Goal: Information Seeking & Learning: Learn about a topic

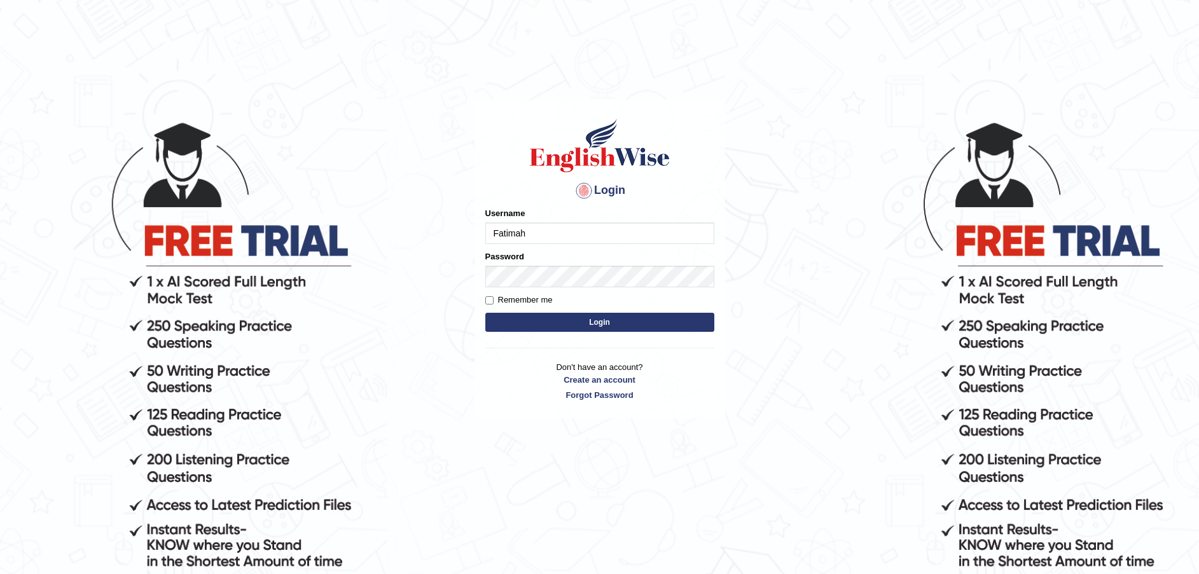
click at [643, 321] on button "Login" at bounding box center [599, 322] width 229 height 19
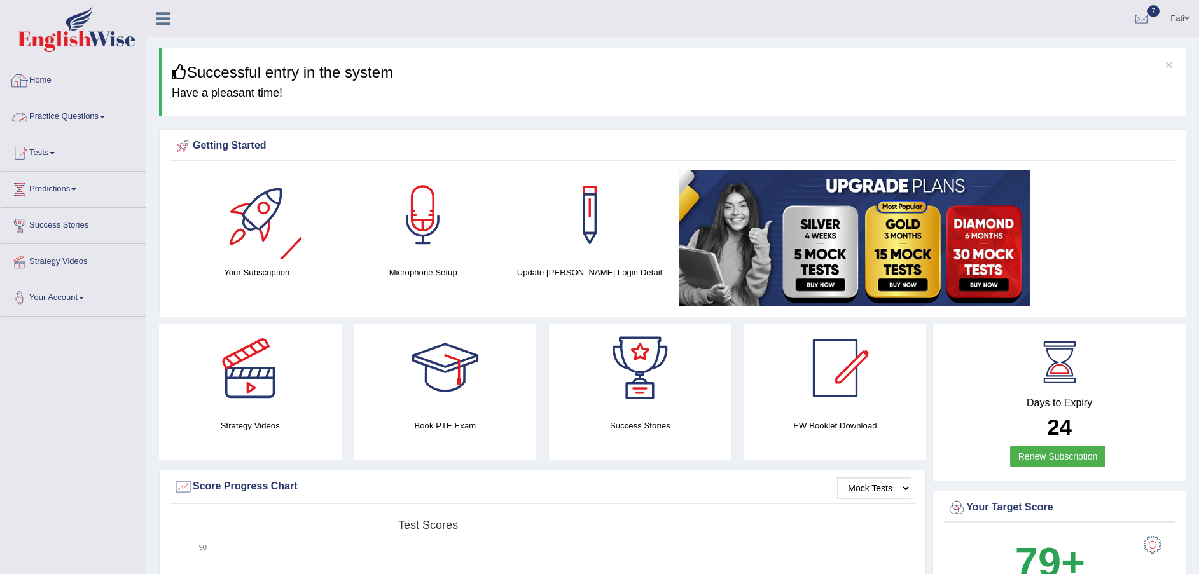
click at [45, 120] on link "Practice Questions" at bounding box center [73, 115] width 145 height 32
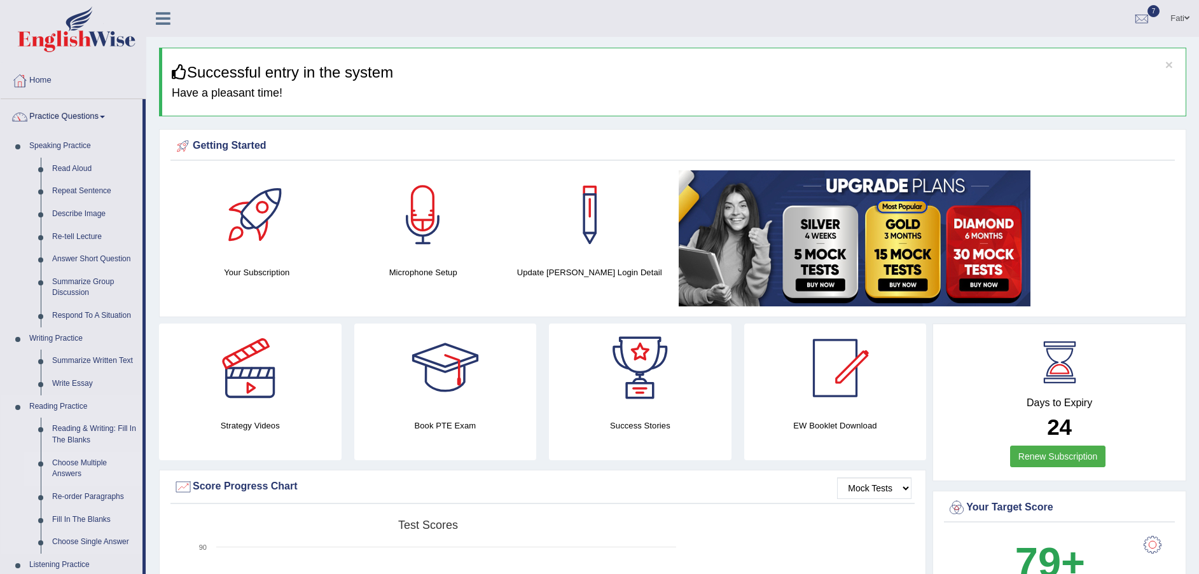
scroll to position [95, 0]
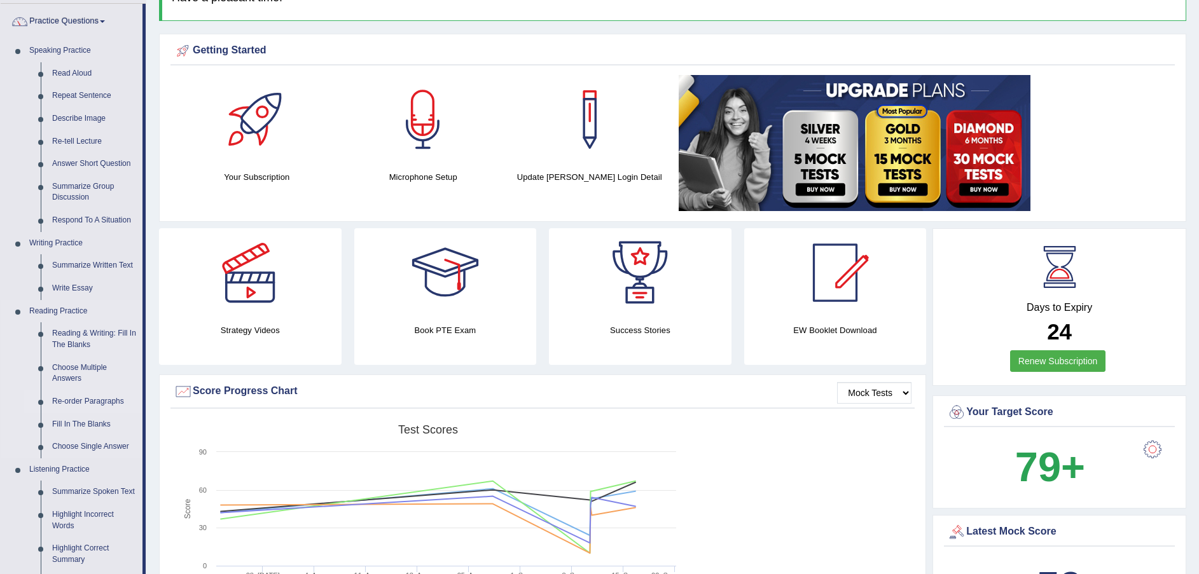
click at [87, 401] on link "Re-order Paragraphs" at bounding box center [94, 402] width 96 height 23
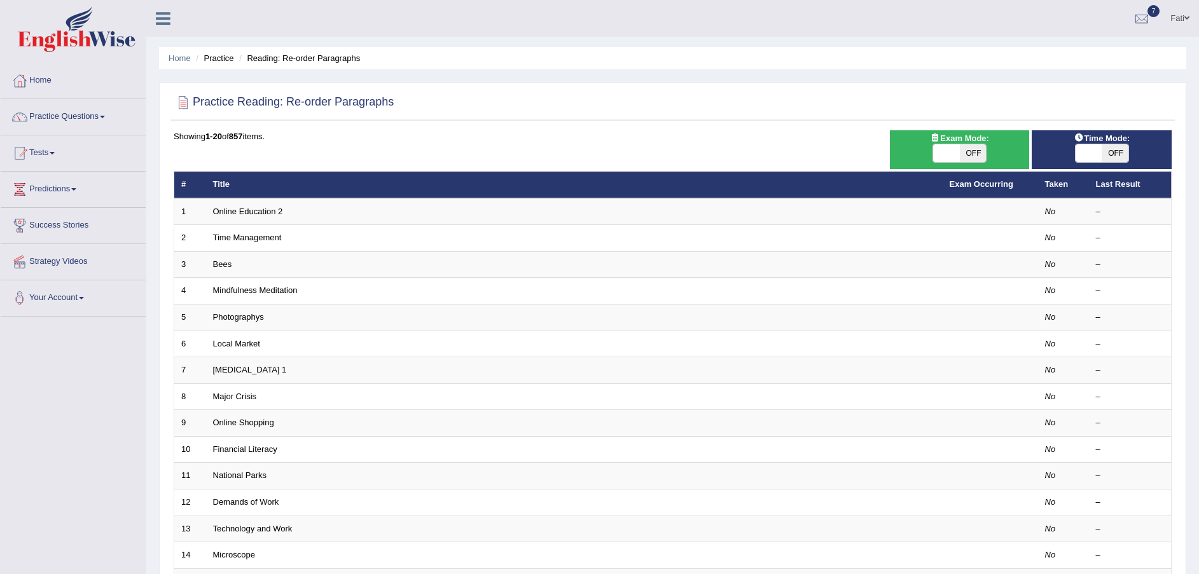
click at [971, 152] on span "OFF" at bounding box center [973, 153] width 27 height 18
checkbox input "true"
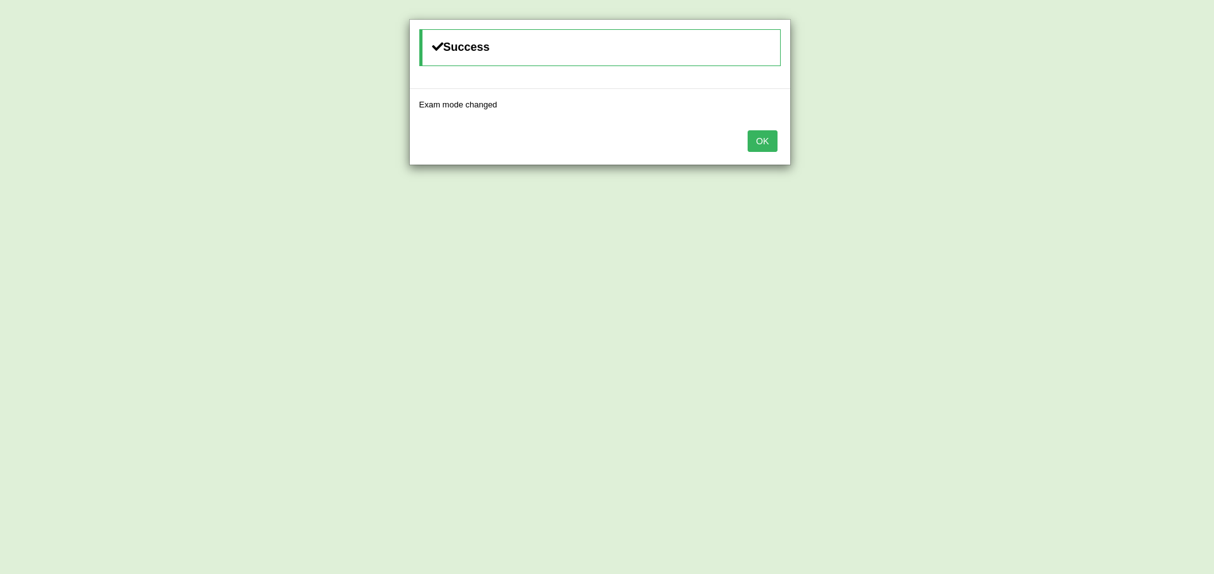
drag, startPoint x: 760, startPoint y: 139, endPoint x: 793, endPoint y: 131, distance: 33.3
click at [761, 139] on button "OK" at bounding box center [761, 141] width 29 height 22
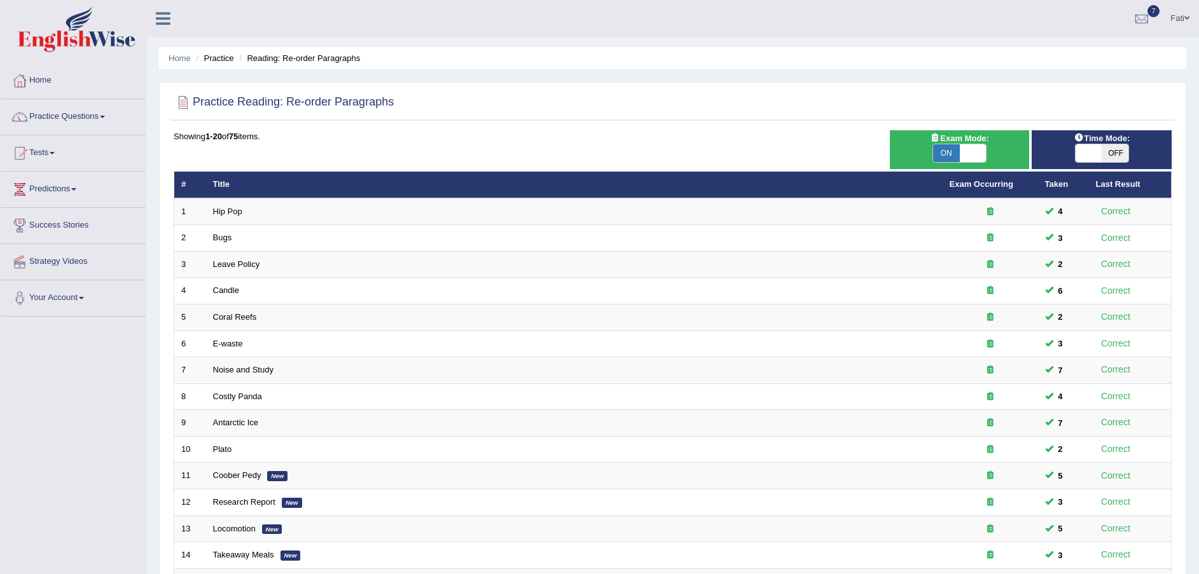
click at [1114, 151] on span "OFF" at bounding box center [1115, 153] width 27 height 18
checkbox input "true"
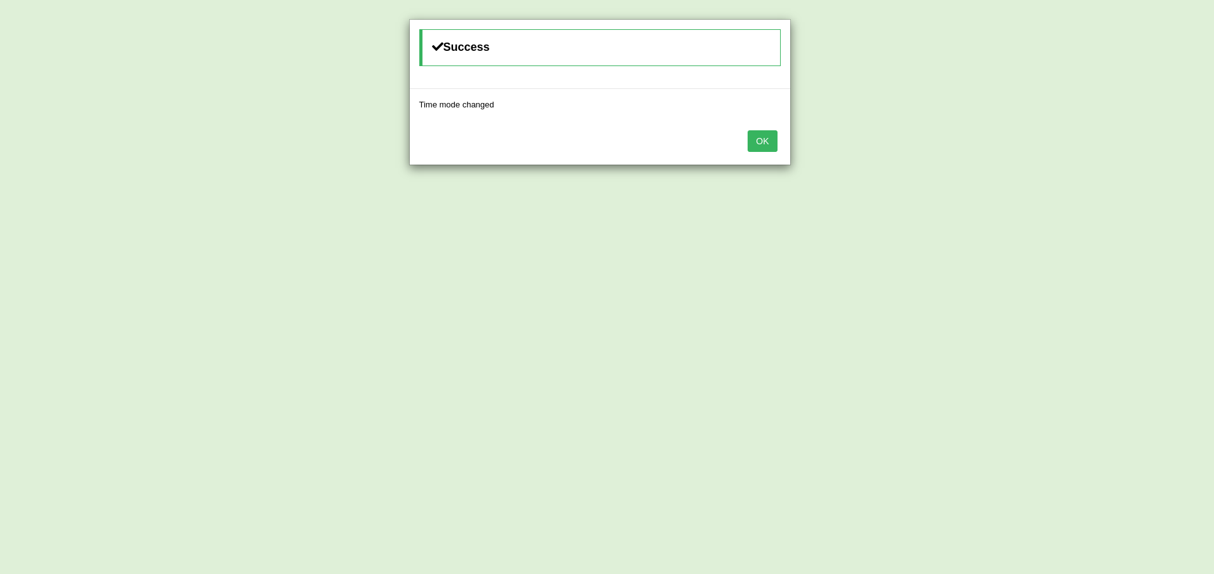
click at [755, 143] on button "OK" at bounding box center [761, 141] width 29 height 22
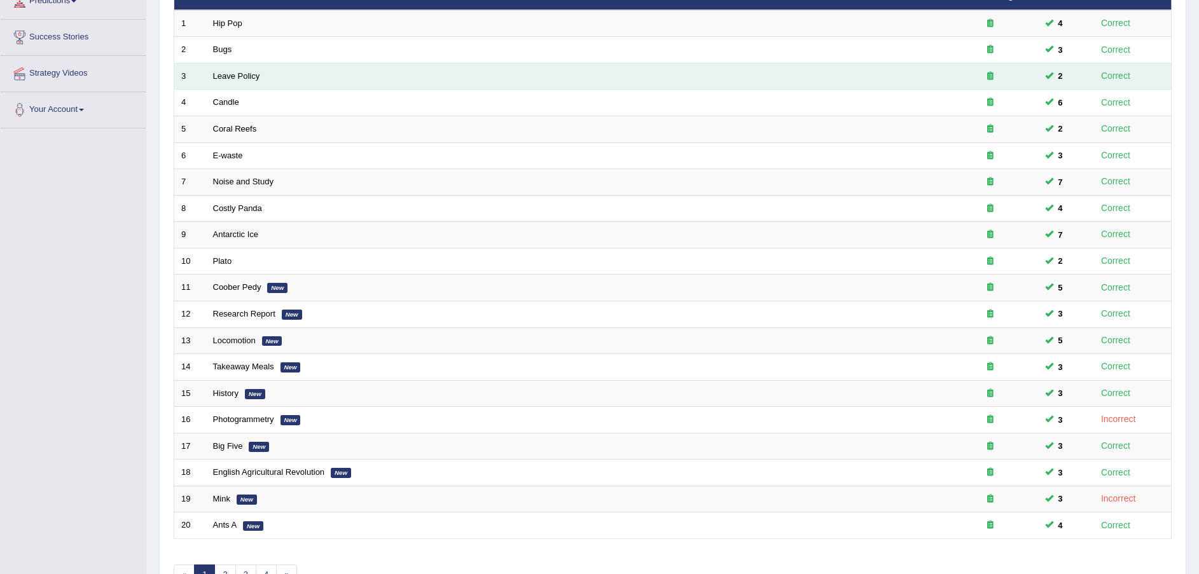
scroll to position [268, 0]
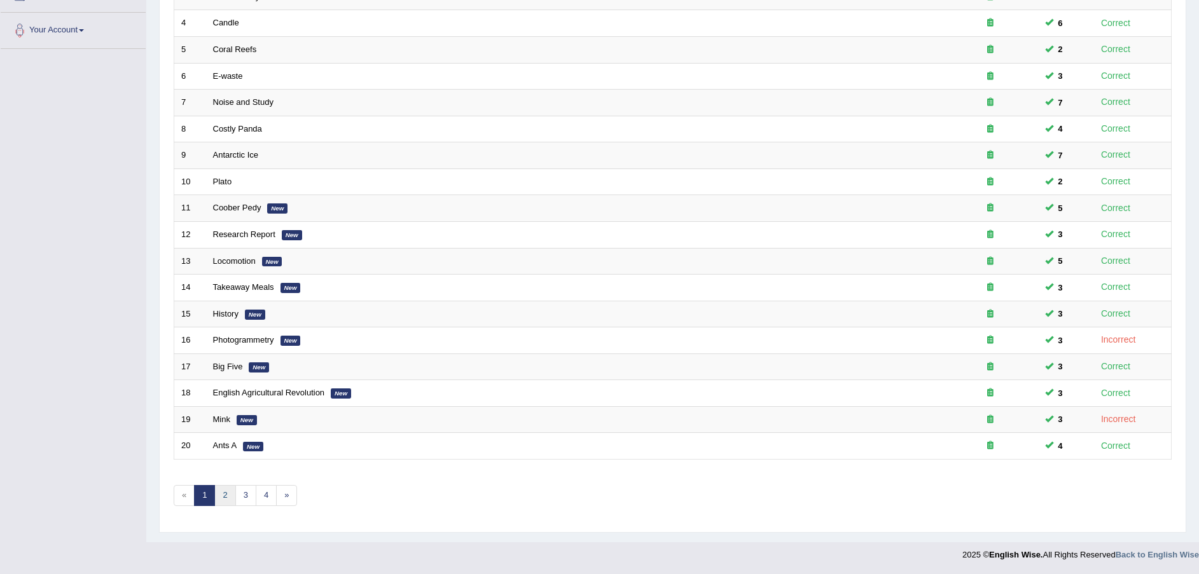
click at [230, 494] on link "2" at bounding box center [224, 495] width 21 height 21
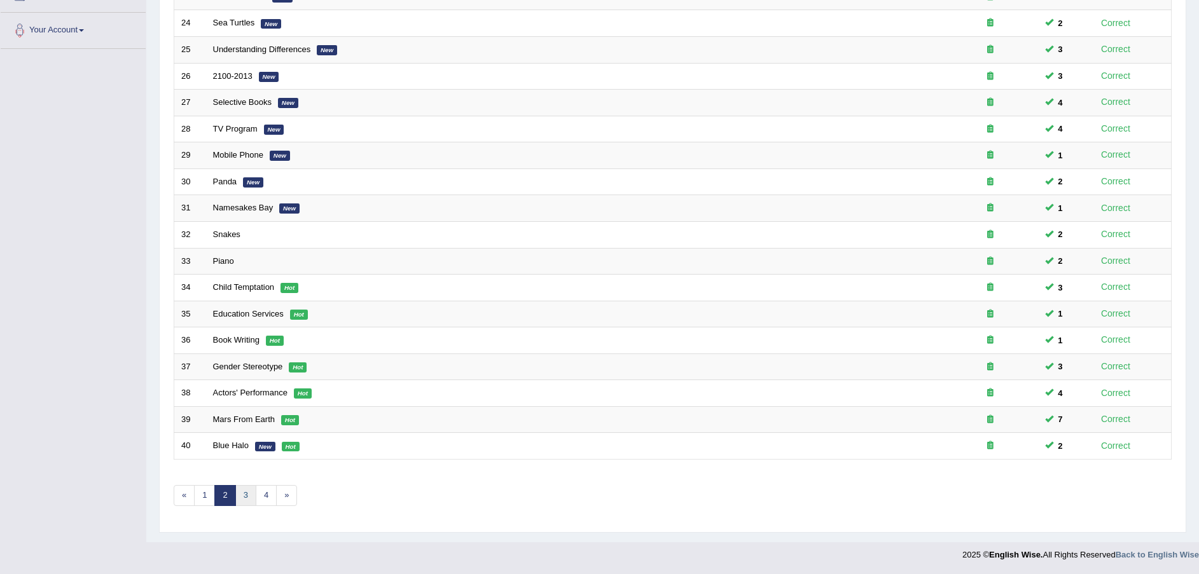
click at [250, 493] on link "3" at bounding box center [245, 495] width 21 height 21
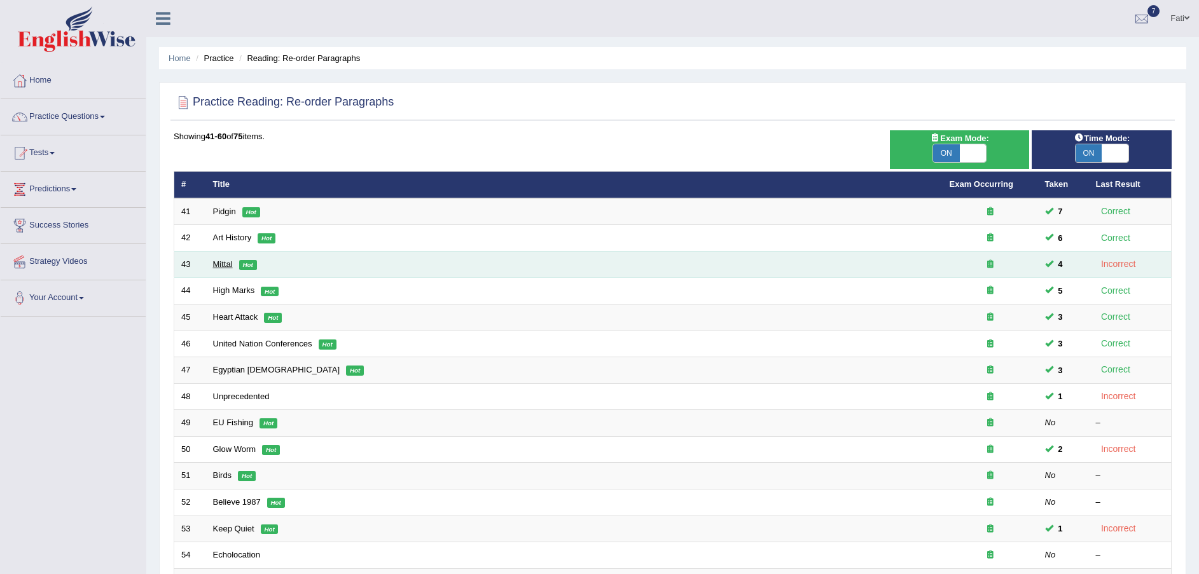
click at [223, 268] on link "Mittal" at bounding box center [223, 265] width 20 height 10
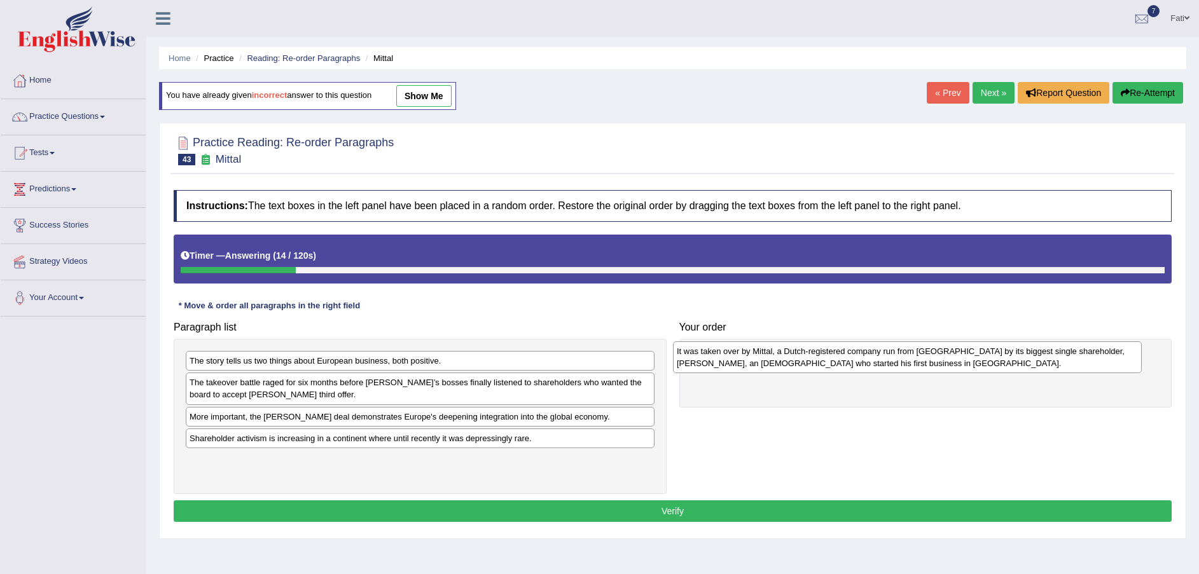
drag, startPoint x: 375, startPoint y: 465, endPoint x: 866, endPoint y: 356, distance: 503.6
click at [866, 356] on div "It was taken over by Mittal, a Dutch-registered company run from [GEOGRAPHIC_DA…" at bounding box center [907, 358] width 469 height 32
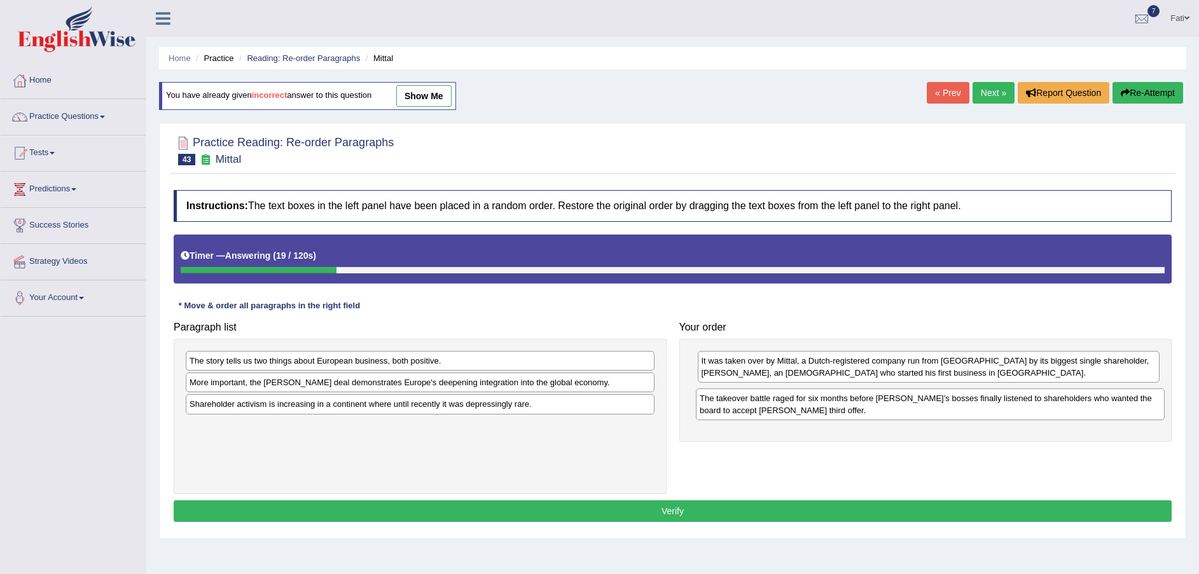
drag, startPoint x: 366, startPoint y: 392, endPoint x: 877, endPoint y: 408, distance: 510.4
click at [877, 408] on div "The takeover battle raged for six months before [PERSON_NAME]’s bosses finally …" at bounding box center [930, 405] width 469 height 32
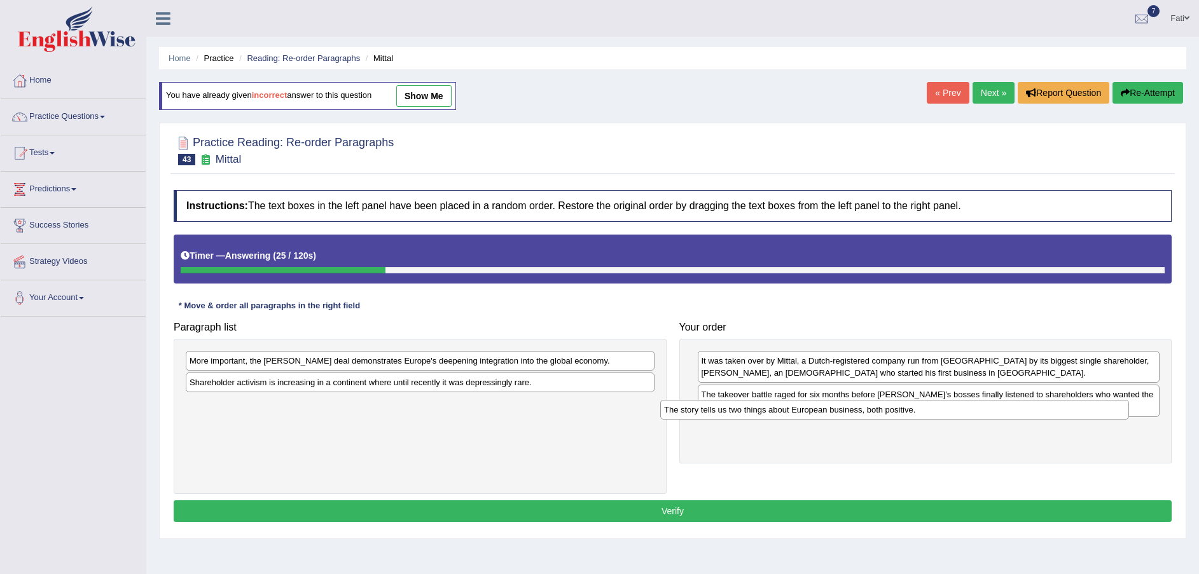
drag, startPoint x: 452, startPoint y: 359, endPoint x: 987, endPoint y: 422, distance: 537.9
click at [985, 419] on div "The story tells us two things about European business, both positive." at bounding box center [894, 410] width 469 height 20
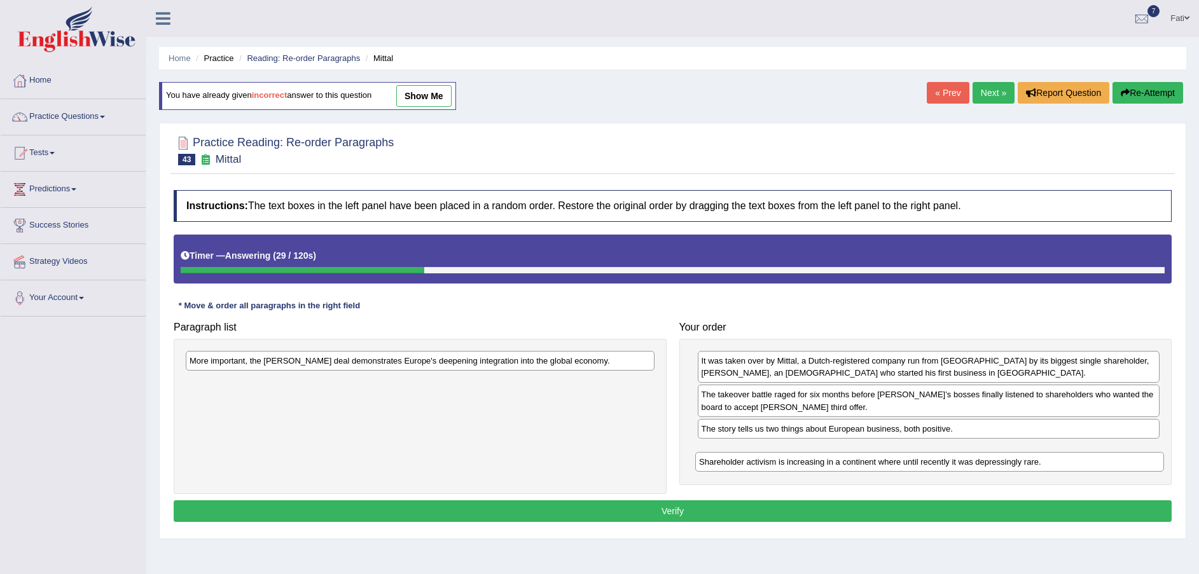
drag, startPoint x: 291, startPoint y: 382, endPoint x: 800, endPoint y: 462, distance: 515.8
click at [800, 462] on div "Shareholder activism is increasing in a continent where until recently it was d…" at bounding box center [929, 462] width 469 height 20
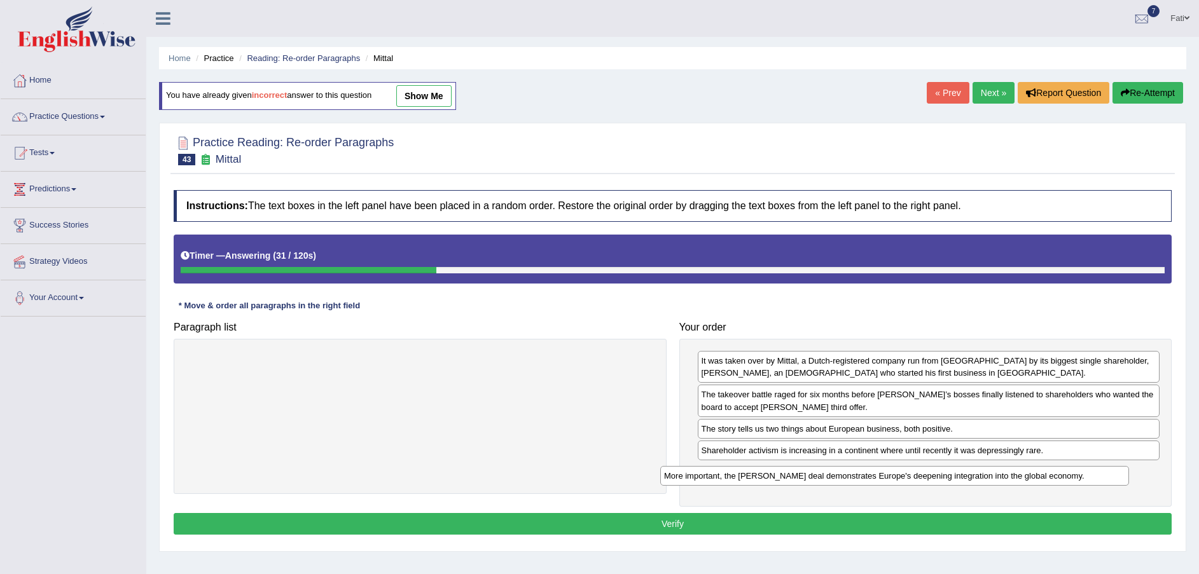
drag, startPoint x: 564, startPoint y: 363, endPoint x: 1039, endPoint y: 478, distance: 488.4
click at [1039, 478] on div "More important, the Arcelor Mittal deal demonstrates Europe's deepening integra…" at bounding box center [894, 476] width 469 height 20
click at [845, 524] on button "Verify" at bounding box center [673, 524] width 998 height 22
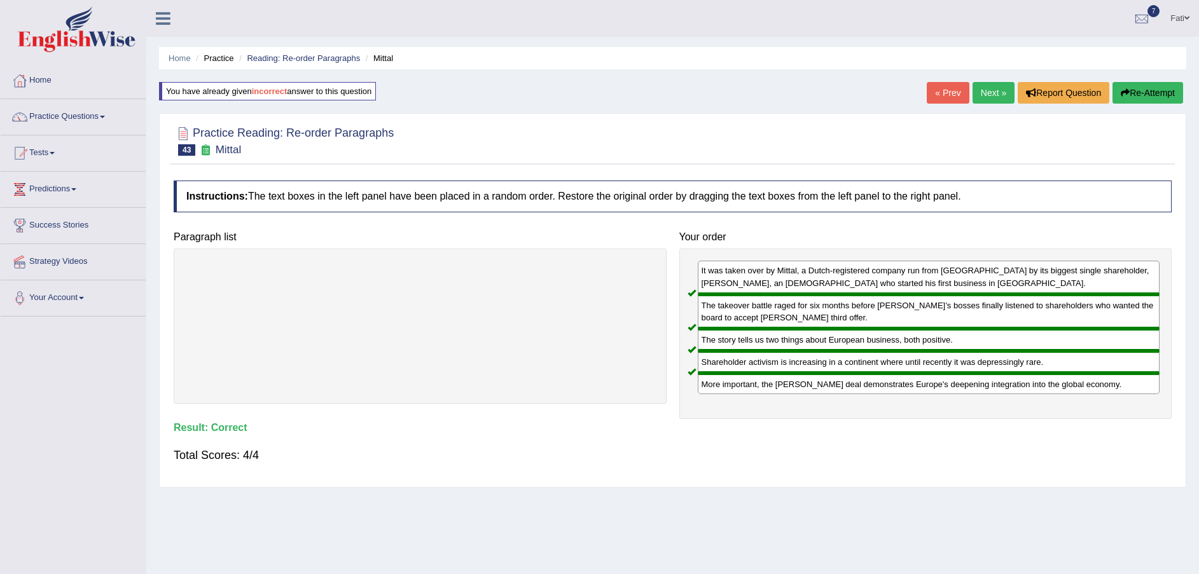
click at [985, 88] on link "Next »" at bounding box center [994, 93] width 42 height 22
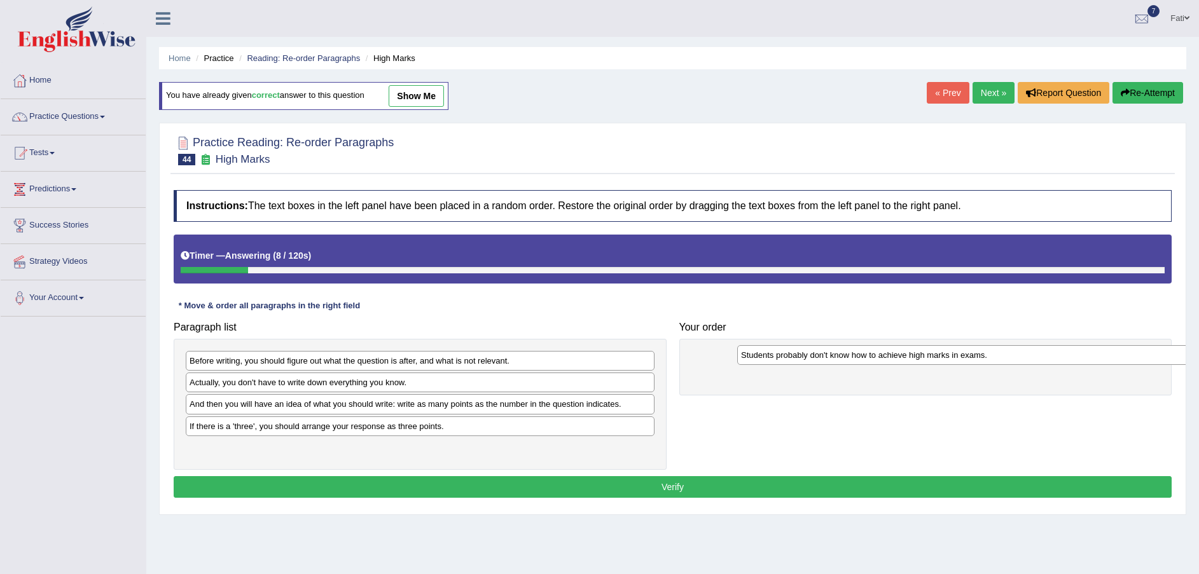
drag, startPoint x: 323, startPoint y: 429, endPoint x: 861, endPoint y: 353, distance: 544.1
click at [861, 353] on div "Students probably don't know how to achieve high marks in exams." at bounding box center [971, 355] width 469 height 20
drag, startPoint x: 371, startPoint y: 380, endPoint x: 883, endPoint y: 385, distance: 512.1
click at [772, 385] on div "Actually, you don't have to write down everything you know." at bounding box center [537, 384] width 469 height 20
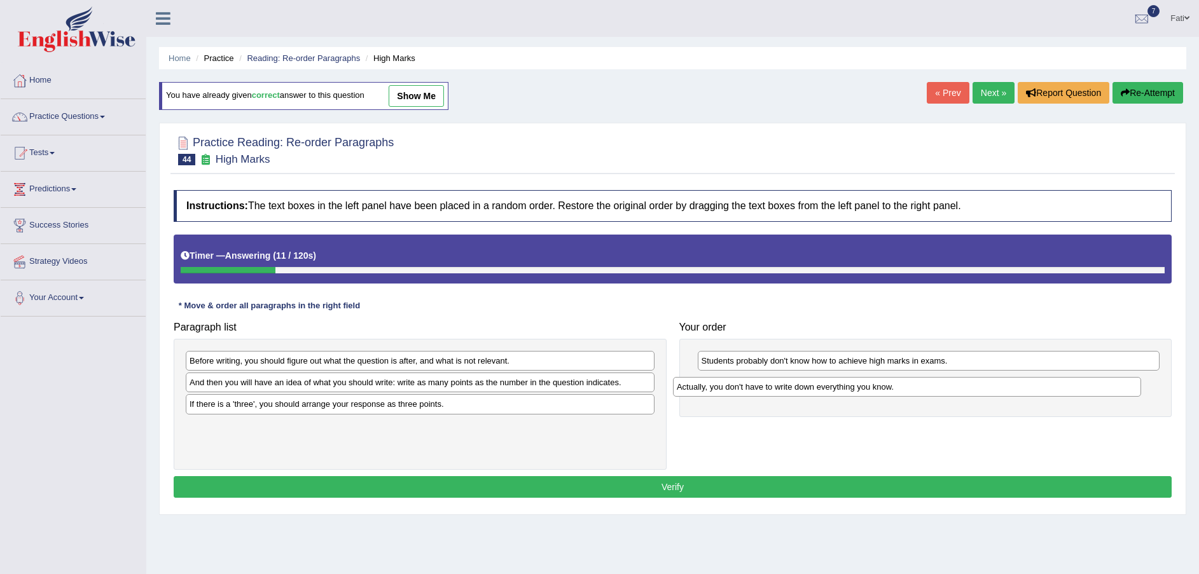
drag, startPoint x: 883, startPoint y: 385, endPoint x: 895, endPoint y: 385, distance: 12.1
click at [892, 385] on div "Actually, you don't have to write down everything you know." at bounding box center [907, 387] width 469 height 20
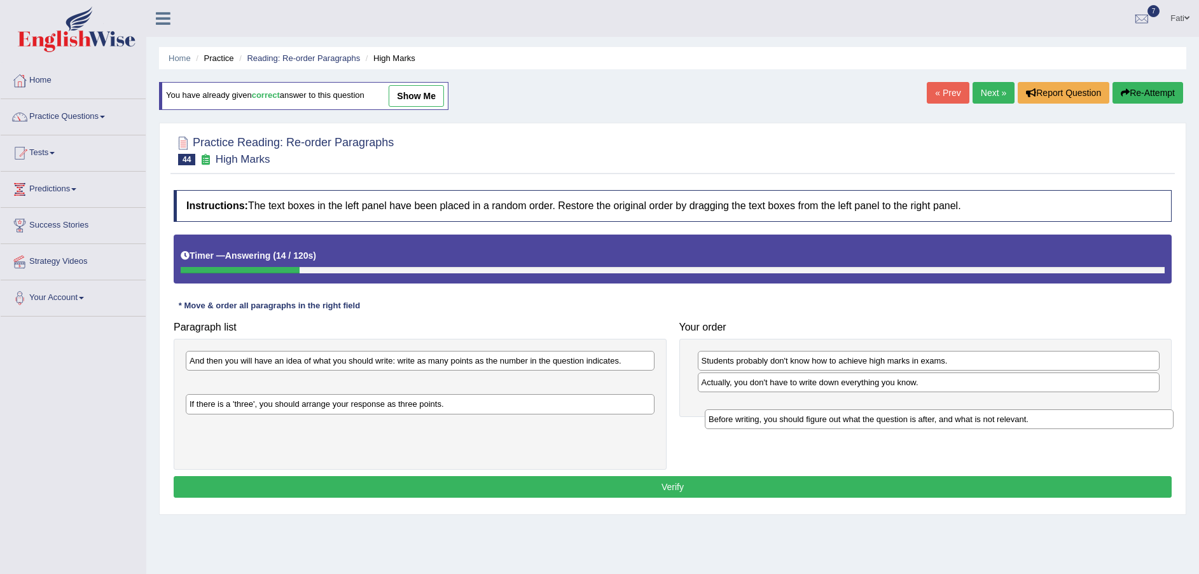
drag, startPoint x: 584, startPoint y: 359, endPoint x: 1102, endPoint y: 411, distance: 521.0
click at [1104, 413] on div "Before writing, you should figure out what the question is after, and what is n…" at bounding box center [939, 420] width 469 height 20
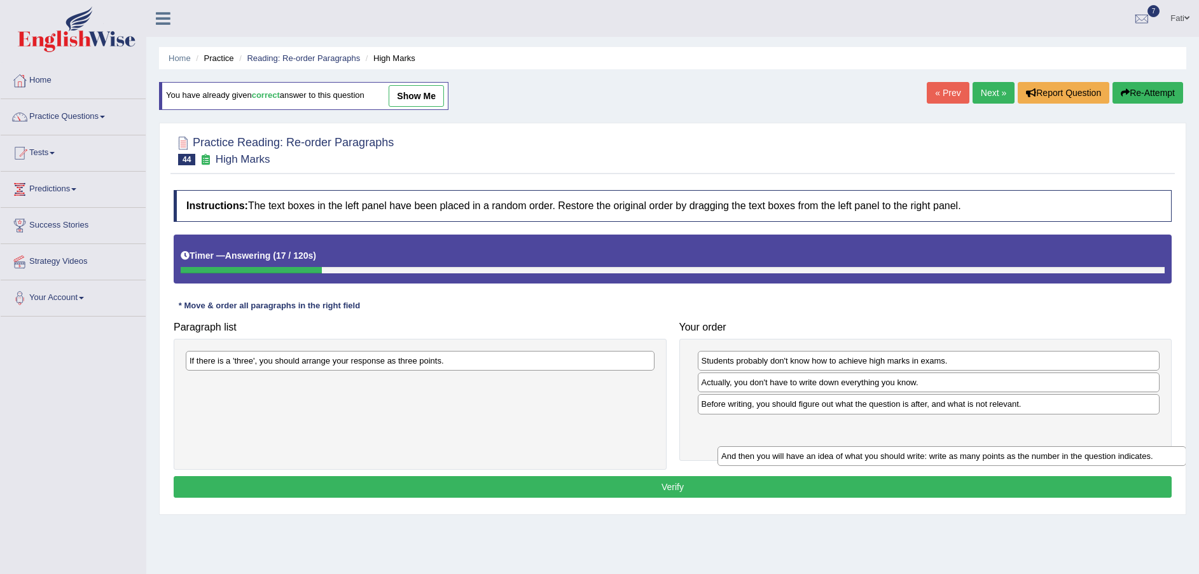
drag, startPoint x: 376, startPoint y: 363, endPoint x: 921, endPoint y: 444, distance: 551.1
click at [921, 448] on div "And then you will have an idea of what you should write: write as many points a…" at bounding box center [952, 457] width 469 height 20
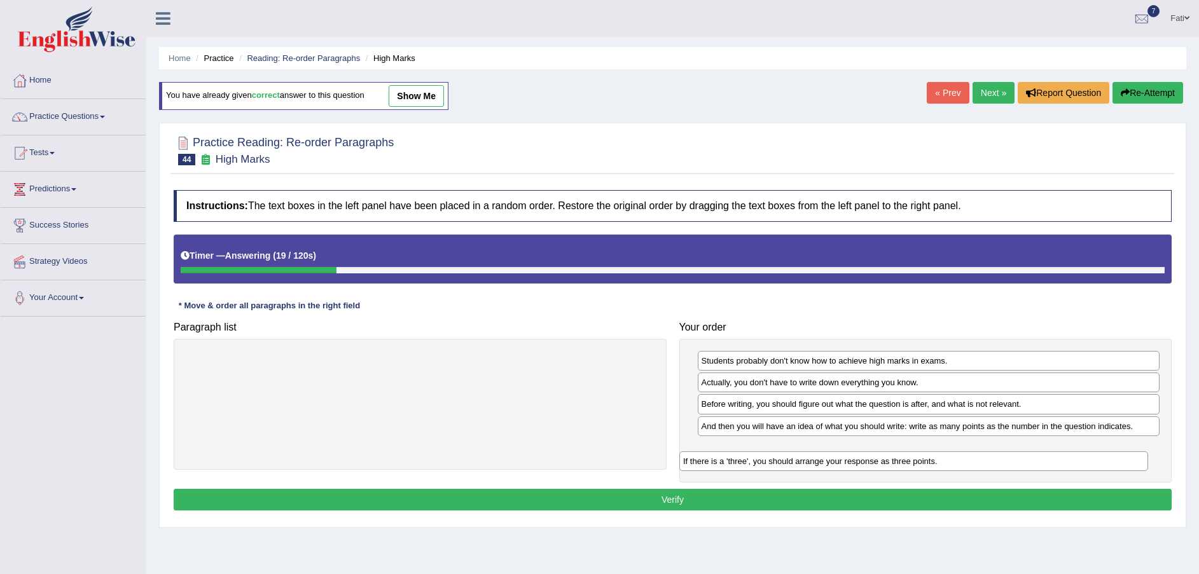
drag, startPoint x: 584, startPoint y: 365, endPoint x: 1078, endPoint y: 463, distance: 503.9
click at [1080, 464] on div "If there is a 'three', you should arrange your response as three points." at bounding box center [913, 462] width 469 height 20
click at [901, 496] on button "Verify" at bounding box center [673, 500] width 998 height 22
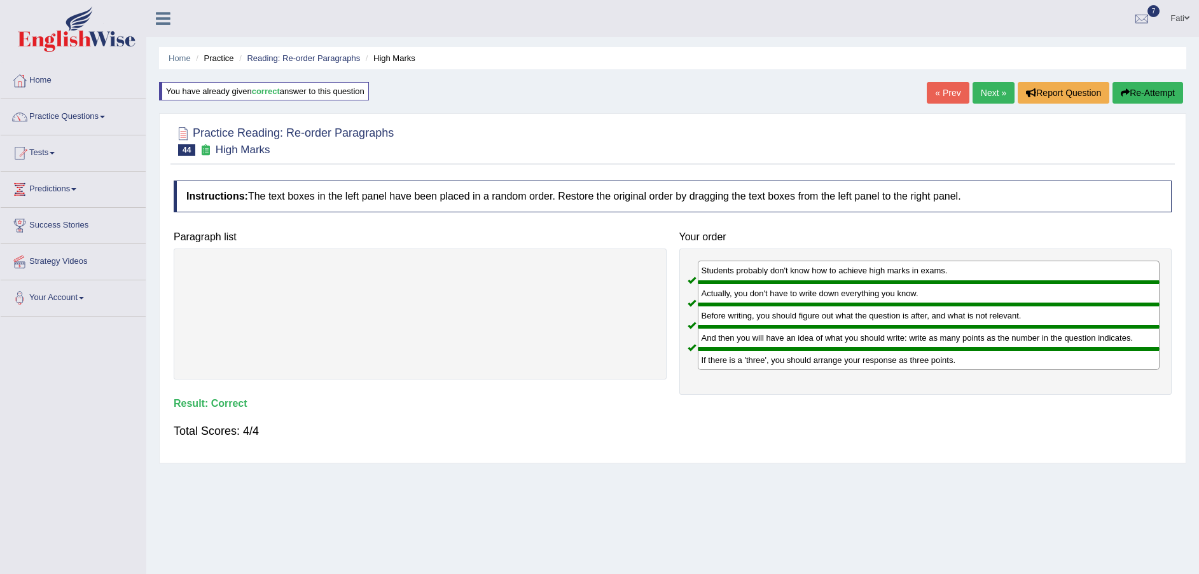
click at [982, 90] on link "Next »" at bounding box center [994, 93] width 42 height 22
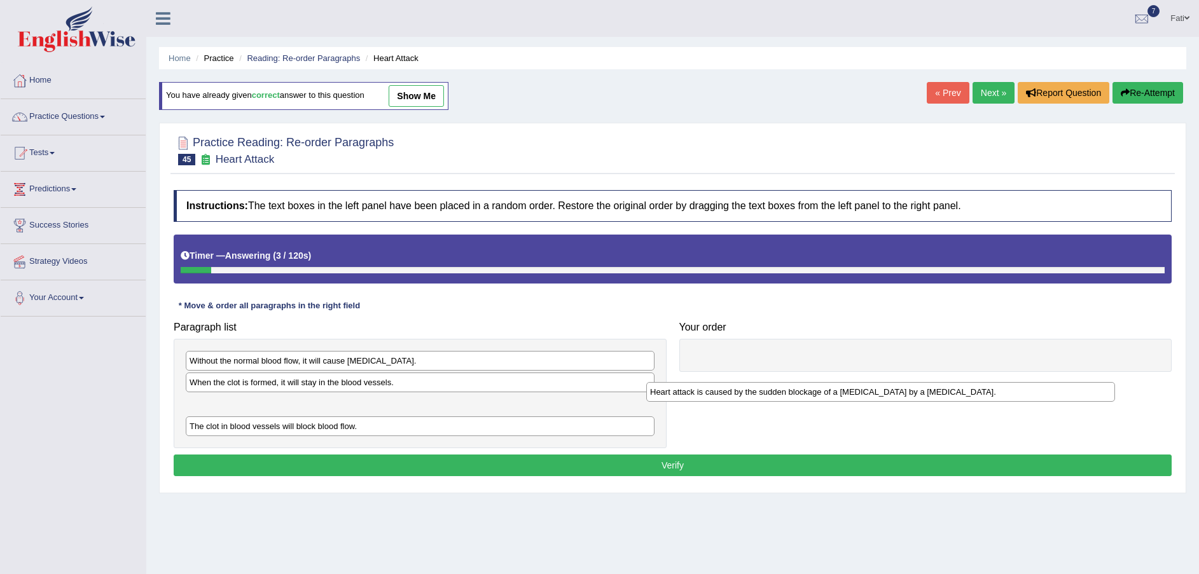
drag, startPoint x: 335, startPoint y: 406, endPoint x: 815, endPoint y: 381, distance: 480.9
click at [798, 393] on div "Heart attack is caused by the sudden blockage of a coronary artery by a blood c…" at bounding box center [880, 392] width 469 height 20
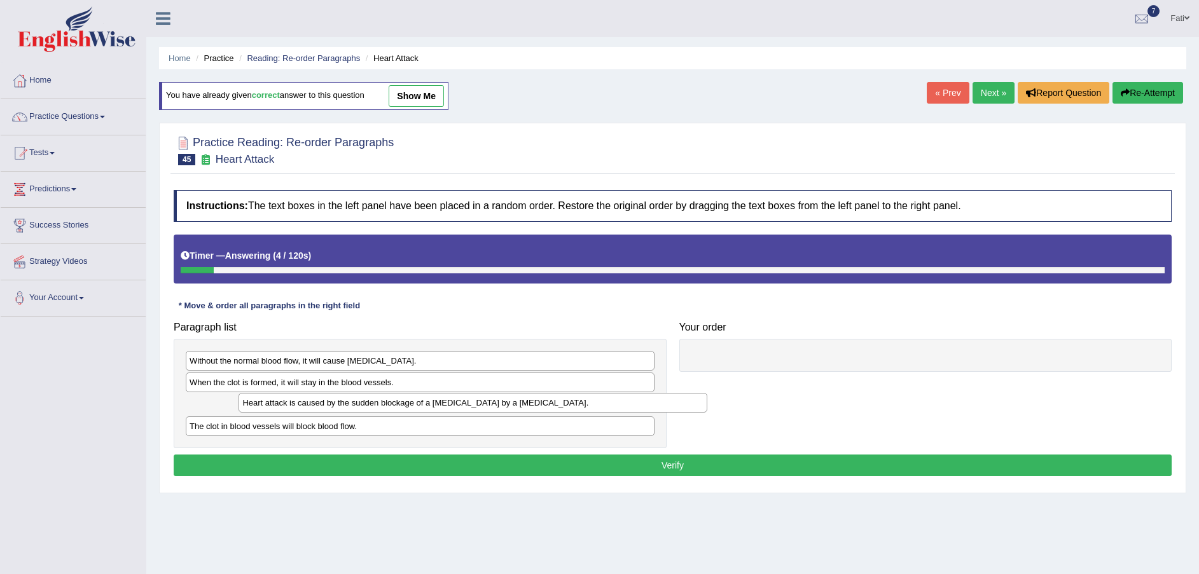
drag, startPoint x: 815, startPoint y: 381, endPoint x: 833, endPoint y: 360, distance: 27.5
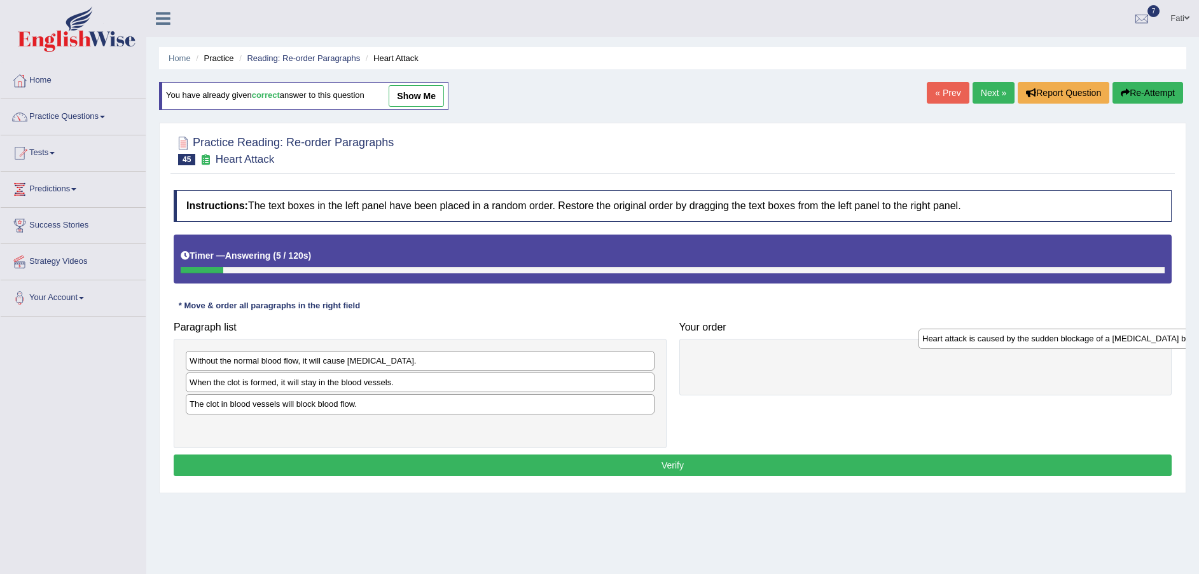
drag, startPoint x: 555, startPoint y: 397, endPoint x: 1126, endPoint y: 335, distance: 574.5
click at [1198, 338] on div "Home Practice Reading: Re-order Paragraphs Heart Attack You have already given …" at bounding box center [672, 318] width 1053 height 636
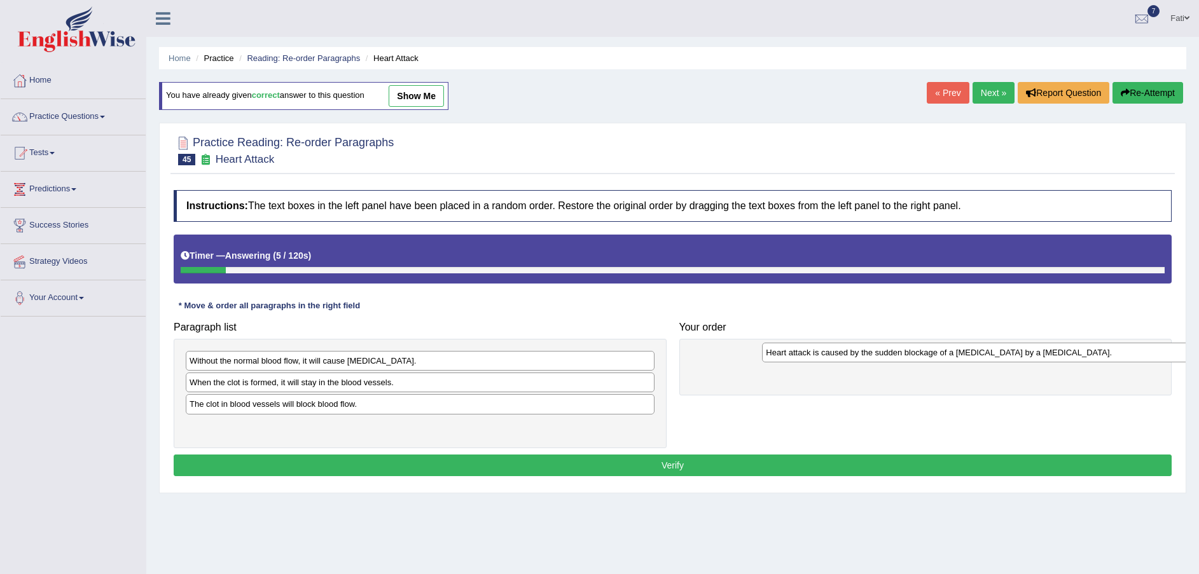
drag, startPoint x: 1126, startPoint y: 335, endPoint x: 1054, endPoint y: 350, distance: 73.4
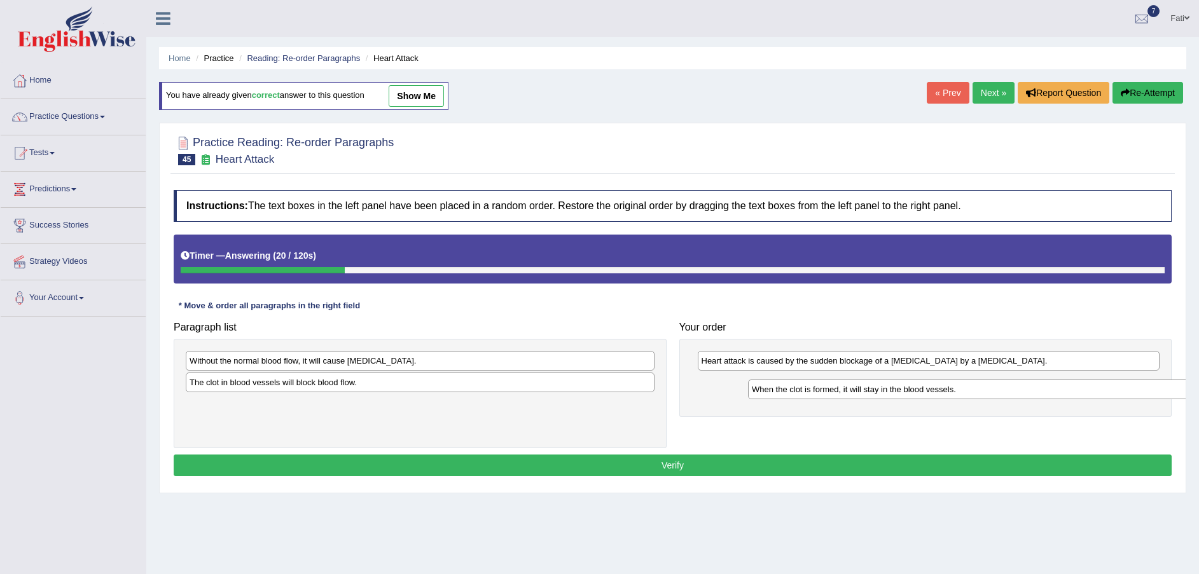
drag, startPoint x: 391, startPoint y: 386, endPoint x: 924, endPoint y: 395, distance: 532.5
click at [924, 395] on div "When the clot is formed, it will stay in the blood vessels." at bounding box center [982, 390] width 469 height 20
click at [331, 380] on div "The clot in blood vessels will block blood flow." at bounding box center [422, 386] width 469 height 20
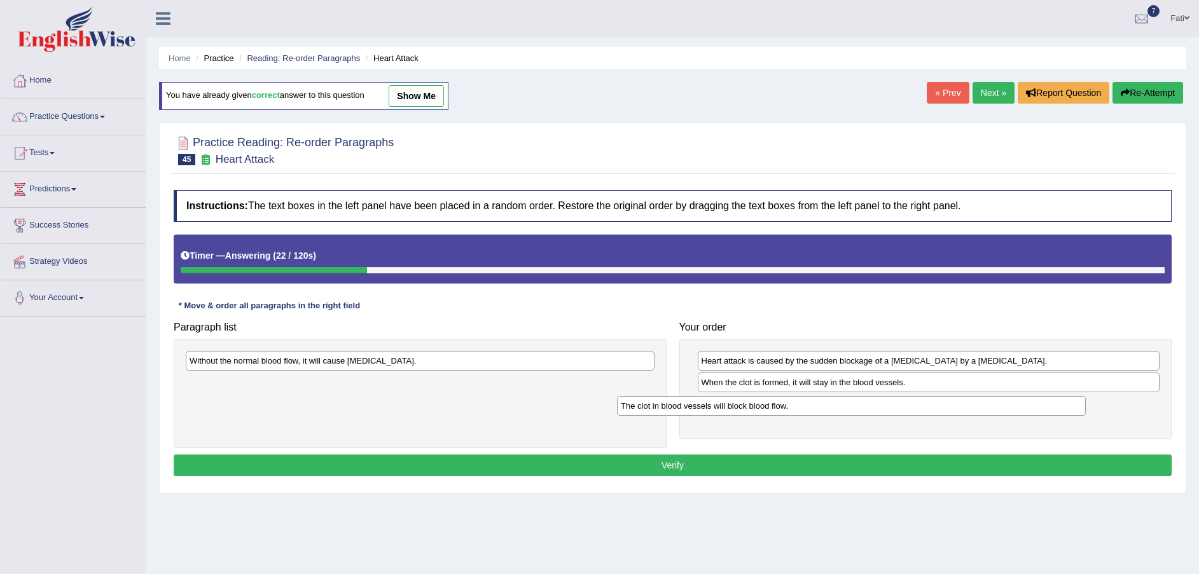
drag, startPoint x: 367, startPoint y: 384, endPoint x: 758, endPoint y: 407, distance: 391.3
click at [758, 407] on div "The clot in blood vessels will block blood flow." at bounding box center [851, 406] width 469 height 20
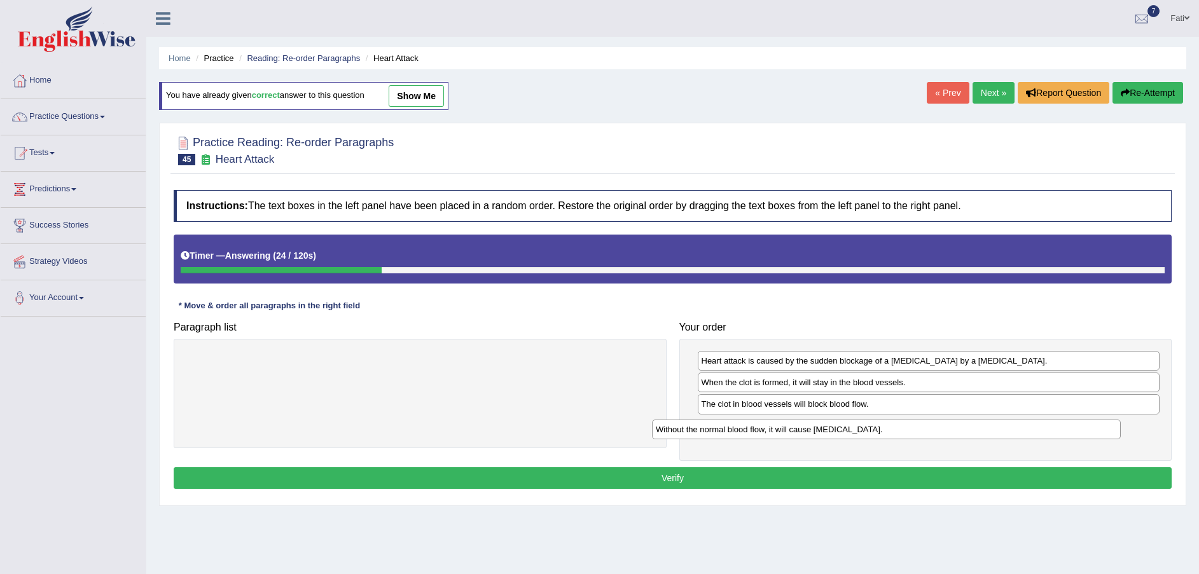
drag, startPoint x: 508, startPoint y: 366, endPoint x: 977, endPoint y: 434, distance: 473.8
click at [977, 434] on div "Without the normal blood flow, it will cause muscle contraction." at bounding box center [886, 430] width 469 height 20
click at [752, 469] on button "Verify" at bounding box center [673, 479] width 998 height 22
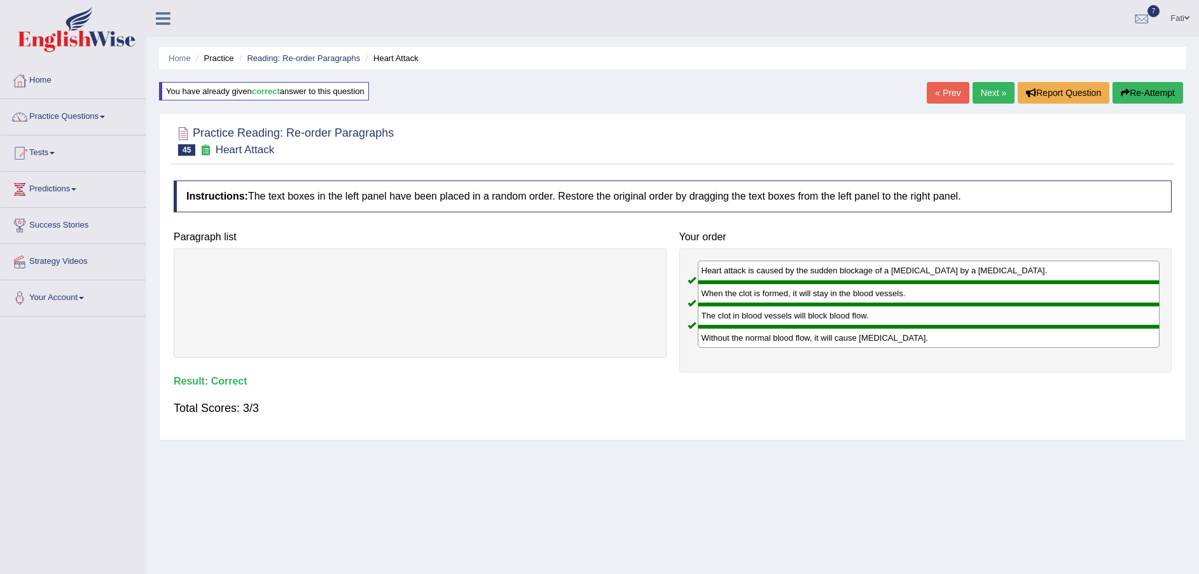
click at [994, 87] on link "Next »" at bounding box center [994, 93] width 42 height 22
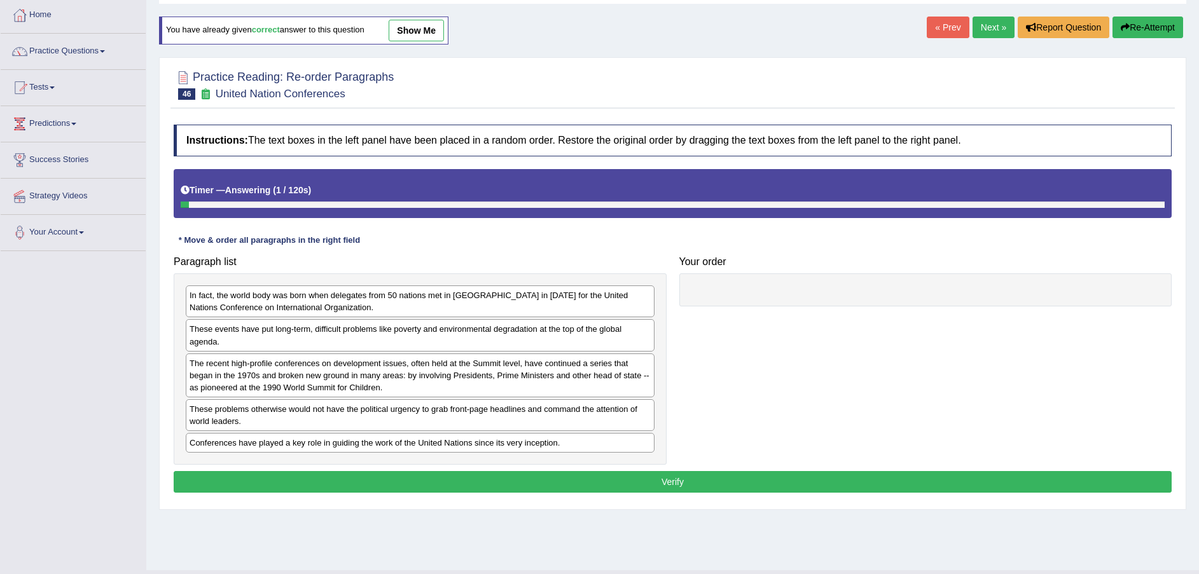
scroll to position [94, 0]
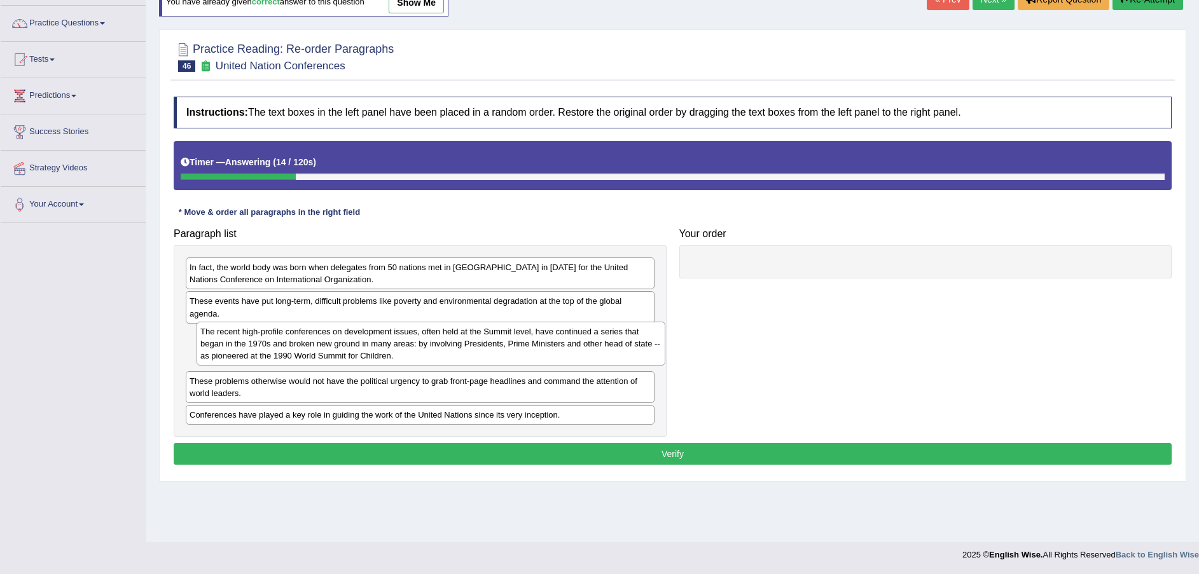
drag, startPoint x: 342, startPoint y: 352, endPoint x: 350, endPoint y: 350, distance: 8.7
click at [350, 350] on div "The recent high-profile conferences on development issues, often held at the Su…" at bounding box center [431, 344] width 469 height 44
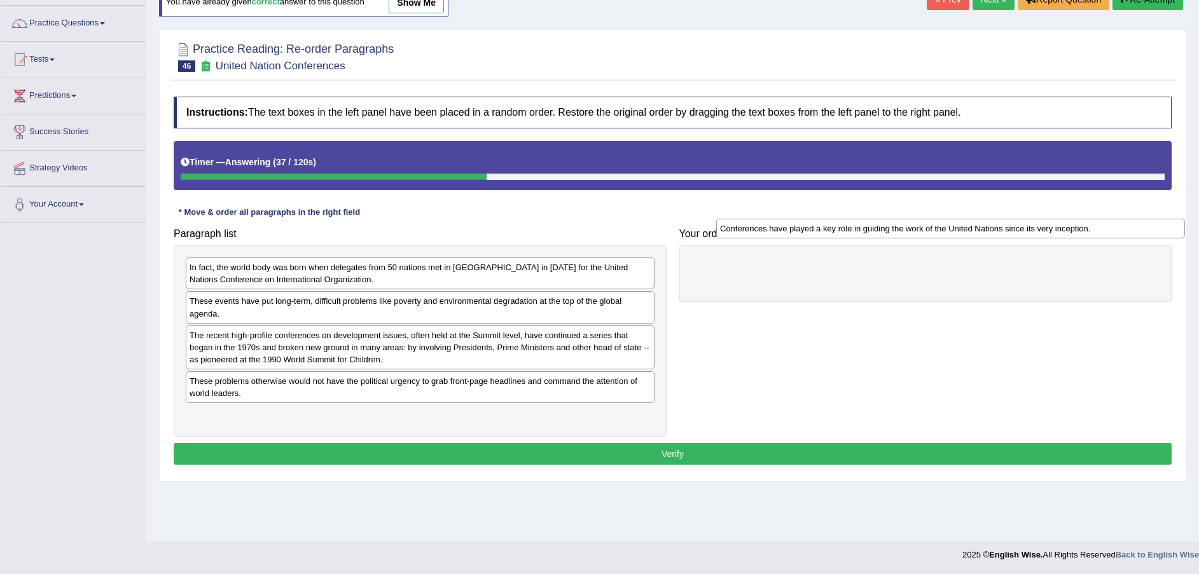
drag, startPoint x: 306, startPoint y: 420, endPoint x: 816, endPoint y: 240, distance: 541.2
click at [821, 235] on div "Conferences have played a key role in guiding the work of the United Nations si…" at bounding box center [950, 229] width 469 height 20
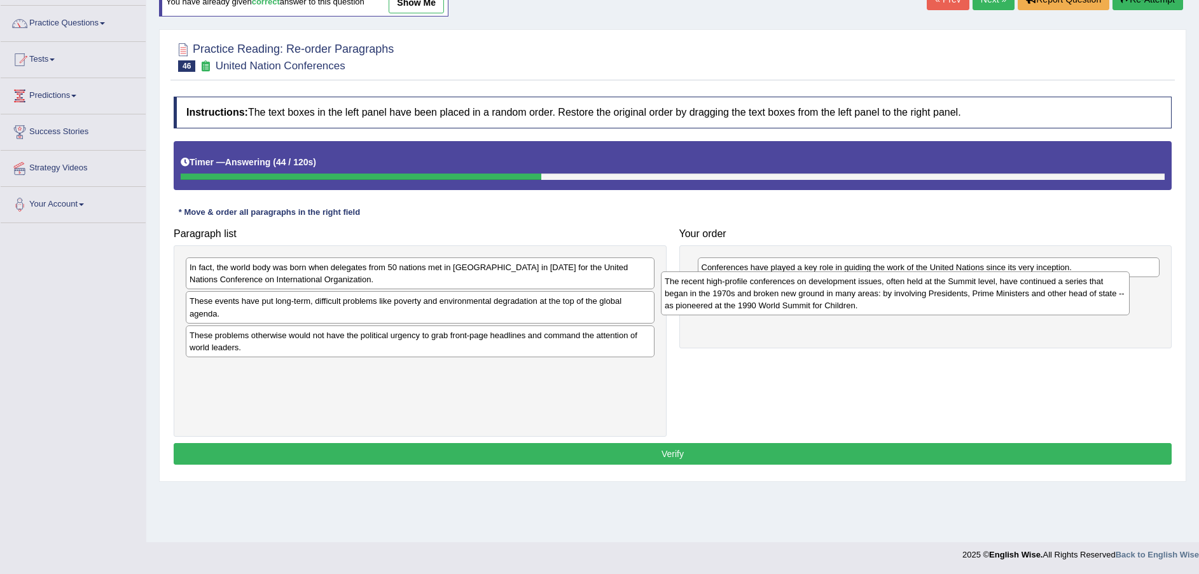
drag, startPoint x: 332, startPoint y: 357, endPoint x: 807, endPoint y: 303, distance: 478.2
click at [807, 303] on div "The recent high-profile conferences on development issues, often held at the Su…" at bounding box center [895, 294] width 469 height 44
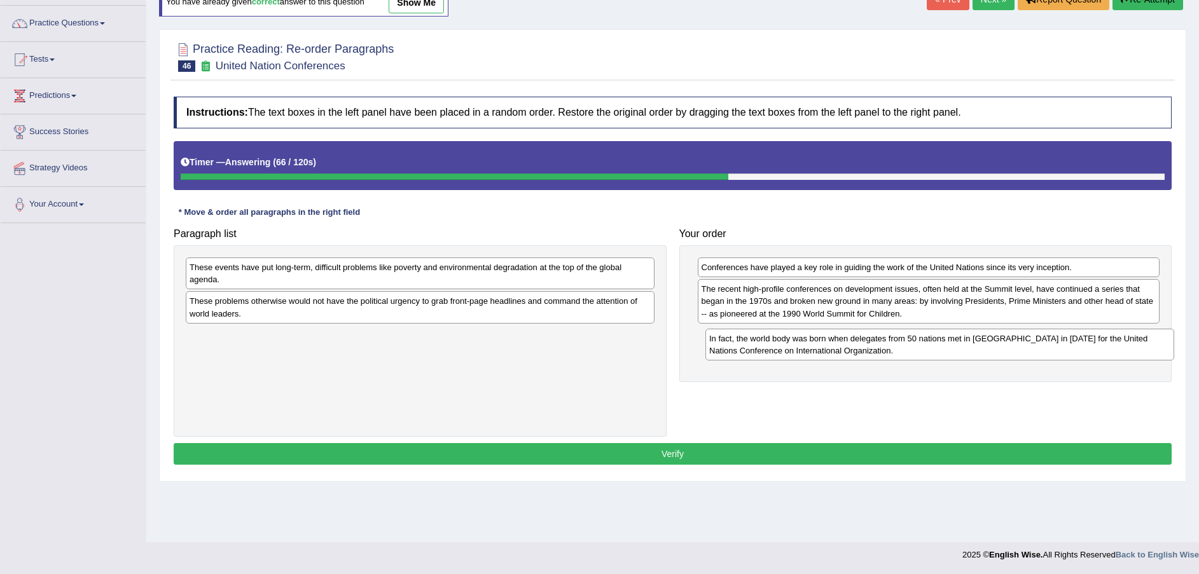
drag, startPoint x: 552, startPoint y: 285, endPoint x: 1072, endPoint y: 356, distance: 524.6
click at [1072, 356] on div "In fact, the world body was born when delegates from 50 nations met in [GEOGRAP…" at bounding box center [939, 345] width 469 height 32
click at [442, 315] on div "These problems otherwise would not have the political urgency to grab front-pag…" at bounding box center [420, 307] width 469 height 32
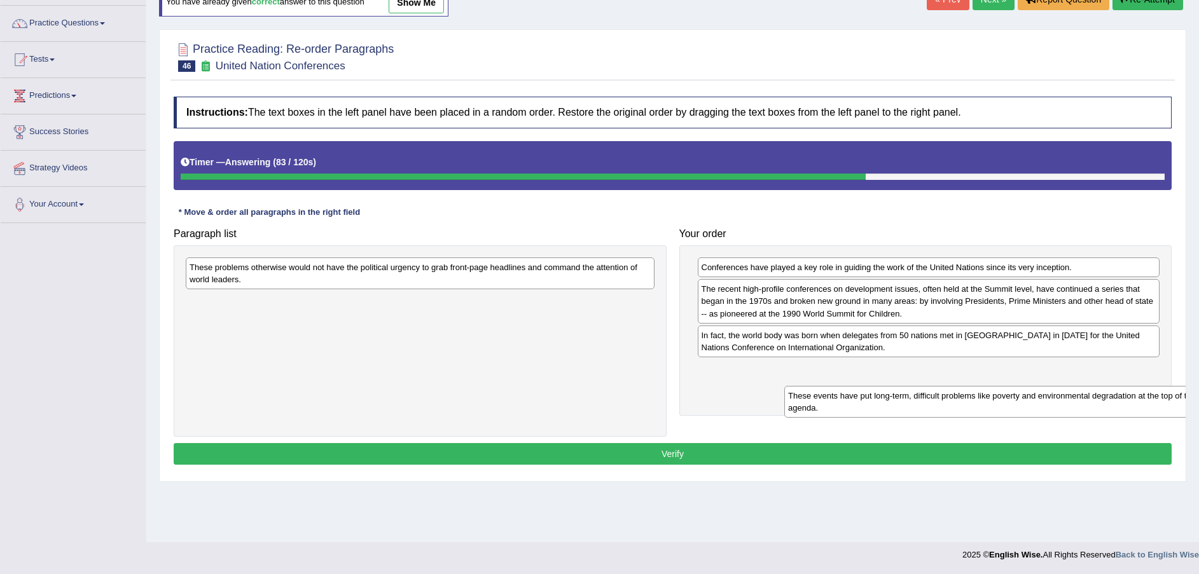
drag, startPoint x: 452, startPoint y: 279, endPoint x: 975, endPoint y: 384, distance: 533.3
click at [1026, 399] on div "These events have put long-term, difficult problems like poverty and environmen…" at bounding box center [1018, 402] width 469 height 32
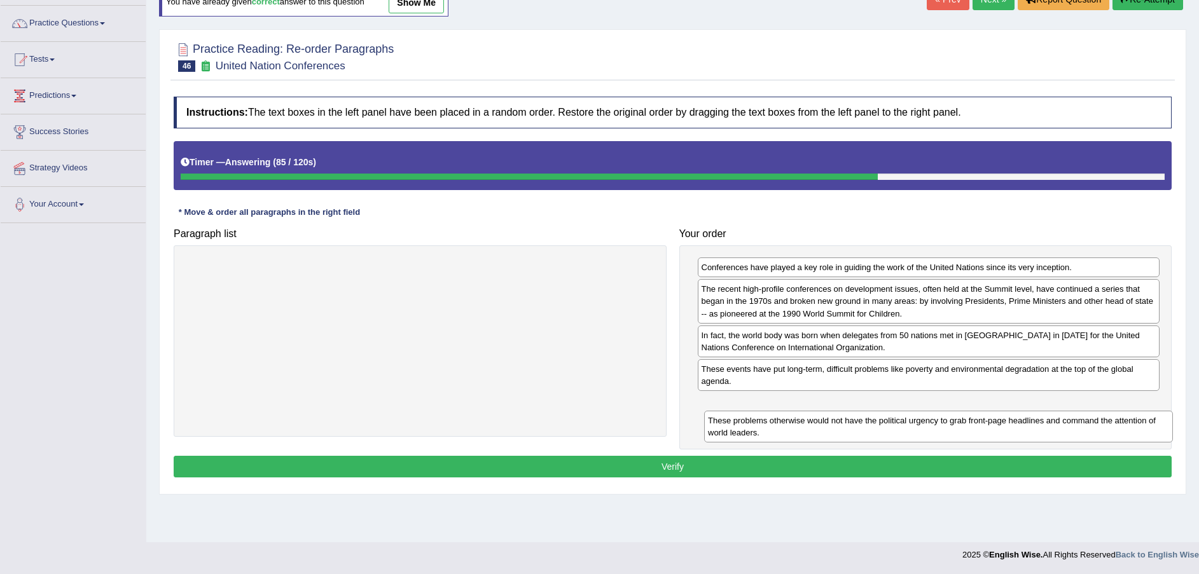
drag, startPoint x: 849, startPoint y: 343, endPoint x: 1165, endPoint y: 426, distance: 326.0
click at [1165, 426] on div "These problems otherwise would not have the political urgency to grab front-pag…" at bounding box center [938, 427] width 469 height 32
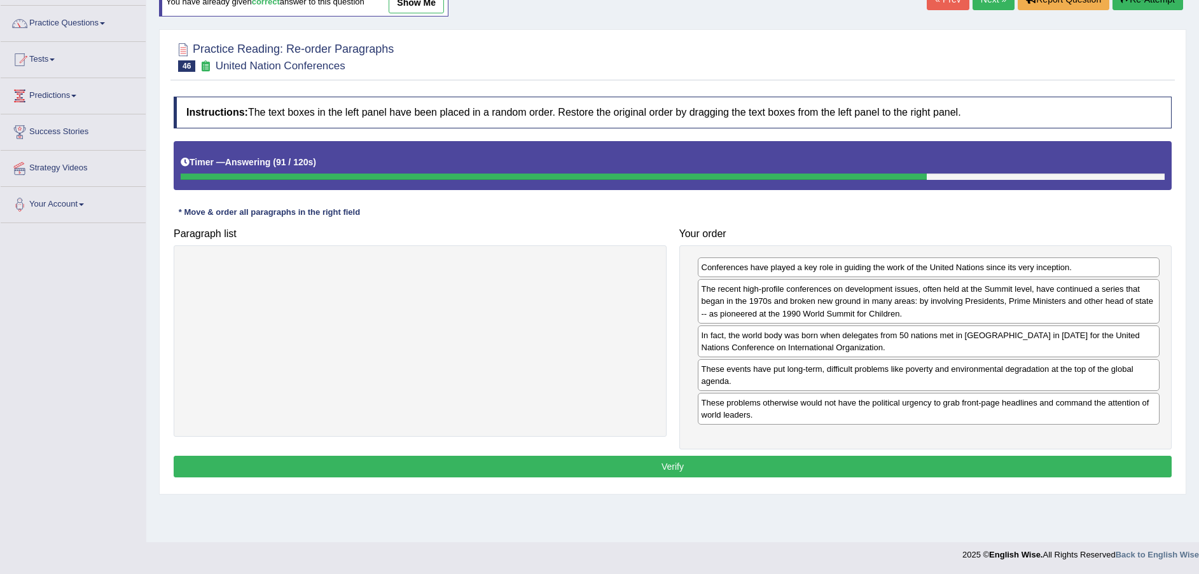
click at [679, 467] on button "Verify" at bounding box center [673, 467] width 998 height 22
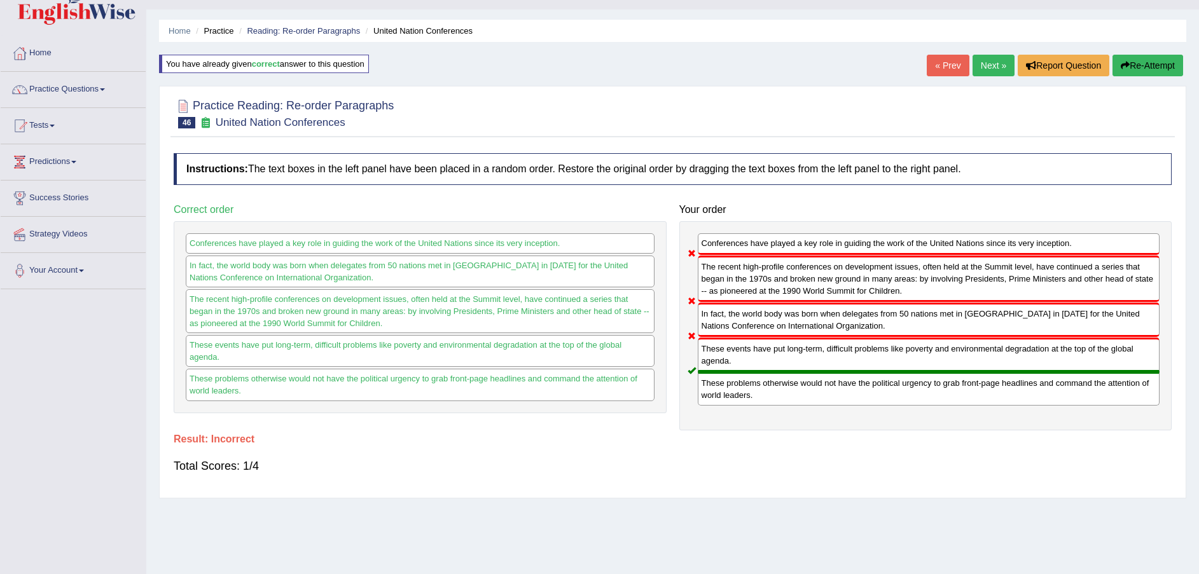
scroll to position [0, 0]
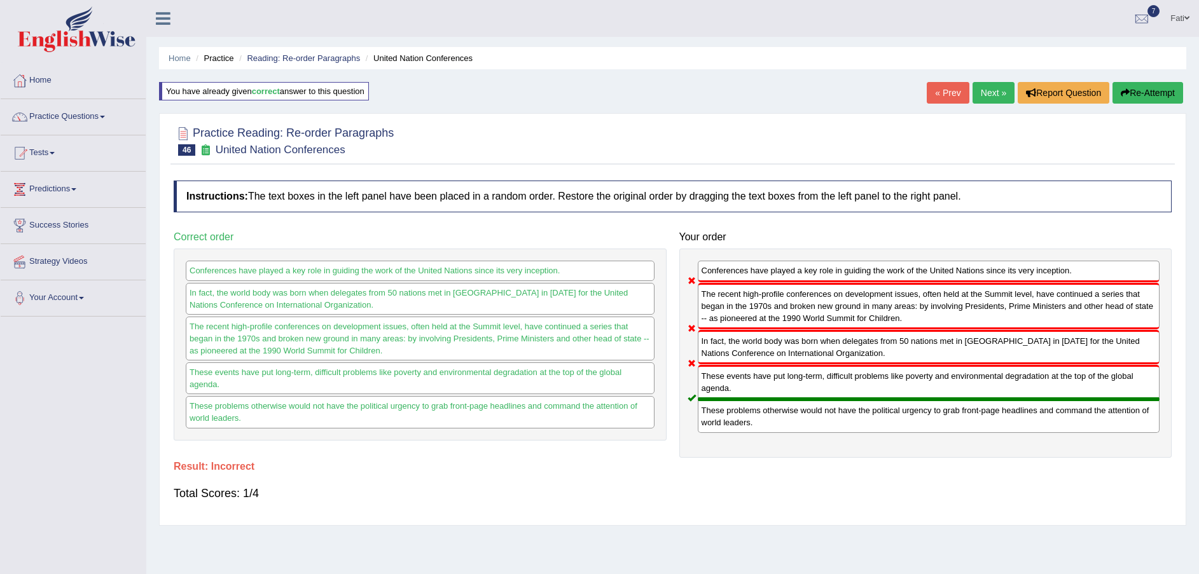
click at [1161, 94] on button "Re-Attempt" at bounding box center [1148, 93] width 71 height 22
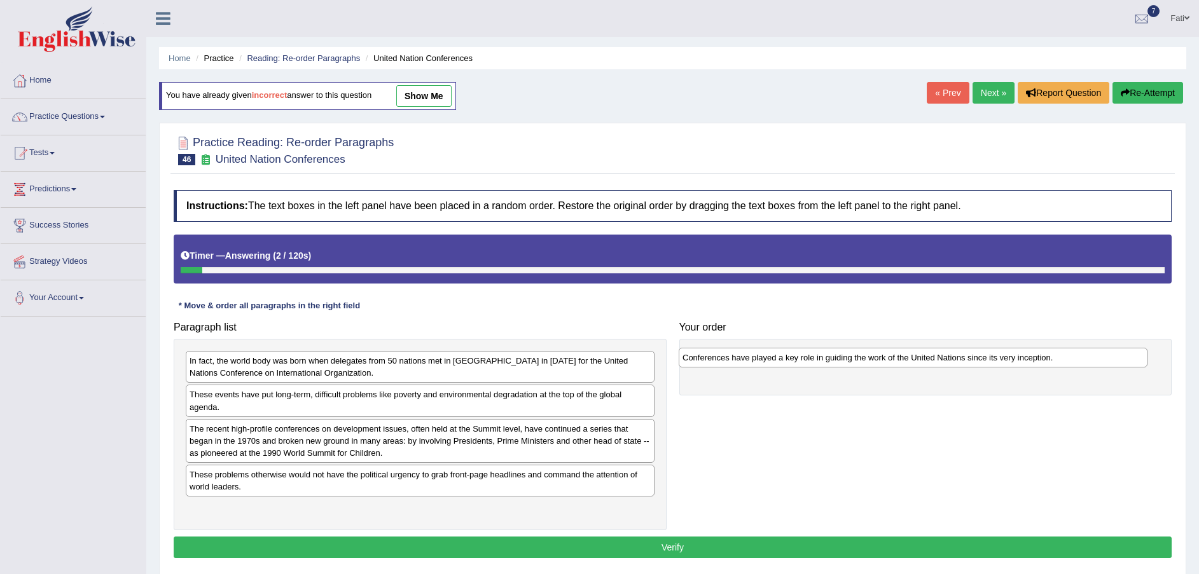
drag, startPoint x: 448, startPoint y: 513, endPoint x: 907, endPoint y: 359, distance: 483.8
click at [907, 359] on div "Conferences have played a key role in guiding the work of the United Nations si…" at bounding box center [913, 358] width 469 height 20
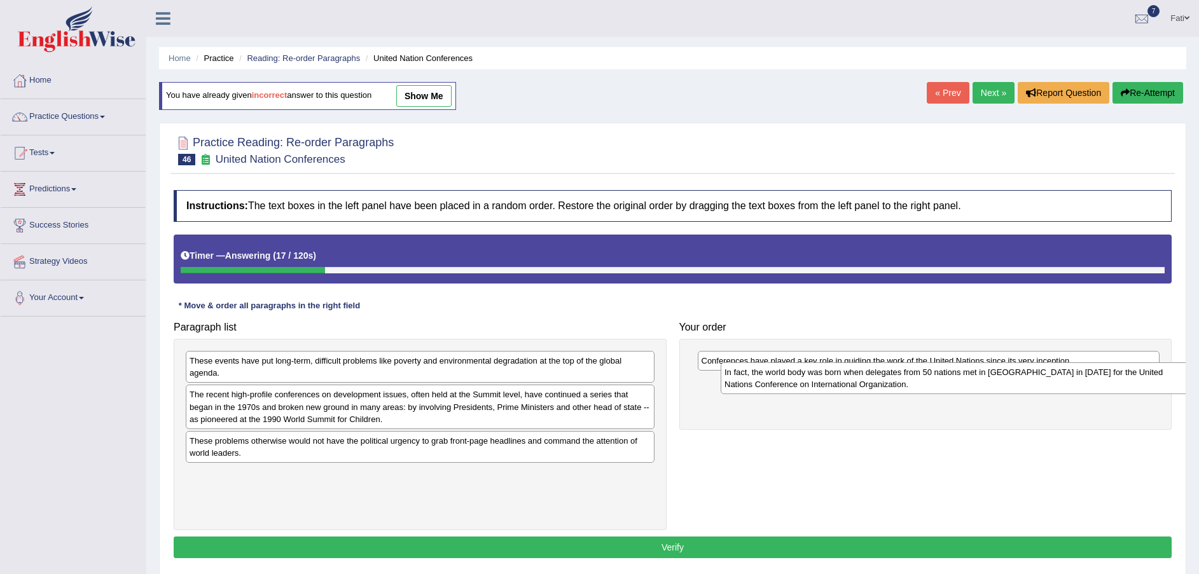
drag, startPoint x: 398, startPoint y: 371, endPoint x: 918, endPoint y: 403, distance: 521.3
click at [918, 394] on div "In fact, the world body was born when delegates from 50 nations met in San Fran…" at bounding box center [955, 379] width 469 height 32
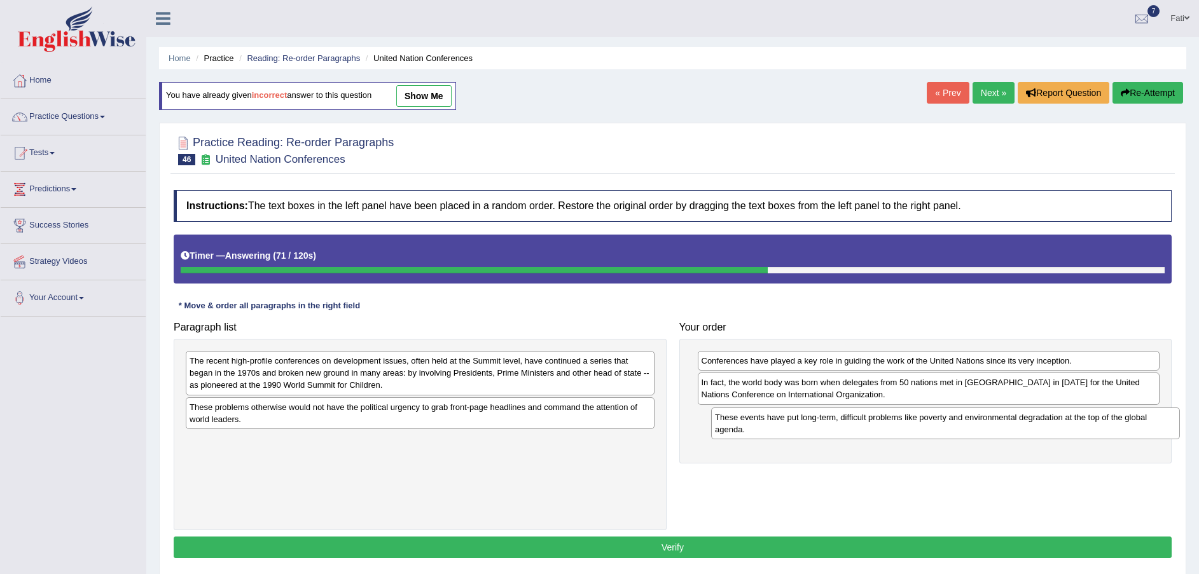
drag, startPoint x: 461, startPoint y: 370, endPoint x: 971, endPoint y: 424, distance: 512.4
click at [977, 425] on div "These events have put long-term, difficult problems like poverty and environmen…" at bounding box center [945, 424] width 469 height 32
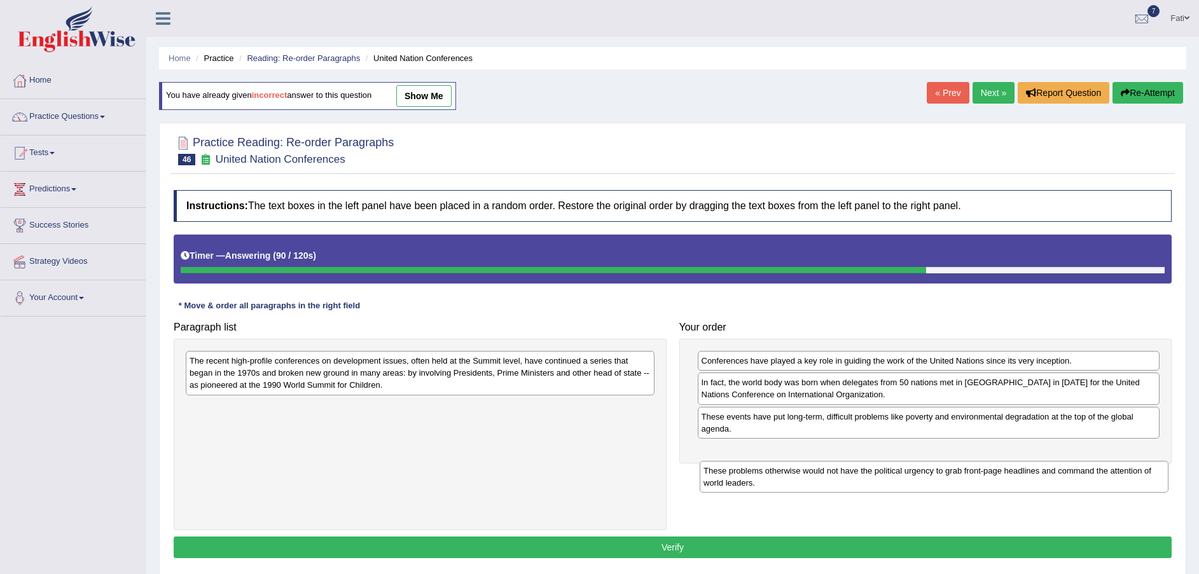
drag, startPoint x: 444, startPoint y: 415, endPoint x: 983, endPoint y: 462, distance: 540.8
click at [983, 462] on div "These problems otherwise would not have the political urgency to grab front-pag…" at bounding box center [934, 477] width 469 height 32
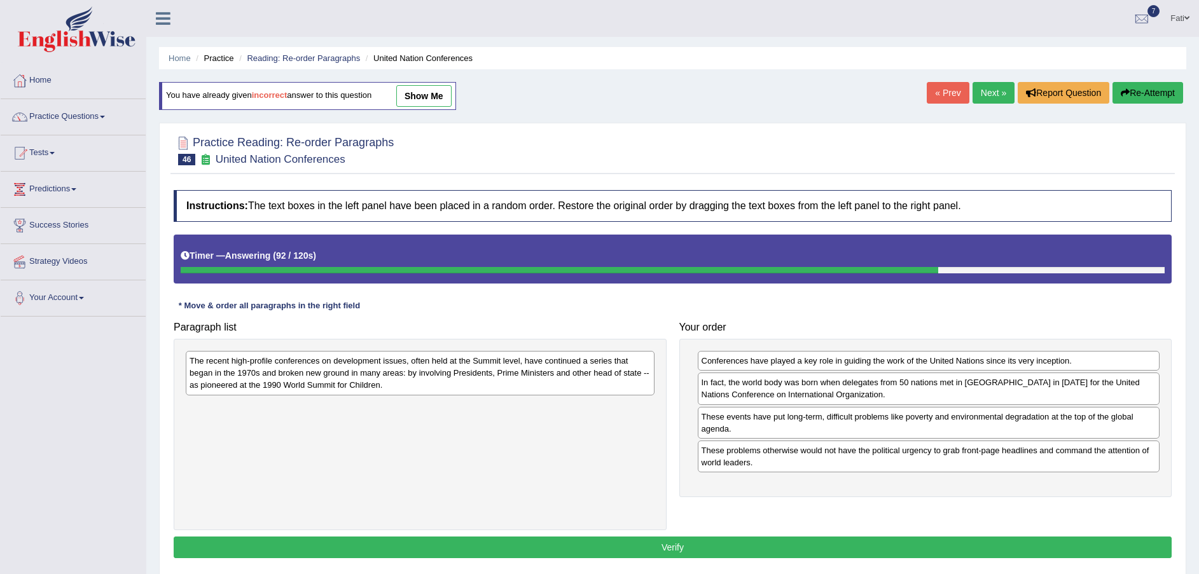
drag, startPoint x: 770, startPoint y: 423, endPoint x: 785, endPoint y: 429, distance: 16.5
click at [1018, 490] on div "Paragraph list The recent high-profile conferences on development issues, often…" at bounding box center [672, 424] width 1011 height 216
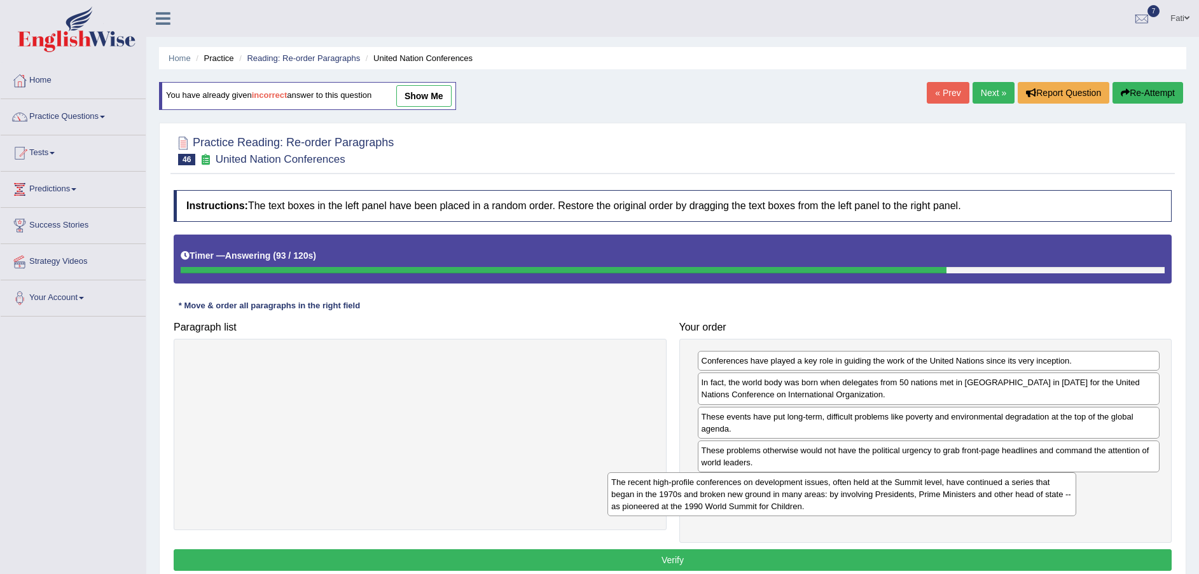
drag, startPoint x: 589, startPoint y: 380, endPoint x: 982, endPoint y: 495, distance: 409.4
click at [969, 494] on div "The recent high-profile conferences on development issues, often held at the Su…" at bounding box center [841, 495] width 469 height 44
drag, startPoint x: 982, startPoint y: 495, endPoint x: 1079, endPoint y: 499, distance: 97.4
click at [862, 564] on button "Verify" at bounding box center [673, 561] width 998 height 22
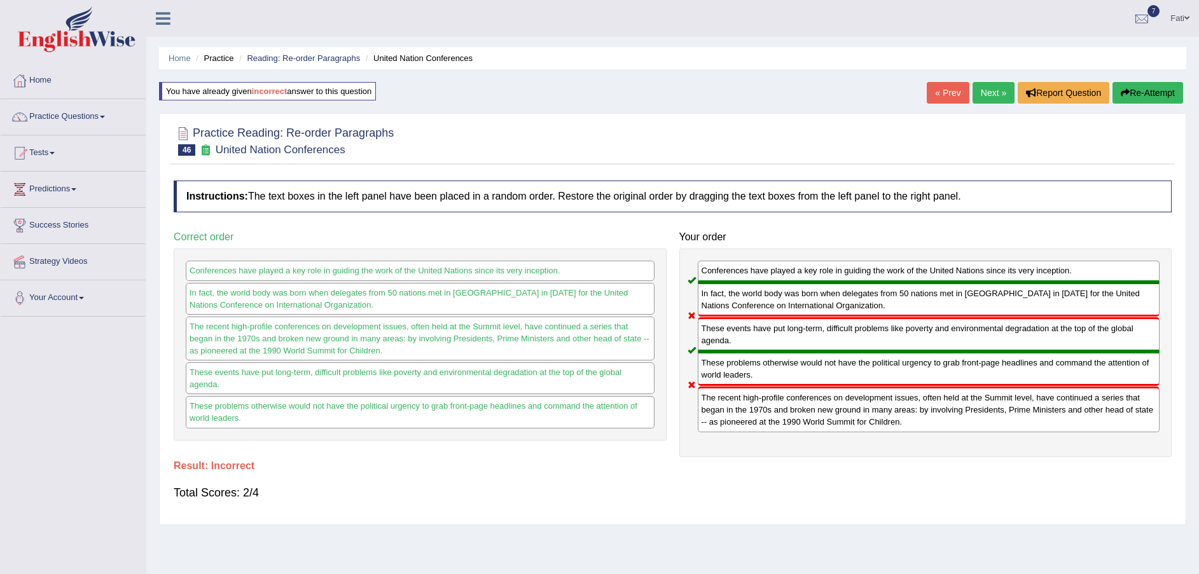
click at [1151, 91] on button "Re-Attempt" at bounding box center [1148, 93] width 71 height 22
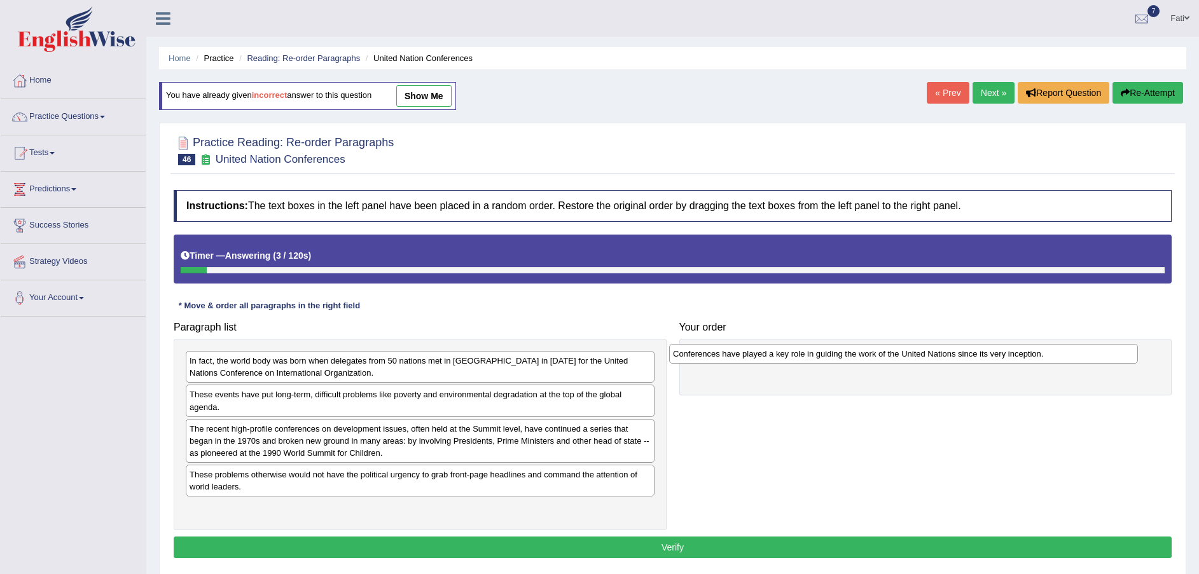
drag, startPoint x: 347, startPoint y: 509, endPoint x: 836, endPoint y: 350, distance: 513.6
click at [836, 350] on div "Conferences have played a key role in guiding the work of the United Nations si…" at bounding box center [903, 354] width 469 height 20
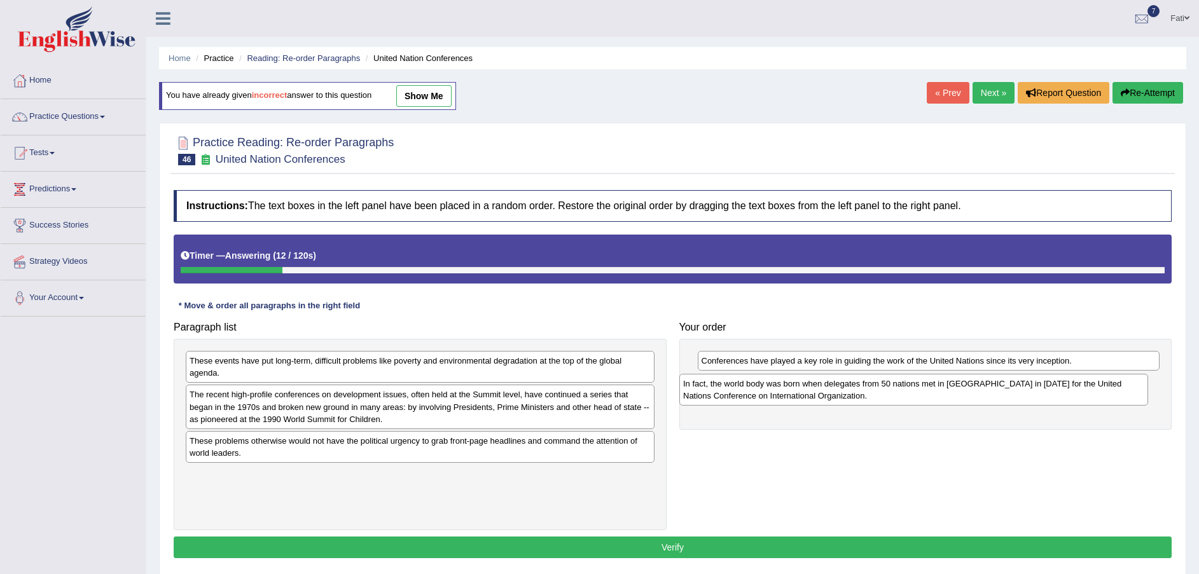
drag, startPoint x: 452, startPoint y: 373, endPoint x: 945, endPoint y: 395, distance: 494.1
click at [945, 395] on div "In fact, the world body was born when delegates from 50 nations met in San Fran…" at bounding box center [913, 390] width 469 height 32
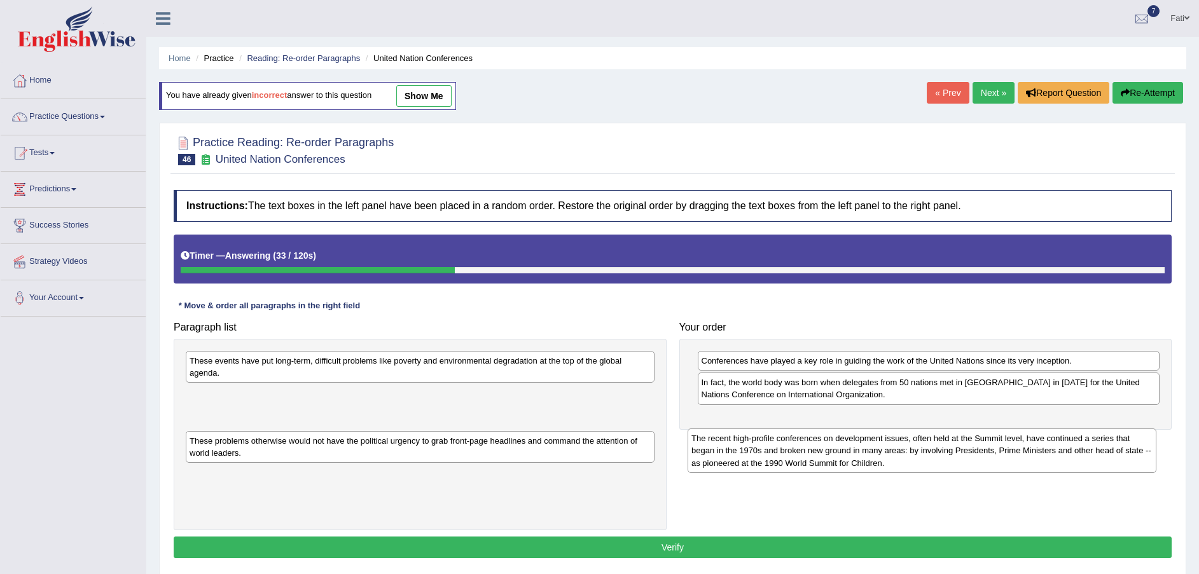
drag, startPoint x: 431, startPoint y: 410, endPoint x: 929, endPoint y: 454, distance: 500.6
click at [929, 454] on div "The recent high-profile conferences on development issues, often held at the Su…" at bounding box center [922, 451] width 469 height 44
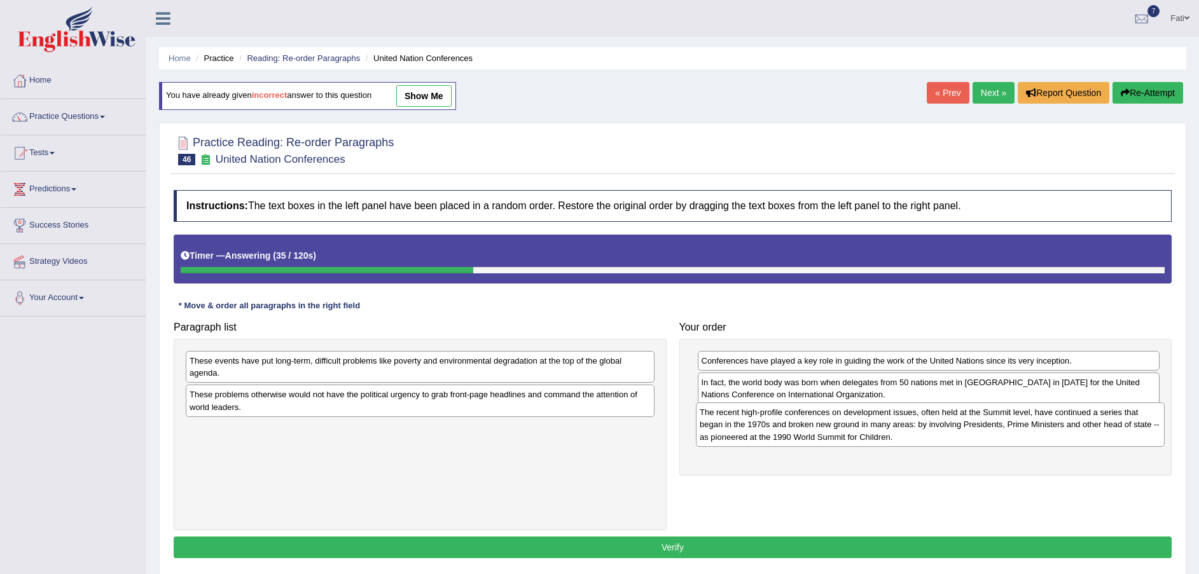
drag, startPoint x: 536, startPoint y: 420, endPoint x: 1036, endPoint y: 436, distance: 500.2
click at [1036, 436] on div "The recent high-profile conferences on development issues, often held at the Su…" at bounding box center [930, 425] width 469 height 44
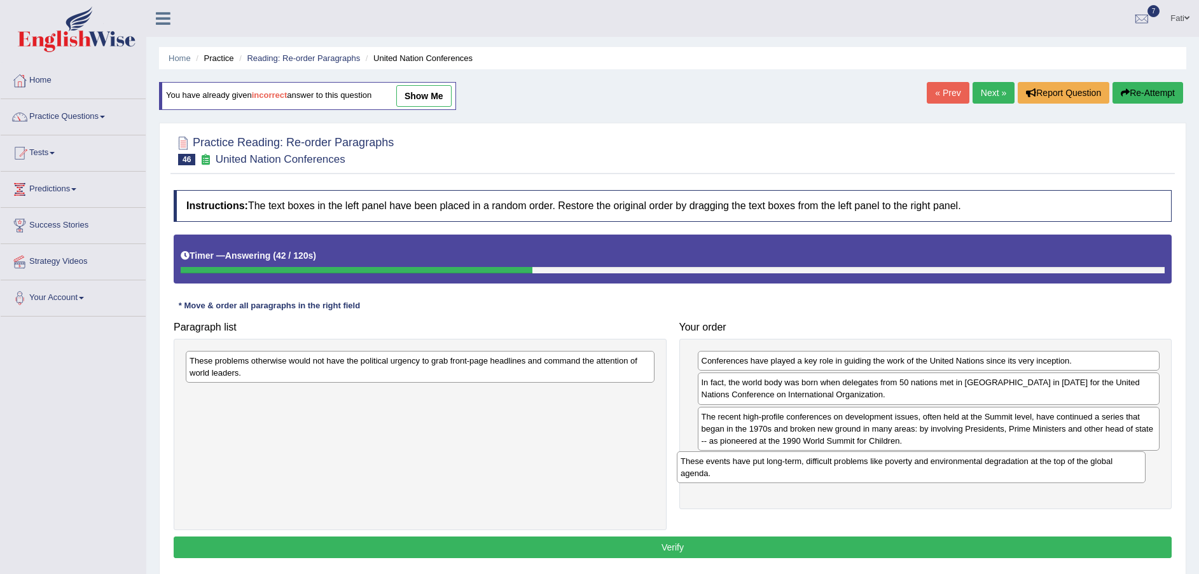
drag, startPoint x: 454, startPoint y: 370, endPoint x: 945, endPoint y: 471, distance: 501.2
click at [945, 471] on div "These events have put long-term, difficult problems like poverty and environmen…" at bounding box center [911, 468] width 469 height 32
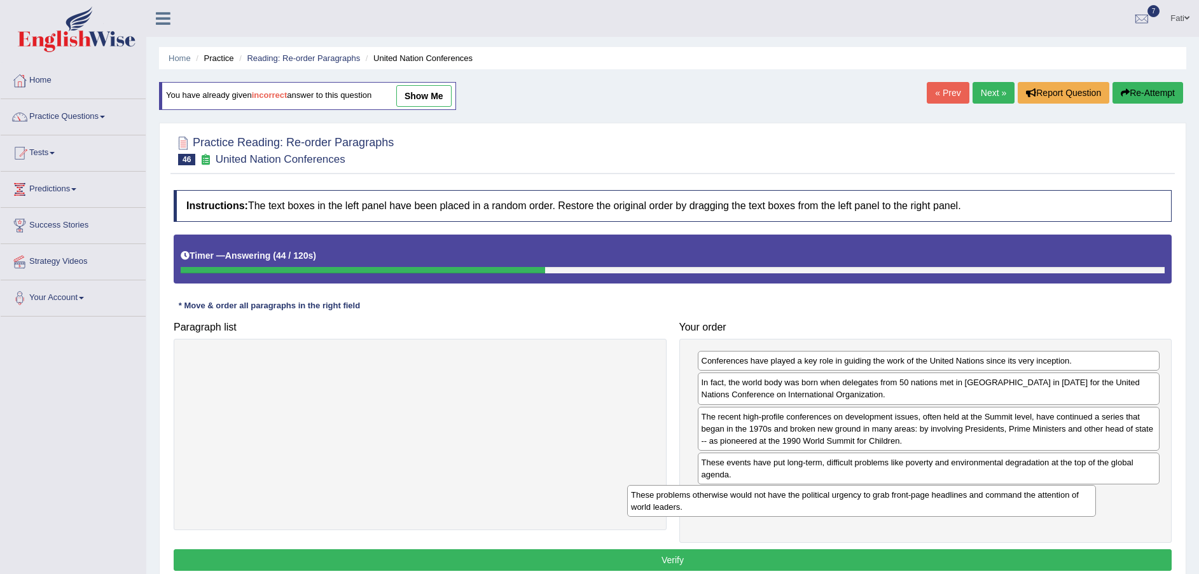
drag, startPoint x: 371, startPoint y: 364, endPoint x: 887, endPoint y: 502, distance: 533.2
click at [870, 502] on div "These problems otherwise would not have the political urgency to grab front-pag…" at bounding box center [861, 501] width 469 height 32
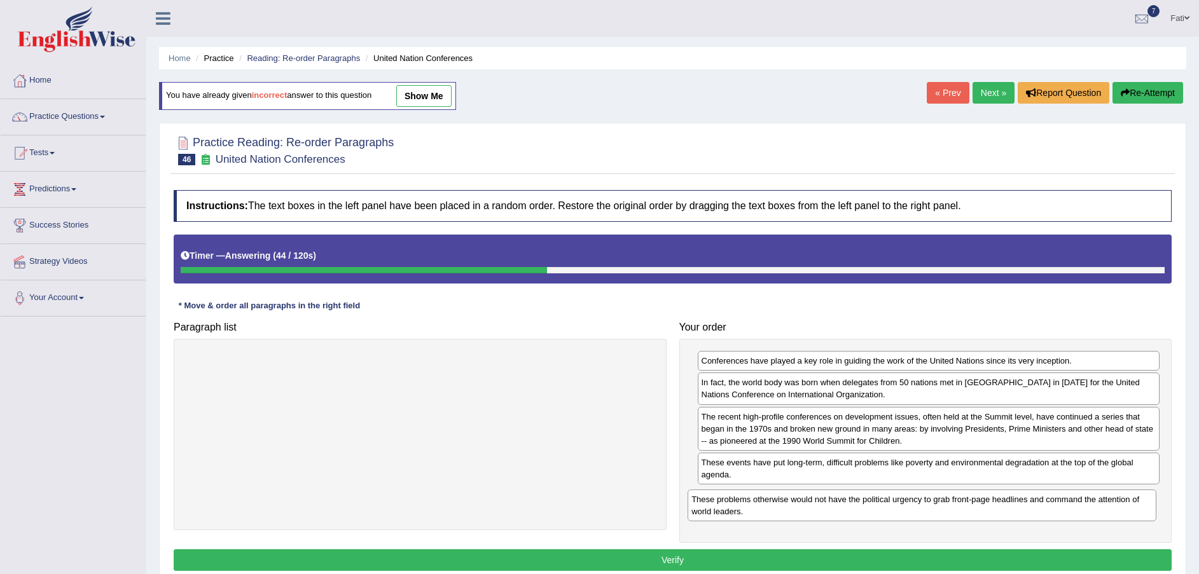
click at [888, 502] on div "These problems otherwise would not have the political urgency to grab front-pag…" at bounding box center [922, 506] width 469 height 32
click at [838, 563] on button "Verify" at bounding box center [673, 561] width 998 height 22
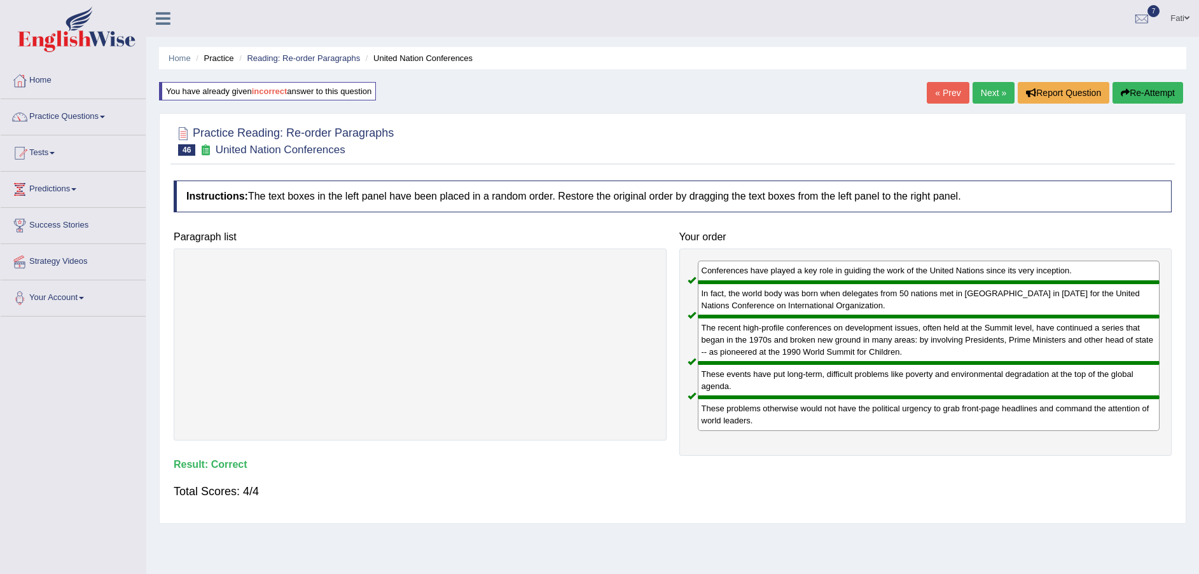
click at [993, 83] on link "Next »" at bounding box center [994, 93] width 42 height 22
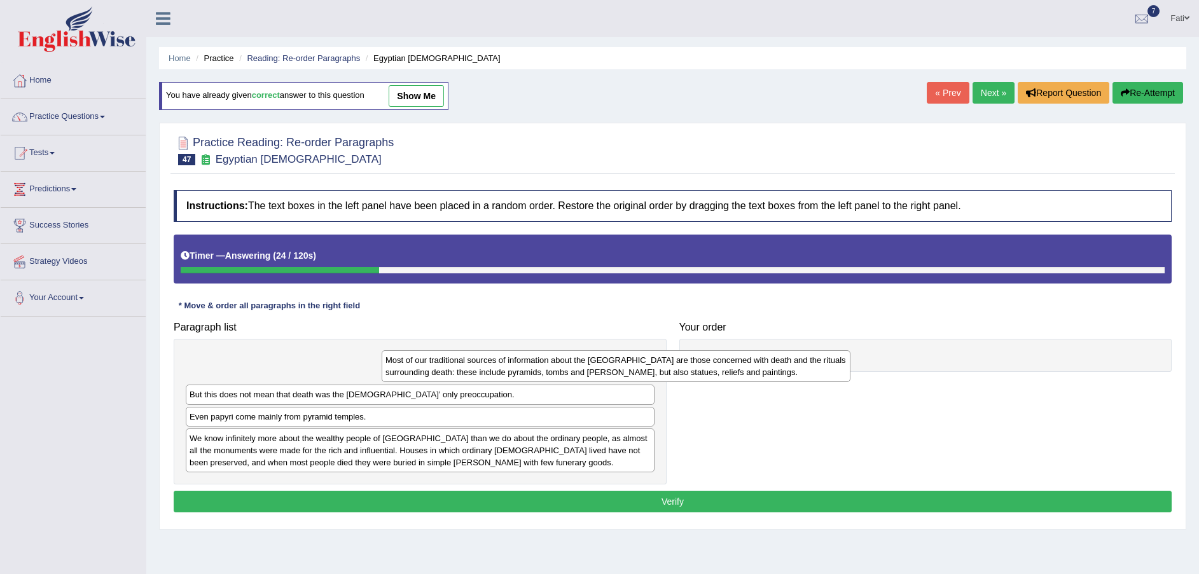
drag, startPoint x: 387, startPoint y: 377, endPoint x: 852, endPoint y: 371, distance: 465.7
click at [766, 371] on div "Most of our traditional sources of information about the [GEOGRAPHIC_DATA] are …" at bounding box center [616, 366] width 469 height 32
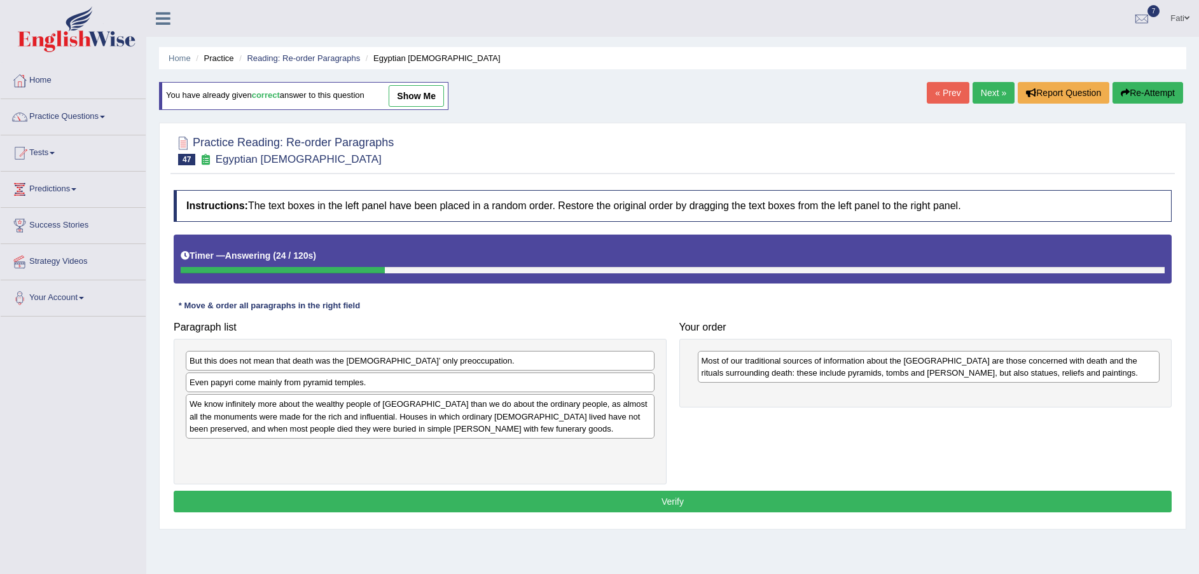
drag, startPoint x: 852, startPoint y: 371, endPoint x: 861, endPoint y: 372, distance: 9.0
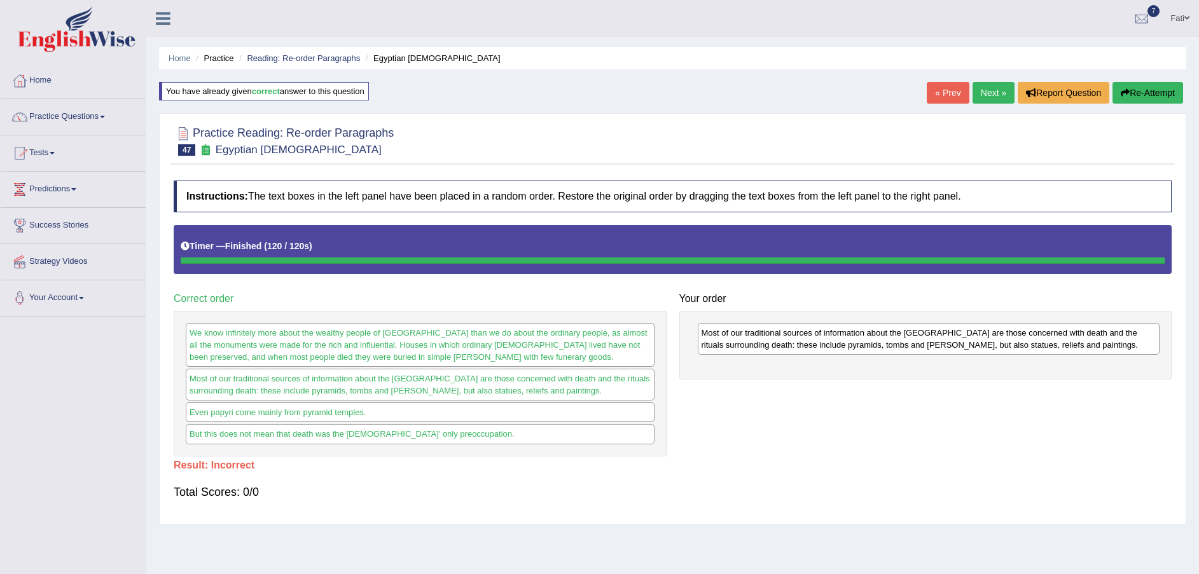
click at [1155, 94] on button "Re-Attempt" at bounding box center [1148, 93] width 71 height 22
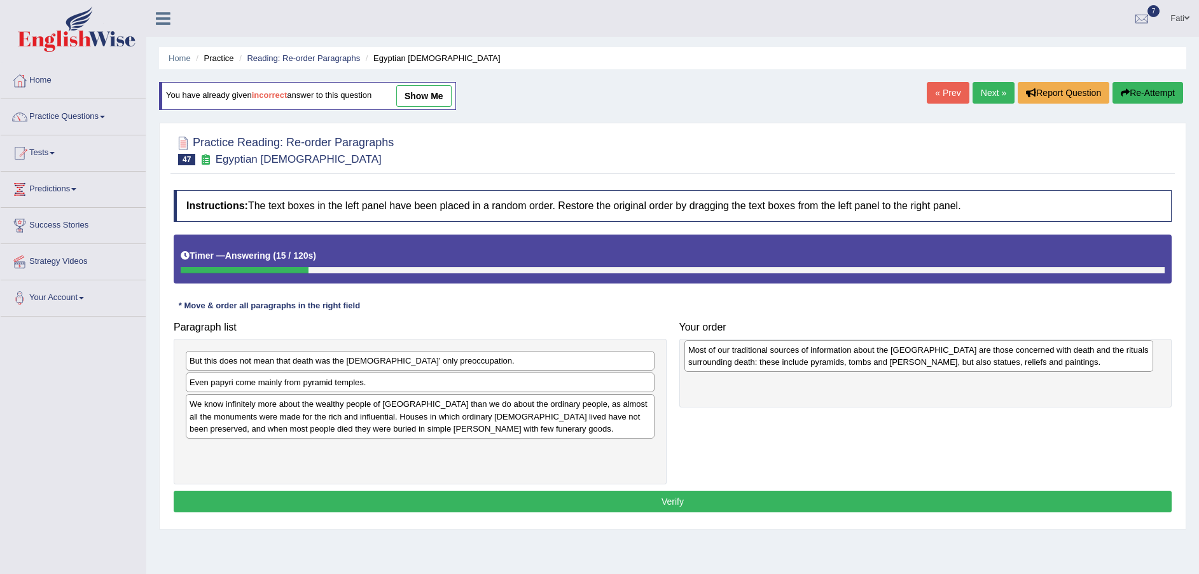
drag, startPoint x: 467, startPoint y: 370, endPoint x: 966, endPoint y: 359, distance: 498.8
click at [966, 359] on div "Most of our traditional sources of information about the [GEOGRAPHIC_DATA] are …" at bounding box center [918, 356] width 469 height 32
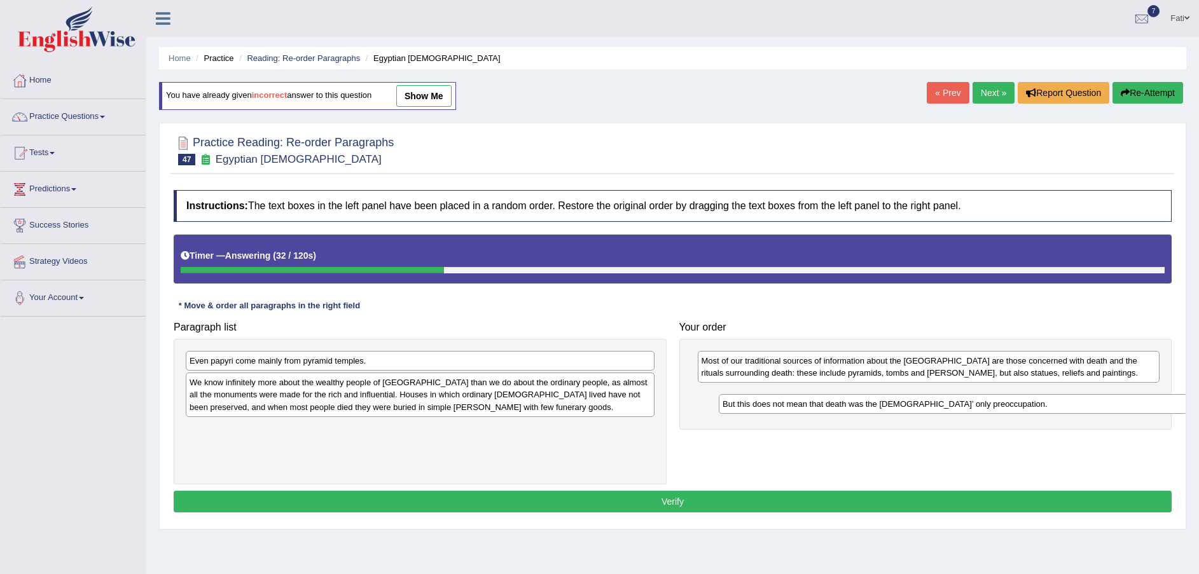
drag, startPoint x: 422, startPoint y: 366, endPoint x: 955, endPoint y: 409, distance: 534.8
click at [955, 409] on div "But this does not mean that death was the [DEMOGRAPHIC_DATA]’ only preoccupatio…" at bounding box center [953, 404] width 469 height 20
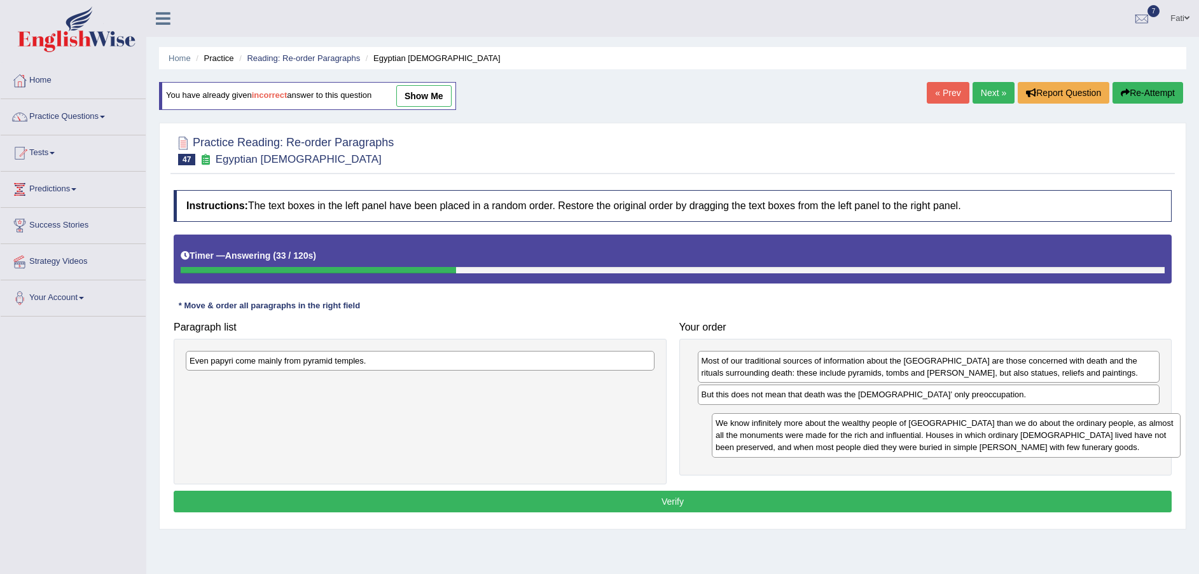
drag, startPoint x: 592, startPoint y: 398, endPoint x: 1085, endPoint y: 436, distance: 494.4
click at [1085, 436] on div "We know infinitely more about the wealthy people of [GEOGRAPHIC_DATA] than we d…" at bounding box center [946, 435] width 469 height 44
click at [1084, 436] on div "We know infinitely more about the wealthy people of [GEOGRAPHIC_DATA] than we d…" at bounding box center [946, 435] width 469 height 44
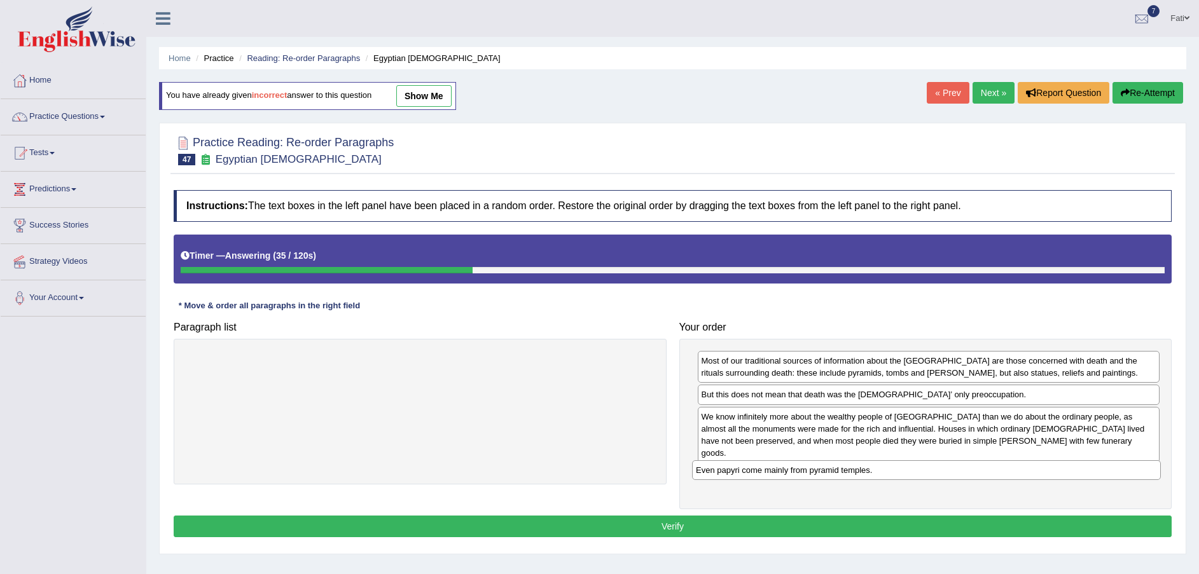
drag, startPoint x: 469, startPoint y: 368, endPoint x: 976, endPoint y: 478, distance: 518.2
click at [976, 478] on div "Even papyri come mainly from pyramid temples." at bounding box center [926, 471] width 469 height 20
click at [923, 524] on button "Verify" at bounding box center [673, 527] width 998 height 22
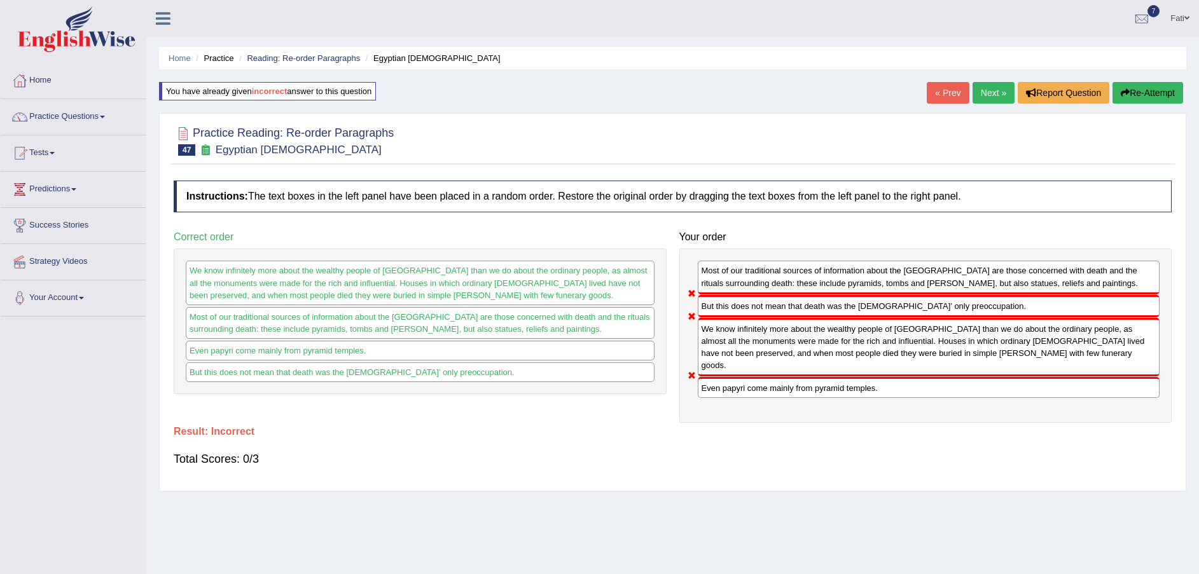
click at [1155, 90] on button "Re-Attempt" at bounding box center [1148, 93] width 71 height 22
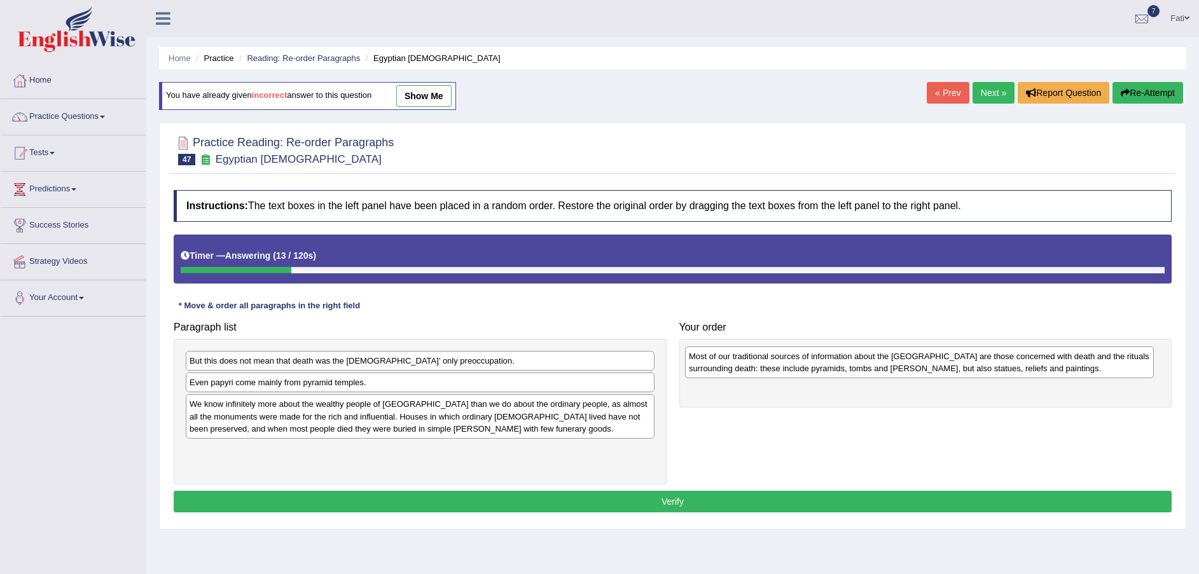
drag, startPoint x: 559, startPoint y: 375, endPoint x: 999, endPoint y: 366, distance: 440.3
click at [999, 366] on div "Most of our traditional sources of information about the [GEOGRAPHIC_DATA] are …" at bounding box center [919, 363] width 469 height 32
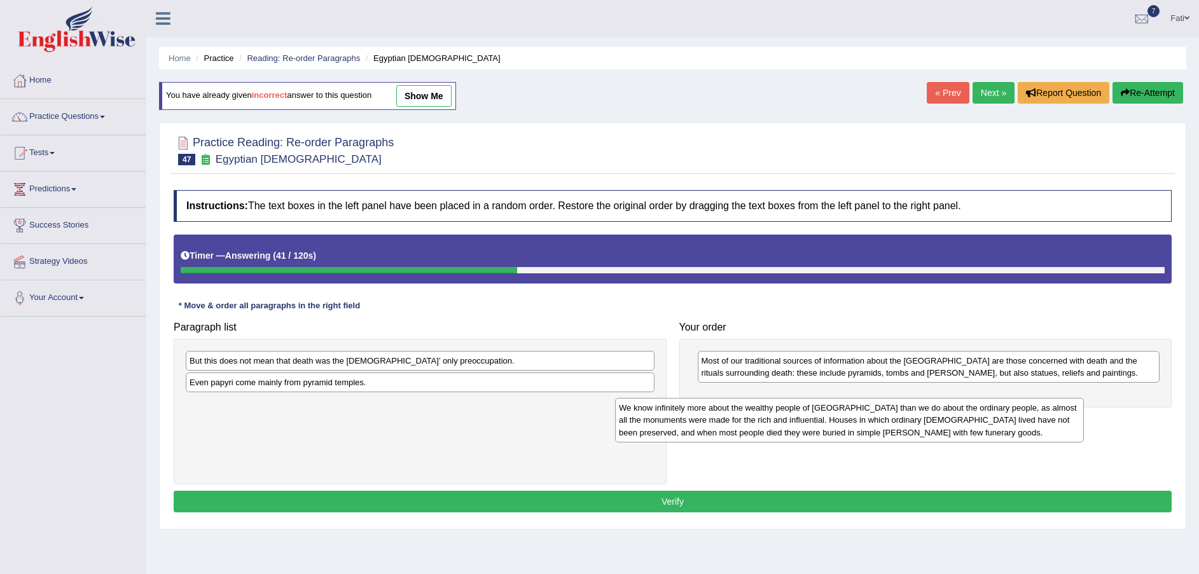
drag, startPoint x: 426, startPoint y: 425, endPoint x: 992, endPoint y: 427, distance: 566.1
click at [992, 427] on div "We know infinitely more about the wealthy people of [GEOGRAPHIC_DATA] than we d…" at bounding box center [849, 420] width 469 height 44
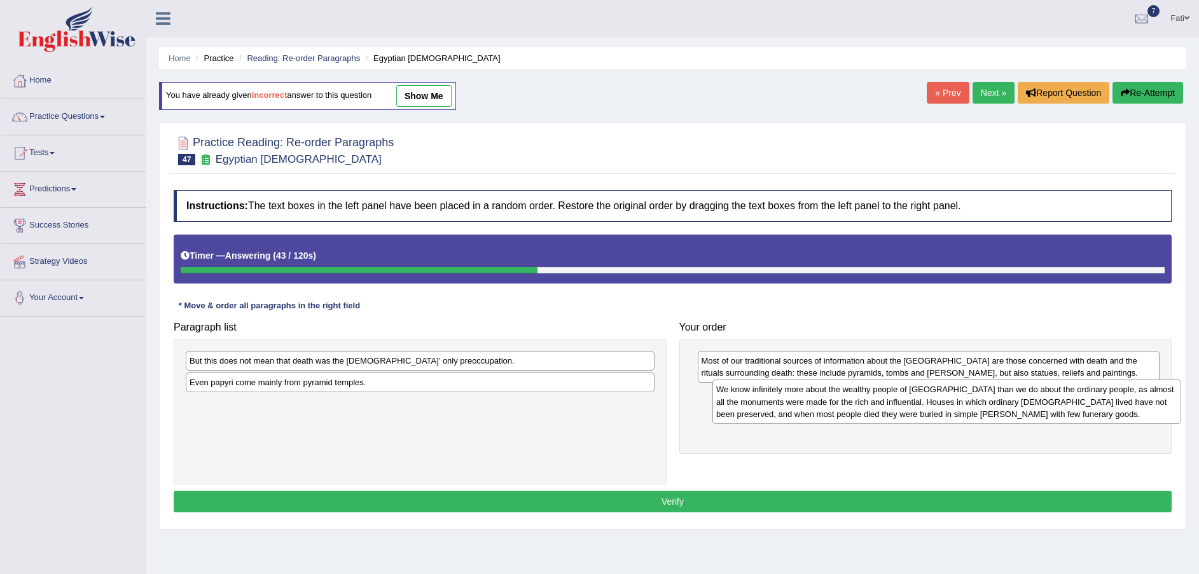
drag, startPoint x: 513, startPoint y: 413, endPoint x: 1034, endPoint y: 406, distance: 521.0
click at [1034, 406] on div "We know infinitely more about the wealthy people of [GEOGRAPHIC_DATA] than we d…" at bounding box center [946, 402] width 469 height 44
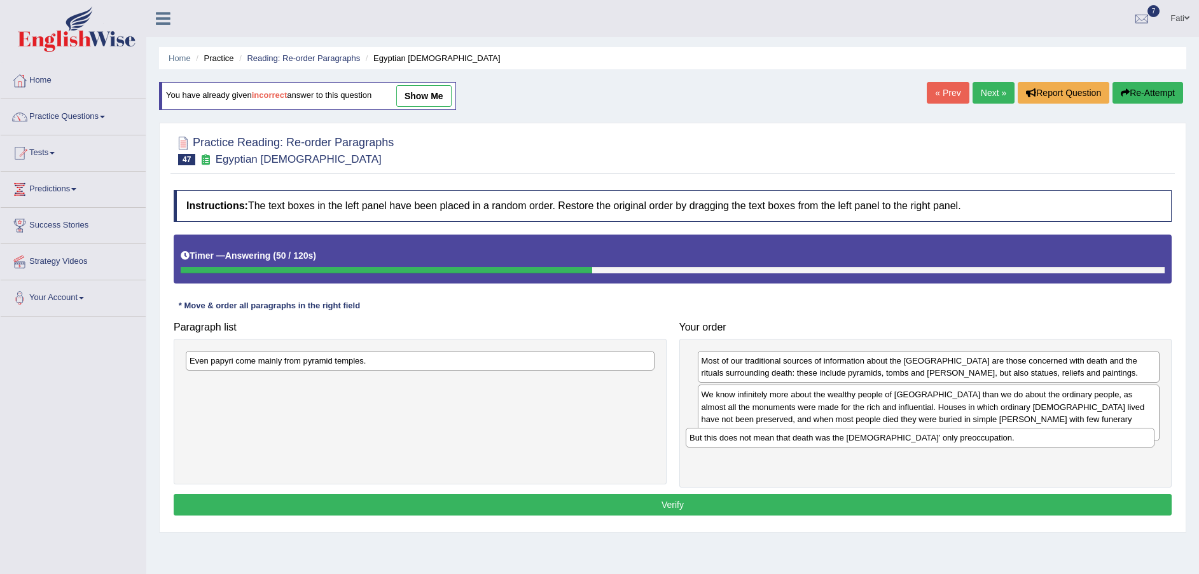
drag, startPoint x: 469, startPoint y: 362, endPoint x: 971, endPoint y: 440, distance: 507.2
click at [971, 440] on div "But this does not mean that death was the [DEMOGRAPHIC_DATA]’ only preoccupatio…" at bounding box center [920, 438] width 469 height 20
click at [542, 361] on div "Even papyri come mainly from pyramid temples." at bounding box center [420, 361] width 469 height 20
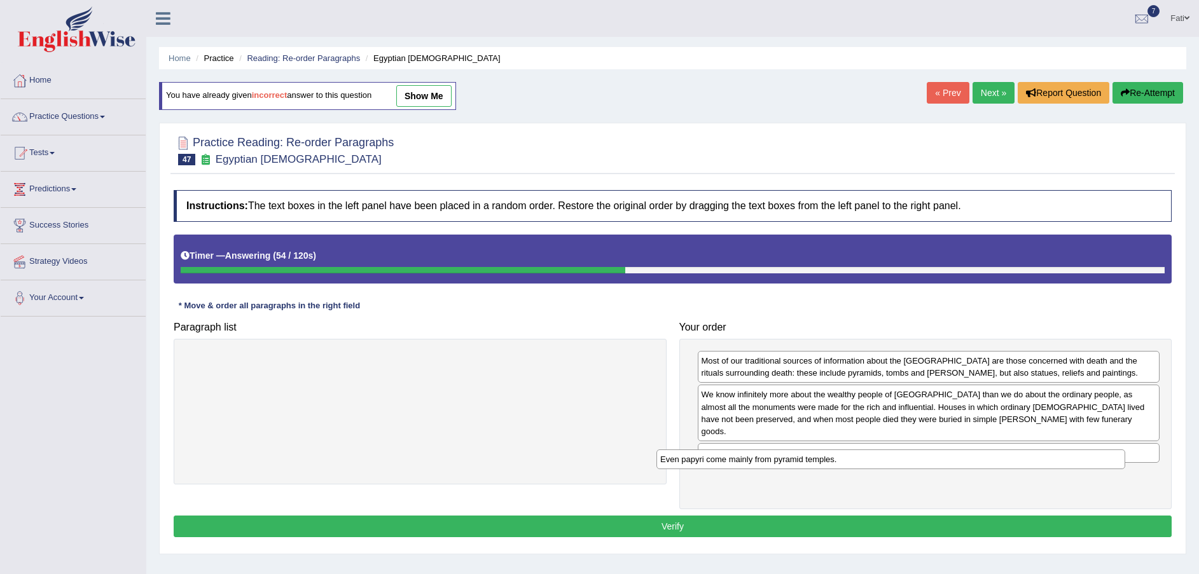
drag, startPoint x: 542, startPoint y: 361, endPoint x: 1016, endPoint y: 459, distance: 484.5
click at [1016, 459] on div "Even papyri come mainly from pyramid temples." at bounding box center [890, 460] width 469 height 20
click at [924, 516] on button "Verify" at bounding box center [673, 527] width 998 height 22
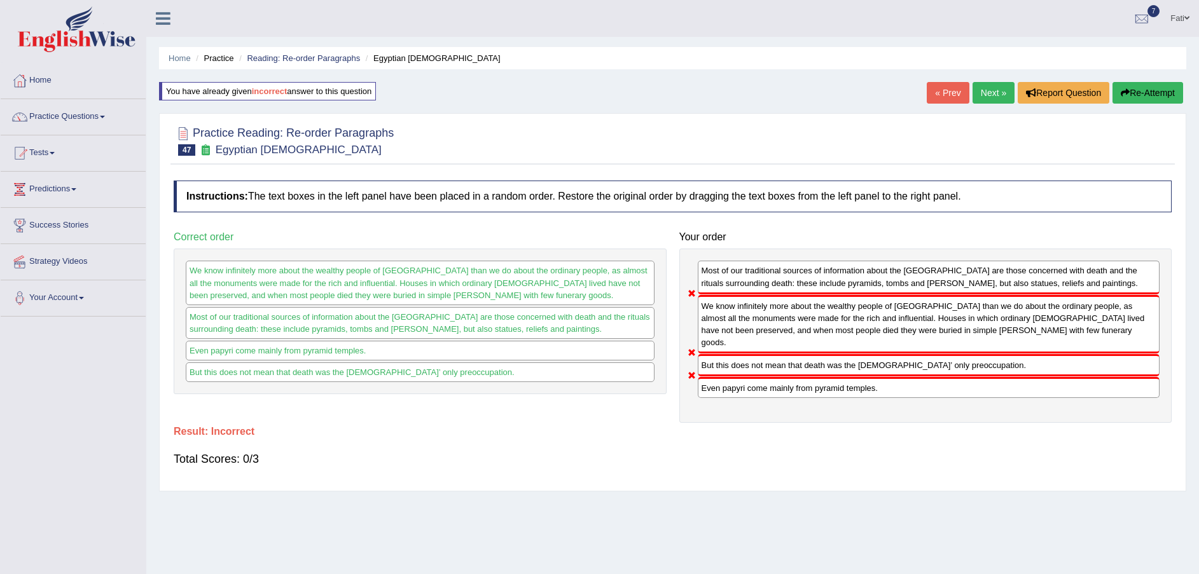
click at [1159, 95] on button "Re-Attempt" at bounding box center [1148, 93] width 71 height 22
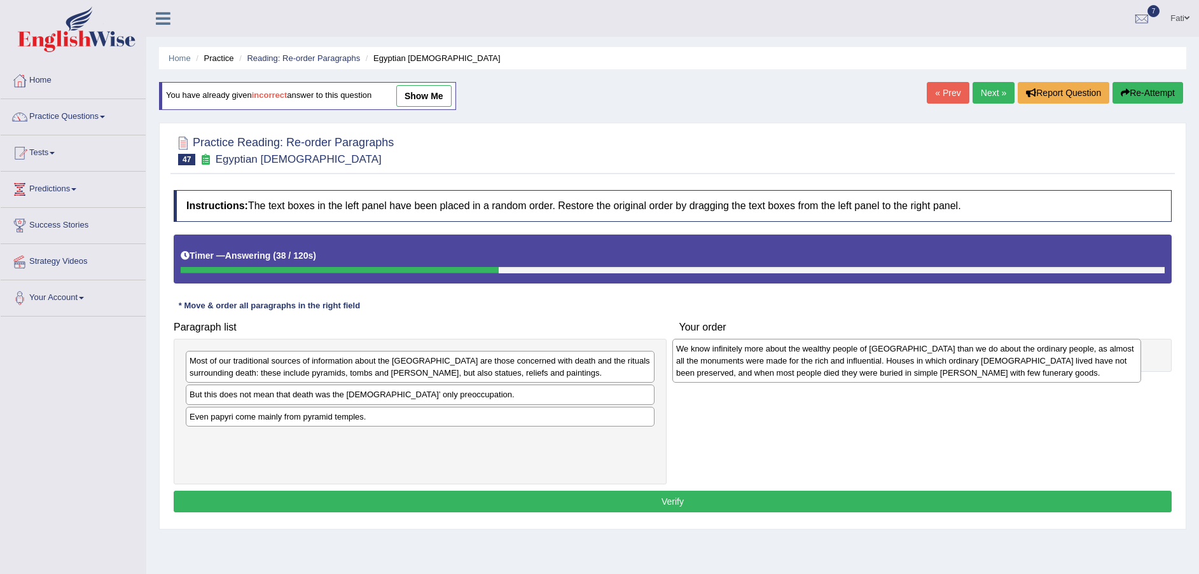
drag, startPoint x: 547, startPoint y: 466, endPoint x: 1034, endPoint y: 376, distance: 494.8
click at [1034, 376] on div "We know infinitely more about the wealthy people of Egypt than we do about the …" at bounding box center [906, 361] width 469 height 44
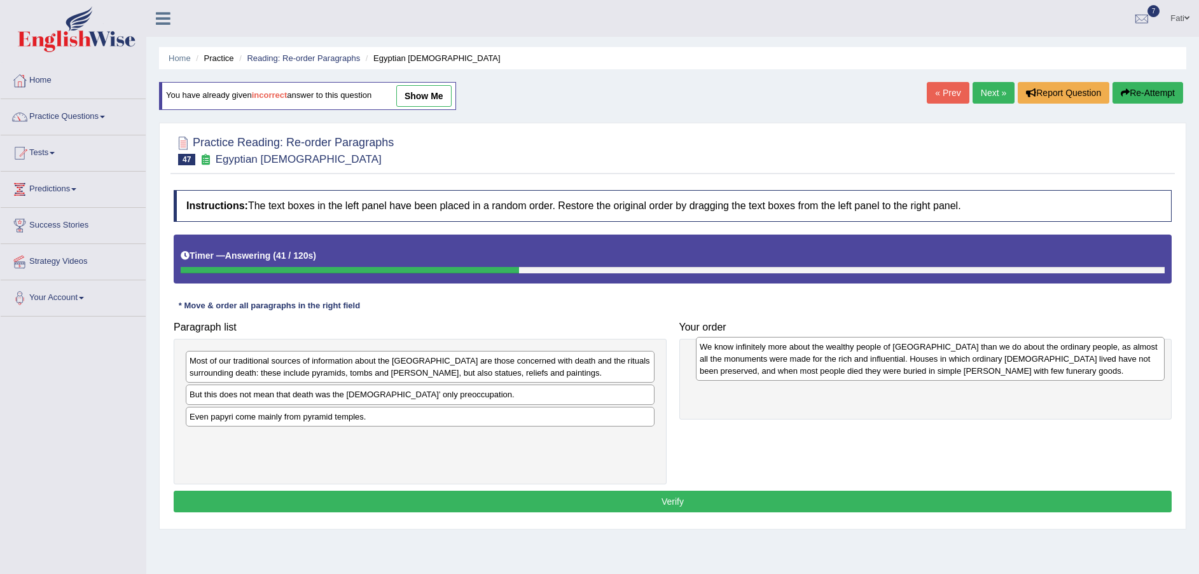
drag, startPoint x: 535, startPoint y: 454, endPoint x: 1033, endPoint y: 368, distance: 505.4
click at [1033, 368] on div "We know infinitely more about the wealthy people of Egypt than we do about the …" at bounding box center [930, 359] width 469 height 44
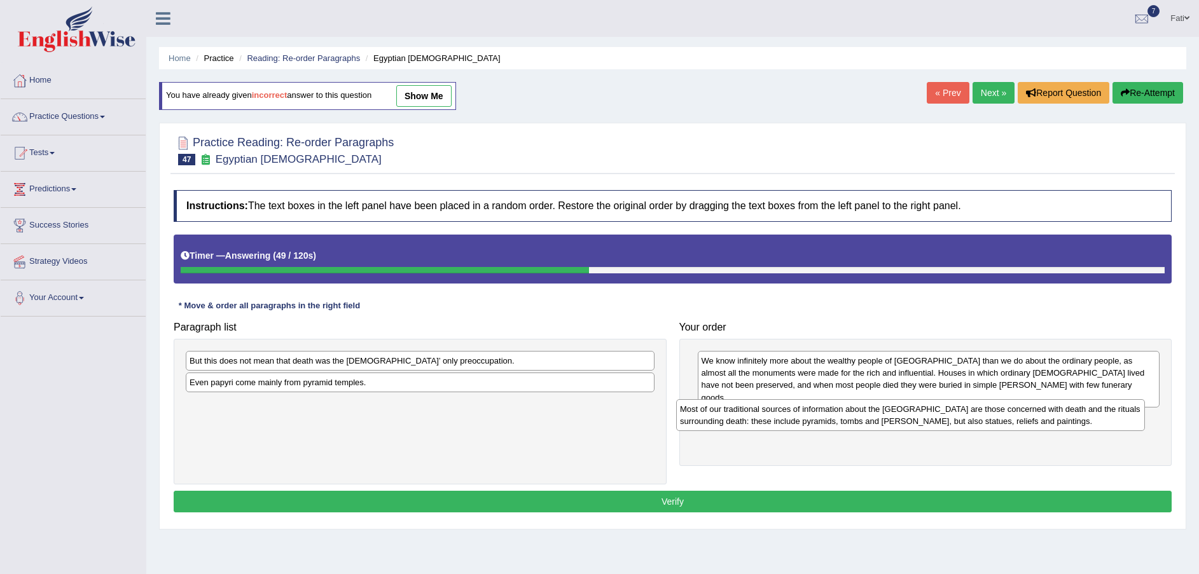
drag, startPoint x: 387, startPoint y: 372, endPoint x: 861, endPoint y: 420, distance: 476.4
click at [861, 420] on div "Most of our traditional sources of information about the Old Kingdom are those …" at bounding box center [910, 415] width 469 height 32
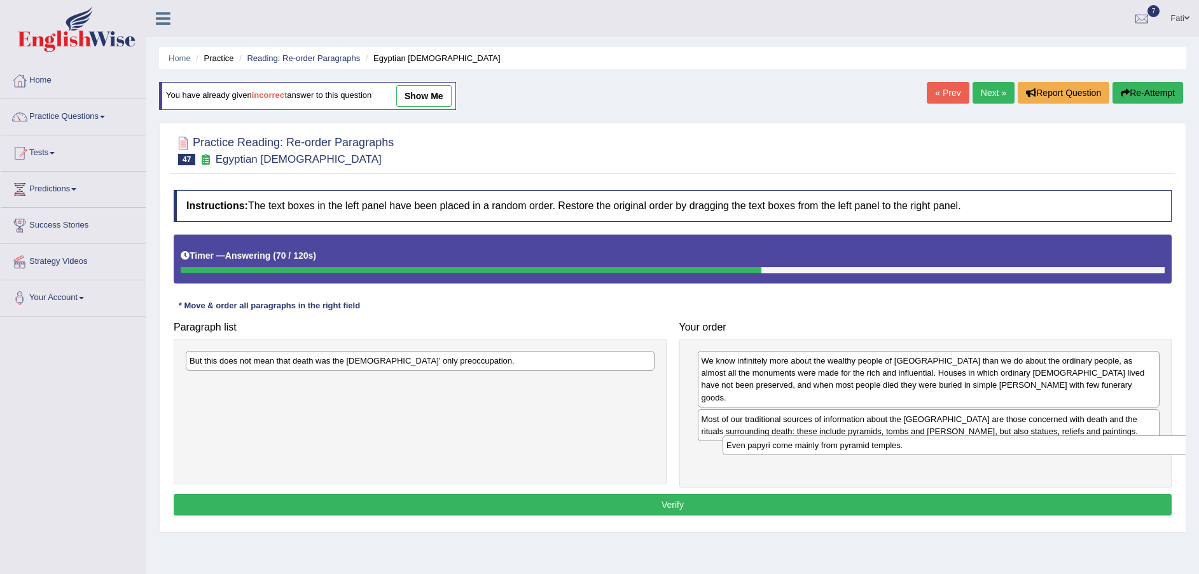
drag, startPoint x: 602, startPoint y: 389, endPoint x: 1139, endPoint y: 452, distance: 540.5
click at [1139, 452] on div "Even papyri come mainly from pyramid temples." at bounding box center [957, 446] width 469 height 20
drag, startPoint x: 539, startPoint y: 365, endPoint x: 793, endPoint y: 429, distance: 261.0
click at [655, 371] on div "But this does not mean that death was the Egyptians’ only preoccupation." at bounding box center [420, 361] width 469 height 20
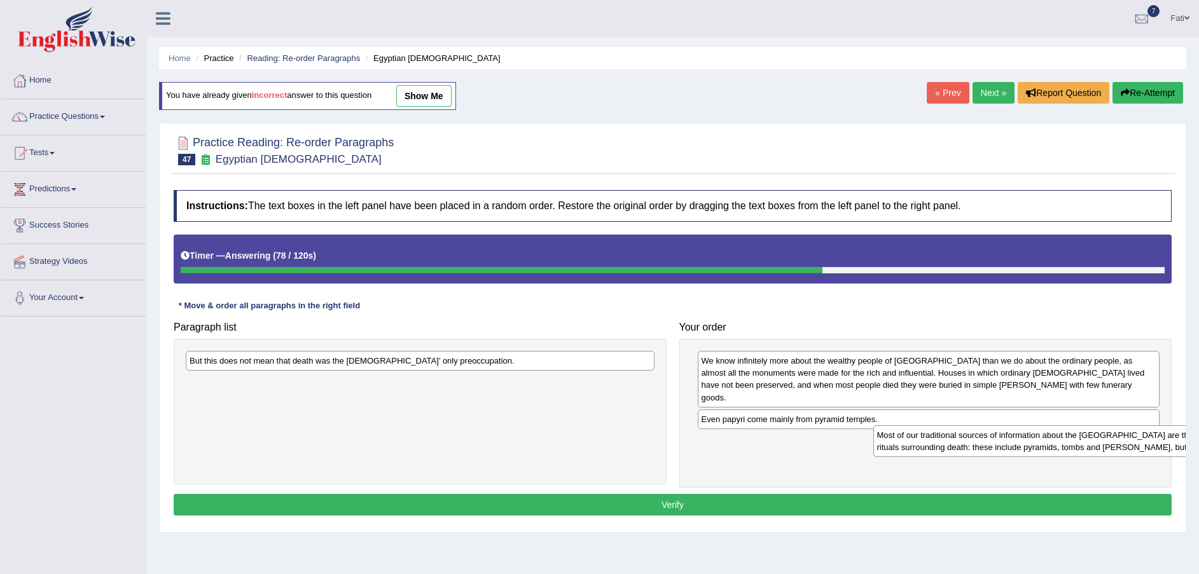
drag, startPoint x: 793, startPoint y: 429, endPoint x: 980, endPoint y: 463, distance: 190.1
click at [986, 457] on div "Most of our traditional sources of information about the Old Kingdom are those …" at bounding box center [1104, 442] width 462 height 32
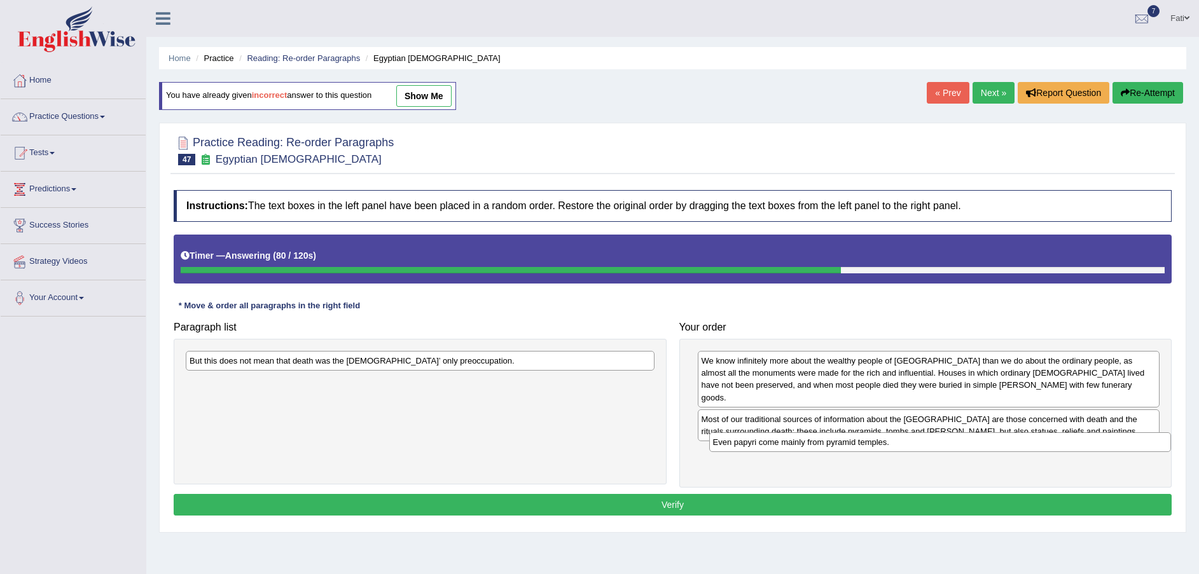
drag, startPoint x: 758, startPoint y: 408, endPoint x: 779, endPoint y: 440, distance: 38.5
click at [779, 440] on div "Even papyri come mainly from pyramid temples." at bounding box center [940, 443] width 462 height 20
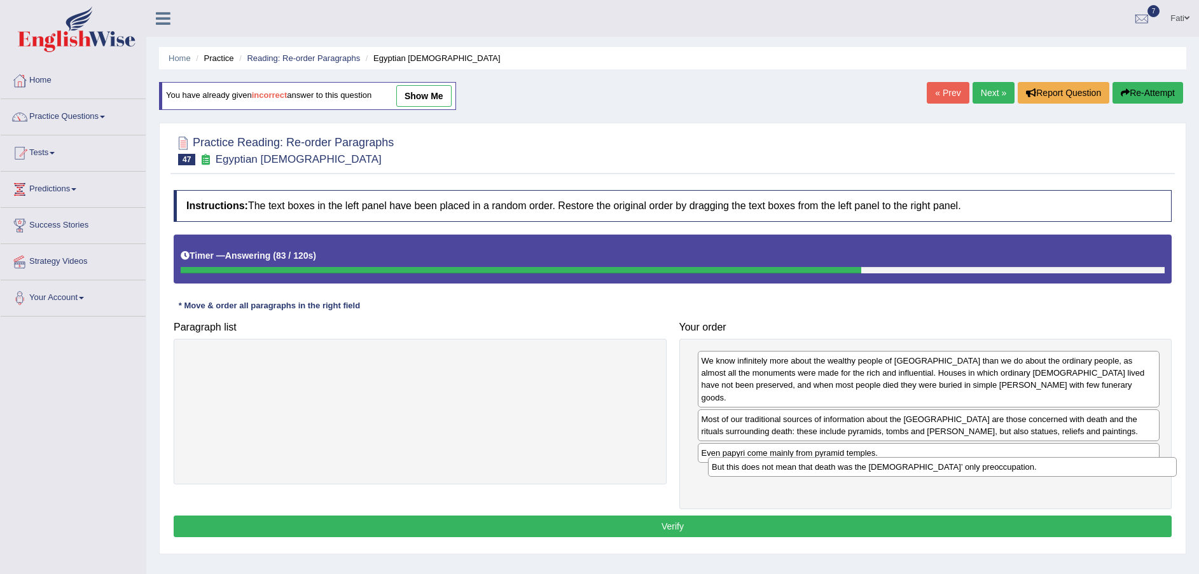
drag, startPoint x: 594, startPoint y: 365, endPoint x: 1121, endPoint y: 466, distance: 536.3
click at [1121, 468] on div "But this does not mean that death was the Egyptians’ only preoccupation." at bounding box center [942, 467] width 469 height 20
click at [996, 516] on button "Verify" at bounding box center [673, 527] width 998 height 22
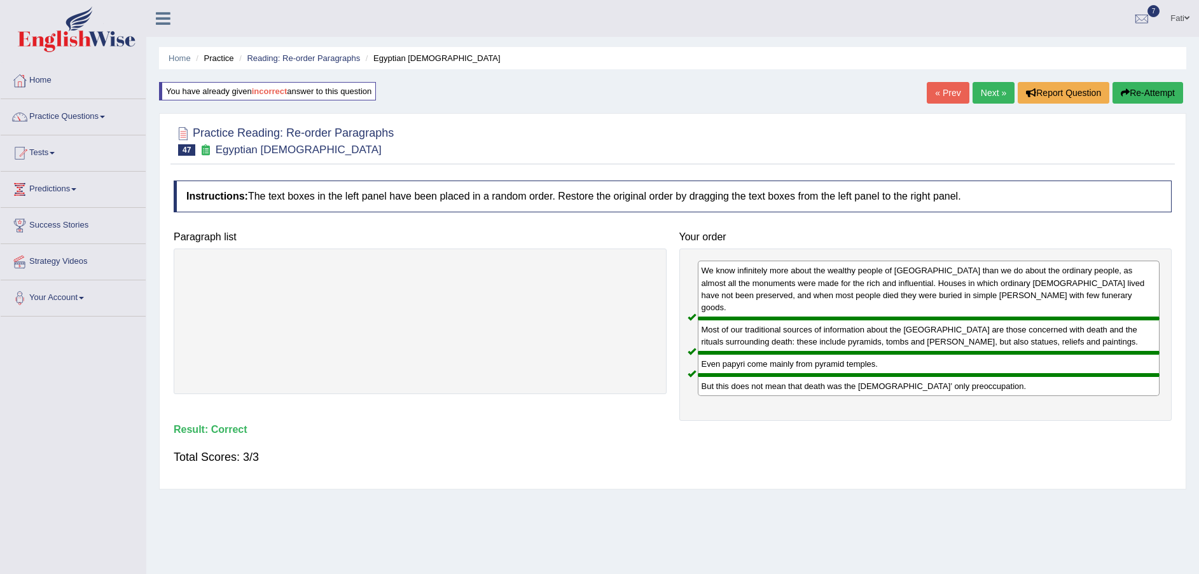
click at [1151, 97] on button "Re-Attempt" at bounding box center [1148, 93] width 71 height 22
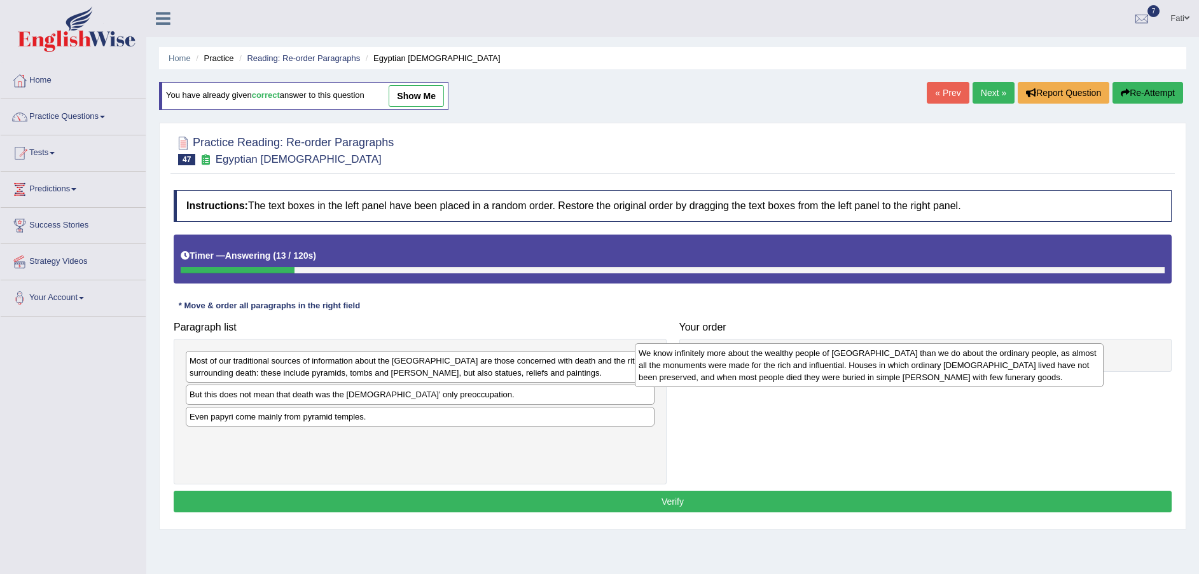
drag, startPoint x: 425, startPoint y: 458, endPoint x: 877, endPoint y: 371, distance: 460.0
click at [877, 371] on div "We know infinitely more about the wealthy people of [GEOGRAPHIC_DATA] than we d…" at bounding box center [869, 365] width 469 height 44
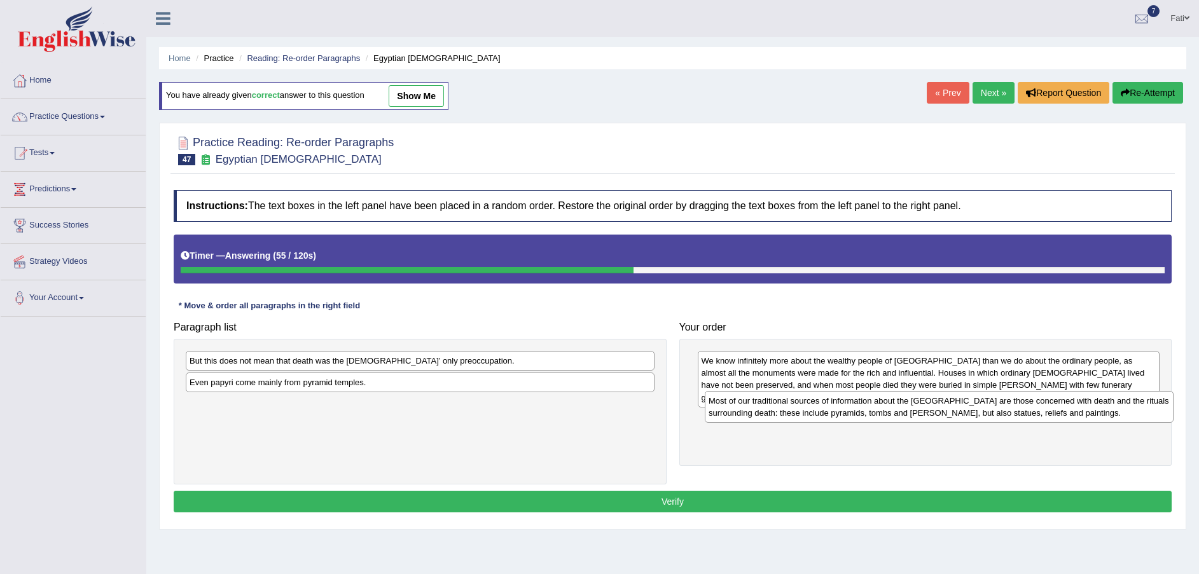
drag, startPoint x: 540, startPoint y: 377, endPoint x: 1060, endPoint y: 416, distance: 521.2
click at [1060, 416] on div "Most of our traditional sources of information about the [GEOGRAPHIC_DATA] are …" at bounding box center [939, 407] width 469 height 32
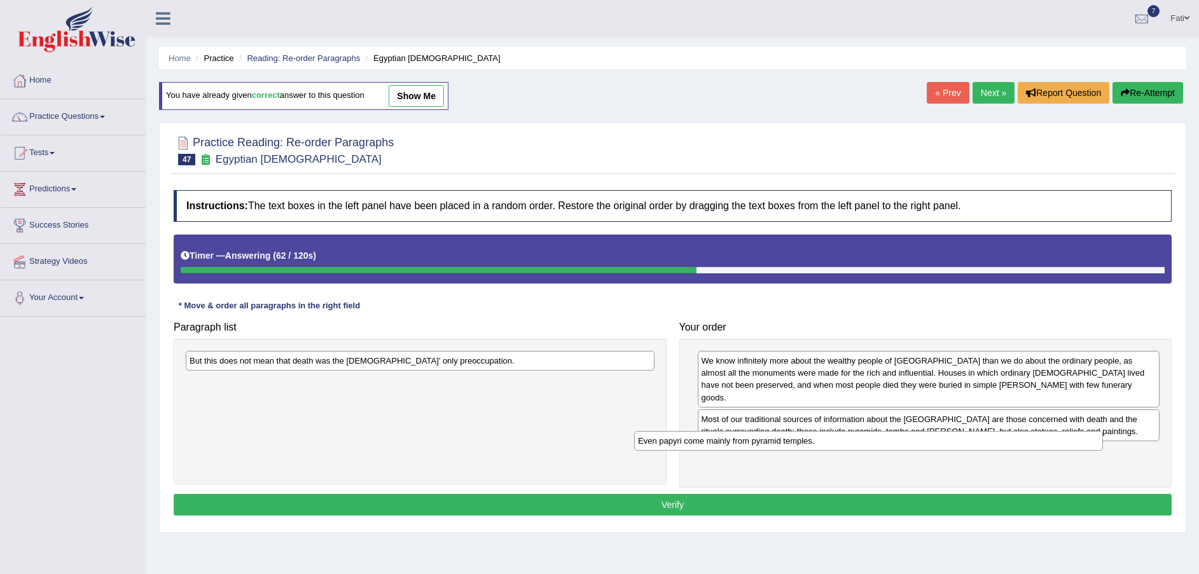
drag, startPoint x: 377, startPoint y: 382, endPoint x: 825, endPoint y: 441, distance: 452.3
click at [825, 441] on div "Even papyri come mainly from pyramid temples." at bounding box center [868, 441] width 469 height 20
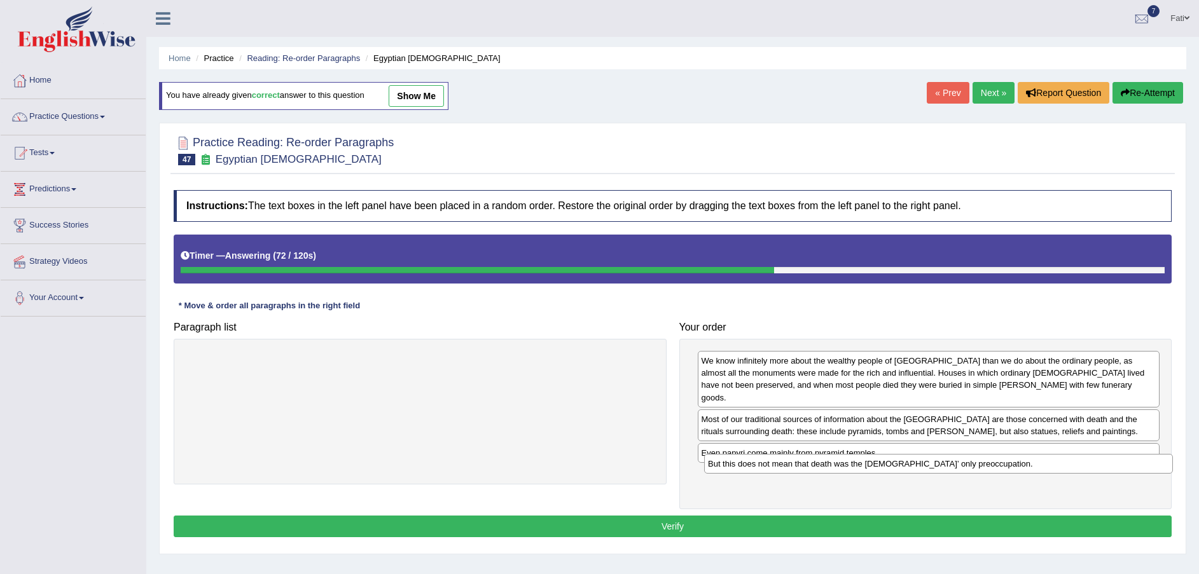
drag, startPoint x: 482, startPoint y: 359, endPoint x: 1001, endPoint y: 461, distance: 528.9
click at [1001, 461] on div "But this does not mean that death was the [DEMOGRAPHIC_DATA]’ only preoccupatio…" at bounding box center [938, 464] width 469 height 20
click at [841, 516] on button "Verify" at bounding box center [673, 527] width 998 height 22
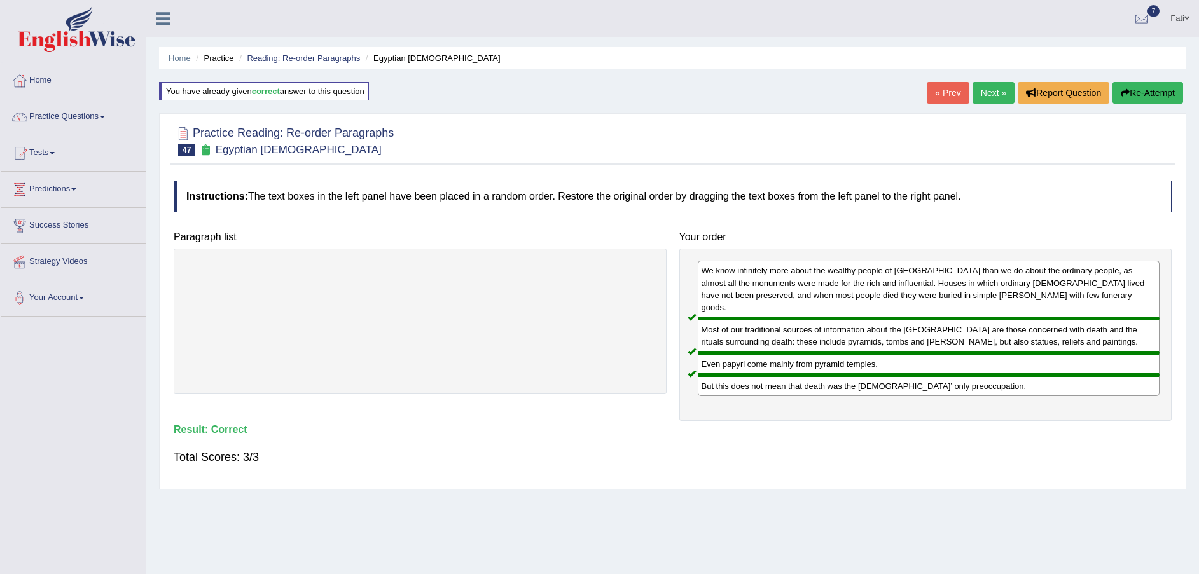
click at [997, 89] on link "Next »" at bounding box center [994, 93] width 42 height 22
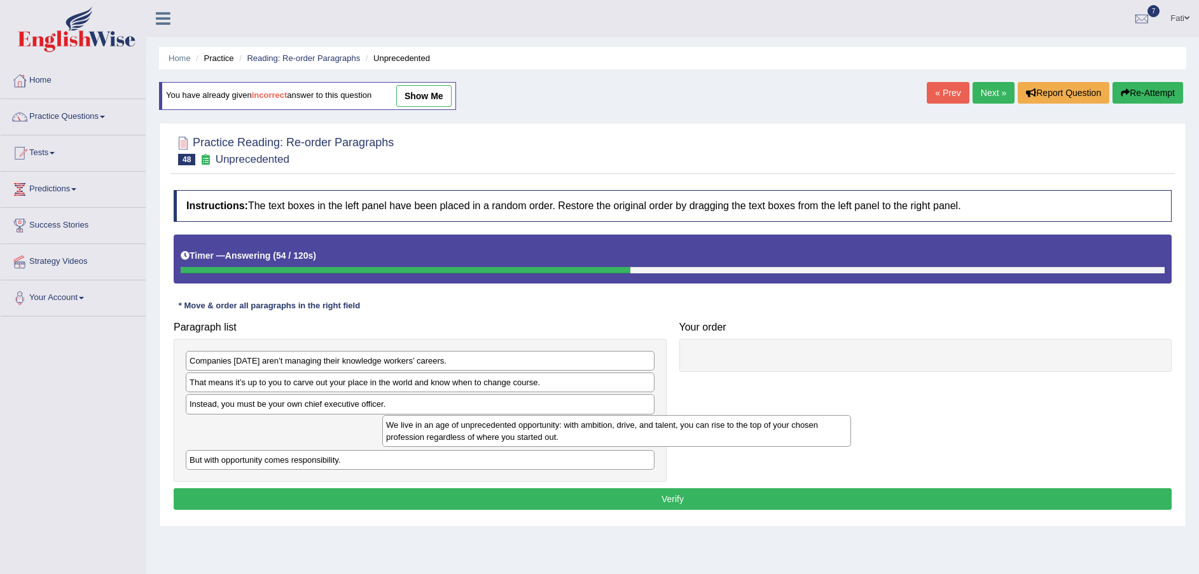
drag, startPoint x: 335, startPoint y: 442, endPoint x: 638, endPoint y: 430, distance: 303.7
click at [600, 434] on div "We live in an age of unprecedented opportunity: with ambition, drive, and talen…" at bounding box center [616, 431] width 469 height 32
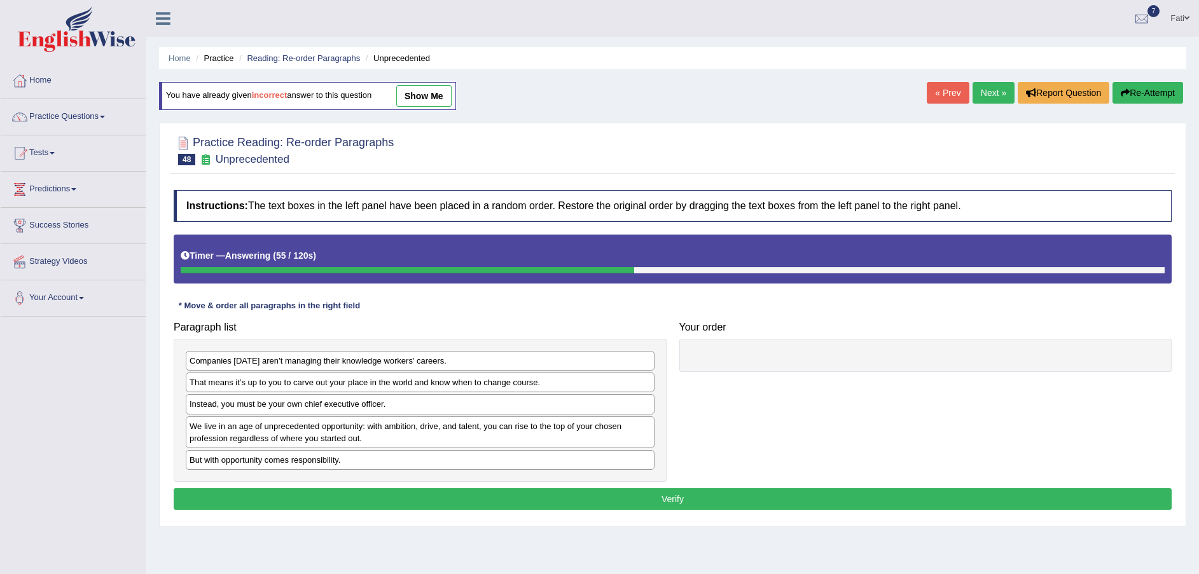
drag, startPoint x: 724, startPoint y: 429, endPoint x: 760, endPoint y: 427, distance: 36.3
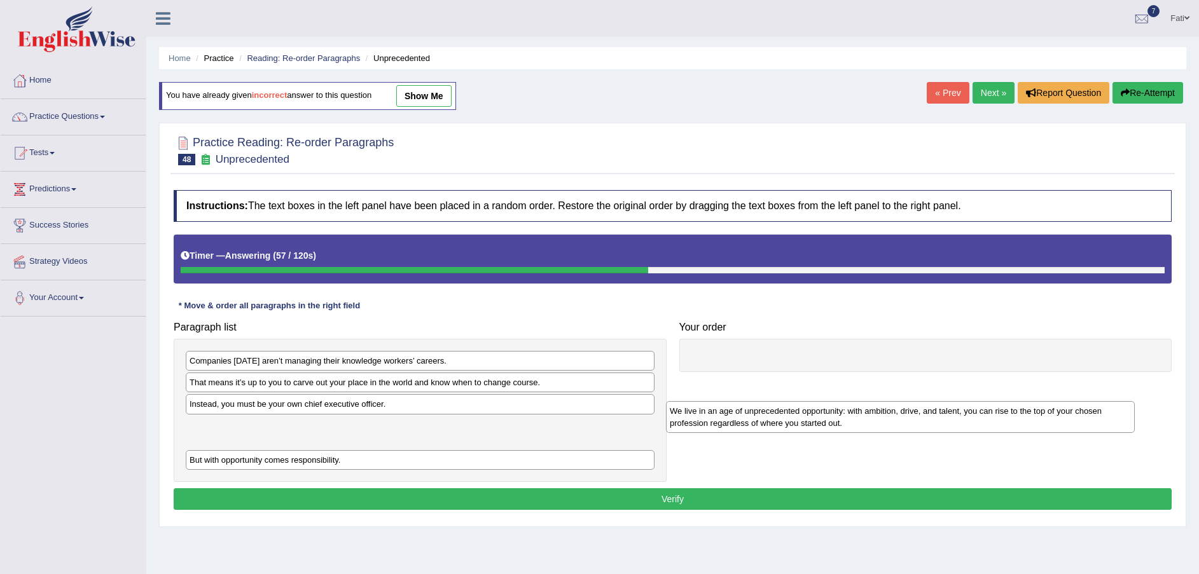
drag, startPoint x: 357, startPoint y: 440, endPoint x: 863, endPoint y: 369, distance: 510.7
click at [861, 401] on div "We live in an age of unprecedented opportunity: with ambition, drive, and talen…" at bounding box center [900, 417] width 469 height 32
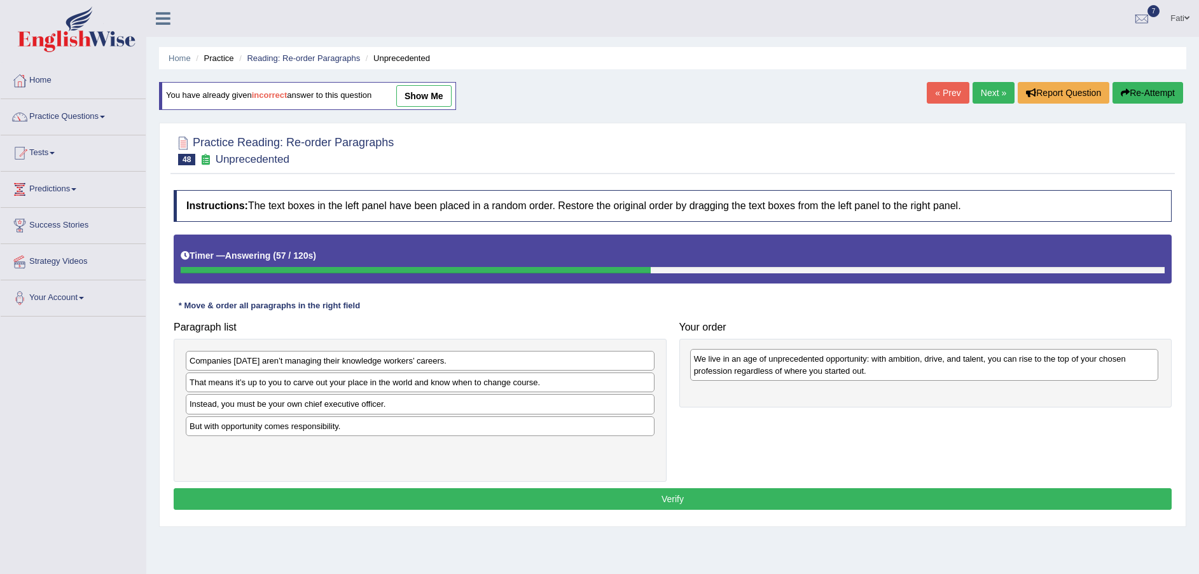
click at [869, 362] on div "We live in an age of unprecedented opportunity: with ambition, drive, and talen…" at bounding box center [924, 365] width 469 height 32
drag, startPoint x: 869, startPoint y: 362, endPoint x: 863, endPoint y: 365, distance: 6.5
click at [366, 432] on div "But with opportunity comes responsibility." at bounding box center [420, 427] width 469 height 20
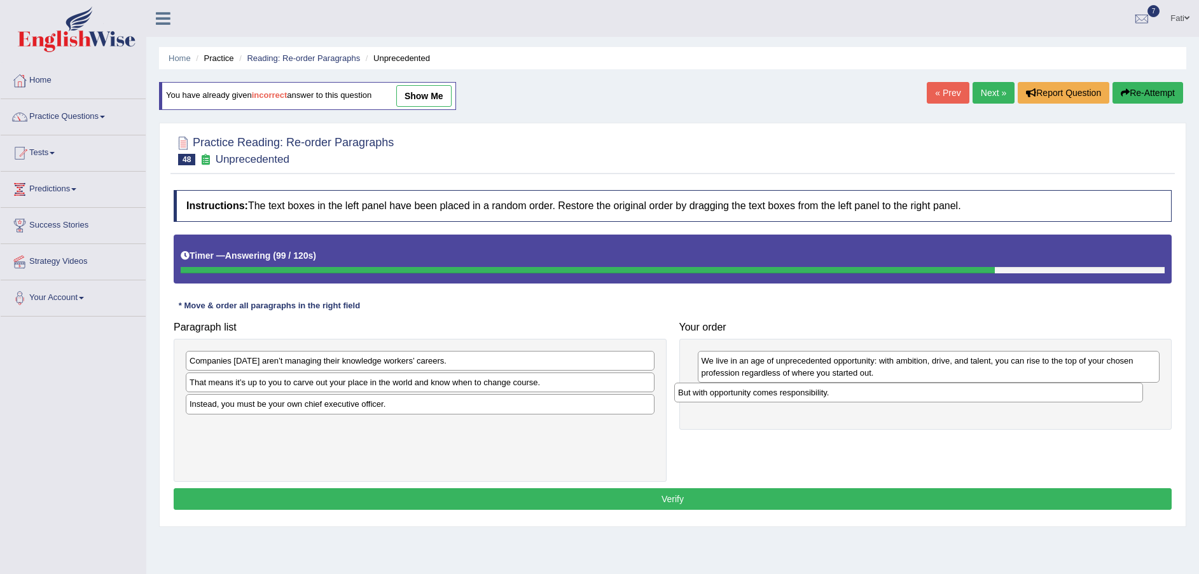
drag, startPoint x: 415, startPoint y: 429, endPoint x: 910, endPoint y: 399, distance: 495.2
click at [909, 398] on div "But with opportunity comes responsibility." at bounding box center [908, 393] width 469 height 20
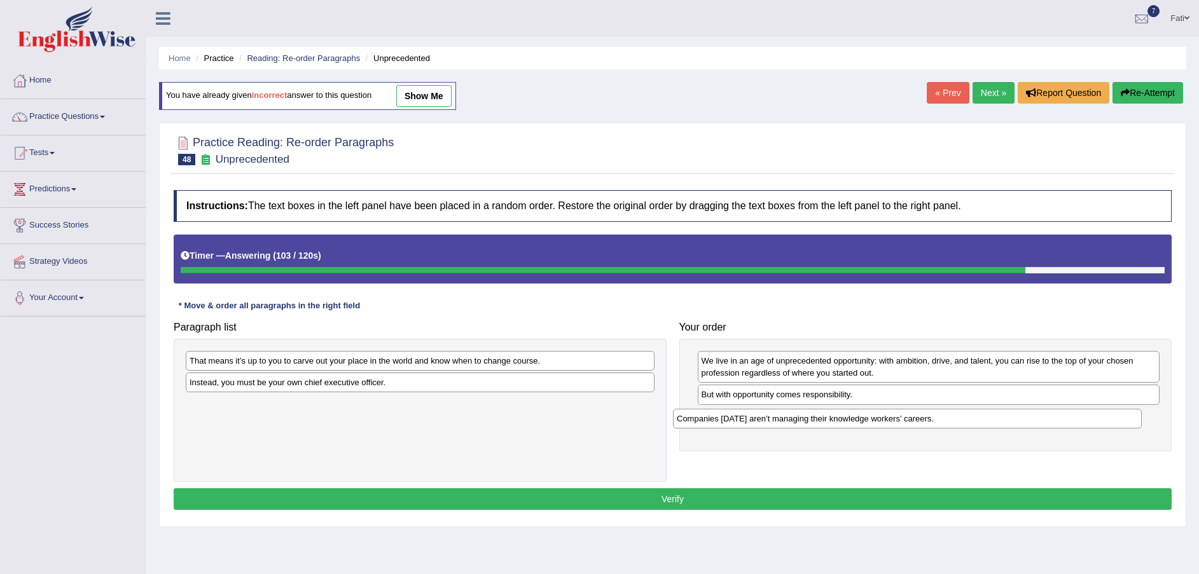
drag, startPoint x: 381, startPoint y: 364, endPoint x: 868, endPoint y: 422, distance: 490.7
click at [868, 422] on div "Companies [DATE] aren’t managing their knowledge workers’ careers." at bounding box center [907, 419] width 469 height 20
click at [392, 361] on div "That means it’s up to you to carve out your place in the world and know when to…" at bounding box center [420, 361] width 469 height 20
drag, startPoint x: 392, startPoint y: 361, endPoint x: 415, endPoint y: 361, distance: 23.5
click at [393, 361] on div "That means it’s up to you to carve out your place in the world and know when to…" at bounding box center [420, 361] width 469 height 20
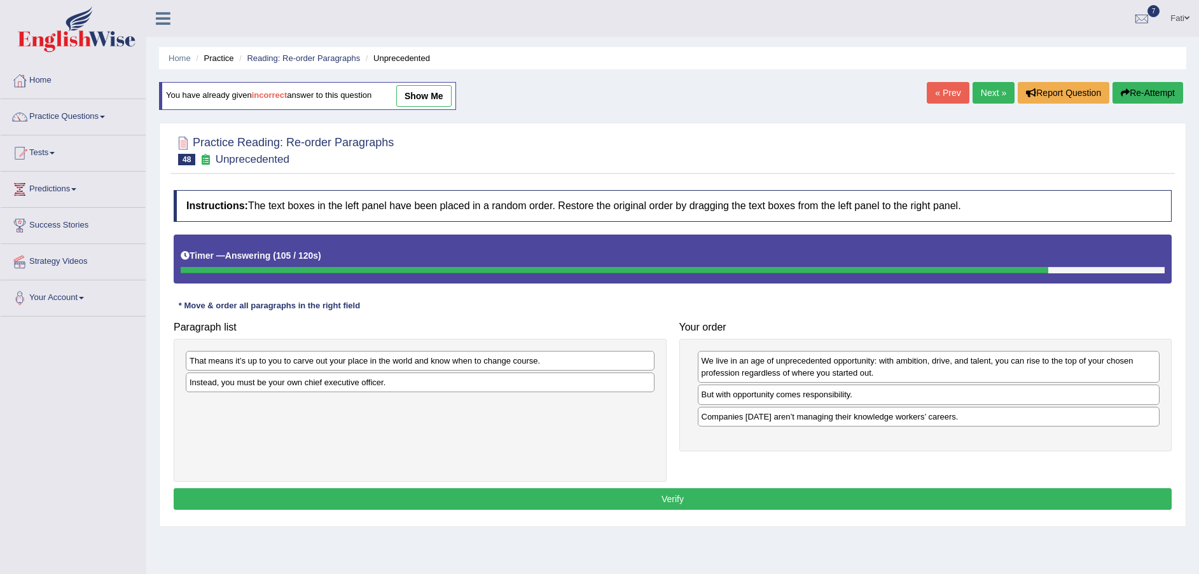
drag, startPoint x: 415, startPoint y: 361, endPoint x: 580, endPoint y: 399, distance: 169.1
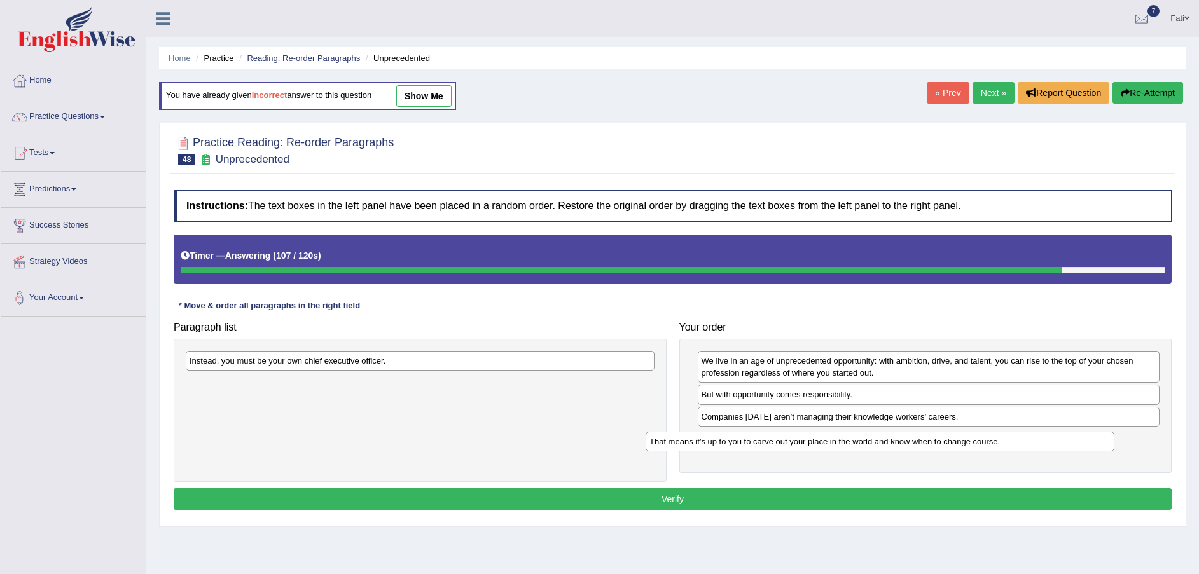
drag, startPoint x: 513, startPoint y: 364, endPoint x: 975, endPoint y: 442, distance: 467.8
click at [975, 442] on div "That means it’s up to you to carve out your place in the world and know when to…" at bounding box center [880, 442] width 469 height 20
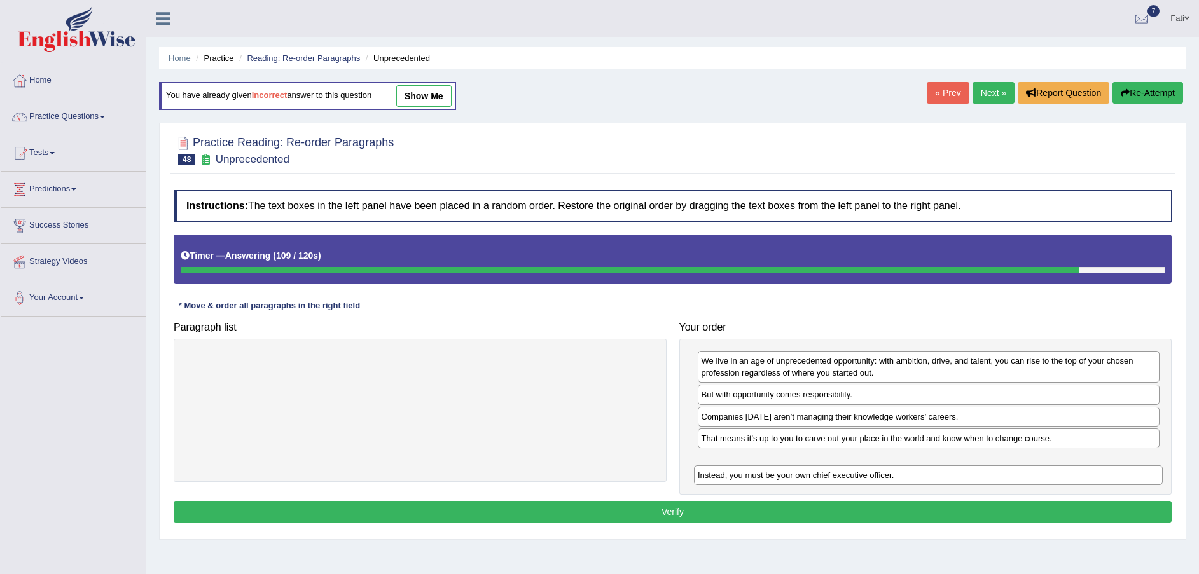
drag, startPoint x: 559, startPoint y: 368, endPoint x: 1062, endPoint y: 476, distance: 513.9
click at [1061, 476] on div "Instead, you must be your own chief executive officer." at bounding box center [928, 476] width 469 height 20
click at [916, 511] on button "Verify" at bounding box center [673, 512] width 998 height 22
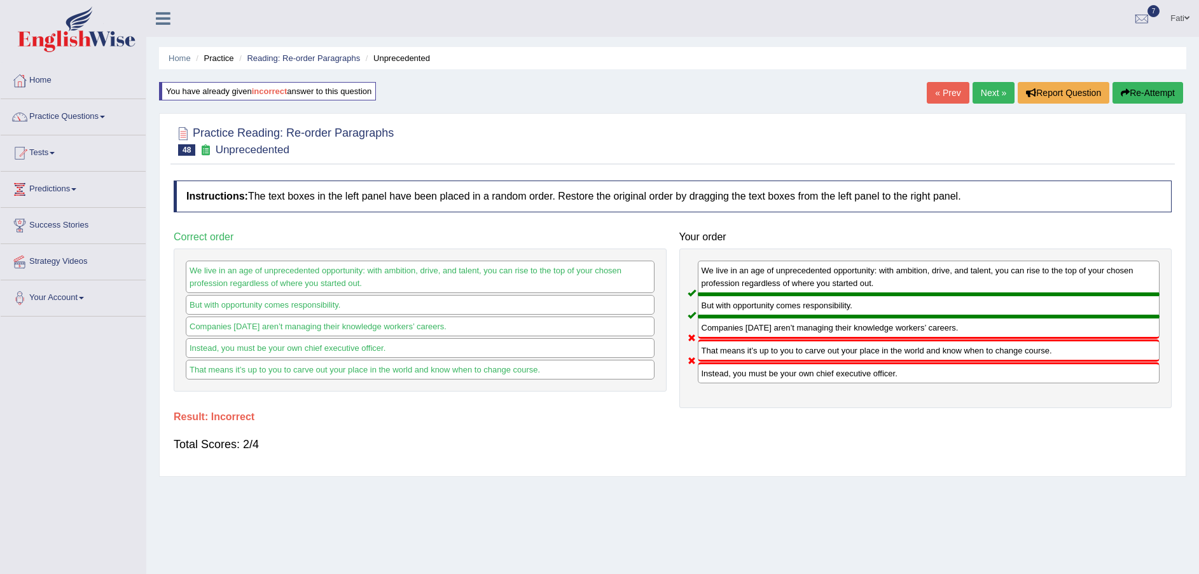
click at [1156, 92] on button "Re-Attempt" at bounding box center [1148, 93] width 71 height 22
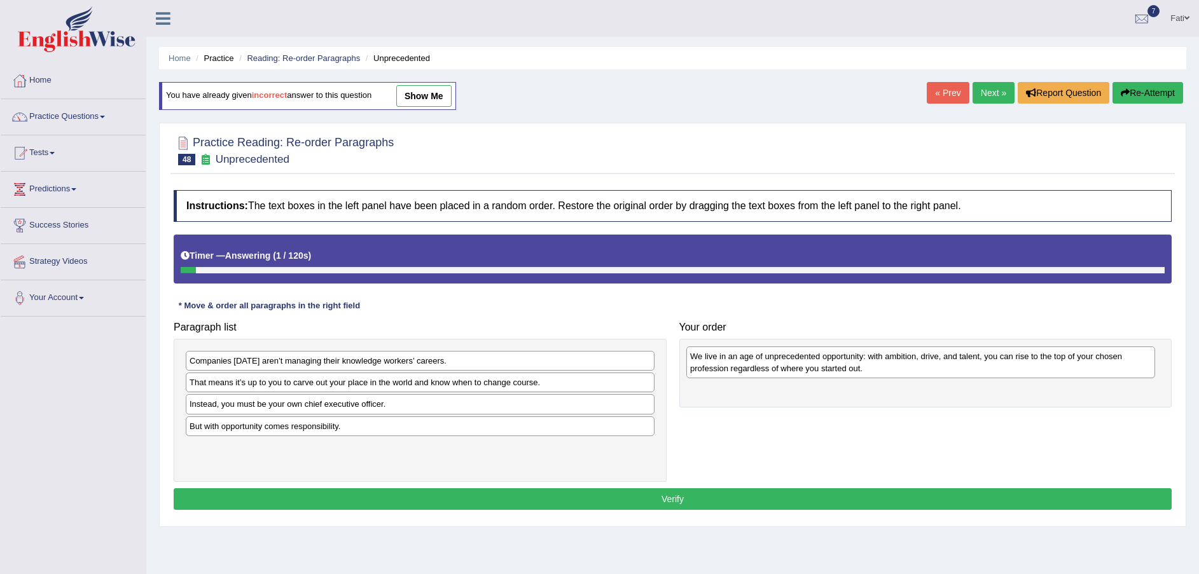
drag, startPoint x: 405, startPoint y: 443, endPoint x: 904, endPoint y: 373, distance: 503.7
click at [904, 373] on div "We live in an age of unprecedented opportunity: with ambition, drive, and talen…" at bounding box center [920, 363] width 469 height 32
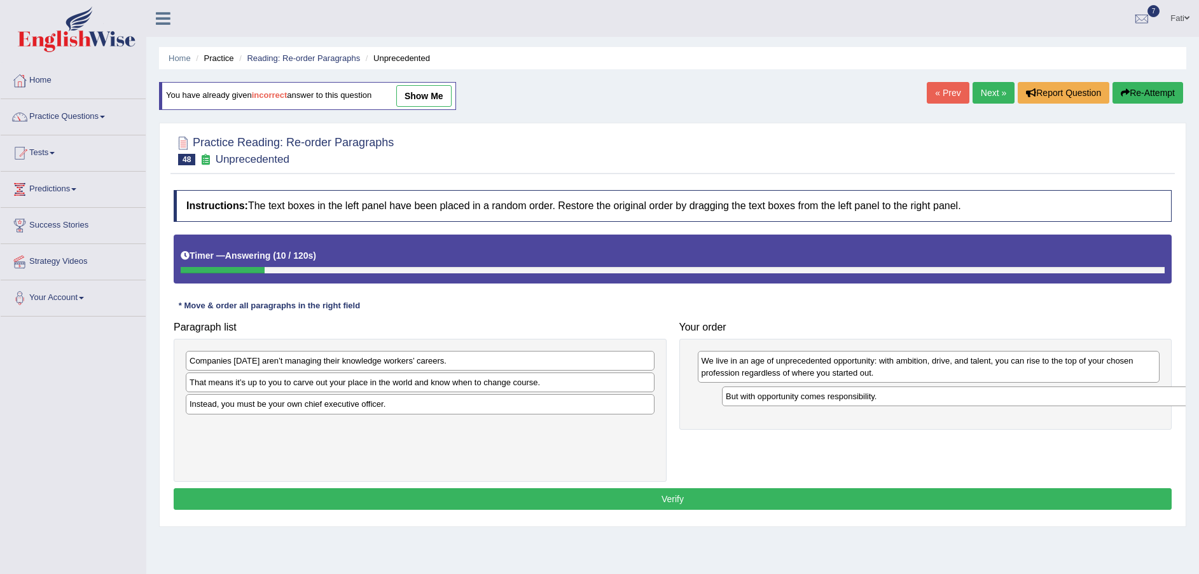
drag, startPoint x: 354, startPoint y: 425, endPoint x: 891, endPoint y: 396, distance: 537.0
click at [891, 396] on div "But with opportunity comes responsibility." at bounding box center [956, 397] width 469 height 20
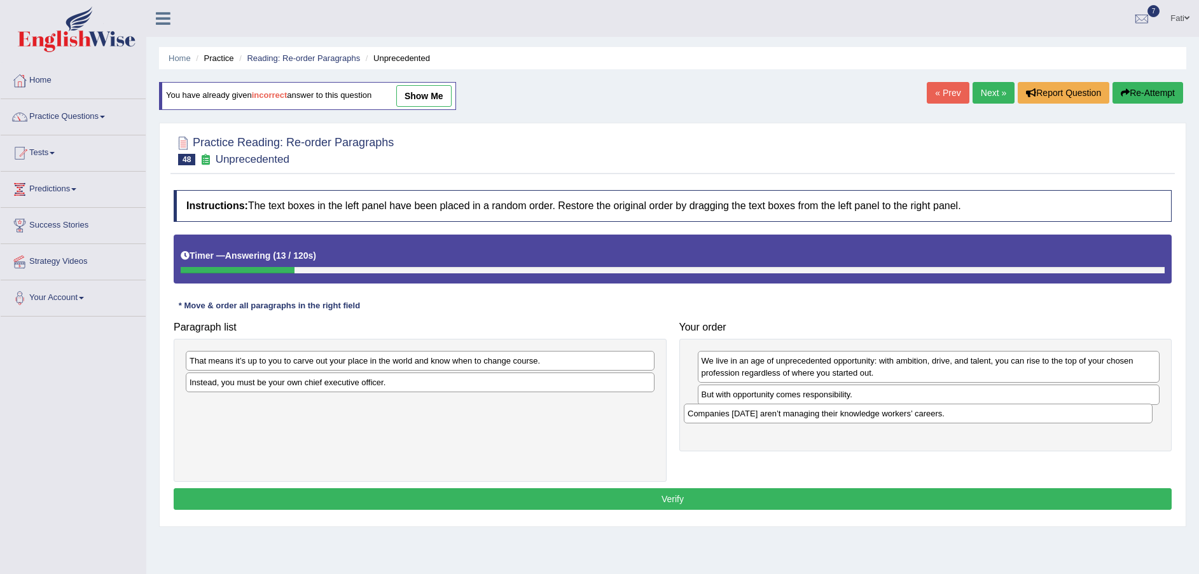
drag, startPoint x: 349, startPoint y: 358, endPoint x: 854, endPoint y: 410, distance: 507.7
click at [854, 410] on div "Companies [DATE] aren’t managing their knowledge workers’ careers." at bounding box center [918, 414] width 469 height 20
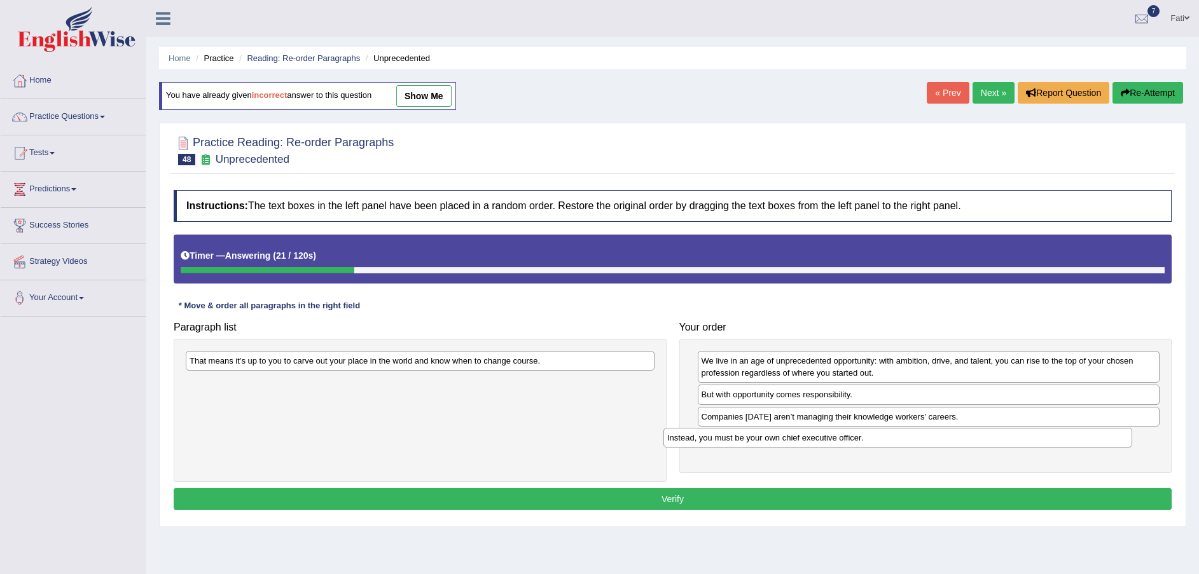
drag, startPoint x: 315, startPoint y: 386, endPoint x: 798, endPoint y: 441, distance: 486.0
click at [798, 441] on div "Instead, you must be your own chief executive officer." at bounding box center [897, 438] width 469 height 20
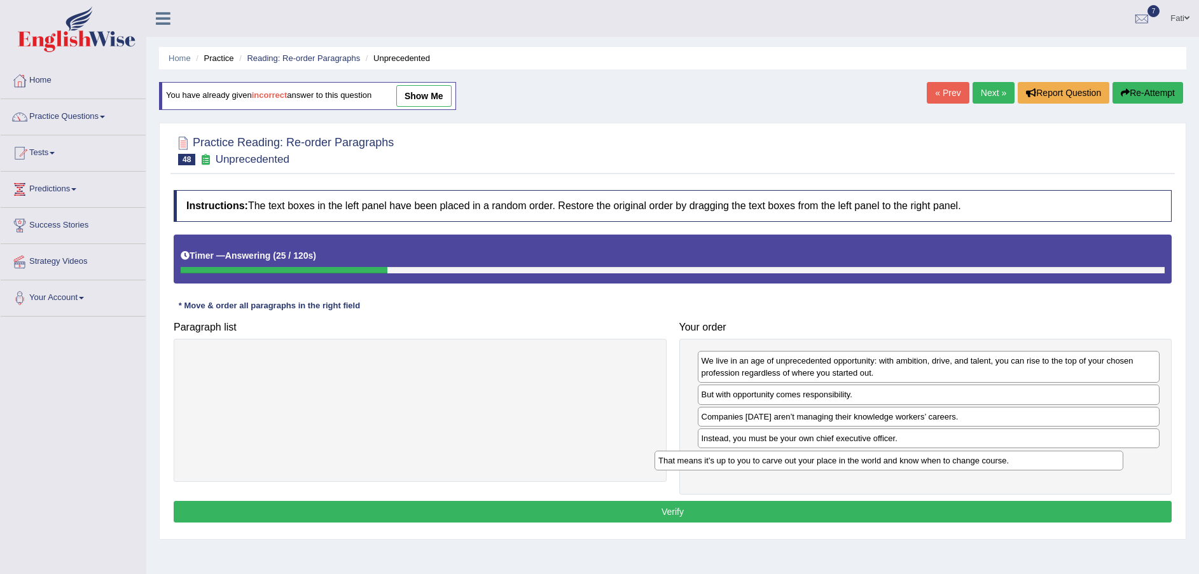
drag, startPoint x: 409, startPoint y: 366, endPoint x: 877, endPoint y: 466, distance: 478.1
click at [877, 466] on div "That means it’s up to you to carve out your place in the world and know when to…" at bounding box center [889, 461] width 469 height 20
click at [843, 510] on button "Verify" at bounding box center [673, 512] width 998 height 22
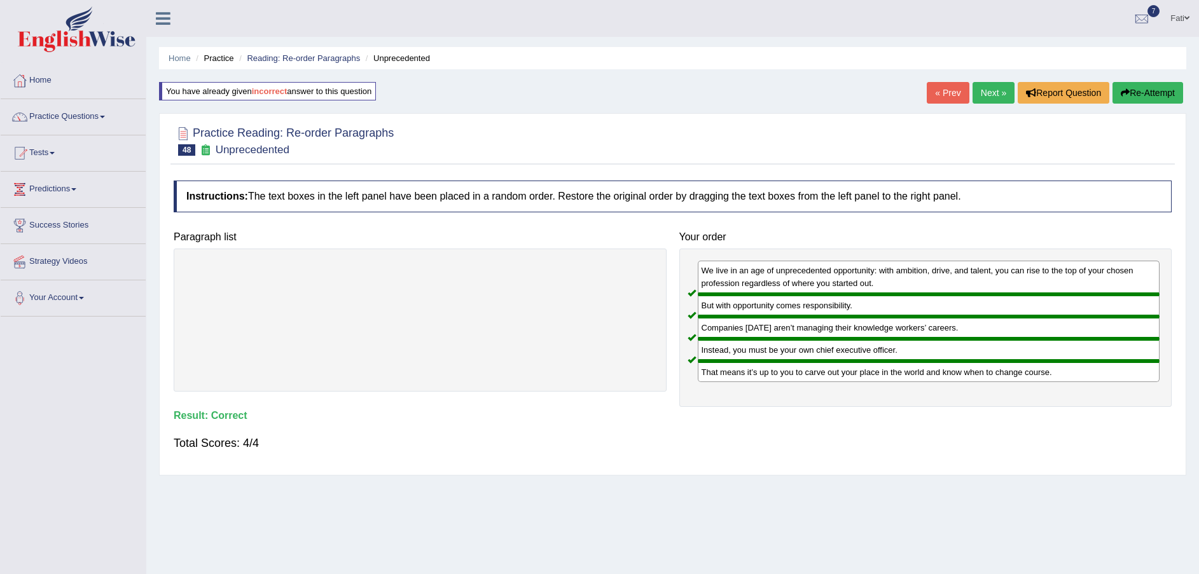
click at [1001, 92] on link "Next »" at bounding box center [994, 93] width 42 height 22
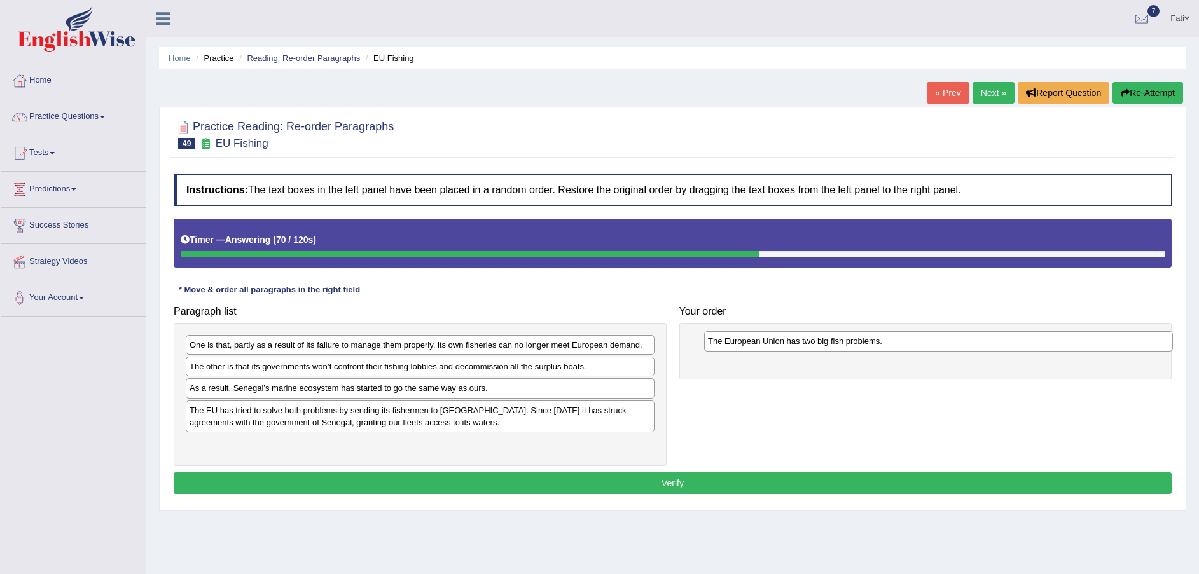
drag, startPoint x: 328, startPoint y: 394, endPoint x: 831, endPoint y: 357, distance: 505.1
click at [836, 351] on div "The European Union has two big fish problems." at bounding box center [938, 341] width 469 height 20
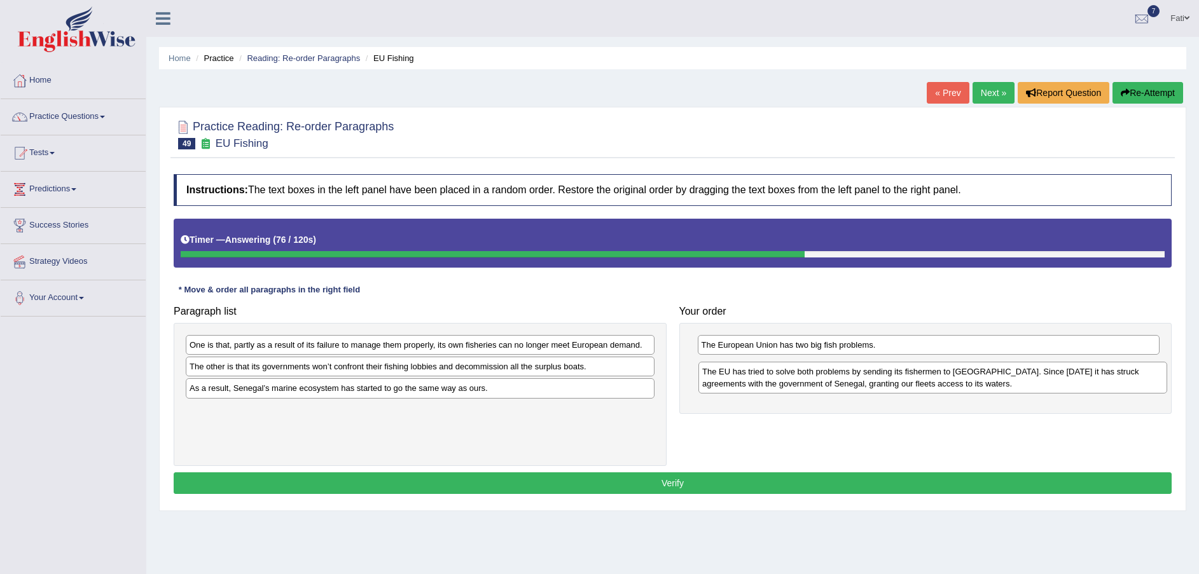
drag, startPoint x: 352, startPoint y: 428, endPoint x: 881, endPoint y: 389, distance: 530.7
click at [881, 389] on div "The EU has tried to solve both problems by sending its fishermen to [GEOGRAPHIC…" at bounding box center [932, 378] width 469 height 32
drag, startPoint x: 406, startPoint y: 356, endPoint x: 441, endPoint y: 353, distance: 35.1
click at [440, 354] on div "One is that, partly as a result of its failure to manage them properly, its own…" at bounding box center [420, 394] width 493 height 143
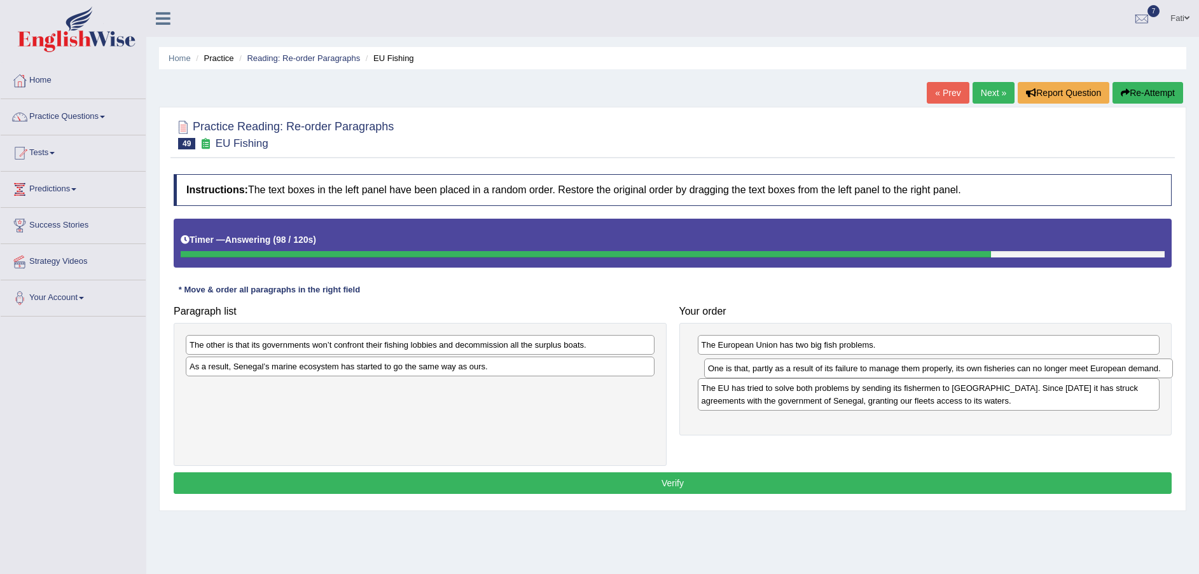
drag, startPoint x: 441, startPoint y: 352, endPoint x: 960, endPoint y: 375, distance: 519.6
click at [960, 375] on div "One is that, partly as a result of its failure to manage them properly, its own…" at bounding box center [938, 369] width 469 height 20
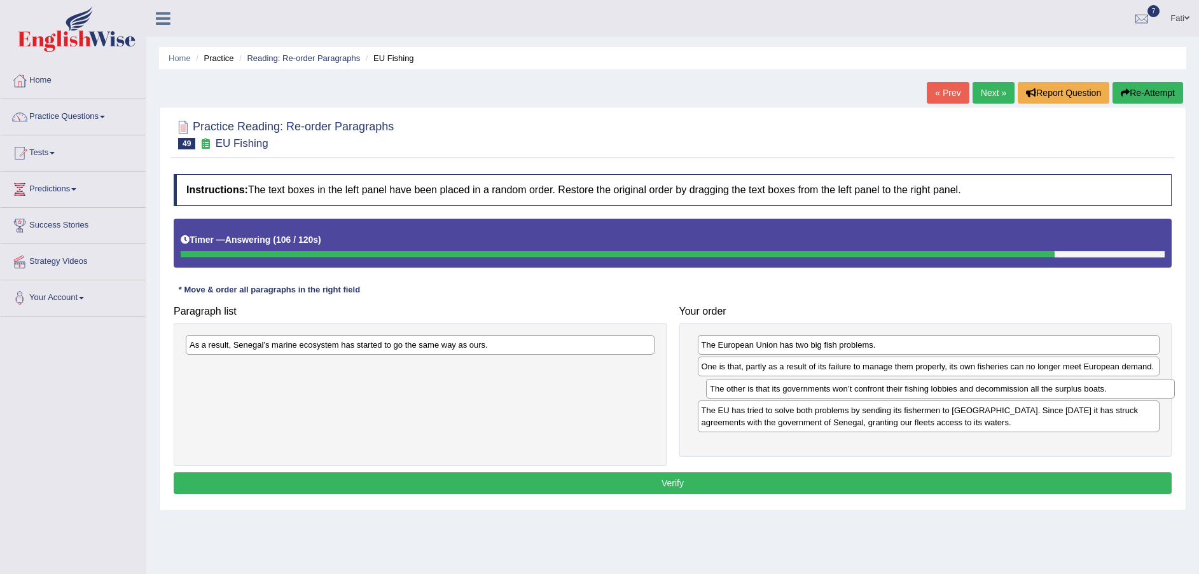
drag, startPoint x: 385, startPoint y: 350, endPoint x: 905, endPoint y: 394, distance: 522.2
click at [905, 394] on div "The other is that its governments won’t confront their fishing lobbies and deco…" at bounding box center [940, 389] width 469 height 20
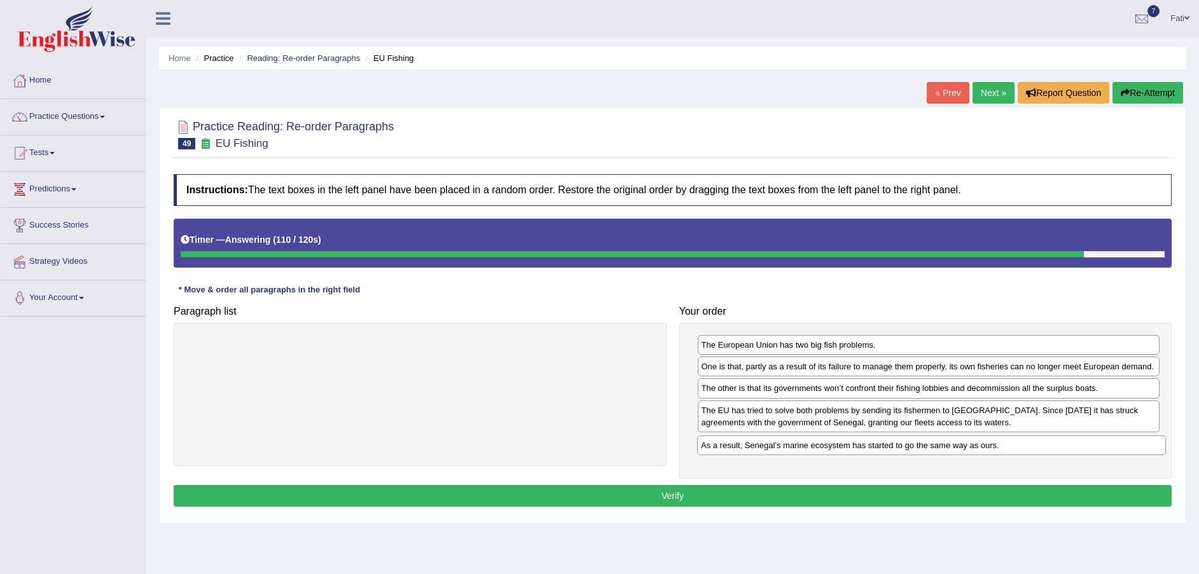
drag, startPoint x: 565, startPoint y: 343, endPoint x: 1077, endPoint y: 444, distance: 521.2
click at [1077, 444] on div "As a result, Senegal’s marine ecosystem has started to go the same way as ours." at bounding box center [931, 446] width 469 height 20
click at [814, 497] on button "Verify" at bounding box center [673, 496] width 998 height 22
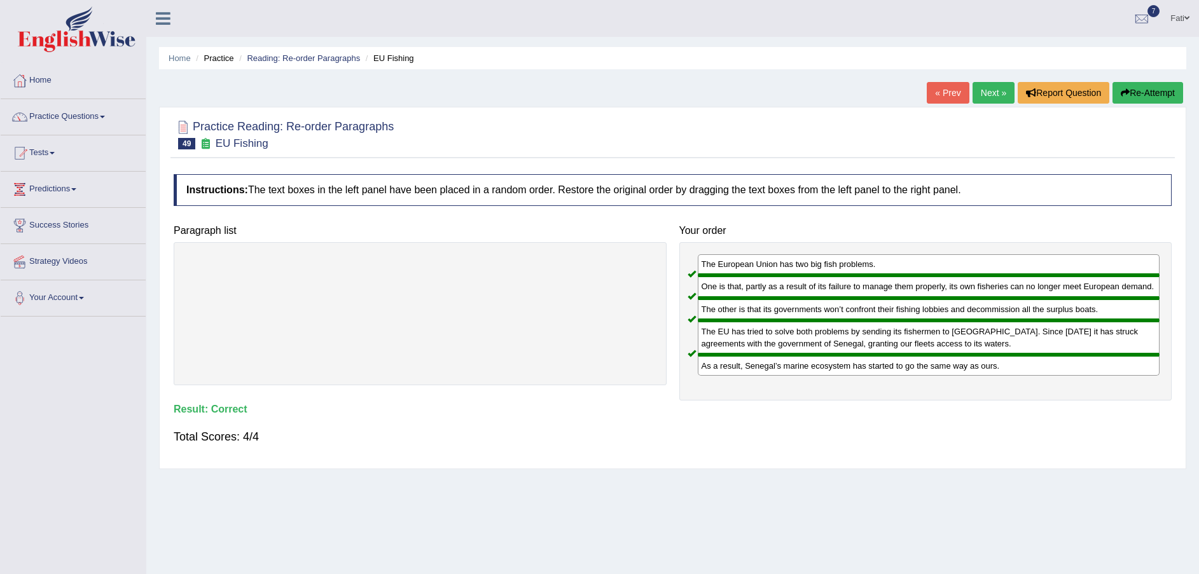
click at [989, 91] on link "Next »" at bounding box center [994, 93] width 42 height 22
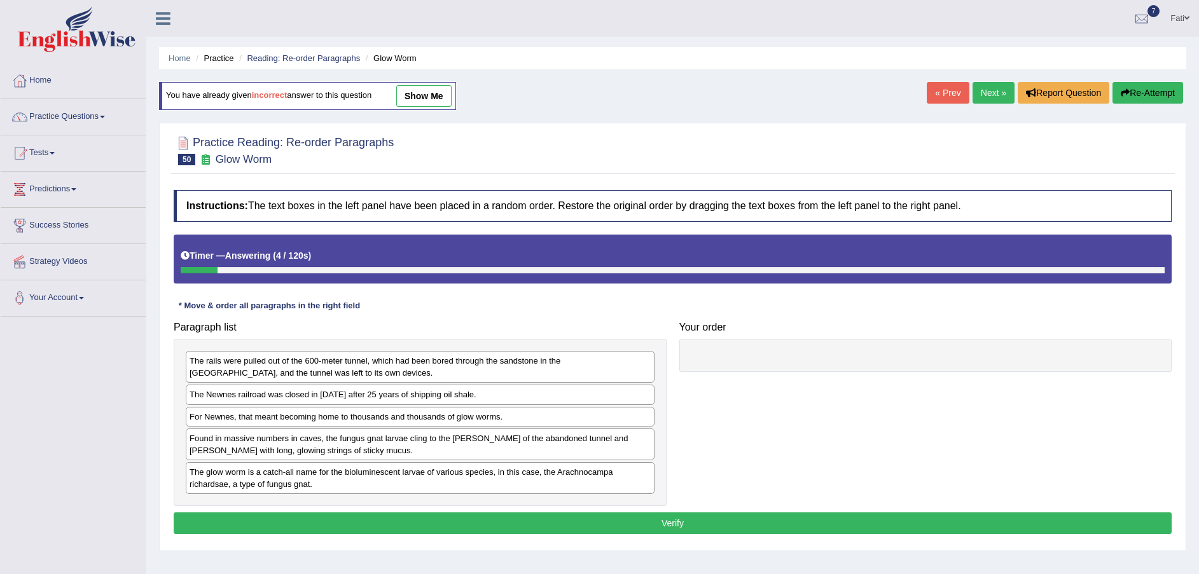
scroll to position [94, 0]
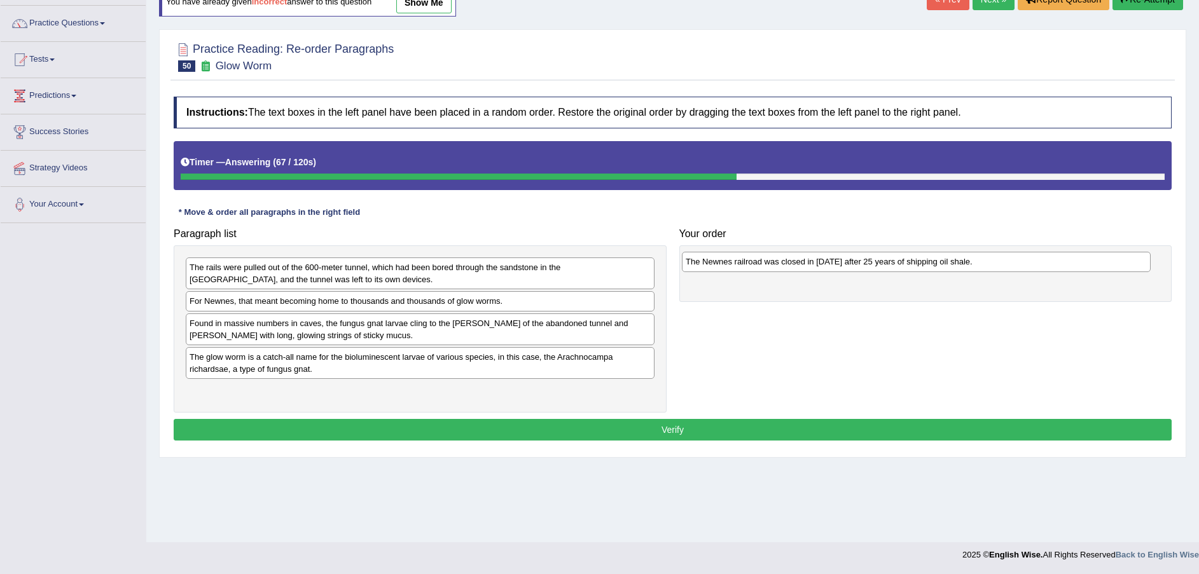
drag, startPoint x: 452, startPoint y: 305, endPoint x: 949, endPoint y: 265, distance: 498.4
click at [949, 265] on div "The Newnes railroad was closed in [DATE] after 25 years of shipping oil shale." at bounding box center [916, 262] width 469 height 20
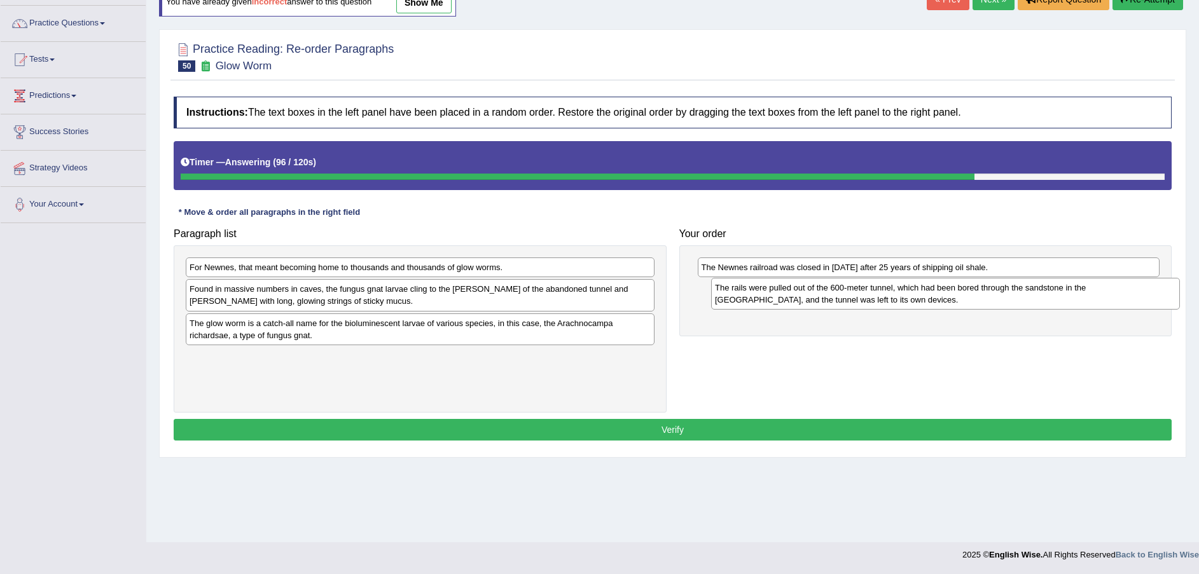
drag, startPoint x: 429, startPoint y: 277, endPoint x: 951, endPoint y: 297, distance: 522.6
click at [951, 297] on div "The rails were pulled out of the 600-meter tunnel, which had been bored through…" at bounding box center [945, 294] width 469 height 32
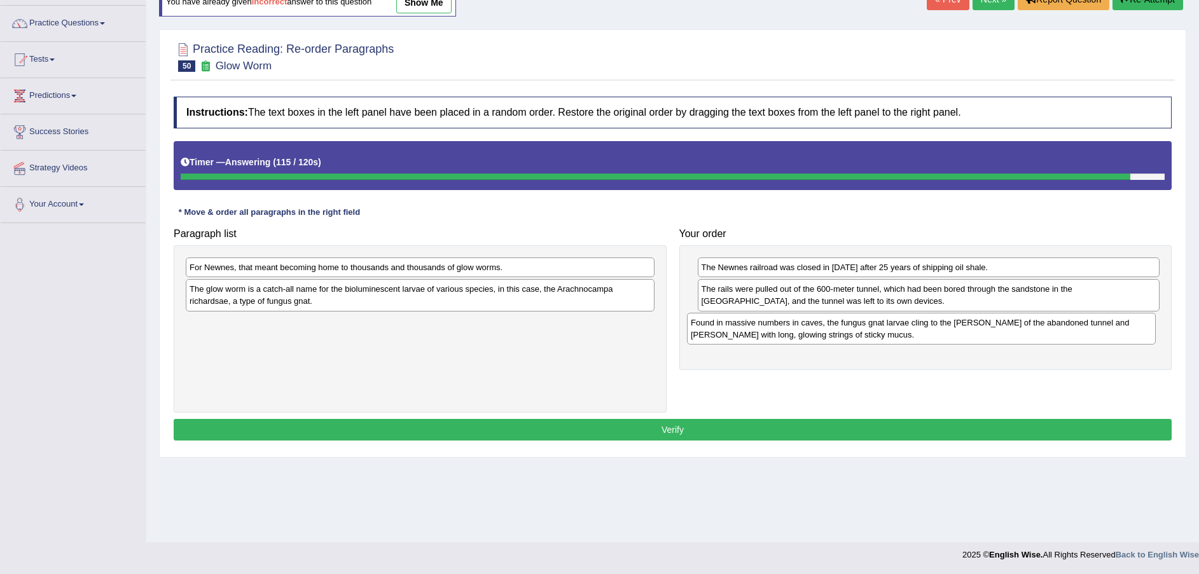
drag, startPoint x: 414, startPoint y: 306, endPoint x: 916, endPoint y: 340, distance: 503.0
click at [916, 340] on div "Found in massive numbers in caves, the fungus gnat larvae cling to the [PERSON_…" at bounding box center [921, 329] width 469 height 32
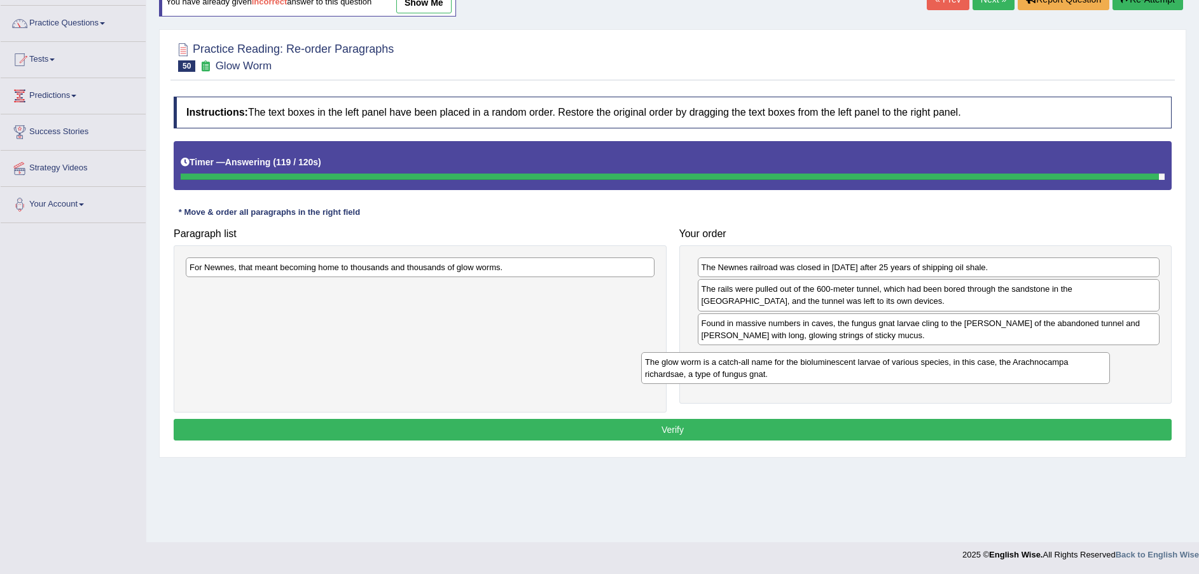
drag, startPoint x: 444, startPoint y: 300, endPoint x: 891, endPoint y: 368, distance: 452.3
click at [901, 373] on div "The glow worm is a catch-all name for the bioluminescent larvae of various spec…" at bounding box center [875, 368] width 469 height 32
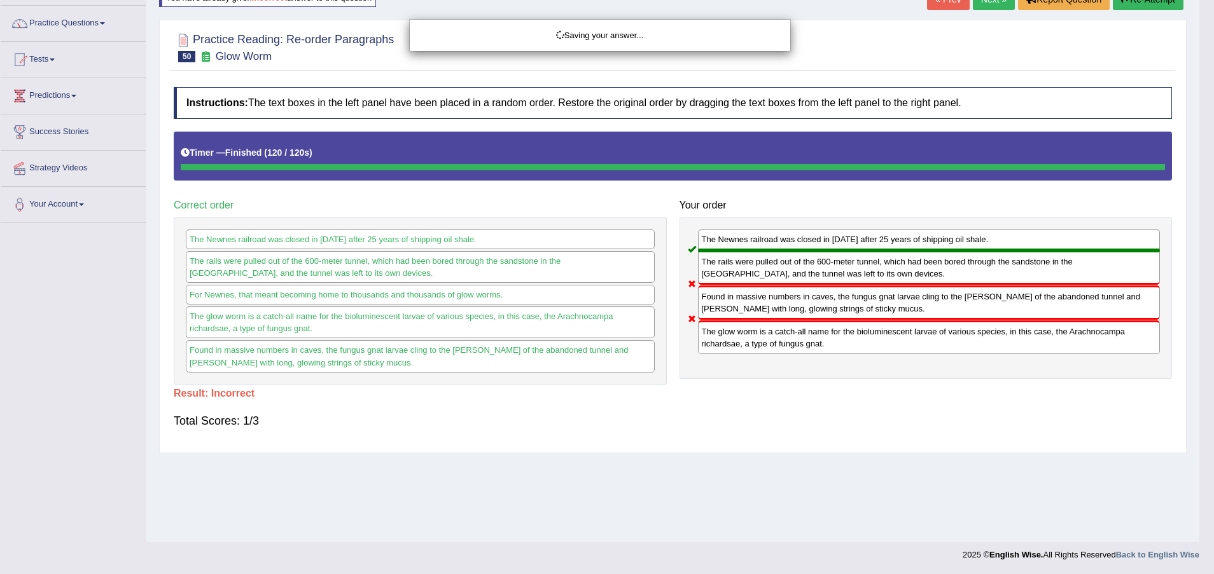
drag, startPoint x: 542, startPoint y: 273, endPoint x: 887, endPoint y: 303, distance: 346.1
click at [887, 303] on body "Toggle navigation Home Practice Questions Speaking Practice Read Aloud Repeat S…" at bounding box center [607, 193] width 1214 height 574
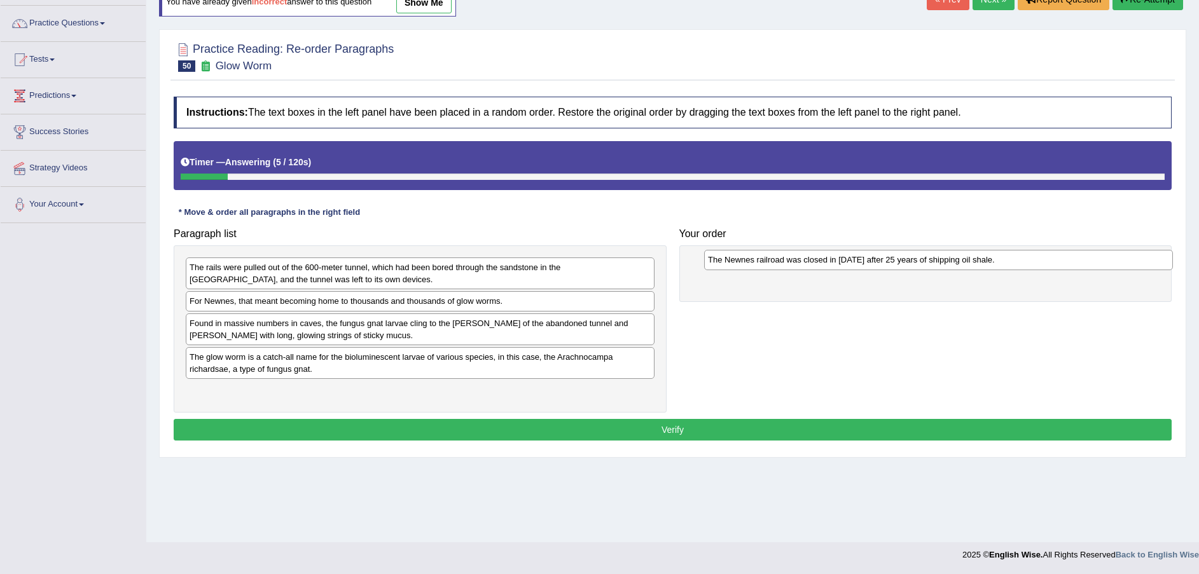
drag, startPoint x: 373, startPoint y: 303, endPoint x: 891, endPoint y: 262, distance: 519.4
click at [891, 262] on div "The Newnes railroad was closed in 1932 after 25 years of shipping oil shale." at bounding box center [938, 260] width 469 height 20
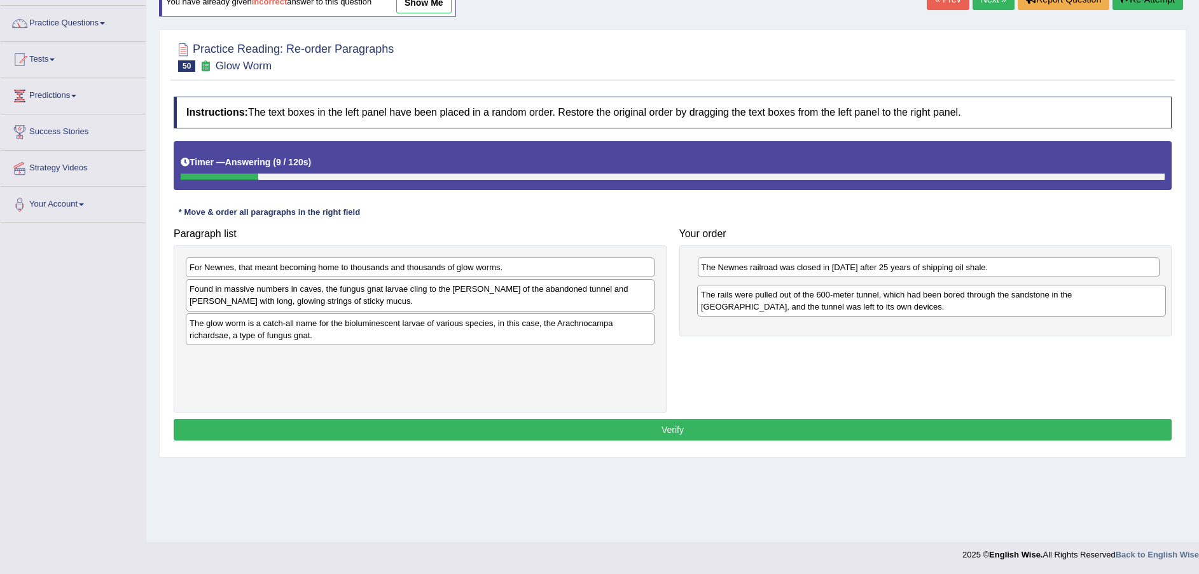
drag, startPoint x: 328, startPoint y: 275, endPoint x: 842, endPoint y: 297, distance: 515.1
click at [842, 297] on div "The rails were pulled out of the 600-meter tunnel, which had been bored through…" at bounding box center [931, 301] width 469 height 32
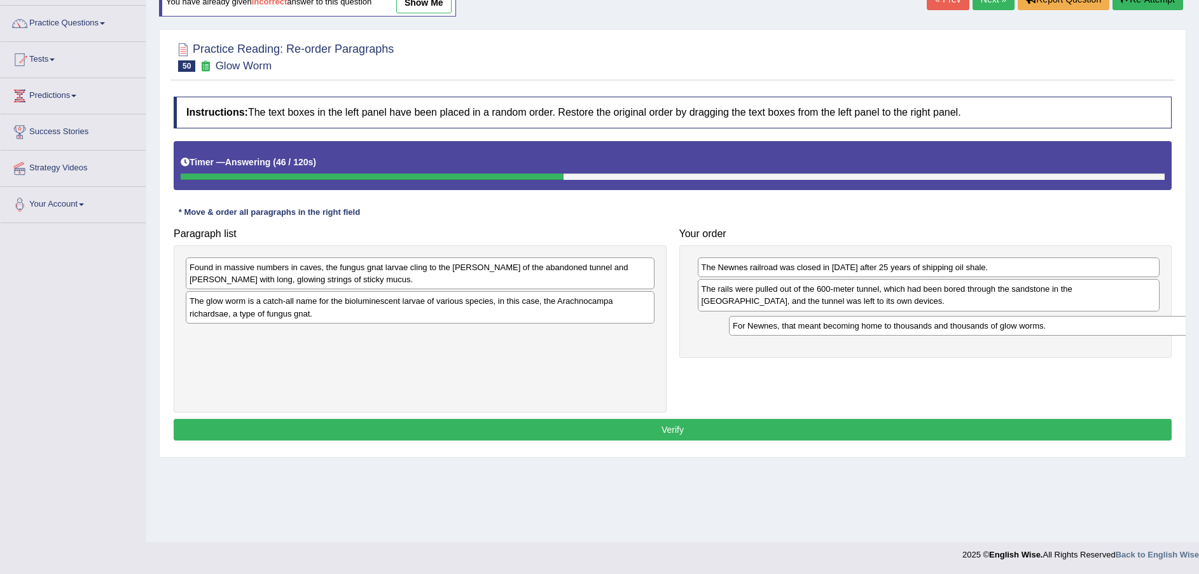
drag, startPoint x: 323, startPoint y: 272, endPoint x: 866, endPoint y: 330, distance: 546.4
click at [866, 330] on div "For Newnes, that meant becoming home to thousands and thousands of glow worms." at bounding box center [963, 326] width 469 height 20
drag, startPoint x: 854, startPoint y: 330, endPoint x: 823, endPoint y: 326, distance: 31.5
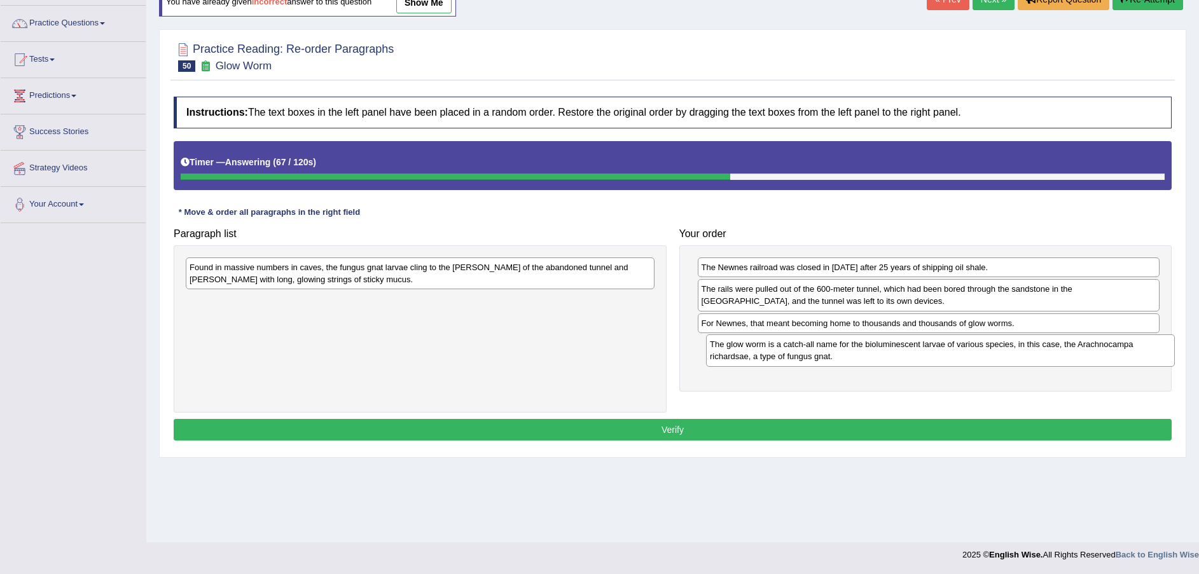
drag, startPoint x: 496, startPoint y: 310, endPoint x: 1016, endPoint y: 353, distance: 522.1
click at [1016, 353] on div "The glow worm is a catch-all name for the bioluminescent larvae of various spec…" at bounding box center [940, 351] width 469 height 32
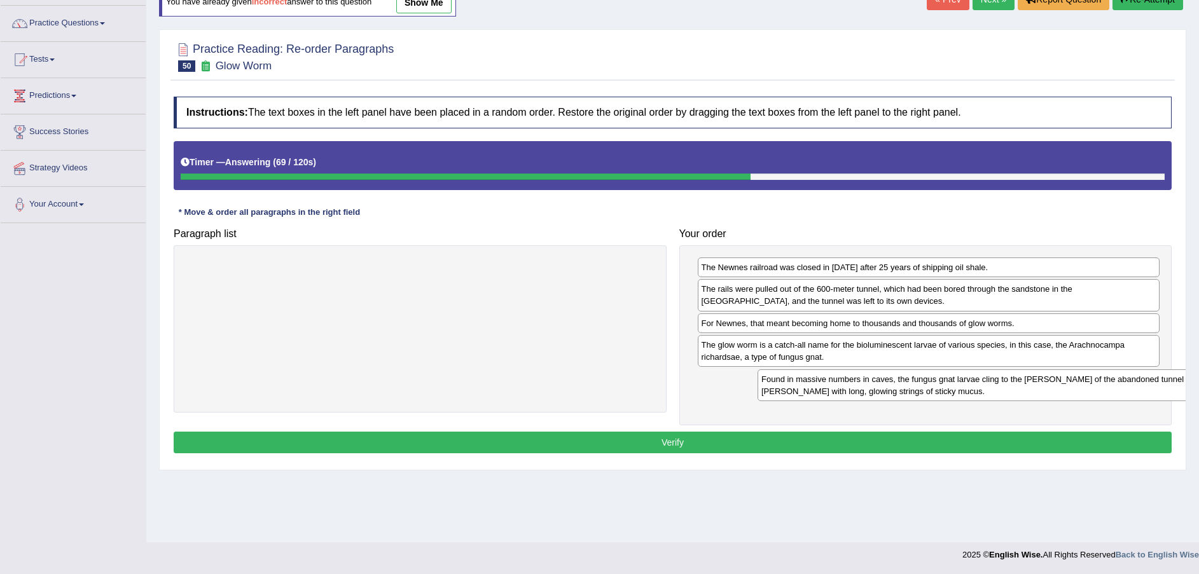
drag, startPoint x: 613, startPoint y: 279, endPoint x: 1170, endPoint y: 391, distance: 567.7
click at [1174, 391] on div "Found in massive numbers in caves, the fungus gnat larvae cling to the rocky wa…" at bounding box center [992, 386] width 469 height 32
click at [1048, 438] on button "Verify" at bounding box center [673, 443] width 998 height 22
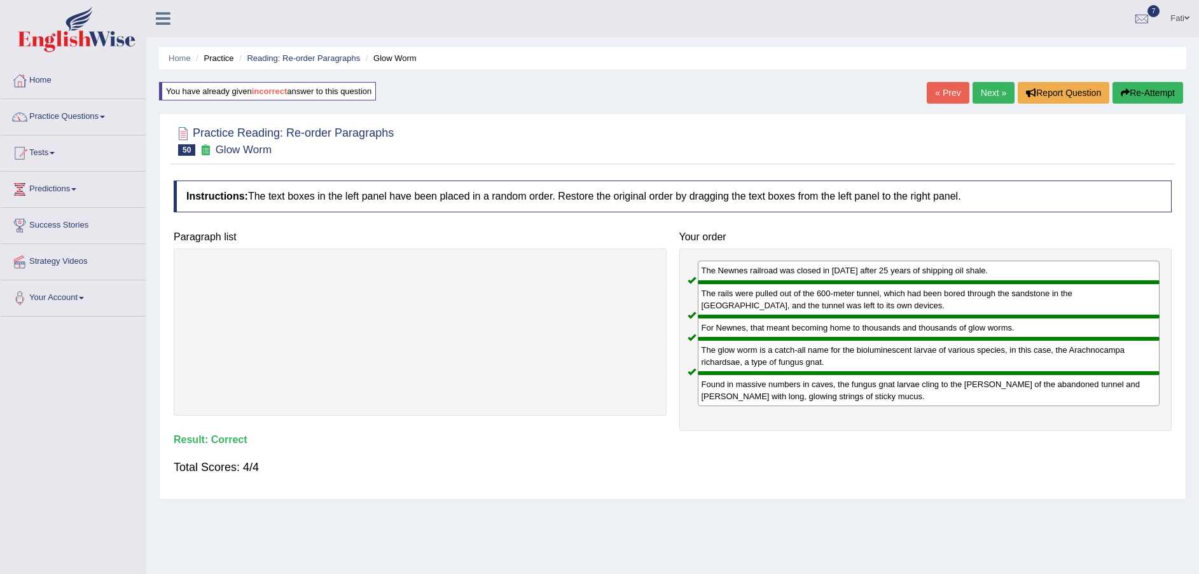
click at [996, 93] on link "Next »" at bounding box center [994, 93] width 42 height 22
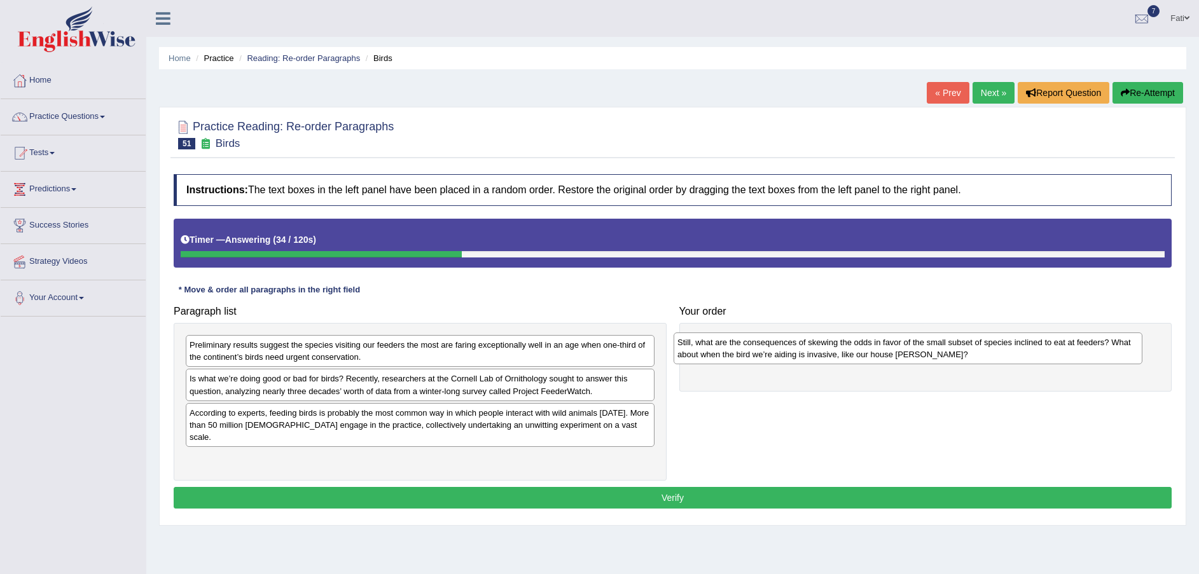
drag, startPoint x: 366, startPoint y: 426, endPoint x: 854, endPoint y: 355, distance: 493.1
click at [854, 355] on div "Still, what are the consequences of skewing the odds in favor of the small subs…" at bounding box center [908, 349] width 469 height 32
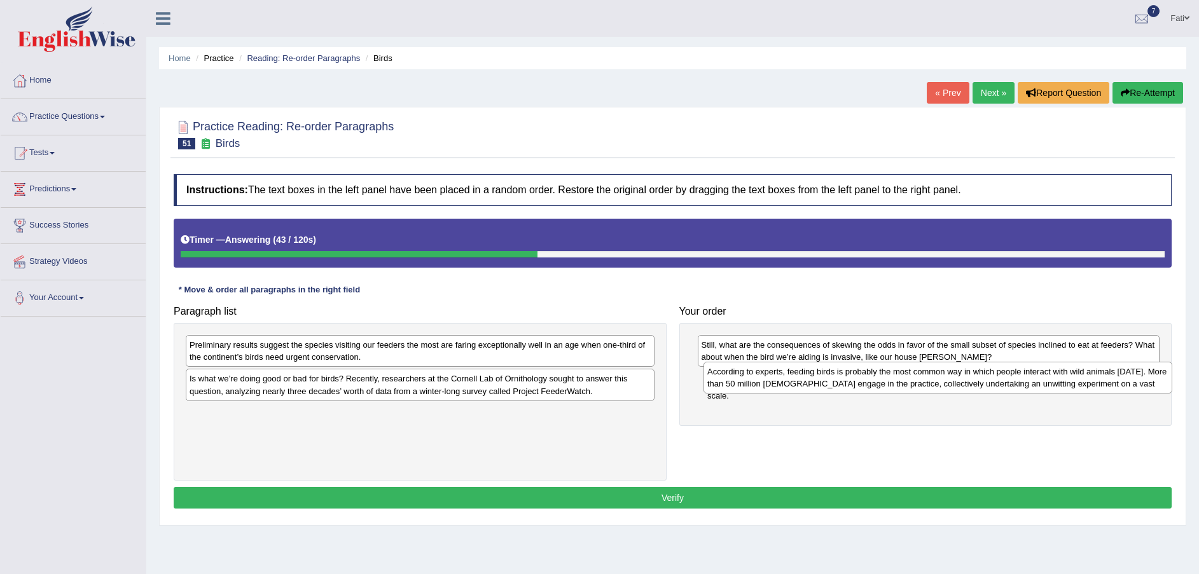
drag, startPoint x: 277, startPoint y: 426, endPoint x: 794, endPoint y: 384, distance: 519.5
click at [794, 384] on div "According to experts, feeding birds is probably the most common way in which pe…" at bounding box center [938, 378] width 469 height 32
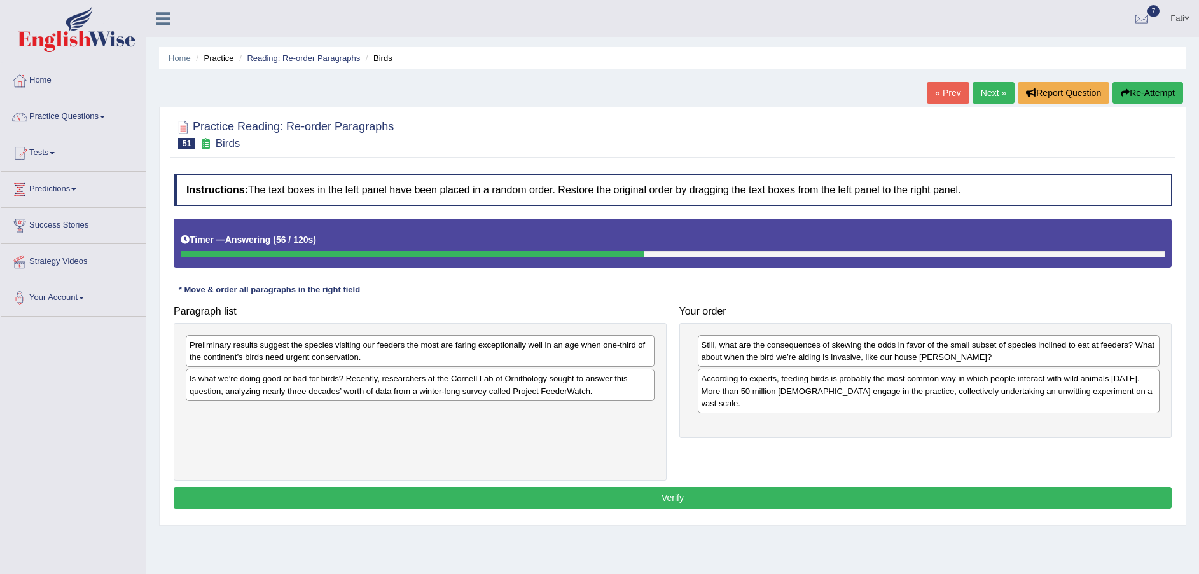
drag, startPoint x: 905, startPoint y: 383, endPoint x: 905, endPoint y: 371, distance: 12.1
click at [905, 382] on div "According to experts, feeding birds is probably the most common way in which pe…" at bounding box center [929, 391] width 462 height 44
drag, startPoint x: 905, startPoint y: 371, endPoint x: 908, endPoint y: 334, distance: 37.0
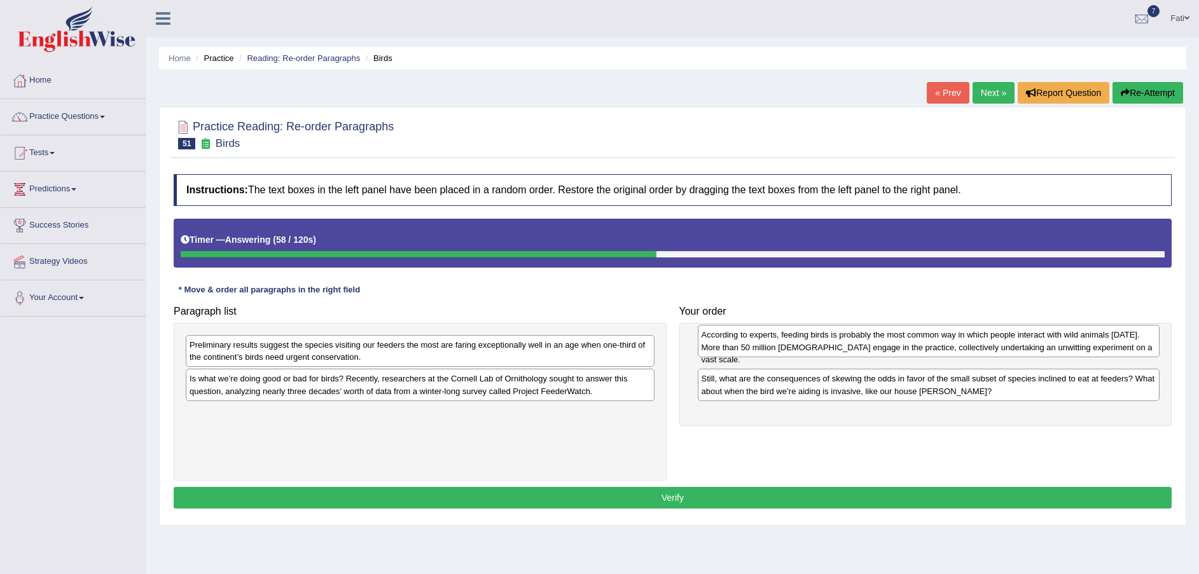
drag, startPoint x: 887, startPoint y: 384, endPoint x: 887, endPoint y: 340, distance: 43.3
click at [887, 340] on div "According to experts, feeding birds is probably the most common way in which pe…" at bounding box center [929, 341] width 462 height 32
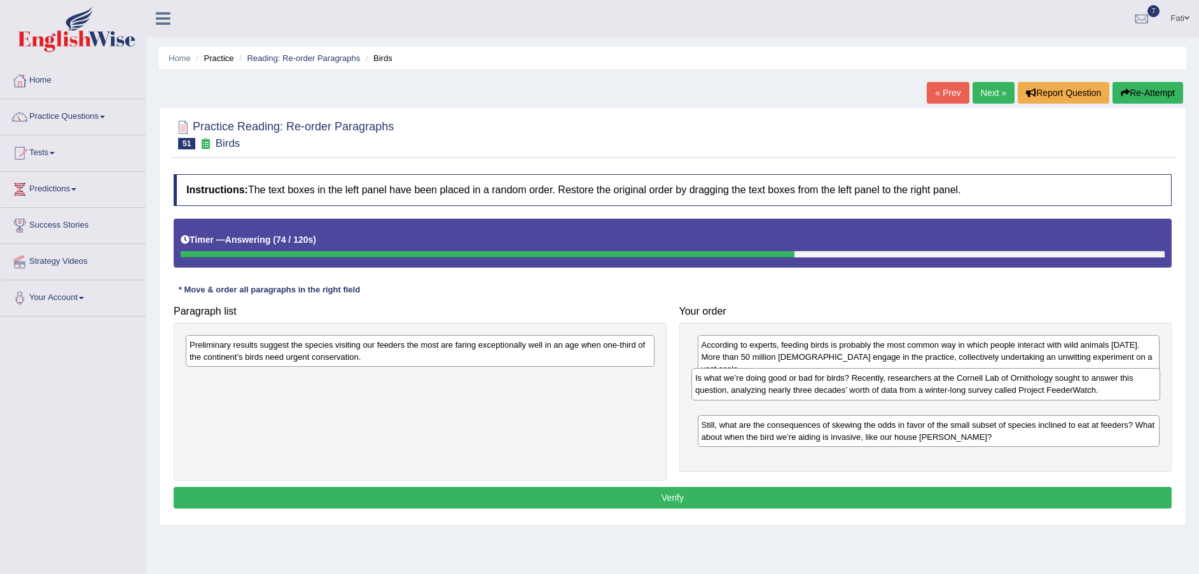
drag, startPoint x: 529, startPoint y: 393, endPoint x: 1035, endPoint y: 392, distance: 506.3
click at [1035, 392] on div "Is what we’re doing good or bad for birds? Recently, researchers at the Cornell…" at bounding box center [925, 384] width 469 height 32
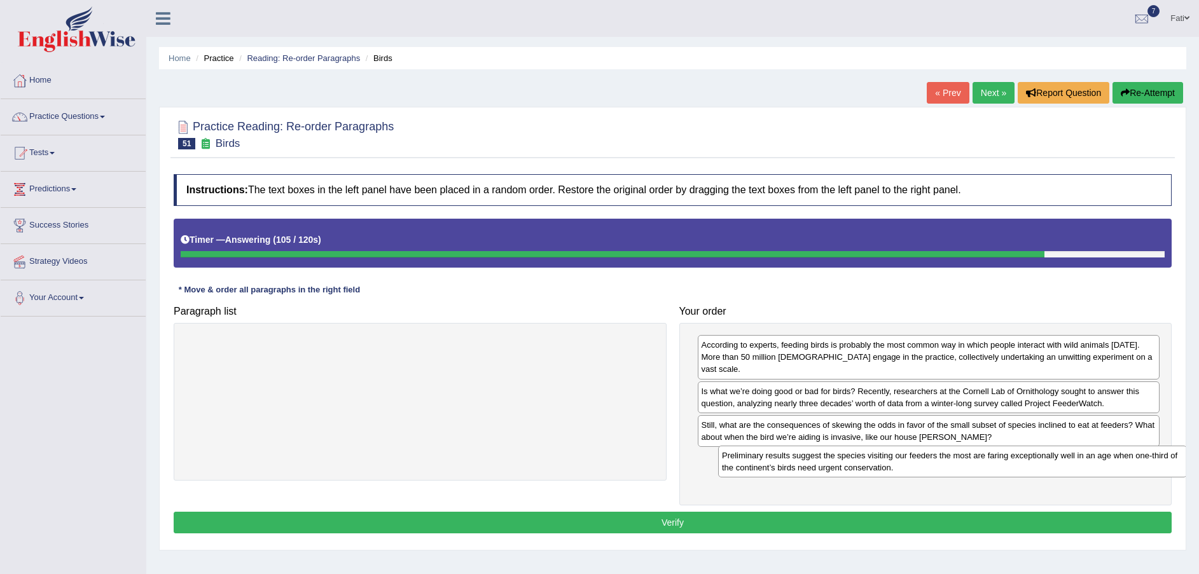
drag, startPoint x: 658, startPoint y: 354, endPoint x: 1169, endPoint y: 455, distance: 521.2
click at [1169, 455] on div "Preliminary results suggest the species visiting our feeders the most are farin…" at bounding box center [952, 462] width 469 height 32
click at [1055, 512] on button "Verify" at bounding box center [673, 523] width 998 height 22
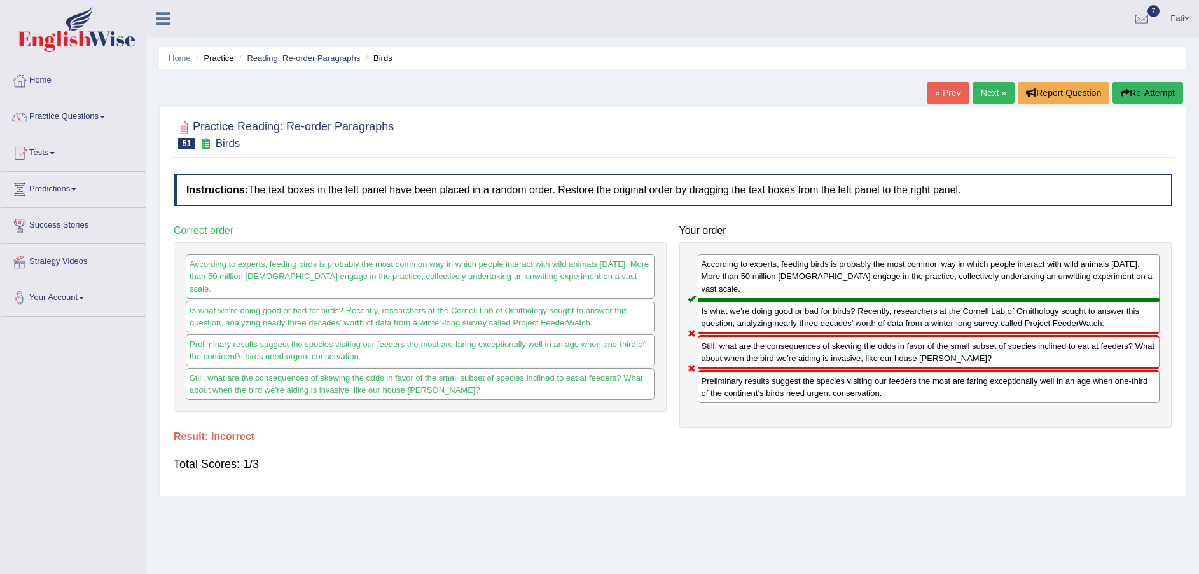
click at [1155, 94] on button "Re-Attempt" at bounding box center [1148, 93] width 71 height 22
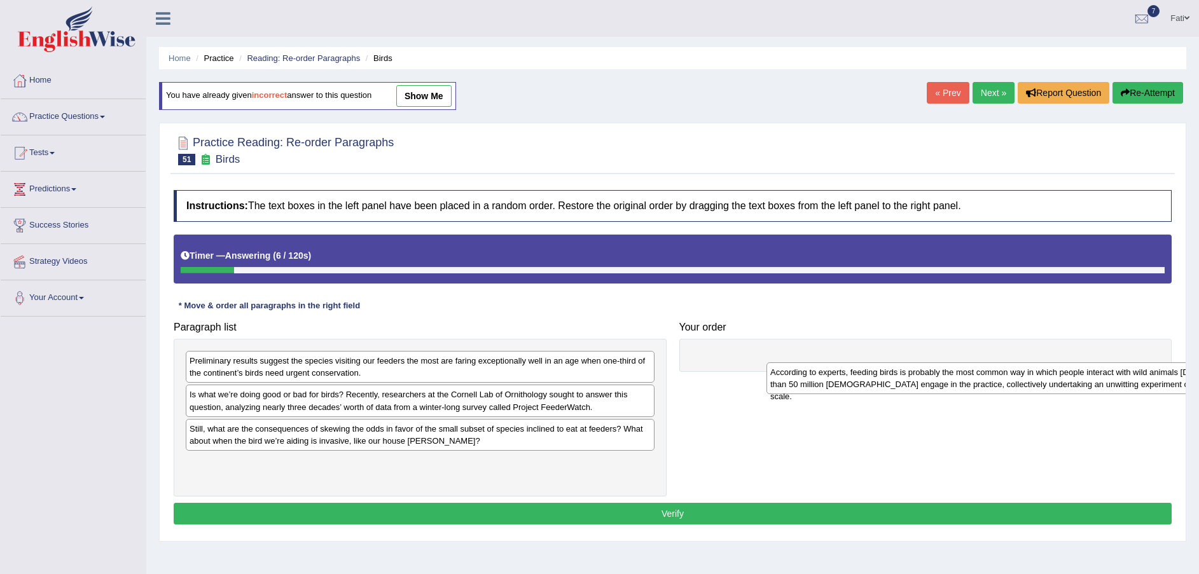
drag, startPoint x: 246, startPoint y: 476, endPoint x: 782, endPoint y: 375, distance: 546.3
click at [787, 378] on div "According to experts, feeding birds is probably the most common way in which pe…" at bounding box center [1000, 379] width 469 height 32
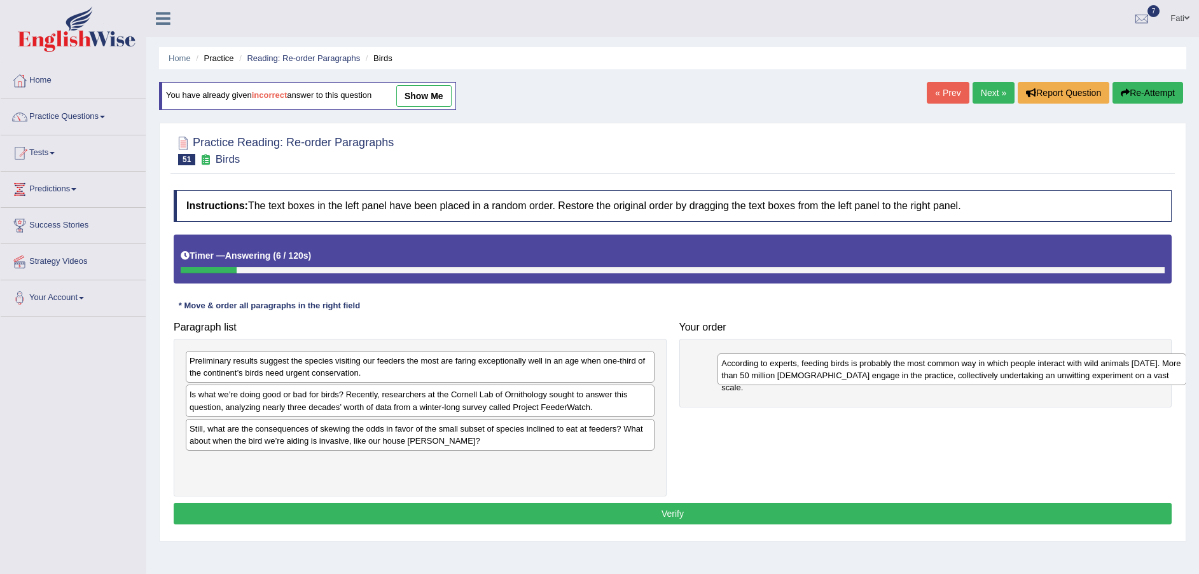
drag, startPoint x: 776, startPoint y: 371, endPoint x: 768, endPoint y: 364, distance: 11.3
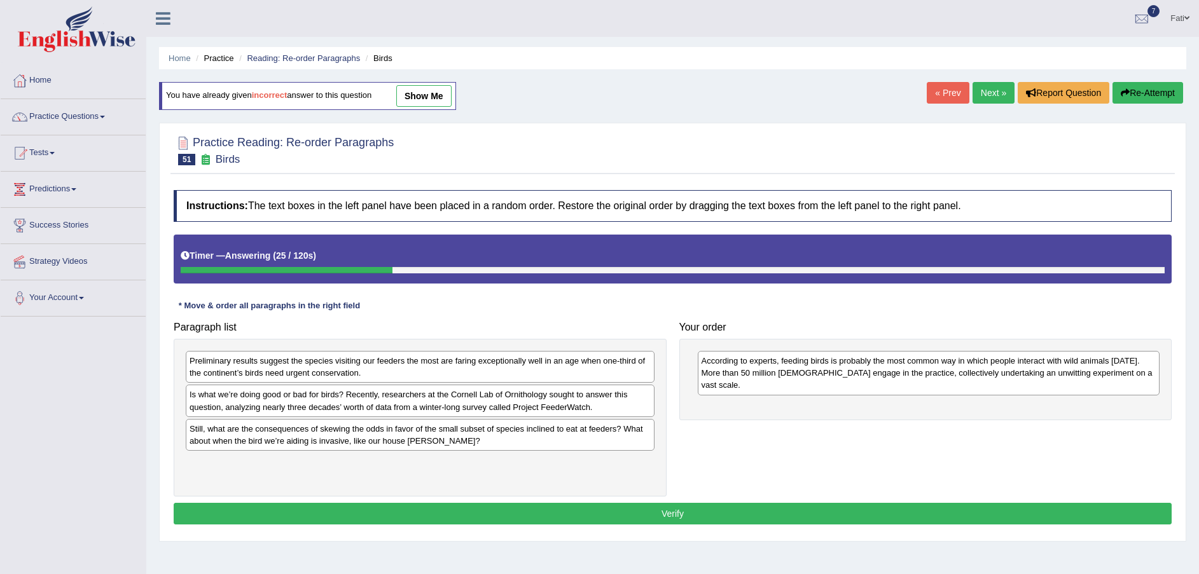
click at [428, 408] on div "Is what we’re doing good or bad for birds? Recently, researchers at the Cornell…" at bounding box center [420, 401] width 469 height 32
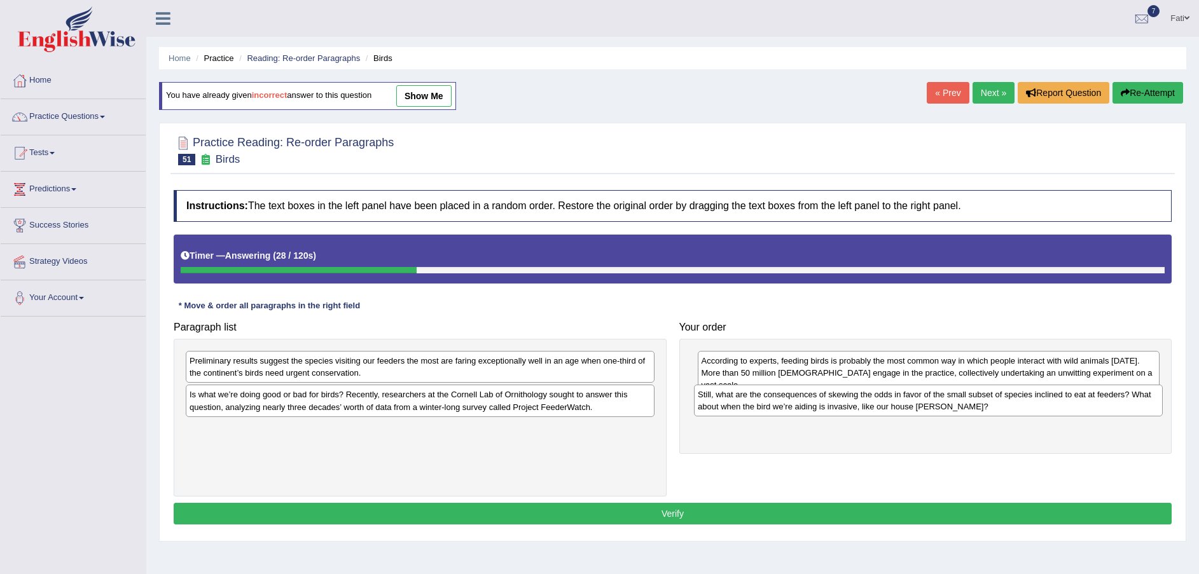
drag, startPoint x: 371, startPoint y: 440, endPoint x: 880, endPoint y: 405, distance: 509.4
click at [880, 405] on div "Still, what are the consequences of skewing the odds in favor of the small subs…" at bounding box center [928, 401] width 469 height 32
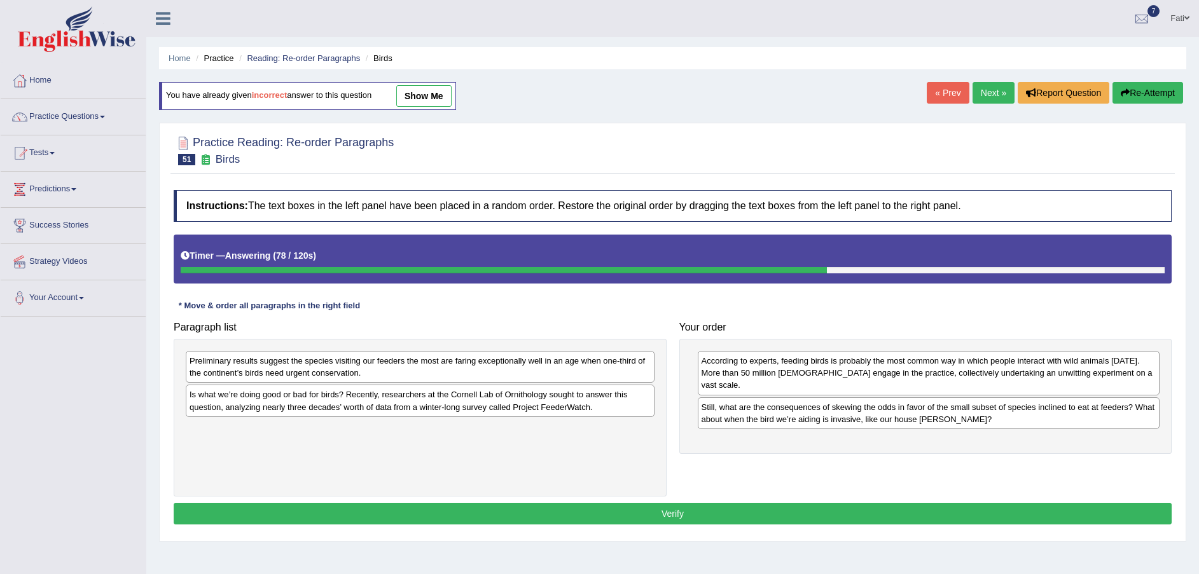
click at [445, 376] on div "Preliminary results suggest the species visiting our feeders the most are farin…" at bounding box center [420, 367] width 469 height 32
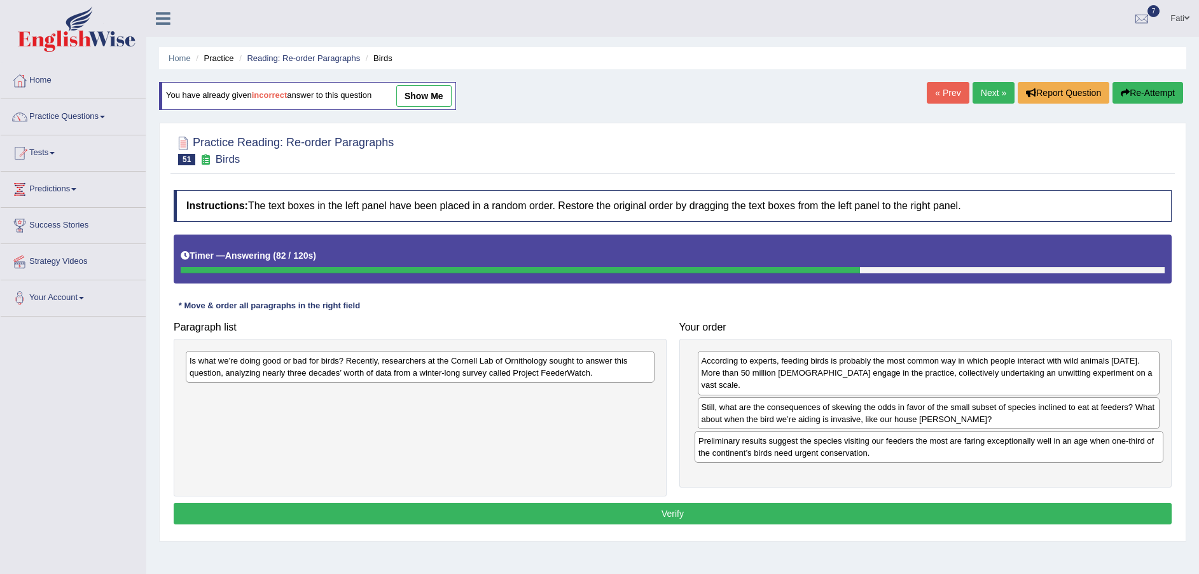
drag, startPoint x: 445, startPoint y: 377, endPoint x: 954, endPoint y: 456, distance: 514.4
click at [954, 456] on div "Preliminary results suggest the species visiting our feeders the most are farin…" at bounding box center [929, 447] width 469 height 32
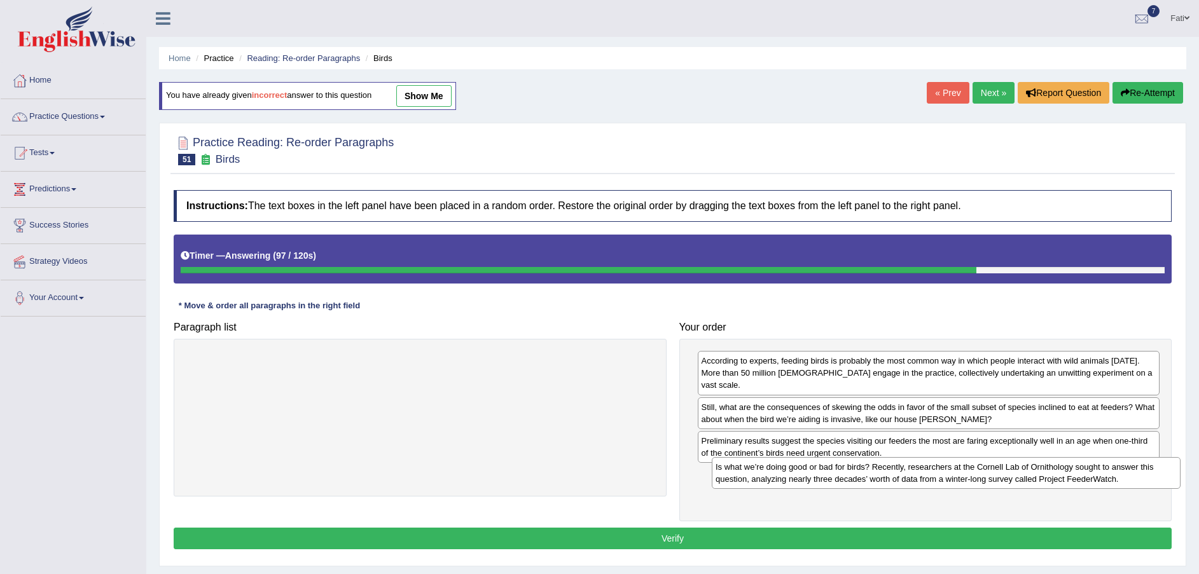
drag, startPoint x: 492, startPoint y: 373, endPoint x: 1019, endPoint y: 480, distance: 537.3
click at [1019, 480] on div "Is what we’re doing good or bad for birds? Recently, researchers at the Cornell…" at bounding box center [946, 473] width 469 height 32
click at [915, 528] on button "Verify" at bounding box center [673, 539] width 998 height 22
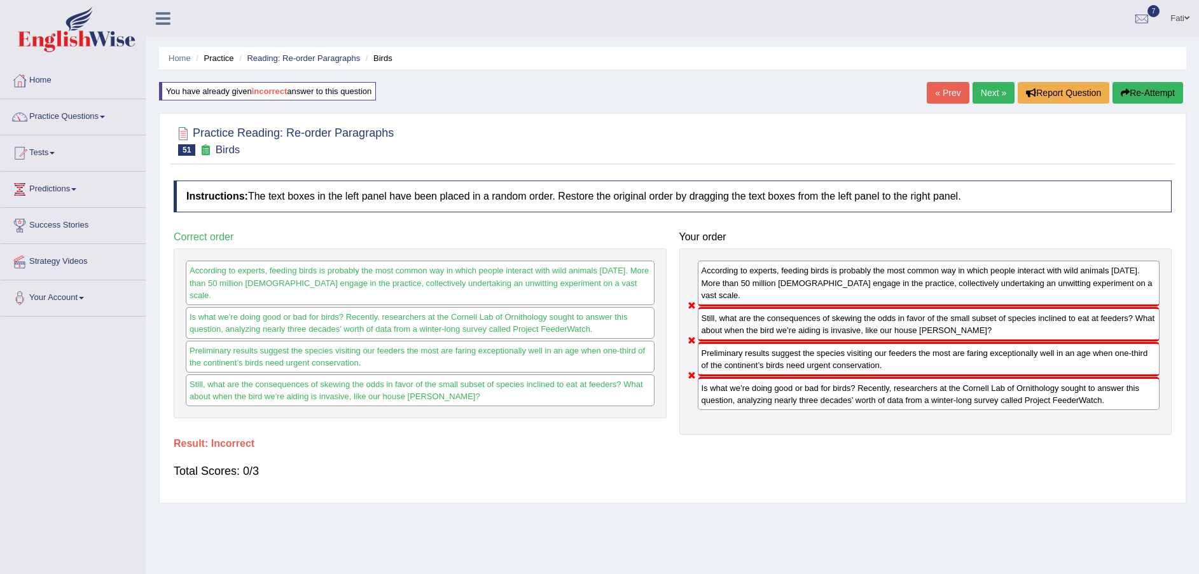
click at [1138, 95] on button "Re-Attempt" at bounding box center [1148, 93] width 71 height 22
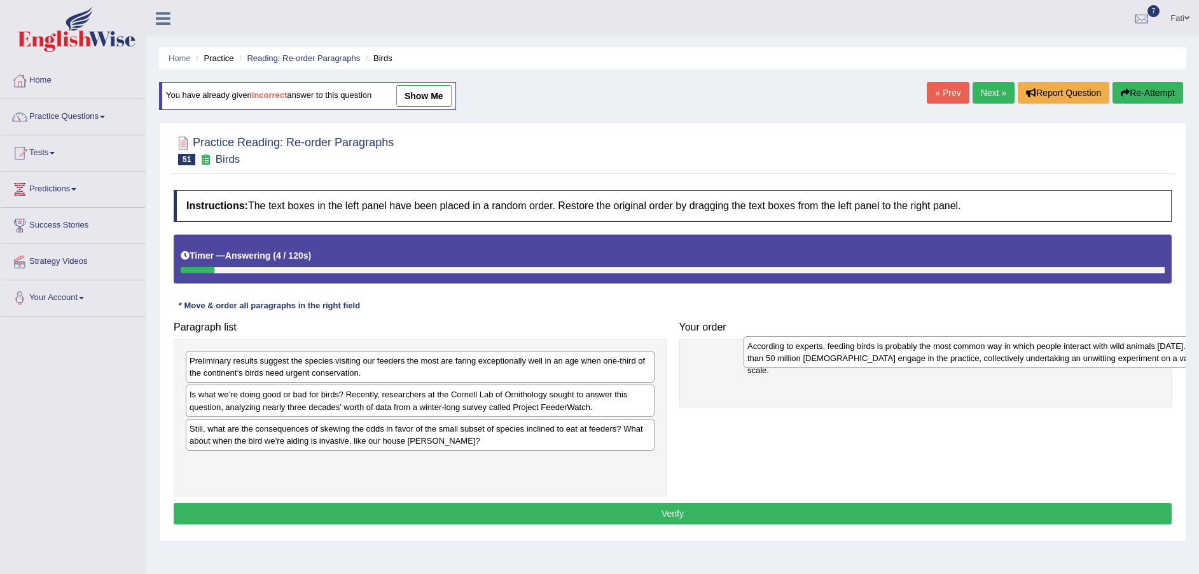
drag, startPoint x: 276, startPoint y: 473, endPoint x: 812, endPoint y: 356, distance: 548.1
click at [815, 356] on div "According to experts, feeding birds is probably the most common way in which pe…" at bounding box center [978, 352] width 469 height 32
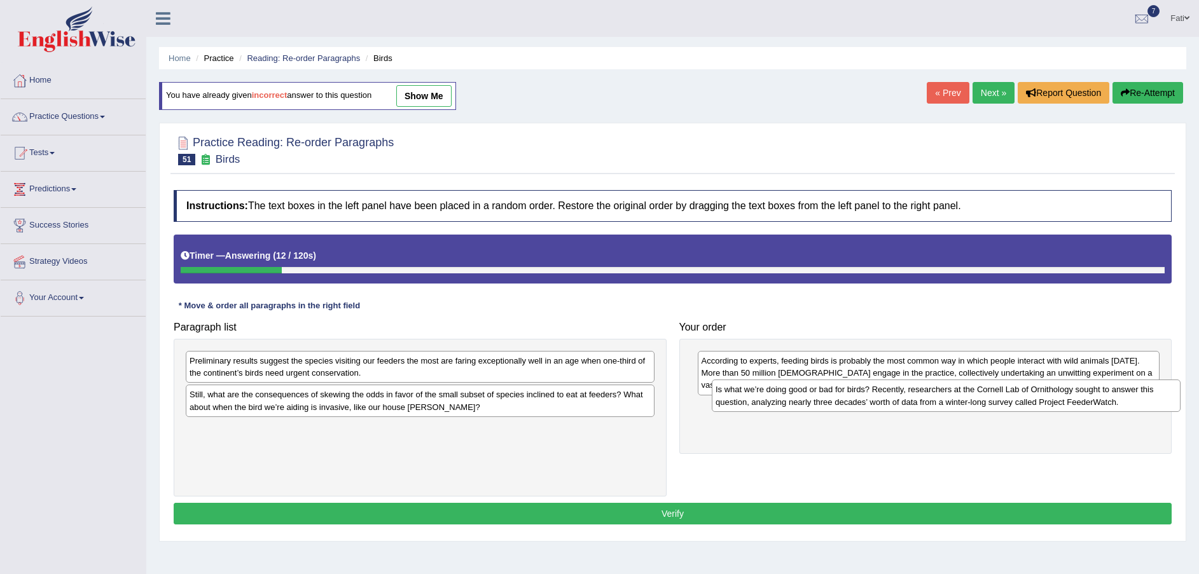
drag, startPoint x: 392, startPoint y: 409, endPoint x: 910, endPoint y: 408, distance: 517.8
click at [914, 403] on div "Is what we’re doing good or bad for birds? Recently, researchers at the Cornell…" at bounding box center [946, 396] width 469 height 32
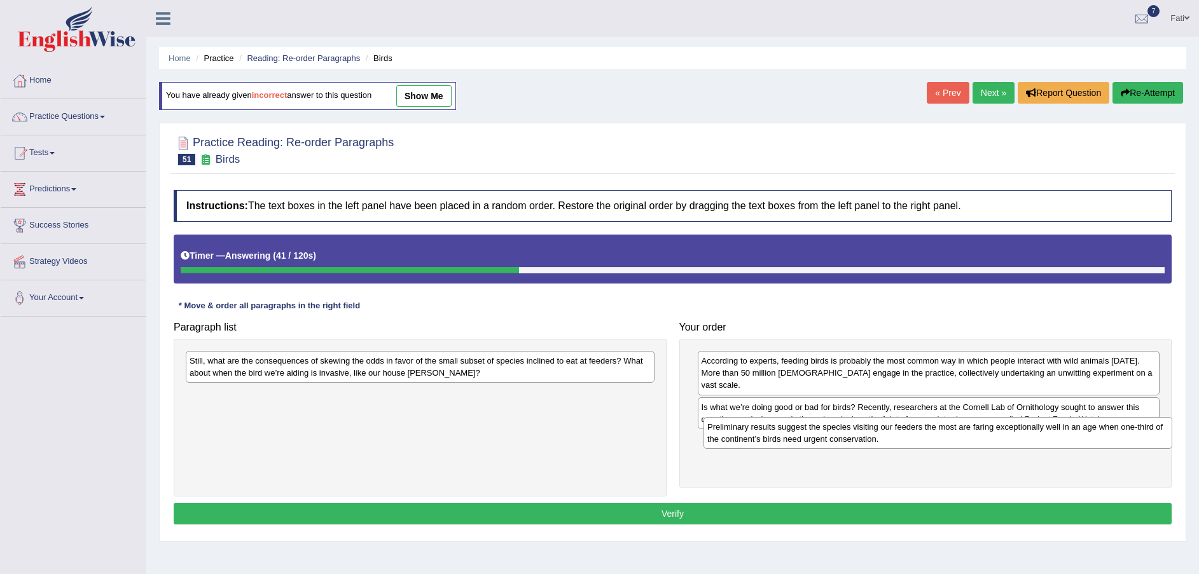
drag, startPoint x: 497, startPoint y: 367, endPoint x: 1015, endPoint y: 433, distance: 522.0
click at [1015, 433] on div "Preliminary results suggest the species visiting our feeders the most are farin…" at bounding box center [938, 433] width 469 height 32
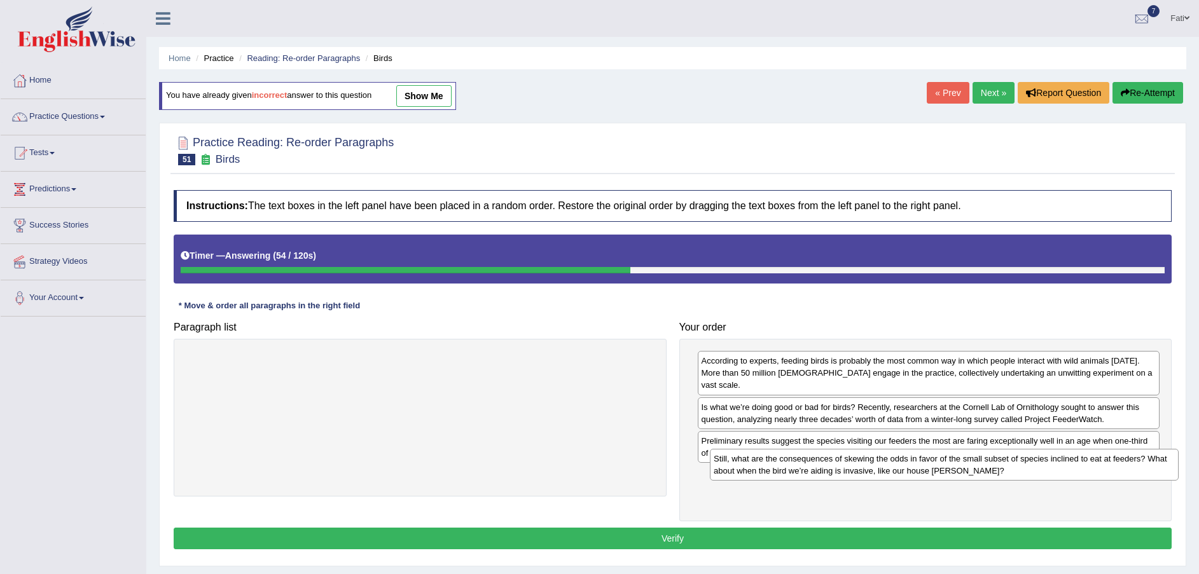
drag, startPoint x: 514, startPoint y: 373, endPoint x: 1038, endPoint y: 470, distance: 533.1
click at [1038, 470] on div "Still, what are the consequences of skewing the odds in favor of the small subs…" at bounding box center [944, 465] width 469 height 32
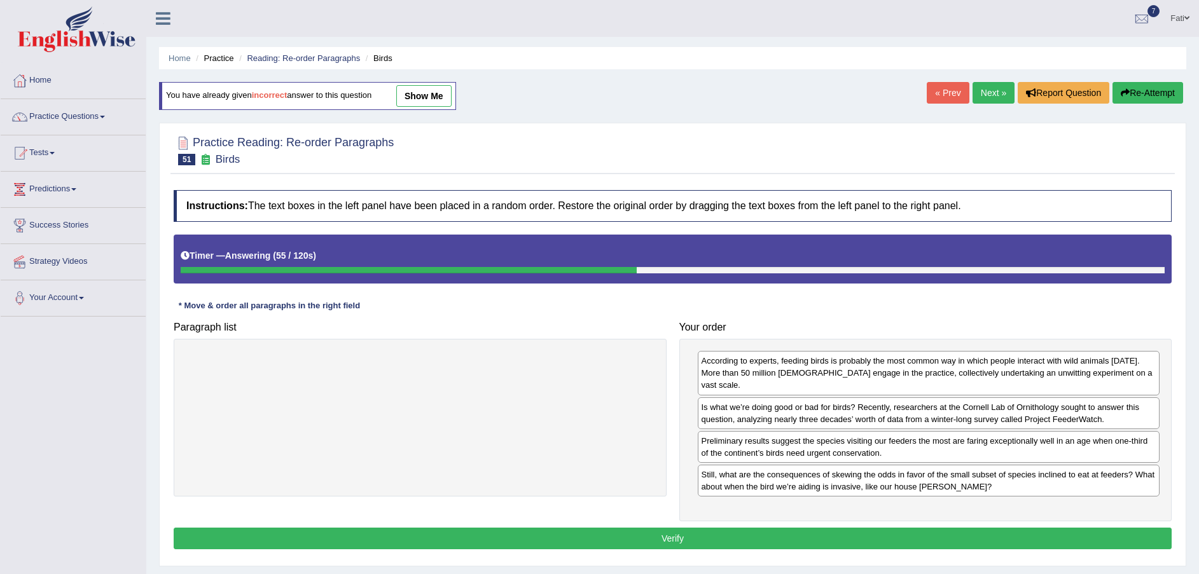
click at [962, 532] on button "Verify" at bounding box center [673, 539] width 998 height 22
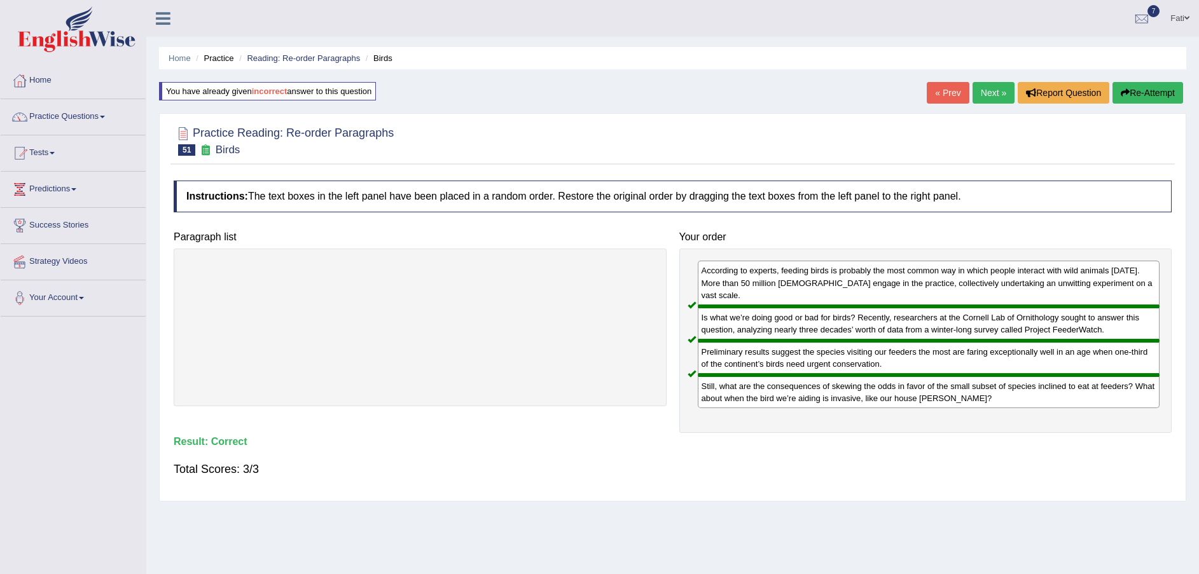
click at [1004, 95] on link "Next »" at bounding box center [994, 93] width 42 height 22
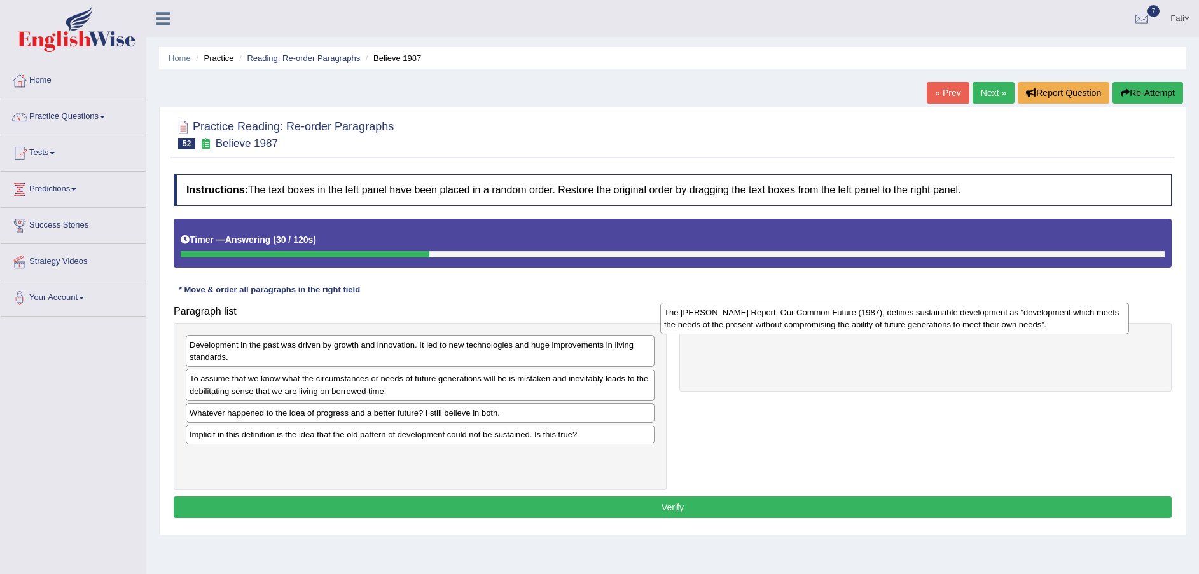
drag, startPoint x: 515, startPoint y: 420, endPoint x: 989, endPoint y: 320, distance: 485.1
click at [989, 320] on div "The [PERSON_NAME] Report, Our Common Future (1987), defines sustainable develop…" at bounding box center [894, 319] width 469 height 32
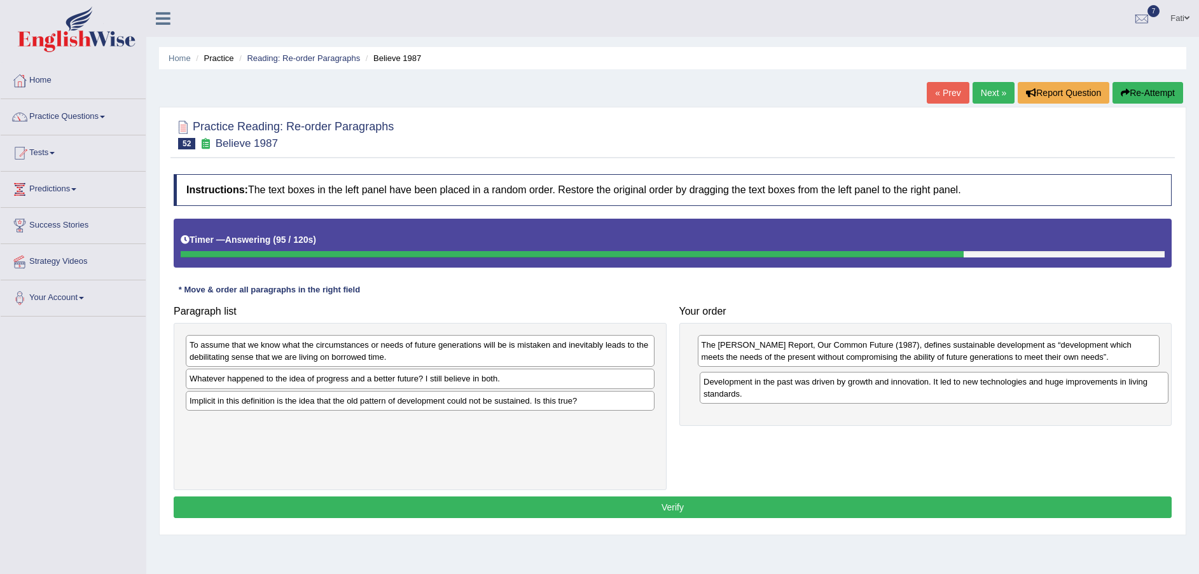
drag, startPoint x: 346, startPoint y: 364, endPoint x: 864, endPoint y: 401, distance: 519.8
click at [864, 401] on div "Development in the past was driven by growth and innovation. It led to new tech…" at bounding box center [934, 388] width 469 height 32
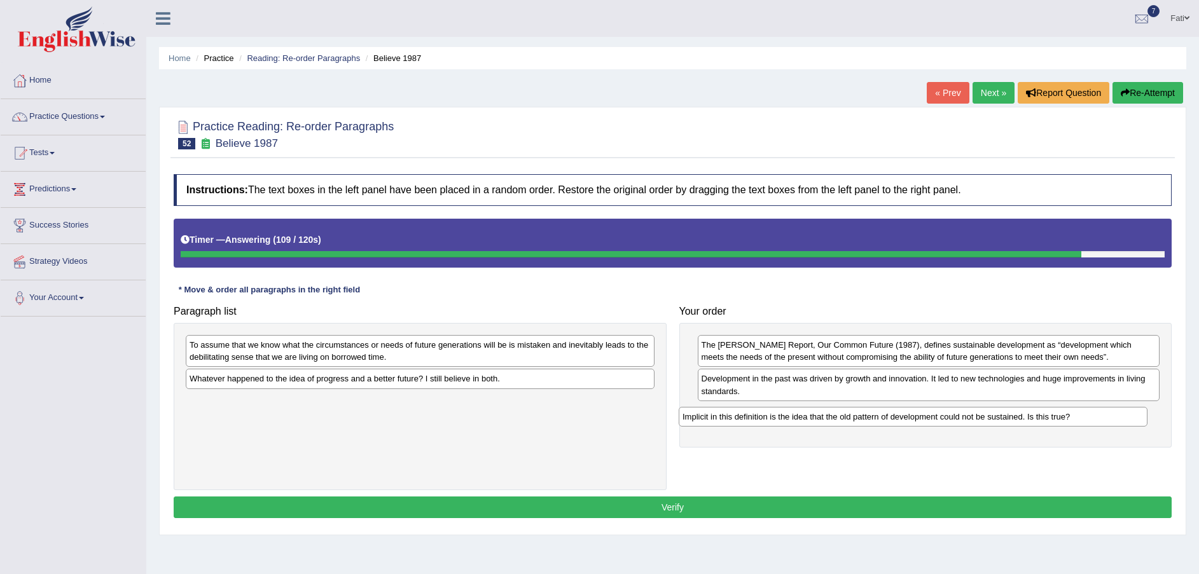
drag, startPoint x: 330, startPoint y: 407, endPoint x: 824, endPoint y: 423, distance: 494.5
click at [824, 423] on div "Implicit in this definition is the idea that the old pattern of development cou…" at bounding box center [913, 417] width 469 height 20
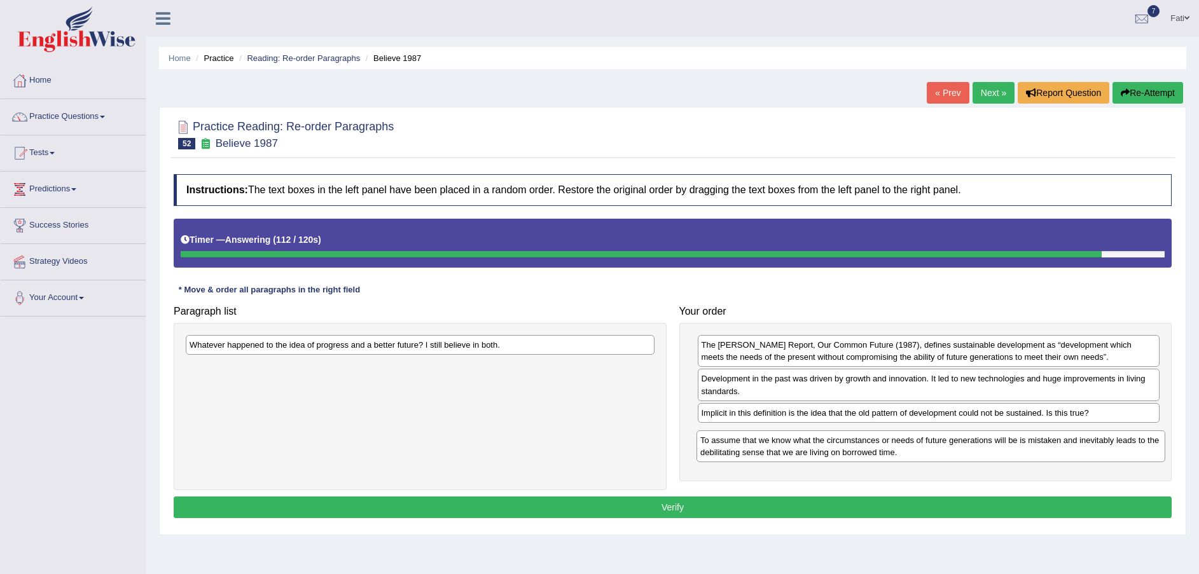
drag, startPoint x: 579, startPoint y: 362, endPoint x: 1044, endPoint y: 457, distance: 474.1
click at [1090, 457] on div "To assume that we know what the circumstances or needs of future generations wi…" at bounding box center [931, 447] width 469 height 32
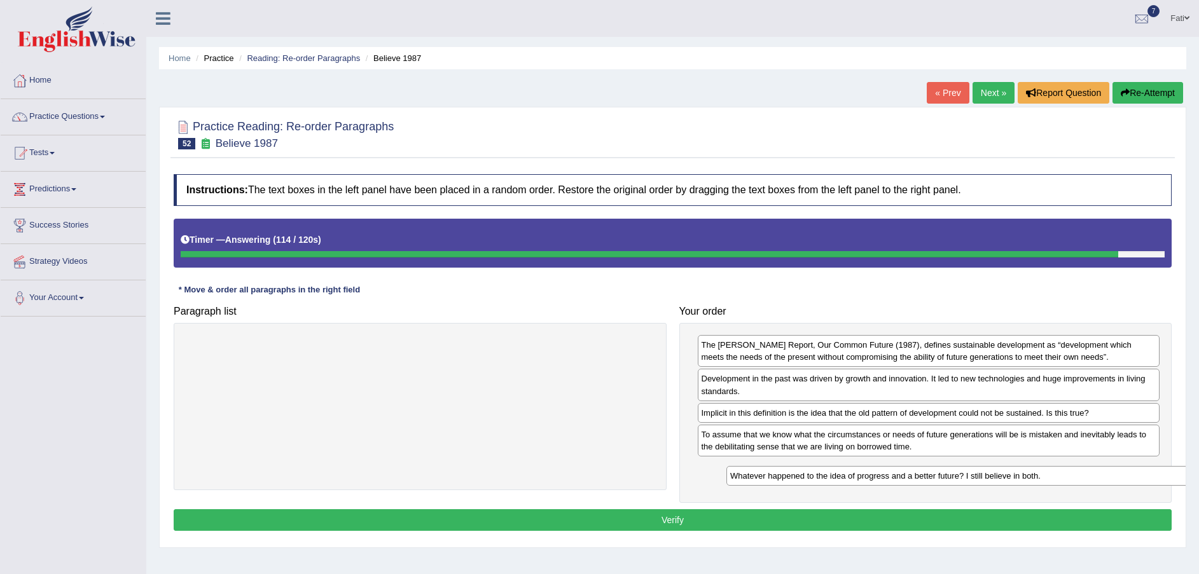
drag, startPoint x: 521, startPoint y: 350, endPoint x: 1057, endPoint y: 479, distance: 551.6
click at [1057, 479] on div "Whatever happened to the idea of progress and a better future? I still believe …" at bounding box center [960, 476] width 469 height 20
drag, startPoint x: 912, startPoint y: 512, endPoint x: 905, endPoint y: 511, distance: 6.5
click at [915, 511] on button "Verify" at bounding box center [673, 521] width 998 height 22
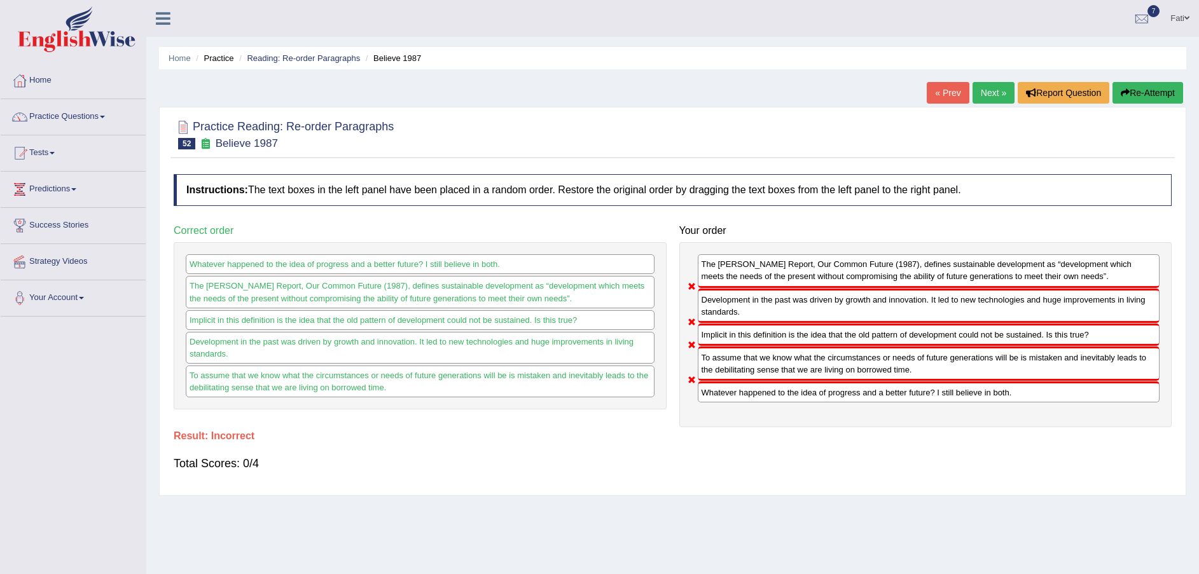
click at [1139, 94] on button "Re-Attempt" at bounding box center [1148, 93] width 71 height 22
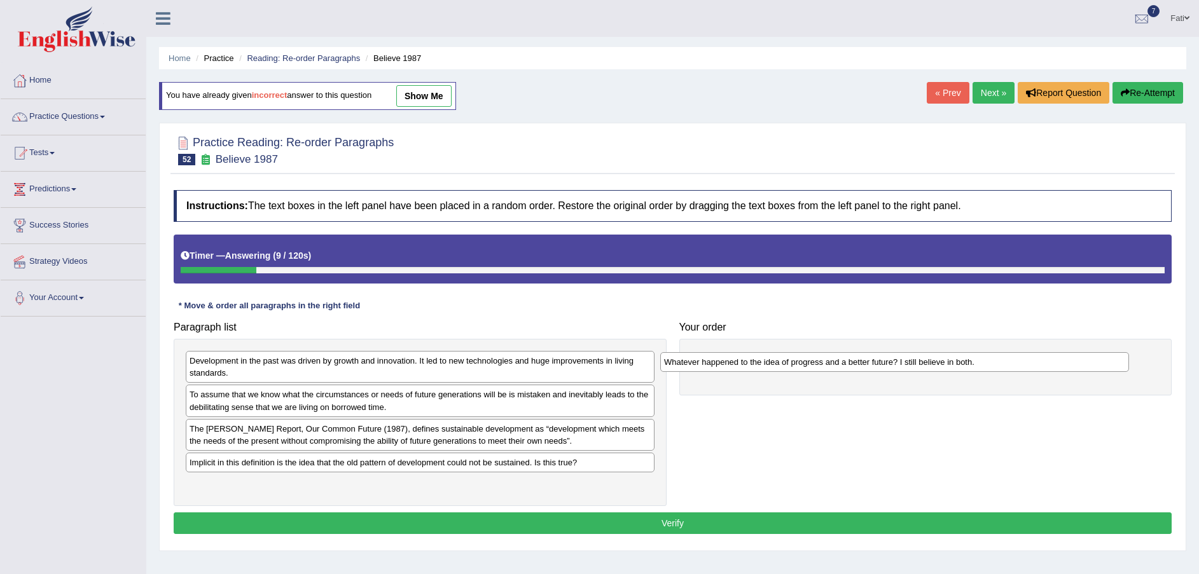
drag, startPoint x: 489, startPoint y: 460, endPoint x: 966, endPoint y: 359, distance: 486.9
click at [966, 359] on div "Whatever happened to the idea of progress and a better future? I still believe …" at bounding box center [894, 362] width 469 height 20
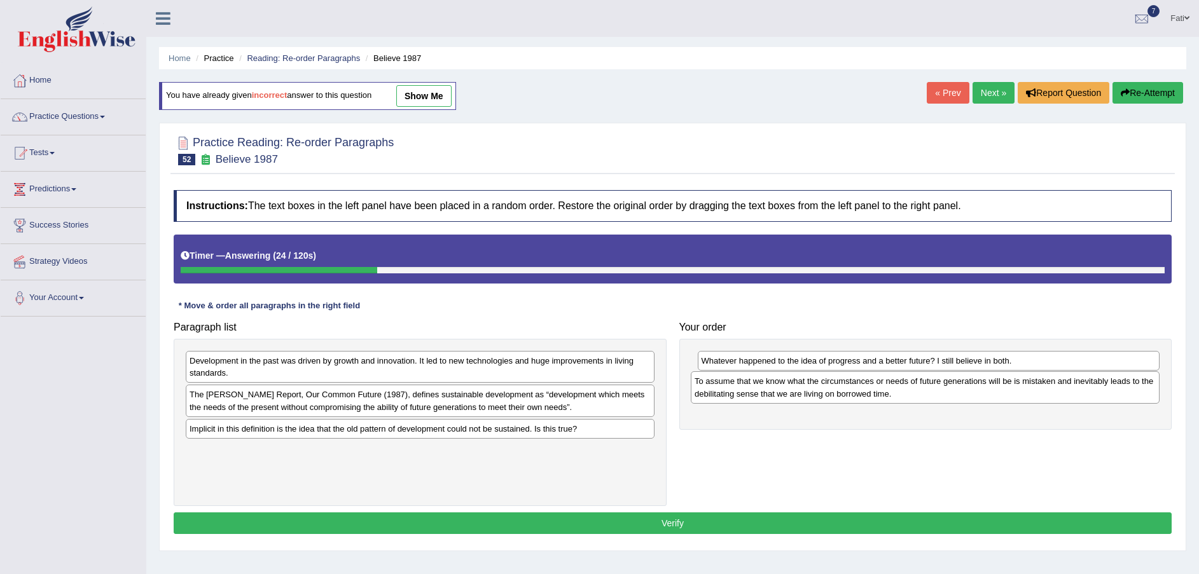
drag, startPoint x: 543, startPoint y: 407, endPoint x: 1046, endPoint y: 394, distance: 502.7
click at [1046, 394] on div "To assume that we know what the circumstances or needs of future generations wi…" at bounding box center [925, 387] width 469 height 32
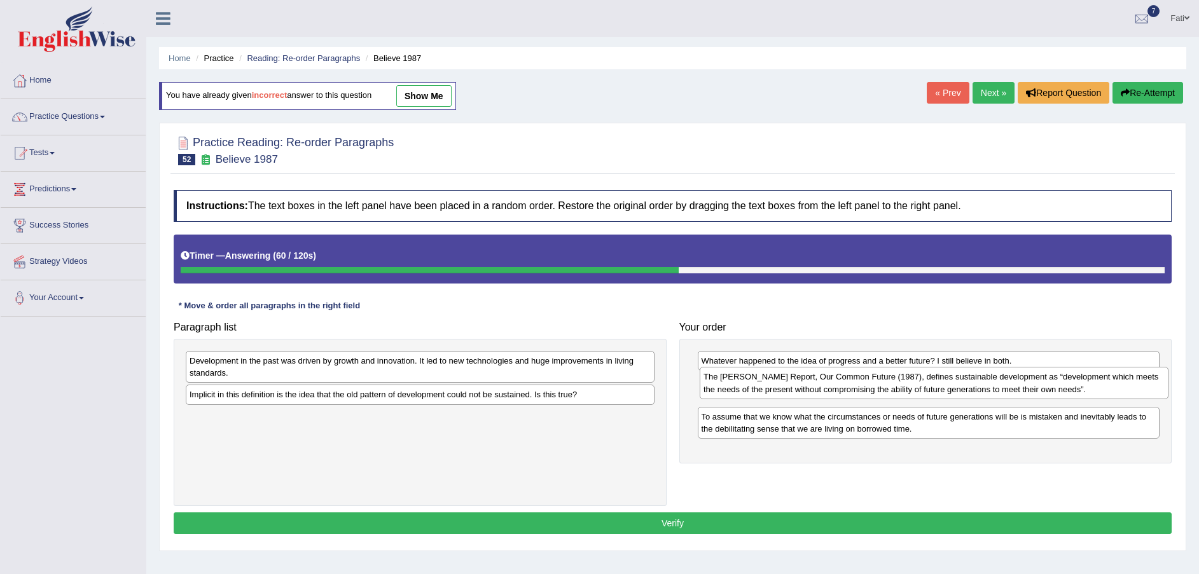
drag, startPoint x: 542, startPoint y: 408, endPoint x: 1057, endPoint y: 390, distance: 514.9
click at [1057, 390] on div "The [PERSON_NAME] Report, Our Common Future (1987), defines sustainable develop…" at bounding box center [934, 383] width 469 height 32
drag, startPoint x: 356, startPoint y: 375, endPoint x: 433, endPoint y: 384, distance: 76.8
click at [371, 375] on div "Development in the past was driven by growth and innovation. It led to new tech…" at bounding box center [425, 367] width 469 height 32
drag, startPoint x: 473, startPoint y: 392, endPoint x: 711, endPoint y: 457, distance: 246.6
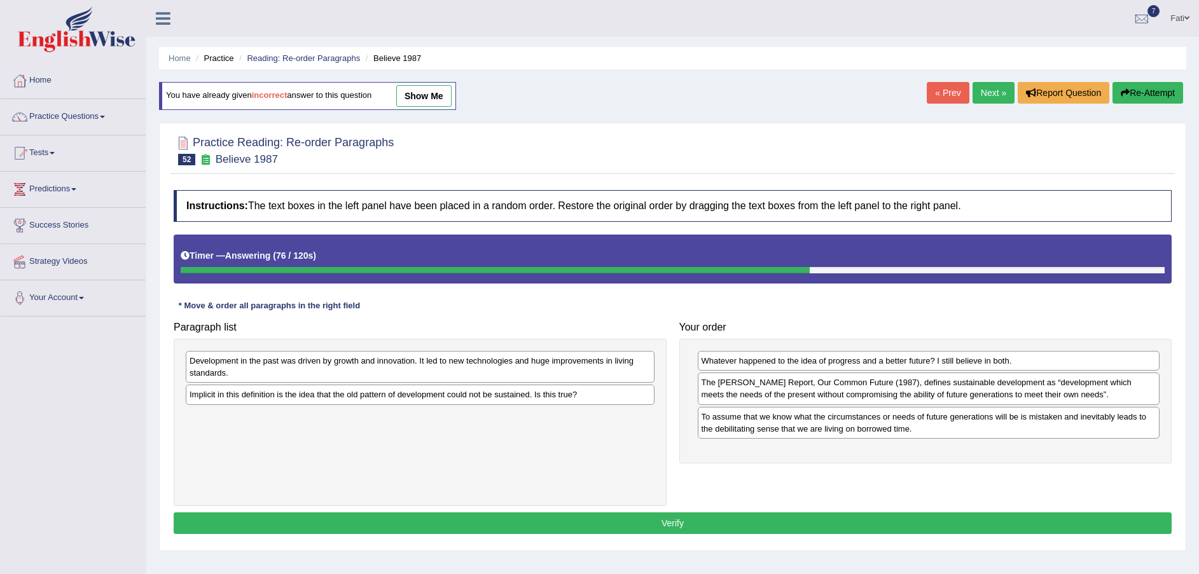
click at [718, 461] on div "Paragraph list Development in the past was driven by growth and innovation. It …" at bounding box center [672, 411] width 1011 height 191
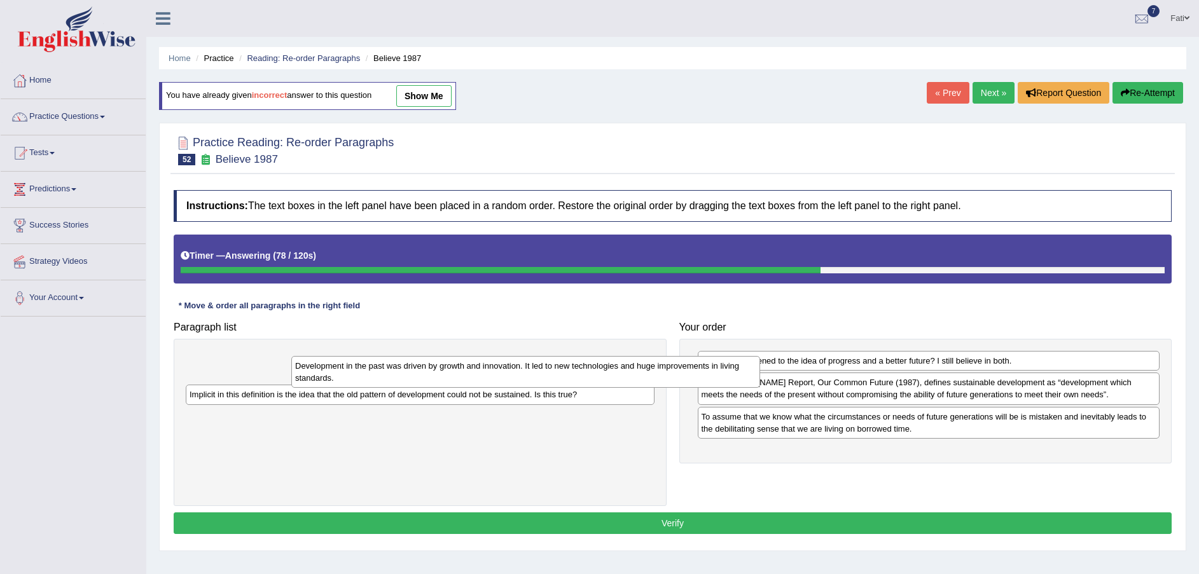
drag, startPoint x: 393, startPoint y: 371, endPoint x: 594, endPoint y: 396, distance: 202.6
click at [515, 377] on div "Development in the past was driven by growth and innovation. It led to new tech…" at bounding box center [525, 372] width 469 height 32
drag, startPoint x: 594, startPoint y: 396, endPoint x: 637, endPoint y: 394, distance: 43.3
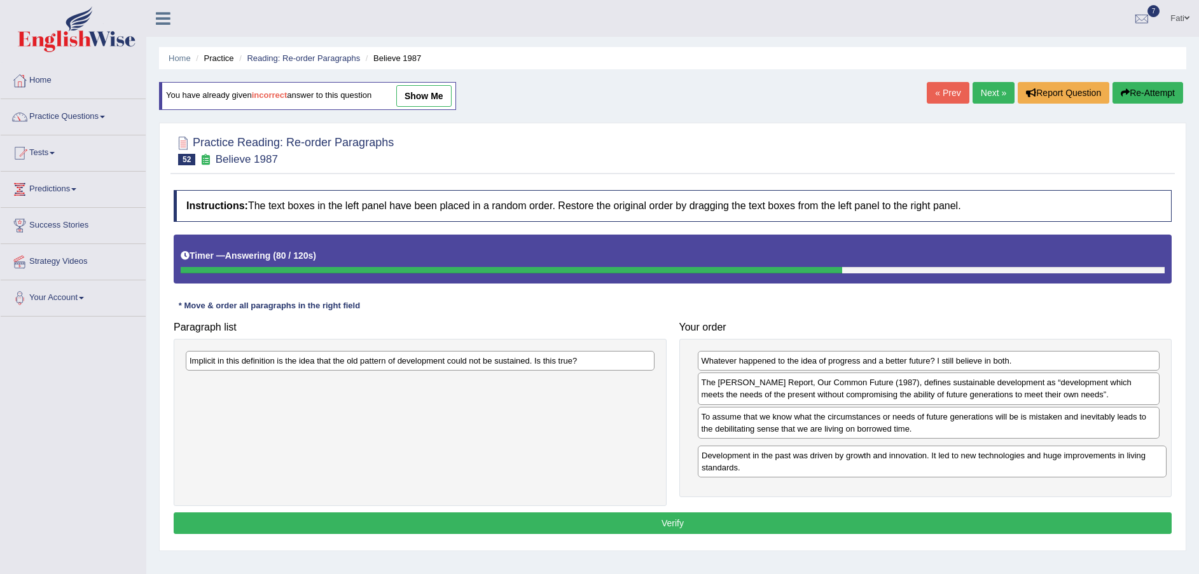
drag, startPoint x: 350, startPoint y: 363, endPoint x: 862, endPoint y: 457, distance: 520.8
click at [862, 457] on div "Development in the past was driven by growth and innovation. It led to new tech…" at bounding box center [932, 462] width 469 height 32
drag, startPoint x: 506, startPoint y: 360, endPoint x: 514, endPoint y: 362, distance: 8.5
click at [514, 362] on div "Implicit in this definition is the idea that the old pattern of development cou…" at bounding box center [434, 363] width 469 height 20
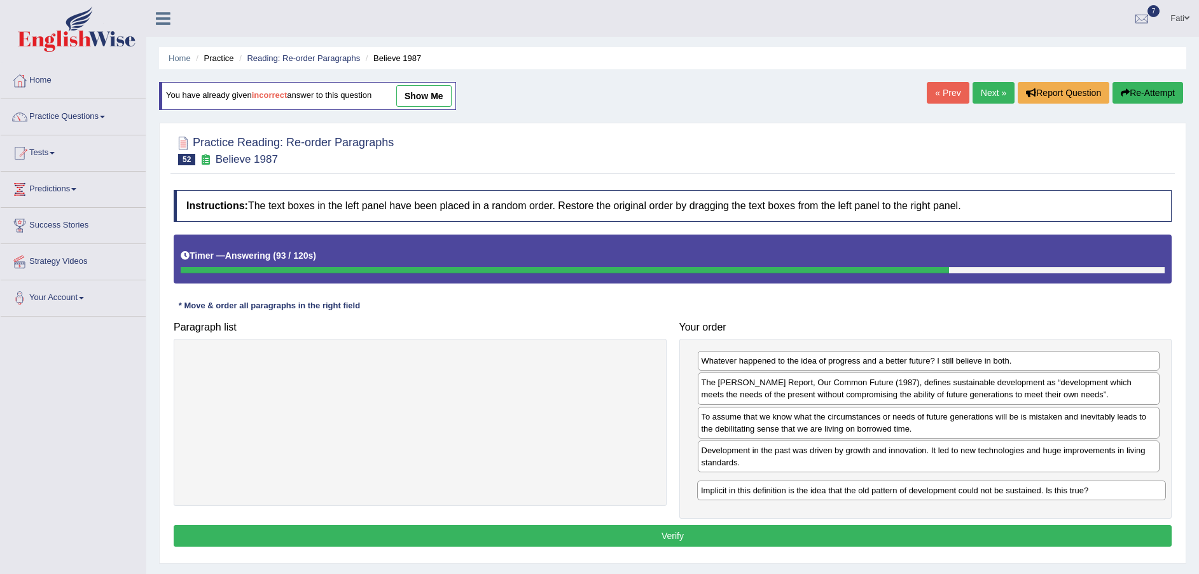
drag, startPoint x: 529, startPoint y: 364, endPoint x: 1056, endPoint y: 492, distance: 542.1
click at [1041, 494] on div "Implicit in this definition is the idea that the old pattern of development cou…" at bounding box center [931, 491] width 469 height 20
click at [999, 534] on button "Verify" at bounding box center [673, 536] width 998 height 22
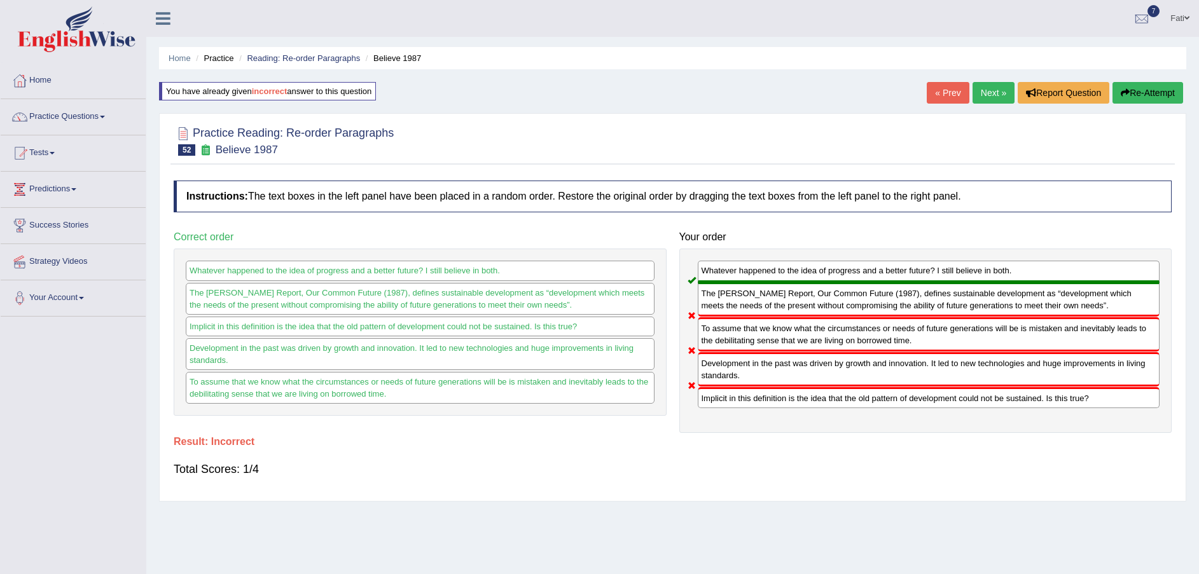
click at [1148, 90] on button "Re-Attempt" at bounding box center [1148, 93] width 71 height 22
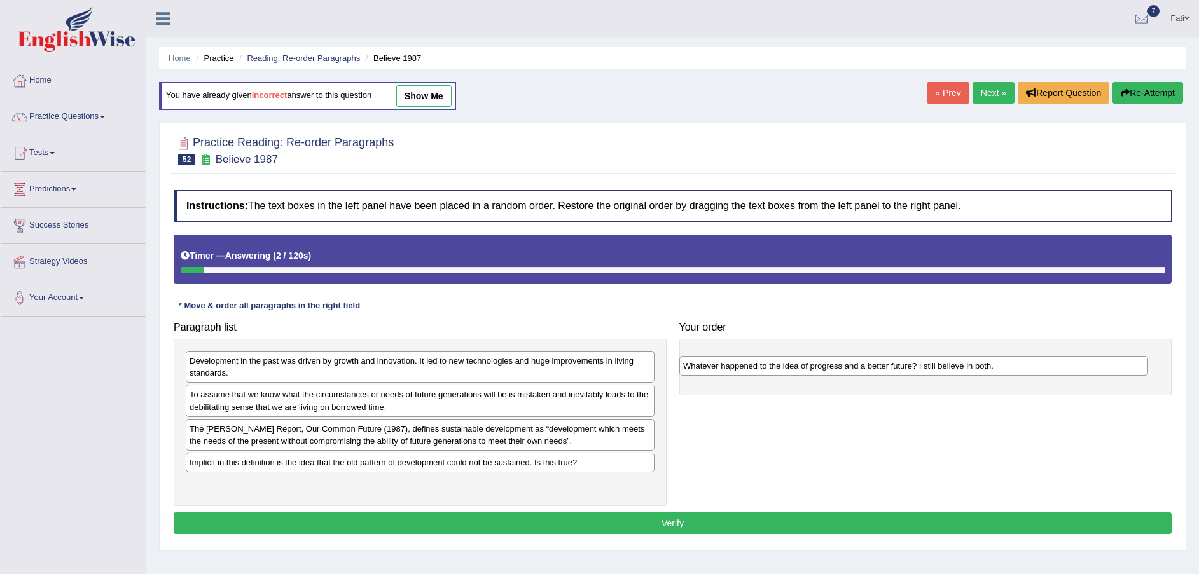
drag, startPoint x: 335, startPoint y: 459, endPoint x: 829, endPoint y: 362, distance: 503.0
click at [829, 362] on div "Whatever happened to the idea of progress and a better future? I still believe …" at bounding box center [913, 366] width 469 height 20
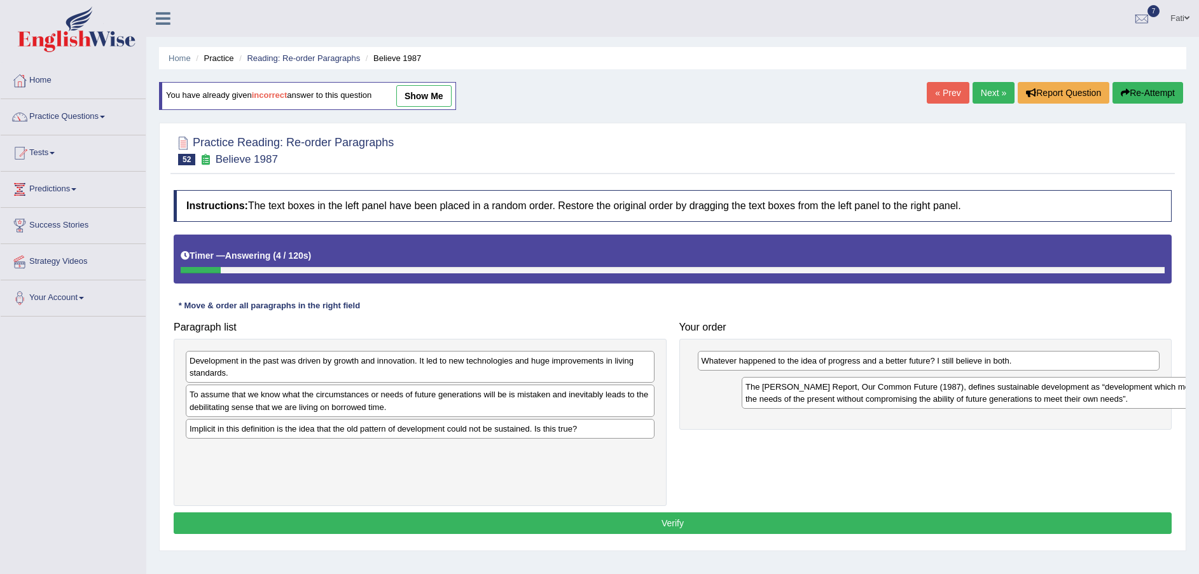
drag, startPoint x: 333, startPoint y: 444, endPoint x: 857, endPoint y: 401, distance: 526.6
click at [860, 401] on div "The [PERSON_NAME] Report, Our Common Future (1987), defines sustainable develop…" at bounding box center [976, 393] width 469 height 32
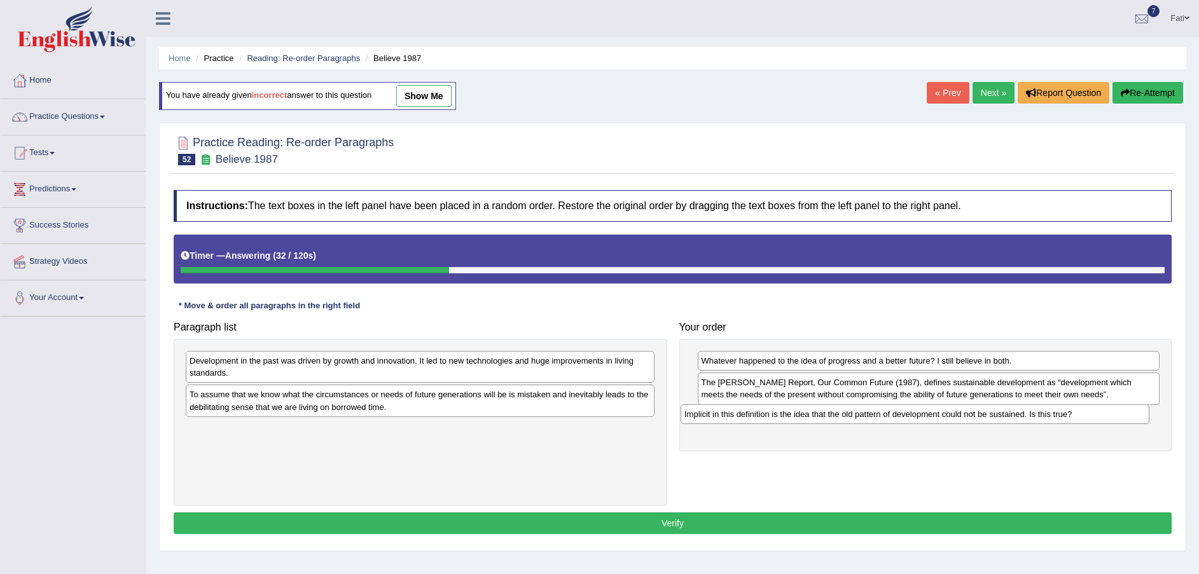
drag, startPoint x: 363, startPoint y: 433, endPoint x: 858, endPoint y: 419, distance: 495.7
click at [858, 419] on div "Implicit in this definition is the idea that the old pattern of development cou…" at bounding box center [915, 415] width 469 height 20
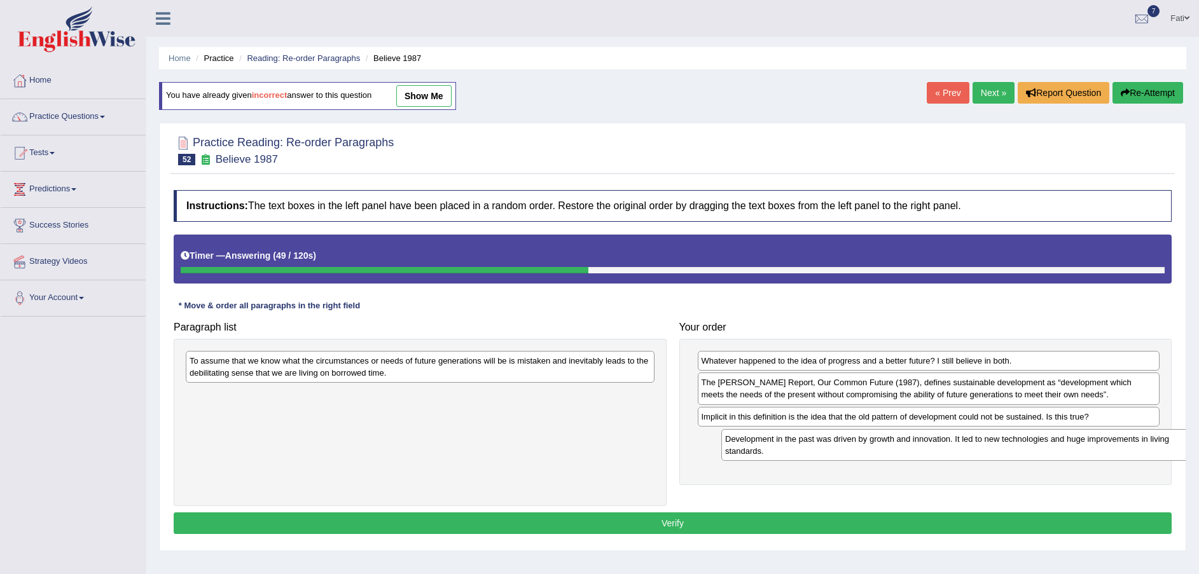
drag, startPoint x: 242, startPoint y: 368, endPoint x: 777, endPoint y: 447, distance: 541.3
click at [777, 447] on div "Development in the past was driven by growth and innovation. It led to new tech…" at bounding box center [955, 445] width 469 height 32
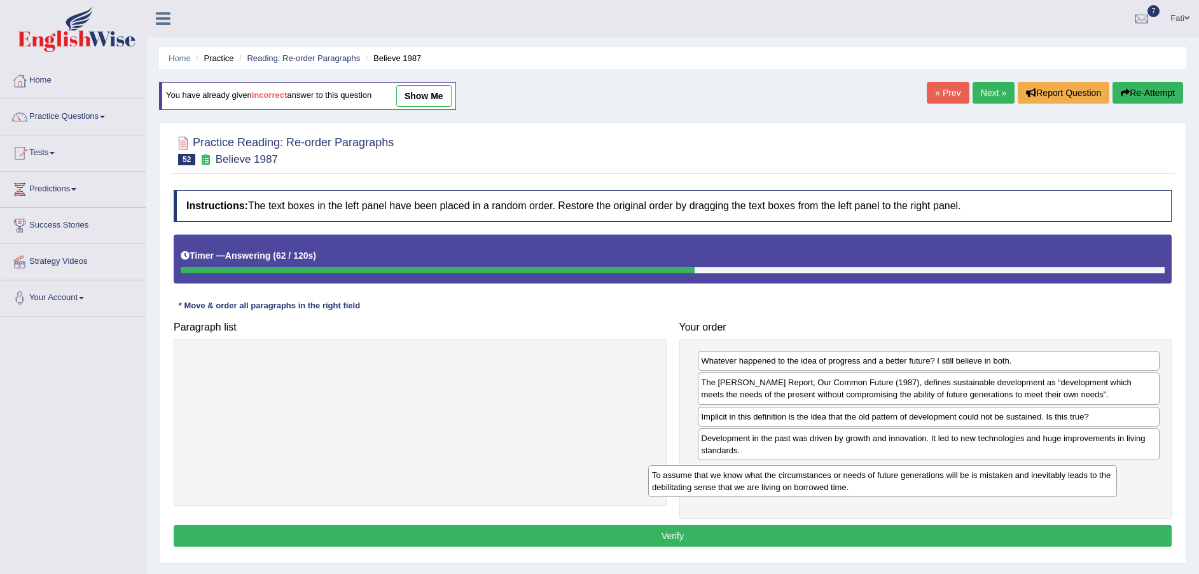
drag, startPoint x: 557, startPoint y: 375, endPoint x: 1014, endPoint y: 489, distance: 471.5
click at [1014, 489] on div "To assume that we know what the circumstances or needs of future generations wi…" at bounding box center [882, 482] width 469 height 32
click at [977, 539] on button "Verify" at bounding box center [673, 536] width 998 height 22
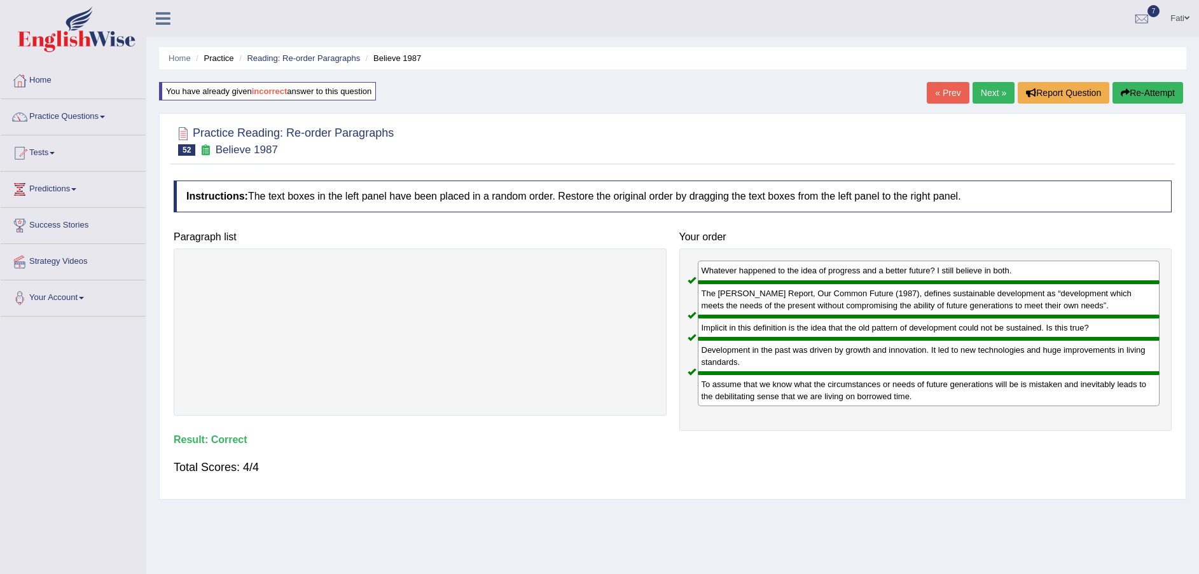
click at [983, 94] on link "Next »" at bounding box center [994, 93] width 42 height 22
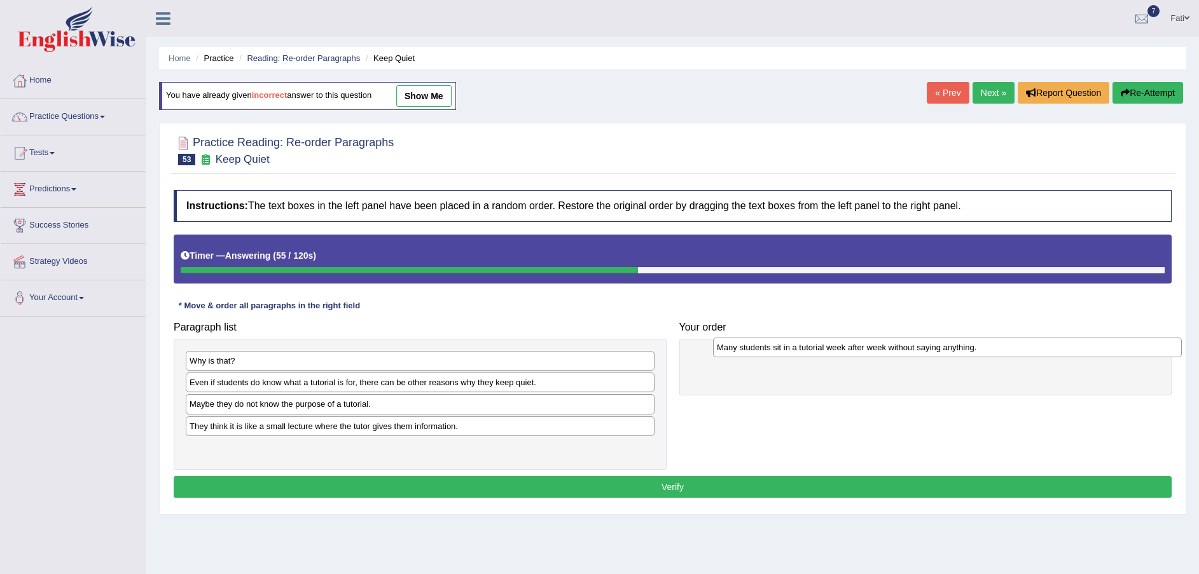
drag, startPoint x: 465, startPoint y: 433, endPoint x: 966, endPoint y: 358, distance: 506.7
click at [978, 356] on div "Many students sit in a tutorial week after week without saying anything." at bounding box center [947, 348] width 469 height 20
click at [370, 386] on div "Even if students do know what a tutorial is for, there can be other reasons why…" at bounding box center [420, 383] width 469 height 20
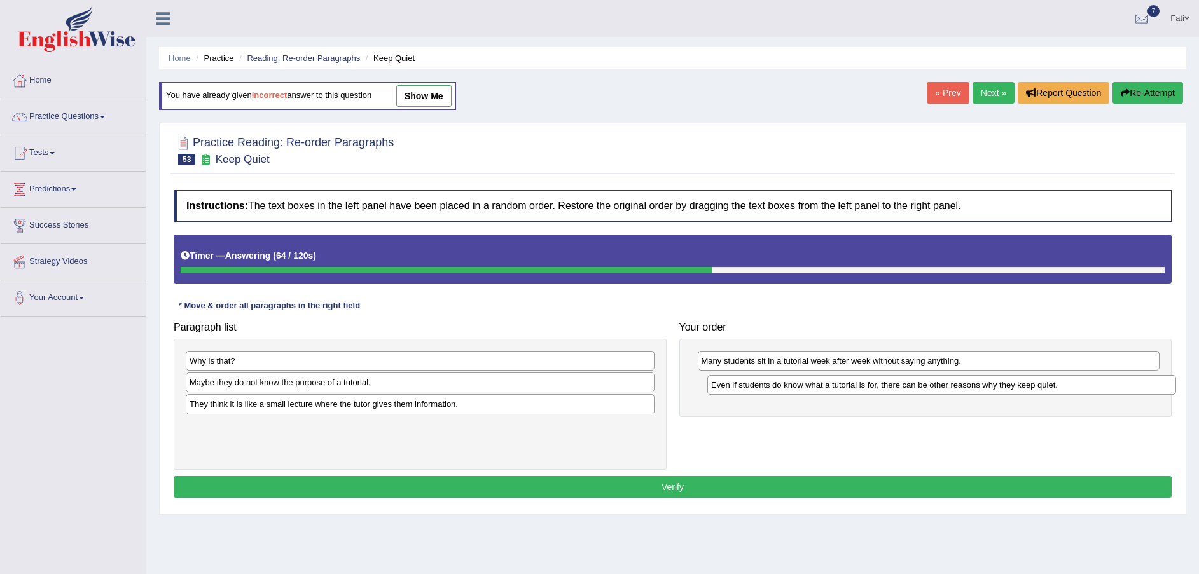
drag, startPoint x: 422, startPoint y: 384, endPoint x: 920, endPoint y: 387, distance: 497.4
click at [920, 387] on div "Even if students do know what a tutorial is for, there can be other reasons why…" at bounding box center [941, 385] width 469 height 20
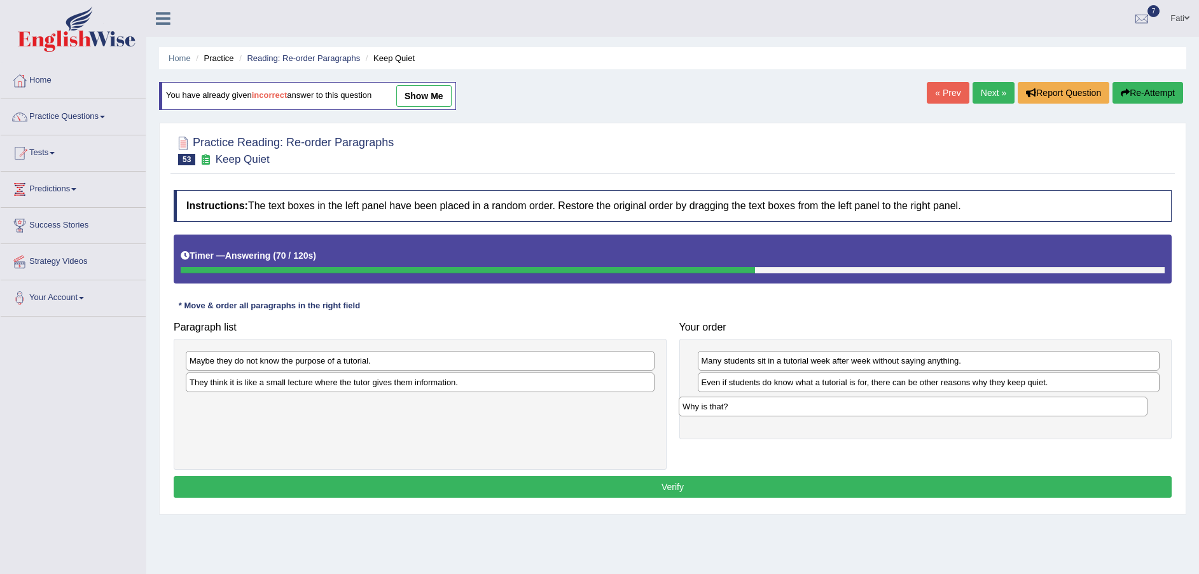
drag, startPoint x: 279, startPoint y: 364, endPoint x: 774, endPoint y: 410, distance: 497.6
click at [774, 410] on div "Why is that?" at bounding box center [913, 407] width 469 height 20
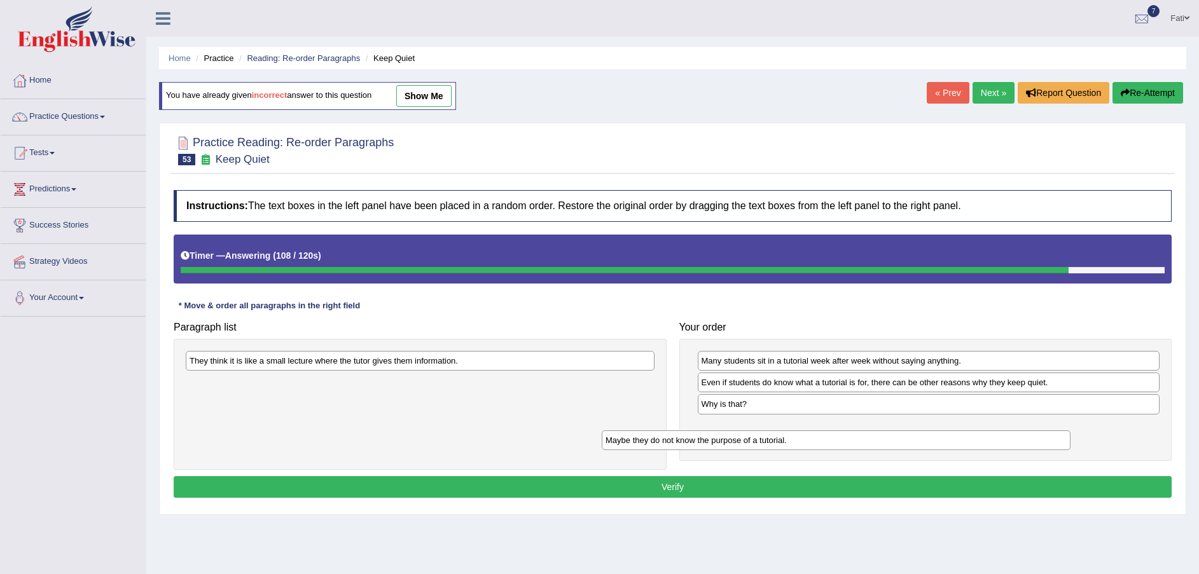
drag, startPoint x: 426, startPoint y: 363, endPoint x: 860, endPoint y: 438, distance: 440.9
click at [860, 438] on div "Maybe they do not know the purpose of a tutorial." at bounding box center [836, 441] width 469 height 20
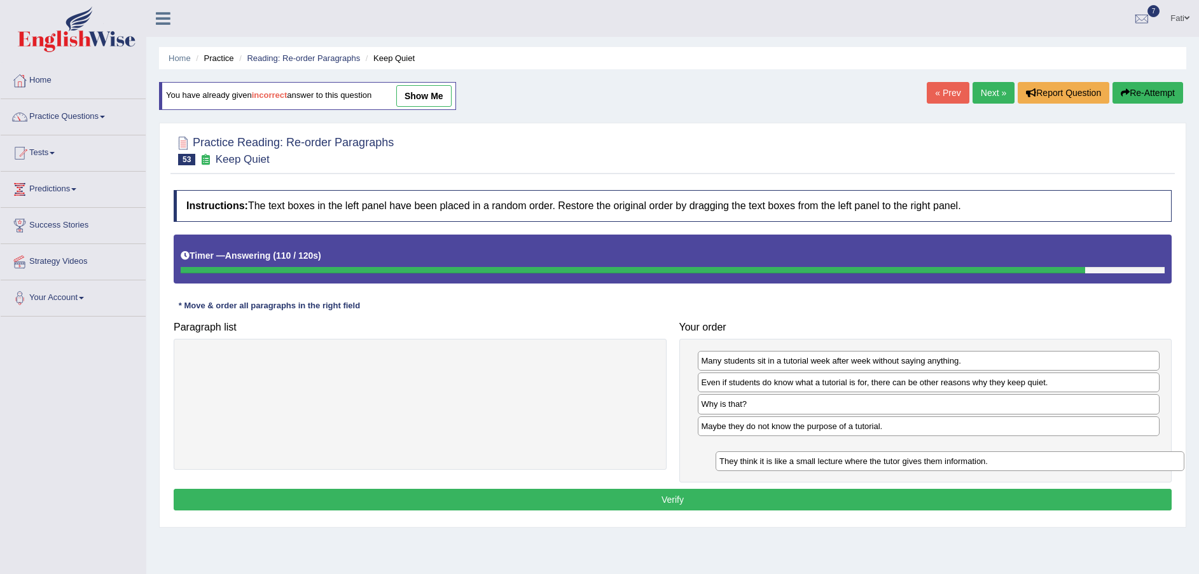
drag, startPoint x: 524, startPoint y: 373, endPoint x: 1029, endPoint y: 465, distance: 513.9
click at [1031, 466] on div "They think it is like a small lecture where the tutor gives them information." at bounding box center [950, 462] width 469 height 20
click at [759, 497] on button "Verify" at bounding box center [673, 500] width 998 height 22
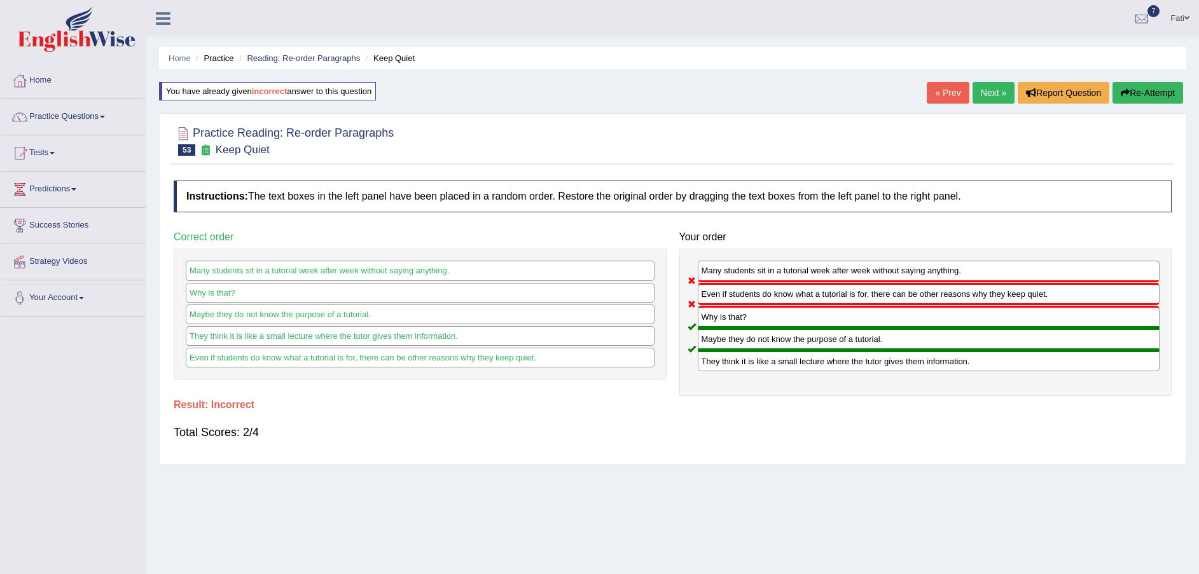
click at [1137, 101] on button "Re-Attempt" at bounding box center [1148, 93] width 71 height 22
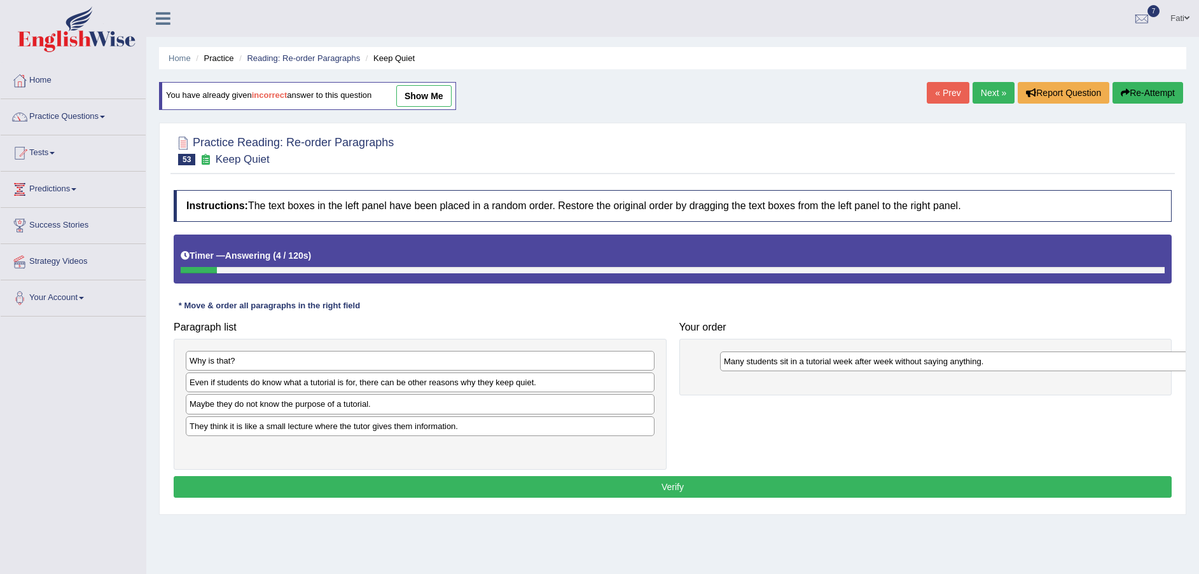
drag, startPoint x: 244, startPoint y: 430, endPoint x: 784, endPoint y: 364, distance: 544.1
click at [784, 364] on div "Many students sit in a tutorial week after week without saying anything." at bounding box center [954, 362] width 469 height 20
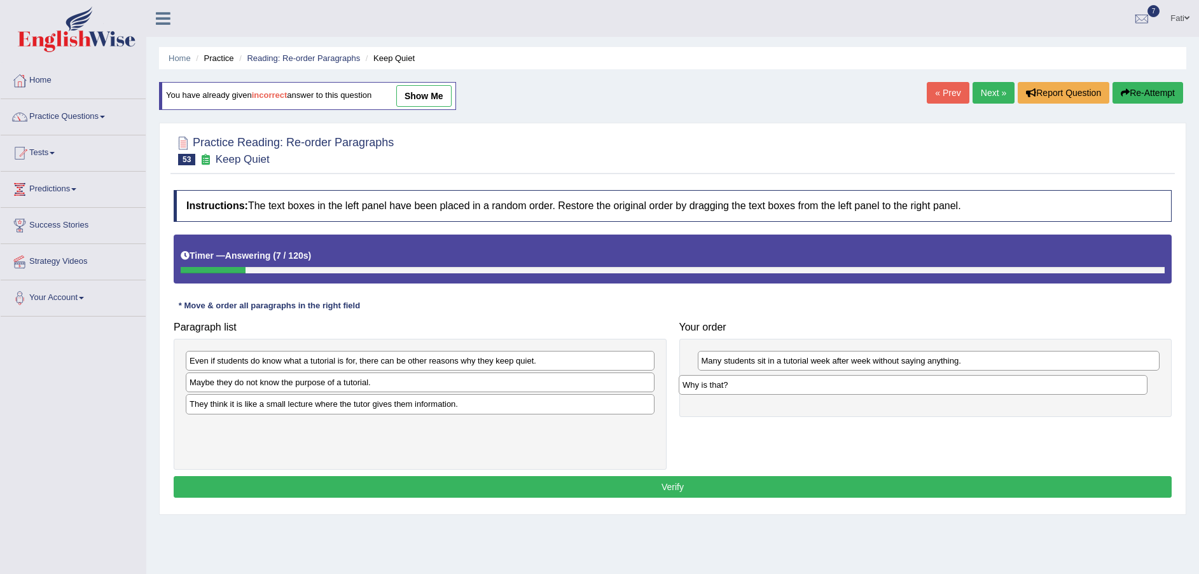
drag, startPoint x: 377, startPoint y: 361, endPoint x: 877, endPoint y: 384, distance: 500.5
click at [877, 384] on div "Why is that?" at bounding box center [913, 385] width 469 height 20
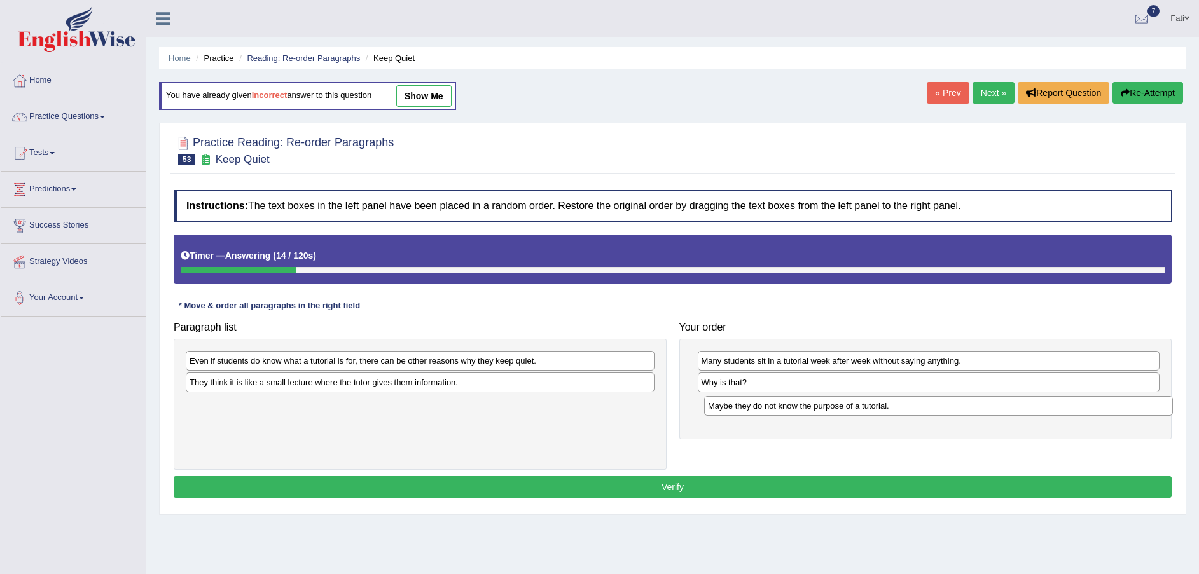
drag, startPoint x: 267, startPoint y: 385, endPoint x: 786, endPoint y: 409, distance: 519.6
click at [786, 409] on div "Maybe they do not know the purpose of a tutorial." at bounding box center [938, 406] width 469 height 20
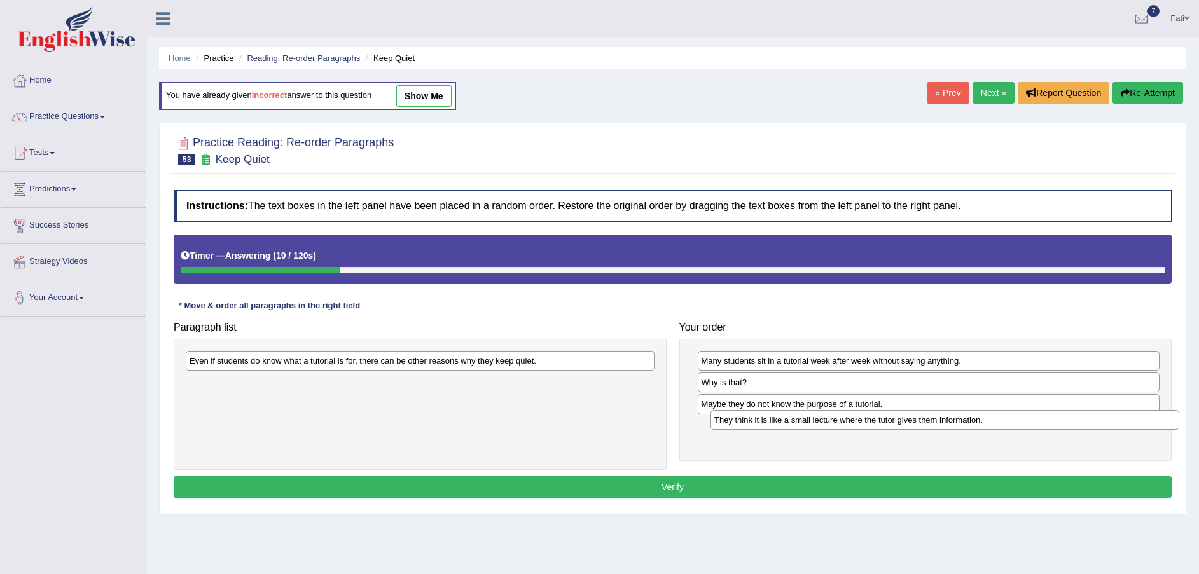
drag, startPoint x: 263, startPoint y: 390, endPoint x: 783, endPoint y: 424, distance: 520.8
click at [783, 424] on div "They think it is like a small lecture where the tutor gives them information." at bounding box center [945, 420] width 469 height 20
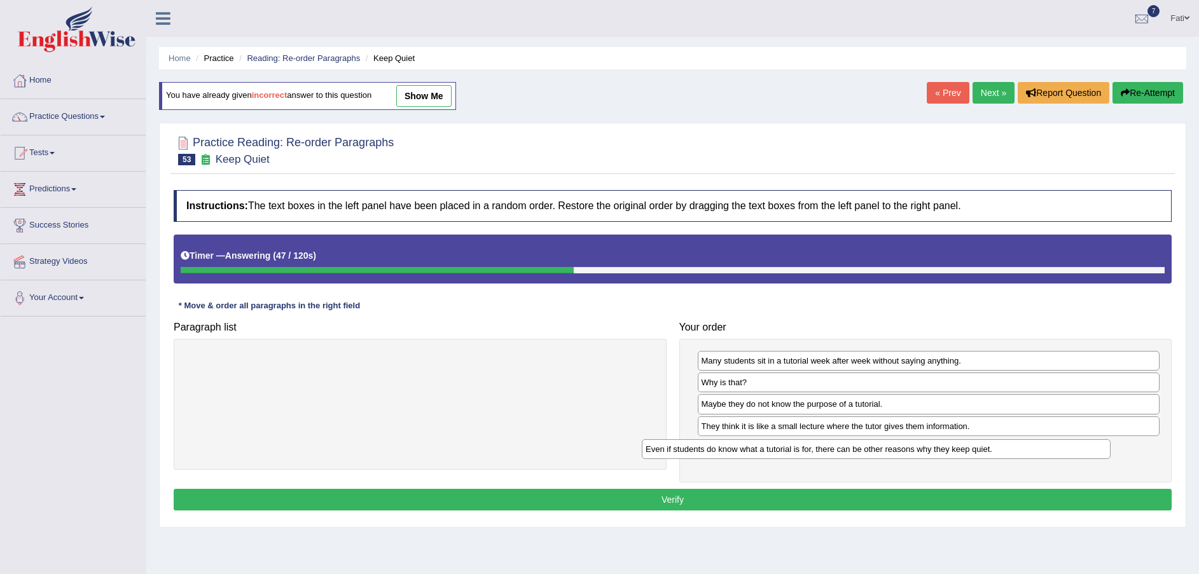
drag, startPoint x: 566, startPoint y: 366, endPoint x: 1022, endPoint y: 454, distance: 464.6
click at [1022, 454] on div "Even if students do know what a tutorial is for, there can be other reasons why…" at bounding box center [876, 450] width 469 height 20
click at [898, 493] on button "Verify" at bounding box center [673, 500] width 998 height 22
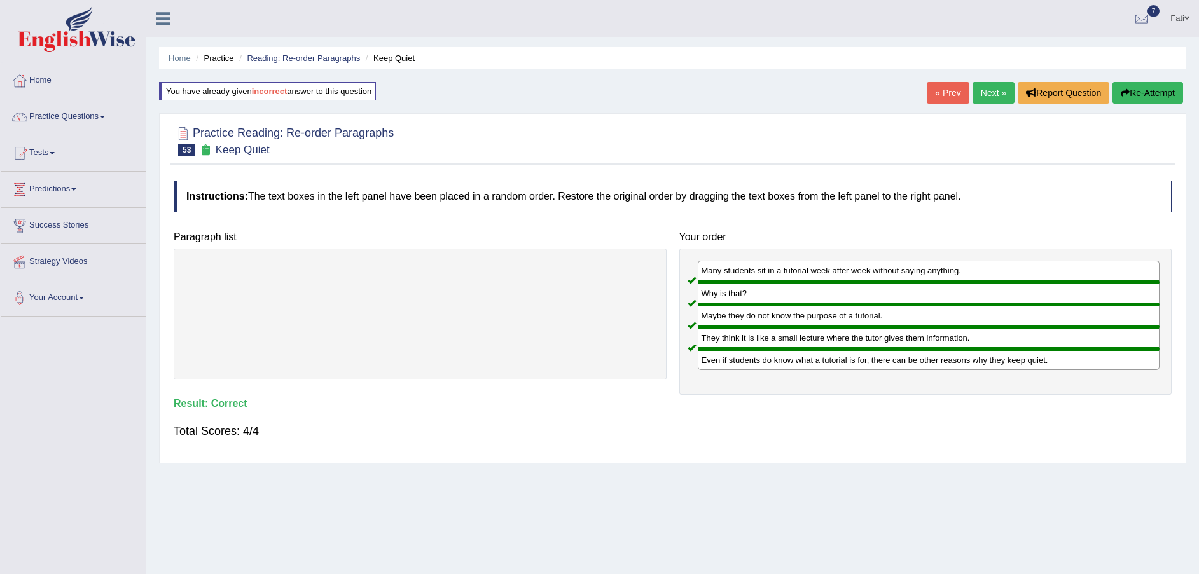
click at [985, 94] on link "Next »" at bounding box center [994, 93] width 42 height 22
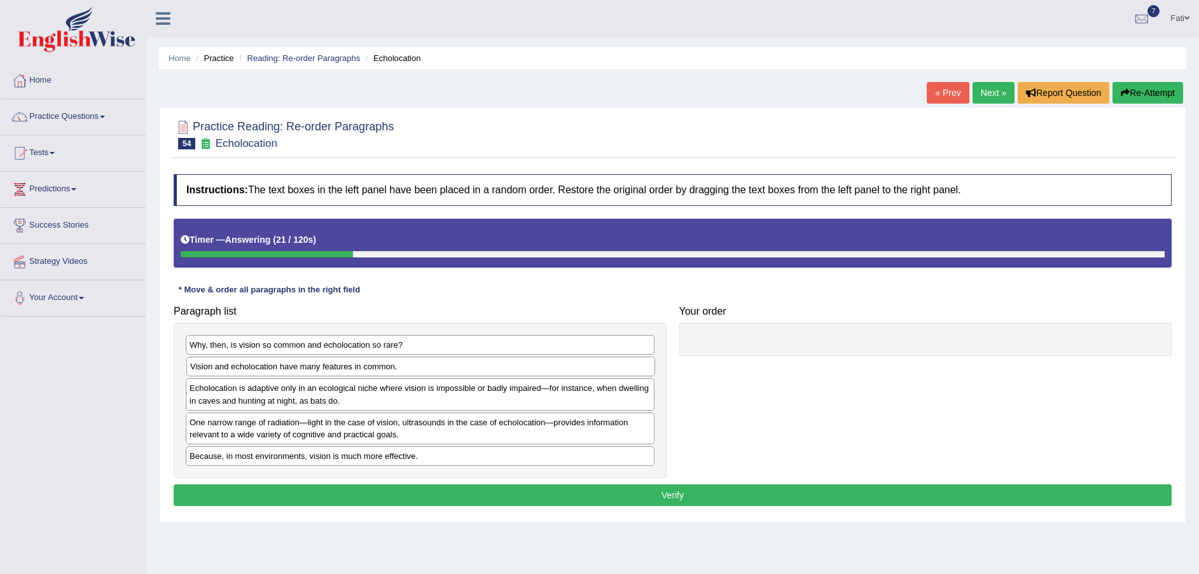
click at [258, 368] on div "Vision and echolocation have many features in common." at bounding box center [420, 367] width 469 height 20
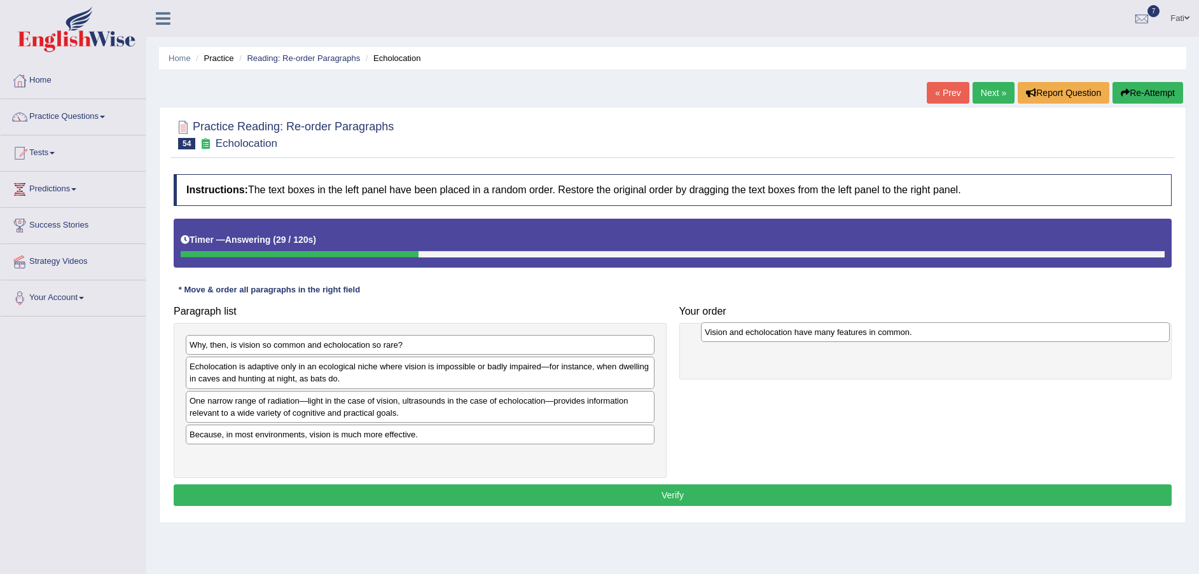
drag, startPoint x: 231, startPoint y: 371, endPoint x: 746, endPoint y: 336, distance: 516.4
click at [746, 336] on div "Vision and echolocation have many features in common." at bounding box center [935, 333] width 469 height 20
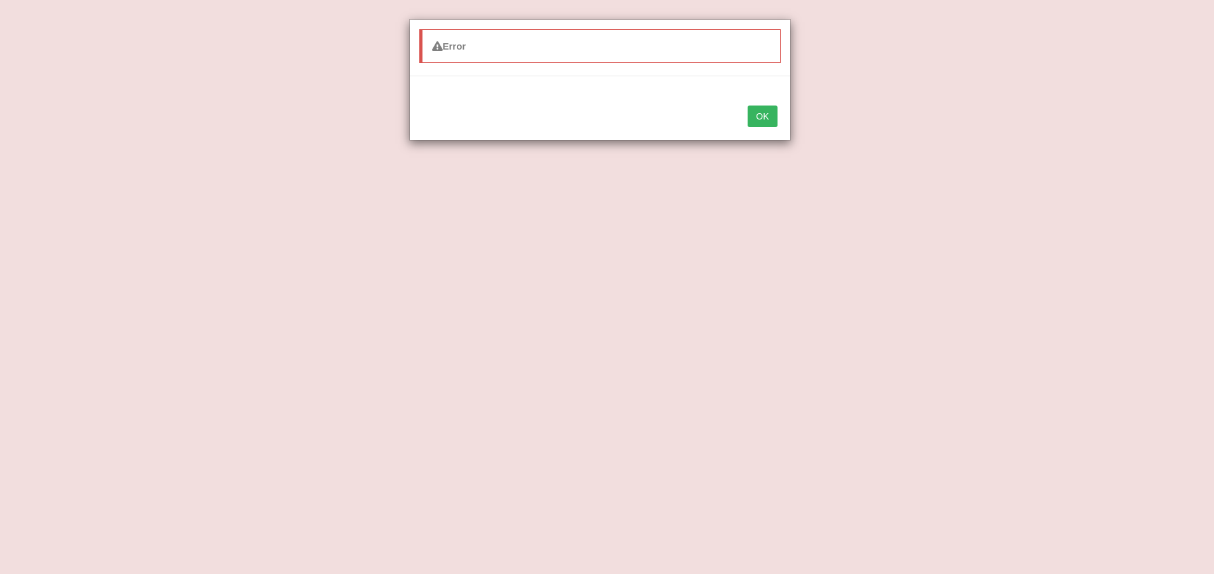
click at [761, 118] on button "OK" at bounding box center [761, 117] width 29 height 22
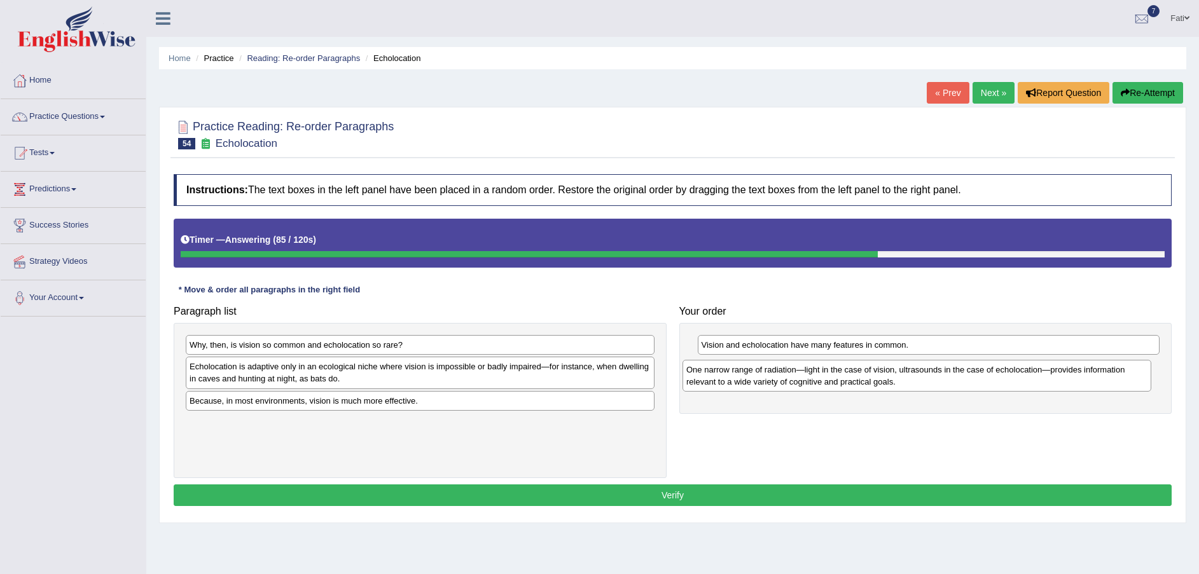
drag, startPoint x: 387, startPoint y: 414, endPoint x: 891, endPoint y: 382, distance: 504.2
click at [891, 382] on div "One narrow range of radiation—light in the case of vision, ultrasounds in the c…" at bounding box center [917, 376] width 469 height 32
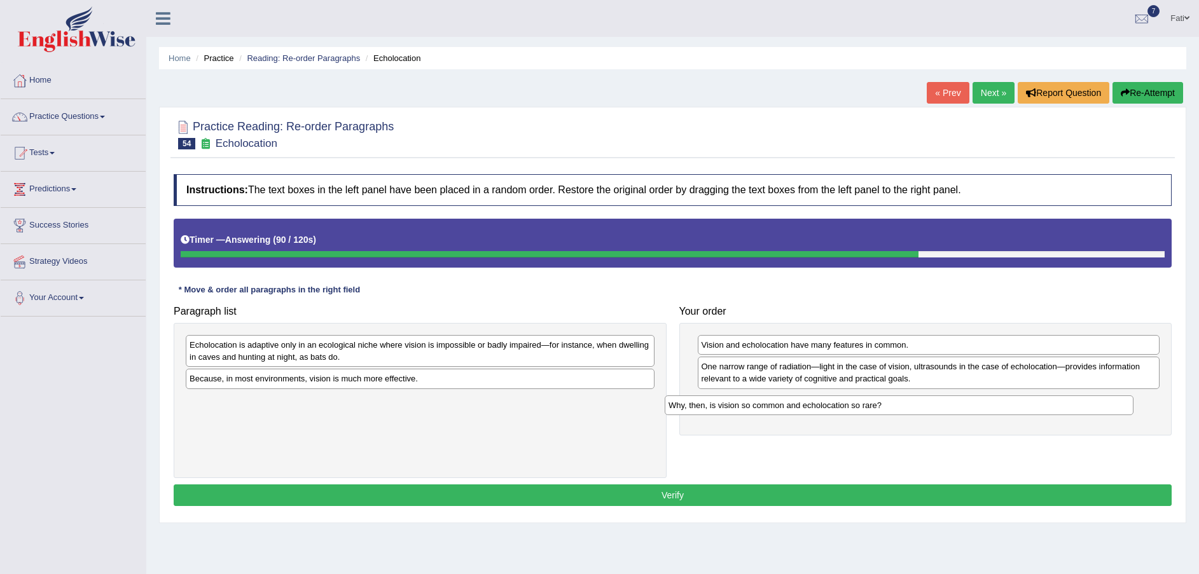
drag, startPoint x: 413, startPoint y: 345, endPoint x: 894, endPoint y: 405, distance: 485.3
click at [894, 405] on div "Why, then, is vision so common and echolocation so rare?" at bounding box center [899, 406] width 469 height 20
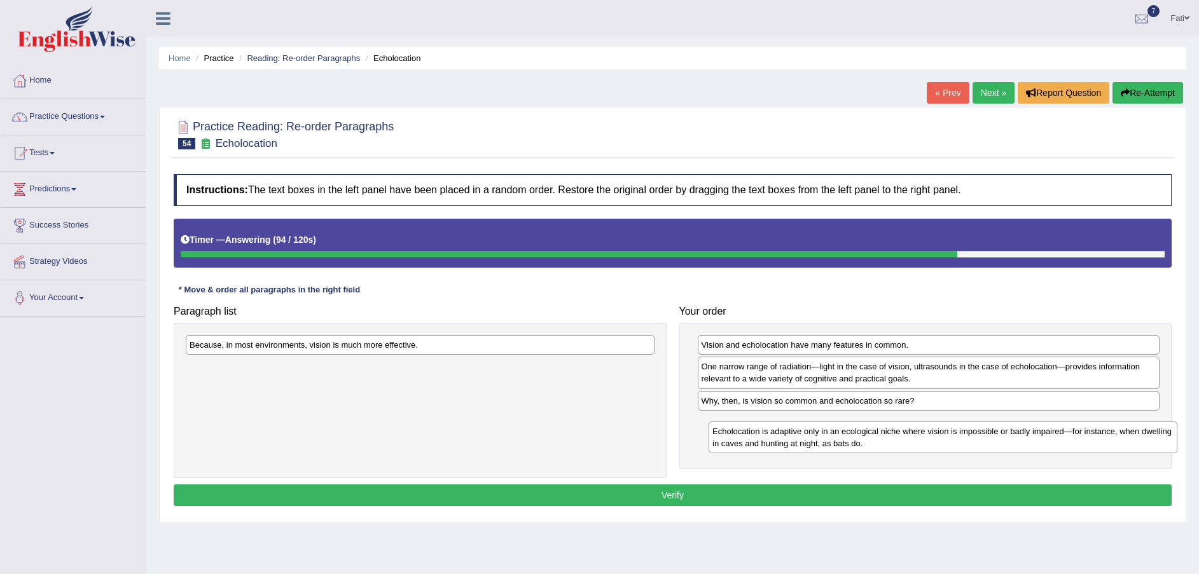
drag, startPoint x: 518, startPoint y: 350, endPoint x: 1041, endPoint y: 436, distance: 530.5
click at [1041, 436] on div "Echolocation is adaptive only in an ecological niche where vision is impossible…" at bounding box center [943, 438] width 469 height 32
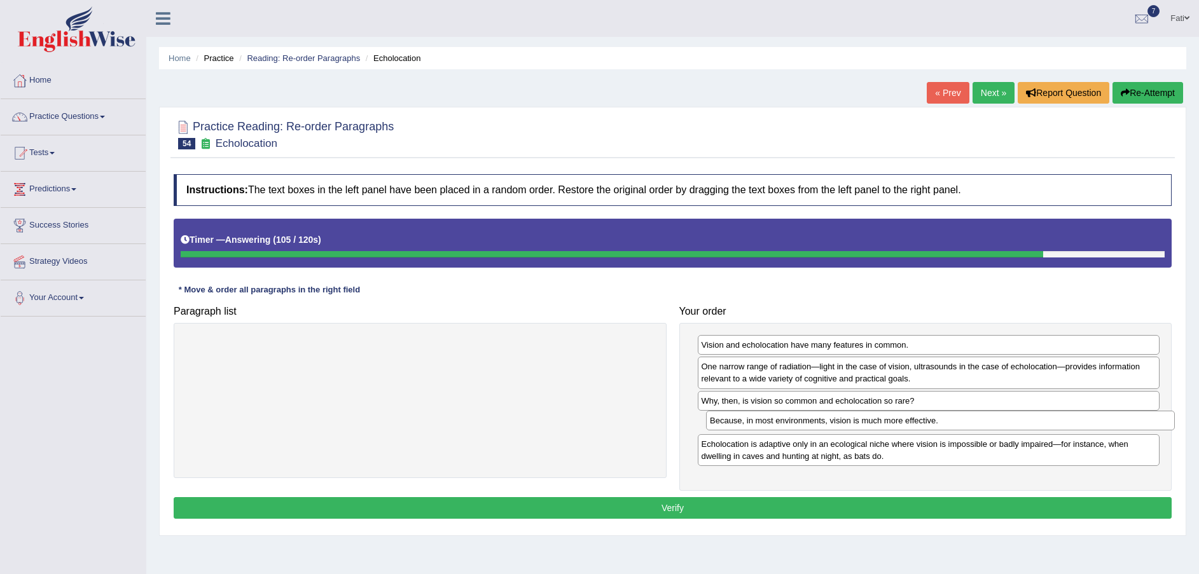
drag, startPoint x: 445, startPoint y: 346, endPoint x: 966, endPoint y: 421, distance: 526.3
click at [966, 421] on div "Because, in most environments, vision is much more effective." at bounding box center [940, 421] width 469 height 20
click at [798, 519] on div "Instructions: The text boxes in the left panel have been placed in a random ord…" at bounding box center [672, 348] width 1004 height 361
click at [805, 510] on button "Verify" at bounding box center [673, 508] width 998 height 22
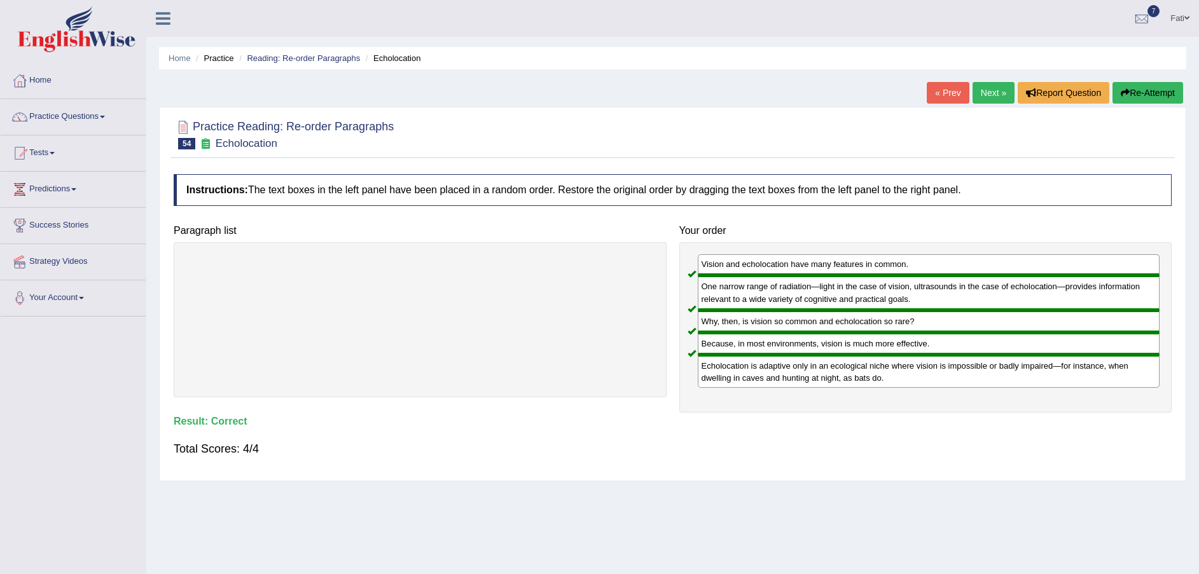
click at [980, 90] on link "Next »" at bounding box center [994, 93] width 42 height 22
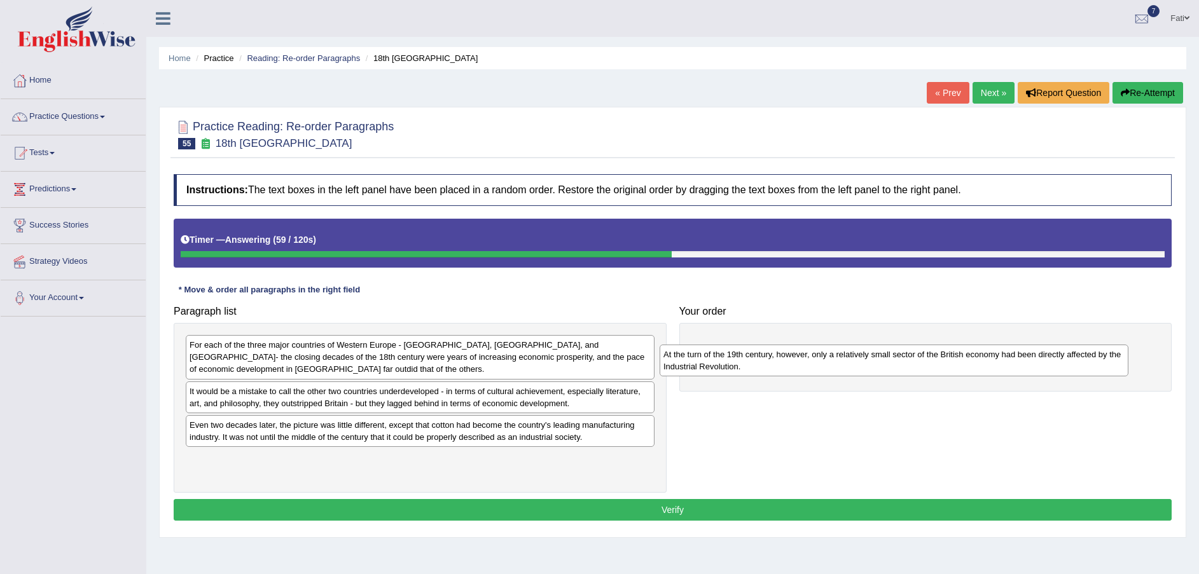
drag, startPoint x: 391, startPoint y: 350, endPoint x: 865, endPoint y: 345, distance: 474.6
click at [865, 345] on div "At the turn of the 19th century, however, only a relatively small sector of the…" at bounding box center [894, 361] width 469 height 32
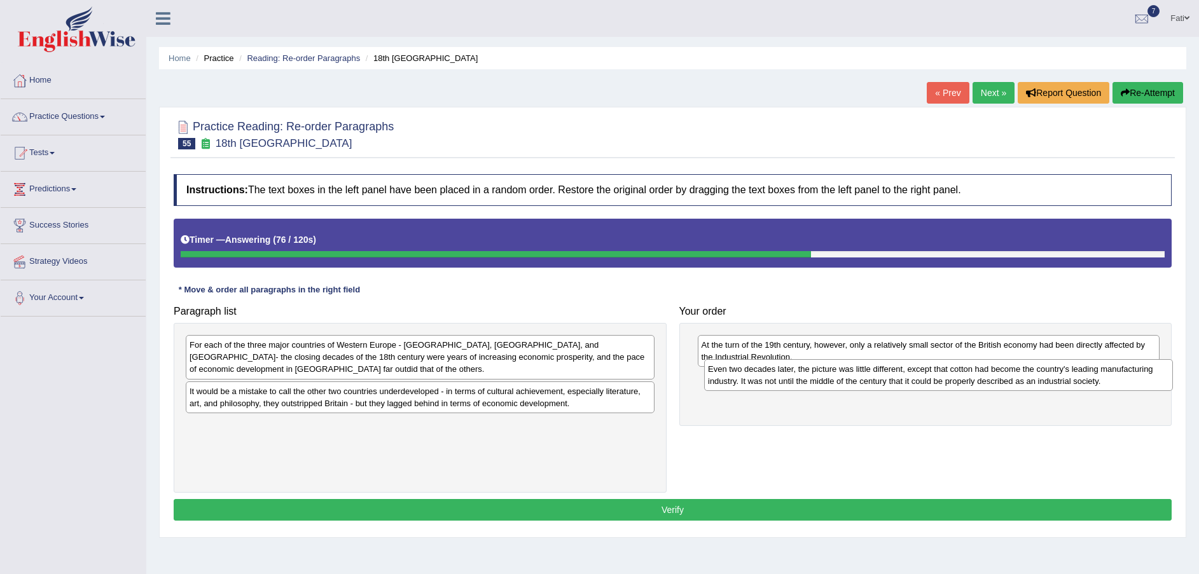
drag, startPoint x: 383, startPoint y: 445, endPoint x: 901, endPoint y: 389, distance: 521.4
click at [901, 389] on div "Even two decades later, the picture was little different, except that cotton ha…" at bounding box center [938, 375] width 469 height 32
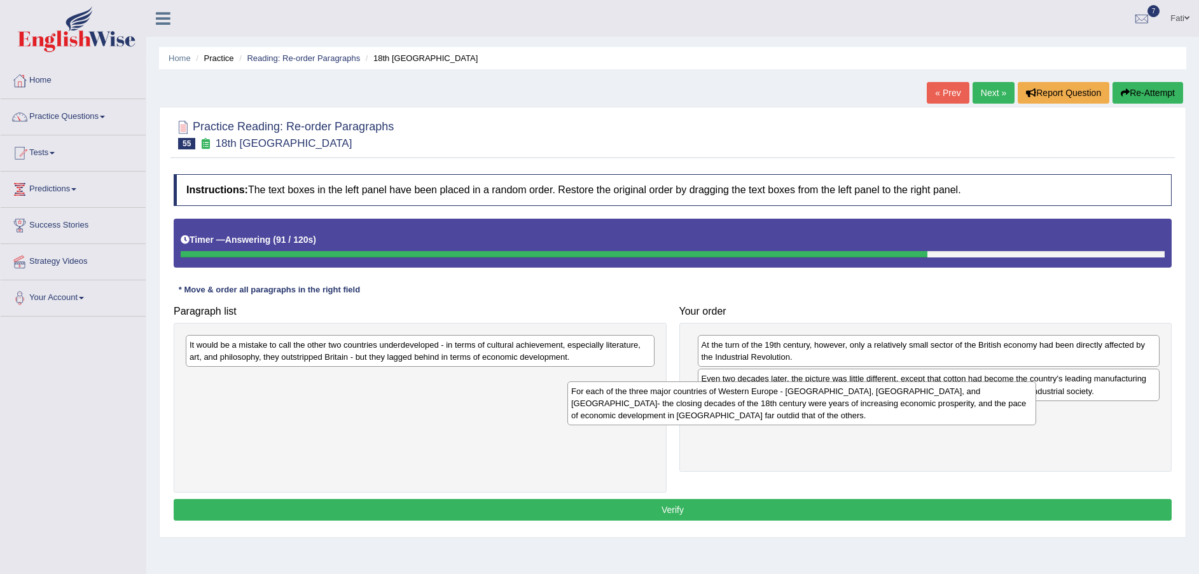
drag, startPoint x: 375, startPoint y: 365, endPoint x: 838, endPoint y: 431, distance: 467.7
click at [800, 425] on div "For each of the three major countries of Western Europe - [GEOGRAPHIC_DATA], [G…" at bounding box center [801, 404] width 469 height 44
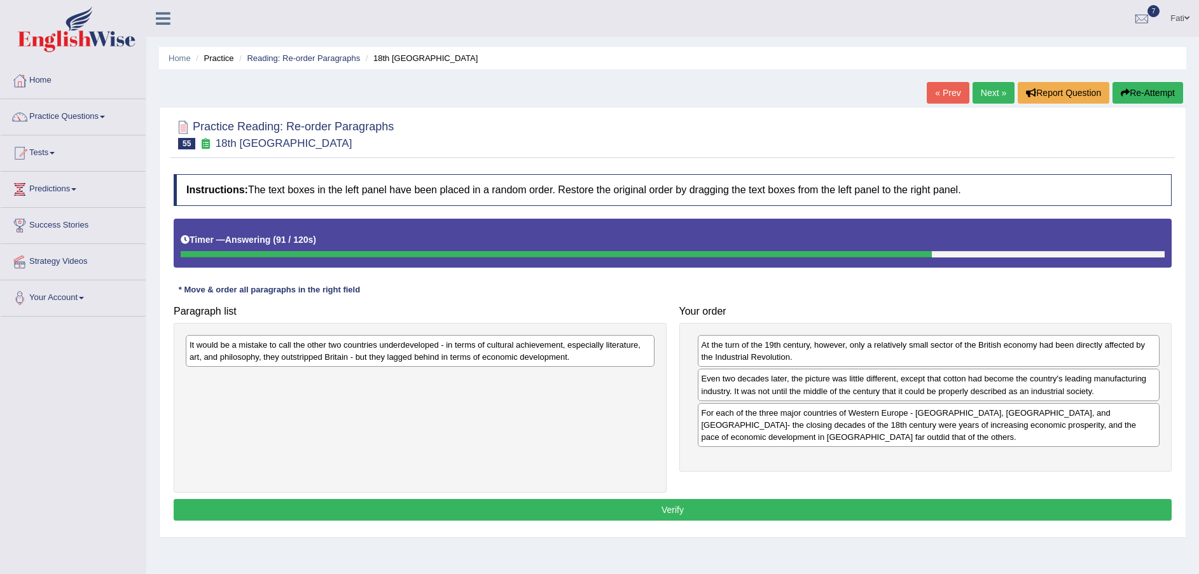
drag, startPoint x: 838, startPoint y: 431, endPoint x: 889, endPoint y: 441, distance: 51.9
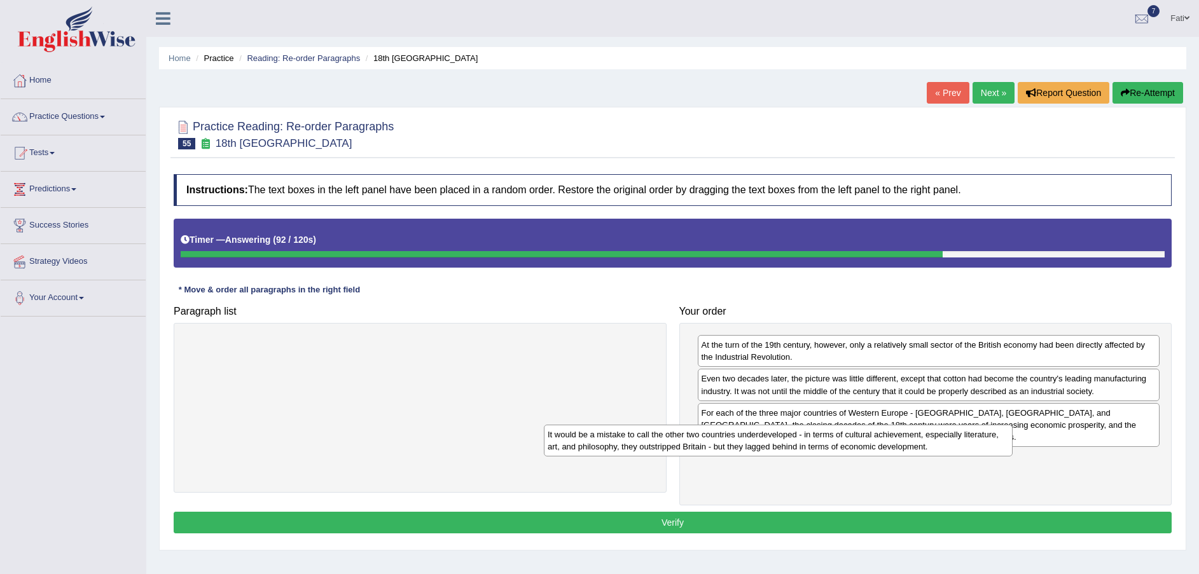
drag, startPoint x: 532, startPoint y: 360, endPoint x: 980, endPoint y: 473, distance: 461.9
click at [968, 457] on div "It would be a mistake to call the other two countries underdeveloped - in terms…" at bounding box center [778, 441] width 469 height 32
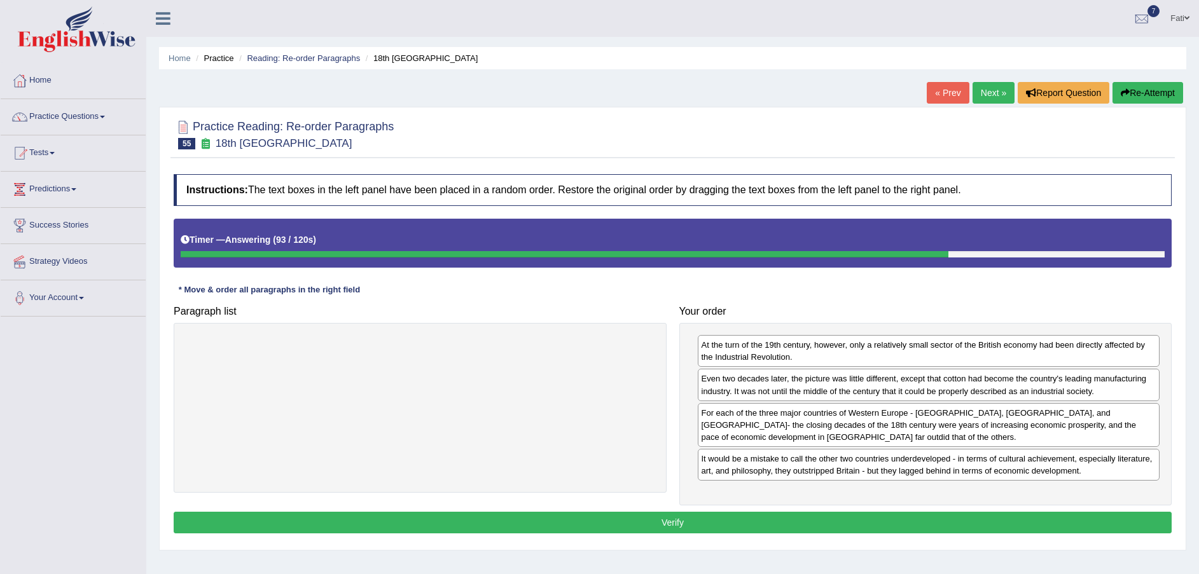
drag, startPoint x: 980, startPoint y: 473, endPoint x: 1057, endPoint y: 483, distance: 77.6
click at [1008, 518] on button "Verify" at bounding box center [673, 523] width 998 height 22
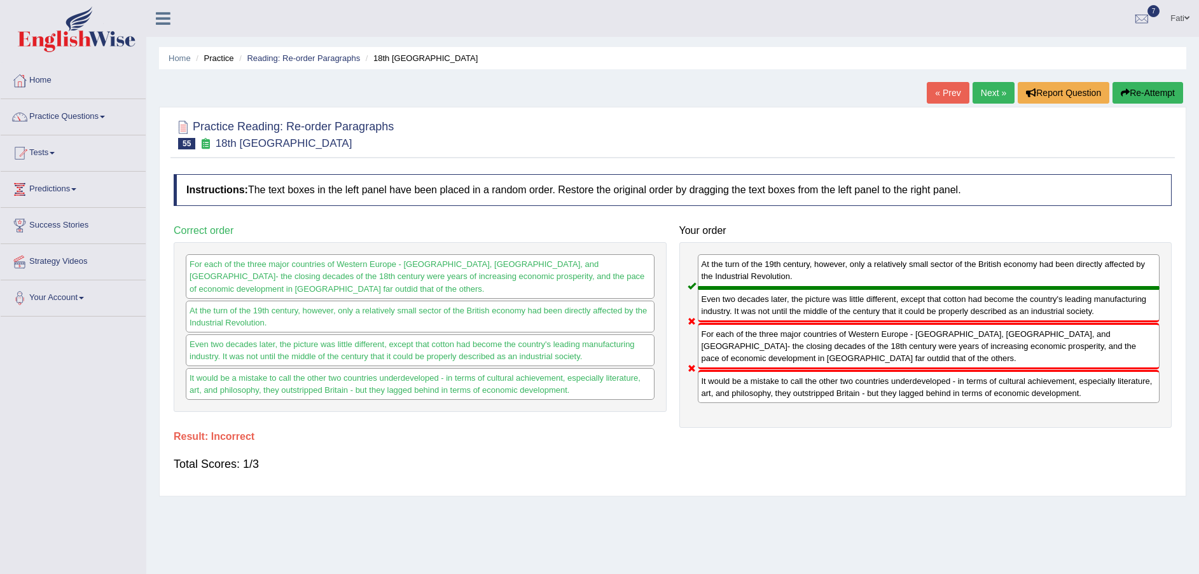
click at [1159, 96] on button "Re-Attempt" at bounding box center [1148, 93] width 71 height 22
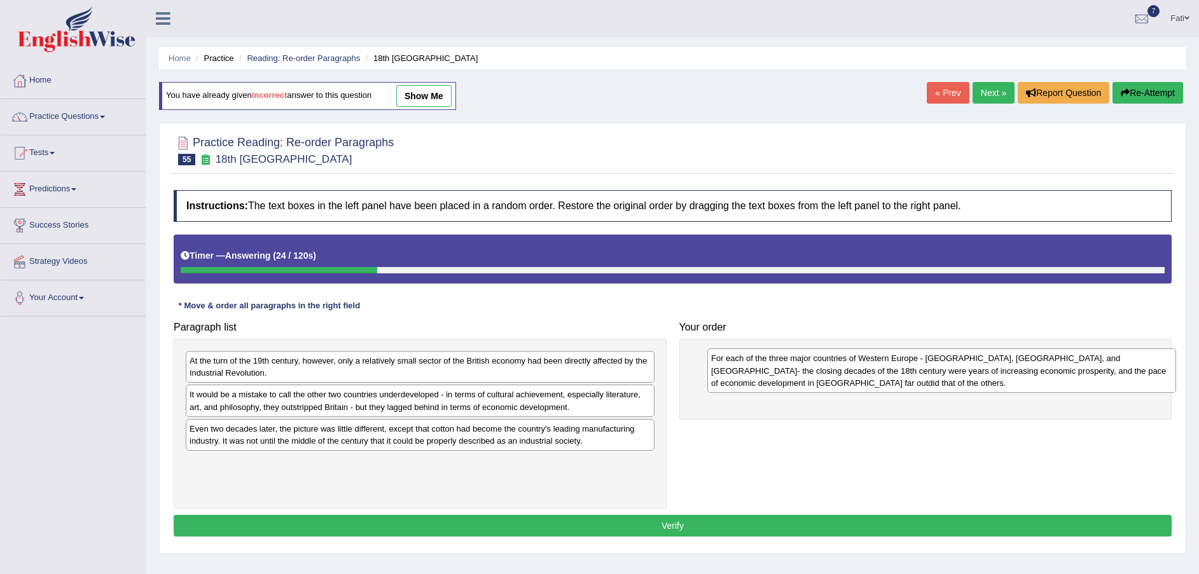
drag, startPoint x: 625, startPoint y: 427, endPoint x: 1146, endPoint y: 391, distance: 522.9
click at [1146, 391] on div "For each of the three major countries of Western Europe - [GEOGRAPHIC_DATA], [G…" at bounding box center [941, 371] width 469 height 44
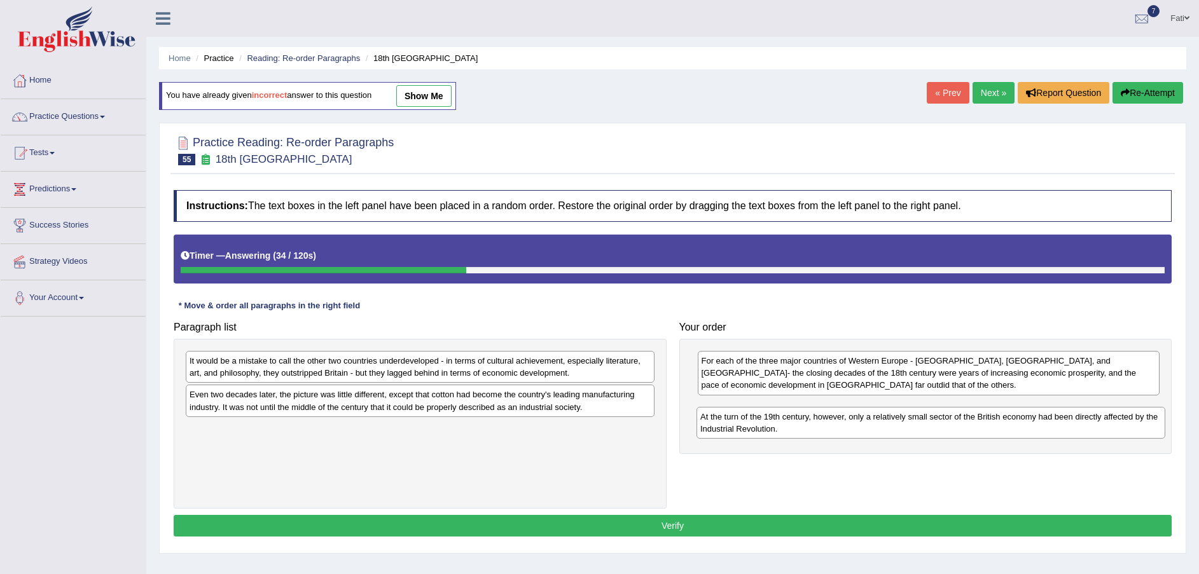
drag, startPoint x: 373, startPoint y: 378, endPoint x: 883, endPoint y: 434, distance: 512.6
click at [883, 434] on div "At the turn of the 19th century, however, only a relatively small sector of the…" at bounding box center [931, 423] width 469 height 32
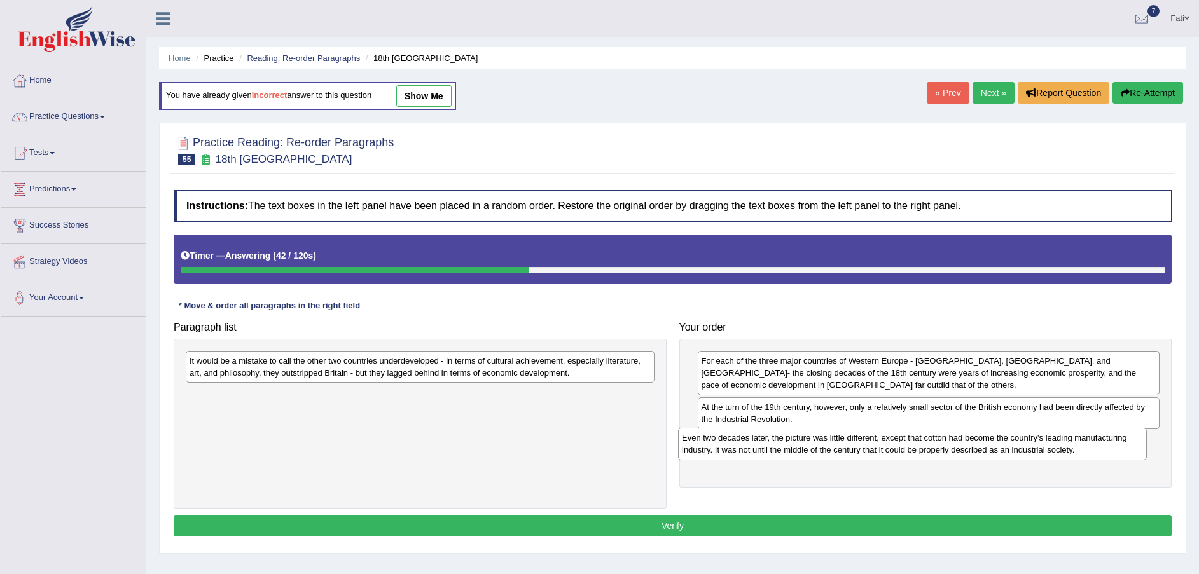
drag, startPoint x: 386, startPoint y: 407, endPoint x: 878, endPoint y: 450, distance: 494.2
click at [878, 450] on div "Even two decades later, the picture was little different, except that cotton ha…" at bounding box center [912, 444] width 469 height 32
click at [389, 370] on div "It would be a mistake to call the other two countries underdeveloped - in terms…" at bounding box center [422, 367] width 469 height 32
drag, startPoint x: 586, startPoint y: 421, endPoint x: 319, endPoint y: 326, distance: 284.1
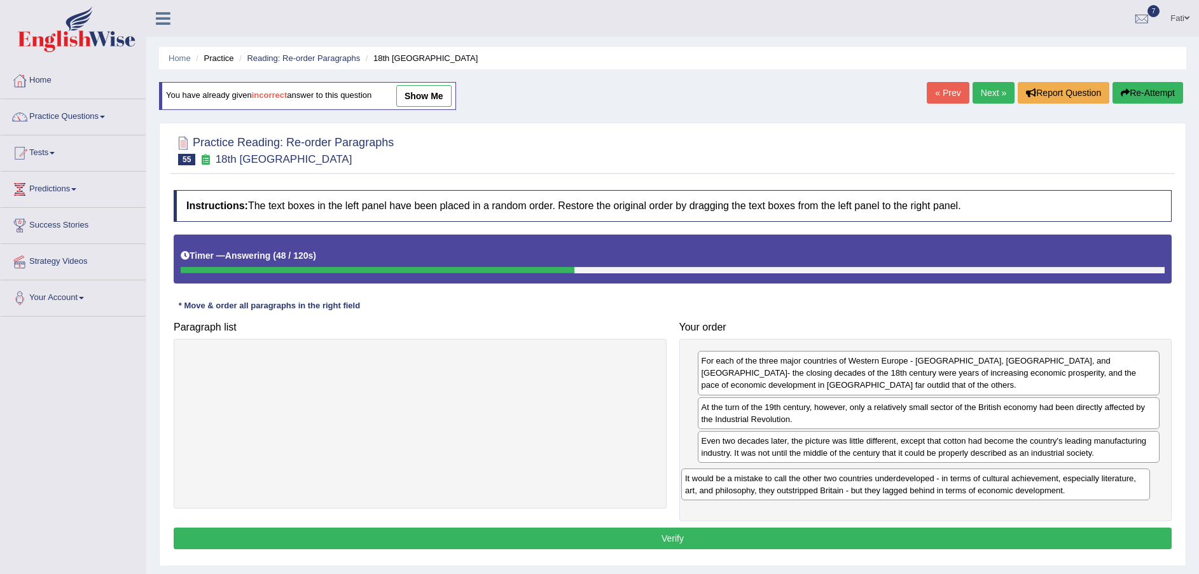
drag, startPoint x: 300, startPoint y: 371, endPoint x: 795, endPoint y: 487, distance: 509.0
click at [795, 487] on div "It would be a mistake to call the other two countries underdeveloped - in terms…" at bounding box center [915, 485] width 469 height 32
click at [718, 534] on button "Verify" at bounding box center [673, 539] width 998 height 22
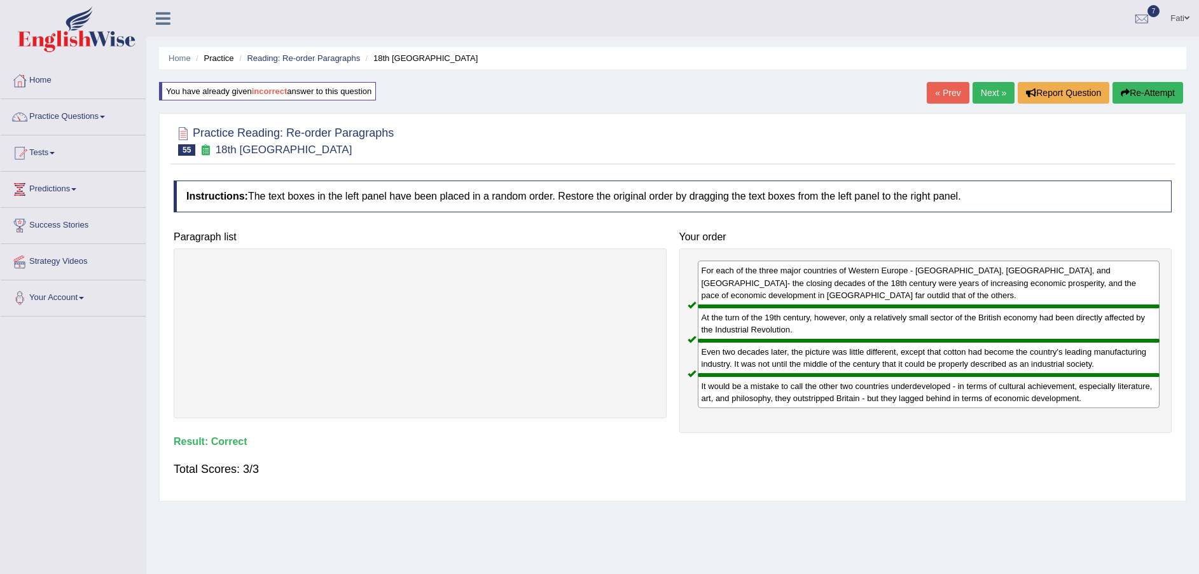
click at [990, 100] on link "Next »" at bounding box center [994, 93] width 42 height 22
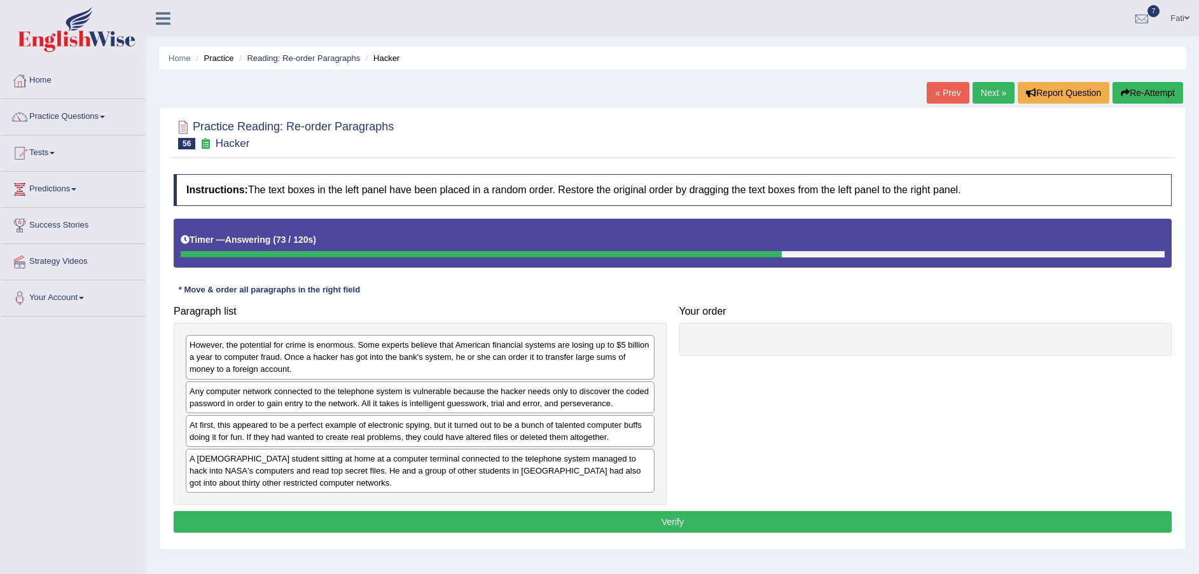
click at [412, 483] on div "A [DEMOGRAPHIC_DATA] student sitting at home at a computer terminal connected t…" at bounding box center [420, 471] width 469 height 44
drag, startPoint x: 427, startPoint y: 483, endPoint x: 686, endPoint y: 490, distance: 259.6
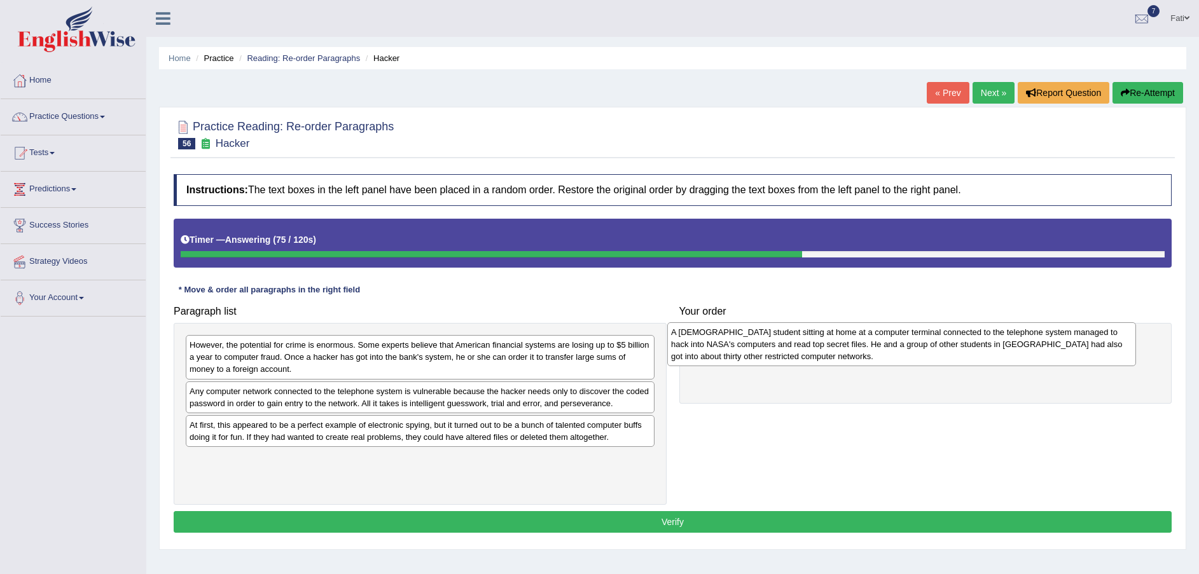
drag, startPoint x: 473, startPoint y: 478, endPoint x: 968, endPoint y: 356, distance: 509.7
click at [968, 356] on div "A [DEMOGRAPHIC_DATA] student sitting at home at a computer terminal connected t…" at bounding box center [901, 345] width 469 height 44
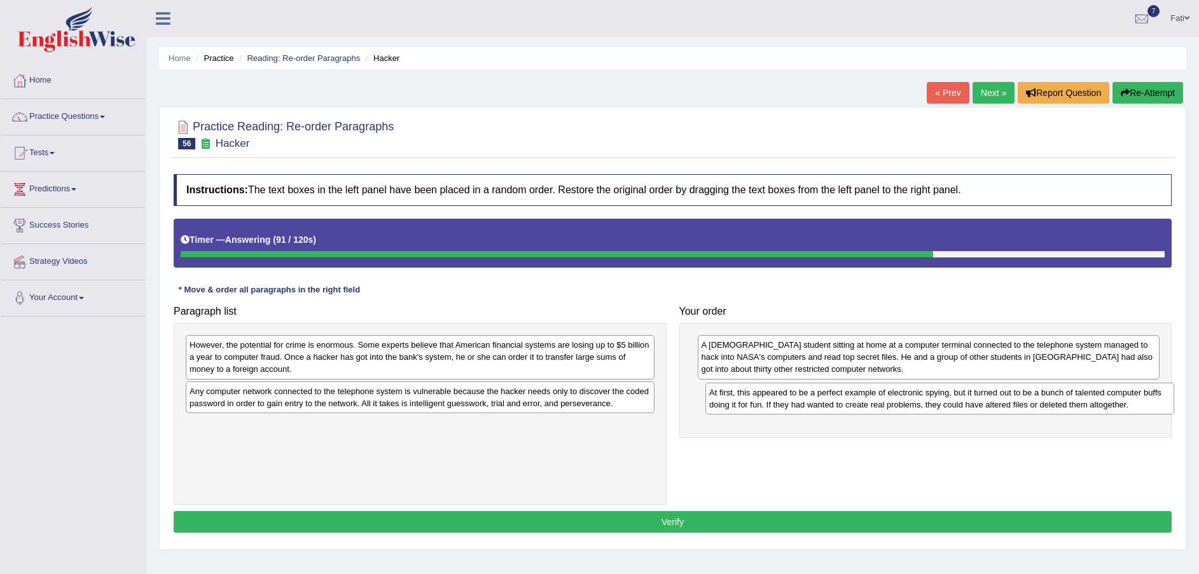
drag, startPoint x: 515, startPoint y: 443, endPoint x: 1040, endPoint y: 410, distance: 525.9
click at [1036, 410] on div "At first, this appeared to be a perfect example of electronic spying, but it tu…" at bounding box center [939, 399] width 469 height 32
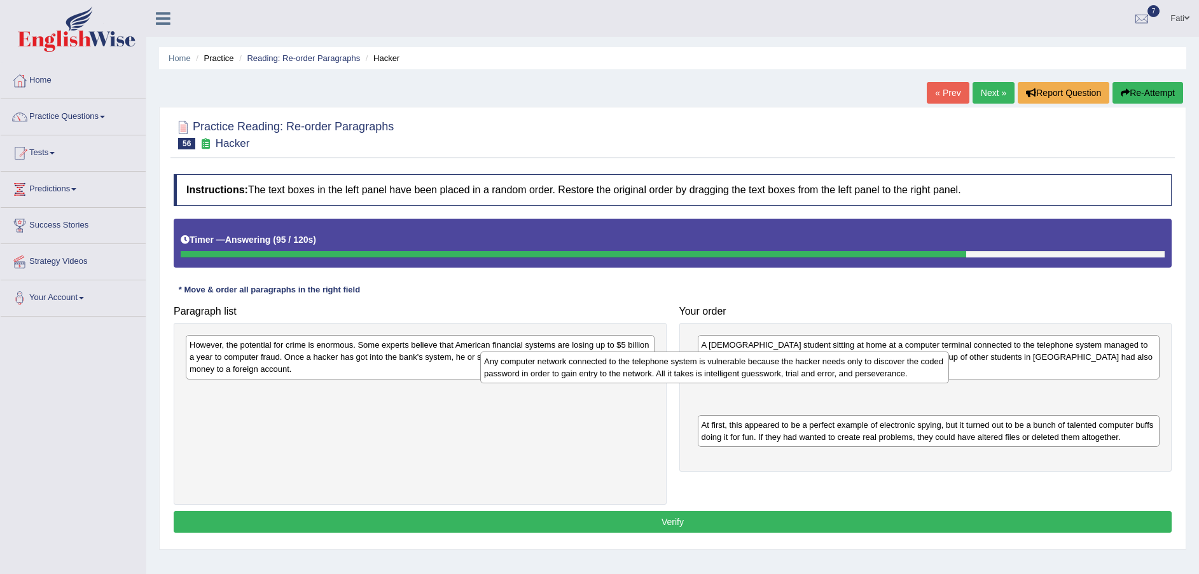
drag, startPoint x: 522, startPoint y: 394, endPoint x: 864, endPoint y: 354, distance: 345.3
click at [856, 355] on div "Any computer network connected to the telephone system is vulnerable because th…" at bounding box center [714, 368] width 469 height 32
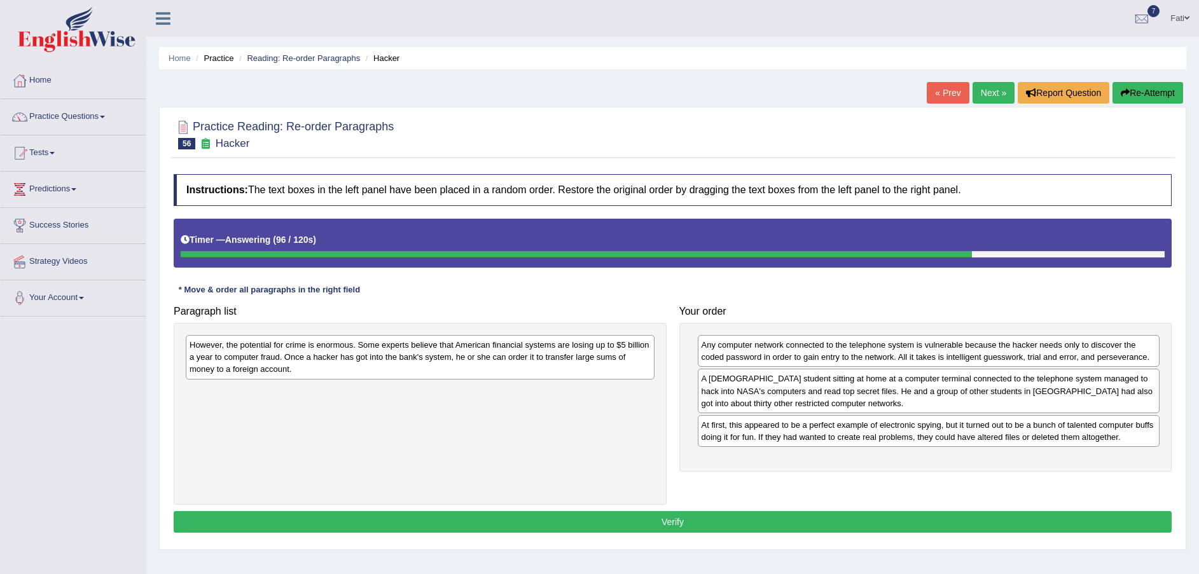
drag, startPoint x: 945, startPoint y: 333, endPoint x: 1024, endPoint y: 323, distance: 79.5
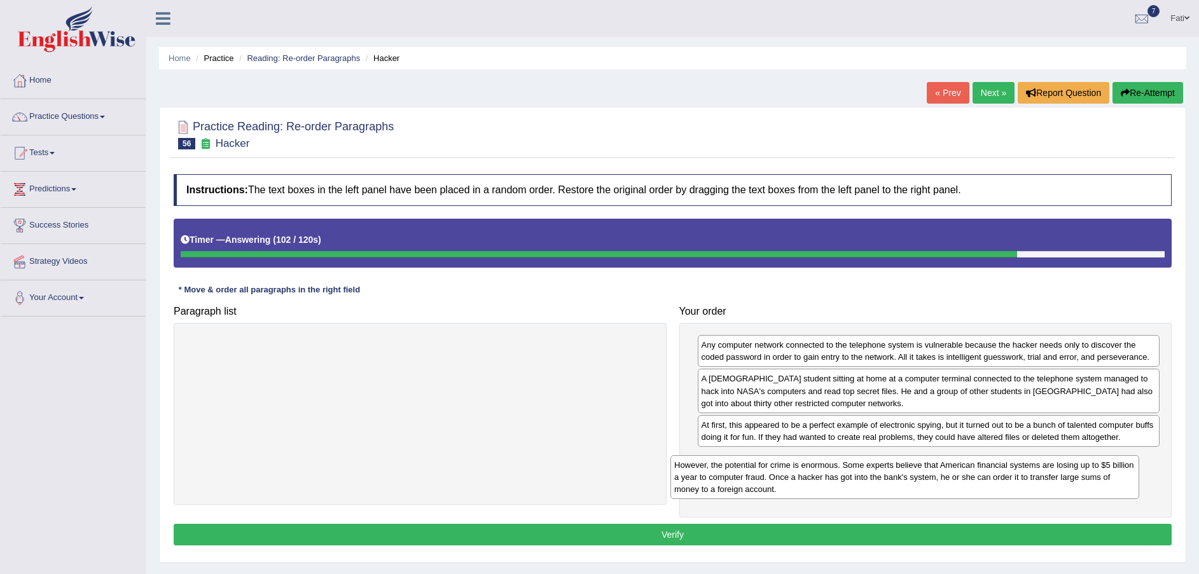
drag, startPoint x: 392, startPoint y: 364, endPoint x: 878, endPoint y: 483, distance: 499.9
click at [878, 484] on div "However, the potential for crime is enormous. Some experts believe that America…" at bounding box center [904, 477] width 469 height 44
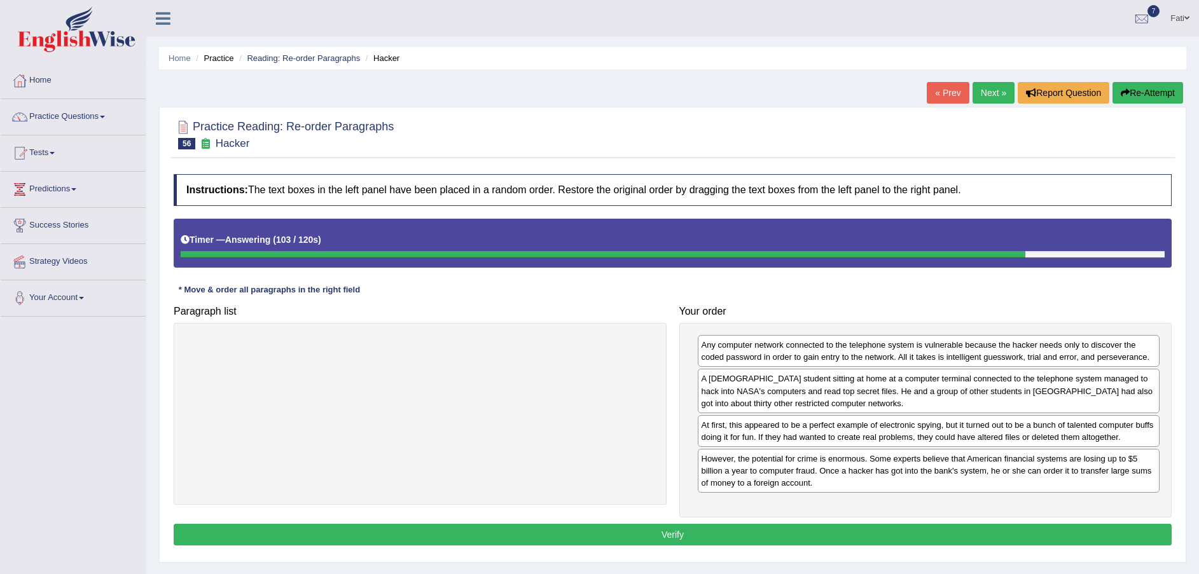
click at [779, 541] on button "Verify" at bounding box center [673, 535] width 998 height 22
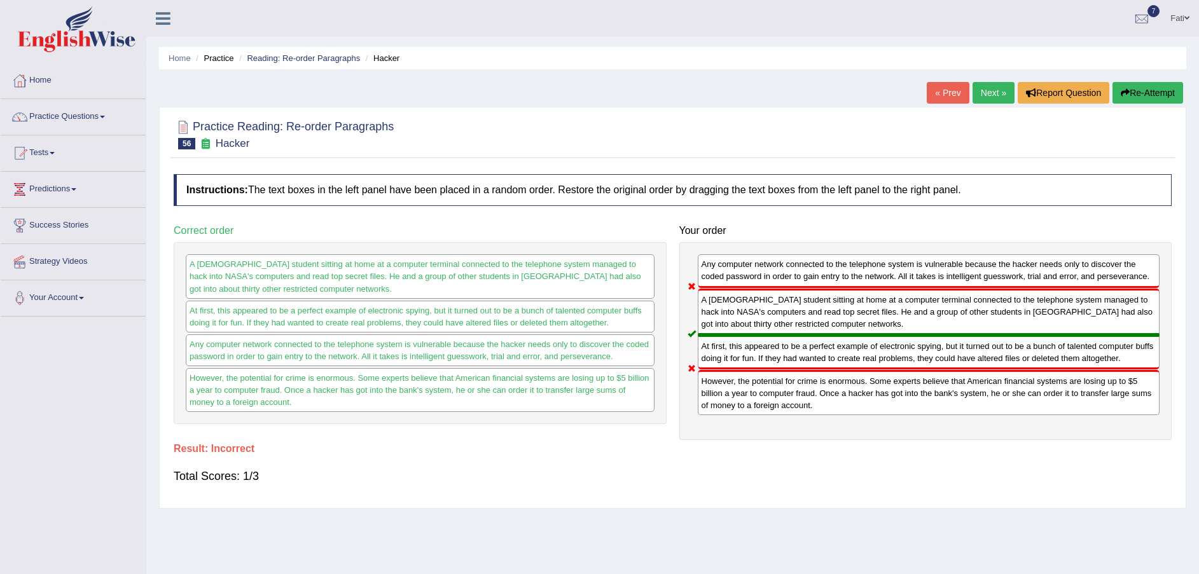
click at [1159, 88] on button "Re-Attempt" at bounding box center [1148, 93] width 71 height 22
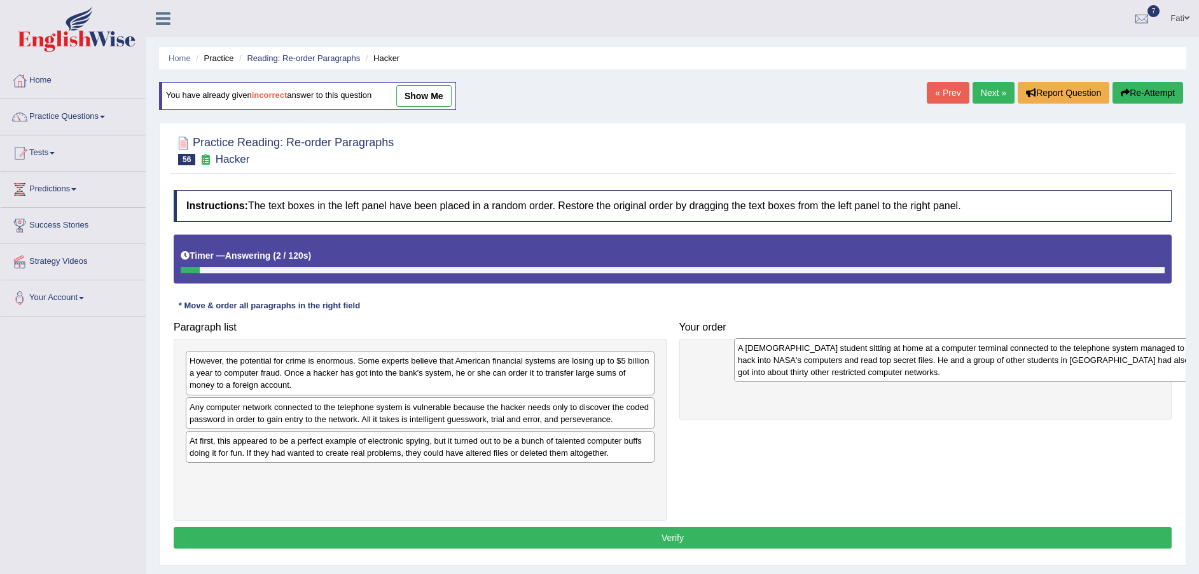
drag, startPoint x: 311, startPoint y: 496, endPoint x: 831, endPoint y: 374, distance: 533.8
click at [833, 373] on div "A [DEMOGRAPHIC_DATA] student sitting at home at a computer terminal connected t…" at bounding box center [968, 360] width 469 height 44
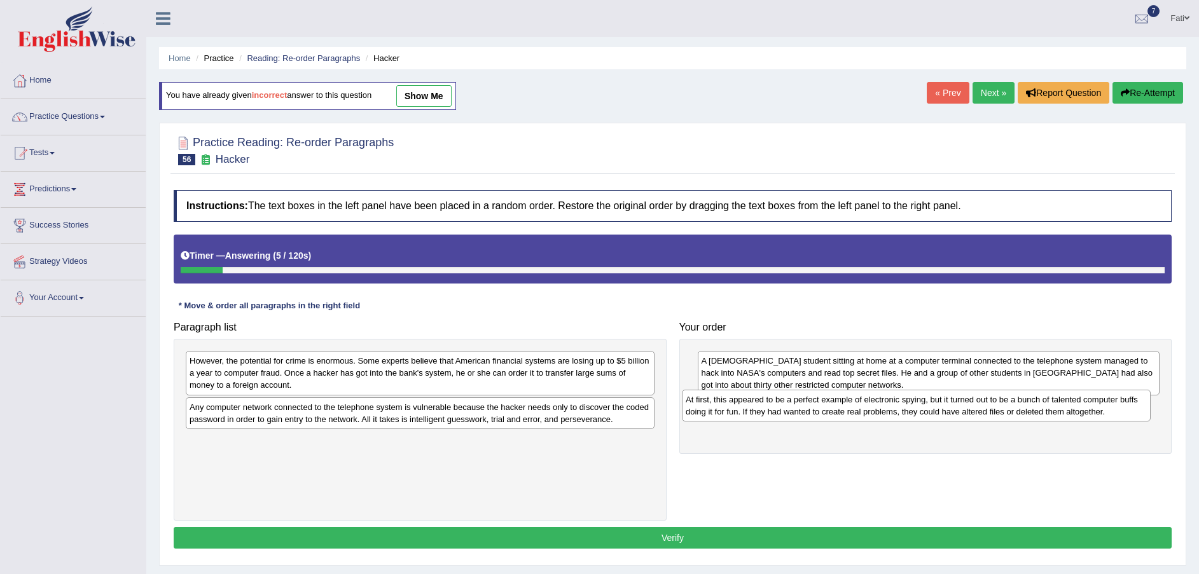
drag, startPoint x: 367, startPoint y: 444, endPoint x: 862, endPoint y: 405, distance: 496.5
click at [862, 405] on div "At first, this appeared to be a perfect example of electronic spying, but it tu…" at bounding box center [916, 406] width 469 height 32
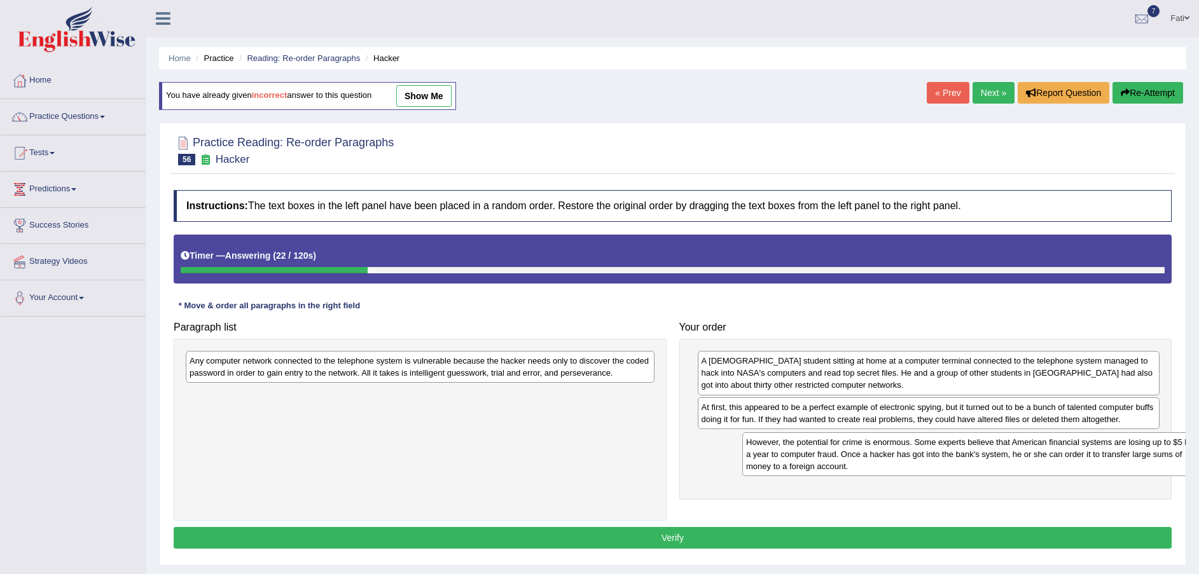
drag, startPoint x: 410, startPoint y: 381, endPoint x: 931, endPoint y: 464, distance: 527.0
click at [931, 464] on div "However, the potential for crime is enormous. Some experts believe that America…" at bounding box center [976, 455] width 469 height 44
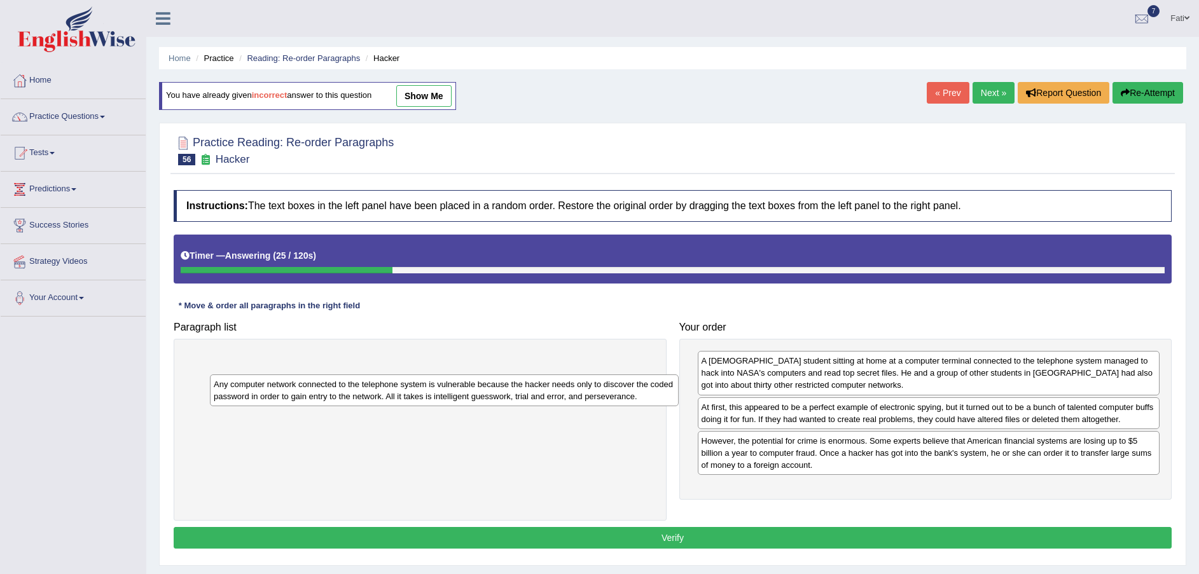
drag, startPoint x: 651, startPoint y: 370, endPoint x: 817, endPoint y: 467, distance: 192.1
click at [679, 406] on div "Any computer network connected to the telephone system is vulnerable because th…" at bounding box center [444, 391] width 469 height 32
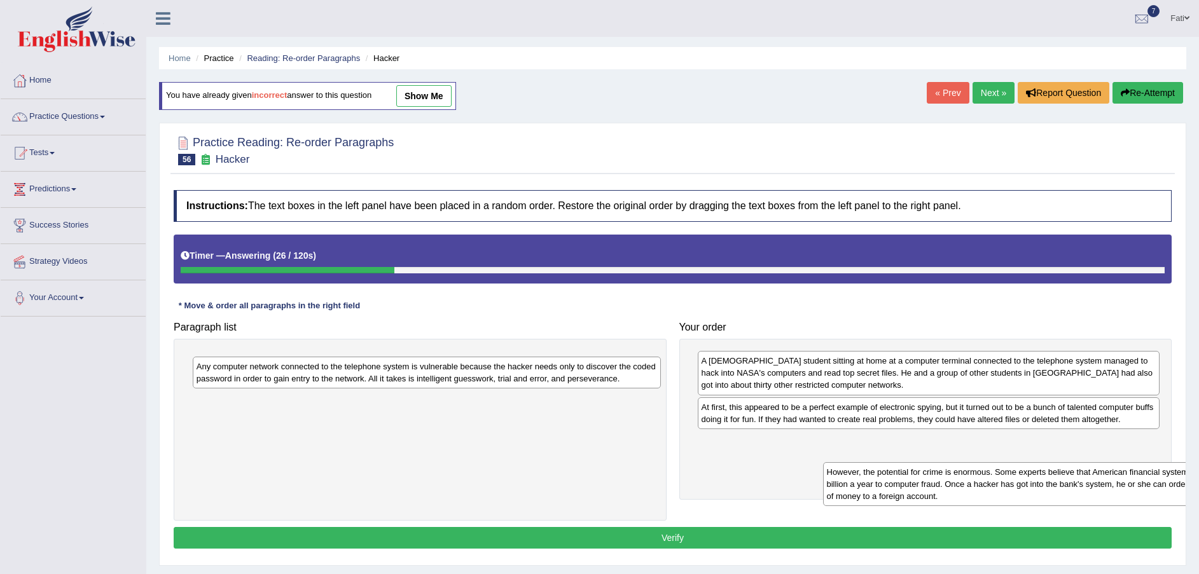
drag, startPoint x: 817, startPoint y: 467, endPoint x: 1015, endPoint y: 497, distance: 200.7
click at [1015, 497] on div "However, the potential for crime is enormous. Some experts believe that America…" at bounding box center [1054, 484] width 462 height 44
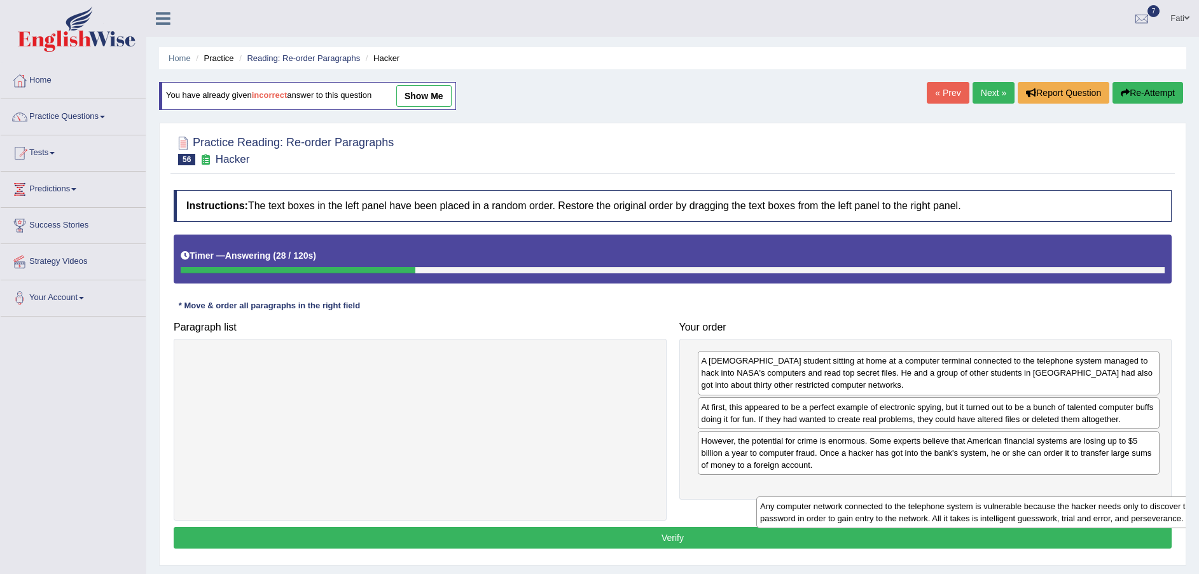
drag, startPoint x: 579, startPoint y: 371, endPoint x: 1144, endPoint y: 514, distance: 582.7
click at [1149, 515] on div "Any computer network connected to the telephone system is vulnerable because th…" at bounding box center [990, 513] width 469 height 32
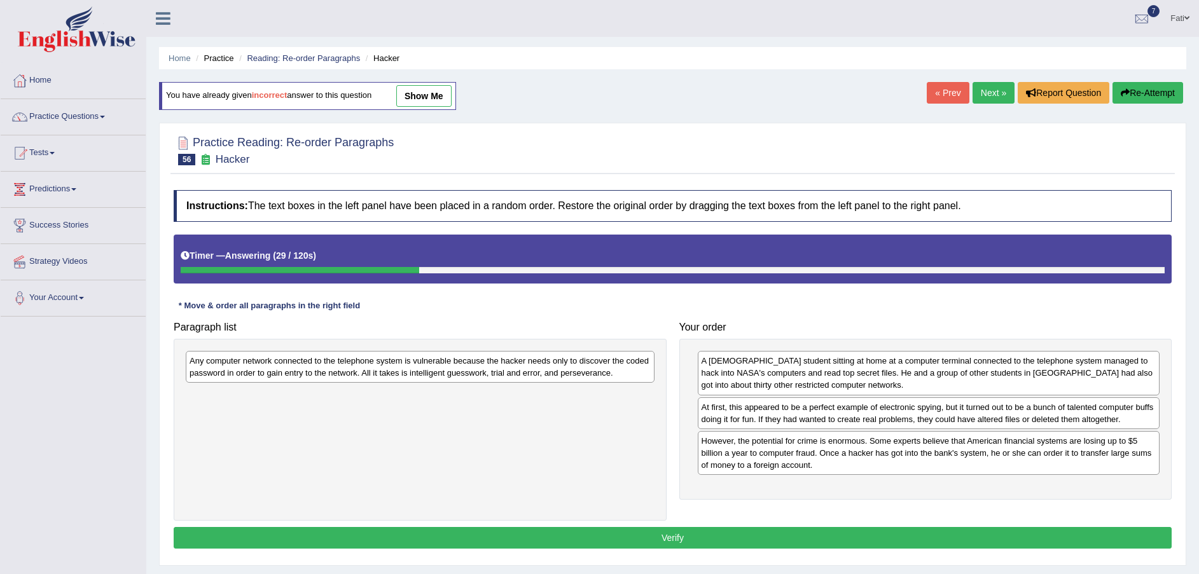
drag, startPoint x: 1144, startPoint y: 514, endPoint x: 1134, endPoint y: 517, distance: 10.7
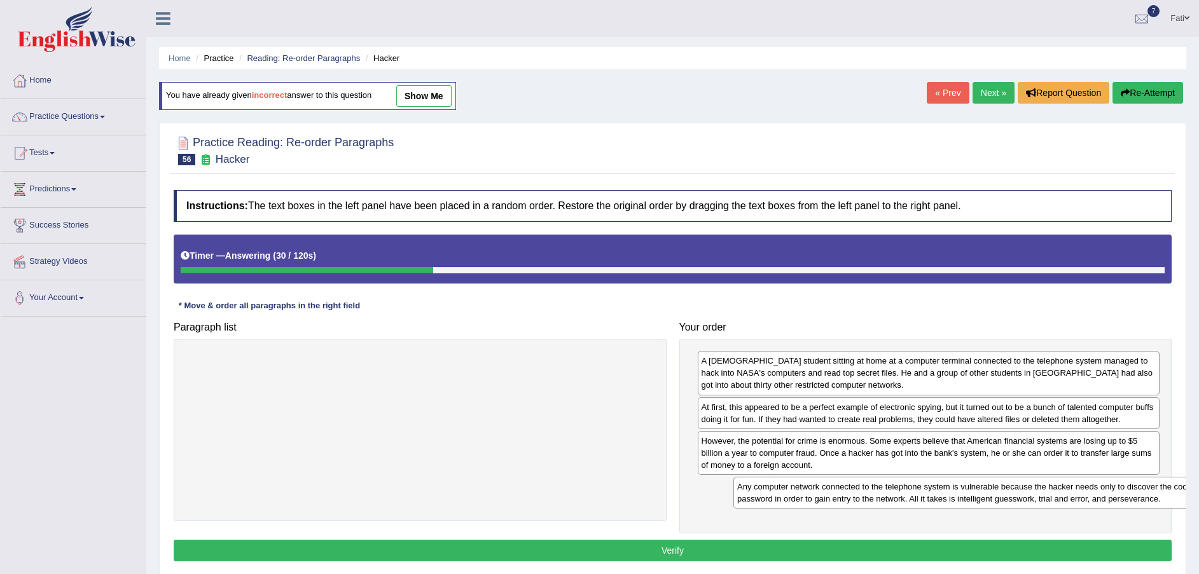
drag, startPoint x: 633, startPoint y: 401, endPoint x: 1113, endPoint y: 504, distance: 491.1
click at [1113, 504] on div "Any computer network connected to the telephone system is vulnerable because th…" at bounding box center [967, 493] width 469 height 32
drag, startPoint x: 1113, startPoint y: 504, endPoint x: 1104, endPoint y: 511, distance: 11.8
click at [753, 548] on button "Verify" at bounding box center [673, 551] width 998 height 22
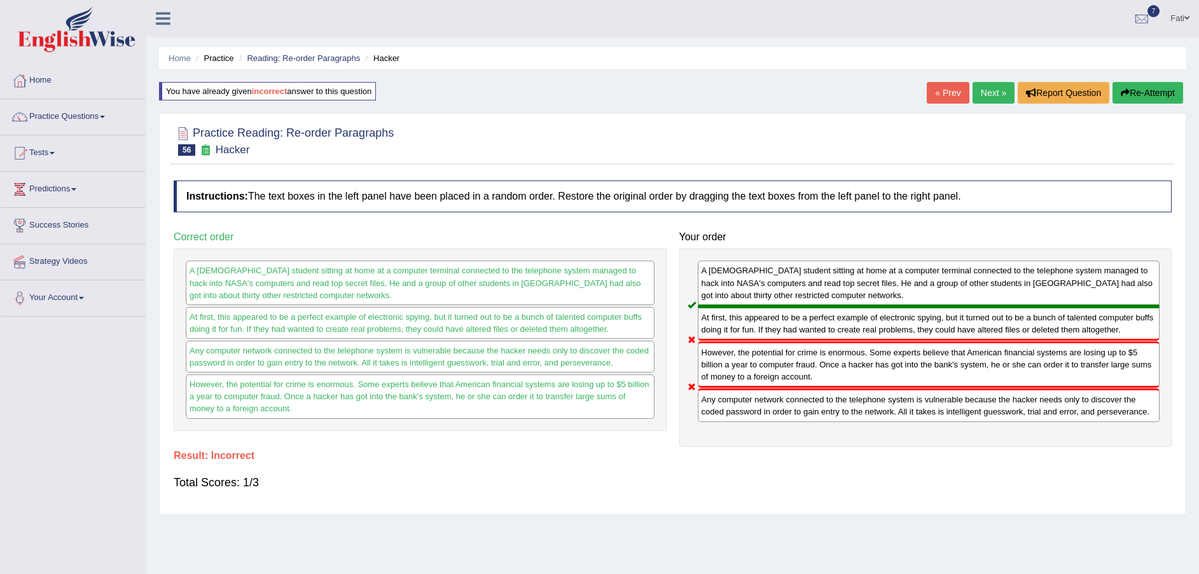
click at [1146, 92] on button "Re-Attempt" at bounding box center [1148, 93] width 71 height 22
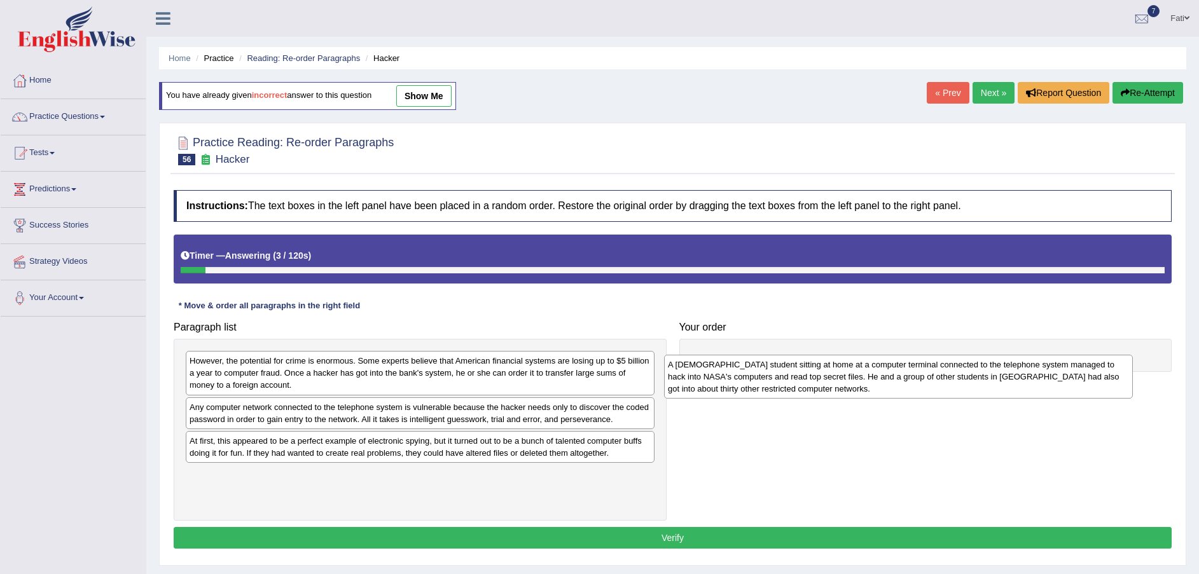
drag, startPoint x: 274, startPoint y: 496, endPoint x: 755, endPoint y: 380, distance: 495.1
click at [755, 380] on div "A [DEMOGRAPHIC_DATA] student sitting at home at a computer terminal connected t…" at bounding box center [898, 377] width 469 height 44
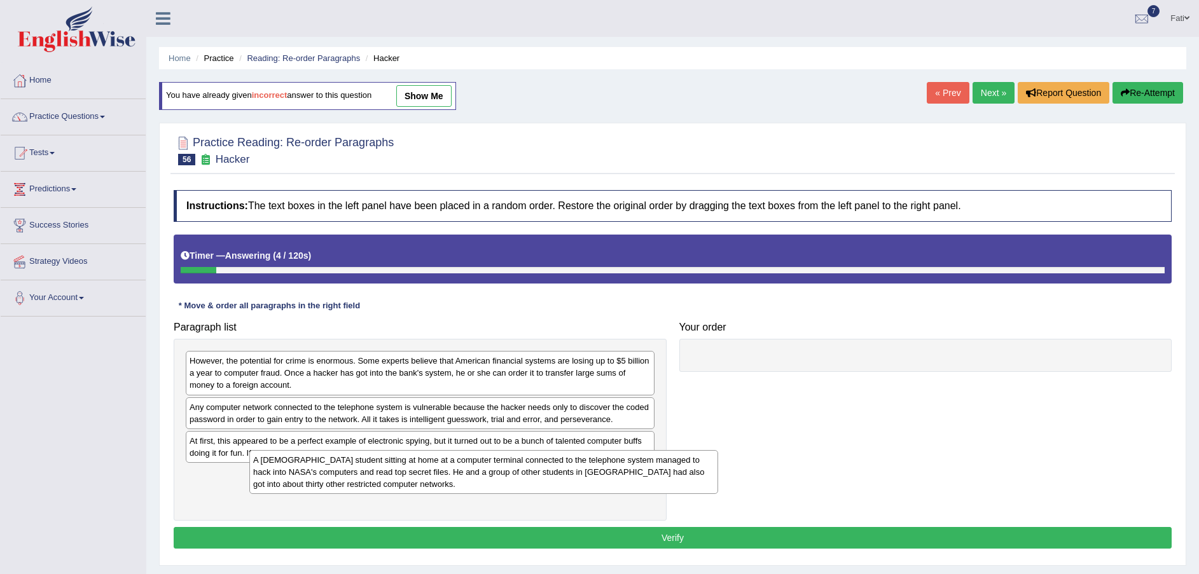
drag, startPoint x: 593, startPoint y: 478, endPoint x: 1083, endPoint y: 379, distance: 500.4
click at [718, 450] on div "A [DEMOGRAPHIC_DATA] student sitting at home at a computer terminal connected t…" at bounding box center [483, 472] width 469 height 44
drag, startPoint x: 1081, startPoint y: 378, endPoint x: 887, endPoint y: 388, distance: 194.3
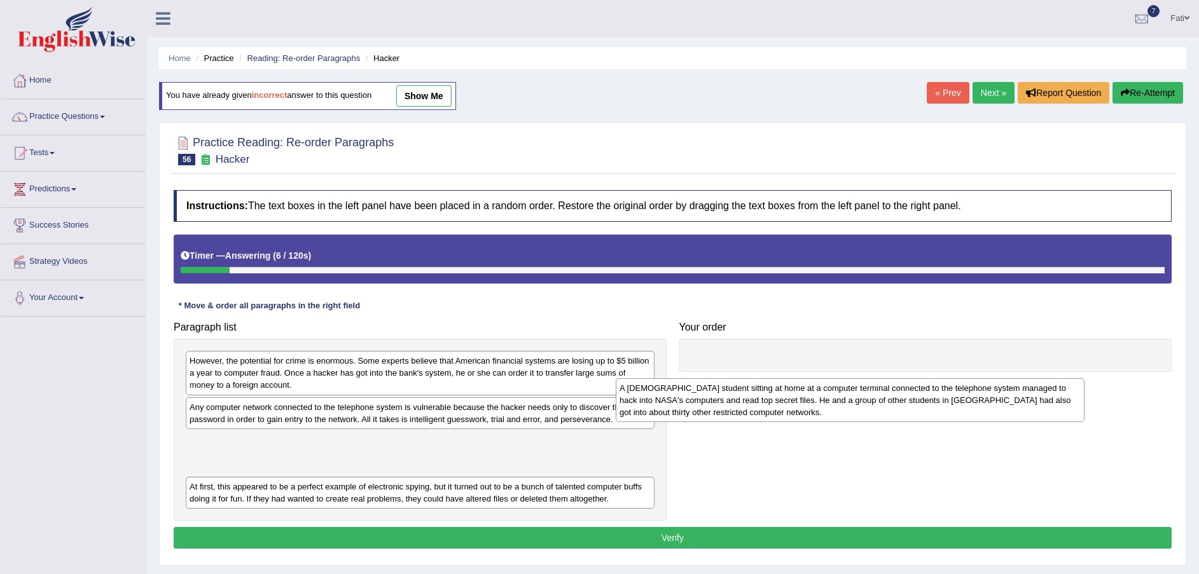
drag, startPoint x: 375, startPoint y: 487, endPoint x: 849, endPoint y: 374, distance: 487.2
click at [847, 378] on div "A [DEMOGRAPHIC_DATA] student sitting at home at a computer terminal connected t…" at bounding box center [850, 400] width 469 height 44
click at [863, 378] on div "A [DEMOGRAPHIC_DATA] student sitting at home at a computer terminal connected t…" at bounding box center [850, 400] width 469 height 44
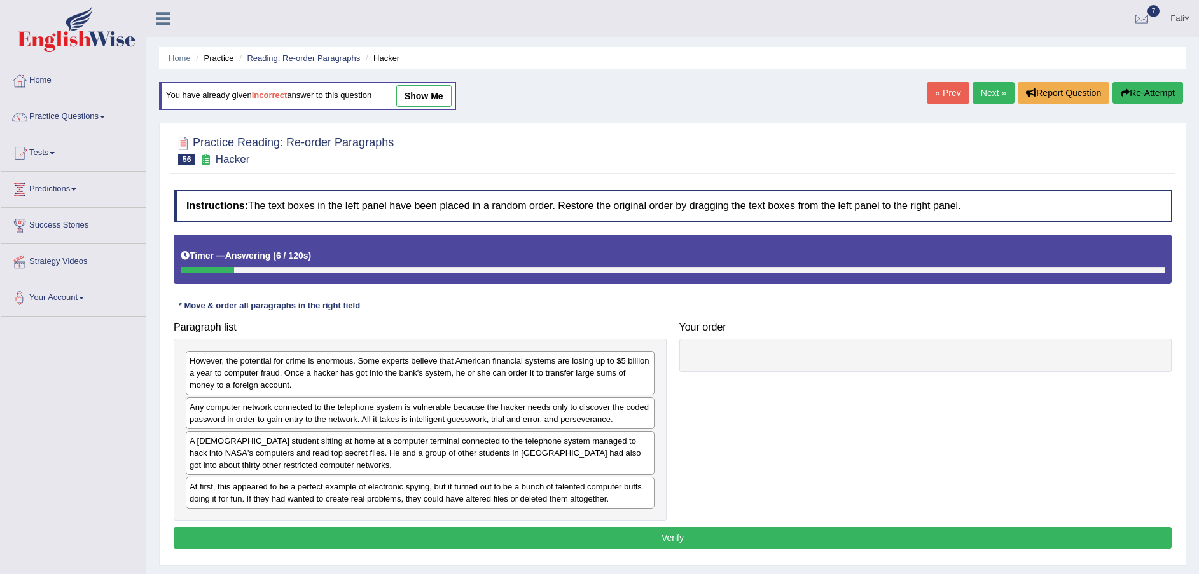
drag, startPoint x: 870, startPoint y: 363, endPoint x: 779, endPoint y: 385, distance: 93.2
click at [915, 350] on div at bounding box center [925, 355] width 493 height 33
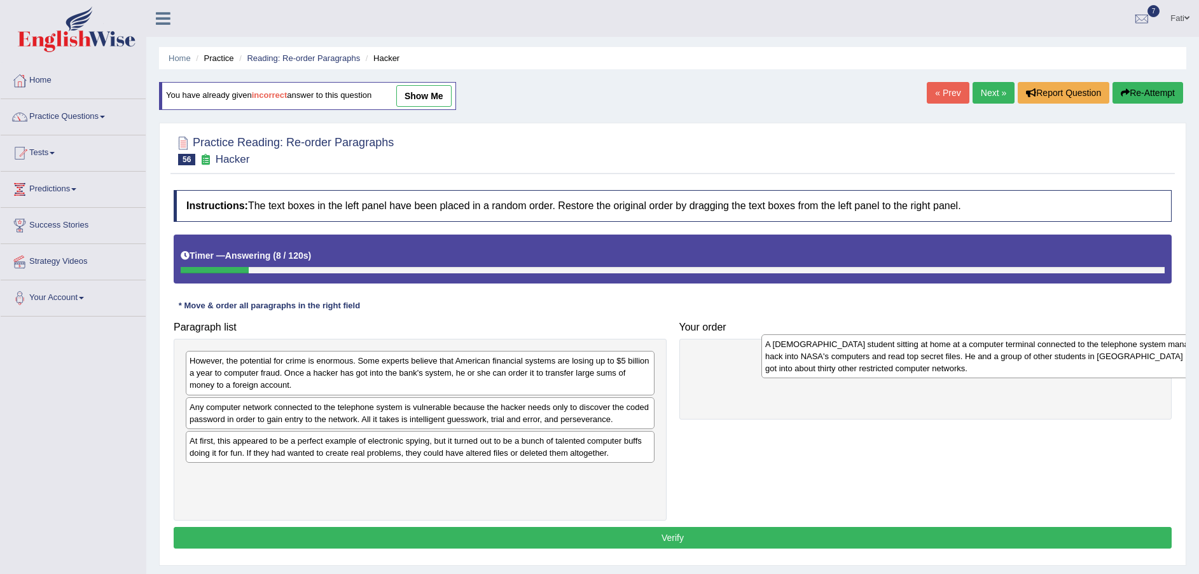
drag, startPoint x: 335, startPoint y: 459, endPoint x: 904, endPoint y: 364, distance: 576.4
click at [905, 364] on div "A [DEMOGRAPHIC_DATA] student sitting at home at a computer terminal connected t…" at bounding box center [995, 357] width 469 height 44
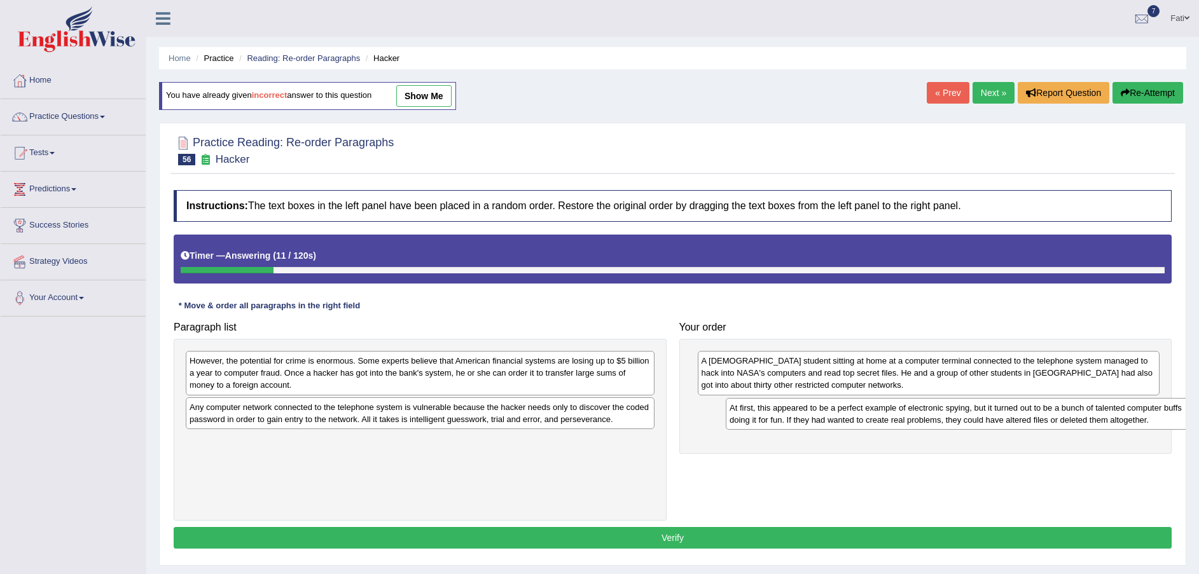
drag, startPoint x: 291, startPoint y: 459, endPoint x: 831, endPoint y: 426, distance: 540.4
click at [831, 426] on div "At first, this appeared to be a perfect example of electronic spying, but it tu…" at bounding box center [960, 414] width 469 height 32
drag, startPoint x: 505, startPoint y: 424, endPoint x: 571, endPoint y: 440, distance: 67.4
click at [538, 429] on div "Any computer network connected to the telephone system is vulnerable because th…" at bounding box center [421, 414] width 469 height 32
drag, startPoint x: 571, startPoint y: 440, endPoint x: 712, endPoint y: 472, distance: 144.9
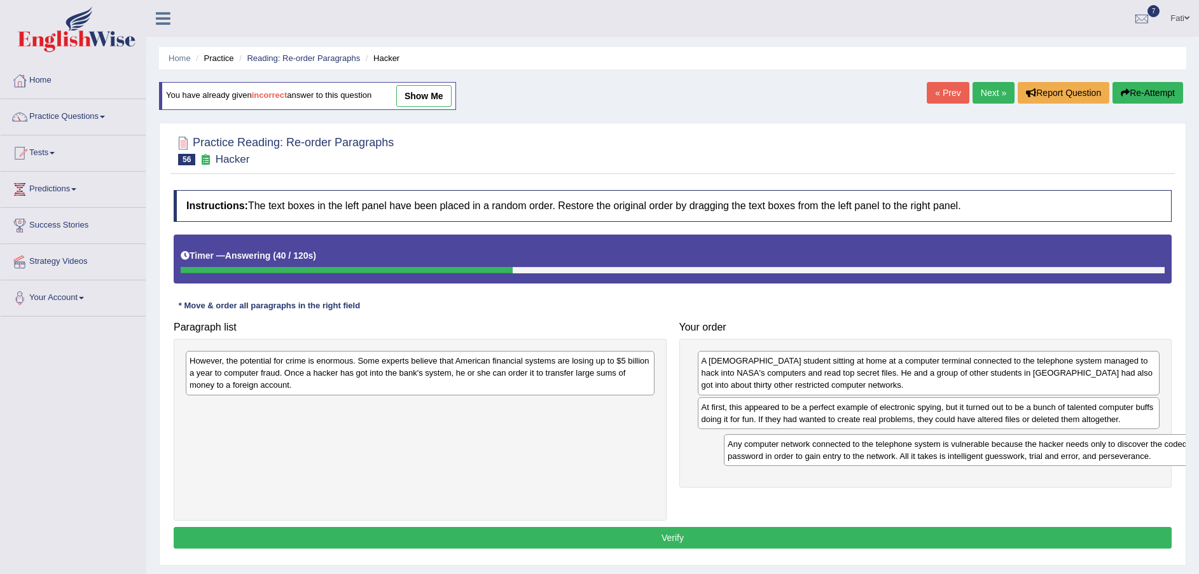
drag, startPoint x: 319, startPoint y: 417, endPoint x: 857, endPoint y: 454, distance: 539.4
click at [857, 454] on div "Any computer network connected to the telephone system is vulnerable because th…" at bounding box center [958, 450] width 469 height 32
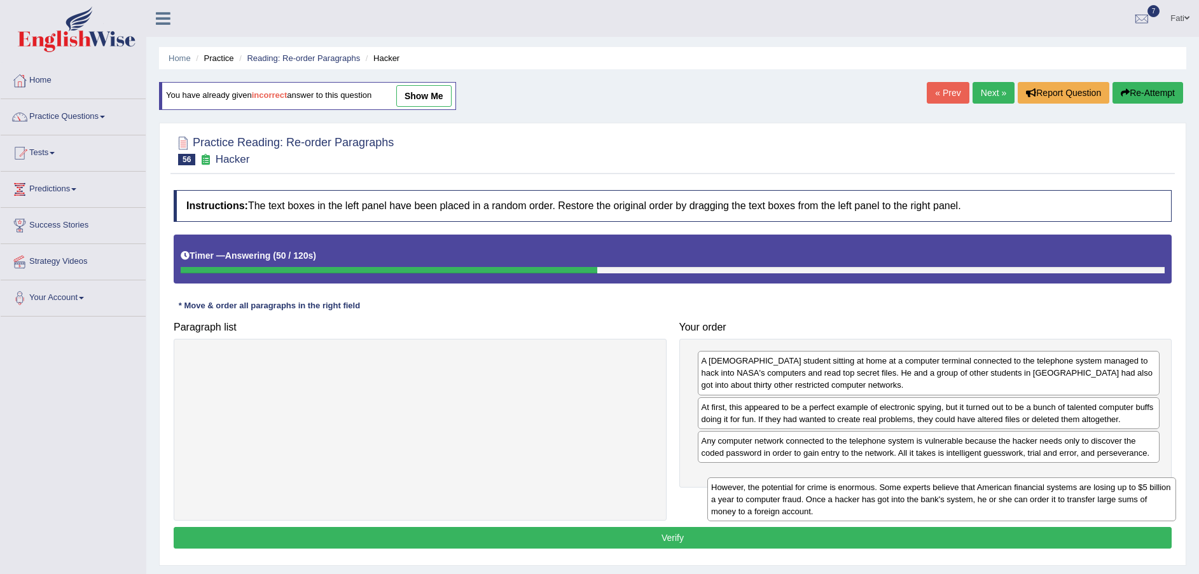
drag, startPoint x: 510, startPoint y: 381, endPoint x: 1034, endPoint y: 496, distance: 535.9
click at [1034, 496] on div "However, the potential for crime is enormous. Some experts believe that America…" at bounding box center [941, 500] width 469 height 44
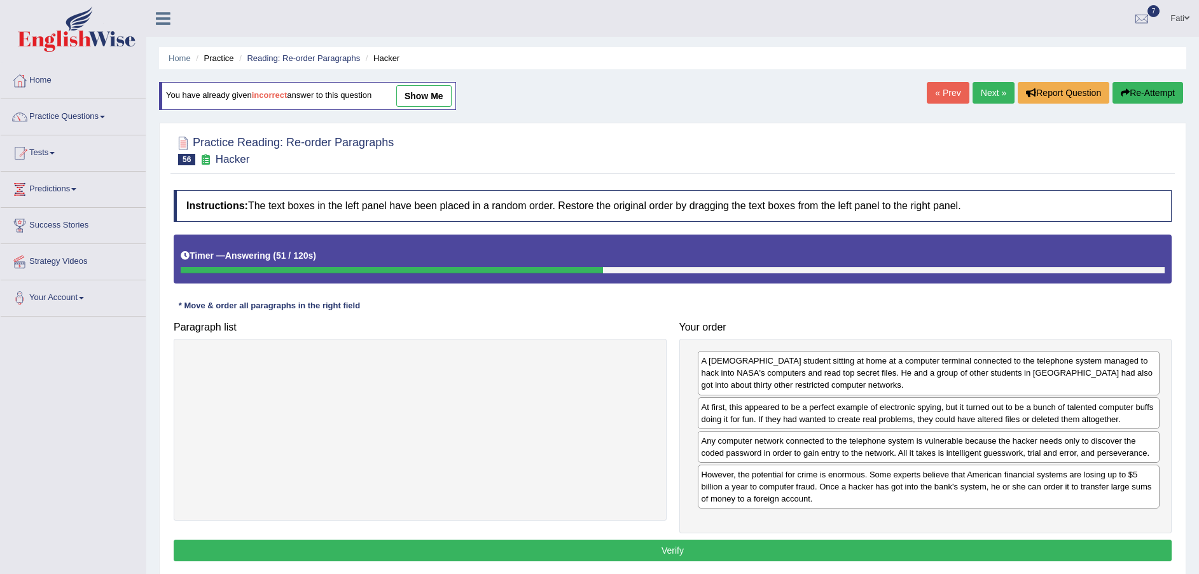
click at [957, 554] on button "Verify" at bounding box center [673, 551] width 998 height 22
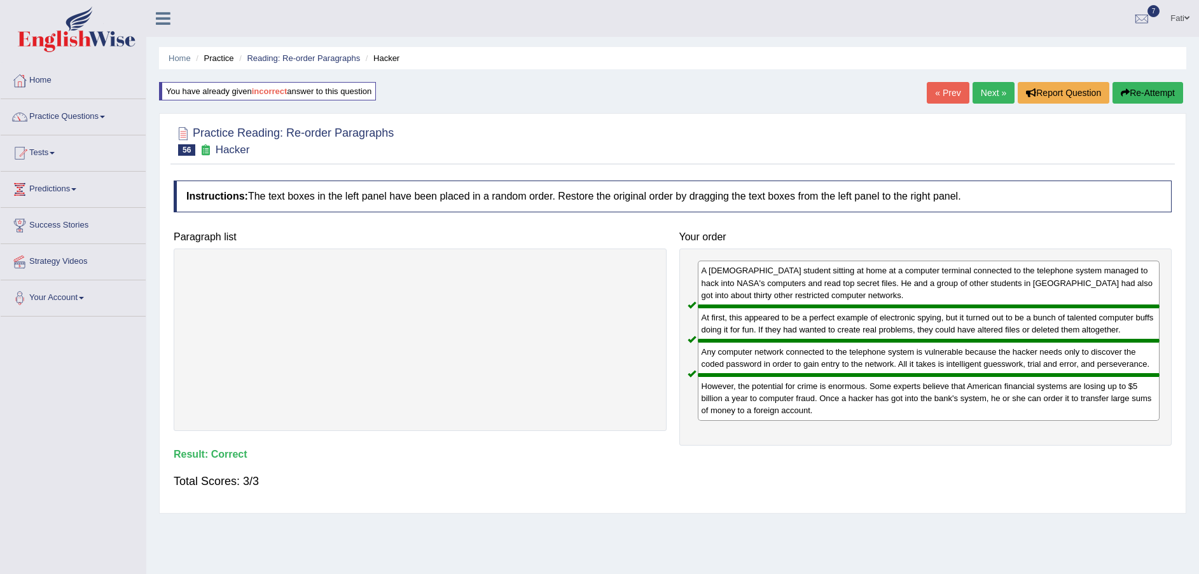
click at [997, 87] on link "Next »" at bounding box center [994, 93] width 42 height 22
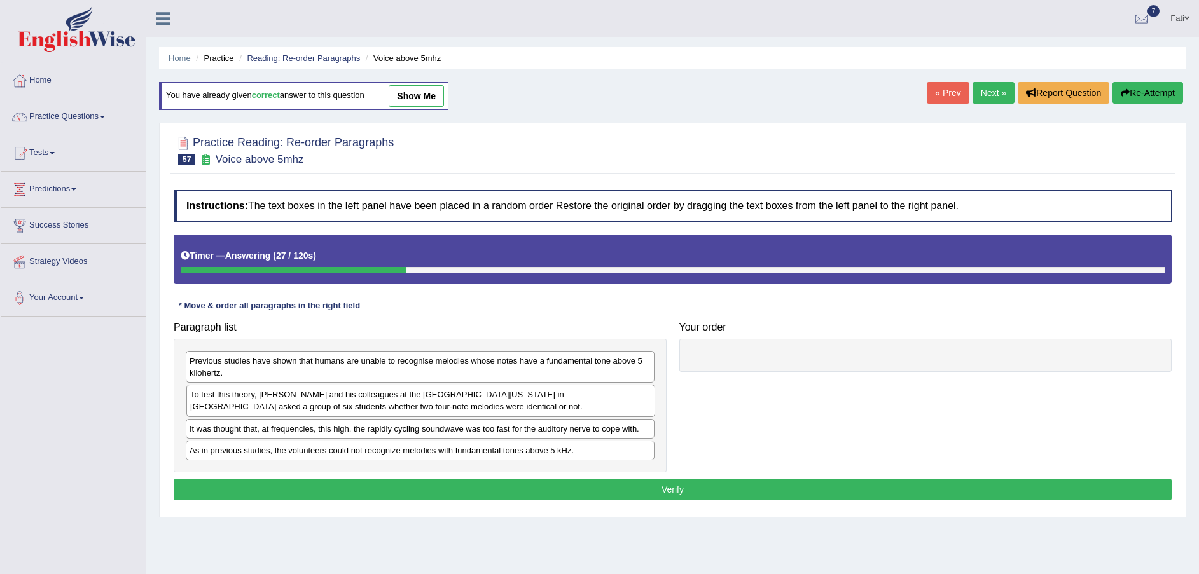
click at [459, 409] on div "To test this theory, [PERSON_NAME] and his colleagues at the [GEOGRAPHIC_DATA][…" at bounding box center [420, 401] width 469 height 32
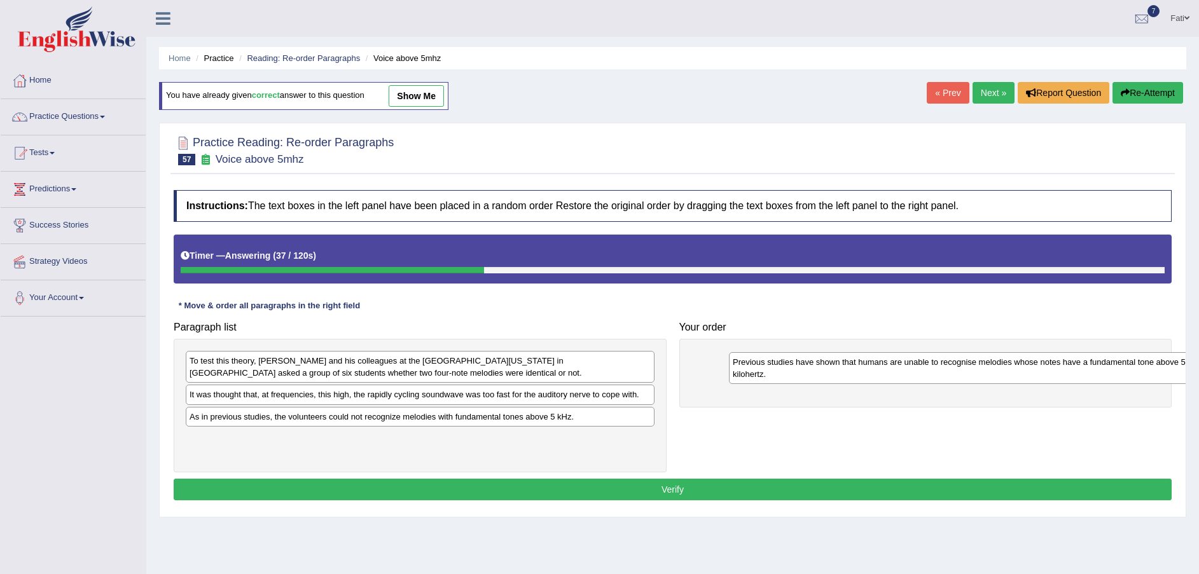
drag, startPoint x: 484, startPoint y: 371, endPoint x: 1029, endPoint y: 376, distance: 545.2
click at [1028, 373] on div "Previous studies have shown that humans are unable to recognise melodies whose …" at bounding box center [963, 368] width 469 height 32
drag, startPoint x: 399, startPoint y: 373, endPoint x: 410, endPoint y: 373, distance: 10.2
click at [410, 373] on div "To test this theory, [PERSON_NAME] and his colleagues at the [GEOGRAPHIC_DATA][…" at bounding box center [430, 366] width 469 height 32
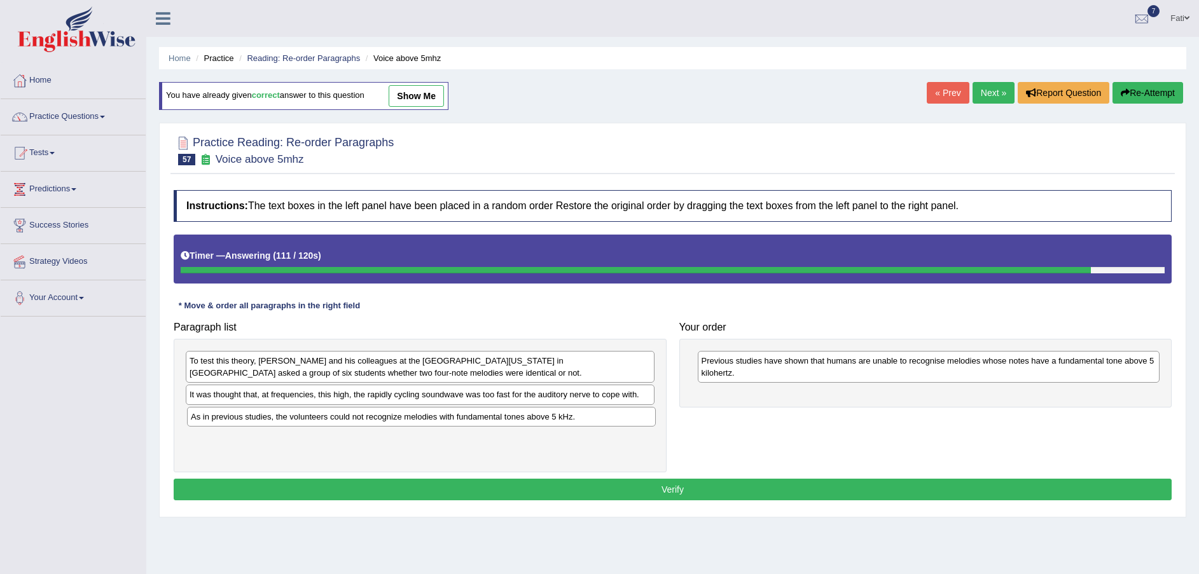
drag, startPoint x: 486, startPoint y: 425, endPoint x: 542, endPoint y: 402, distance: 60.5
click at [489, 422] on div "As in previous studies, the volunteers could not recognize melodies with fundam…" at bounding box center [421, 417] width 469 height 20
click at [1163, 90] on button "Re-Attempt" at bounding box center [1148, 93] width 71 height 22
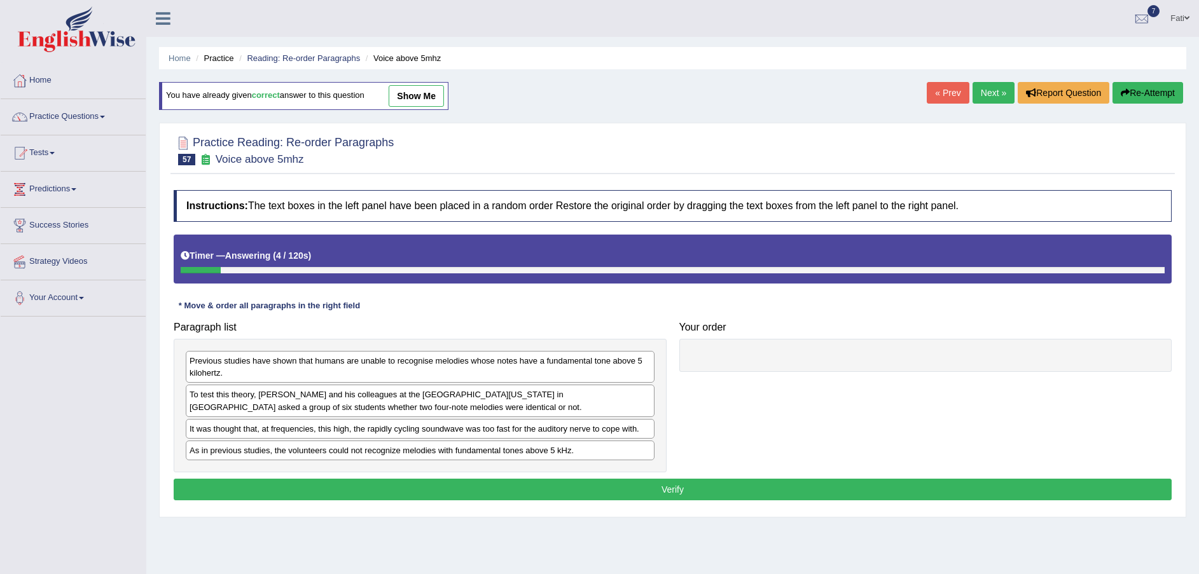
click at [348, 459] on div "As in previous studies, the volunteers could not recognize melodies with fundam…" at bounding box center [420, 451] width 469 height 20
drag, startPoint x: 348, startPoint y: 459, endPoint x: 434, endPoint y: 461, distance: 85.9
click at [434, 461] on div "As in previous studies, the volunteers could not recognize melodies with fundam…" at bounding box center [506, 453] width 469 height 20
click at [434, 461] on div "As in previous studies, the volunteers could not recognize melodies with fundam…" at bounding box center [488, 453] width 469 height 20
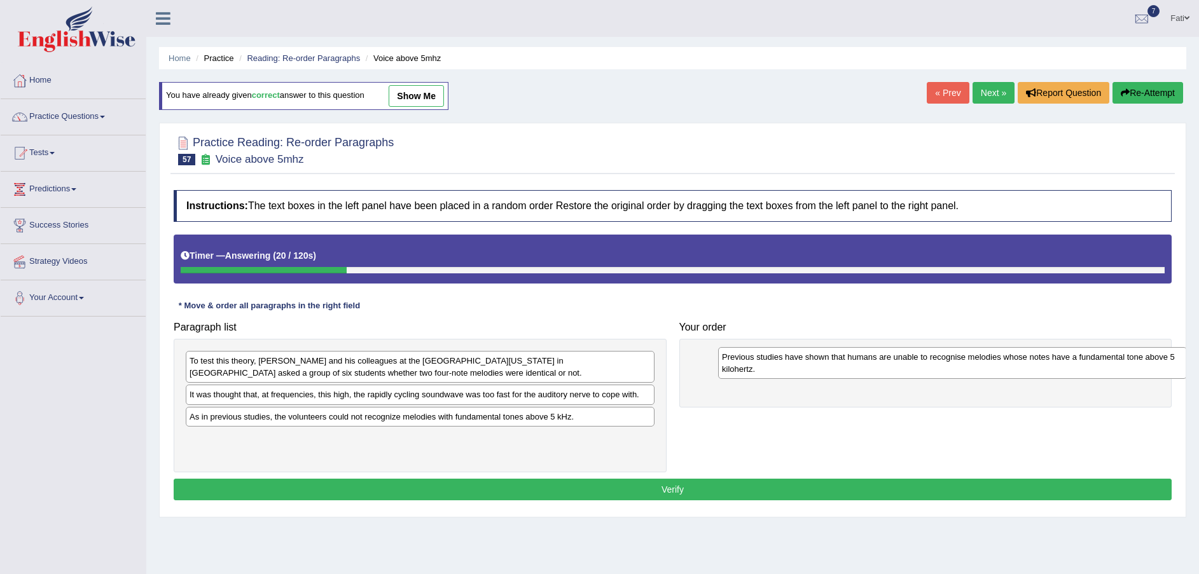
drag, startPoint x: 278, startPoint y: 374, endPoint x: 810, endPoint y: 370, distance: 532.4
click at [810, 370] on div "Previous studies have shown that humans are unable to recognise melodies whose …" at bounding box center [952, 363] width 469 height 32
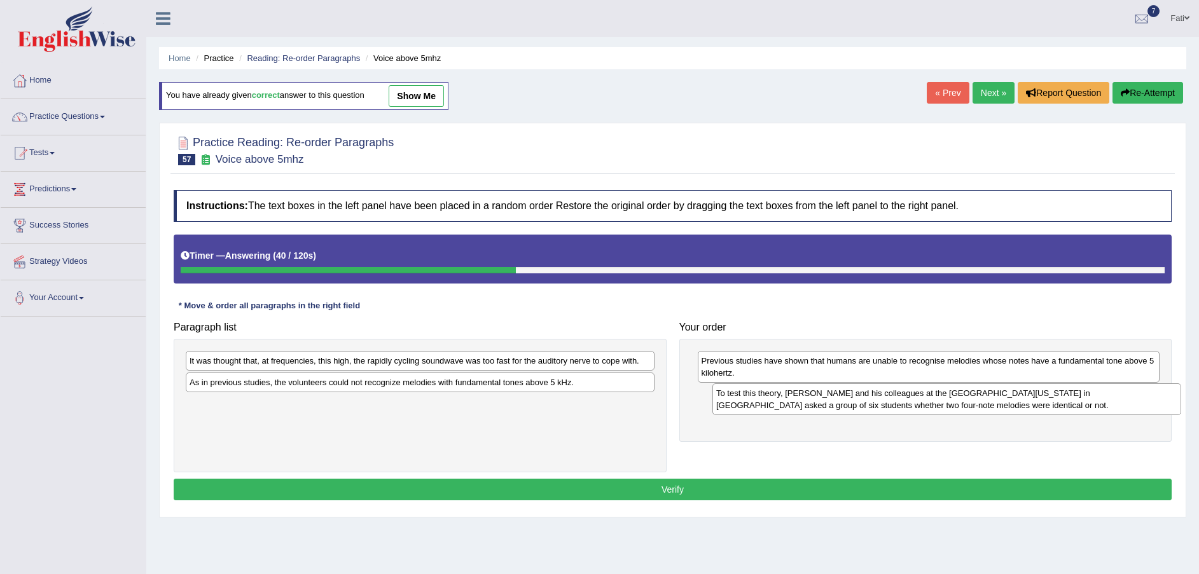
drag, startPoint x: 462, startPoint y: 373, endPoint x: 989, endPoint y: 406, distance: 527.7
click at [989, 406] on div "To test this theory, [PERSON_NAME] and his colleagues at the [GEOGRAPHIC_DATA][…" at bounding box center [946, 400] width 469 height 32
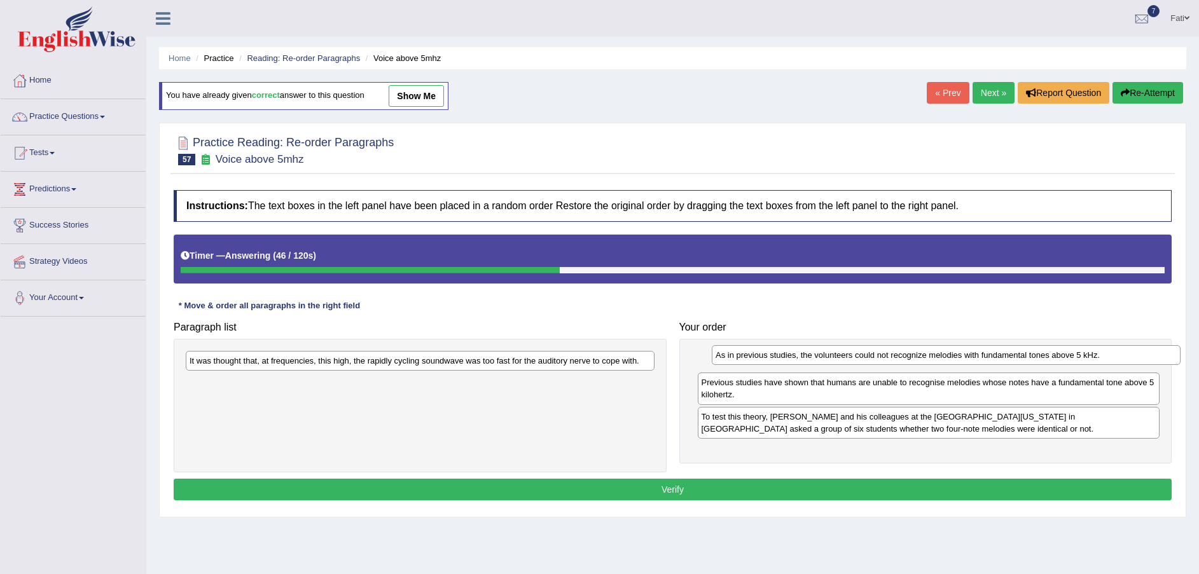
drag, startPoint x: 483, startPoint y: 391, endPoint x: 993, endPoint y: 375, distance: 509.8
click at [997, 365] on div "As in previous studies, the volunteers could not recognize melodies with fundam…" at bounding box center [946, 355] width 469 height 20
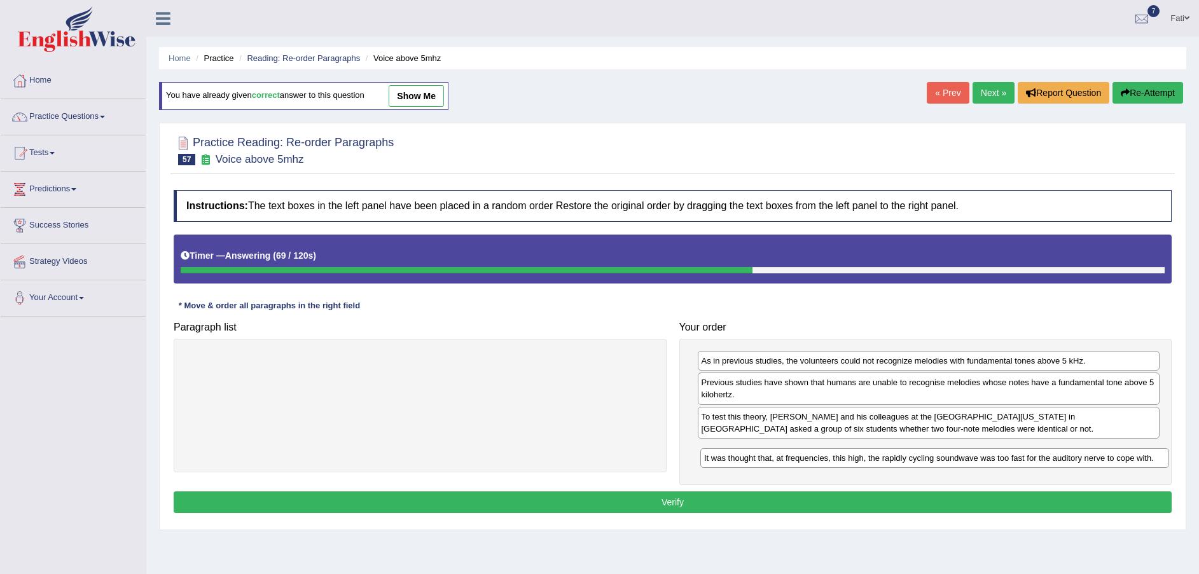
drag, startPoint x: 595, startPoint y: 363, endPoint x: 1110, endPoint y: 460, distance: 523.7
click at [1110, 460] on div "It was thought that, at frequencies, this high, the rapidly cycling soundwave w…" at bounding box center [934, 458] width 469 height 20
click at [1055, 497] on button "Verify" at bounding box center [673, 503] width 998 height 22
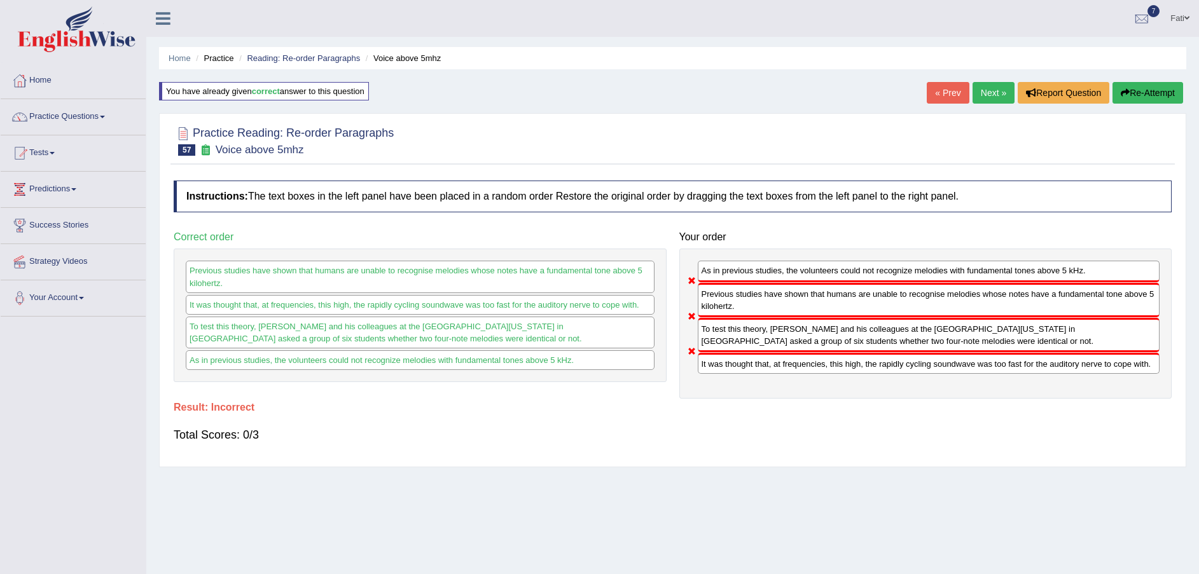
click at [1153, 93] on button "Re-Attempt" at bounding box center [1148, 93] width 71 height 22
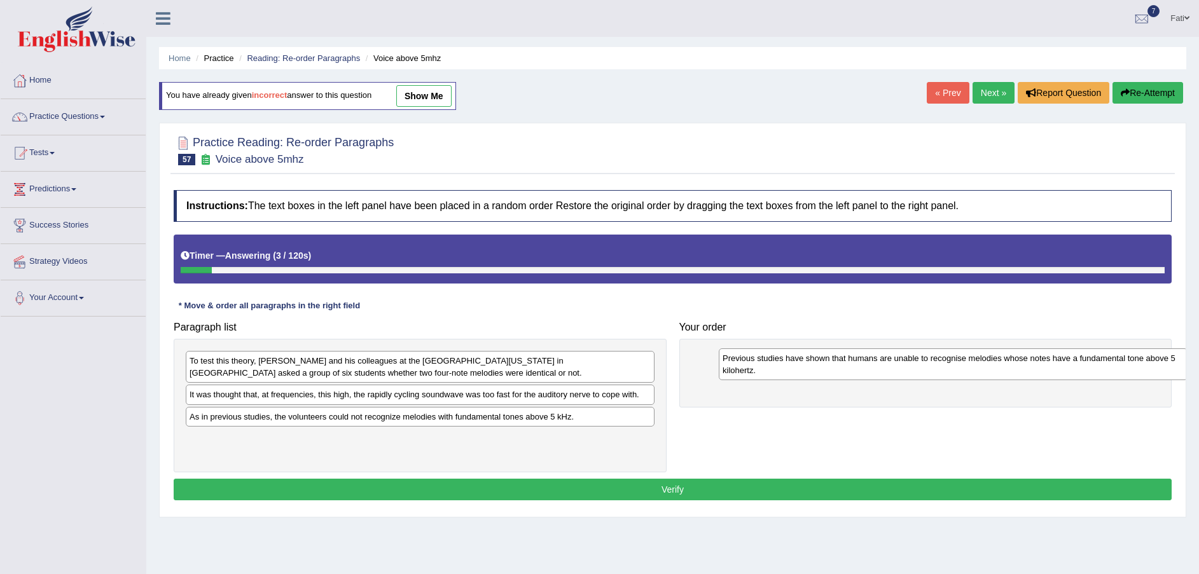
drag, startPoint x: 270, startPoint y: 369, endPoint x: 798, endPoint y: 368, distance: 528.6
click at [801, 366] on div "Previous studies have shown that humans are unable to recognise melodies whose …" at bounding box center [953, 365] width 469 height 32
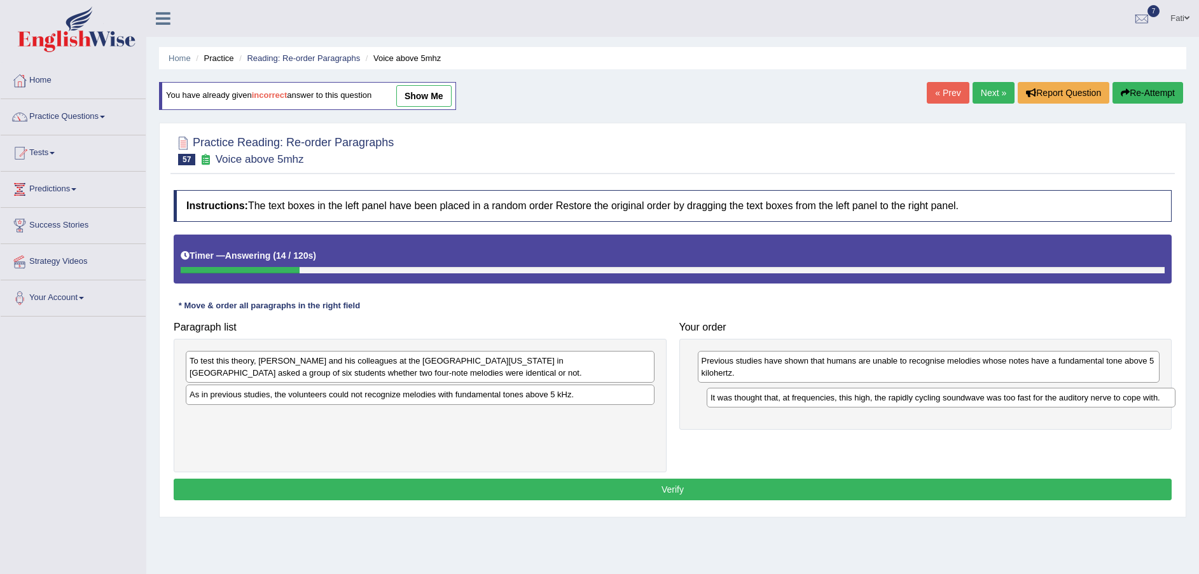
drag, startPoint x: 318, startPoint y: 403, endPoint x: 839, endPoint y: 406, distance: 521.0
click at [839, 406] on div "It was thought that, at frequencies, this high, the rapidly cycling soundwave w…" at bounding box center [941, 398] width 469 height 20
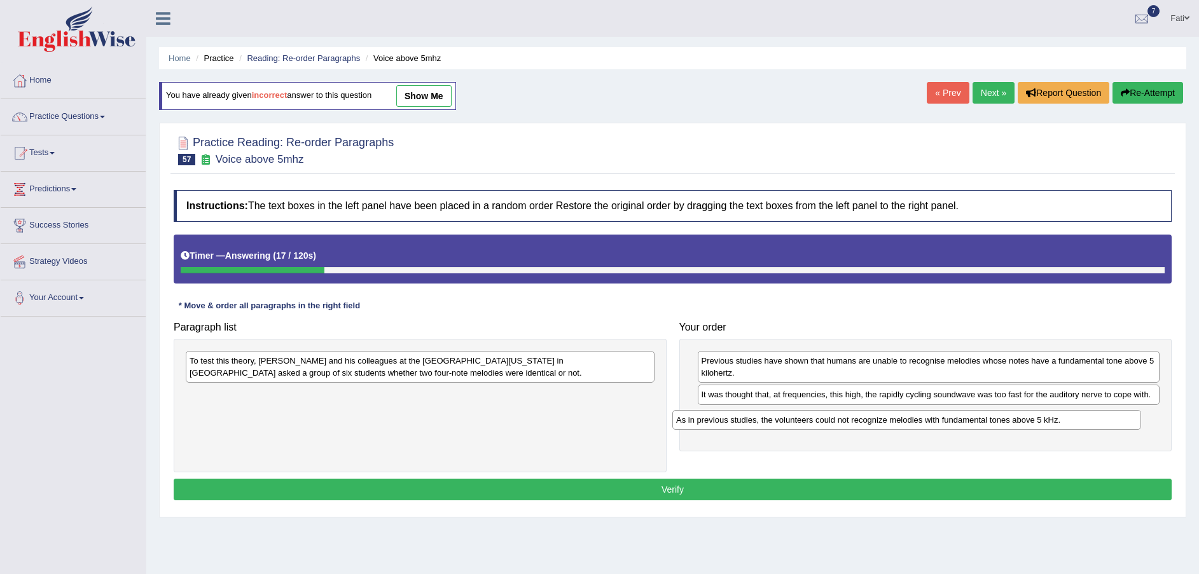
drag, startPoint x: 508, startPoint y: 401, endPoint x: 1004, endPoint y: 428, distance: 496.2
click at [1001, 427] on div "As in previous studies, the volunteers could not recognize melodies with fundam…" at bounding box center [906, 420] width 469 height 20
click at [1004, 428] on div "As in previous studies, the volunteers could not recognize melodies with fundam…" at bounding box center [906, 420] width 469 height 20
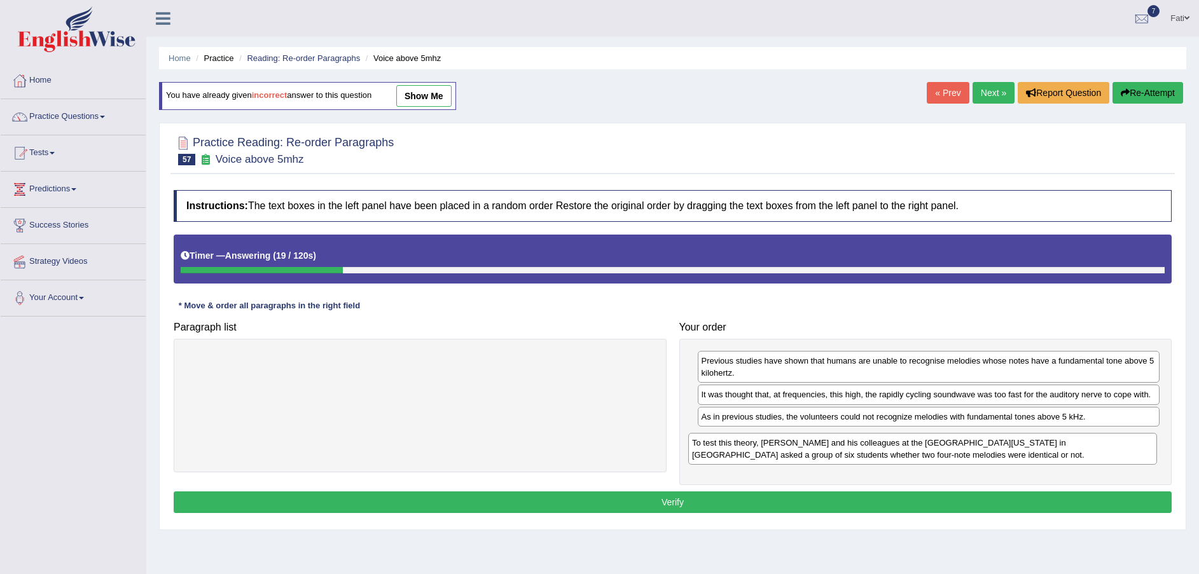
drag, startPoint x: 419, startPoint y: 380, endPoint x: 921, endPoint y: 462, distance: 509.2
click at [921, 462] on div "To test this theory, [PERSON_NAME] and his colleagues at the [GEOGRAPHIC_DATA][…" at bounding box center [922, 449] width 469 height 32
click at [770, 506] on button "Verify" at bounding box center [673, 503] width 998 height 22
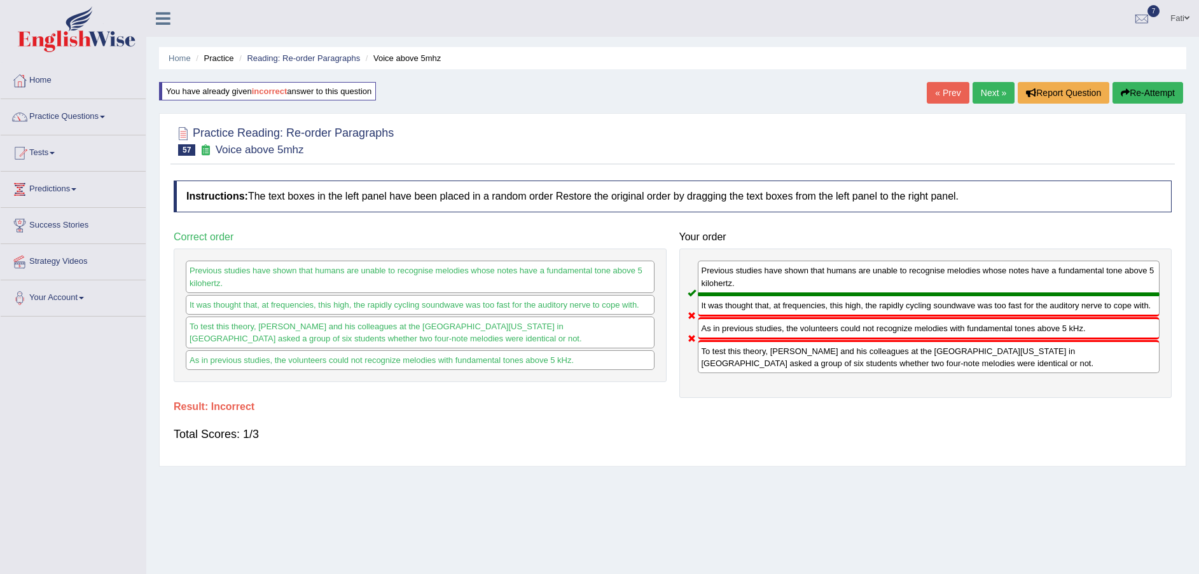
click at [1158, 90] on button "Re-Attempt" at bounding box center [1148, 93] width 71 height 22
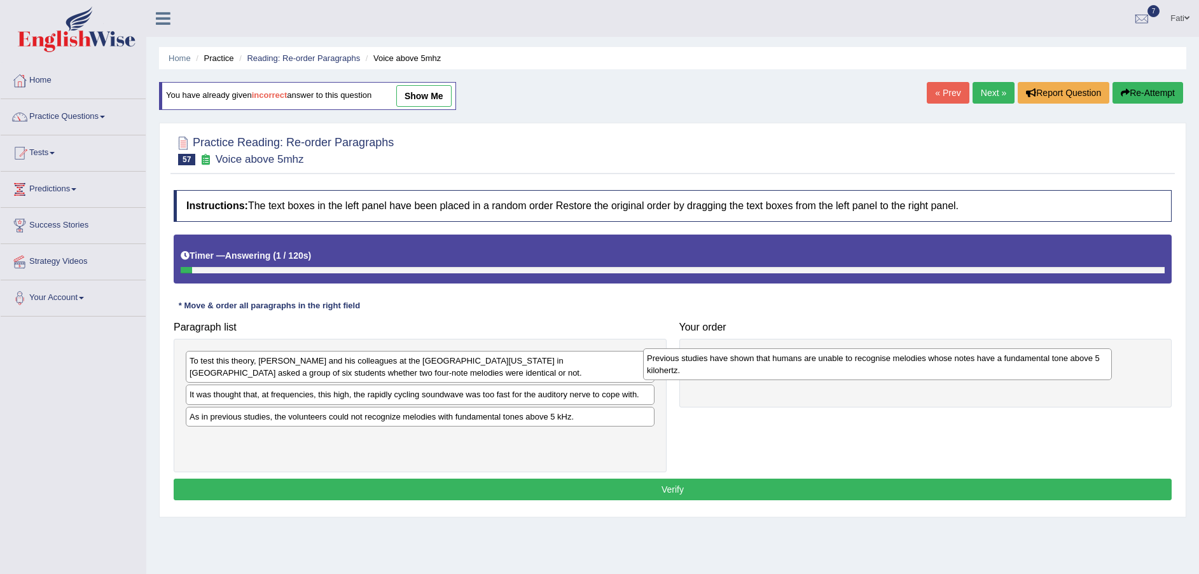
drag, startPoint x: 379, startPoint y: 377, endPoint x: 856, endPoint y: 372, distance: 476.5
click at [856, 372] on div "Previous studies have shown that humans are unable to recognise melodies whose …" at bounding box center [877, 365] width 469 height 32
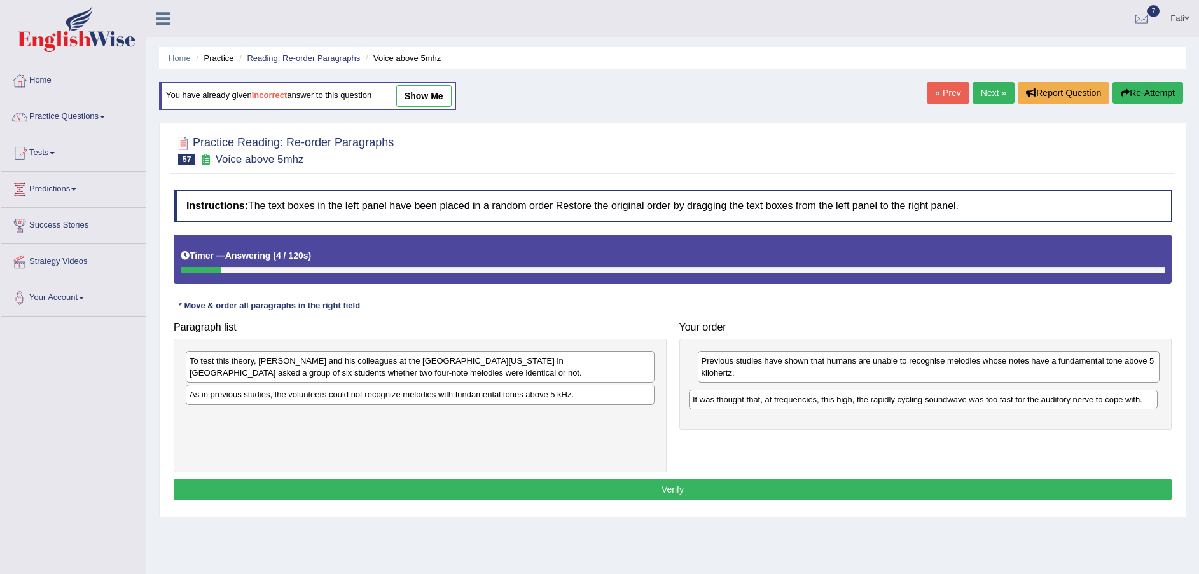
drag, startPoint x: 403, startPoint y: 399, endPoint x: 909, endPoint y: 401, distance: 506.3
click at [909, 401] on div "It was thought that, at frequencies, this high, the rapidly cycling soundwave w…" at bounding box center [923, 400] width 469 height 20
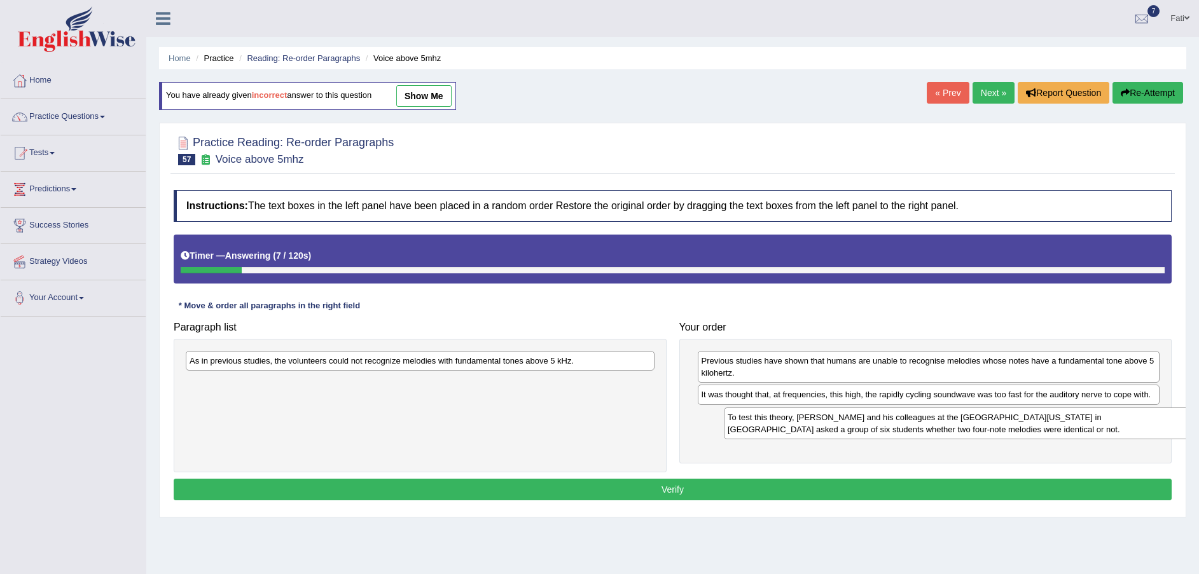
drag, startPoint x: 590, startPoint y: 366, endPoint x: 1128, endPoint y: 423, distance: 541.1
click at [1128, 423] on div "To test this theory, [PERSON_NAME] and his colleagues at the [GEOGRAPHIC_DATA][…" at bounding box center [958, 424] width 469 height 32
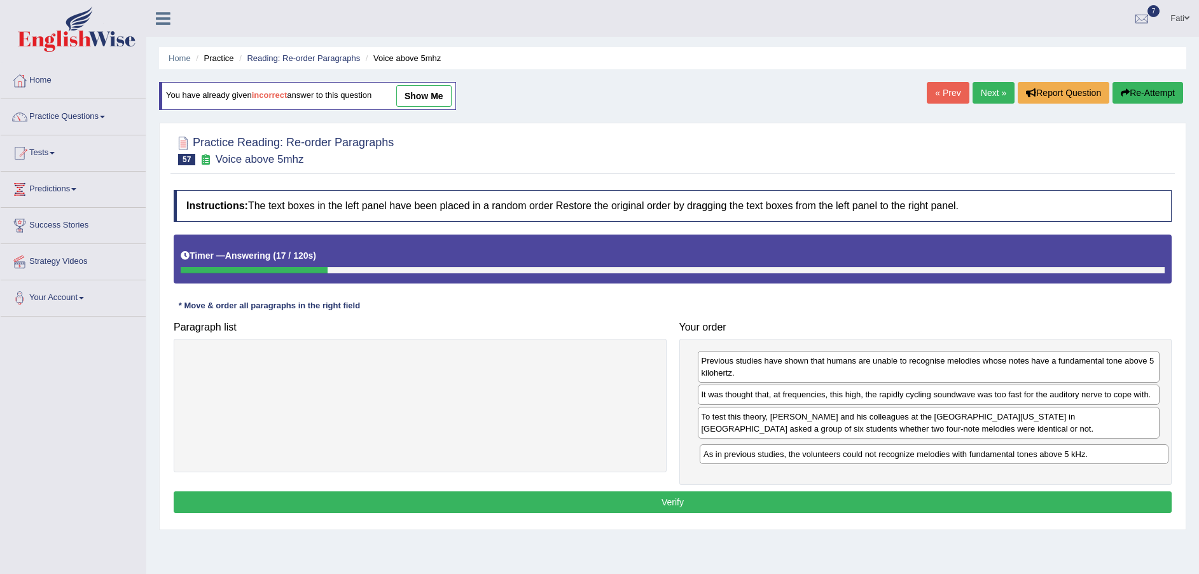
drag, startPoint x: 593, startPoint y: 362, endPoint x: 1107, endPoint y: 455, distance: 522.4
click at [1107, 455] on div "As in previous studies, the volunteers could not recognize melodies with fundam…" at bounding box center [934, 455] width 469 height 20
click at [768, 503] on button "Verify" at bounding box center [673, 503] width 998 height 22
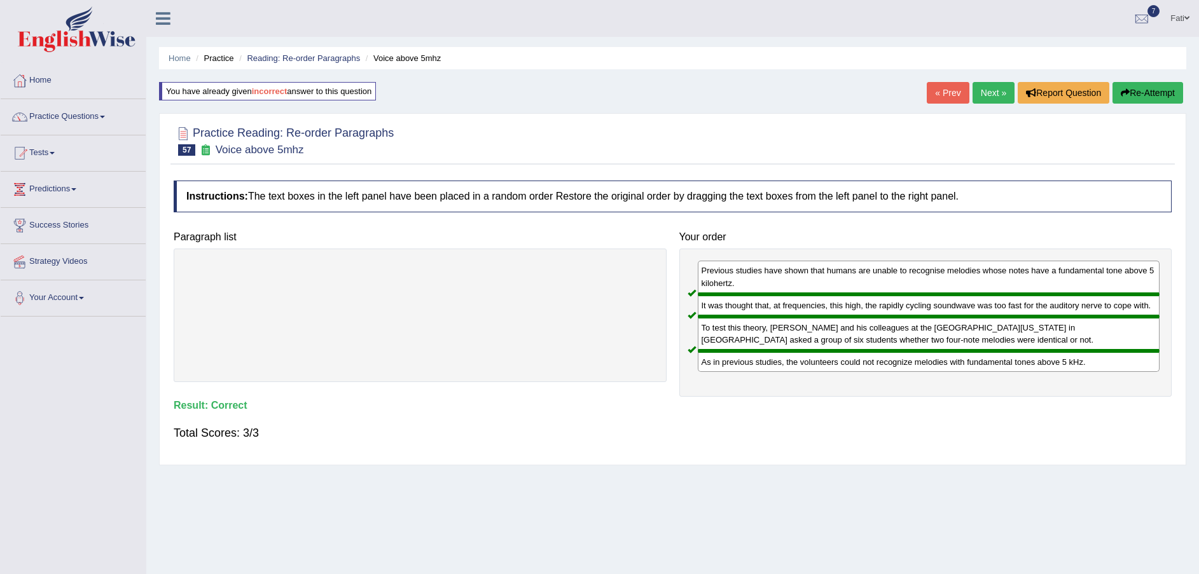
click at [994, 99] on link "Next »" at bounding box center [994, 93] width 42 height 22
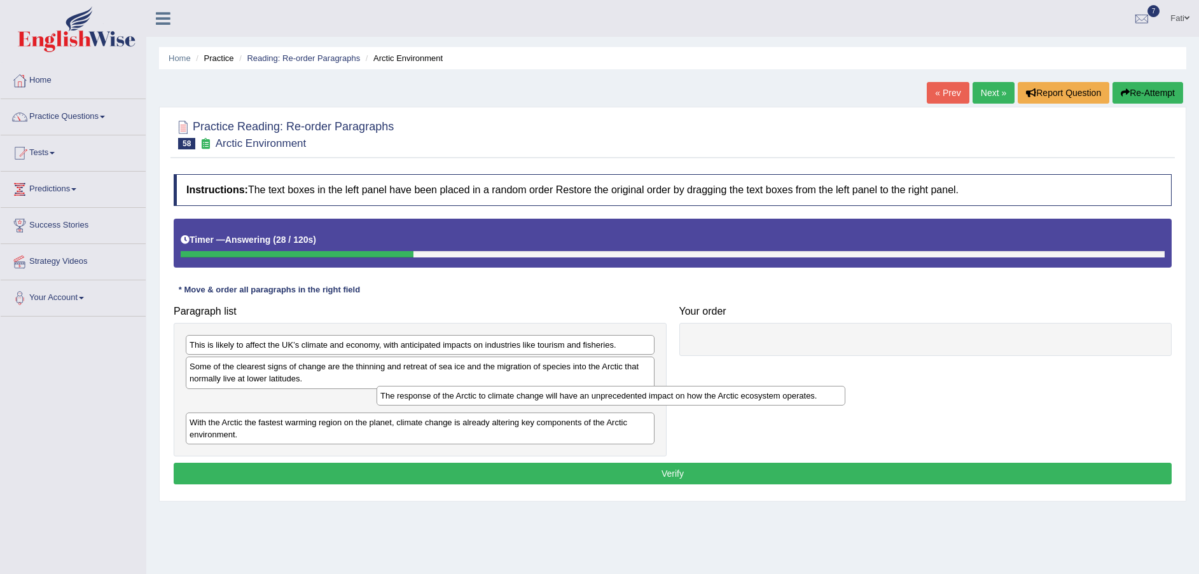
drag, startPoint x: 479, startPoint y: 406, endPoint x: 920, endPoint y: 377, distance: 442.4
click at [845, 386] on div "The response of the Arctic to climate change will have an unprecedented impact …" at bounding box center [611, 396] width 469 height 20
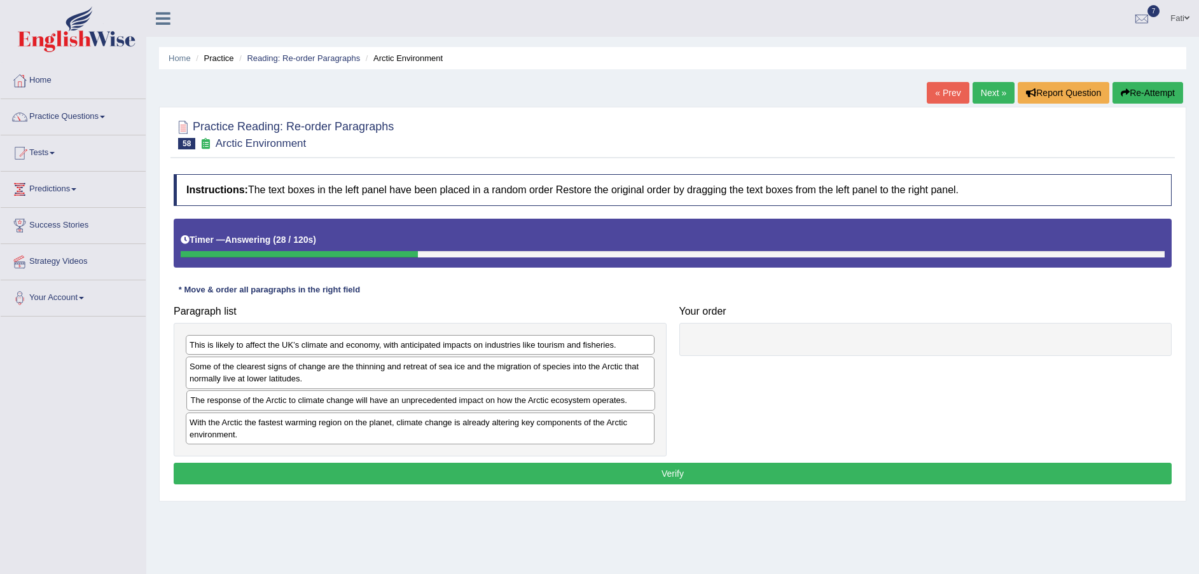
drag, startPoint x: 920, startPoint y: 377, endPoint x: 1051, endPoint y: 350, distance: 133.7
click at [342, 405] on div "The response of the Arctic to climate change will have an unprecedented impact …" at bounding box center [420, 401] width 469 height 20
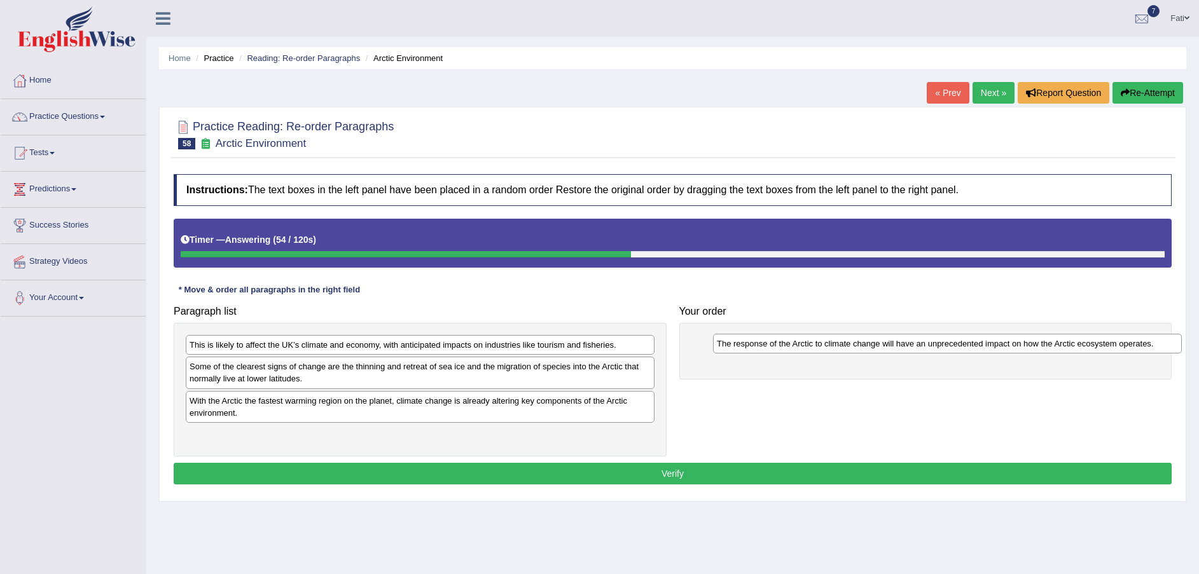
drag, startPoint x: 342, startPoint y: 405, endPoint x: 856, endPoint y: 343, distance: 517.7
click at [857, 343] on div "The response of the Arctic to climate change will have an unprecedented impact …" at bounding box center [947, 344] width 469 height 20
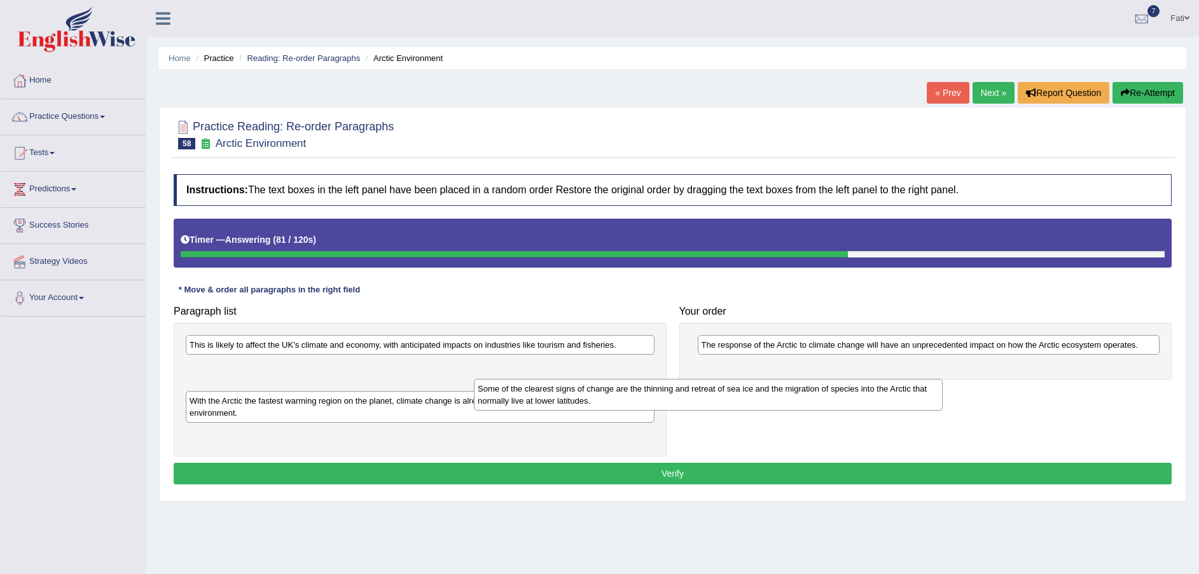
drag, startPoint x: 501, startPoint y: 383, endPoint x: 975, endPoint y: 412, distance: 474.8
click at [908, 411] on div "Some of the clearest signs of change are the thinning and retreat of sea ice an…" at bounding box center [708, 395] width 469 height 32
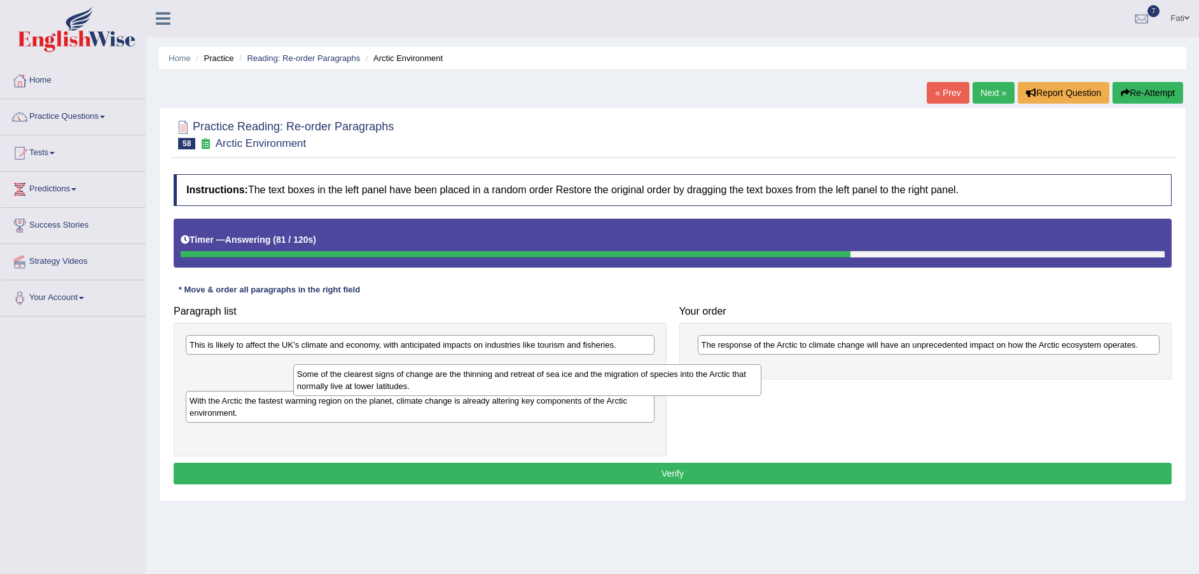
drag, startPoint x: 975, startPoint y: 412, endPoint x: 985, endPoint y: 392, distance: 21.9
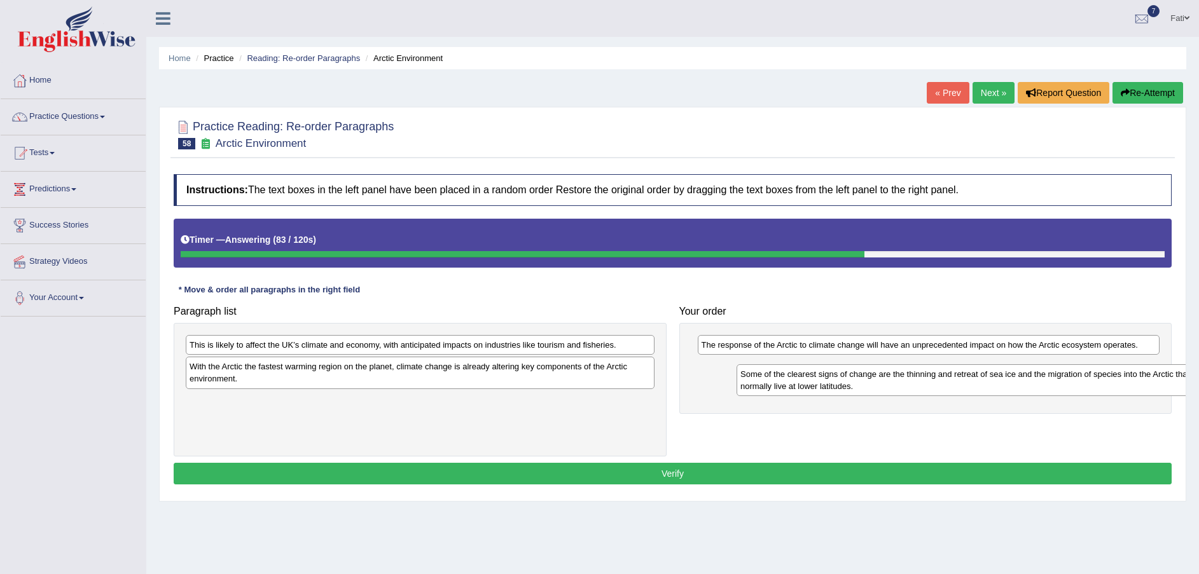
drag, startPoint x: 396, startPoint y: 382, endPoint x: 919, endPoint y: 375, distance: 522.3
click at [919, 375] on div "Some of the clearest signs of change are the thinning and retreat of sea ice an…" at bounding box center [971, 380] width 469 height 32
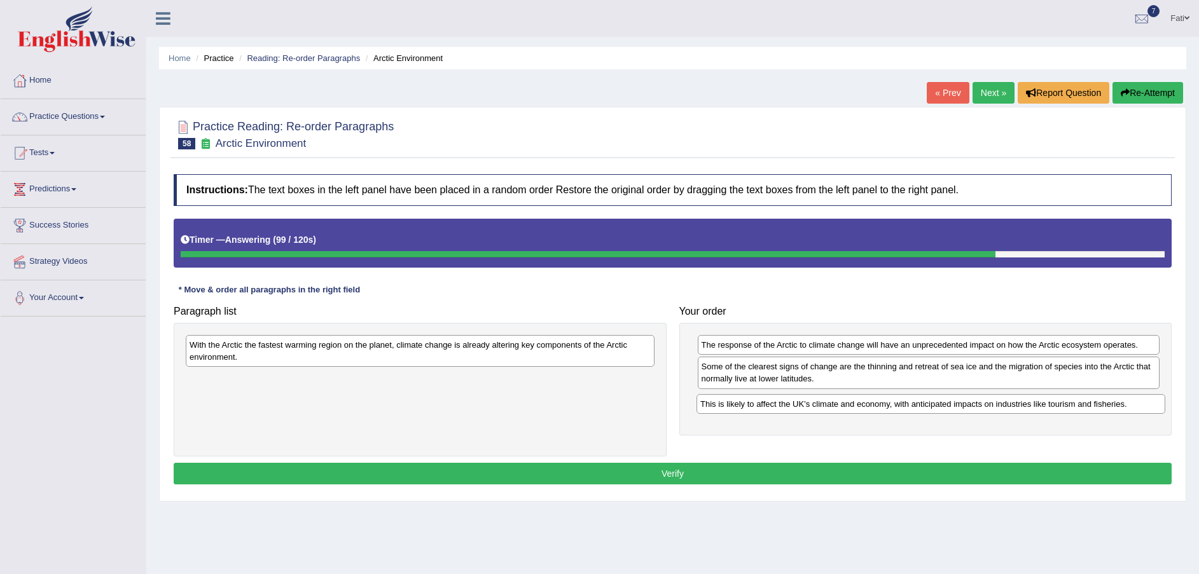
drag, startPoint x: 340, startPoint y: 344, endPoint x: 852, endPoint y: 403, distance: 515.4
click at [852, 403] on div "This is likely to affect the UK’s climate and economy, with anticipated impacts…" at bounding box center [931, 404] width 469 height 20
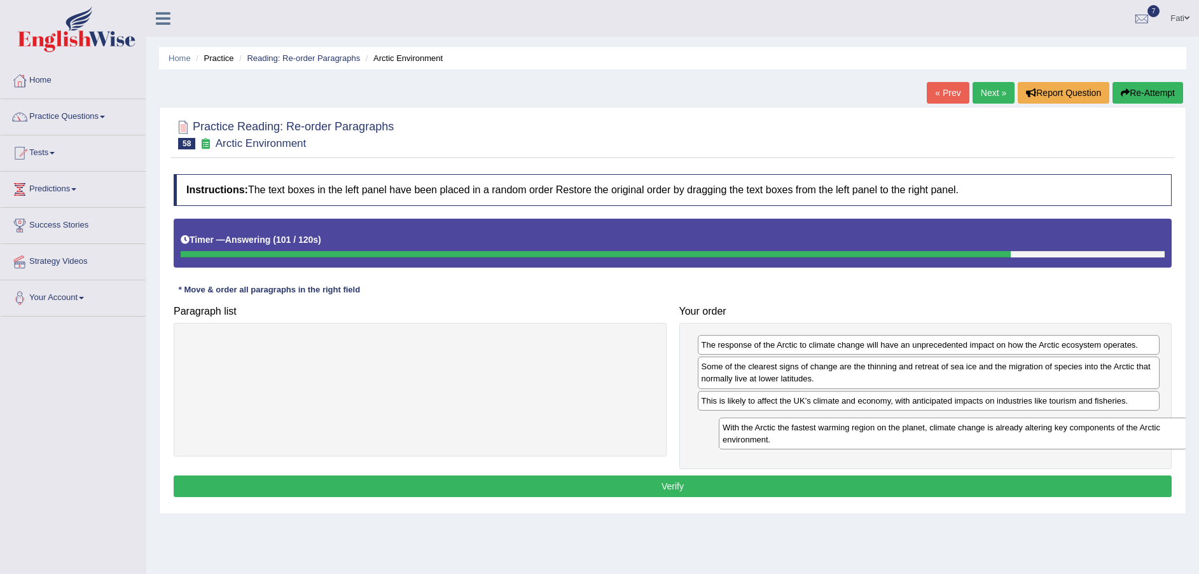
drag, startPoint x: 596, startPoint y: 354, endPoint x: 1129, endPoint y: 437, distance: 539.4
click at [1129, 437] on div "With the Arctic the fastest warming region on the planet, climate change is alr…" at bounding box center [953, 434] width 469 height 32
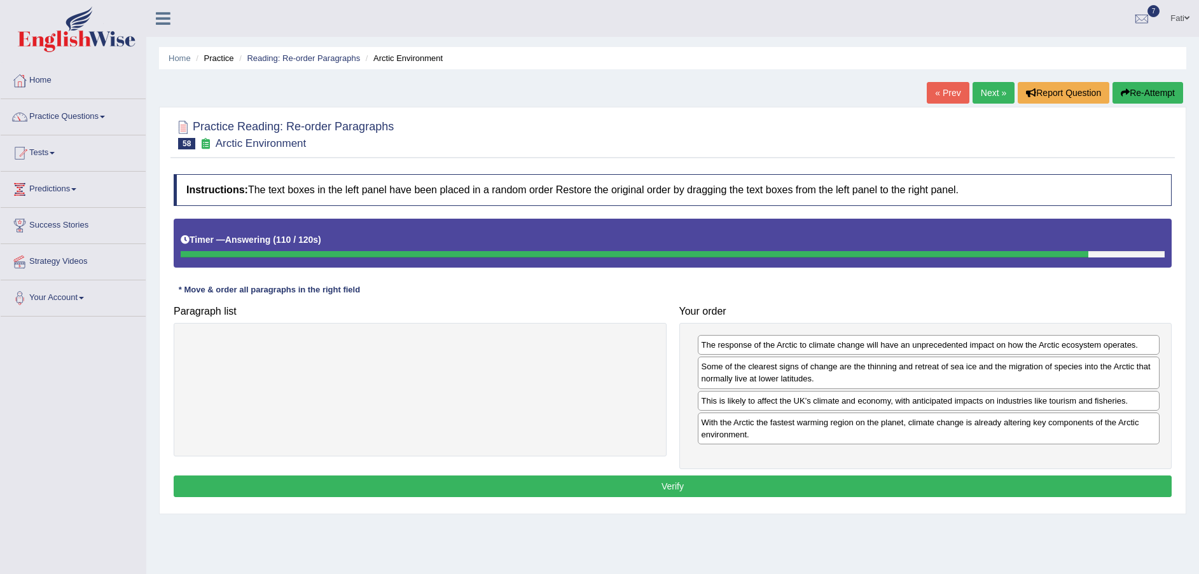
click at [1004, 480] on button "Verify" at bounding box center [673, 487] width 998 height 22
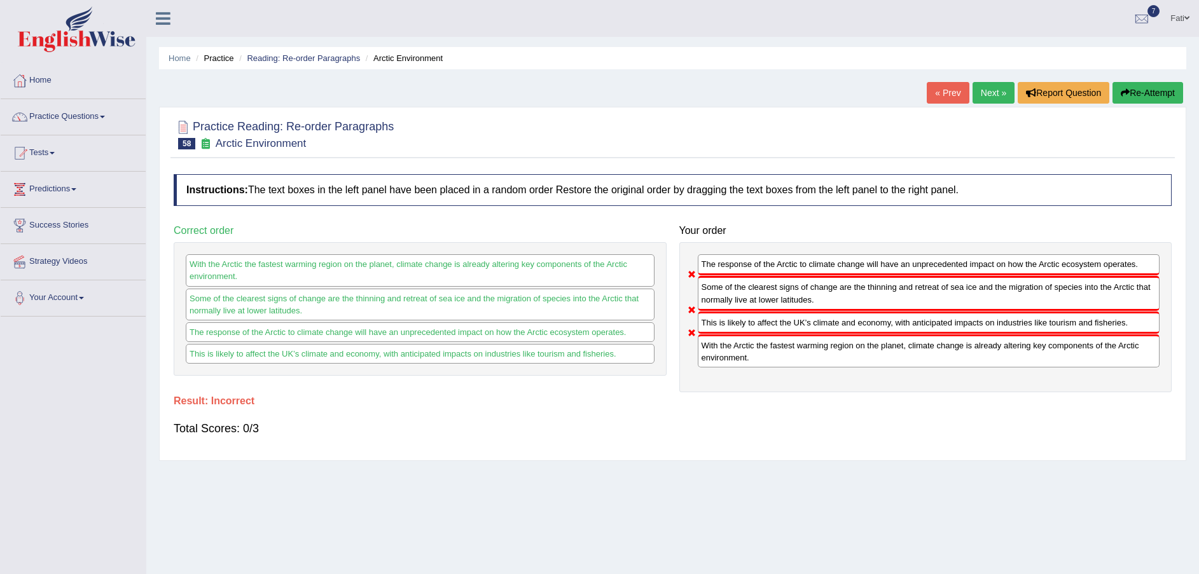
click at [1155, 87] on button "Re-Attempt" at bounding box center [1148, 93] width 71 height 22
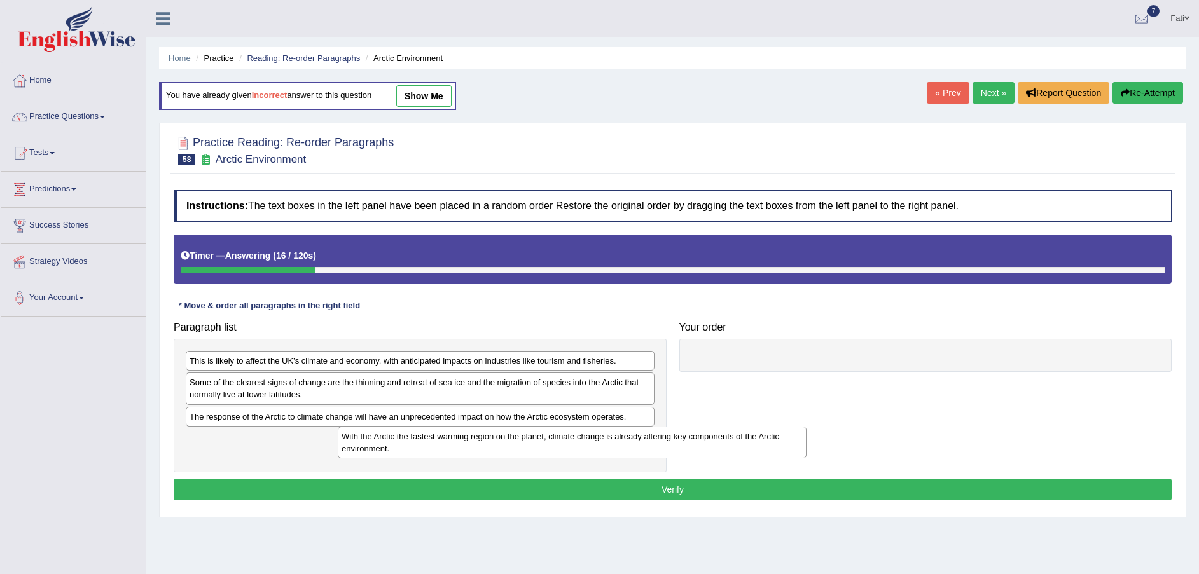
drag, startPoint x: 335, startPoint y: 450, endPoint x: 828, endPoint y: 439, distance: 493.1
click at [768, 448] on div "With the Arctic the fastest warming region on the planet, climate change is alr…" at bounding box center [572, 443] width 469 height 32
drag, startPoint x: 828, startPoint y: 439, endPoint x: 877, endPoint y: 364, distance: 89.4
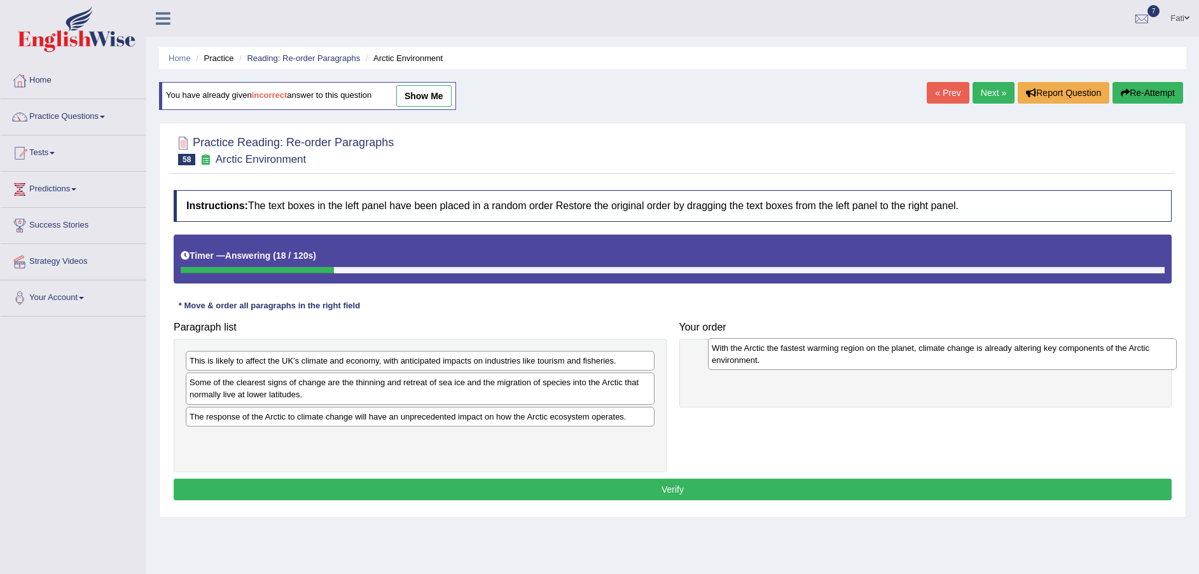
drag, startPoint x: 429, startPoint y: 440, endPoint x: 926, endPoint y: 364, distance: 503.3
click at [945, 352] on div "With the Arctic the fastest warming region on the planet, climate change is alr…" at bounding box center [942, 354] width 469 height 32
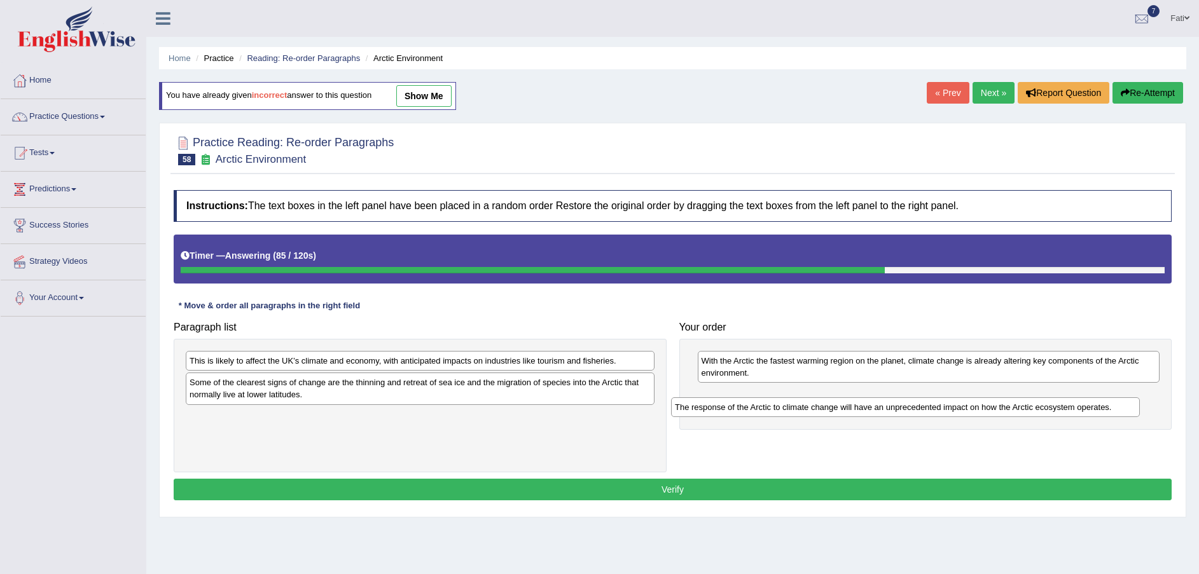
drag, startPoint x: 343, startPoint y: 422, endPoint x: 854, endPoint y: 403, distance: 510.5
click at [851, 406] on div "The response of the Arctic to climate change will have an unprecedented impact …" at bounding box center [905, 408] width 469 height 20
click at [853, 403] on div "The response of the Arctic to climate change will have an unprecedented impact …" at bounding box center [928, 400] width 469 height 20
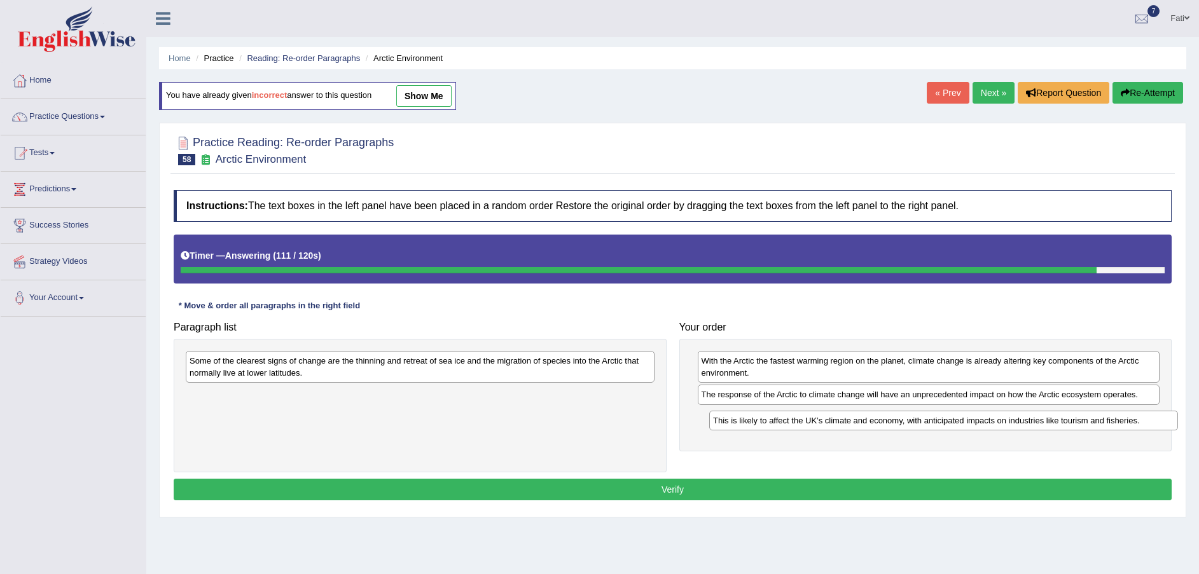
drag, startPoint x: 447, startPoint y: 364, endPoint x: 967, endPoint y: 423, distance: 523.0
click at [968, 423] on div "This is likely to affect the UK’s climate and economy, with anticipated impacts…" at bounding box center [943, 421] width 469 height 20
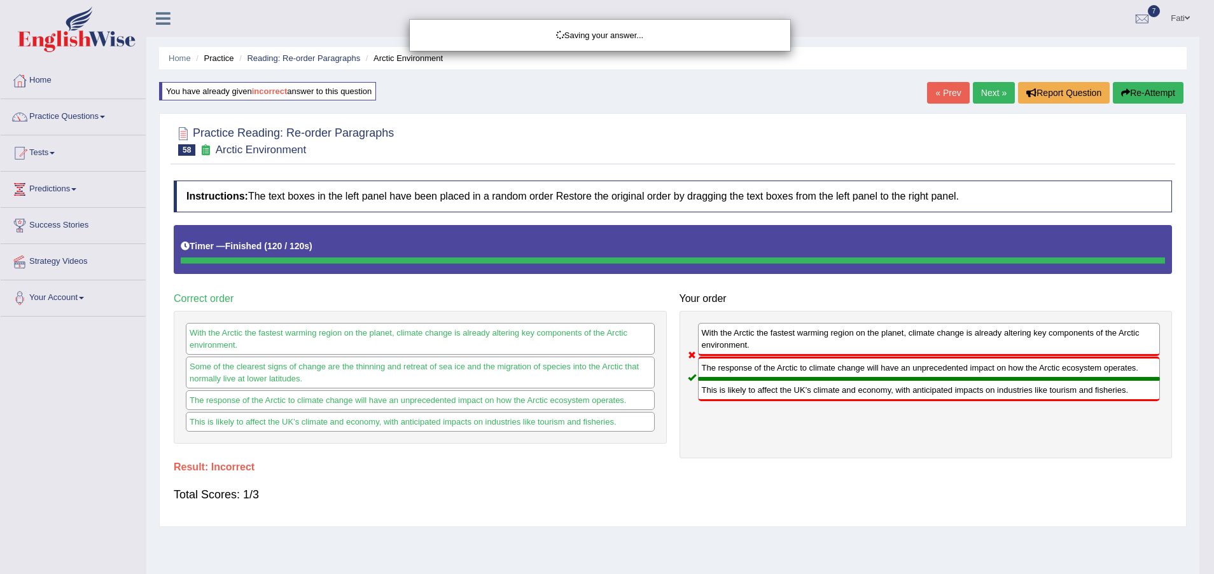
drag, startPoint x: 623, startPoint y: 376, endPoint x: 1178, endPoint y: 418, distance: 556.9
click at [1178, 418] on body "Toggle navigation Home Practice Questions Speaking Practice Read Aloud Repeat S…" at bounding box center [607, 287] width 1214 height 574
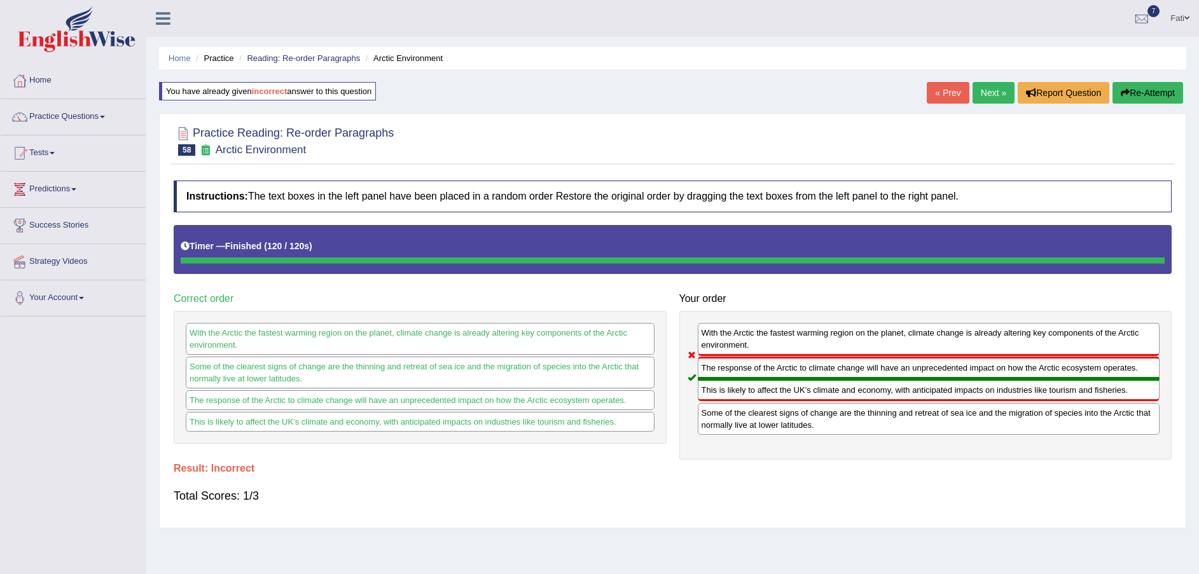
click at [1142, 92] on button "Re-Attempt" at bounding box center [1148, 93] width 71 height 22
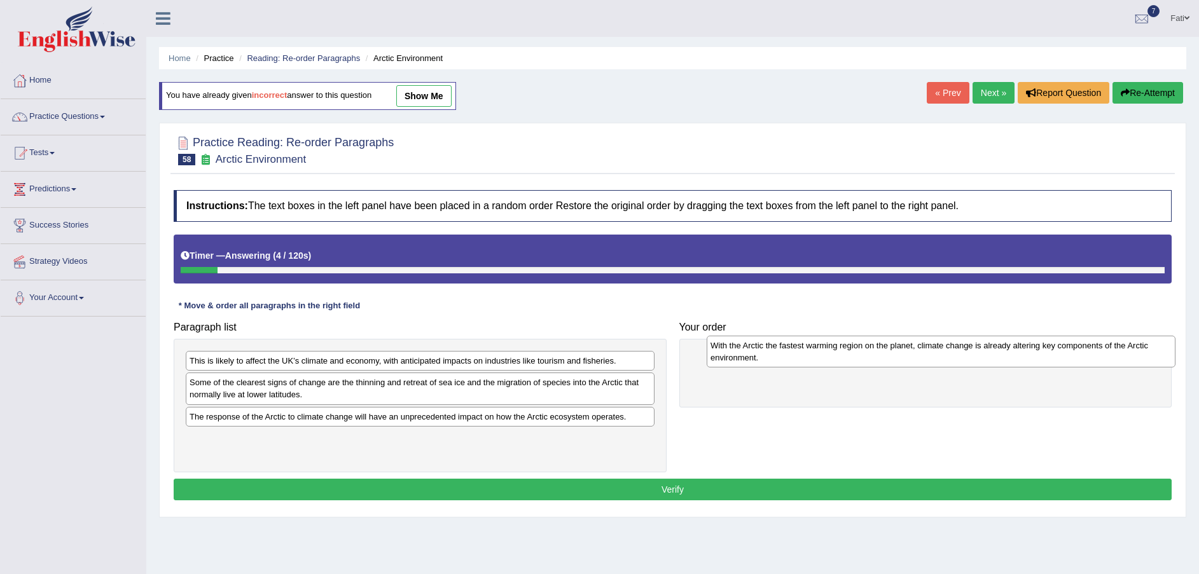
drag, startPoint x: 346, startPoint y: 446, endPoint x: 856, endPoint y: 357, distance: 517.2
click at [861, 354] on div "With the Arctic the fastest warming region on the planet, climate change is alr…" at bounding box center [941, 352] width 469 height 32
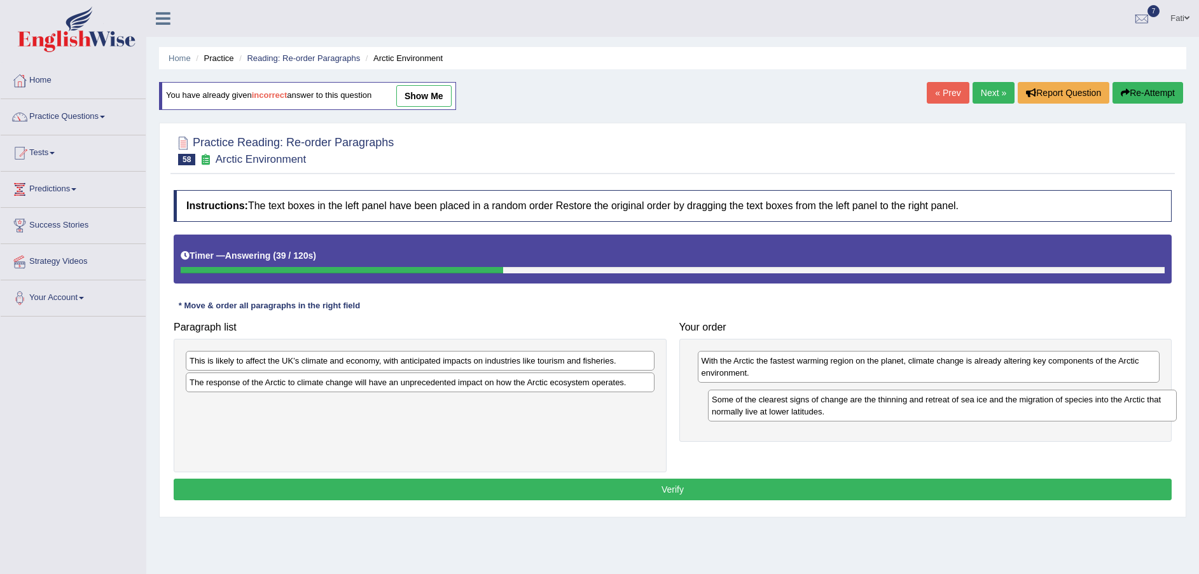
drag, startPoint x: 635, startPoint y: 396, endPoint x: 1157, endPoint y: 413, distance: 522.5
click at [1157, 413] on div "Some of the clearest signs of change are the thinning and retreat of sea ice an…" at bounding box center [942, 406] width 469 height 32
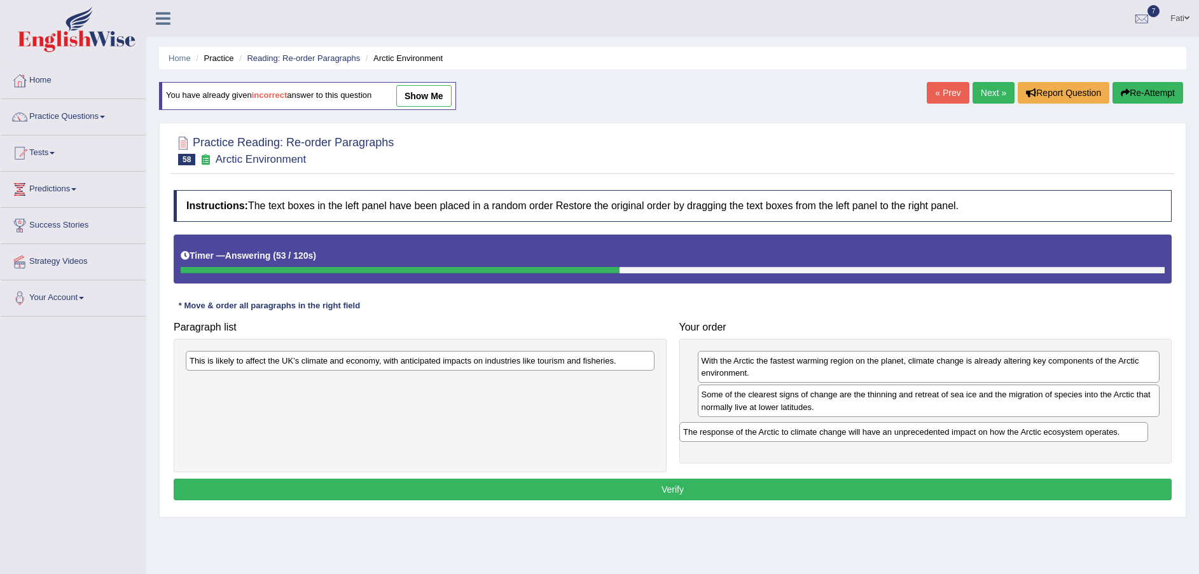
drag, startPoint x: 467, startPoint y: 387, endPoint x: 961, endPoint y: 436, distance: 496.1
click at [961, 436] on div "The response of the Arctic to climate change will have an unprecedented impact …" at bounding box center [913, 432] width 469 height 20
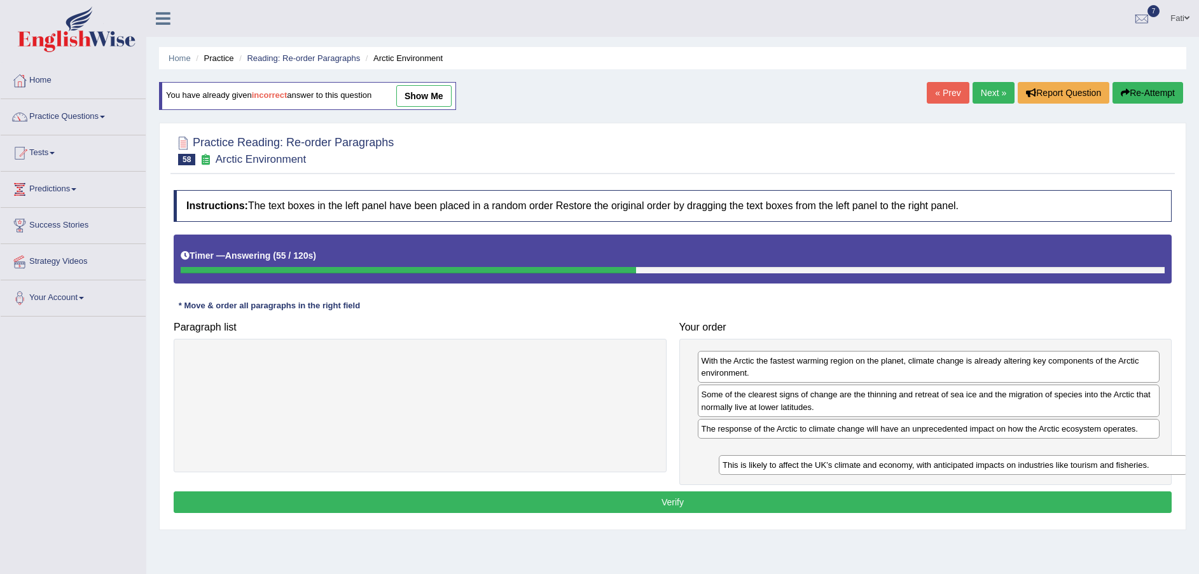
drag, startPoint x: 599, startPoint y: 367, endPoint x: 1133, endPoint y: 468, distance: 543.1
click at [1133, 468] on div "This is likely to affect the UK’s climate and economy, with anticipated impacts…" at bounding box center [953, 465] width 469 height 20
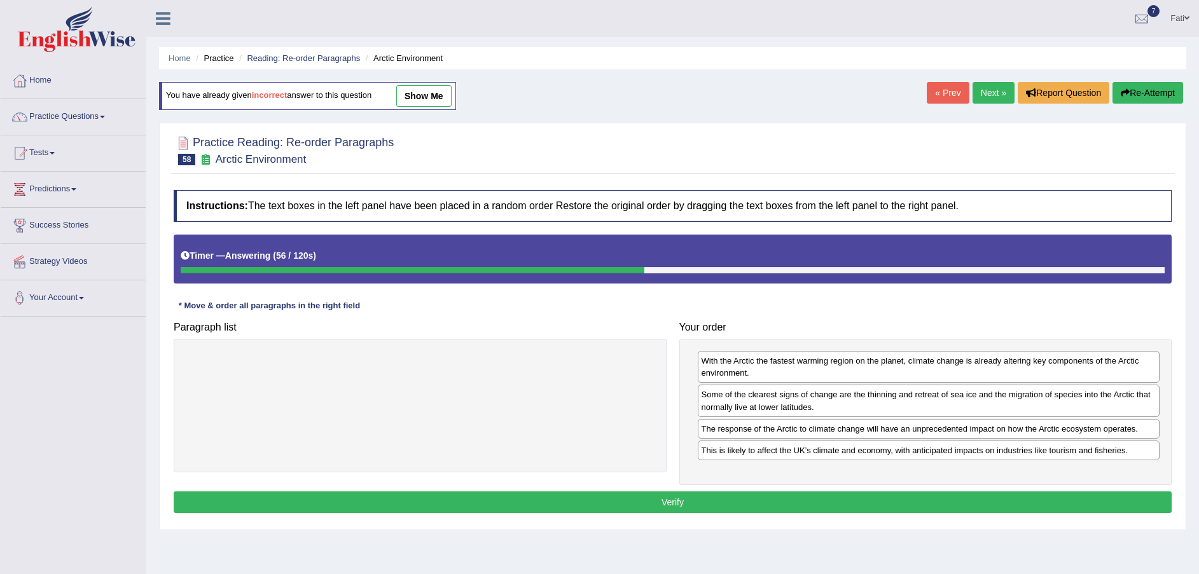
click at [982, 502] on button "Verify" at bounding box center [673, 503] width 998 height 22
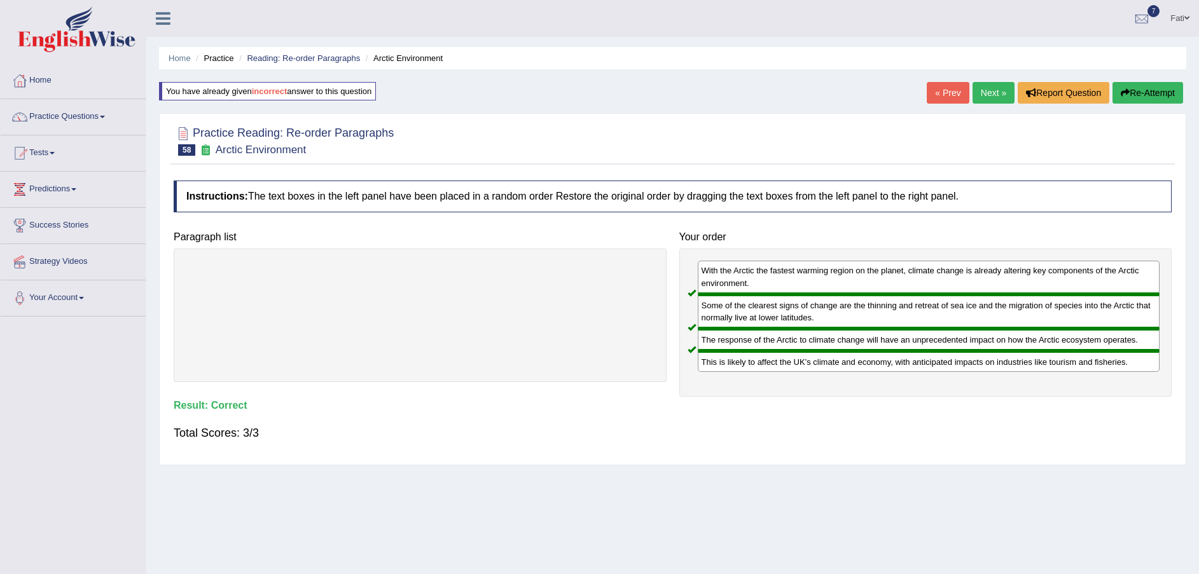
click at [992, 100] on link "Next »" at bounding box center [994, 93] width 42 height 22
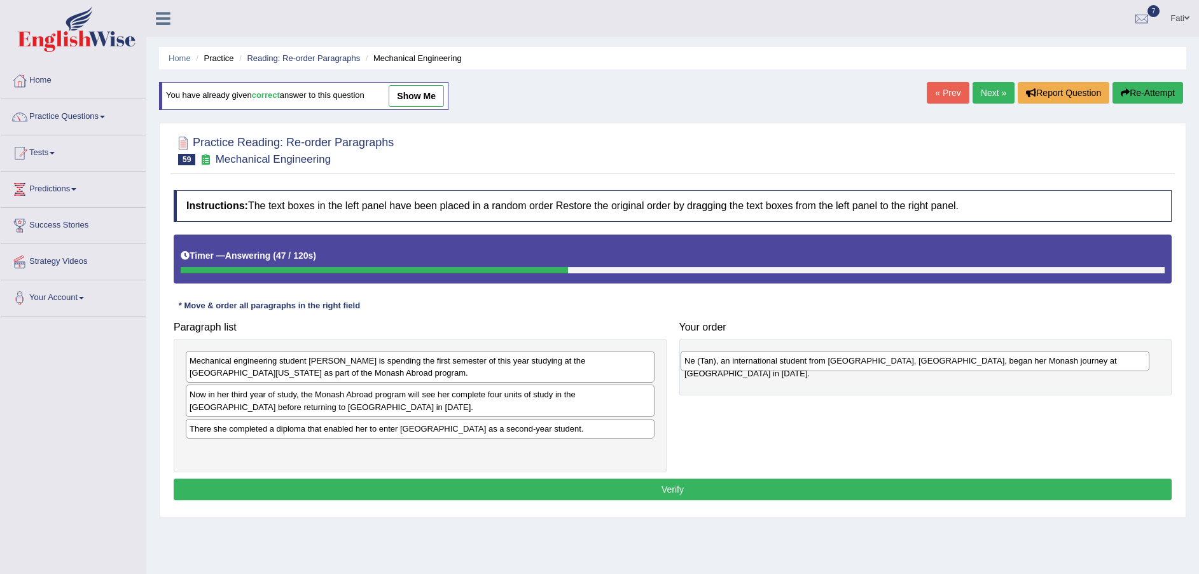
drag, startPoint x: 532, startPoint y: 398, endPoint x: 1035, endPoint y: 363, distance: 503.7
click at [1035, 363] on div "Ne (Tan), an international student from [GEOGRAPHIC_DATA], [GEOGRAPHIC_DATA], b…" at bounding box center [915, 361] width 469 height 20
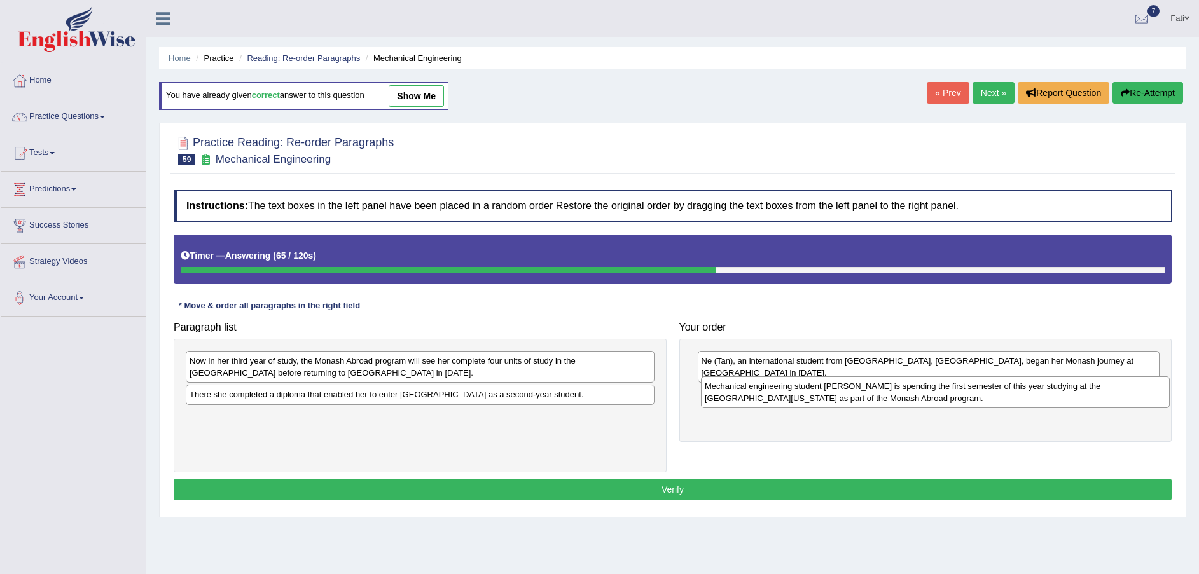
drag, startPoint x: 403, startPoint y: 377, endPoint x: 918, endPoint y: 401, distance: 515.8
click at [918, 401] on div "Mechanical engineering student [PERSON_NAME] is spending the first semester of …" at bounding box center [935, 393] width 469 height 32
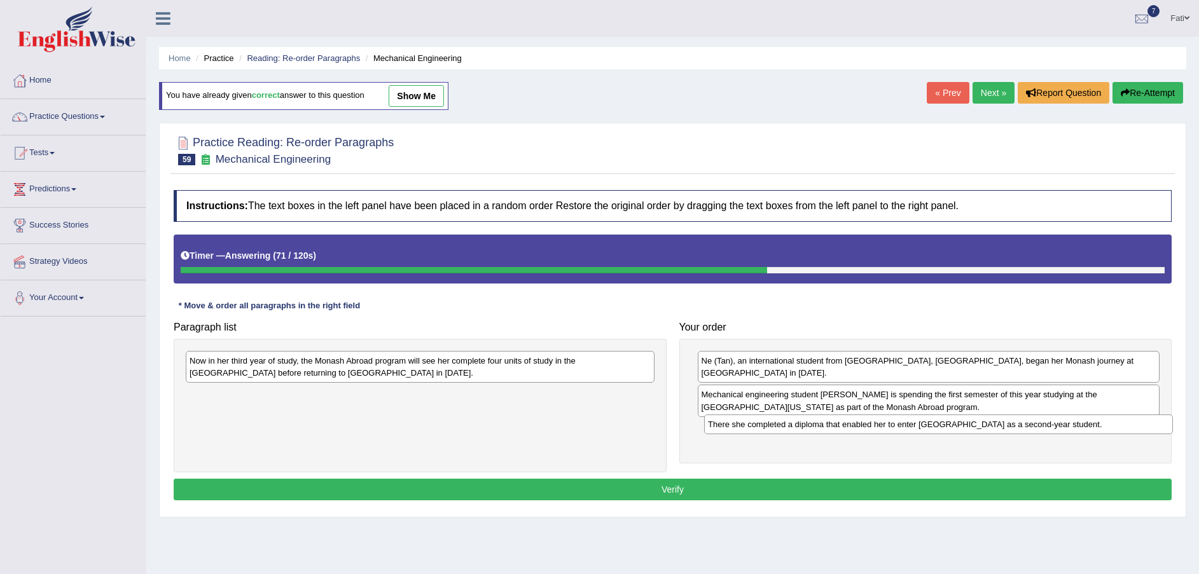
drag, startPoint x: 503, startPoint y: 402, endPoint x: 1018, endPoint y: 431, distance: 516.7
click at [1018, 431] on div "There she completed a diploma that enabled her to enter Monash University as a …" at bounding box center [938, 425] width 469 height 20
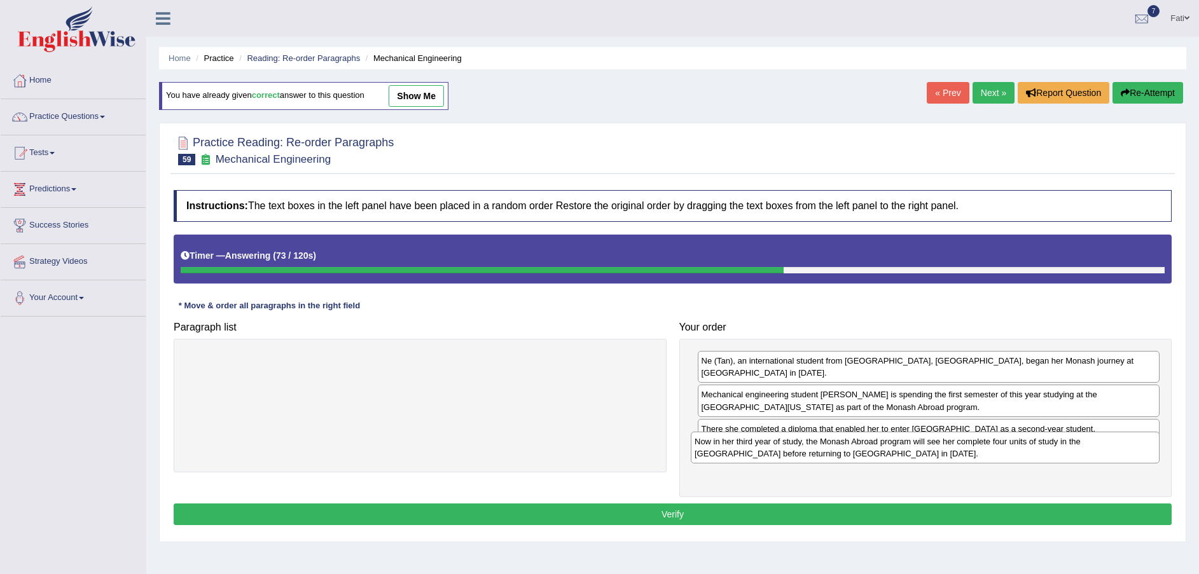
drag, startPoint x: 613, startPoint y: 373, endPoint x: 1109, endPoint y: 452, distance: 502.5
click at [1109, 452] on div "Now in her third year of study, the Monash Abroad program will see her complete…" at bounding box center [925, 448] width 469 height 32
click at [1015, 506] on button "Verify" at bounding box center [673, 515] width 998 height 22
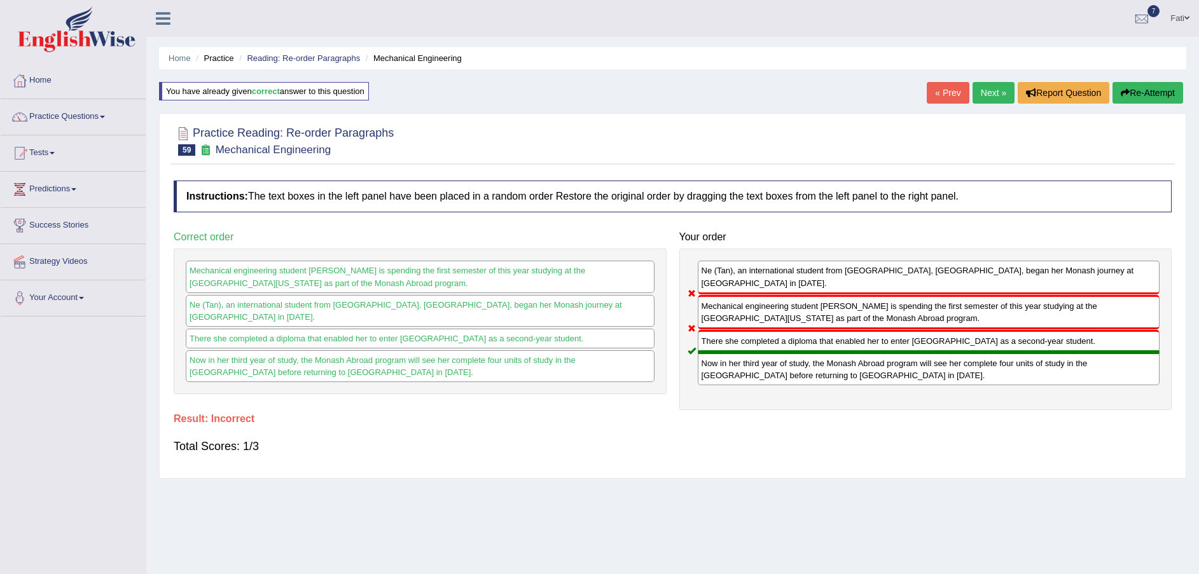
click at [1145, 92] on button "Re-Attempt" at bounding box center [1148, 93] width 71 height 22
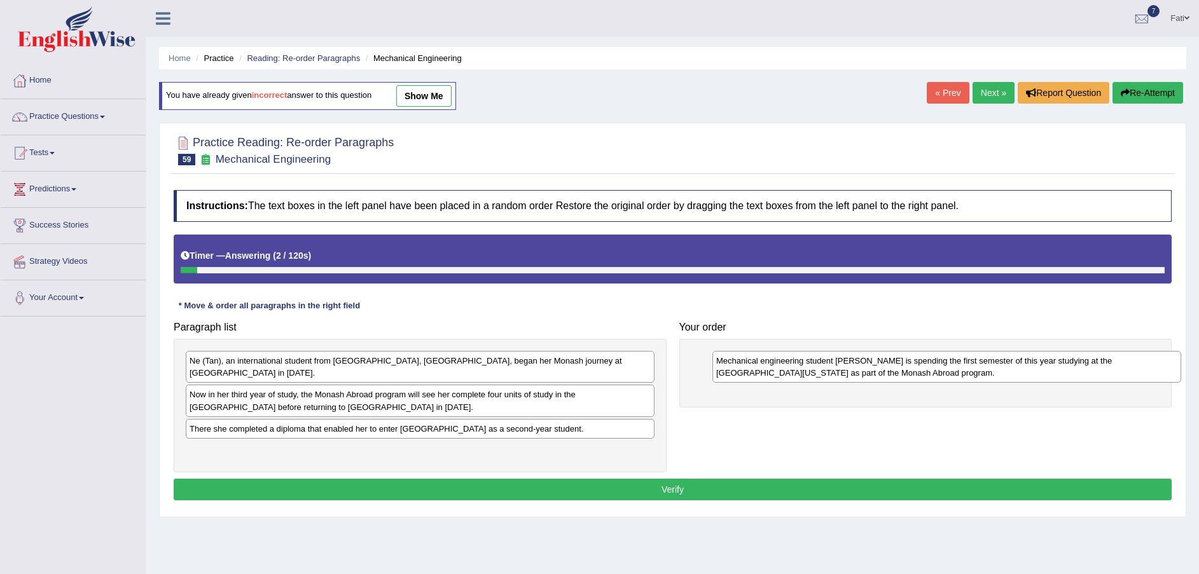
drag, startPoint x: 258, startPoint y: 369, endPoint x: 785, endPoint y: 362, distance: 526.7
click at [785, 362] on div "Mechanical engineering student [PERSON_NAME] is spending the first semester of …" at bounding box center [946, 367] width 469 height 32
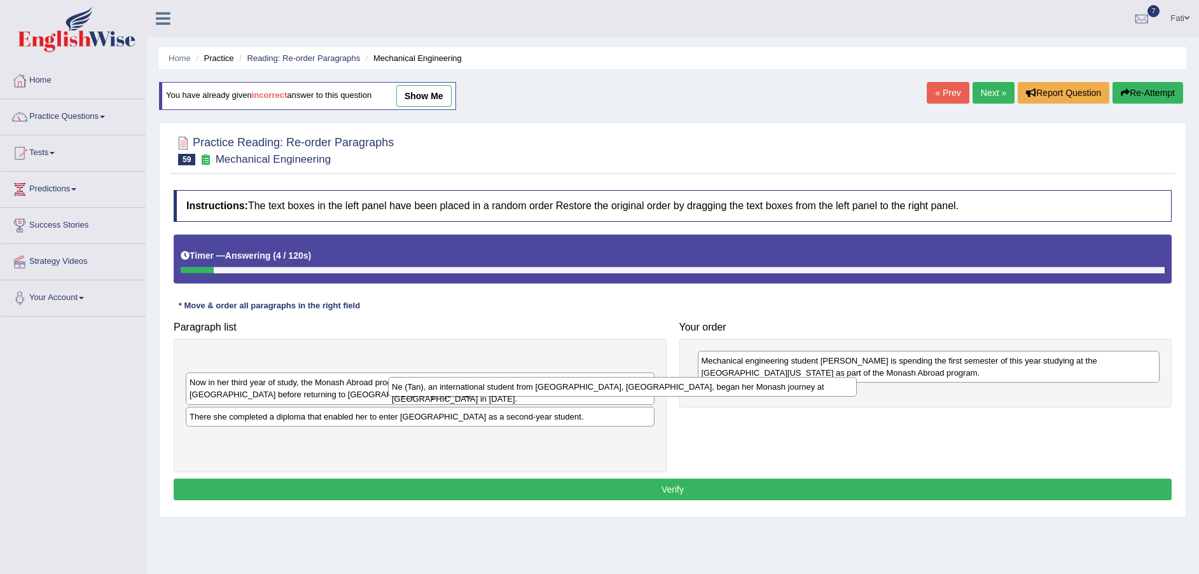
drag, startPoint x: 313, startPoint y: 363, endPoint x: 794, endPoint y: 435, distance: 486.2
click at [778, 397] on div "Ne (Tan), an international student from [GEOGRAPHIC_DATA], [GEOGRAPHIC_DATA], b…" at bounding box center [622, 387] width 469 height 20
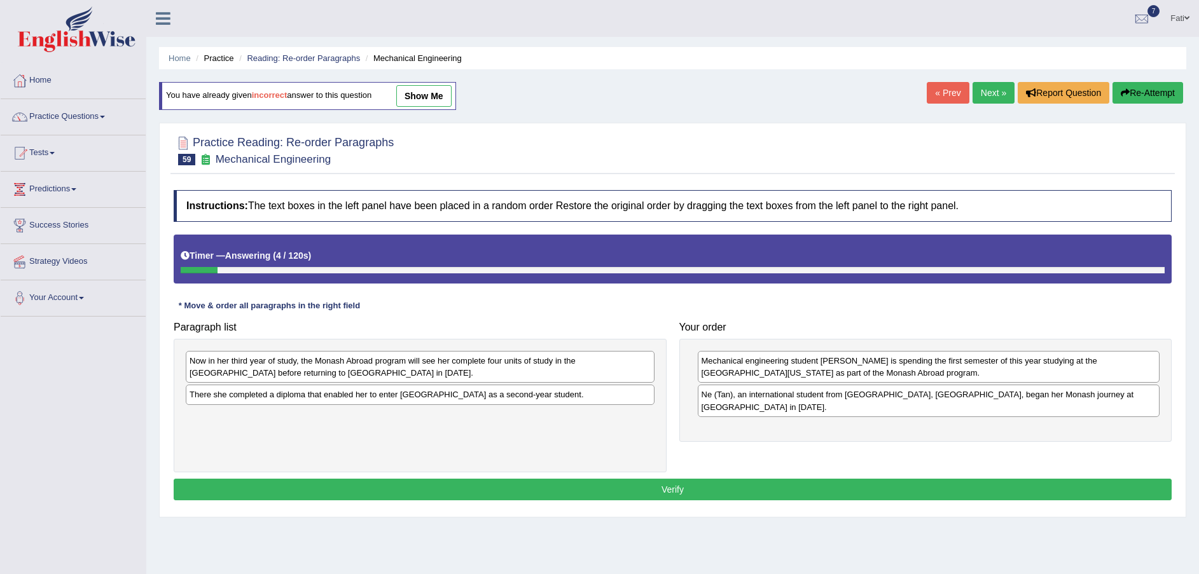
drag, startPoint x: 794, startPoint y: 435, endPoint x: 821, endPoint y: 416, distance: 33.4
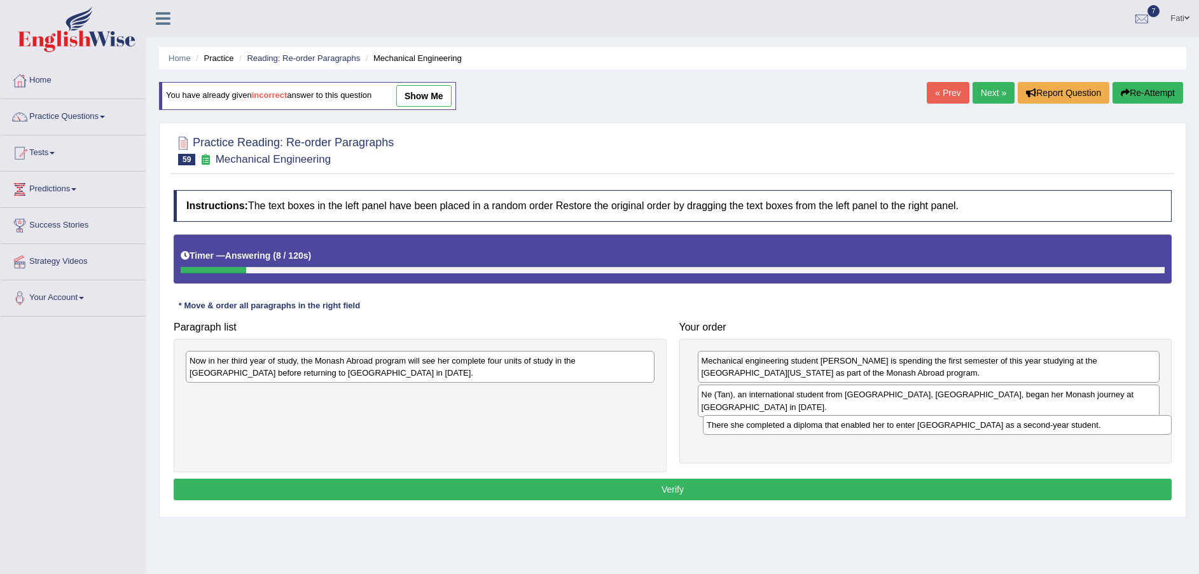
drag, startPoint x: 395, startPoint y: 401, endPoint x: 903, endPoint y: 426, distance: 508.2
click at [903, 426] on div "There she completed a diploma that enabled her to enter [GEOGRAPHIC_DATA] as a …" at bounding box center [937, 425] width 469 height 20
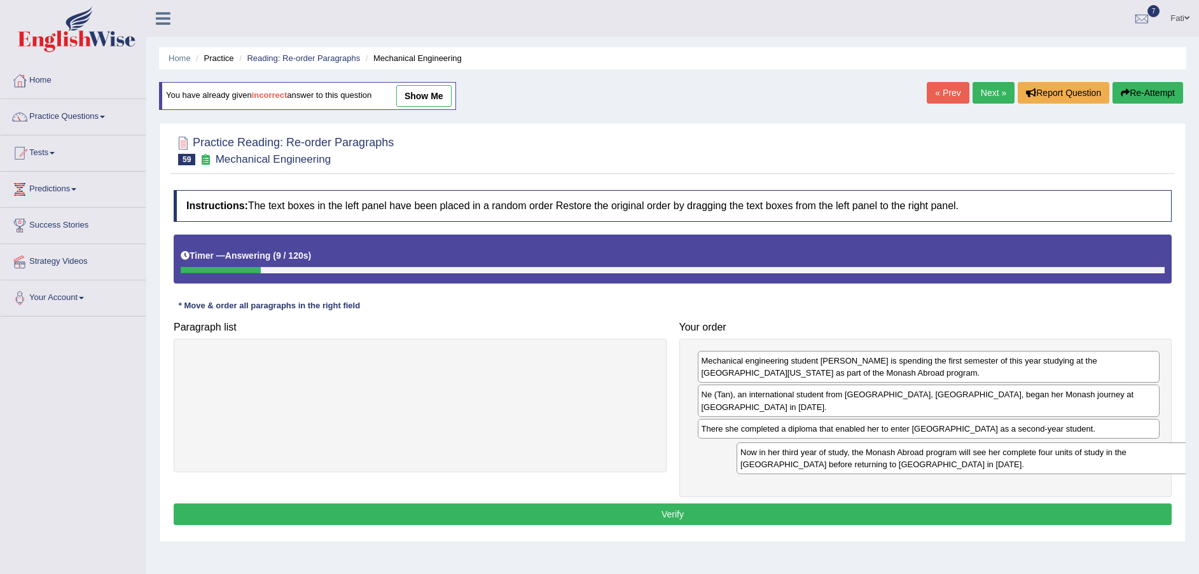
drag, startPoint x: 609, startPoint y: 375, endPoint x: 1154, endPoint y: 467, distance: 552.1
click at [1156, 467] on div "Now in her third year of study, the Monash Abroad program will see her complete…" at bounding box center [971, 459] width 469 height 32
click at [1091, 505] on button "Verify" at bounding box center [673, 515] width 998 height 22
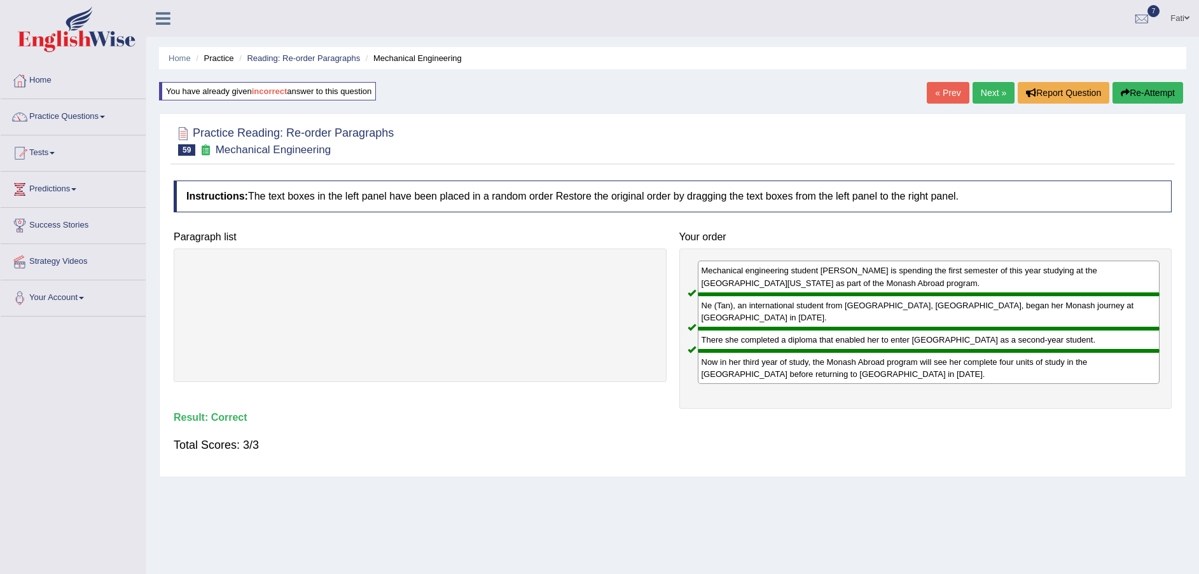
click at [990, 84] on link "Next »" at bounding box center [994, 93] width 42 height 22
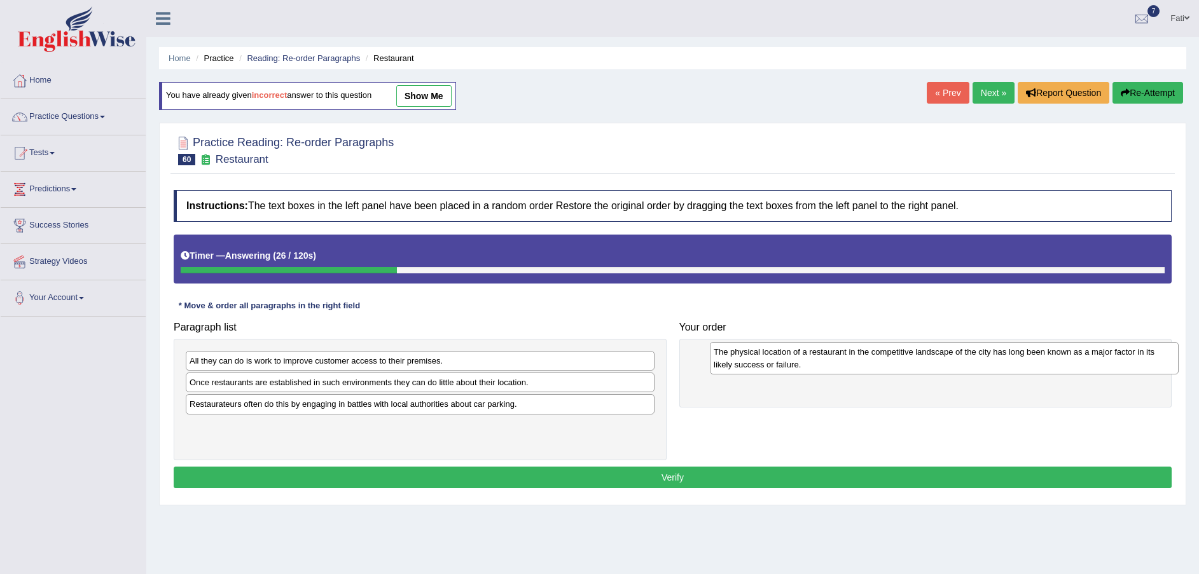
drag, startPoint x: 388, startPoint y: 420, endPoint x: 912, endPoint y: 368, distance: 526.8
click at [912, 368] on div "The physical location of a restaurant in the competitive landscape of the city …" at bounding box center [944, 358] width 469 height 32
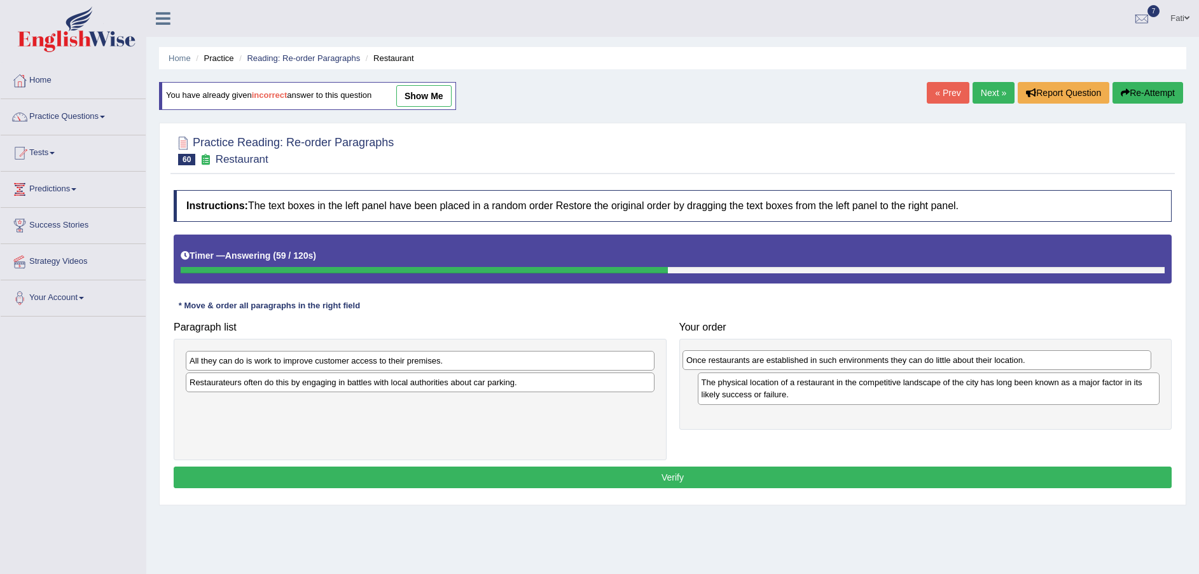
drag, startPoint x: 452, startPoint y: 387, endPoint x: 948, endPoint y: 364, distance: 497.3
click at [948, 364] on div "Once restaurants are established in such environments they can do little about …" at bounding box center [917, 360] width 469 height 20
drag, startPoint x: 317, startPoint y: 359, endPoint x: 335, endPoint y: 359, distance: 18.4
click at [335, 359] on div "All they can do is work to improve customer access to their premises." at bounding box center [438, 361] width 469 height 20
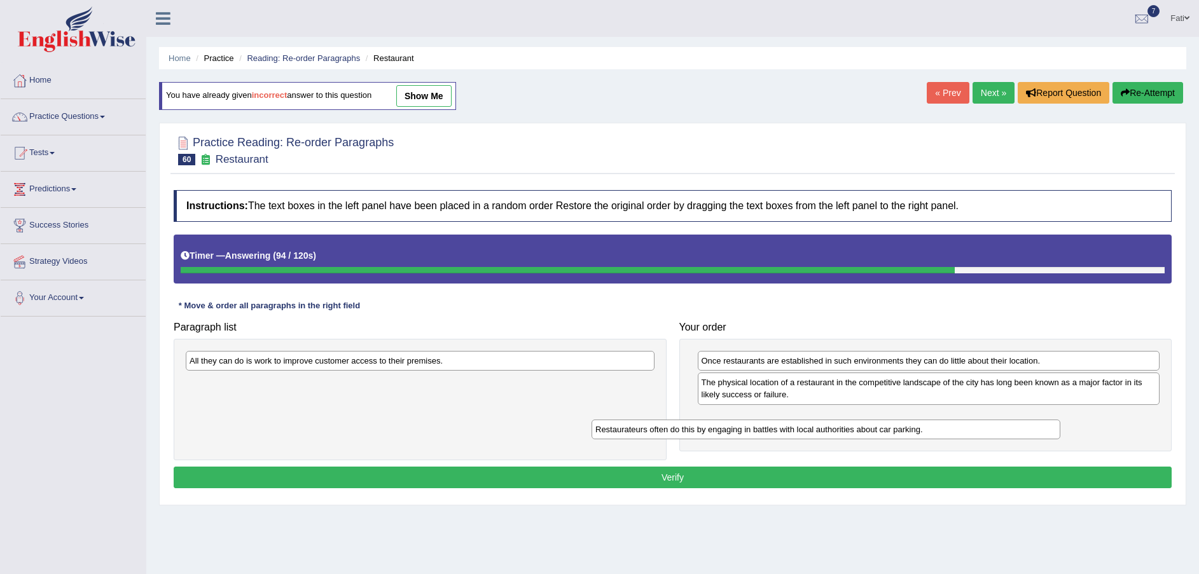
drag, startPoint x: 483, startPoint y: 391, endPoint x: 889, endPoint y: 438, distance: 408.6
click at [889, 438] on div "Restaurateurs often do this by engaging in battles with local authorities about…" at bounding box center [826, 430] width 469 height 20
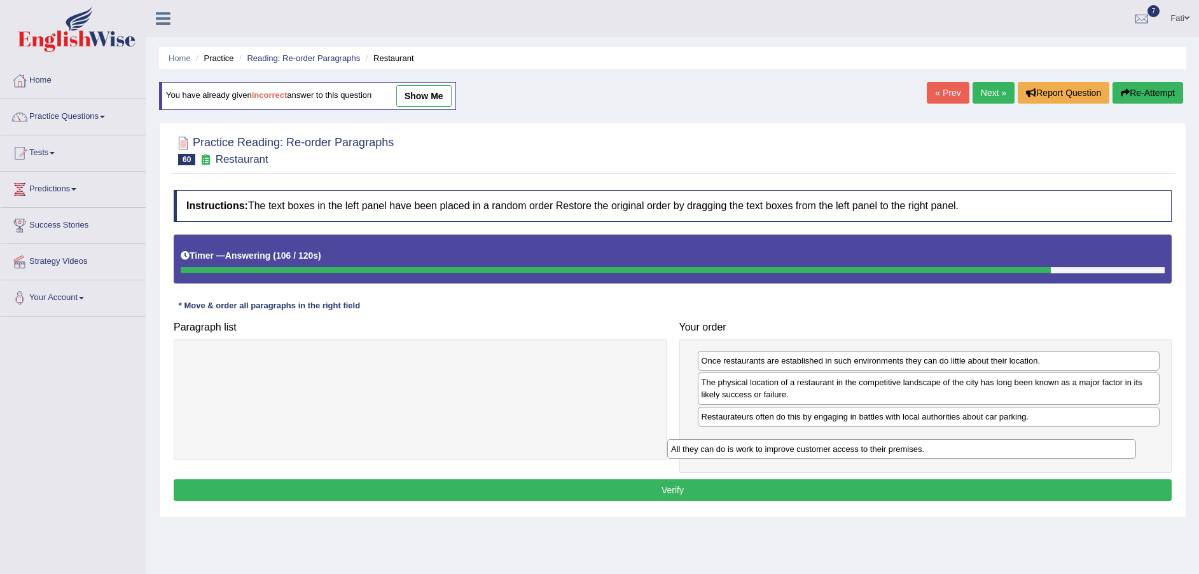
drag, startPoint x: 604, startPoint y: 367, endPoint x: 1086, endPoint y: 452, distance: 488.9
click at [1086, 452] on div "All they can do is work to improve customer access to their premises." at bounding box center [901, 450] width 469 height 20
click at [1021, 492] on button "Verify" at bounding box center [673, 491] width 998 height 22
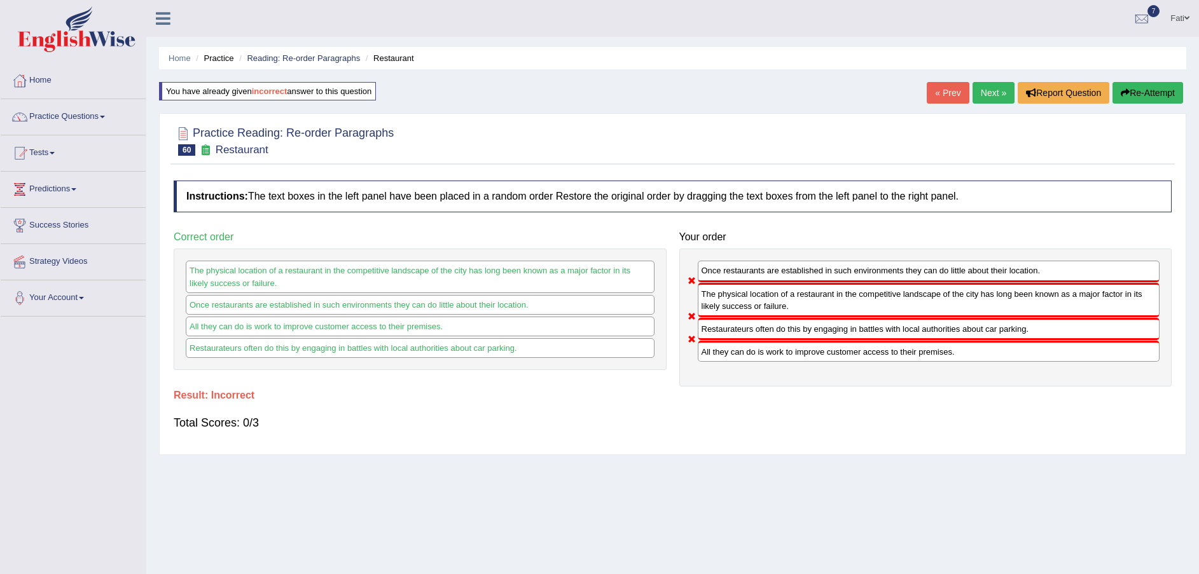
drag, startPoint x: 1146, startPoint y: 96, endPoint x: 1139, endPoint y: 102, distance: 9.5
click at [1144, 98] on button "Re-Attempt" at bounding box center [1148, 93] width 71 height 22
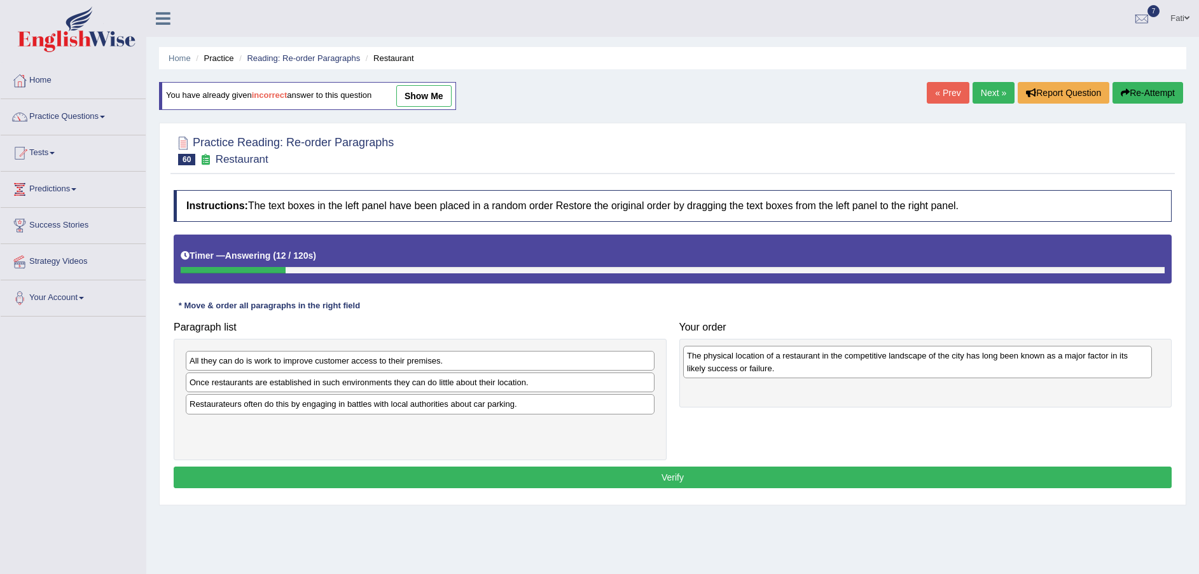
drag, startPoint x: 425, startPoint y: 415, endPoint x: 922, endPoint y: 367, distance: 499.8
click at [922, 367] on div "The physical location of a restaurant in the competitive landscape of the city …" at bounding box center [917, 362] width 469 height 32
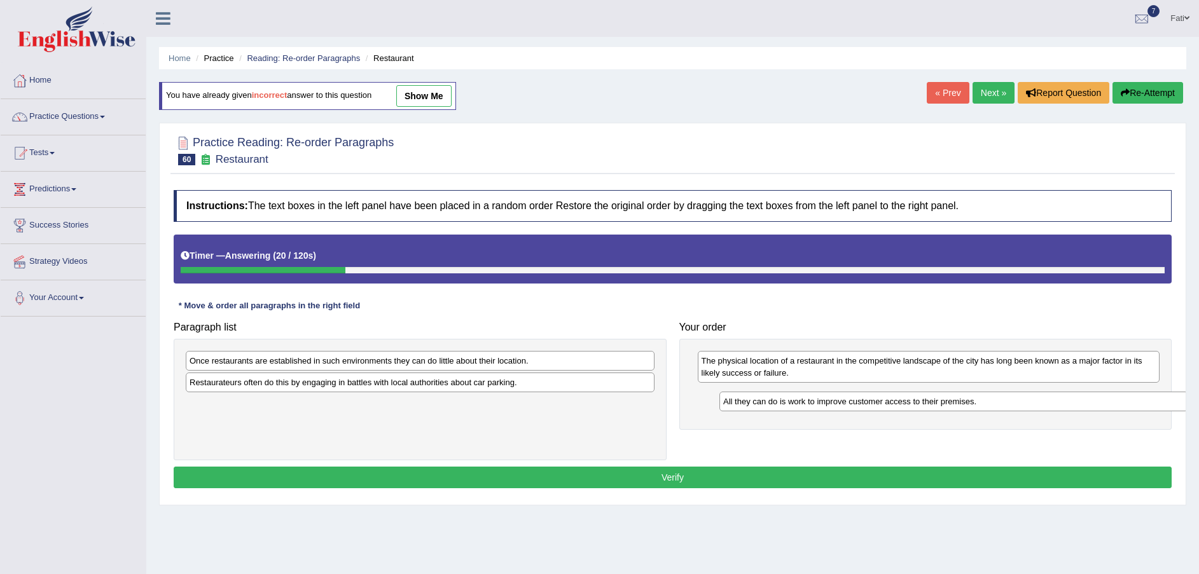
drag, startPoint x: 345, startPoint y: 367, endPoint x: 879, endPoint y: 408, distance: 535.2
click at [879, 408] on div "All they can do is work to improve customer access to their premises." at bounding box center [953, 402] width 469 height 20
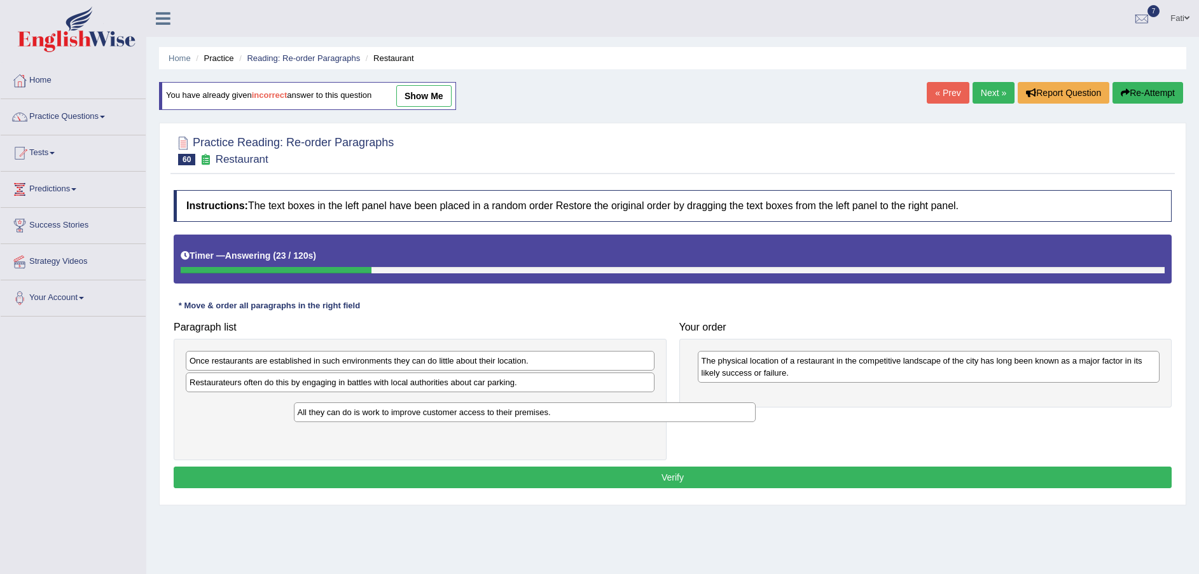
drag, startPoint x: 838, startPoint y: 398, endPoint x: 415, endPoint y: 417, distance: 424.1
click at [415, 417] on div "All they can do is work to improve customer access to their premises." at bounding box center [525, 413] width 462 height 20
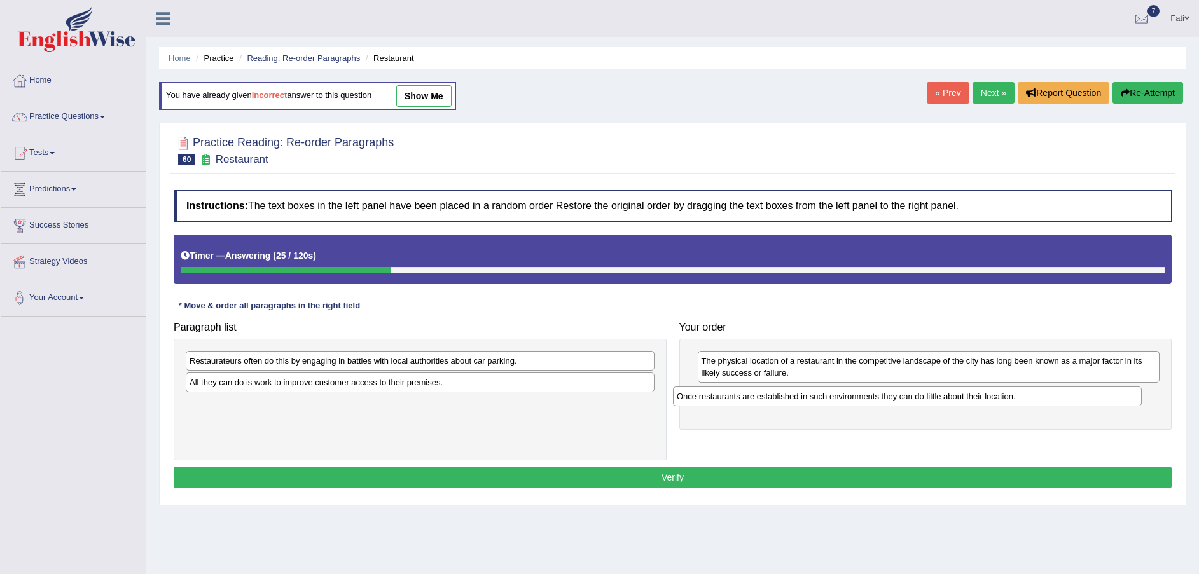
drag, startPoint x: 429, startPoint y: 359, endPoint x: 955, endPoint y: 397, distance: 527.4
click at [955, 397] on div "Once restaurants are established in such environments they can do little about …" at bounding box center [907, 397] width 469 height 20
click at [955, 397] on div "Once restaurants are established in such environments they can do little about …" at bounding box center [945, 399] width 469 height 20
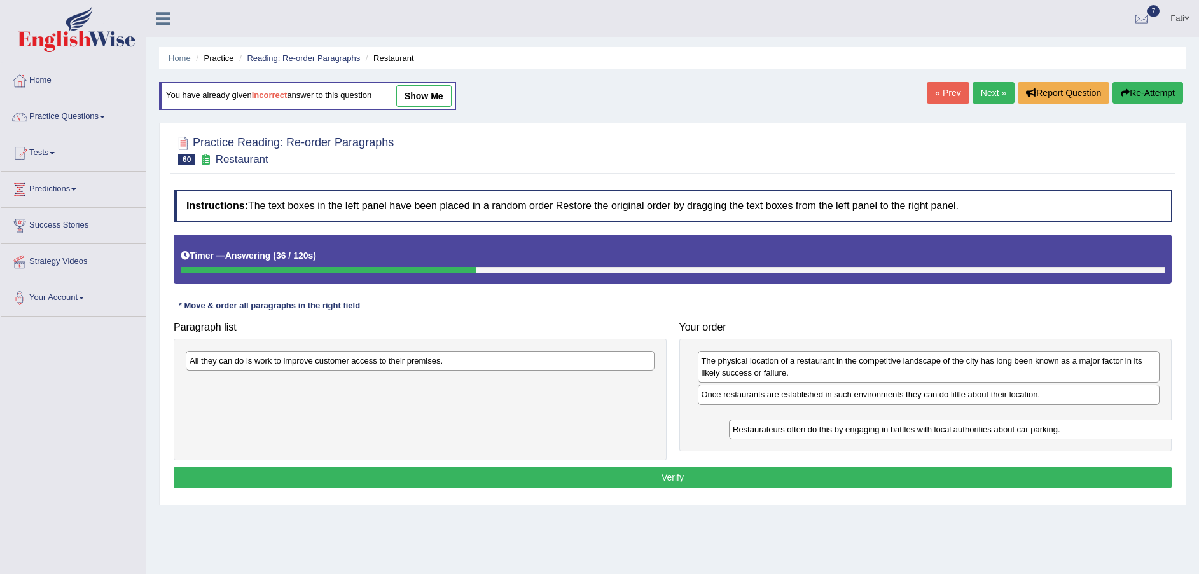
drag, startPoint x: 309, startPoint y: 361, endPoint x: 777, endPoint y: 423, distance: 472.2
click at [849, 430] on div "Restaurateurs often do this by engaging in battles with local authorities about…" at bounding box center [963, 430] width 469 height 20
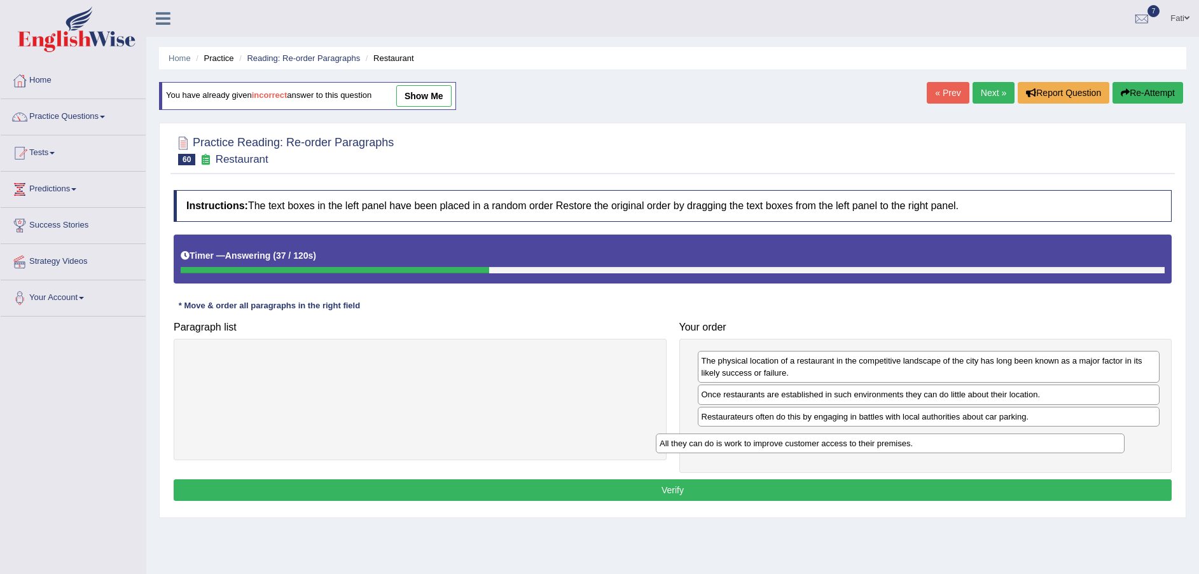
drag, startPoint x: 566, startPoint y: 371, endPoint x: 1036, endPoint y: 454, distance: 477.3
click at [1036, 454] on div "All they can do is work to improve customer access to their premises." at bounding box center [890, 444] width 469 height 20
click at [975, 485] on button "Verify" at bounding box center [673, 491] width 998 height 22
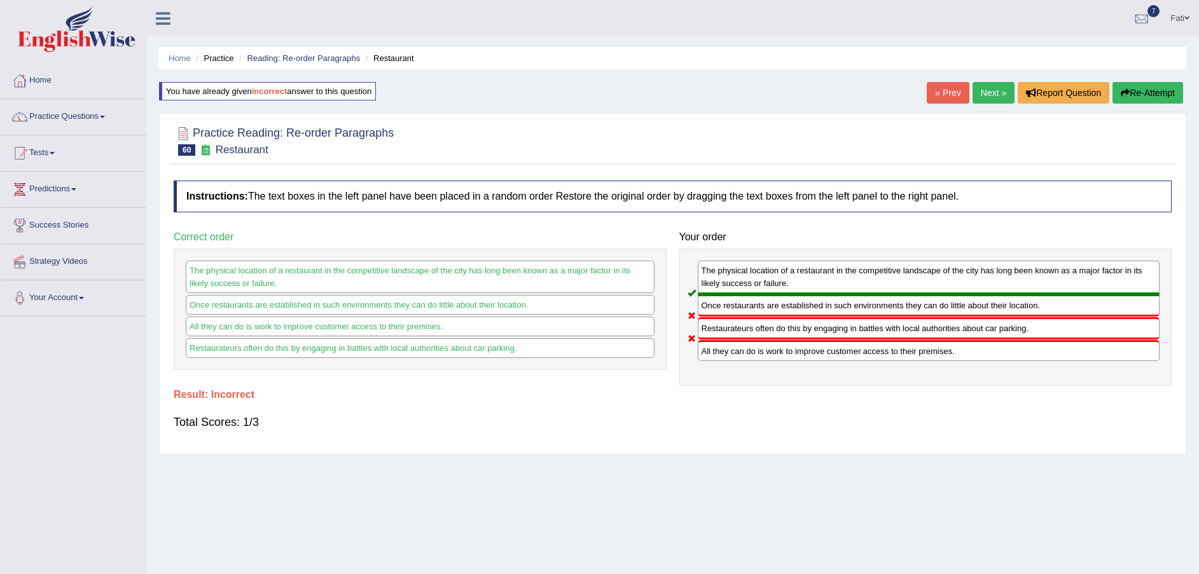
click at [1164, 96] on button "Re-Attempt" at bounding box center [1148, 93] width 71 height 22
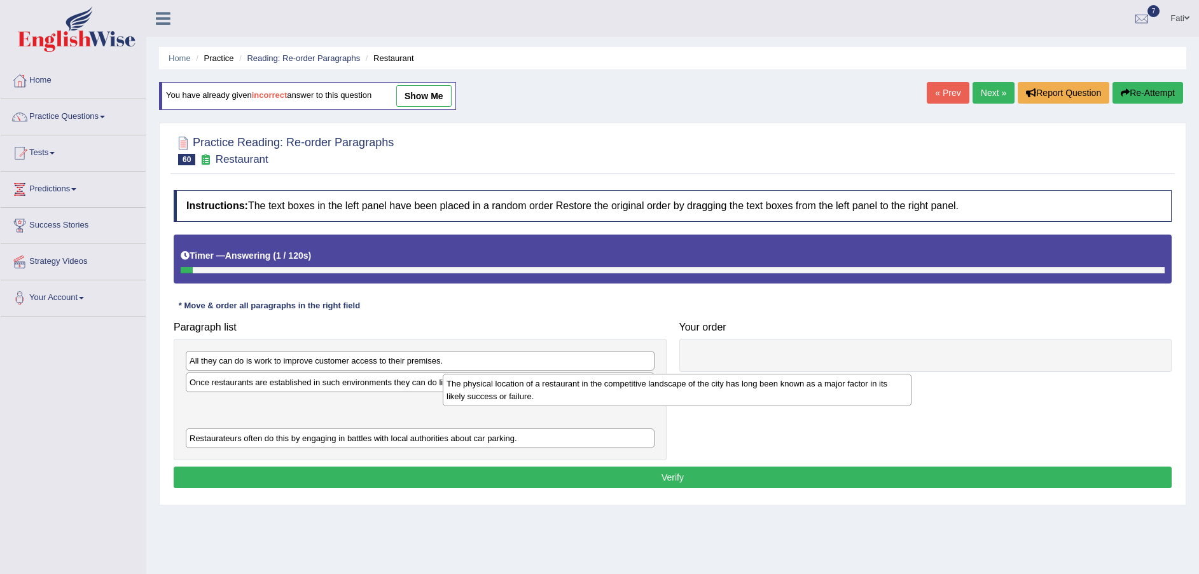
drag, startPoint x: 350, startPoint y: 410, endPoint x: 719, endPoint y: 374, distance: 371.3
click at [693, 375] on div "The physical location of a restaurant in the competitive landscape of the city …" at bounding box center [677, 390] width 469 height 32
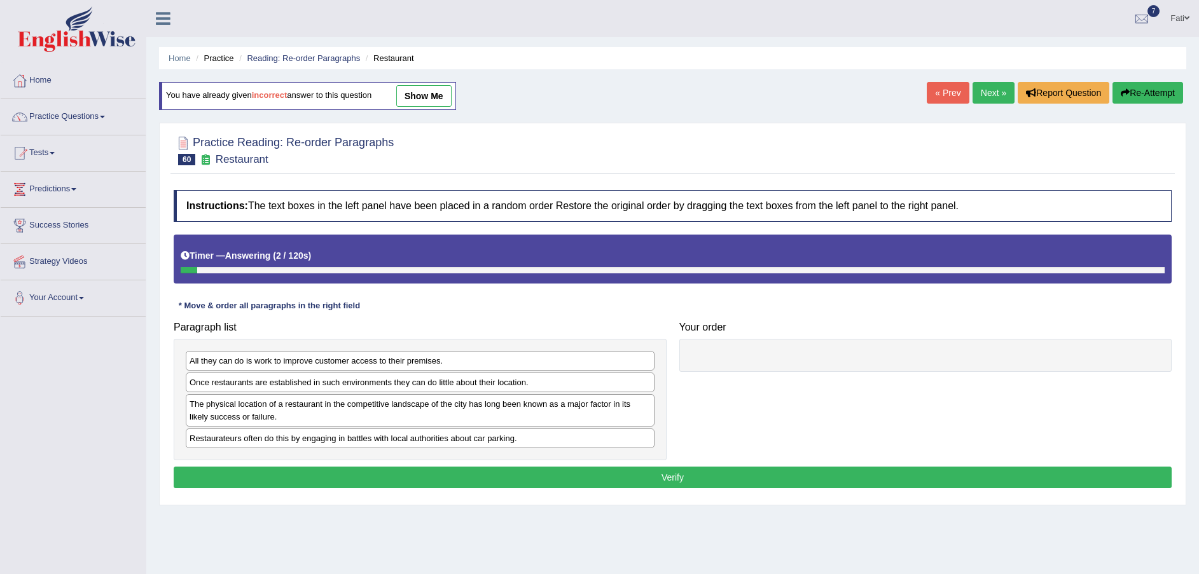
drag, startPoint x: 719, startPoint y: 374, endPoint x: 810, endPoint y: 375, distance: 91.0
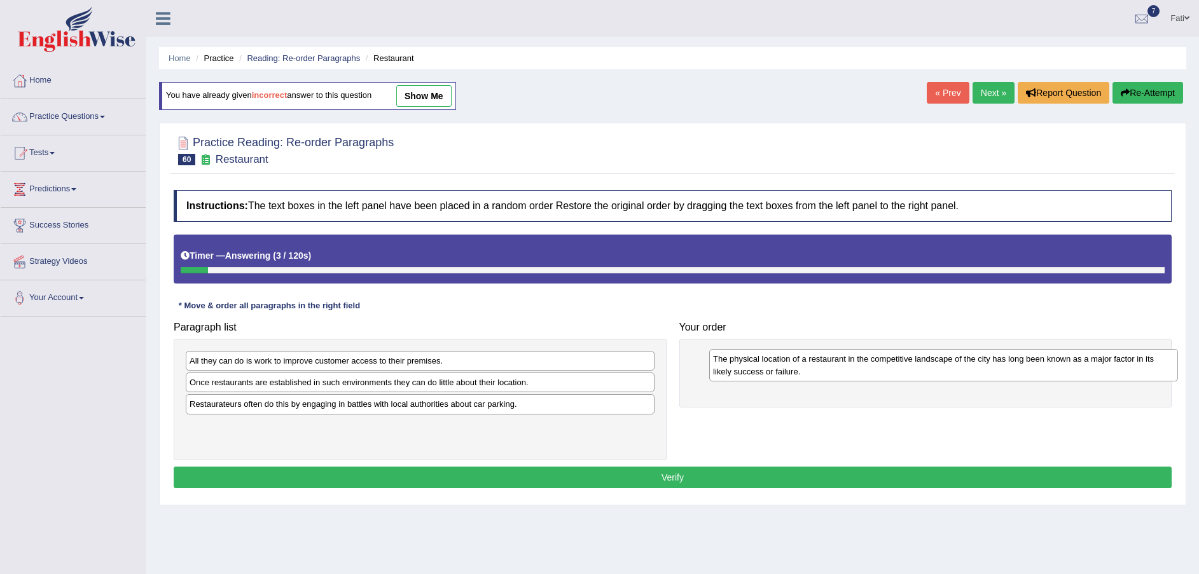
drag, startPoint x: 603, startPoint y: 414, endPoint x: 1135, endPoint y: 369, distance: 533.7
click at [1135, 369] on div "The physical location of a restaurant in the competitive landscape of the city …" at bounding box center [943, 365] width 469 height 32
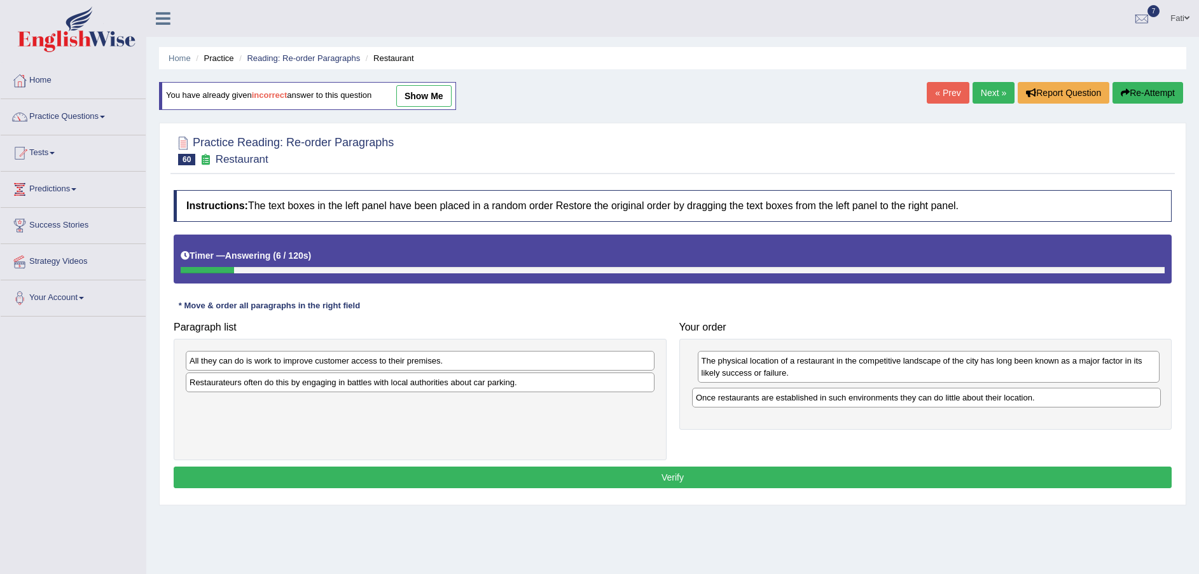
drag, startPoint x: 362, startPoint y: 387, endPoint x: 868, endPoint y: 403, distance: 506.6
click at [868, 403] on div "Once restaurants are established in such environments they can do little about …" at bounding box center [926, 398] width 469 height 20
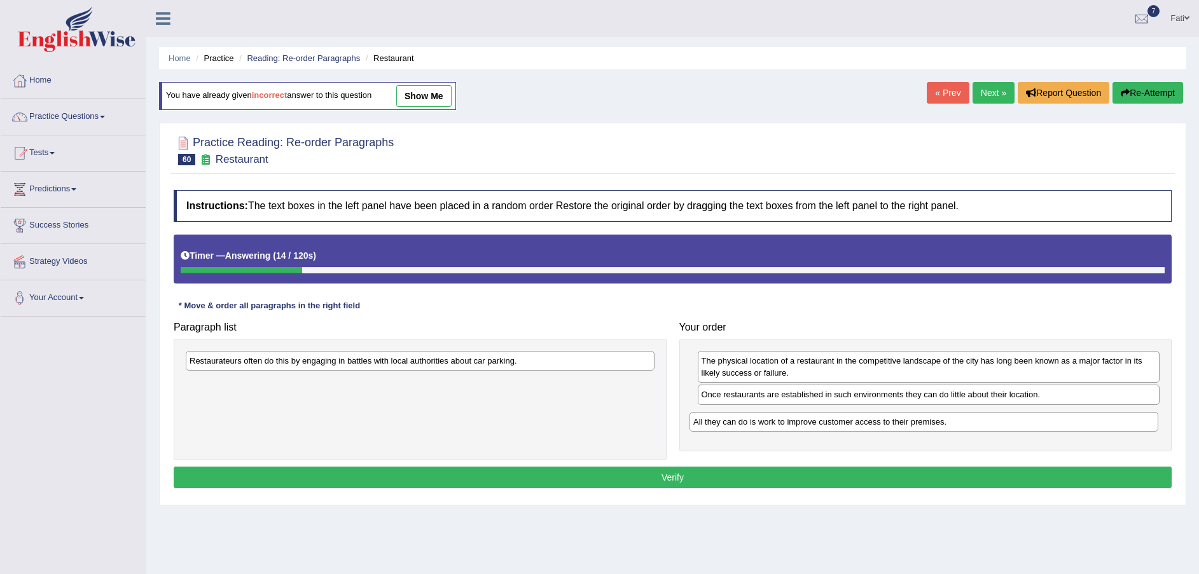
drag, startPoint x: 302, startPoint y: 364, endPoint x: 807, endPoint y: 424, distance: 508.0
click at [807, 424] on div "All they can do is work to improve customer access to their premises." at bounding box center [924, 422] width 469 height 20
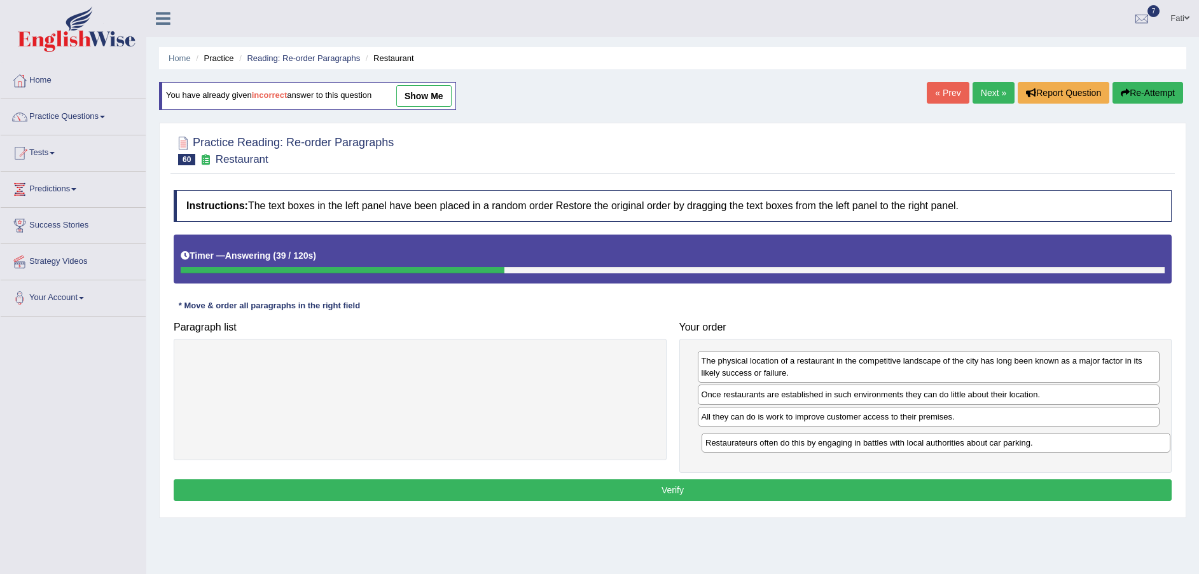
drag, startPoint x: 276, startPoint y: 365, endPoint x: 798, endPoint y: 447, distance: 528.0
click at [798, 447] on div "Restaurateurs often do this by engaging in battles with local authorities about…" at bounding box center [936, 443] width 469 height 20
click at [684, 491] on button "Verify" at bounding box center [673, 491] width 998 height 22
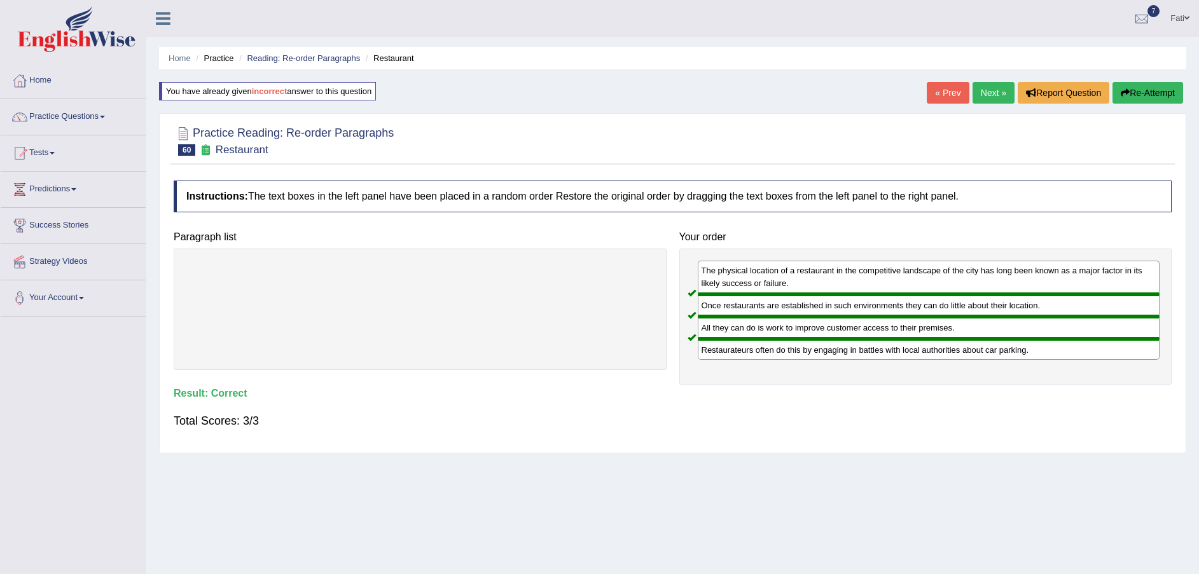
click at [995, 95] on link "Next »" at bounding box center [994, 93] width 42 height 22
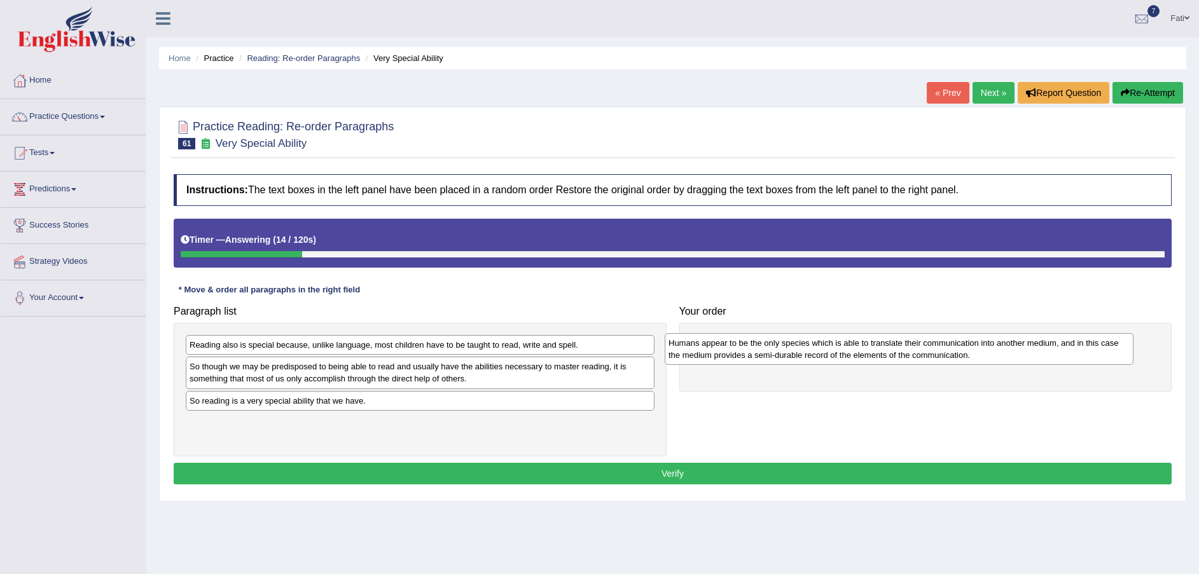
drag, startPoint x: 347, startPoint y: 353, endPoint x: 825, endPoint y: 352, distance: 478.3
click at [825, 352] on div "Humans appear to be the only species which is able to translate their communica…" at bounding box center [899, 349] width 469 height 32
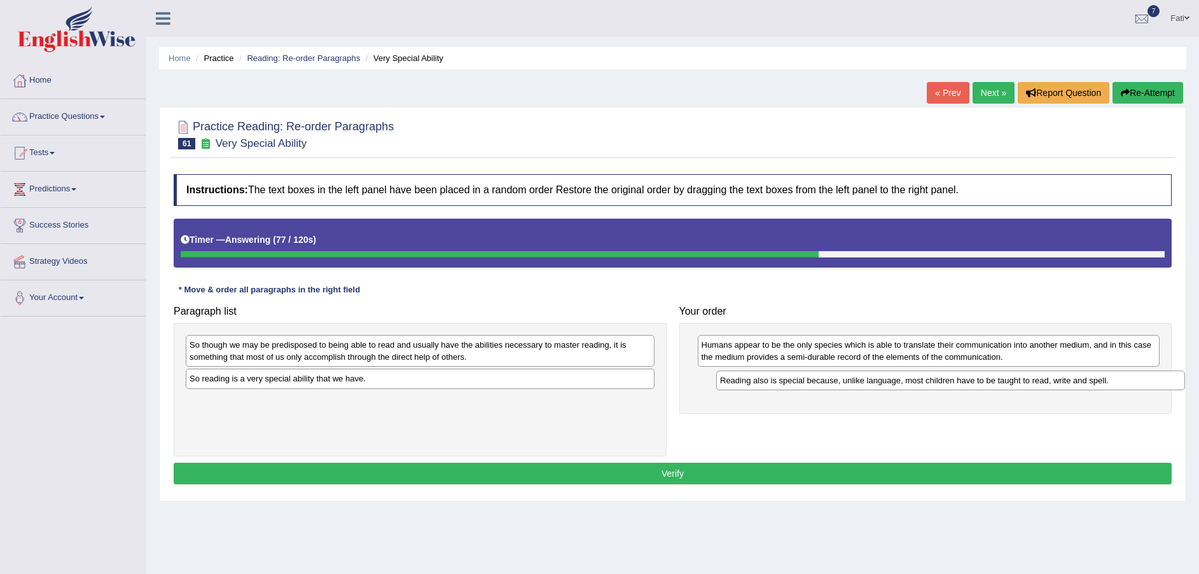
drag, startPoint x: 349, startPoint y: 350, endPoint x: 876, endPoint y: 388, distance: 528.1
click at [876, 387] on div "Reading also is special because, unlike language, most children have to be taug…" at bounding box center [950, 381] width 469 height 20
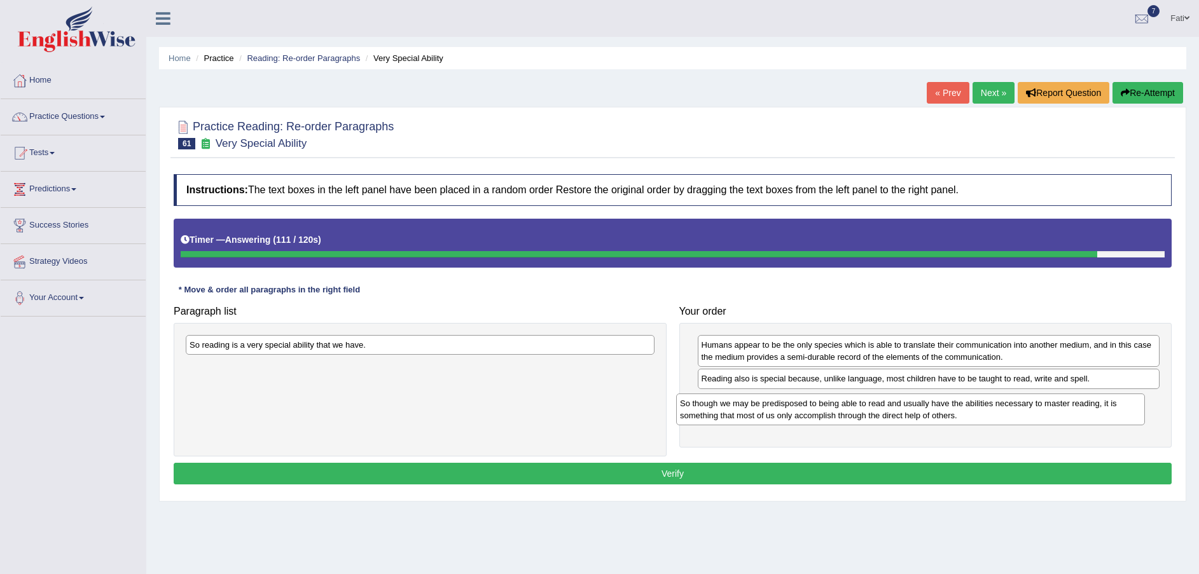
drag, startPoint x: 366, startPoint y: 354, endPoint x: 857, endPoint y: 413, distance: 493.9
click at [857, 413] on div "So though we may be predisposed to being able to read and usually have the abil…" at bounding box center [910, 410] width 469 height 32
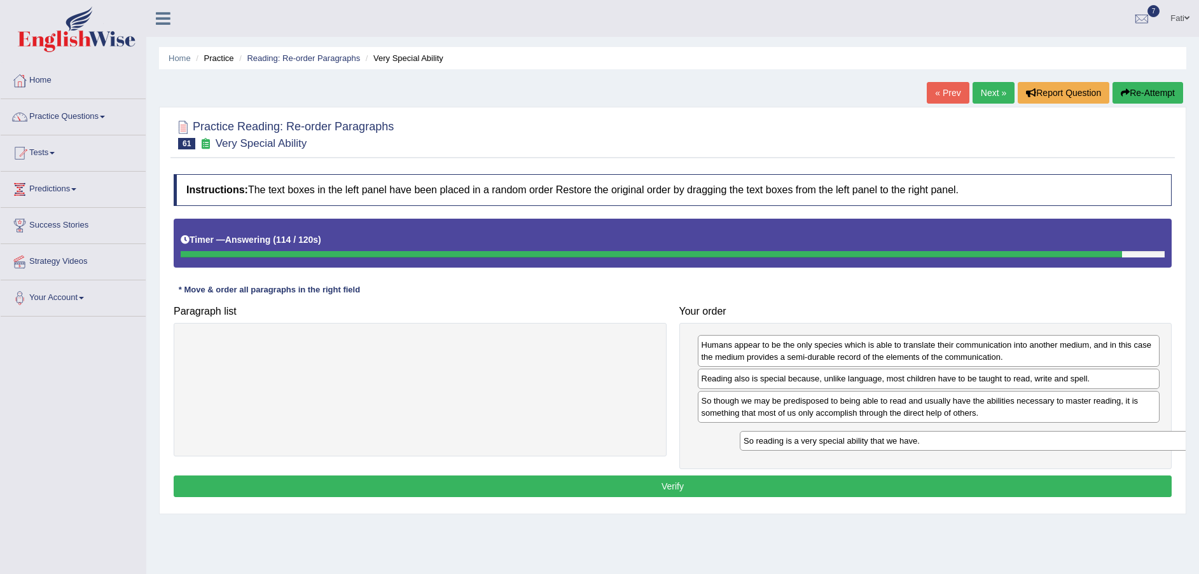
drag, startPoint x: 359, startPoint y: 348, endPoint x: 899, endPoint y: 444, distance: 549.1
click at [899, 444] on div "So reading is a very special ability that we have." at bounding box center [974, 441] width 469 height 20
click at [831, 485] on button "Verify" at bounding box center [673, 487] width 998 height 22
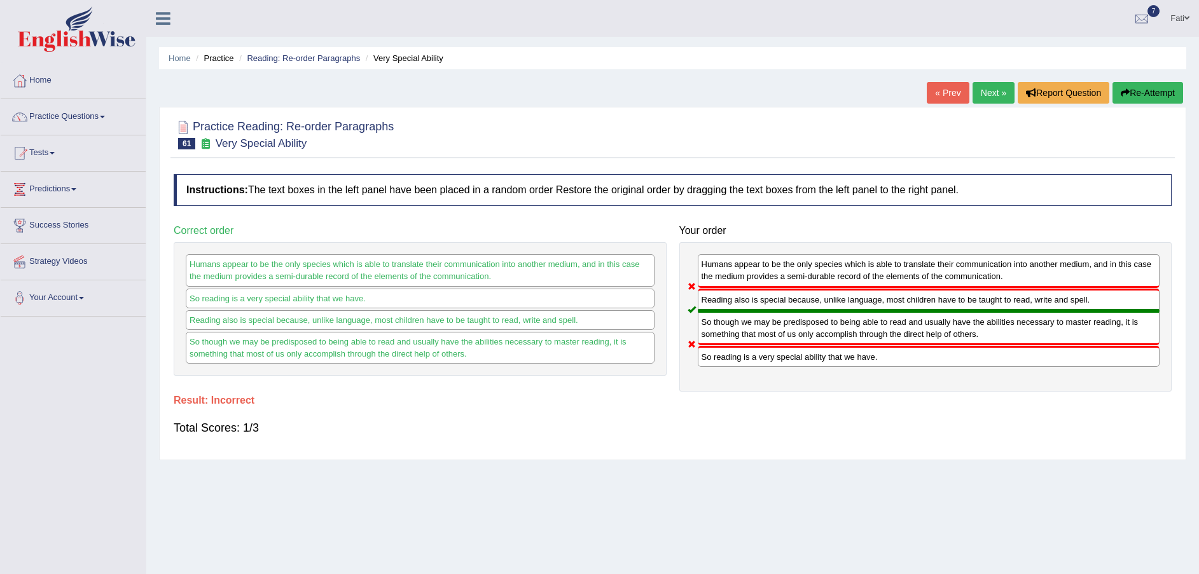
click at [1156, 98] on button "Re-Attempt" at bounding box center [1148, 93] width 71 height 22
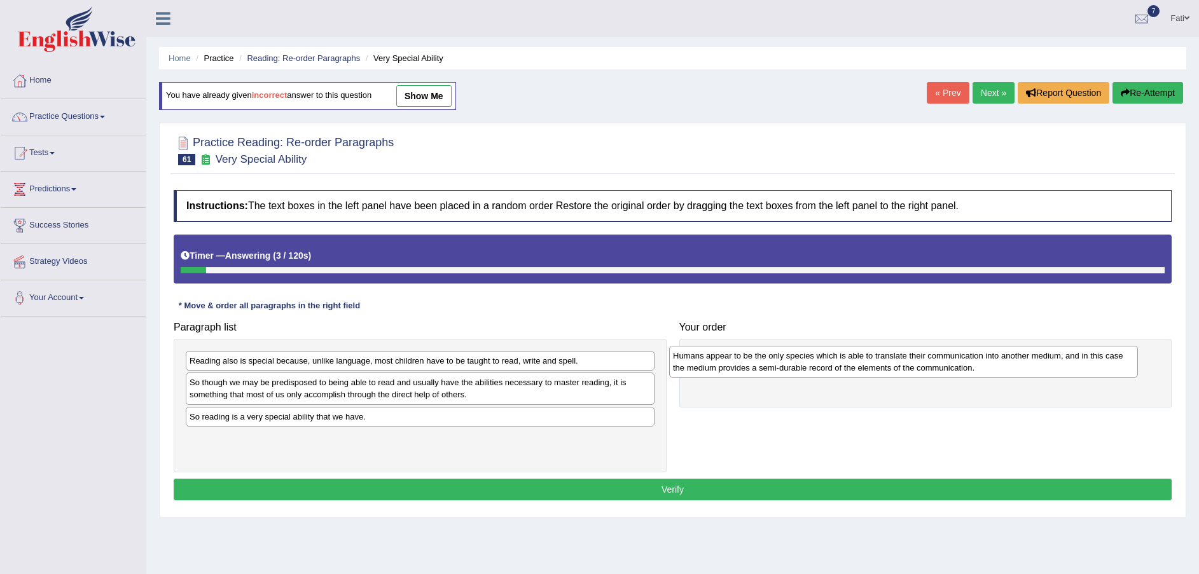
drag, startPoint x: 318, startPoint y: 375, endPoint x: 803, endPoint y: 370, distance: 484.7
click at [803, 370] on div "Humans appear to be the only species which is able to translate their communica…" at bounding box center [903, 362] width 469 height 32
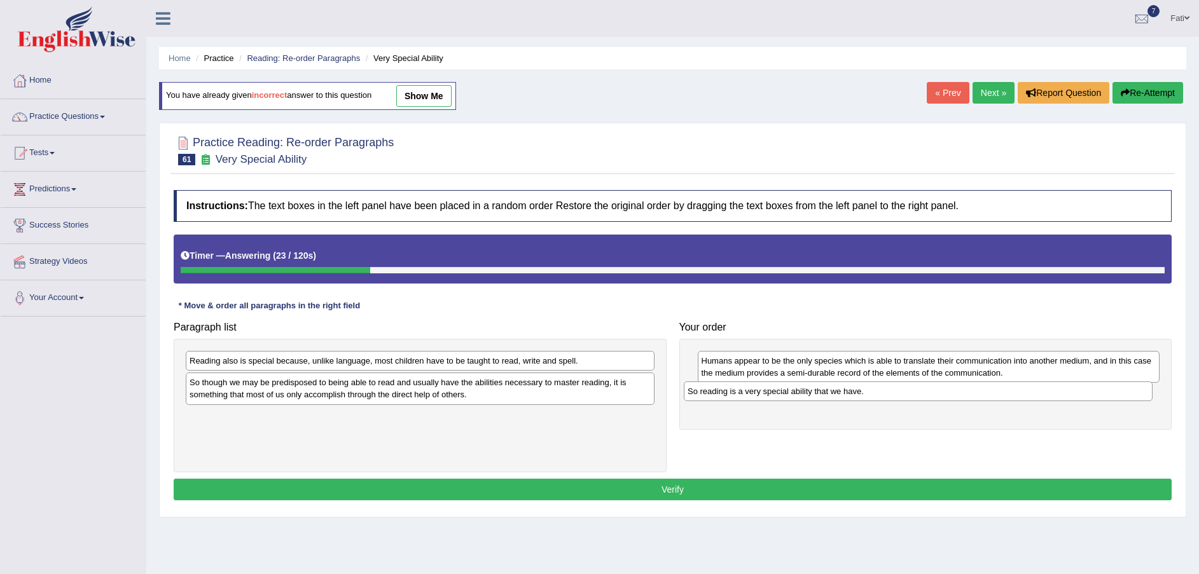
drag, startPoint x: 382, startPoint y: 424, endPoint x: 882, endPoint y: 399, distance: 500.6
click at [880, 399] on div "So reading is a very special ability that we have." at bounding box center [918, 392] width 469 height 20
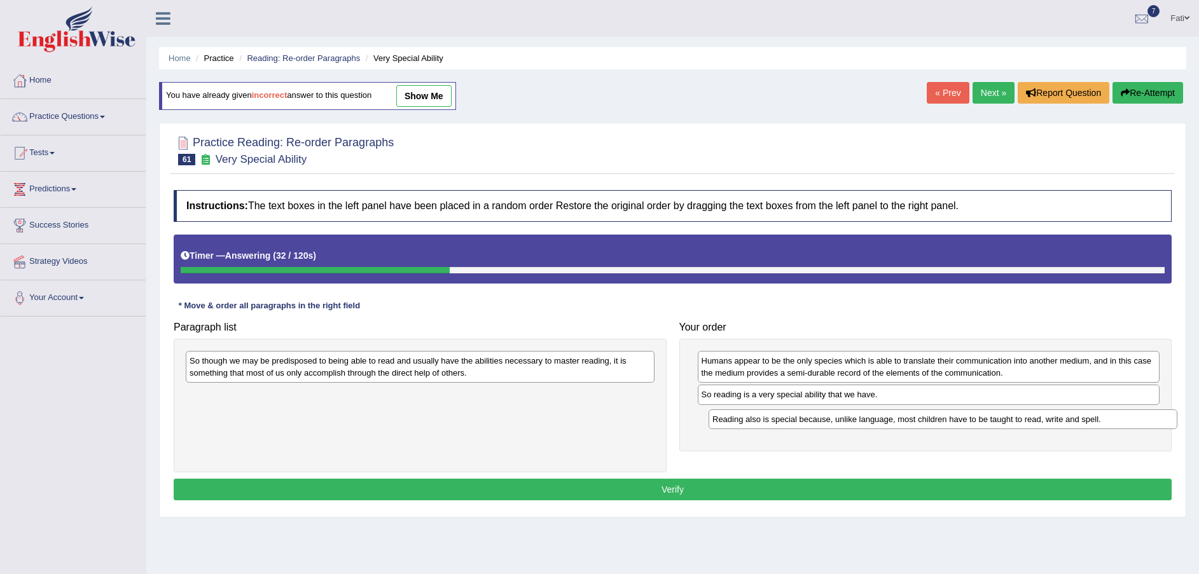
drag, startPoint x: 440, startPoint y: 363, endPoint x: 963, endPoint y: 422, distance: 526.1
click at [963, 422] on div "Reading also is special because, unlike language, most children have to be taug…" at bounding box center [943, 420] width 469 height 20
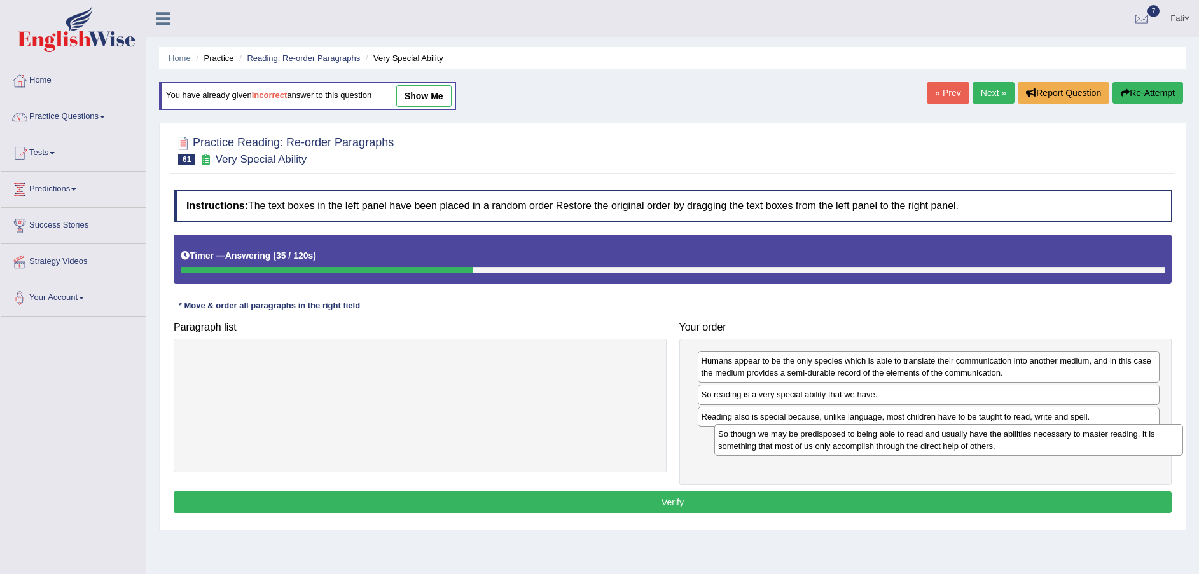
drag, startPoint x: 351, startPoint y: 366, endPoint x: 861, endPoint y: 440, distance: 514.8
click at [863, 440] on div "So though we may be predisposed to being able to read and usually have the abil…" at bounding box center [948, 440] width 469 height 32
click at [855, 507] on button "Verify" at bounding box center [673, 503] width 998 height 22
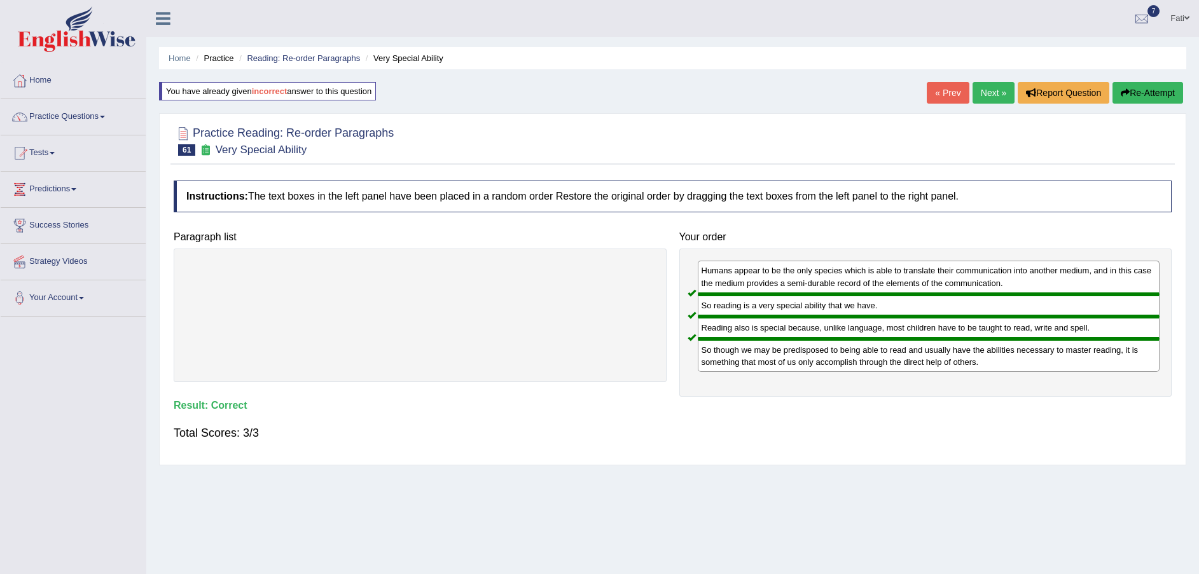
click at [984, 101] on link "Next »" at bounding box center [994, 93] width 42 height 22
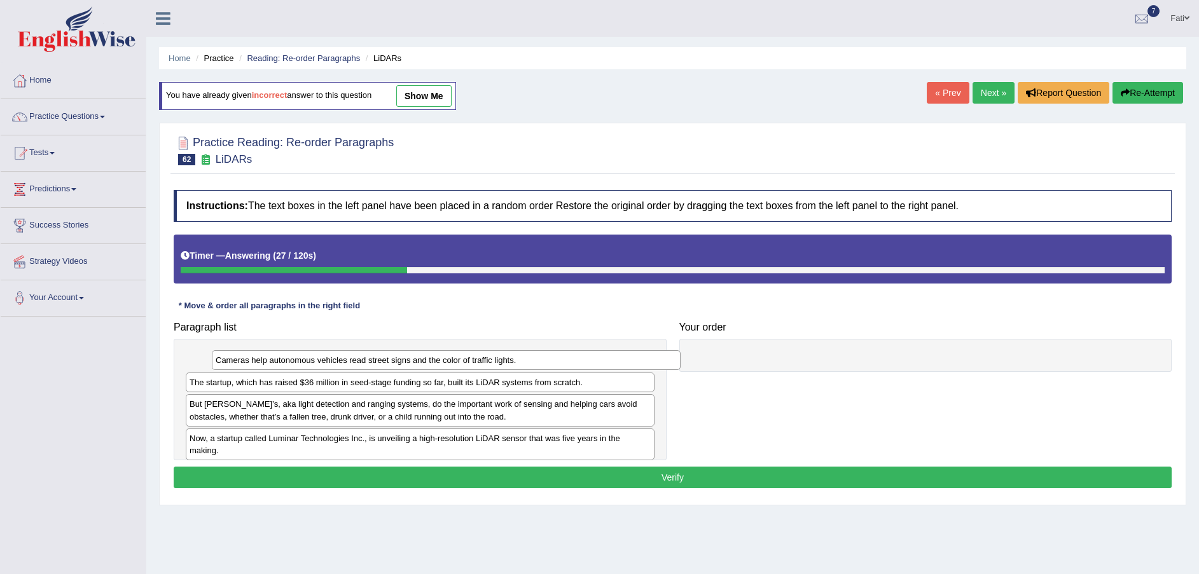
drag, startPoint x: 239, startPoint y: 362, endPoint x: 419, endPoint y: 366, distance: 179.4
click at [395, 366] on div "Cameras help autonomous vehicles read street signs and the color of traffic lig…" at bounding box center [446, 360] width 469 height 20
drag, startPoint x: 419, startPoint y: 366, endPoint x: 633, endPoint y: 352, distance: 214.8
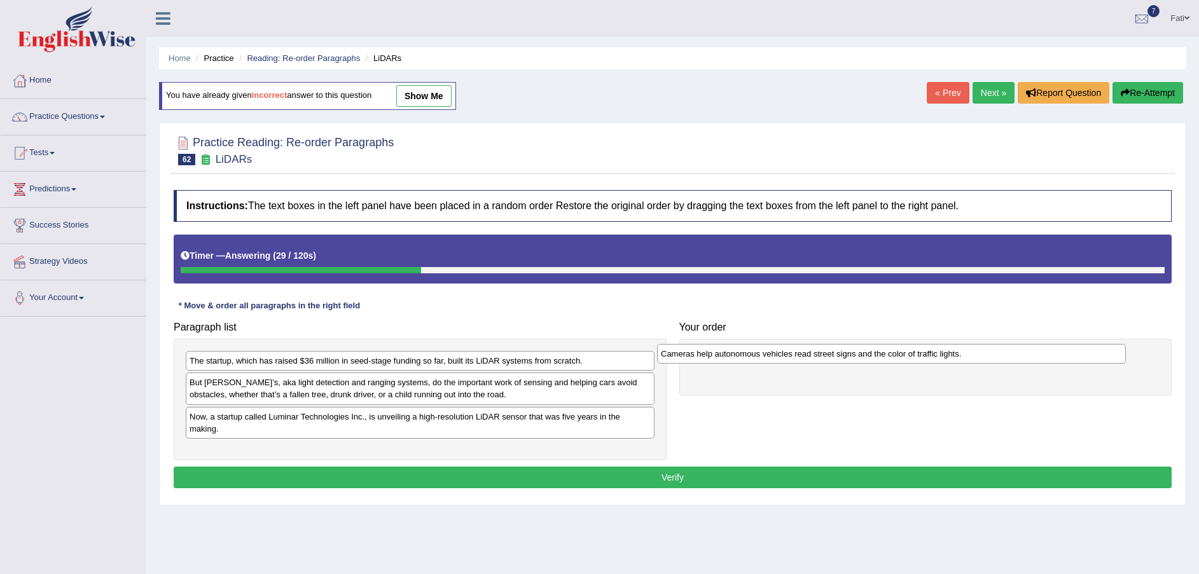
drag, startPoint x: 555, startPoint y: 364, endPoint x: 1030, endPoint y: 357, distance: 474.6
click at [1029, 356] on div "Cameras help autonomous vehicles read street signs and the color of traffic lig…" at bounding box center [891, 354] width 469 height 20
click at [461, 366] on div "The startup, which has raised $36 million in seed-stage funding so far, built i…" at bounding box center [420, 361] width 469 height 20
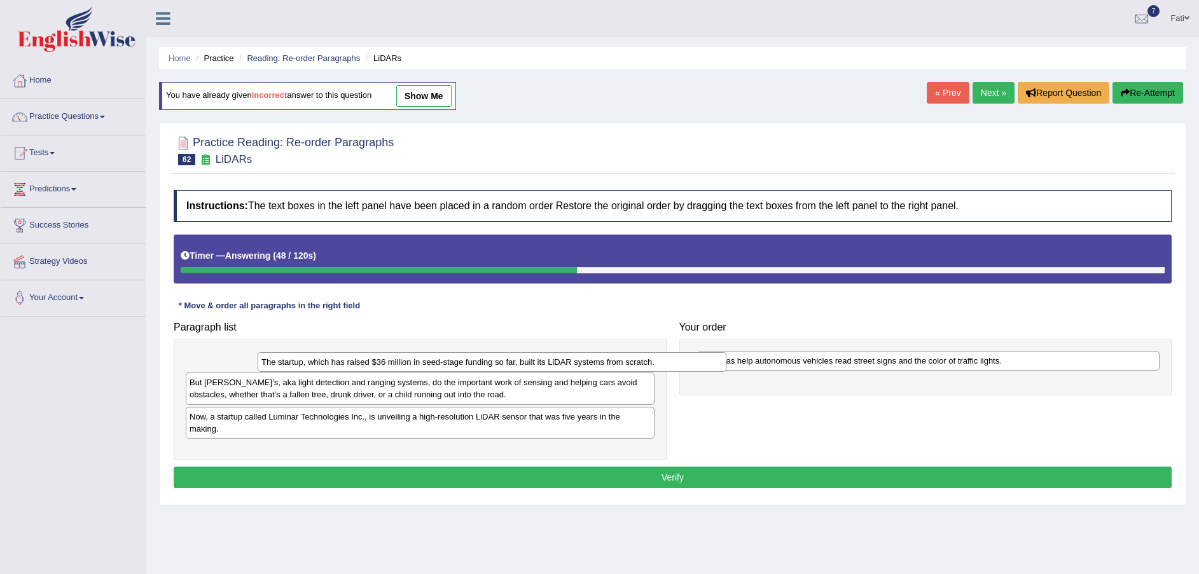
drag, startPoint x: 461, startPoint y: 367, endPoint x: 542, endPoint y: 368, distance: 80.8
click at [541, 368] on div "The startup, which has raised $36 million in seed-stage funding so far, built i…" at bounding box center [492, 362] width 469 height 20
drag, startPoint x: 554, startPoint y: 370, endPoint x: 759, endPoint y: 398, distance: 206.7
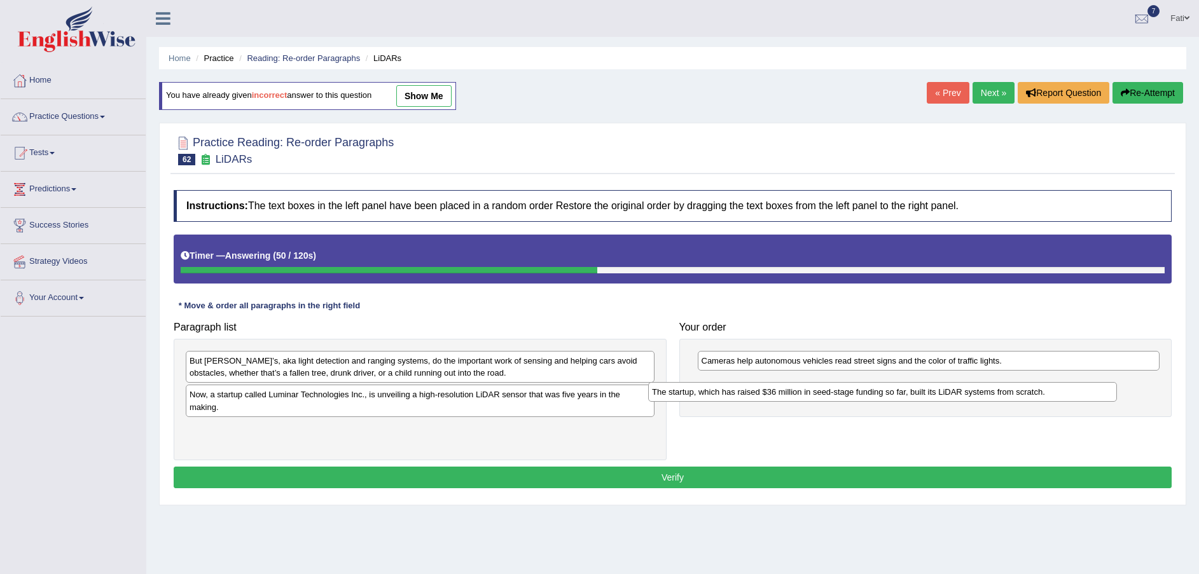
drag, startPoint x: 620, startPoint y: 365, endPoint x: 1083, endPoint y: 396, distance: 464.1
click at [1083, 396] on div "The startup, which has raised $36 million in seed-stage funding so far, built i…" at bounding box center [882, 392] width 469 height 20
drag, startPoint x: 1084, startPoint y: 396, endPoint x: 1114, endPoint y: 393, distance: 30.7
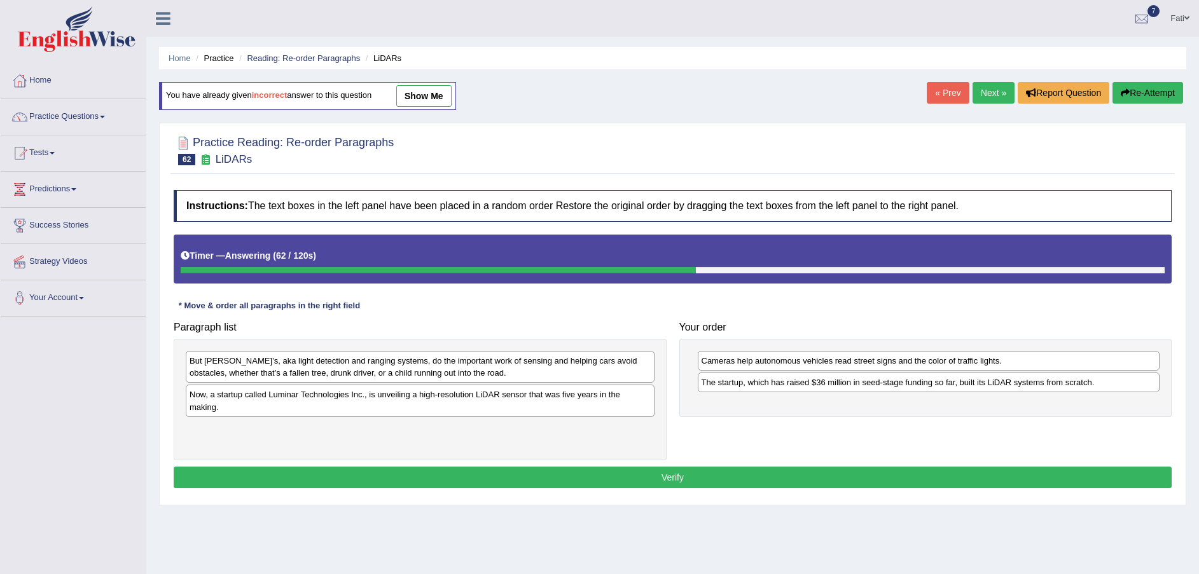
click at [296, 397] on div "Now, a startup called Luminar Technologies Inc., is unveiling a high-resolution…" at bounding box center [420, 401] width 469 height 32
click at [329, 400] on div "Now, a startup called Luminar Technologies Inc., is unveiling a high-resolution…" at bounding box center [422, 394] width 469 height 20
drag, startPoint x: 329, startPoint y: 400, endPoint x: 684, endPoint y: 392, distance: 355.0
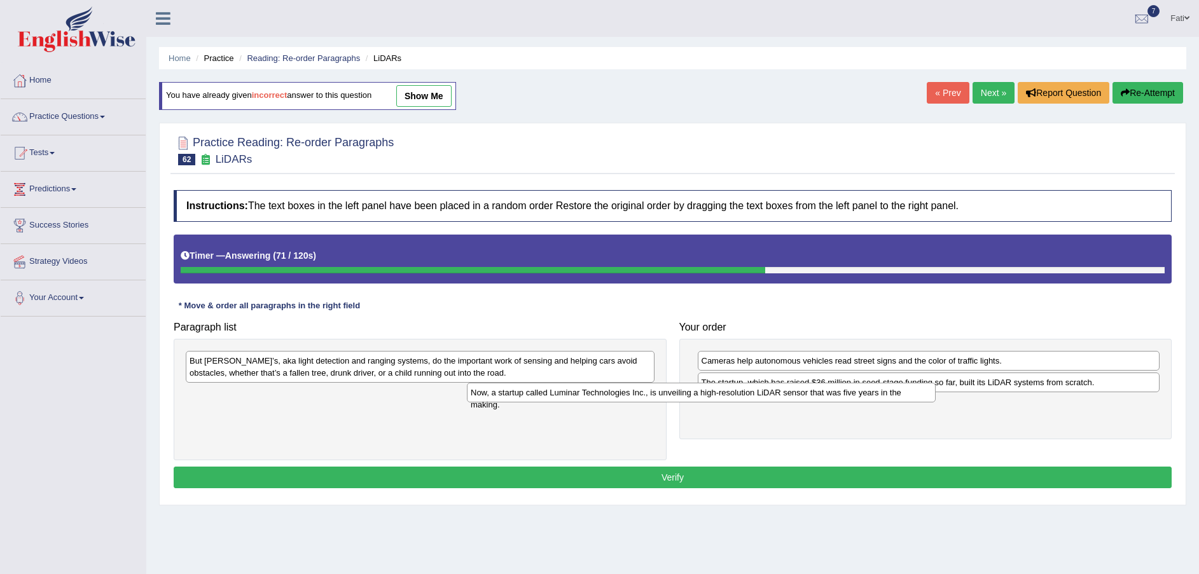
drag, startPoint x: 578, startPoint y: 397, endPoint x: 941, endPoint y: 391, distance: 363.3
click at [929, 392] on div "Now, a startup called Luminar Technologies Inc., is unveiling a high-resolution…" at bounding box center [701, 393] width 469 height 20
drag, startPoint x: 941, startPoint y: 391, endPoint x: 992, endPoint y: 382, distance: 51.7
click at [936, 386] on div "Now, a startup called Luminar Technologies Inc., is unveiling a high-resolution…" at bounding box center [701, 393] width 469 height 20
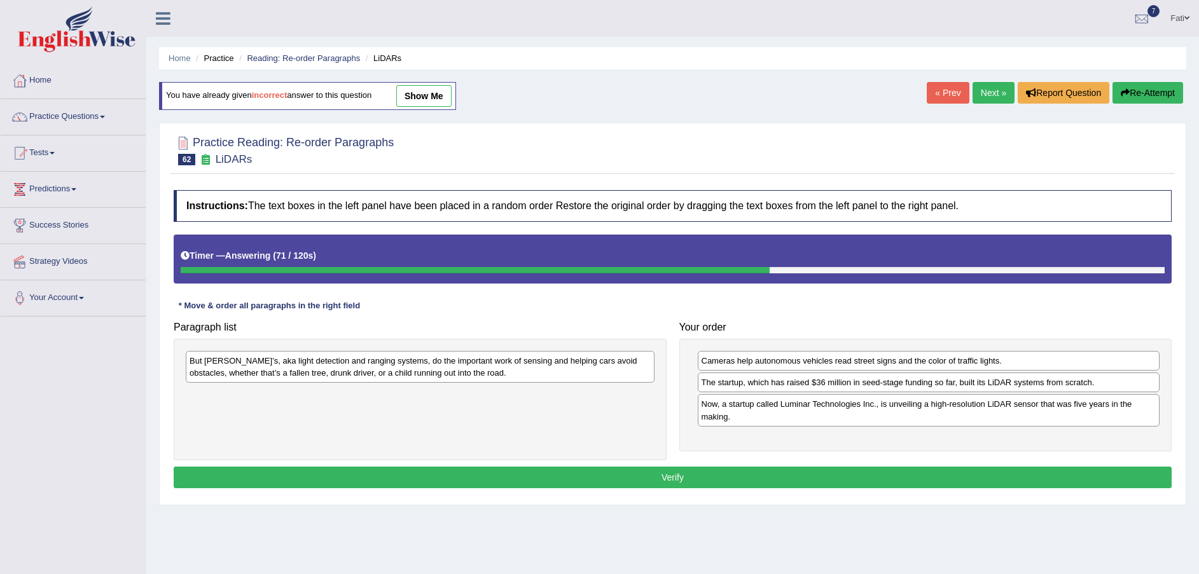
drag, startPoint x: 992, startPoint y: 382, endPoint x: 1069, endPoint y: 359, distance: 79.7
click at [1069, 357] on div "Cameras help autonomous vehicles read street signs and the color of traffic lig…" at bounding box center [929, 361] width 462 height 20
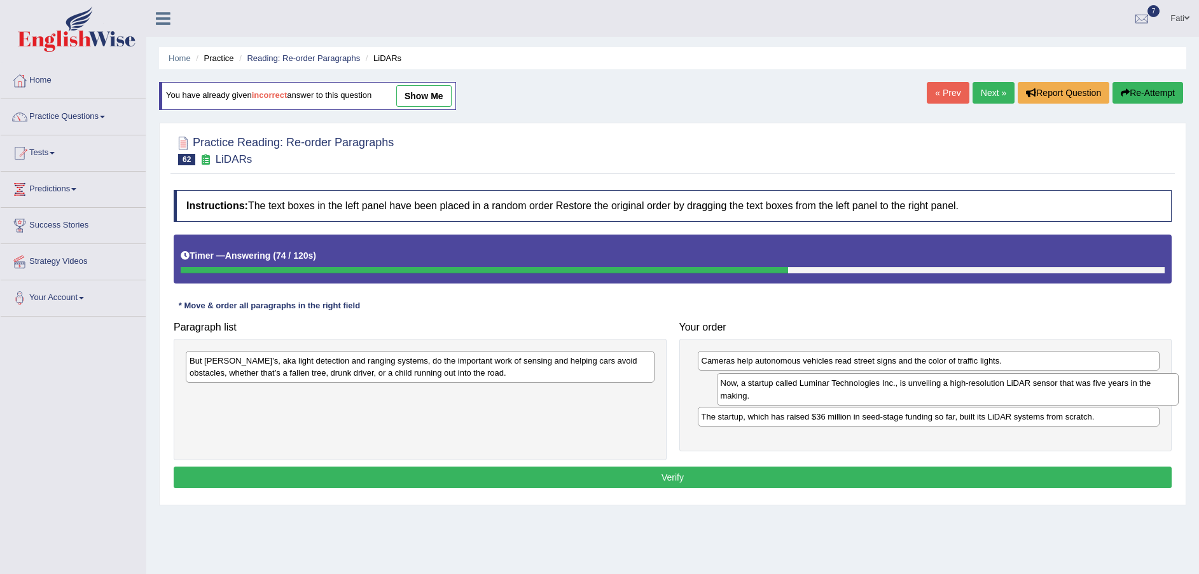
drag, startPoint x: 789, startPoint y: 409, endPoint x: 808, endPoint y: 388, distance: 28.4
click at [808, 388] on div "Now, a startup called Luminar Technologies Inc., is unveiling a high-resolution…" at bounding box center [948, 389] width 462 height 32
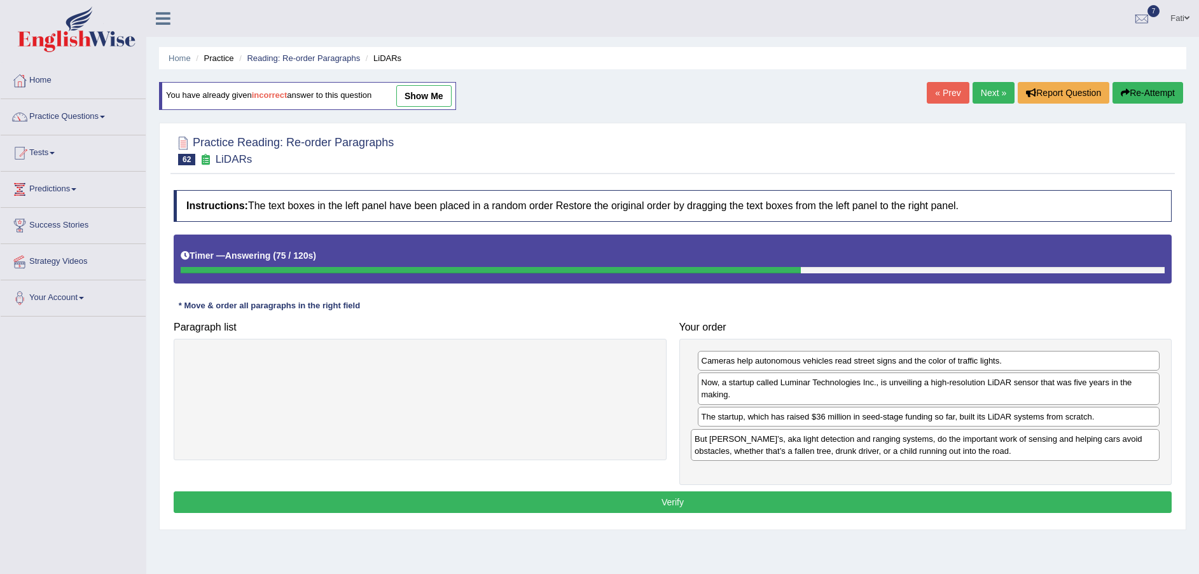
drag, startPoint x: 628, startPoint y: 367, endPoint x: 1121, endPoint y: 447, distance: 498.8
click at [1121, 447] on div "But [PERSON_NAME]’s, aka light detection and ranging systems, do the important …" at bounding box center [925, 445] width 469 height 32
click at [938, 497] on button "Verify" at bounding box center [673, 503] width 998 height 22
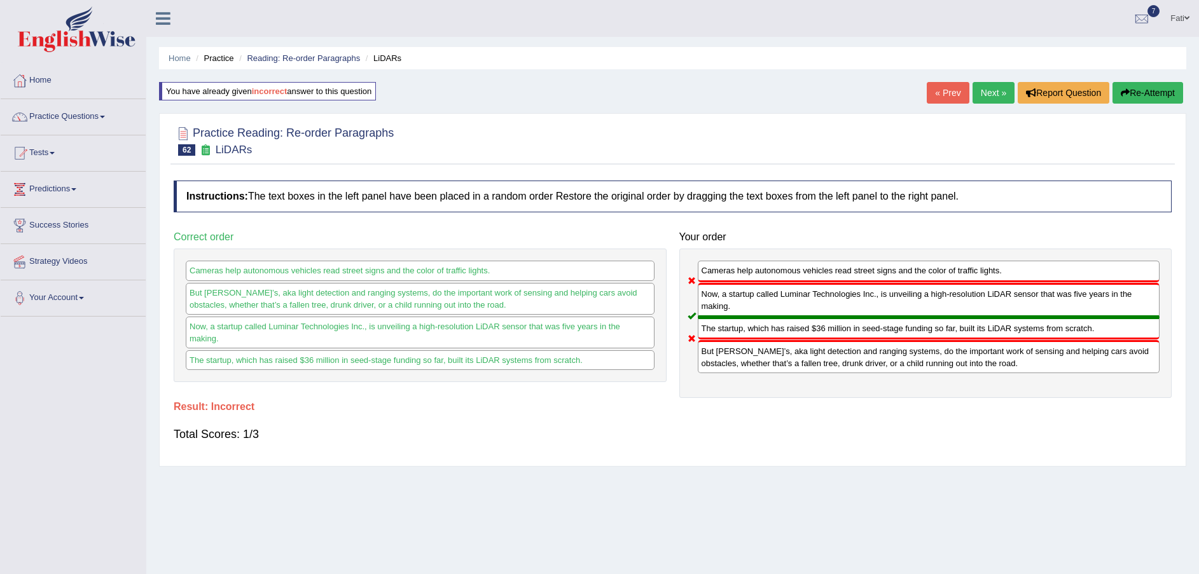
click at [1140, 91] on button "Re-Attempt" at bounding box center [1148, 93] width 71 height 22
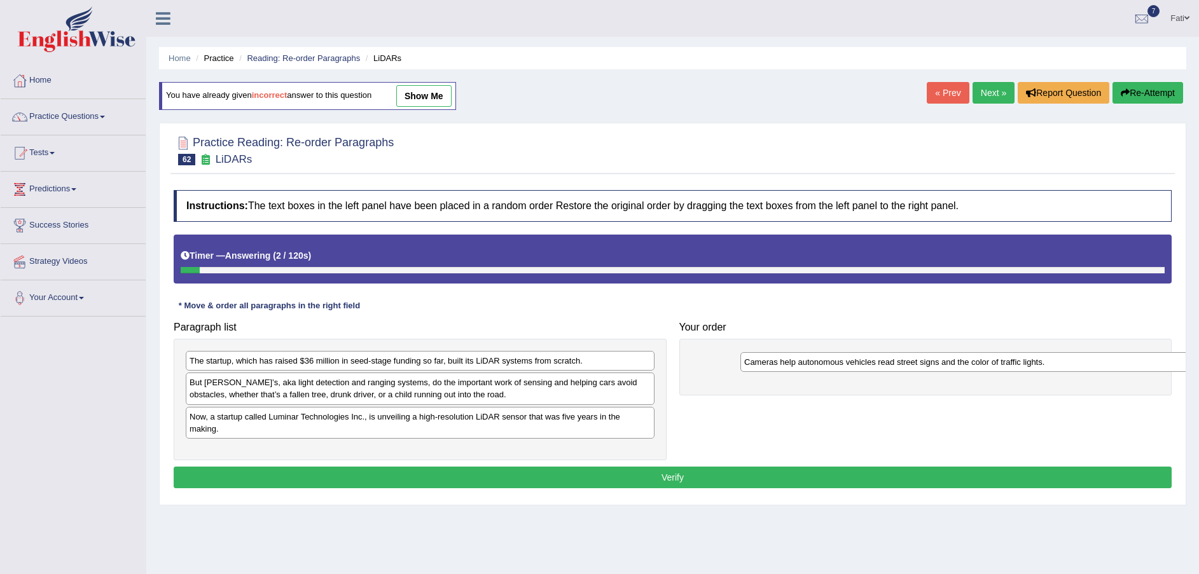
drag, startPoint x: 309, startPoint y: 358, endPoint x: 861, endPoint y: 359, distance: 552.1
click at [861, 359] on div "Cameras help autonomous vehicles read street signs and the color of traffic lig…" at bounding box center [974, 362] width 469 height 20
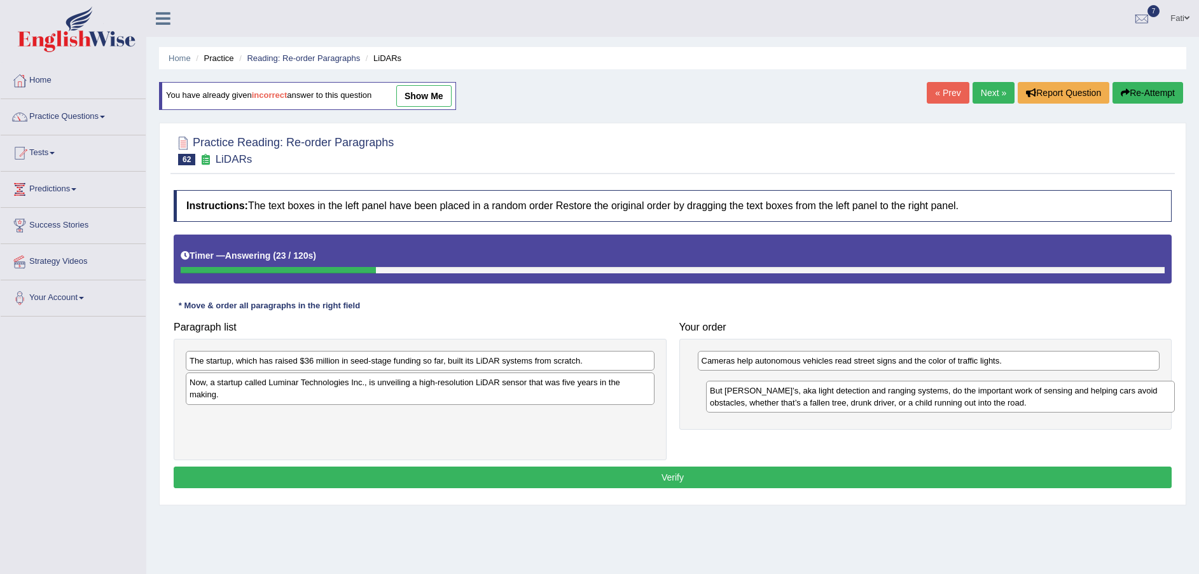
drag, startPoint x: 331, startPoint y: 391, endPoint x: 851, endPoint y: 399, distance: 520.4
click at [851, 399] on div "But [PERSON_NAME]’s, aka light detection and ranging systems, do the important …" at bounding box center [940, 397] width 469 height 32
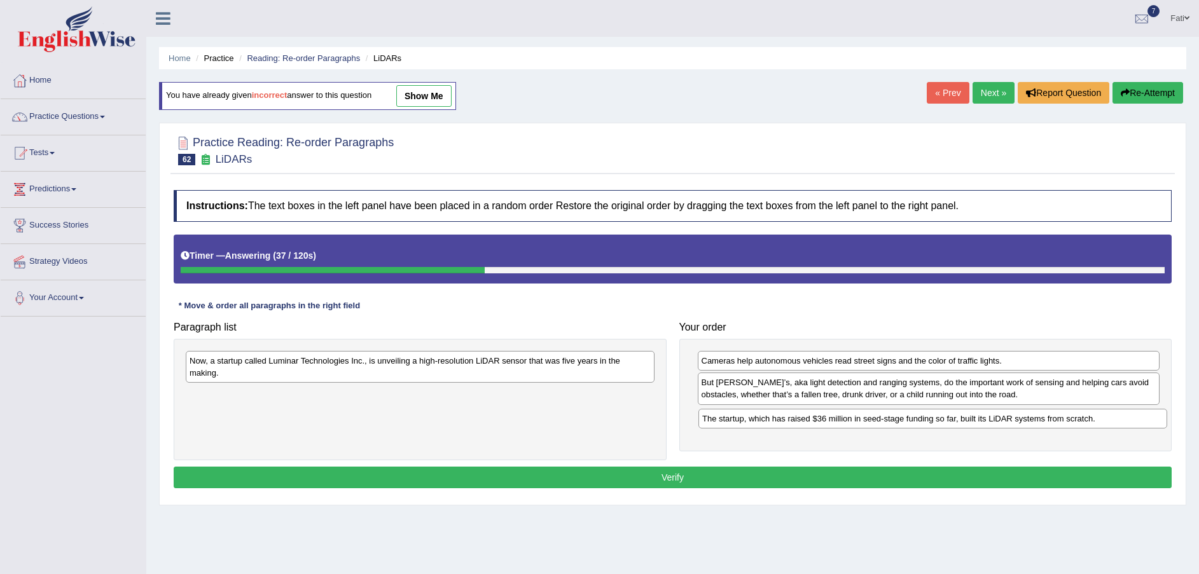
drag, startPoint x: 508, startPoint y: 363, endPoint x: 1020, endPoint y: 421, distance: 516.0
click at [1020, 421] on div "The startup, which has raised $36 million in seed-stage funding so far, built i…" at bounding box center [932, 419] width 469 height 20
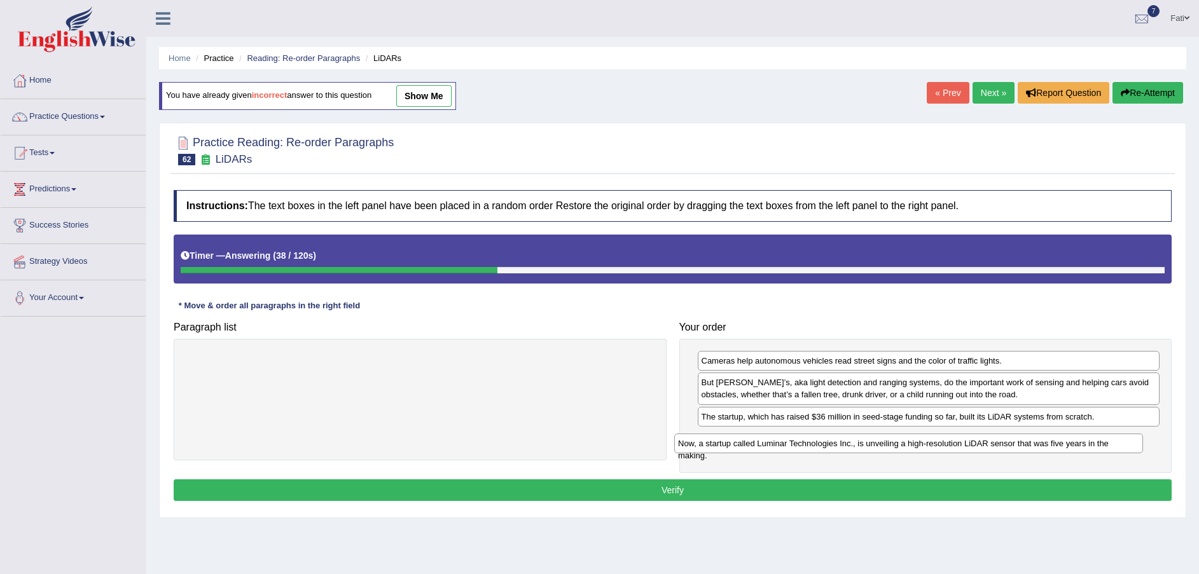
drag, startPoint x: 597, startPoint y: 364, endPoint x: 1092, endPoint y: 441, distance: 500.1
click at [1092, 441] on div "Now, a startup called Luminar Technologies Inc., is unveiling a high-resolution…" at bounding box center [908, 444] width 469 height 20
click at [1041, 490] on div "Instructions: The text boxes in the left panel have been placed in a random ord…" at bounding box center [672, 348] width 1004 height 328
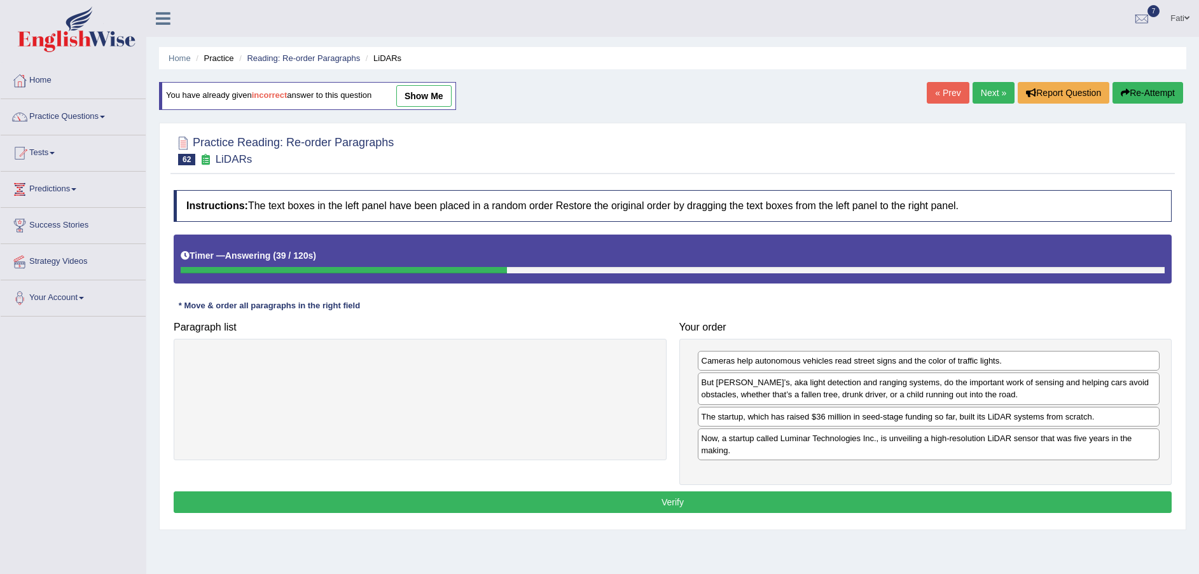
click at [1037, 502] on button "Verify" at bounding box center [673, 503] width 998 height 22
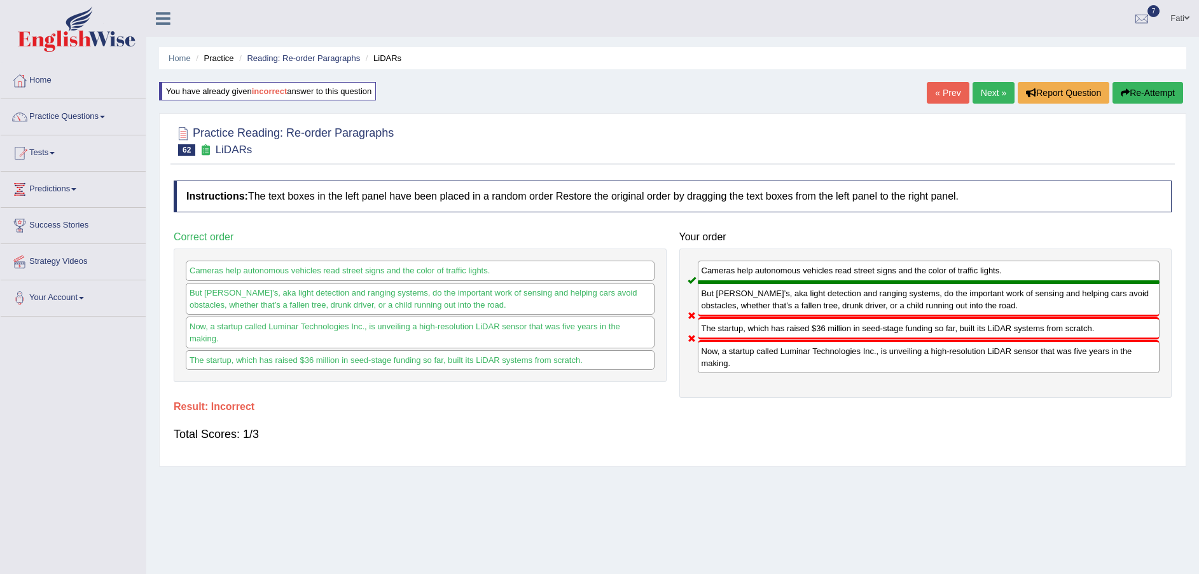
click at [1162, 92] on button "Re-Attempt" at bounding box center [1148, 93] width 71 height 22
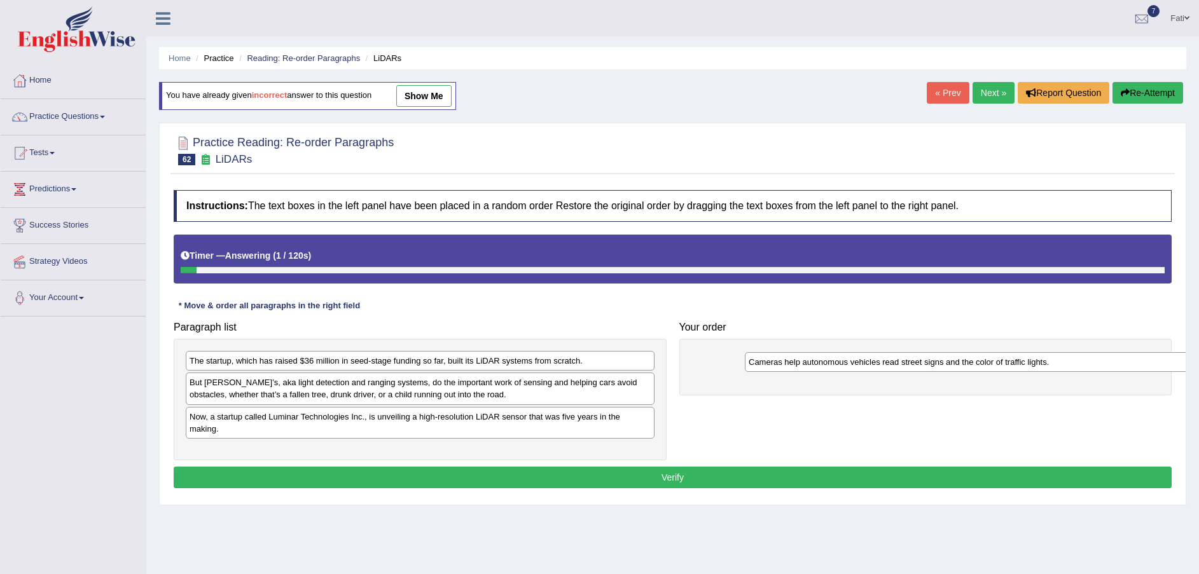
drag, startPoint x: 359, startPoint y: 357, endPoint x: 910, endPoint y: 357, distance: 550.9
click at [918, 357] on div "Cameras help autonomous vehicles read street signs and the color of traffic lig…" at bounding box center [979, 362] width 469 height 20
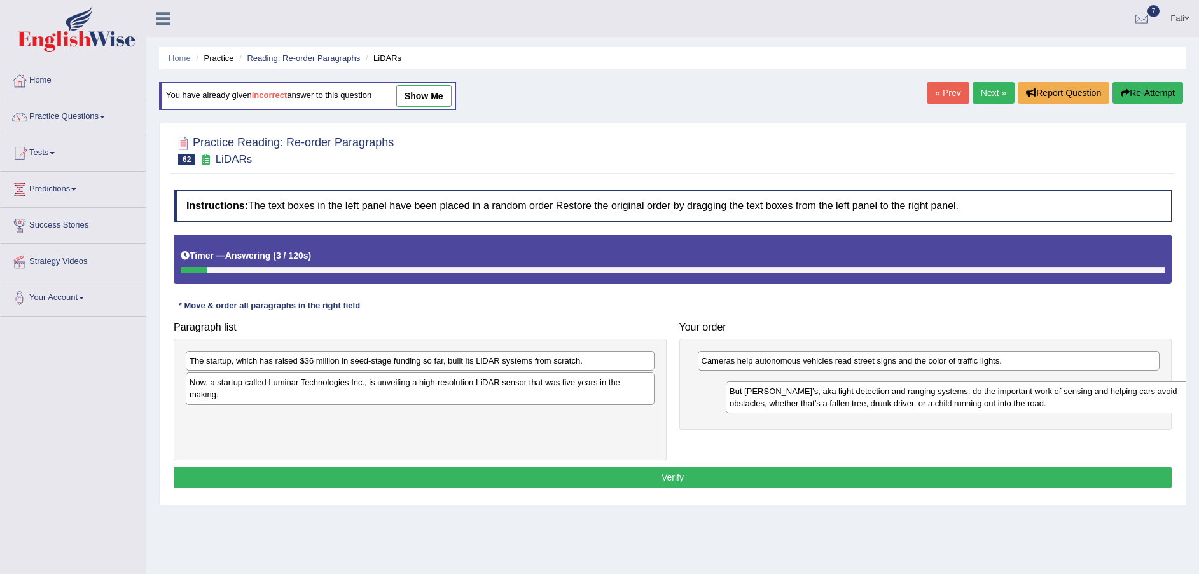
drag, startPoint x: 541, startPoint y: 392, endPoint x: 993, endPoint y: 413, distance: 452.1
click at [1008, 405] on div "But LIDAR’s, aka light detection and ranging systems, do the important work of …" at bounding box center [960, 398] width 469 height 32
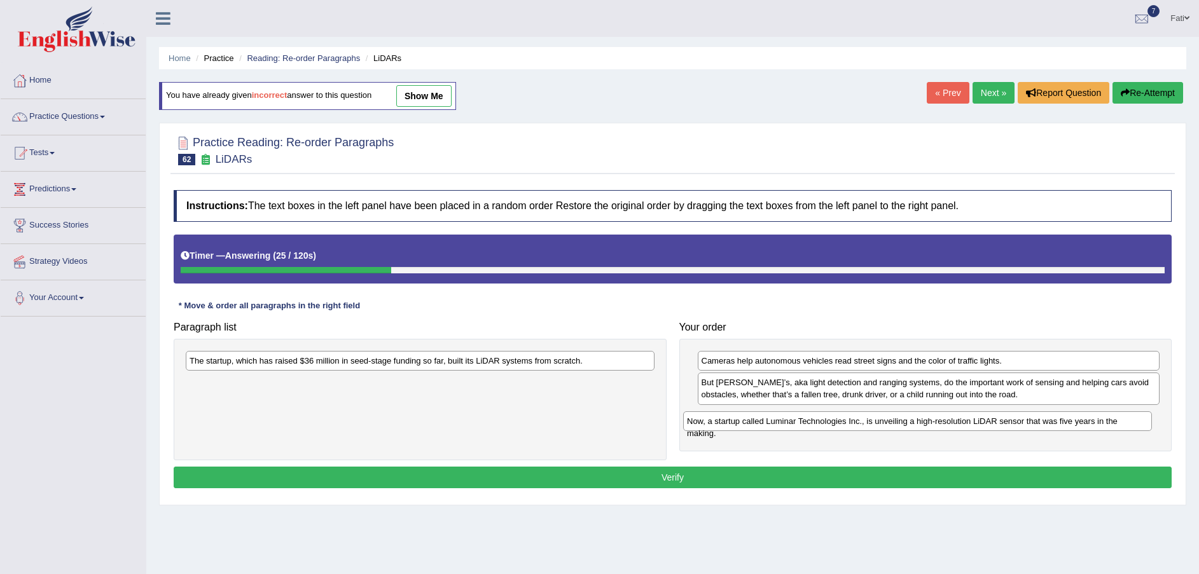
drag, startPoint x: 277, startPoint y: 388, endPoint x: 774, endPoint y: 427, distance: 498.3
click at [774, 427] on div "Now, a startup called Luminar Technologies Inc., is unveiling a high-resolution…" at bounding box center [917, 422] width 469 height 20
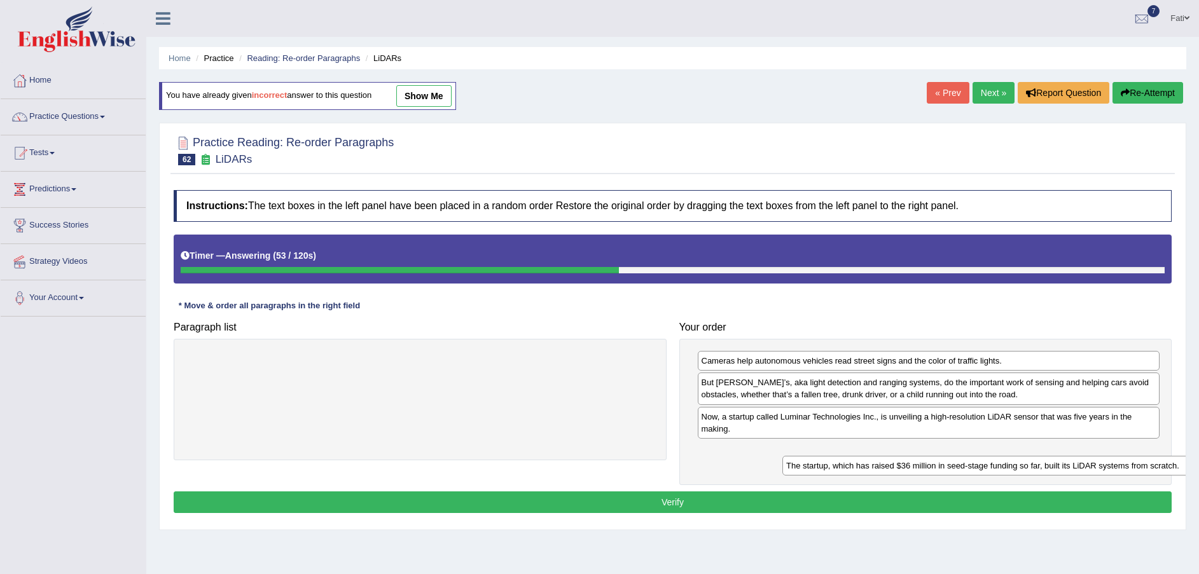
drag, startPoint x: 553, startPoint y: 359, endPoint x: 1094, endPoint y: 457, distance: 550.1
click at [1094, 457] on div "The startup, which has raised $36 million in seed-stage funding so far, built i…" at bounding box center [1016, 466] width 469 height 20
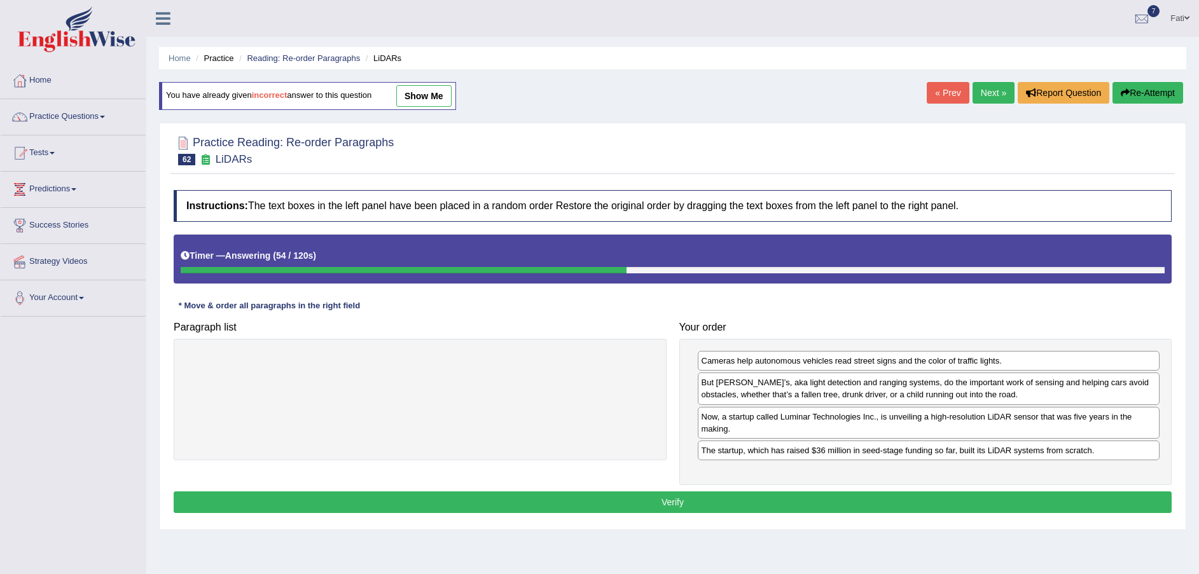
click at [980, 508] on button "Verify" at bounding box center [673, 503] width 998 height 22
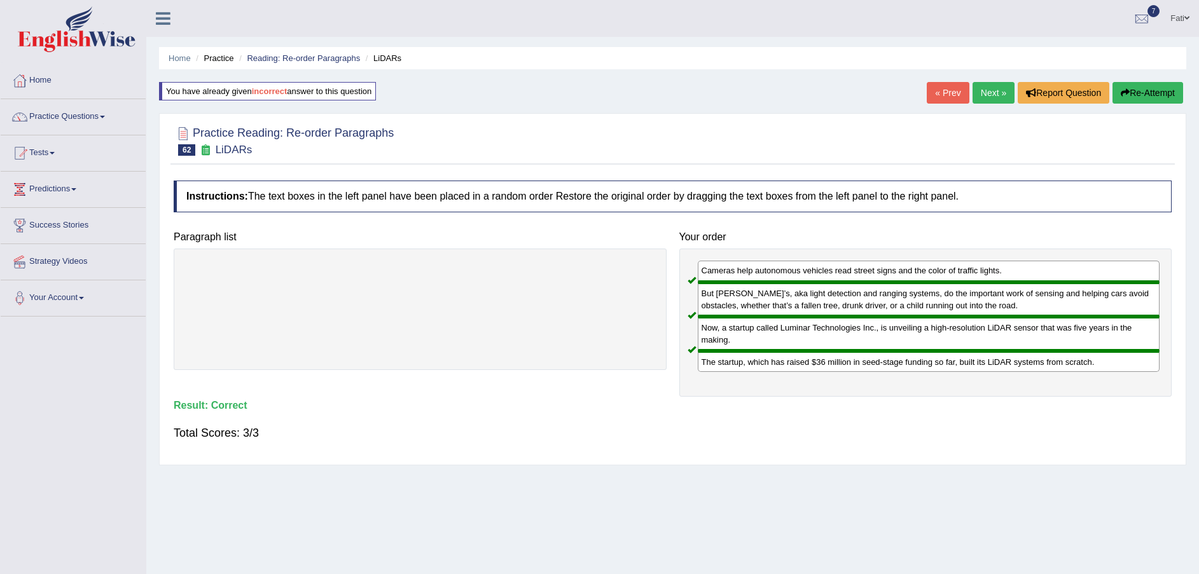
click at [988, 93] on link "Next »" at bounding box center [994, 93] width 42 height 22
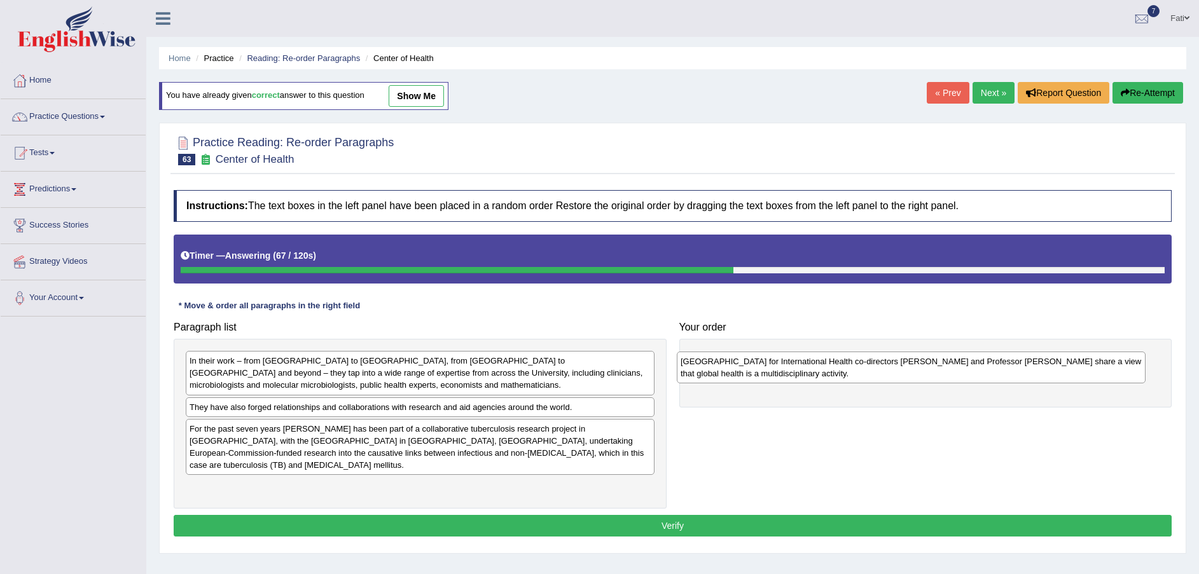
drag, startPoint x: 361, startPoint y: 370, endPoint x: 865, endPoint y: 365, distance: 504.4
click at [865, 365] on div "[GEOGRAPHIC_DATA] for International Health co-directors [PERSON_NAME] and Profe…" at bounding box center [911, 368] width 469 height 32
click at [362, 388] on div "In their work – from [GEOGRAPHIC_DATA] to [GEOGRAPHIC_DATA], from [GEOGRAPHIC_D…" at bounding box center [420, 373] width 469 height 44
drag, startPoint x: 362, startPoint y: 388, endPoint x: 374, endPoint y: 388, distance: 12.1
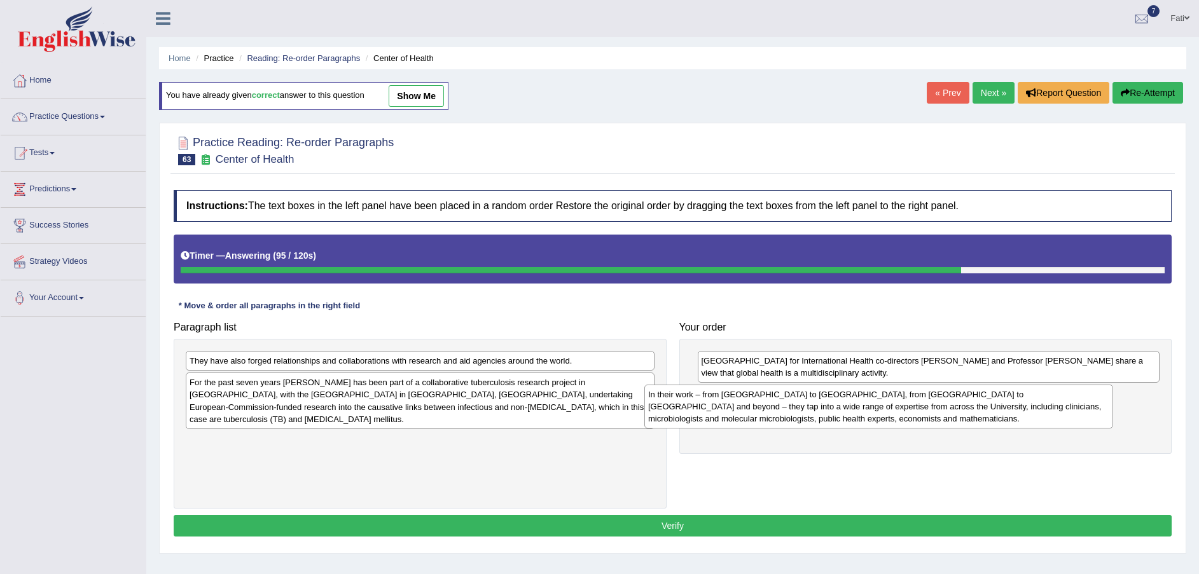
drag, startPoint x: 491, startPoint y: 383, endPoint x: 950, endPoint y: 417, distance: 459.9
click at [950, 417] on div "In their work – from [GEOGRAPHIC_DATA] to [GEOGRAPHIC_DATA], from [GEOGRAPHIC_D…" at bounding box center [878, 407] width 469 height 44
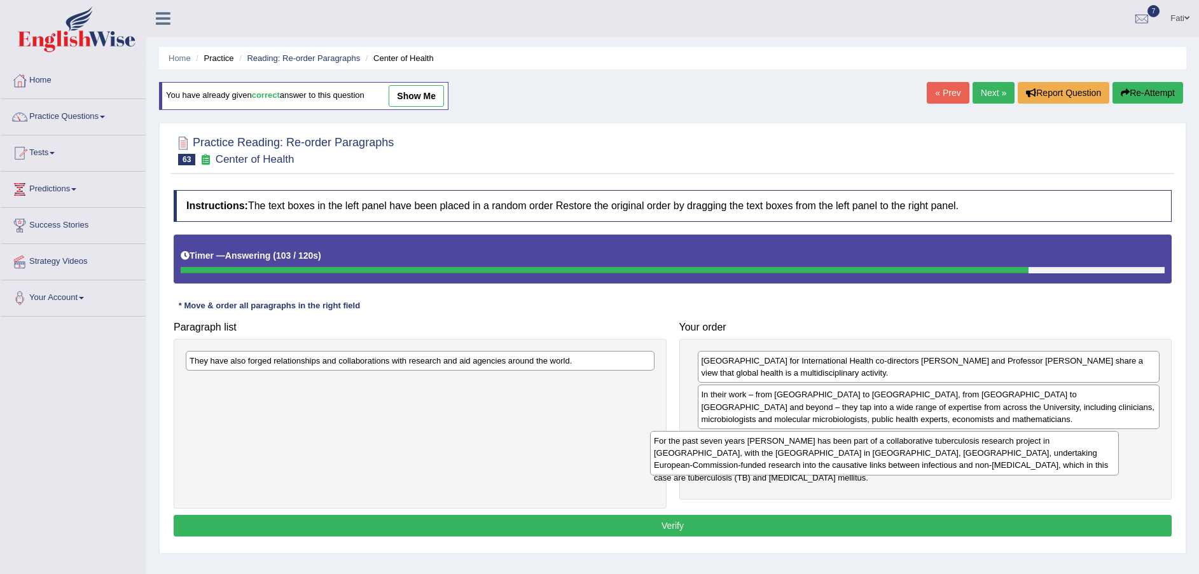
drag, startPoint x: 405, startPoint y: 401, endPoint x: 869, endPoint y: 459, distance: 468.0
click at [869, 459] on div "For the past seven years [PERSON_NAME] has been part of a collaborative tubercu…" at bounding box center [884, 453] width 469 height 44
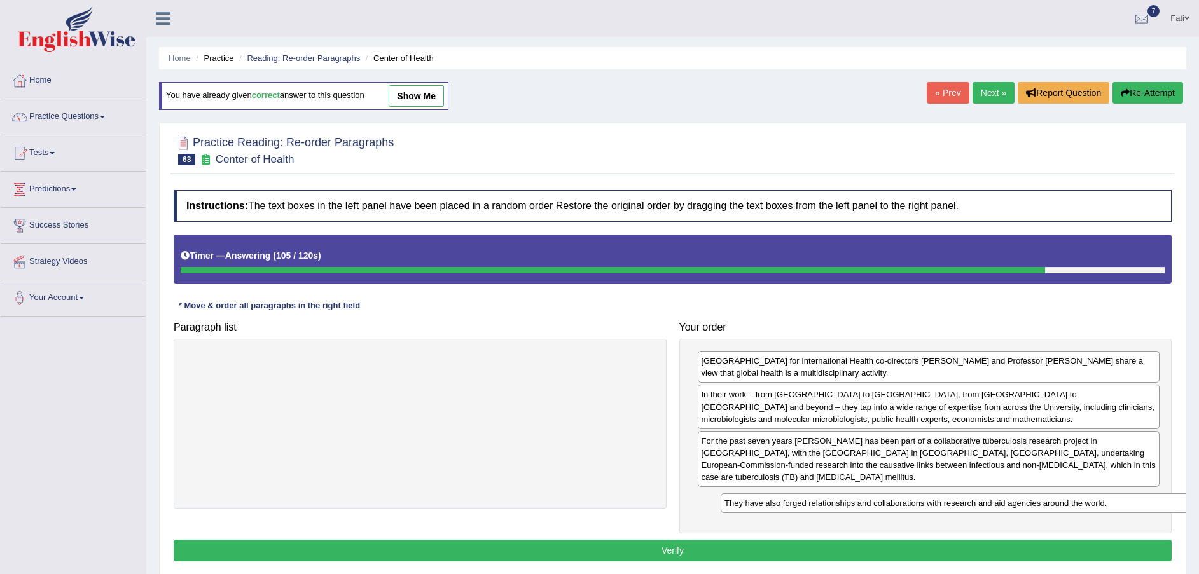
drag, startPoint x: 482, startPoint y: 370, endPoint x: 1011, endPoint y: 511, distance: 547.9
click at [1011, 511] on div "They have also forged relationships and collaborations with research and aid ag…" at bounding box center [955, 504] width 469 height 20
click at [913, 543] on button "Verify" at bounding box center [673, 551] width 998 height 22
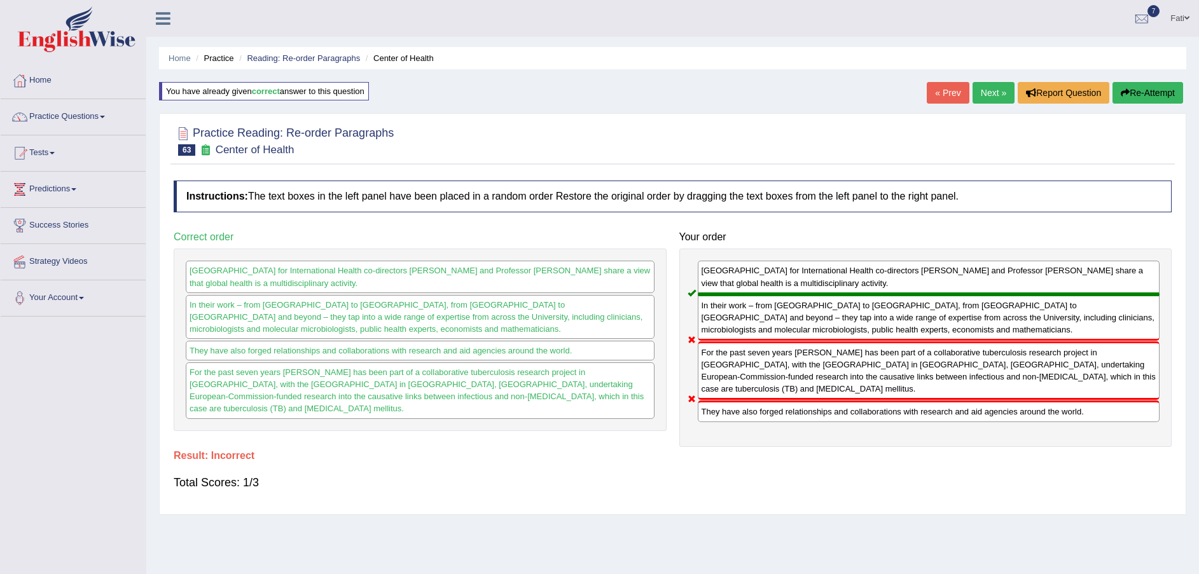
click at [1147, 101] on button "Re-Attempt" at bounding box center [1148, 93] width 71 height 22
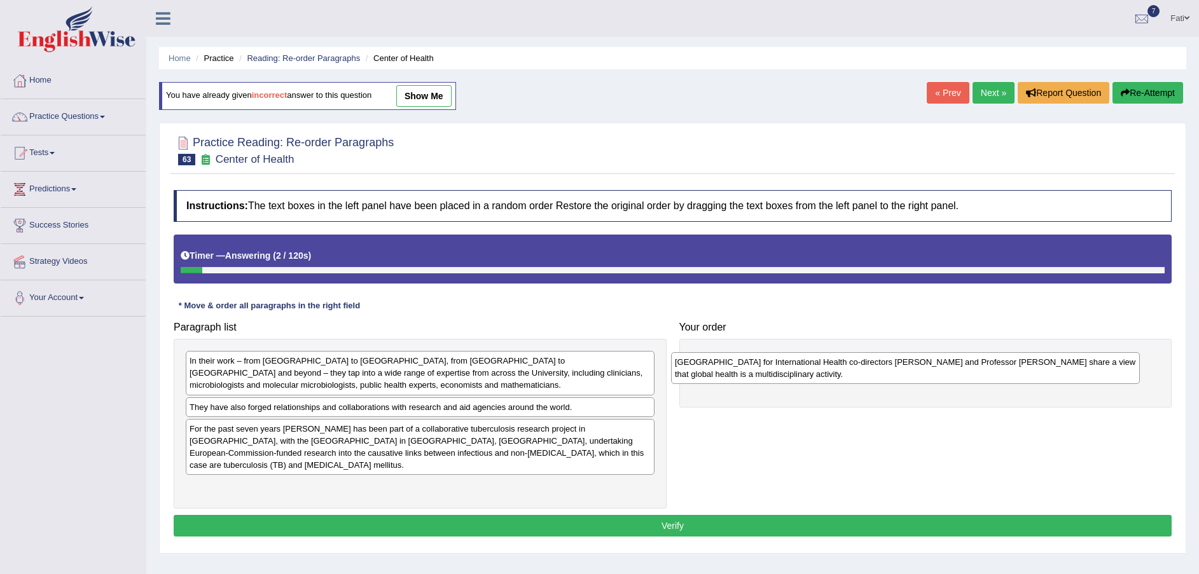
drag, startPoint x: 454, startPoint y: 375, endPoint x: 939, endPoint y: 376, distance: 485.3
click at [939, 376] on div "University of Otago Centre for International Health co-directors Professor Phil…" at bounding box center [905, 368] width 469 height 32
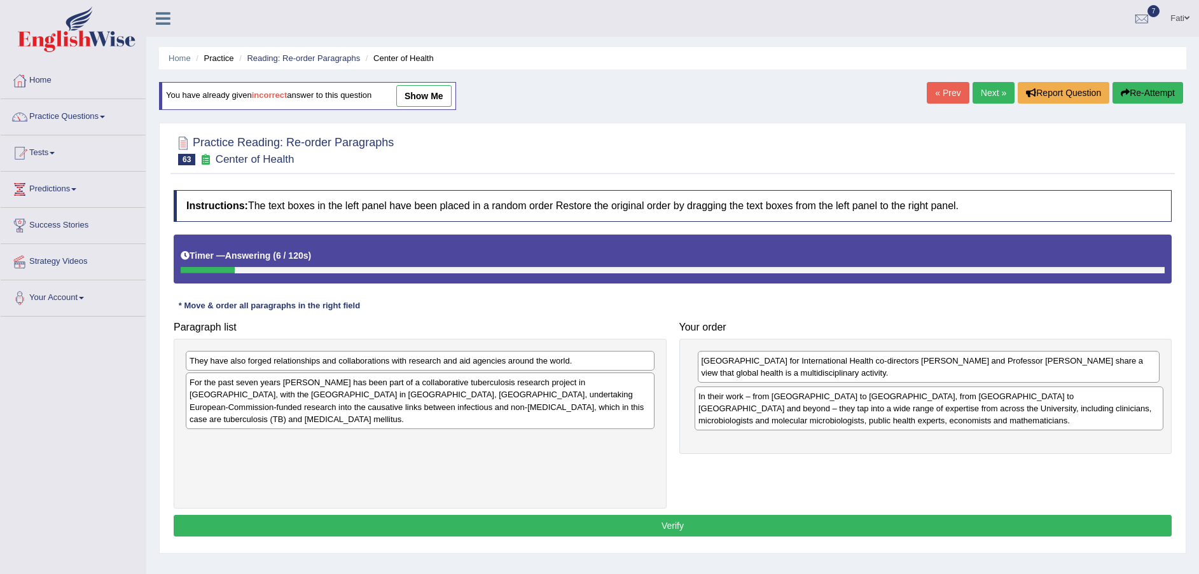
drag, startPoint x: 357, startPoint y: 374, endPoint x: 866, endPoint y: 410, distance: 510.1
click at [866, 410] on div "In their work – from Tanzania to the Gambia, from Myanmar to Indonesia and beyo…" at bounding box center [929, 409] width 469 height 44
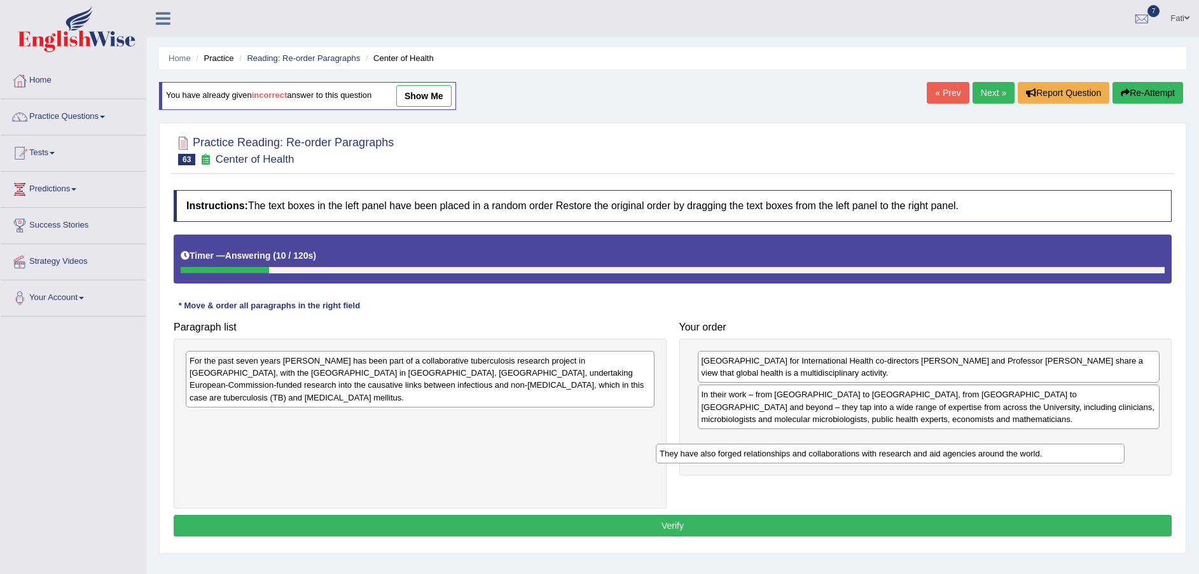
drag, startPoint x: 412, startPoint y: 363, endPoint x: 892, endPoint y: 463, distance: 490.0
click at [887, 459] on div "They have also forged relationships and collaborations with research and aid ag…" at bounding box center [890, 454] width 469 height 20
drag, startPoint x: 892, startPoint y: 463, endPoint x: 912, endPoint y: 451, distance: 23.1
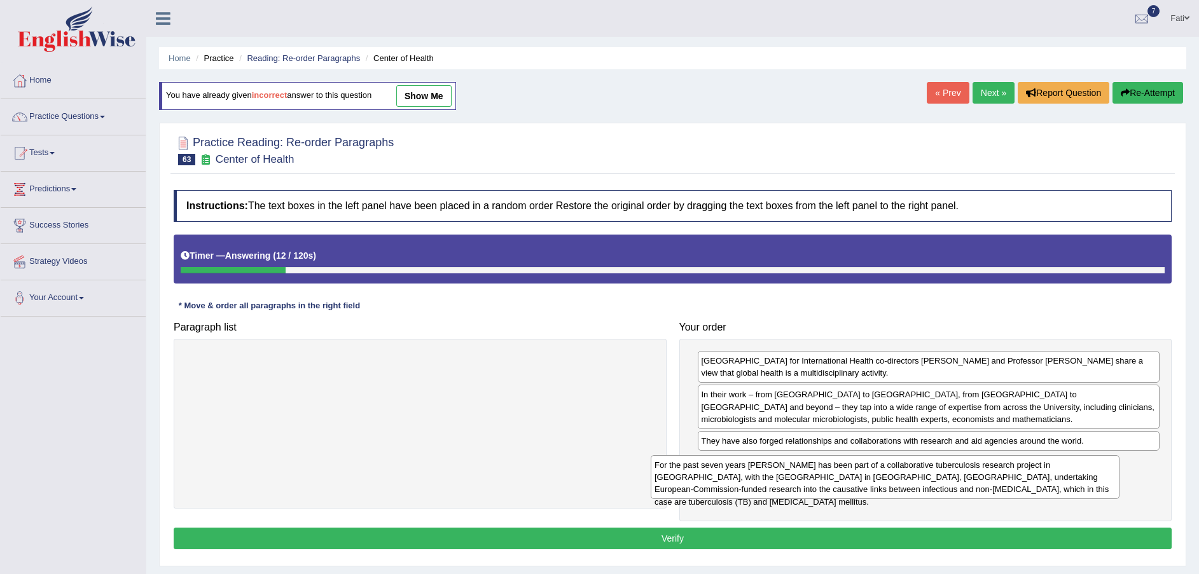
drag, startPoint x: 595, startPoint y: 377, endPoint x: 1072, endPoint y: 481, distance: 488.8
click at [1072, 481] on div "For the past seven years Professor Philip Hill has been part of a collaborative…" at bounding box center [885, 477] width 469 height 44
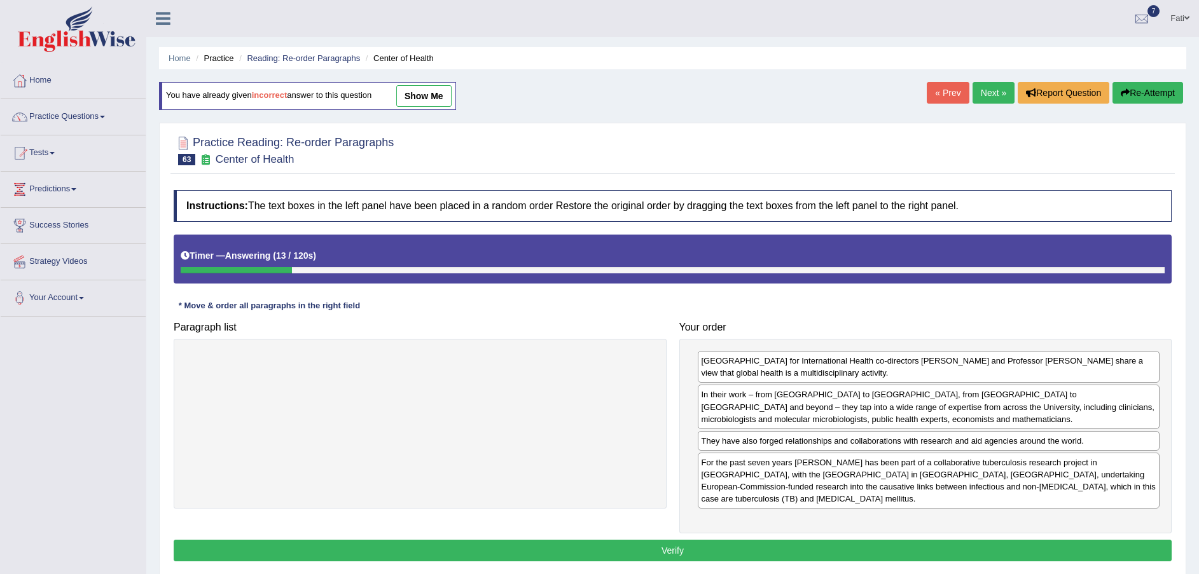
click at [983, 541] on button "Verify" at bounding box center [673, 551] width 998 height 22
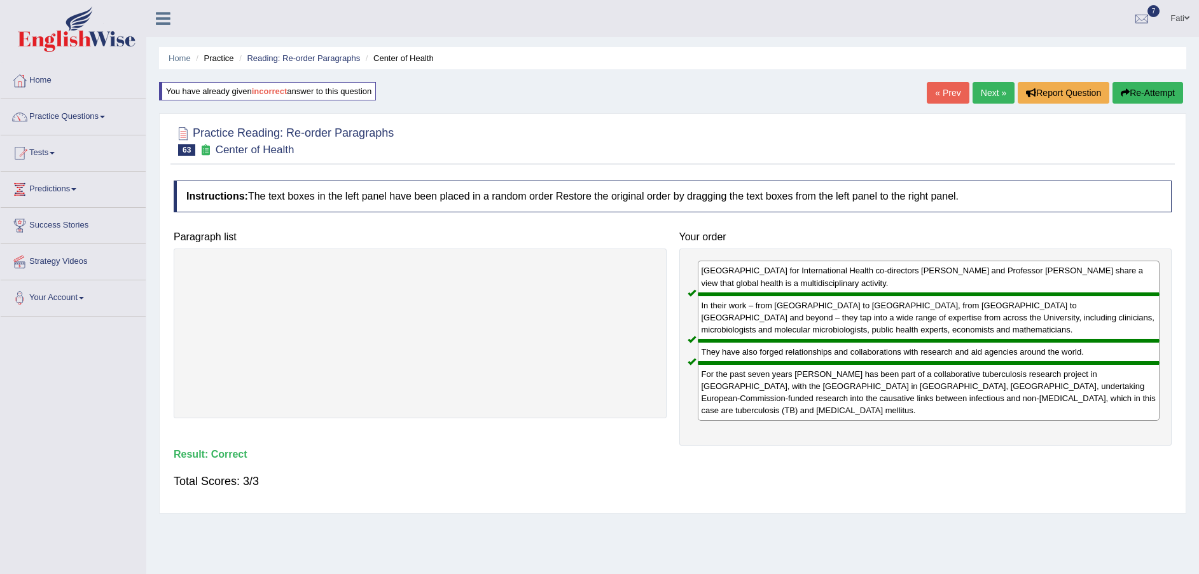
click at [989, 94] on link "Next »" at bounding box center [994, 93] width 42 height 22
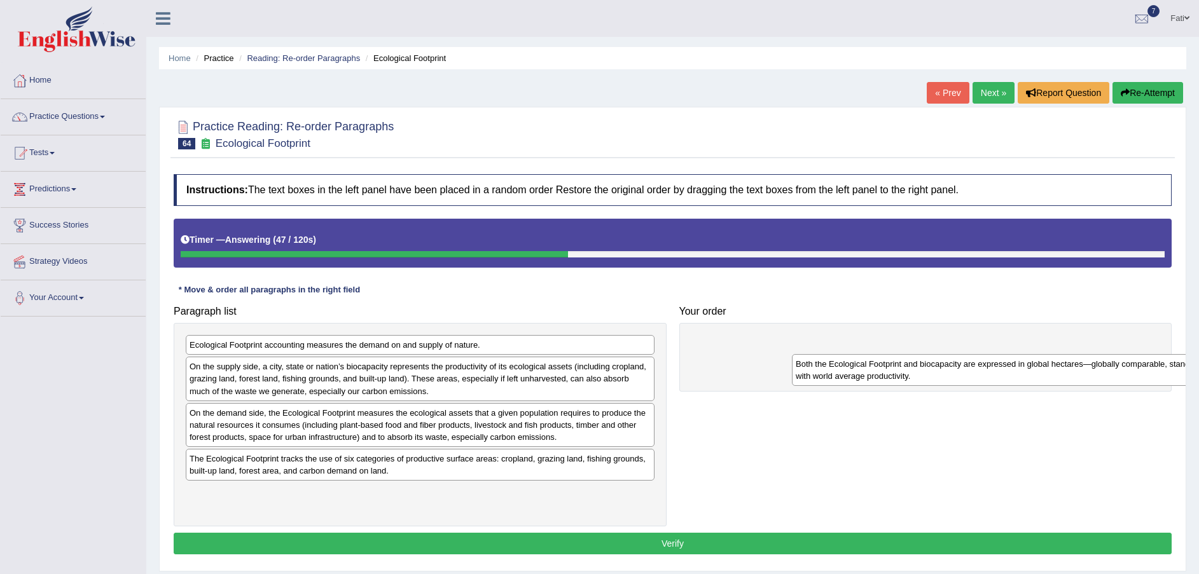
drag, startPoint x: 378, startPoint y: 380, endPoint x: 952, endPoint y: 371, distance: 573.8
click at [973, 374] on div "Both the Ecological Footprint and biocapacity are expressed in global hectares—…" at bounding box center [1026, 370] width 469 height 32
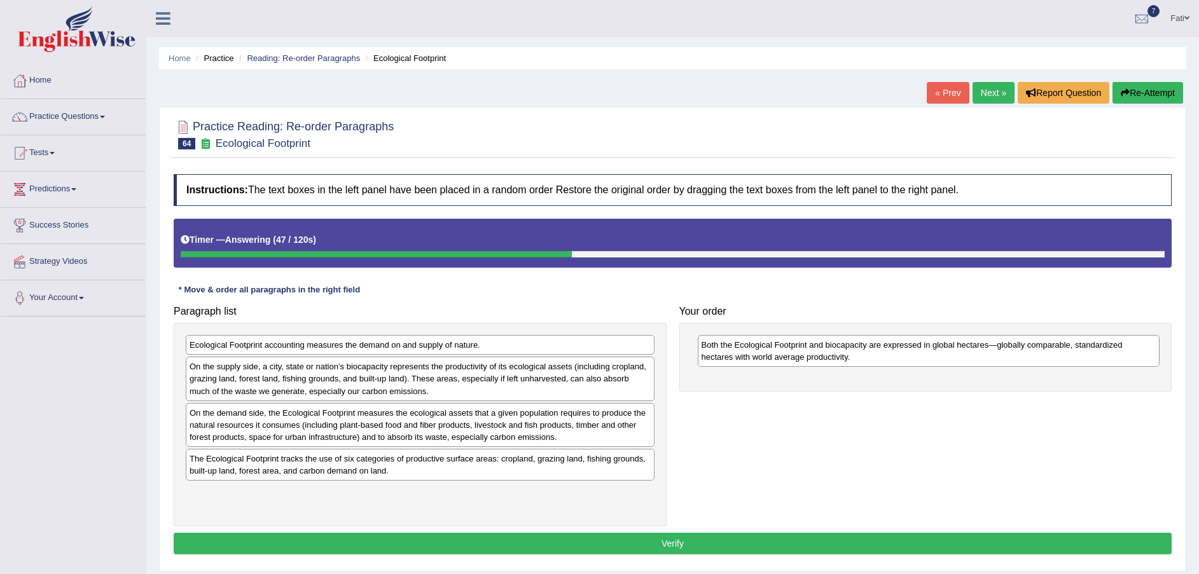
drag, startPoint x: 952, startPoint y: 371, endPoint x: 878, endPoint y: 356, distance: 74.6
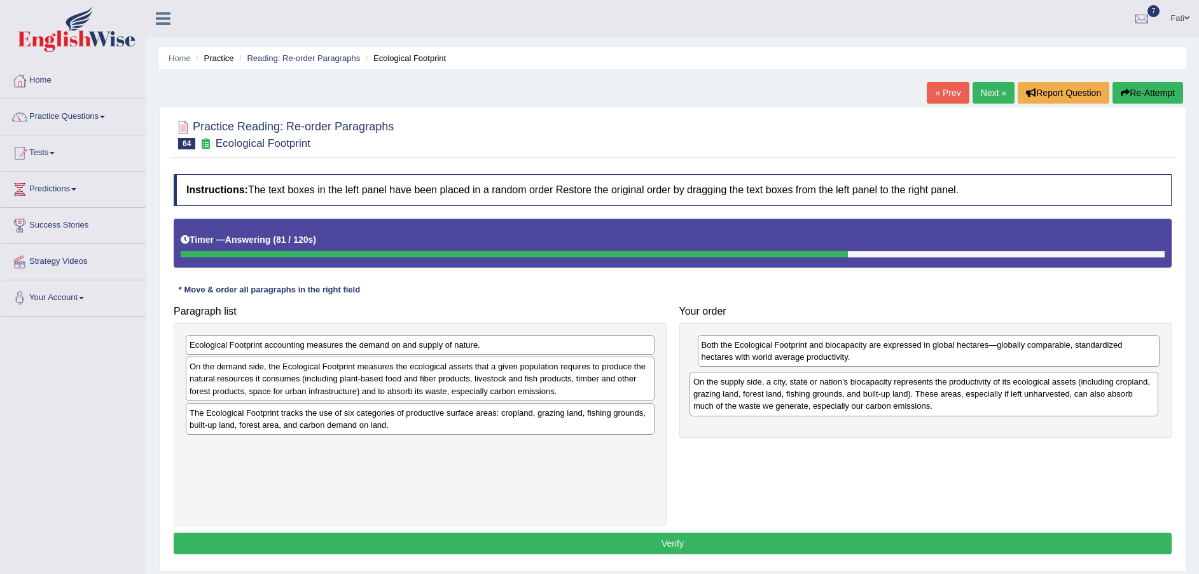
drag, startPoint x: 358, startPoint y: 388, endPoint x: 862, endPoint y: 403, distance: 504.0
click at [862, 403] on div "On the supply side, a city, state or nation’s biocapacity represents the produc…" at bounding box center [924, 394] width 469 height 44
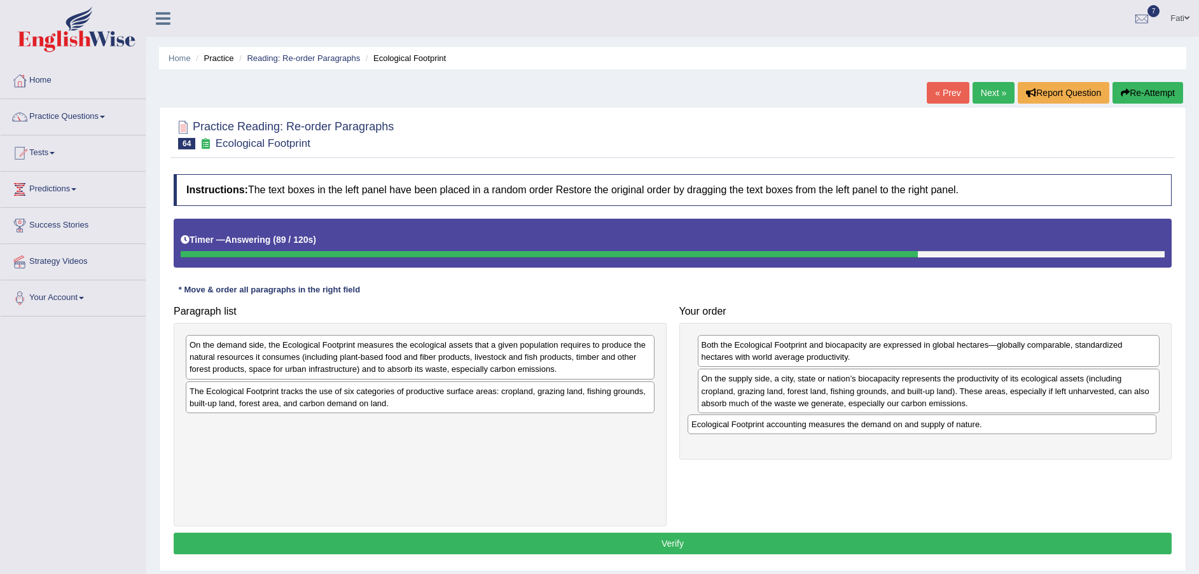
drag, startPoint x: 410, startPoint y: 351, endPoint x: 912, endPoint y: 428, distance: 507.7
click at [912, 428] on div "Ecological Footprint accounting measures the demand on and supply of nature." at bounding box center [922, 425] width 469 height 20
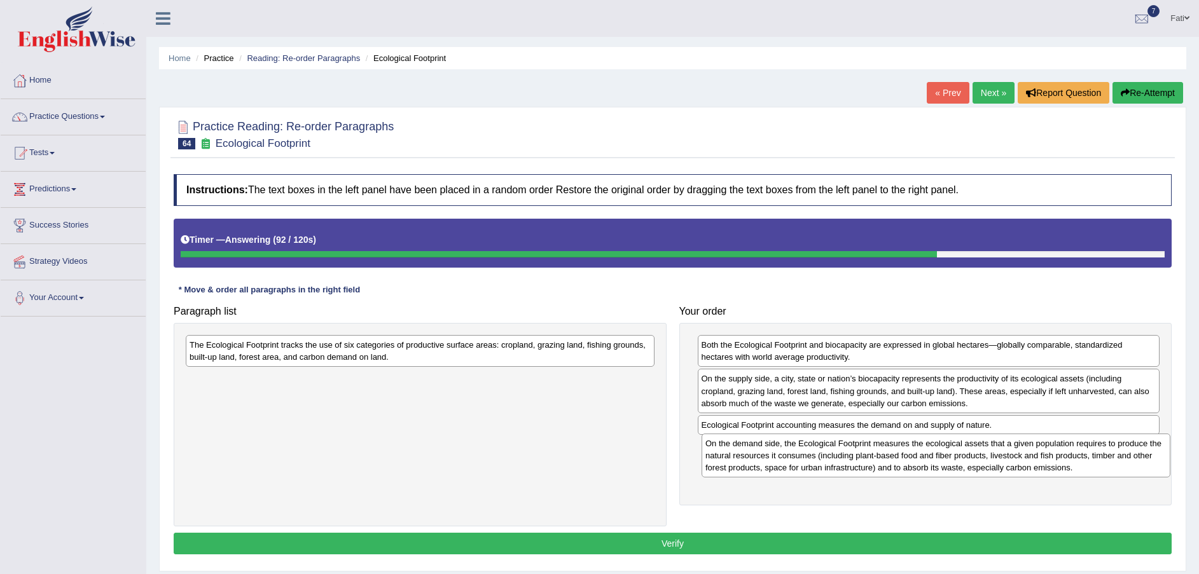
drag, startPoint x: 480, startPoint y: 355, endPoint x: 596, endPoint y: 375, distance: 118.2
click at [987, 452] on div "On the demand side, the Ecological Footprint measures the ecological assets tha…" at bounding box center [936, 456] width 469 height 44
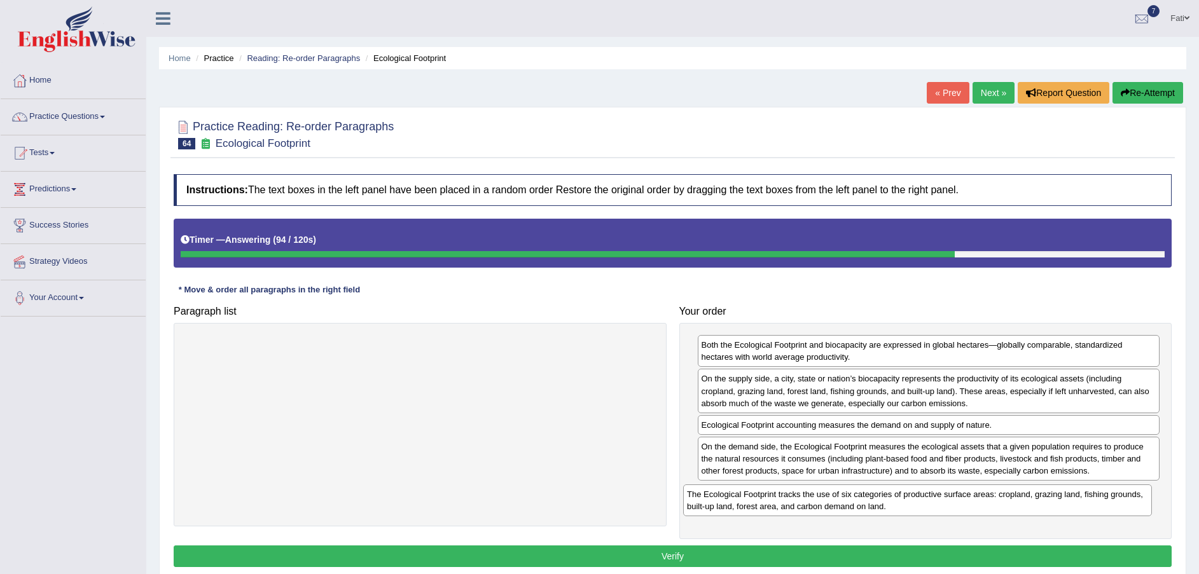
drag, startPoint x: 390, startPoint y: 344, endPoint x: 888, endPoint y: 491, distance: 519.3
click at [888, 491] on div "The Ecological Footprint tracks the use of six categories of productive surface…" at bounding box center [917, 501] width 469 height 32
click at [878, 560] on button "Verify" at bounding box center [673, 557] width 998 height 22
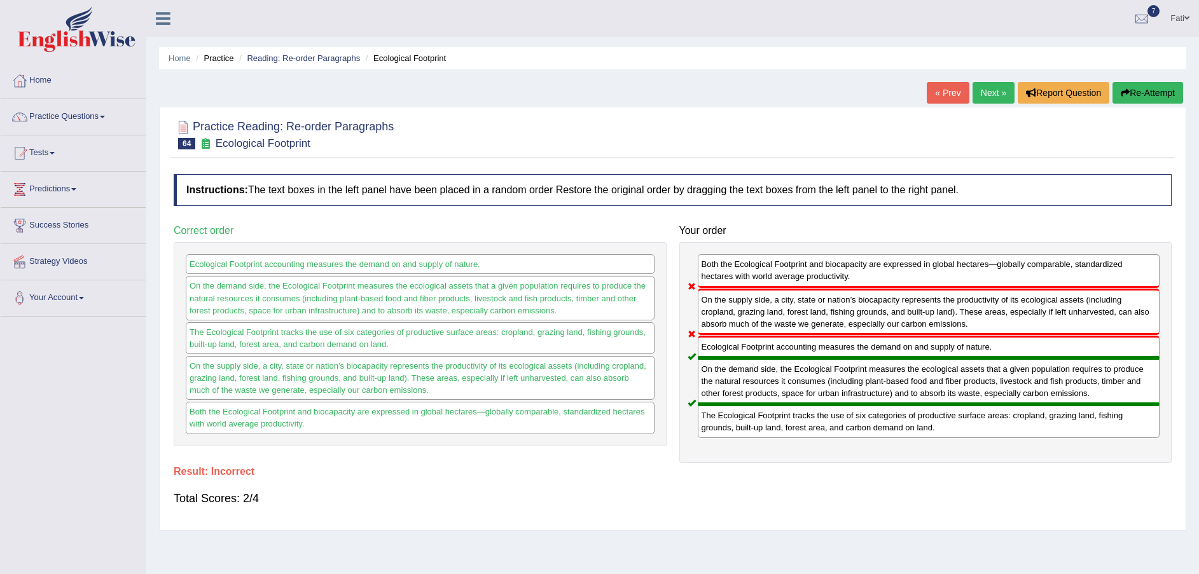
click at [1161, 99] on button "Re-Attempt" at bounding box center [1148, 93] width 71 height 22
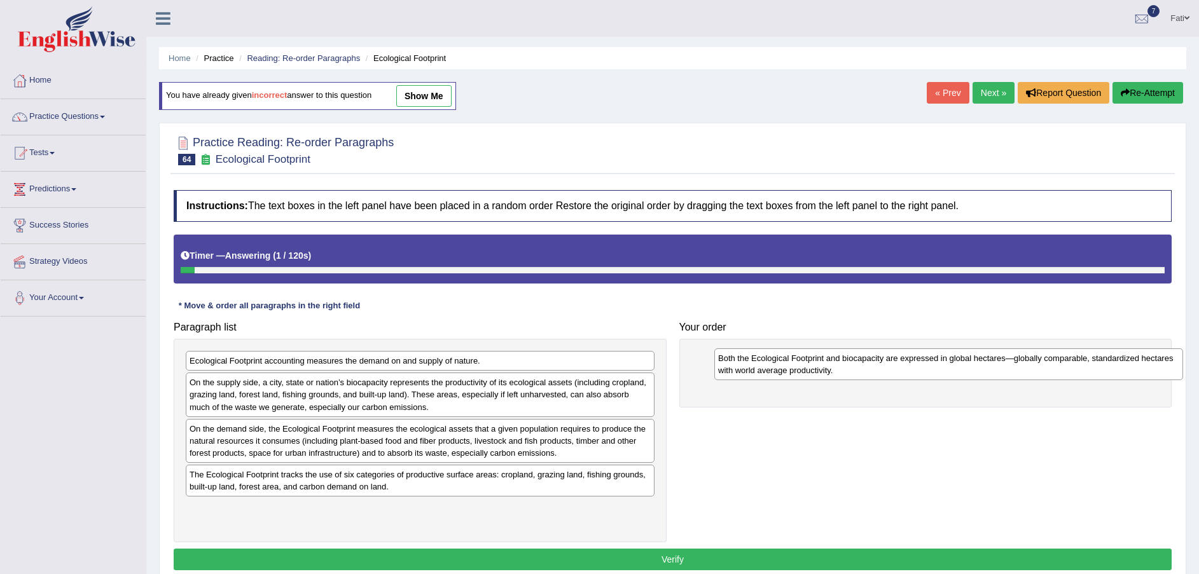
drag, startPoint x: 272, startPoint y: 399, endPoint x: 796, endPoint y: 373, distance: 524.2
click at [796, 373] on div "Both the Ecological Footprint and biocapacity are expressed in global hectares—…" at bounding box center [948, 365] width 469 height 32
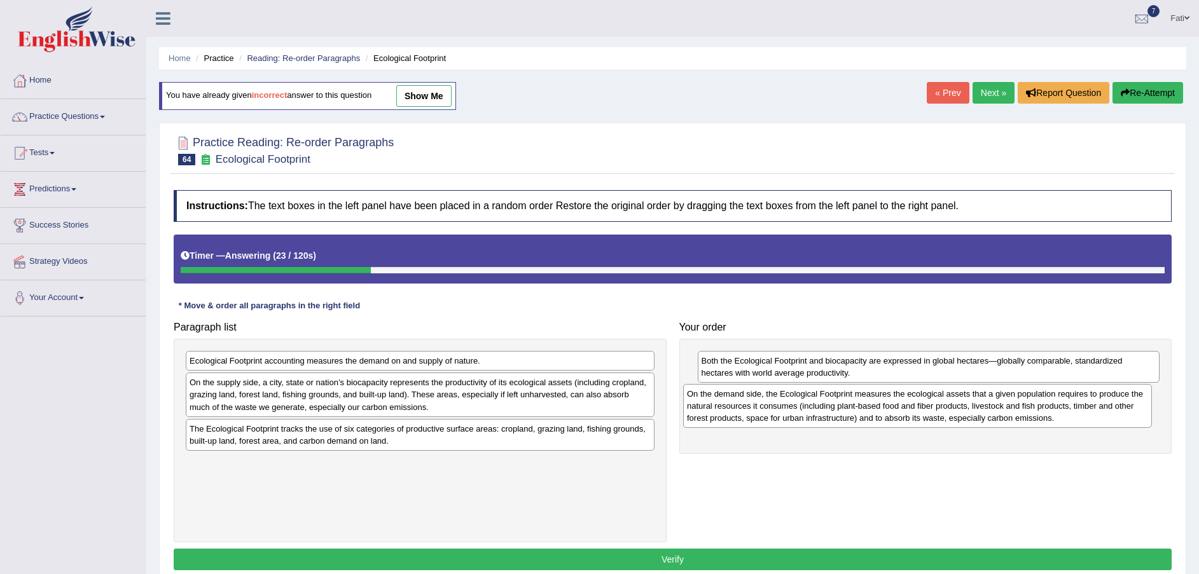
drag, startPoint x: 472, startPoint y: 454, endPoint x: 969, endPoint y: 419, distance: 498.0
click at [969, 419] on div "On the demand side, the Ecological Footprint measures the ecological assets tha…" at bounding box center [917, 406] width 469 height 44
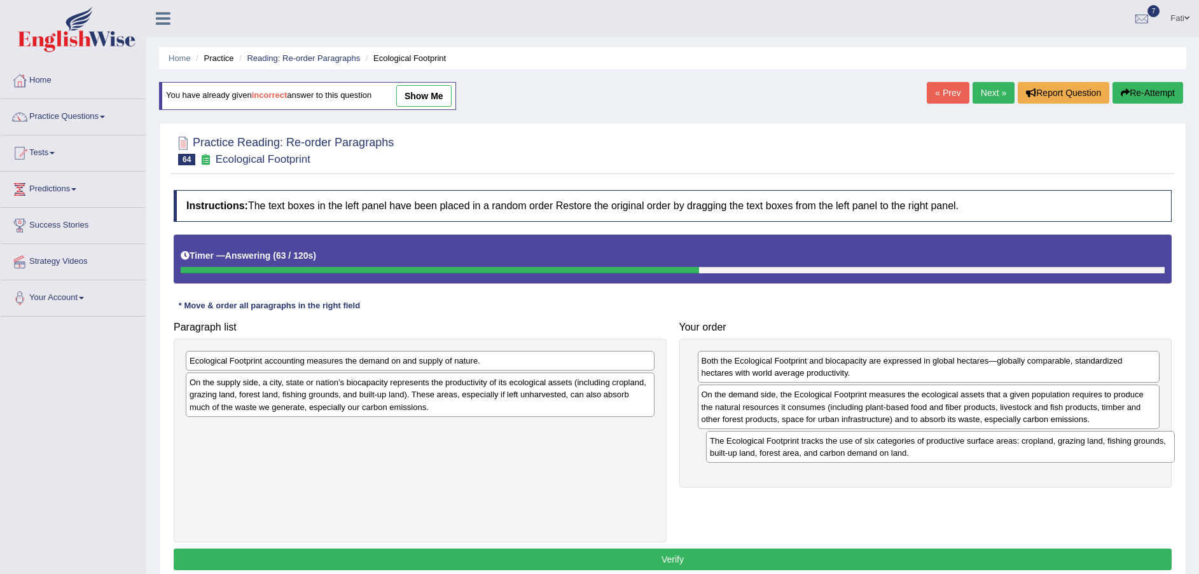
drag, startPoint x: 384, startPoint y: 445, endPoint x: 905, endPoint y: 457, distance: 520.5
click at [905, 457] on div "The Ecological Footprint tracks the use of six categories of productive surface…" at bounding box center [940, 447] width 469 height 32
click at [480, 366] on div "Ecological Footprint accounting measures the demand on and supply of nature." at bounding box center [420, 361] width 469 height 20
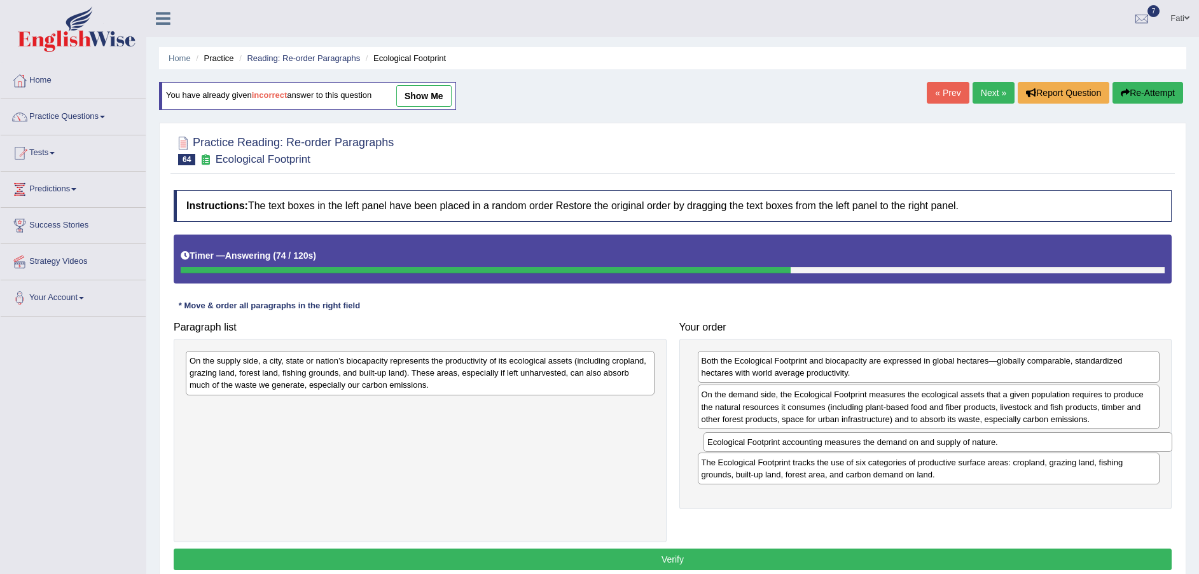
drag, startPoint x: 453, startPoint y: 368, endPoint x: 970, endPoint y: 449, distance: 523.5
click at [970, 449] on div "Ecological Footprint accounting measures the demand on and supply of nature." at bounding box center [938, 443] width 469 height 20
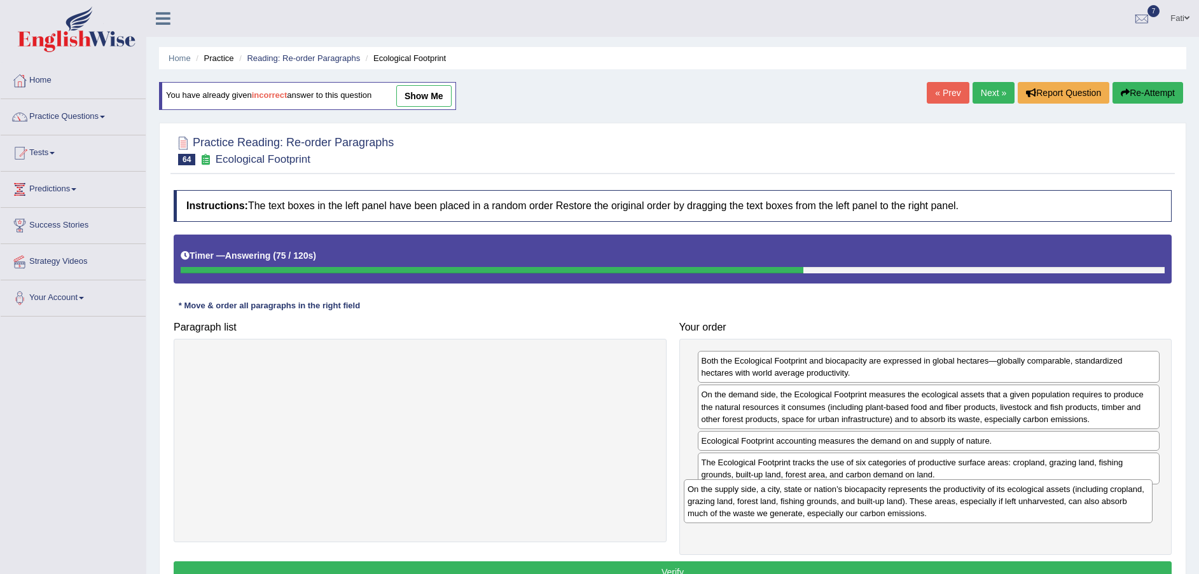
drag, startPoint x: 595, startPoint y: 384, endPoint x: 1103, endPoint y: 518, distance: 525.0
click at [1103, 518] on div "On the supply side, a city, state or nation’s biocapacity represents the produc…" at bounding box center [918, 502] width 469 height 44
click at [1085, 565] on button "Verify" at bounding box center [673, 573] width 998 height 22
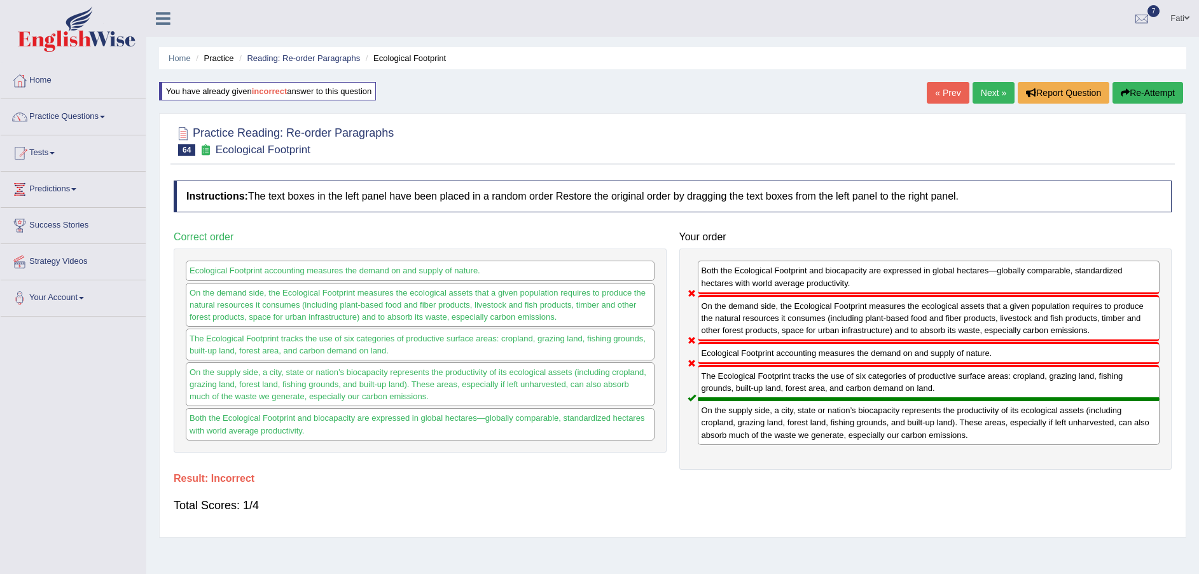
click at [1162, 91] on button "Re-Attempt" at bounding box center [1148, 93] width 71 height 22
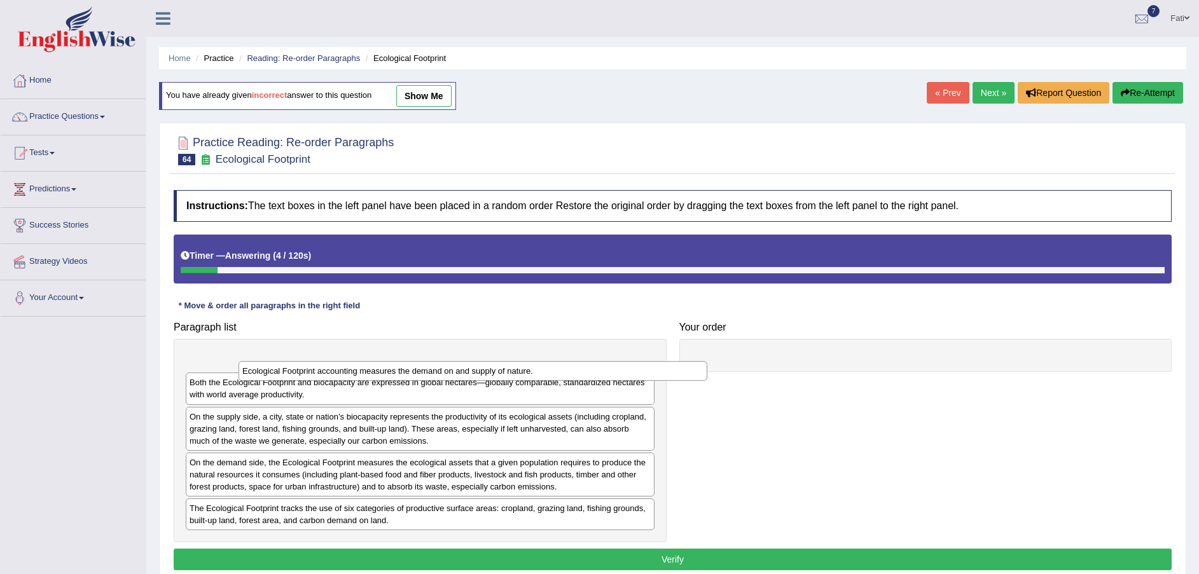
drag, startPoint x: 405, startPoint y: 364, endPoint x: 646, endPoint y: 375, distance: 242.0
click at [636, 375] on div "Ecological Footprint accounting measures the demand on and supply of nature." at bounding box center [473, 371] width 469 height 20
drag, startPoint x: 692, startPoint y: 374, endPoint x: 795, endPoint y: 364, distance: 103.5
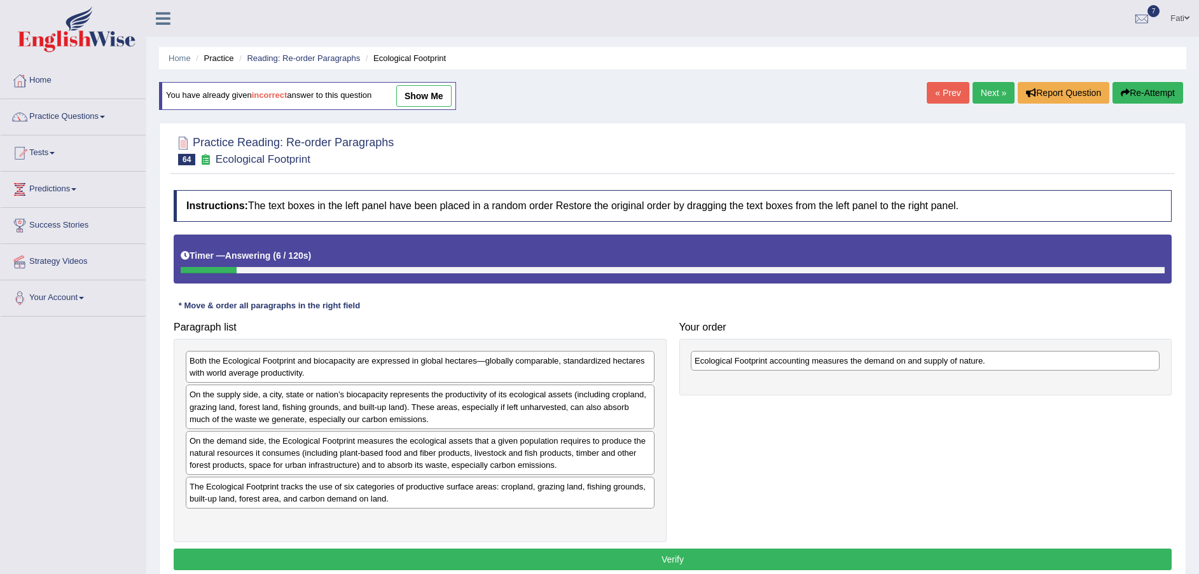
drag, startPoint x: 573, startPoint y: 363, endPoint x: 1078, endPoint y: 363, distance: 505.1
click at [1078, 363] on div "Ecological Footprint accounting measures the demand on and supply of nature." at bounding box center [925, 361] width 469 height 20
click at [1078, 363] on div "Ecological Footprint accounting measures the demand on and supply of nature." at bounding box center [926, 360] width 469 height 20
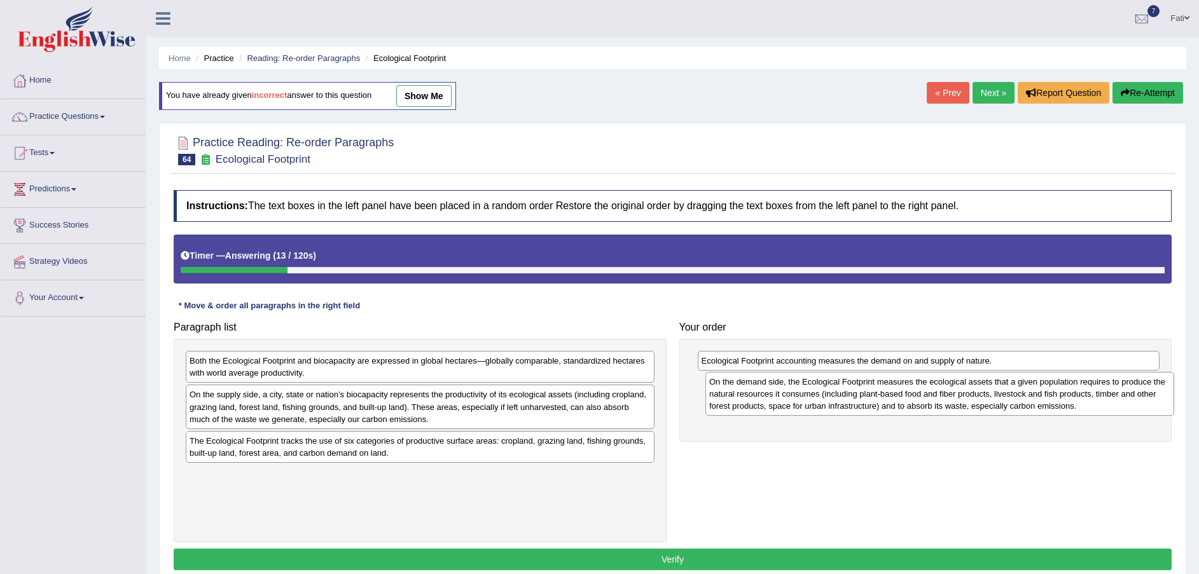
drag, startPoint x: 370, startPoint y: 461, endPoint x: 890, endPoint y: 401, distance: 523.1
click at [890, 401] on div "On the demand side, the Ecological Footprint measures the ecological assets tha…" at bounding box center [939, 394] width 469 height 44
click at [722, 559] on button "Verify" at bounding box center [673, 560] width 998 height 22
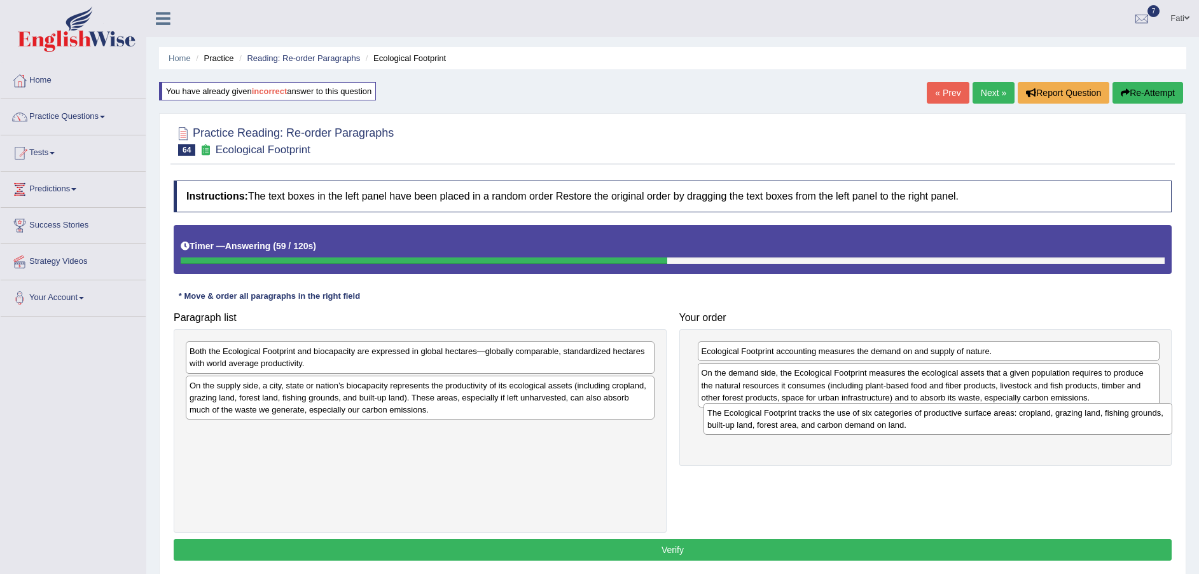
drag, startPoint x: 461, startPoint y: 440, endPoint x: 970, endPoint y: 429, distance: 509.6
click at [970, 429] on div "The Ecological Footprint tracks the use of six categories of productive surface…" at bounding box center [938, 419] width 469 height 32
click at [970, 429] on div "The Ecological Footprint tracks the use of six categories of productive surface…" at bounding box center [929, 427] width 469 height 32
click at [935, 427] on div "The Ecological Footprint tracks the use of six categories of productive surface…" at bounding box center [927, 426] width 462 height 32
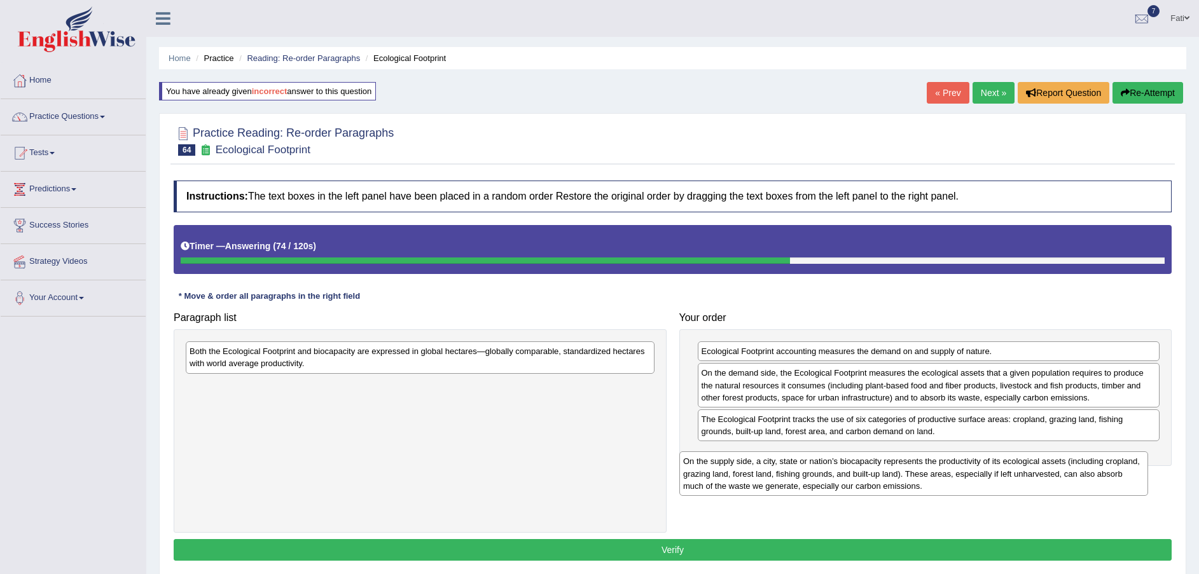
drag, startPoint x: 450, startPoint y: 403, endPoint x: 945, endPoint y: 479, distance: 500.7
click at [945, 479] on div "On the supply side, a city, state or nation’s biocapacity represents the produc…" at bounding box center [913, 474] width 469 height 44
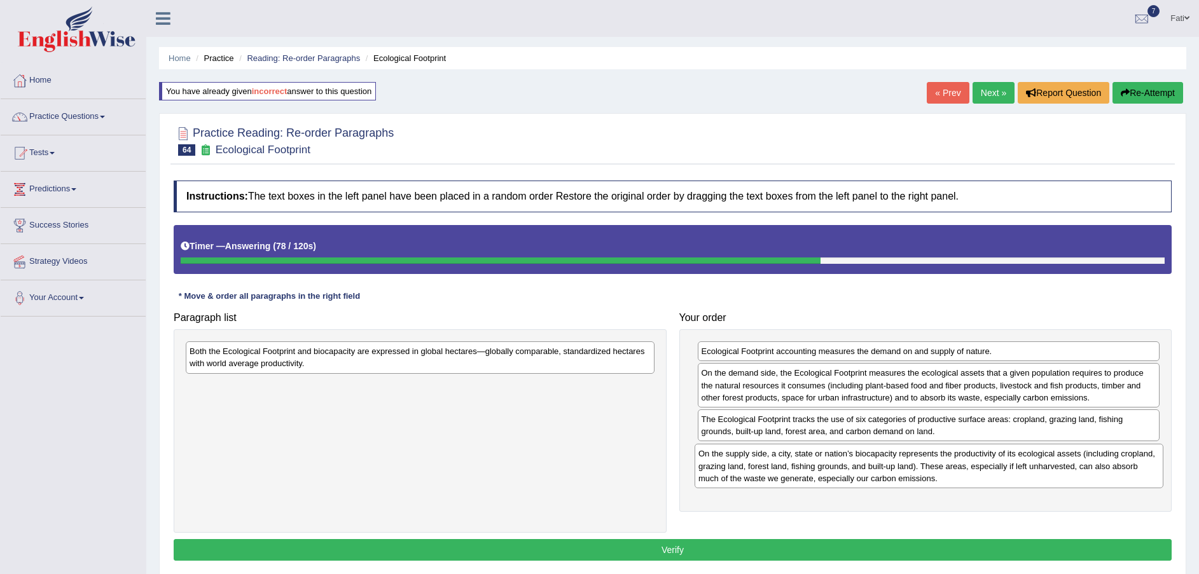
drag, startPoint x: 298, startPoint y: 396, endPoint x: 807, endPoint y: 464, distance: 512.9
click at [807, 464] on div "On the supply side, a city, state or nation’s biocapacity represents the produc…" at bounding box center [929, 466] width 469 height 44
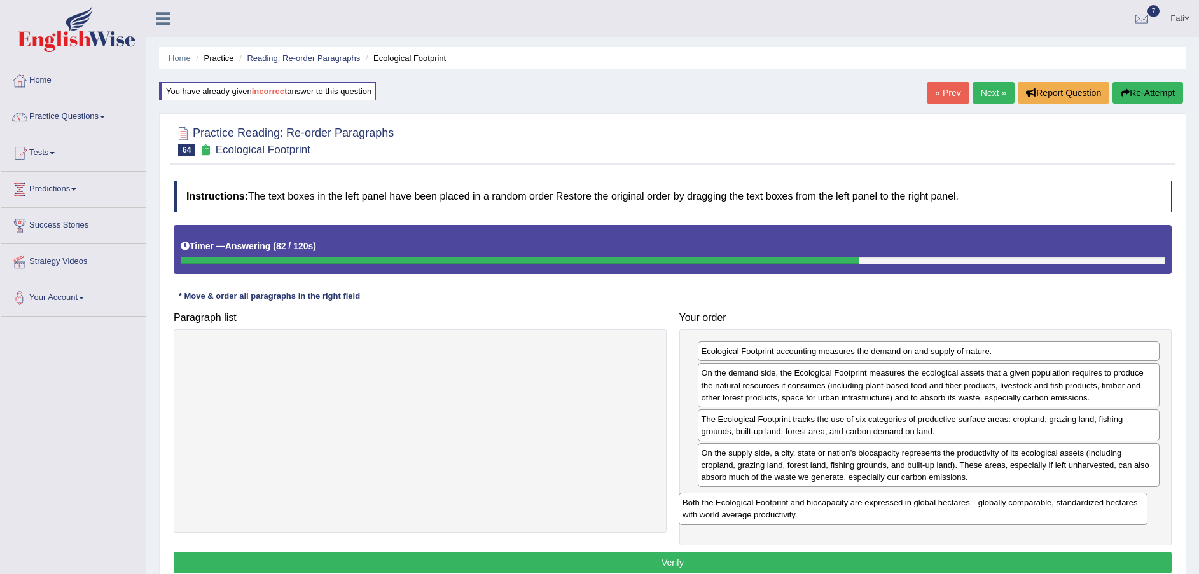
drag, startPoint x: 408, startPoint y: 357, endPoint x: 901, endPoint y: 508, distance: 516.3
click at [901, 508] on div "Both the Ecological Footprint and biocapacity are expressed in global hectares—…" at bounding box center [913, 509] width 469 height 32
click at [873, 553] on button "Verify" at bounding box center [673, 563] width 998 height 22
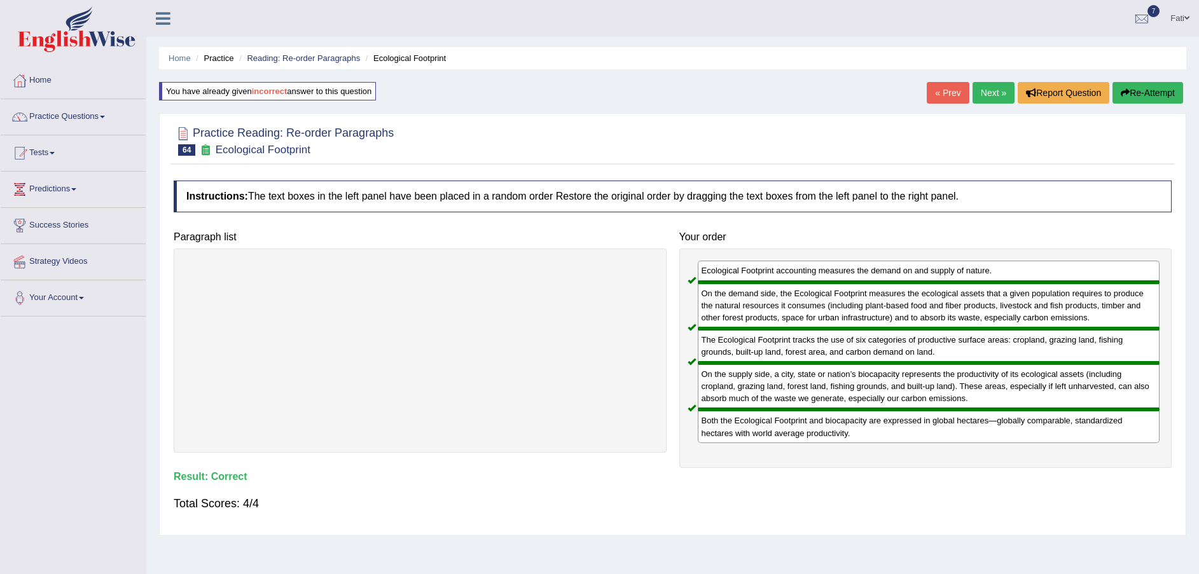
click at [313, 50] on ul "Home Practice Reading: Re-order Paragraphs Ecological Footprint" at bounding box center [672, 58] width 1027 height 22
click at [320, 57] on link "Reading: Re-order Paragraphs" at bounding box center [303, 58] width 113 height 10
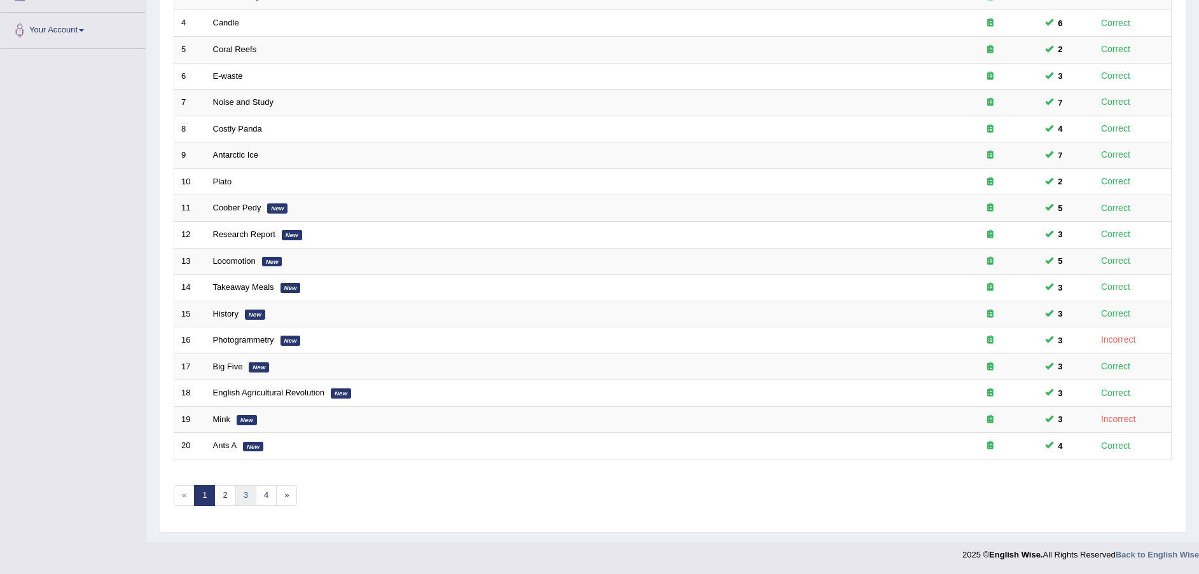
click at [254, 497] on link "3" at bounding box center [245, 495] width 21 height 21
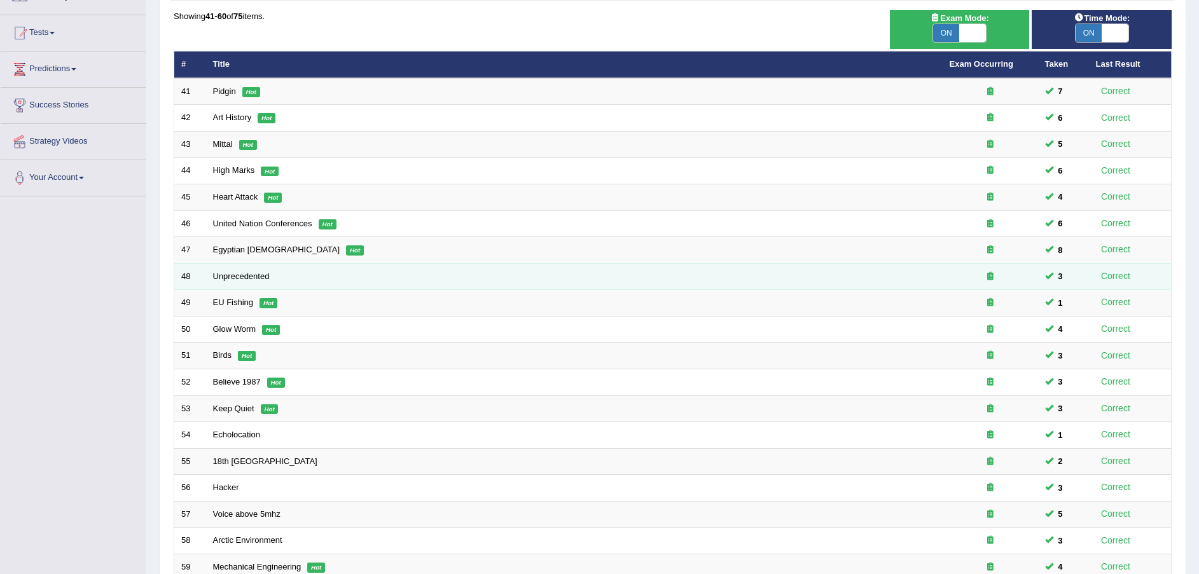
scroll to position [268, 0]
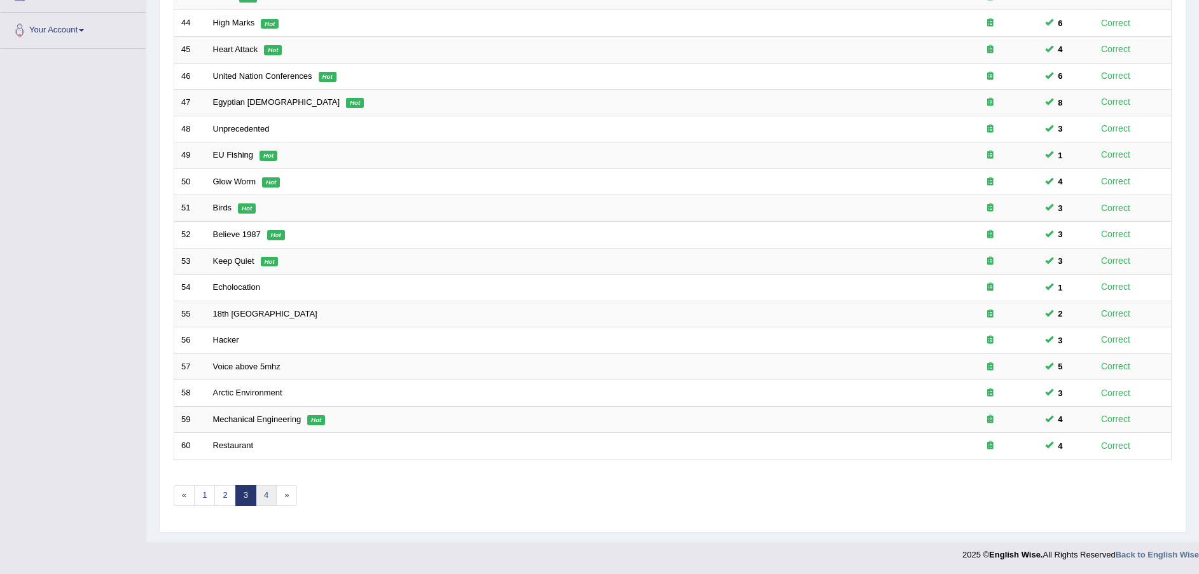
click at [268, 496] on link "4" at bounding box center [266, 495] width 21 height 21
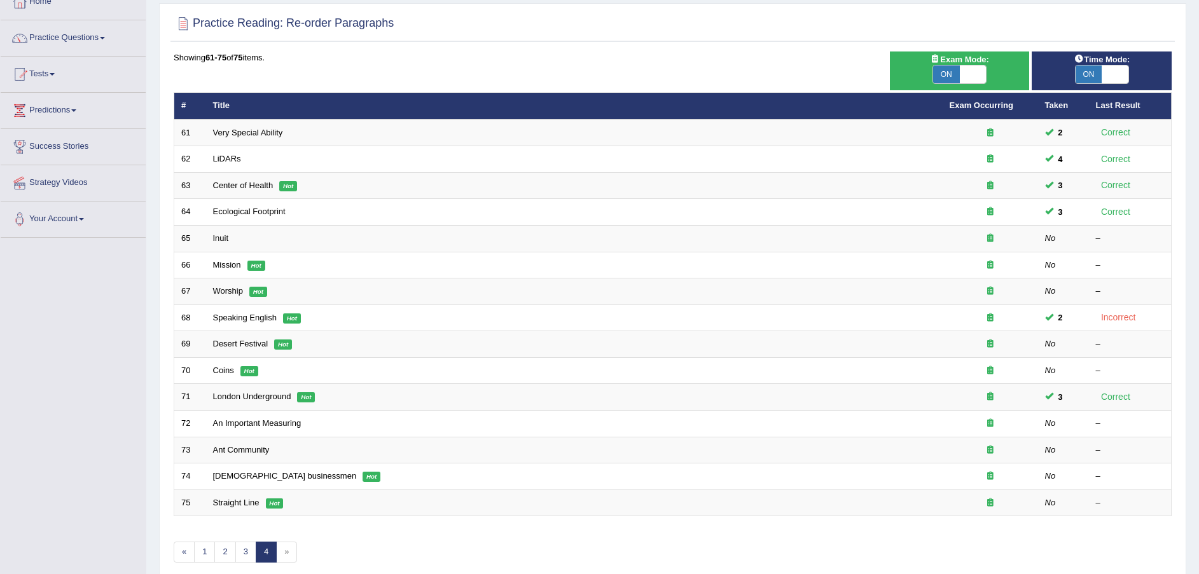
scroll to position [40, 0]
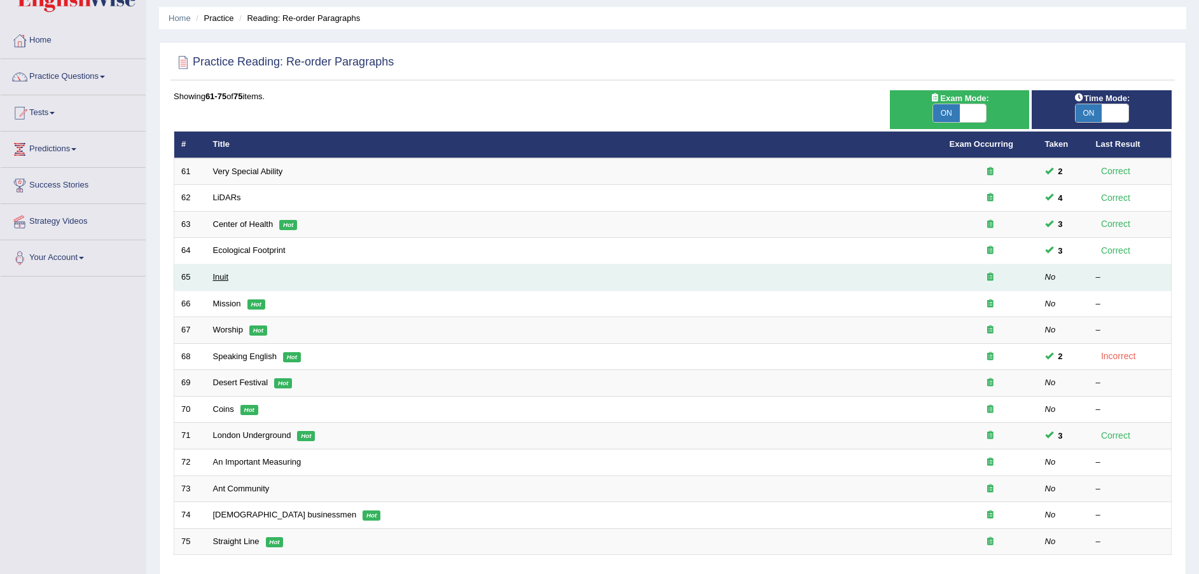
click at [223, 280] on link "Inuit" at bounding box center [221, 277] width 16 height 10
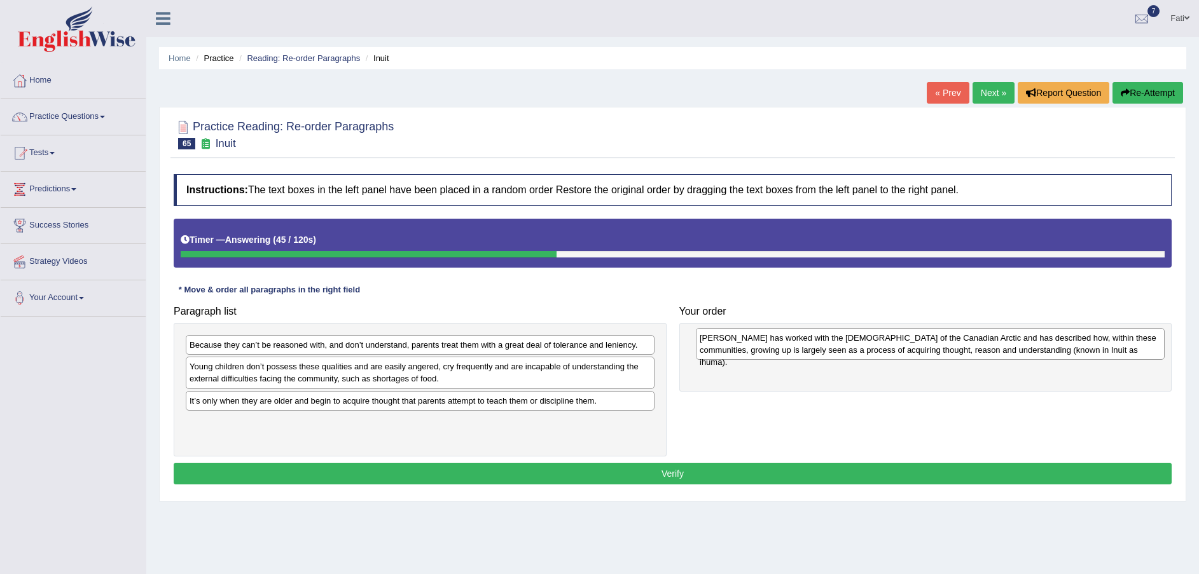
drag, startPoint x: 418, startPoint y: 354, endPoint x: 919, endPoint y: 349, distance: 500.6
click at [919, 349] on div "[PERSON_NAME] has worked with the [DEMOGRAPHIC_DATA] of the Canadian Arctic and…" at bounding box center [930, 344] width 469 height 32
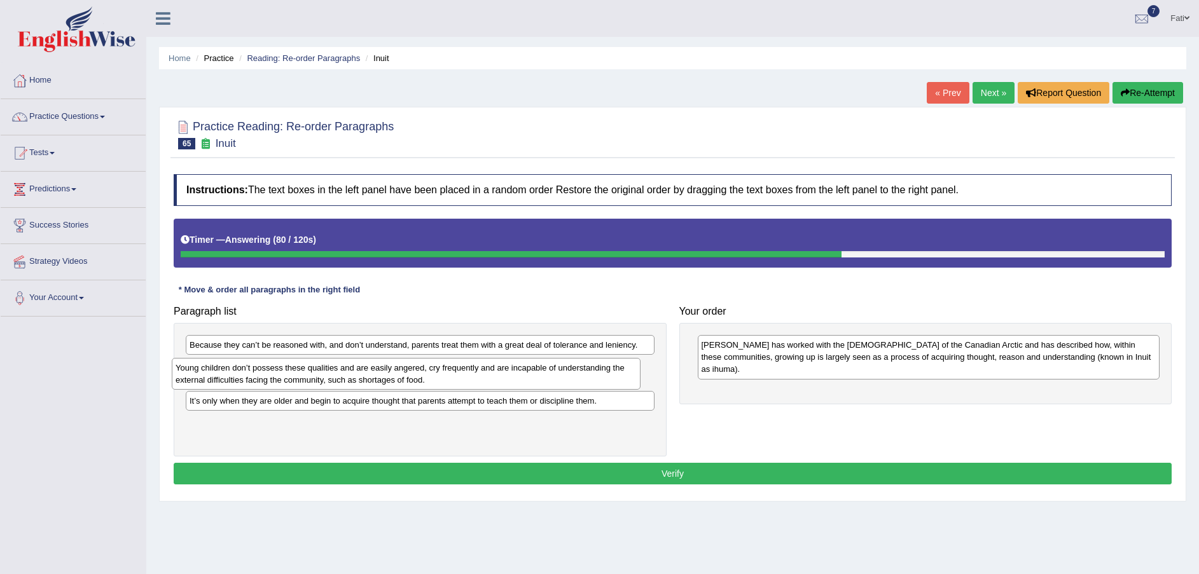
drag, startPoint x: 350, startPoint y: 384, endPoint x: 336, endPoint y: 385, distance: 14.1
click at [336, 385] on div "Young children don’t possess these qualities and are easily angered, cry freque…" at bounding box center [406, 374] width 469 height 32
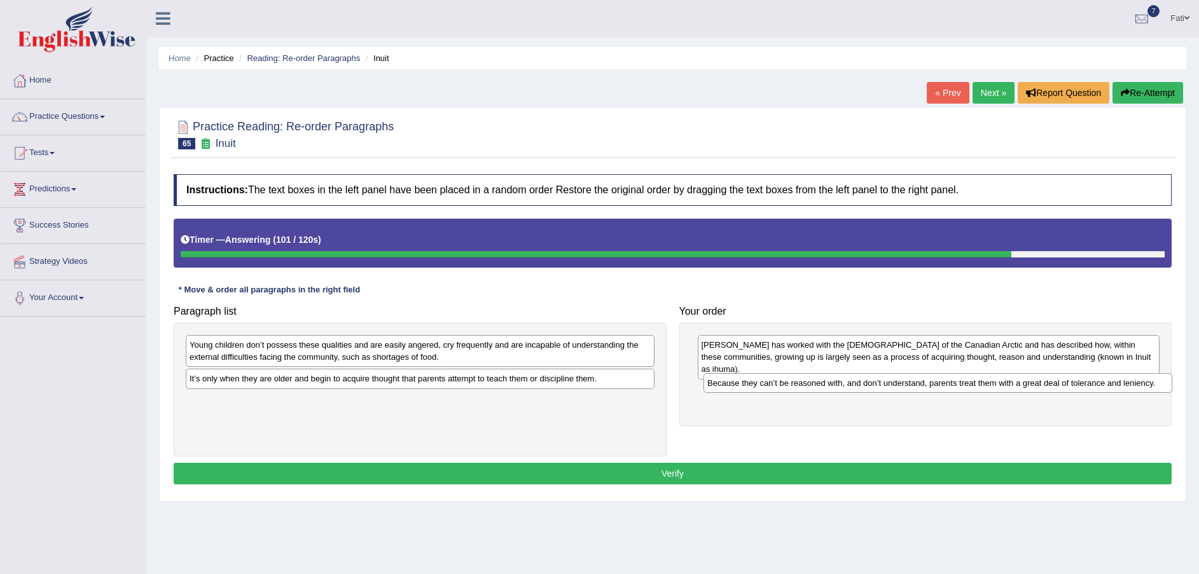
drag, startPoint x: 525, startPoint y: 350, endPoint x: 1043, endPoint y: 389, distance: 519.2
click at [1043, 389] on div "Because they can’t be reasoned with, and don’t understand, parents treat them w…" at bounding box center [938, 383] width 469 height 20
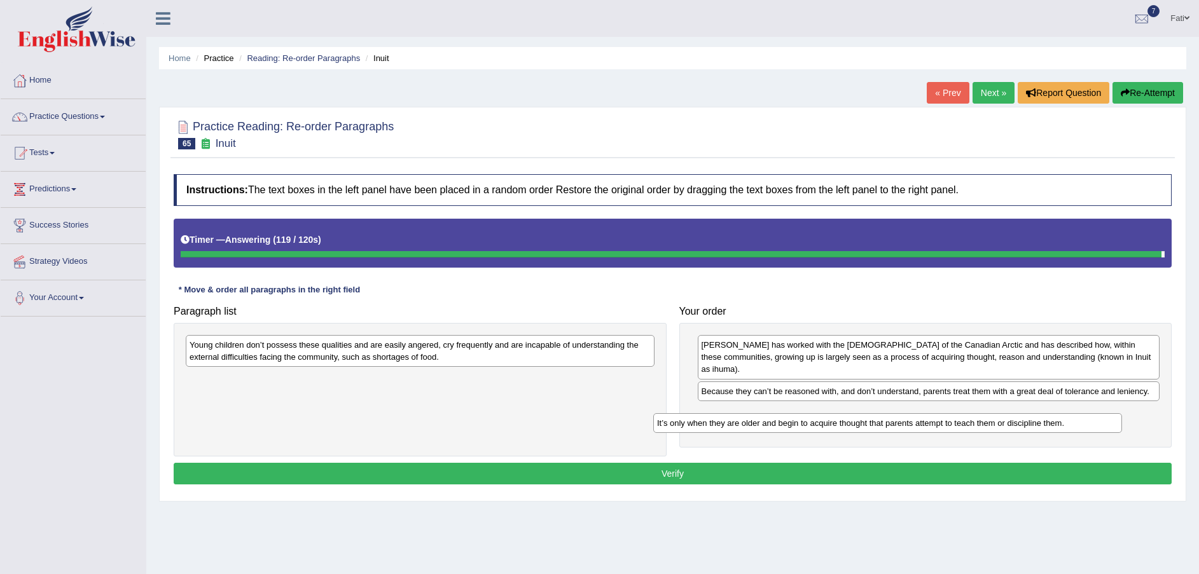
drag, startPoint x: 273, startPoint y: 384, endPoint x: 741, endPoint y: 429, distance: 470.3
click at [741, 429] on div "It’s only when they are older and begin to acquire thought that parents attempt…" at bounding box center [887, 423] width 469 height 20
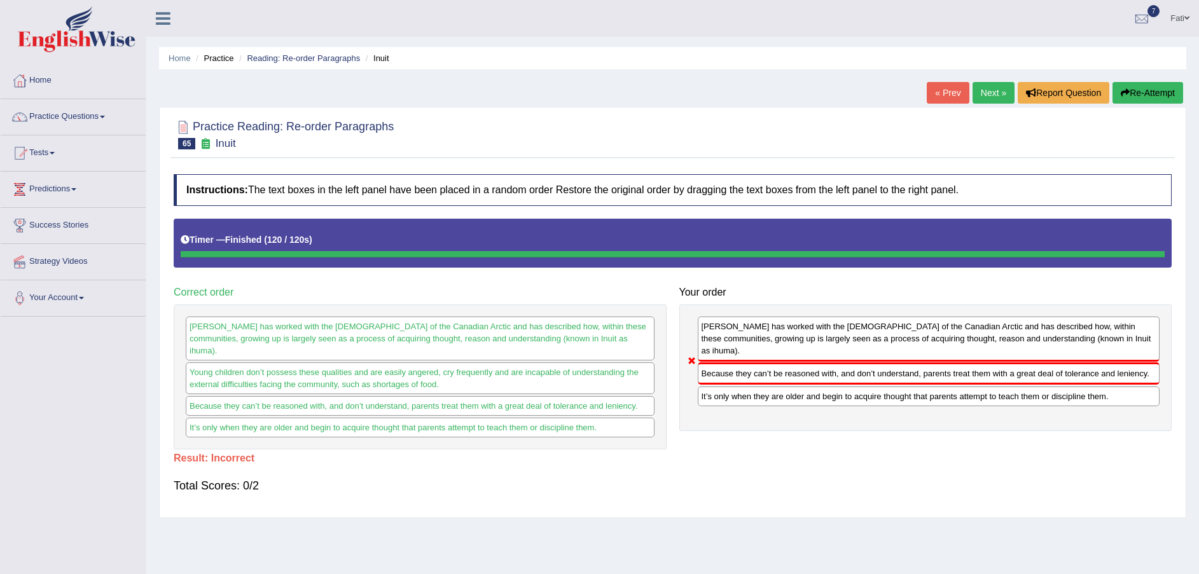
click at [1148, 88] on button "Re-Attempt" at bounding box center [1148, 93] width 71 height 22
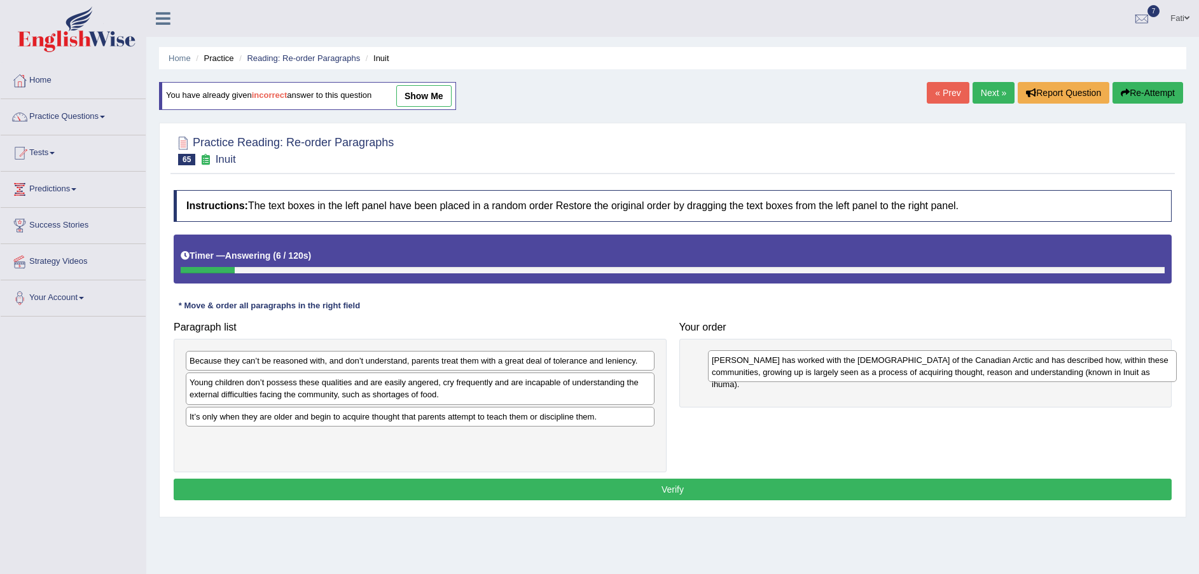
drag, startPoint x: 370, startPoint y: 372, endPoint x: 892, endPoint y: 371, distance: 522.9
click at [892, 371] on div "[PERSON_NAME] has worked with the [DEMOGRAPHIC_DATA] of the Canadian Arctic and…" at bounding box center [942, 366] width 469 height 32
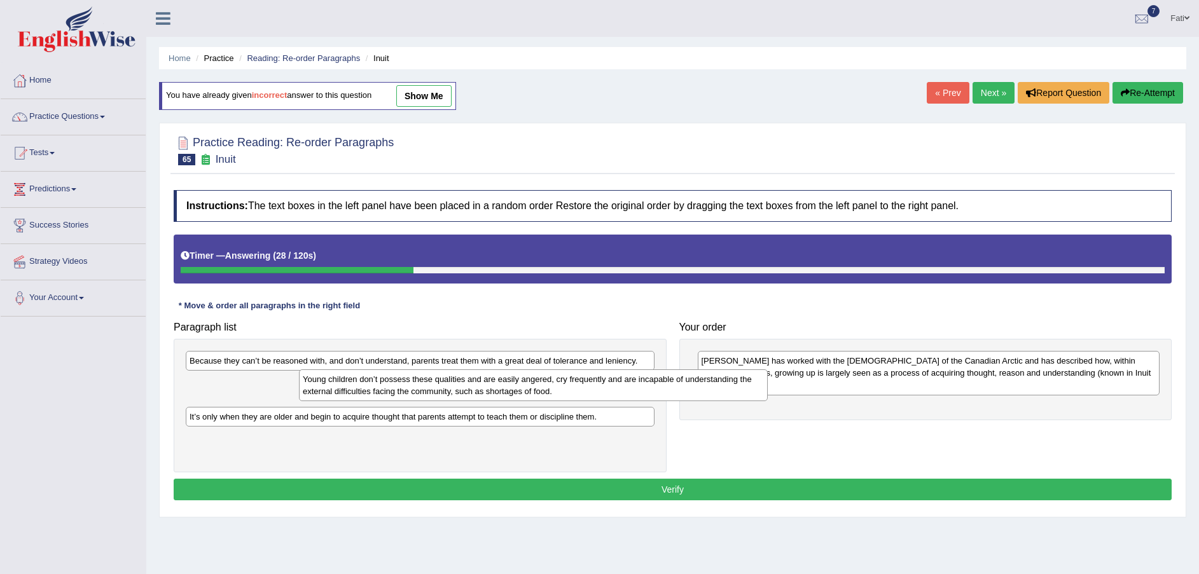
drag, startPoint x: 409, startPoint y: 390, endPoint x: 735, endPoint y: 392, distance: 325.7
click at [615, 386] on div "Young children don’t possess these qualities and are easily angered, cry freque…" at bounding box center [533, 386] width 469 height 32
click at [791, 396] on div "[PERSON_NAME] has worked with the [DEMOGRAPHIC_DATA] of the Canadian Arctic and…" at bounding box center [925, 379] width 493 height 81
drag, startPoint x: 796, startPoint y: 396, endPoint x: 679, endPoint y: 397, distance: 117.0
click at [878, 410] on div "Paragraph list Because they can’t be reasoned with, and don’t understand, paren…" at bounding box center [672, 394] width 1011 height 157
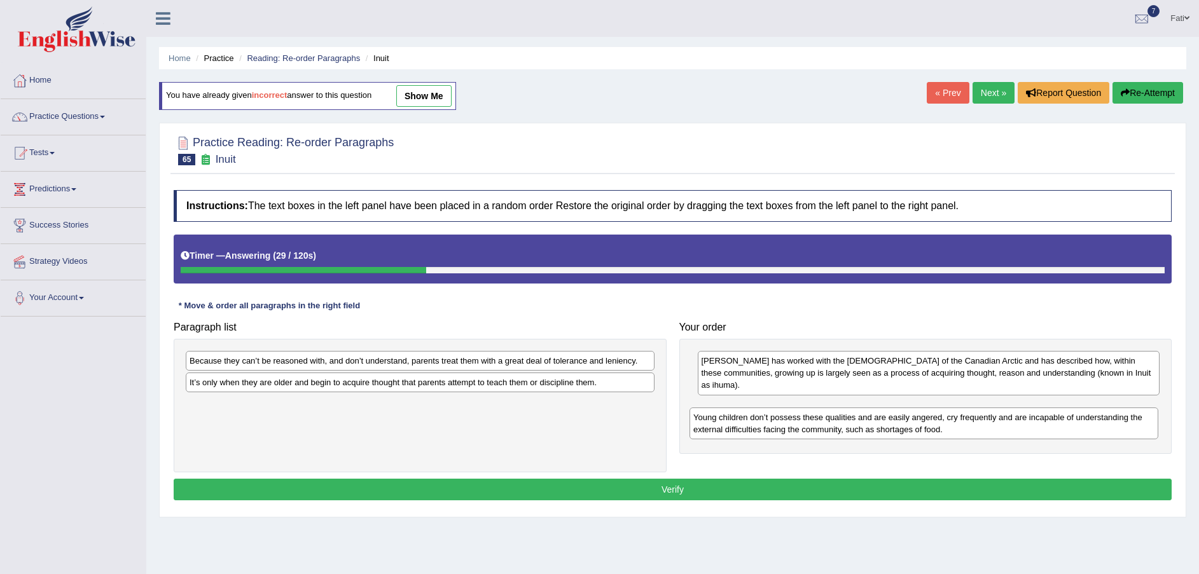
drag, startPoint x: 530, startPoint y: 387, endPoint x: 1056, endPoint y: 417, distance: 526.9
click at [1055, 418] on div "Young children don’t possess these qualities and are easily angered, cry freque…" at bounding box center [924, 424] width 469 height 32
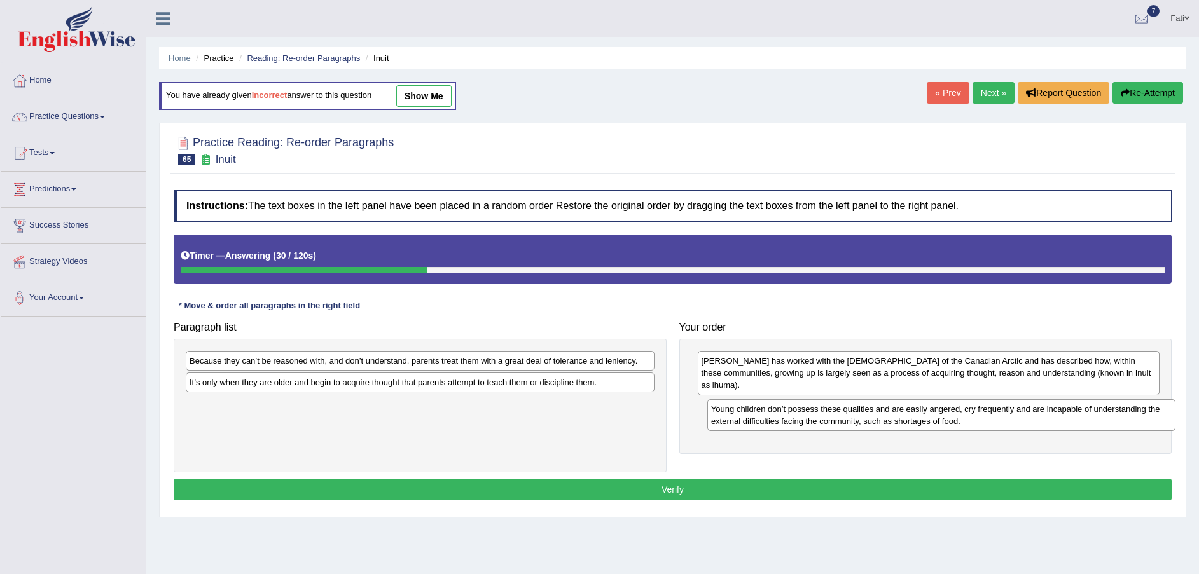
drag, startPoint x: 1059, startPoint y: 408, endPoint x: 1058, endPoint y: 400, distance: 8.3
click at [1058, 401] on div "Young children don’t possess these qualities and are easily angered, cry freque…" at bounding box center [941, 415] width 469 height 32
click at [1058, 400] on div "Young children don’t possess these qualities and are easily angered, cry freque…" at bounding box center [941, 415] width 469 height 32
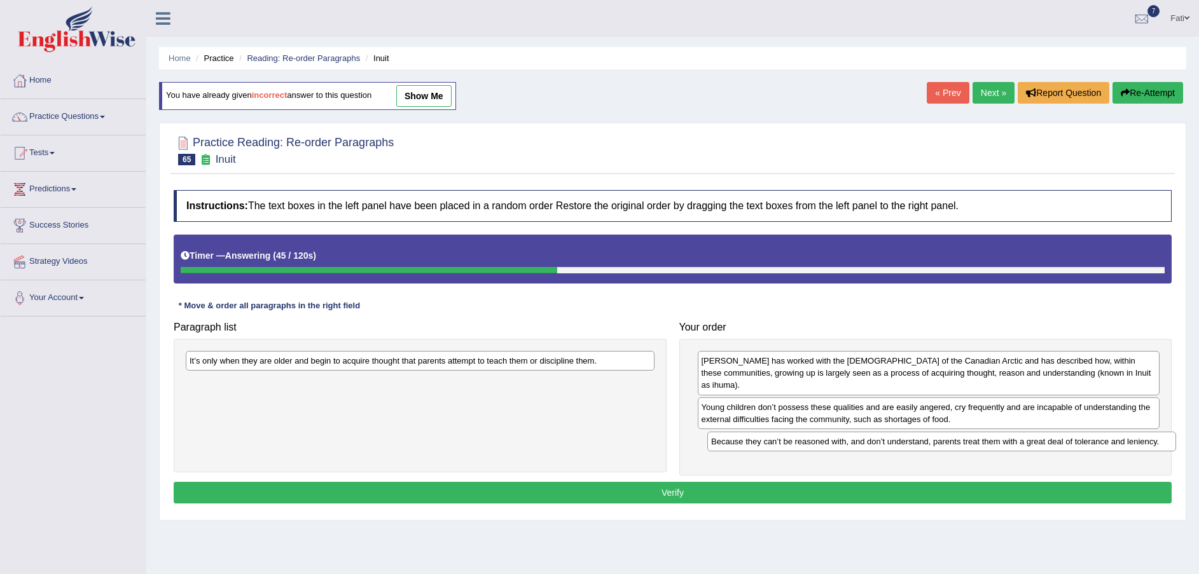
drag, startPoint x: 318, startPoint y: 362, endPoint x: 840, endPoint y: 443, distance: 527.8
click at [840, 443] on div "Because they can’t be reasoned with, and don’t understand, parents treat them w…" at bounding box center [941, 442] width 469 height 20
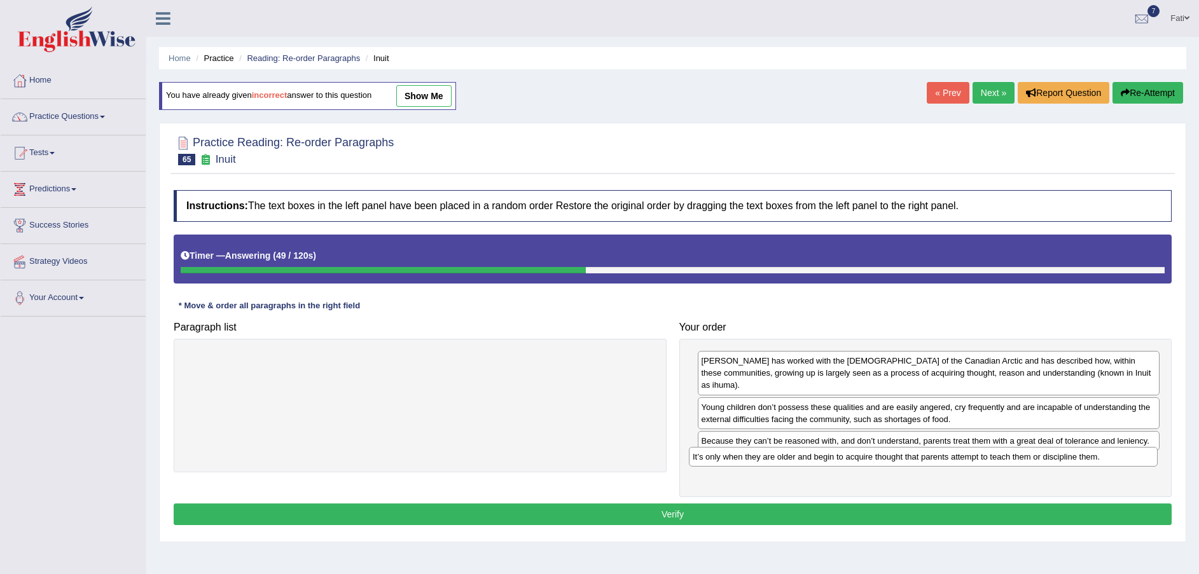
drag, startPoint x: 384, startPoint y: 364, endPoint x: 875, endPoint y: 460, distance: 501.0
click at [875, 460] on div "It’s only when they are older and begin to acquire thought that parents attempt…" at bounding box center [923, 457] width 469 height 20
click at [870, 506] on button "Verify" at bounding box center [673, 515] width 998 height 22
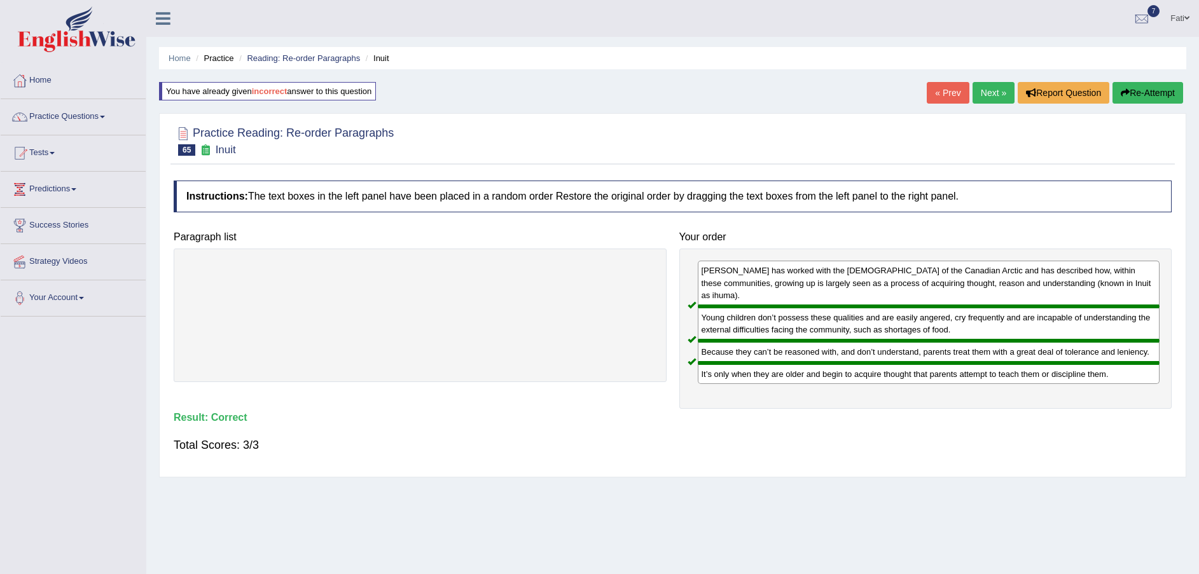
click at [997, 94] on link "Next »" at bounding box center [994, 93] width 42 height 22
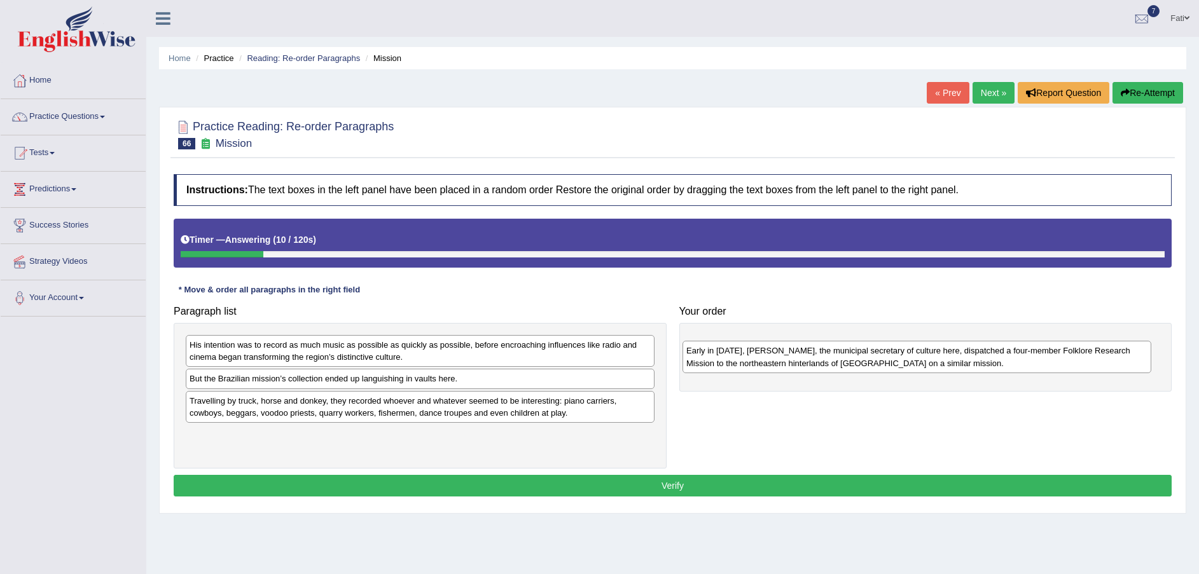
drag, startPoint x: 311, startPoint y: 394, endPoint x: 807, endPoint y: 365, distance: 497.0
click at [807, 365] on div "Early in 1938, Mário de Andrade, the municipal secretary of culture here, dispa…" at bounding box center [917, 357] width 469 height 32
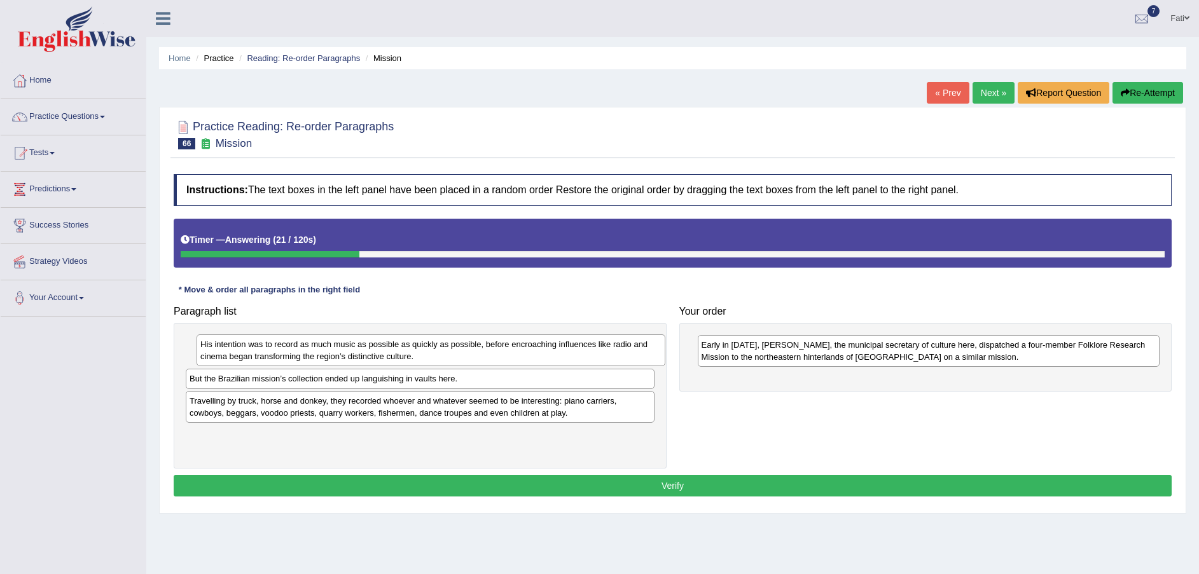
drag, startPoint x: 399, startPoint y: 357, endPoint x: 410, endPoint y: 356, distance: 10.9
click at [410, 356] on div "His intention was to record as much music as possible as quickly as possible, b…" at bounding box center [431, 351] width 469 height 32
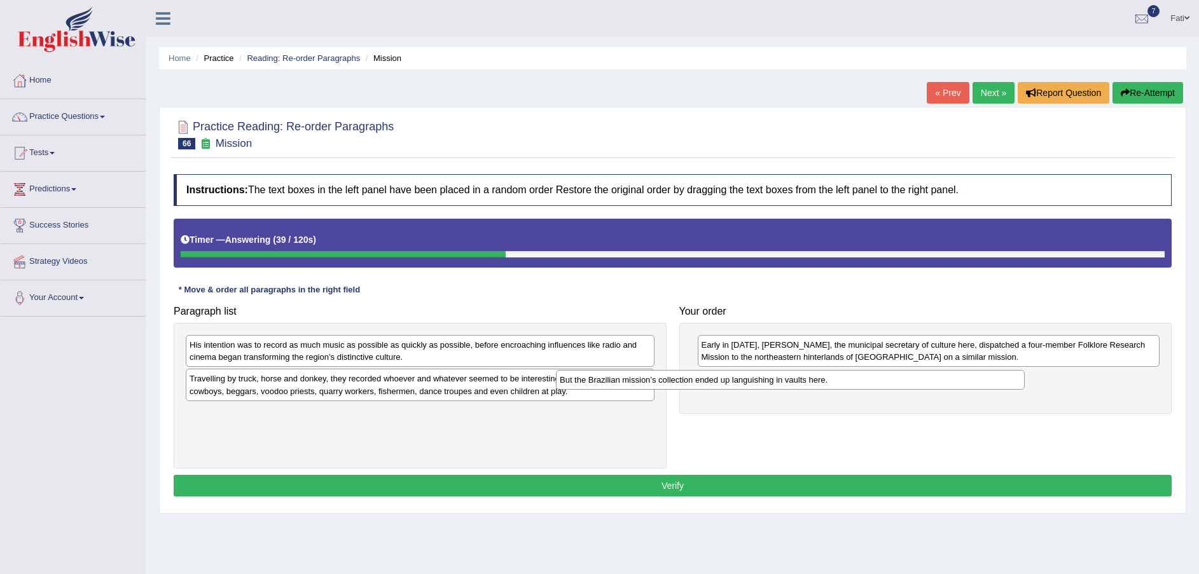
drag, startPoint x: 284, startPoint y: 384, endPoint x: 761, endPoint y: 389, distance: 477.7
click at [702, 384] on div "But the Brazilian mission’s collection ended up languishing in vaults here." at bounding box center [790, 380] width 469 height 20
drag, startPoint x: 761, startPoint y: 389, endPoint x: 839, endPoint y: 391, distance: 77.6
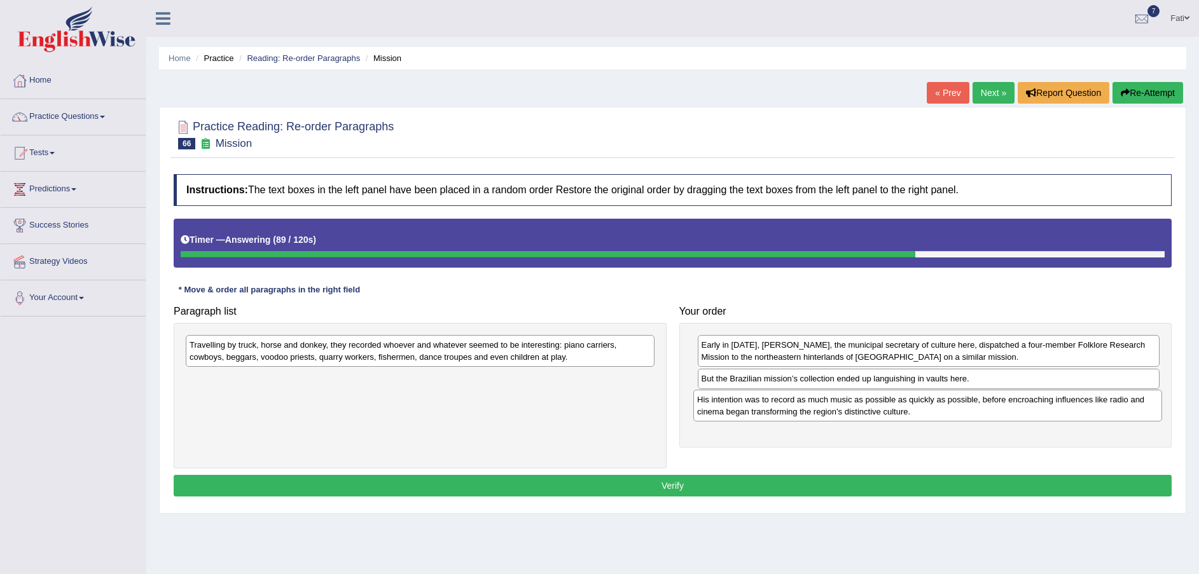
drag, startPoint x: 374, startPoint y: 361, endPoint x: 882, endPoint y: 416, distance: 510.5
click at [882, 416] on div "His intention was to record as much music as possible as quickly as possible, b…" at bounding box center [927, 406] width 469 height 32
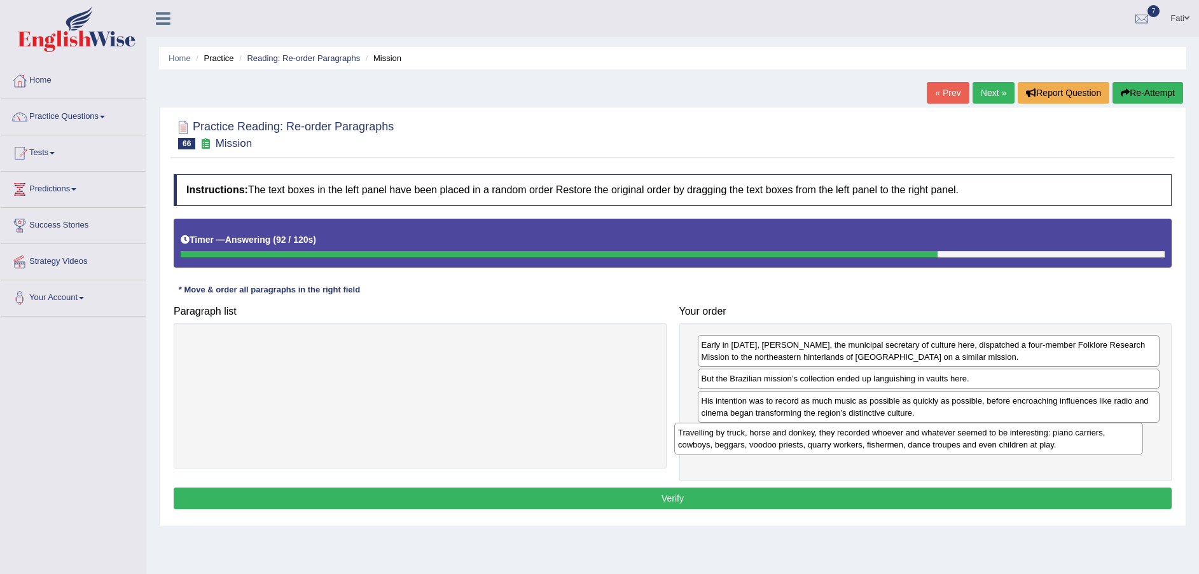
drag, startPoint x: 592, startPoint y: 357, endPoint x: 1081, endPoint y: 445, distance: 496.2
click at [1081, 445] on div "Travelling by truck, horse and donkey, they recorded whoever and whatever seeme…" at bounding box center [908, 439] width 469 height 32
click at [1081, 445] on div "Travelling by truck, horse and donkey, they recorded whoever and whatever seeme…" at bounding box center [911, 440] width 469 height 32
click at [1025, 496] on button "Verify" at bounding box center [673, 499] width 998 height 22
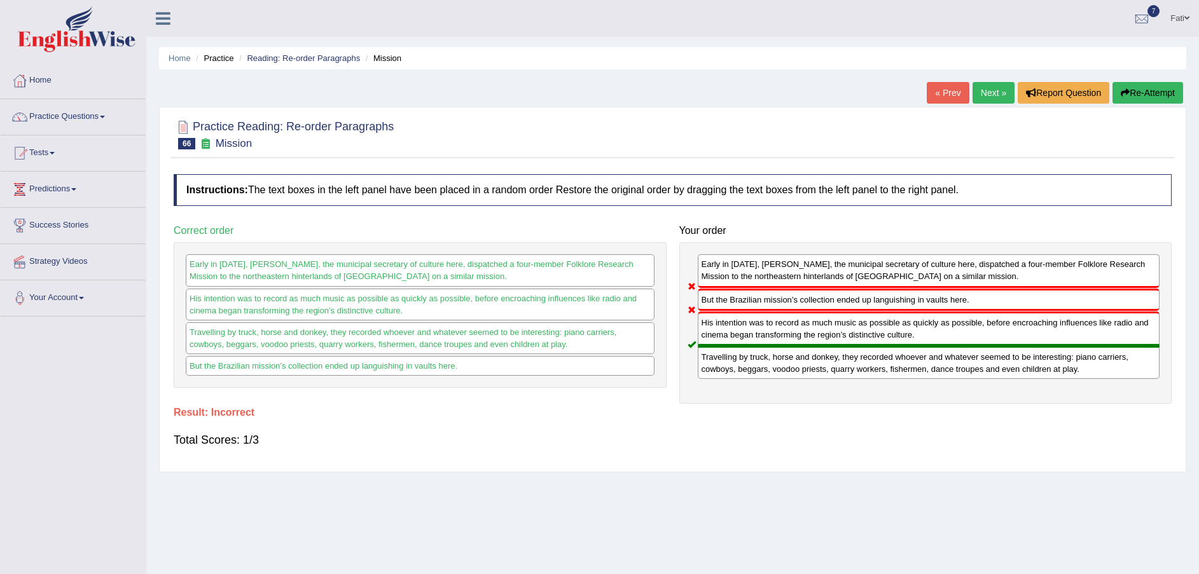
click at [1133, 89] on button "Re-Attempt" at bounding box center [1148, 93] width 71 height 22
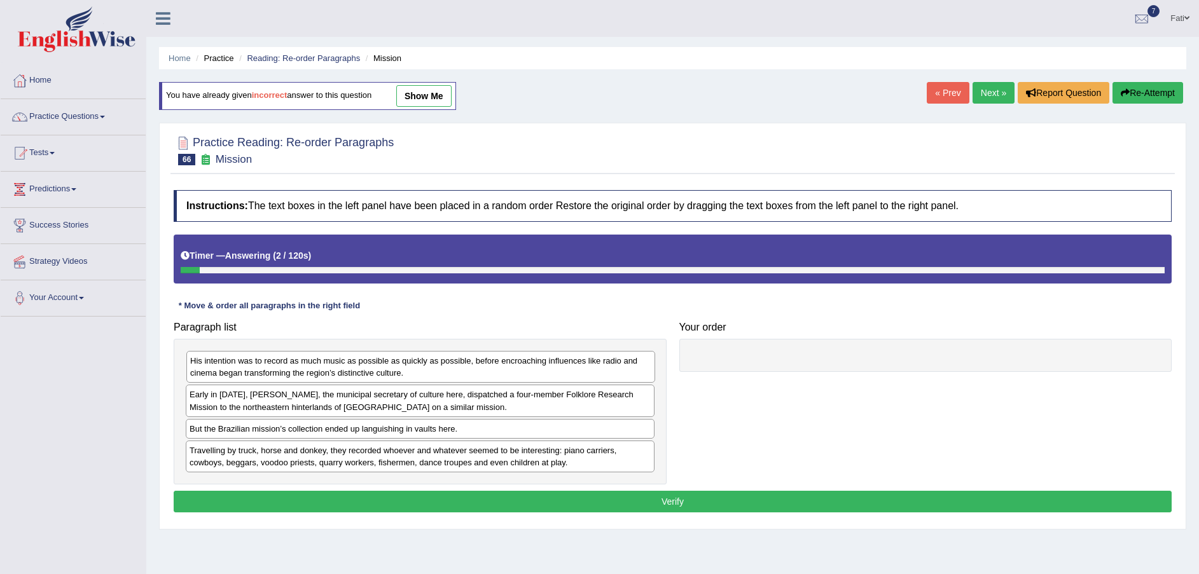
click at [312, 374] on div "His intention was to record as much music as possible as quickly as possible, b…" at bounding box center [420, 367] width 469 height 32
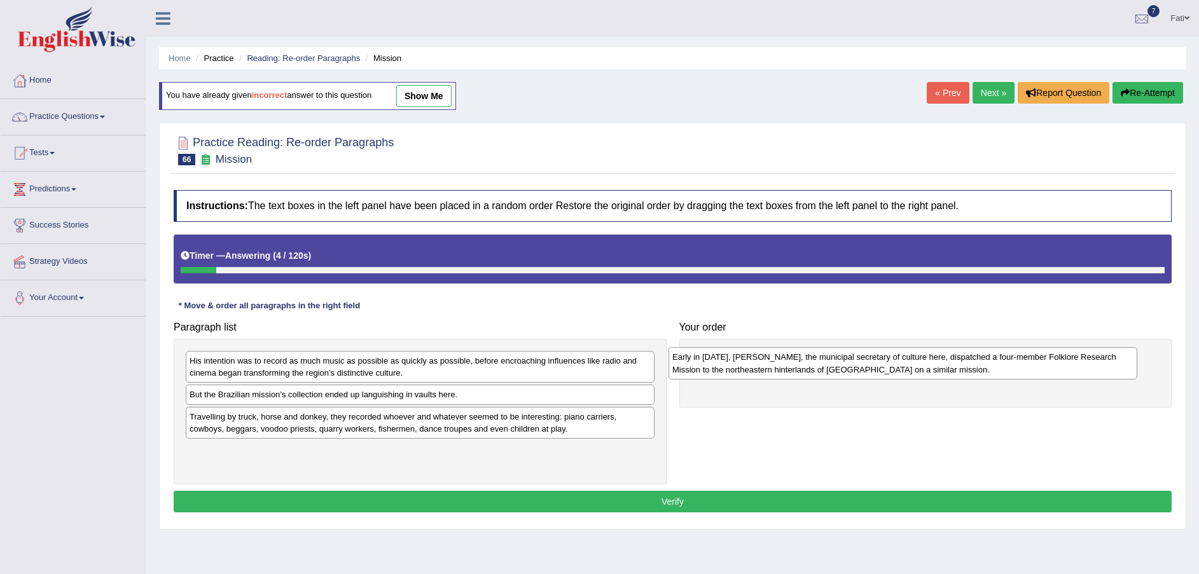
drag, startPoint x: 303, startPoint y: 403, endPoint x: 786, endPoint y: 365, distance: 484.3
click at [786, 365] on div "Early in [DATE], [PERSON_NAME], the municipal secretary of culture here, dispat…" at bounding box center [903, 363] width 469 height 32
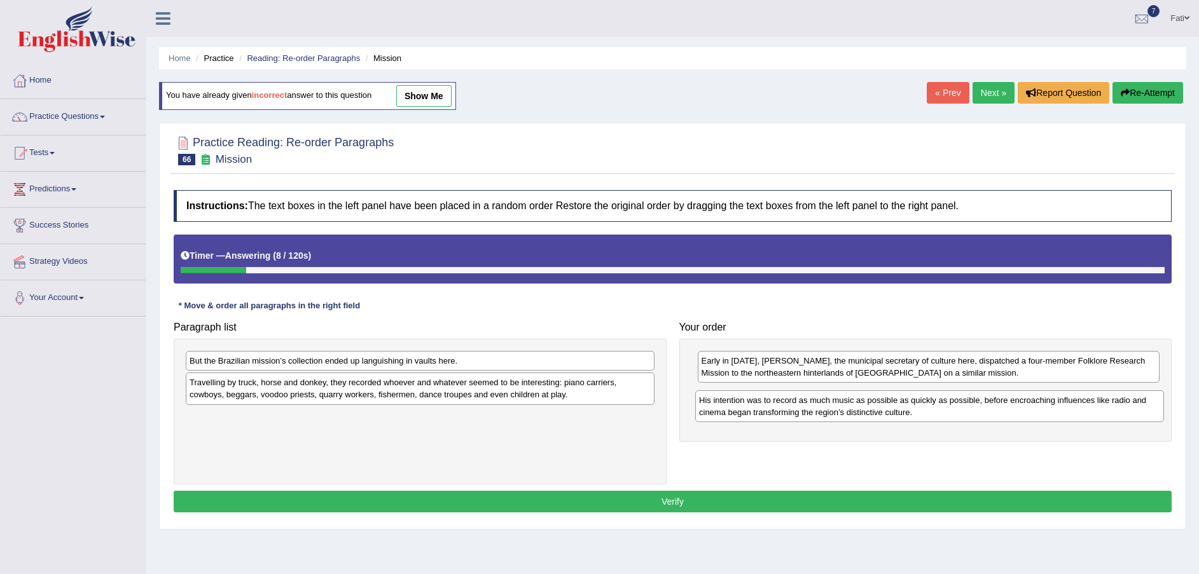
drag, startPoint x: 322, startPoint y: 378, endPoint x: 831, endPoint y: 417, distance: 511.0
click at [831, 417] on div "His intention was to record as much music as possible as quickly as possible, b…" at bounding box center [929, 407] width 469 height 32
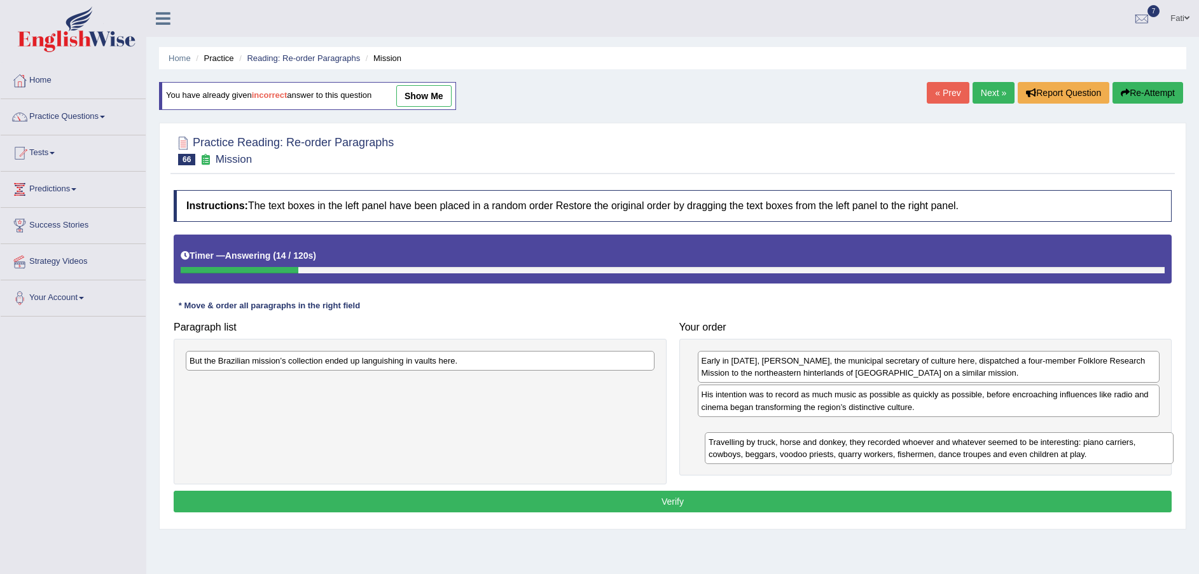
drag, startPoint x: 412, startPoint y: 400, endPoint x: 933, endPoint y: 455, distance: 523.3
click at [933, 456] on div "Travelling by truck, horse and donkey, they recorded whoever and whatever seeme…" at bounding box center [939, 449] width 469 height 32
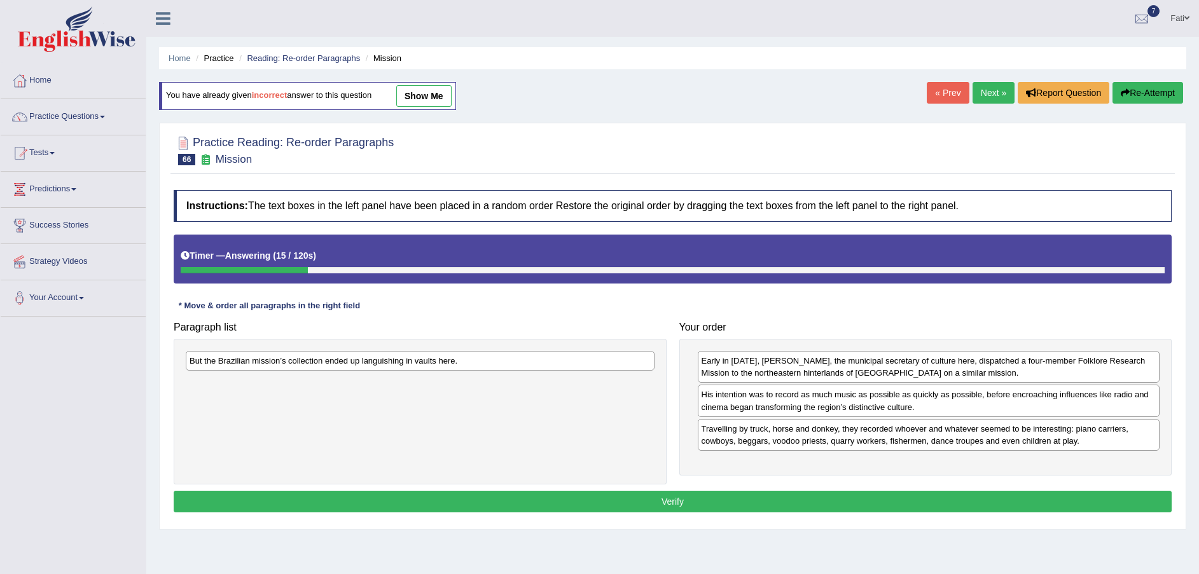
click at [443, 371] on div "But the Brazilian mission’s collection ended up languishing in vaults here." at bounding box center [420, 412] width 493 height 146
drag, startPoint x: 627, startPoint y: 411, endPoint x: 667, endPoint y: 415, distance: 39.7
click at [751, 443] on div "Paragraph list But the Brazilian mission’s collection ended up languishing in v…" at bounding box center [672, 400] width 1011 height 169
drag, startPoint x: 544, startPoint y: 366, endPoint x: 686, endPoint y: 406, distance: 147.2
click at [564, 371] on div "But the Brazilian mission’s collection ended up languishing in vaults here." at bounding box center [420, 361] width 469 height 20
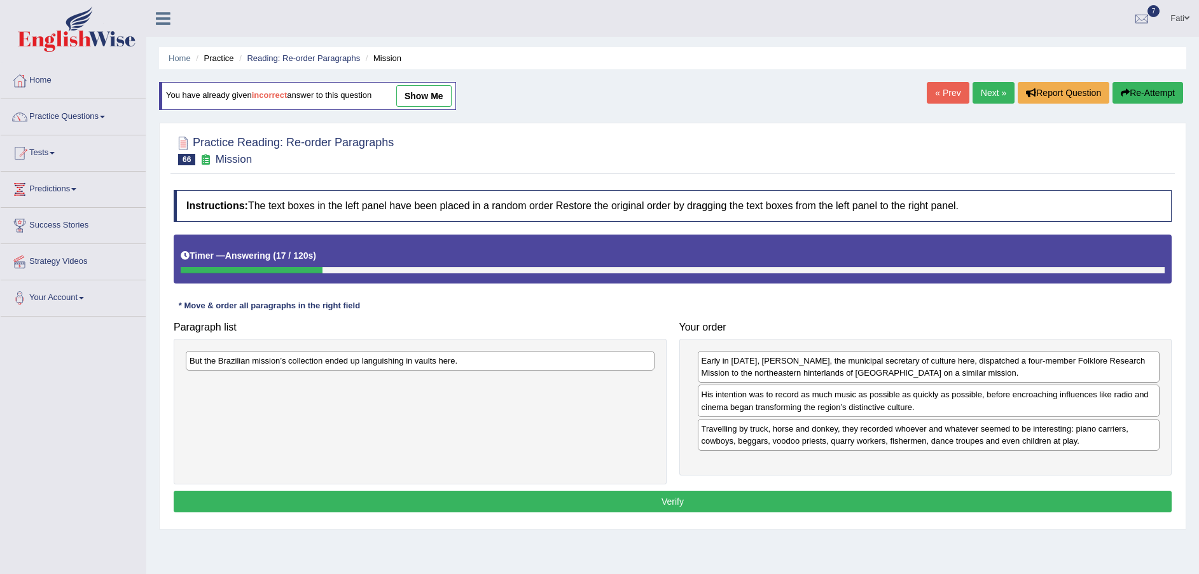
drag, startPoint x: 686, startPoint y: 406, endPoint x: 845, endPoint y: 467, distance: 170.3
click at [845, 467] on div "Paragraph list But the Brazilian mission’s collection ended up languishing in v…" at bounding box center [672, 400] width 1011 height 169
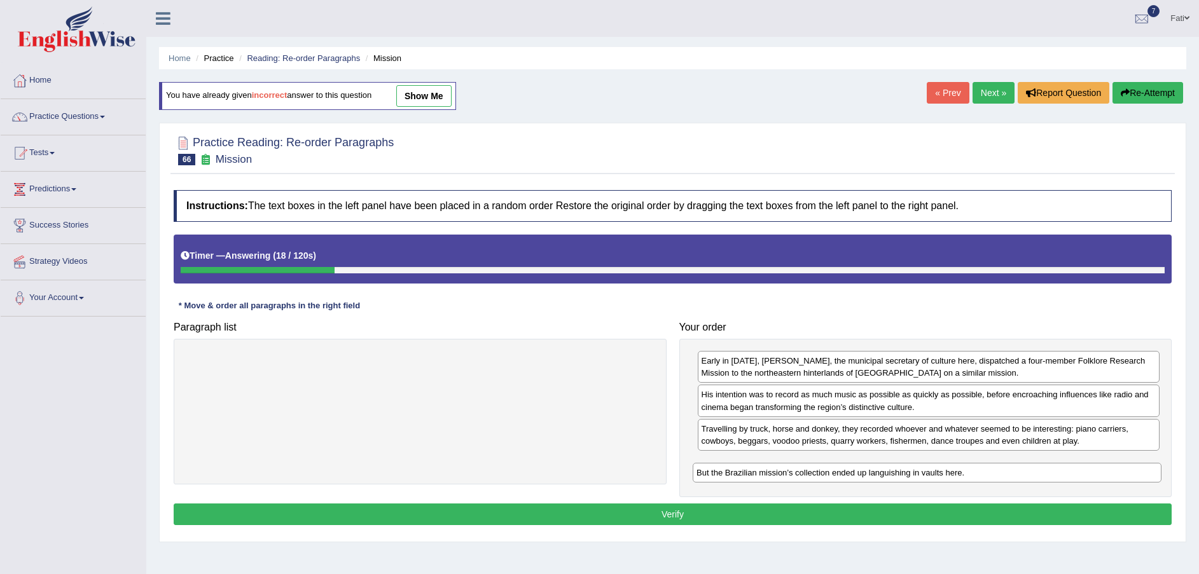
drag, startPoint x: 541, startPoint y: 366, endPoint x: 1061, endPoint y: 472, distance: 530.4
click at [1060, 472] on div "But the Brazilian mission’s collection ended up languishing in vaults here." at bounding box center [927, 473] width 469 height 20
click at [968, 517] on button "Verify" at bounding box center [673, 515] width 998 height 22
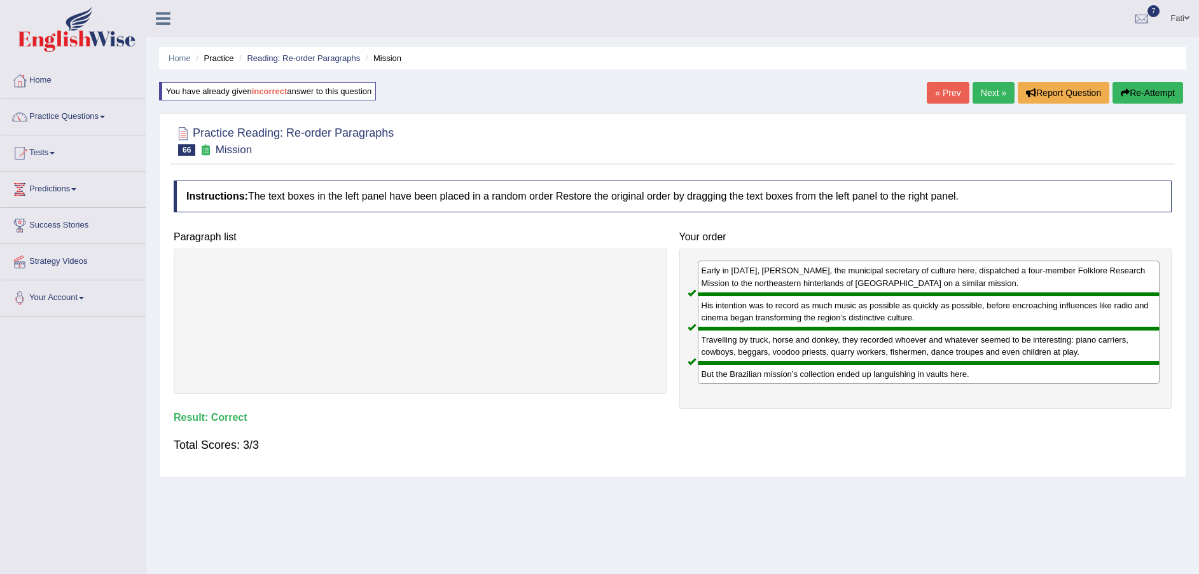
click at [1001, 90] on link "Next »" at bounding box center [994, 93] width 42 height 22
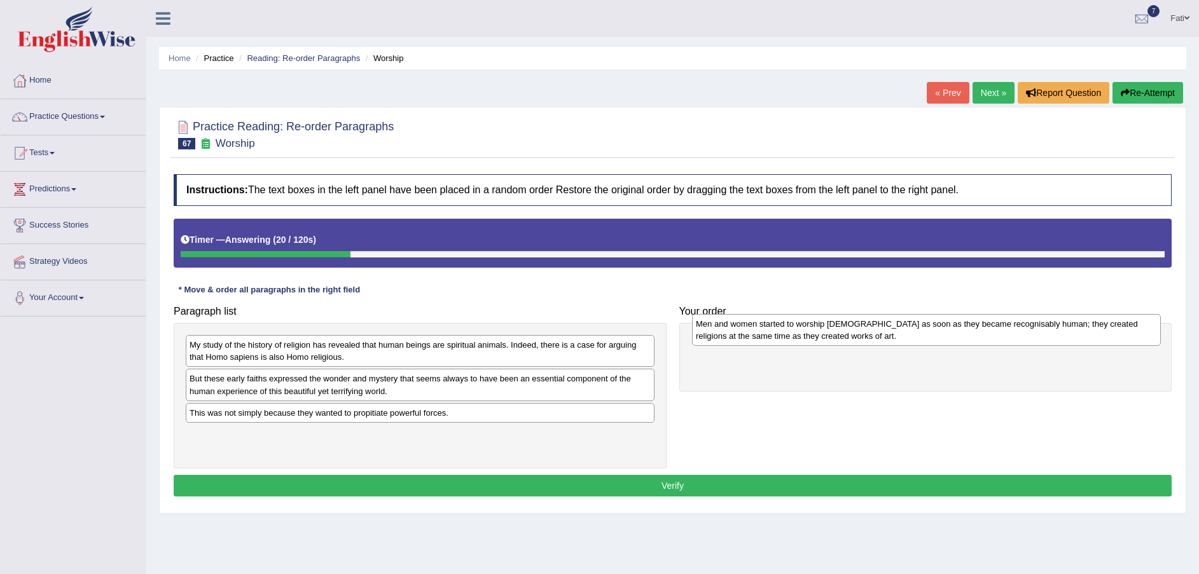
drag, startPoint x: 388, startPoint y: 453, endPoint x: 894, endPoint y: 342, distance: 518.3
click at [894, 342] on div "Men and women started to worship [DEMOGRAPHIC_DATA] as soon as they became reco…" at bounding box center [926, 330] width 469 height 32
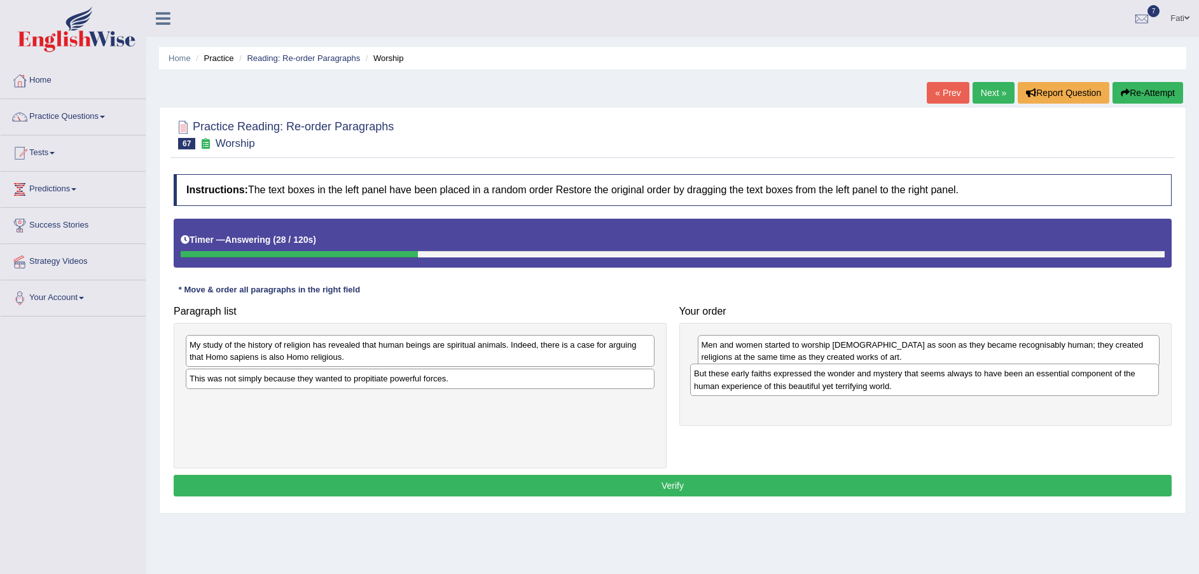
drag, startPoint x: 420, startPoint y: 387, endPoint x: 924, endPoint y: 382, distance: 503.2
click at [924, 382] on div "But these early faiths expressed the wonder and mystery that seems always to ha…" at bounding box center [924, 380] width 469 height 32
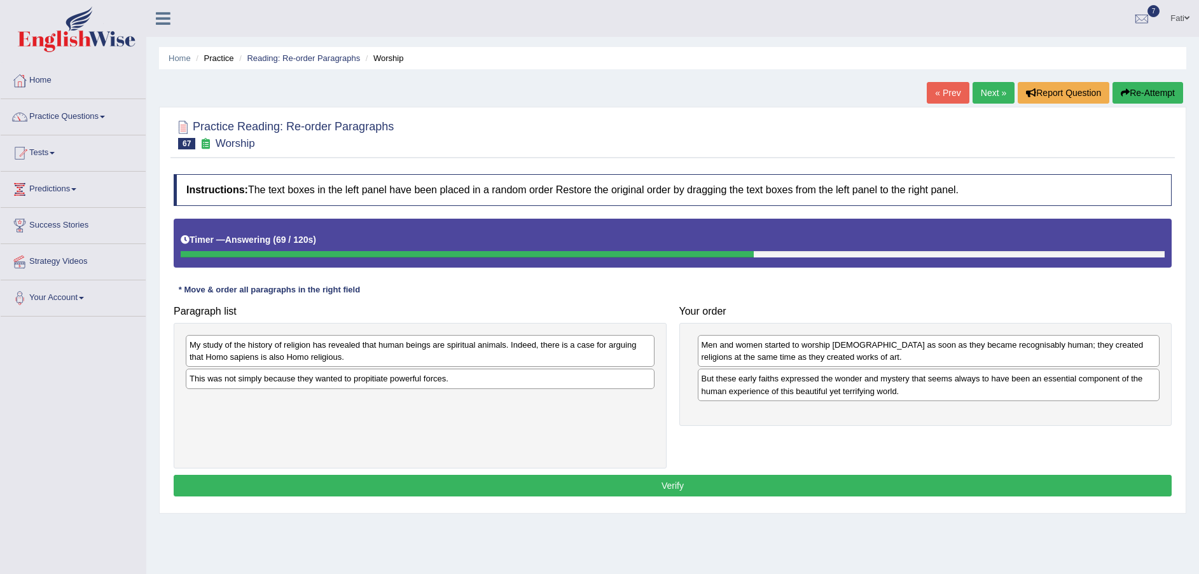
click at [413, 378] on div "This was not simply because they wanted to propitiate powerful forces." at bounding box center [420, 379] width 469 height 20
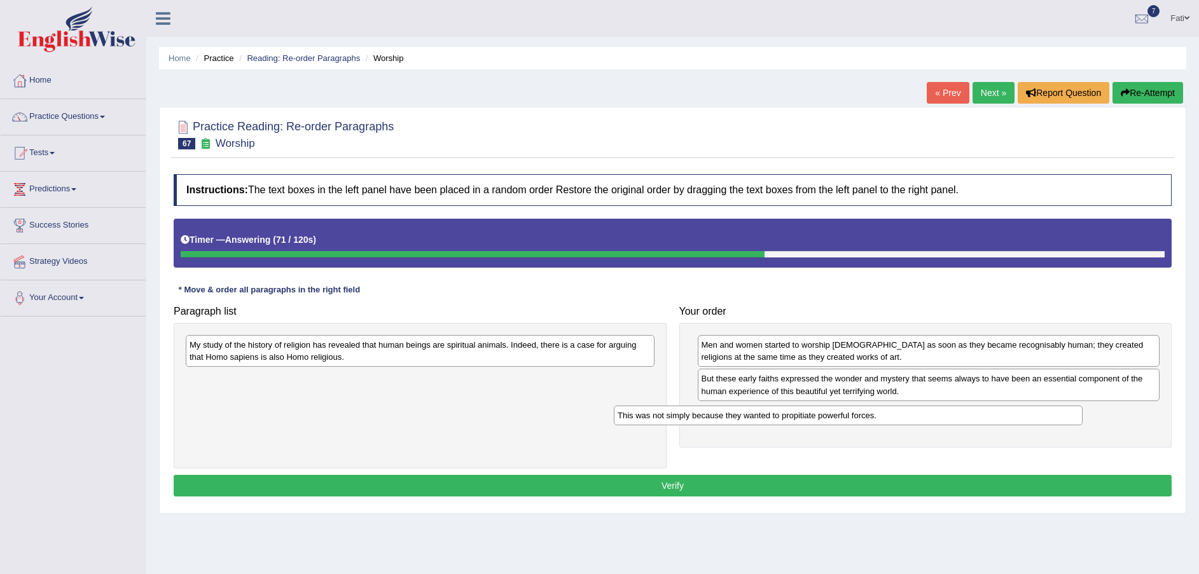
drag, startPoint x: 495, startPoint y: 391, endPoint x: 871, endPoint y: 408, distance: 377.0
click at [862, 410] on div "This was not simply because they wanted to propitiate powerful forces." at bounding box center [848, 416] width 469 height 20
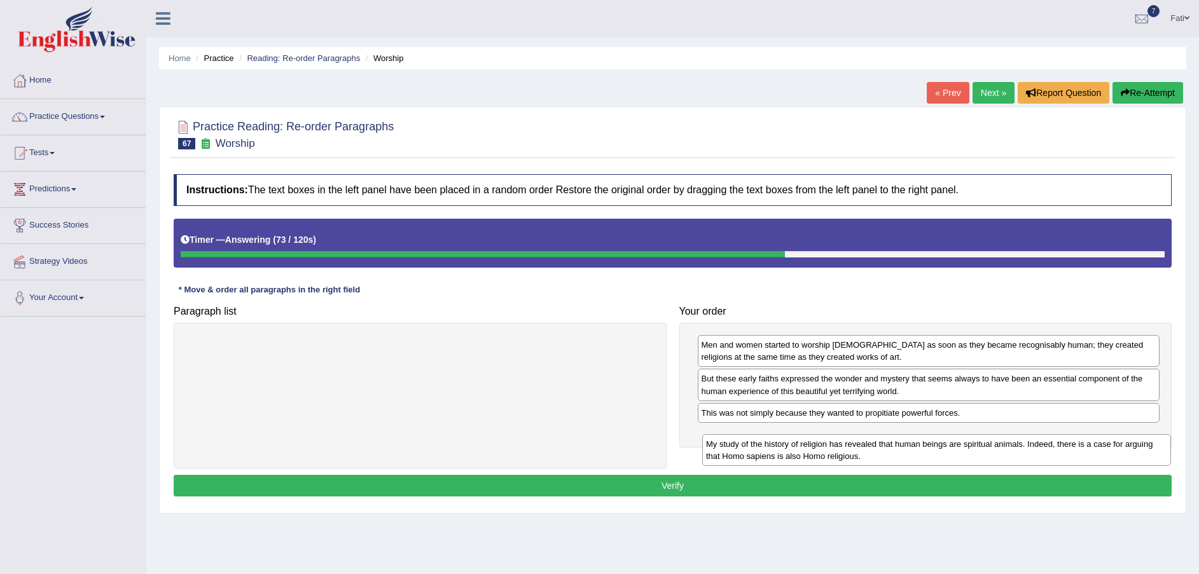
drag, startPoint x: 607, startPoint y: 354, endPoint x: 1123, endPoint y: 450, distance: 524.2
click at [1123, 450] on div "My study of the history of religion has revealed that human beings are spiritua…" at bounding box center [936, 450] width 469 height 32
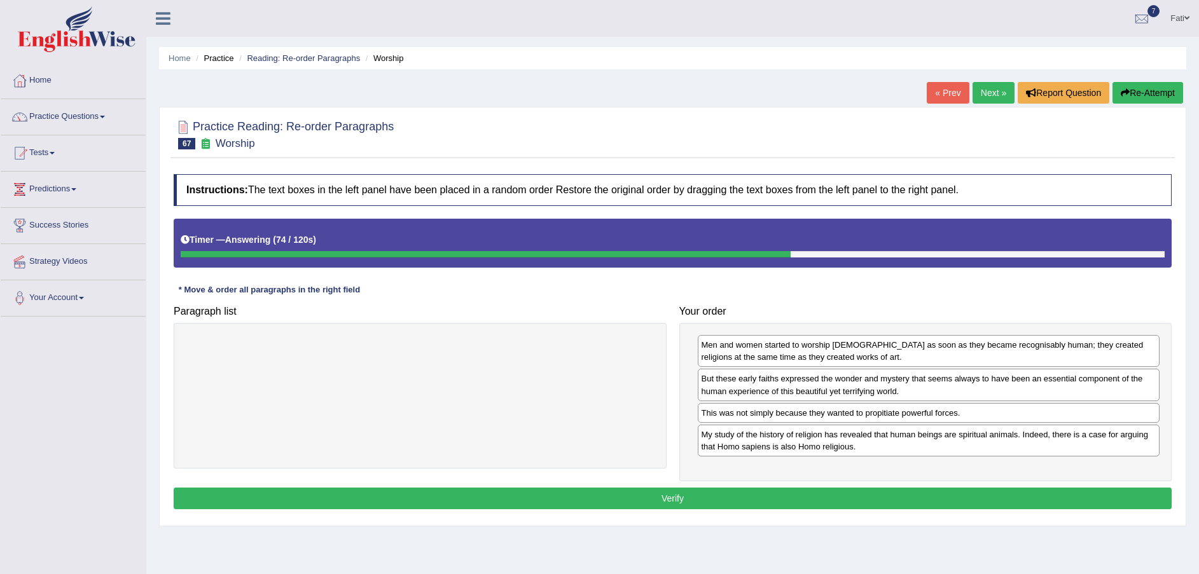
click at [911, 503] on button "Verify" at bounding box center [673, 499] width 998 height 22
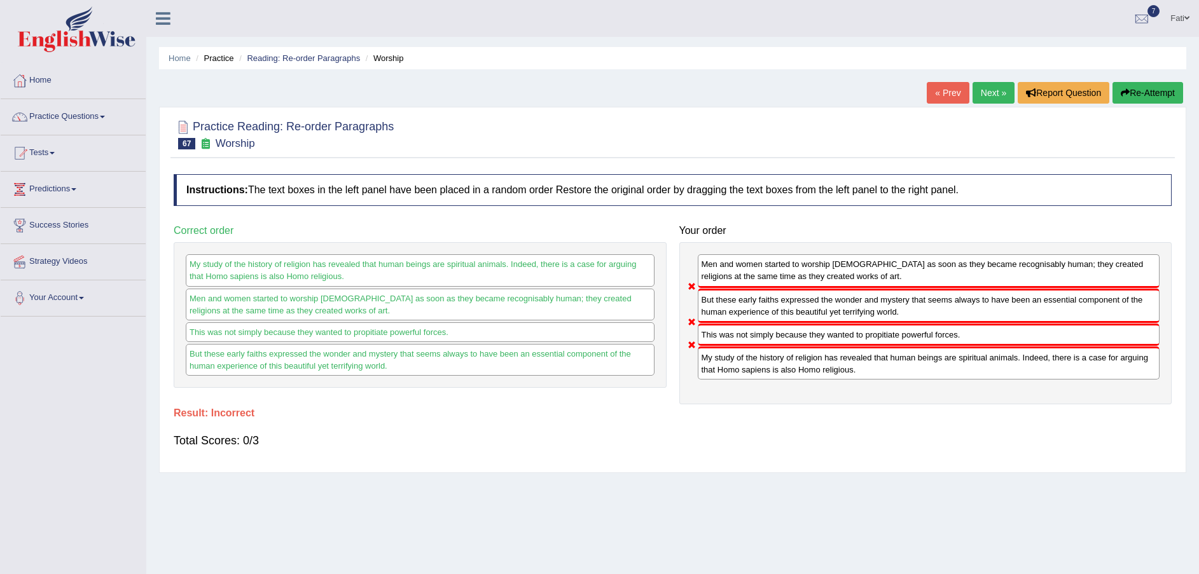
click at [1146, 93] on button "Re-Attempt" at bounding box center [1148, 93] width 71 height 22
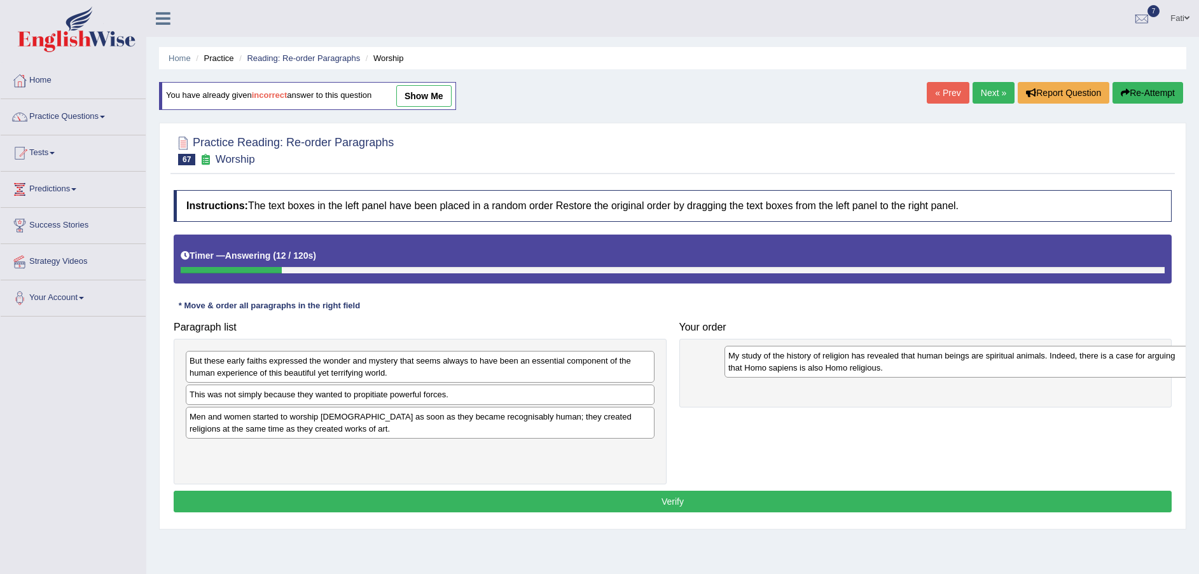
drag, startPoint x: 417, startPoint y: 371, endPoint x: 955, endPoint y: 366, distance: 538.8
click at [955, 366] on div "My study of the history of religion has revealed that human beings are spiritua…" at bounding box center [959, 362] width 469 height 32
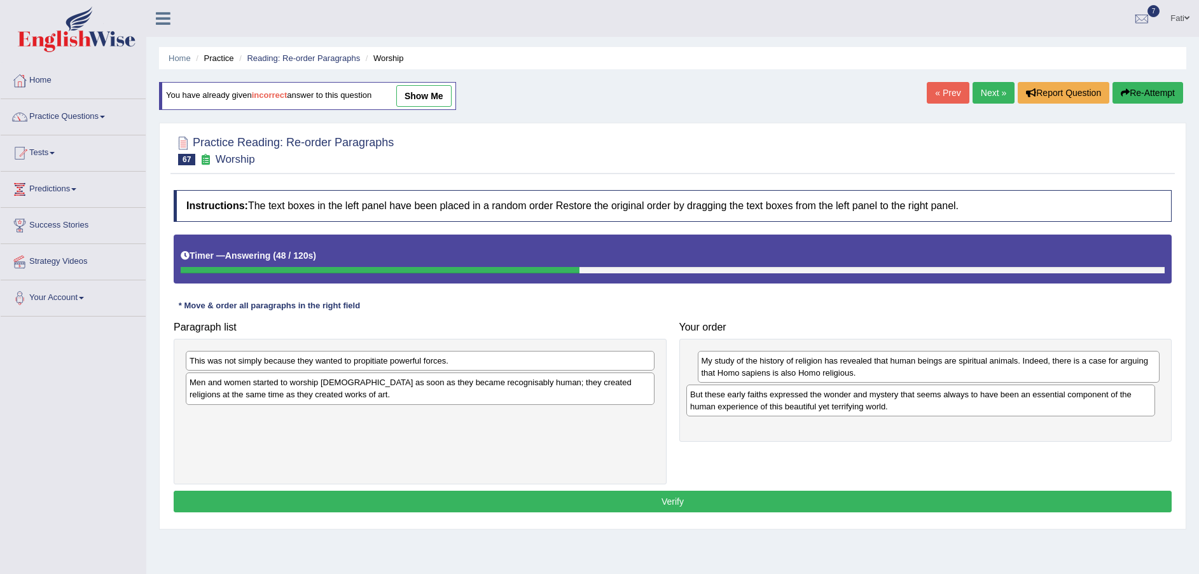
drag, startPoint x: 336, startPoint y: 379, endPoint x: 837, endPoint y: 413, distance: 501.7
click at [837, 413] on div "But these early faiths expressed the wonder and mystery that seems always to ha…" at bounding box center [920, 401] width 469 height 32
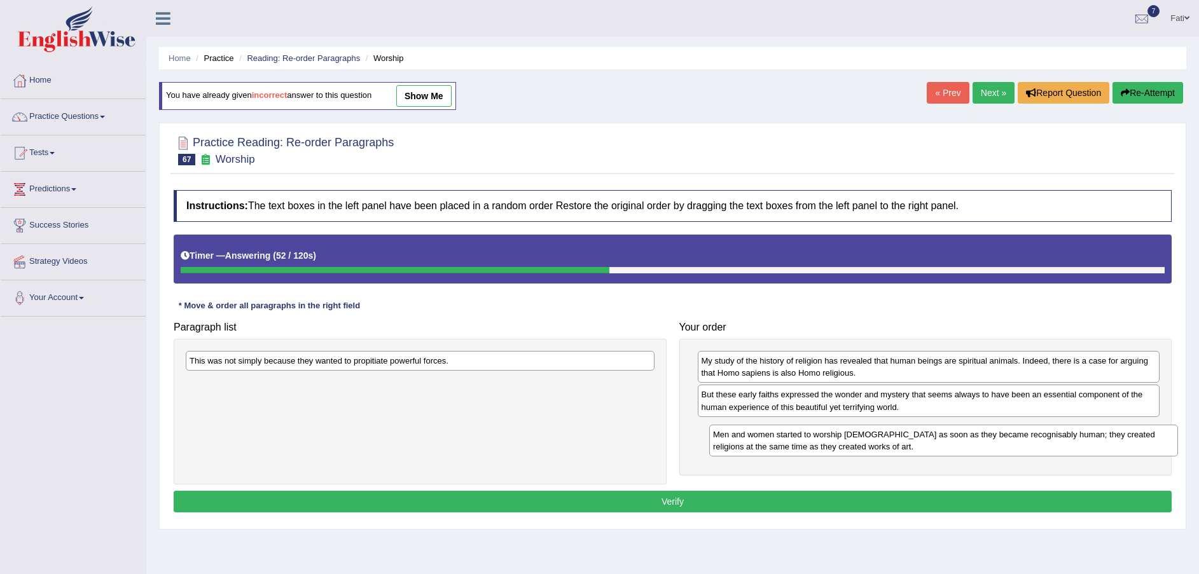
drag, startPoint x: 457, startPoint y: 401, endPoint x: 906, endPoint y: 440, distance: 450.8
click at [975, 453] on div "Men and women started to worship [DEMOGRAPHIC_DATA] as soon as they became reco…" at bounding box center [943, 441] width 469 height 32
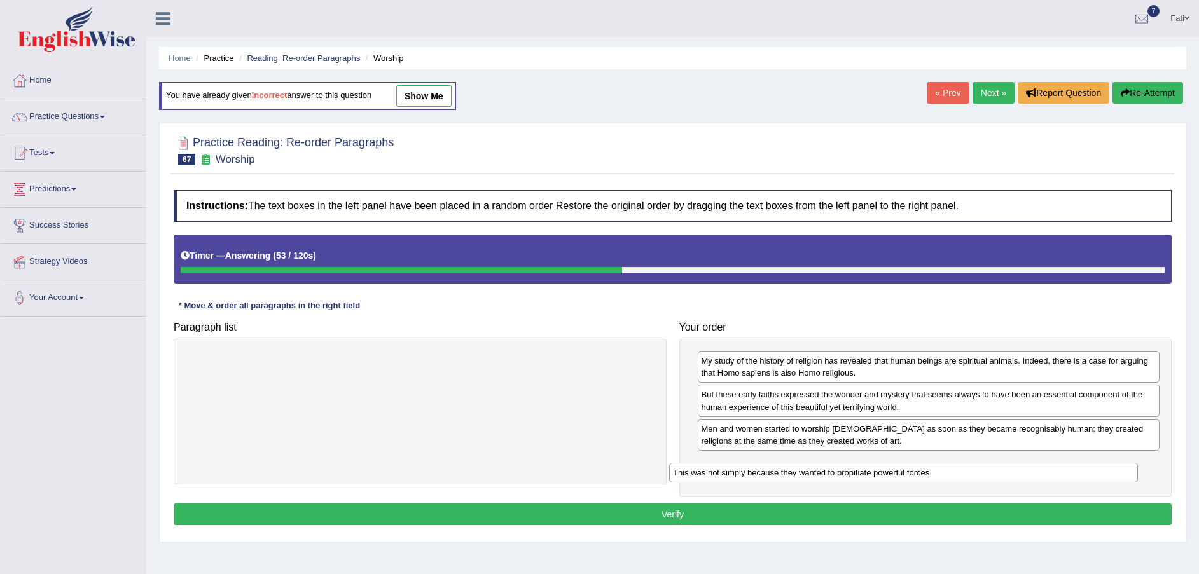
drag, startPoint x: 553, startPoint y: 370, endPoint x: 1053, endPoint y: 476, distance: 510.5
click at [1047, 478] on div "This was not simply because they wanted to propitiate powerful forces." at bounding box center [903, 473] width 469 height 20
click at [1053, 476] on div "This was not simply because they wanted to propitiate powerful forces." at bounding box center [903, 473] width 469 height 20
click at [926, 513] on button "Verify" at bounding box center [673, 515] width 998 height 22
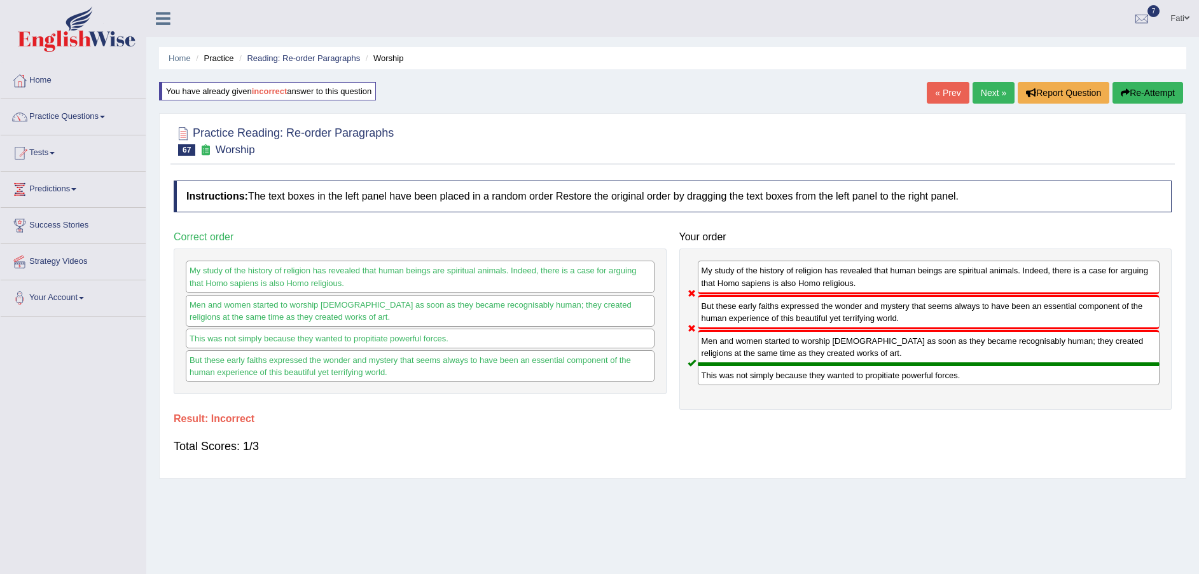
click at [1147, 93] on button "Re-Attempt" at bounding box center [1148, 93] width 71 height 22
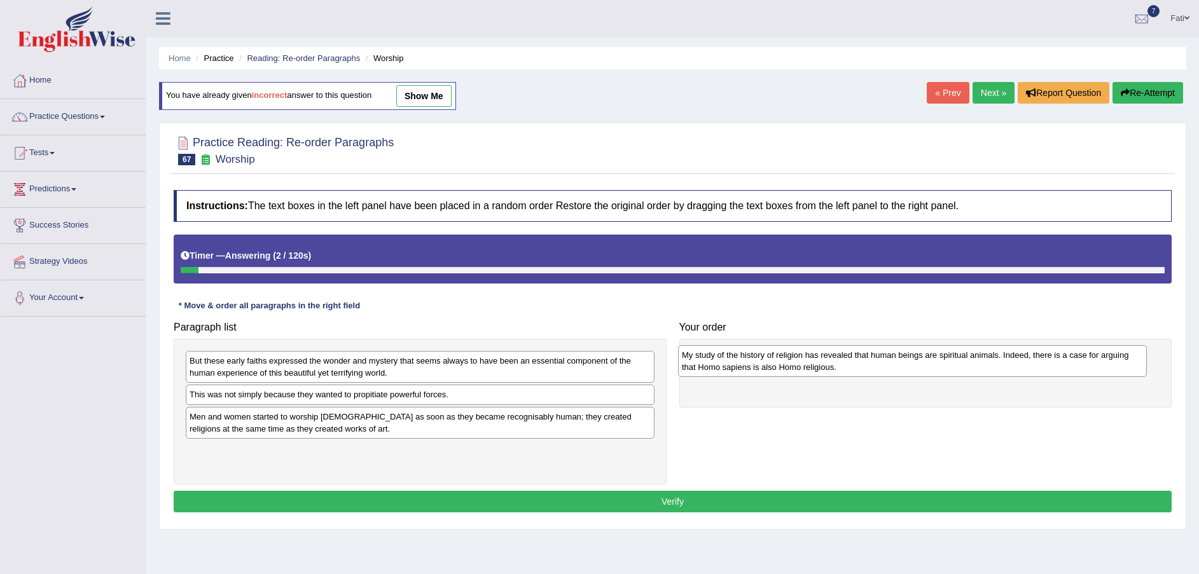
drag, startPoint x: 387, startPoint y: 371, endPoint x: 880, endPoint y: 365, distance: 493.0
click at [880, 365] on div "My study of the history of religion has revealed that human beings are spiritua…" at bounding box center [912, 361] width 469 height 32
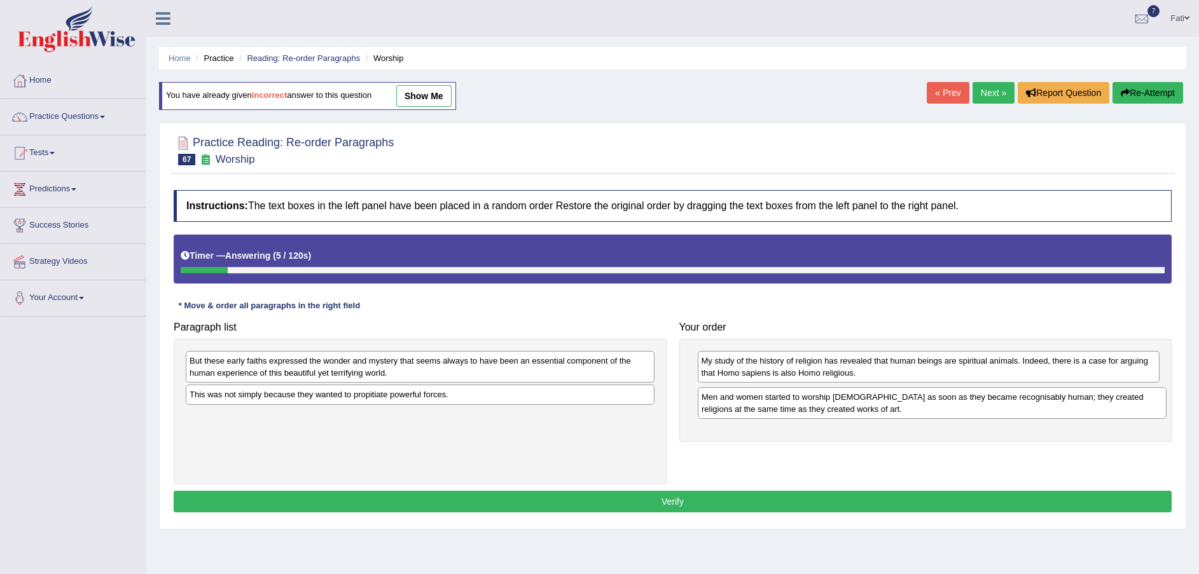
drag, startPoint x: 242, startPoint y: 431, endPoint x: 754, endPoint y: 412, distance: 512.4
click at [754, 412] on div "Men and women started to worship [DEMOGRAPHIC_DATA] as soon as they became reco…" at bounding box center [932, 403] width 469 height 32
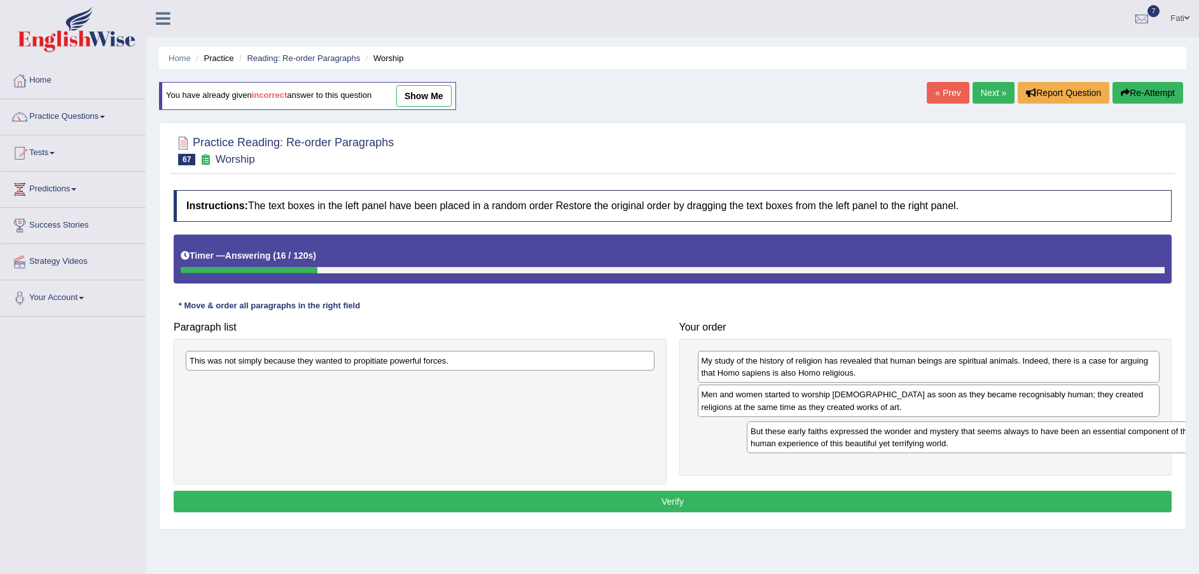
drag, startPoint x: 438, startPoint y: 375, endPoint x: 993, endPoint y: 443, distance: 558.8
click at [996, 443] on div "But these early faiths expressed the wonder and mystery that seems always to ha…" at bounding box center [981, 438] width 469 height 32
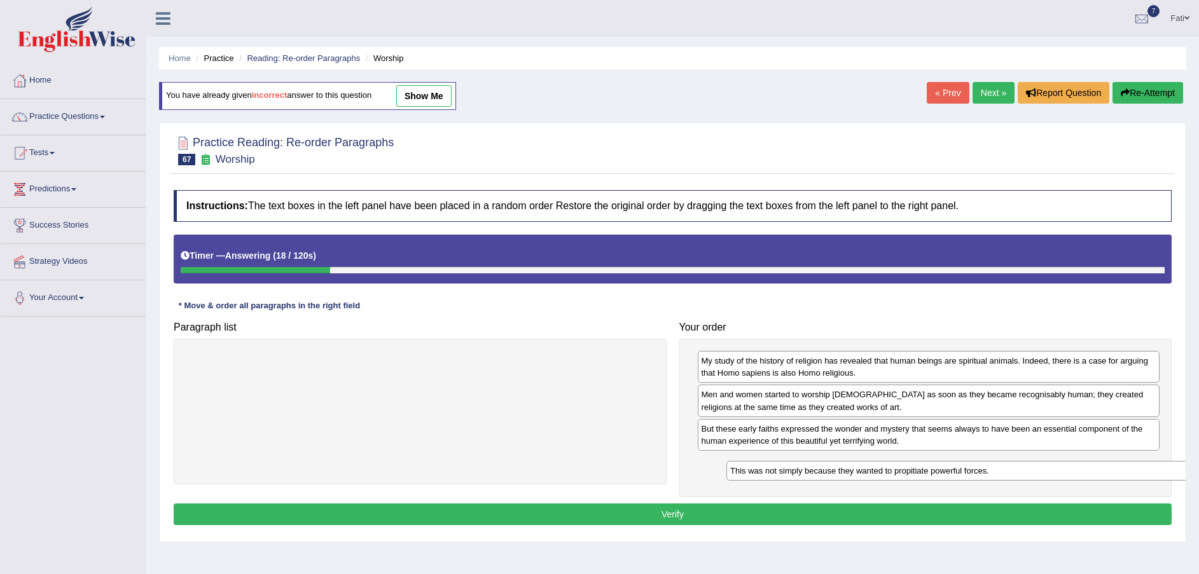
drag, startPoint x: 638, startPoint y: 378, endPoint x: 1121, endPoint y: 469, distance: 491.2
click at [1121, 469] on div "This was not simply because they wanted to propitiate powerful forces." at bounding box center [960, 471] width 469 height 20
click at [990, 517] on button "Verify" at bounding box center [673, 515] width 998 height 22
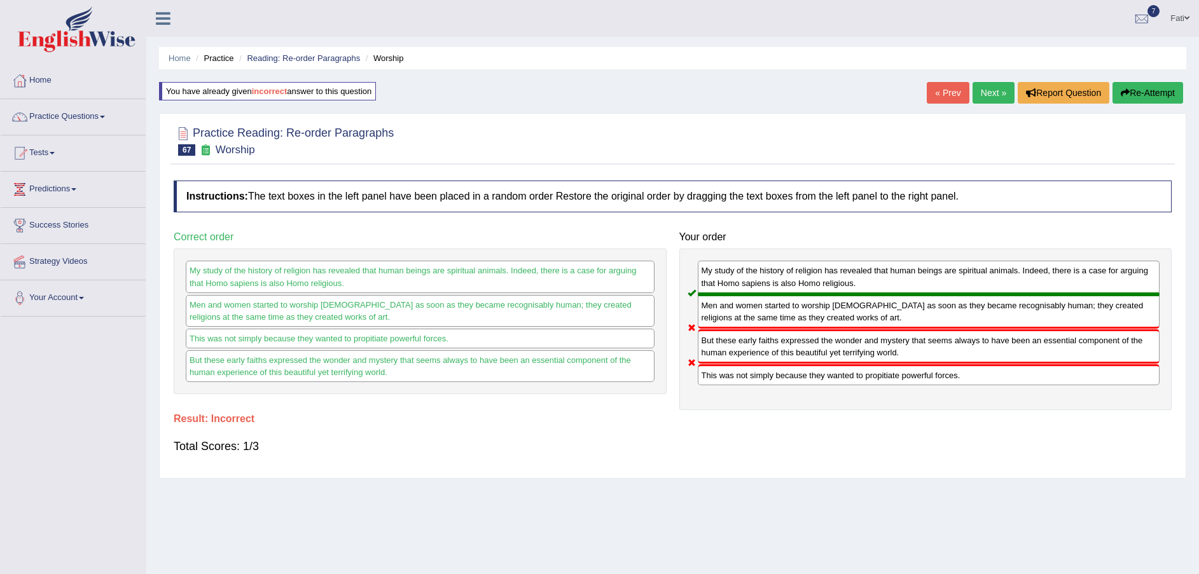
click at [1143, 91] on button "Re-Attempt" at bounding box center [1148, 93] width 71 height 22
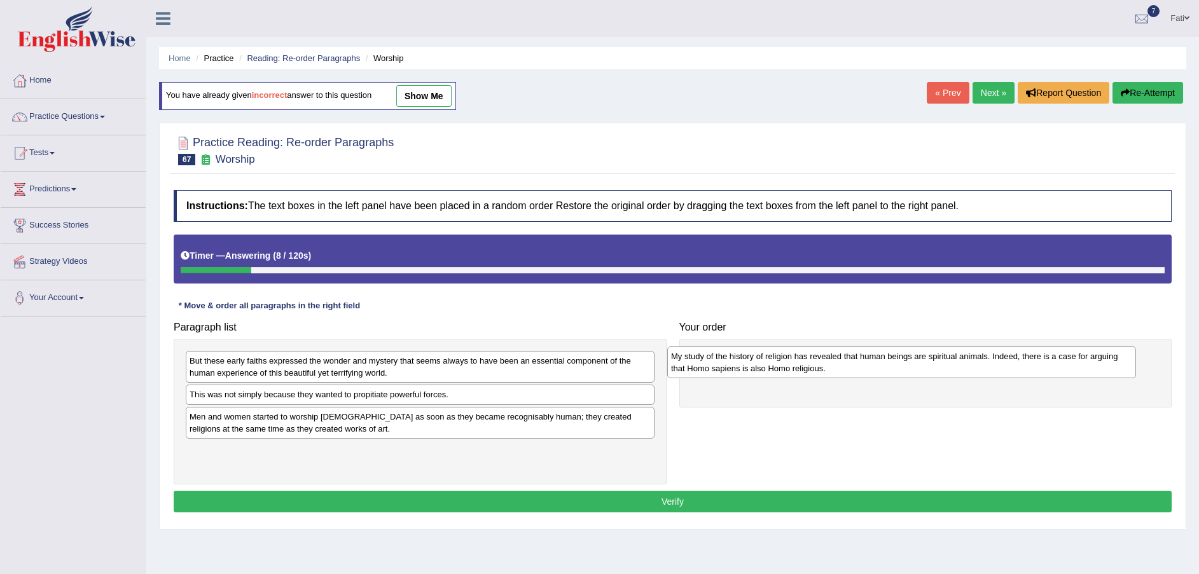
drag, startPoint x: 440, startPoint y: 376, endPoint x: 922, endPoint y: 371, distance: 482.2
click at [922, 371] on div "My study of the history of religion has revealed that human beings are spiritua…" at bounding box center [901, 363] width 469 height 32
click at [318, 419] on div "Men and women started to worship gods as soon as they became recognisably human…" at bounding box center [420, 423] width 469 height 32
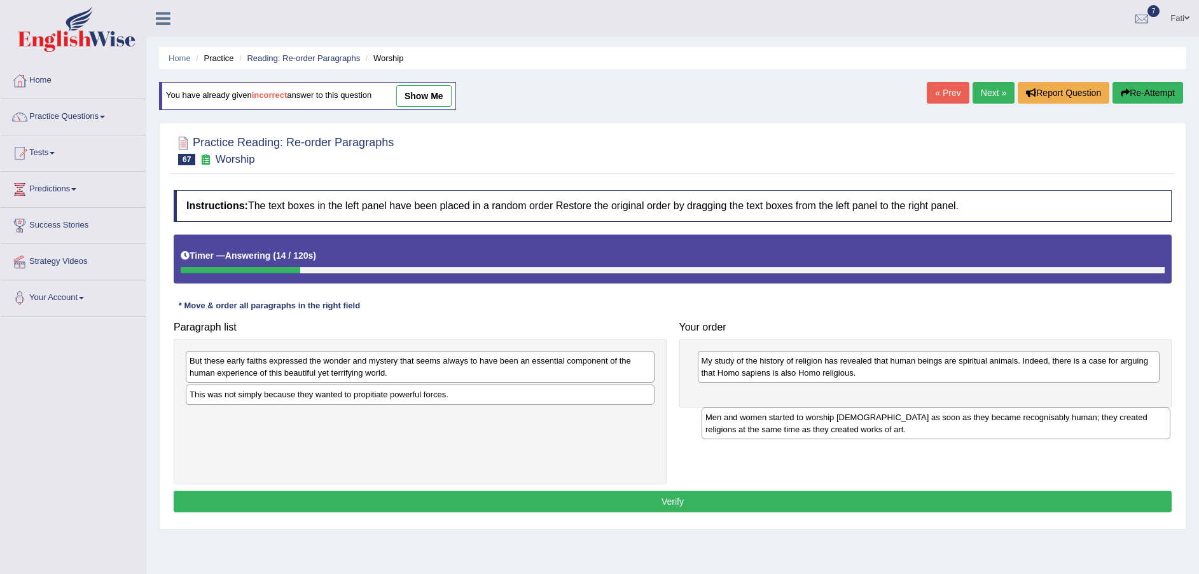
drag, startPoint x: 318, startPoint y: 419, endPoint x: 834, endPoint y: 420, distance: 515.9
click at [834, 420] on div "Men and women started to worship gods as soon as they became recognisably human…" at bounding box center [936, 424] width 469 height 32
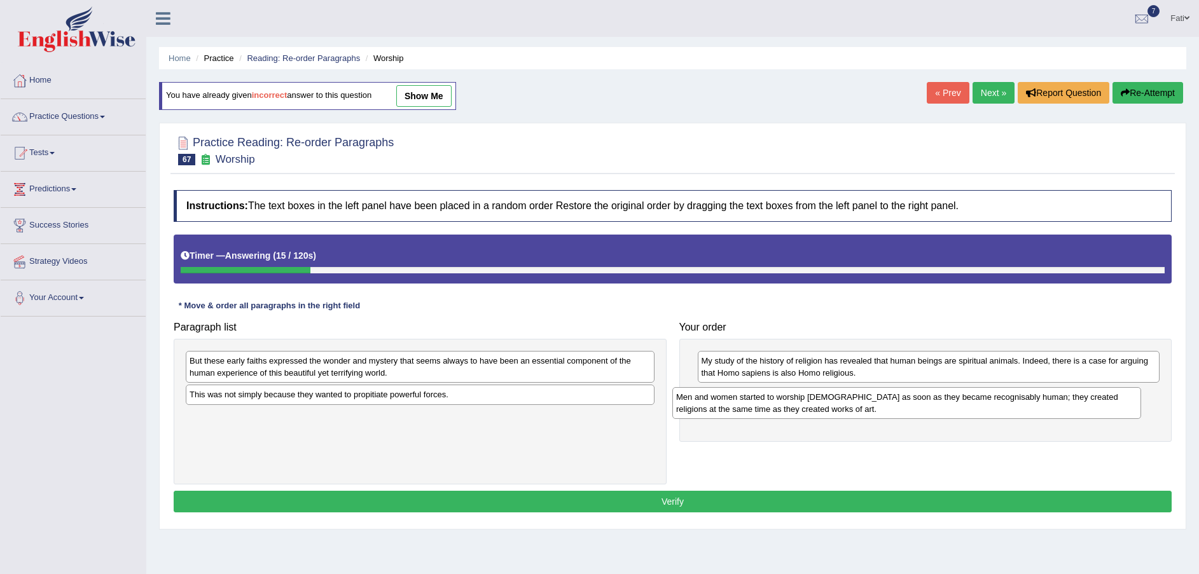
drag, startPoint x: 611, startPoint y: 417, endPoint x: 1101, endPoint y: 388, distance: 490.6
click at [1100, 390] on div "Men and women started to worship gods as soon as they became recognisably human…" at bounding box center [906, 403] width 469 height 32
click at [1101, 387] on div "Men and women started to worship gods as soon as they became recognisably human…" at bounding box center [906, 403] width 469 height 32
click at [1101, 386] on div "Men and women started to worship gods as soon as they became recognisably human…" at bounding box center [925, 400] width 469 height 32
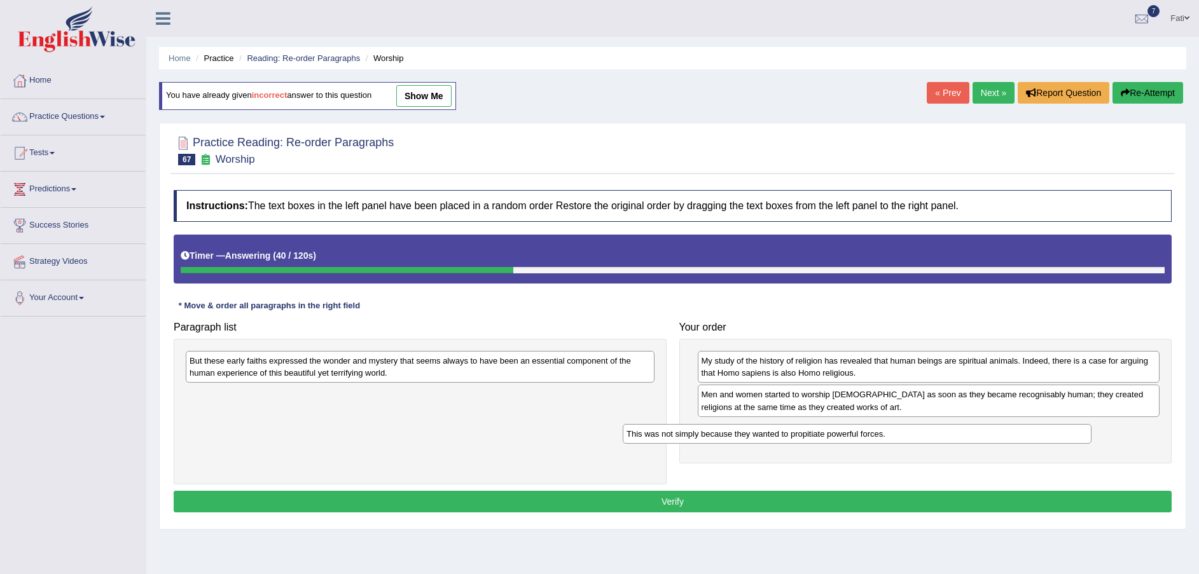
drag, startPoint x: 478, startPoint y: 400, endPoint x: 917, endPoint y: 434, distance: 440.9
click at [917, 434] on div "This was not simply because they wanted to propitiate powerful forces." at bounding box center [857, 434] width 469 height 20
drag, startPoint x: 917, startPoint y: 434, endPoint x: 931, endPoint y: 433, distance: 14.1
drag, startPoint x: 426, startPoint y: 375, endPoint x: 452, endPoint y: 380, distance: 26.1
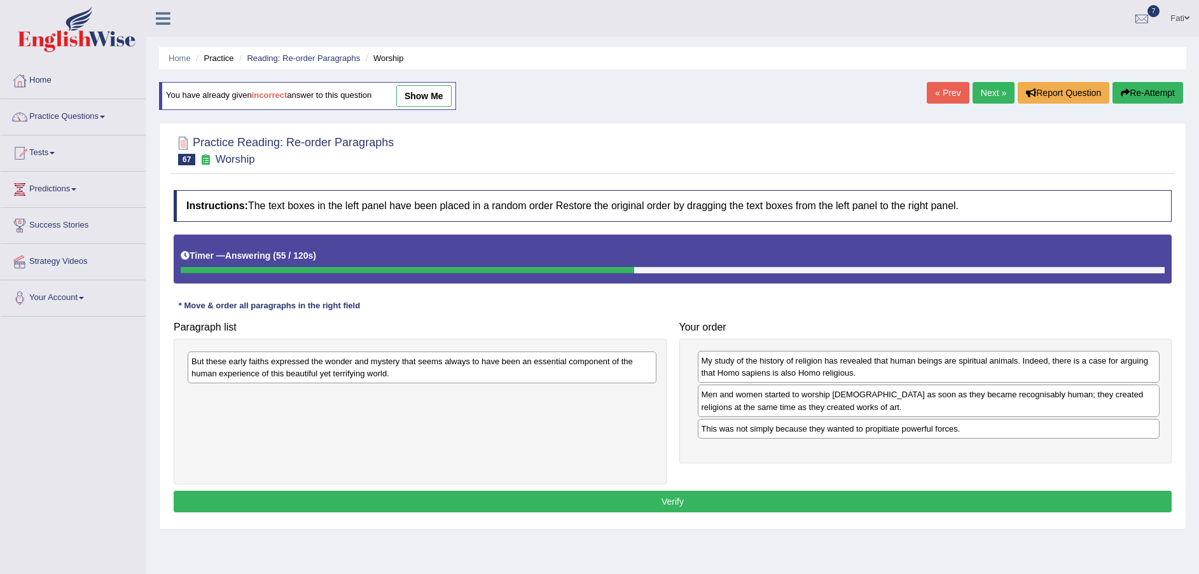
click at [427, 375] on div "But these early faiths expressed the wonder and mystery that seems always to ha…" at bounding box center [422, 368] width 469 height 32
drag, startPoint x: 452, startPoint y: 380, endPoint x: 569, endPoint y: 399, distance: 118.5
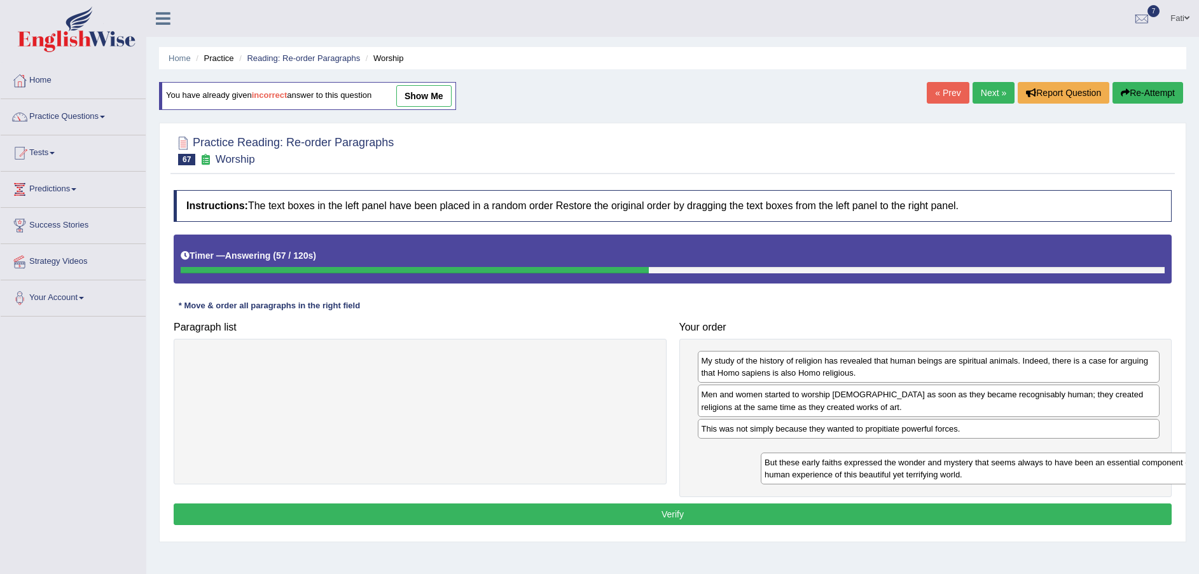
drag, startPoint x: 476, startPoint y: 370, endPoint x: 975, endPoint y: 465, distance: 507.7
click at [1006, 466] on div "But these early faiths expressed the wonder and mystery that seems always to ha…" at bounding box center [995, 469] width 469 height 32
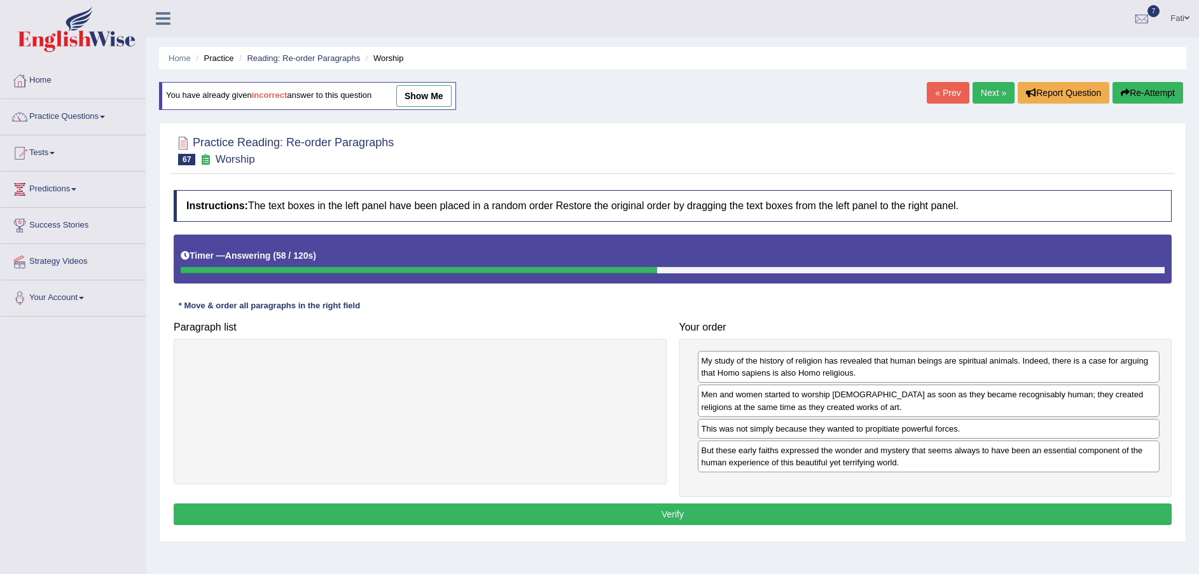
click at [894, 513] on button "Verify" at bounding box center [673, 515] width 998 height 22
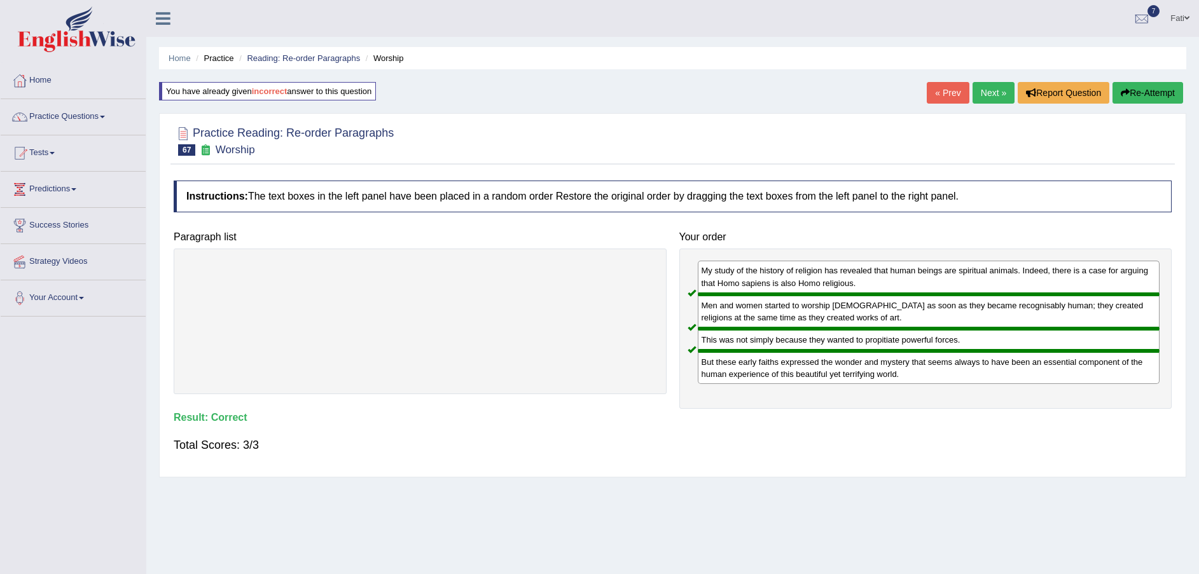
drag, startPoint x: 987, startPoint y: 94, endPoint x: 953, endPoint y: 52, distance: 54.2
click at [987, 94] on link "Next »" at bounding box center [994, 93] width 42 height 22
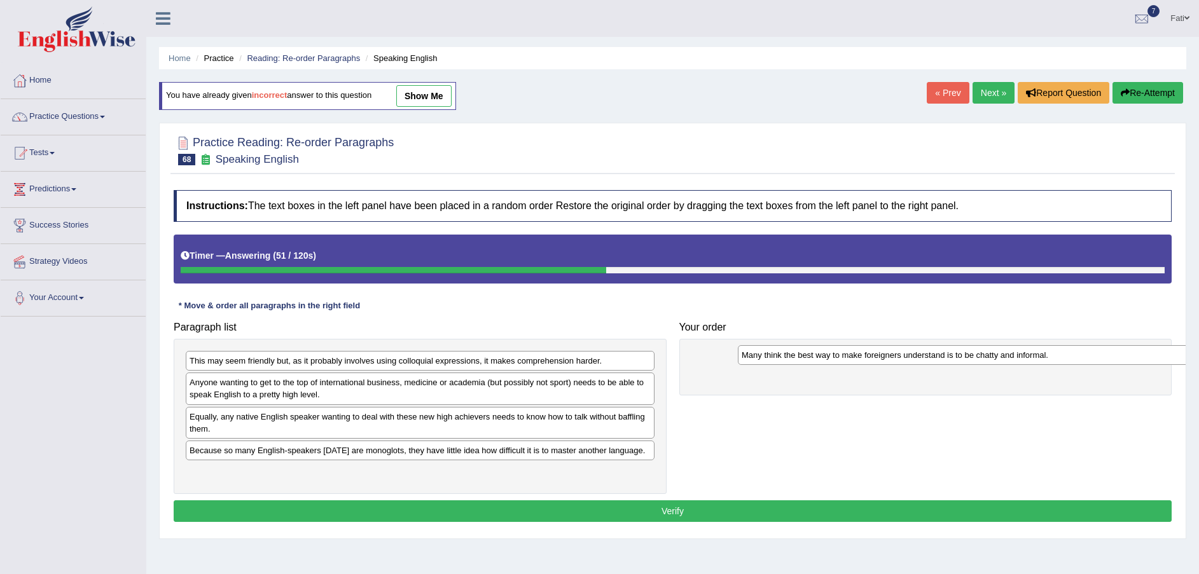
drag, startPoint x: 426, startPoint y: 459, endPoint x: 978, endPoint y: 363, distance: 560.4
click at [978, 363] on div "Many think the best way to make foreigners understand is to be chatty and infor…" at bounding box center [972, 355] width 469 height 20
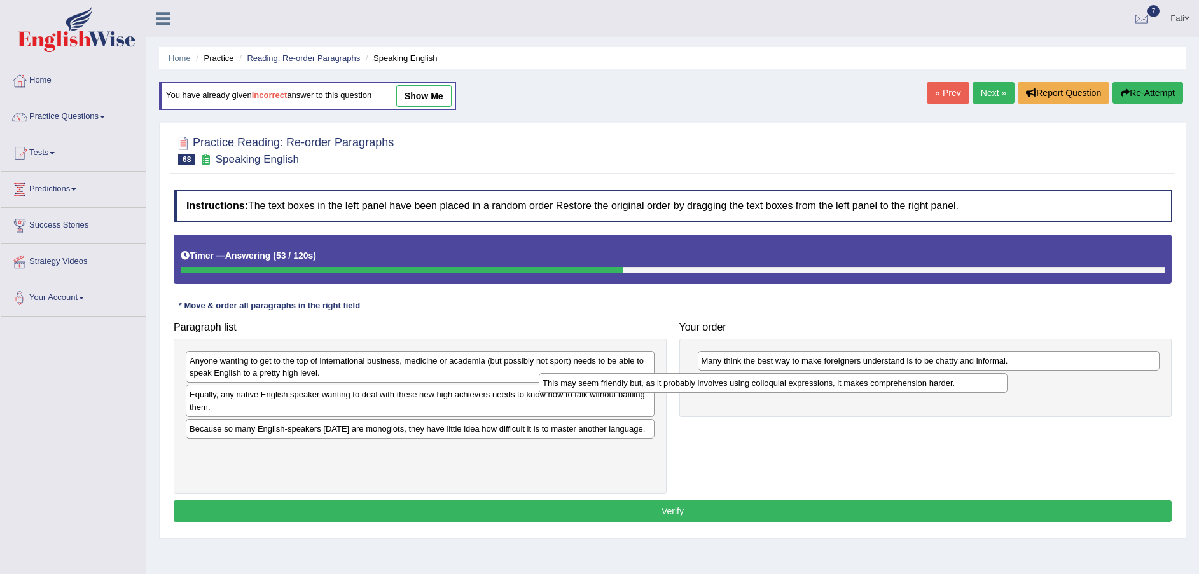
drag, startPoint x: 364, startPoint y: 365, endPoint x: 736, endPoint y: 395, distance: 373.3
click at [731, 393] on div "This may seem friendly but, as it probably involves using colloquial expression…" at bounding box center [773, 383] width 469 height 20
drag, startPoint x: 771, startPoint y: 396, endPoint x: 801, endPoint y: 392, distance: 30.1
click at [801, 392] on div "This may seem friendly but, as it probably involves using colloquial expression…" at bounding box center [929, 383] width 462 height 20
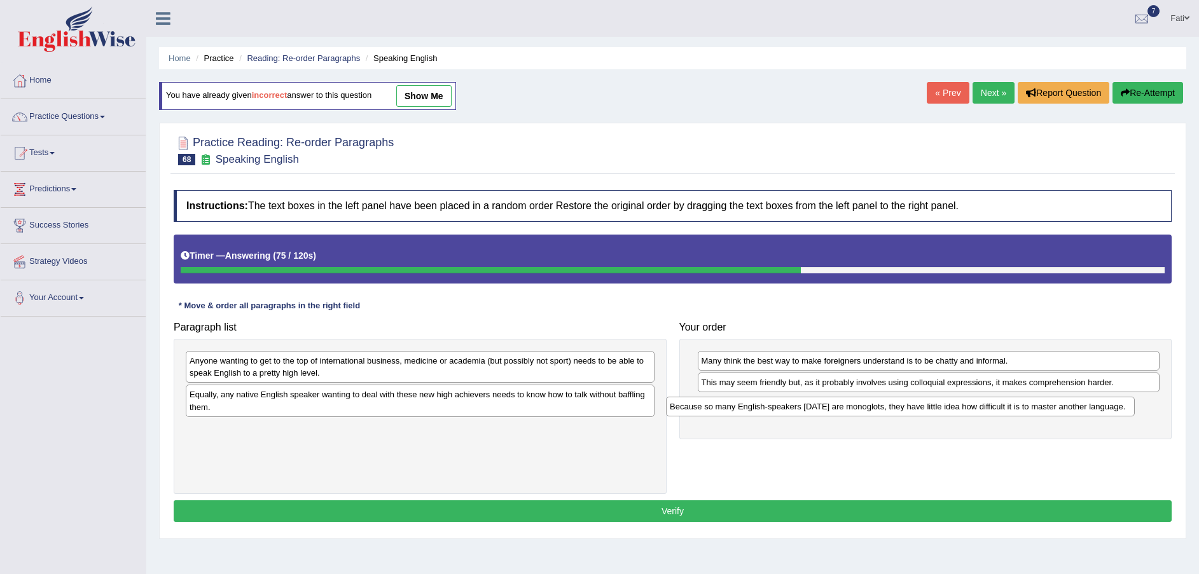
drag, startPoint x: 380, startPoint y: 433, endPoint x: 860, endPoint y: 411, distance: 480.8
click at [860, 411] on div "Because so many English-speakers [DATE] are monoglots, they have little idea ho…" at bounding box center [900, 407] width 469 height 20
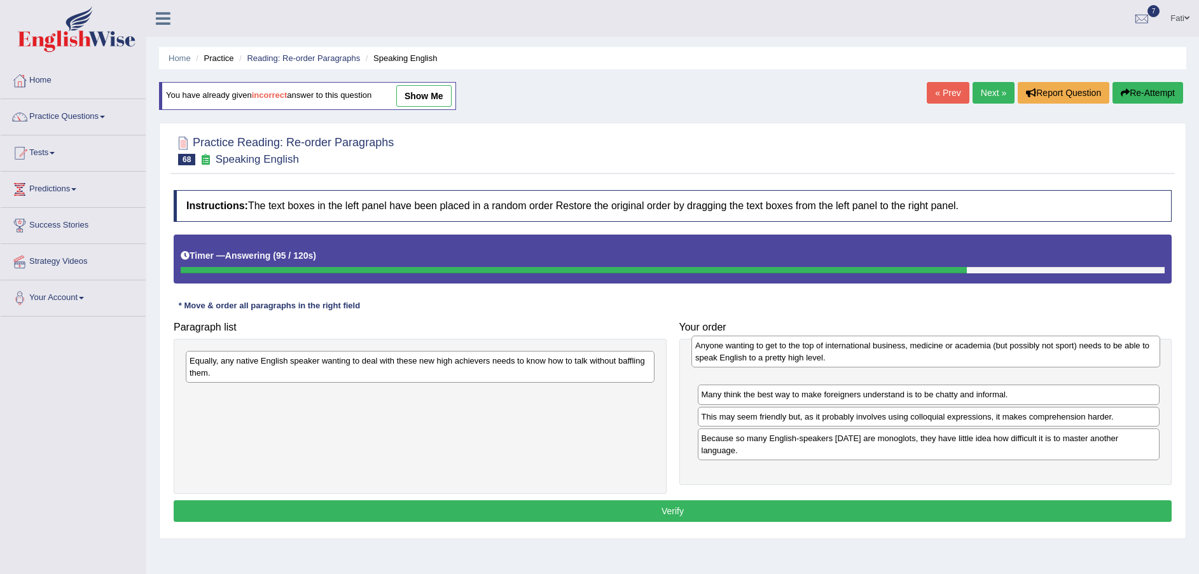
drag, startPoint x: 480, startPoint y: 383, endPoint x: 986, endPoint y: 368, distance: 505.9
click at [986, 368] on div "Anyone wanting to get to the top of international business, medicine or academi…" at bounding box center [925, 352] width 469 height 32
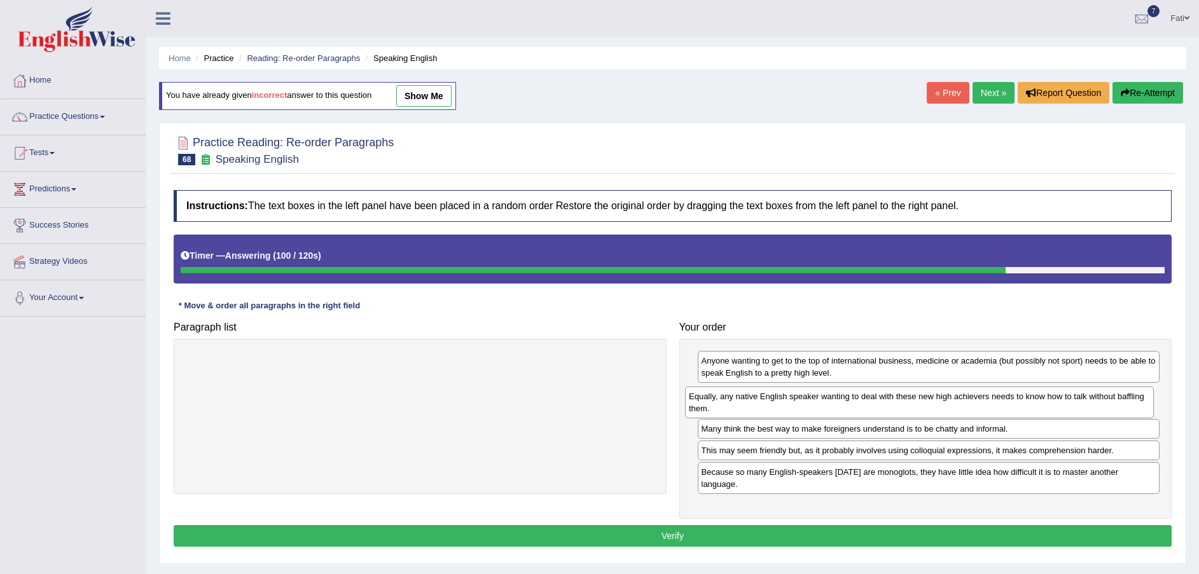
drag, startPoint x: 351, startPoint y: 375, endPoint x: 819, endPoint y: 414, distance: 469.2
click at [819, 414] on div "Equally, any native English speaker wanting to deal with these new high achieve…" at bounding box center [919, 403] width 469 height 32
click at [845, 525] on button "Verify" at bounding box center [673, 536] width 998 height 22
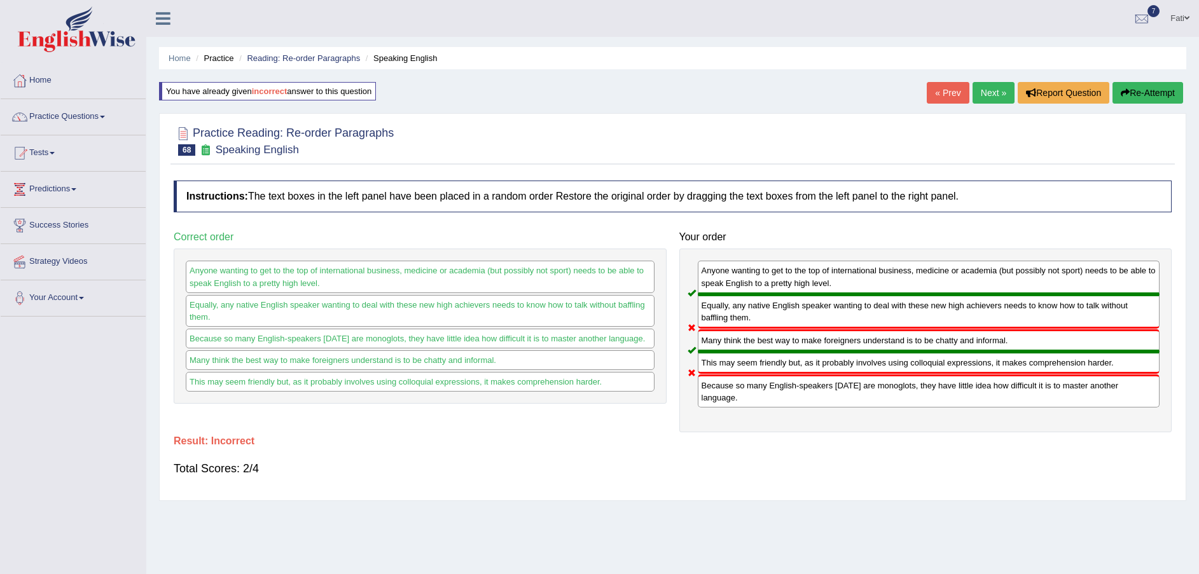
click at [1145, 98] on button "Re-Attempt" at bounding box center [1148, 93] width 71 height 22
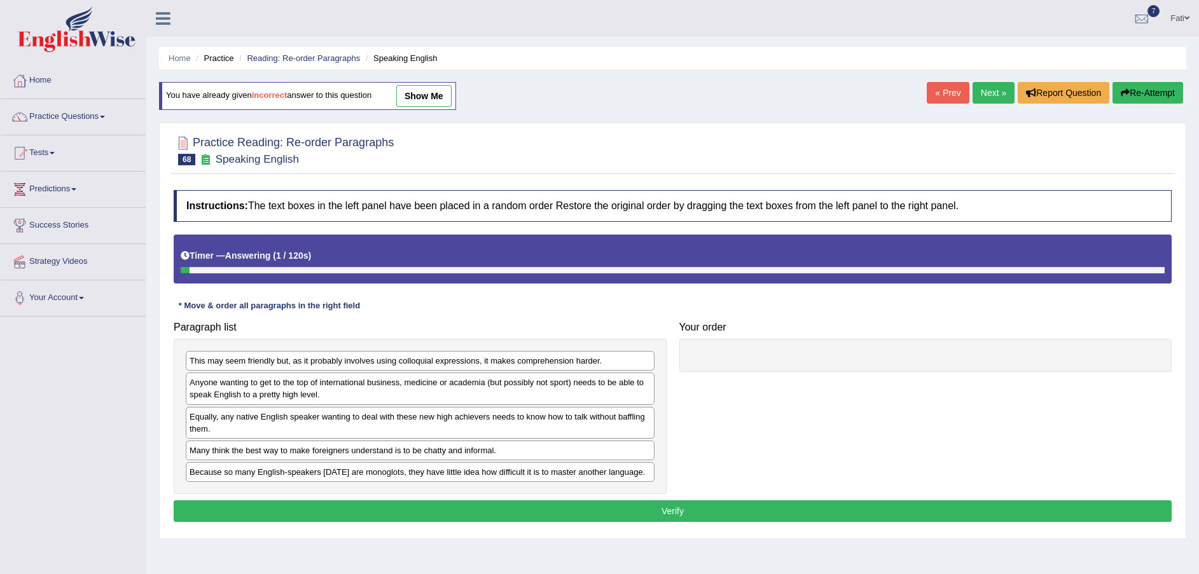
drag, startPoint x: 457, startPoint y: 395, endPoint x: 561, endPoint y: 395, distance: 103.7
click at [480, 395] on div "Anyone wanting to get to the top of international business, medicine or academi…" at bounding box center [420, 389] width 469 height 32
drag, startPoint x: 561, startPoint y: 395, endPoint x: 609, endPoint y: 380, distance: 50.5
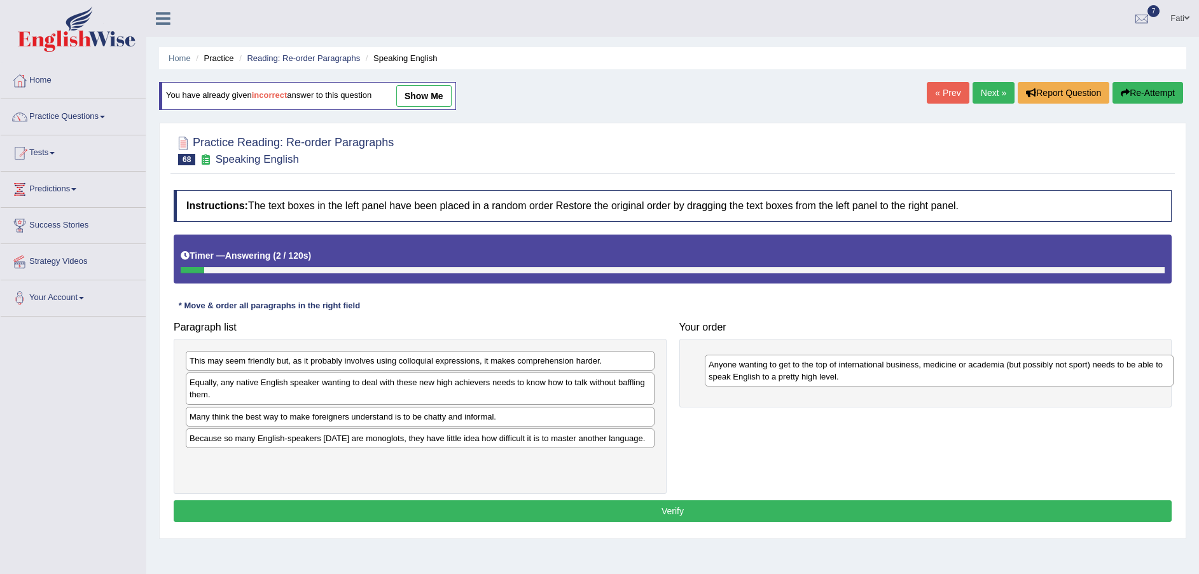
drag, startPoint x: 608, startPoint y: 380, endPoint x: 1129, endPoint y: 361, distance: 521.3
click at [1129, 361] on div "Anyone wanting to get to the top of international business, medicine or academi…" at bounding box center [939, 371] width 469 height 32
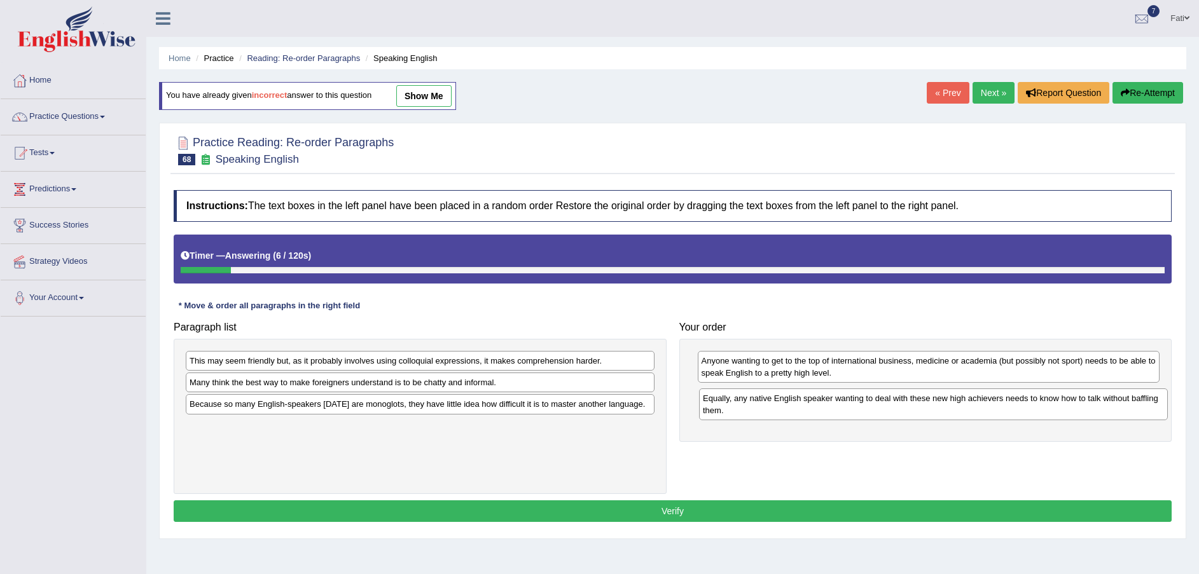
drag, startPoint x: 322, startPoint y: 396, endPoint x: 821, endPoint y: 416, distance: 499.8
click at [821, 416] on div "Equally, any native English speaker wanting to deal with these new high achieve…" at bounding box center [933, 405] width 469 height 32
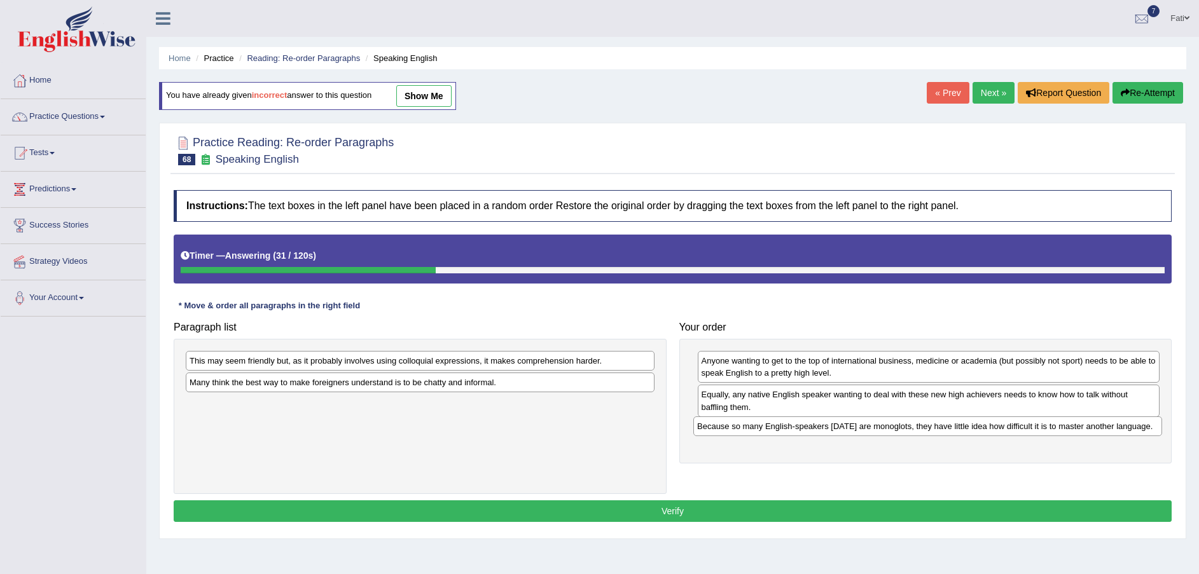
drag, startPoint x: 405, startPoint y: 409, endPoint x: 913, endPoint y: 431, distance: 508.7
click at [913, 431] on div "Because so many English-speakers [DATE] are monoglots, they have little idea ho…" at bounding box center [927, 427] width 469 height 20
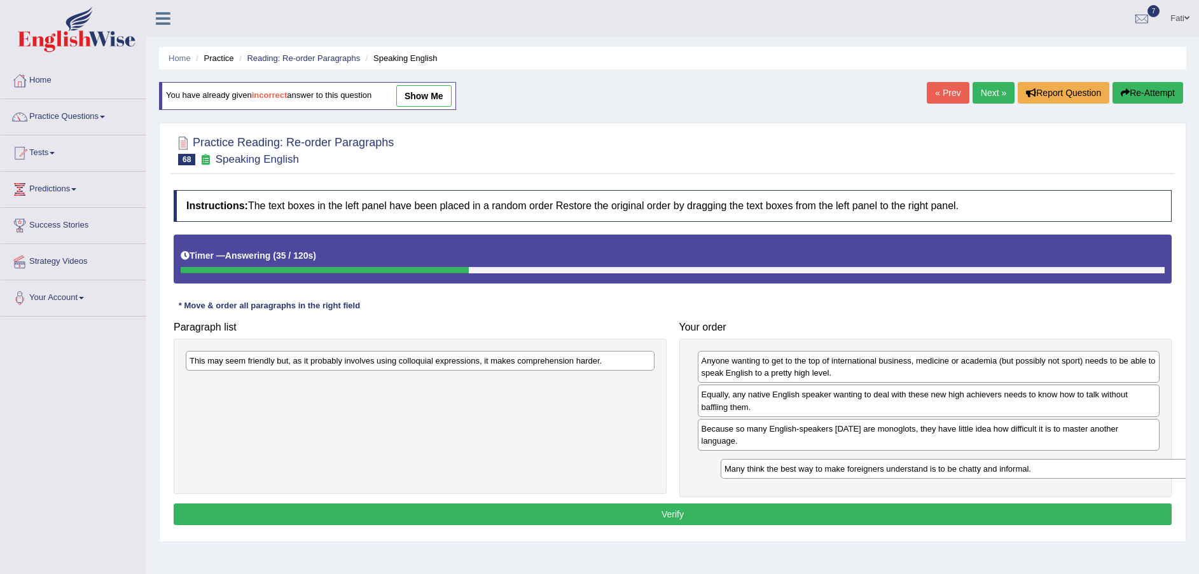
drag, startPoint x: 261, startPoint y: 392, endPoint x: 782, endPoint y: 464, distance: 525.9
click at [782, 464] on div "Many think the best way to make foreigners understand is to be chatty and infor…" at bounding box center [955, 469] width 469 height 20
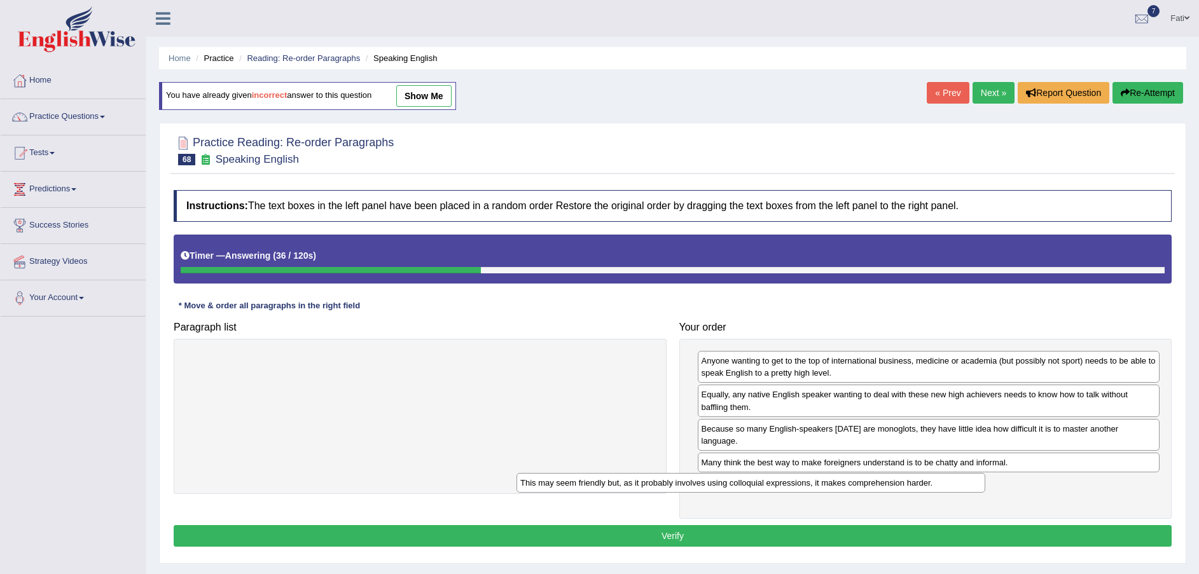
drag, startPoint x: 557, startPoint y: 364, endPoint x: 897, endPoint y: 488, distance: 361.4
click at [893, 488] on div "This may seem friendly but, as it probably involves using colloquial expression…" at bounding box center [751, 483] width 469 height 20
drag, startPoint x: 932, startPoint y: 484, endPoint x: 968, endPoint y: 484, distance: 35.6
click at [861, 525] on button "Verify" at bounding box center [673, 536] width 998 height 22
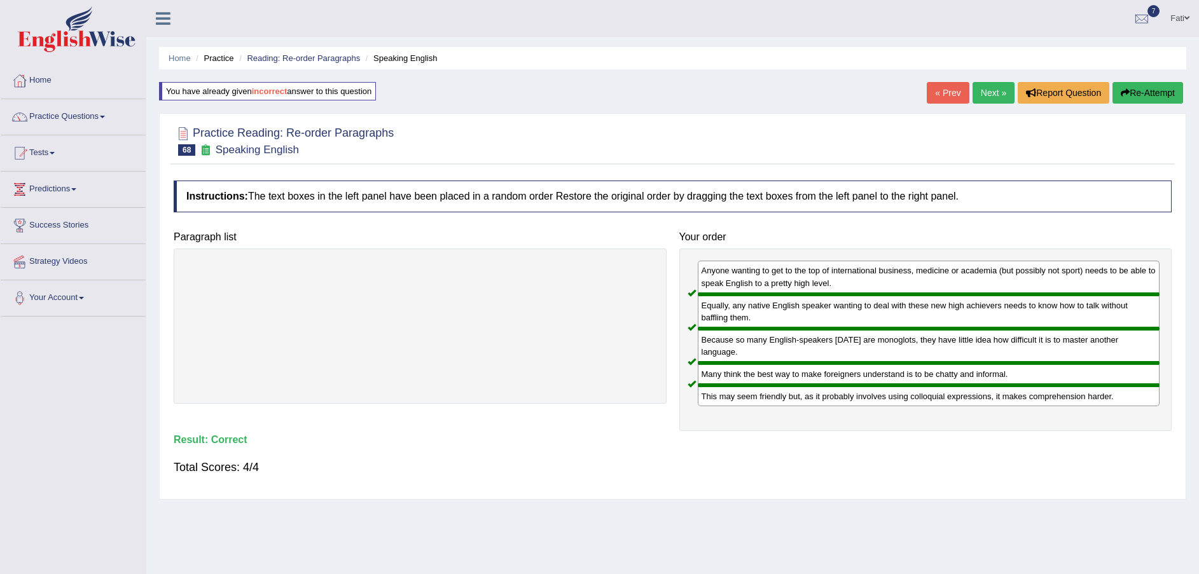
click at [995, 95] on link "Next »" at bounding box center [994, 93] width 42 height 22
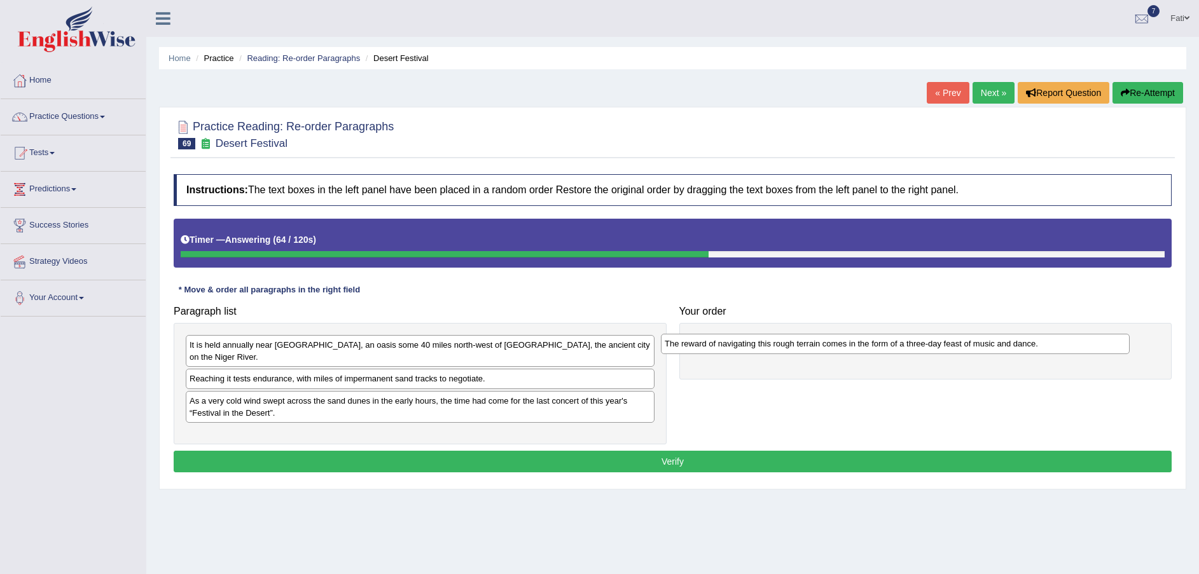
drag, startPoint x: 499, startPoint y: 398, endPoint x: 996, endPoint y: 351, distance: 499.0
click at [989, 351] on div "The reward of navigating this rough terrain comes in the form of a three-day fe…" at bounding box center [895, 344] width 469 height 20
drag, startPoint x: 996, startPoint y: 351, endPoint x: 1032, endPoint y: 349, distance: 36.3
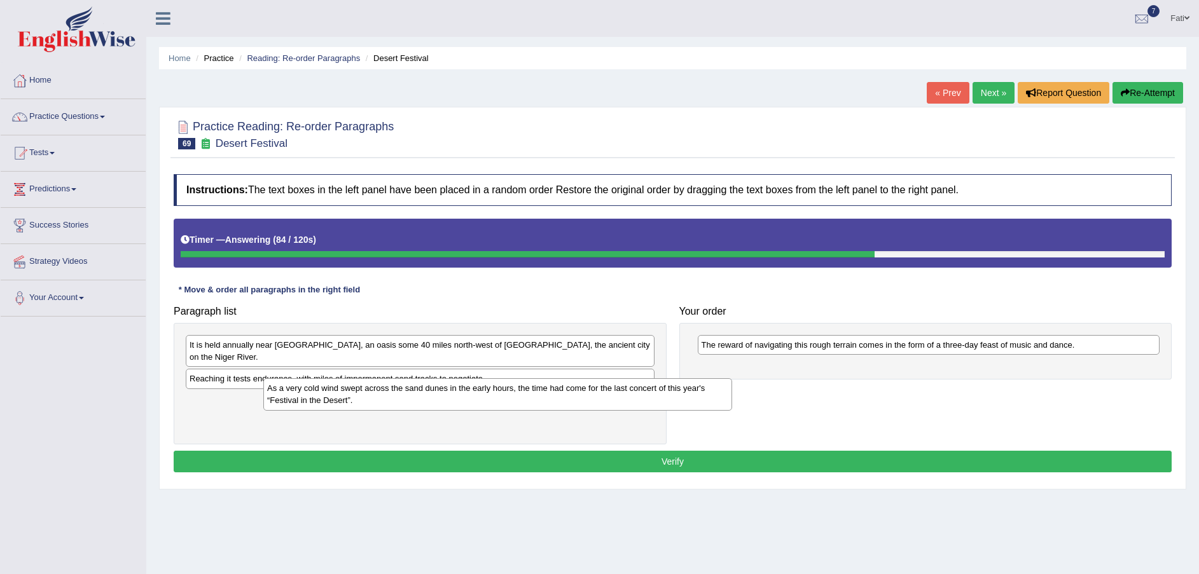
drag, startPoint x: 286, startPoint y: 403, endPoint x: 680, endPoint y: 394, distance: 393.9
click at [653, 399] on div "As a very cold wind swept across the sand dunes in the early hours, the time ha…" at bounding box center [497, 394] width 469 height 32
click at [732, 380] on div "As a very cold wind swept across the sand dunes in the early hours, the time ha…" at bounding box center [497, 394] width 469 height 32
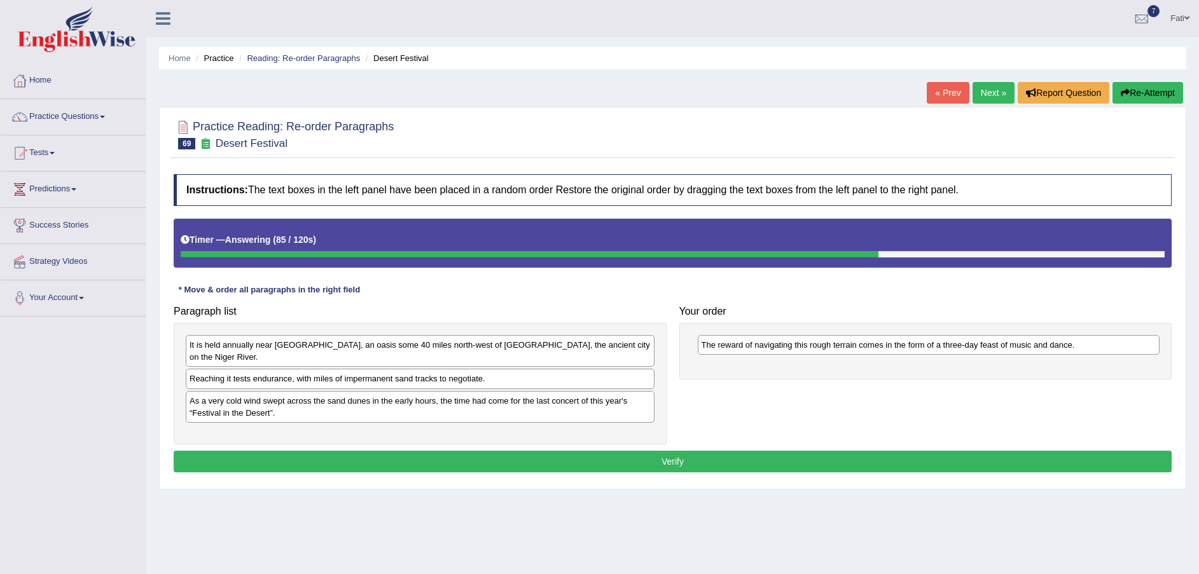
drag, startPoint x: 803, startPoint y: 348, endPoint x: 781, endPoint y: 357, distance: 23.4
click at [819, 340] on div "The reward of navigating this rough terrain comes in the form of a three-day fe…" at bounding box center [925, 351] width 493 height 57
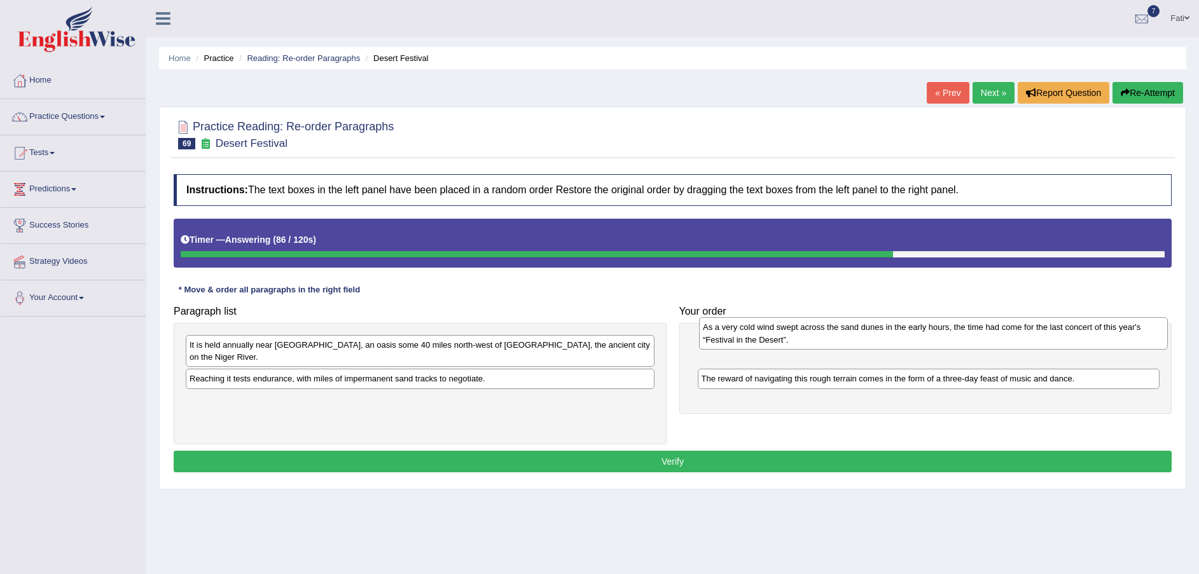
drag, startPoint x: 540, startPoint y: 402, endPoint x: 1037, endPoint y: 341, distance: 501.2
click at [1037, 341] on div "As a very cold wind swept across the sand dunes in the early hours, the time ha…" at bounding box center [933, 333] width 469 height 32
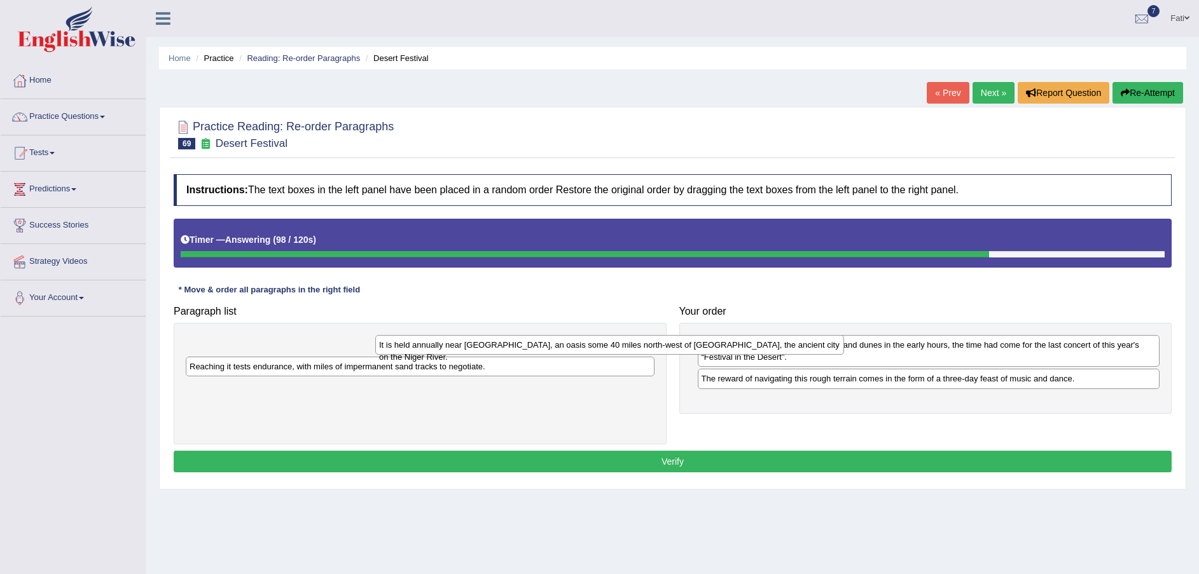
drag, startPoint x: 434, startPoint y: 352, endPoint x: 754, endPoint y: 362, distance: 320.1
click at [735, 355] on div "It is held annually near Essakane, an oasis some 40 miles north-west of Timbukt…" at bounding box center [609, 345] width 469 height 20
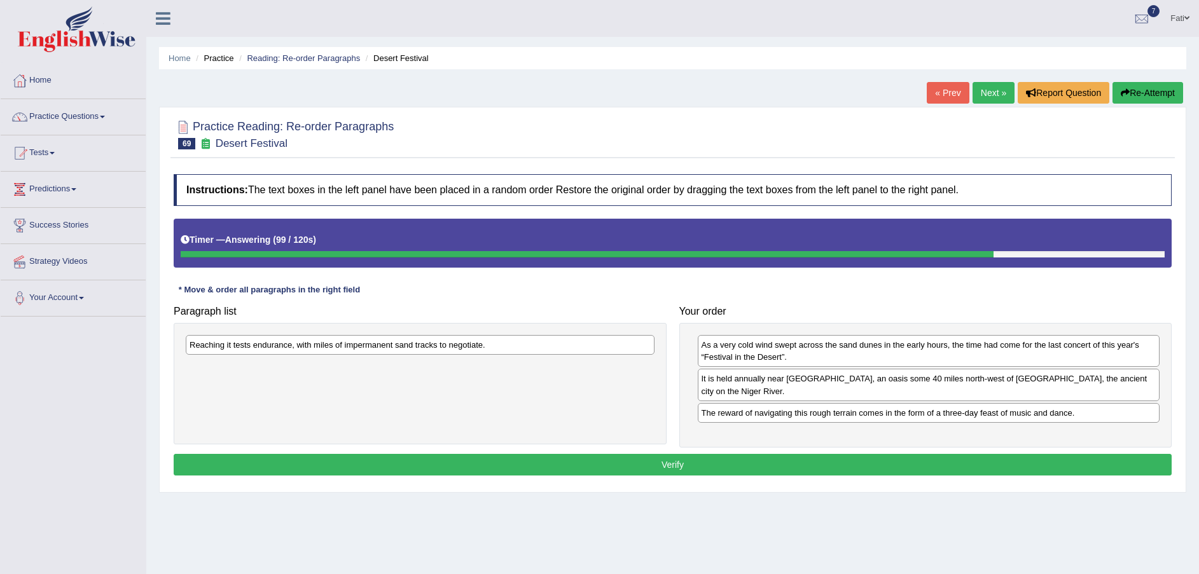
drag, startPoint x: 754, startPoint y: 362, endPoint x: 910, endPoint y: 386, distance: 157.7
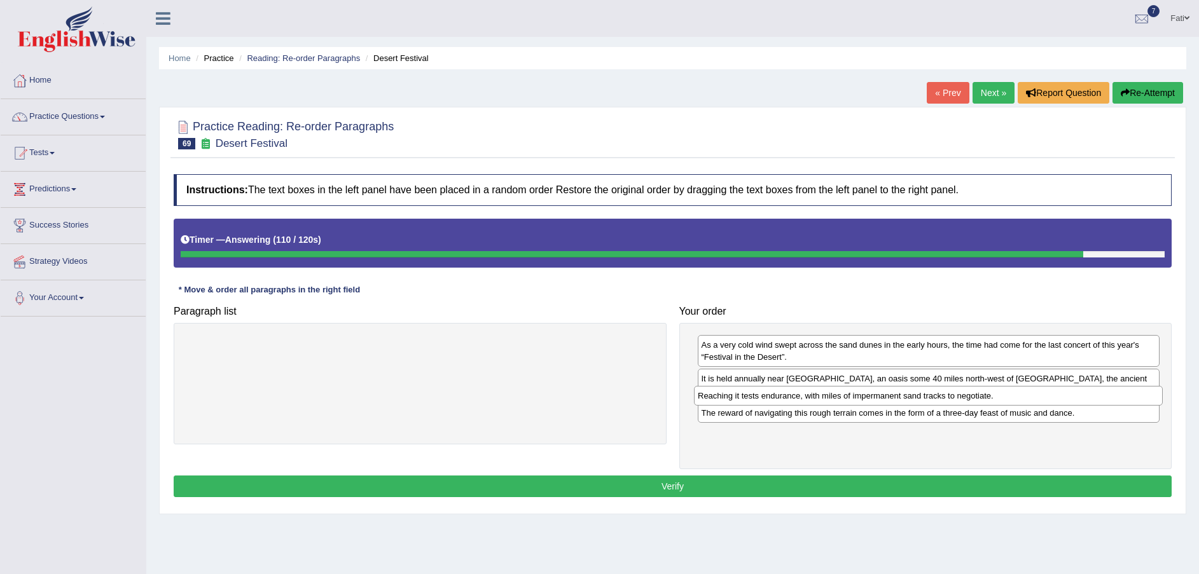
drag, startPoint x: 361, startPoint y: 352, endPoint x: 870, endPoint y: 403, distance: 510.8
click at [870, 403] on div "Reaching it tests endurance, with miles of impermanent sand tracks to negotiate." at bounding box center [928, 396] width 469 height 20
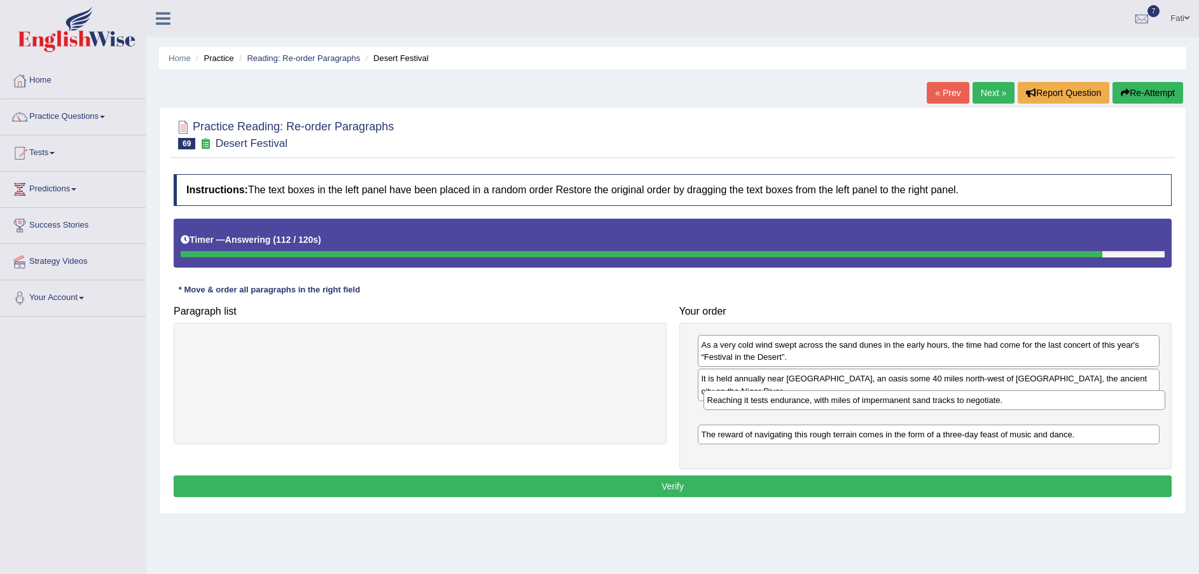
drag, startPoint x: 837, startPoint y: 425, endPoint x: 843, endPoint y: 403, distance: 23.0
click at [843, 403] on div "Reaching it tests endurance, with miles of impermanent sand tracks to negotiate." at bounding box center [935, 401] width 462 height 20
click at [843, 404] on div "Reaching it tests endurance, with miles of impermanent sand tracks to negotiate." at bounding box center [935, 401] width 462 height 20
click at [782, 476] on button "Verify" at bounding box center [673, 487] width 998 height 22
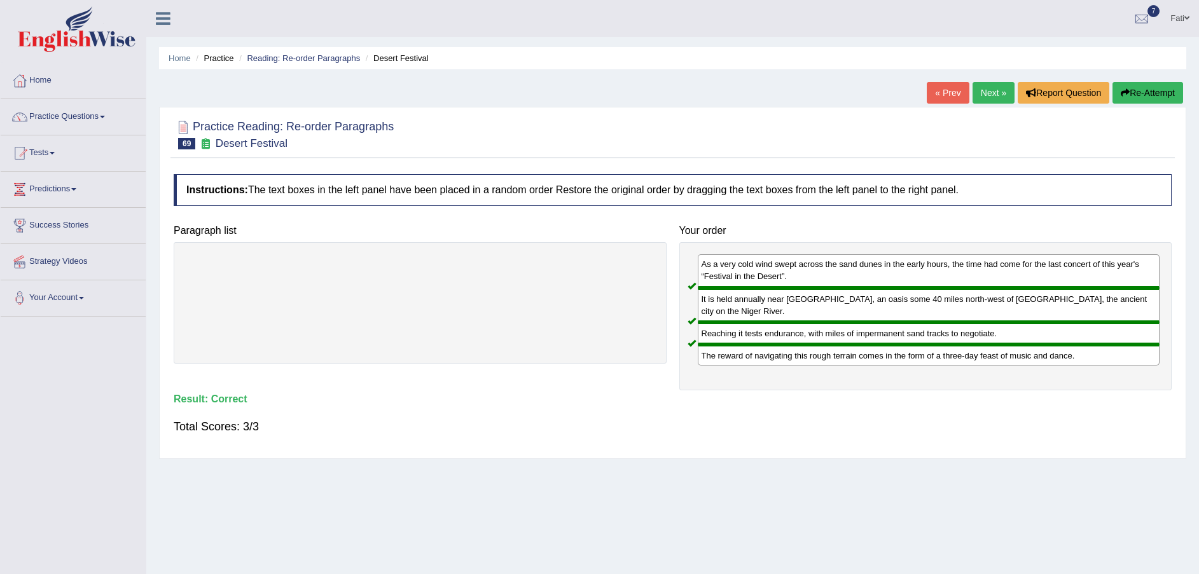
click at [1006, 92] on link "Next »" at bounding box center [994, 93] width 42 height 22
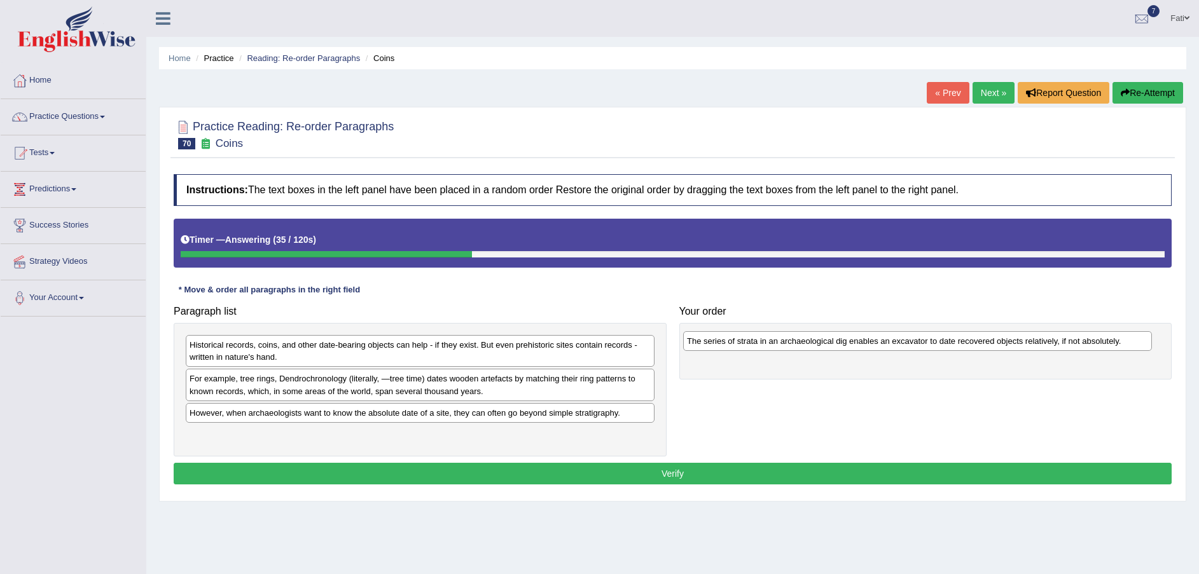
drag, startPoint x: 279, startPoint y: 350, endPoint x: 751, endPoint y: 343, distance: 472.7
click at [751, 343] on div "The series of strata in an archaeological dig enables an excavator to date reco…" at bounding box center [917, 341] width 469 height 20
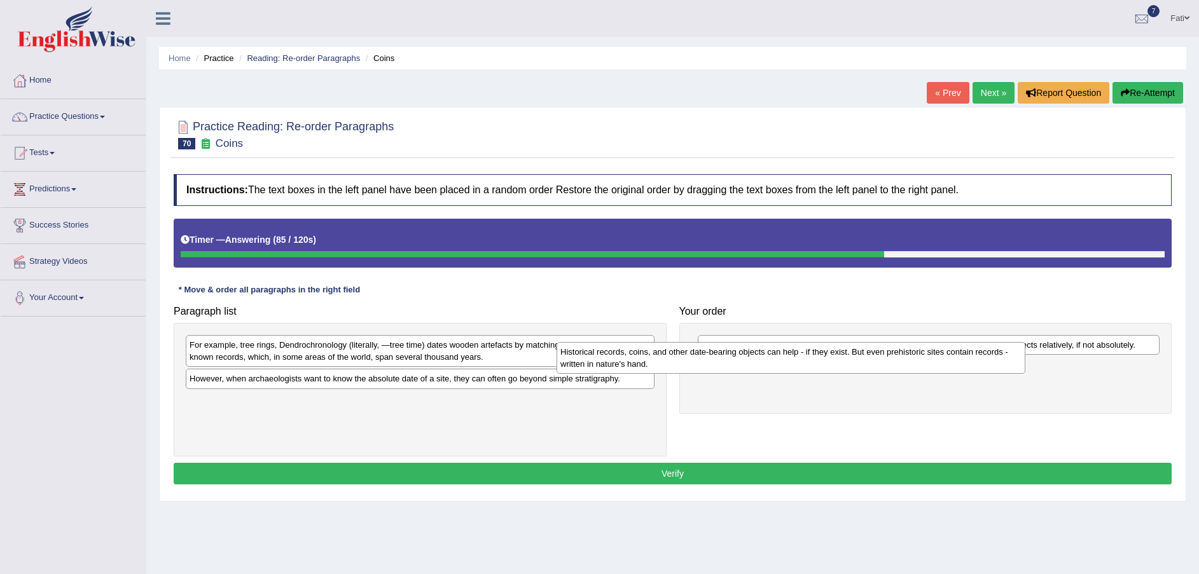
drag, startPoint x: 361, startPoint y: 357, endPoint x: 756, endPoint y: 369, distance: 395.2
click at [752, 368] on div "Historical records, coins, and other date-bearing objects can help - if they ex…" at bounding box center [791, 358] width 469 height 32
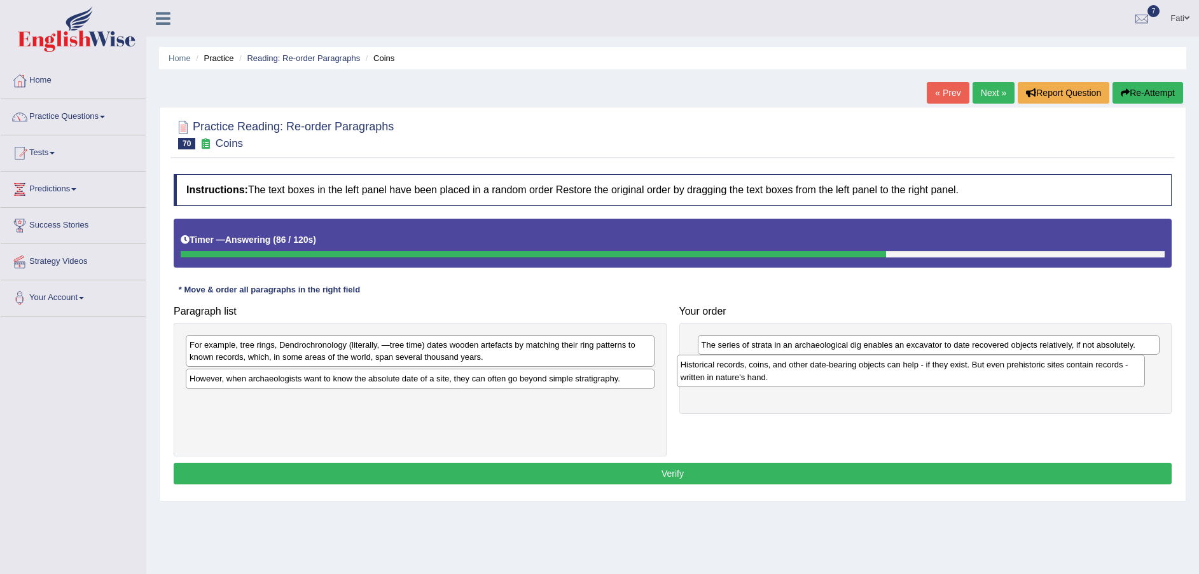
drag, startPoint x: 850, startPoint y: 391, endPoint x: 889, endPoint y: 396, distance: 39.2
click at [861, 391] on div "Paragraph list Historical records, coins, and other date-bearing objects can he…" at bounding box center [672, 378] width 1011 height 157
click at [904, 396] on div "The series of strata in an archaeological dig enables an excavator to date reco…" at bounding box center [925, 368] width 493 height 90
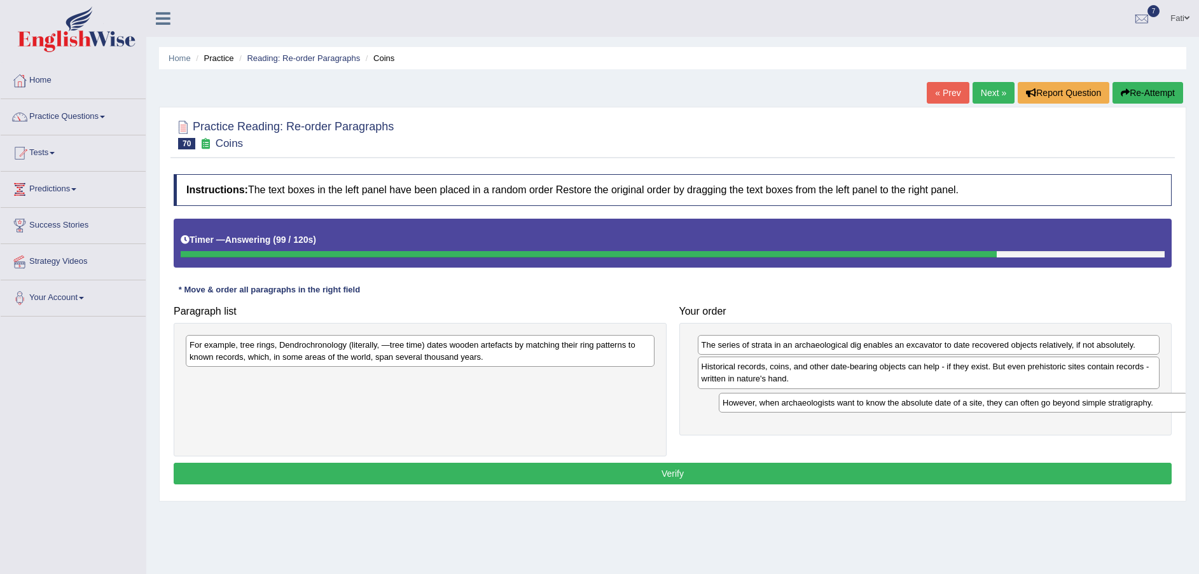
drag, startPoint x: 532, startPoint y: 384, endPoint x: 1057, endPoint y: 408, distance: 525.3
click at [1057, 408] on div "However, when archaeologists want to know the absolute date of a site, they can…" at bounding box center [953, 403] width 469 height 20
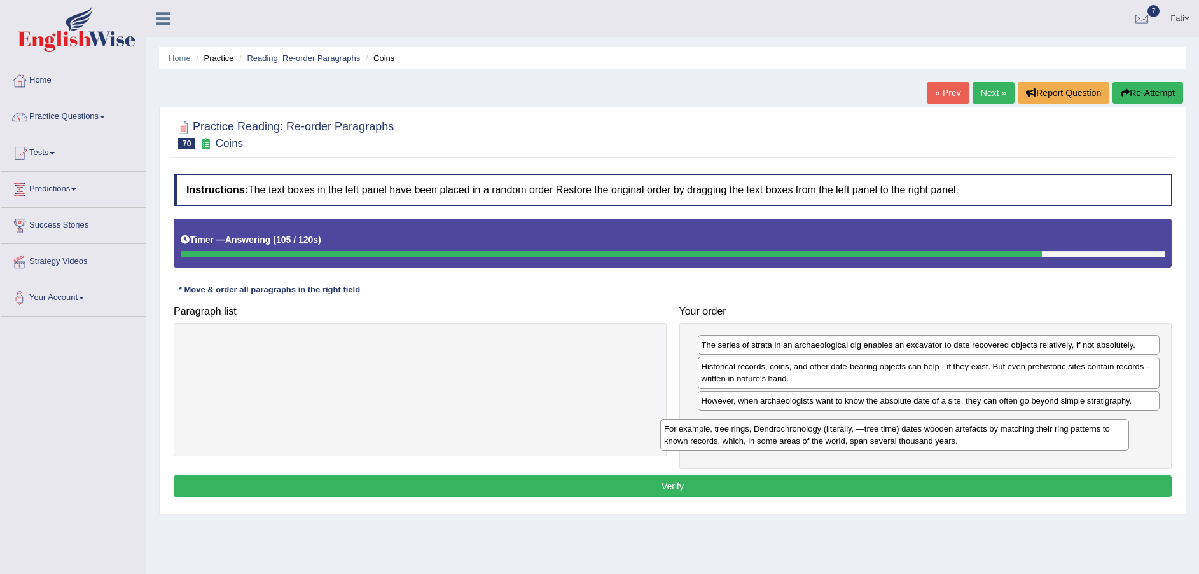
drag, startPoint x: 623, startPoint y: 357, endPoint x: 1101, endPoint y: 439, distance: 485.2
click at [1101, 439] on div "For example, tree rings, Dendrochronology (literally, ―tree time) dates wooden …" at bounding box center [894, 435] width 469 height 32
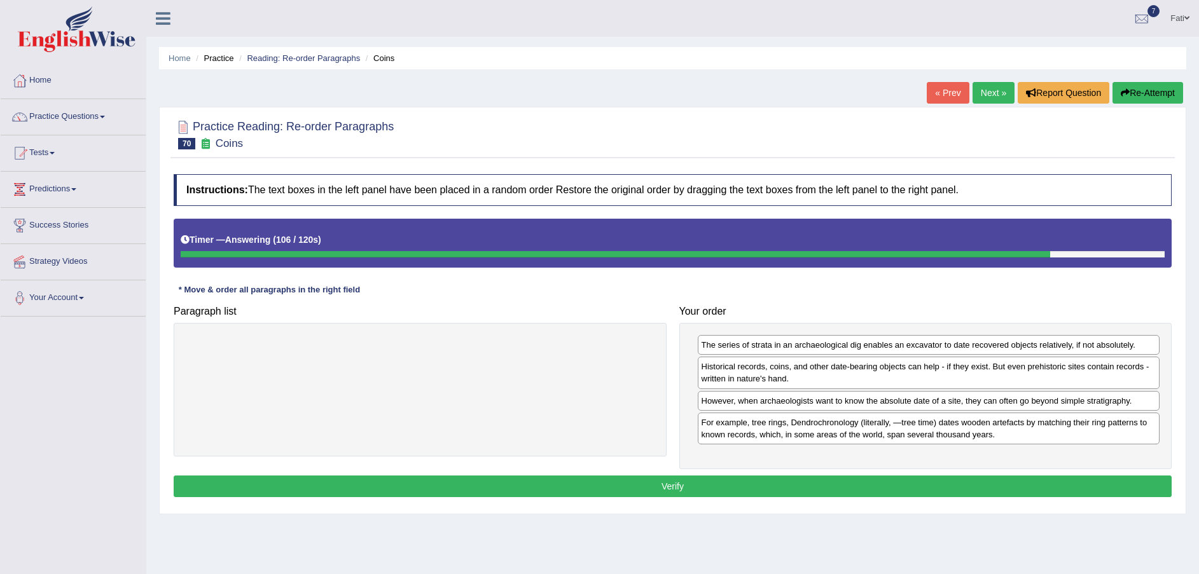
click at [941, 489] on button "Verify" at bounding box center [673, 487] width 998 height 22
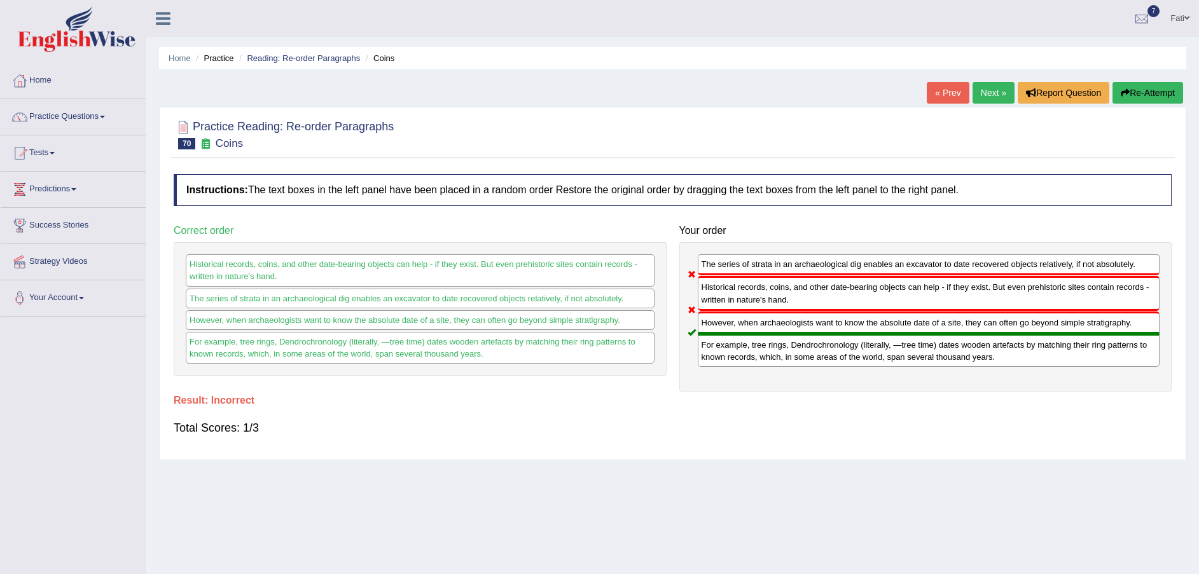
click at [1160, 94] on button "Re-Attempt" at bounding box center [1148, 93] width 71 height 22
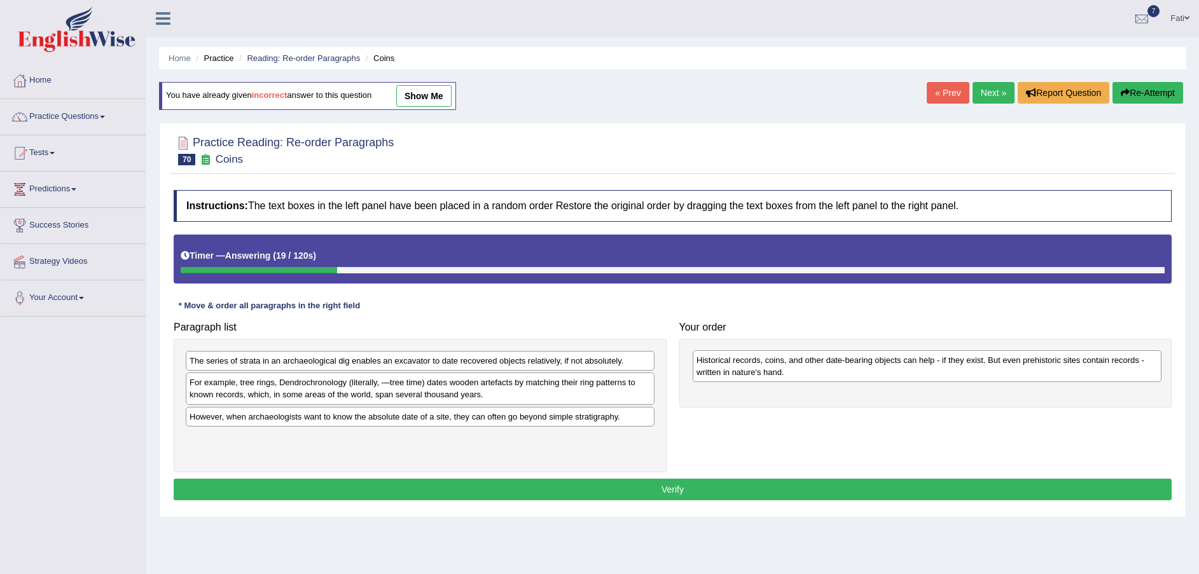
drag, startPoint x: 319, startPoint y: 393, endPoint x: 826, endPoint y: 371, distance: 507.4
click at [826, 371] on div "Historical records, coins, and other date-bearing objects can help - if they ex…" at bounding box center [927, 366] width 469 height 32
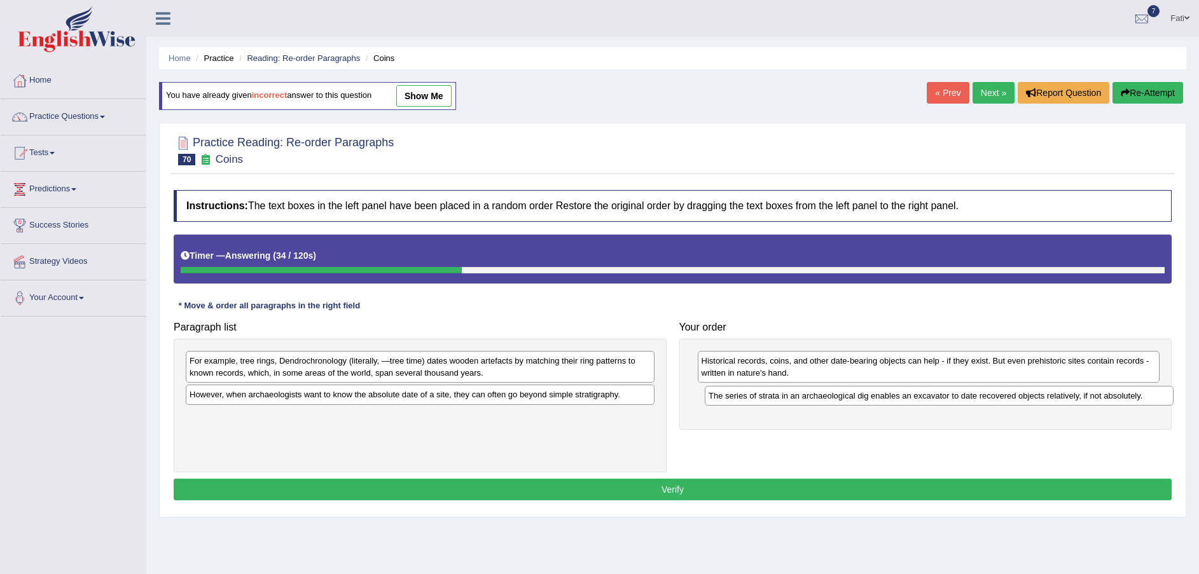
drag, startPoint x: 373, startPoint y: 362, endPoint x: 879, endPoint y: 397, distance: 507.5
click at [879, 397] on div "The series of strata in an archaeological dig enables an excavator to date reco…" at bounding box center [939, 396] width 469 height 20
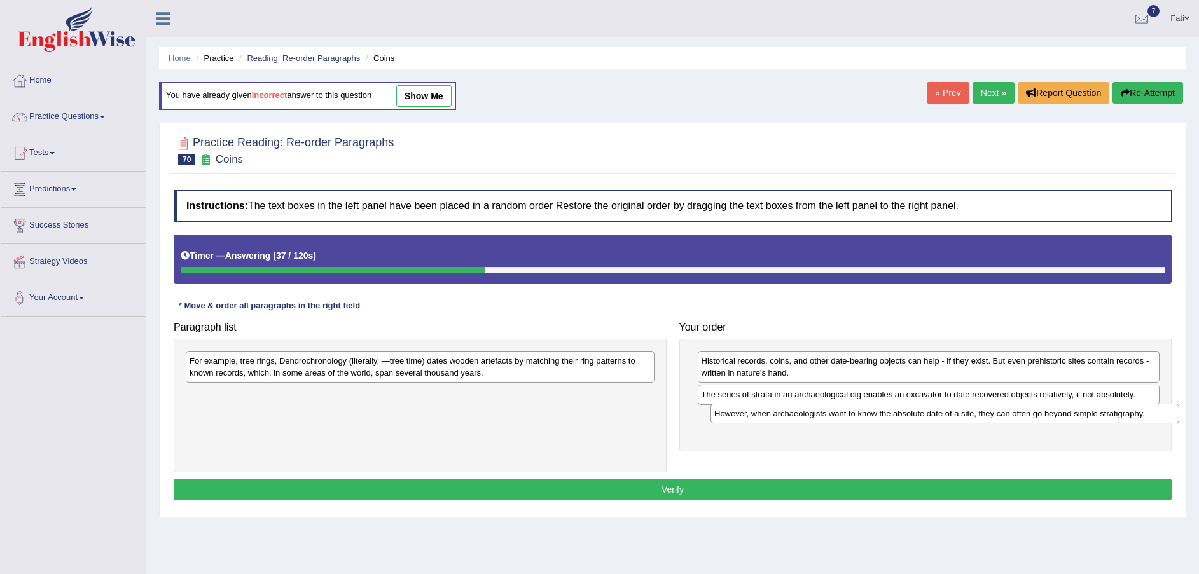
drag, startPoint x: 319, startPoint y: 398, endPoint x: 814, endPoint y: 418, distance: 494.6
click at [841, 417] on div "However, when archaeologists want to know the absolute date of a site, they can…" at bounding box center [945, 414] width 469 height 20
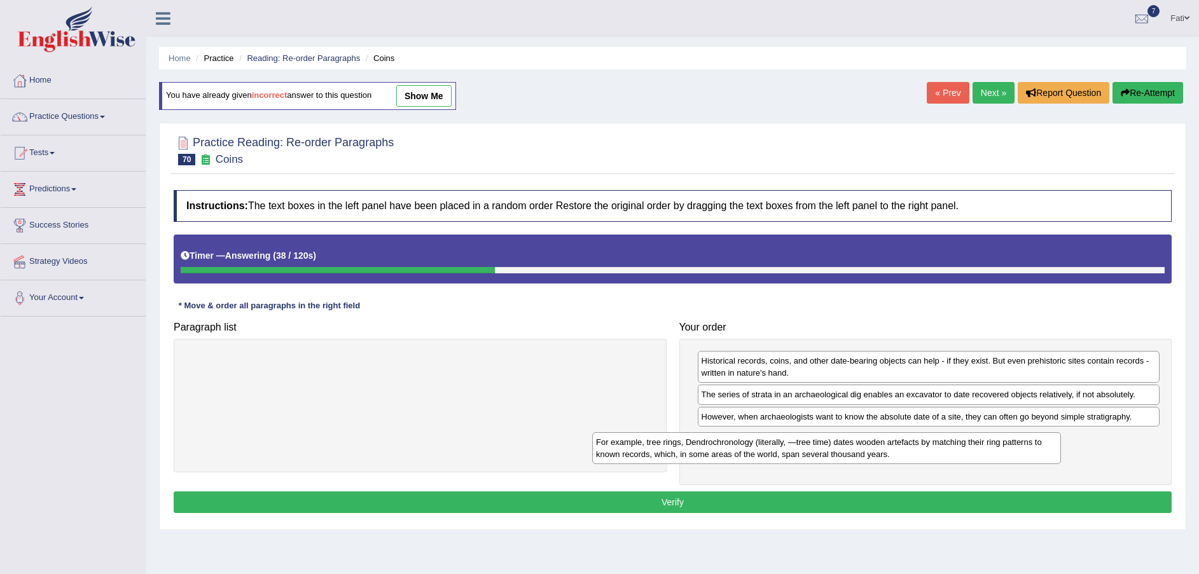
drag, startPoint x: 574, startPoint y: 380, endPoint x: 1021, endPoint y: 455, distance: 453.5
click at [1021, 455] on div "For example, tree rings, Dendrochronology (literally, ―tree time) dates wooden …" at bounding box center [826, 449] width 469 height 32
click at [766, 504] on button "Verify" at bounding box center [673, 503] width 998 height 22
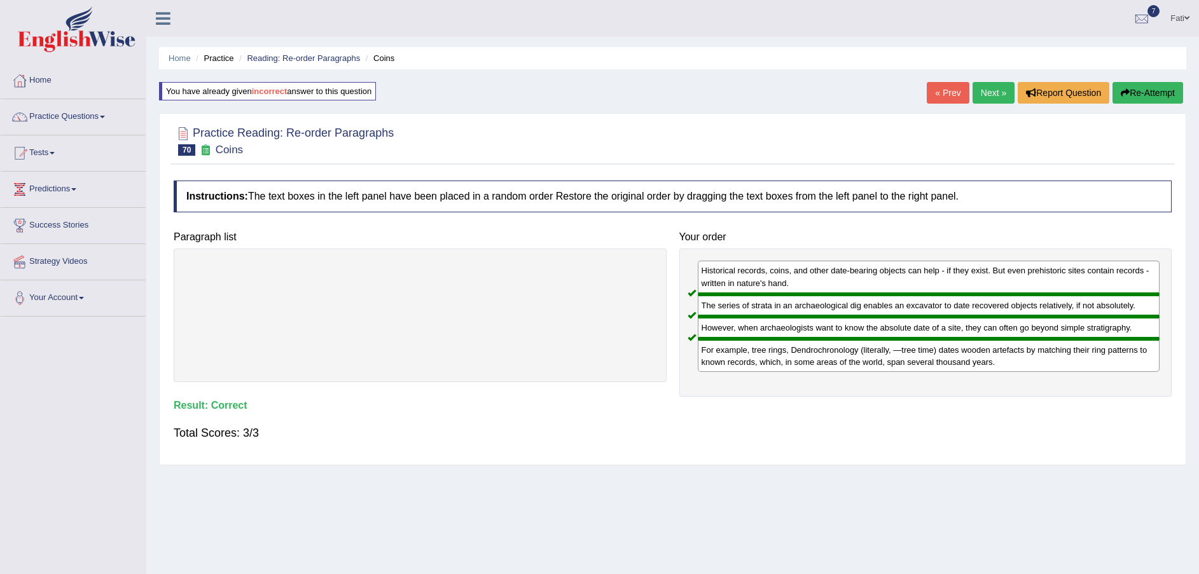
click at [996, 87] on link "Next »" at bounding box center [994, 93] width 42 height 22
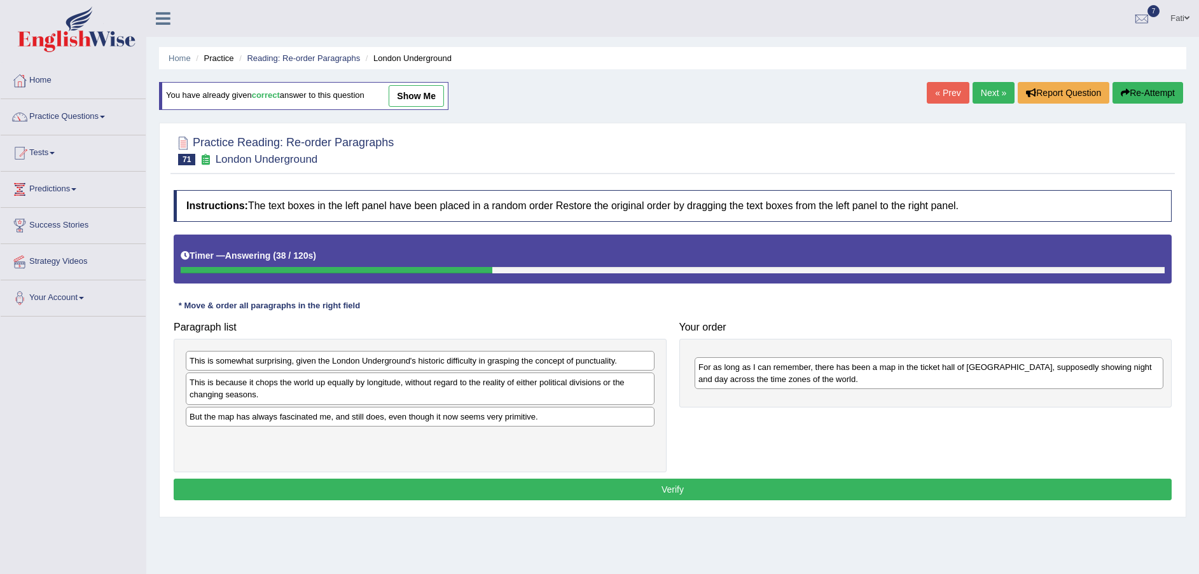
drag, startPoint x: 278, startPoint y: 426, endPoint x: 794, endPoint y: 373, distance: 518.6
click at [794, 373] on div "For as long as I can remember, there has been a map in the ticket hall of [GEOG…" at bounding box center [929, 373] width 469 height 32
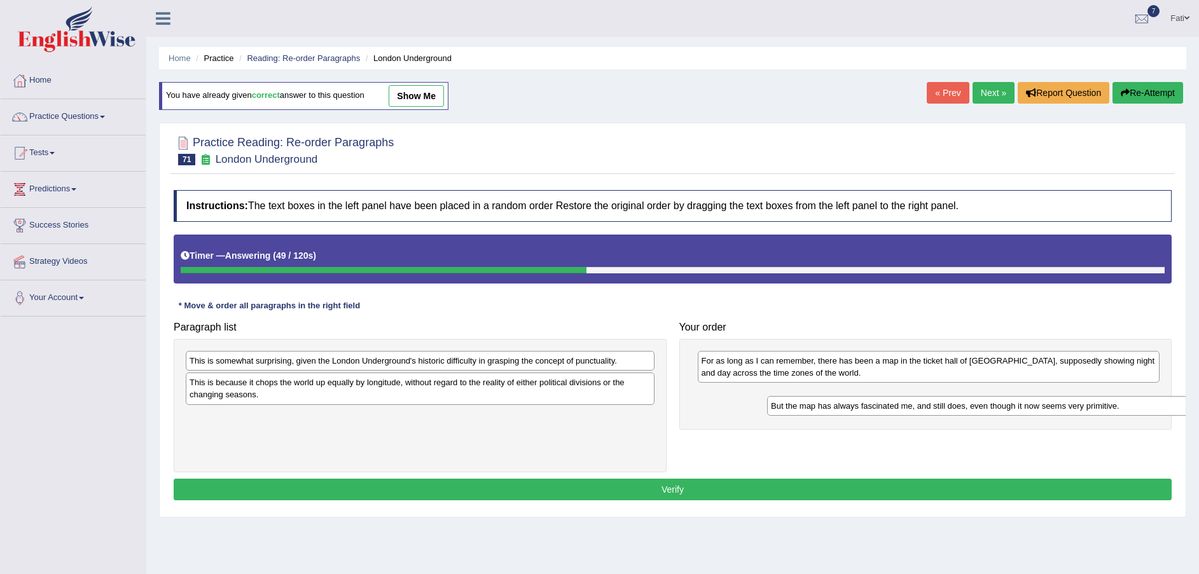
drag, startPoint x: 396, startPoint y: 422, endPoint x: 977, endPoint y: 411, distance: 581.5
click at [977, 411] on div "But the map has always fascinated me, and still does, even though it now seems …" at bounding box center [1001, 406] width 469 height 20
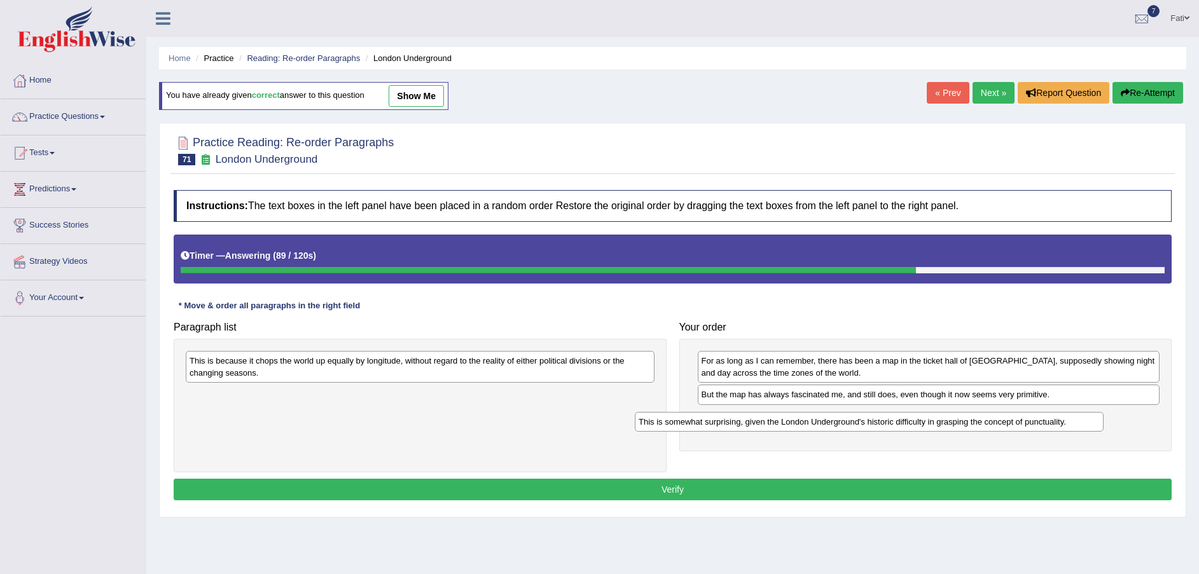
drag, startPoint x: 424, startPoint y: 366, endPoint x: 868, endPoint y: 427, distance: 448.1
click at [868, 427] on div "This is somewhat surprising, given the London Underground's historic difficulty…" at bounding box center [869, 422] width 469 height 20
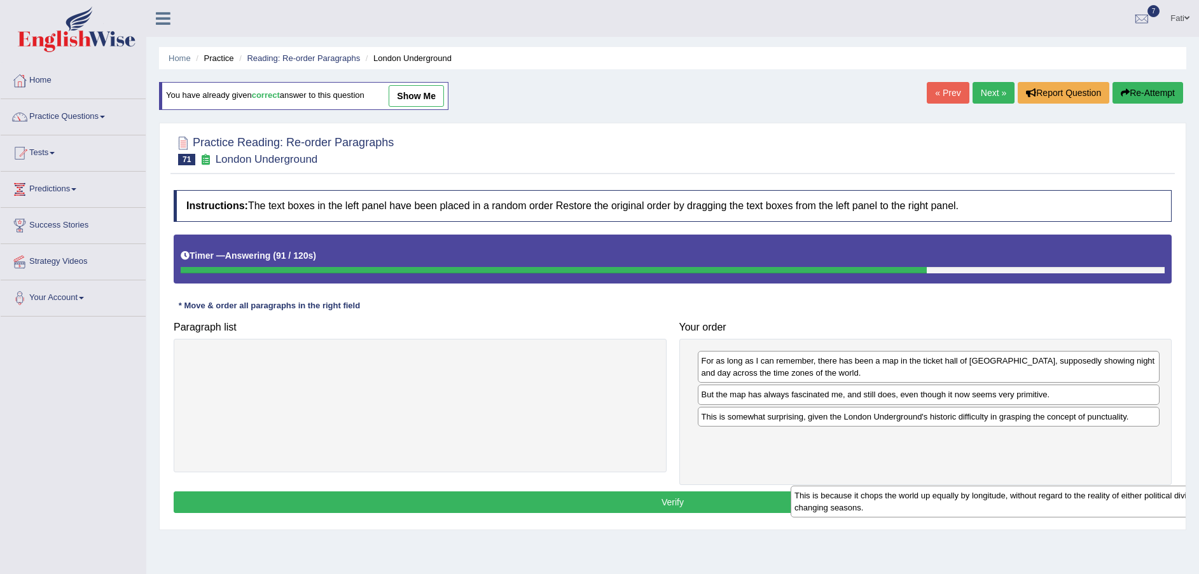
drag, startPoint x: 438, startPoint y: 375, endPoint x: 1060, endPoint y: 483, distance: 630.7
click at [1064, 489] on div "This is because it chops the world up equally by longitude, without regard to t…" at bounding box center [1025, 502] width 469 height 32
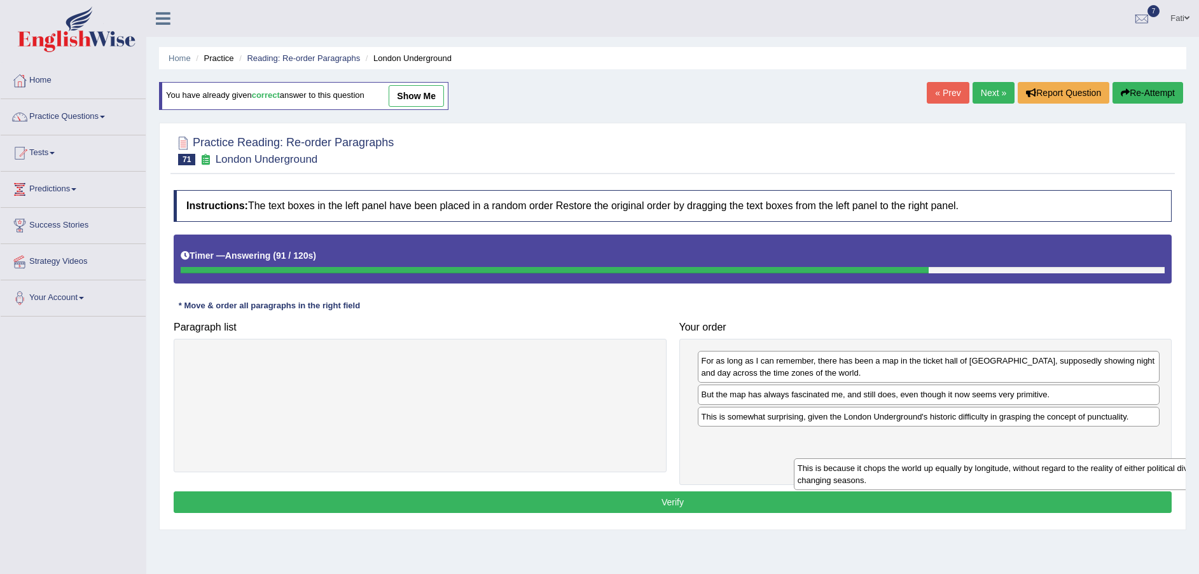
drag, startPoint x: 1012, startPoint y: 459, endPoint x: 952, endPoint y: 455, distance: 60.6
click at [979, 459] on div "This is because it chops the world up equally by longitude, without regard to t…" at bounding box center [1028, 475] width 469 height 32
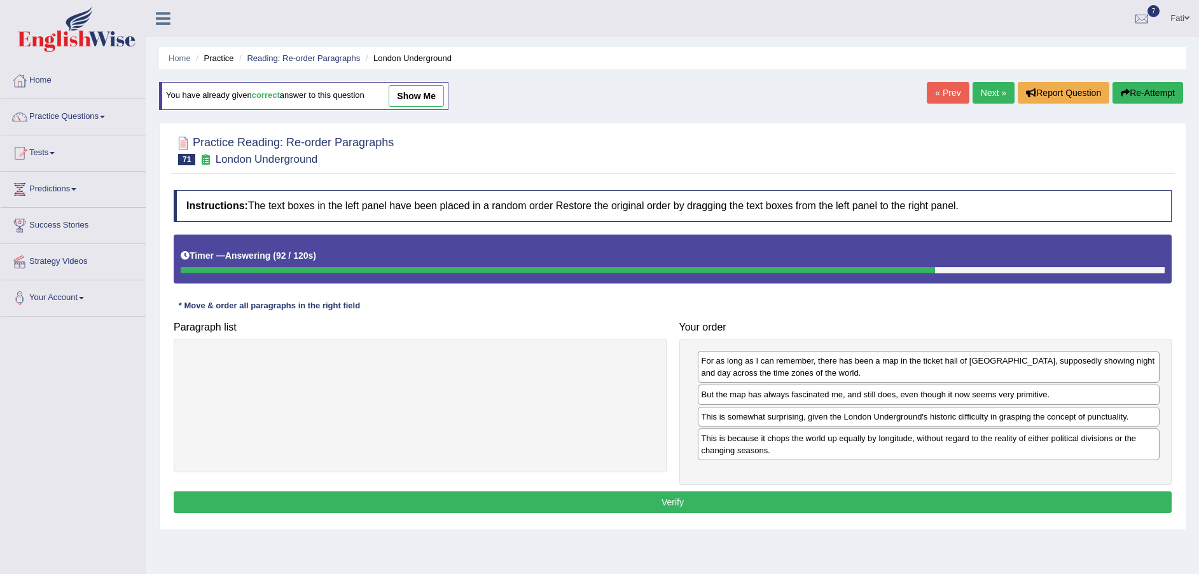
click at [857, 514] on div "Instructions: The text boxes in the left panel have been placed in a random ord…" at bounding box center [672, 354] width 1004 height 340
click at [855, 501] on button "Verify" at bounding box center [673, 503] width 998 height 22
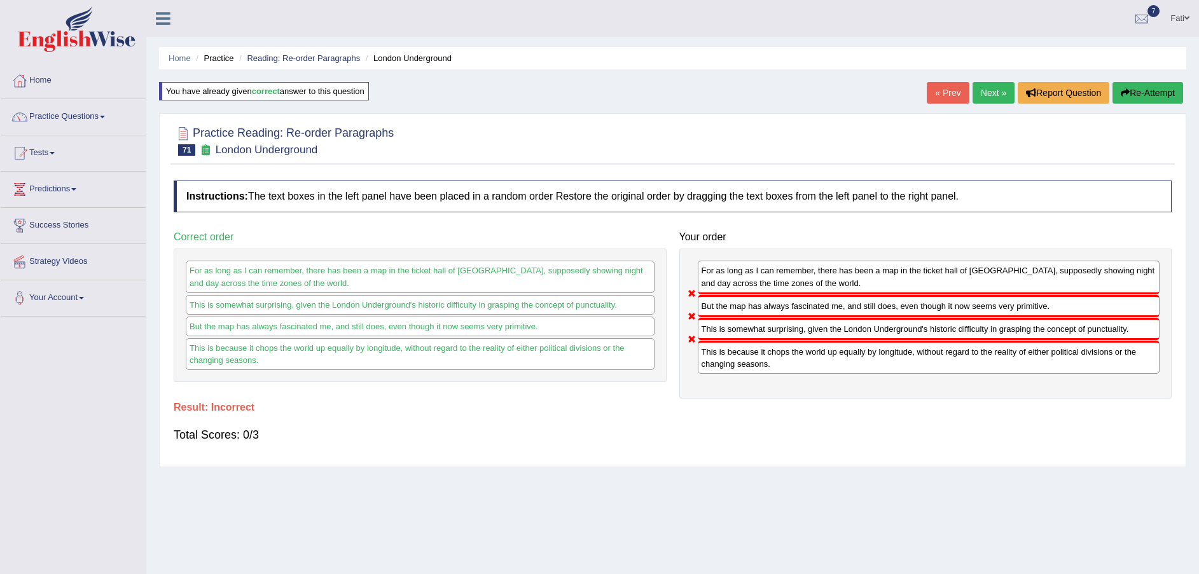
click at [1142, 100] on button "Re-Attempt" at bounding box center [1148, 93] width 71 height 22
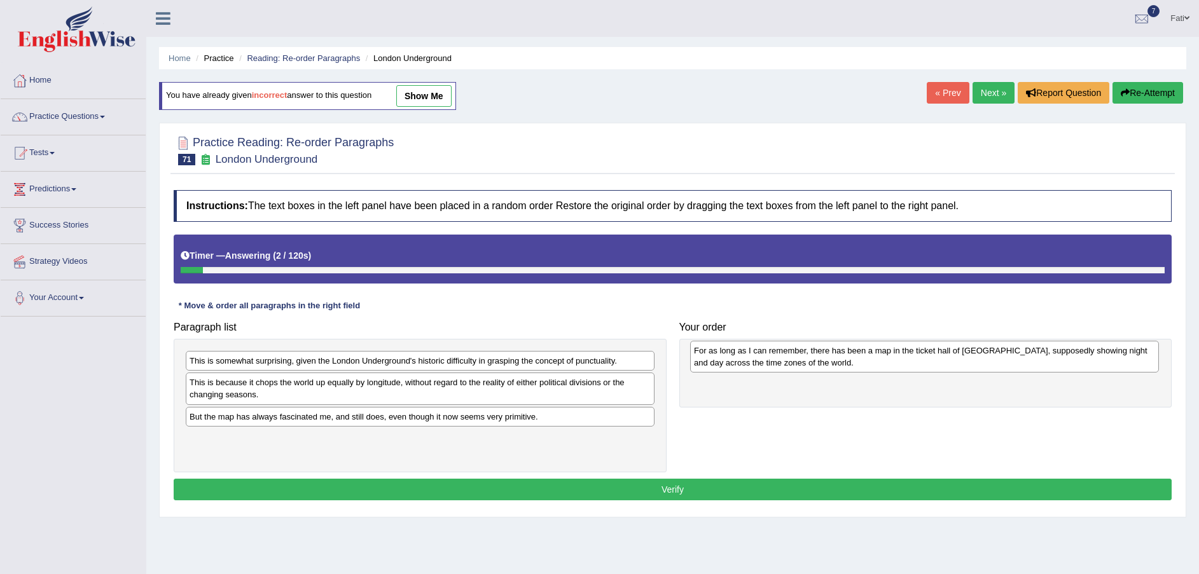
drag, startPoint x: 278, startPoint y: 426, endPoint x: 783, endPoint y: 359, distance: 509.4
click at [783, 359] on div "For as long as I can remember, there has been a map in the ticket hall of [GEOG…" at bounding box center [924, 357] width 469 height 32
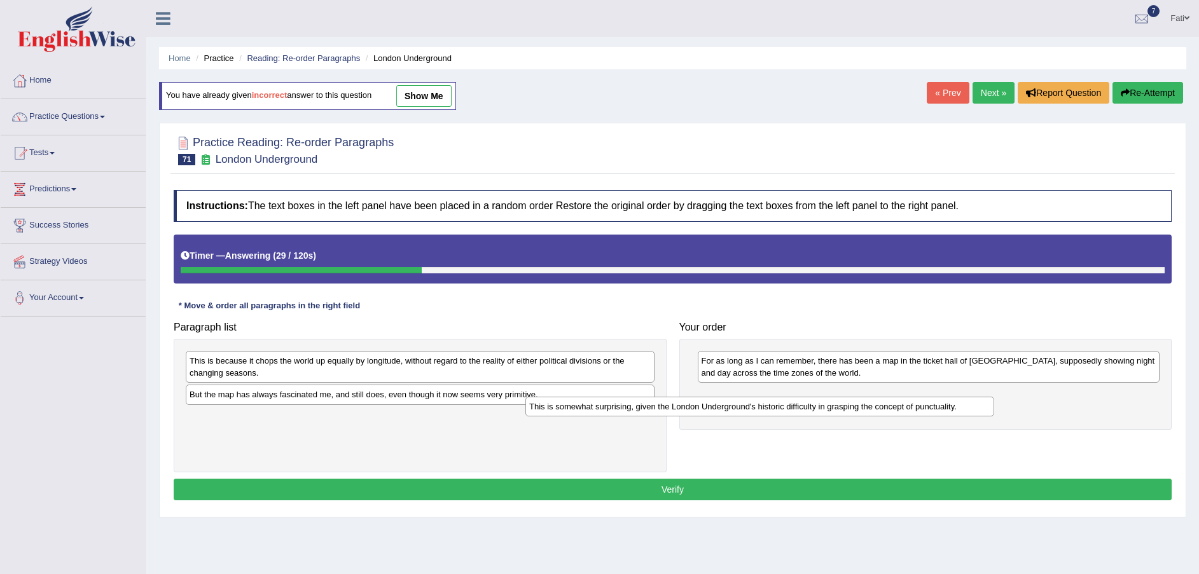
drag, startPoint x: 409, startPoint y: 365, endPoint x: 873, endPoint y: 408, distance: 466.3
click at [864, 410] on div "This is somewhat surprising, given the London Underground's historic difficulty…" at bounding box center [759, 407] width 469 height 20
drag, startPoint x: 873, startPoint y: 408, endPoint x: 889, endPoint y: 406, distance: 15.3
click at [889, 406] on div "This is somewhat surprising, given the London Underground's historic difficulty…" at bounding box center [882, 404] width 469 height 20
click at [889, 406] on div "Paragraph list This is somewhat surprising, given the London Underground's hist…" at bounding box center [672, 394] width 1011 height 157
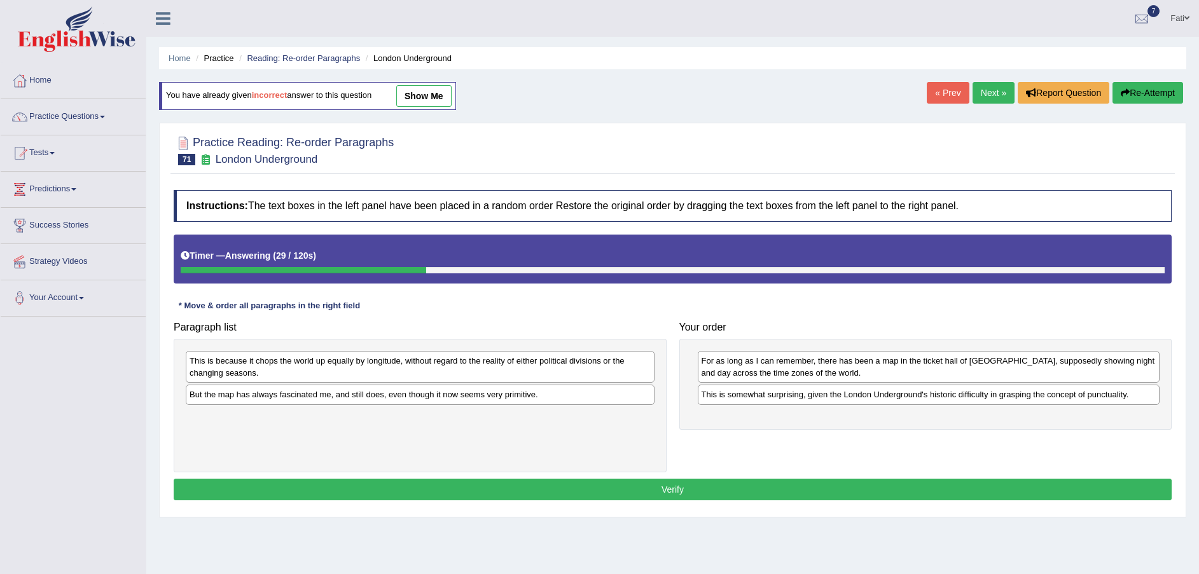
click at [889, 406] on div "For as long as I can remember, there has been a map in the ticket hall of Picca…" at bounding box center [925, 384] width 493 height 90
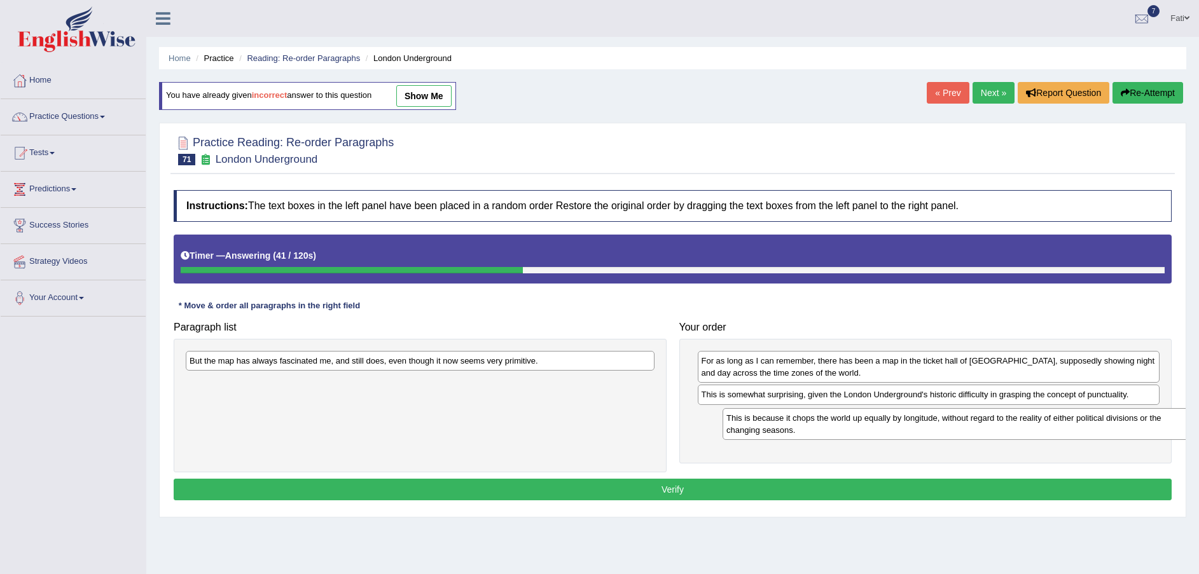
drag, startPoint x: 592, startPoint y: 376, endPoint x: 1127, endPoint y: 434, distance: 538.1
click at [1127, 434] on div "This is because it chops the world up equally by longitude, without regard to t…" at bounding box center [957, 424] width 469 height 32
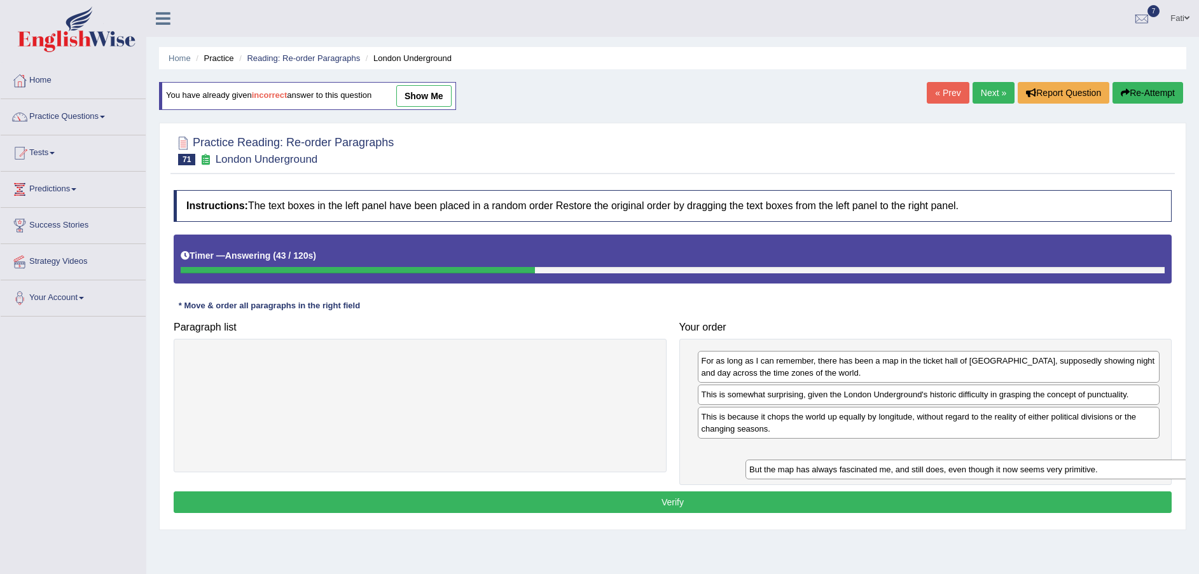
drag, startPoint x: 567, startPoint y: 366, endPoint x: 1120, endPoint y: 457, distance: 560.2
click at [1120, 460] on div "But the map has always fascinated me, and still does, even though it now seems …" at bounding box center [980, 470] width 469 height 20
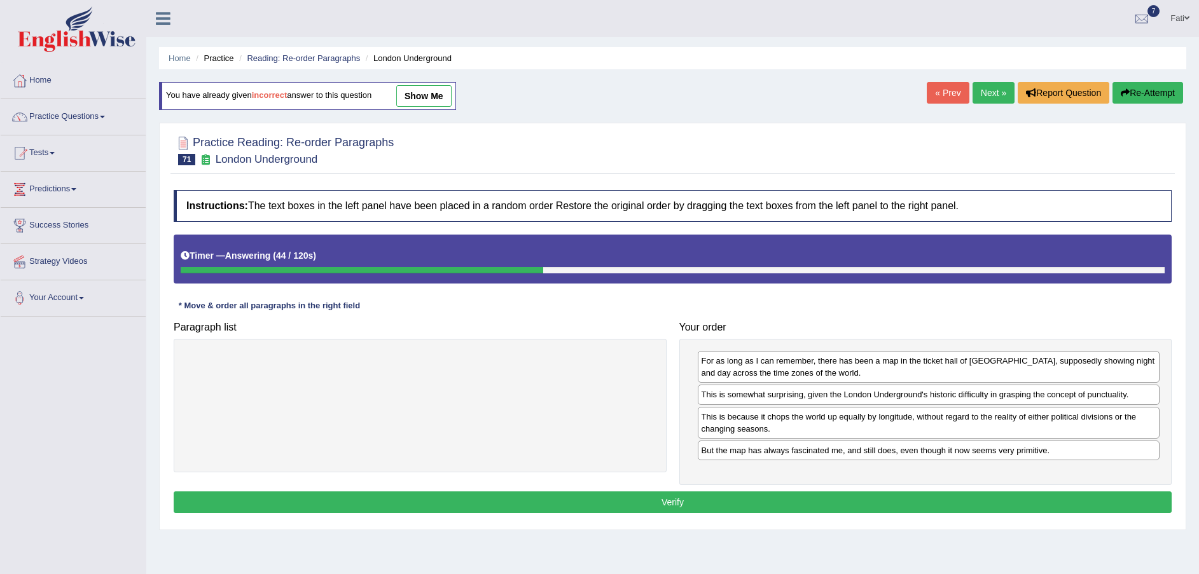
click at [995, 501] on button "Verify" at bounding box center [673, 503] width 998 height 22
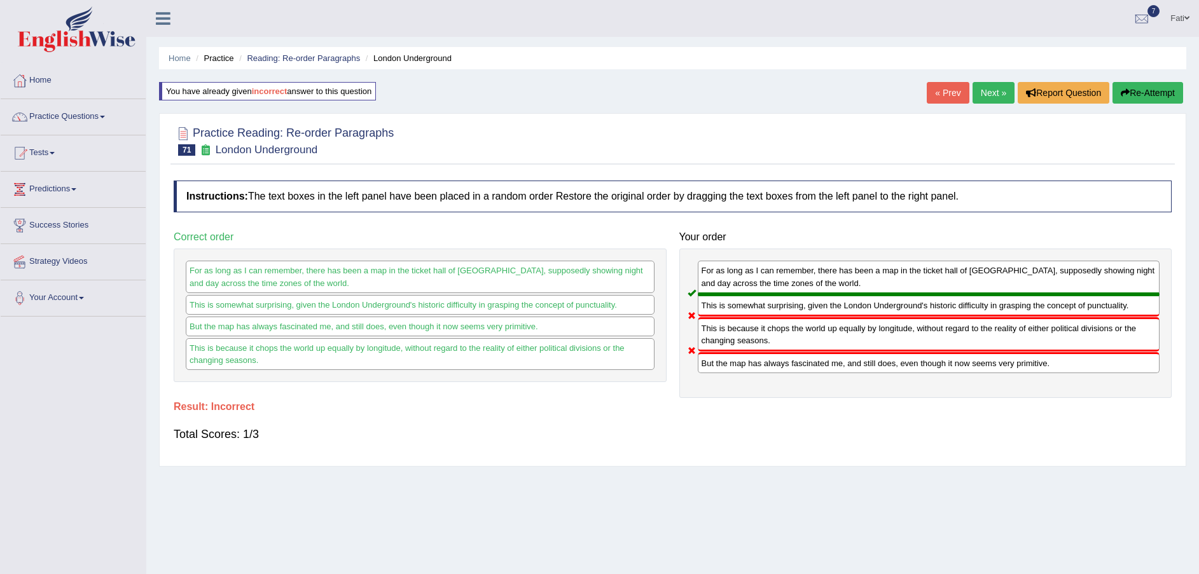
click at [1168, 96] on button "Re-Attempt" at bounding box center [1148, 93] width 71 height 22
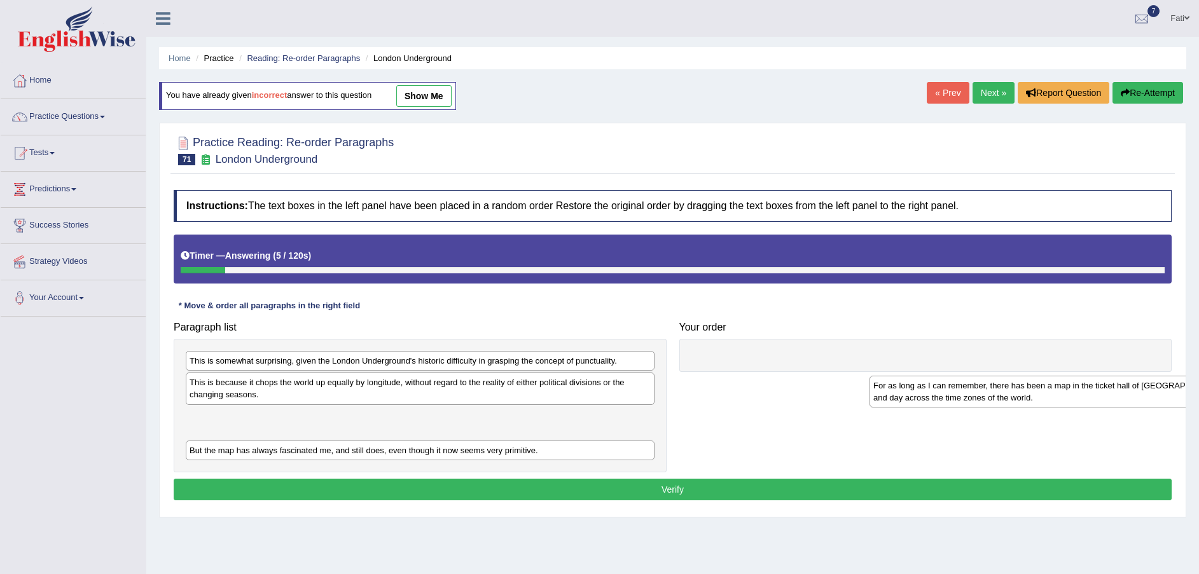
drag, startPoint x: 308, startPoint y: 428, endPoint x: 824, endPoint y: 370, distance: 519.7
click at [870, 376] on div "For as long as I can remember, there has been a map in the ticket hall of [GEOG…" at bounding box center [1104, 392] width 469 height 32
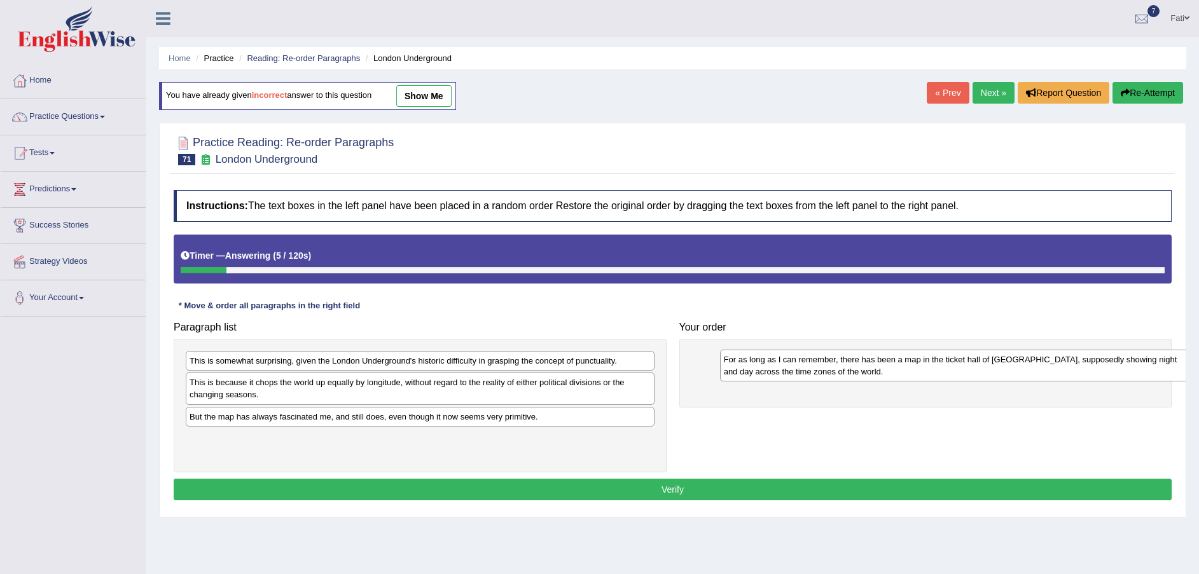
drag, startPoint x: 824, startPoint y: 370, endPoint x: 807, endPoint y: 374, distance: 18.2
click at [817, 371] on div "For as long as I can remember, there has been a map in the ticket hall of [GEOG…" at bounding box center [954, 366] width 469 height 32
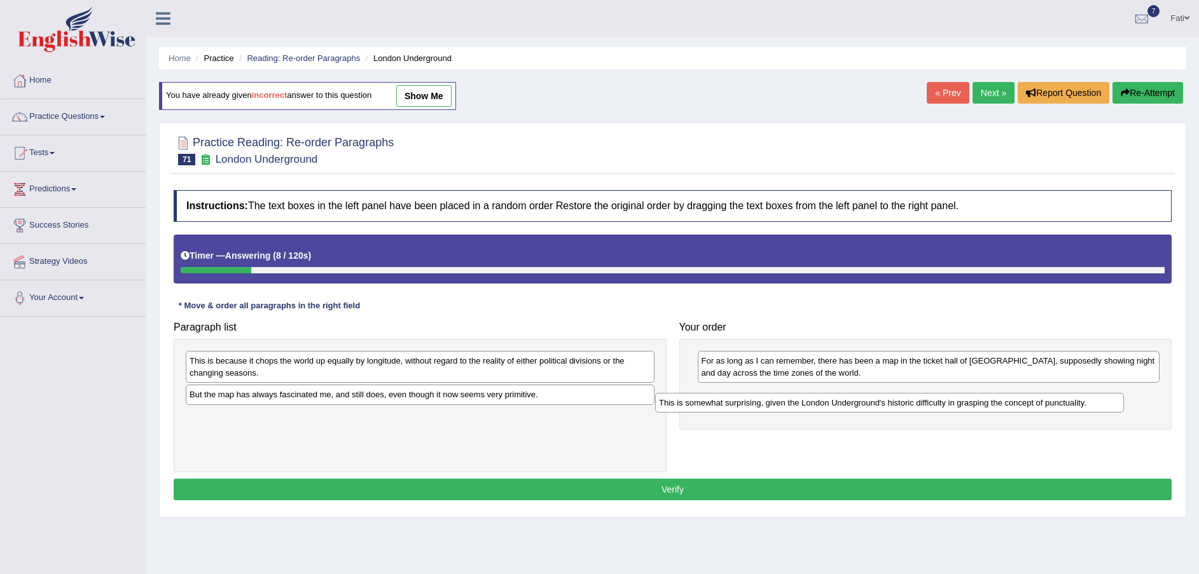
drag, startPoint x: 471, startPoint y: 357, endPoint x: 941, endPoint y: 398, distance: 472.5
click at [941, 398] on div "This is somewhat surprising, given the London Underground's historic difficulty…" at bounding box center [889, 403] width 469 height 20
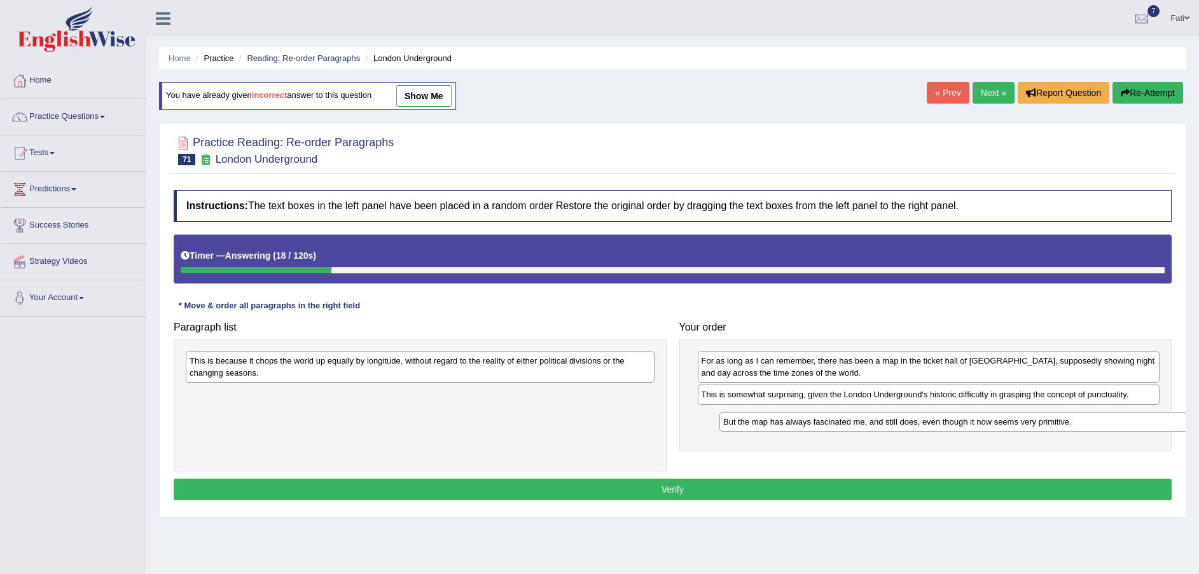
drag, startPoint x: 441, startPoint y: 400, endPoint x: 975, endPoint y: 427, distance: 534.4
click at [975, 427] on div "But the map has always fascinated me, and still does, even though it now seems …" at bounding box center [953, 422] width 469 height 20
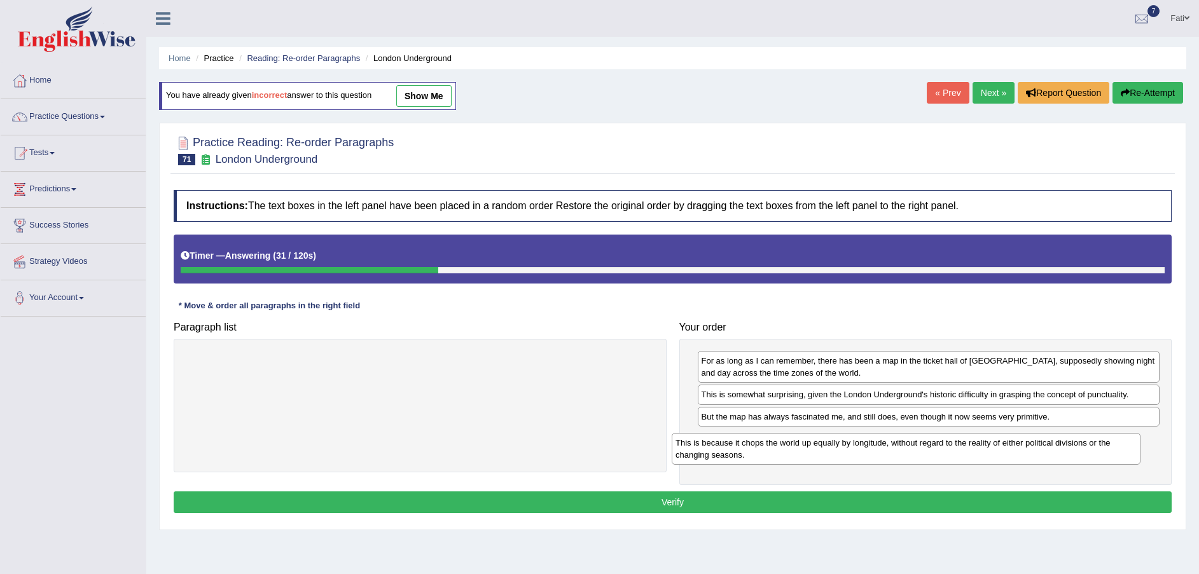
drag, startPoint x: 509, startPoint y: 377, endPoint x: 1015, endPoint y: 455, distance: 511.6
click at [1015, 455] on div "This is because it chops the world up equally by longitude, without regard to t…" at bounding box center [906, 449] width 469 height 32
click at [675, 501] on button "Verify" at bounding box center [673, 503] width 998 height 22
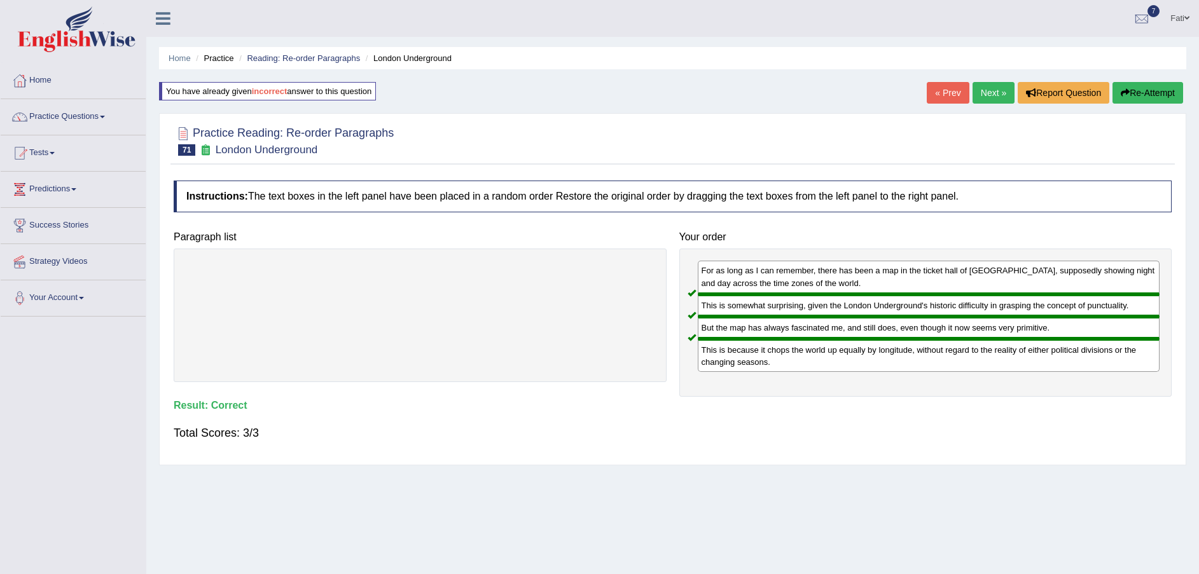
click at [993, 90] on link "Next »" at bounding box center [994, 93] width 42 height 22
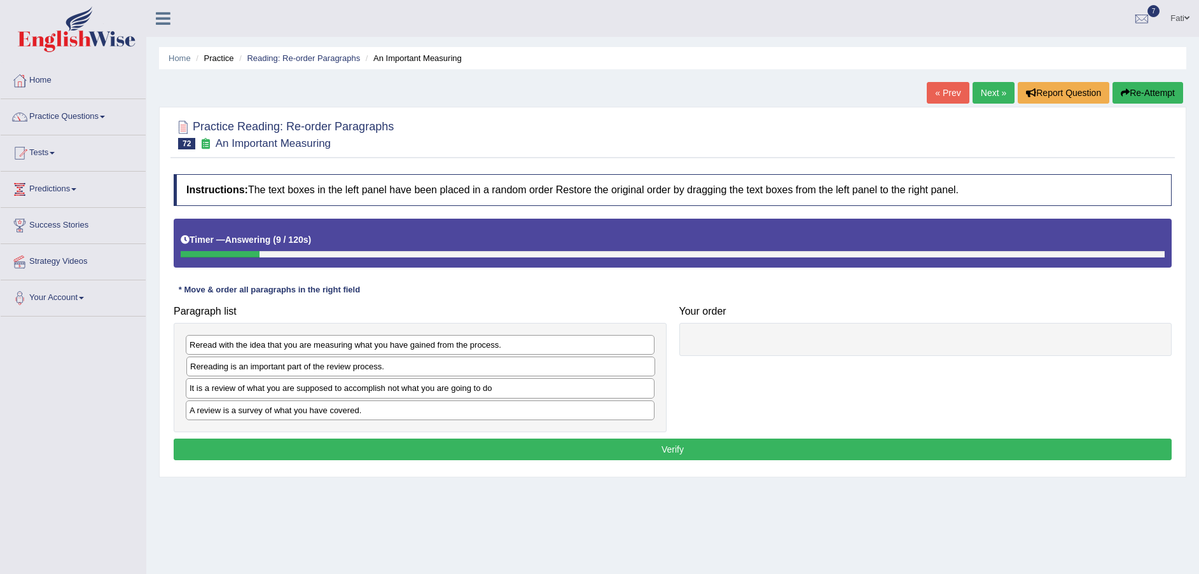
click at [289, 373] on div "Rereading is an important part of the review process." at bounding box center [420, 367] width 469 height 20
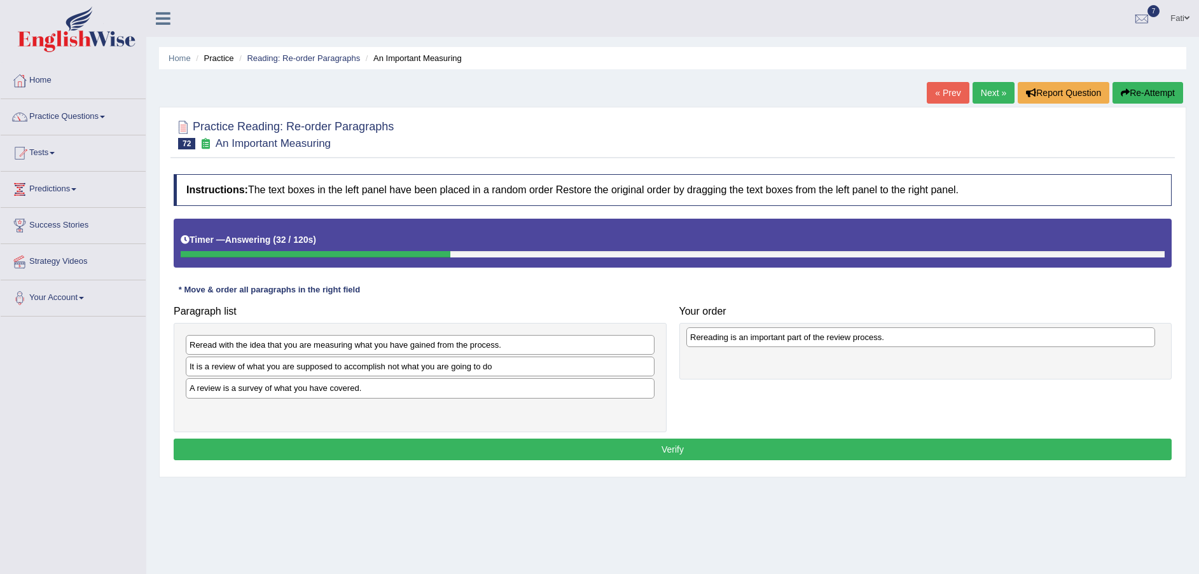
drag, startPoint x: 389, startPoint y: 374, endPoint x: 890, endPoint y: 345, distance: 501.5
click at [890, 345] on div "Rereading is an important part of the review process." at bounding box center [920, 338] width 469 height 20
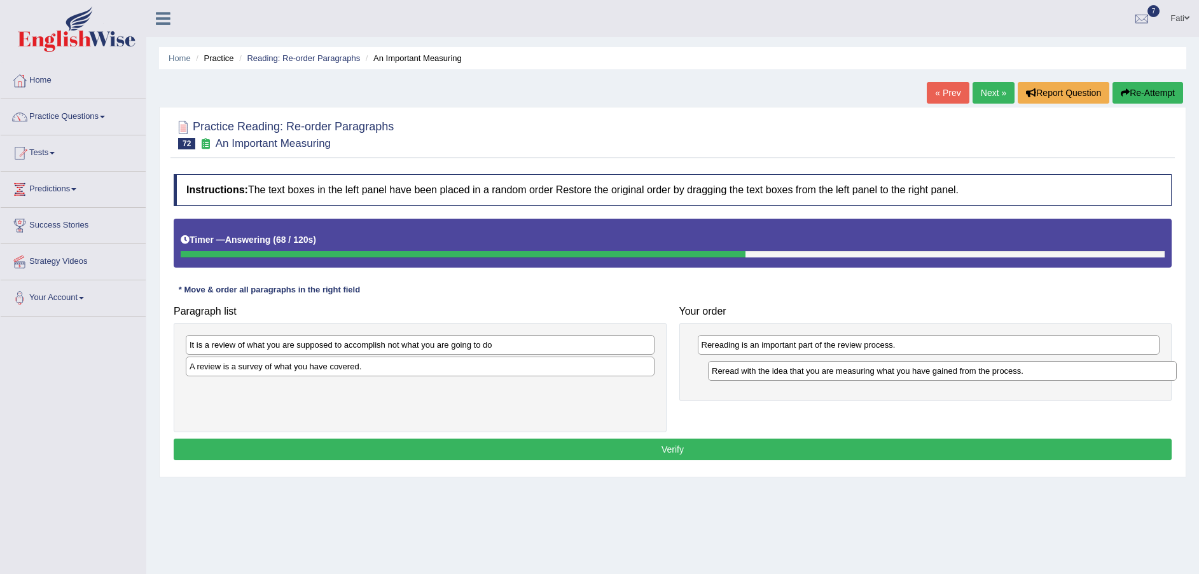
drag, startPoint x: 396, startPoint y: 352, endPoint x: 918, endPoint y: 377, distance: 522.2
click at [918, 377] on div "Reread with the idea that you are measuring what you have gained from the proce…" at bounding box center [942, 371] width 469 height 20
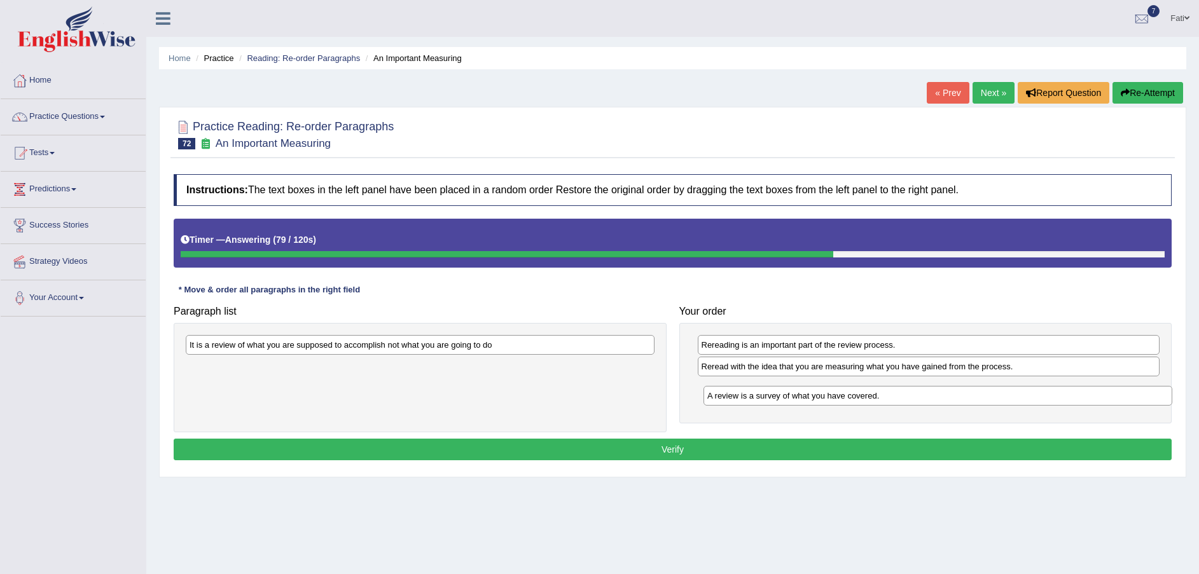
drag, startPoint x: 336, startPoint y: 371, endPoint x: 851, endPoint y: 401, distance: 516.1
click at [851, 401] on div "A review is a survey of what you have covered." at bounding box center [938, 396] width 469 height 20
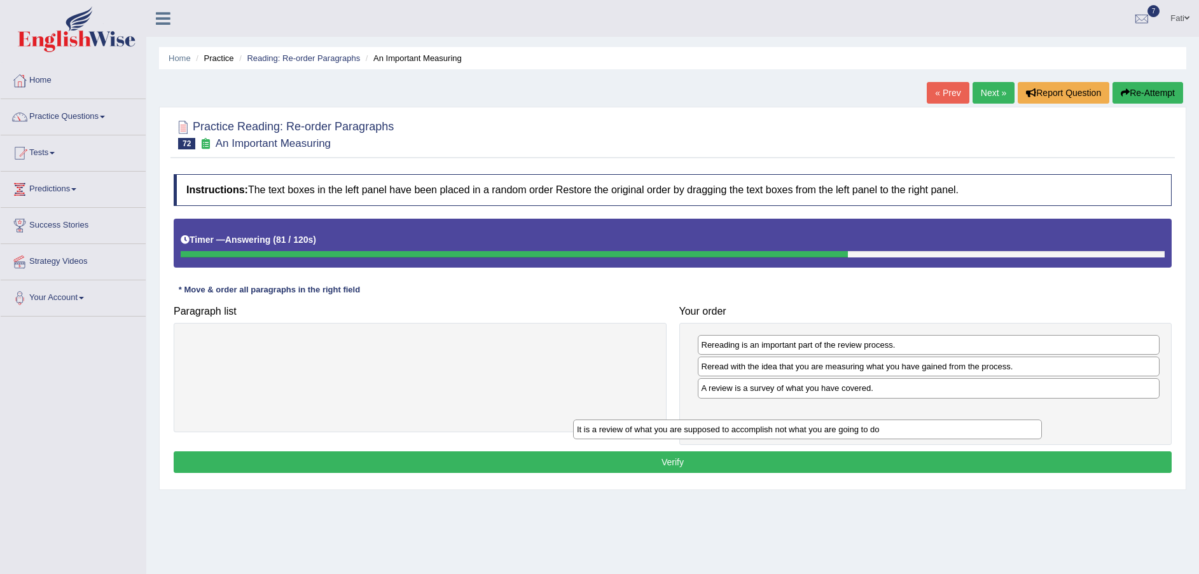
drag, startPoint x: 616, startPoint y: 349, endPoint x: 1041, endPoint y: 424, distance: 431.5
click at [1041, 424] on div "It is a review of what you are supposed to accomplish not what you are going to…" at bounding box center [807, 430] width 469 height 20
click at [901, 461] on button "Verify" at bounding box center [673, 463] width 998 height 22
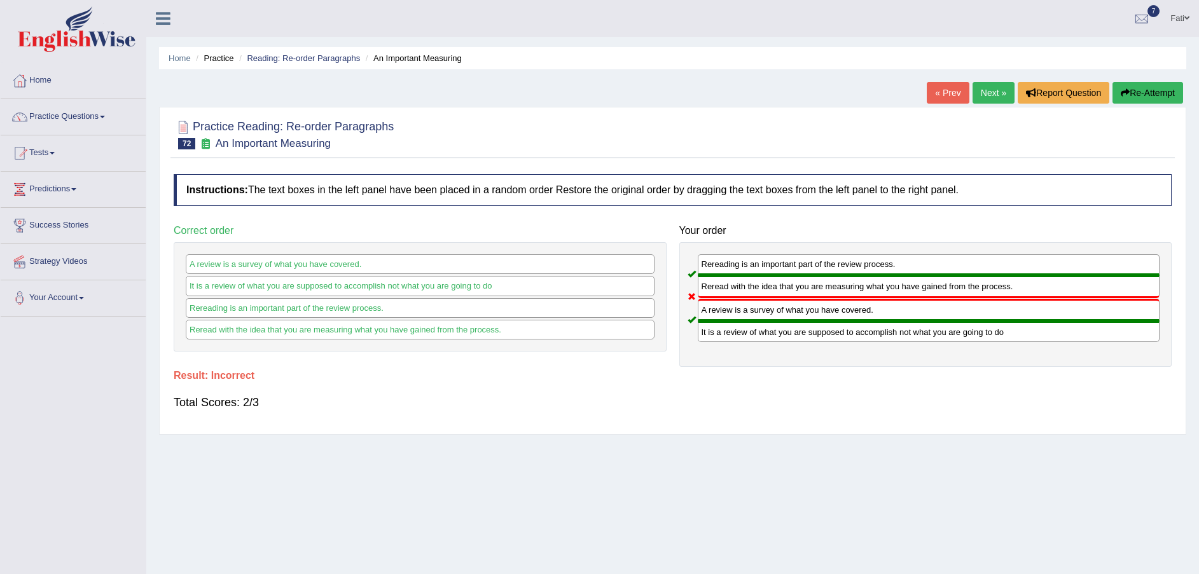
click at [1151, 95] on button "Re-Attempt" at bounding box center [1148, 93] width 71 height 22
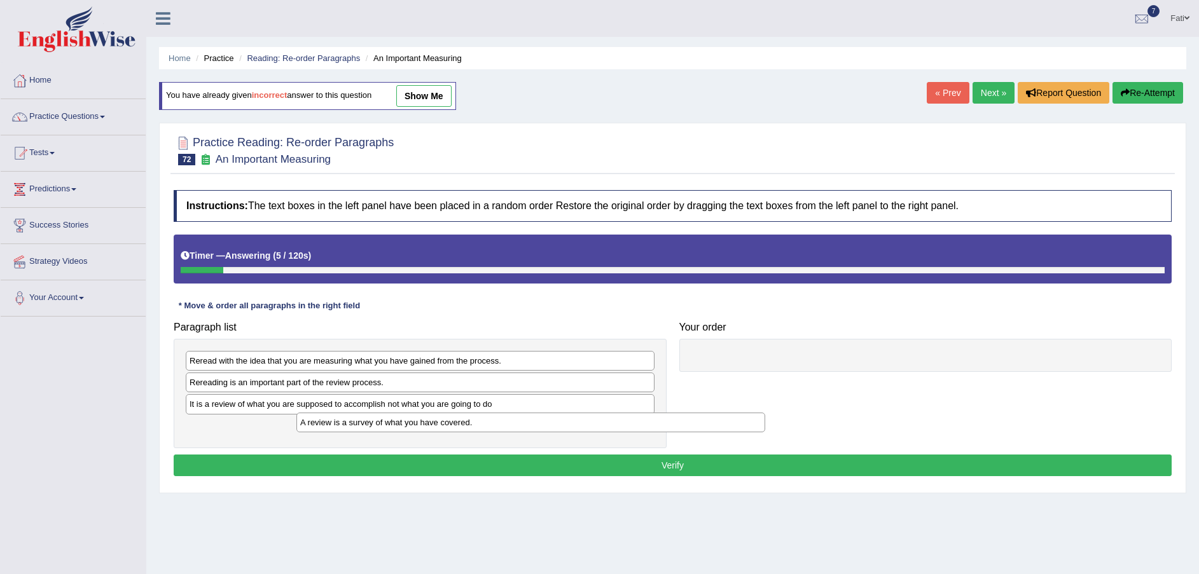
drag, startPoint x: 303, startPoint y: 431, endPoint x: 669, endPoint y: 410, distance: 366.3
click at [515, 425] on div "A review is a survey of what you have covered." at bounding box center [530, 423] width 469 height 20
drag, startPoint x: 669, startPoint y: 410, endPoint x: 672, endPoint y: 349, distance: 61.1
drag, startPoint x: 489, startPoint y: 431, endPoint x: 973, endPoint y: 380, distance: 486.7
click at [973, 380] on div "A review is a survey of what you have covered." at bounding box center [906, 387] width 469 height 20
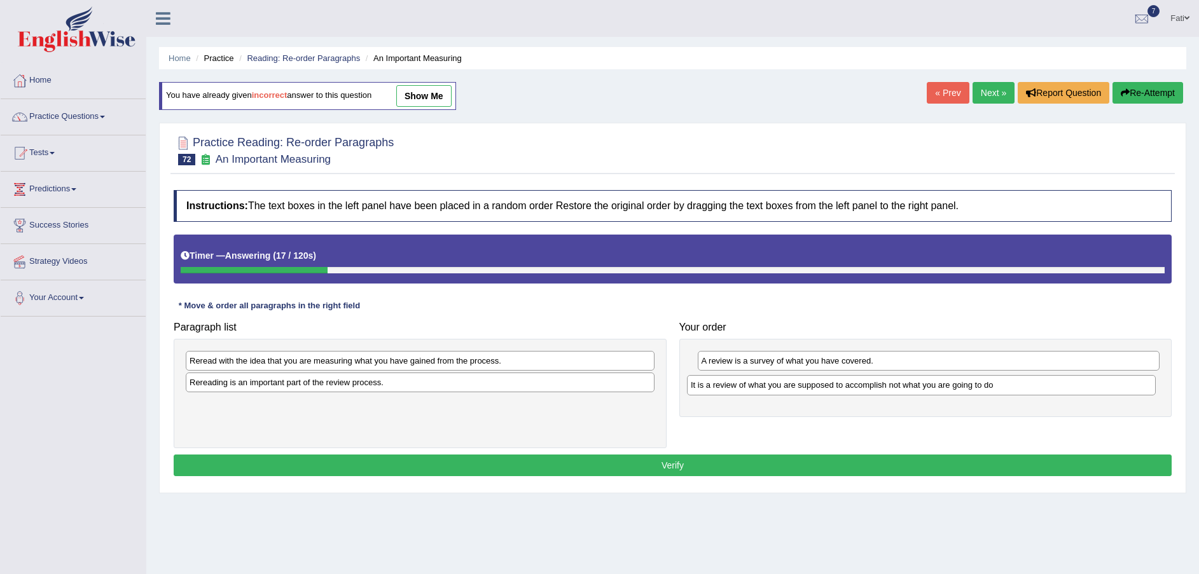
drag, startPoint x: 366, startPoint y: 412, endPoint x: 867, endPoint y: 392, distance: 501.6
click at [867, 392] on div "It is a review of what you are supposed to accomplish not what you are going to…" at bounding box center [921, 385] width 469 height 20
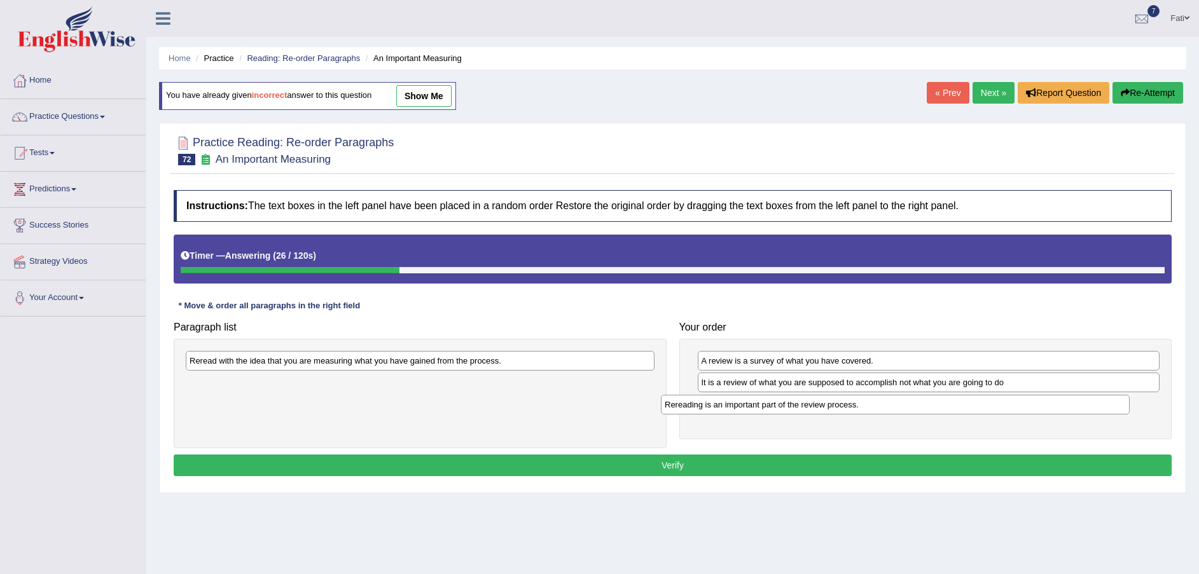
drag, startPoint x: 424, startPoint y: 392, endPoint x: 901, endPoint y: 415, distance: 477.6
click at [903, 415] on div "Rereading is an important part of the review process." at bounding box center [895, 405] width 469 height 20
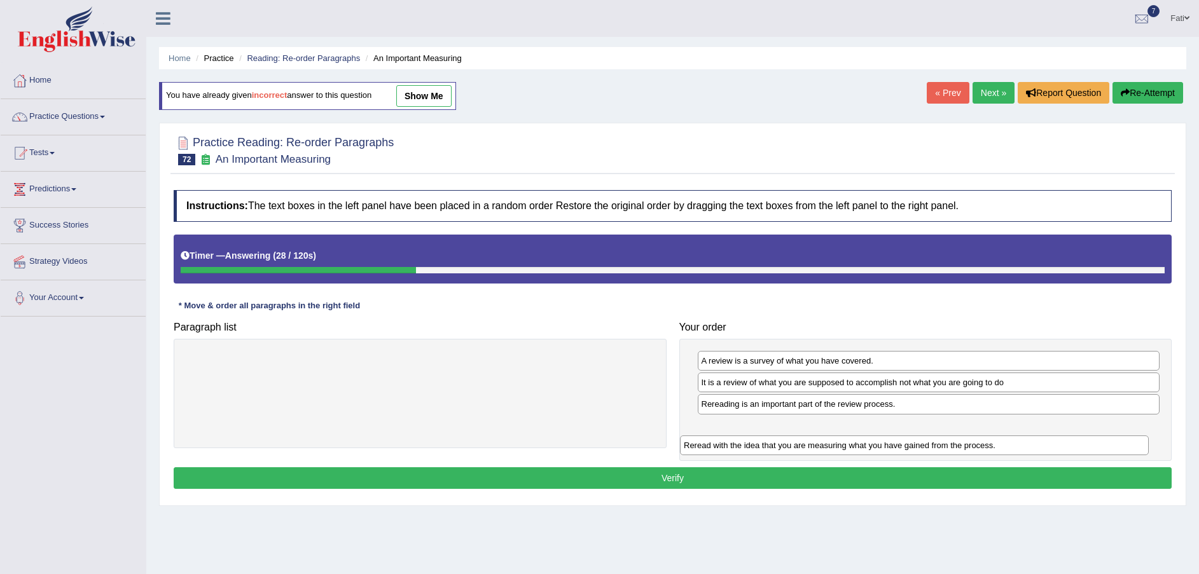
drag, startPoint x: 495, startPoint y: 363, endPoint x: 988, endPoint y: 448, distance: 500.9
click at [988, 448] on div "Reread with the idea that you are measuring what you have gained from the proce…" at bounding box center [914, 446] width 469 height 20
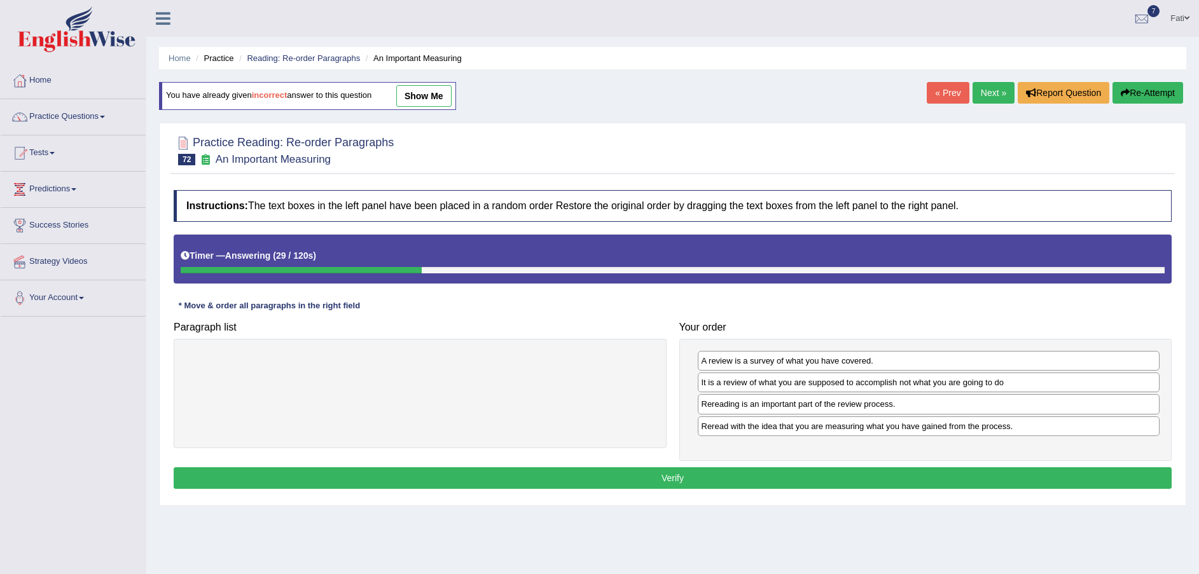
click at [869, 485] on button "Verify" at bounding box center [673, 479] width 998 height 22
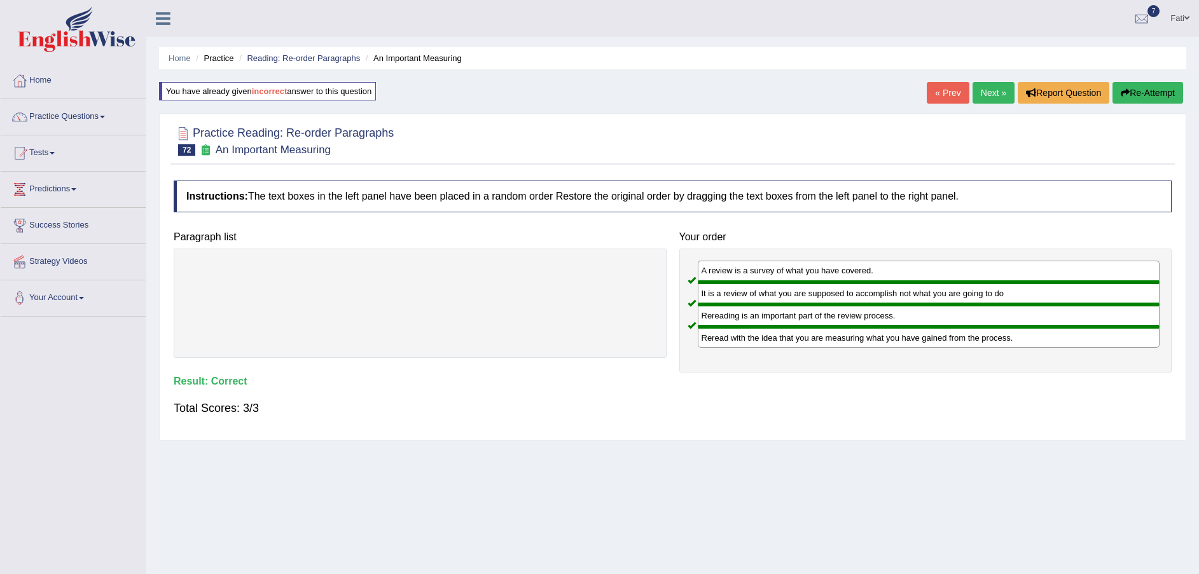
click at [994, 96] on link "Next »" at bounding box center [994, 93] width 42 height 22
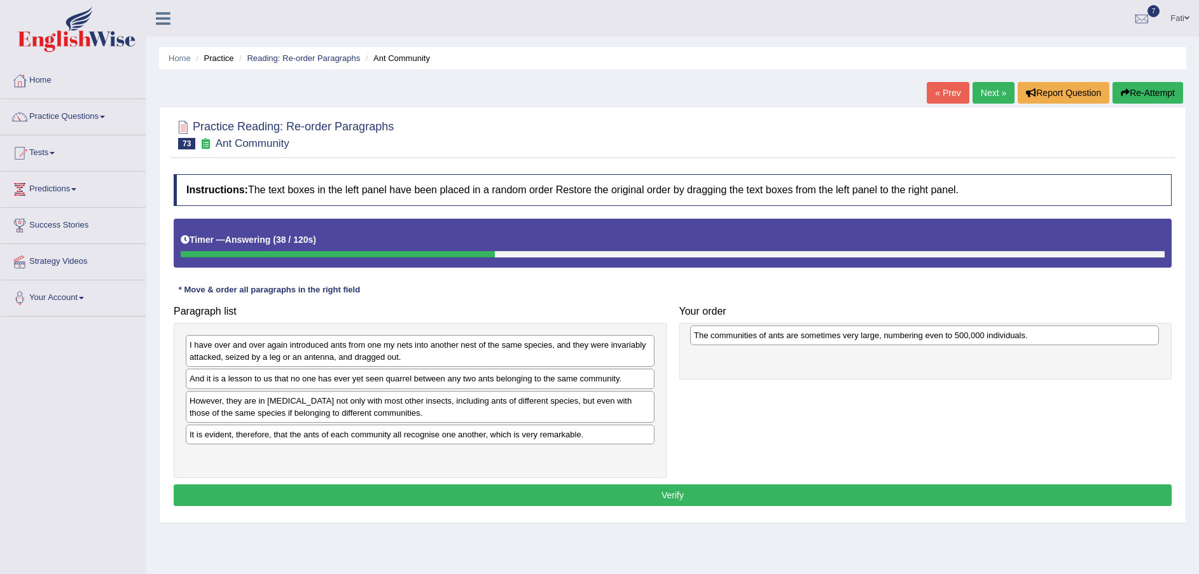
drag, startPoint x: 286, startPoint y: 407, endPoint x: 783, endPoint y: 348, distance: 500.9
click at [786, 345] on div "The communities of ants are sometimes very large, numbering even to 500,000 ind…" at bounding box center [924, 336] width 469 height 20
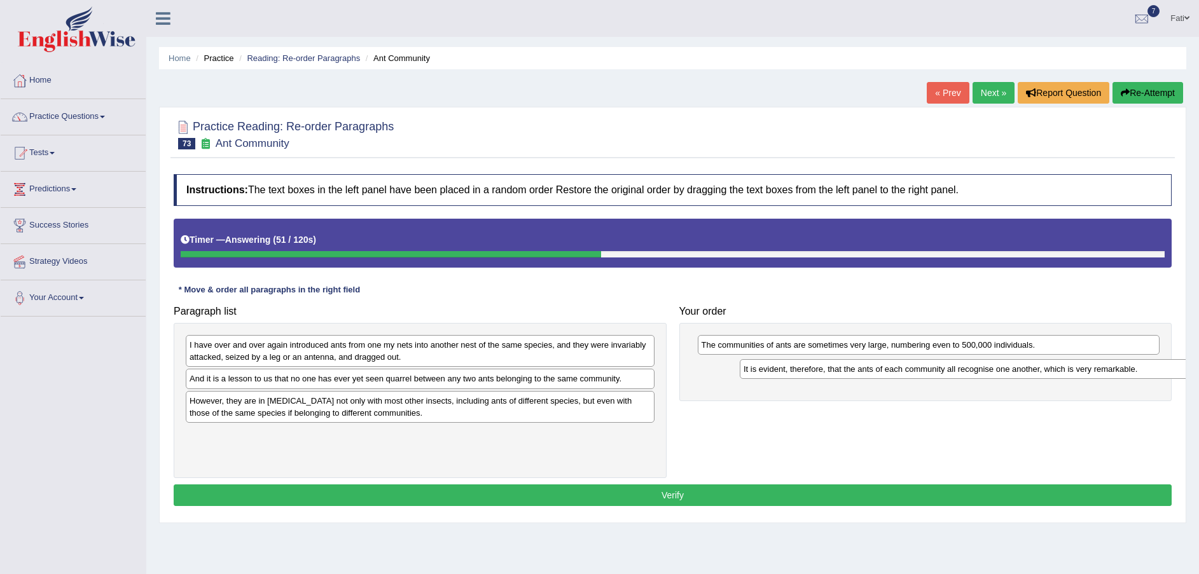
drag, startPoint x: 347, startPoint y: 440, endPoint x: 877, endPoint y: 375, distance: 533.8
click at [879, 374] on div "It is evident, therefore, that the ants of each community all recognise one ano…" at bounding box center [974, 369] width 469 height 20
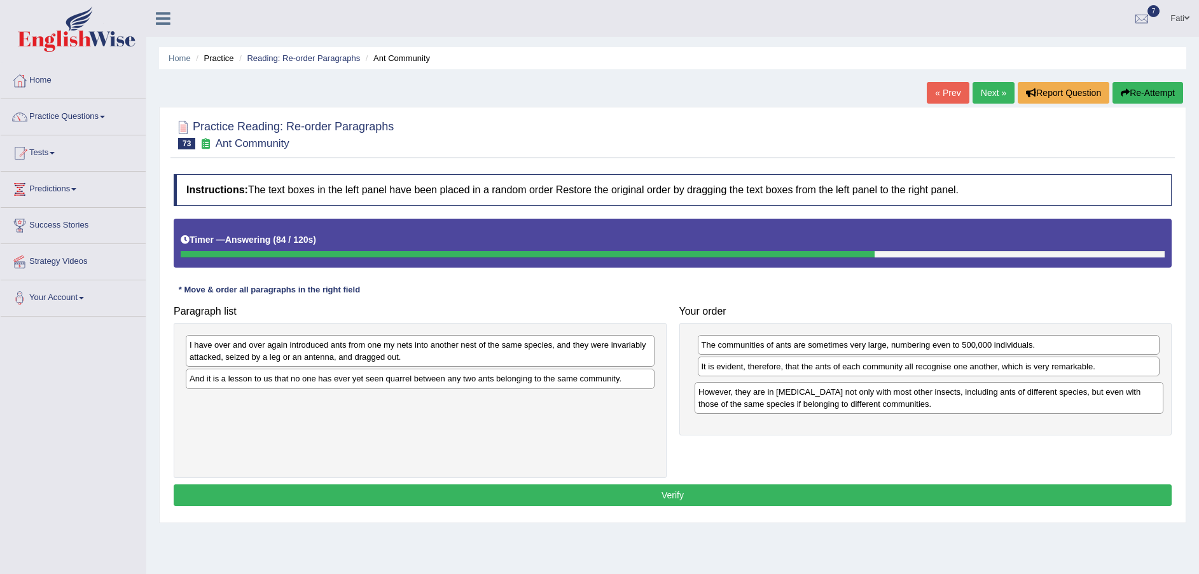
drag, startPoint x: 296, startPoint y: 415, endPoint x: 805, endPoint y: 406, distance: 509.6
click at [805, 406] on div "However, they are in [MEDICAL_DATA] not only with most other insects, including…" at bounding box center [929, 398] width 469 height 32
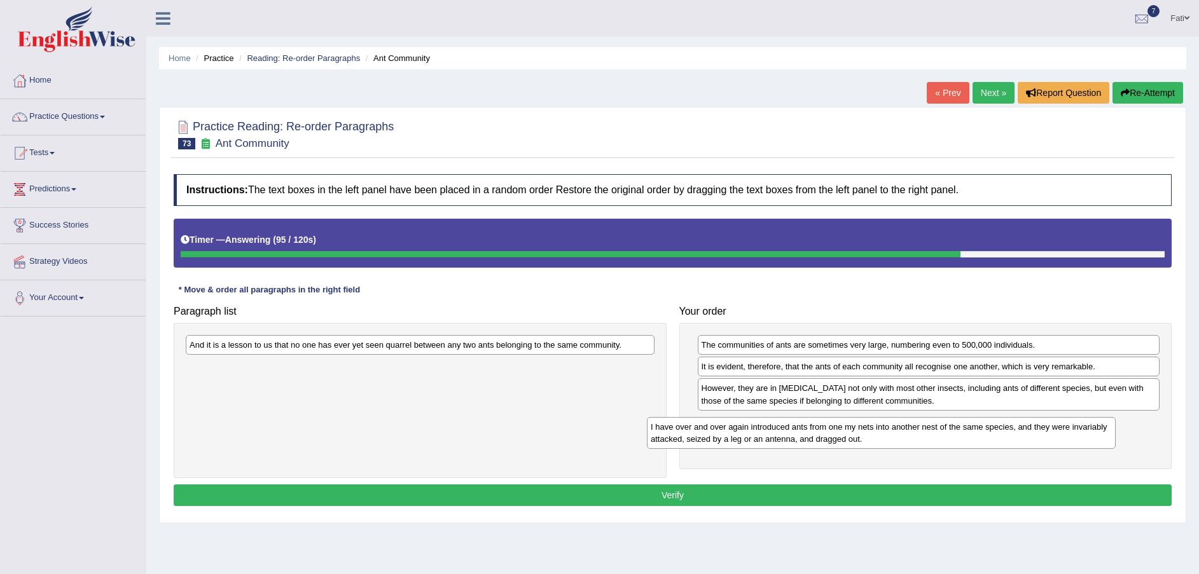
drag, startPoint x: 415, startPoint y: 361, endPoint x: 872, endPoint y: 443, distance: 464.7
click at [872, 443] on div "I have over and over again introduced ants from one my nets into another nest o…" at bounding box center [881, 433] width 469 height 32
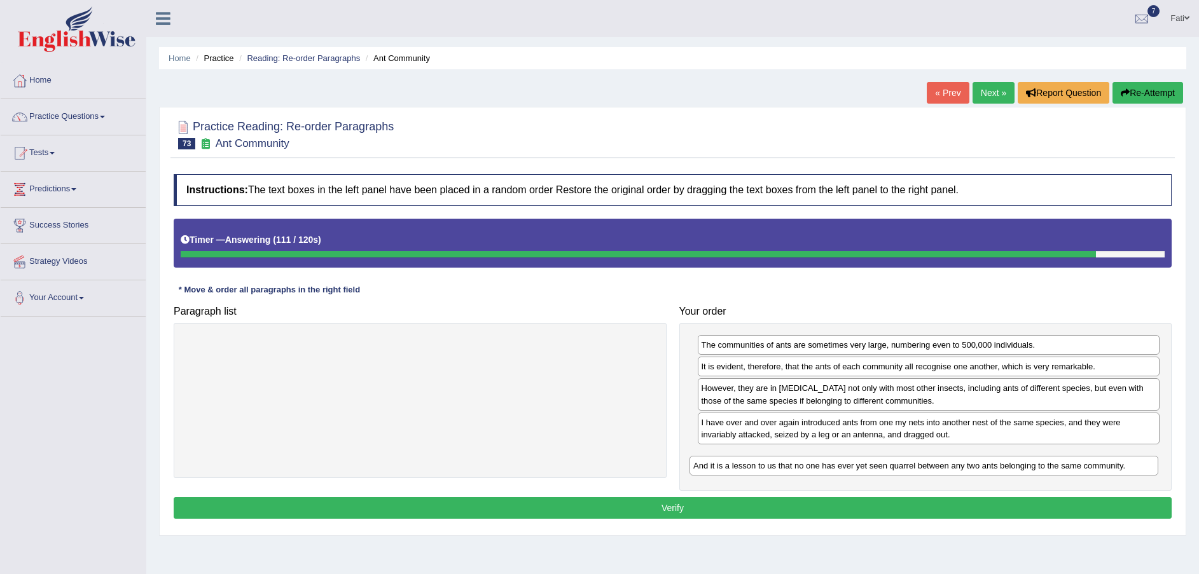
drag, startPoint x: 475, startPoint y: 351, endPoint x: 977, endPoint y: 474, distance: 516.7
click at [976, 474] on div "And it is a lesson to us that no one has ever yet seen quarrel between any two …" at bounding box center [924, 466] width 469 height 20
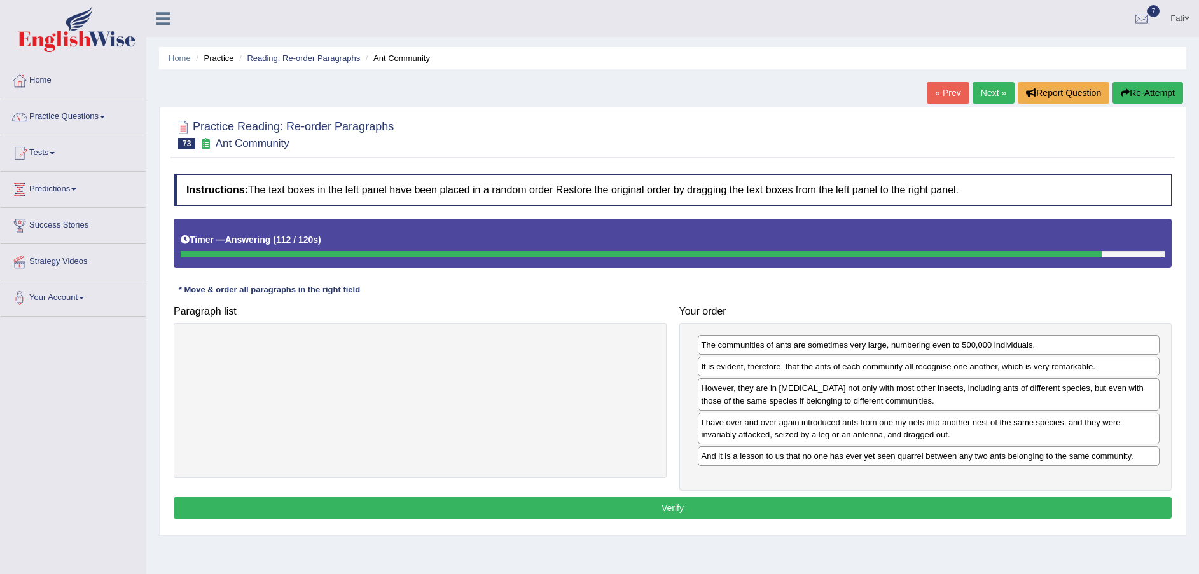
click at [951, 502] on button "Verify" at bounding box center [673, 508] width 998 height 22
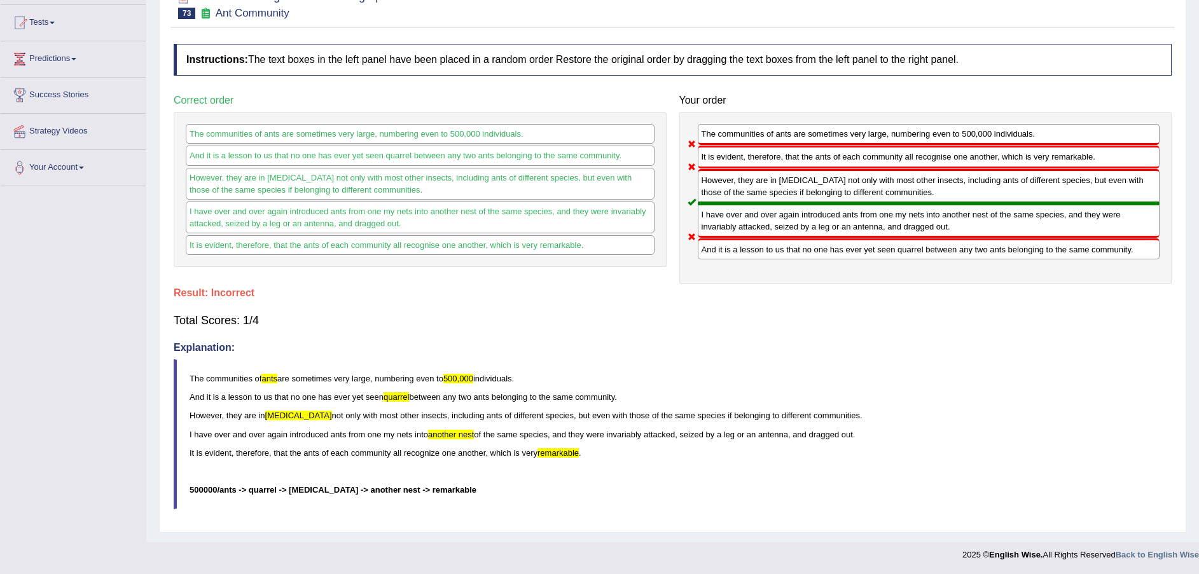
scroll to position [35, 0]
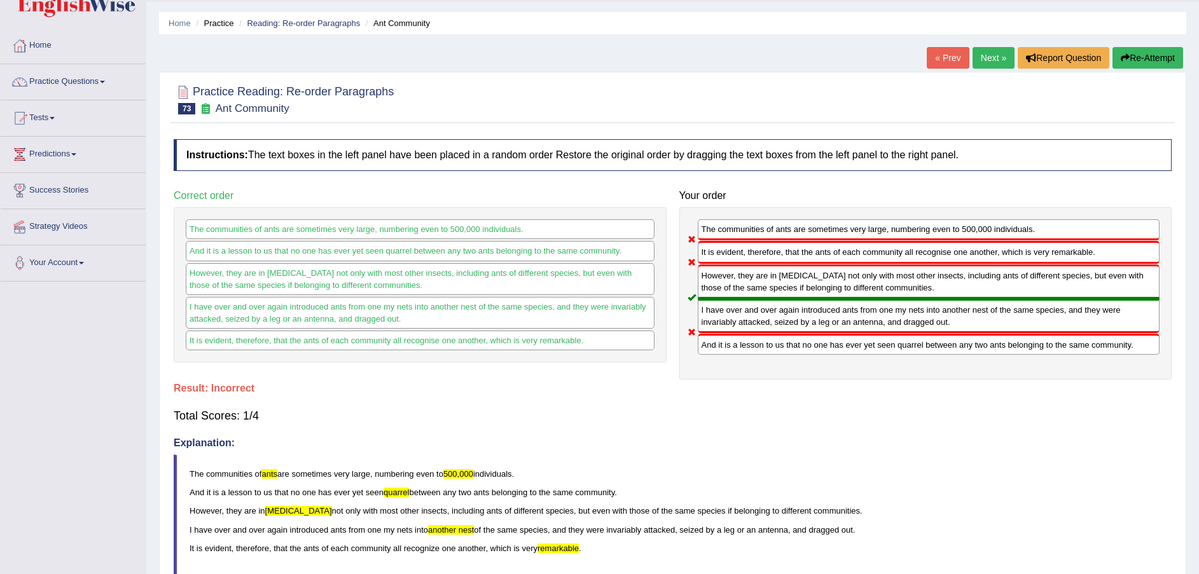
click at [1160, 66] on button "Re-Attempt" at bounding box center [1148, 58] width 71 height 22
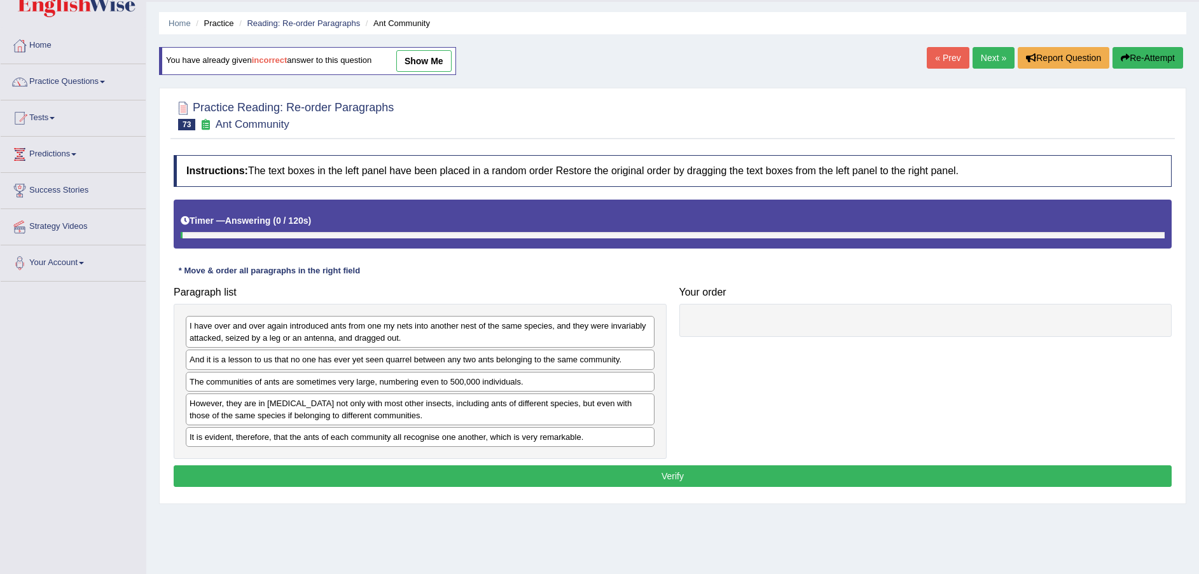
scroll to position [35, 0]
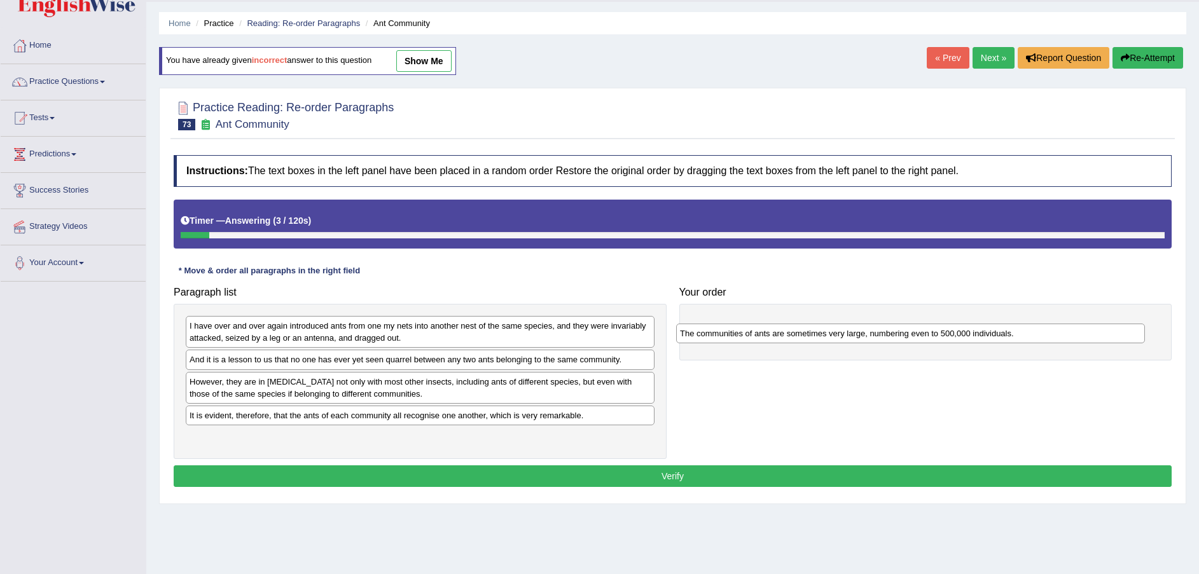
drag, startPoint x: 262, startPoint y: 384, endPoint x: 755, endPoint y: 334, distance: 495.5
click at [755, 334] on div "The communities of ants are sometimes very large, numbering even to 500,000 ind…" at bounding box center [910, 334] width 469 height 20
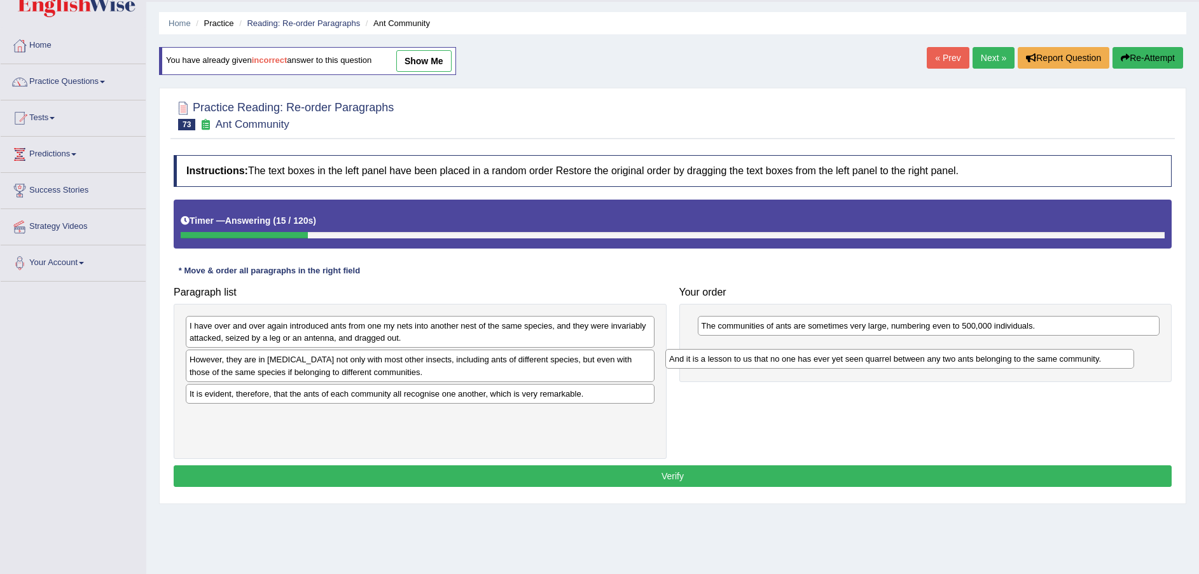
drag, startPoint x: 403, startPoint y: 363, endPoint x: 883, endPoint y: 362, distance: 480.3
click at [883, 362] on div "And it is a lesson to us that no one has ever yet seen quarrel between any two …" at bounding box center [899, 359] width 469 height 20
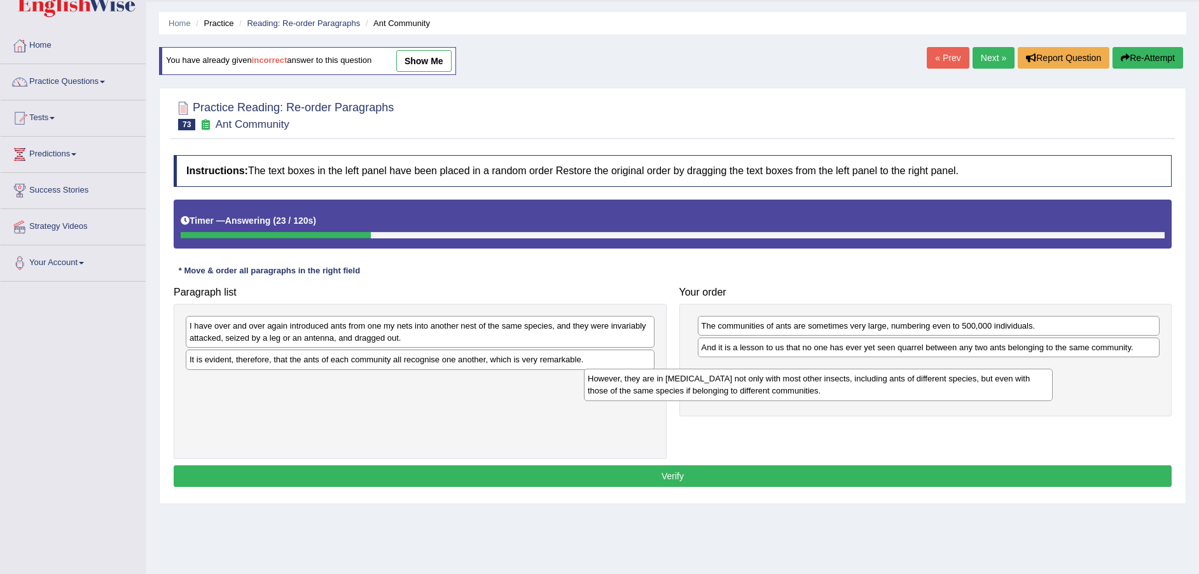
drag, startPoint x: 338, startPoint y: 370, endPoint x: 835, endPoint y: 389, distance: 496.5
click at [805, 389] on div "However, they are in hostility not only with most other insects, including ants…" at bounding box center [818, 385] width 469 height 32
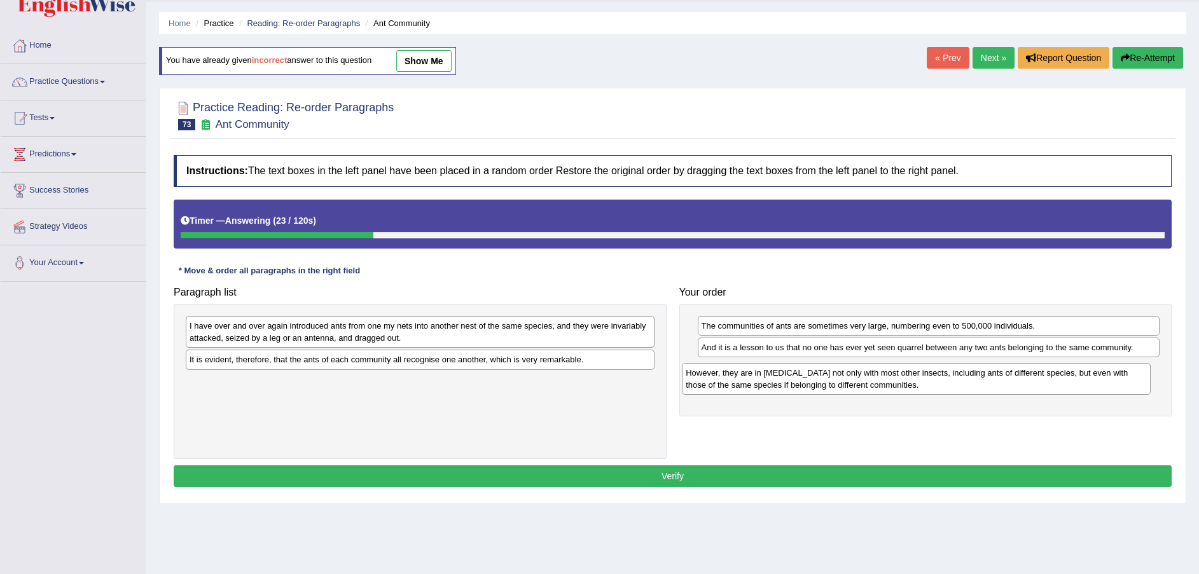
drag, startPoint x: 835, startPoint y: 389, endPoint x: 889, endPoint y: 384, distance: 54.9
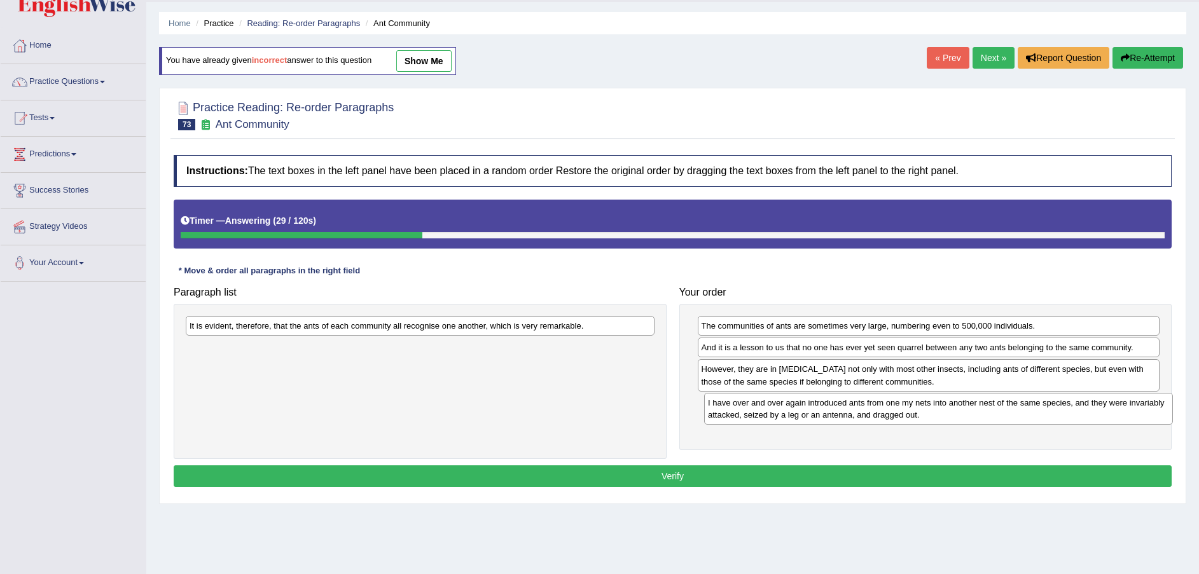
drag, startPoint x: 352, startPoint y: 338, endPoint x: 877, endPoint y: 417, distance: 530.7
click at [877, 417] on div "I have over and over again introduced ants from one my nets into another nest o…" at bounding box center [938, 409] width 469 height 32
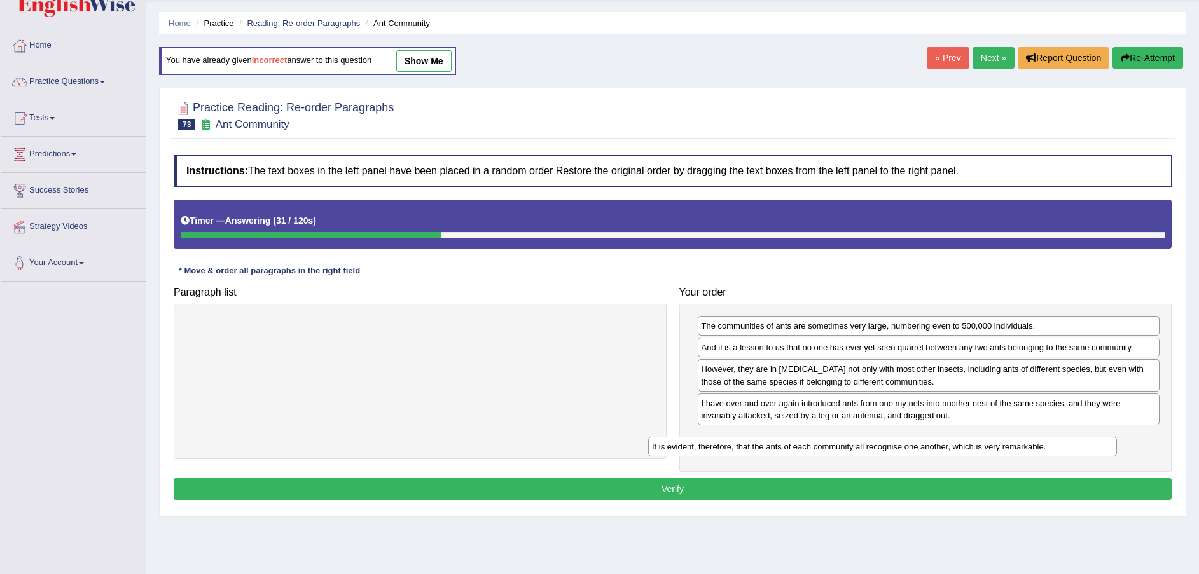
drag, startPoint x: 529, startPoint y: 331, endPoint x: 991, endPoint y: 452, distance: 477.4
click at [991, 452] on div "It is evident, therefore, that the ants of each community all recognise one ano…" at bounding box center [882, 447] width 469 height 20
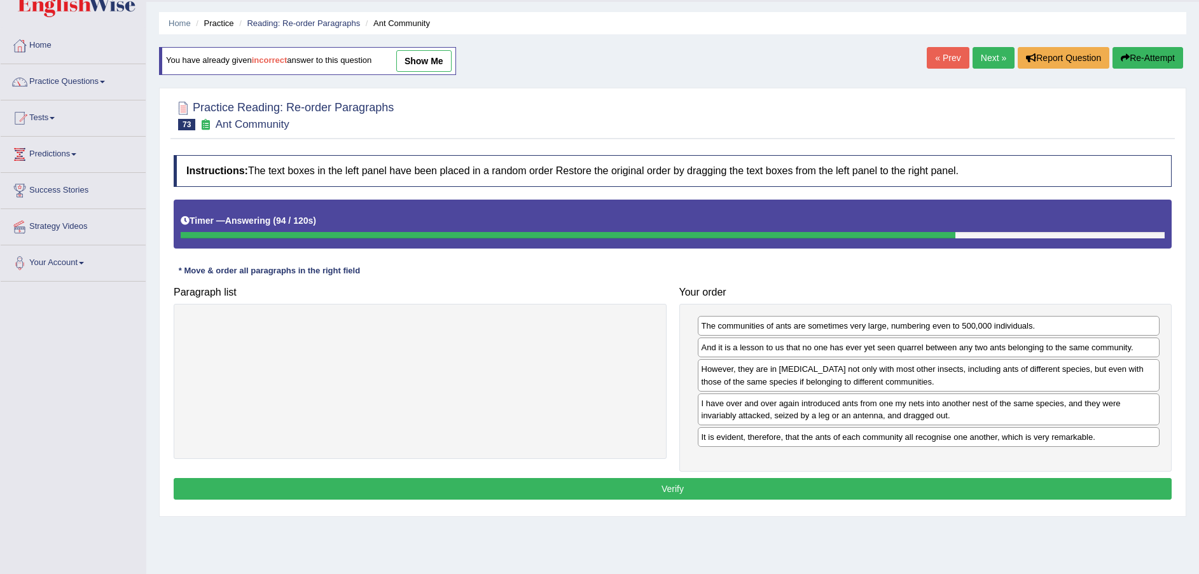
click at [859, 482] on button "Verify" at bounding box center [673, 489] width 998 height 22
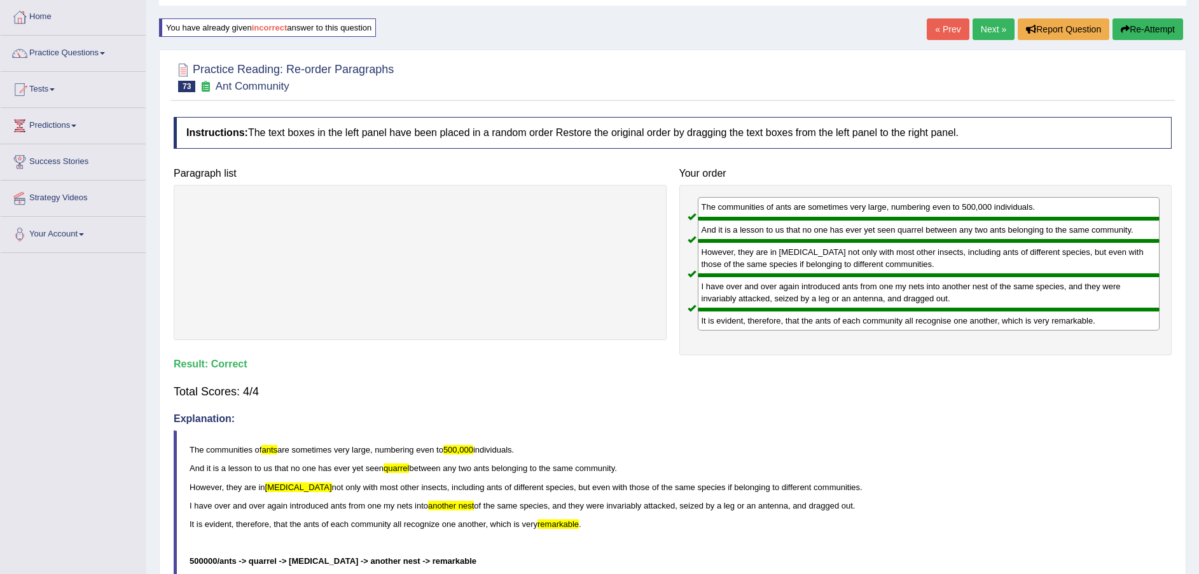
scroll to position [0, 0]
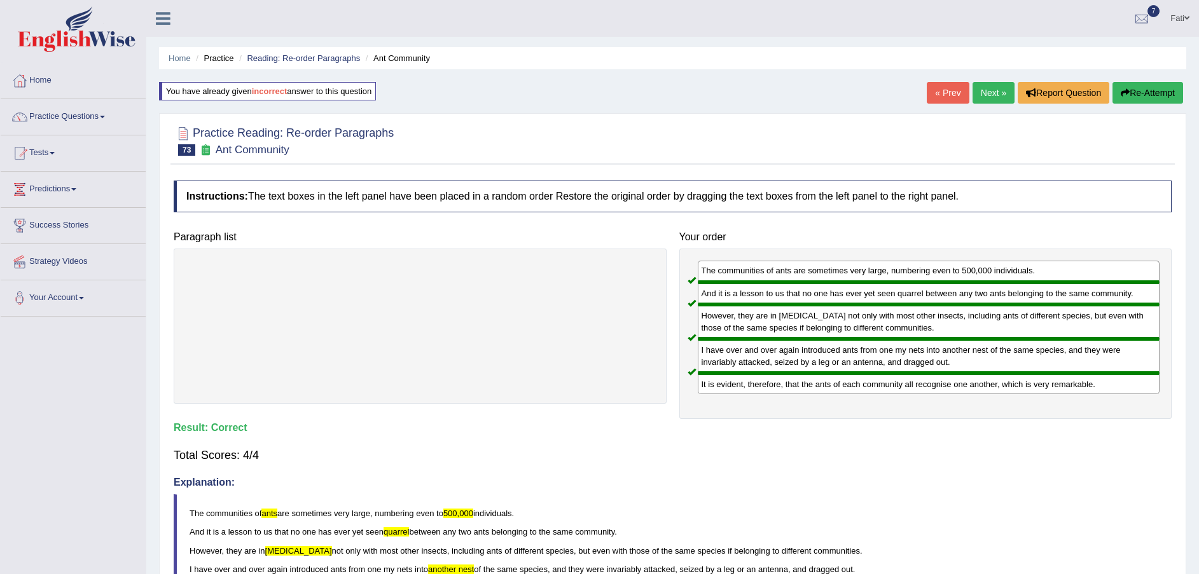
click at [989, 96] on link "Next »" at bounding box center [994, 93] width 42 height 22
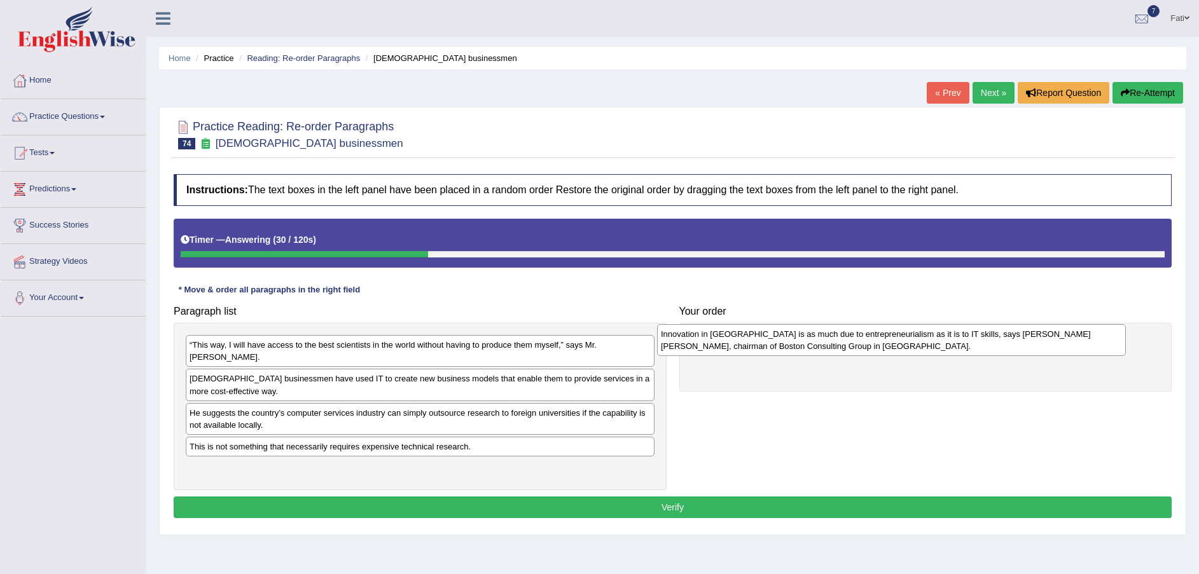
drag, startPoint x: 435, startPoint y: 349, endPoint x: 906, endPoint y: 339, distance: 471.5
click at [906, 339] on div "Innovation in [GEOGRAPHIC_DATA] is as much due to entrepreneurialism as it is t…" at bounding box center [891, 340] width 469 height 32
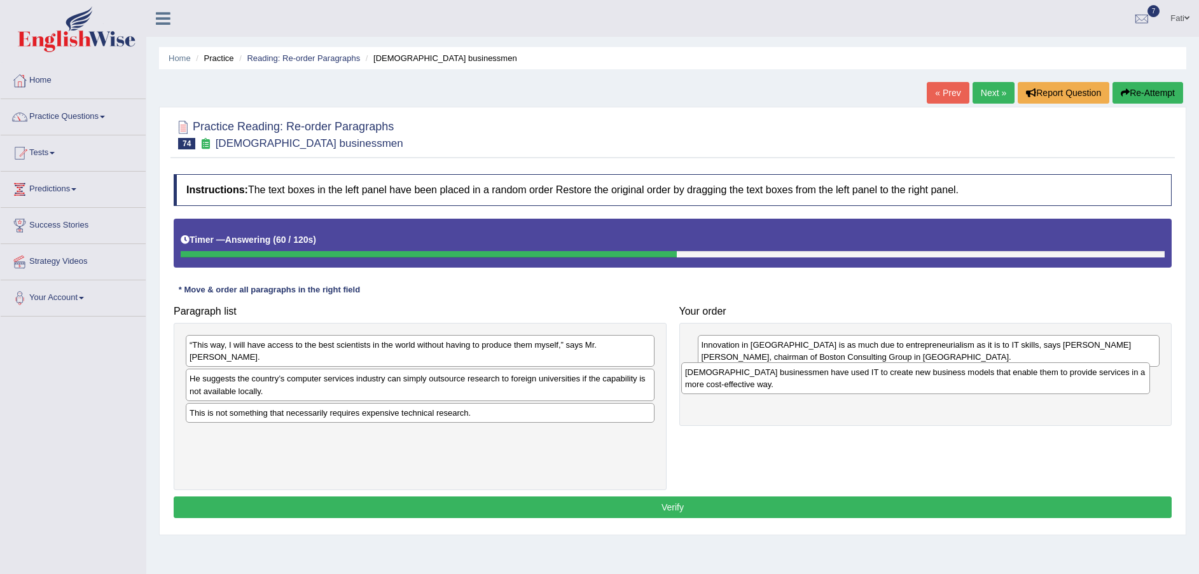
drag, startPoint x: 313, startPoint y: 373, endPoint x: 824, endPoint y: 380, distance: 510.8
click at [824, 380] on div "[DEMOGRAPHIC_DATA] businessmen have used IT to create new business models that …" at bounding box center [915, 379] width 469 height 32
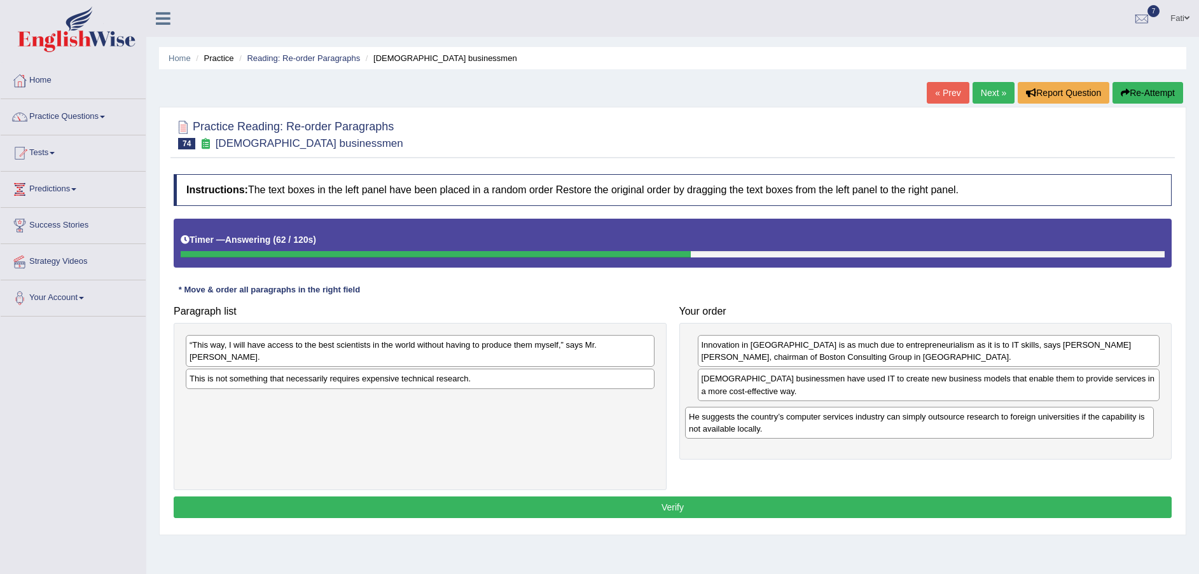
drag, startPoint x: 485, startPoint y: 381, endPoint x: 984, endPoint y: 431, distance: 501.2
click at [984, 431] on div "He suggests the country’s computer services industry can simply outsource resea…" at bounding box center [919, 423] width 469 height 32
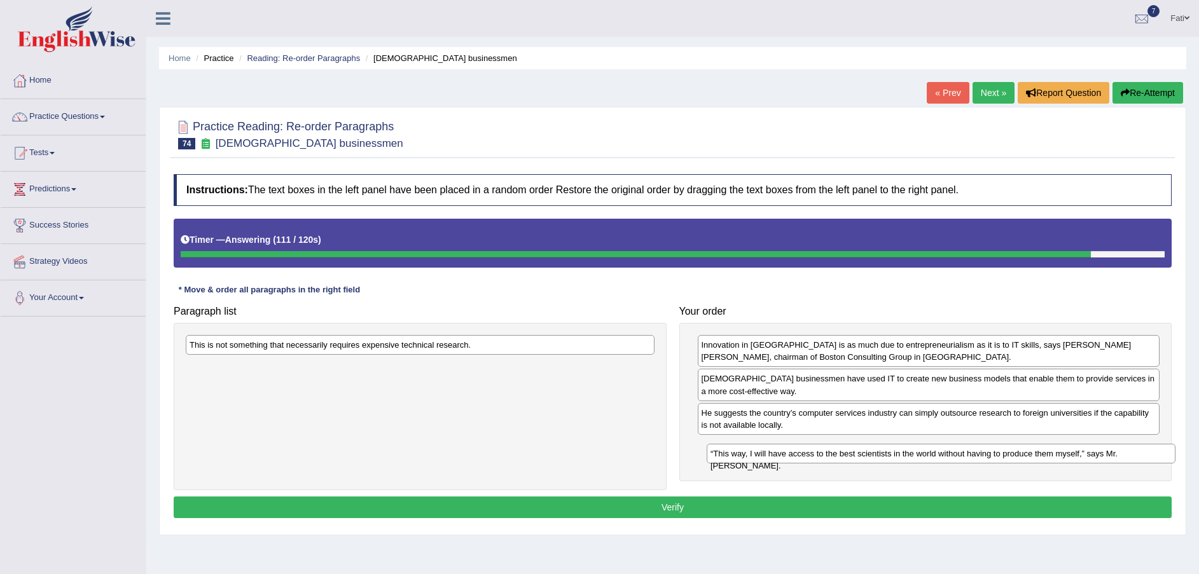
drag, startPoint x: 509, startPoint y: 350, endPoint x: 1030, endPoint y: 457, distance: 532.4
click at [1030, 458] on div "“This way, I will have access to the best scientists in the world without havin…" at bounding box center [941, 454] width 469 height 20
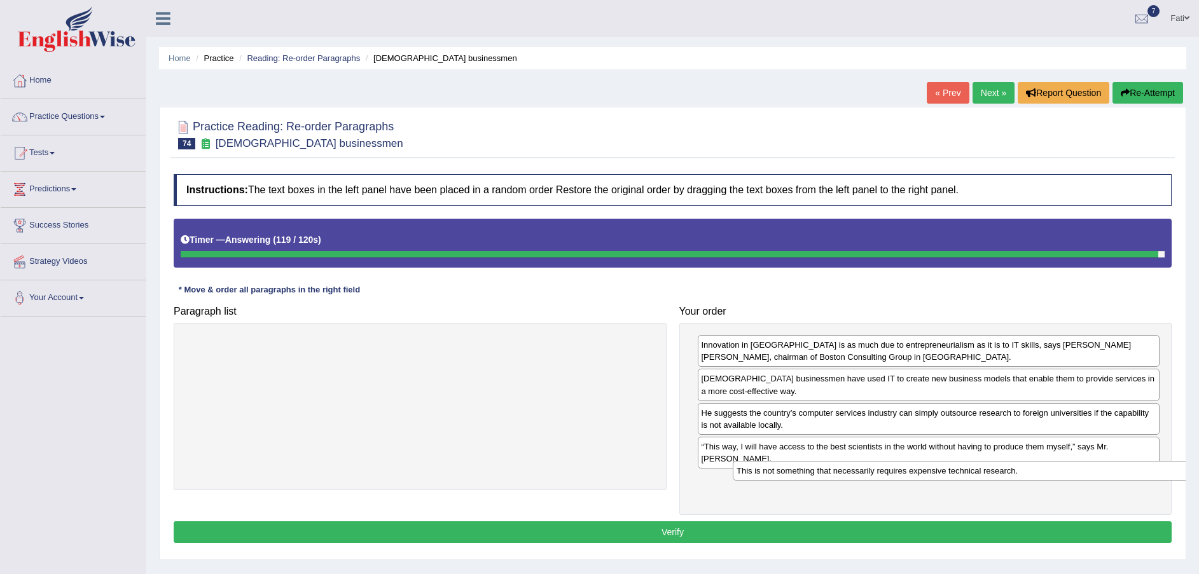
drag, startPoint x: 536, startPoint y: 357, endPoint x: 1050, endPoint y: 476, distance: 527.7
click at [1050, 476] on div "This is not something that necessarily requires expensive technical research." at bounding box center [967, 471] width 469 height 20
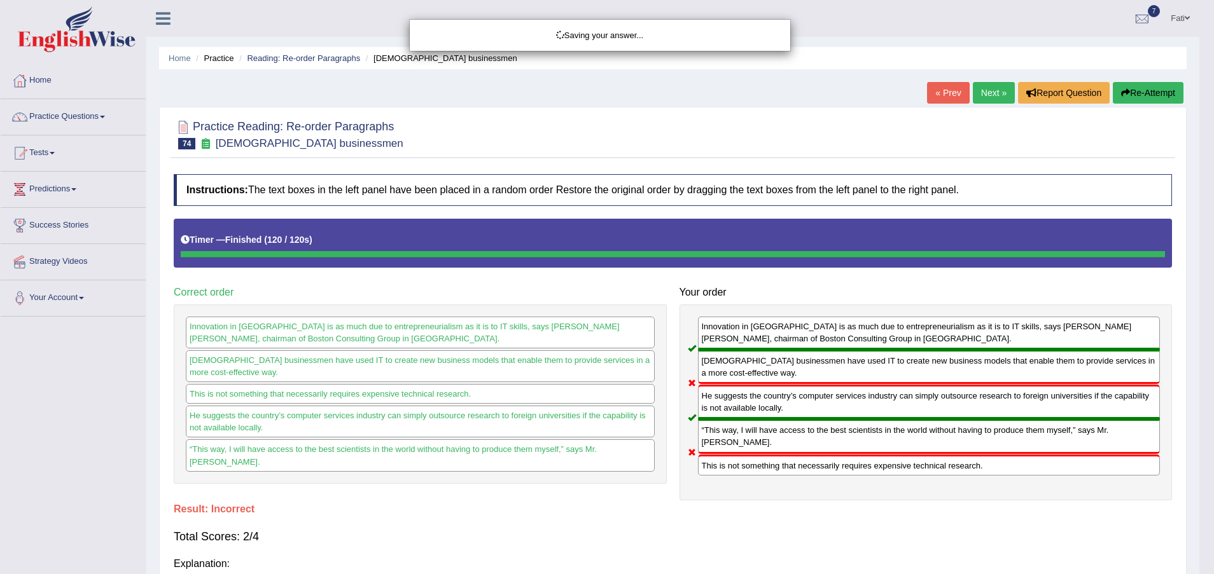
click at [931, 520] on div "Saving your answer..." at bounding box center [607, 287] width 1214 height 574
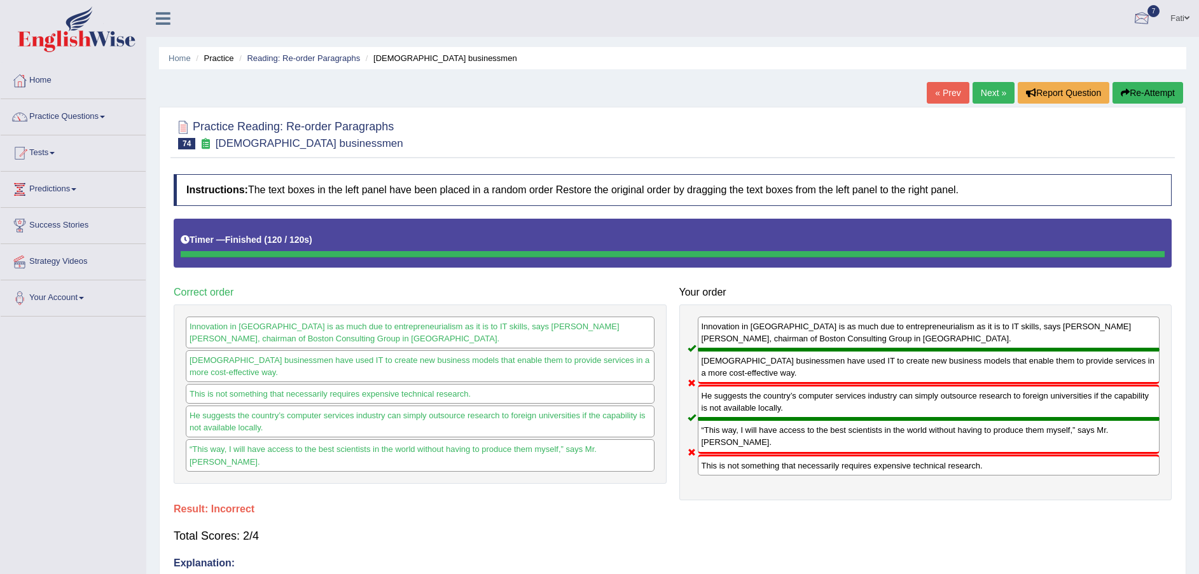
click at [1150, 85] on button "Re-Attempt" at bounding box center [1148, 93] width 71 height 22
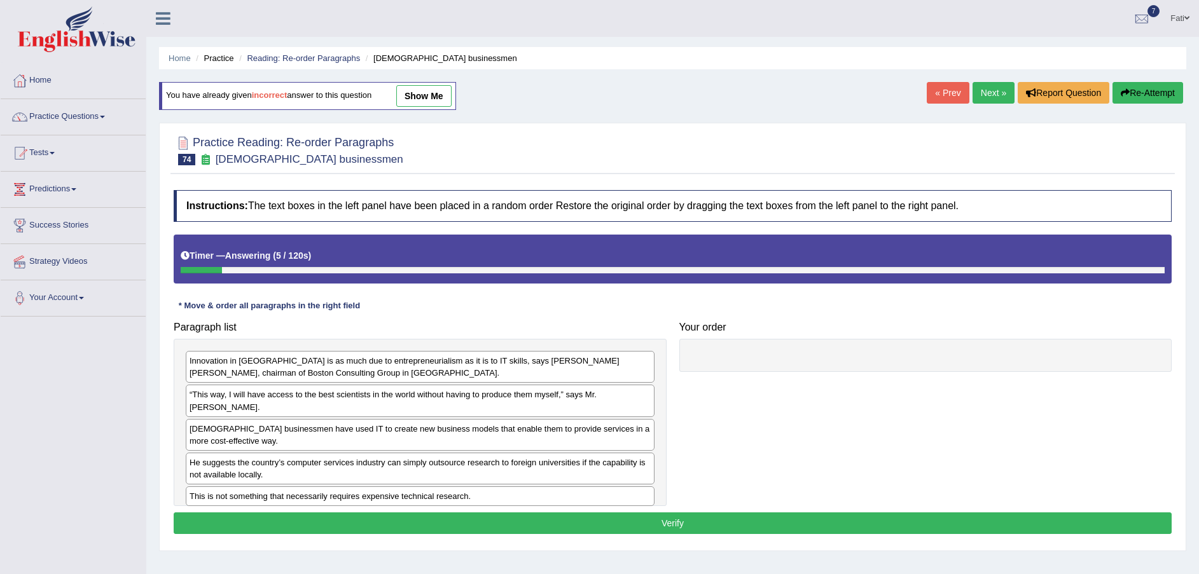
drag, startPoint x: 262, startPoint y: 378, endPoint x: 593, endPoint y: 385, distance: 330.8
click at [540, 383] on div "Innovation in [GEOGRAPHIC_DATA] is as much due to entrepreneurialism as it is t…" at bounding box center [420, 367] width 469 height 32
drag, startPoint x: 593, startPoint y: 385, endPoint x: 735, endPoint y: 377, distance: 142.8
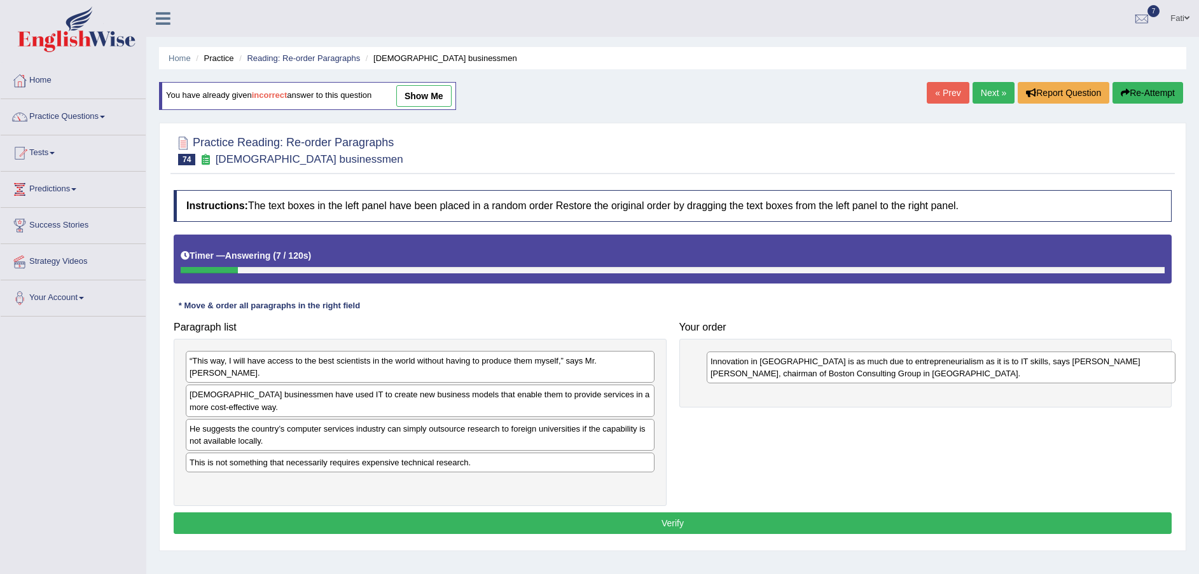
drag, startPoint x: 660, startPoint y: 370, endPoint x: 1118, endPoint y: 371, distance: 458.0
click at [1118, 371] on div "Innovation in [GEOGRAPHIC_DATA] is as much due to entrepreneurialism as it is t…" at bounding box center [941, 368] width 469 height 32
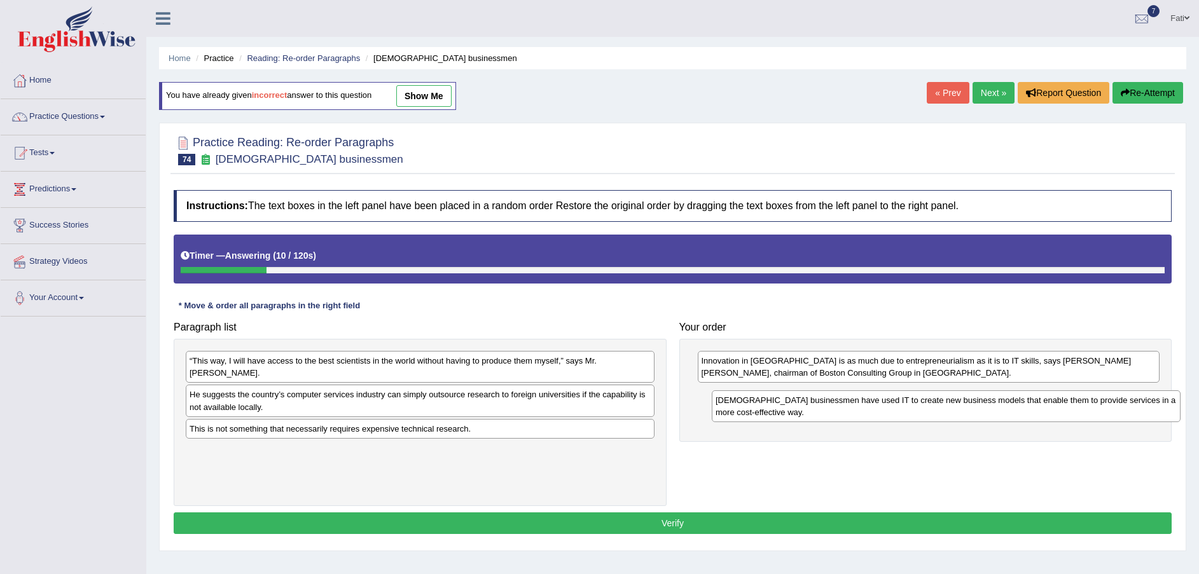
drag, startPoint x: 310, startPoint y: 398, endPoint x: 821, endPoint y: 417, distance: 511.1
click at [821, 417] on div "[DEMOGRAPHIC_DATA] businessmen have used IT to create new business models that …" at bounding box center [946, 407] width 469 height 32
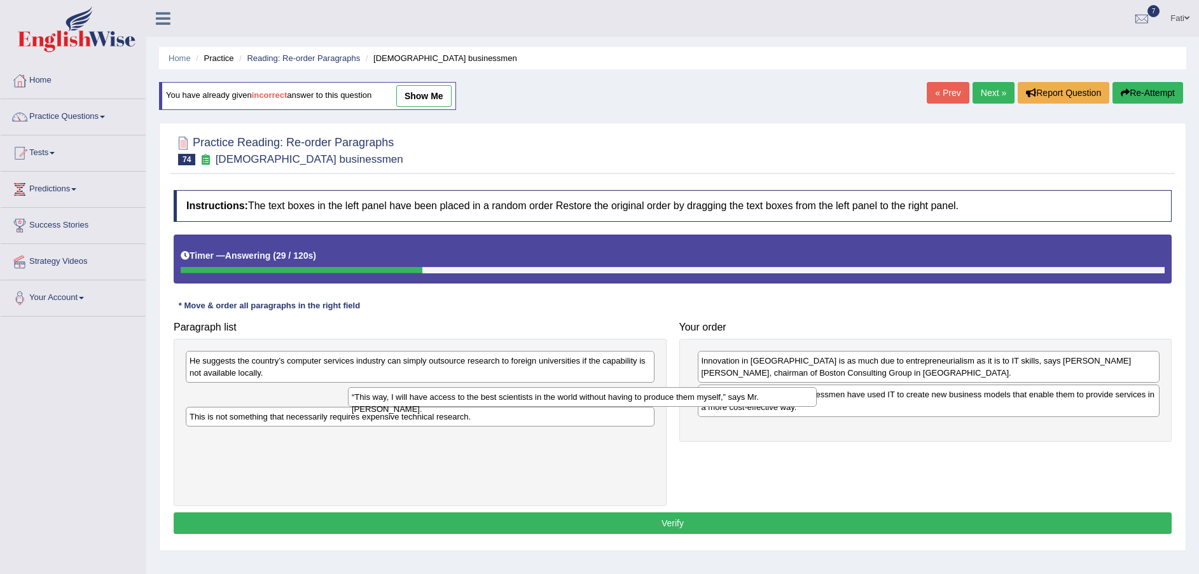
drag, startPoint x: 506, startPoint y: 367, endPoint x: 894, endPoint y: 457, distance: 399.0
click at [817, 407] on div "“This way, I will have access to the best scientists in the world without havin…" at bounding box center [582, 397] width 469 height 20
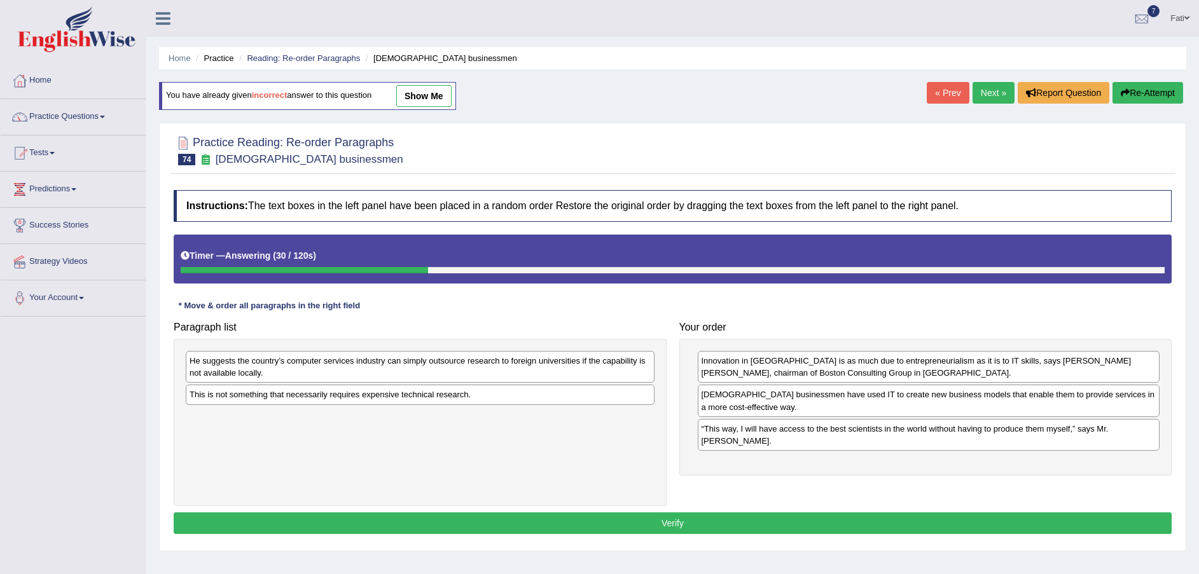
drag, startPoint x: 912, startPoint y: 457, endPoint x: 960, endPoint y: 452, distance: 47.9
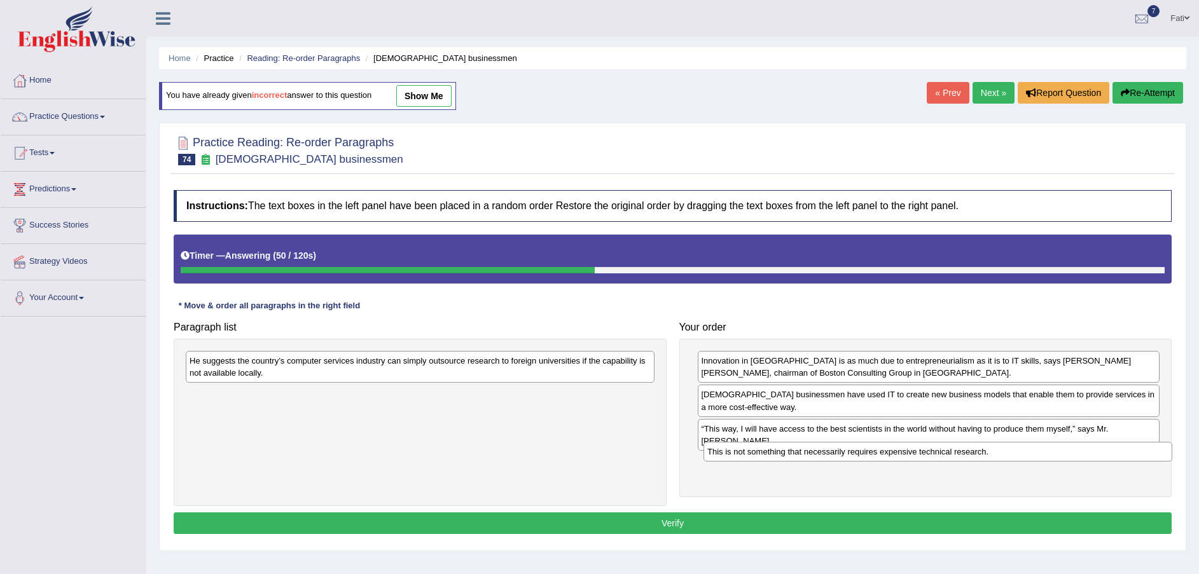
drag, startPoint x: 408, startPoint y: 403, endPoint x: 926, endPoint y: 461, distance: 520.9
click at [926, 461] on div "This is not something that necessarily requires expensive technical research." at bounding box center [938, 452] width 469 height 20
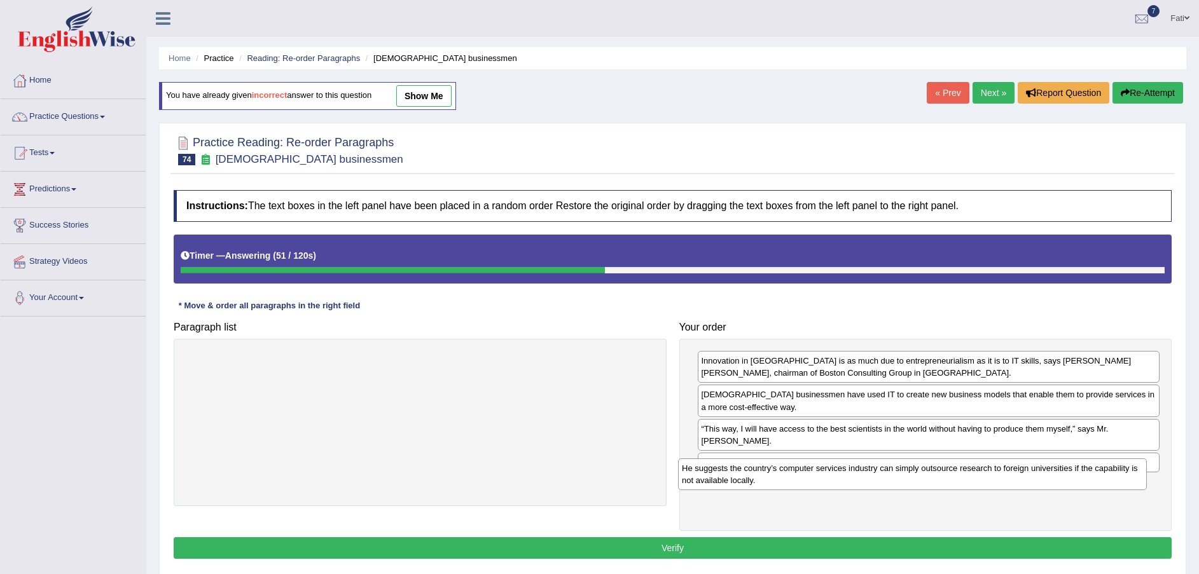
drag, startPoint x: 560, startPoint y: 370, endPoint x: 1134, endPoint y: 476, distance: 583.5
click at [1134, 476] on div "He suggests the country’s computer services industry can simply outsource resea…" at bounding box center [912, 475] width 469 height 32
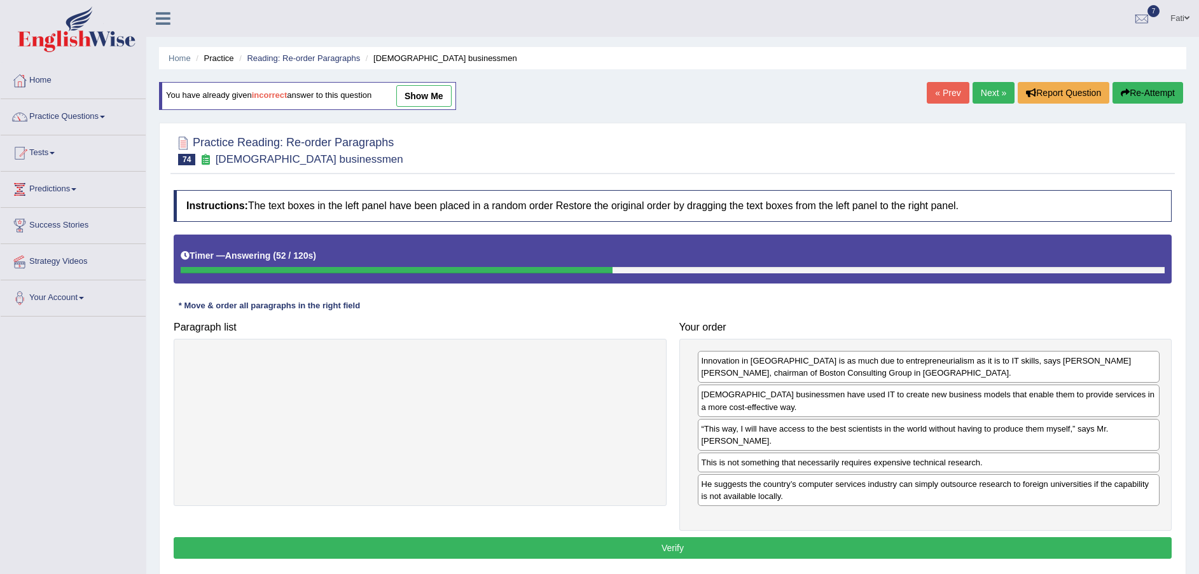
click at [969, 538] on button "Verify" at bounding box center [673, 549] width 998 height 22
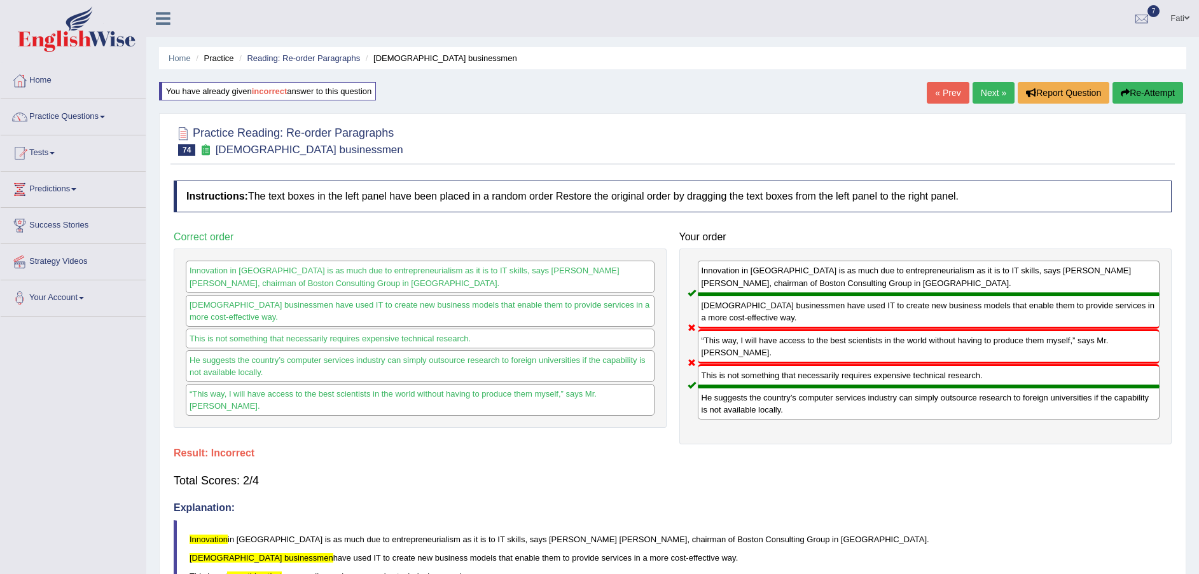
click at [1155, 87] on button "Re-Attempt" at bounding box center [1148, 93] width 71 height 22
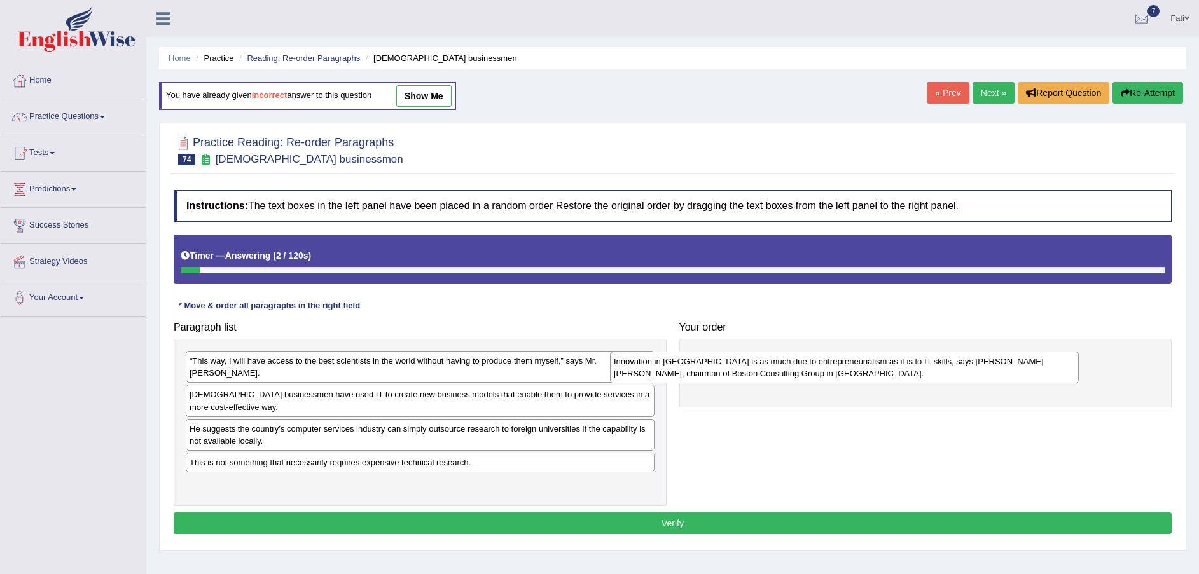
drag, startPoint x: 409, startPoint y: 371, endPoint x: 848, endPoint y: 373, distance: 438.9
click at [848, 373] on div "Innovation in India is as much due to entrepreneurialism as it is to IT skills,…" at bounding box center [844, 368] width 469 height 32
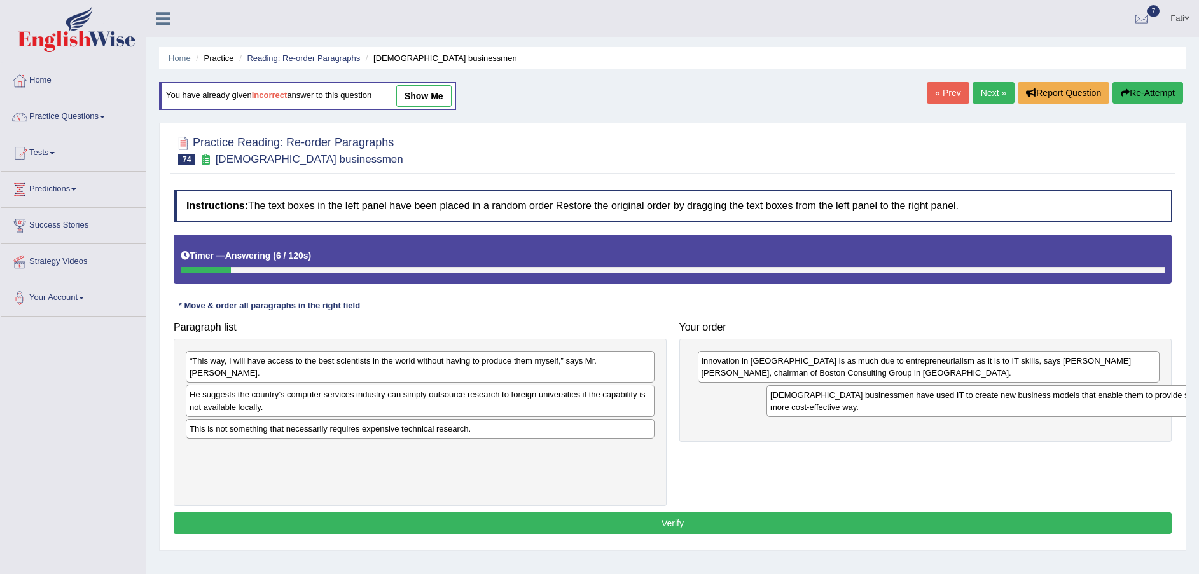
drag, startPoint x: 309, startPoint y: 393, endPoint x: 855, endPoint y: 405, distance: 545.9
click at [858, 405] on div "Indian businessmen have used IT to create new business models that enable them …" at bounding box center [1000, 401] width 469 height 32
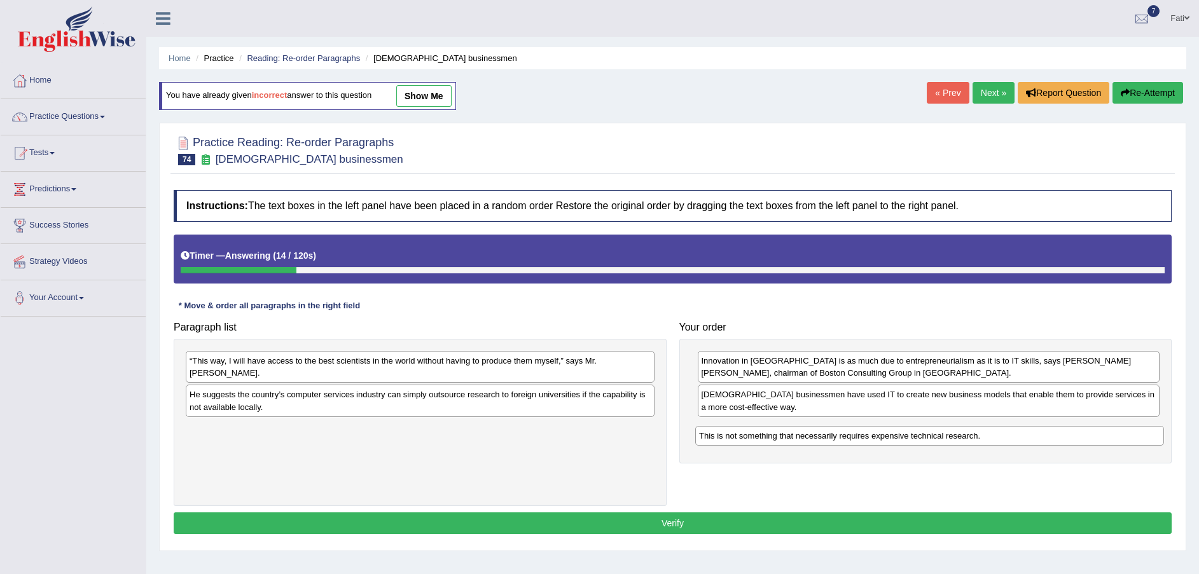
drag, startPoint x: 309, startPoint y: 422, endPoint x: 822, endPoint y: 441, distance: 514.3
click at [822, 441] on div "This is not something that necessarily requires expensive technical research." at bounding box center [929, 436] width 469 height 20
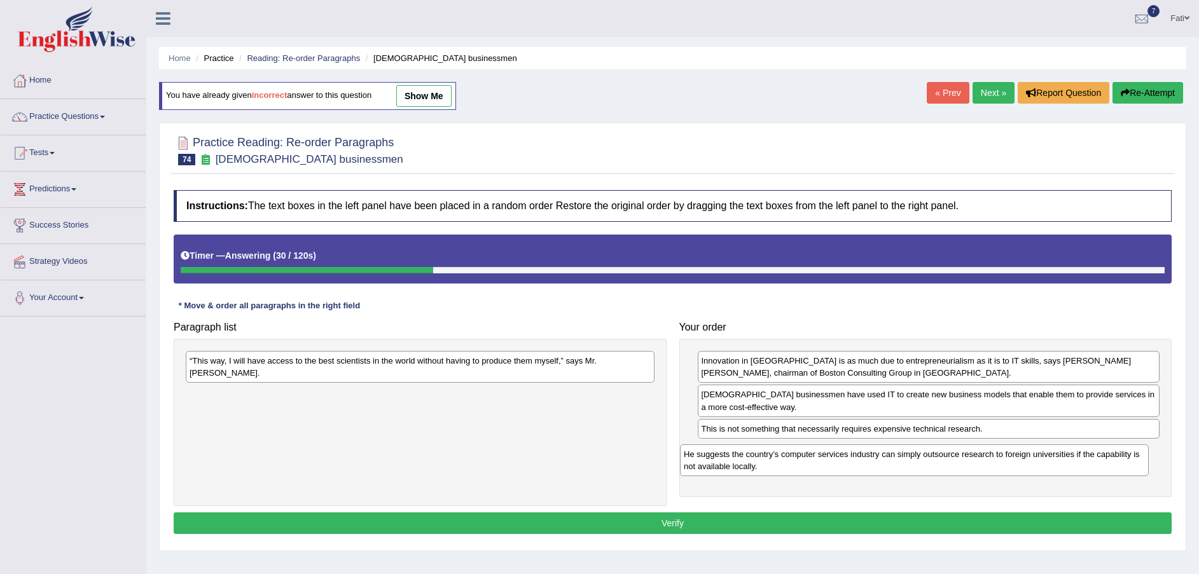
drag, startPoint x: 513, startPoint y: 397, endPoint x: 1007, endPoint y: 469, distance: 499.4
click at [1007, 469] on div "He suggests the country’s computer services industry can simply outsource resea…" at bounding box center [914, 461] width 469 height 32
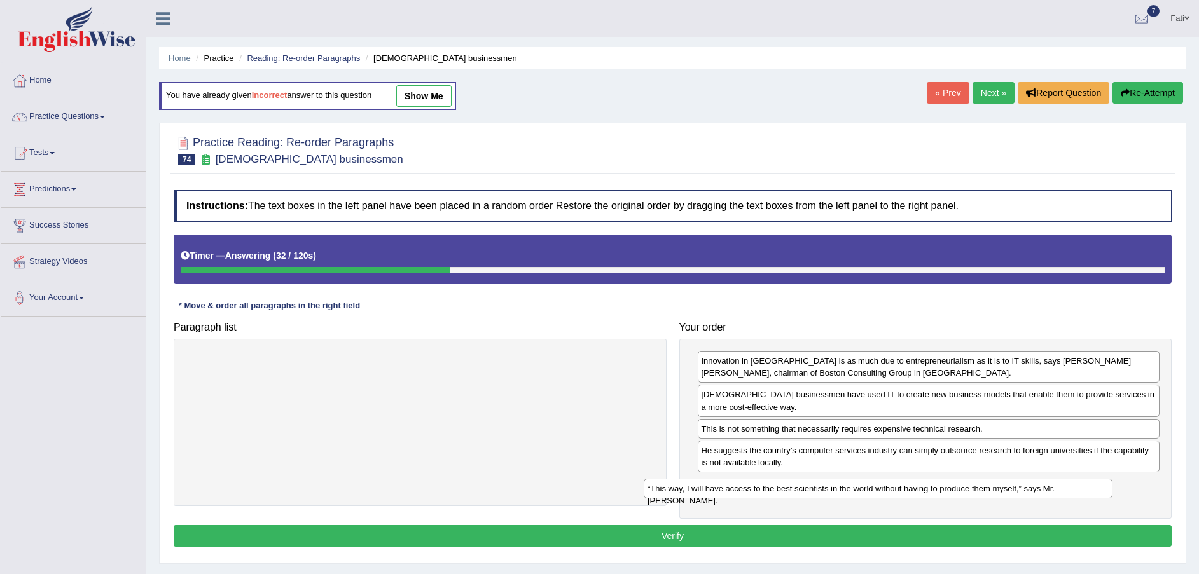
drag, startPoint x: 595, startPoint y: 367, endPoint x: 1057, endPoint y: 494, distance: 479.0
click at [1057, 494] on div "“This way, I will have access to the best scientists in the world without havin…" at bounding box center [878, 489] width 469 height 20
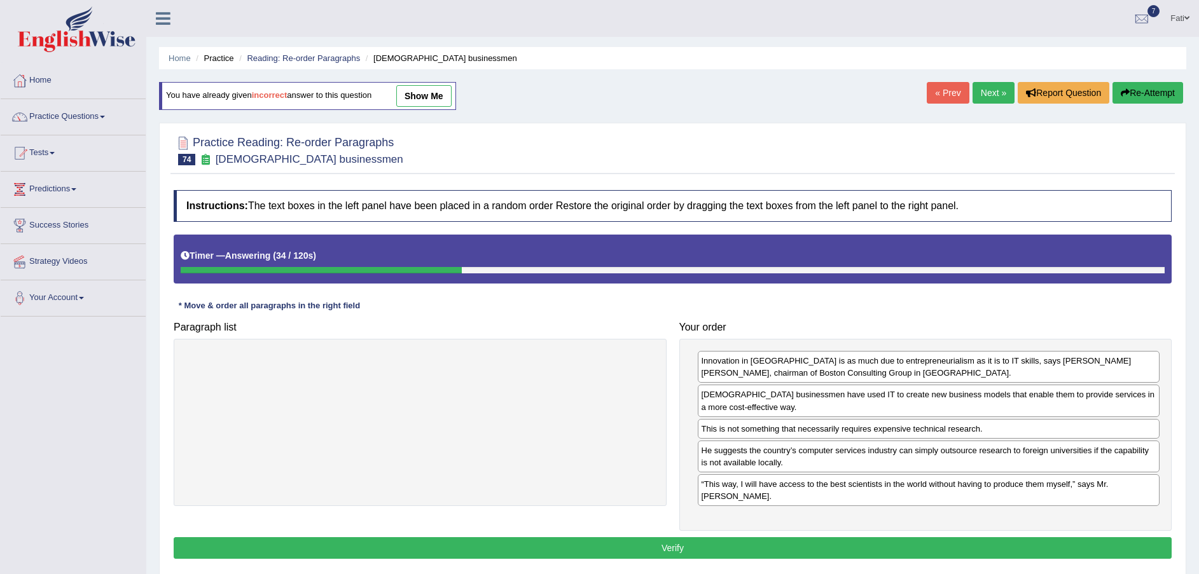
click at [913, 538] on button "Verify" at bounding box center [673, 549] width 998 height 22
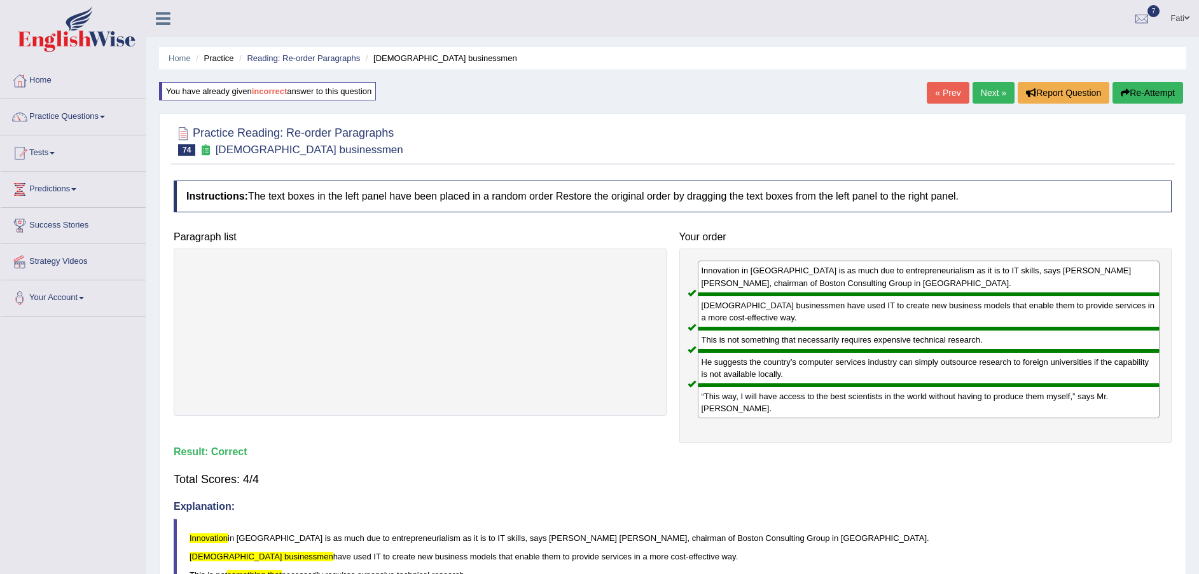
click at [976, 92] on link "Next »" at bounding box center [994, 93] width 42 height 22
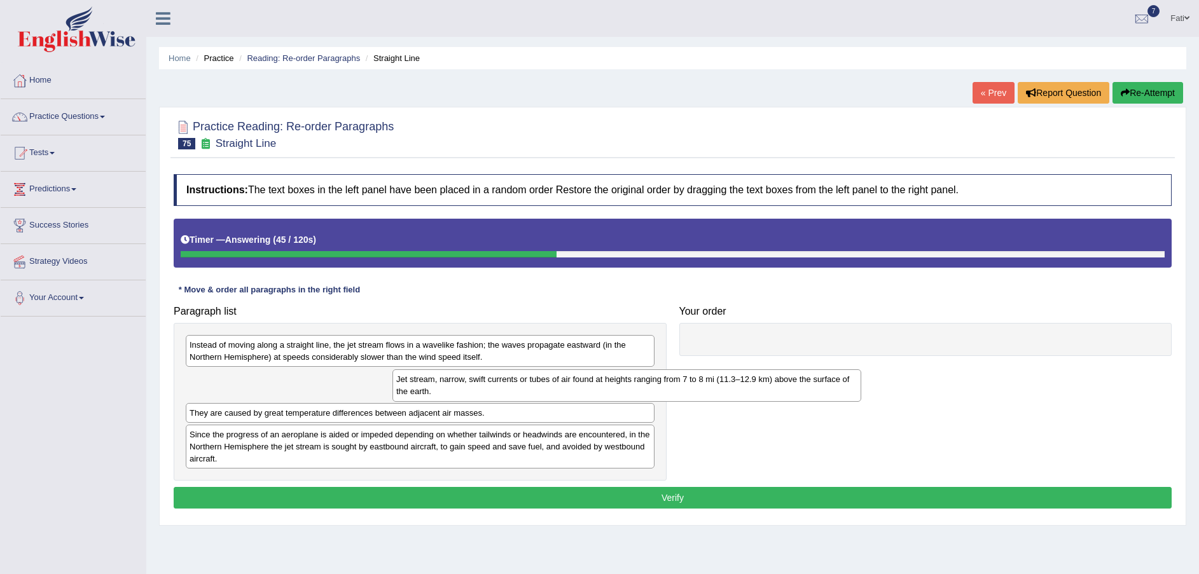
drag, startPoint x: 354, startPoint y: 391, endPoint x: 737, endPoint y: 368, distance: 383.6
click at [704, 375] on div "Jet stream, narrow, swift currents or tubes of air found at heights ranging fro…" at bounding box center [626, 386] width 469 height 32
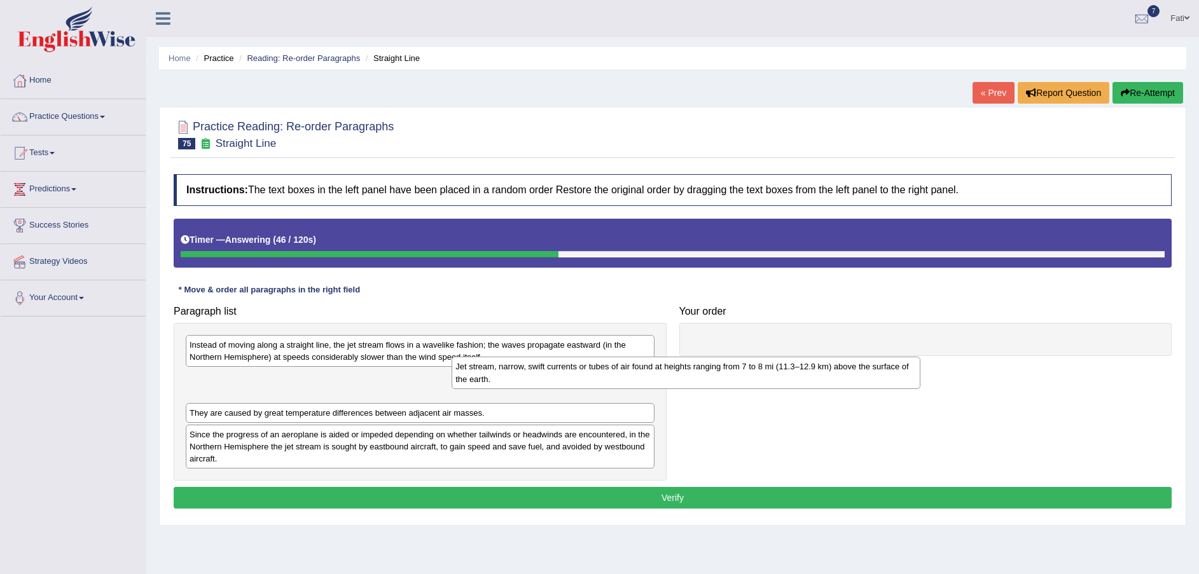
drag, startPoint x: 737, startPoint y: 368, endPoint x: 852, endPoint y: 347, distance: 117.0
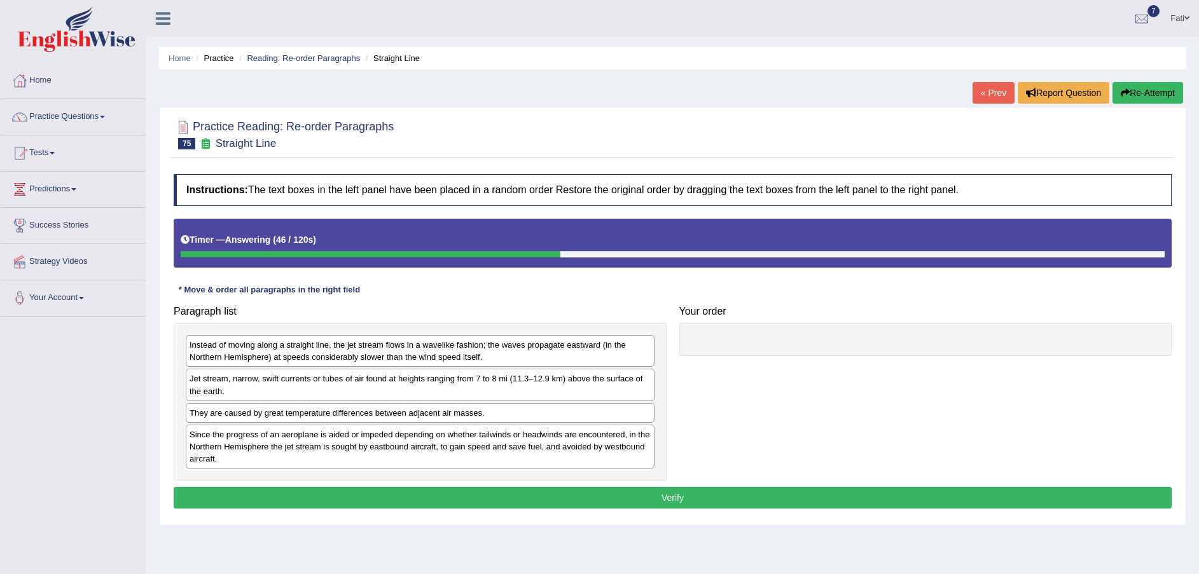
drag, startPoint x: 863, startPoint y: 345, endPoint x: 613, endPoint y: 376, distance: 251.8
click at [830, 366] on div "Paragraph list Instead of moving along a straight line, the jet stream flows in…" at bounding box center [672, 390] width 1011 height 181
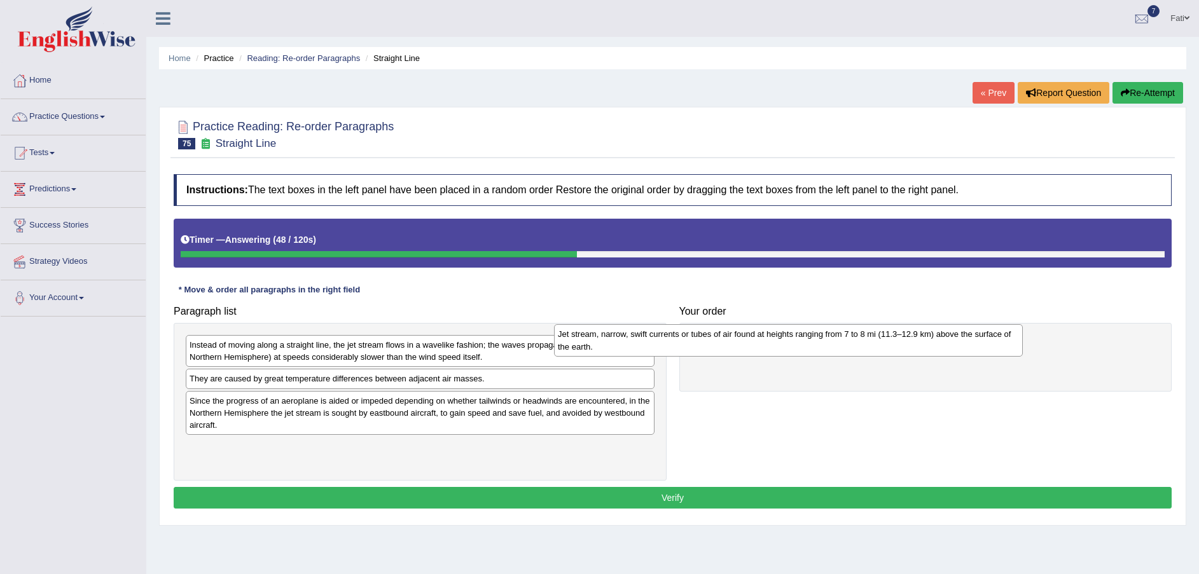
drag, startPoint x: 532, startPoint y: 392, endPoint x: 1025, endPoint y: 353, distance: 494.5
click at [945, 352] on div "Jet stream, narrow, swift currents or tubes of air found at heights ranging fro…" at bounding box center [788, 340] width 469 height 32
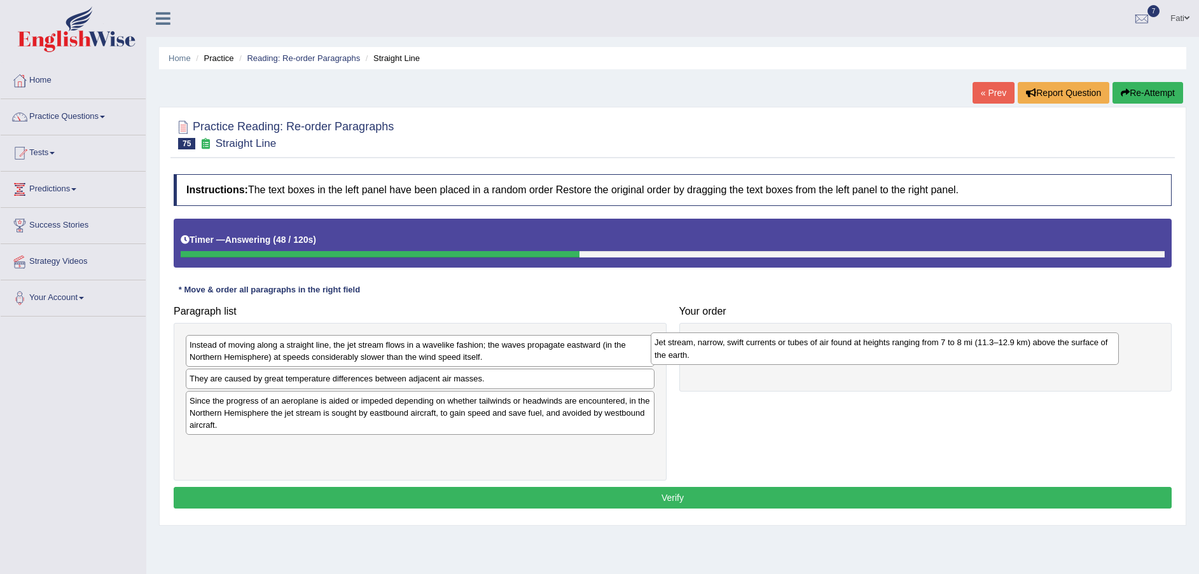
click at [1027, 353] on div "Jet stream, narrow, swift currents or tubes of air found at heights ranging fro…" at bounding box center [885, 349] width 469 height 32
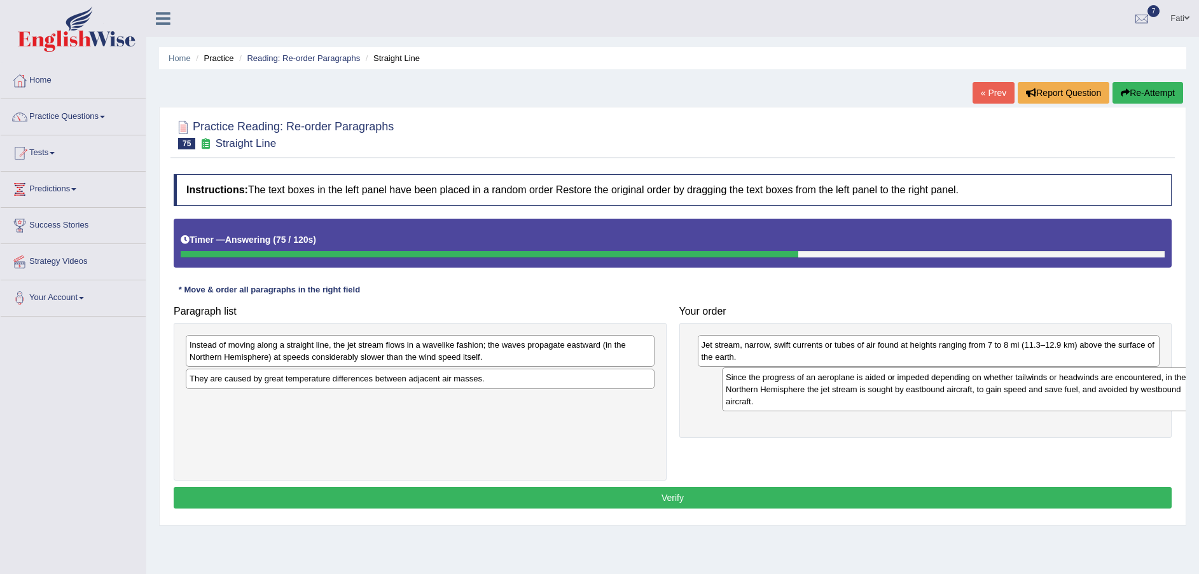
drag, startPoint x: 377, startPoint y: 427, endPoint x: 915, endPoint y: 404, distance: 538.0
click at [915, 404] on div "Since the progress of an aeroplane is aided or impeded depending on whether tai…" at bounding box center [956, 390] width 469 height 44
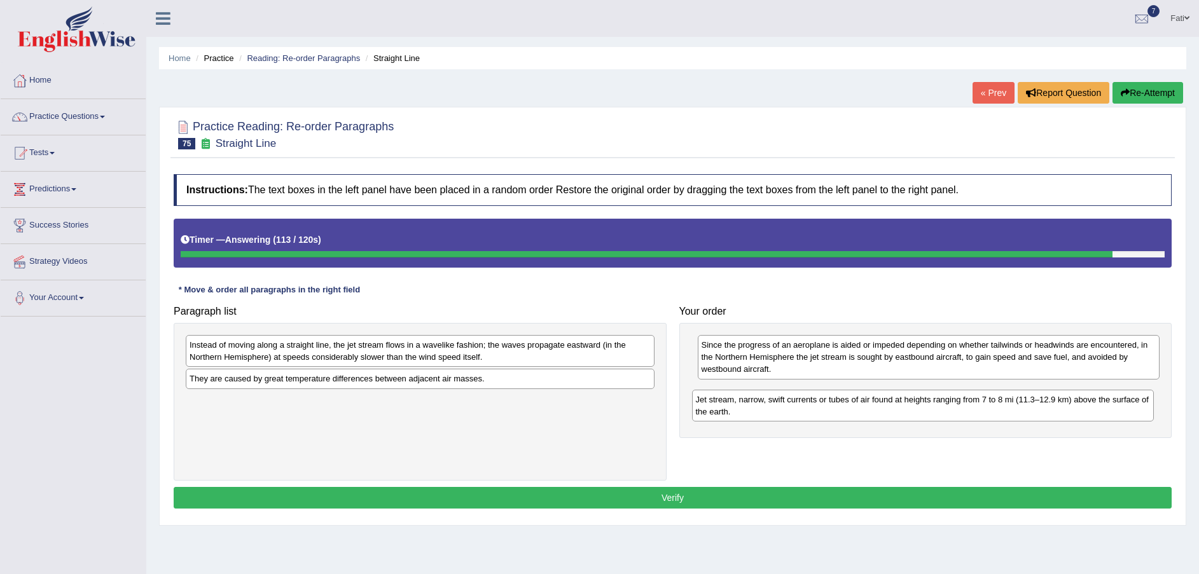
drag, startPoint x: 950, startPoint y: 353, endPoint x: 948, endPoint y: 408, distance: 54.7
click at [947, 408] on div "Jet stream, narrow, swift currents or tubes of air found at heights ranging fro…" at bounding box center [923, 406] width 462 height 32
drag, startPoint x: 450, startPoint y: 352, endPoint x: 721, endPoint y: 422, distance: 279.9
click at [679, 369] on div "Instead of moving along a straight line, the jet stream flows in a wavelike fas…" at bounding box center [445, 353] width 469 height 32
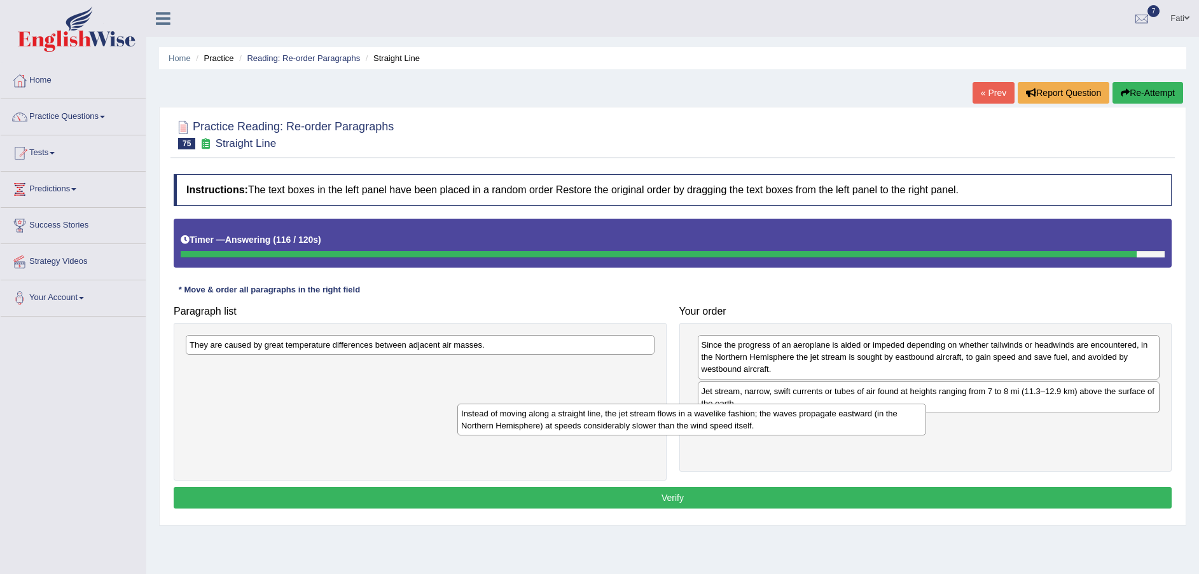
click at [764, 430] on div "Instead of moving along a straight line, the jet stream flows in a wavelike fas…" at bounding box center [691, 420] width 469 height 32
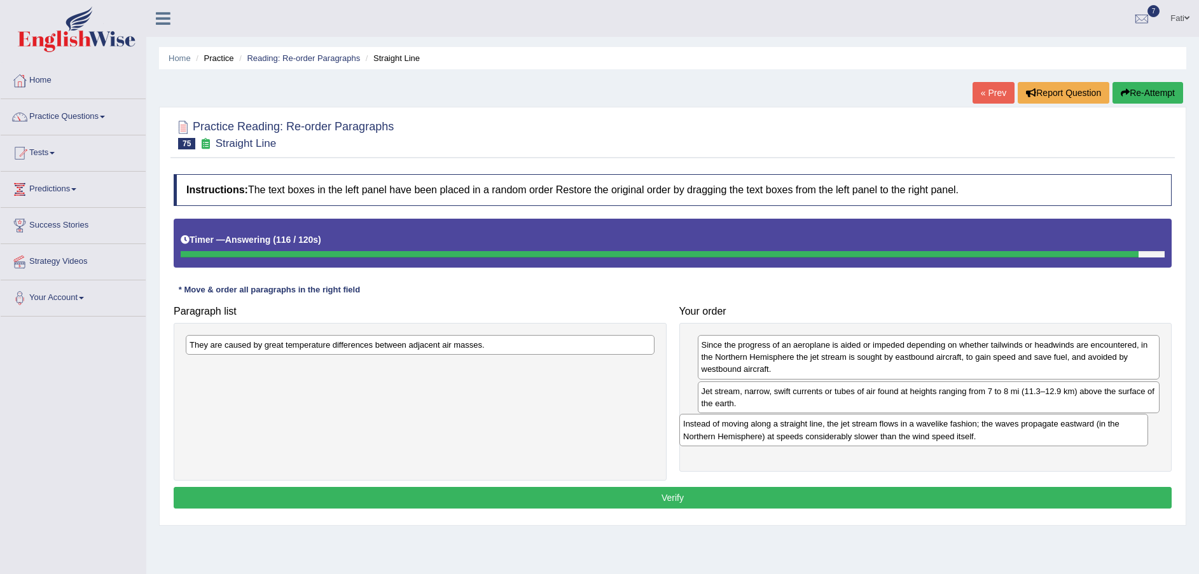
drag, startPoint x: 788, startPoint y: 433, endPoint x: 917, endPoint y: 445, distance: 129.6
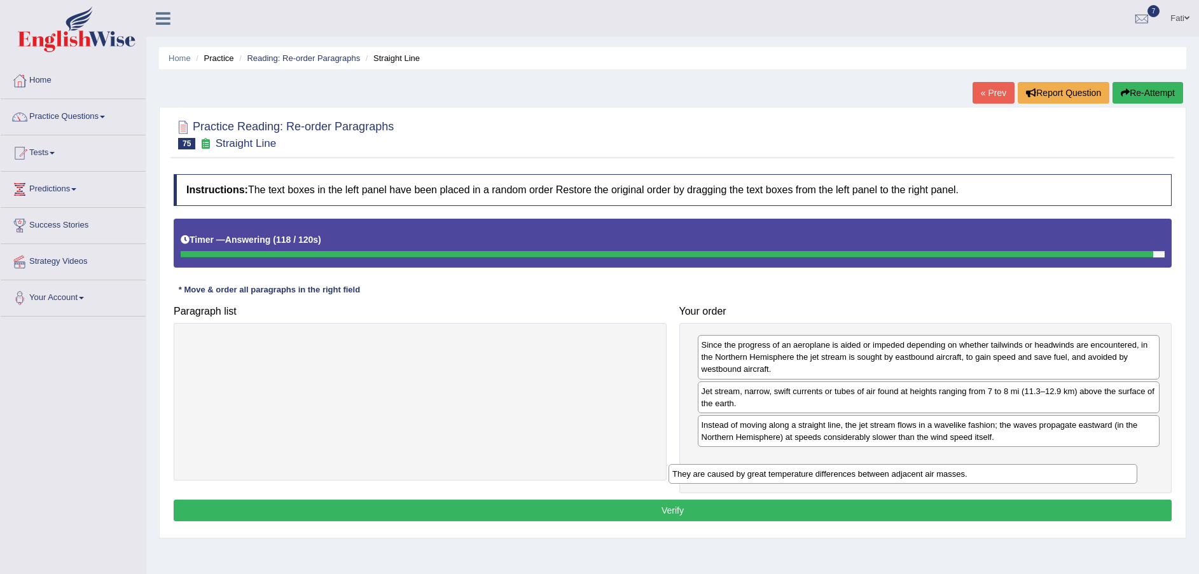
drag, startPoint x: 463, startPoint y: 349, endPoint x: 964, endPoint y: 470, distance: 515.8
click at [954, 476] on div "They are caused by great temperature differences between adjacent air masses." at bounding box center [903, 474] width 469 height 20
click at [884, 508] on button "Verify" at bounding box center [673, 511] width 998 height 22
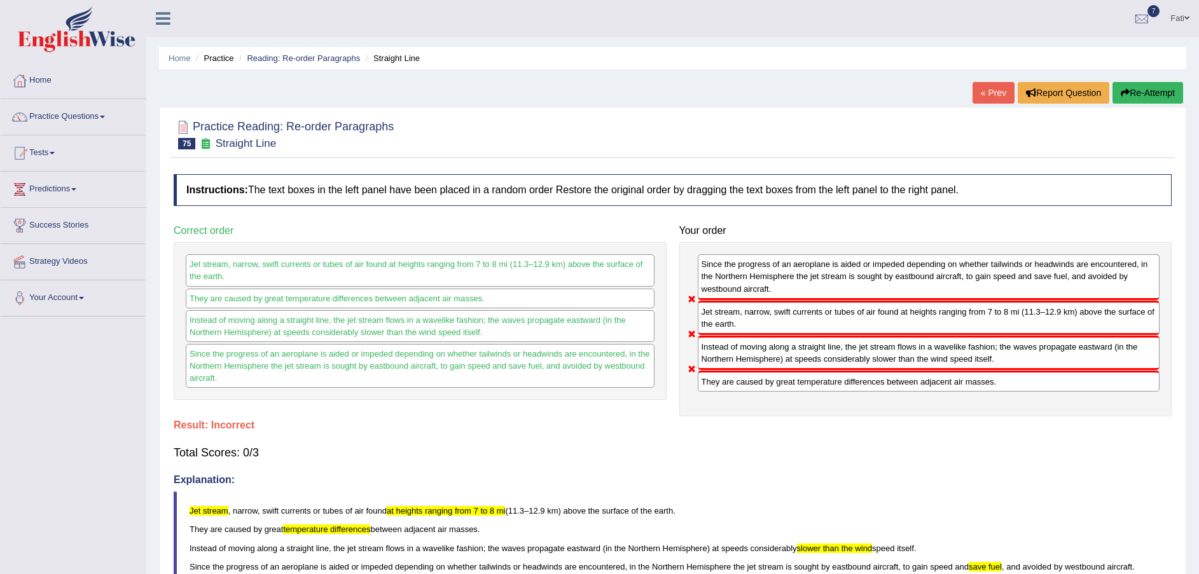
click at [1148, 94] on button "Re-Attempt" at bounding box center [1148, 93] width 71 height 22
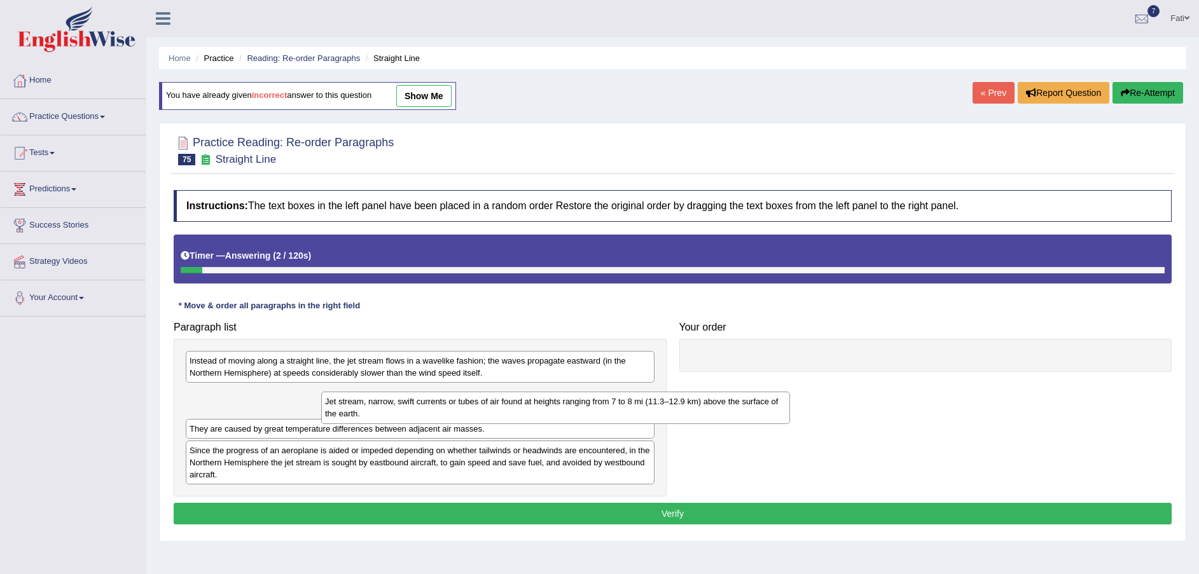
drag, startPoint x: 282, startPoint y: 408, endPoint x: 784, endPoint y: 391, distance: 502.2
click at [561, 408] on div "Jet stream, narrow, swift currents or tubes of air found at heights ranging fro…" at bounding box center [555, 408] width 469 height 32
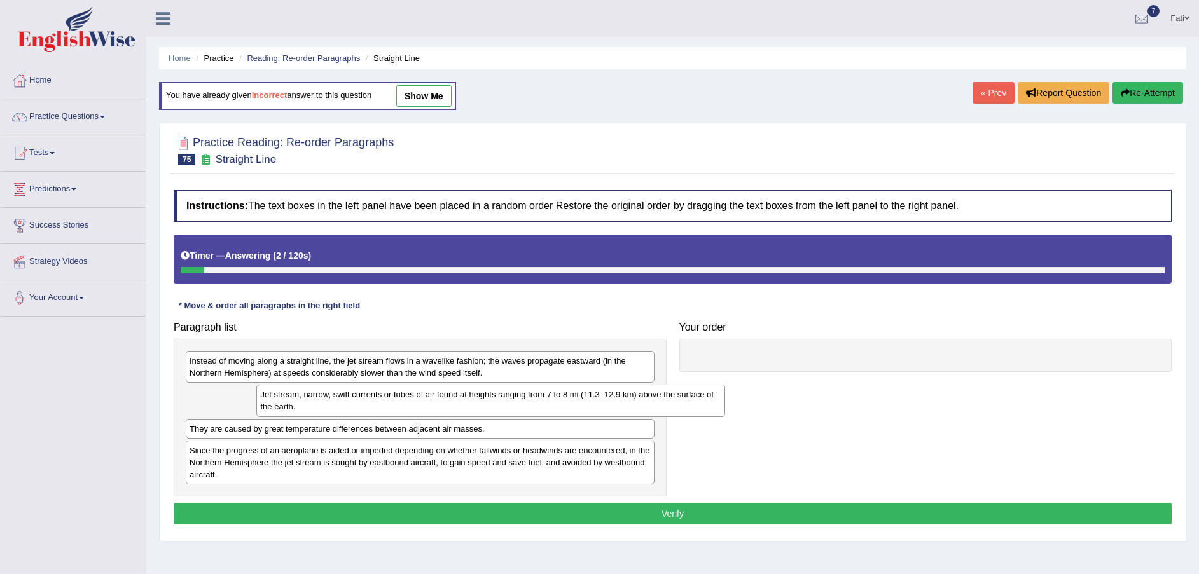
drag, startPoint x: 784, startPoint y: 391, endPoint x: 721, endPoint y: 377, distance: 65.0
drag, startPoint x: 644, startPoint y: 395, endPoint x: 867, endPoint y: 382, distance: 223.7
click at [765, 387] on div "Jet stream, narrow, swift currents or tubes of air found at heights ranging fro…" at bounding box center [530, 401] width 469 height 32
drag, startPoint x: 867, startPoint y: 382, endPoint x: 1083, endPoint y: 360, distance: 216.7
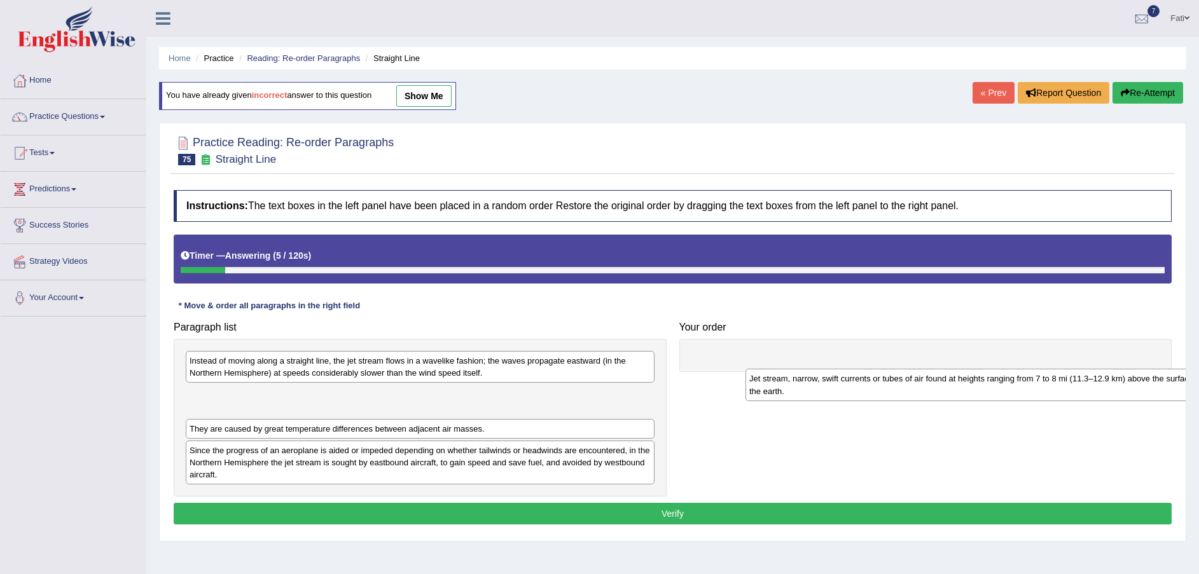
drag, startPoint x: 348, startPoint y: 410, endPoint x: 872, endPoint y: 381, distance: 525.0
click at [871, 385] on div "Jet stream, narrow, swift currents or tubes of air found at heights ranging fro…" at bounding box center [980, 385] width 469 height 32
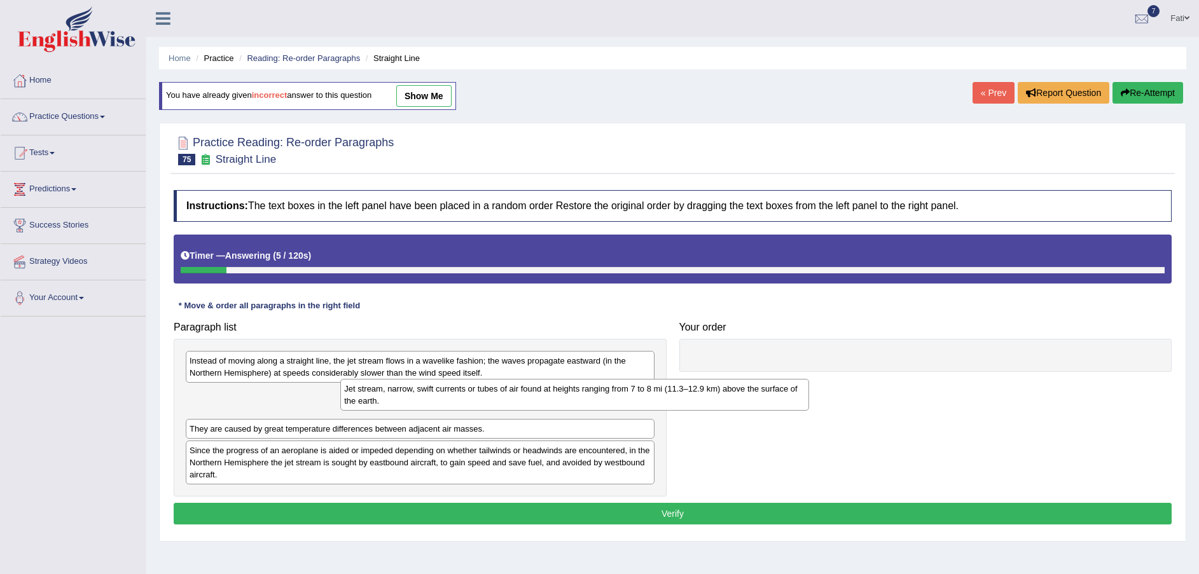
drag, startPoint x: 852, startPoint y: 372, endPoint x: 859, endPoint y: 363, distance: 11.3
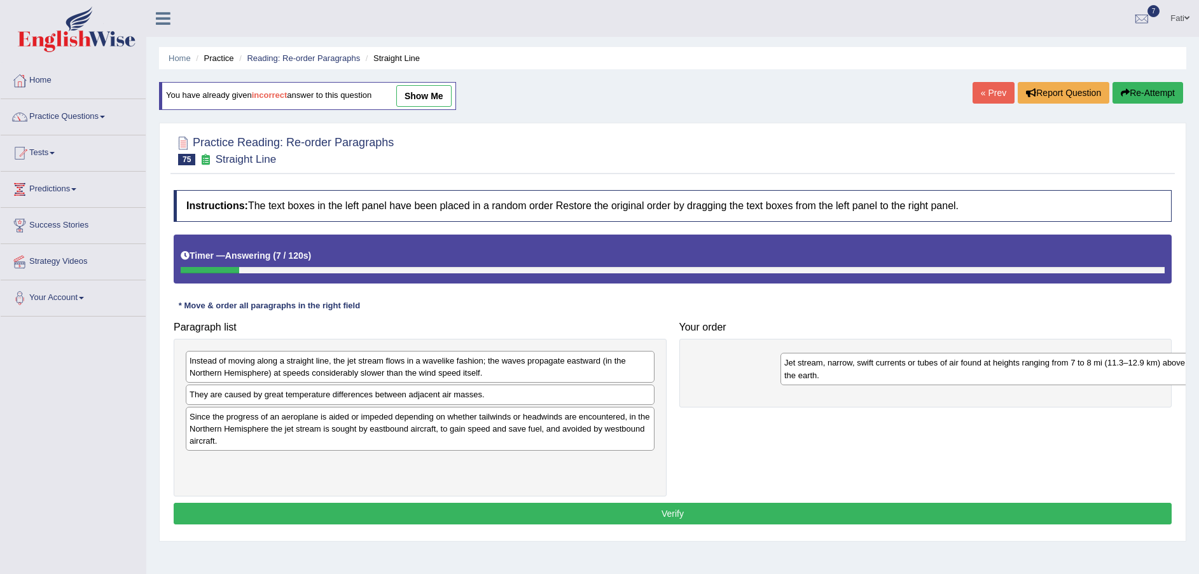
drag, startPoint x: 261, startPoint y: 402, endPoint x: 835, endPoint y: 356, distance: 575.0
click at [835, 356] on div "Jet stream, narrow, swift currents or tubes of air found at heights ranging fro…" at bounding box center [1014, 369] width 469 height 32
drag, startPoint x: 833, startPoint y: 356, endPoint x: 805, endPoint y: 368, distance: 31.3
click at [811, 364] on div "Jet stream, narrow, swift currents or tubes of air found at heights ranging fro…" at bounding box center [990, 356] width 469 height 32
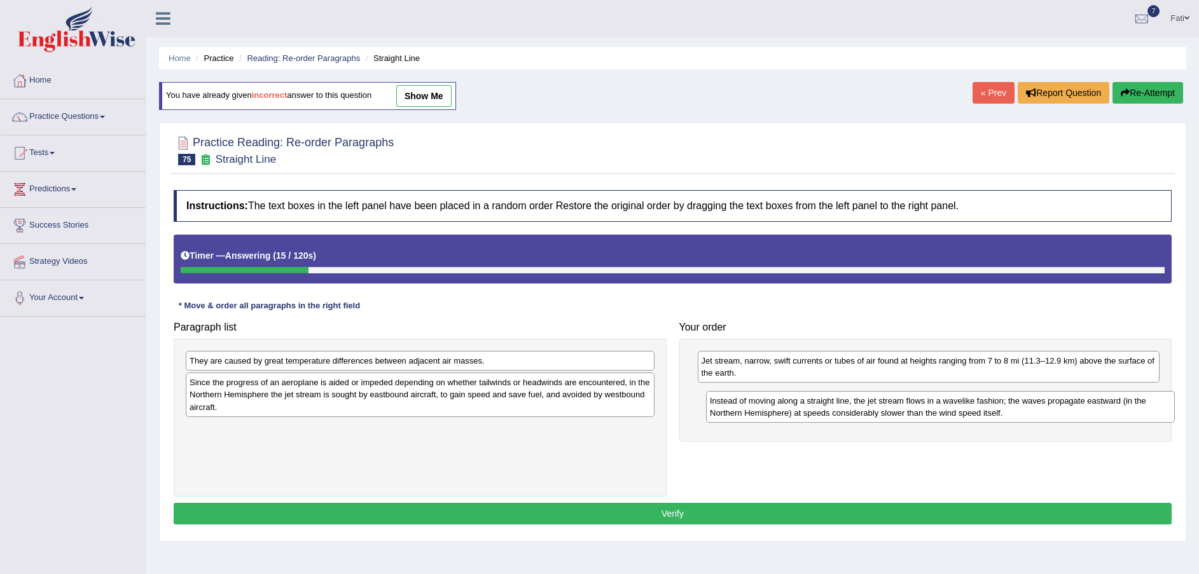
drag, startPoint x: 393, startPoint y: 373, endPoint x: 917, endPoint y: 412, distance: 525.5
click at [917, 412] on div "Instead of moving along a straight line, the jet stream flows in a wavelike fas…" at bounding box center [940, 407] width 469 height 32
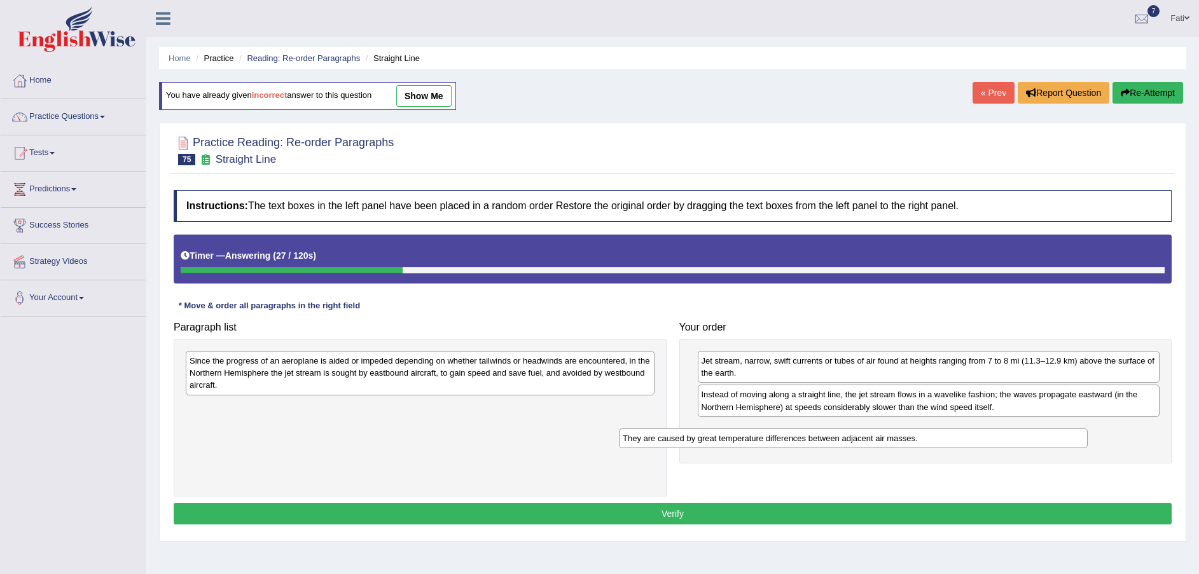
drag, startPoint x: 496, startPoint y: 368, endPoint x: 927, endPoint y: 447, distance: 438.9
click at [927, 447] on div "They are caused by great temperature differences between adjacent air masses." at bounding box center [853, 439] width 469 height 20
click at [930, 446] on div "They are caused by great temperature differences between adjacent air masses." at bounding box center [853, 439] width 469 height 20
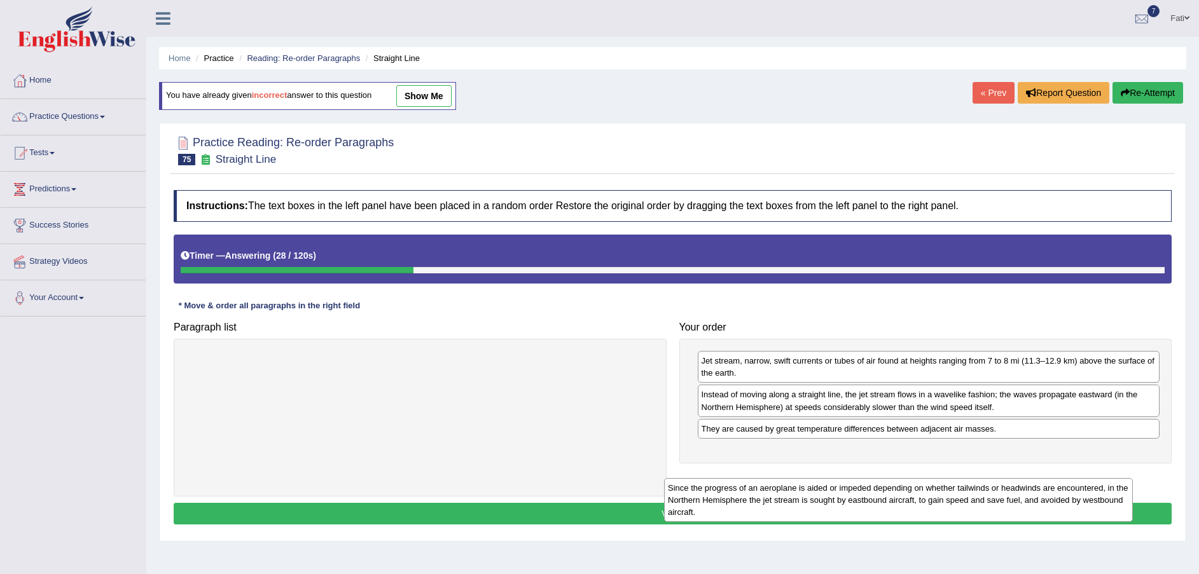
drag, startPoint x: 567, startPoint y: 374, endPoint x: 1060, endPoint y: 487, distance: 505.0
click at [1060, 487] on div "Since the progress of an aeroplane is aided or impeded depending on whether tai…" at bounding box center [898, 500] width 469 height 44
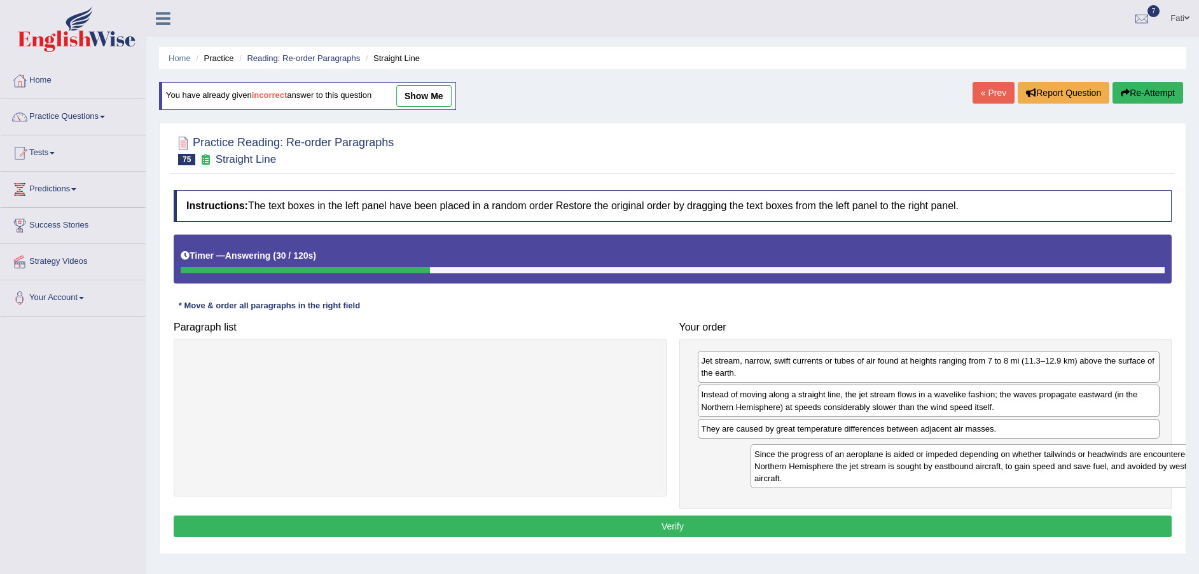
drag, startPoint x: 470, startPoint y: 380, endPoint x: 1009, endPoint y: 466, distance: 545.5
click at [1009, 466] on div "Since the progress of an aeroplane is aided or impeded depending on whether tai…" at bounding box center [985, 467] width 469 height 44
click at [856, 526] on button "Verify" at bounding box center [673, 527] width 998 height 22
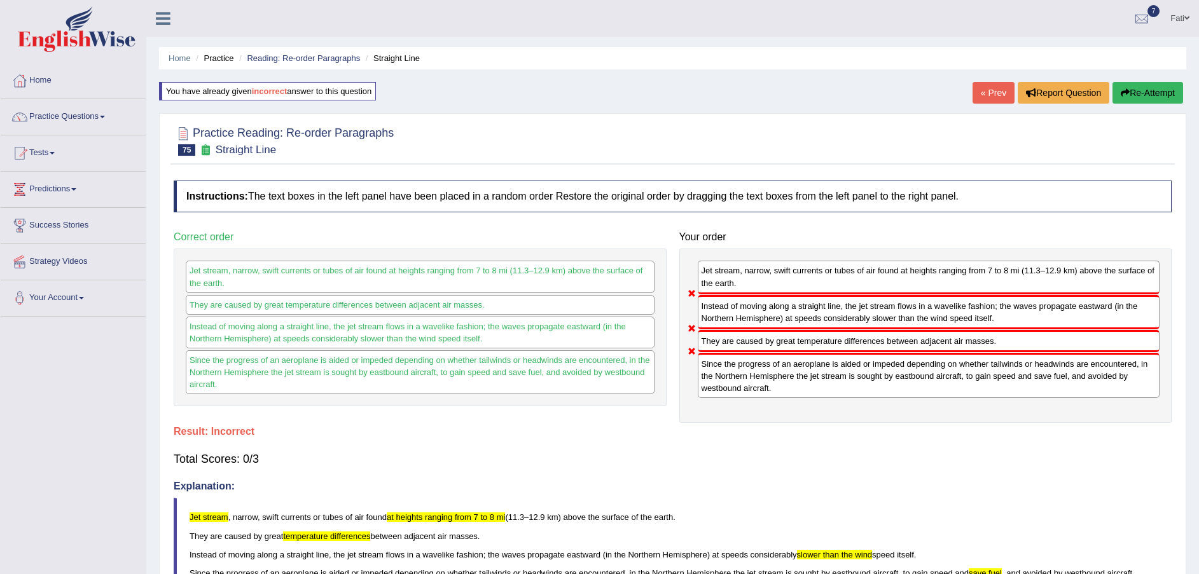
click at [1165, 95] on button "Re-Attempt" at bounding box center [1148, 93] width 71 height 22
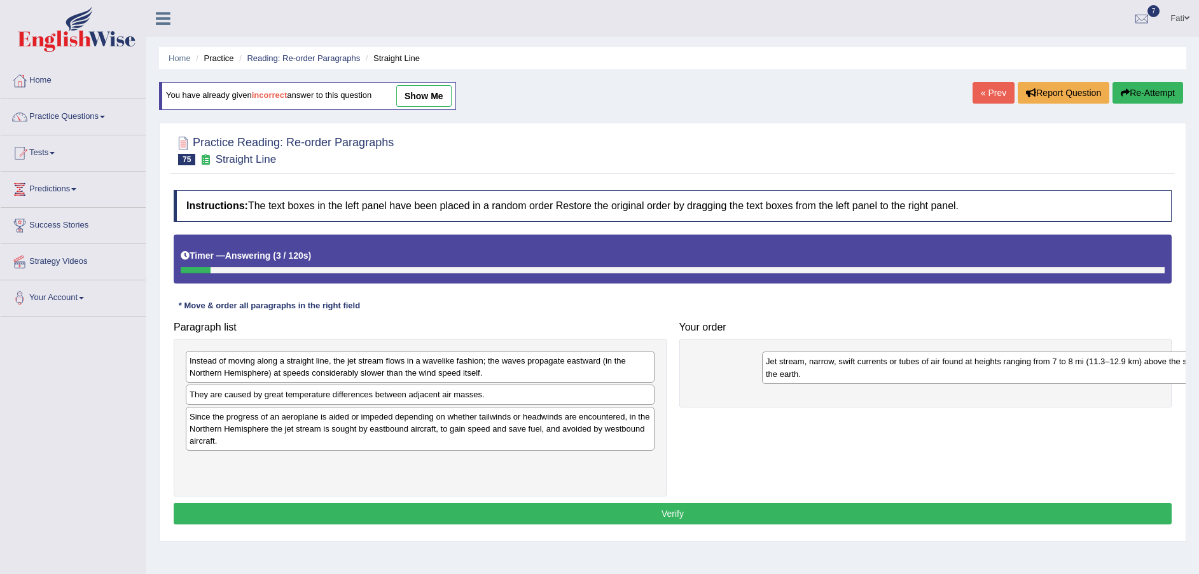
drag, startPoint x: 267, startPoint y: 403, endPoint x: 822, endPoint y: 367, distance: 556.5
click at [822, 367] on div "Jet stream, narrow, swift currents or tubes of air found at heights ranging fro…" at bounding box center [996, 368] width 469 height 32
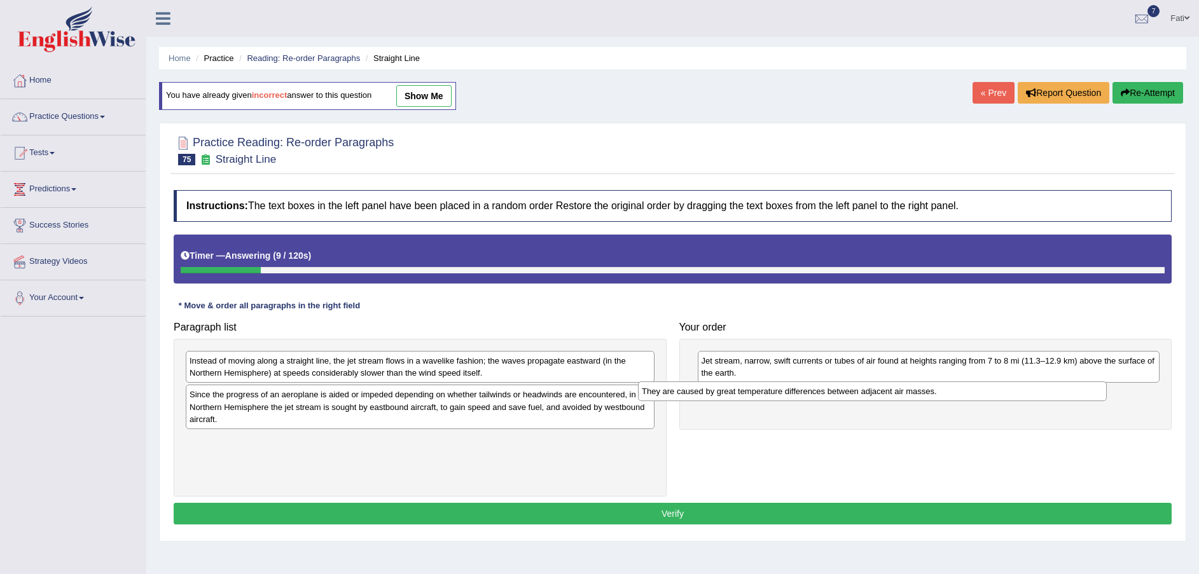
drag, startPoint x: 504, startPoint y: 399, endPoint x: 1001, endPoint y: 398, distance: 496.8
click at [1001, 398] on div "They are caused by great temperature differences between adjacent air masses." at bounding box center [872, 392] width 469 height 20
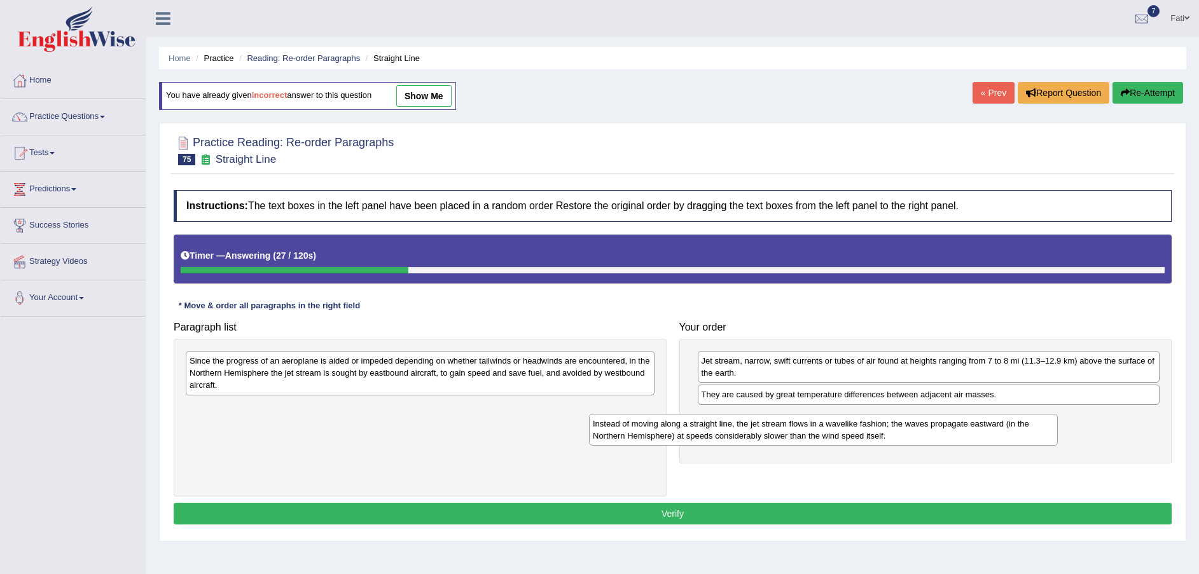
drag, startPoint x: 510, startPoint y: 366, endPoint x: 923, endPoint y: 428, distance: 417.4
click at [922, 428] on div "Instead of moving along a straight line, the jet stream flows in a wavelike fas…" at bounding box center [823, 430] width 469 height 32
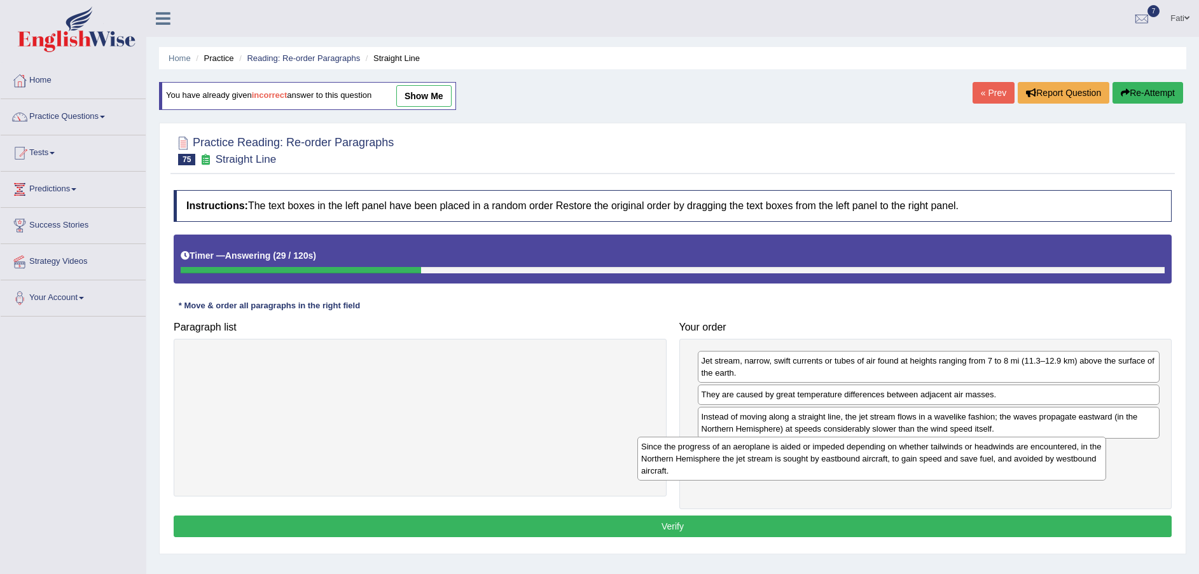
drag, startPoint x: 596, startPoint y: 377, endPoint x: 1048, endPoint y: 462, distance: 459.7
click at [1048, 462] on div "Since the progress of an aeroplane is aided or impeded depending on whether tai…" at bounding box center [871, 459] width 469 height 44
click at [920, 531] on button "Verify" at bounding box center [673, 527] width 998 height 22
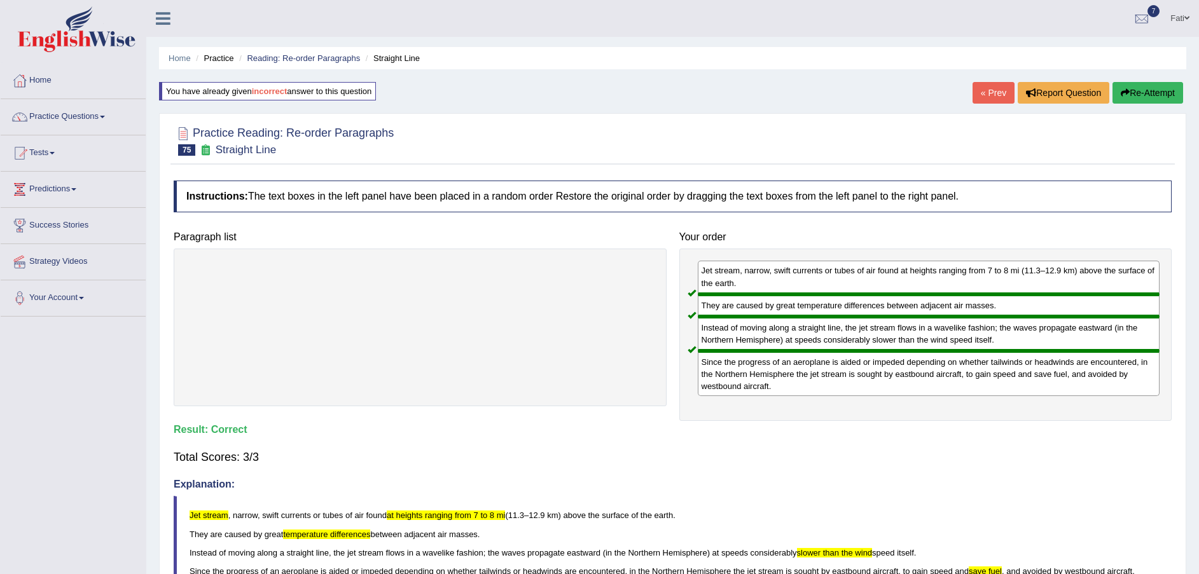
click at [330, 52] on li "Reading: Re-order Paragraphs" at bounding box center [298, 58] width 124 height 12
click at [323, 56] on link "Reading: Re-order Paragraphs" at bounding box center [303, 58] width 113 height 10
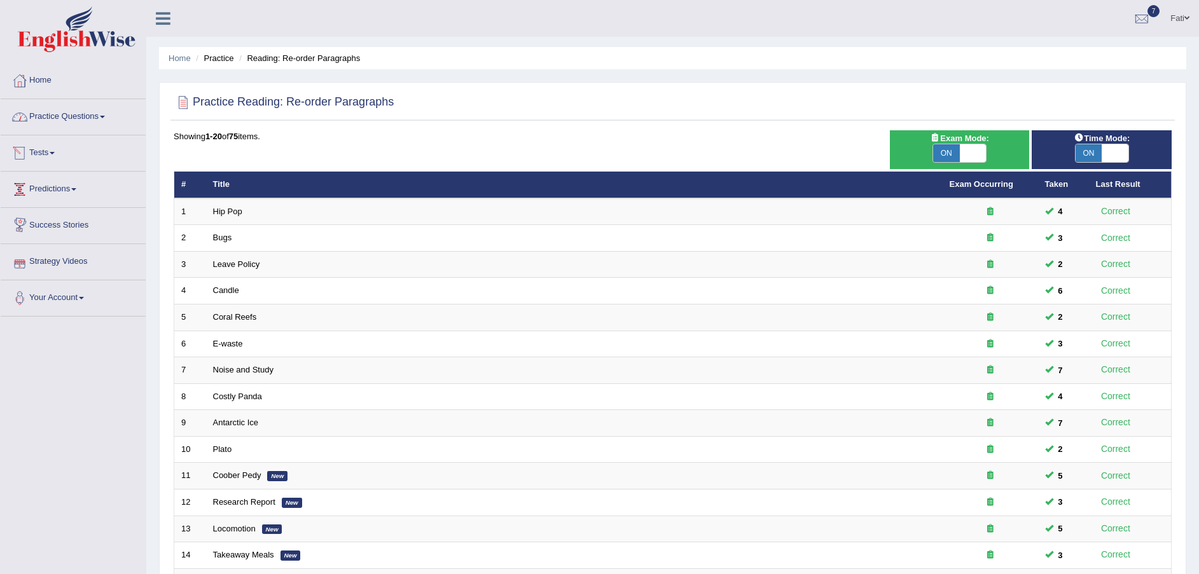
click at [113, 108] on link "Practice Questions" at bounding box center [73, 115] width 145 height 32
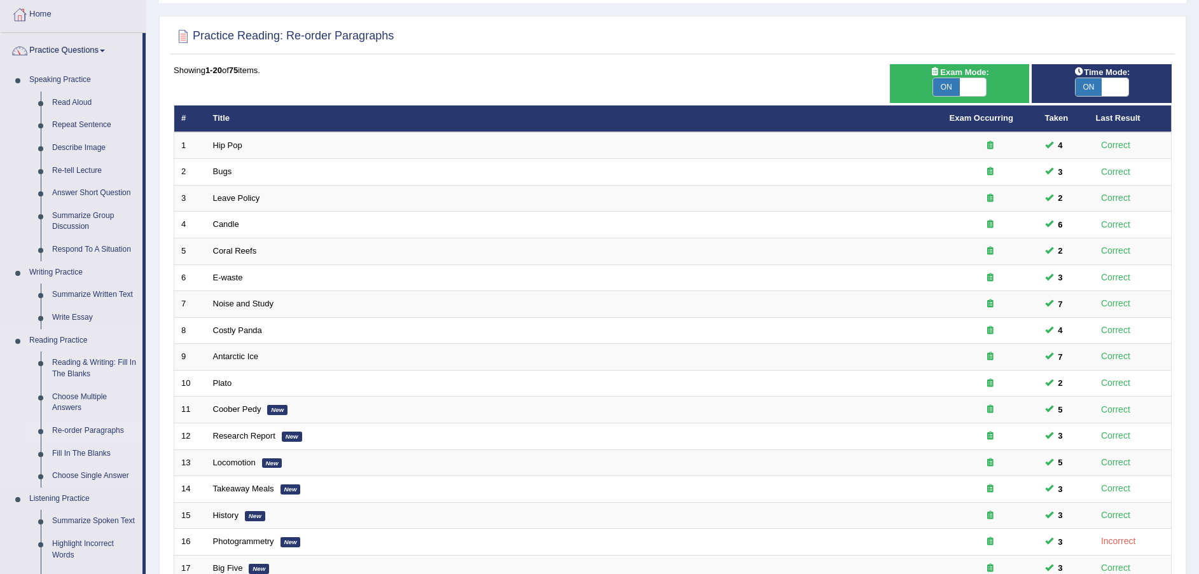
scroll to position [95, 0]
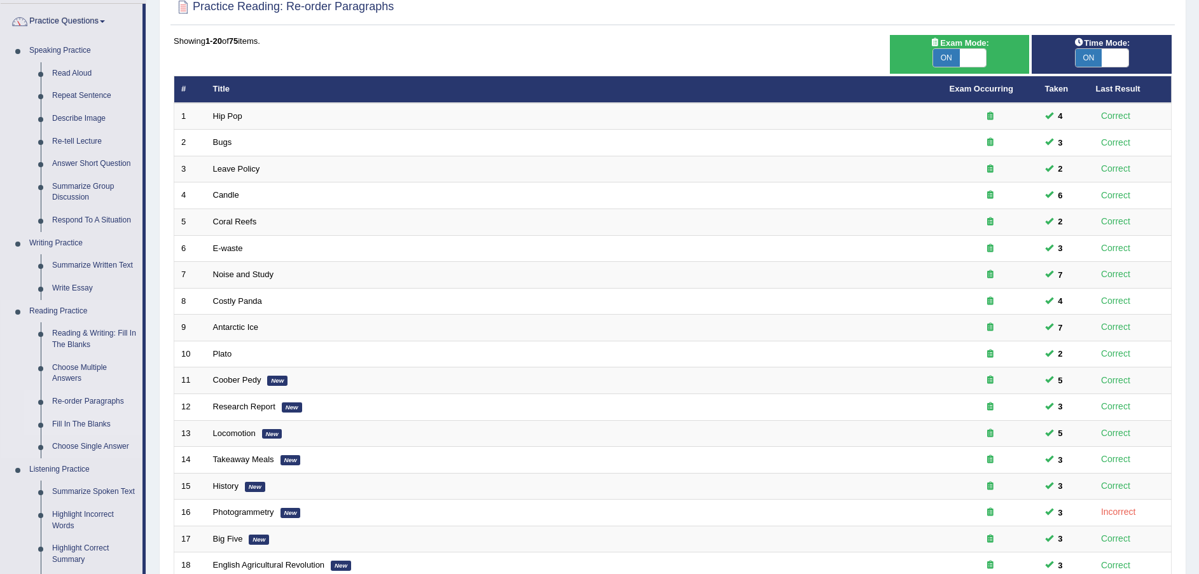
click at [95, 423] on link "Fill In The Blanks" at bounding box center [94, 424] width 96 height 23
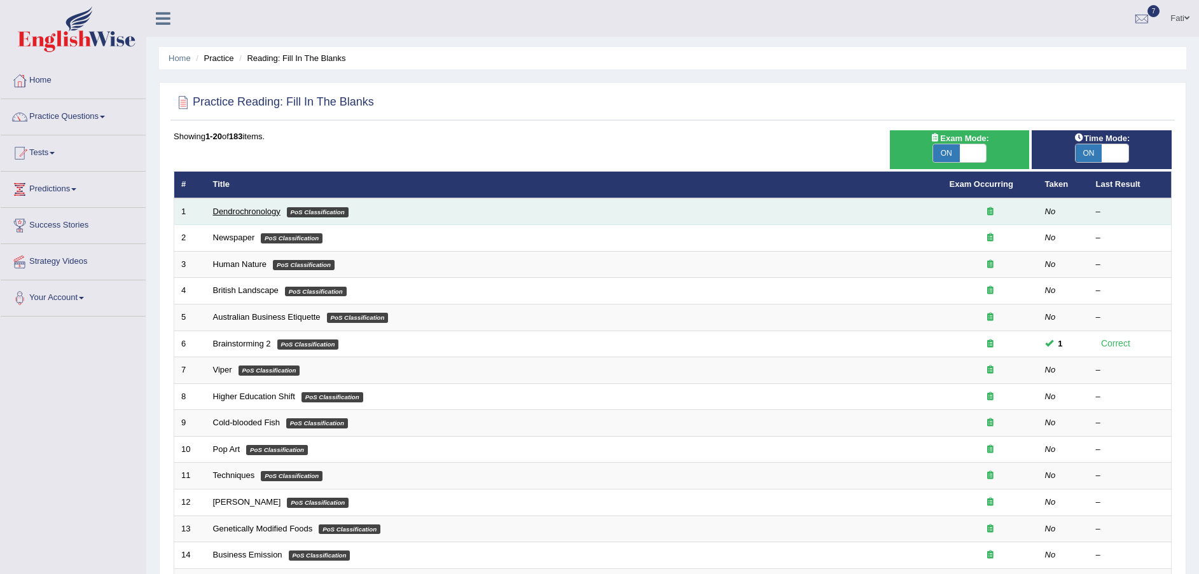
click at [248, 207] on link "Dendrochronology" at bounding box center [246, 212] width 67 height 10
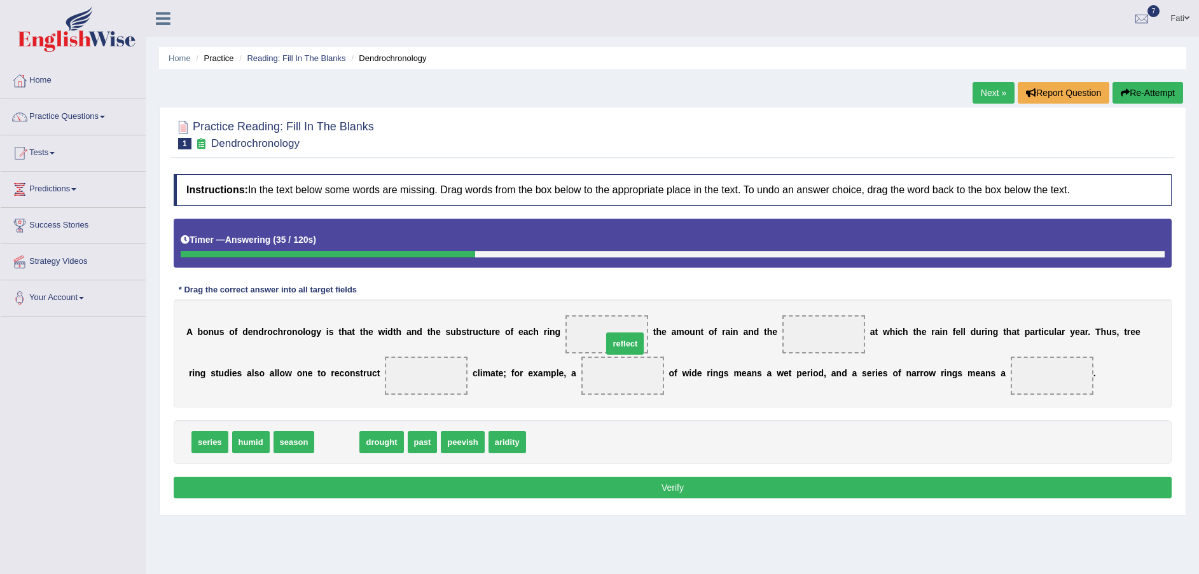
drag, startPoint x: 335, startPoint y: 447, endPoint x: 627, endPoint y: 345, distance: 309.2
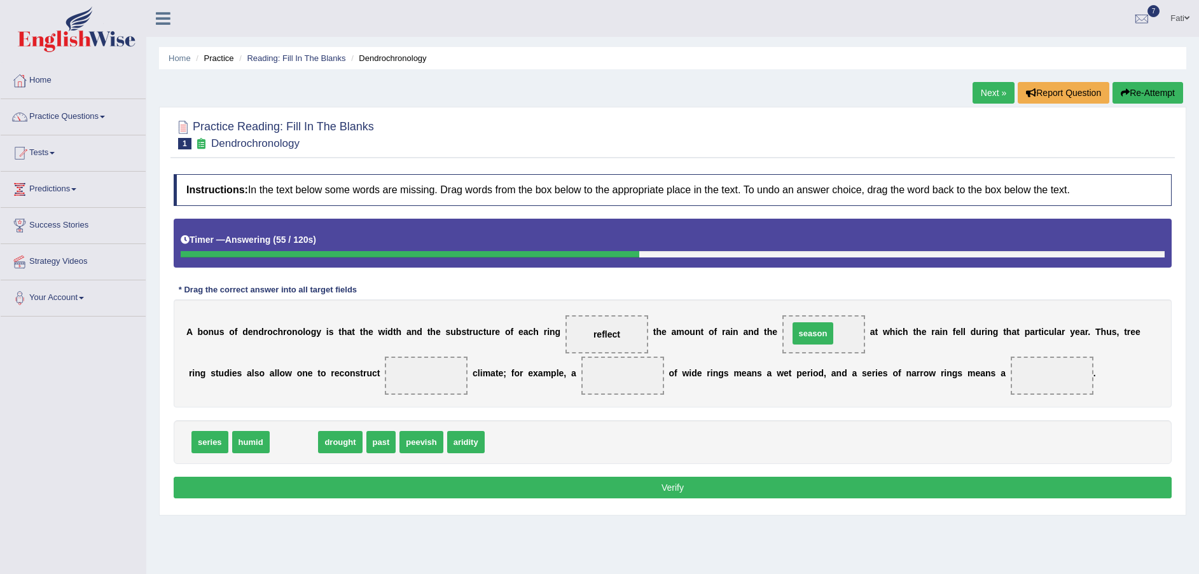
drag, startPoint x: 300, startPoint y: 445, endPoint x: 817, endPoint y: 336, distance: 528.5
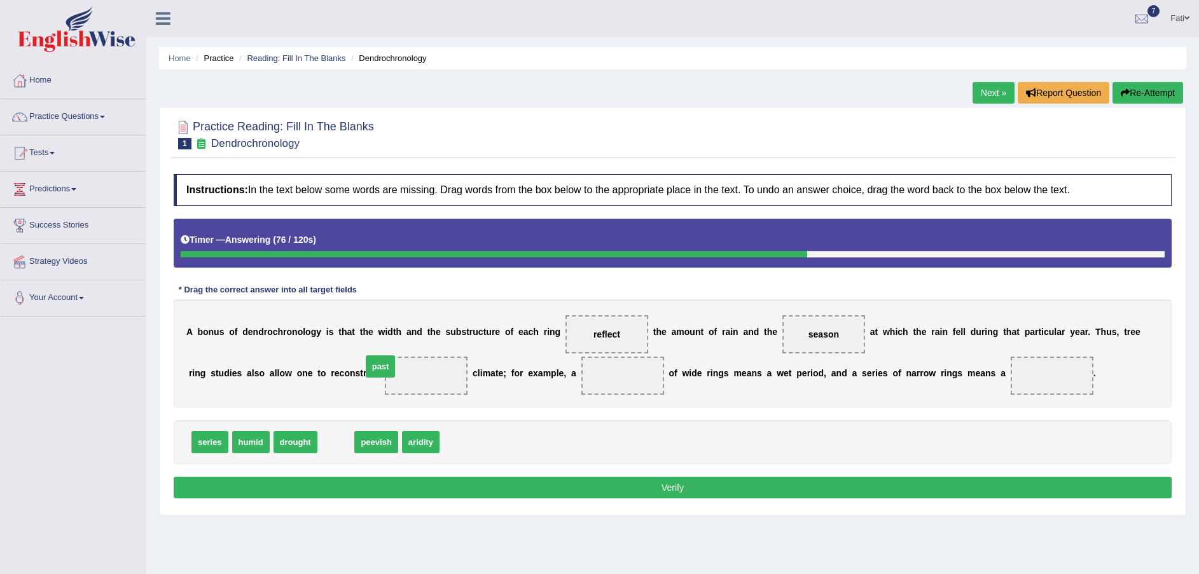
drag, startPoint x: 335, startPoint y: 448, endPoint x: 380, endPoint y: 372, distance: 87.8
drag, startPoint x: 370, startPoint y: 440, endPoint x: 365, endPoint y: 456, distance: 16.7
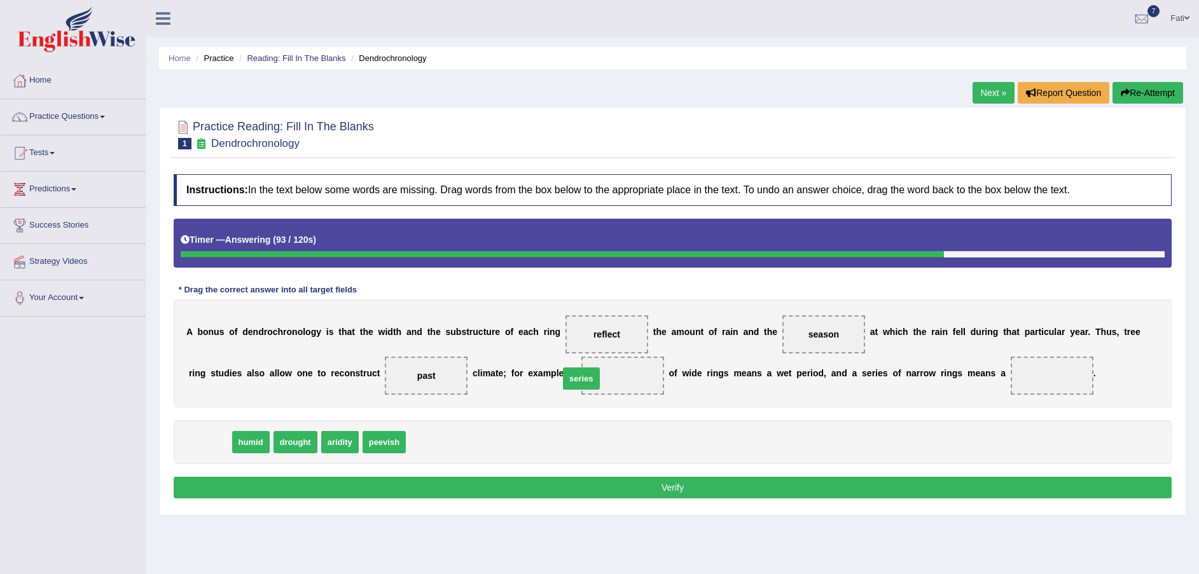
drag, startPoint x: 211, startPoint y: 451, endPoint x: 566, endPoint y: 395, distance: 359.3
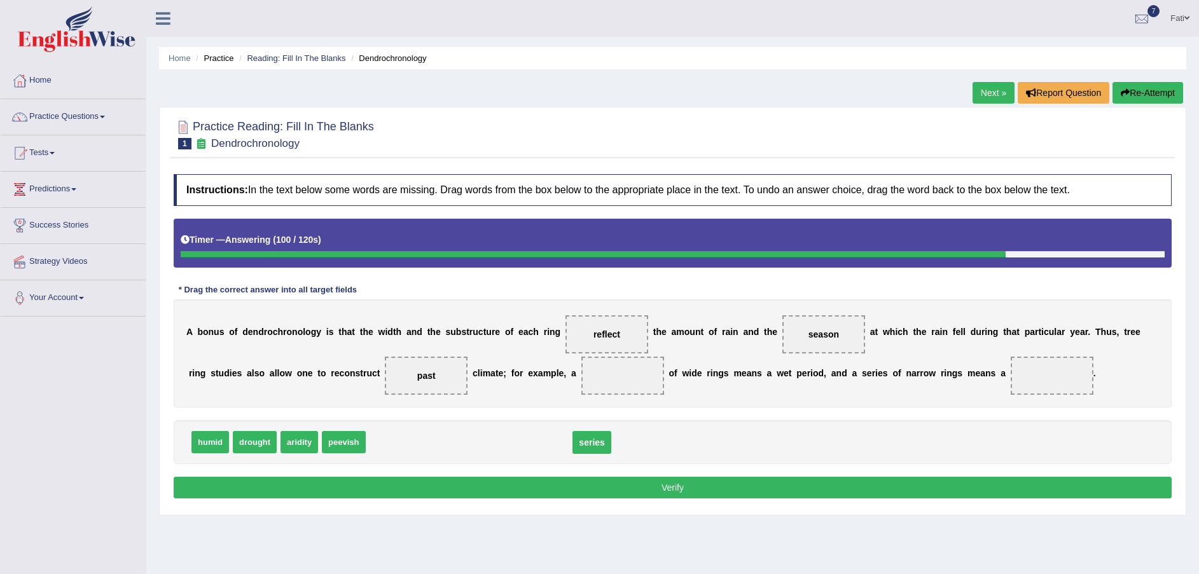
drag, startPoint x: 560, startPoint y: 377, endPoint x: 470, endPoint y: 443, distance: 111.8
drag, startPoint x: 199, startPoint y: 444, endPoint x: 493, endPoint y: 389, distance: 298.9
click at [484, 396] on div "A b o n u s o f d e n d r o c h r o n o l o g y i s t h a t t h e w i d t h a n…" at bounding box center [673, 354] width 998 height 108
drag, startPoint x: 493, startPoint y: 389, endPoint x: 552, endPoint y: 374, distance: 61.1
click at [552, 374] on div "A b o n u s o f d e n d r o c h r o n o l o g y i s t h a t t h e w i d t h a n…" at bounding box center [673, 354] width 998 height 108
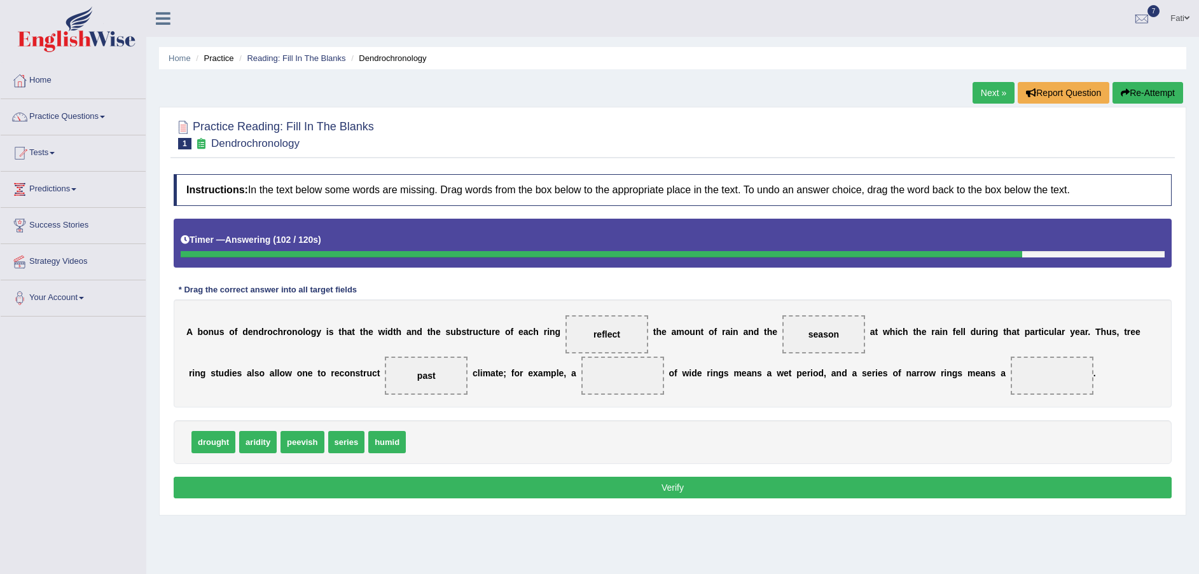
click at [581, 374] on span at bounding box center [622, 376] width 83 height 38
drag, startPoint x: 387, startPoint y: 443, endPoint x: 561, endPoint y: 389, distance: 181.9
drag, startPoint x: 261, startPoint y: 444, endPoint x: 763, endPoint y: 429, distance: 502.7
drag, startPoint x: 763, startPoint y: 429, endPoint x: 955, endPoint y: 384, distance: 197.2
click at [955, 384] on div "Instructions: In the text below some words are missing. Drag words from the box…" at bounding box center [672, 338] width 1004 height 341
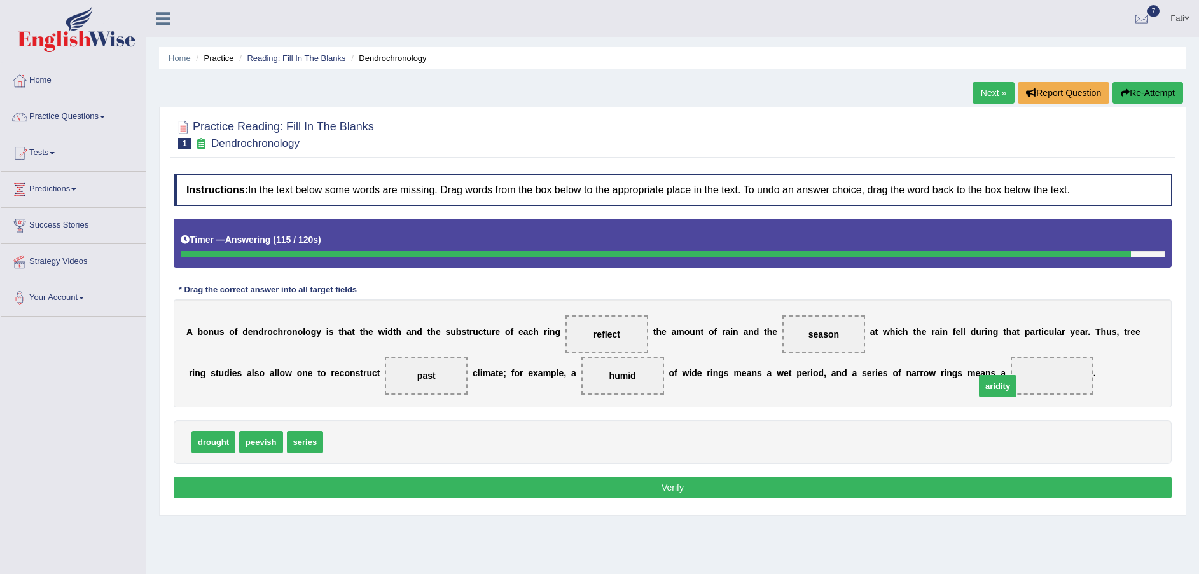
drag, startPoint x: 341, startPoint y: 443, endPoint x: 980, endPoint y: 384, distance: 642.1
click at [775, 490] on button "Verify" at bounding box center [673, 488] width 998 height 22
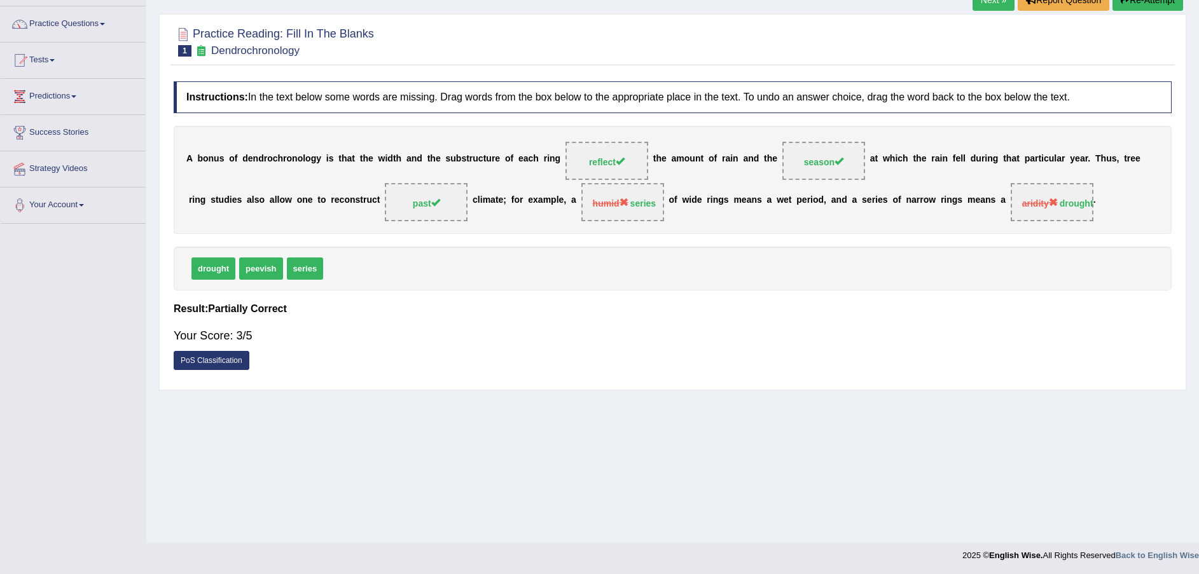
scroll to position [94, 0]
click at [218, 359] on link "PoS Classification" at bounding box center [212, 359] width 76 height 19
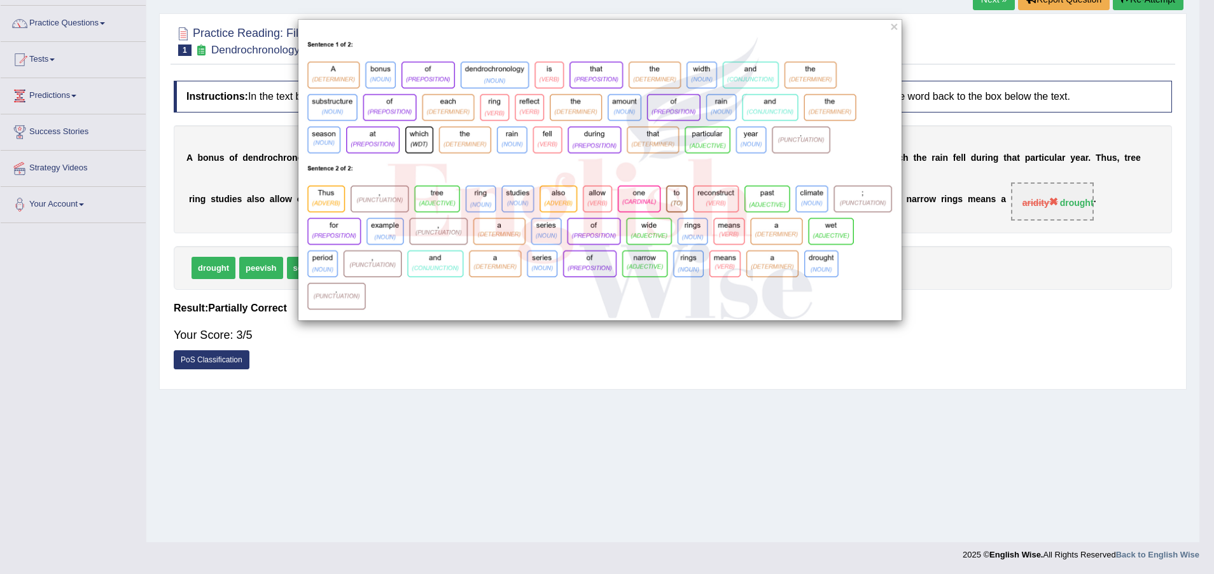
click at [553, 372] on div "×" at bounding box center [607, 287] width 1214 height 574
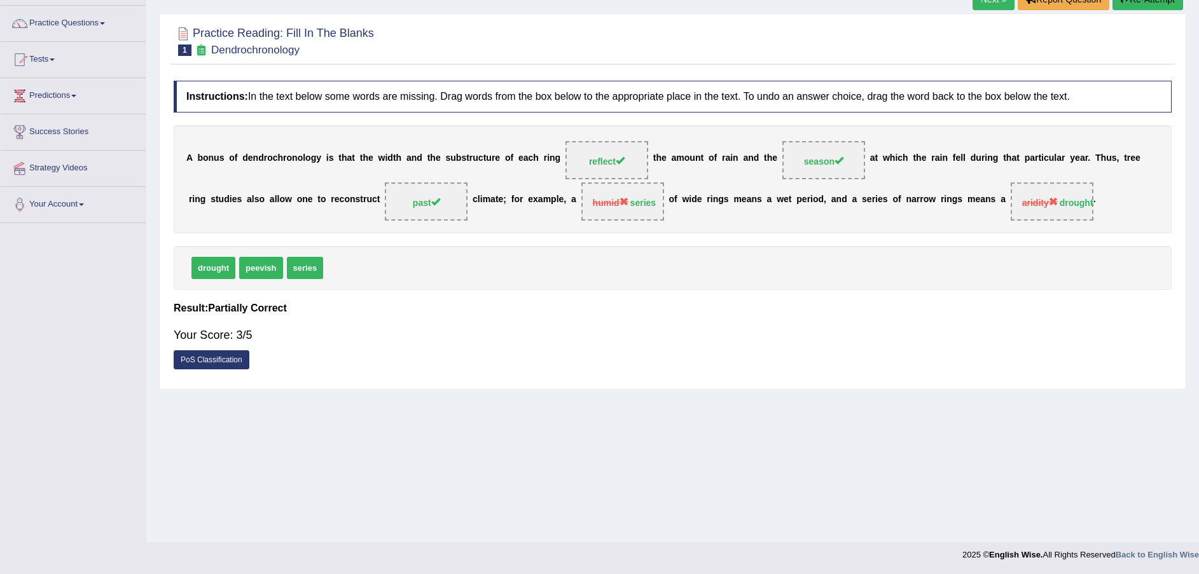
click at [242, 363] on link "PoS Classification" at bounding box center [212, 359] width 76 height 19
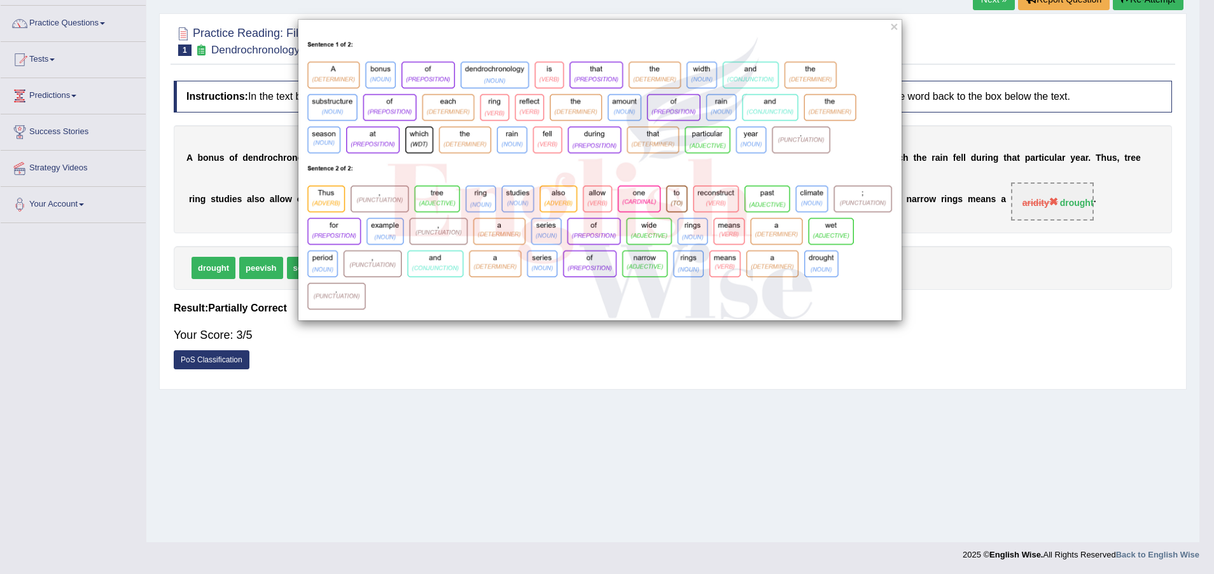
drag, startPoint x: 808, startPoint y: 57, endPoint x: 835, endPoint y: 163, distance: 109.4
click at [835, 163] on div "×" at bounding box center [600, 170] width 604 height 302
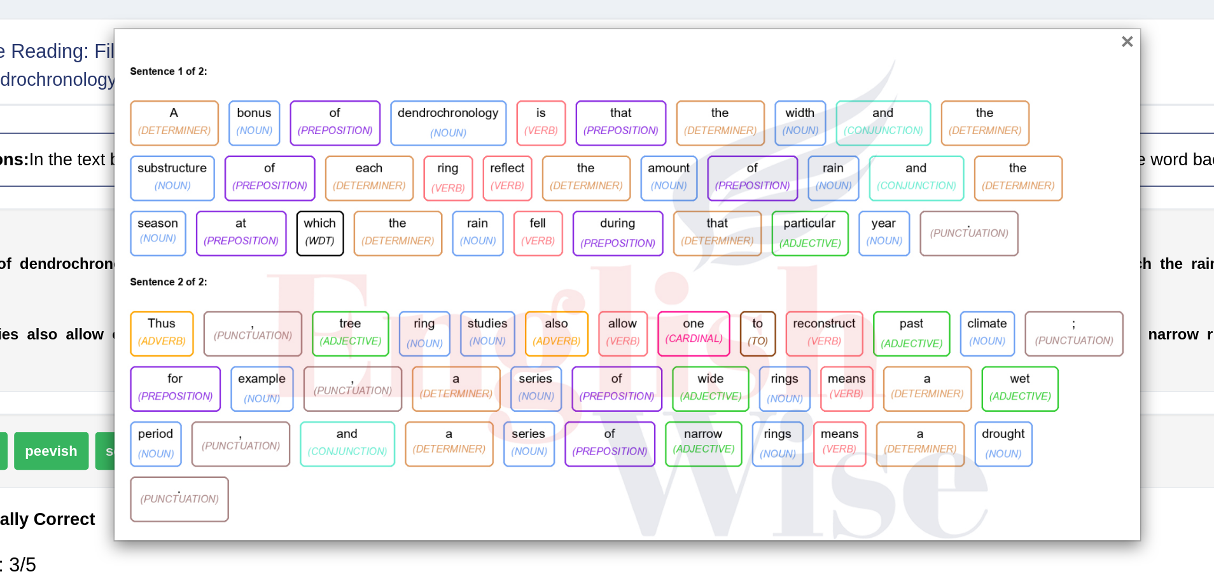
click at [898, 28] on button "×" at bounding box center [894, 26] width 8 height 13
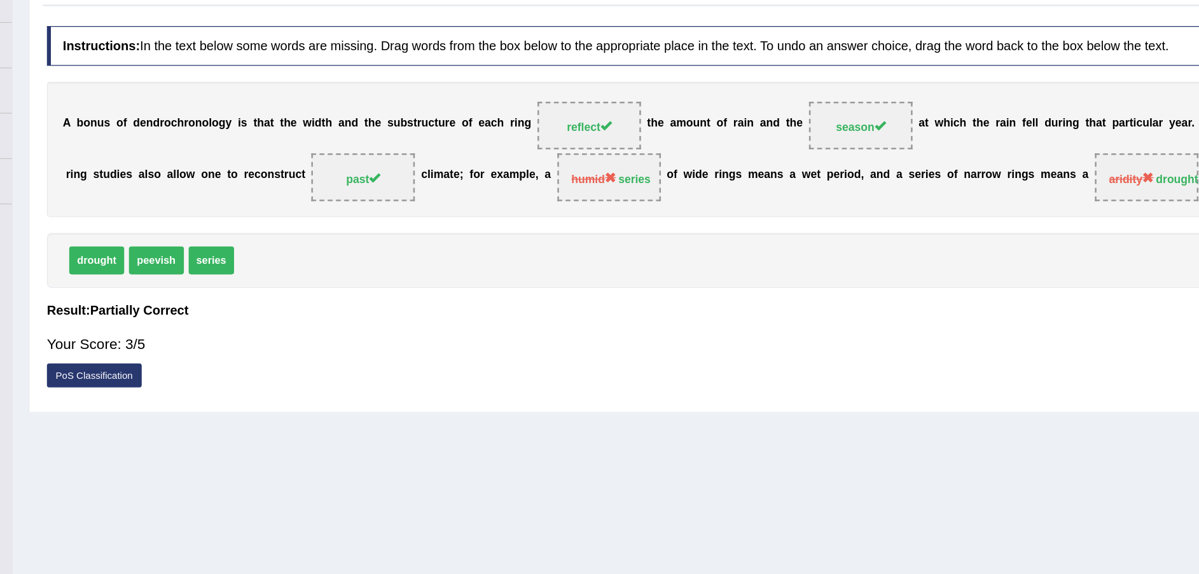
click at [216, 357] on link "PoS Classification" at bounding box center [212, 359] width 76 height 19
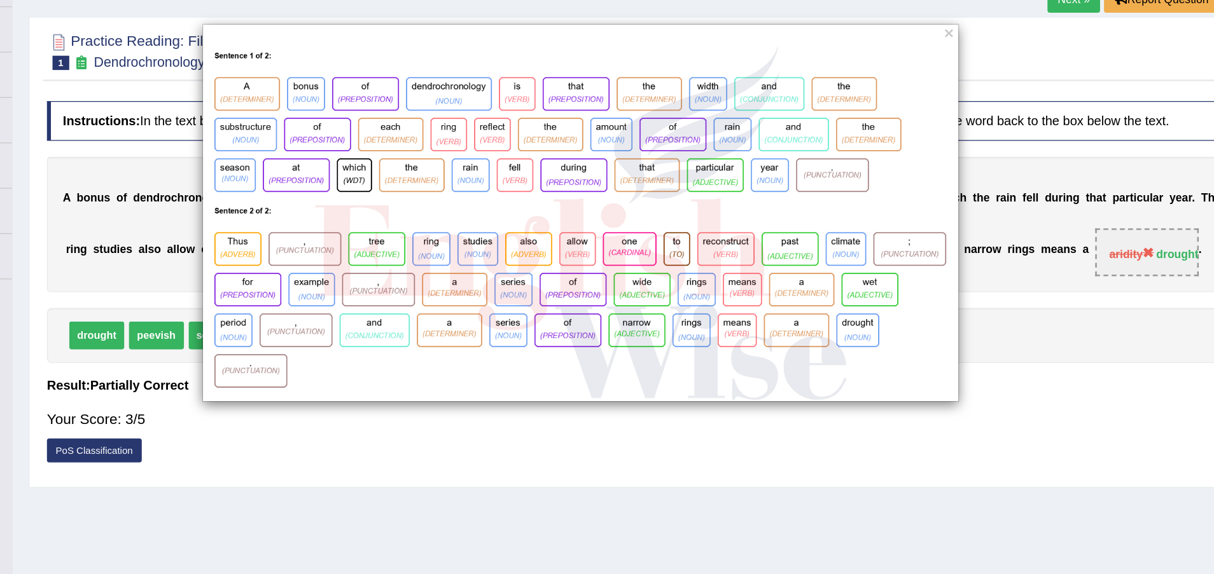
click at [254, 226] on div "×" at bounding box center [599, 170] width 1199 height 302
click at [892, 26] on button "×" at bounding box center [894, 26] width 8 height 13
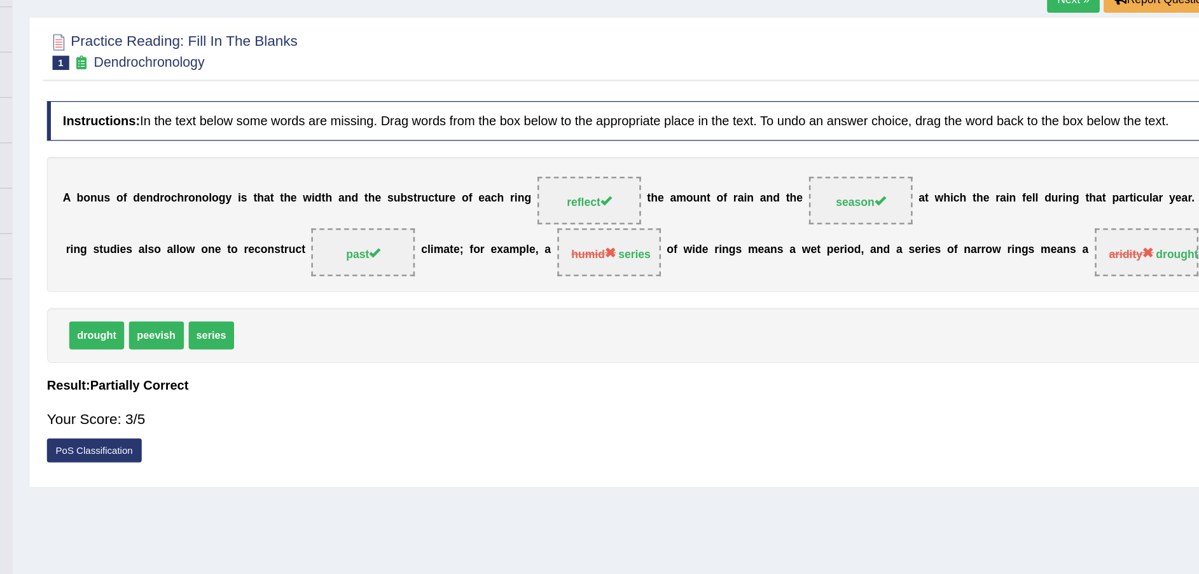
click at [209, 363] on link "PoS Classification" at bounding box center [212, 359] width 76 height 19
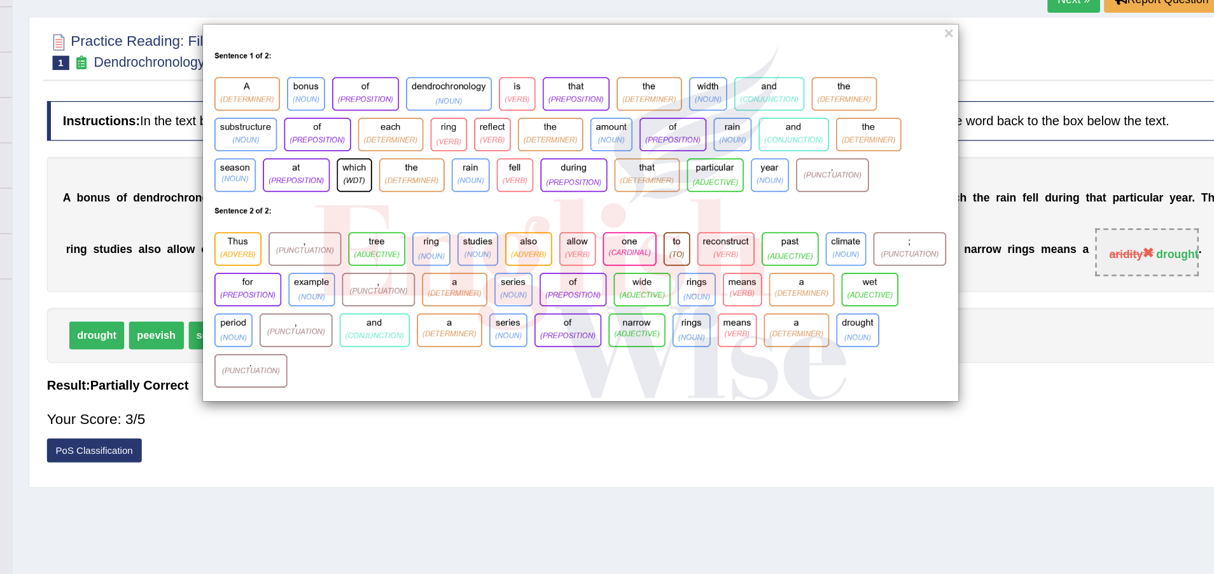
click at [275, 235] on div "×" at bounding box center [599, 170] width 1199 height 302
click at [897, 27] on button "×" at bounding box center [894, 26] width 8 height 13
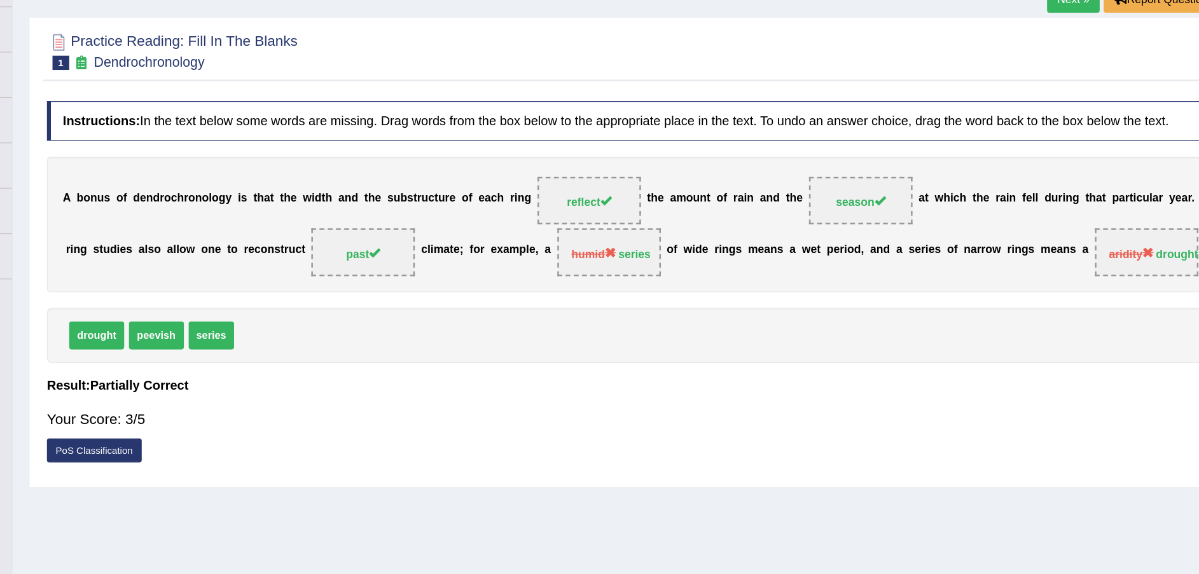
click at [223, 354] on link "PoS Classification" at bounding box center [212, 359] width 76 height 19
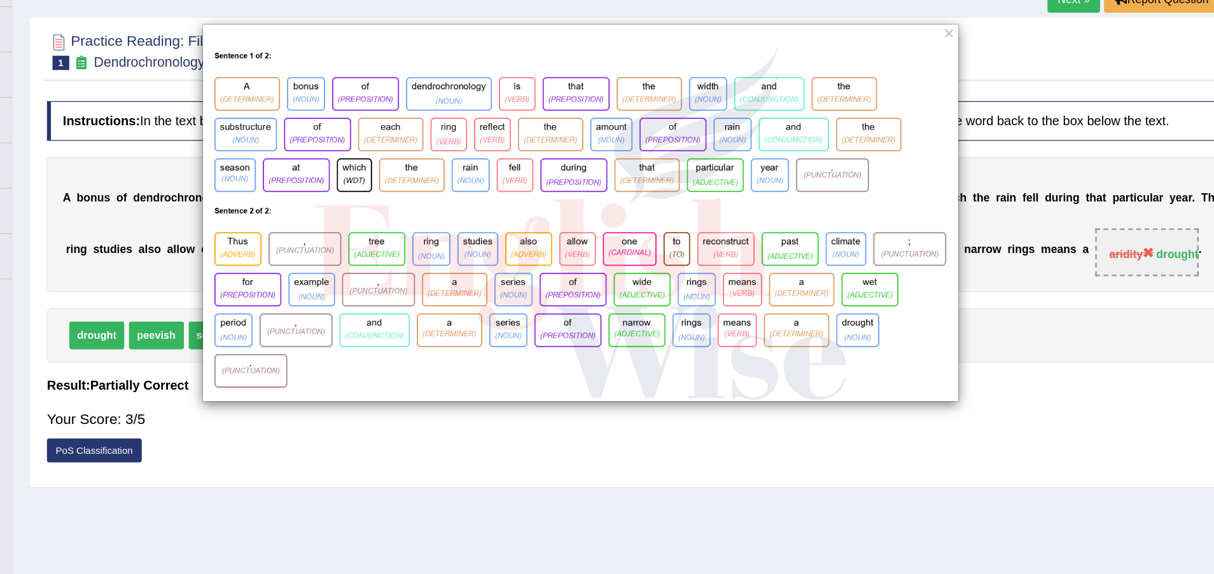
click at [217, 157] on div "×" at bounding box center [599, 170] width 1199 height 302
click at [898, 25] on div "×" at bounding box center [600, 170] width 604 height 302
click at [896, 23] on button "×" at bounding box center [894, 26] width 8 height 13
click at [896, 23] on div "×" at bounding box center [600, 170] width 604 height 302
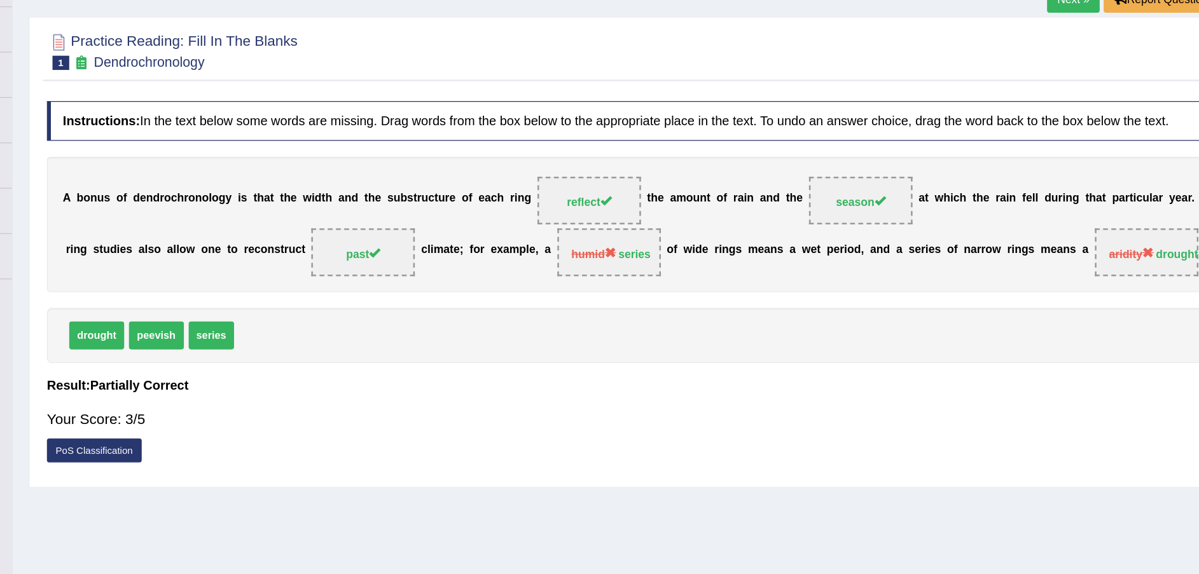
click at [226, 358] on link "PoS Classification" at bounding box center [212, 359] width 76 height 19
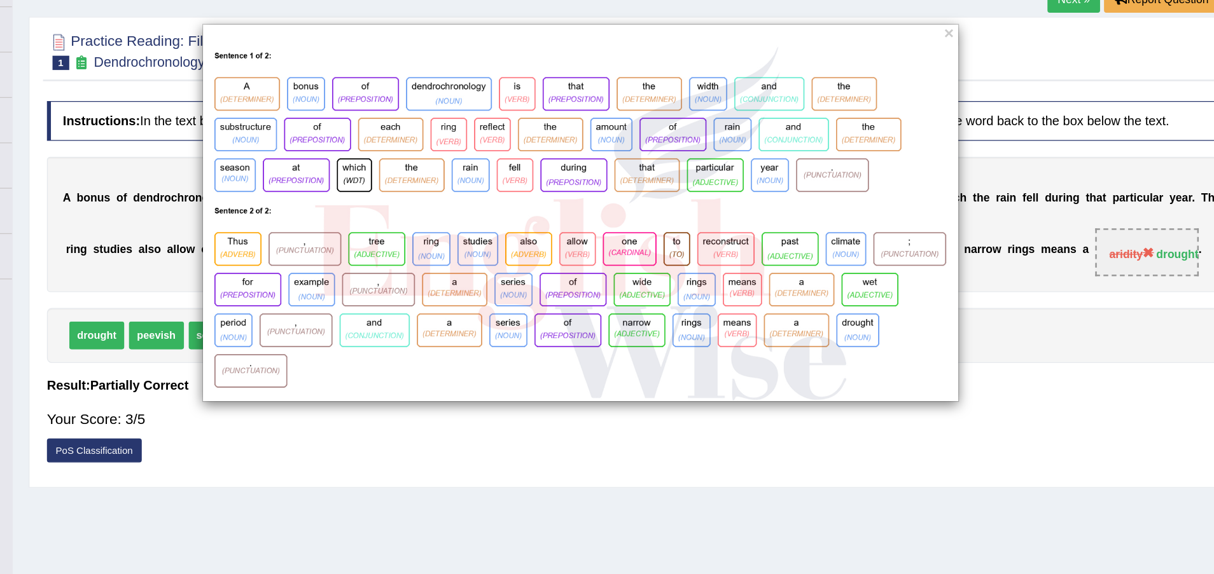
click at [672, 279] on img at bounding box center [599, 178] width 603 height 284
click at [891, 25] on button "×" at bounding box center [894, 26] width 8 height 13
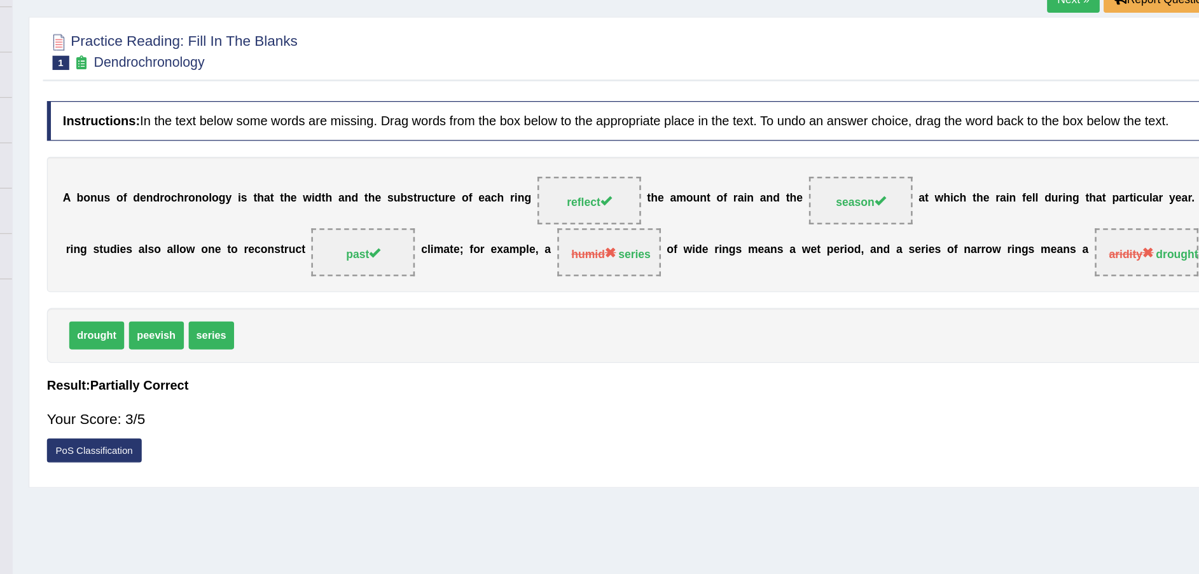
click at [226, 358] on link "PoS Classification" at bounding box center [212, 359] width 76 height 19
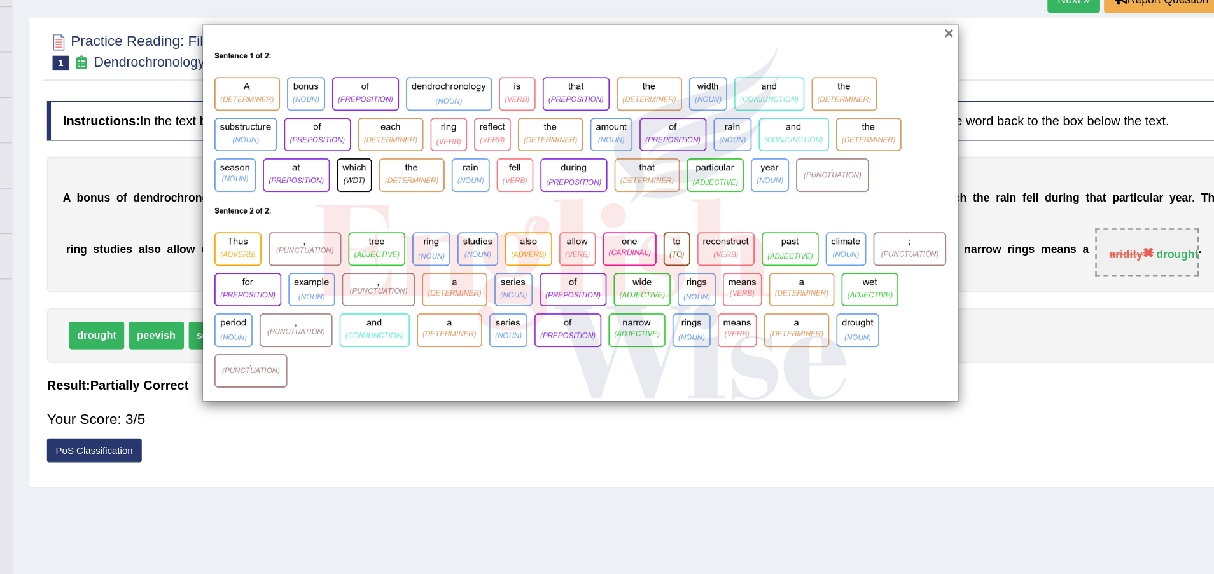
click at [892, 29] on button "×" at bounding box center [894, 26] width 8 height 13
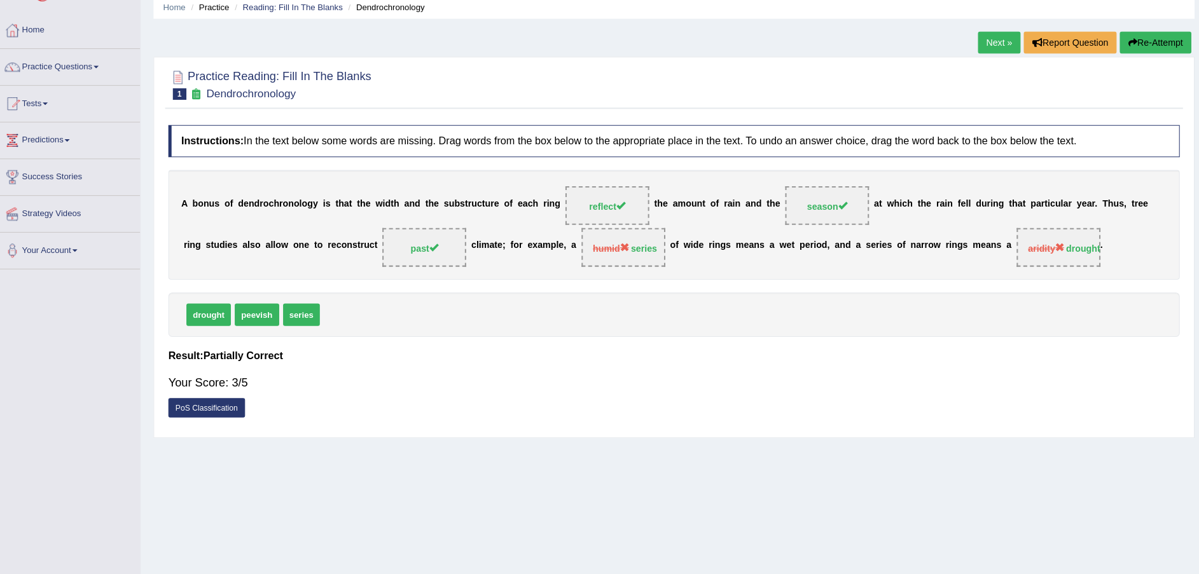
scroll to position [47, 0]
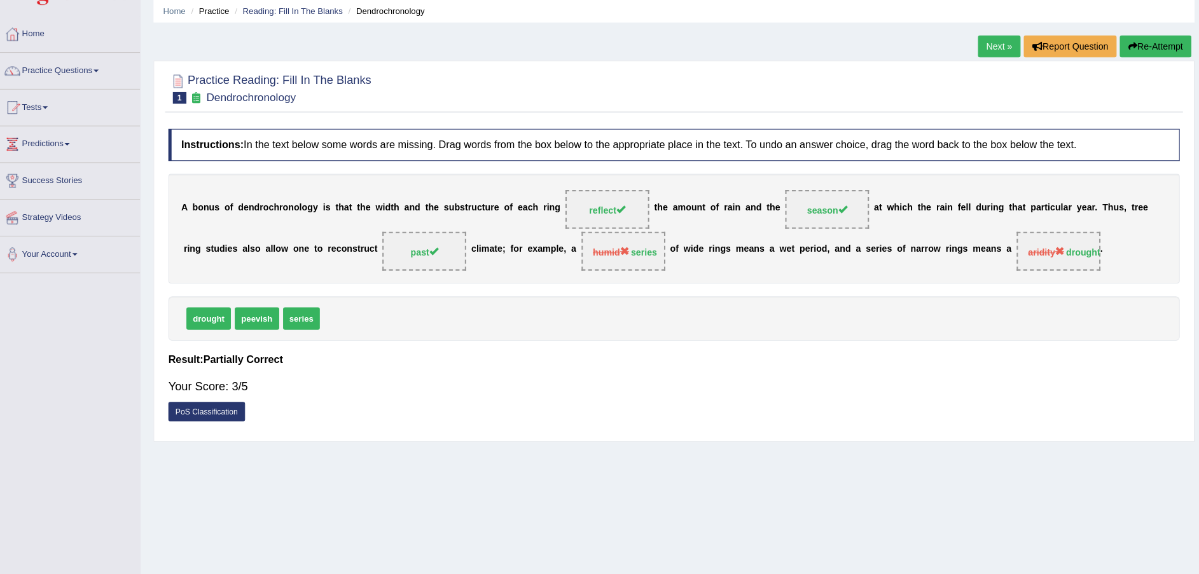
click at [997, 52] on link "Next »" at bounding box center [994, 46] width 42 height 22
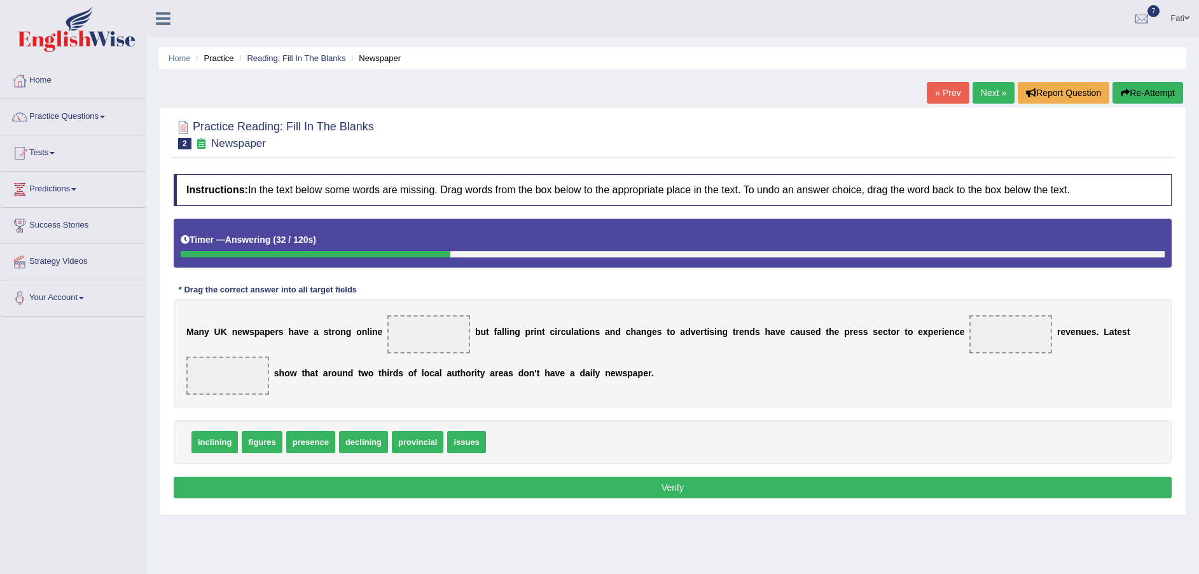
click at [263, 446] on span "figures" at bounding box center [262, 442] width 40 height 22
drag, startPoint x: 263, startPoint y: 446, endPoint x: 448, endPoint y: 331, distance: 218.0
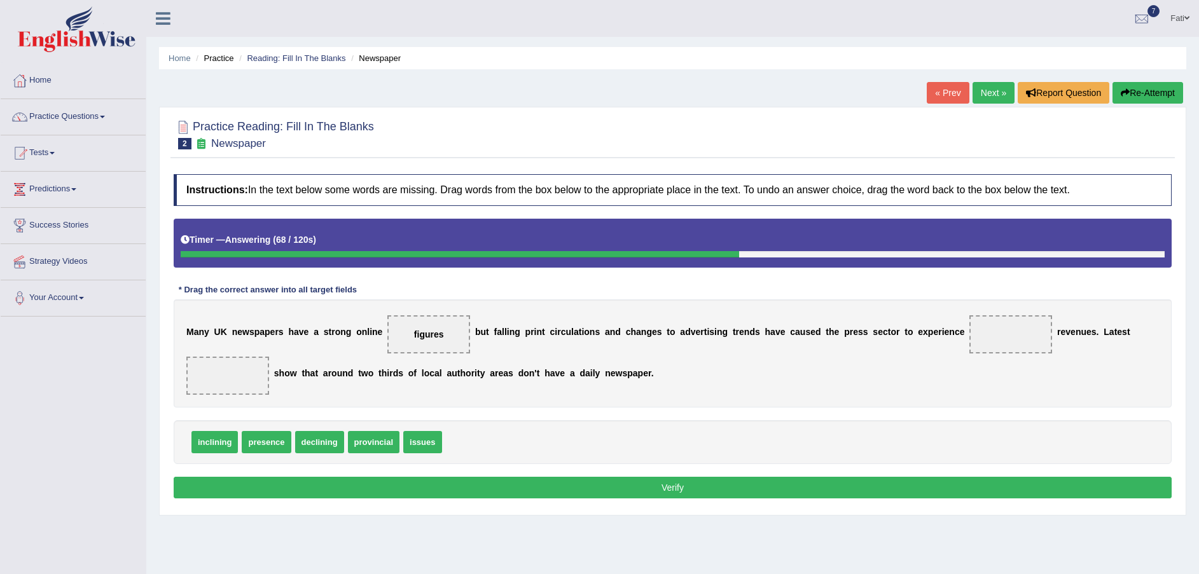
click at [406, 446] on span "issues" at bounding box center [422, 442] width 38 height 22
drag, startPoint x: 314, startPoint y: 447, endPoint x: 956, endPoint y: 338, distance: 651.5
drag, startPoint x: 410, startPoint y: 337, endPoint x: 230, endPoint y: 375, distance: 183.3
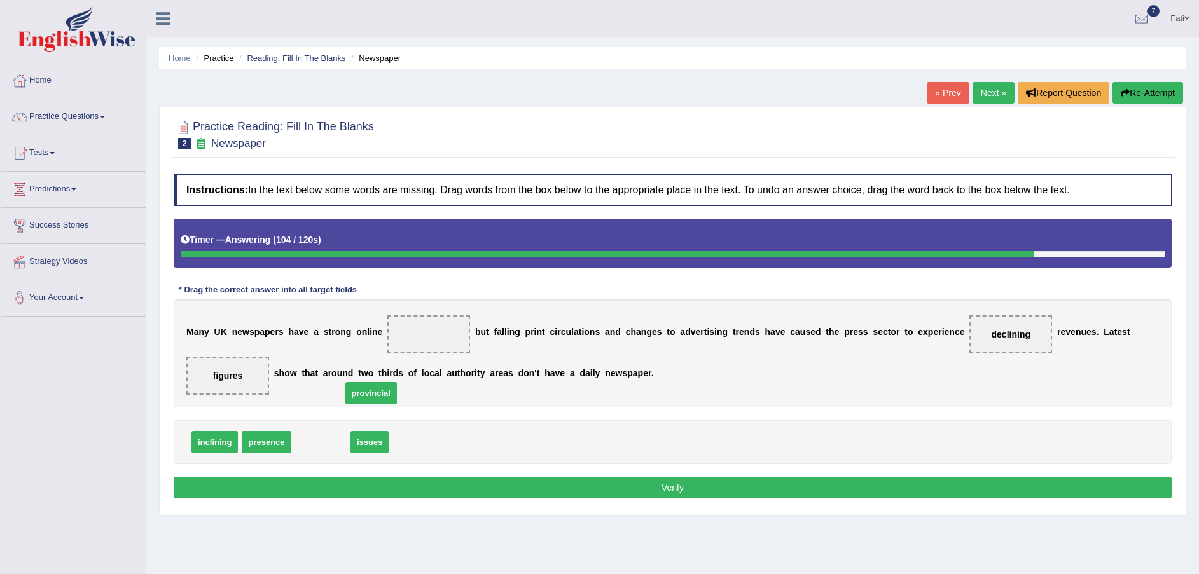
drag, startPoint x: 314, startPoint y: 440, endPoint x: 403, endPoint y: 361, distance: 119.4
click at [396, 382] on span "provincial" at bounding box center [371, 393] width 52 height 22
drag, startPoint x: 424, startPoint y: 343, endPoint x: 429, endPoint y: 332, distance: 12.5
click at [429, 332] on span at bounding box center [428, 335] width 83 height 38
drag, startPoint x: 314, startPoint y: 440, endPoint x: 422, endPoint y: 336, distance: 149.8
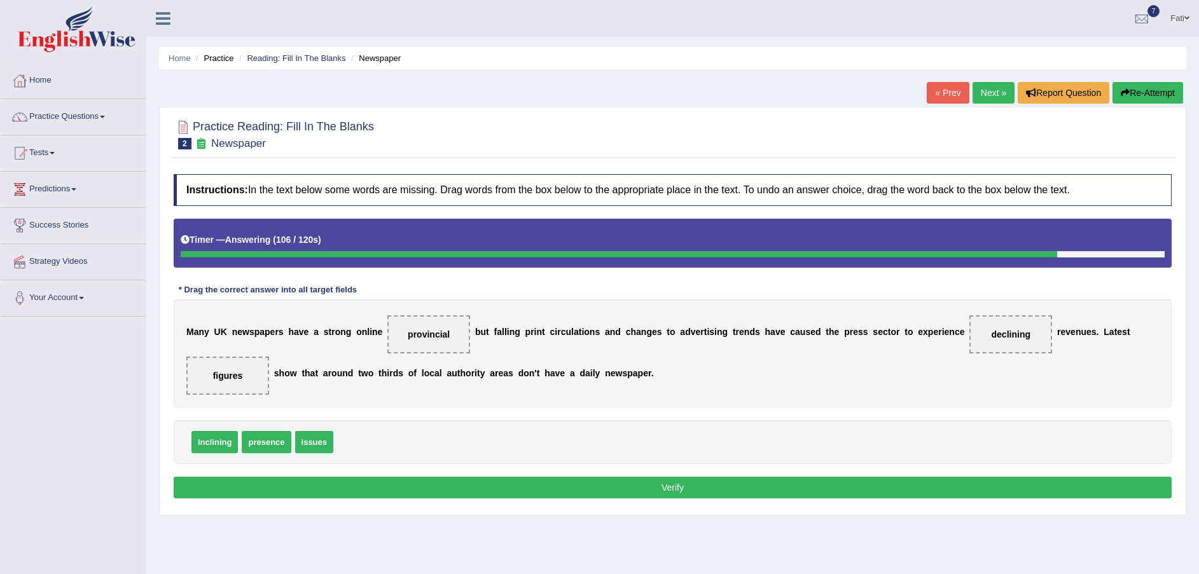
click at [462, 490] on button "Verify" at bounding box center [673, 488] width 998 height 22
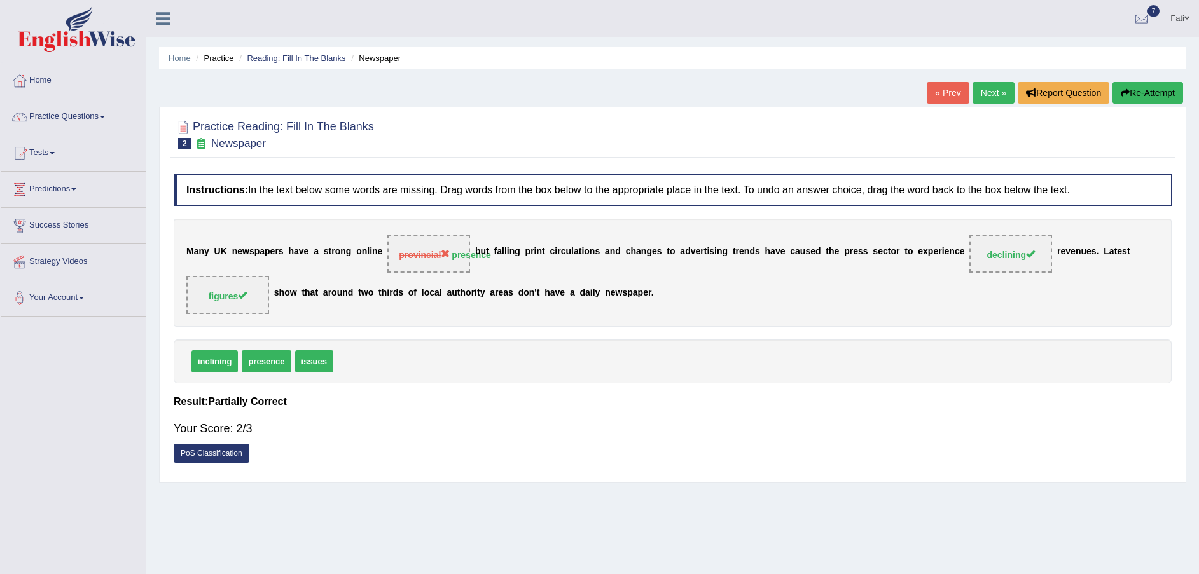
click at [225, 452] on link "PoS Classification" at bounding box center [212, 453] width 76 height 19
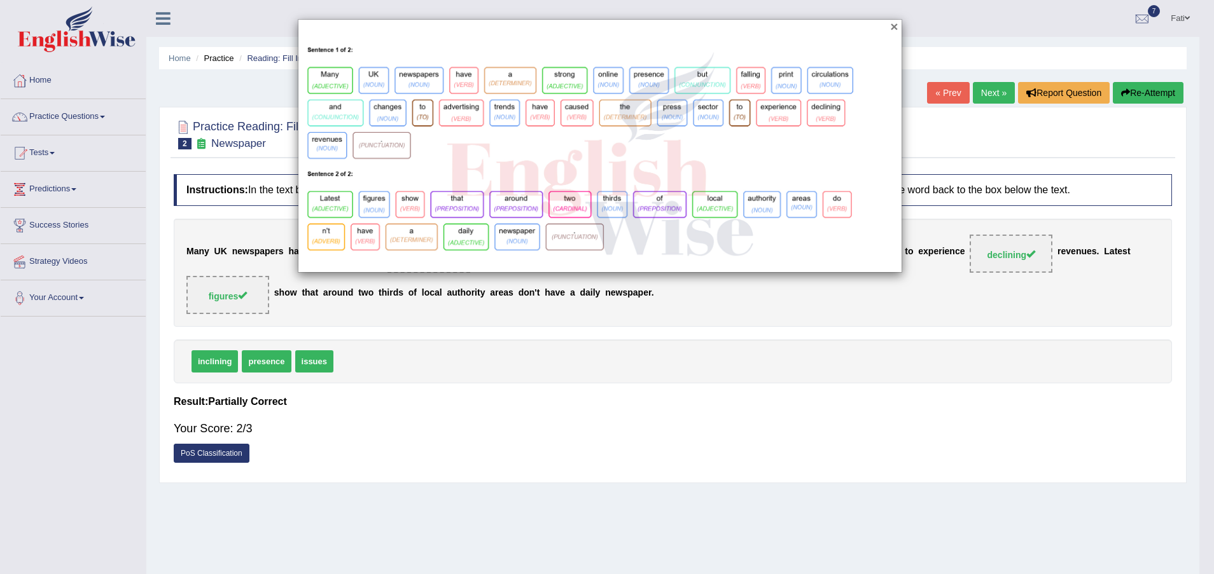
click at [897, 23] on button "×" at bounding box center [894, 26] width 8 height 13
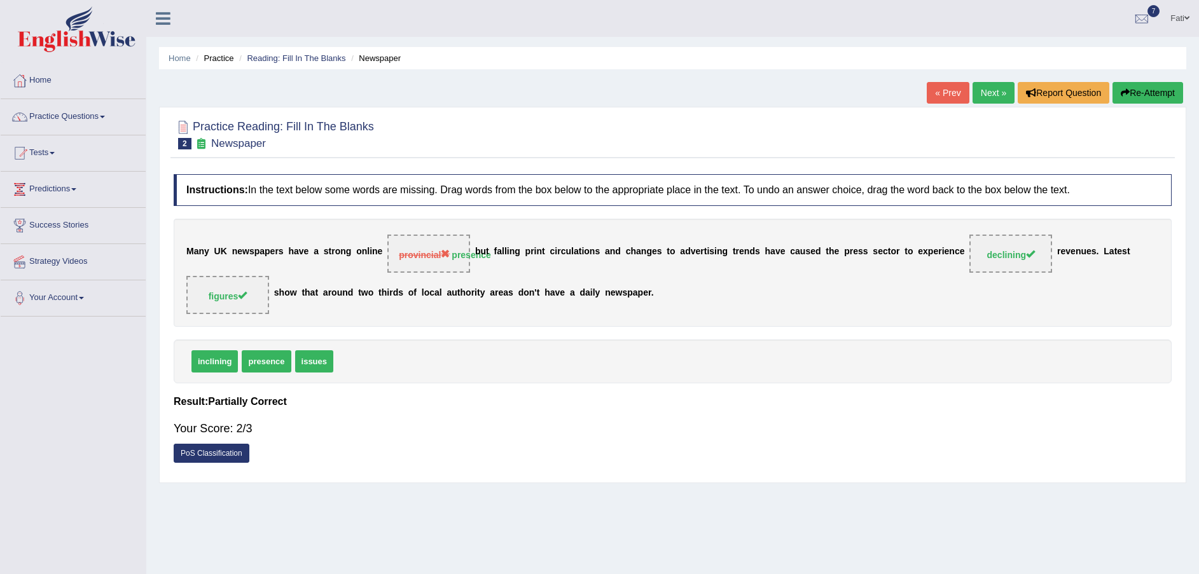
click at [988, 96] on link "Next »" at bounding box center [994, 93] width 42 height 22
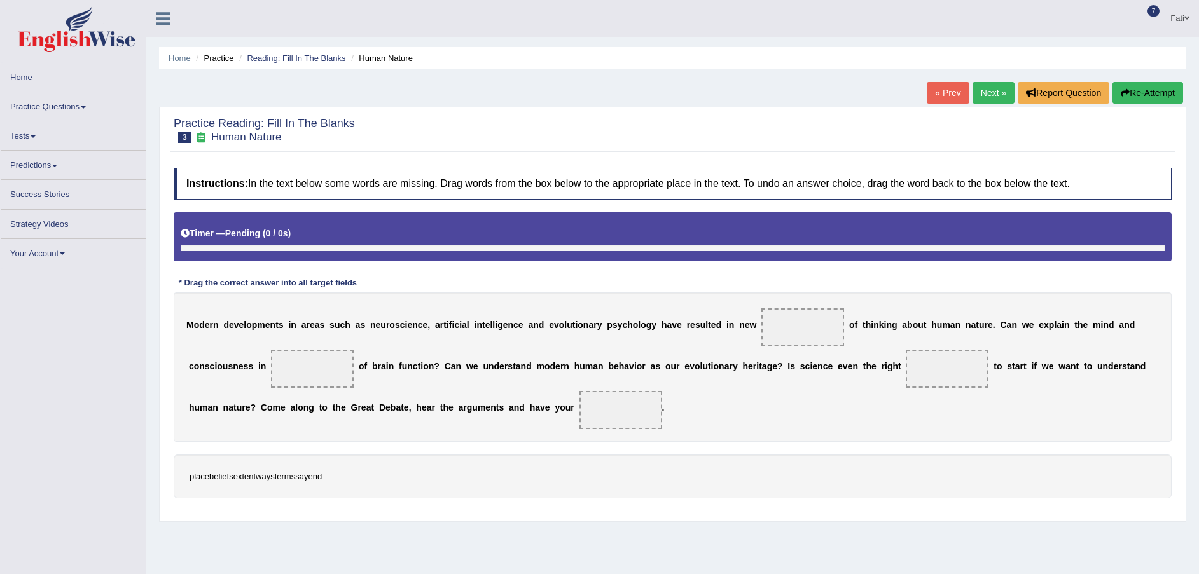
scroll to position [87, 0]
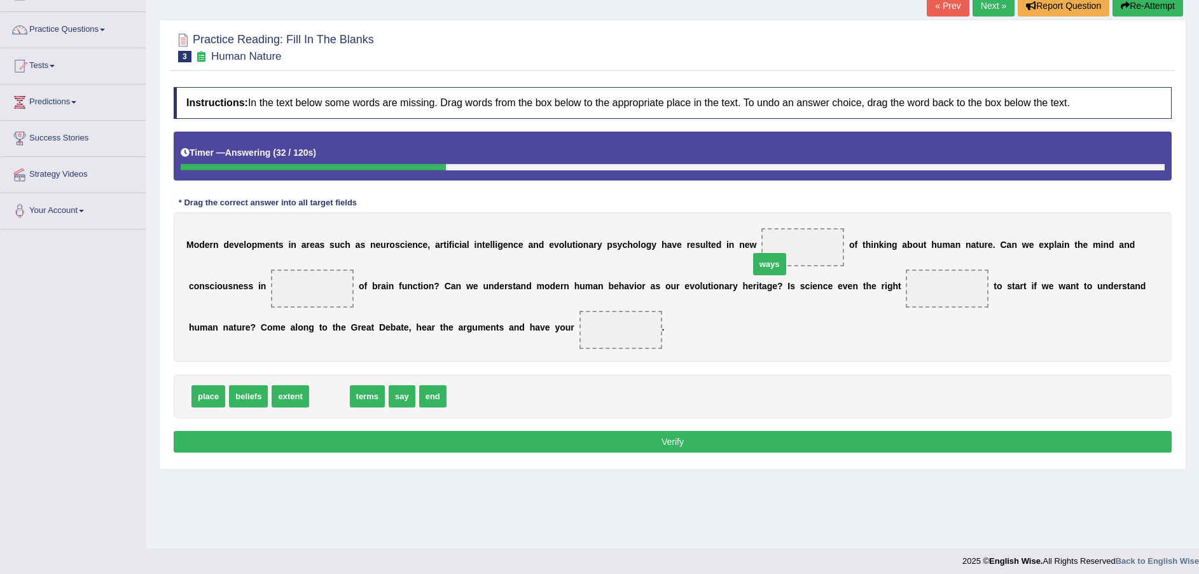
drag, startPoint x: 323, startPoint y: 394, endPoint x: 764, endPoint y: 262, distance: 460.9
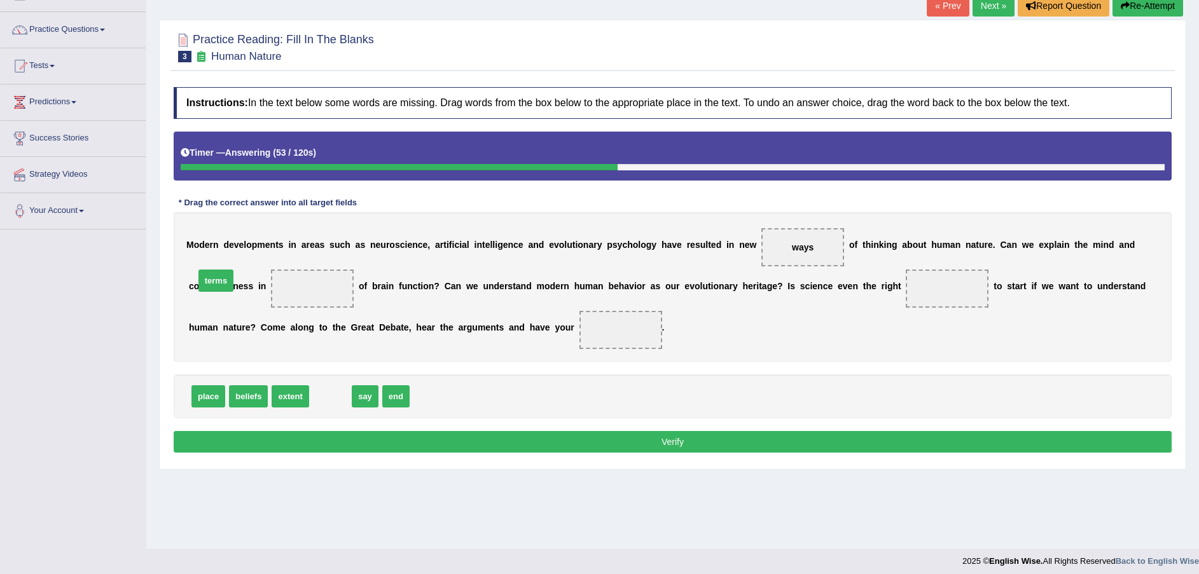
drag, startPoint x: 333, startPoint y: 403, endPoint x: 218, endPoint y: 300, distance: 154.5
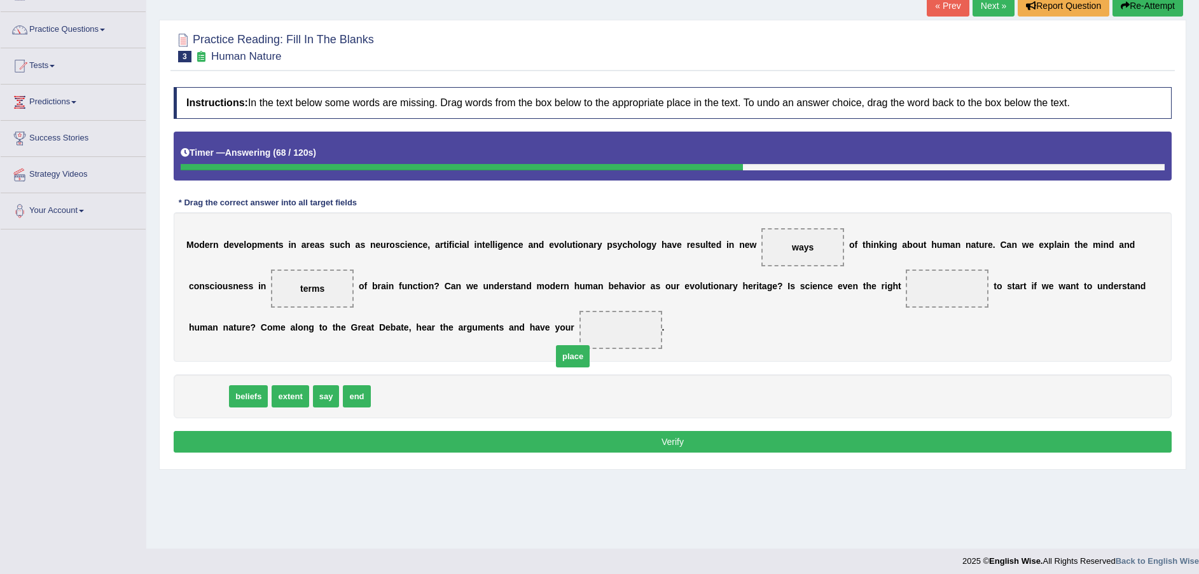
drag, startPoint x: 209, startPoint y: 398, endPoint x: 764, endPoint y: 347, distance: 557.6
click at [590, 346] on span "place" at bounding box center [573, 356] width 34 height 22
drag, startPoint x: 764, startPoint y: 347, endPoint x: 489, endPoint y: 351, distance: 275.5
click at [816, 312] on div "M o d e r n d e v e l o p m e n t s i n a r e a s s u c h a s n e u r o s c i e…" at bounding box center [673, 286] width 998 height 149
drag, startPoint x: 194, startPoint y: 396, endPoint x: 833, endPoint y: 296, distance: 646.4
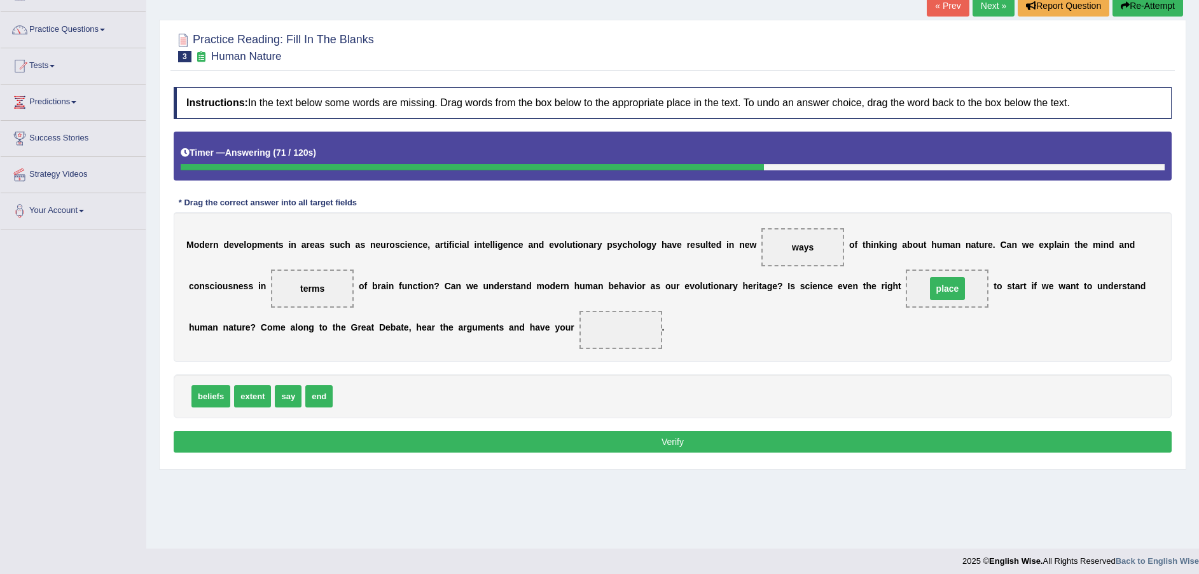
click at [930, 296] on span "place" at bounding box center [948, 288] width 36 height 23
drag, startPoint x: 200, startPoint y: 399, endPoint x: 444, endPoint y: 342, distance: 251.0
click at [511, 437] on button "Verify" at bounding box center [673, 442] width 998 height 22
click at [511, 437] on div "Home Practice Reading: Fill In The Blanks Human Nature « Prev Next » Report Que…" at bounding box center [672, 231] width 1053 height 636
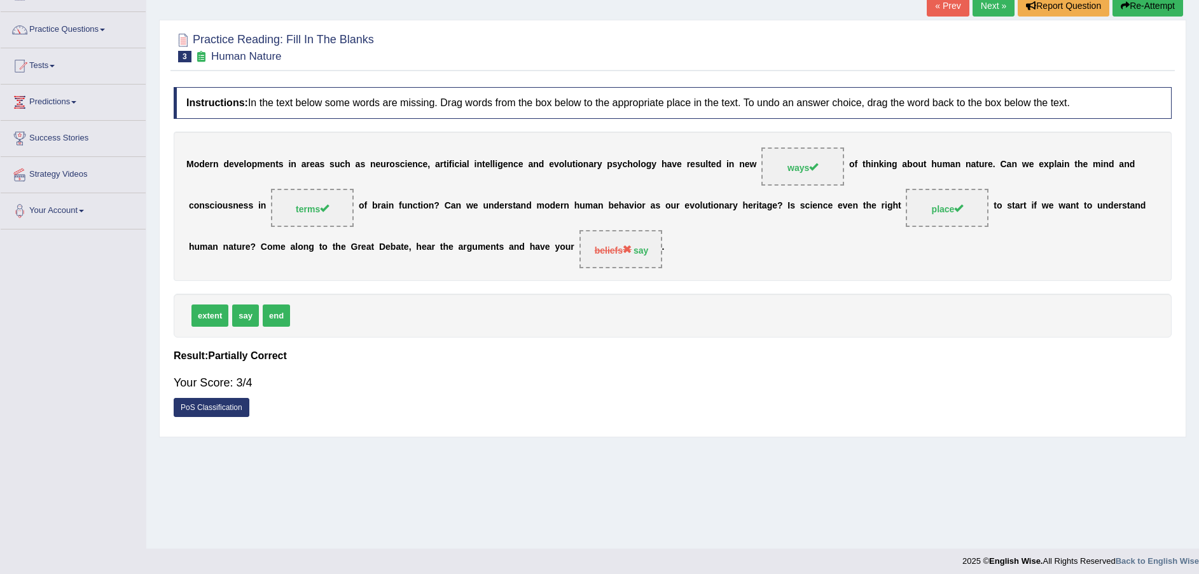
click at [220, 407] on link "PoS Classification" at bounding box center [212, 407] width 76 height 19
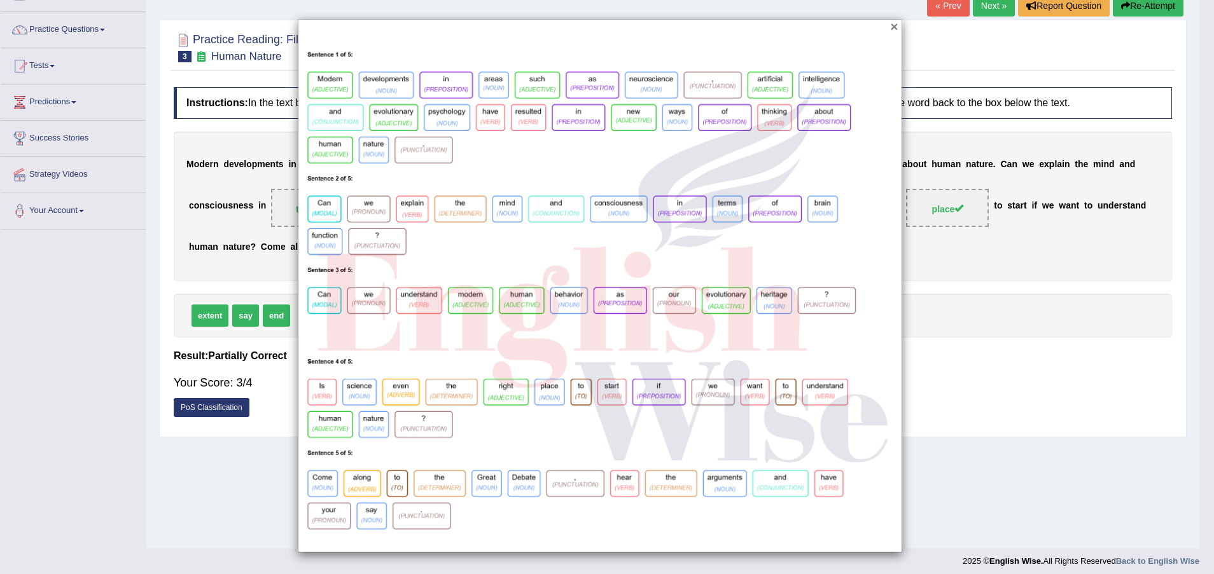
click at [898, 39] on div "×" at bounding box center [600, 286] width 604 height 534
click at [894, 27] on button "×" at bounding box center [894, 26] width 8 height 13
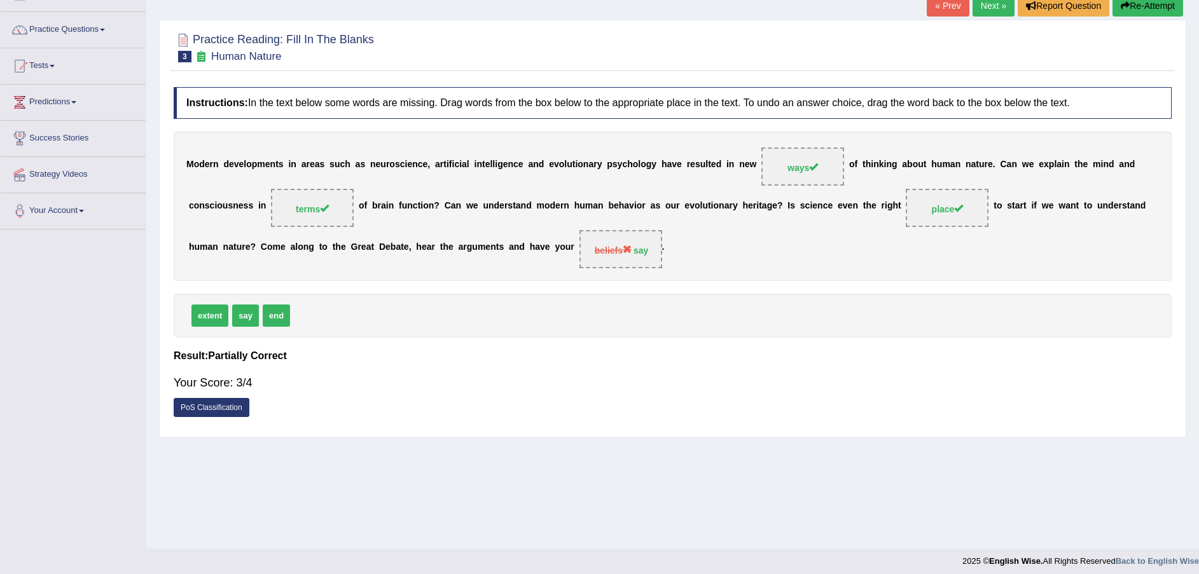
click at [228, 405] on link "PoS Classification" at bounding box center [212, 407] width 76 height 19
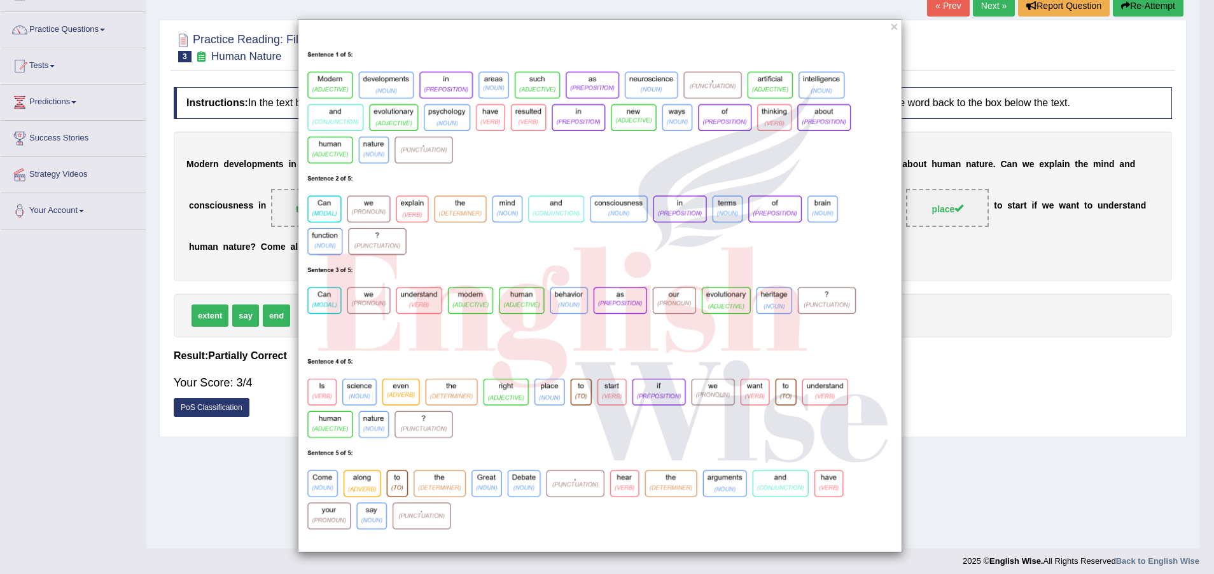
click at [899, 27] on div "×" at bounding box center [600, 286] width 604 height 534
click at [896, 29] on button "×" at bounding box center [894, 26] width 8 height 13
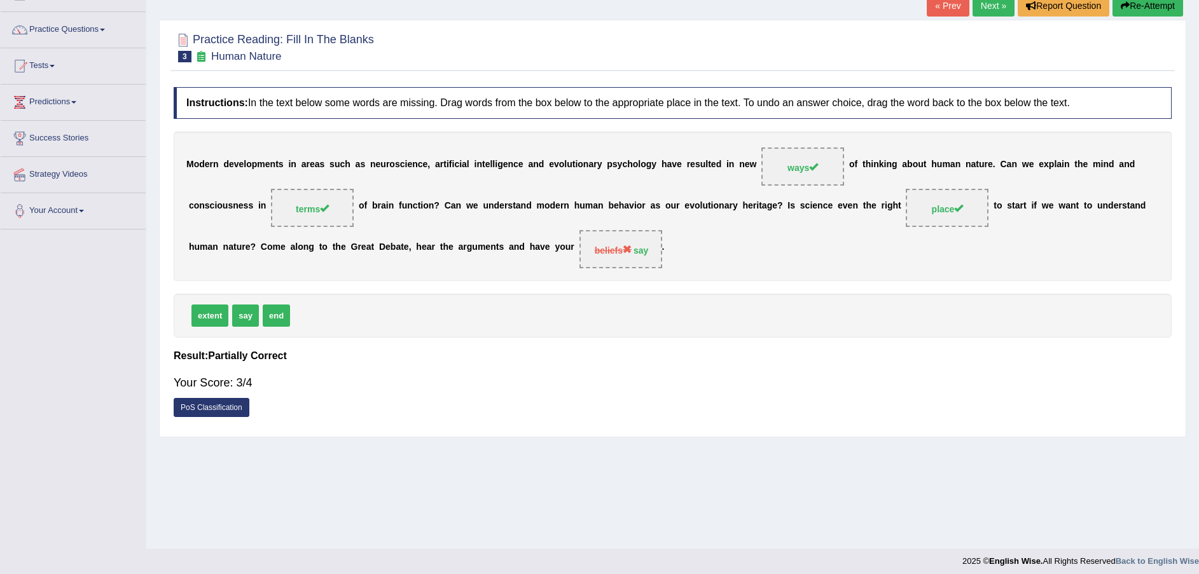
click at [228, 406] on link "PoS Classification" at bounding box center [212, 407] width 76 height 19
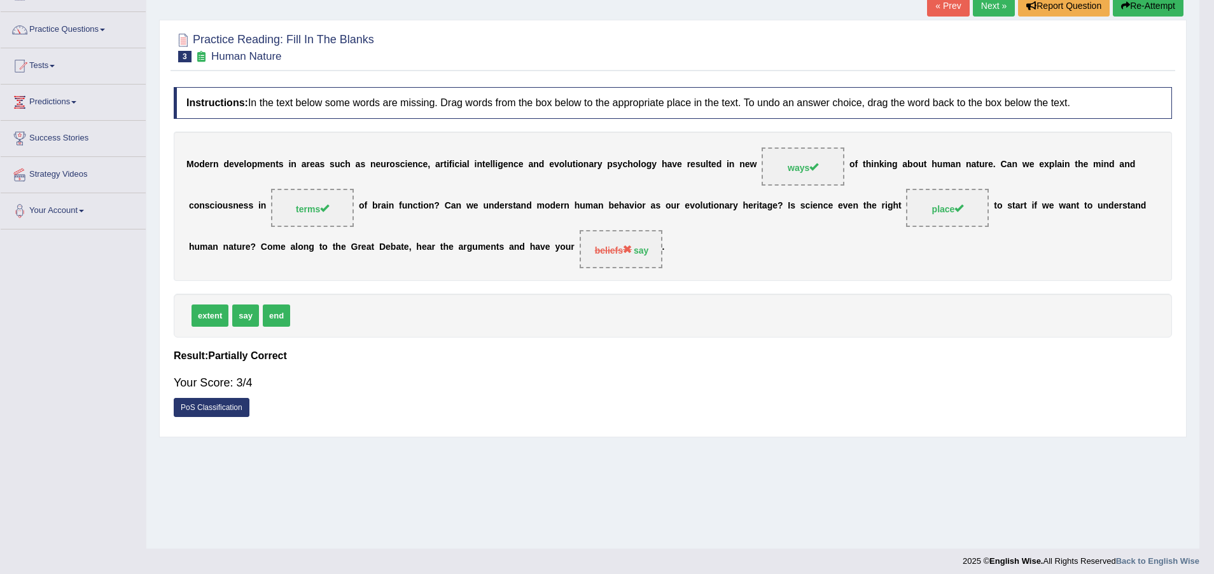
click at [228, 406] on link "PoS Classification" at bounding box center [212, 407] width 76 height 19
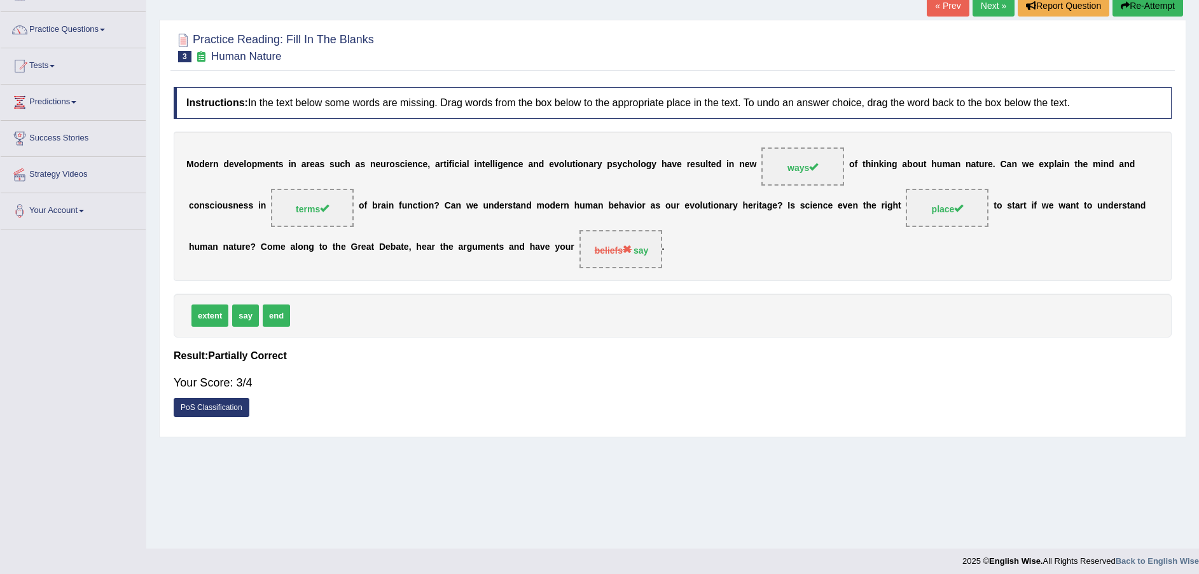
click at [226, 410] on link "PoS Classification" at bounding box center [212, 407] width 76 height 19
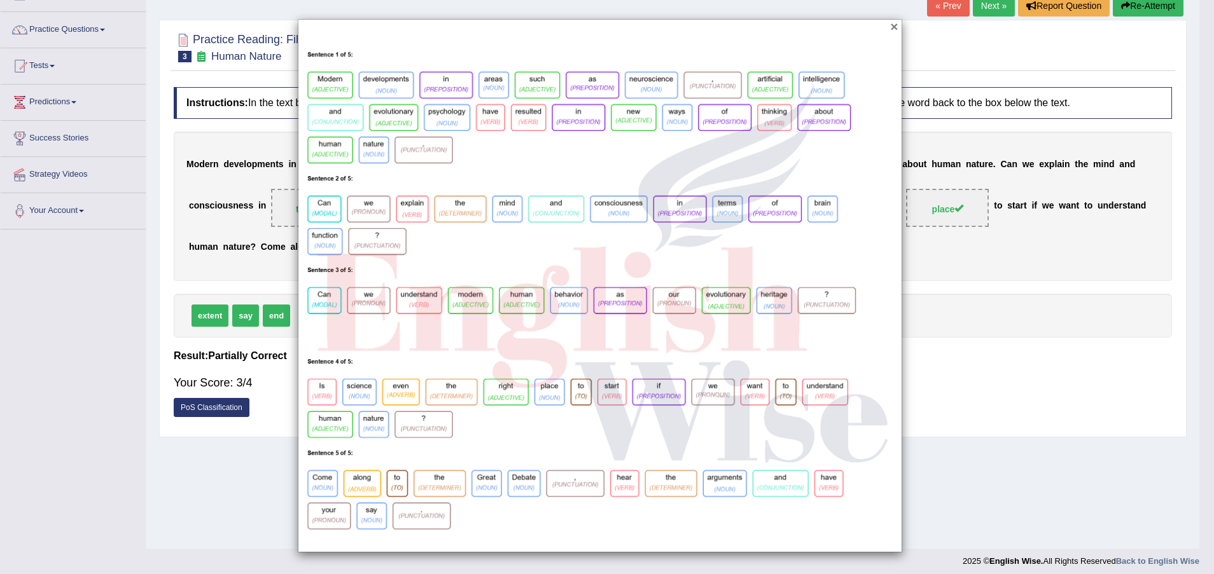
click at [896, 26] on button "×" at bounding box center [894, 26] width 8 height 13
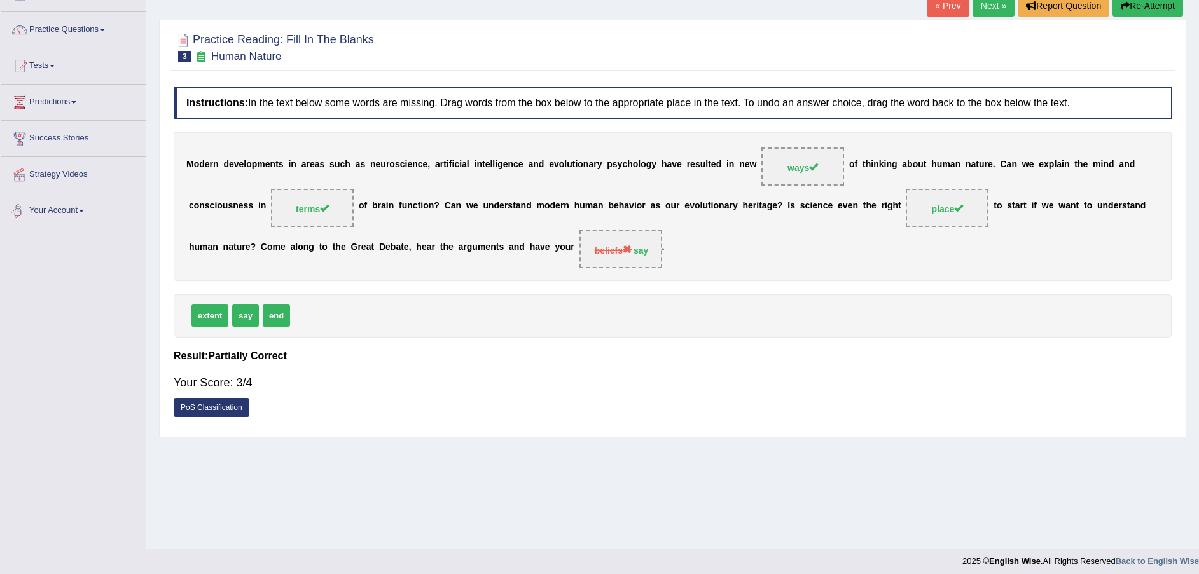
click at [457, 492] on div "Home Practice Reading: Fill In The Blanks Human Nature « Prev Next » Report Que…" at bounding box center [672, 231] width 1053 height 636
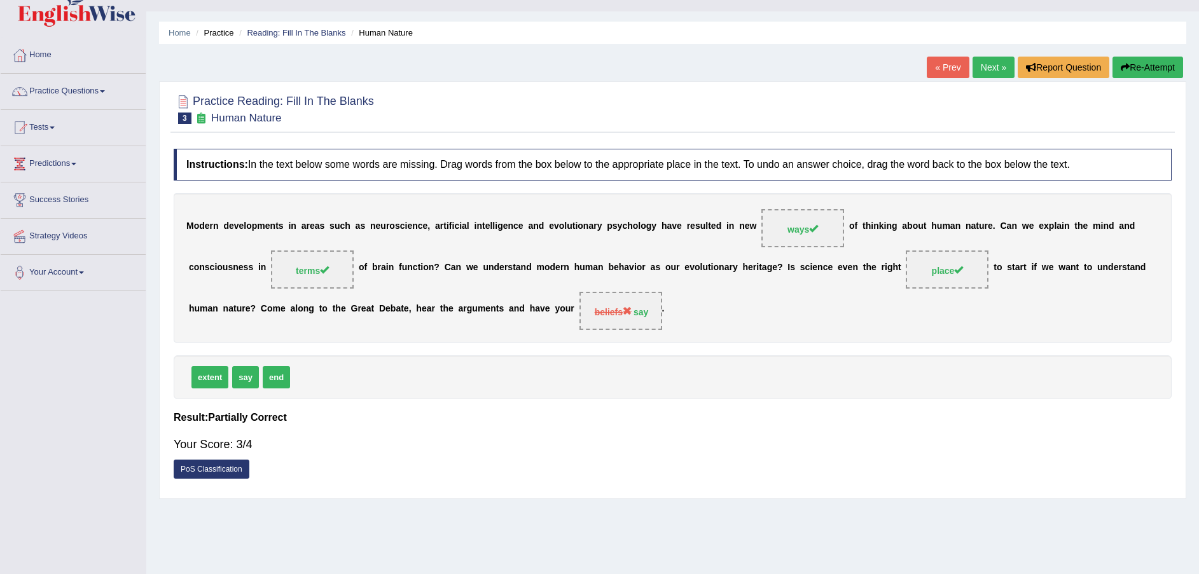
scroll to position [0, 0]
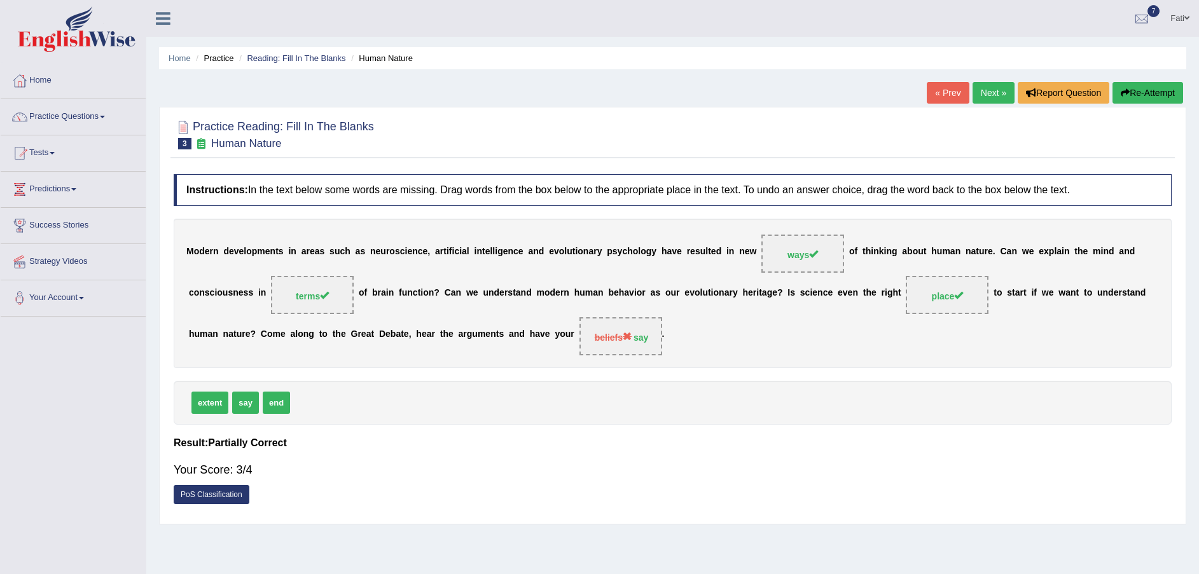
click at [983, 96] on link "Next »" at bounding box center [994, 93] width 42 height 22
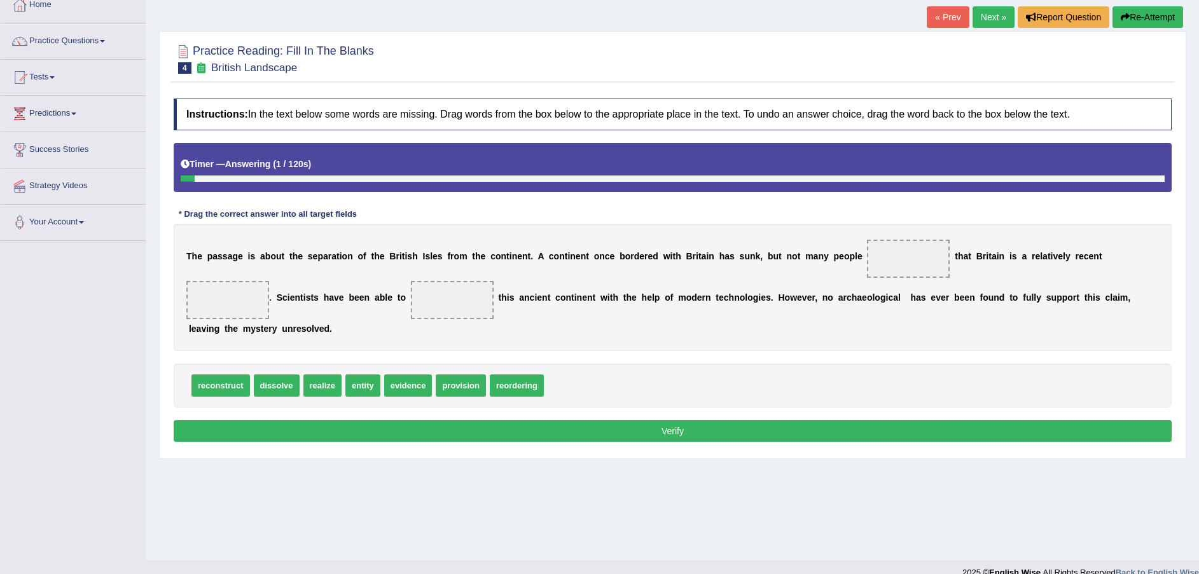
scroll to position [94, 0]
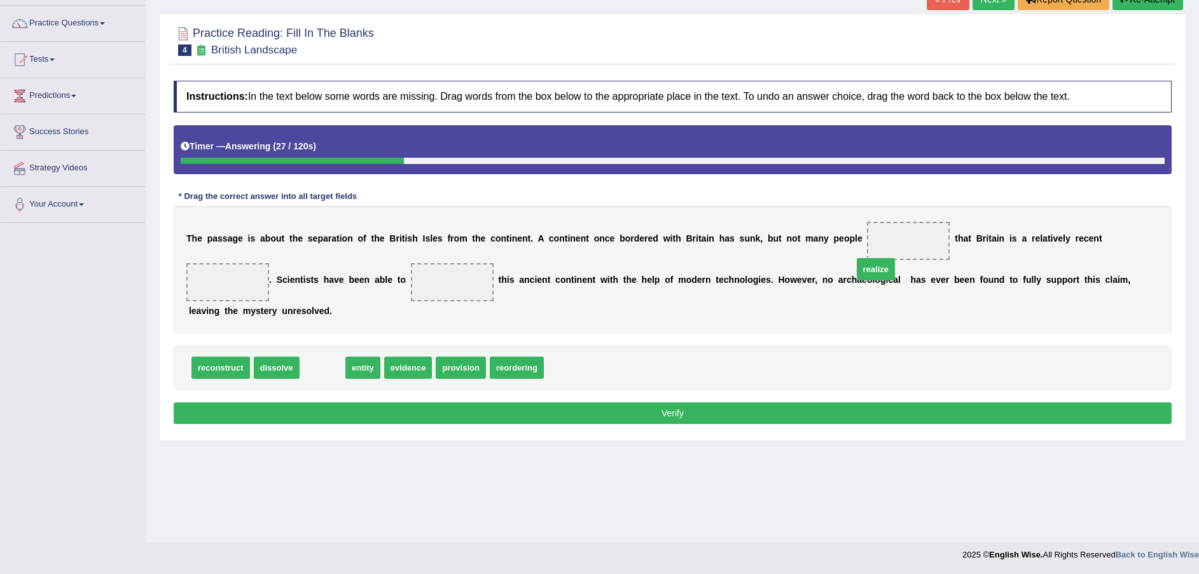
drag, startPoint x: 324, startPoint y: 356, endPoint x: 874, endPoint y: 257, distance: 558.4
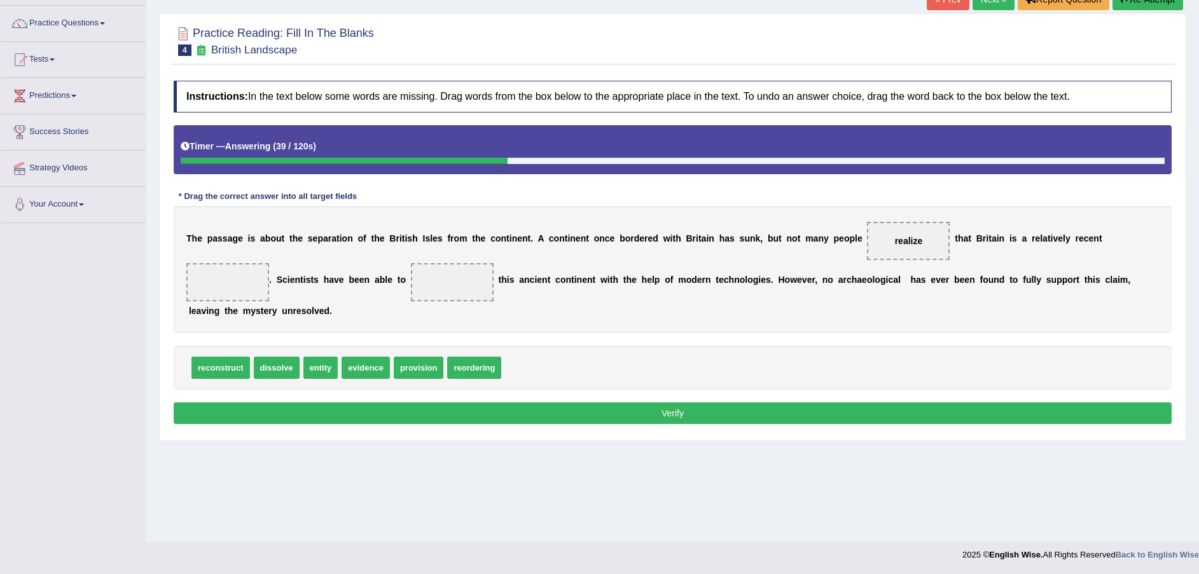
click at [408, 357] on span "provision" at bounding box center [419, 368] width 50 height 22
drag, startPoint x: 408, startPoint y: 352, endPoint x: 1115, endPoint y: 258, distance: 713.6
drag, startPoint x: 1115, startPoint y: 258, endPoint x: 1091, endPoint y: 258, distance: 24.2
click at [269, 263] on span "provision" at bounding box center [227, 282] width 83 height 38
drag, startPoint x: 233, startPoint y: 357, endPoint x: 282, endPoint y: 333, distance: 54.0
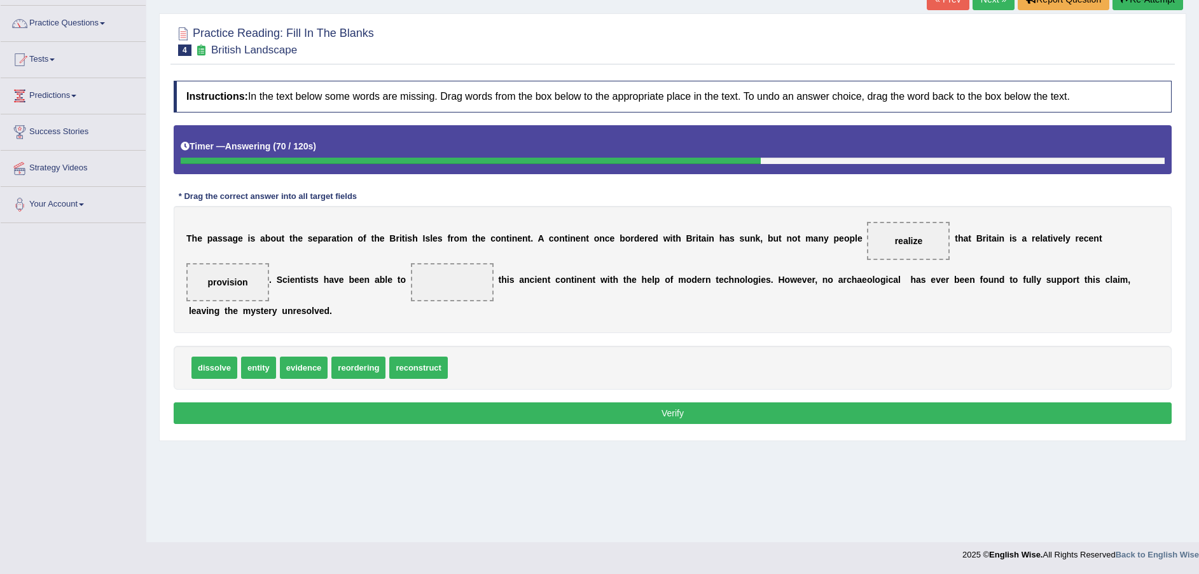
drag, startPoint x: 345, startPoint y: 302, endPoint x: 355, endPoint y: 284, distance: 20.5
click at [382, 276] on div "T h e p a s s a g e i s a b o u t t h e s e p a r a t i o n o f t h e B r i t i…" at bounding box center [673, 269] width 998 height 127
drag, startPoint x: 394, startPoint y: 353, endPoint x: 336, endPoint y: 295, distance: 82.3
click at [681, 403] on button "Verify" at bounding box center [673, 414] width 998 height 22
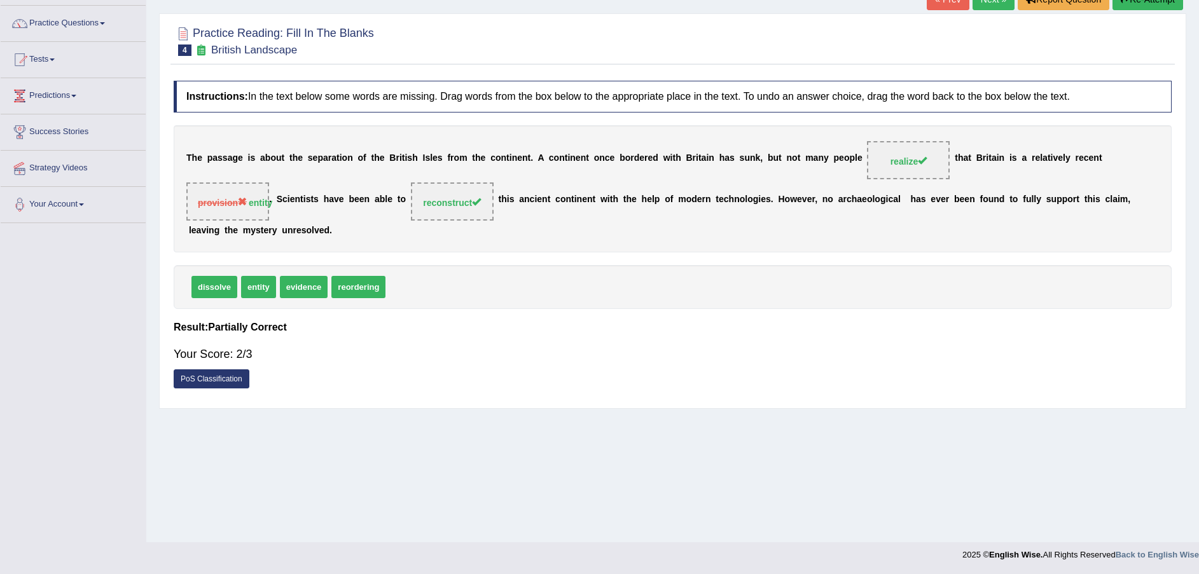
click at [193, 370] on link "PoS Classification" at bounding box center [212, 379] width 76 height 19
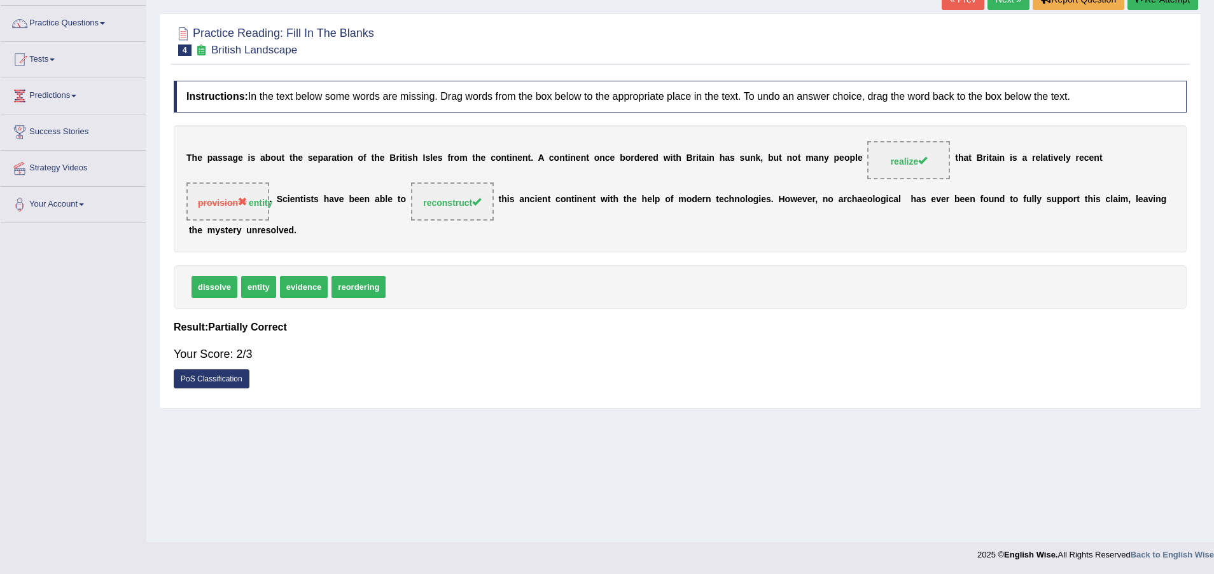
click at [193, 370] on link "PoS Classification" at bounding box center [212, 379] width 76 height 19
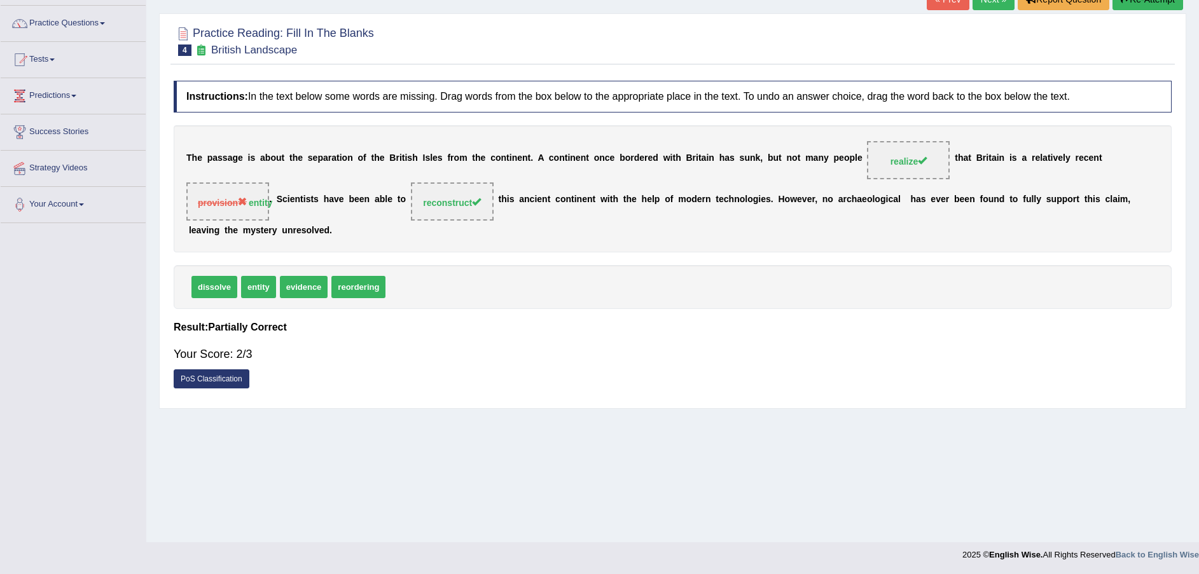
click at [225, 370] on link "PoS Classification" at bounding box center [212, 379] width 76 height 19
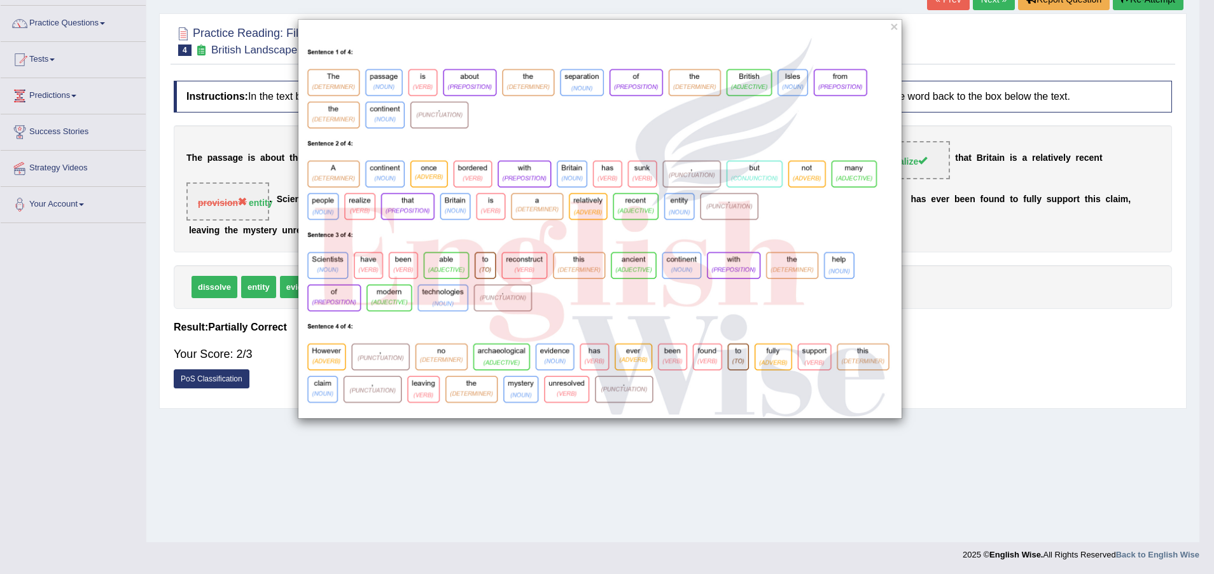
click at [391, 448] on div "×" at bounding box center [607, 287] width 1214 height 574
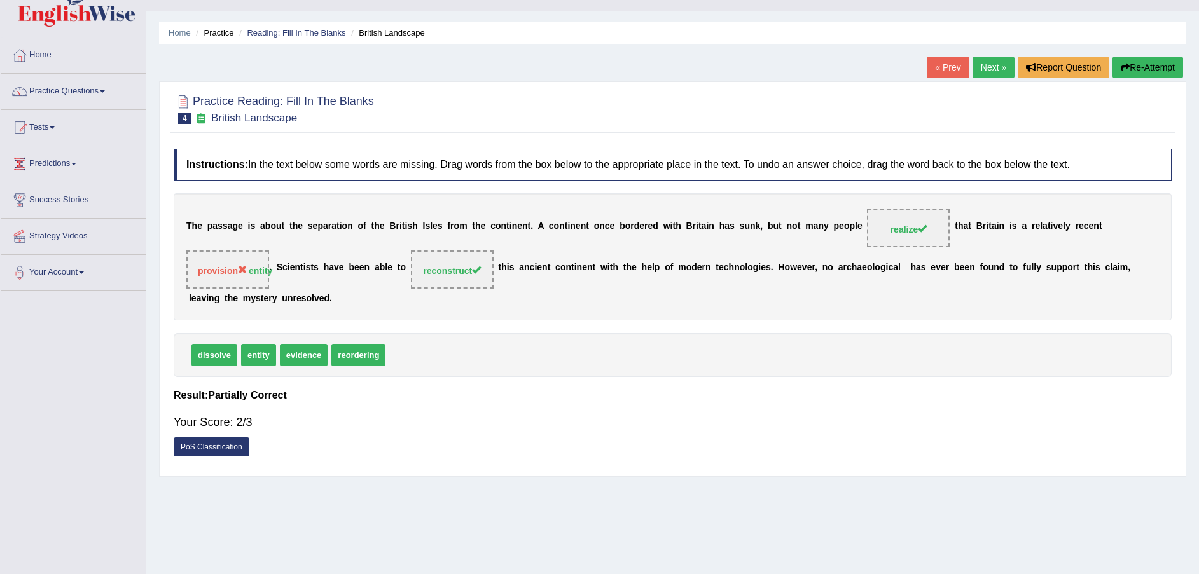
scroll to position [0, 0]
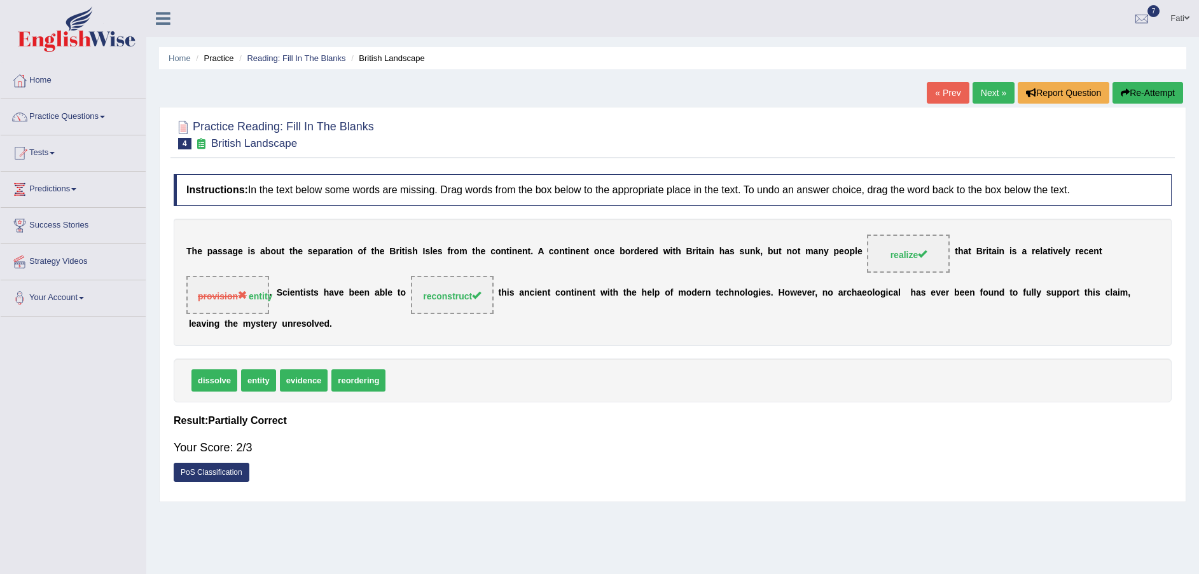
click at [988, 90] on link "Next »" at bounding box center [994, 93] width 42 height 22
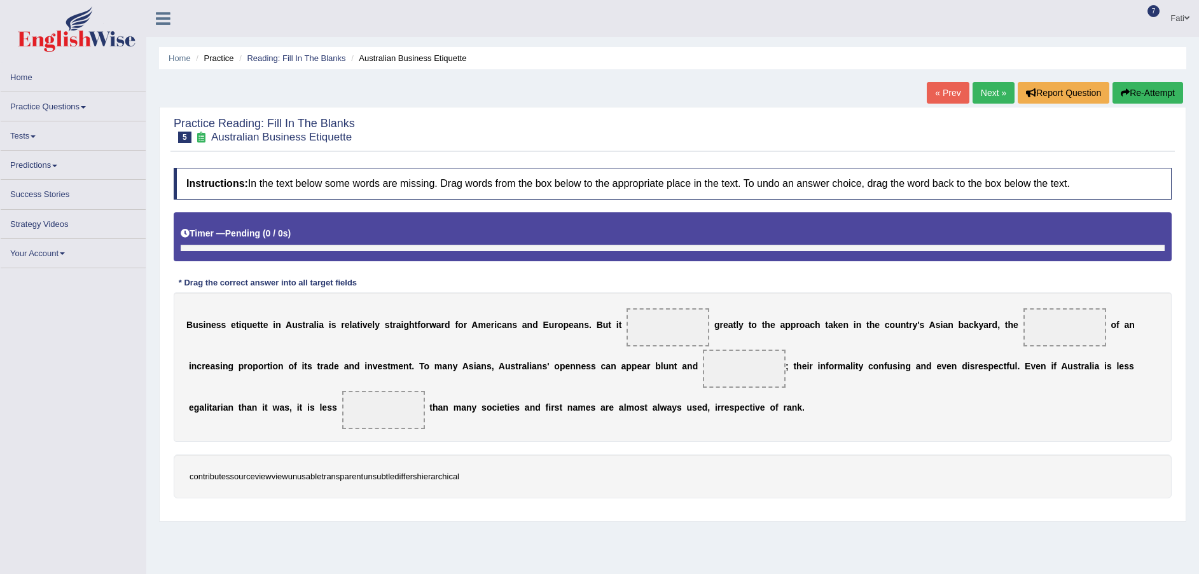
scroll to position [87, 0]
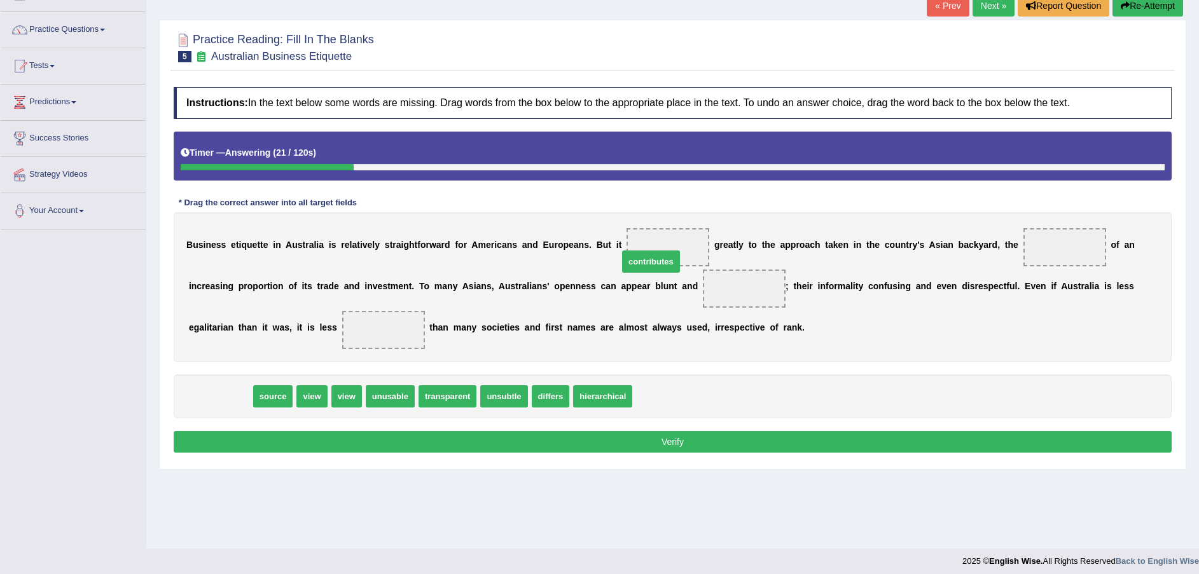
drag, startPoint x: 215, startPoint y: 395, endPoint x: 646, endPoint y: 260, distance: 451.3
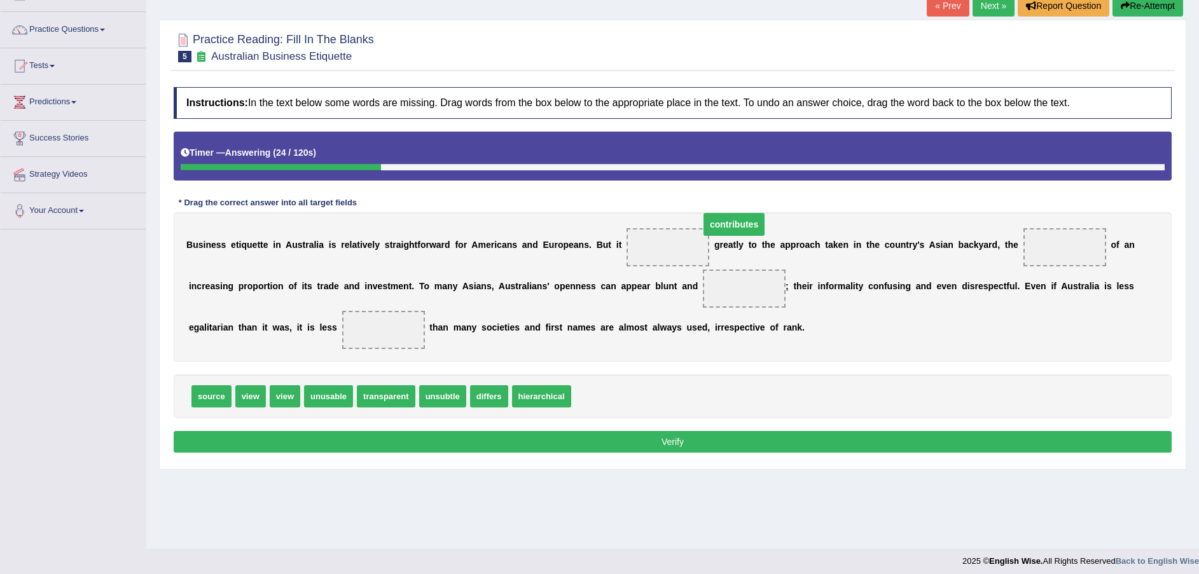
drag, startPoint x: 661, startPoint y: 284, endPoint x: 638, endPoint y: 237, distance: 51.8
click at [239, 398] on span "view" at bounding box center [250, 396] width 31 height 22
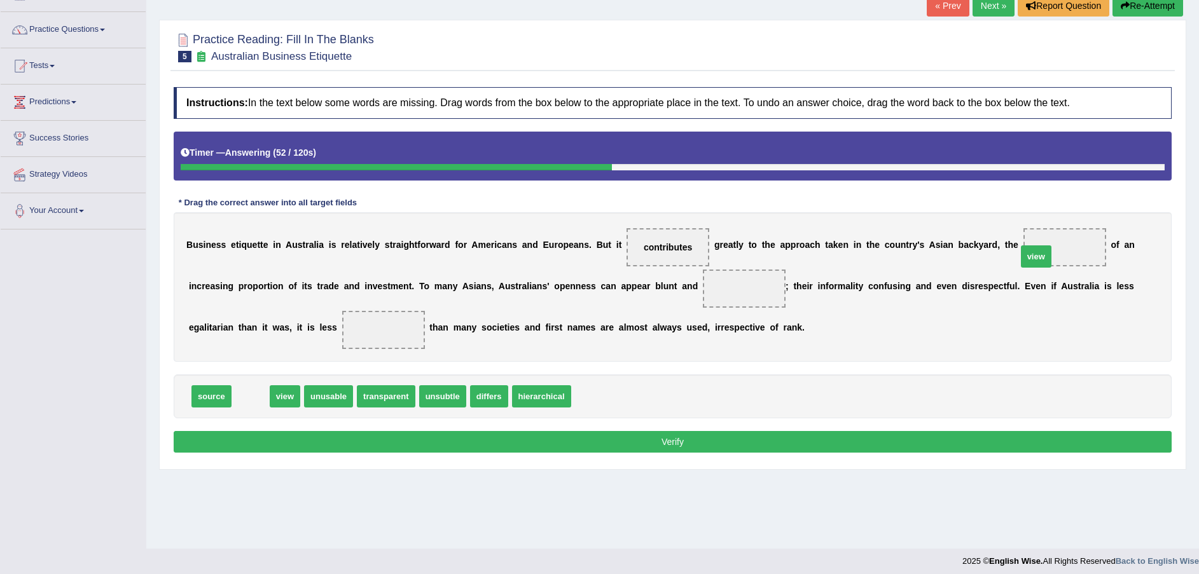
drag, startPoint x: 239, startPoint y: 398, endPoint x: 1020, endPoint y: 257, distance: 794.3
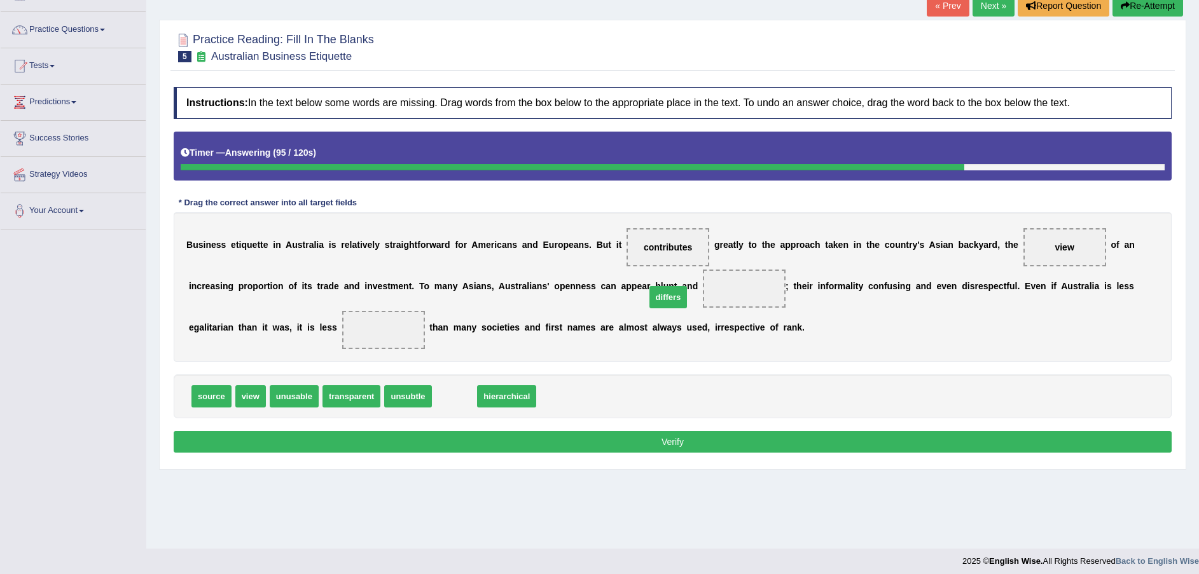
drag, startPoint x: 455, startPoint y: 403, endPoint x: 676, endPoint y: 303, distance: 242.3
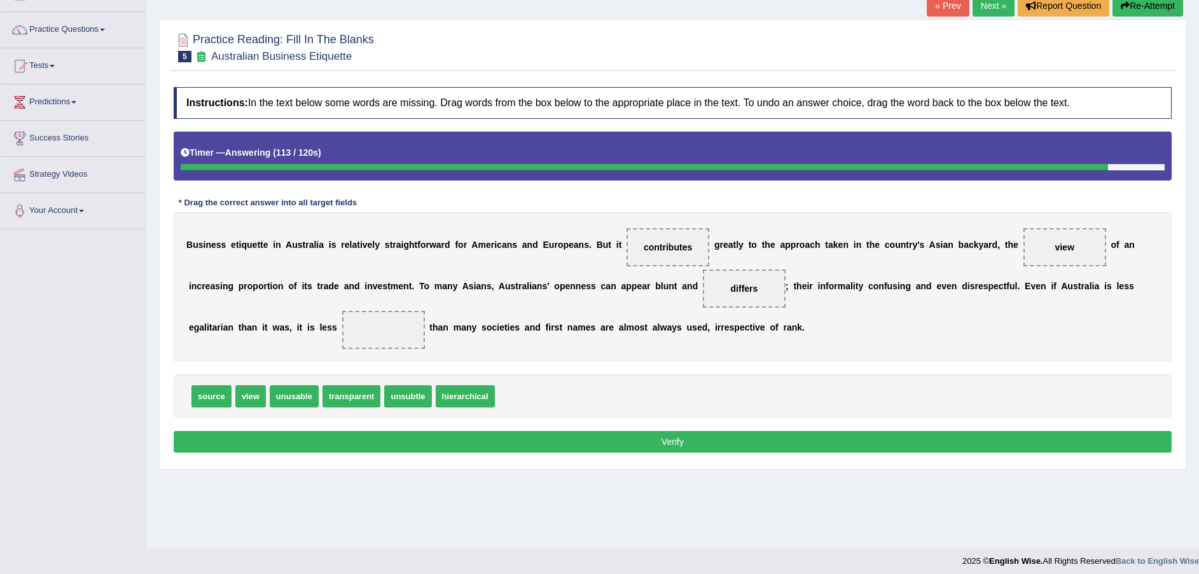
click at [463, 399] on span "hierarchical" at bounding box center [465, 396] width 59 height 22
drag, startPoint x: 463, startPoint y: 399, endPoint x: 270, endPoint y: 335, distance: 203.0
click at [467, 438] on button "Verify" at bounding box center [673, 442] width 998 height 22
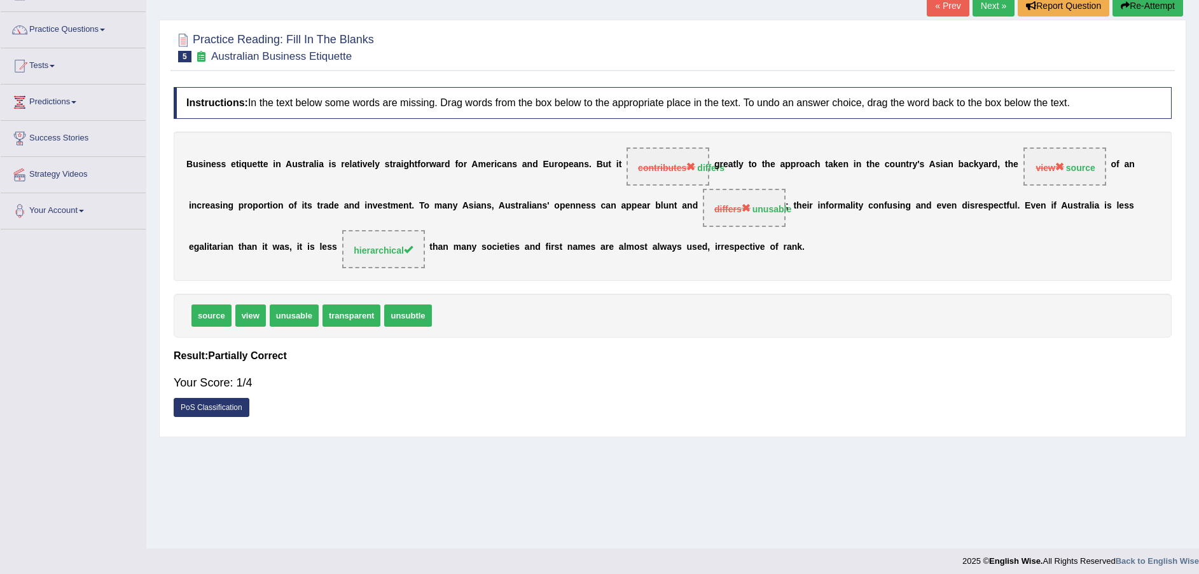
click at [1152, 11] on button "Re-Attempt" at bounding box center [1148, 6] width 71 height 22
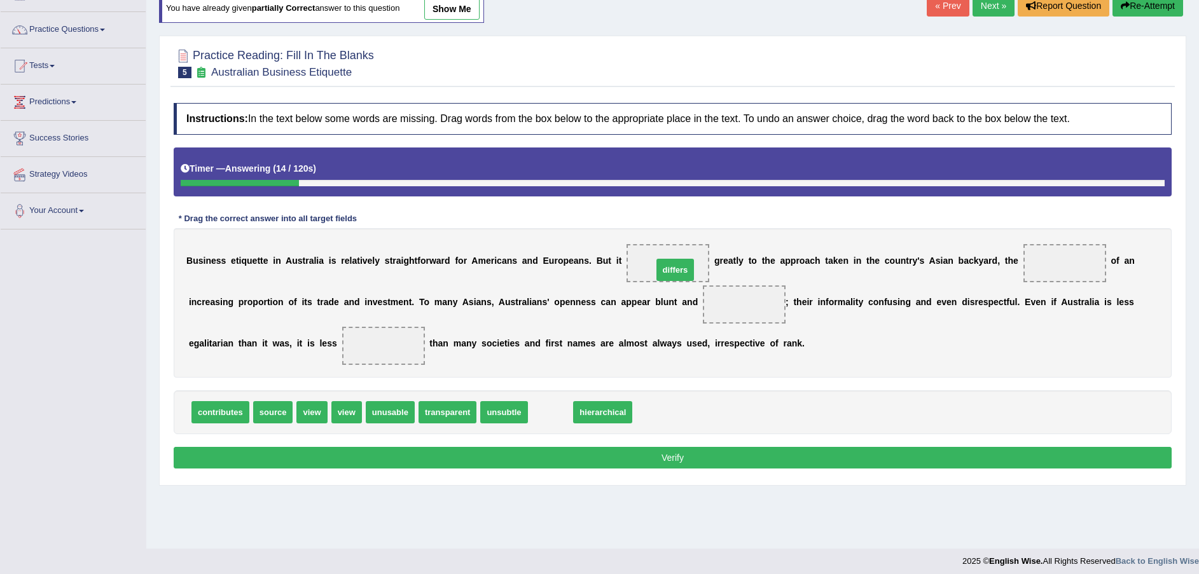
drag, startPoint x: 546, startPoint y: 412, endPoint x: 670, endPoint y: 269, distance: 188.9
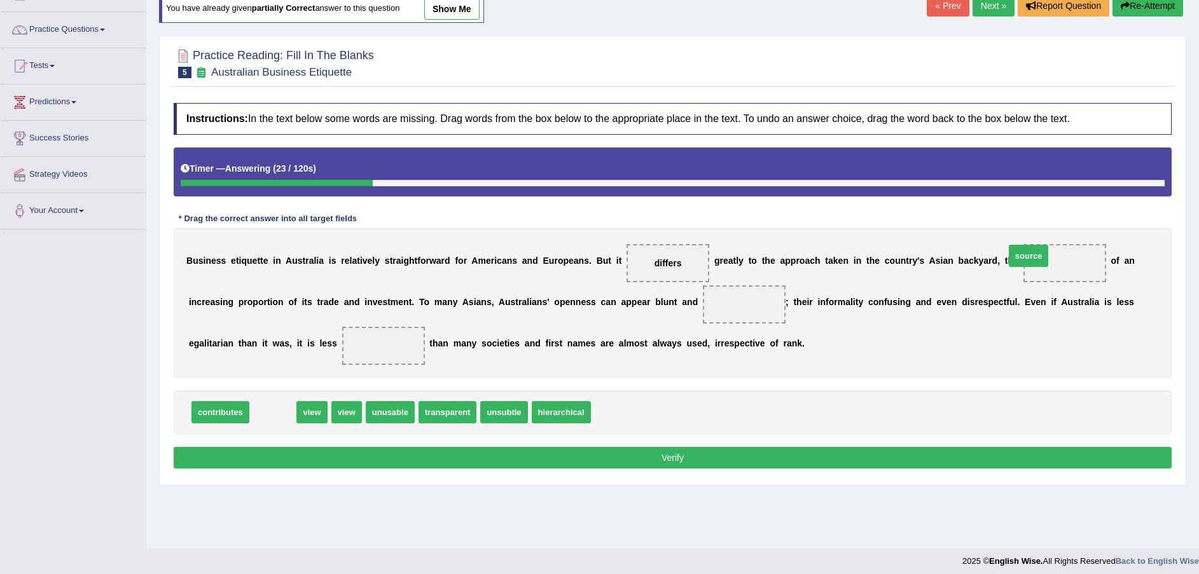
drag, startPoint x: 282, startPoint y: 413, endPoint x: 1041, endPoint y: 256, distance: 775.0
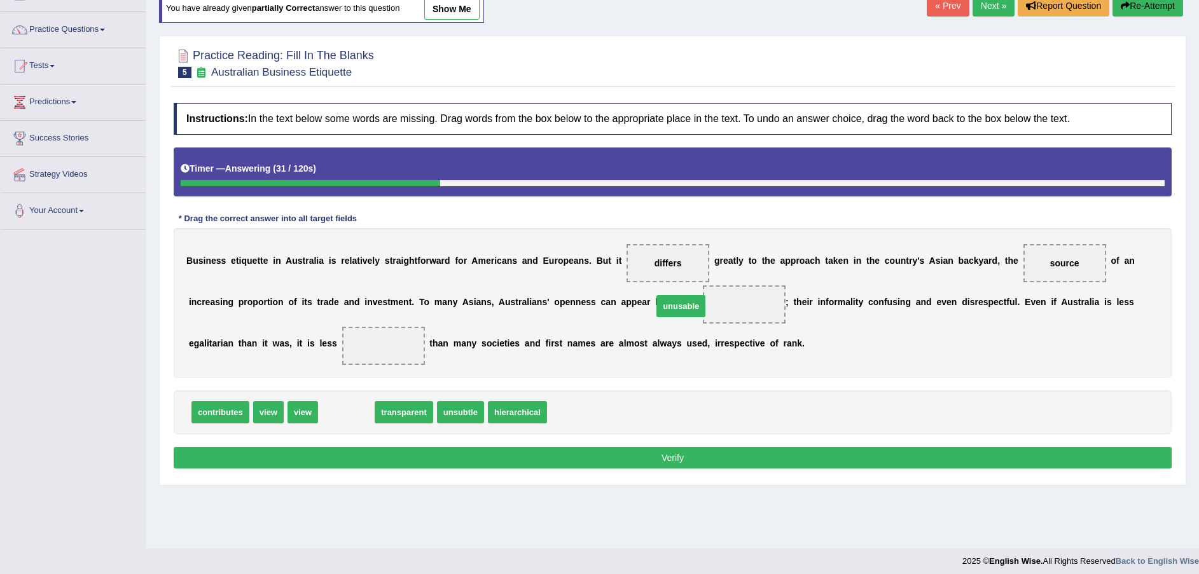
drag, startPoint x: 338, startPoint y: 412, endPoint x: 673, endPoint y: 306, distance: 351.0
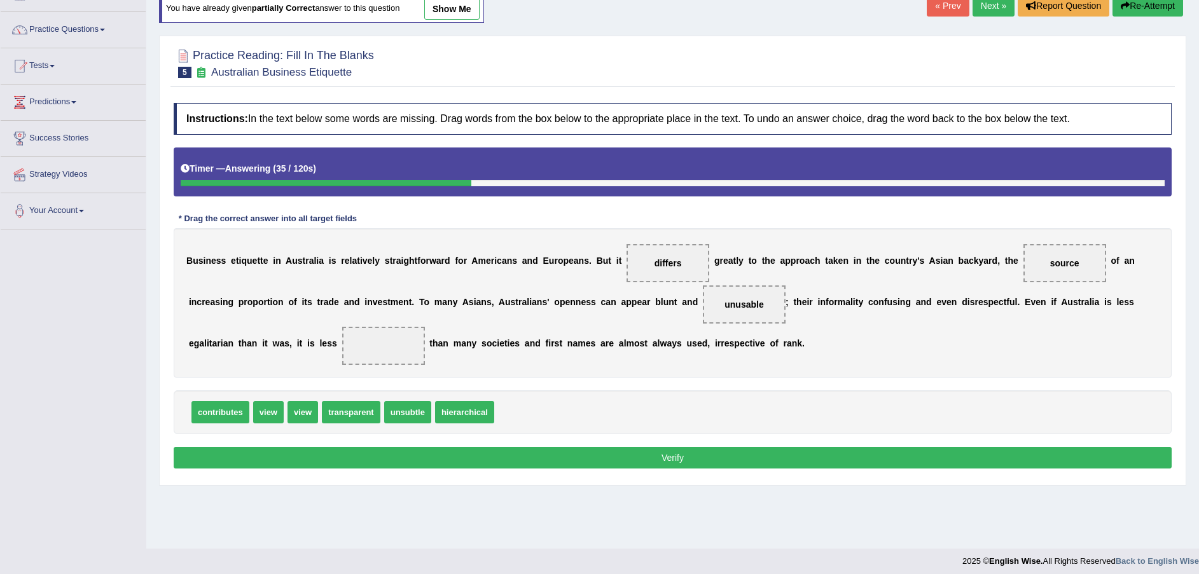
click at [473, 423] on span "hierarchical" at bounding box center [464, 412] width 59 height 22
drag, startPoint x: 473, startPoint y: 422, endPoint x: 251, endPoint y: 370, distance: 228.0
click at [434, 459] on button "Verify" at bounding box center [673, 458] width 998 height 22
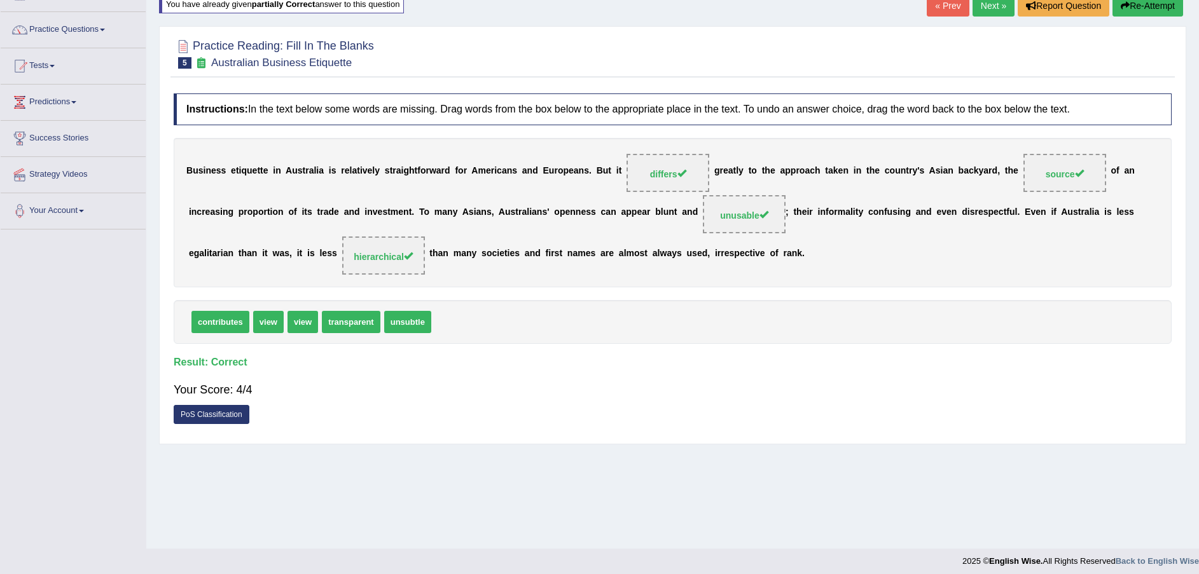
click at [229, 415] on link "PoS Classification" at bounding box center [212, 414] width 76 height 19
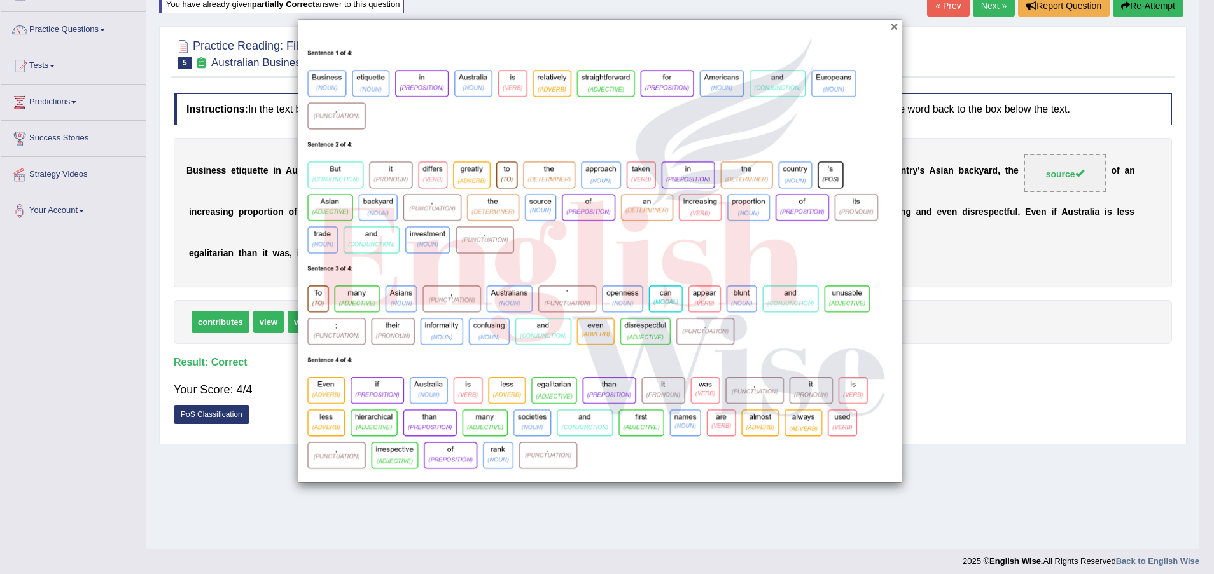
click at [891, 28] on button "×" at bounding box center [894, 26] width 8 height 13
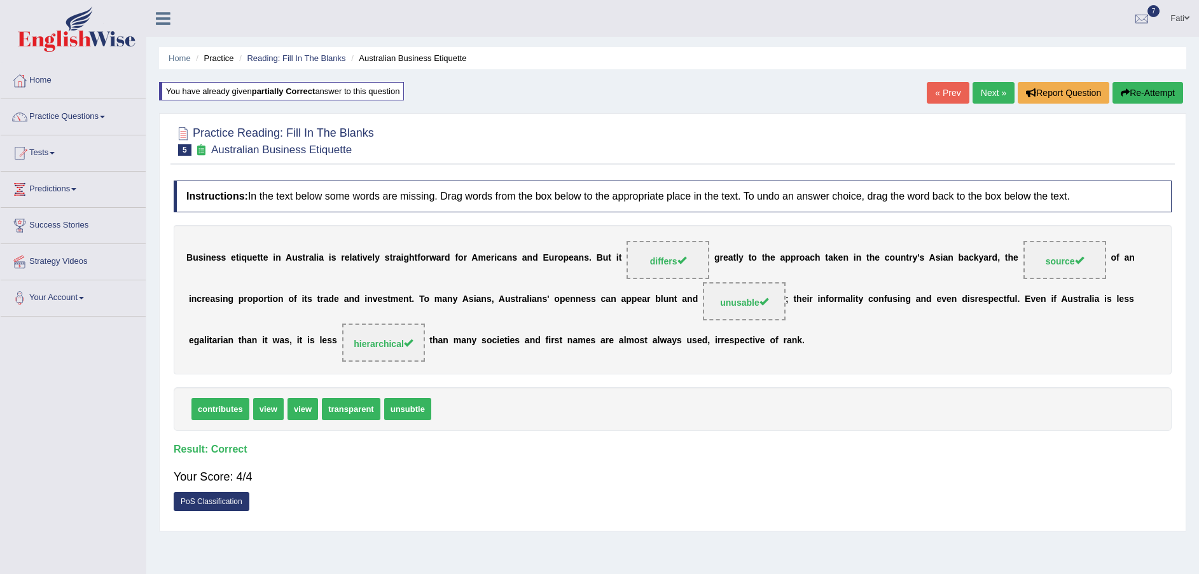
click at [993, 93] on link "Next »" at bounding box center [994, 93] width 42 height 22
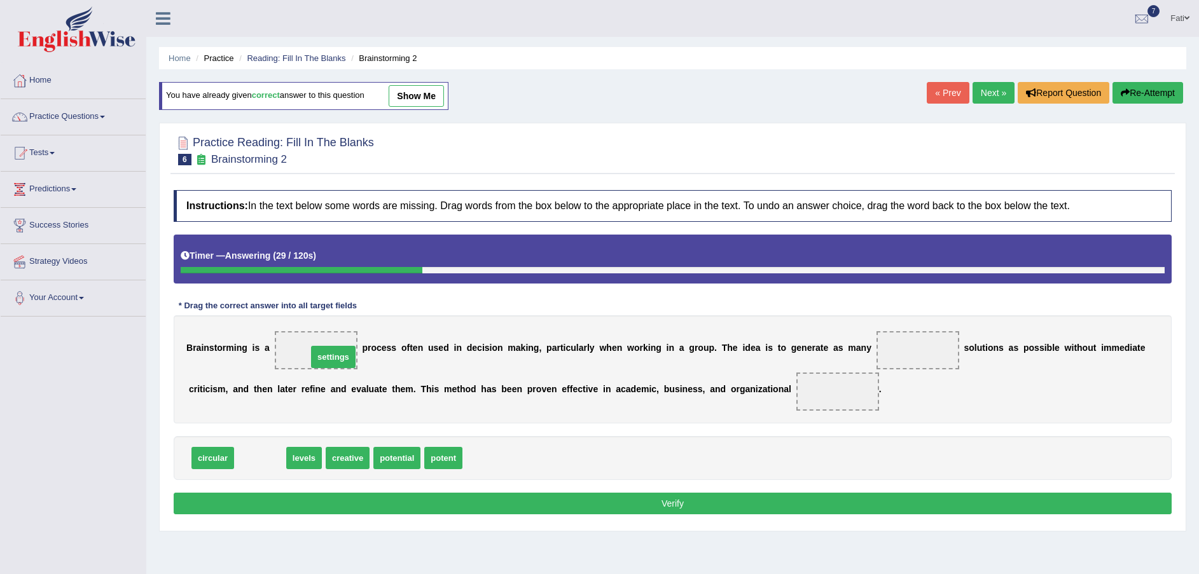
drag, startPoint x: 265, startPoint y: 464, endPoint x: 338, endPoint y: 363, distance: 124.8
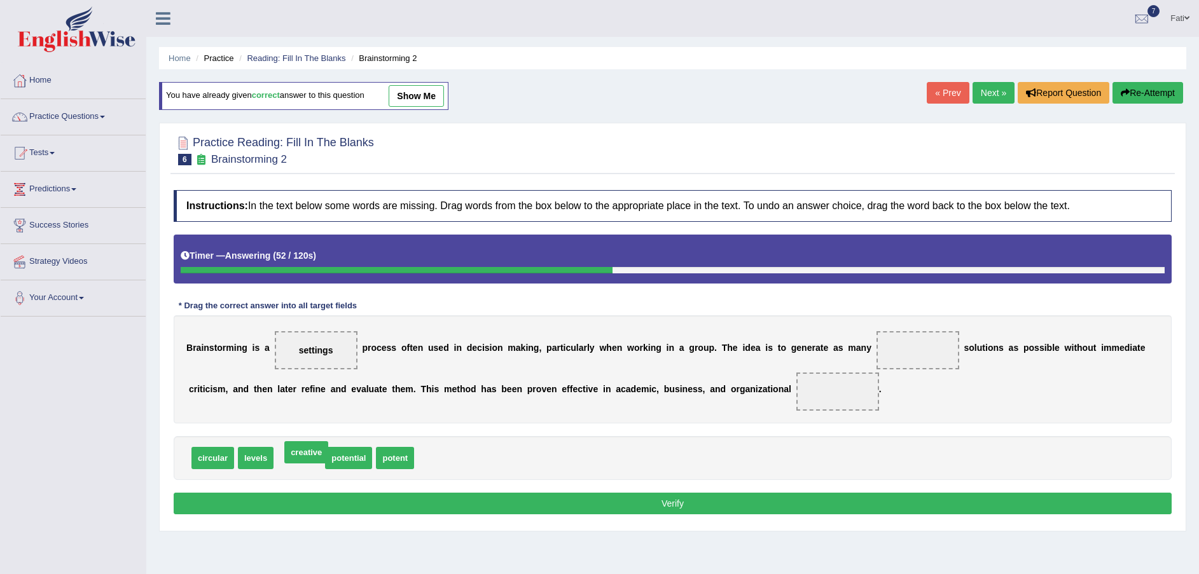
drag, startPoint x: 300, startPoint y: 462, endPoint x: 344, endPoint y: 429, distance: 55.3
drag, startPoint x: 344, startPoint y: 429, endPoint x: 666, endPoint y: 362, distance: 328.7
click at [859, 329] on div "Instructions: In the text below some words are missing. Drag words from the box…" at bounding box center [672, 354] width 1004 height 341
drag, startPoint x: 390, startPoint y: 462, endPoint x: 887, endPoint y: 357, distance: 508.2
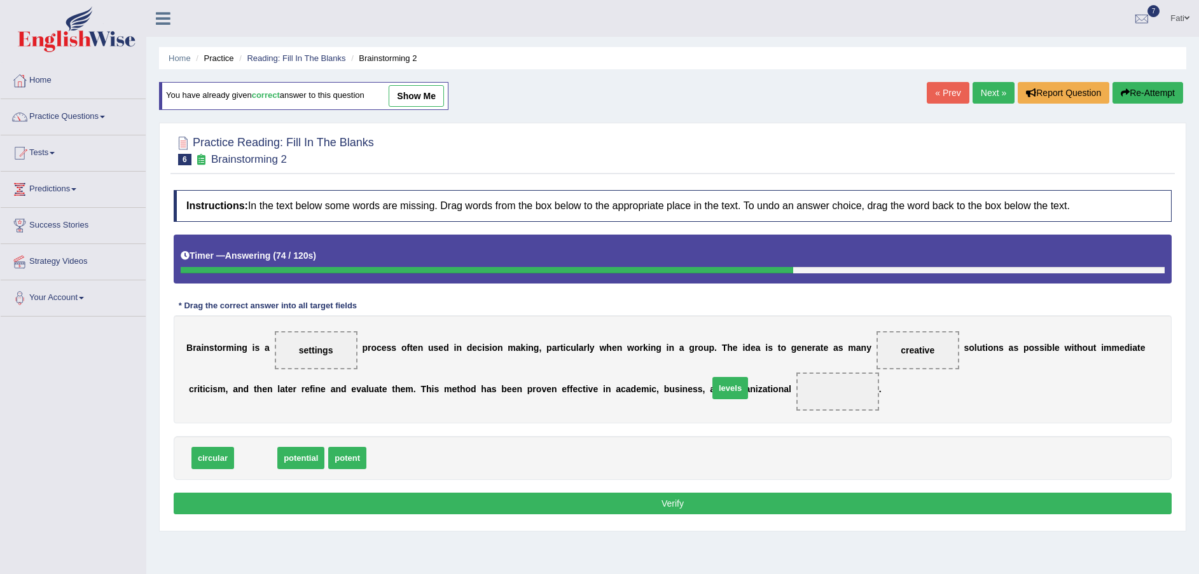
drag, startPoint x: 267, startPoint y: 461, endPoint x: 741, endPoint y: 391, distance: 479.7
click at [724, 508] on button "Verify" at bounding box center [673, 504] width 998 height 22
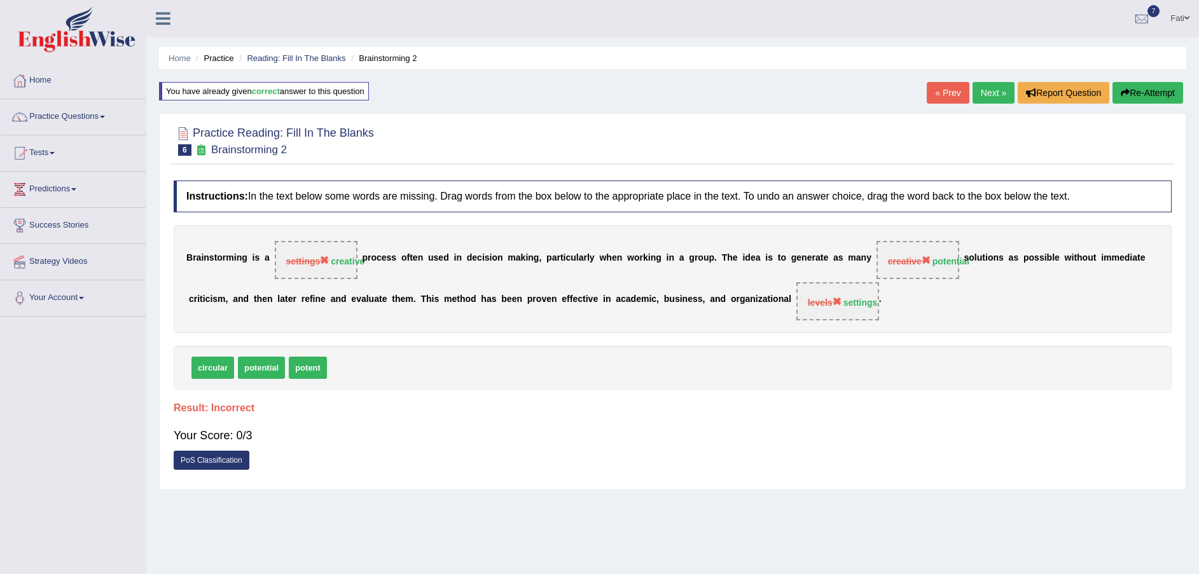
click at [234, 461] on link "PoS Classification" at bounding box center [212, 460] width 76 height 19
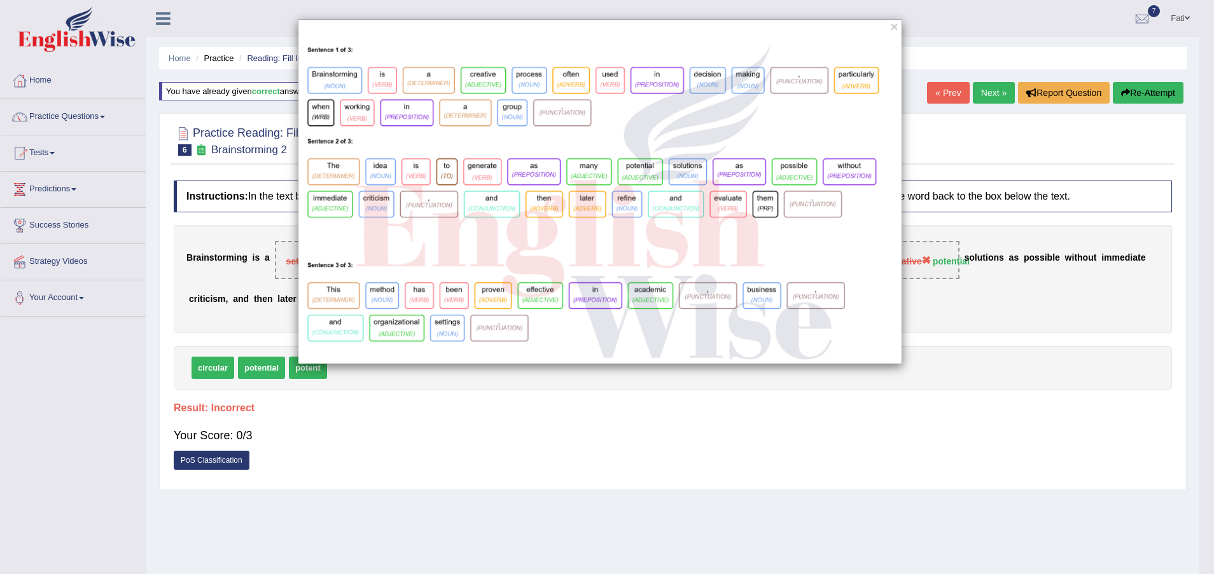
click at [487, 410] on div "×" at bounding box center [607, 287] width 1214 height 574
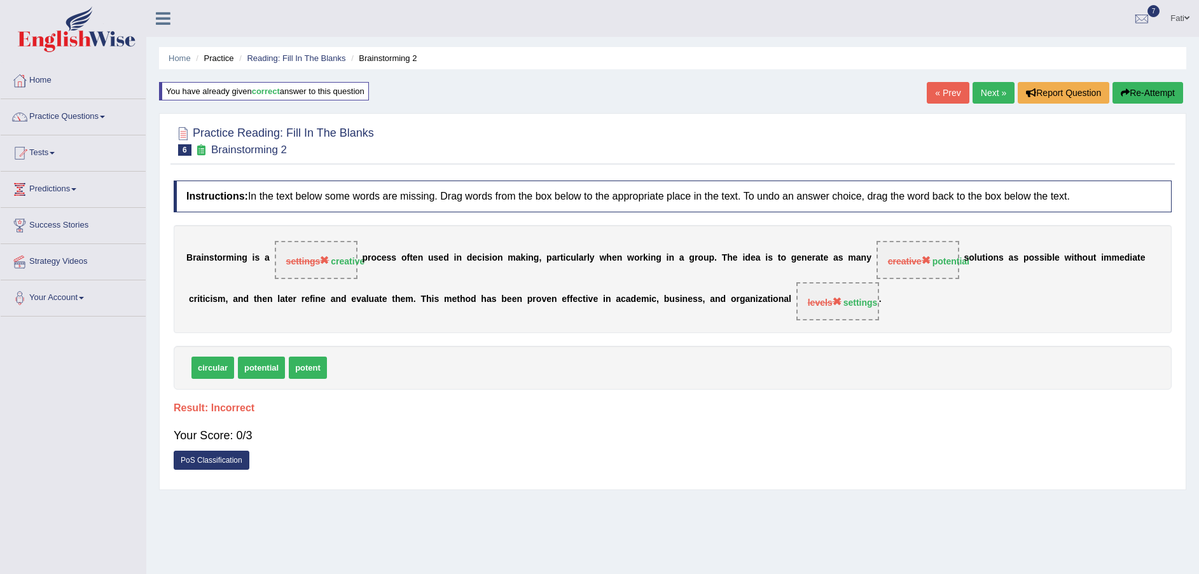
click at [223, 457] on link "PoS Classification" at bounding box center [212, 460] width 76 height 19
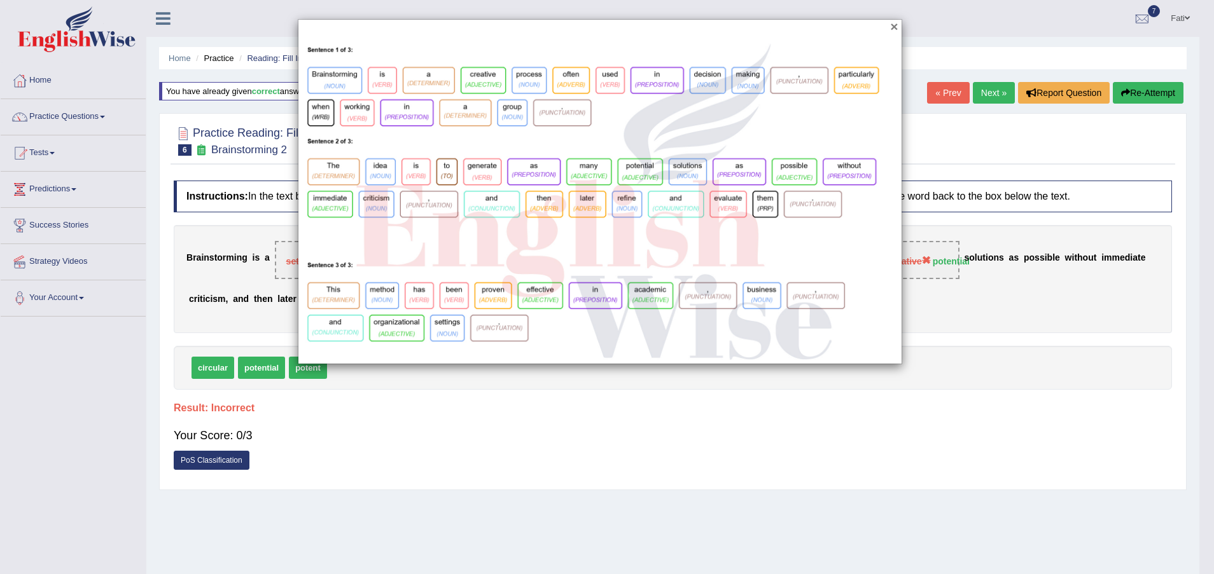
click at [892, 25] on button "×" at bounding box center [894, 26] width 8 height 13
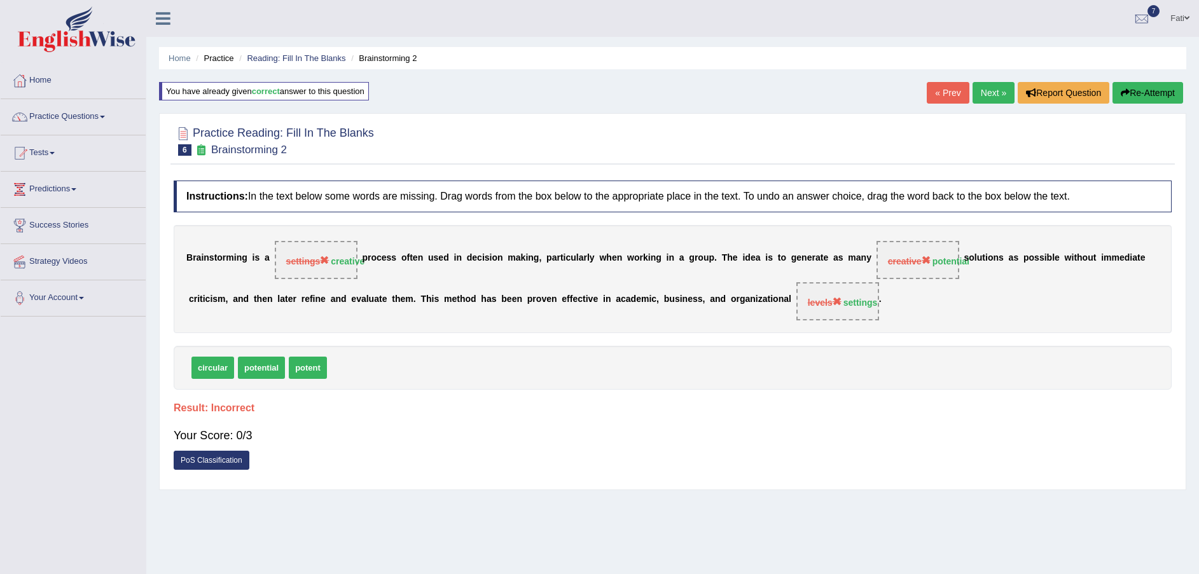
click at [977, 97] on link "Next »" at bounding box center [994, 93] width 42 height 22
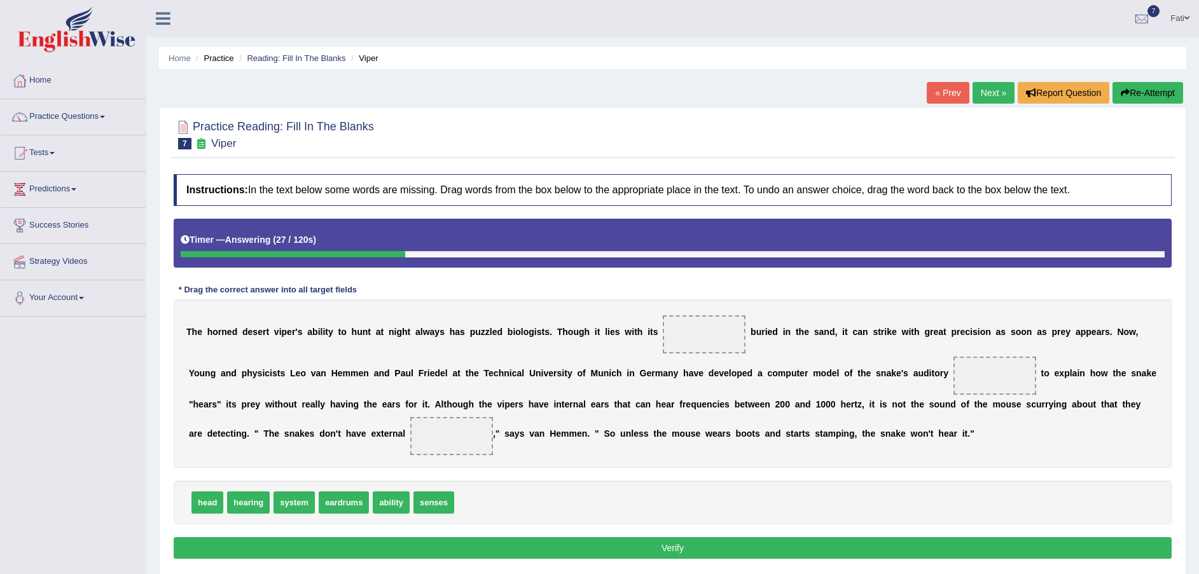
drag, startPoint x: 387, startPoint y: 502, endPoint x: 491, endPoint y: 457, distance: 113.1
drag, startPoint x: 491, startPoint y: 457, endPoint x: 571, endPoint y: 387, distance: 105.5
click at [641, 362] on div "Instructions: In the text below some words are missing. Drag words from the box…" at bounding box center [672, 368] width 1004 height 401
drag, startPoint x: 429, startPoint y: 504, endPoint x: 667, endPoint y: 347, distance: 285.5
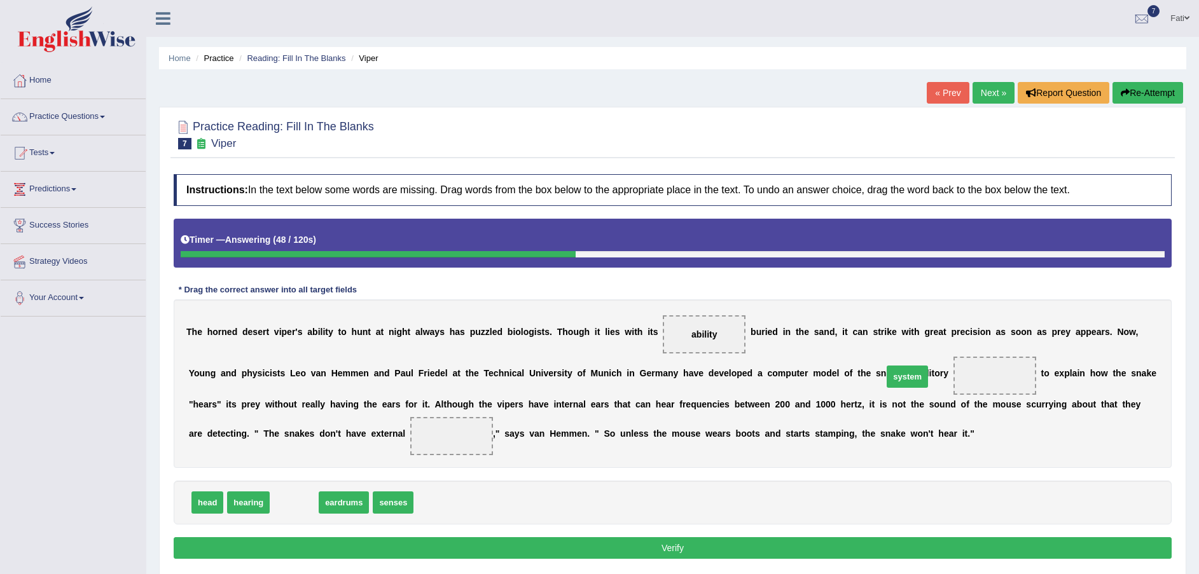
drag, startPoint x: 289, startPoint y: 505, endPoint x: 903, endPoint y: 379, distance: 626.0
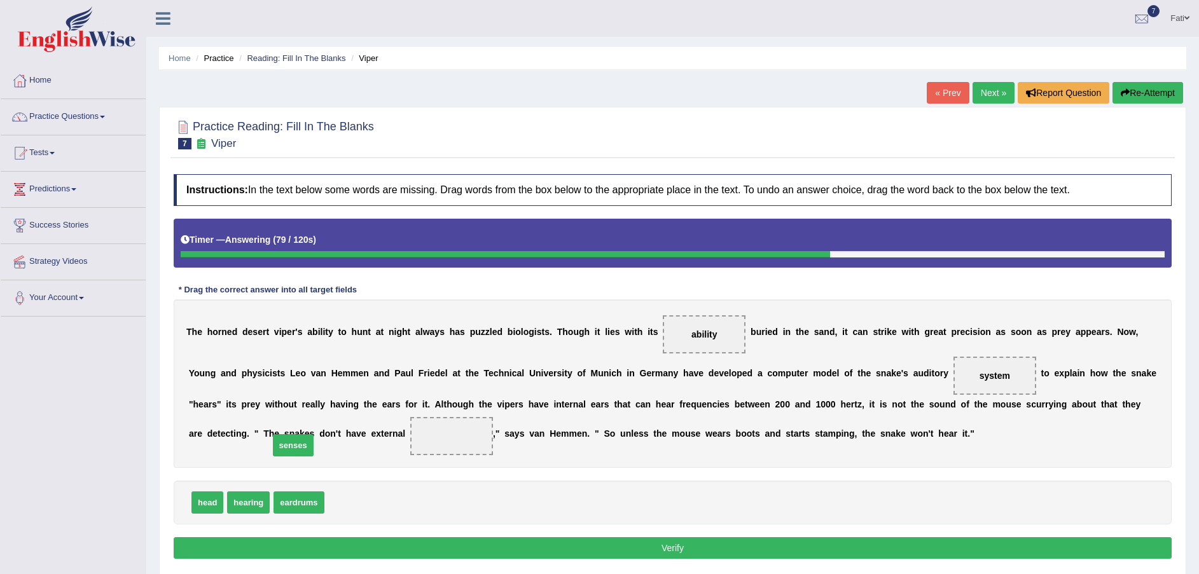
drag, startPoint x: 344, startPoint y: 506, endPoint x: 261, endPoint y: 443, distance: 104.1
click at [430, 443] on span "senses" at bounding box center [451, 436] width 43 height 23
click at [364, 548] on button "Verify" at bounding box center [673, 549] width 998 height 22
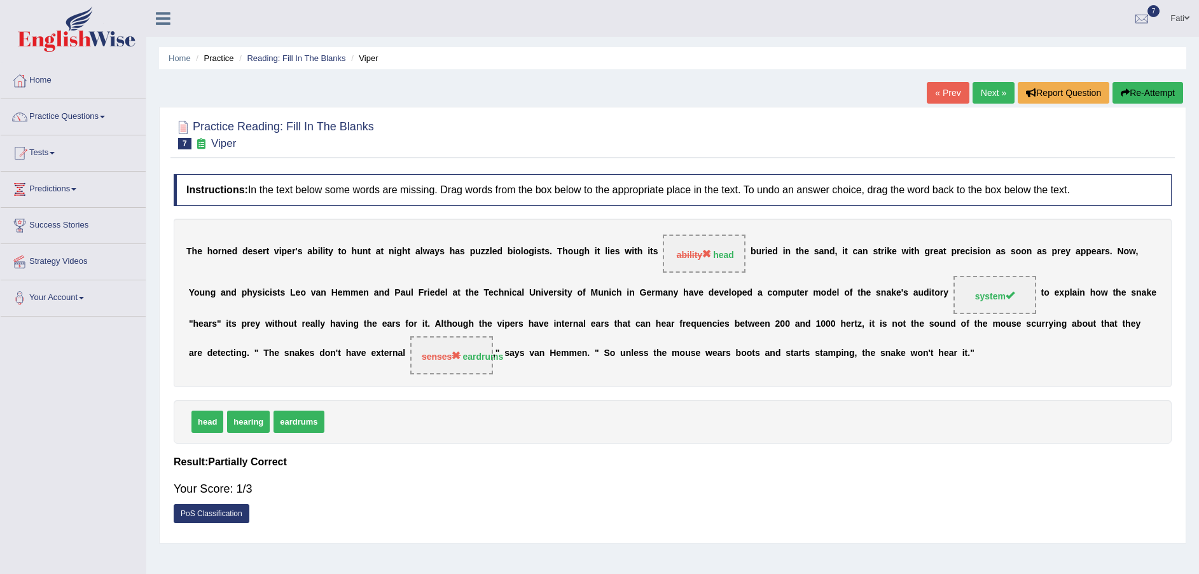
click at [216, 504] on link "PoS Classification" at bounding box center [212, 513] width 76 height 19
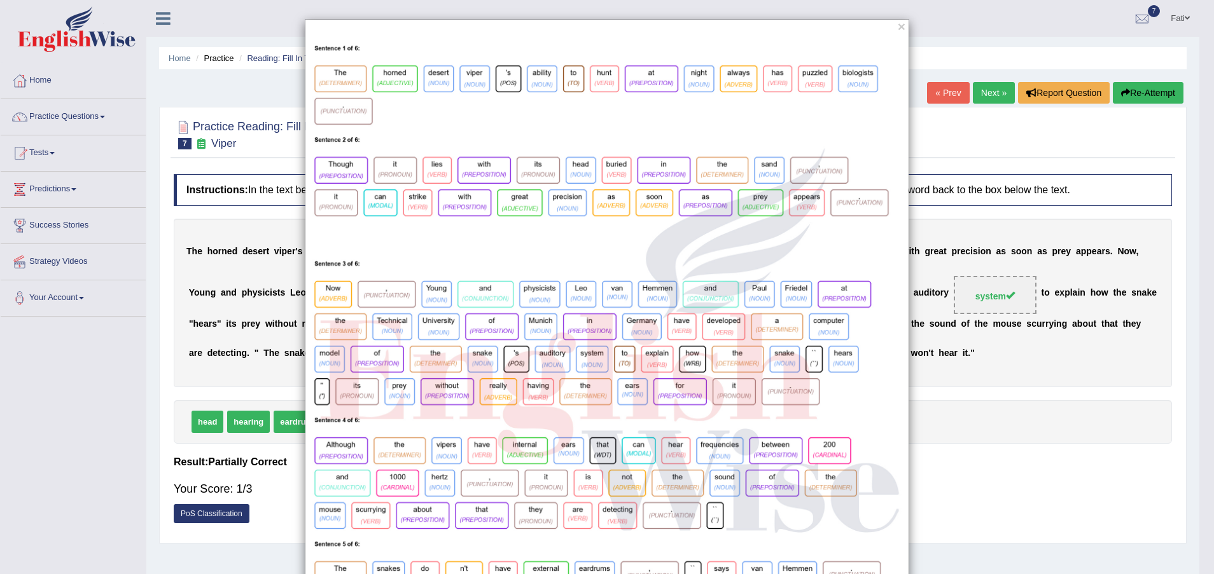
click at [966, 329] on div "×" at bounding box center [607, 372] width 1214 height 707
click at [898, 31] on button "×" at bounding box center [902, 26] width 8 height 13
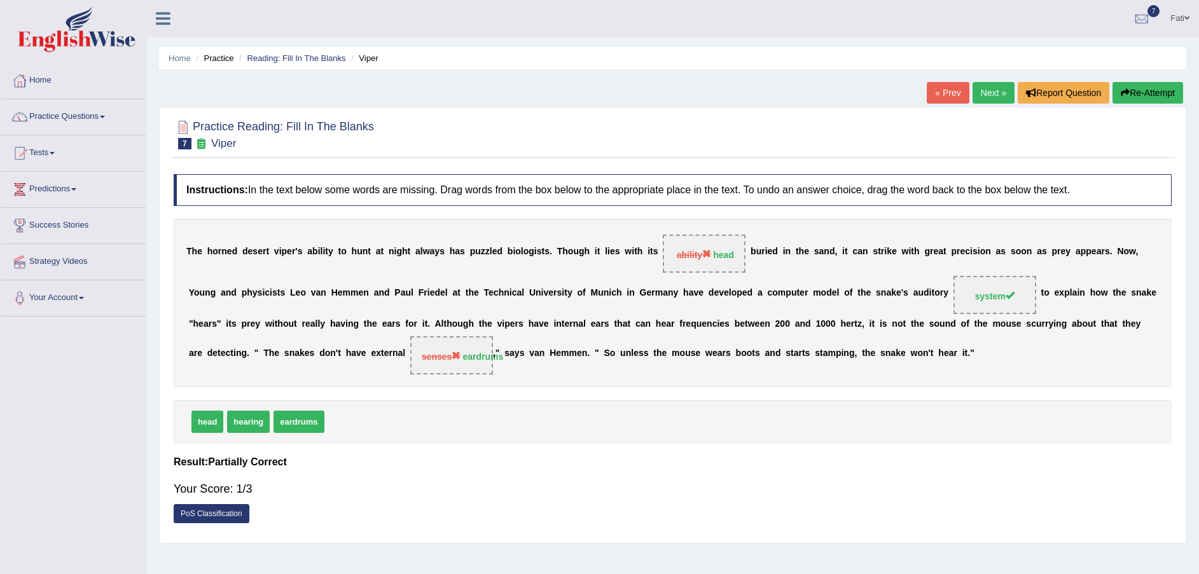
click at [195, 508] on link "PoS Classification" at bounding box center [212, 513] width 76 height 19
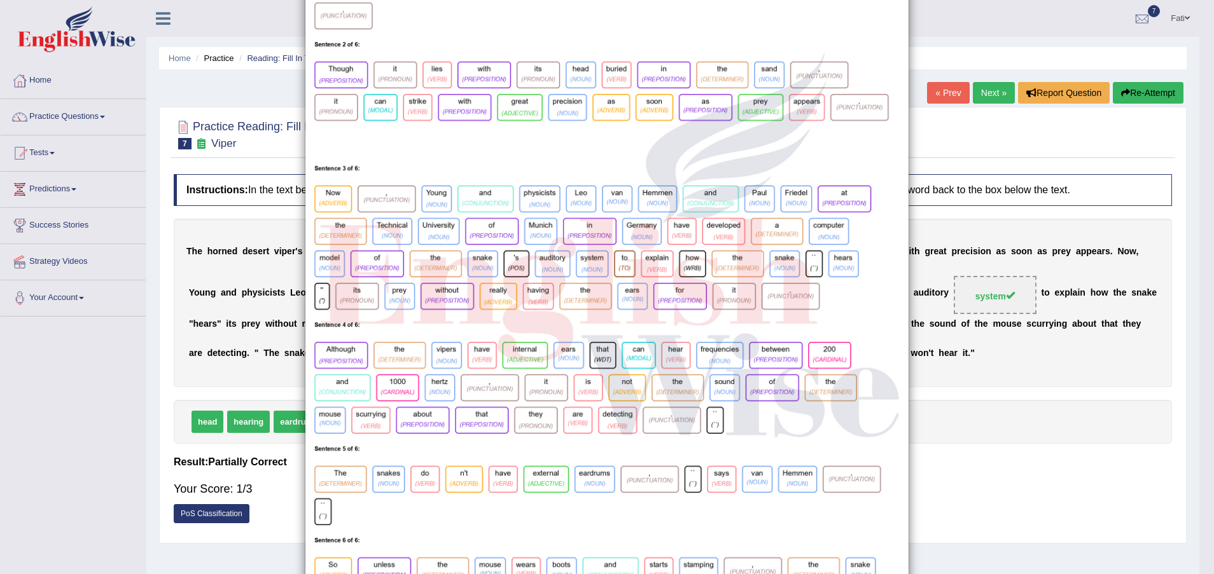
scroll to position [171, 0]
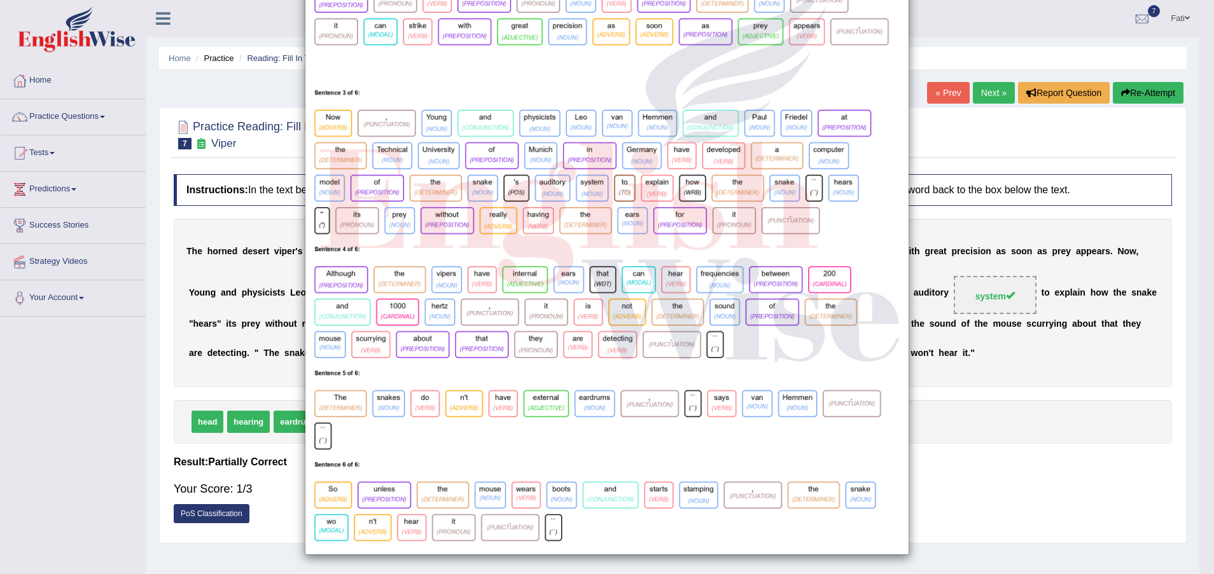
click at [986, 433] on div "×" at bounding box center [607, 201] width 1214 height 707
click at [254, 519] on div "×" at bounding box center [607, 201] width 1214 height 707
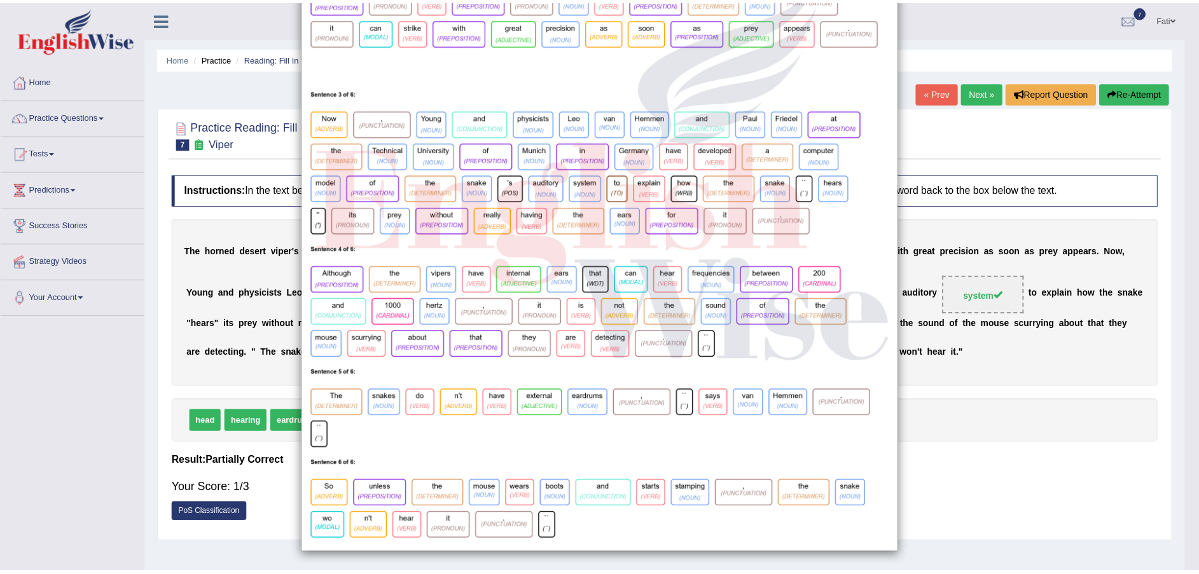
scroll to position [0, 0]
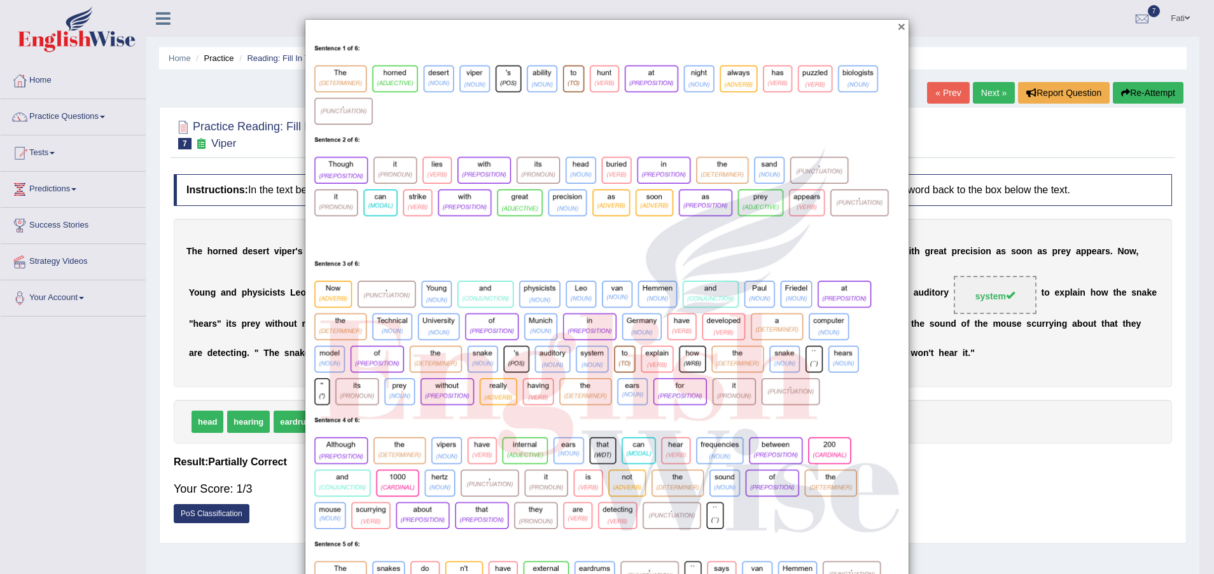
drag, startPoint x: 895, startPoint y: 29, endPoint x: 890, endPoint y: 44, distance: 15.5
click at [898, 30] on button "×" at bounding box center [902, 26] width 8 height 13
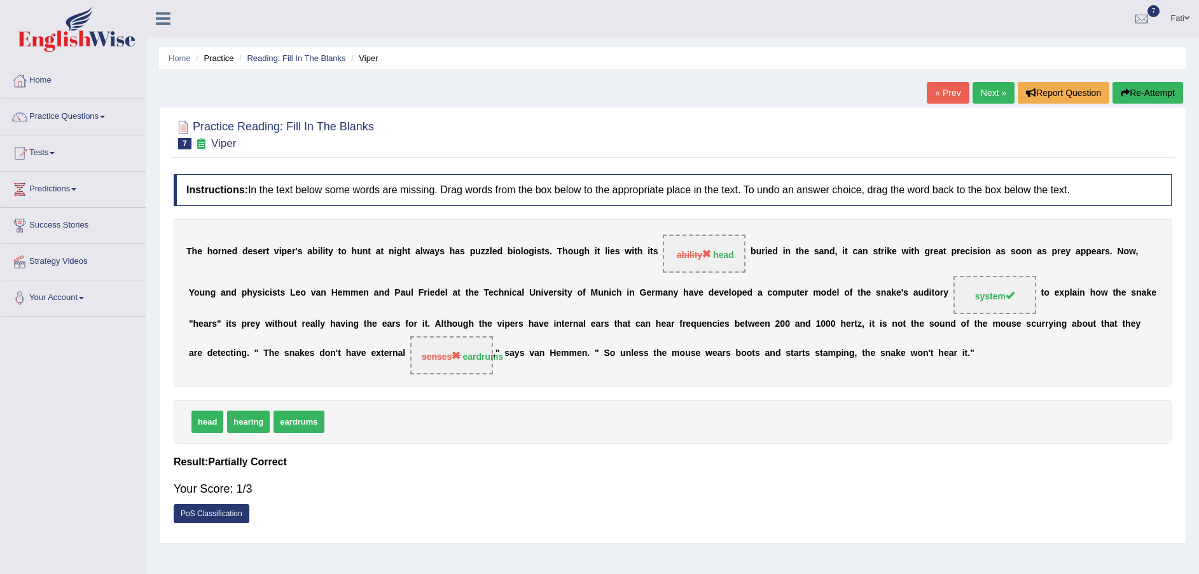
click at [997, 92] on link "Next »" at bounding box center [994, 93] width 42 height 22
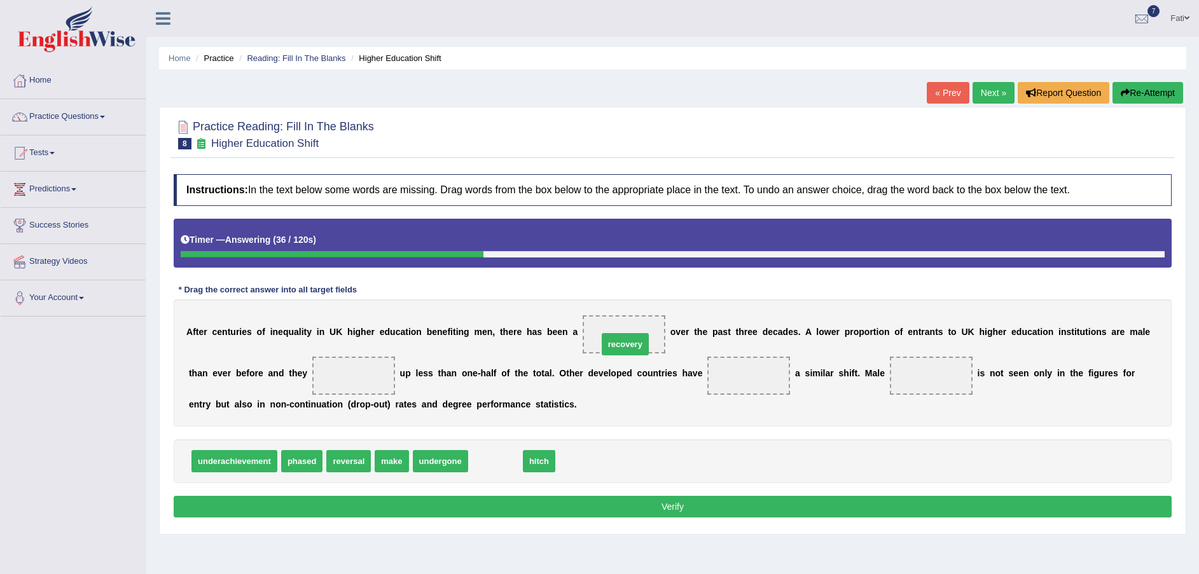
drag, startPoint x: 491, startPoint y: 464, endPoint x: 621, endPoint y: 347, distance: 174.7
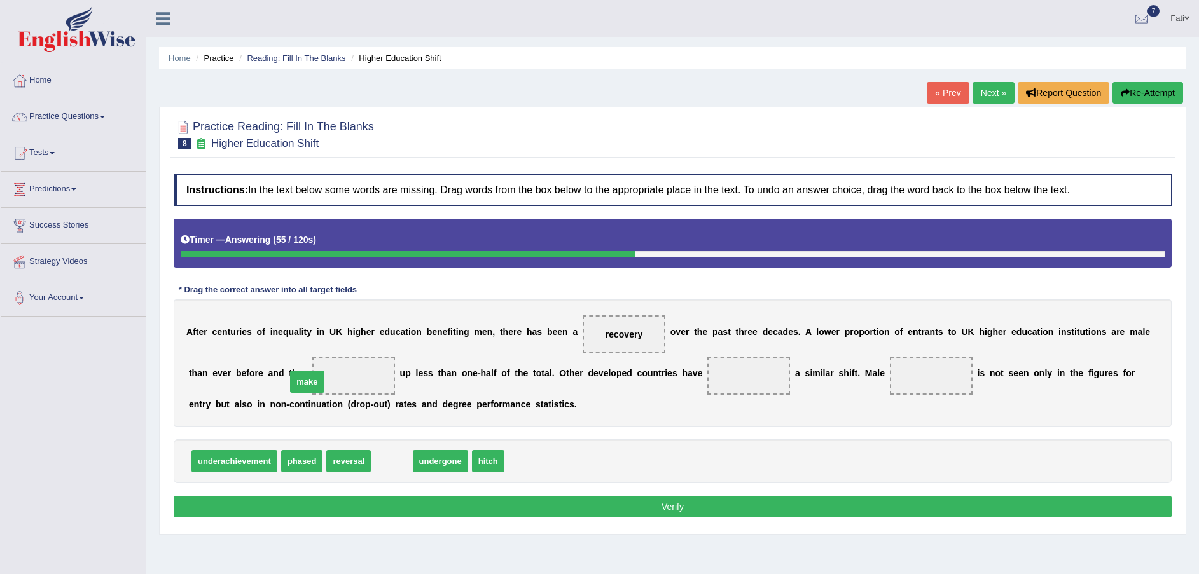
drag, startPoint x: 381, startPoint y: 462, endPoint x: 296, endPoint y: 383, distance: 116.1
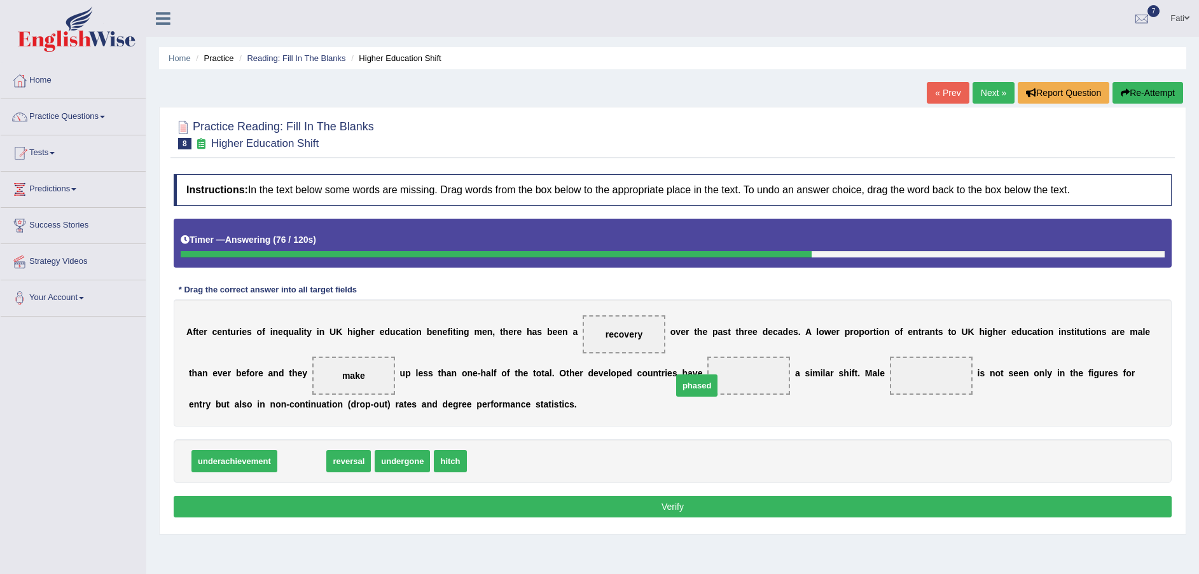
drag, startPoint x: 307, startPoint y: 464, endPoint x: 704, endPoint y: 380, distance: 405.7
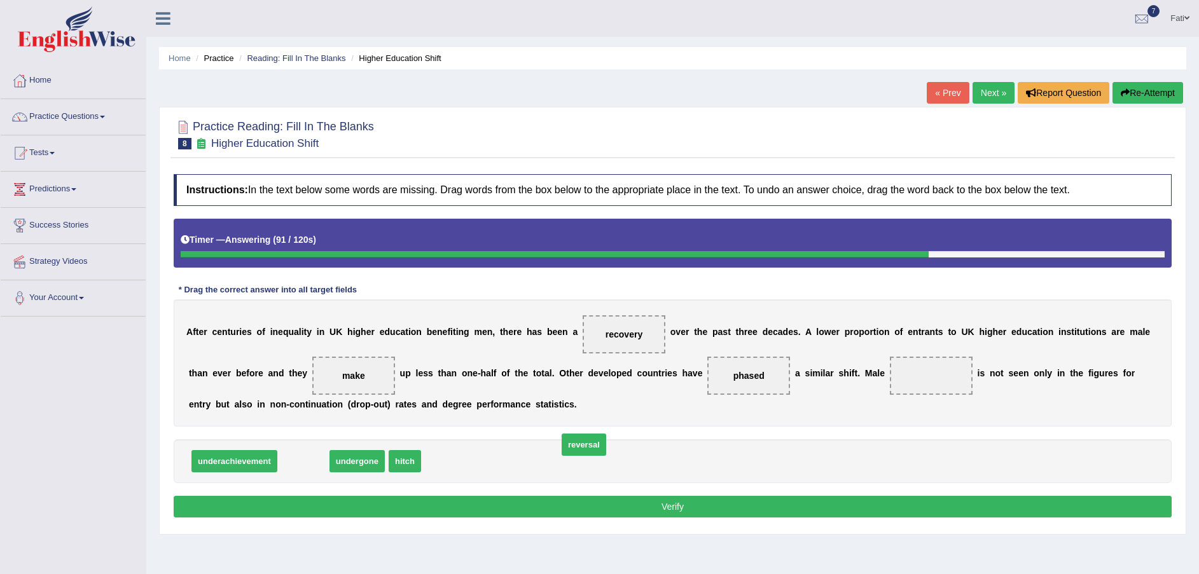
drag, startPoint x: 295, startPoint y: 455, endPoint x: 805, endPoint y: 385, distance: 514.9
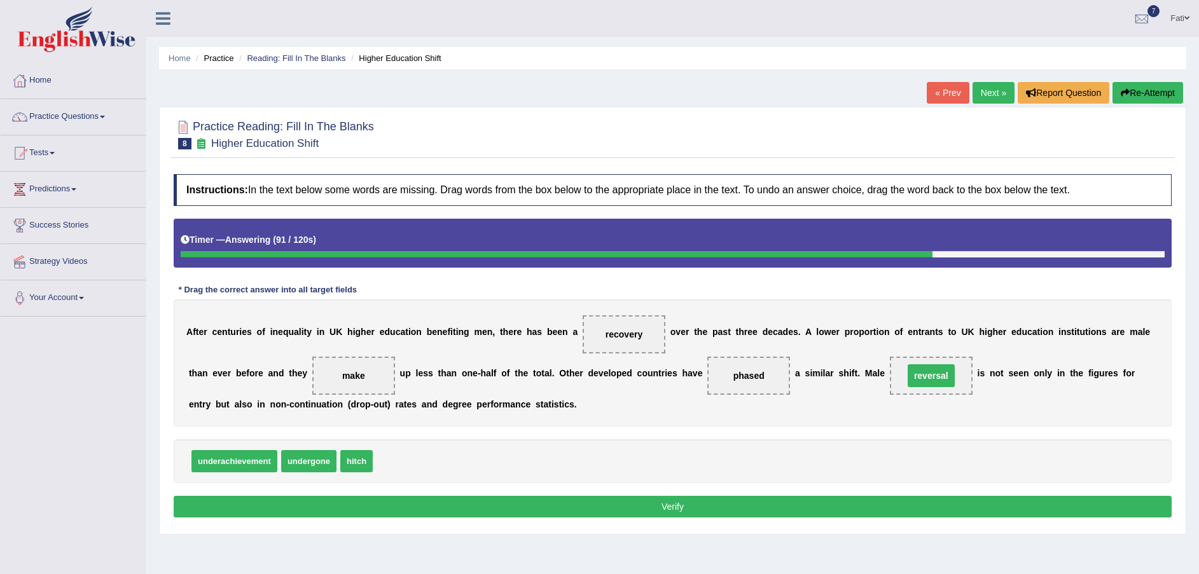
click at [908, 383] on span "reversal" at bounding box center [931, 375] width 47 height 23
click at [661, 508] on button "Verify" at bounding box center [673, 507] width 998 height 22
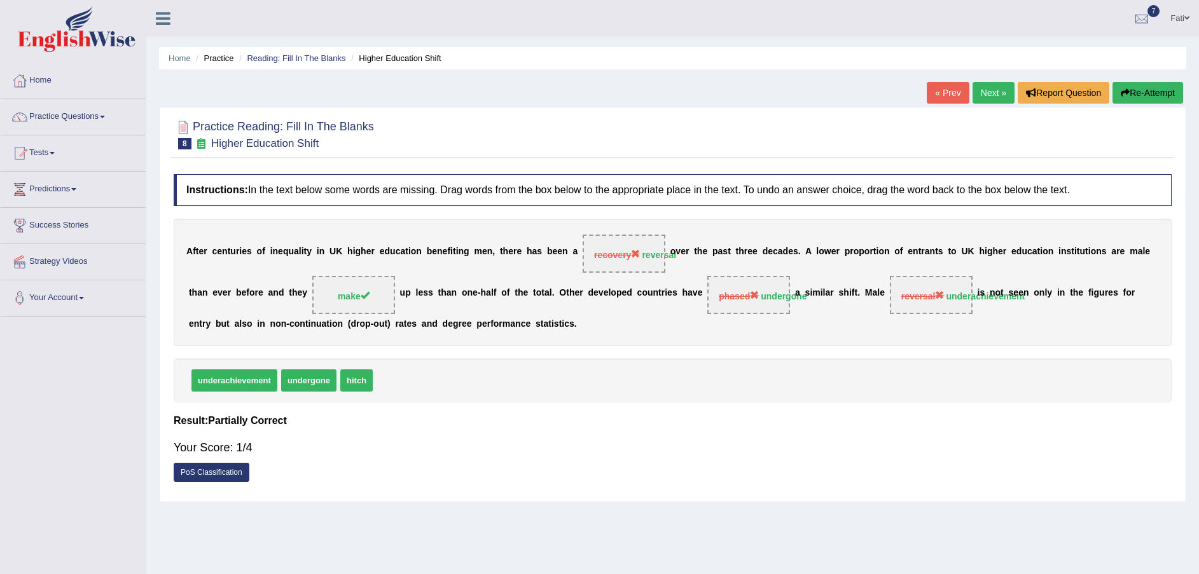
click at [225, 473] on link "PoS Classification" at bounding box center [212, 472] width 76 height 19
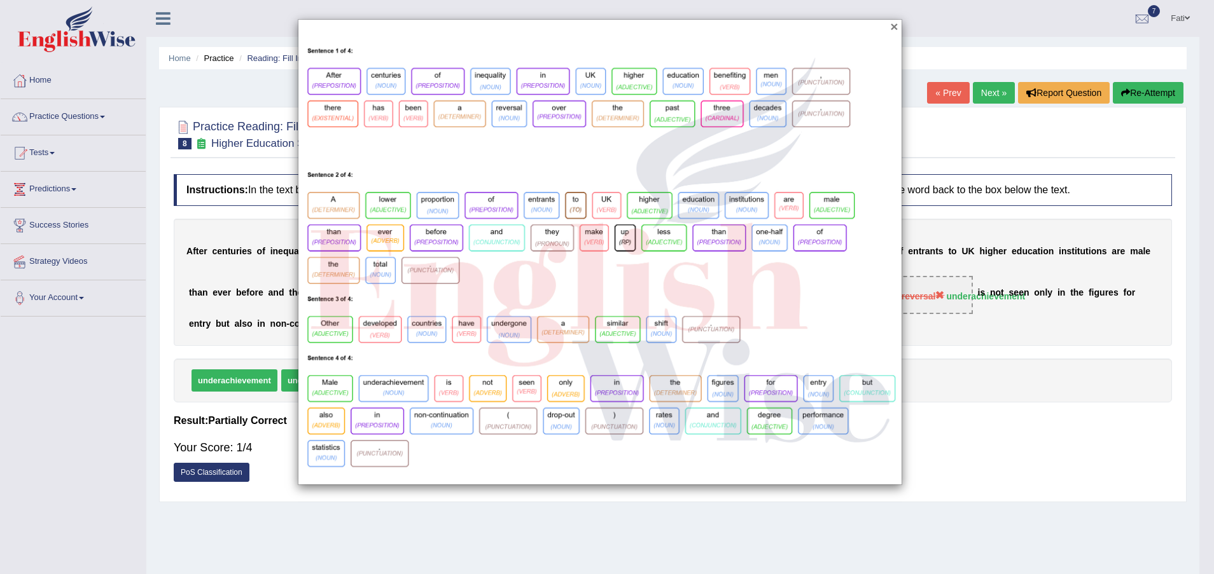
drag, startPoint x: 894, startPoint y: 25, endPoint x: 869, endPoint y: 52, distance: 36.9
click at [894, 26] on button "×" at bounding box center [894, 26] width 8 height 13
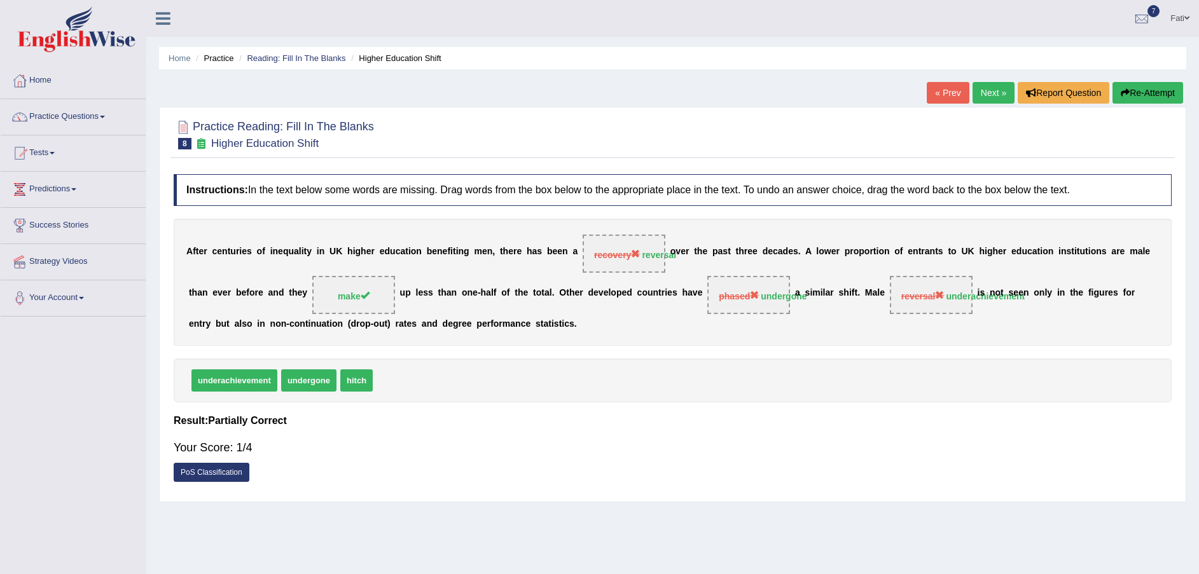
click at [227, 471] on link "PoS Classification" at bounding box center [212, 472] width 76 height 19
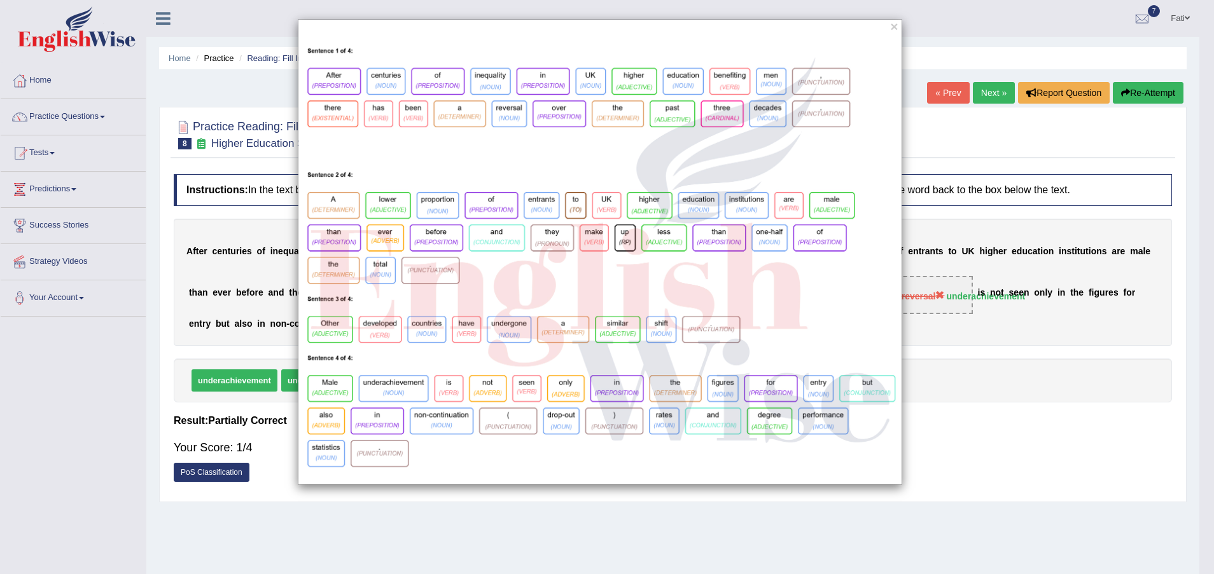
click at [904, 30] on div "×" at bounding box center [599, 252] width 1199 height 466
click at [897, 27] on button "×" at bounding box center [894, 26] width 8 height 13
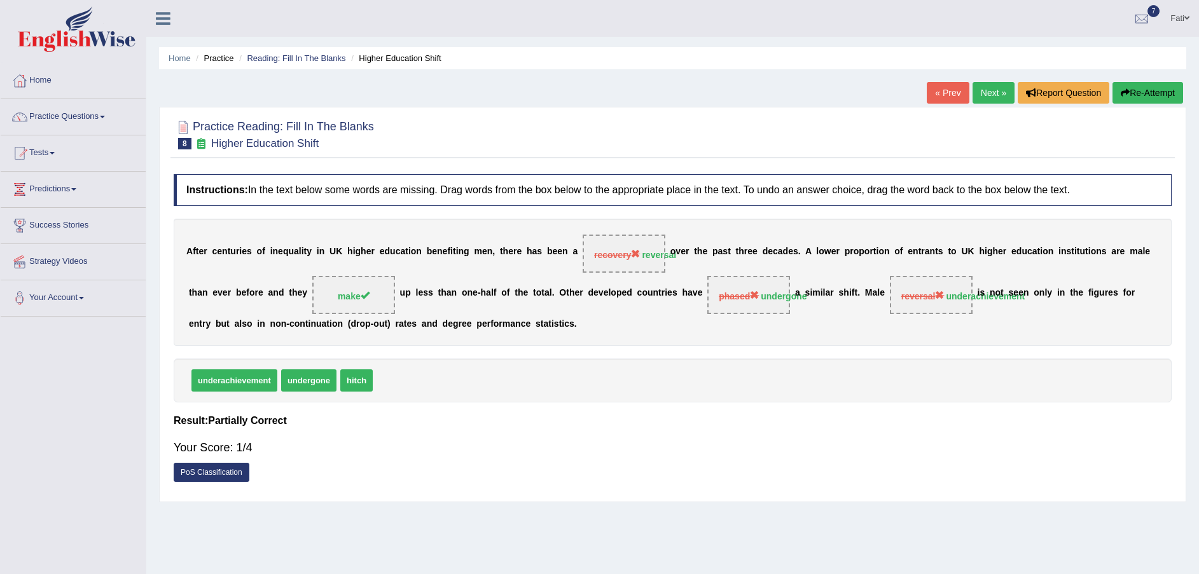
click at [209, 473] on link "PoS Classification" at bounding box center [212, 472] width 76 height 19
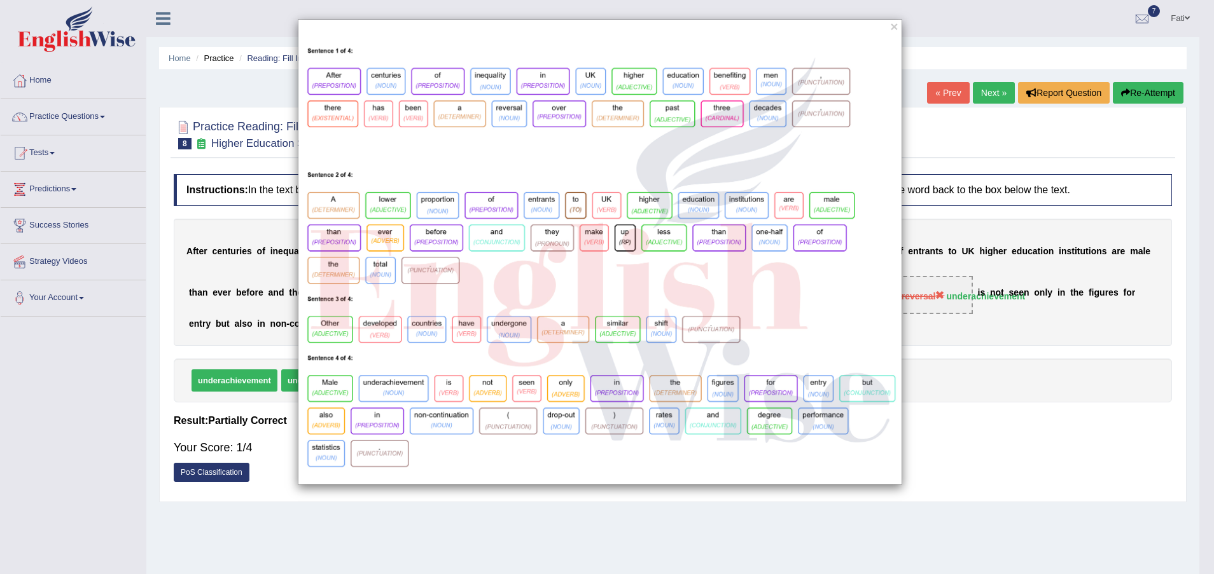
click at [919, 17] on div "×" at bounding box center [607, 287] width 1214 height 574
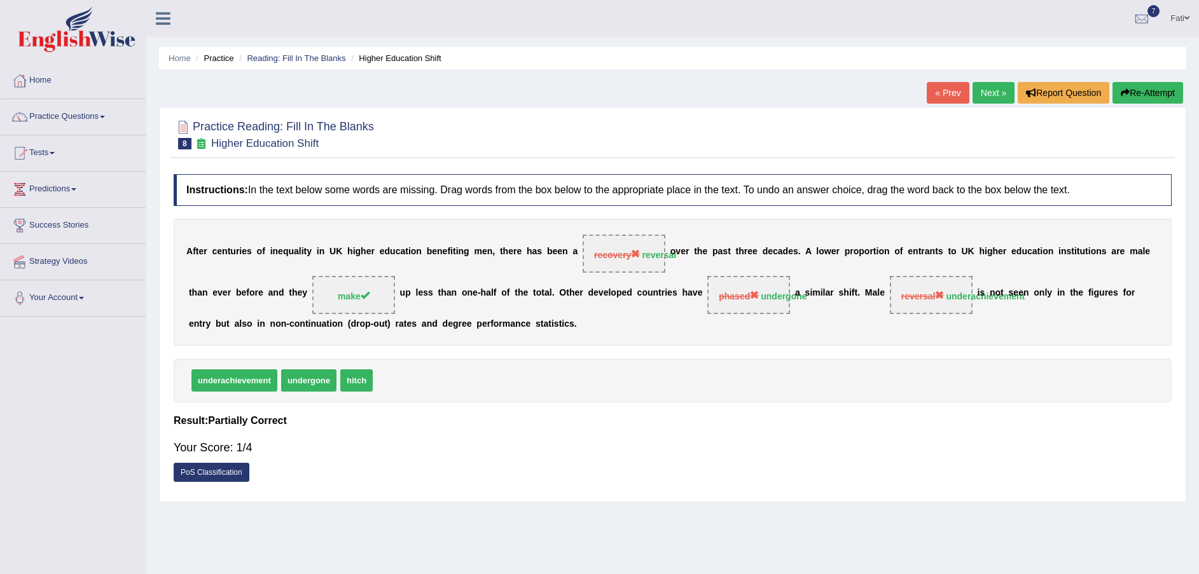
click at [988, 99] on link "Next »" at bounding box center [994, 93] width 42 height 22
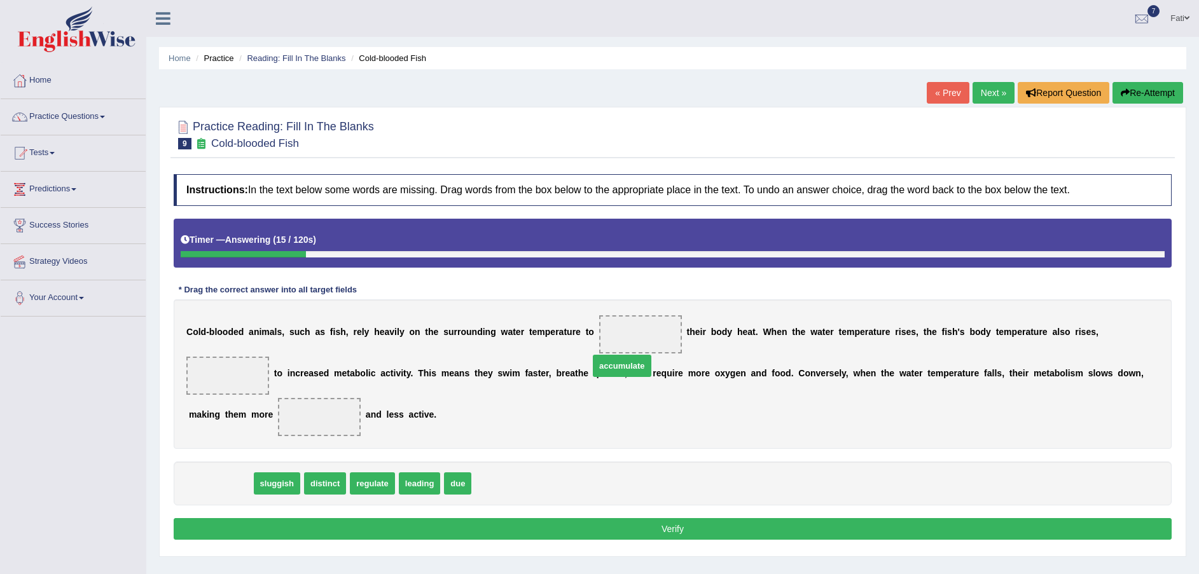
drag, startPoint x: 241, startPoint y: 462, endPoint x: 641, endPoint y: 342, distance: 417.2
drag, startPoint x: 641, startPoint y: 342, endPoint x: 627, endPoint y: 343, distance: 13.4
click at [630, 355] on span "accumulate" at bounding box center [622, 366] width 59 height 22
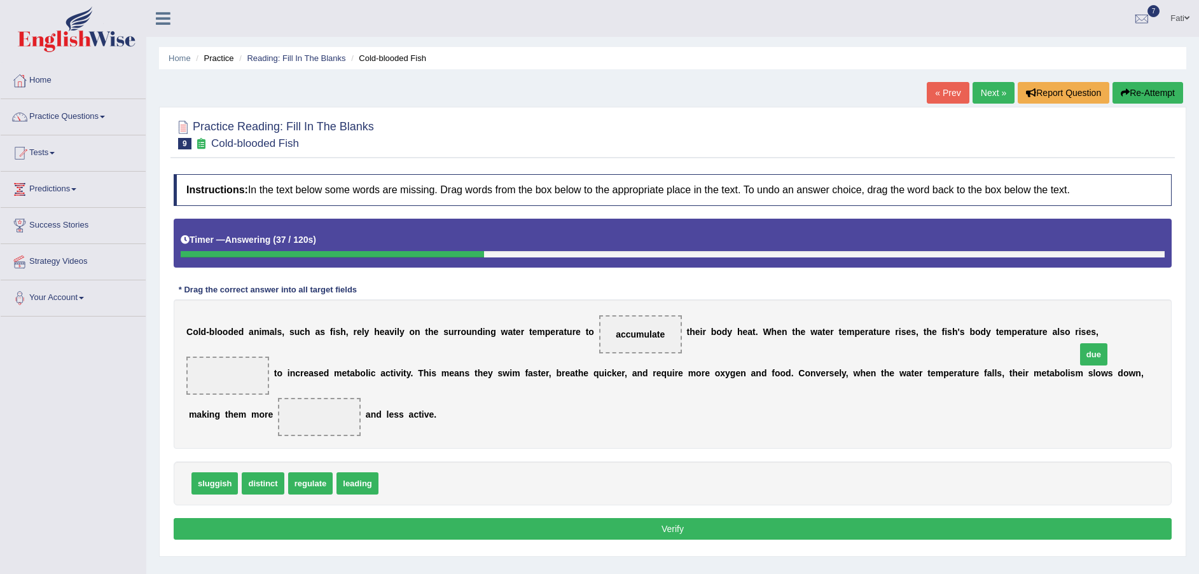
drag, startPoint x: 392, startPoint y: 463, endPoint x: 1085, endPoint y: 338, distance: 704.6
drag, startPoint x: 205, startPoint y: 461, endPoint x: 247, endPoint y: 391, distance: 81.1
click at [452, 518] on button "Verify" at bounding box center [673, 529] width 998 height 22
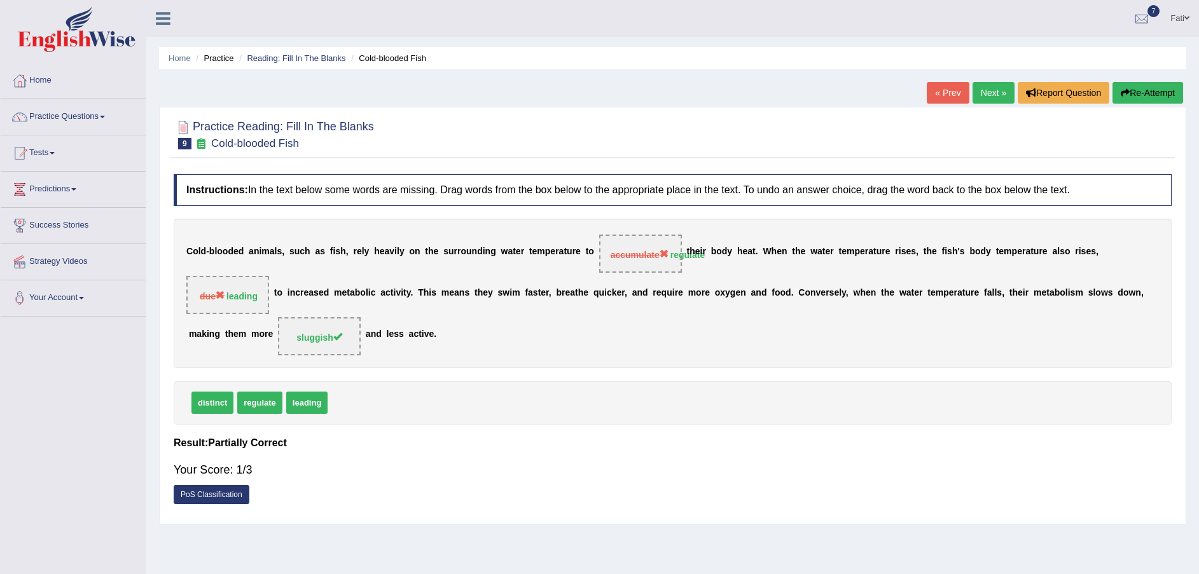
click at [214, 485] on link "PoS Classification" at bounding box center [212, 494] width 76 height 19
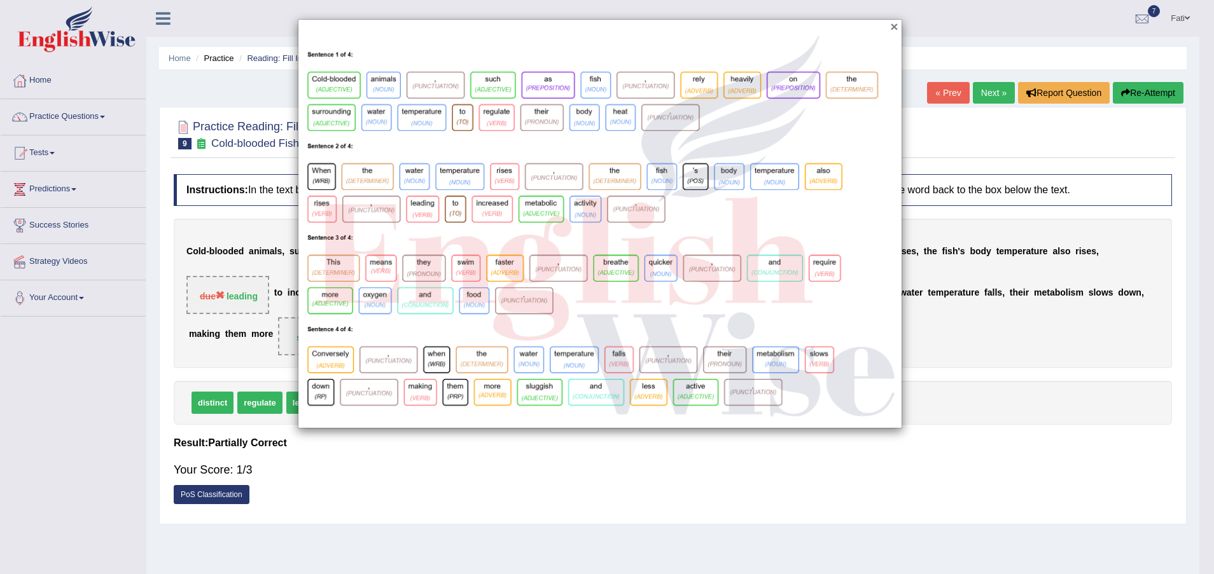
click at [896, 27] on button "×" at bounding box center [894, 26] width 8 height 13
click at [896, 27] on div "×" at bounding box center [600, 224] width 604 height 410
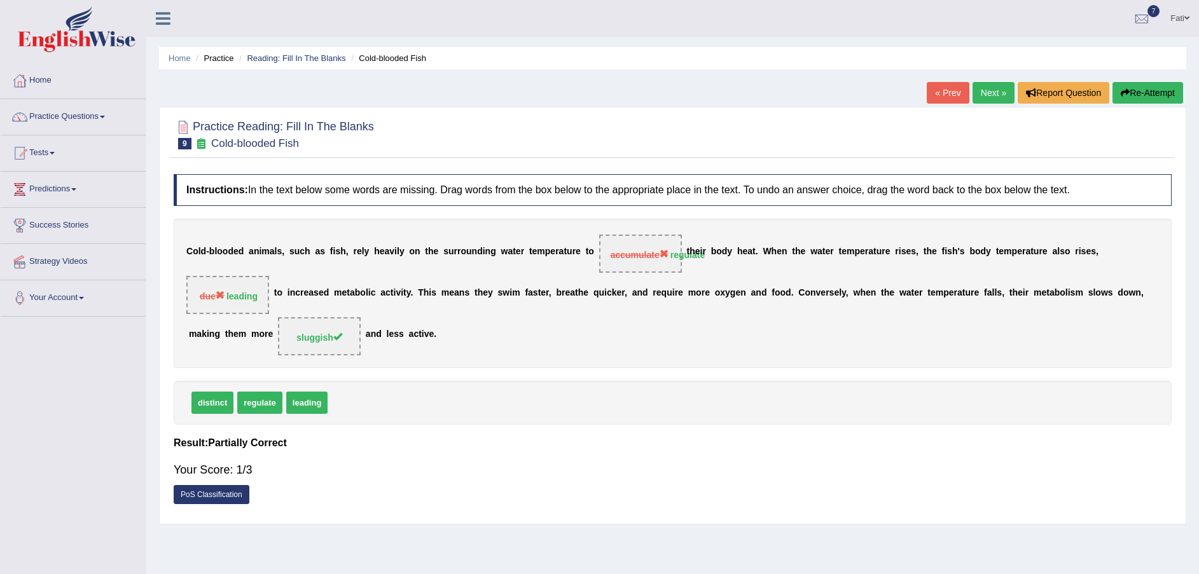
click at [221, 485] on link "PoS Classification" at bounding box center [212, 494] width 76 height 19
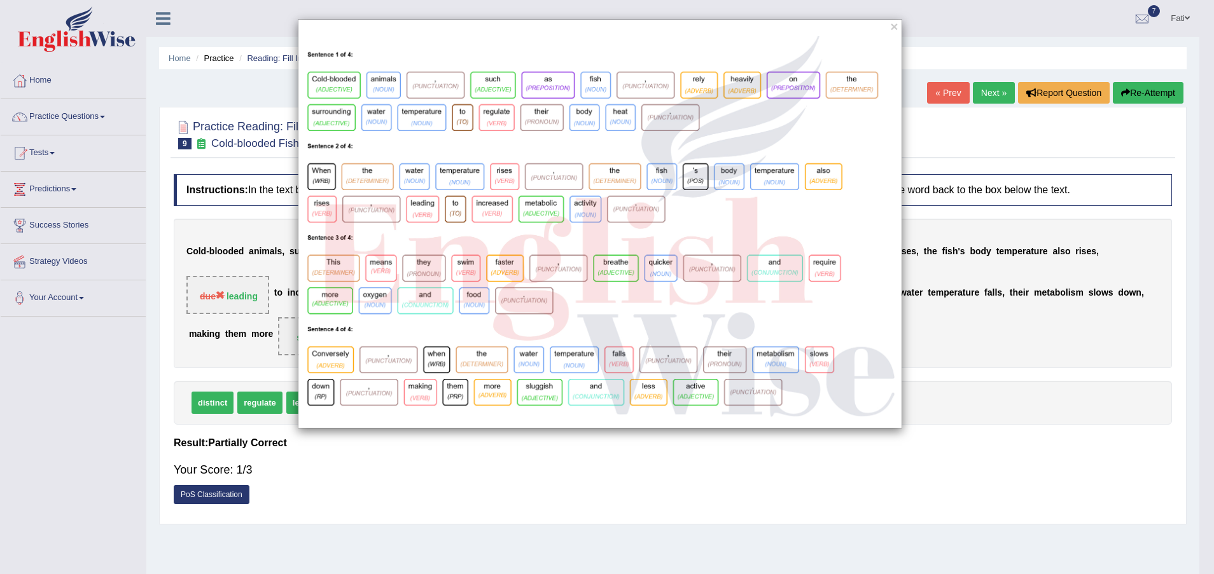
click at [443, 458] on div "×" at bounding box center [607, 287] width 1214 height 574
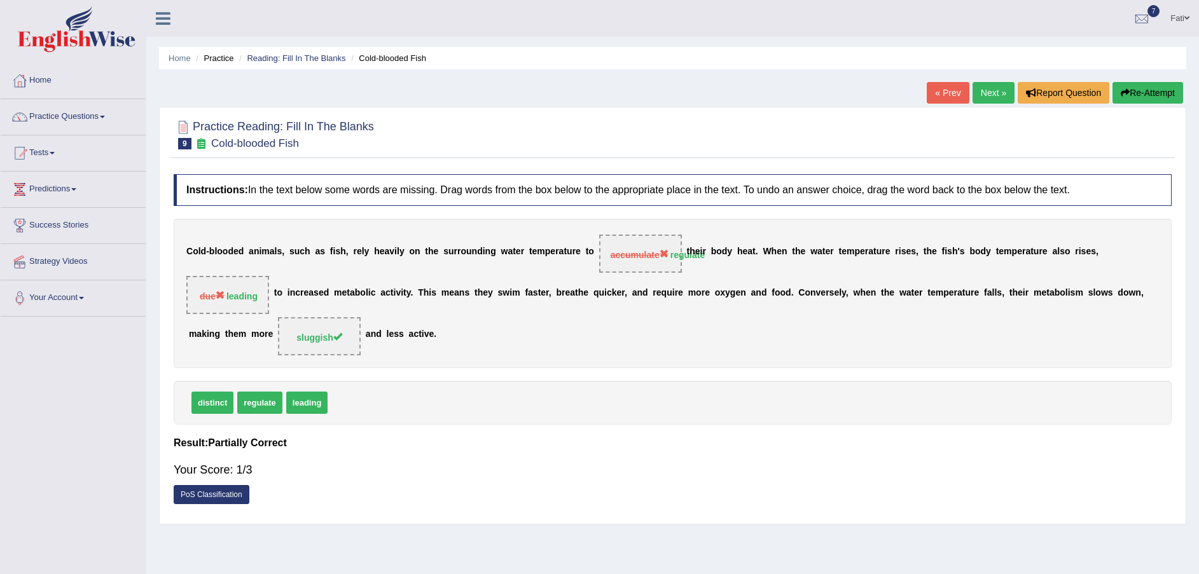
click at [995, 88] on link "Next »" at bounding box center [994, 93] width 42 height 22
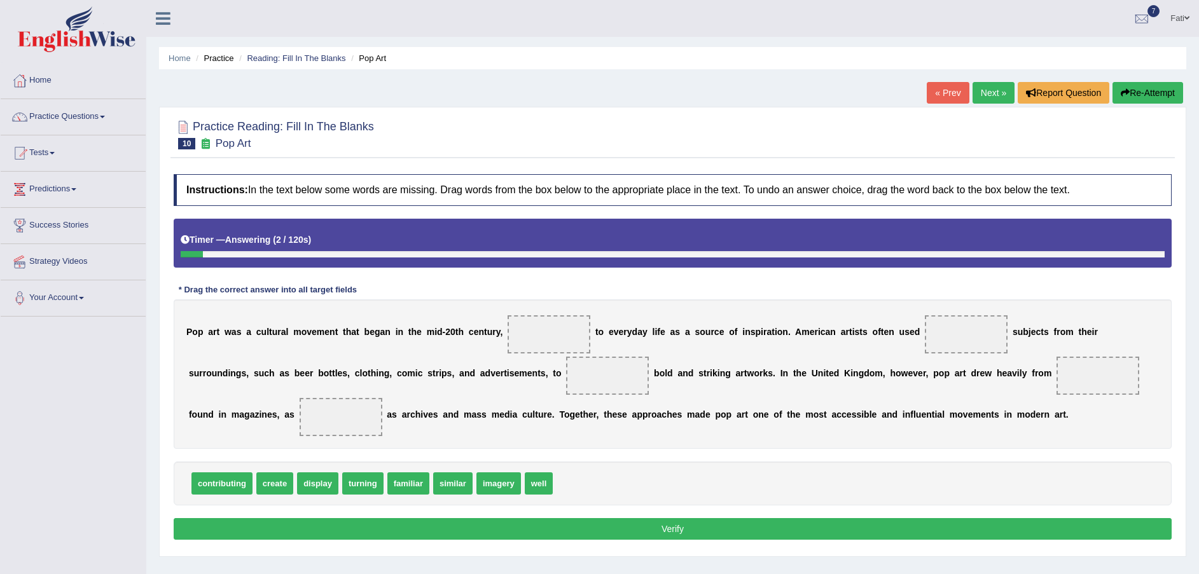
scroll to position [94, 0]
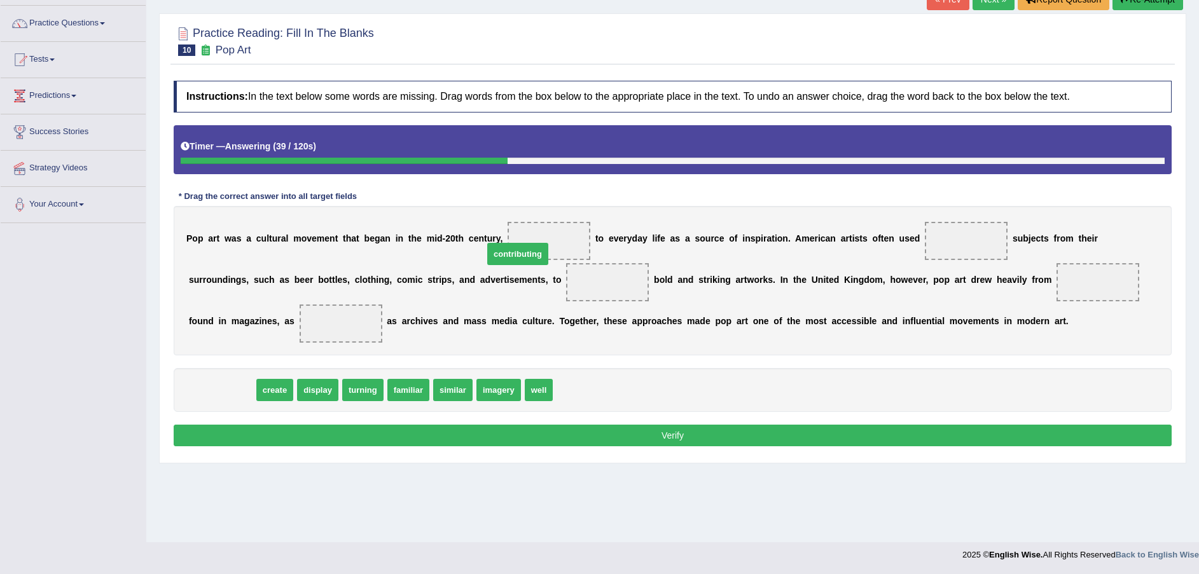
drag, startPoint x: 244, startPoint y: 389, endPoint x: 544, endPoint y: 251, distance: 331.3
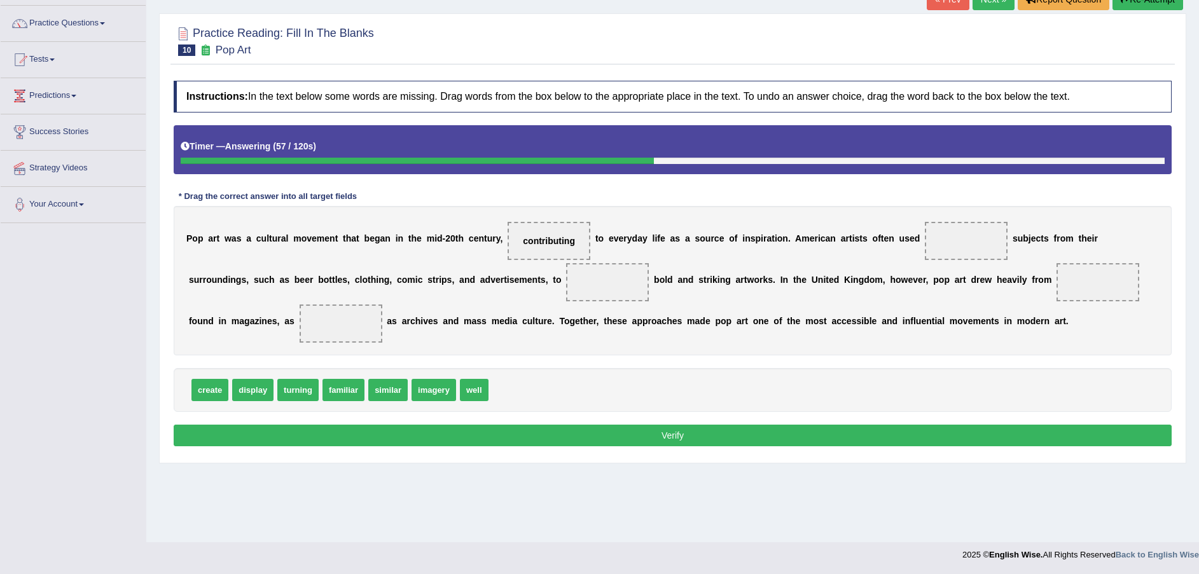
click at [378, 391] on span "similar" at bounding box center [387, 390] width 39 height 22
drag, startPoint x: 378, startPoint y: 391, endPoint x: 588, endPoint y: 372, distance: 210.1
drag, startPoint x: 588, startPoint y: 372, endPoint x: 906, endPoint y: 264, distance: 336.5
click at [913, 270] on div "Instructions: In the text below some words are missing. Drag words from the box…" at bounding box center [672, 265] width 1004 height 382
drag, startPoint x: 906, startPoint y: 264, endPoint x: 873, endPoint y: 268, distance: 33.9
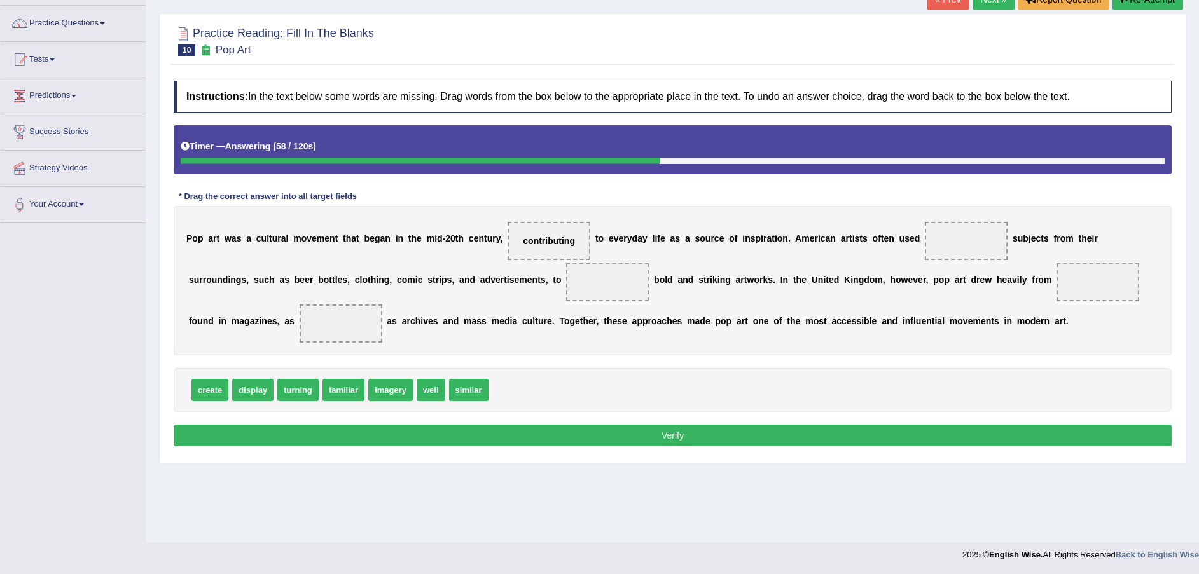
click at [905, 263] on div "P o p a r t w a s a c u l t u r a l m o v e m e n t t h a t b e g a n i n t h e…" at bounding box center [673, 280] width 998 height 149
drag, startPoint x: 454, startPoint y: 389, endPoint x: 930, endPoint y: 246, distance: 496.9
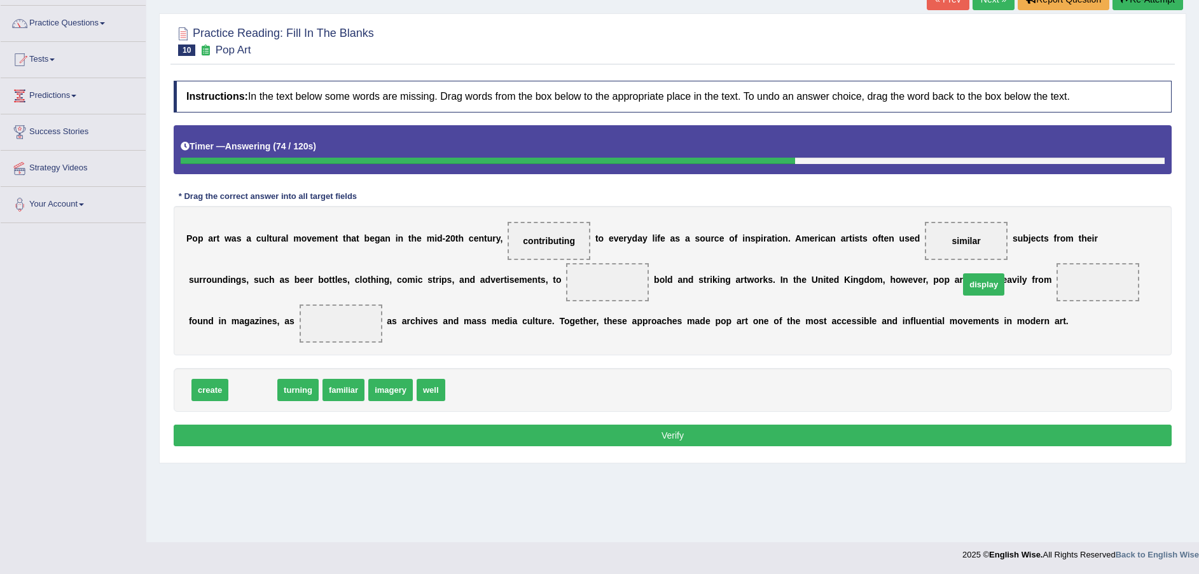
drag, startPoint x: 261, startPoint y: 389, endPoint x: 1001, endPoint y: 282, distance: 747.4
click at [198, 316] on b "o" at bounding box center [195, 321] width 6 height 10
drag, startPoint x: 258, startPoint y: 387, endPoint x: 431, endPoint y: 398, distance: 173.4
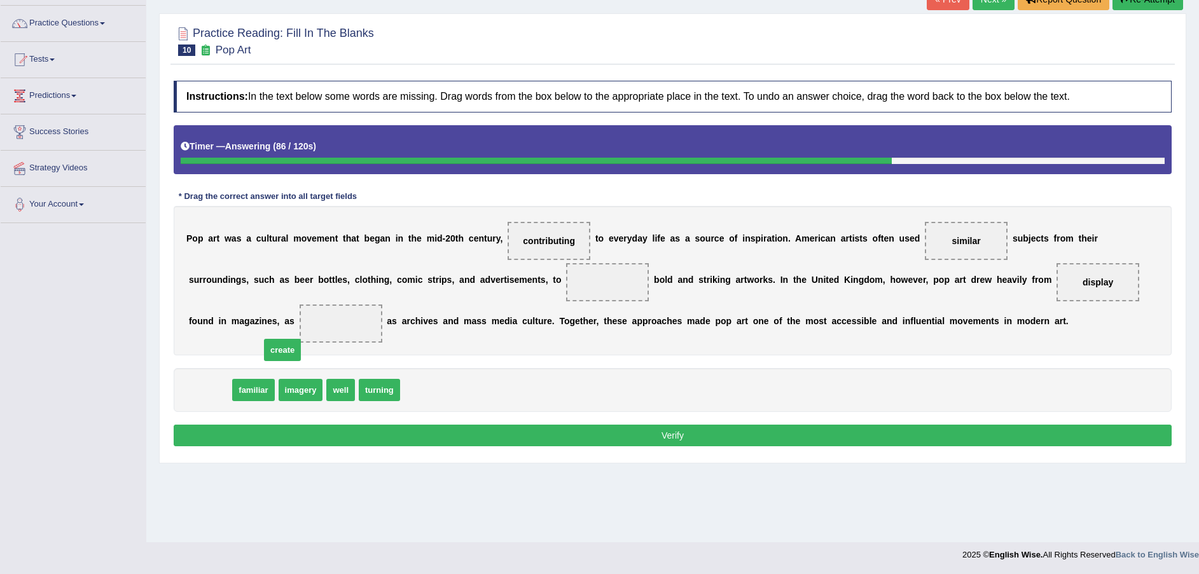
drag, startPoint x: 216, startPoint y: 395, endPoint x: 411, endPoint y: 315, distance: 210.5
click at [301, 339] on span "create" at bounding box center [282, 350] width 37 height 22
drag, startPoint x: 466, startPoint y: 309, endPoint x: 482, endPoint y: 289, distance: 25.7
click at [503, 286] on div "P o p a r t w a s a c u l t u r a l m o v e m e n t t h a t b e g a n i n t h e…" at bounding box center [673, 280] width 998 height 149
drag, startPoint x: 202, startPoint y: 387, endPoint x: 490, endPoint y: 291, distance: 303.7
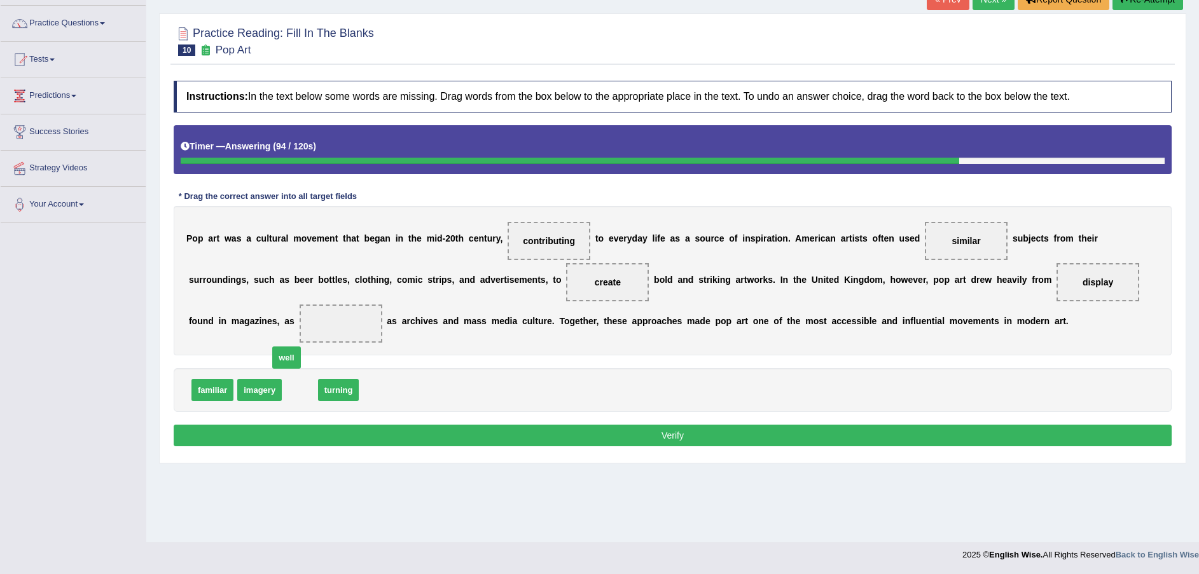
drag, startPoint x: 297, startPoint y: 392, endPoint x: 238, endPoint y: 326, distance: 88.7
drag, startPoint x: 238, startPoint y: 326, endPoint x: 230, endPoint y: 316, distance: 12.7
click at [326, 316] on span "well" at bounding box center [340, 323] width 29 height 23
click at [352, 436] on button "Verify" at bounding box center [673, 436] width 998 height 22
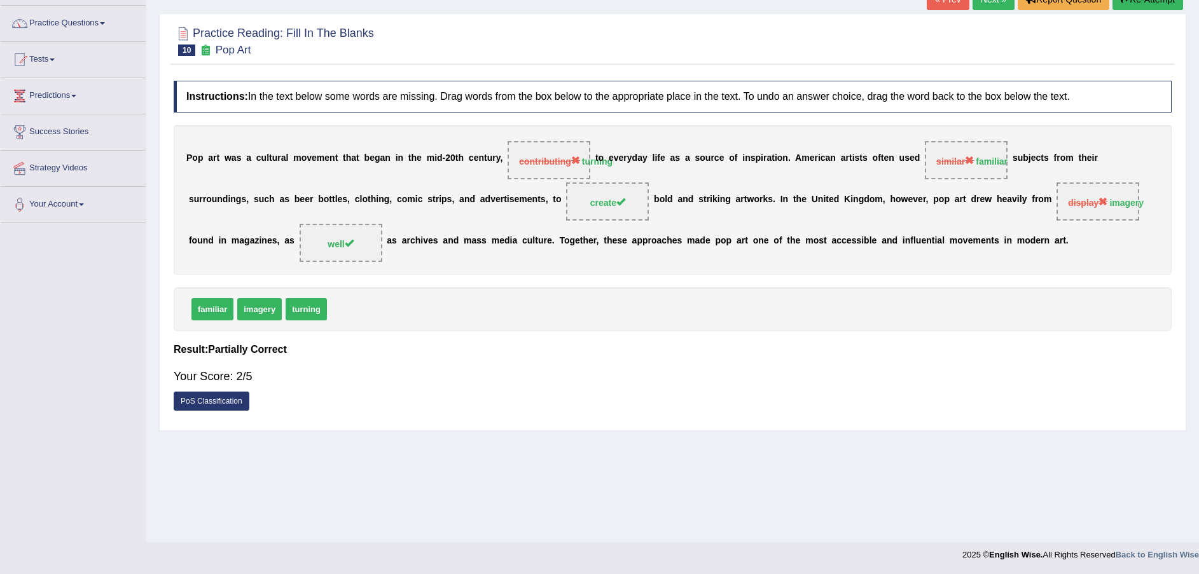
click at [208, 398] on link "PoS Classification" at bounding box center [212, 401] width 76 height 19
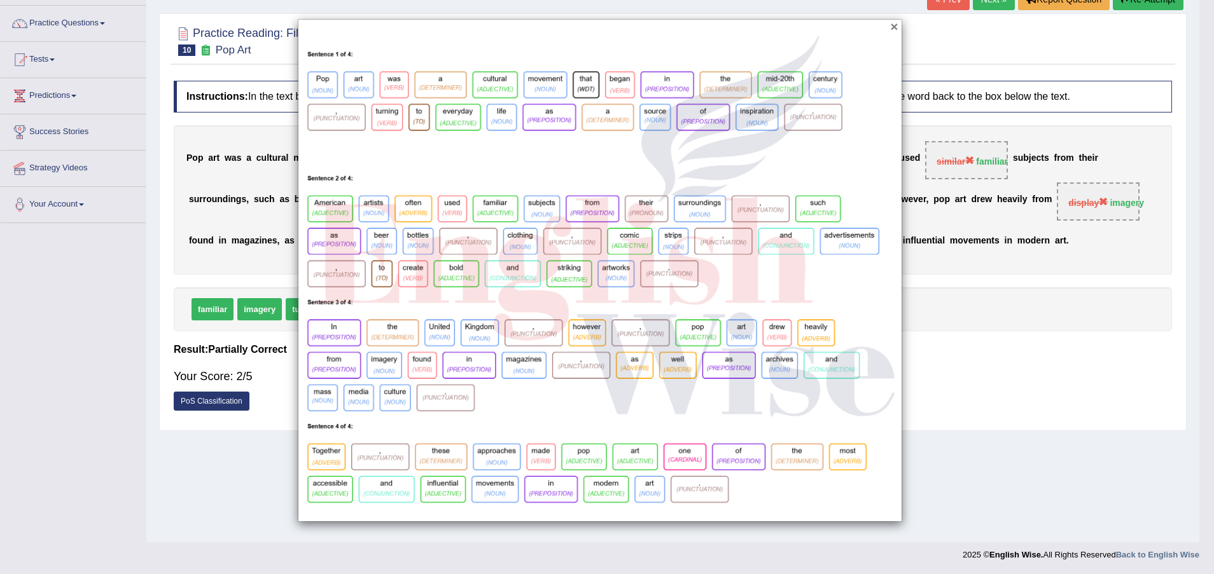
click at [894, 24] on button "×" at bounding box center [894, 26] width 8 height 13
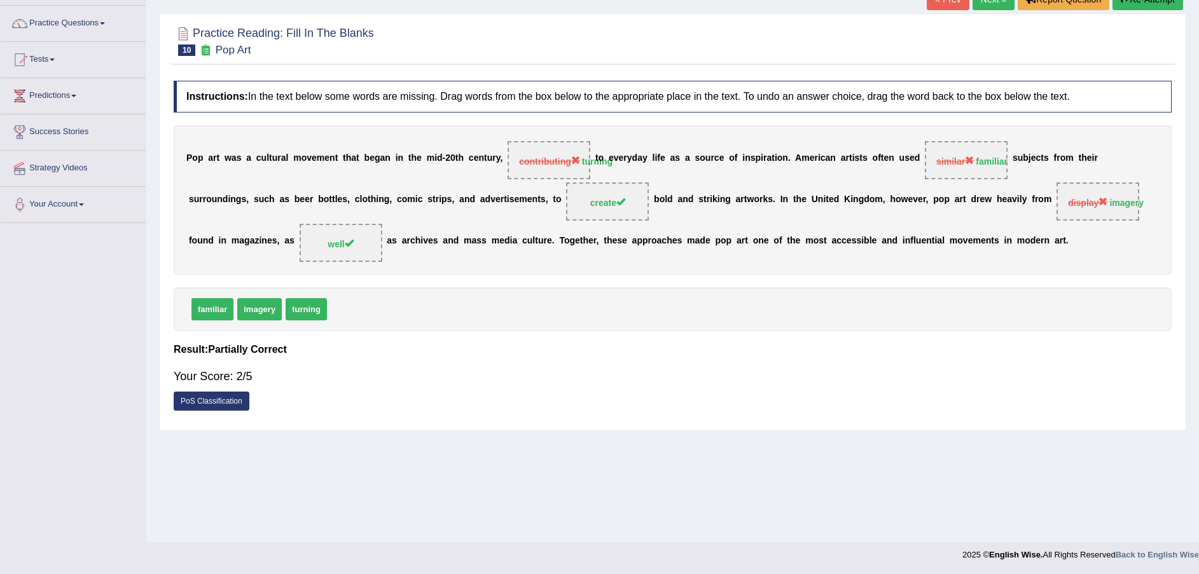
click at [195, 403] on link "PoS Classification" at bounding box center [212, 401] width 76 height 19
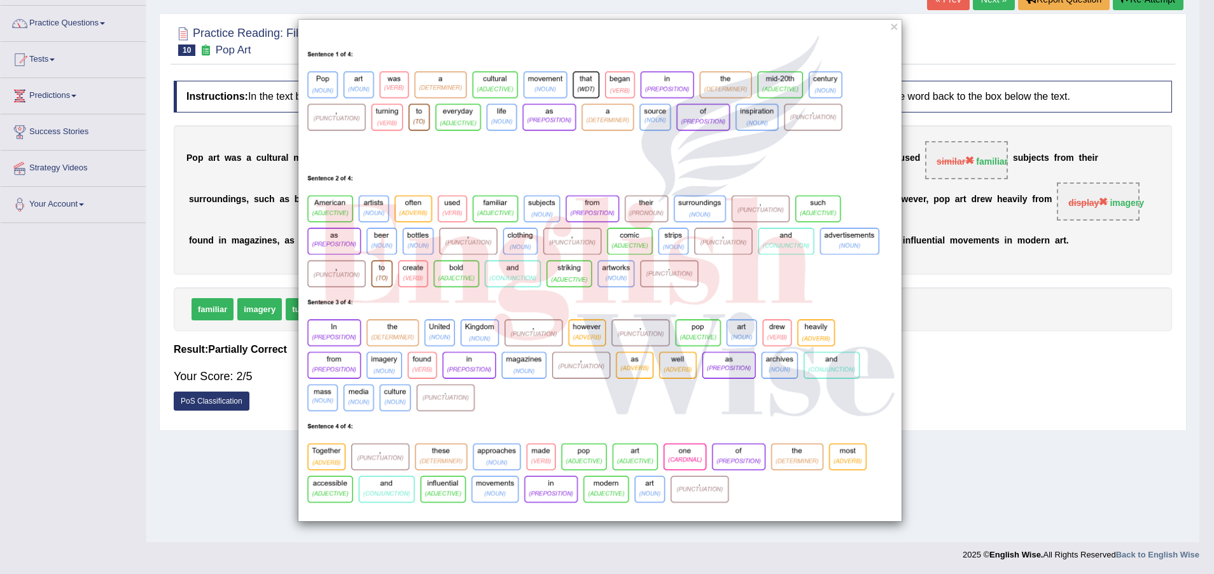
click at [195, 403] on div "Instructions: In the text below some words are missing. Drag words from the box…" at bounding box center [672, 249] width 1004 height 350
click at [898, 25] on div "×" at bounding box center [600, 270] width 604 height 503
click at [897, 29] on button "×" at bounding box center [894, 26] width 8 height 13
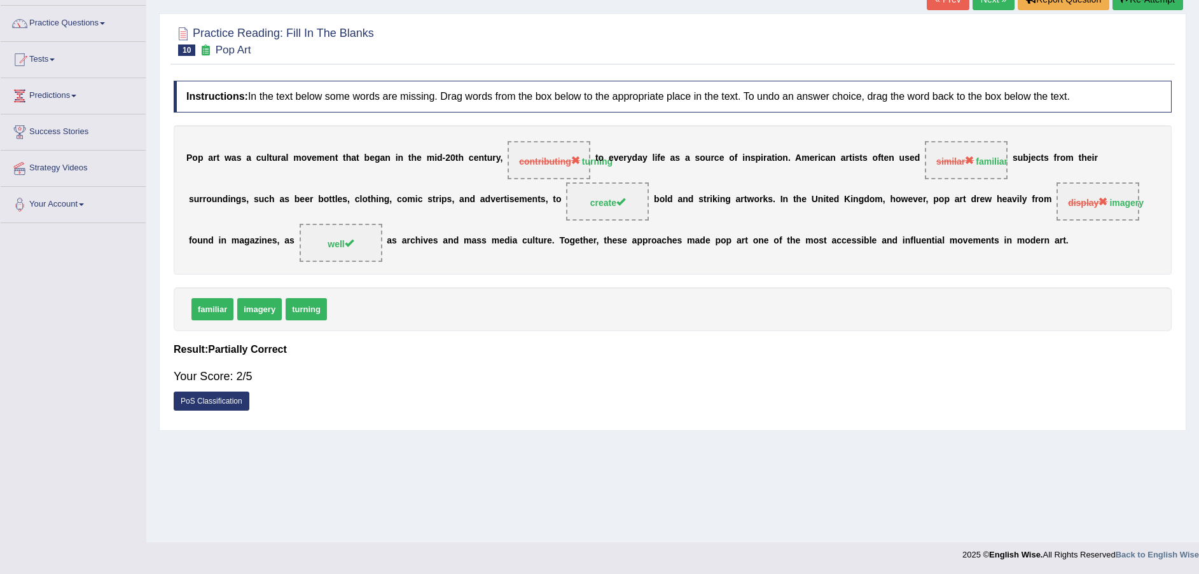
click at [196, 398] on link "PoS Classification" at bounding box center [212, 401] width 76 height 19
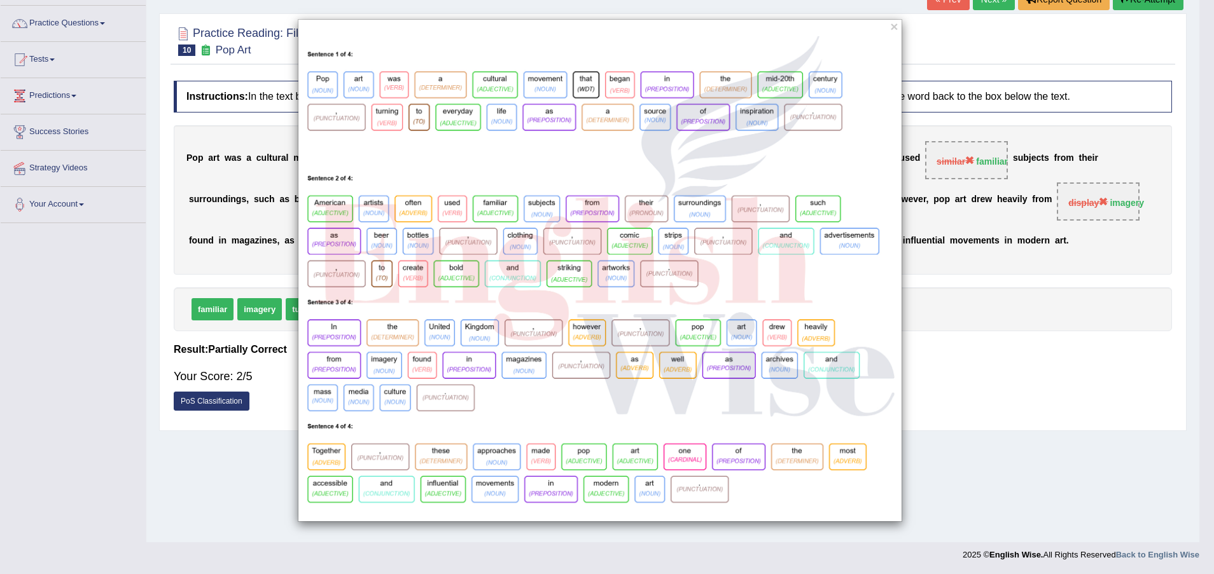
click at [270, 388] on div "×" at bounding box center [599, 270] width 1199 height 503
click at [895, 24] on button "×" at bounding box center [894, 26] width 8 height 13
click at [895, 24] on div "×" at bounding box center [600, 270] width 604 height 503
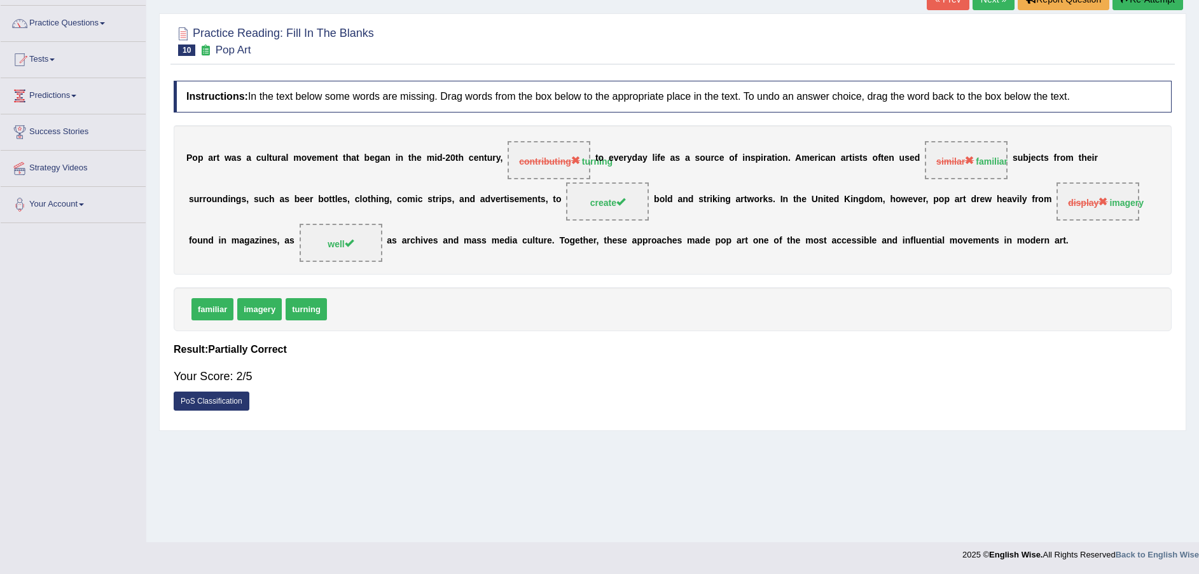
click at [205, 398] on link "PoS Classification" at bounding box center [212, 401] width 76 height 19
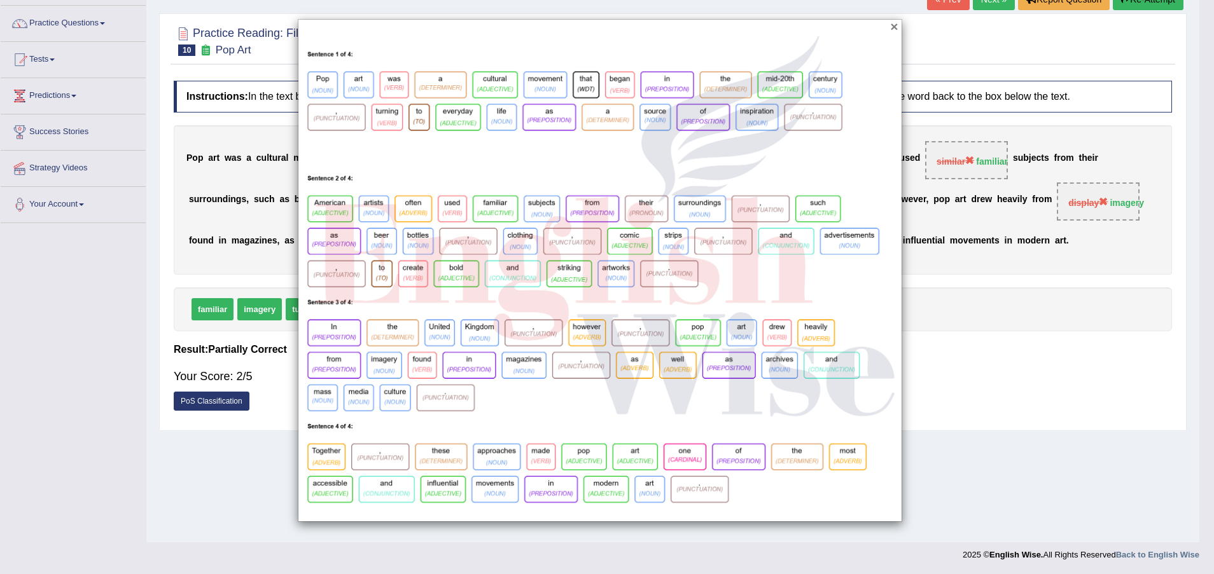
click at [894, 27] on button "×" at bounding box center [894, 26] width 8 height 13
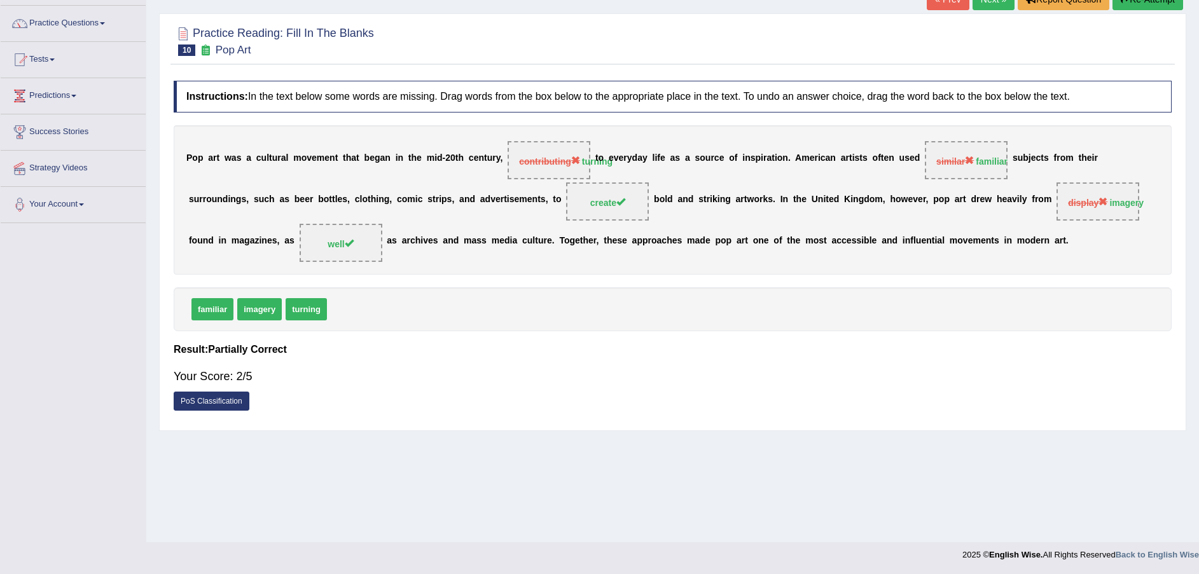
click at [200, 405] on link "PoS Classification" at bounding box center [212, 401] width 76 height 19
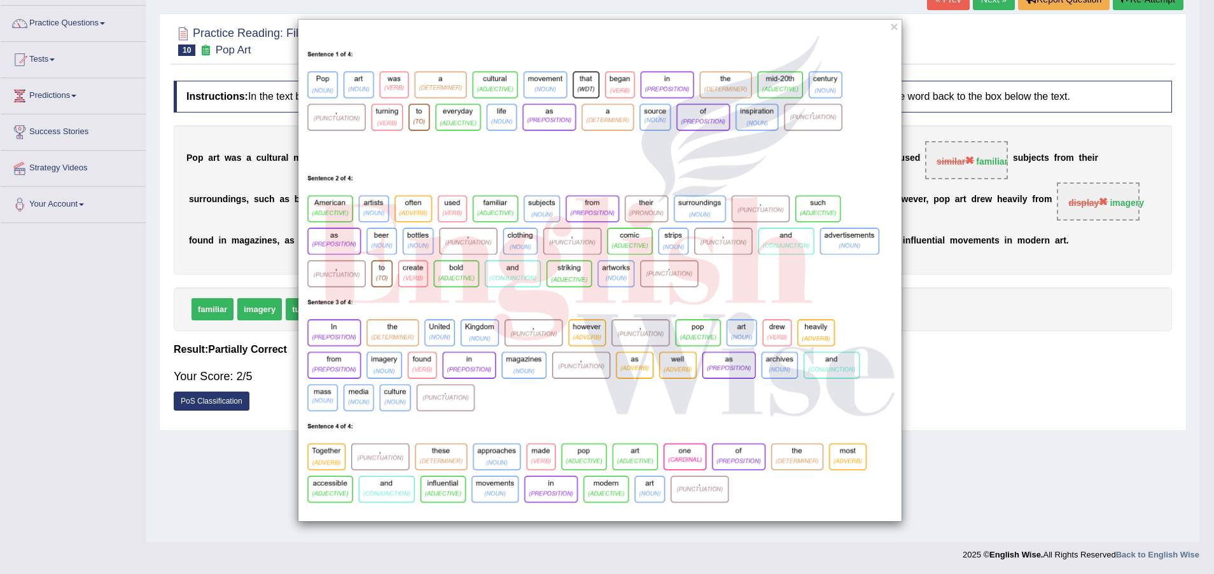
click at [150, 468] on div "×" at bounding box center [599, 270] width 1199 height 503
click at [895, 27] on button "×" at bounding box center [894, 26] width 8 height 13
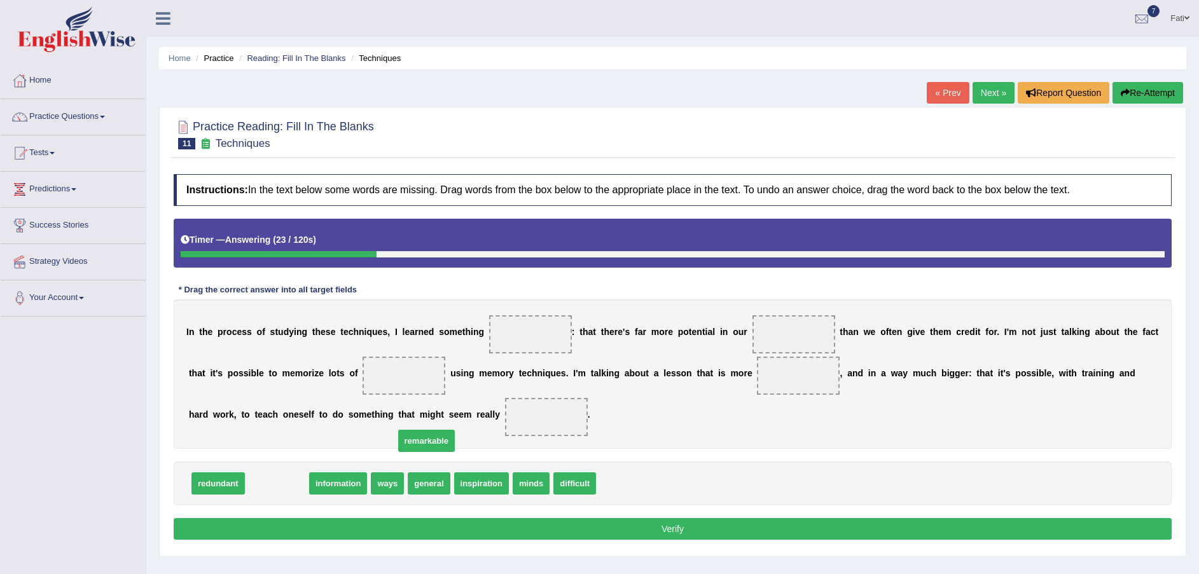
drag, startPoint x: 272, startPoint y: 480, endPoint x: 509, endPoint y: 408, distance: 247.5
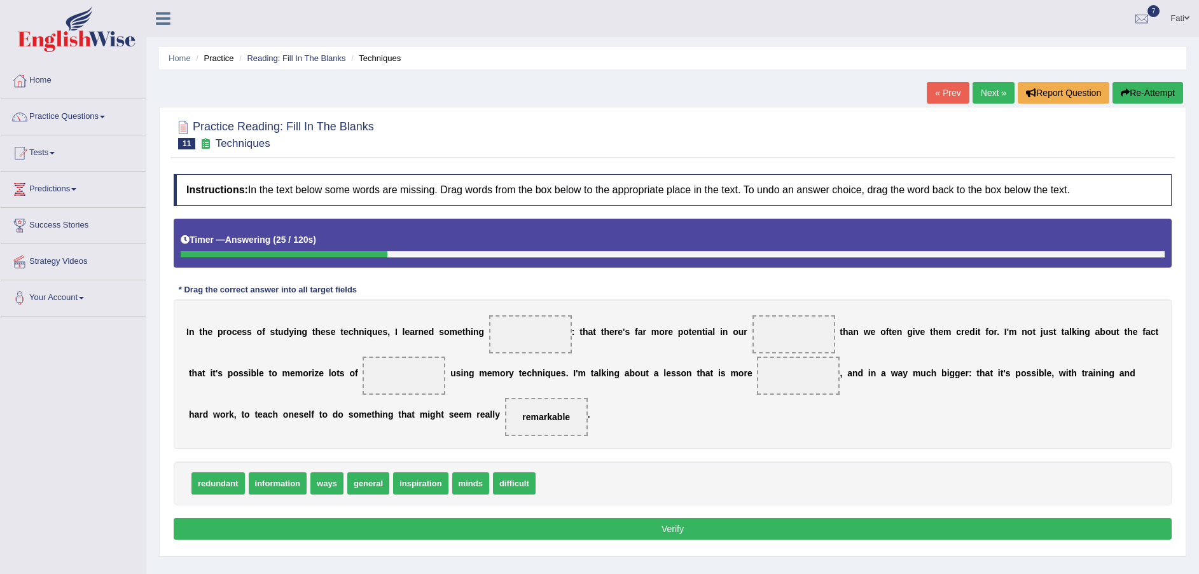
drag, startPoint x: 515, startPoint y: 401, endPoint x: 513, endPoint y: 370, distance: 30.6
click at [528, 364] on div "I n t h e p r o c e s s o f s t u d y i n g t h e s e t e c h n i q u e s , I l…" at bounding box center [673, 374] width 998 height 149
click at [522, 416] on span "remarkable" at bounding box center [546, 417] width 48 height 10
drag, startPoint x: 447, startPoint y: 417, endPoint x: 518, endPoint y: 334, distance: 109.1
drag, startPoint x: 457, startPoint y: 482, endPoint x: 784, endPoint y: 335, distance: 358.2
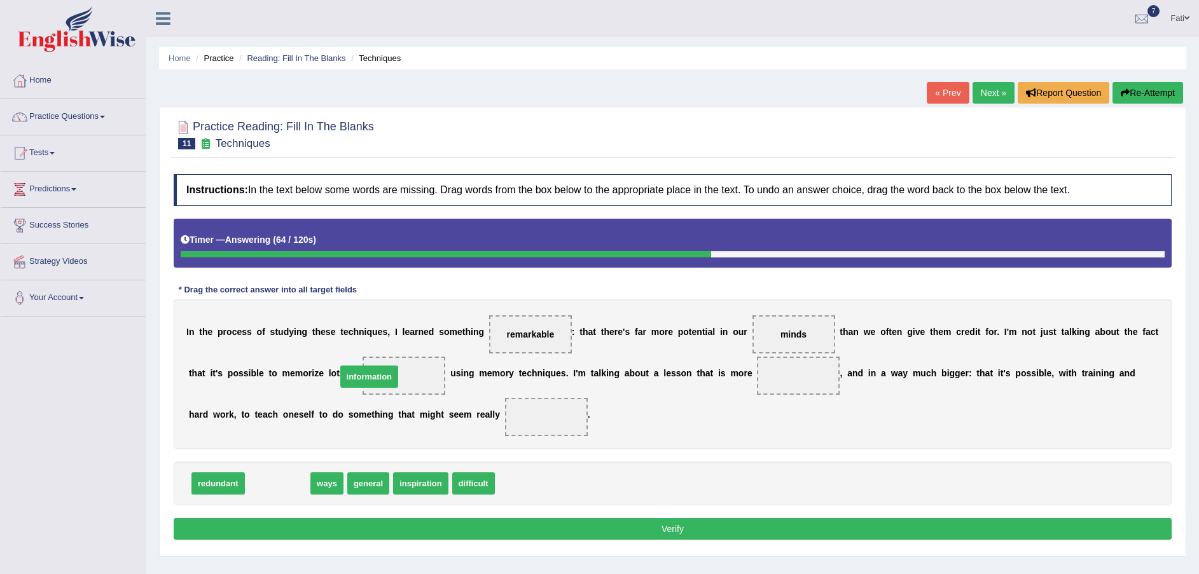
drag, startPoint x: 297, startPoint y: 476, endPoint x: 385, endPoint y: 373, distance: 135.3
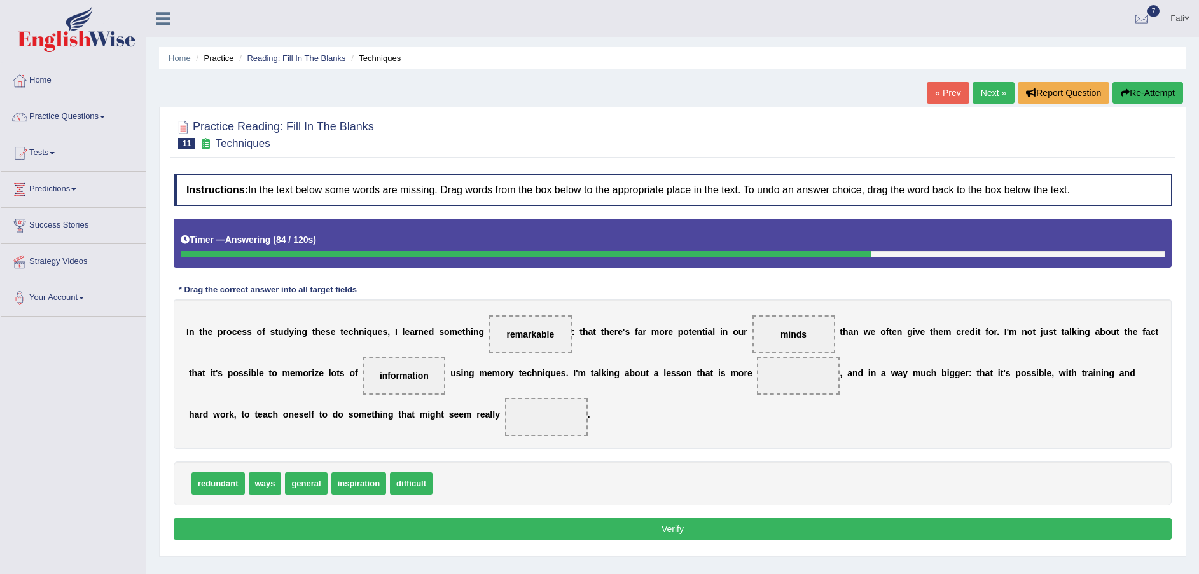
click at [351, 489] on span "inspiration" at bounding box center [358, 484] width 55 height 22
click at [339, 486] on span "inspiration" at bounding box center [358, 484] width 55 height 22
click at [395, 484] on span "difficult" at bounding box center [411, 484] width 43 height 22
drag, startPoint x: 395, startPoint y: 484, endPoint x: 747, endPoint y: 377, distance: 367.6
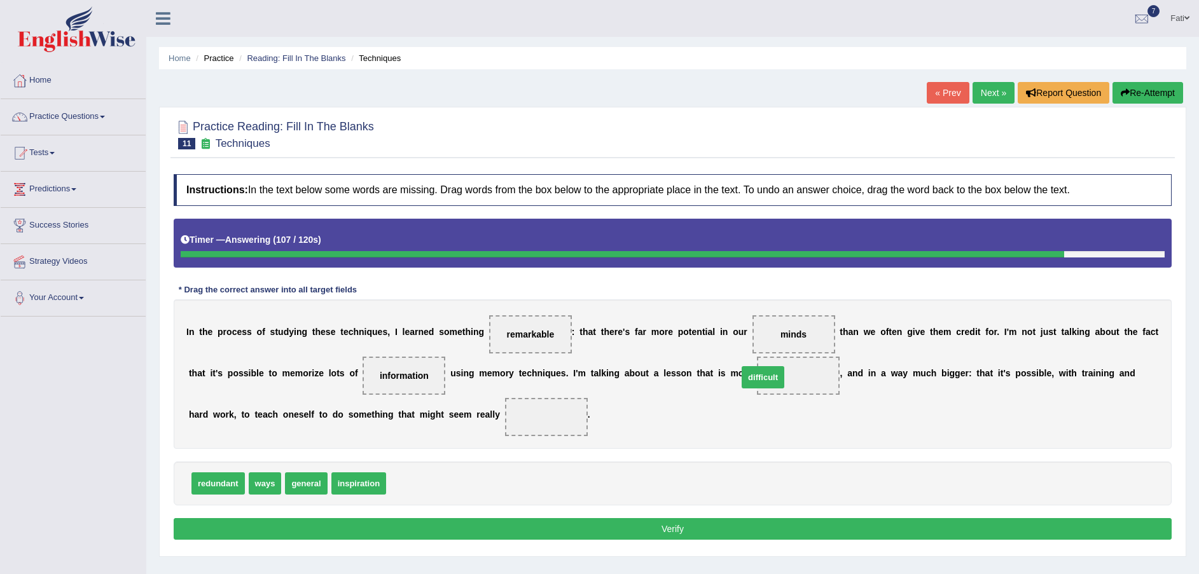
click at [747, 377] on span "difficult" at bounding box center [763, 377] width 43 height 22
click at [349, 488] on span "inspiration" at bounding box center [358, 484] width 55 height 22
drag, startPoint x: 349, startPoint y: 488, endPoint x: 462, endPoint y: 437, distance: 123.6
drag, startPoint x: 462, startPoint y: 437, endPoint x: 462, endPoint y: 427, distance: 9.5
click at [462, 428] on div "I n t h e p r o c e s s o f s t u d y i n g t h e s e t e c h n i q u e s , I l…" at bounding box center [673, 374] width 998 height 149
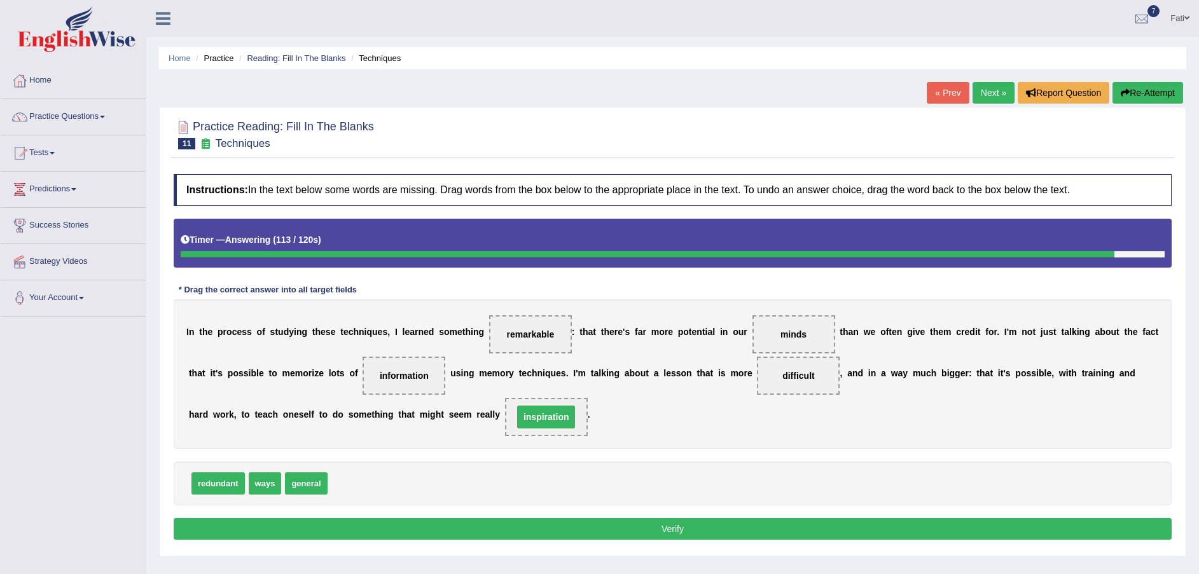
click at [517, 427] on span "inspiration" at bounding box center [546, 417] width 59 height 23
drag, startPoint x: 445, startPoint y: 415, endPoint x: 382, endPoint y: 489, distance: 96.6
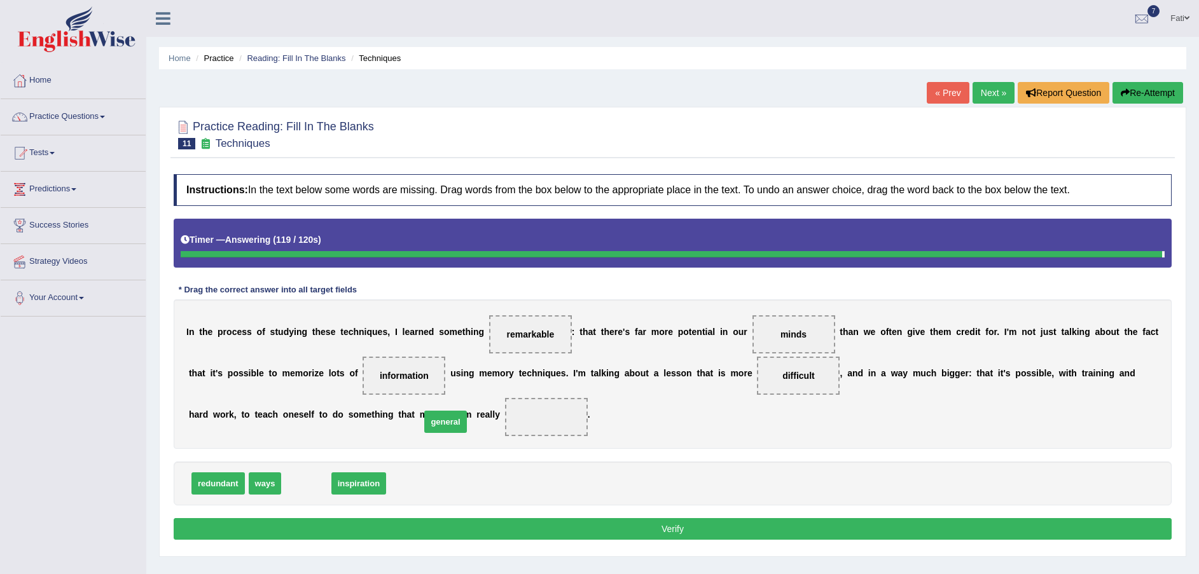
drag, startPoint x: 310, startPoint y: 482, endPoint x: 449, endPoint y: 420, distance: 152.4
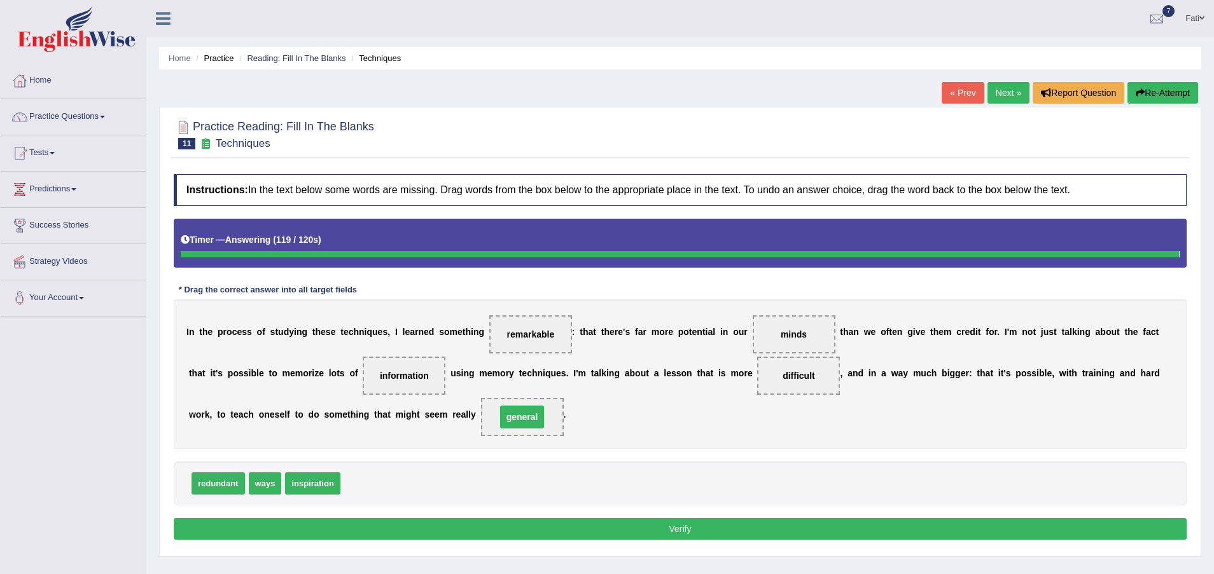
click at [449, 420] on body "Toggle navigation Home Practice Questions Speaking Practice Read Aloud Repeat S…" at bounding box center [607, 287] width 1214 height 574
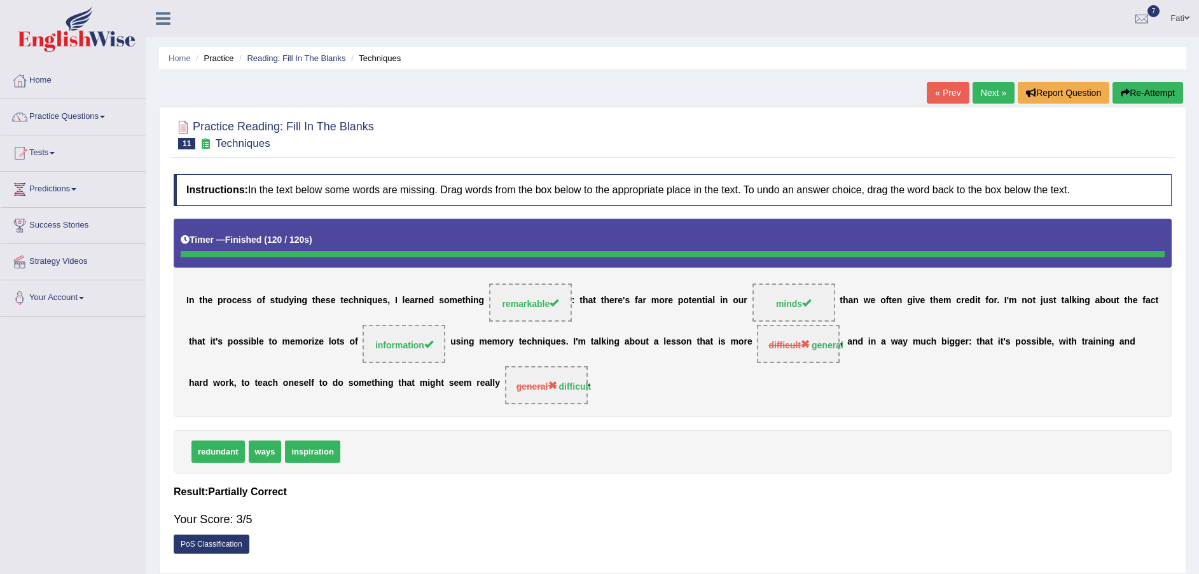
click at [214, 551] on link "PoS Classification" at bounding box center [212, 544] width 76 height 19
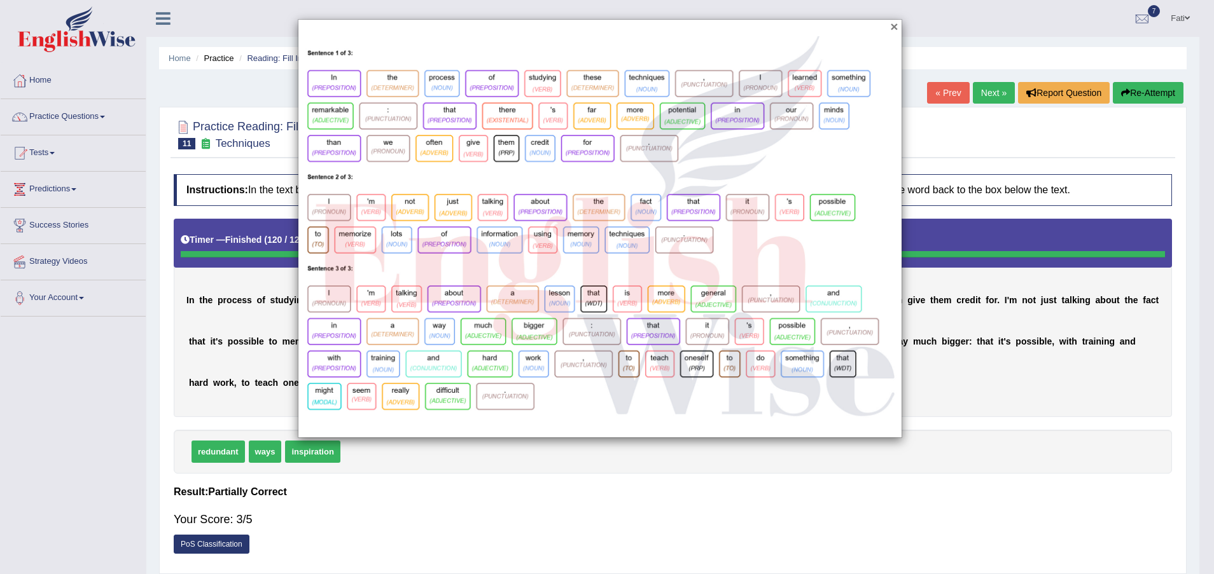
click at [898, 27] on button "×" at bounding box center [894, 26] width 8 height 13
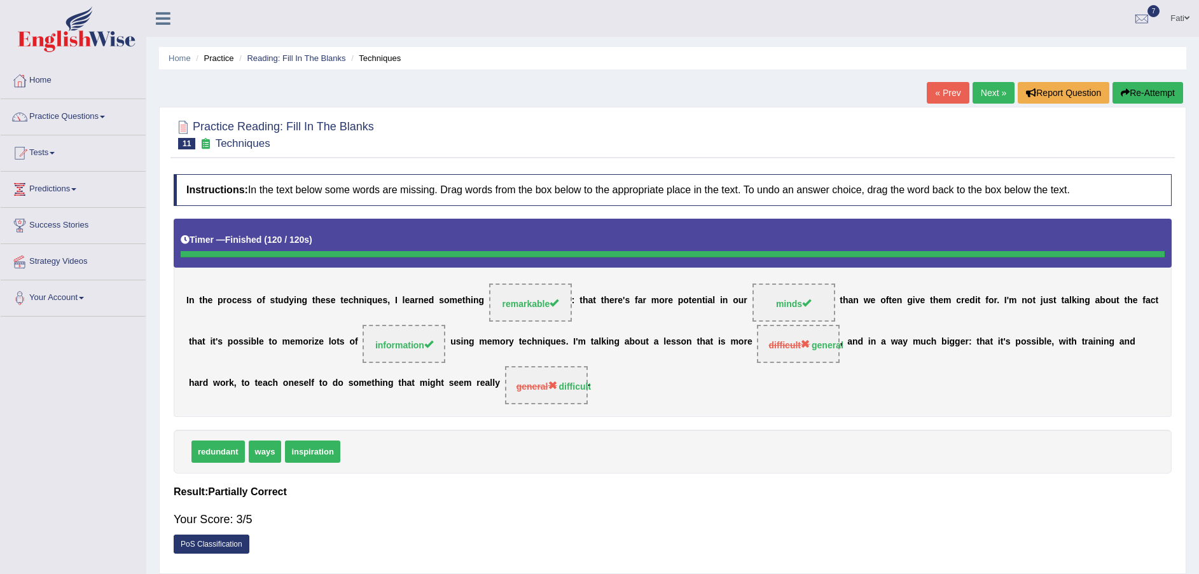
click at [211, 550] on link "PoS Classification" at bounding box center [212, 544] width 76 height 19
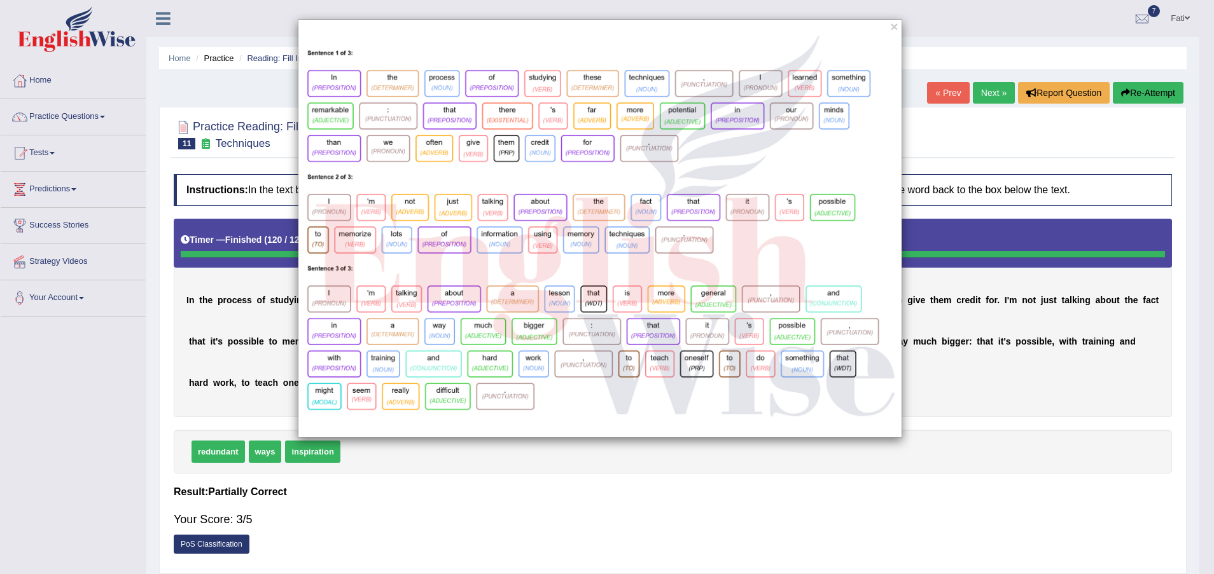
click at [413, 476] on div "×" at bounding box center [607, 287] width 1214 height 574
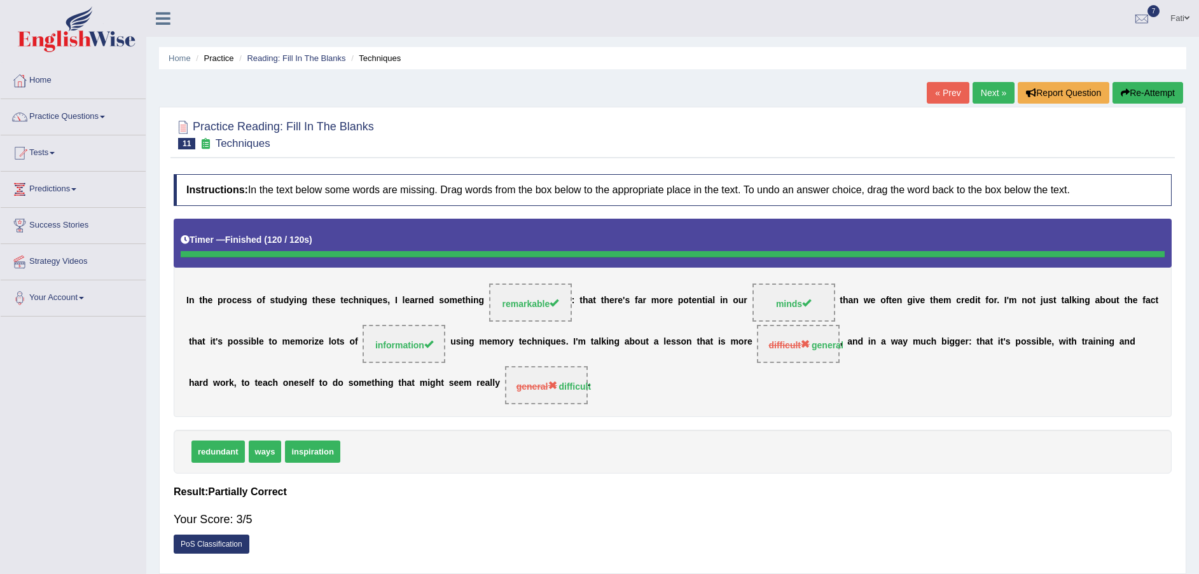
click at [999, 93] on link "Next »" at bounding box center [994, 93] width 42 height 22
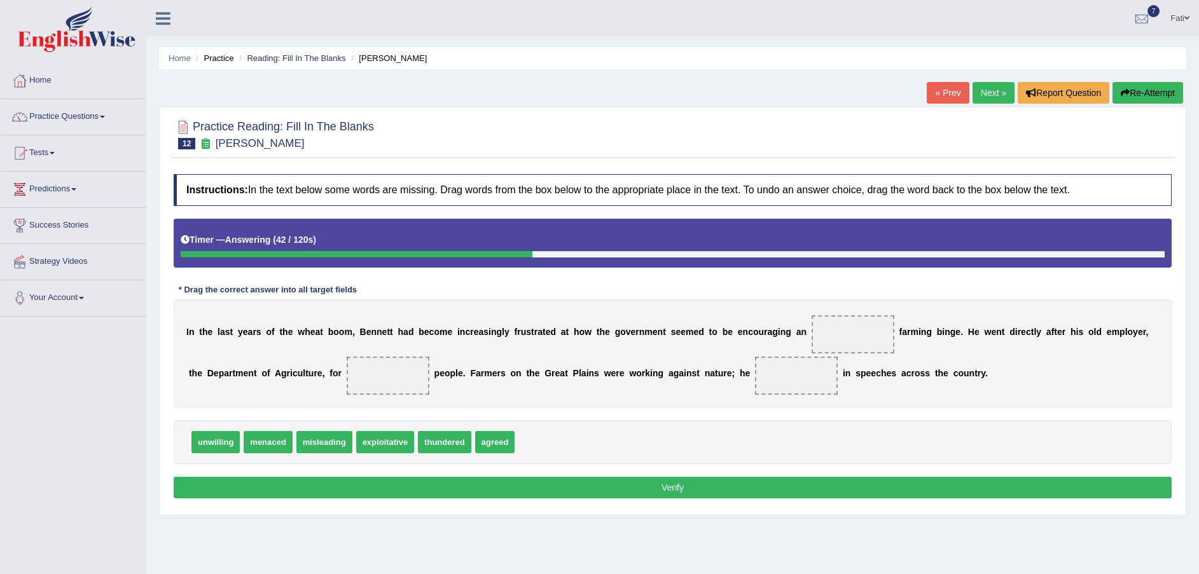
drag, startPoint x: 479, startPoint y: 441, endPoint x: 618, endPoint y: 412, distance: 142.3
drag, startPoint x: 766, startPoint y: 380, endPoint x: 848, endPoint y: 317, distance: 102.5
click at [855, 317] on div "I n t h e l a s t y e a r s o f t h e w h e a t b o o m , B [PERSON_NAME] h a d…" at bounding box center [673, 354] width 998 height 108
drag, startPoint x: 848, startPoint y: 317, endPoint x: 647, endPoint y: 396, distance: 215.9
click at [812, 324] on span at bounding box center [853, 335] width 83 height 38
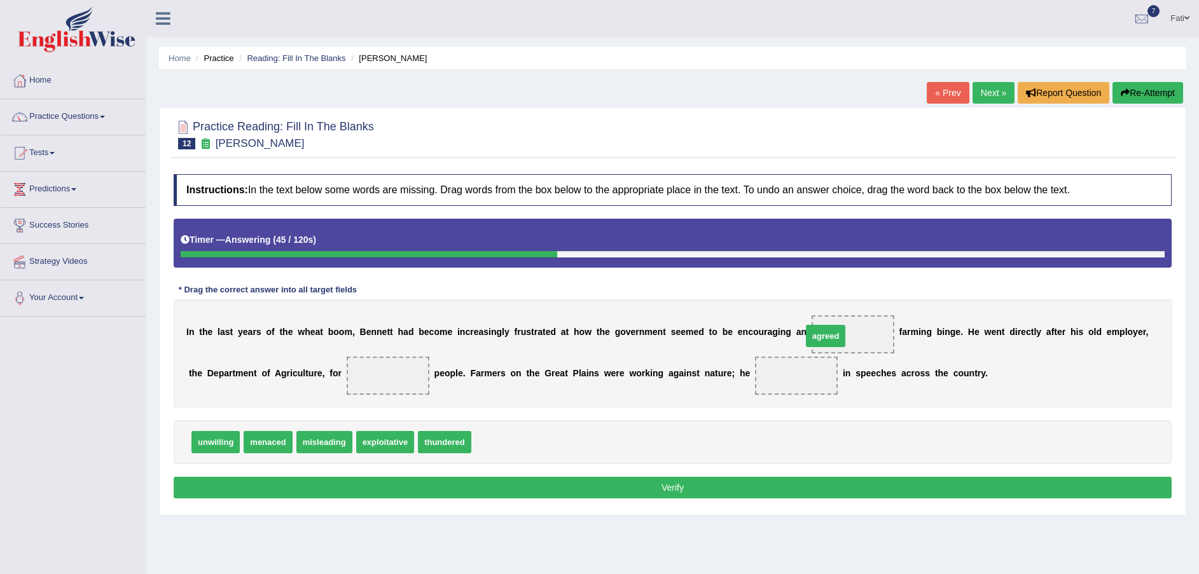
drag, startPoint x: 487, startPoint y: 442, endPoint x: 812, endPoint y: 338, distance: 341.8
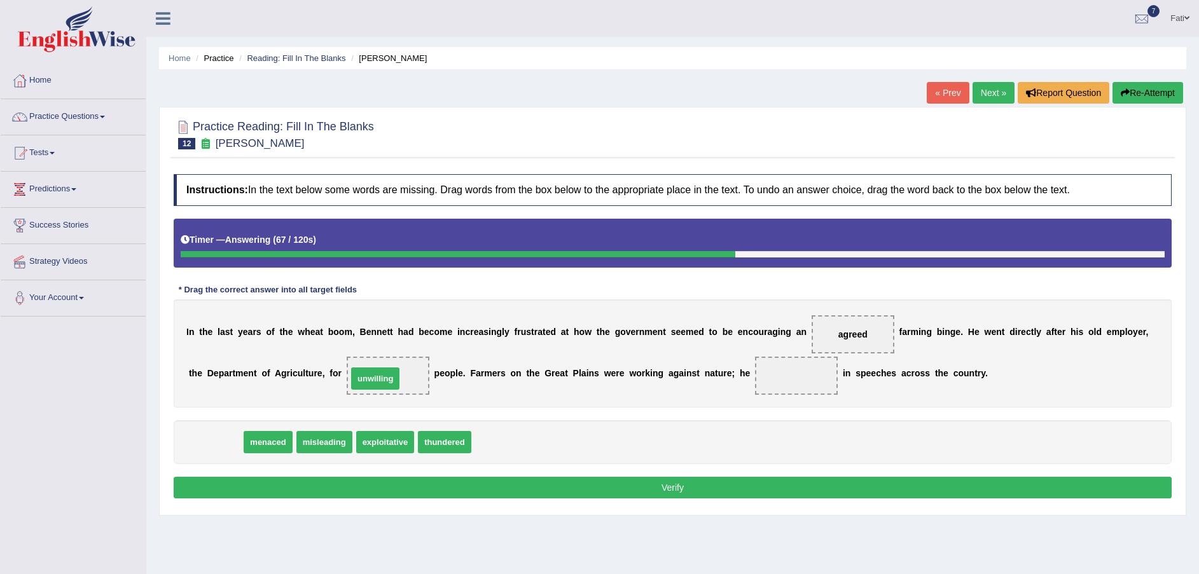
drag, startPoint x: 205, startPoint y: 442, endPoint x: 357, endPoint y: 378, distance: 164.8
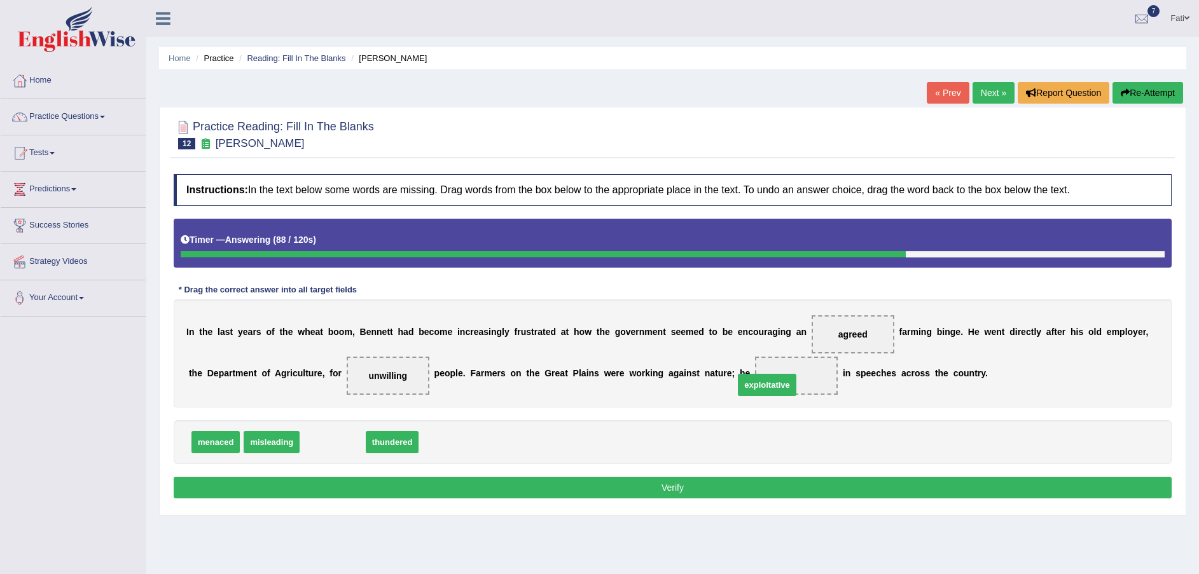
drag, startPoint x: 337, startPoint y: 446, endPoint x: 772, endPoint y: 389, distance: 438.2
click at [772, 389] on span "exploitative" at bounding box center [796, 376] width 83 height 38
drag, startPoint x: 772, startPoint y: 389, endPoint x: 757, endPoint y: 389, distance: 14.6
click at [770, 389] on span "exploitative" at bounding box center [796, 376] width 83 height 38
click at [646, 486] on button "Verify" at bounding box center [673, 488] width 998 height 22
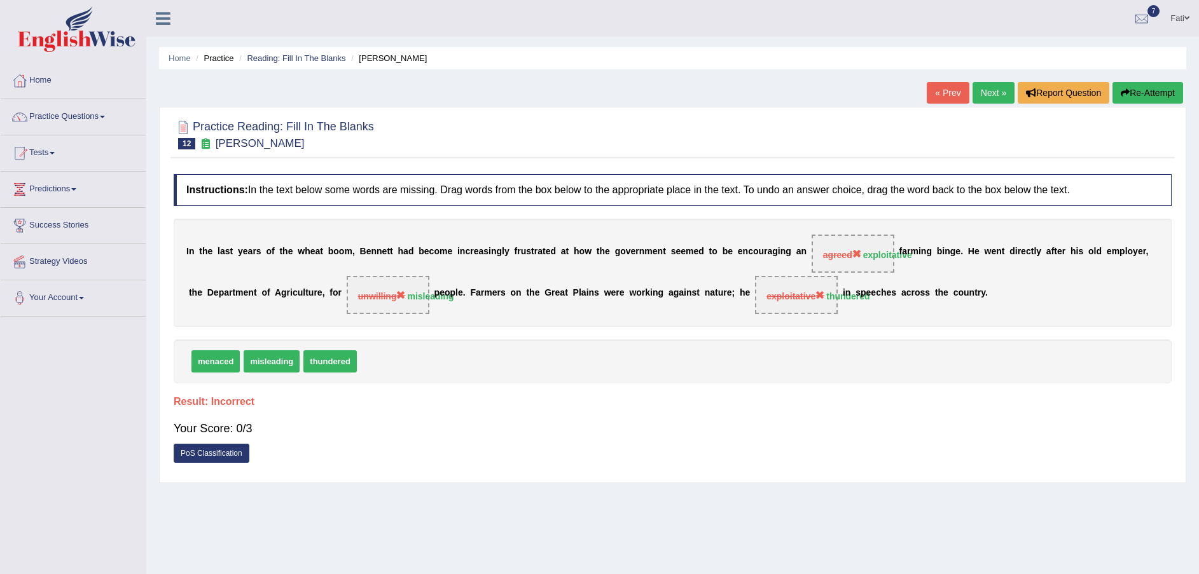
click at [187, 451] on link "PoS Classification" at bounding box center [212, 453] width 76 height 19
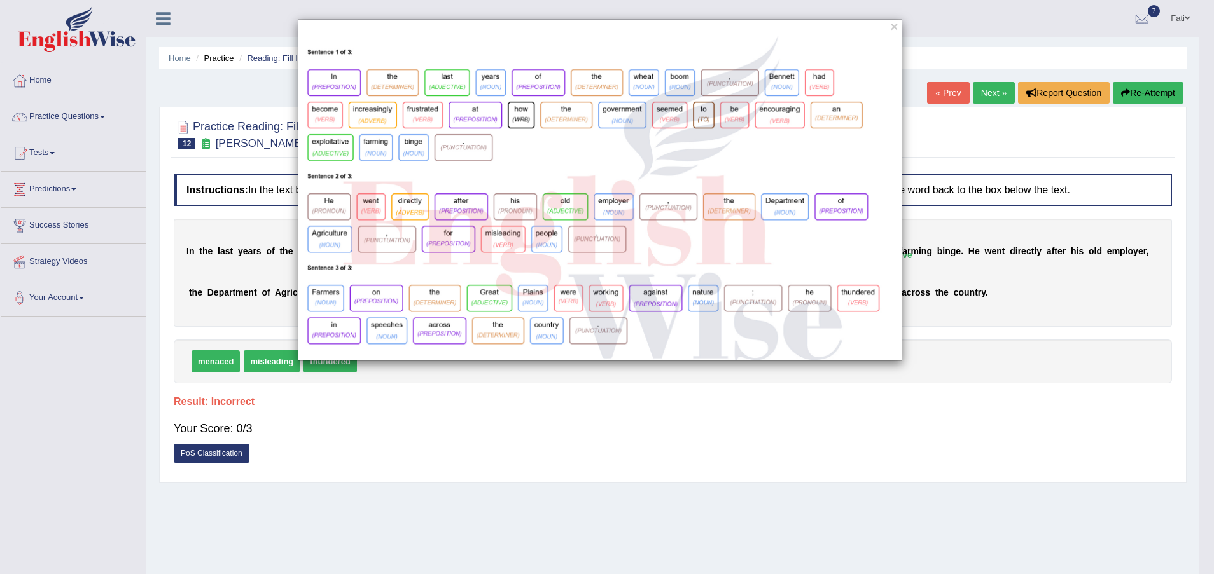
click at [1192, 359] on div "×" at bounding box center [599, 190] width 1199 height 342
click at [1193, 303] on div "×" at bounding box center [599, 190] width 1199 height 342
click at [1198, 303] on div "×" at bounding box center [607, 287] width 1214 height 574
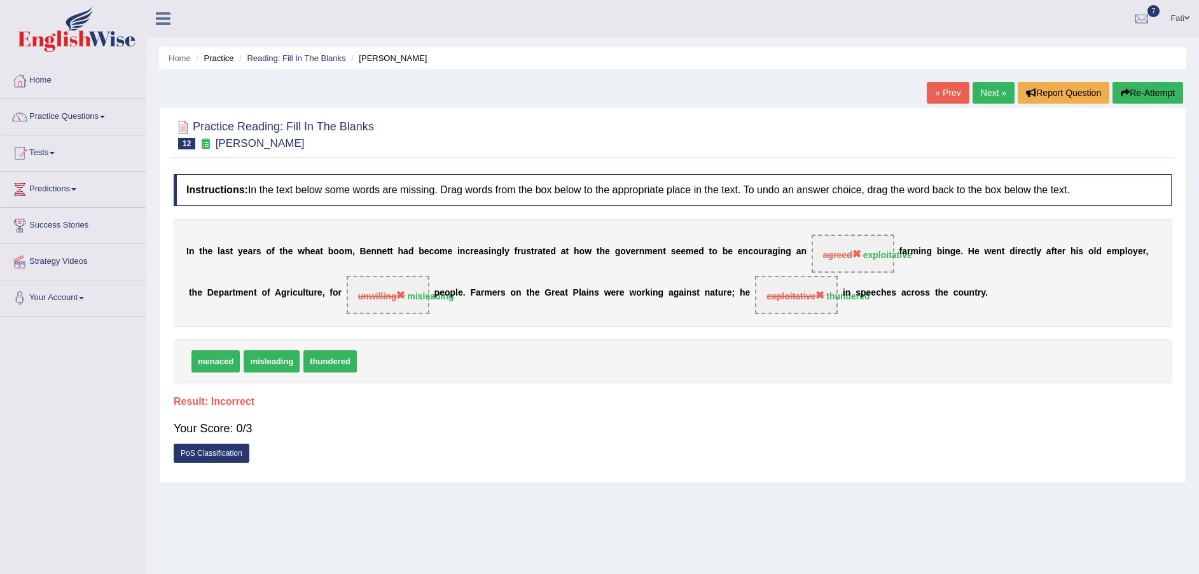
click at [1182, 303] on div "Practice Reading: Fill In The Blanks 12 [PERSON_NAME] Instructions: In the text…" at bounding box center [672, 295] width 1027 height 377
click at [1156, 304] on div "I n t h e l a s t y e a r s o f t h e w h e a t b o o m , B [PERSON_NAME] h a d…" at bounding box center [673, 273] width 998 height 108
click at [1155, 305] on div "I n t h e l a s t y e a r s o f t h e w h e a t b o o m , B [PERSON_NAME] h a d…" at bounding box center [673, 273] width 998 height 108
click at [1184, 208] on div "Practice Reading: Fill In The Blanks 12 [PERSON_NAME] Instructions: In the text…" at bounding box center [672, 294] width 1027 height 377
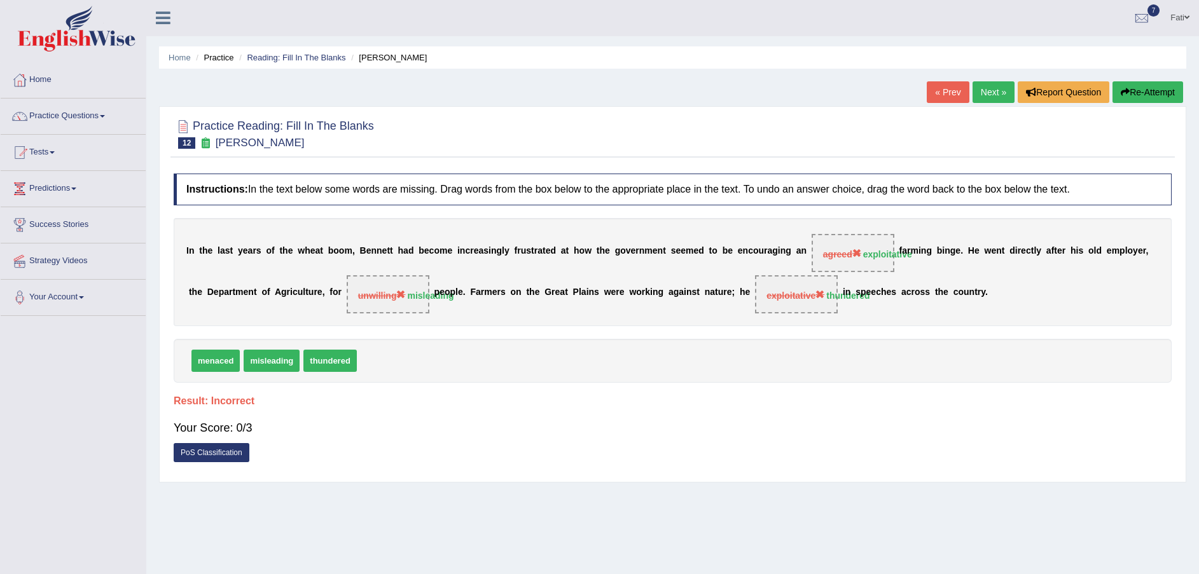
click at [1184, 207] on div "Practice Reading: Fill In The Blanks 12 [PERSON_NAME] Instructions: In the text…" at bounding box center [672, 294] width 1027 height 377
click at [1184, 205] on div "Practice Reading: Fill In The Blanks 12 [PERSON_NAME] Instructions: In the text…" at bounding box center [672, 294] width 1027 height 377
click at [1183, 206] on div "Practice Reading: Fill In The Blanks 12 [PERSON_NAME] Instructions: In the text…" at bounding box center [672, 294] width 1027 height 377
click at [1183, 205] on div "Practice Reading: Fill In The Blanks 12 [PERSON_NAME] Instructions: In the text…" at bounding box center [672, 294] width 1027 height 377
click at [1183, 209] on div "Practice Reading: Fill In The Blanks 12 [PERSON_NAME] Instructions: In the text…" at bounding box center [672, 294] width 1027 height 377
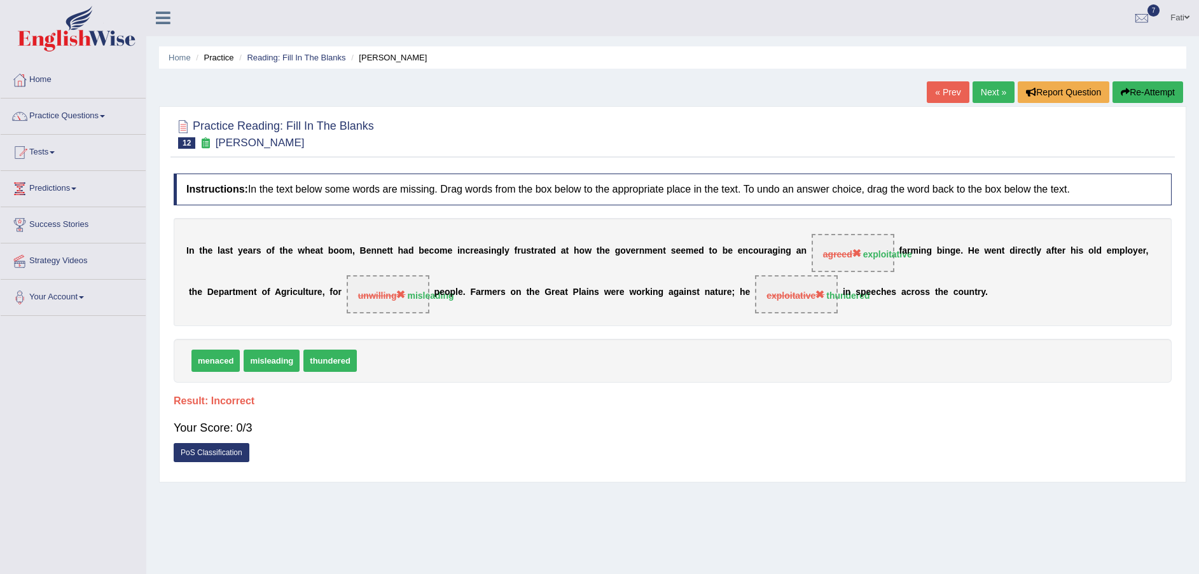
click at [1184, 209] on div "Practice Reading: Fill In The Blanks 12 [PERSON_NAME] Instructions: In the text…" at bounding box center [672, 294] width 1027 height 377
click at [1183, 206] on div "Practice Reading: Fill In The Blanks 12 [PERSON_NAME] Instructions: In the text…" at bounding box center [672, 294] width 1027 height 377
click at [1183, 207] on div "Practice Reading: Fill In The Blanks 12 [PERSON_NAME] Instructions: In the text…" at bounding box center [672, 294] width 1027 height 377
click at [1184, 204] on div "Practice Reading: Fill In The Blanks 12 [PERSON_NAME] Instructions: In the text…" at bounding box center [672, 294] width 1027 height 377
click at [1184, 120] on div "Practice Reading: Fill In The Blanks 12 [PERSON_NAME] Instructions: In the text…" at bounding box center [672, 294] width 1027 height 377
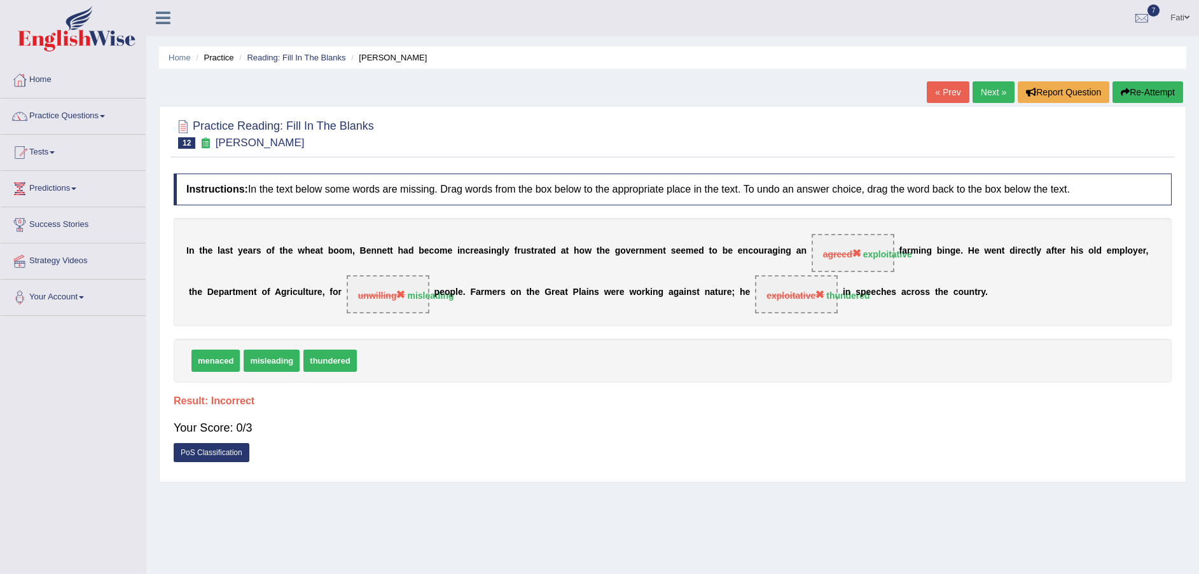
click at [1185, 120] on div "Practice Reading: Fill In The Blanks 12 [PERSON_NAME] Instructions: In the text…" at bounding box center [672, 294] width 1027 height 377
click at [0, 183] on html "Toggle navigation Home Practice Questions Speaking Practice Read Aloud Repeat S…" at bounding box center [599, 286] width 1199 height 574
click at [225, 448] on link "PoS Classification" at bounding box center [212, 452] width 76 height 19
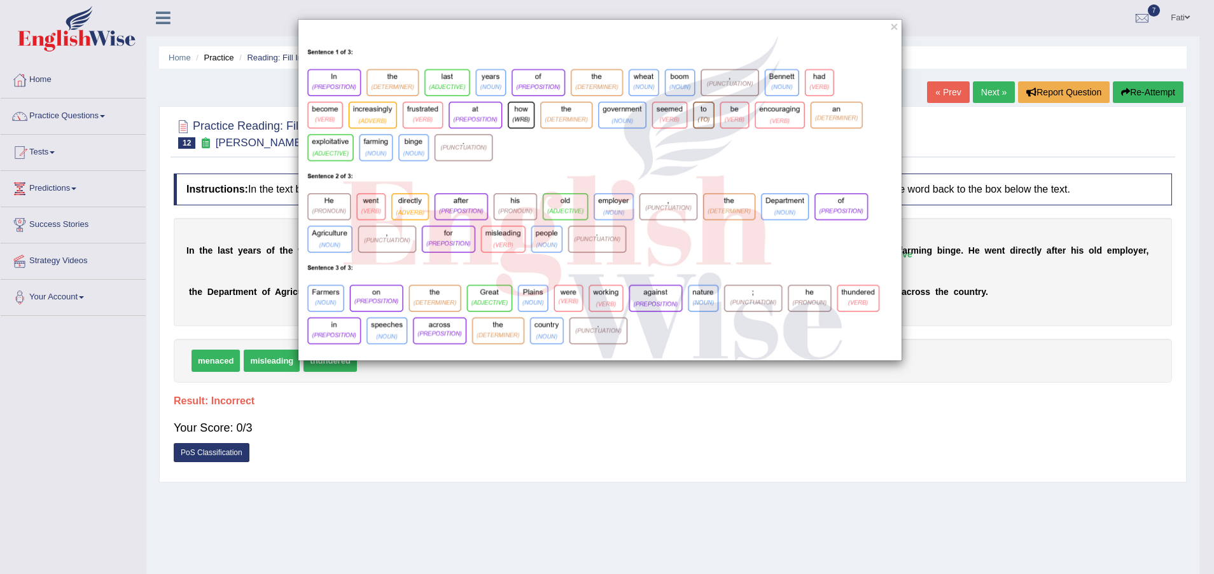
click at [519, 426] on div "×" at bounding box center [607, 287] width 1214 height 574
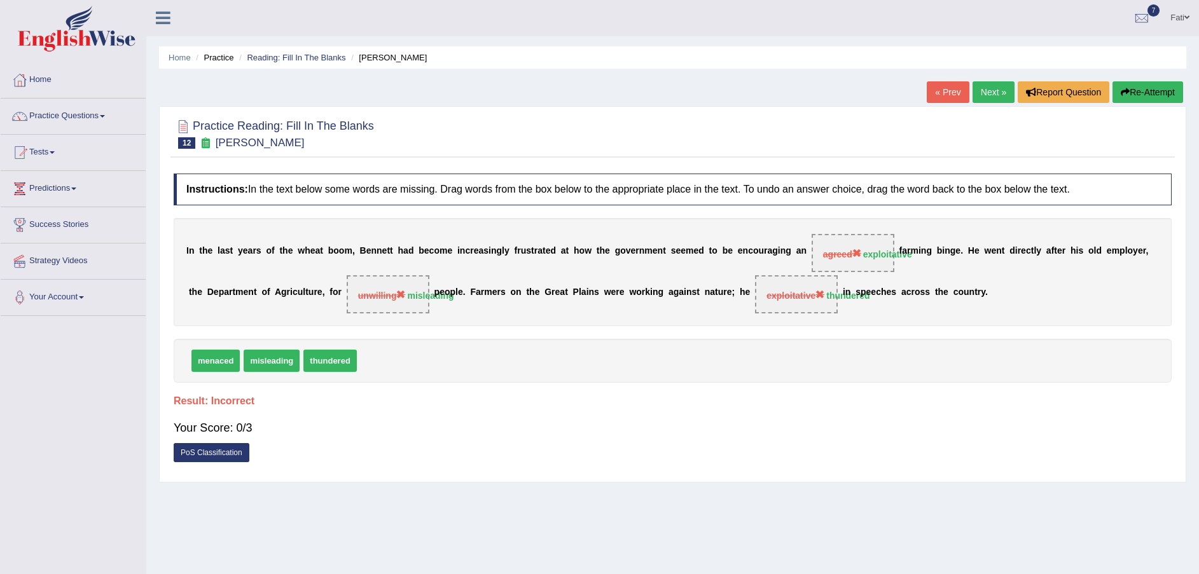
click at [993, 95] on link "Next »" at bounding box center [994, 92] width 42 height 22
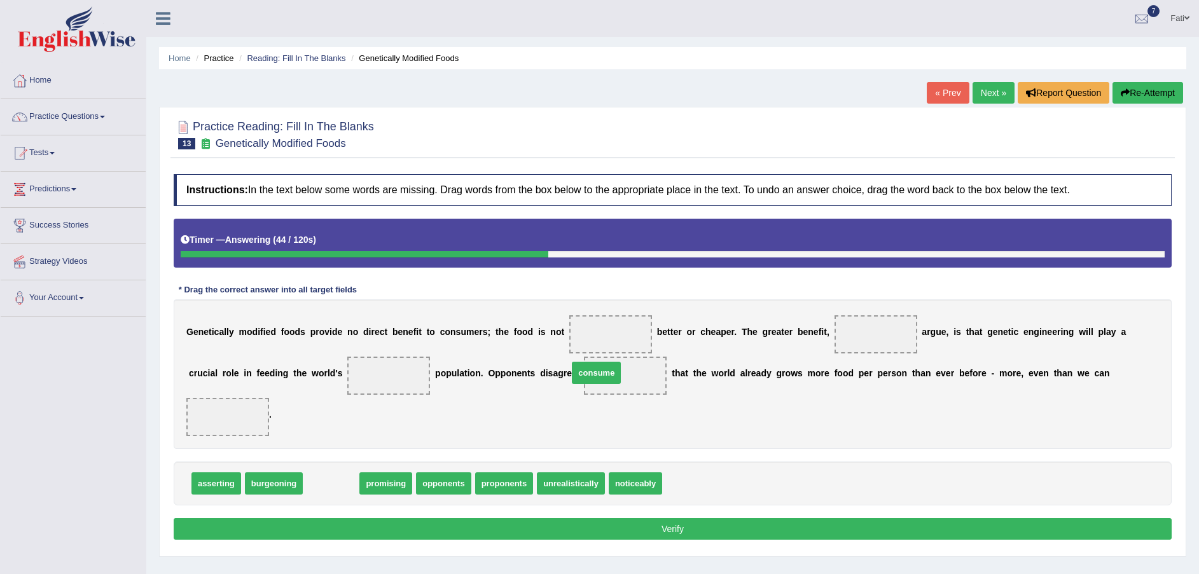
drag, startPoint x: 330, startPoint y: 447, endPoint x: 599, endPoint y: 336, distance: 290.9
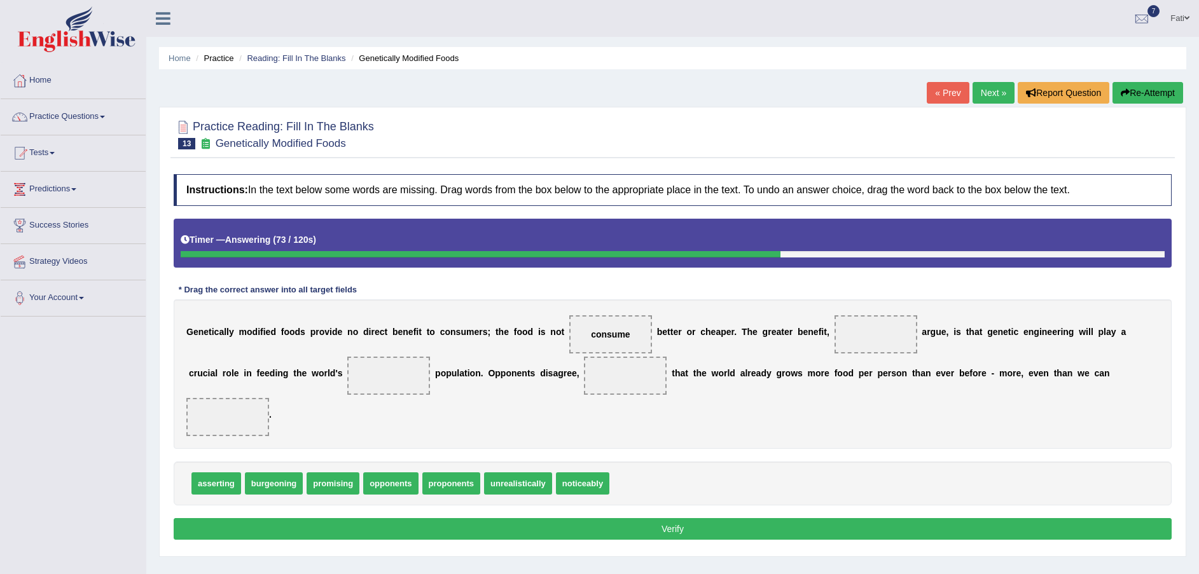
click at [453, 473] on span "proponents" at bounding box center [451, 484] width 59 height 22
drag, startPoint x: 373, startPoint y: 442, endPoint x: 833, endPoint y: 345, distance: 469.3
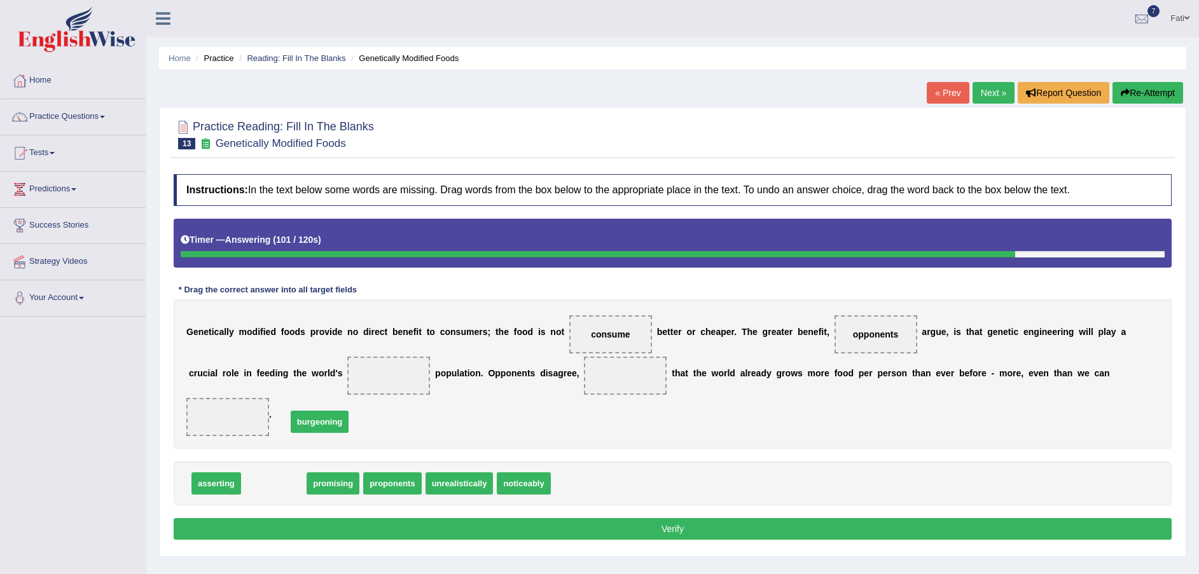
drag, startPoint x: 288, startPoint y: 443, endPoint x: 333, endPoint y: 382, distance: 76.8
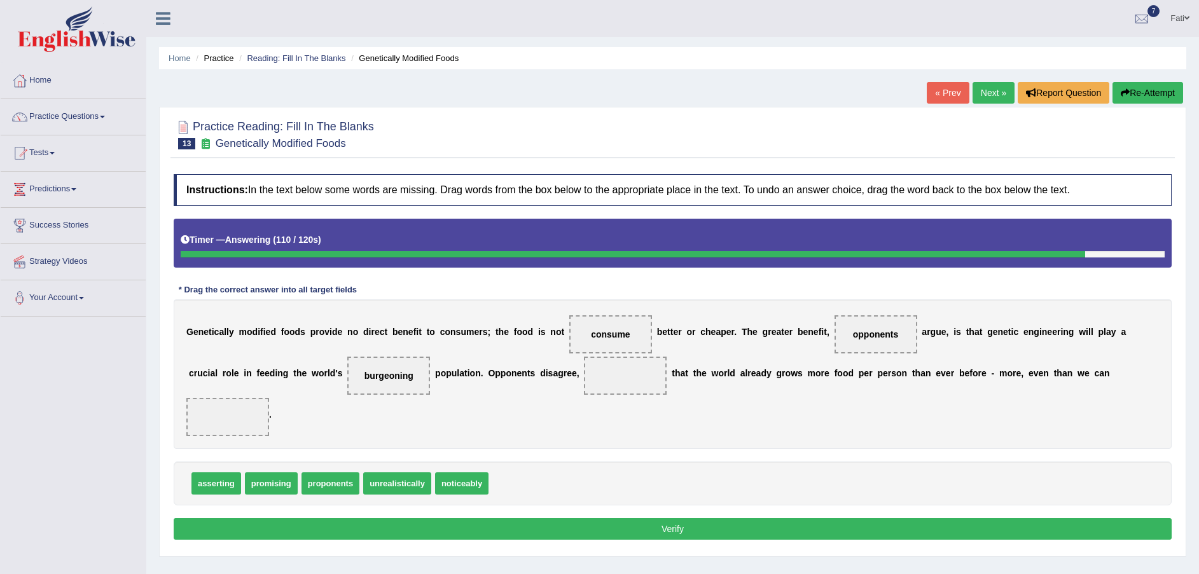
click at [853, 335] on span "opponents" at bounding box center [876, 334] width 46 height 10
drag, startPoint x: 824, startPoint y: 335, endPoint x: 563, endPoint y: 441, distance: 282.2
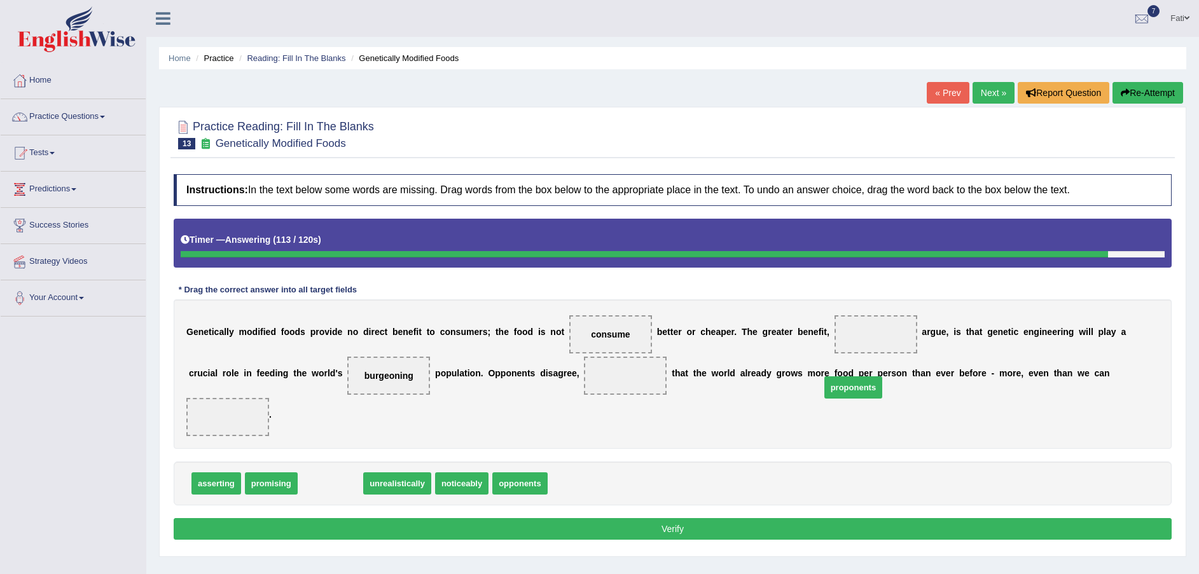
drag, startPoint x: 346, startPoint y: 444, endPoint x: 859, endPoint y: 349, distance: 522.1
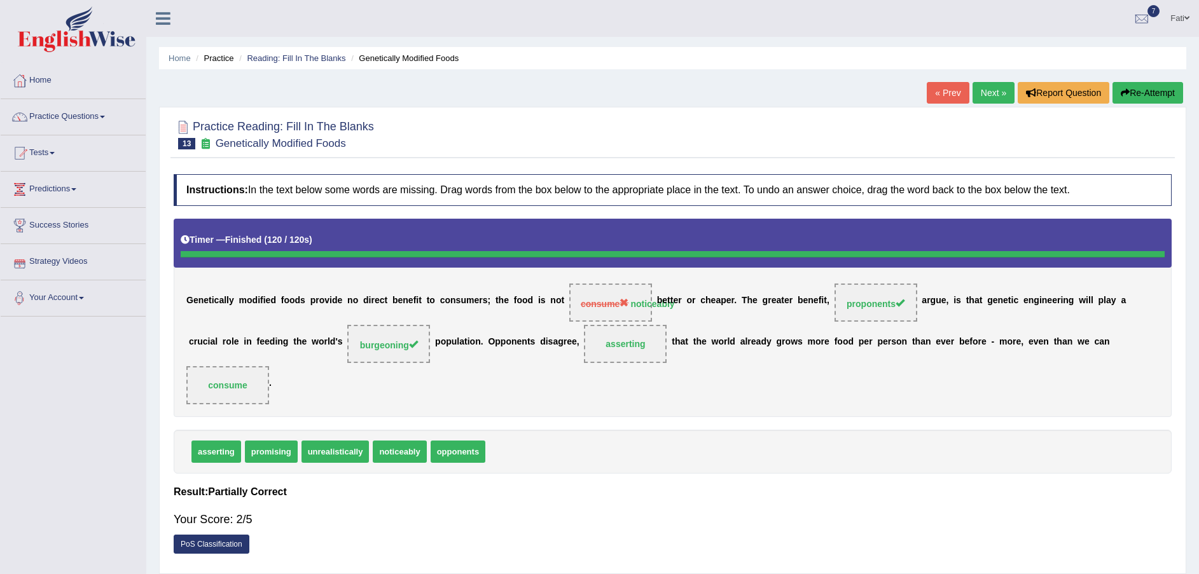
click at [197, 535] on link "PoS Classification" at bounding box center [212, 544] width 76 height 19
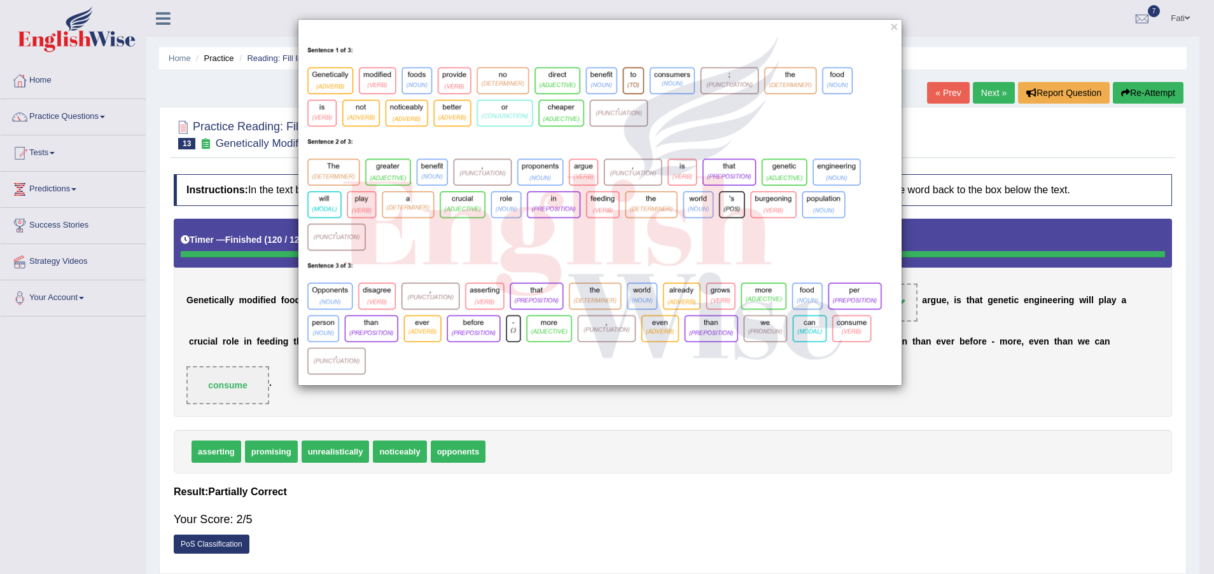
click at [149, 345] on div "×" at bounding box center [599, 202] width 1199 height 367
click at [892, 27] on button "×" at bounding box center [894, 26] width 8 height 13
click at [892, 27] on div "×" at bounding box center [600, 202] width 604 height 367
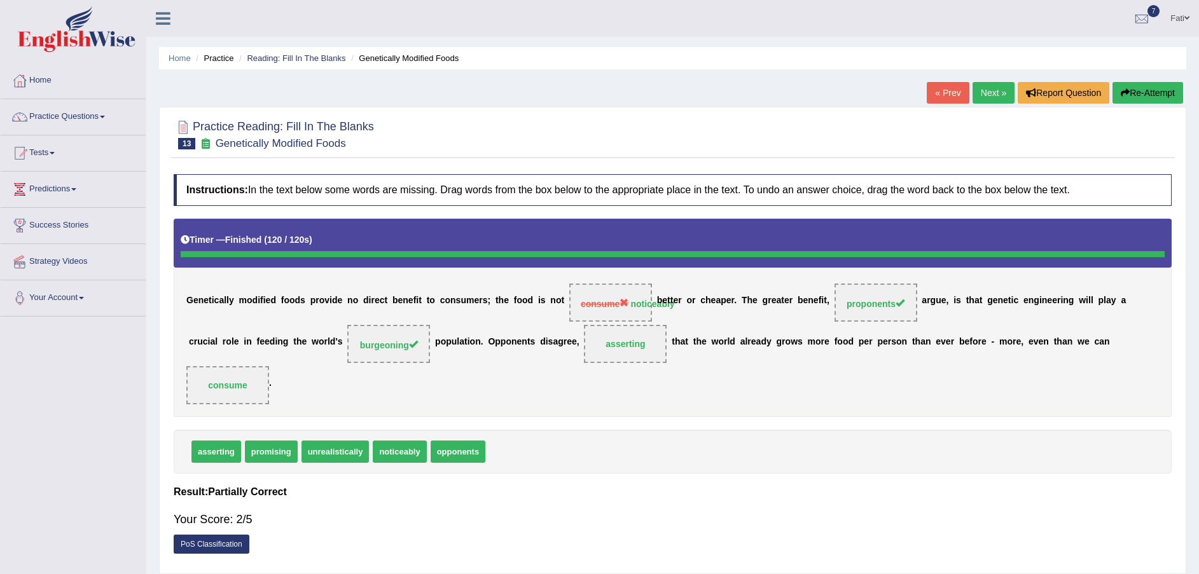
click at [1001, 87] on link "Next »" at bounding box center [994, 93] width 42 height 22
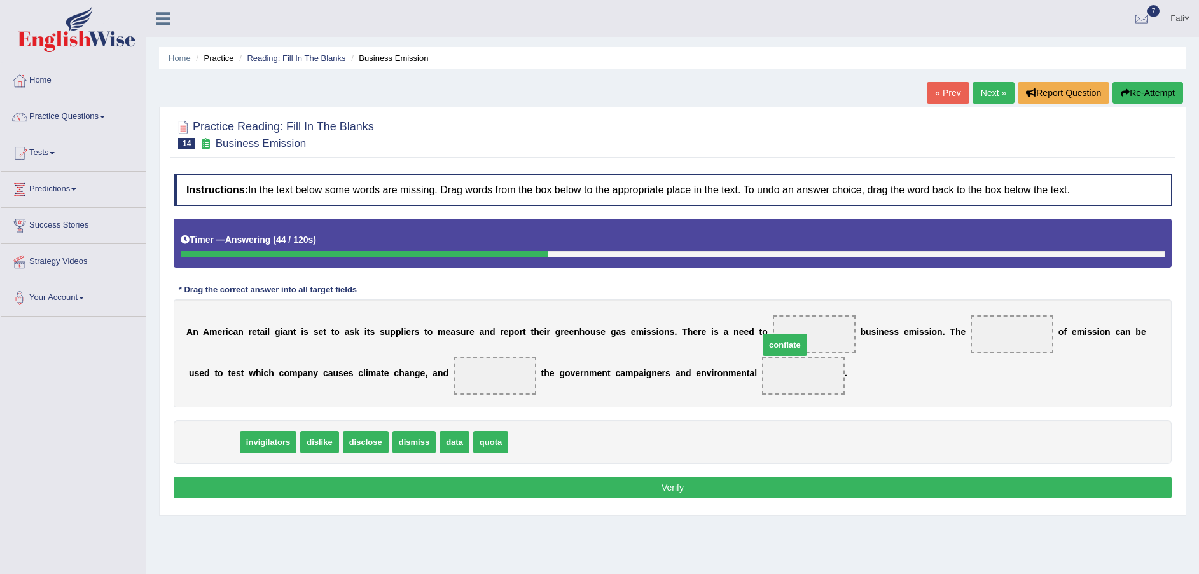
drag, startPoint x: 225, startPoint y: 444, endPoint x: 796, endPoint y: 345, distance: 579.7
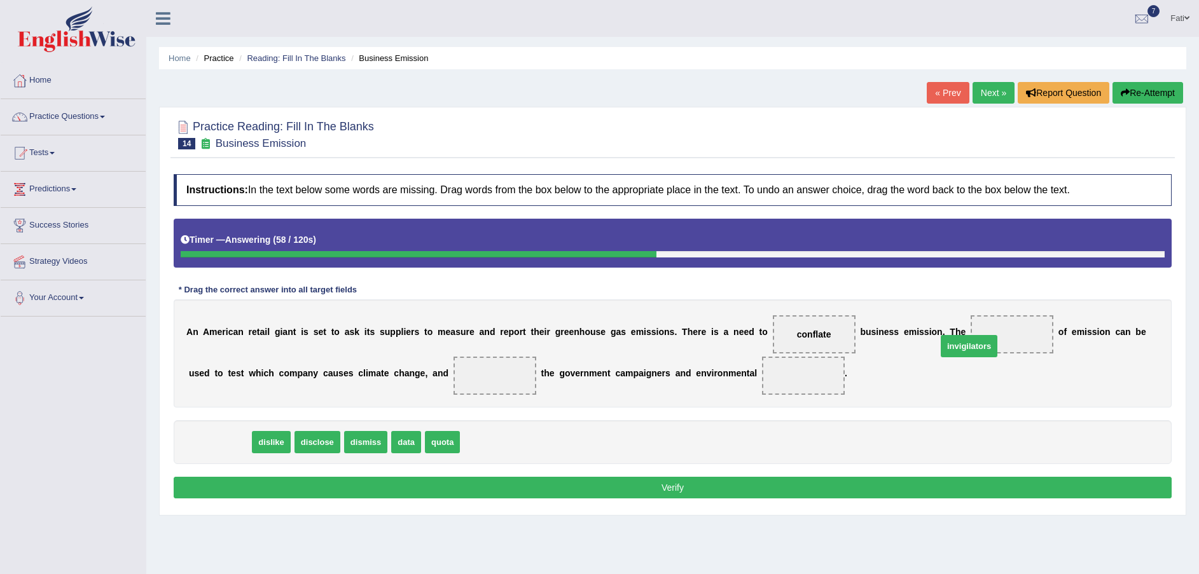
drag, startPoint x: 221, startPoint y: 447, endPoint x: 970, endPoint y: 351, distance: 755.4
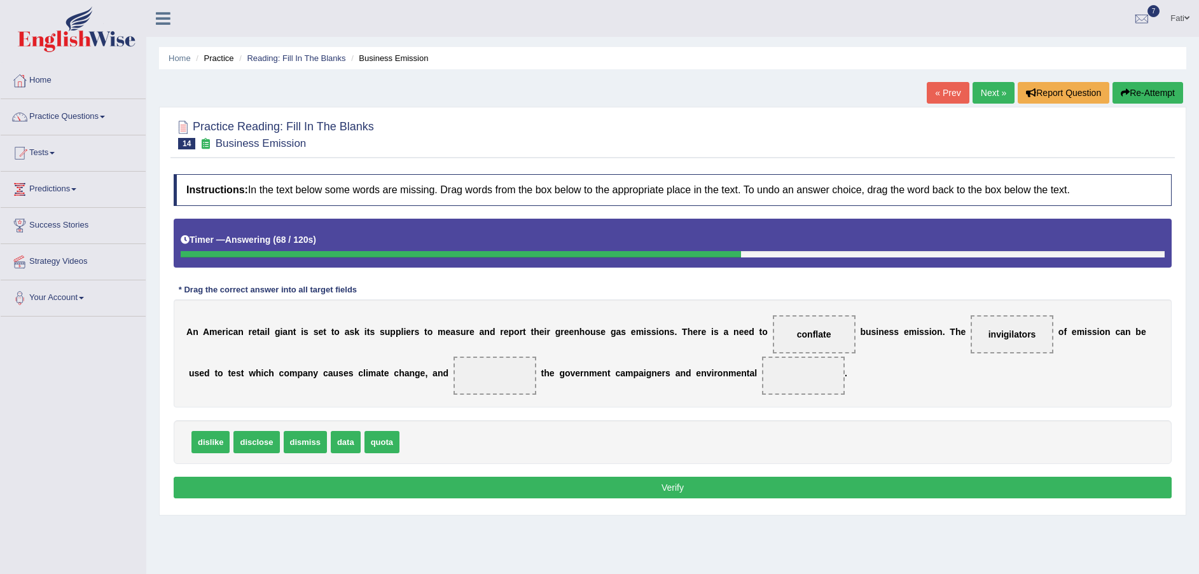
click at [265, 446] on span "disclose" at bounding box center [256, 442] width 46 height 22
drag, startPoint x: 200, startPoint y: 439, endPoint x: 396, endPoint y: 379, distance: 205.4
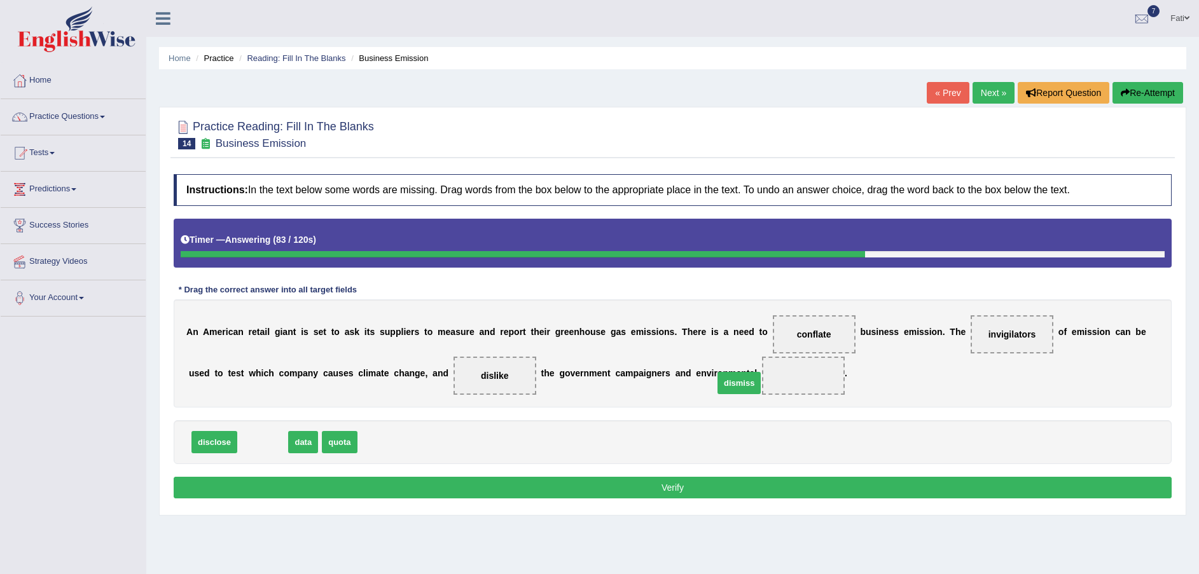
drag, startPoint x: 265, startPoint y: 438, endPoint x: 739, endPoint y: 377, distance: 477.1
click at [668, 492] on button "Verify" at bounding box center [673, 488] width 998 height 22
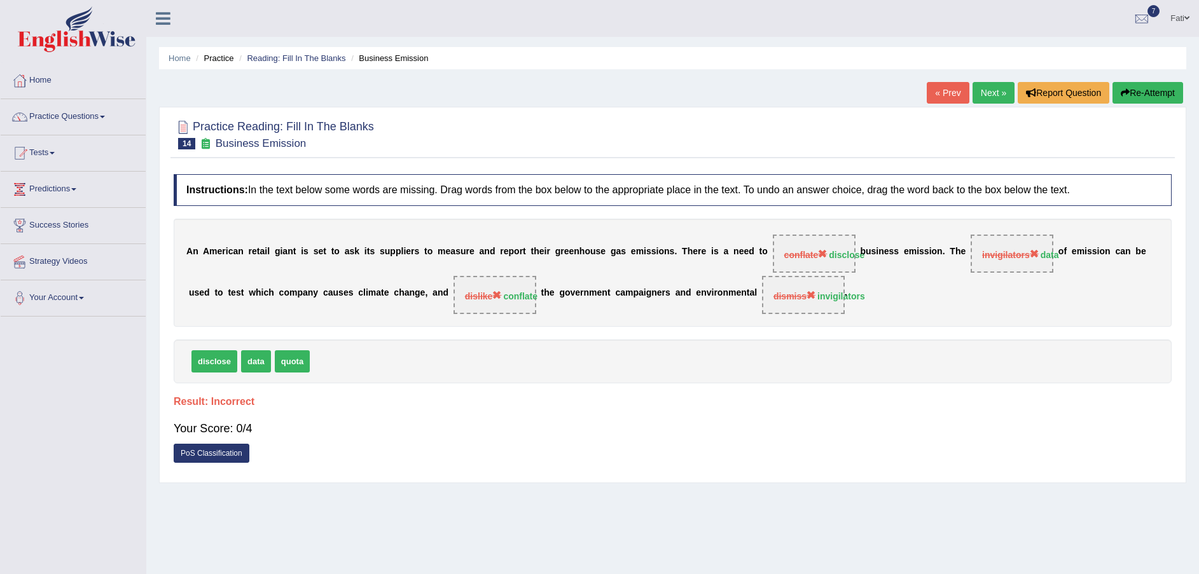
click at [230, 453] on link "PoS Classification" at bounding box center [212, 453] width 76 height 19
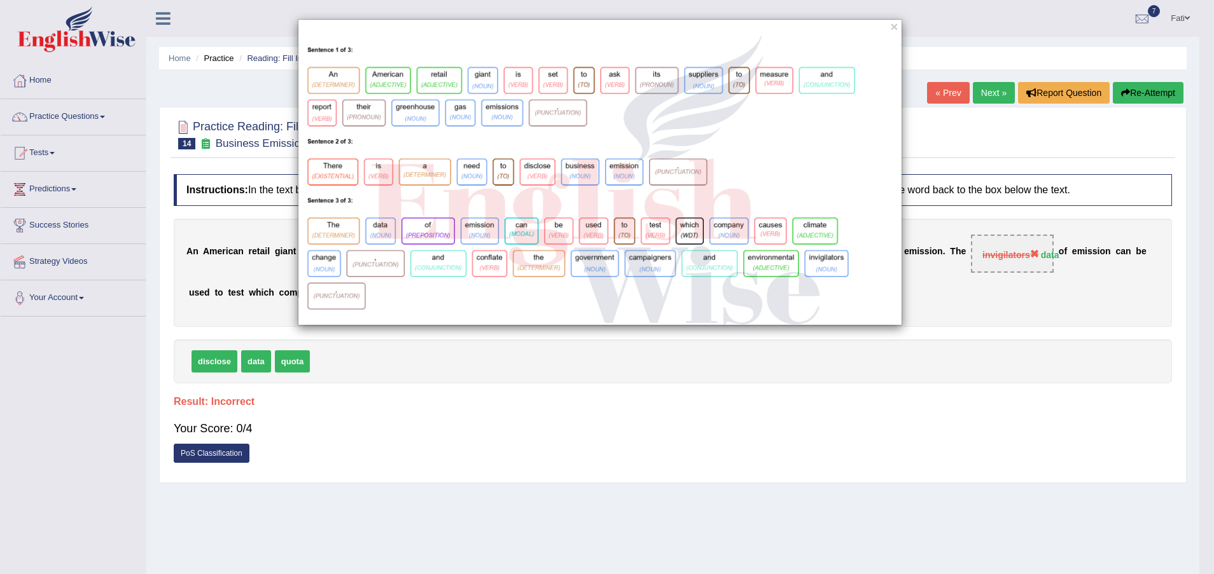
click at [515, 389] on div "×" at bounding box center [607, 287] width 1214 height 574
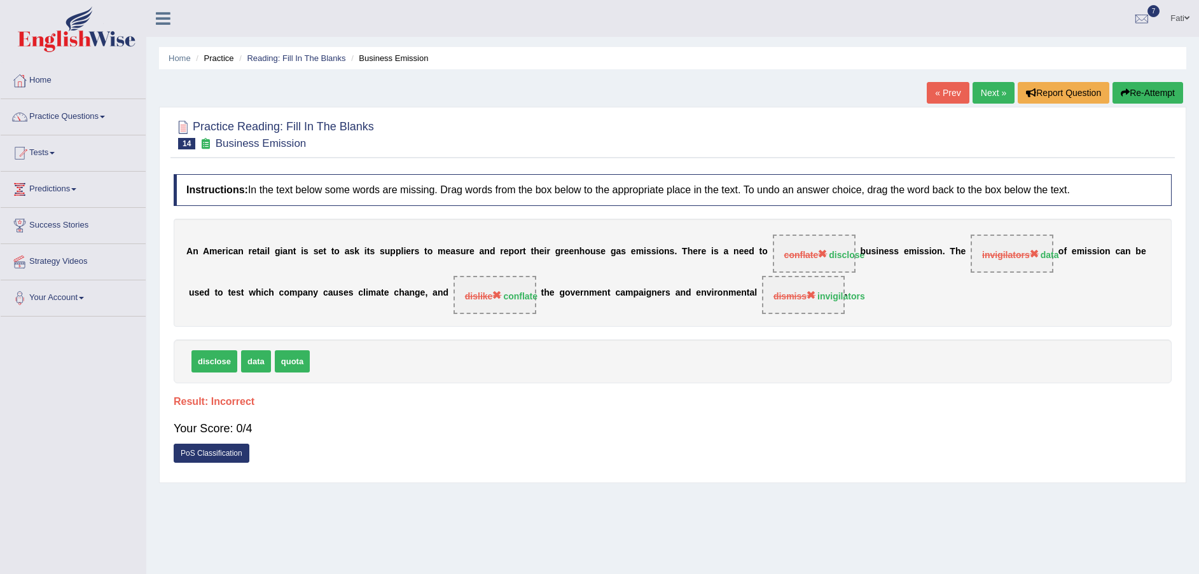
click at [239, 448] on link "PoS Classification" at bounding box center [212, 453] width 76 height 19
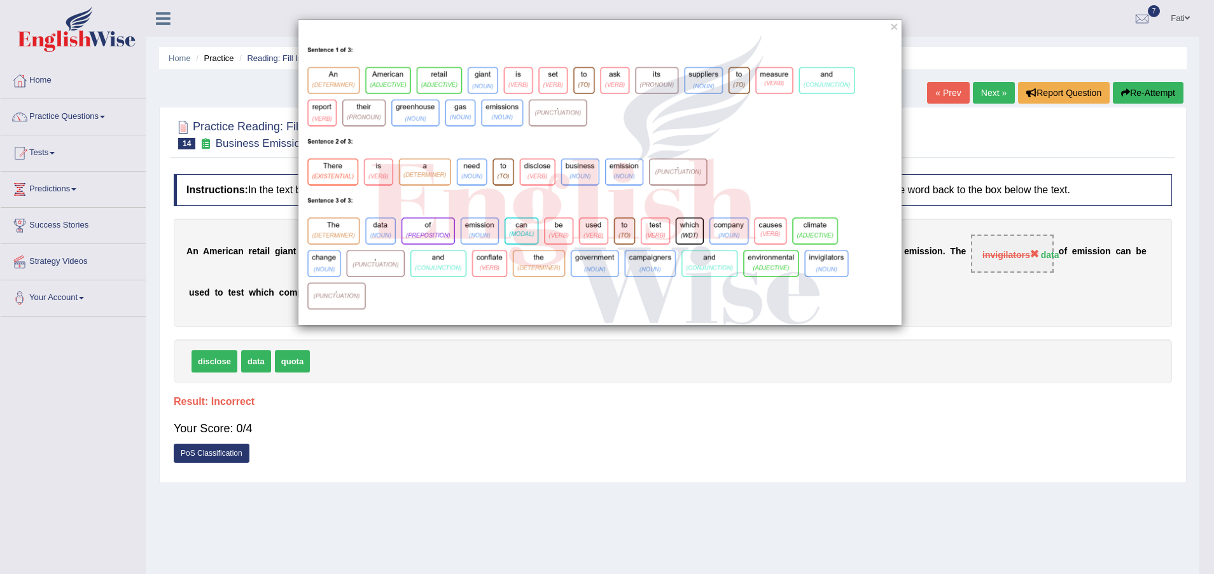
click at [608, 366] on div "×" at bounding box center [607, 287] width 1214 height 574
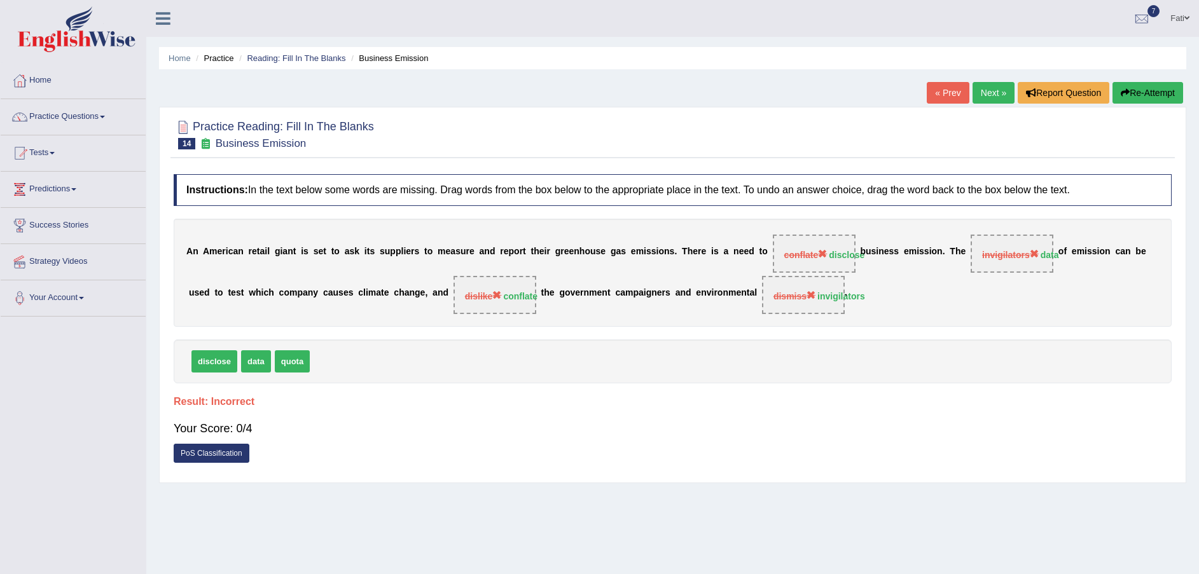
click at [1004, 91] on link "Next »" at bounding box center [994, 93] width 42 height 22
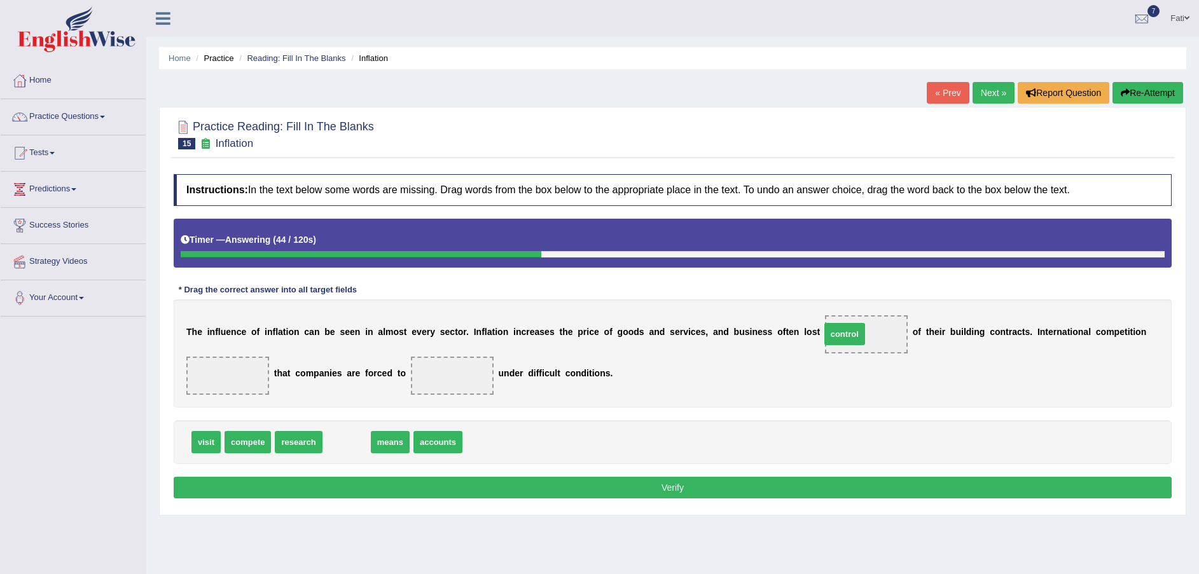
drag, startPoint x: 345, startPoint y: 447, endPoint x: 843, endPoint y: 339, distance: 509.7
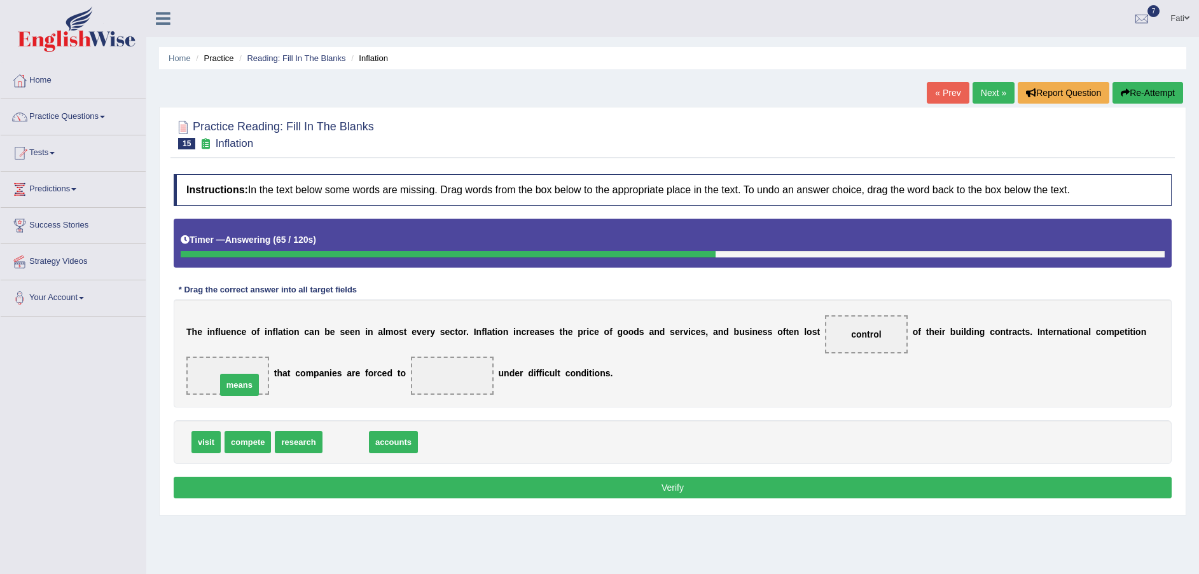
drag, startPoint x: 338, startPoint y: 443, endPoint x: 232, endPoint y: 385, distance: 120.7
click at [232, 385] on span "means" at bounding box center [227, 375] width 41 height 23
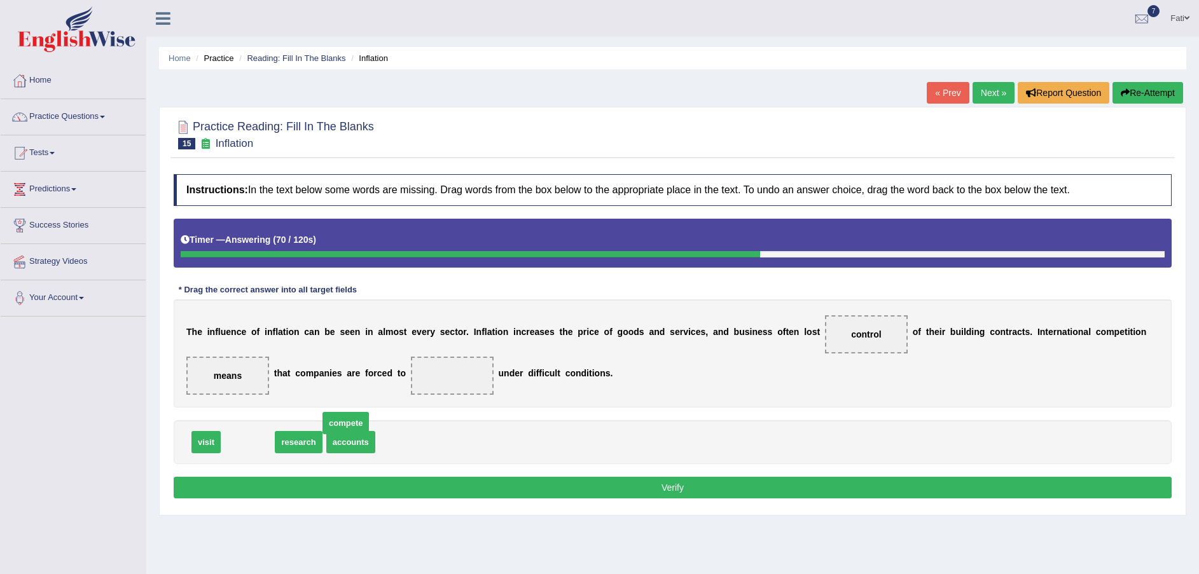
drag, startPoint x: 245, startPoint y: 436, endPoint x: 342, endPoint y: 417, distance: 99.2
drag, startPoint x: 384, startPoint y: 401, endPoint x: 417, endPoint y: 402, distance: 32.4
click at [431, 396] on div "Instructions: In the text below some words are missing. Drag words from the box…" at bounding box center [672, 338] width 1004 height 341
click at [247, 448] on span "research" at bounding box center [248, 442] width 47 height 22
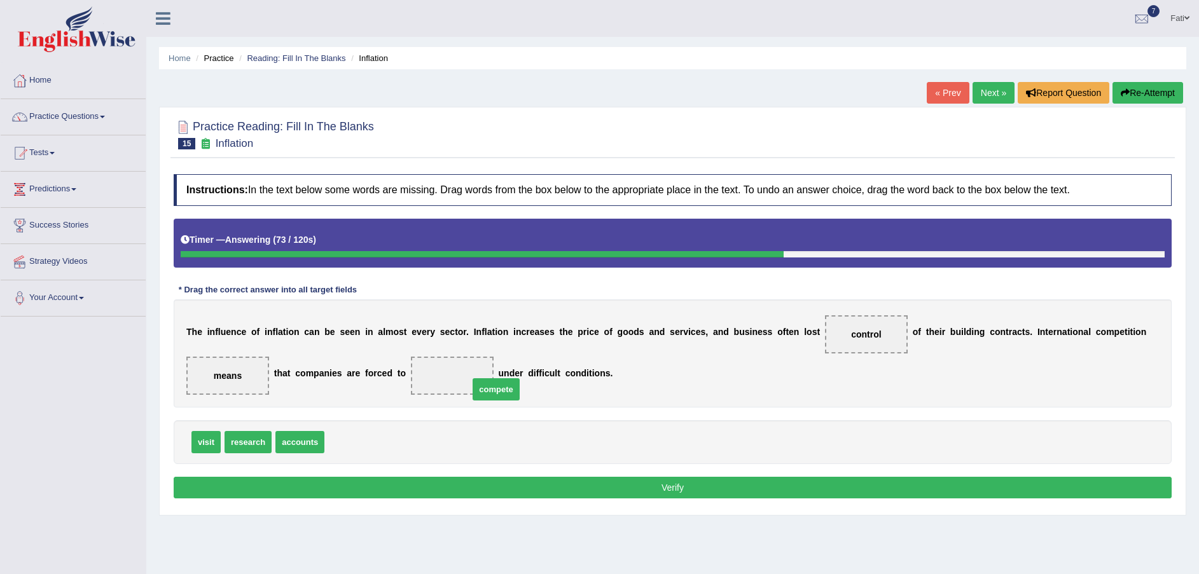
drag, startPoint x: 340, startPoint y: 443, endPoint x: 444, endPoint y: 376, distance: 124.2
click at [473, 378] on span "compete" at bounding box center [496, 389] width 46 height 22
click at [462, 497] on button "Verify" at bounding box center [673, 488] width 998 height 22
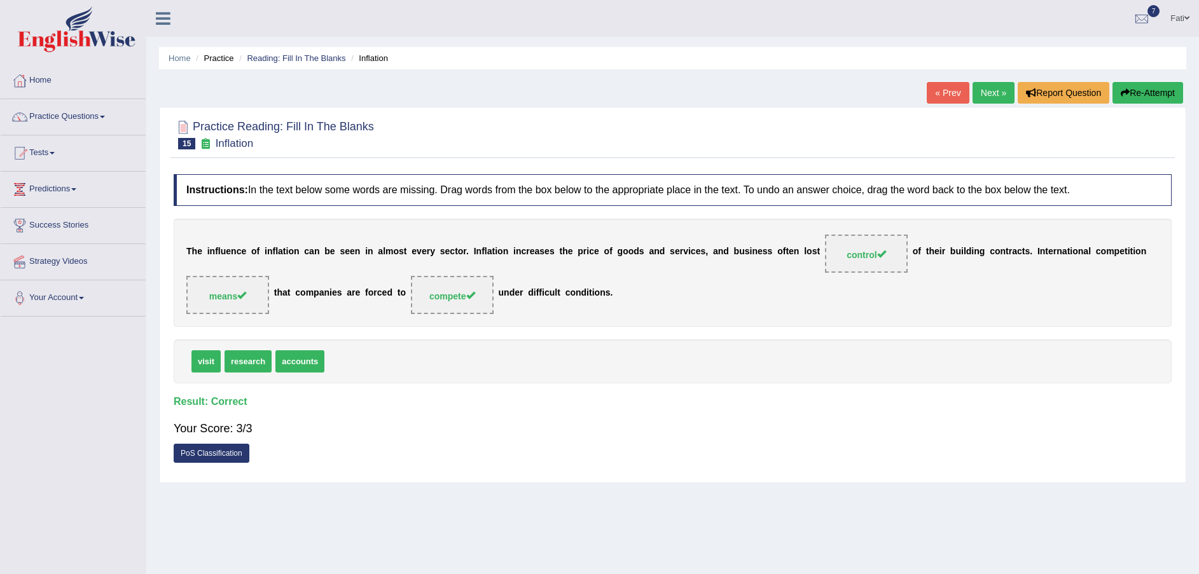
click at [227, 450] on link "PoS Classification" at bounding box center [212, 453] width 76 height 19
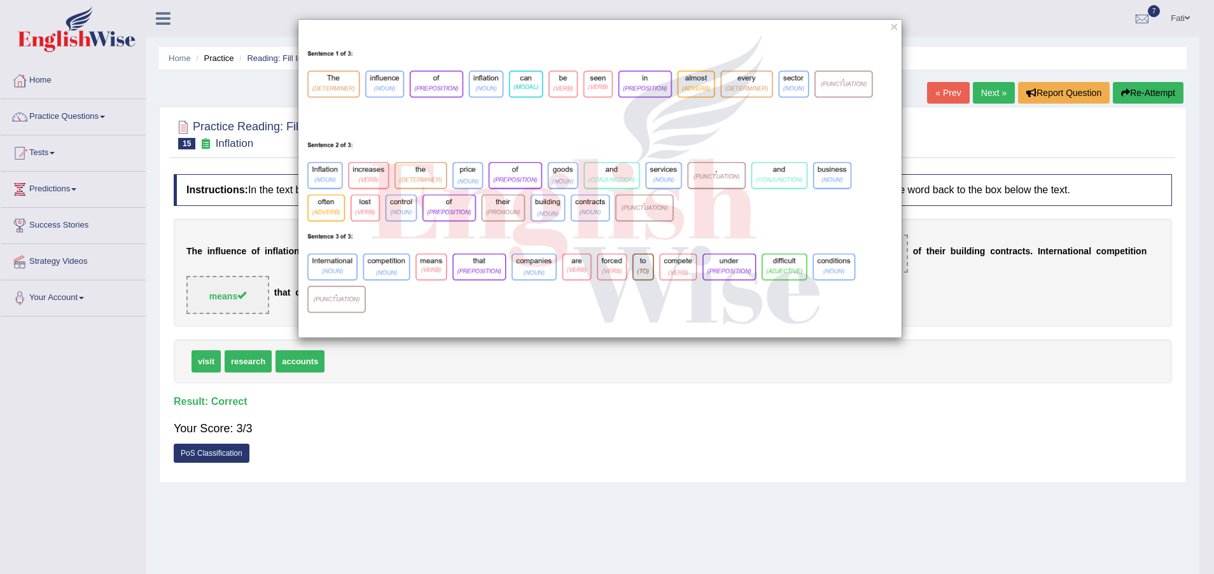
click at [655, 386] on div "×" at bounding box center [607, 287] width 1214 height 574
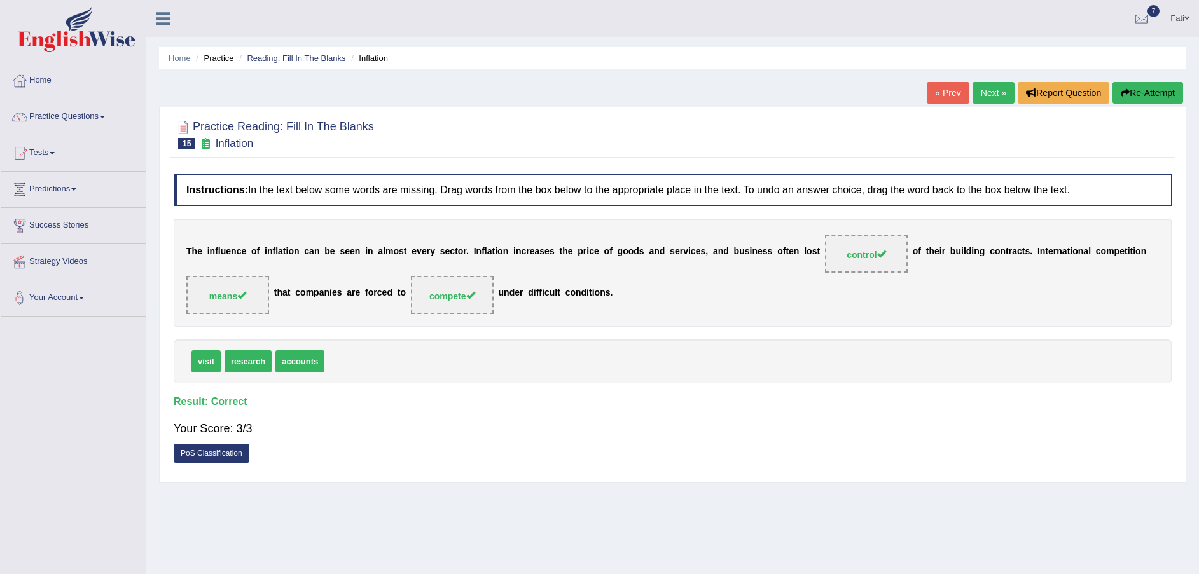
click at [232, 459] on link "PoS Classification" at bounding box center [212, 453] width 76 height 19
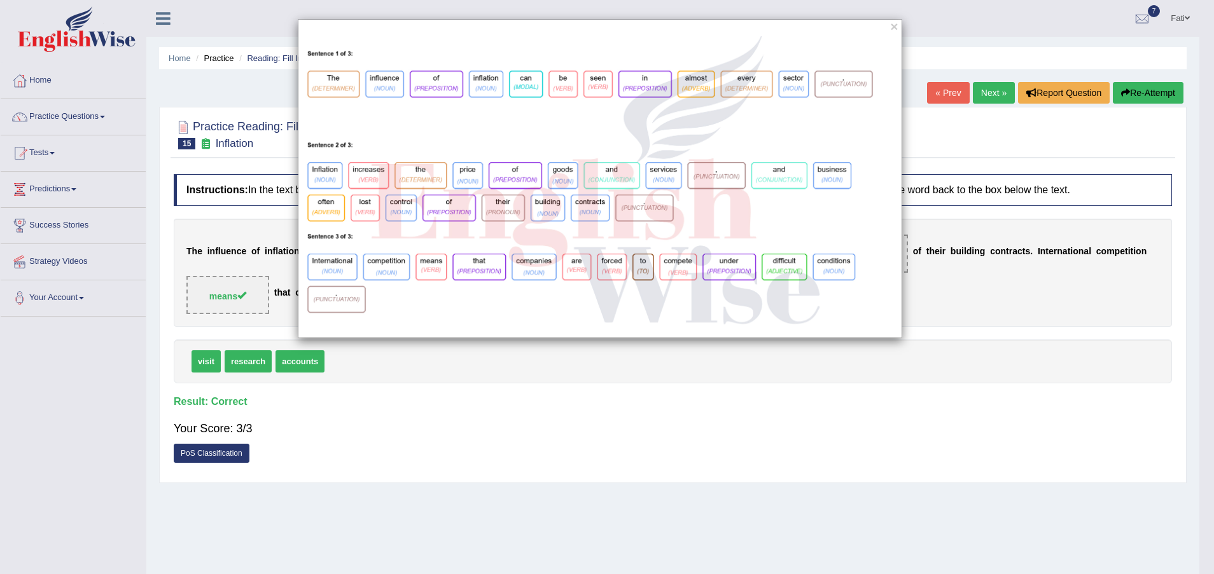
click at [719, 357] on div "×" at bounding box center [607, 287] width 1214 height 574
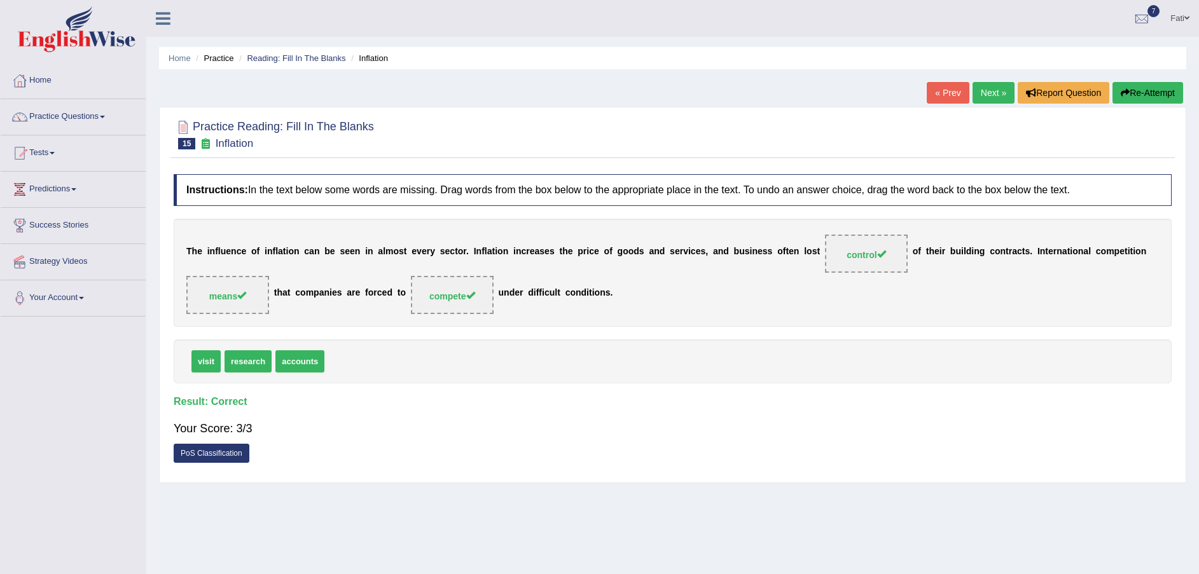
click at [980, 95] on link "Next »" at bounding box center [994, 93] width 42 height 22
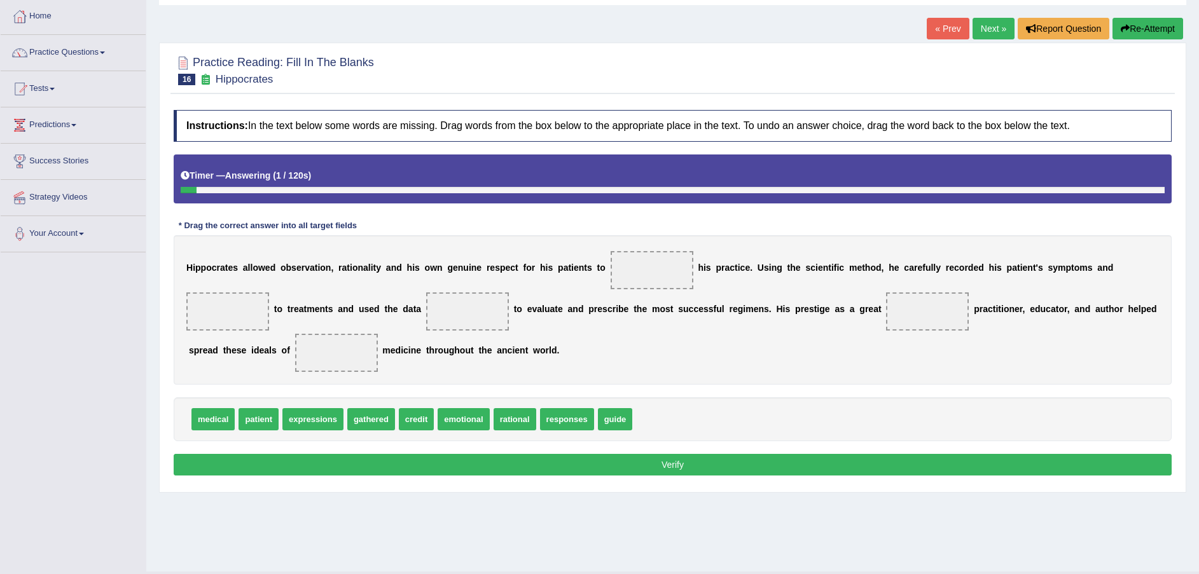
scroll to position [94, 0]
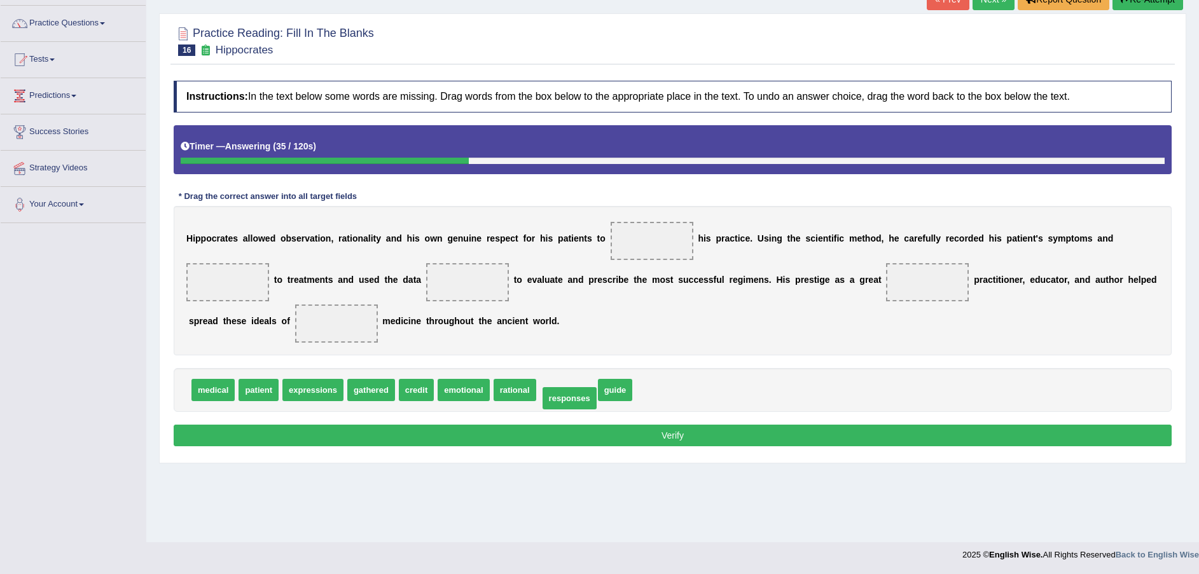
drag, startPoint x: 561, startPoint y: 394, endPoint x: 560, endPoint y: 403, distance: 8.3
click at [406, 394] on span "credit" at bounding box center [416, 390] width 35 height 22
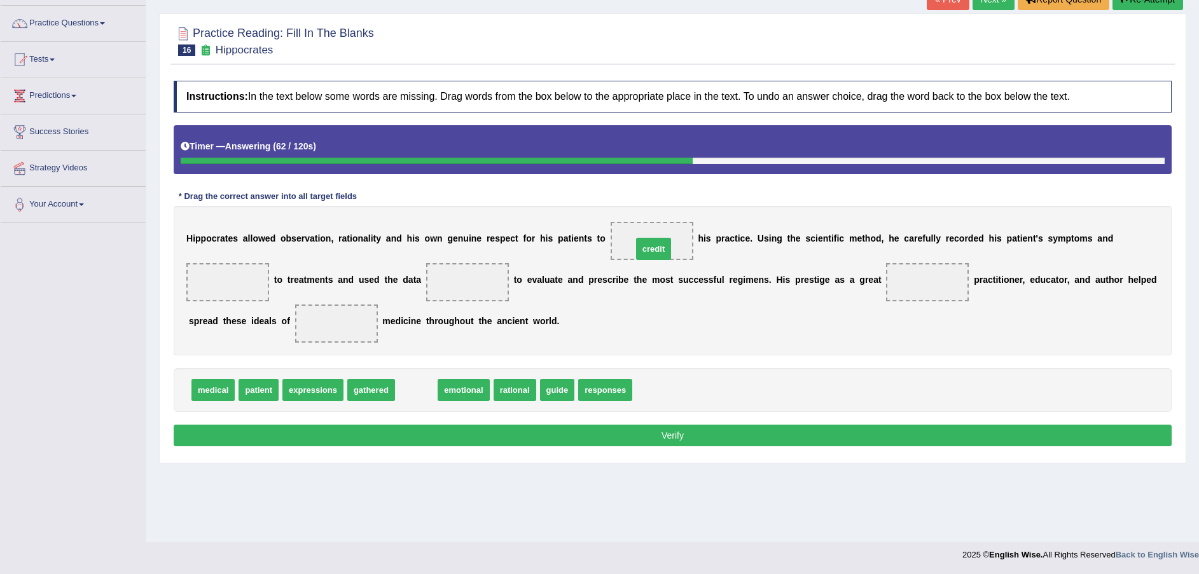
drag, startPoint x: 410, startPoint y: 398, endPoint x: 647, endPoint y: 256, distance: 276.1
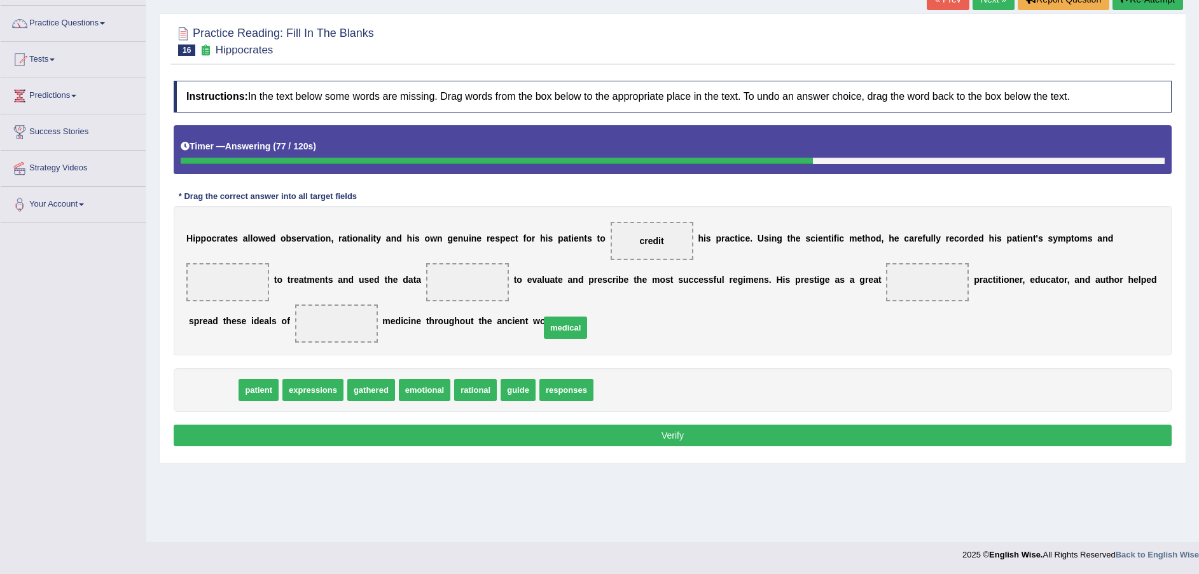
drag, startPoint x: 216, startPoint y: 394, endPoint x: 623, endPoint y: 321, distance: 413.6
click at [587, 326] on span "medical" at bounding box center [565, 328] width 43 height 22
drag, startPoint x: 623, startPoint y: 321, endPoint x: 843, endPoint y: 296, distance: 221.4
click at [852, 292] on div "H i p p o c r a t e s a l l o w e d o b s e r v a t i o n , r a t i o n a l i t…" at bounding box center [673, 280] width 998 height 149
drag, startPoint x: 204, startPoint y: 391, endPoint x: 786, endPoint y: 282, distance: 591.5
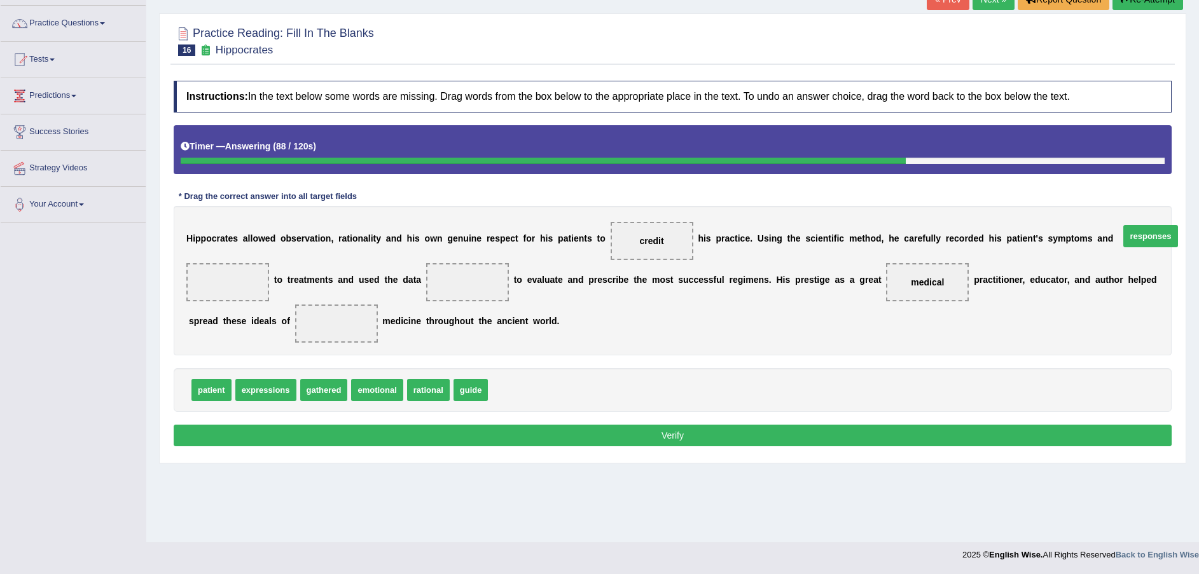
drag, startPoint x: 510, startPoint y: 390, endPoint x: 1129, endPoint y: 236, distance: 638.4
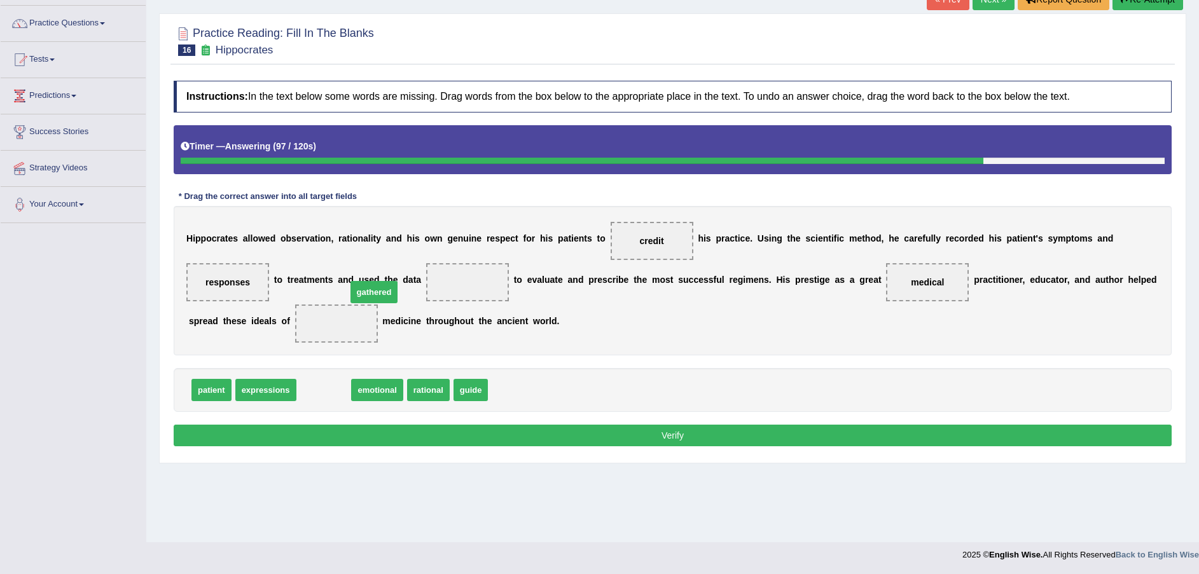
drag, startPoint x: 348, startPoint y: 367, endPoint x: 372, endPoint y: 291, distance: 79.5
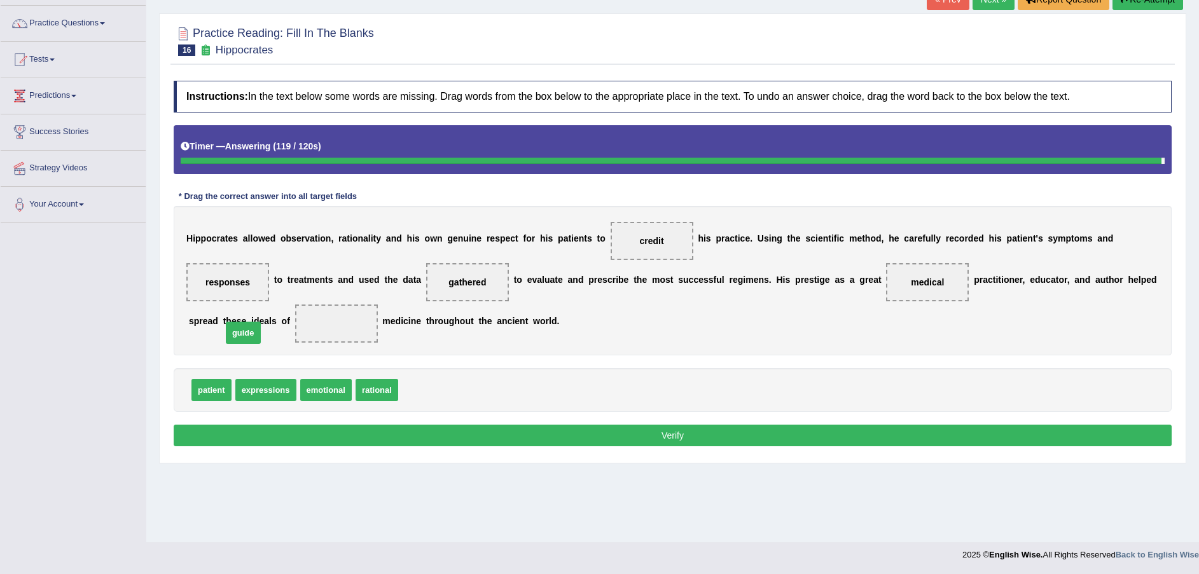
drag, startPoint x: 417, startPoint y: 385, endPoint x: 240, endPoint y: 328, distance: 185.3
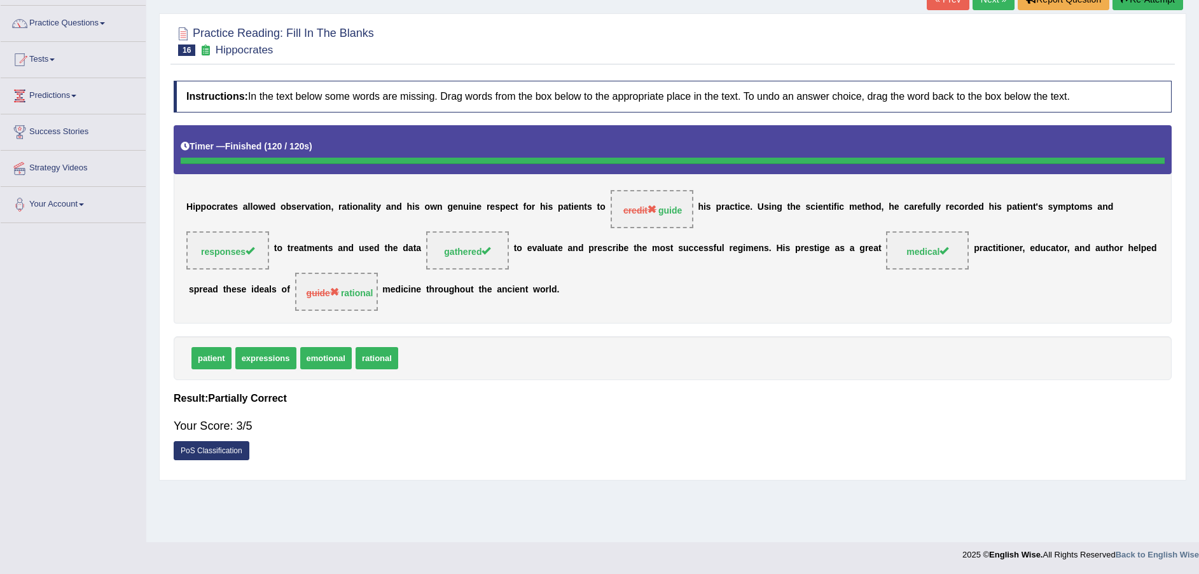
click at [199, 455] on link "PoS Classification" at bounding box center [212, 450] width 76 height 19
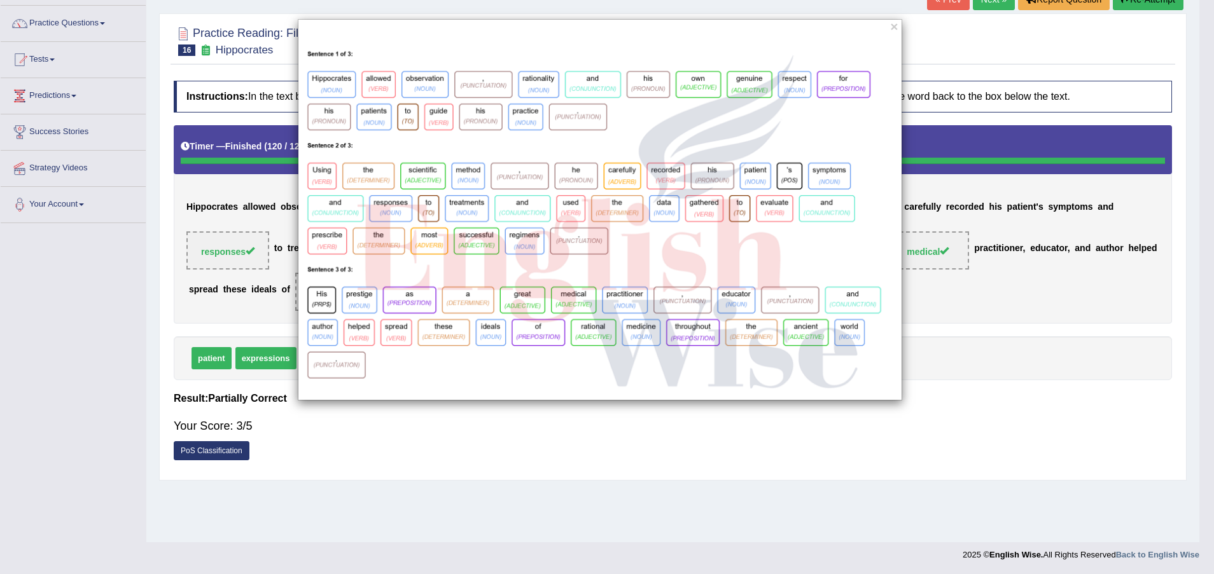
click at [527, 403] on div "×" at bounding box center [607, 287] width 1214 height 574
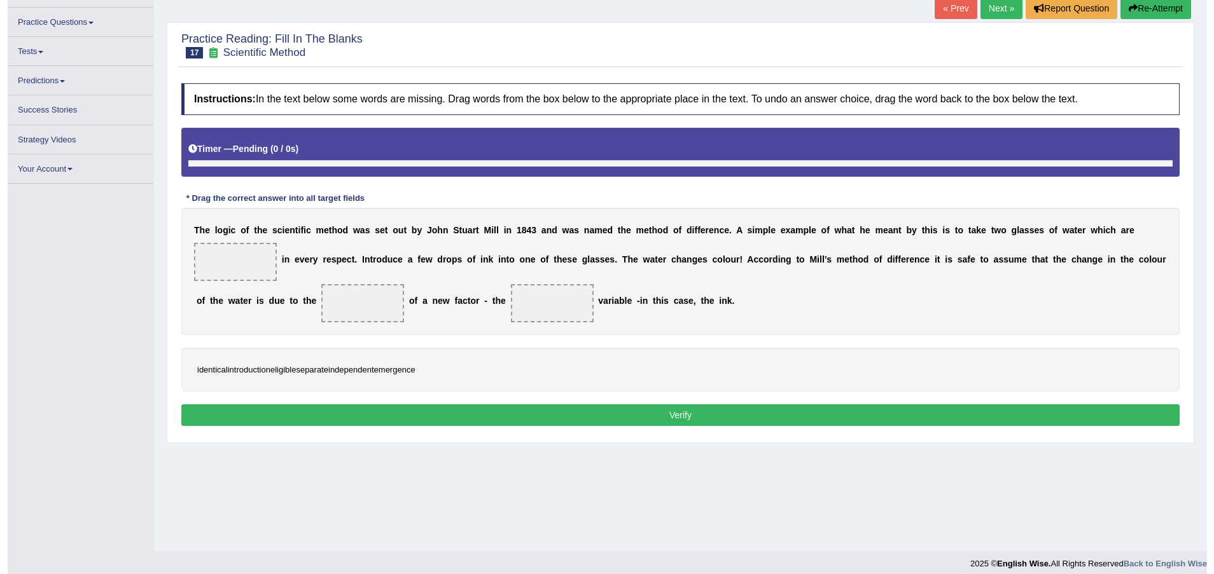
scroll to position [94, 0]
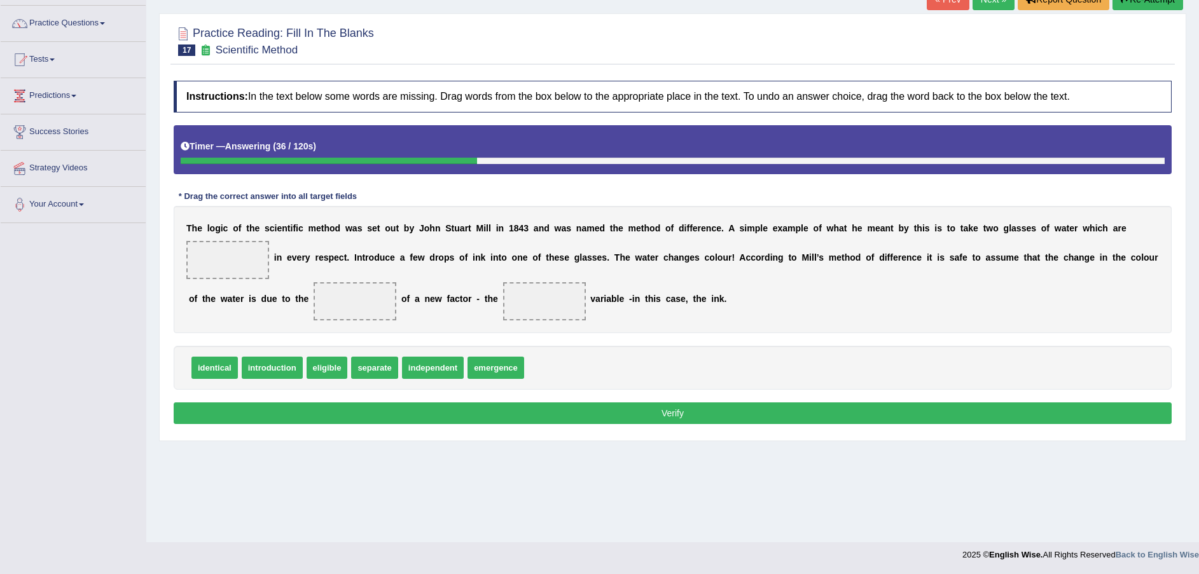
drag, startPoint x: 240, startPoint y: 354, endPoint x: 243, endPoint y: 317, distance: 37.0
drag, startPoint x: 242, startPoint y: 291, endPoint x: 239, endPoint y: 261, distance: 30.0
click at [239, 261] on div "T h e l o g i c o f t h e s c i e n t i f i c m e t h o d w a s s e t o u t b y…" at bounding box center [673, 269] width 998 height 127
drag, startPoint x: 287, startPoint y: 303, endPoint x: 226, endPoint y: 269, distance: 69.2
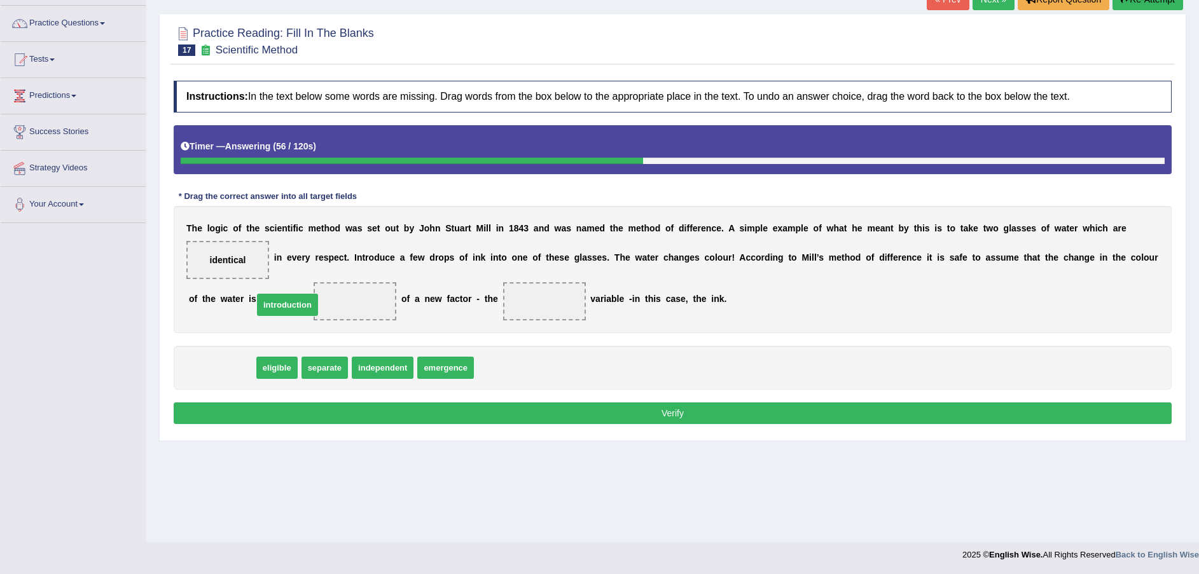
drag, startPoint x: 231, startPoint y: 370, endPoint x: 297, endPoint y: 307, distance: 91.3
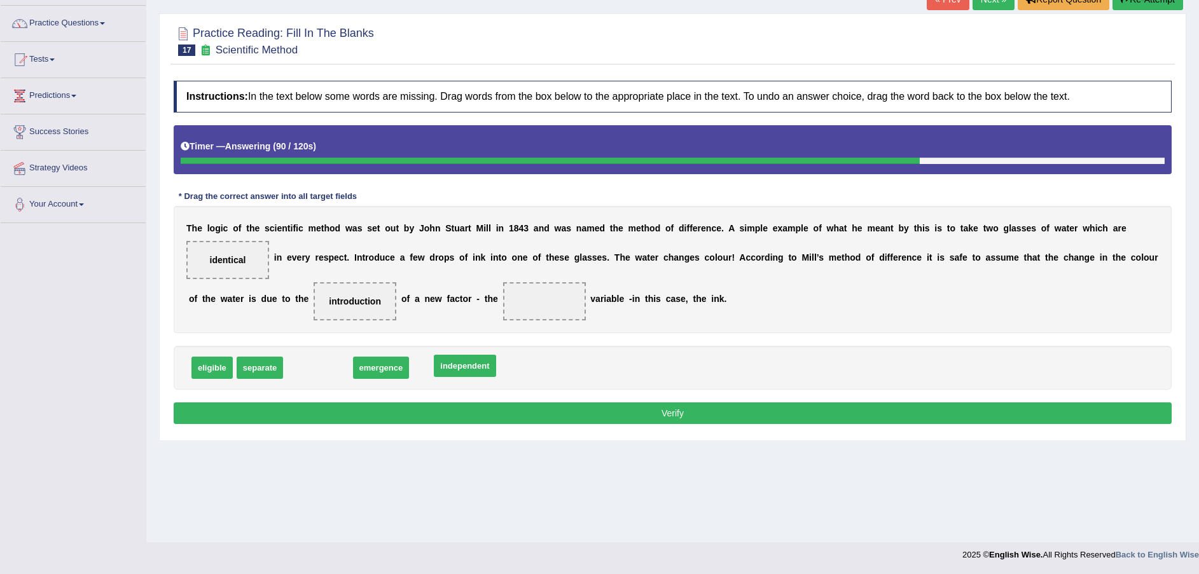
drag, startPoint x: 319, startPoint y: 369, endPoint x: 466, endPoint y: 367, distance: 147.6
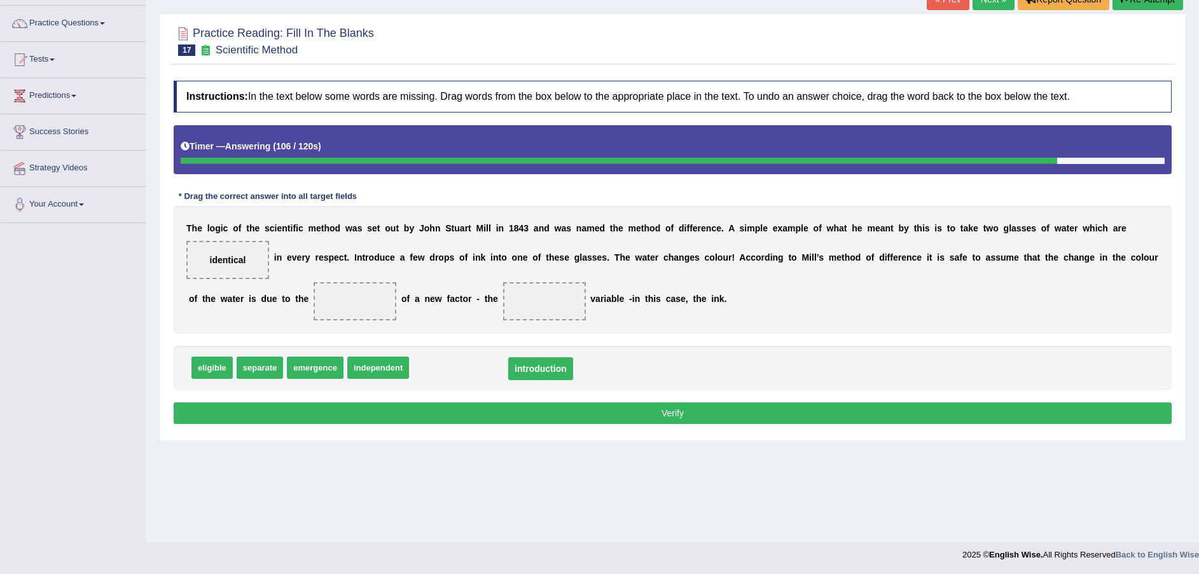
drag, startPoint x: 307, startPoint y: 305, endPoint x: 490, endPoint y: 372, distance: 195.2
click at [254, 370] on span "separate" at bounding box center [260, 368] width 46 height 22
drag, startPoint x: 218, startPoint y: 373, endPoint x: 214, endPoint y: 379, distance: 7.8
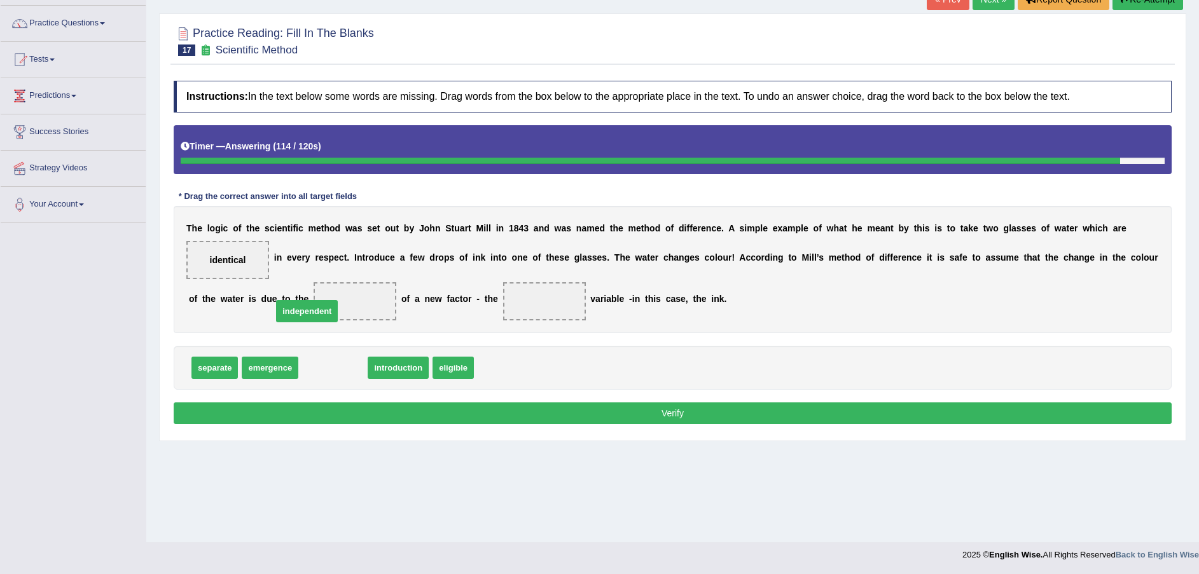
drag, startPoint x: 333, startPoint y: 369, endPoint x: 303, endPoint y: 310, distance: 66.3
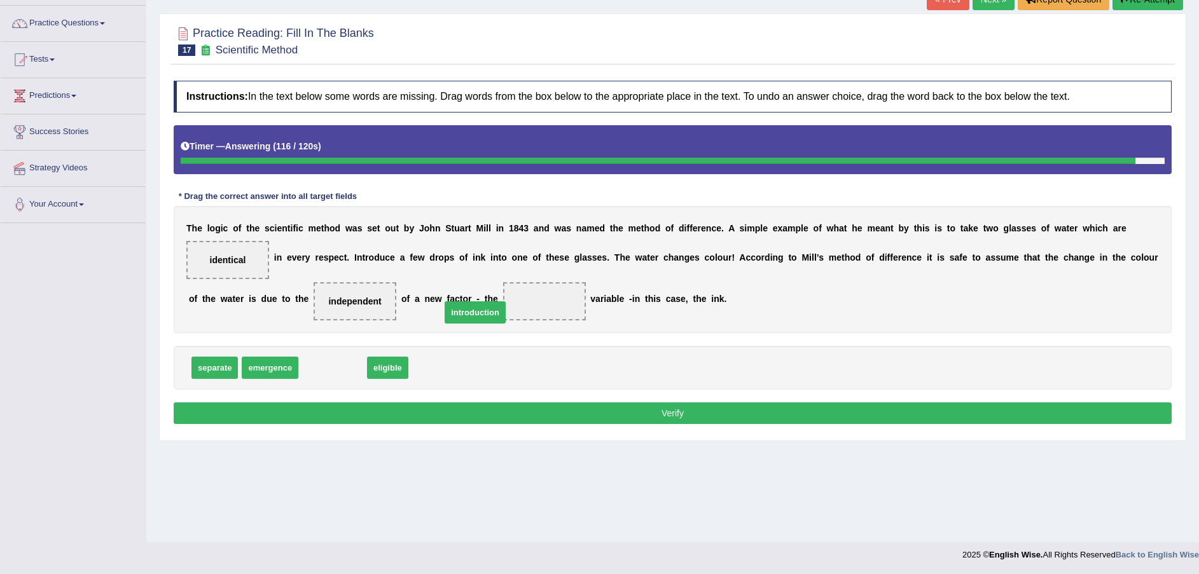
drag, startPoint x: 354, startPoint y: 350, endPoint x: 484, endPoint y: 309, distance: 136.2
click at [518, 407] on button "Verify" at bounding box center [673, 414] width 998 height 22
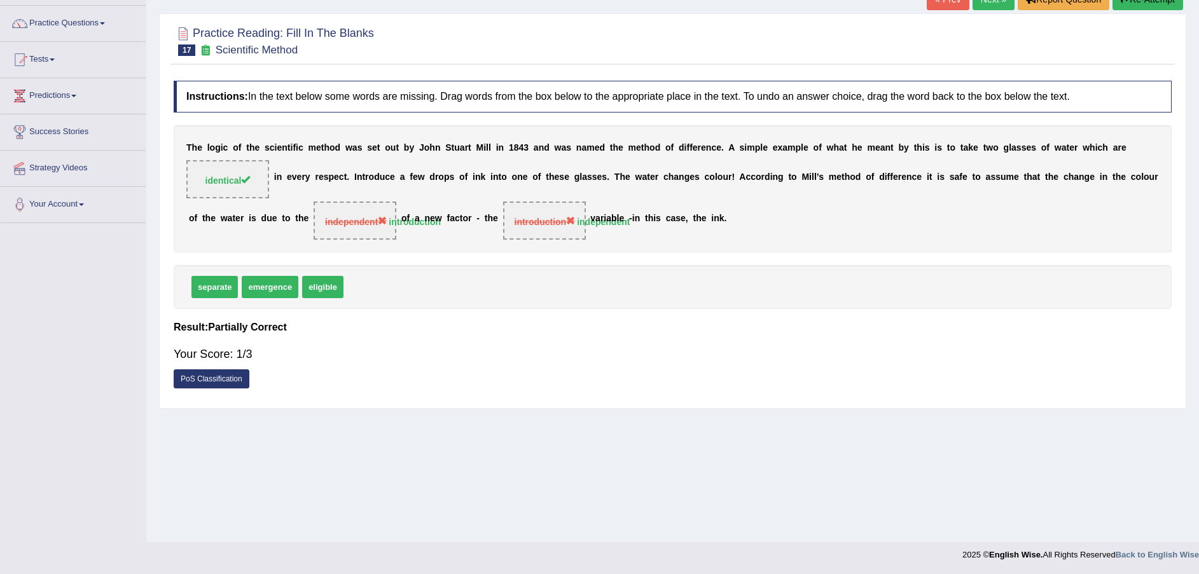
click at [223, 380] on link "PoS Classification" at bounding box center [212, 379] width 76 height 19
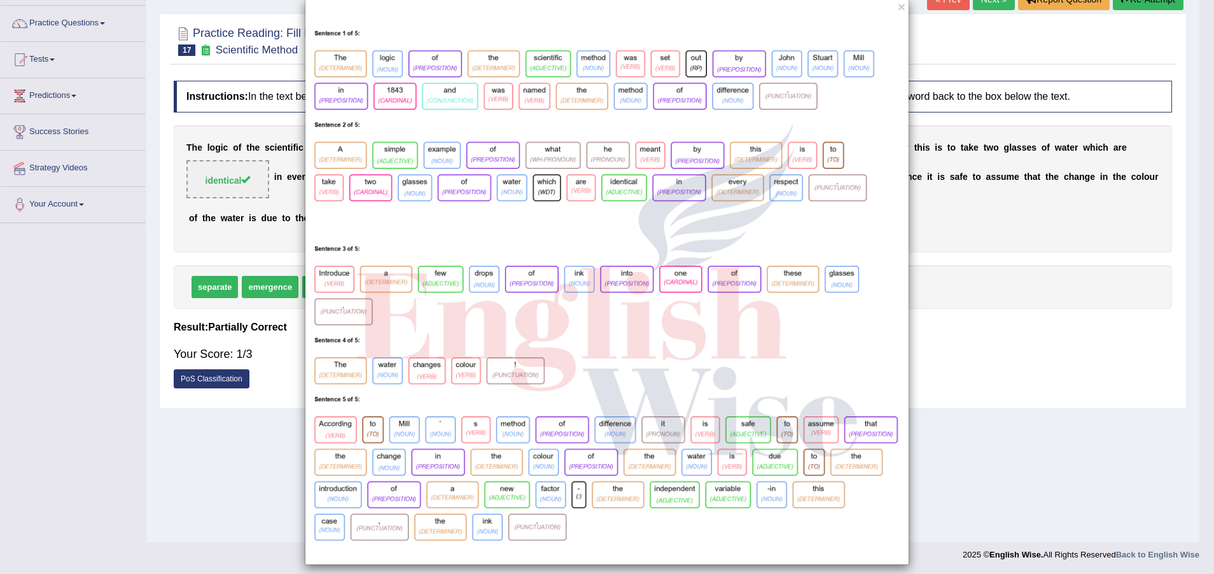
scroll to position [30, 0]
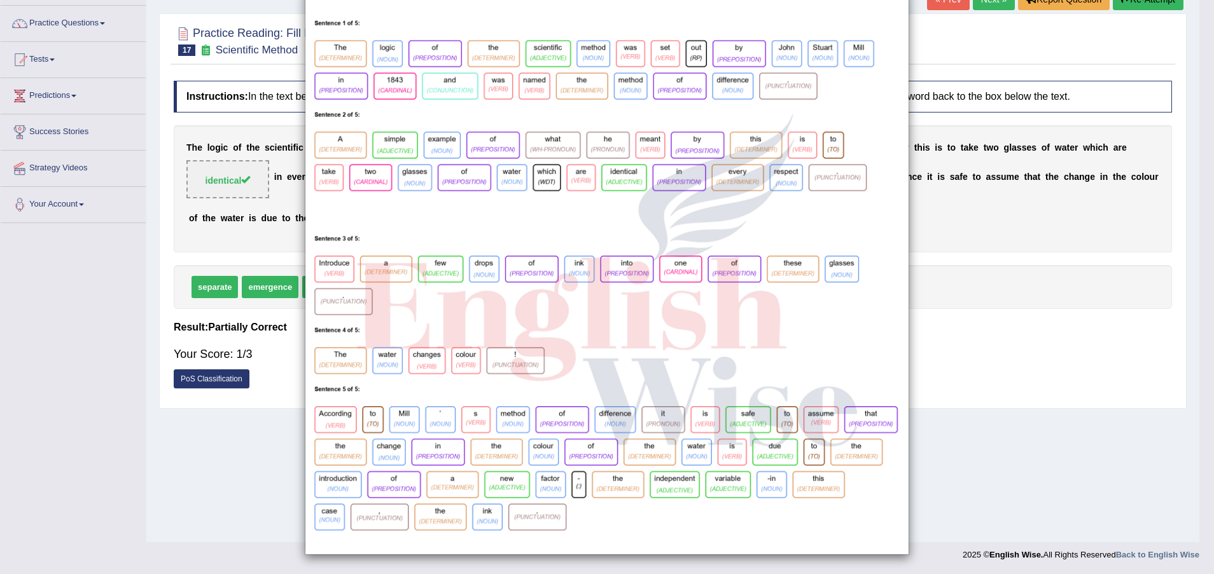
click at [220, 432] on div "×" at bounding box center [607, 272] width 1214 height 566
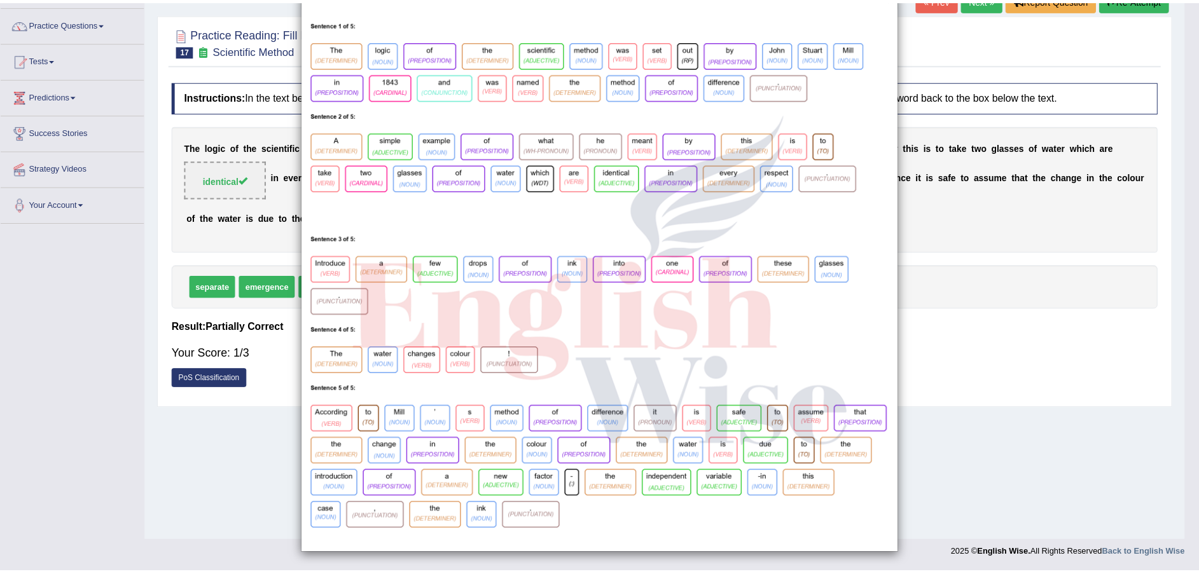
scroll to position [0, 0]
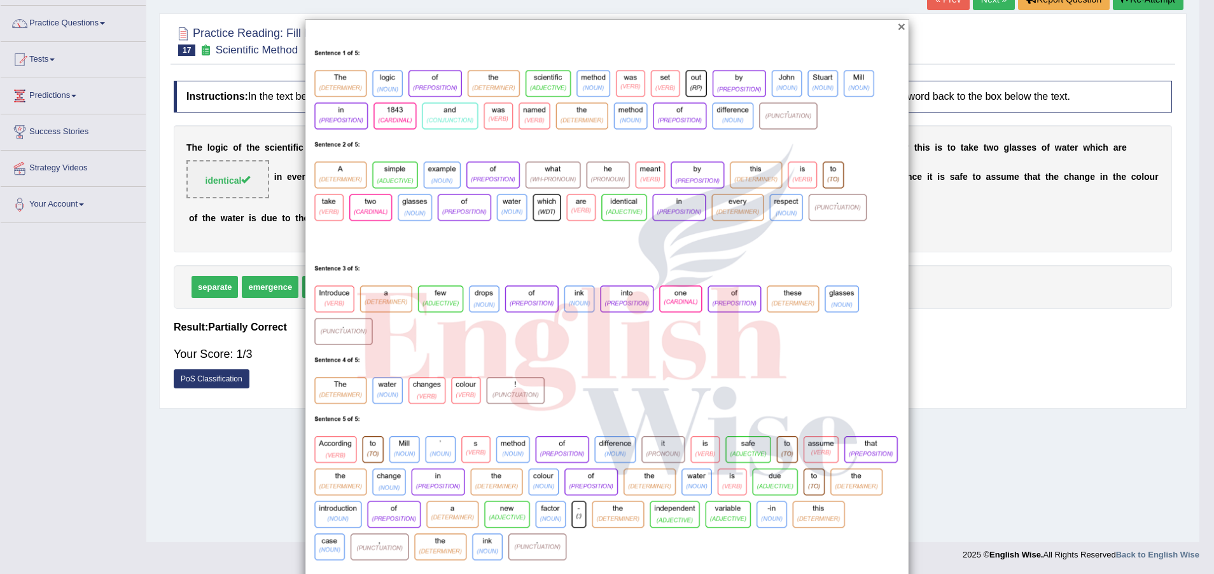
click at [898, 26] on button "×" at bounding box center [902, 26] width 8 height 13
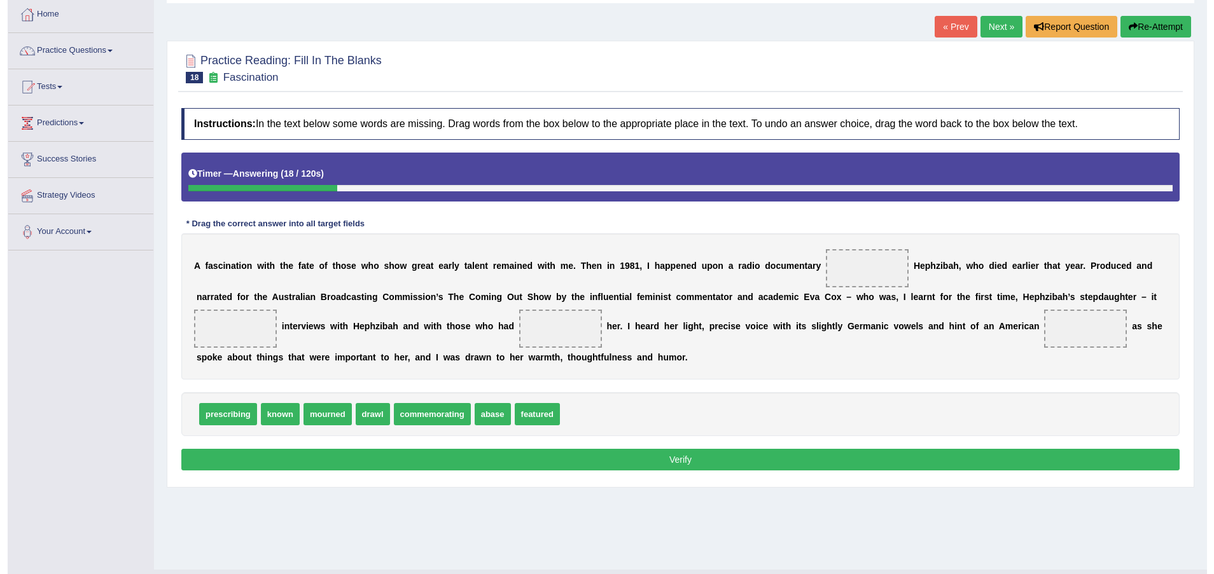
scroll to position [94, 0]
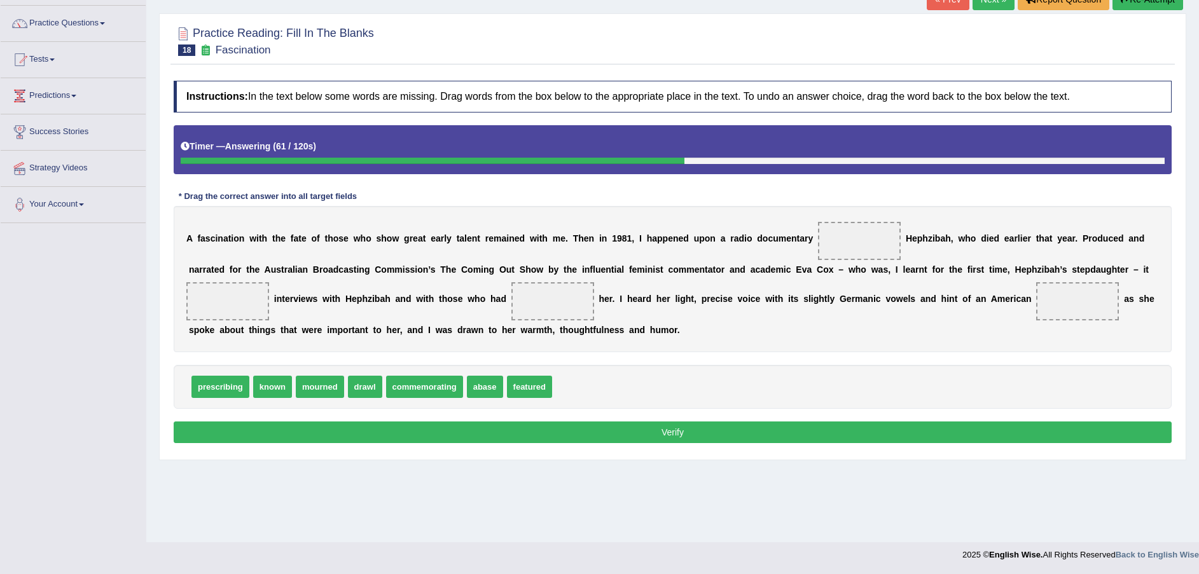
click at [511, 398] on span "featured" at bounding box center [529, 387] width 45 height 22
drag, startPoint x: 268, startPoint y: 408, endPoint x: 815, endPoint y: 240, distance: 571.6
click at [318, 398] on span "drawl" at bounding box center [322, 387] width 34 height 22
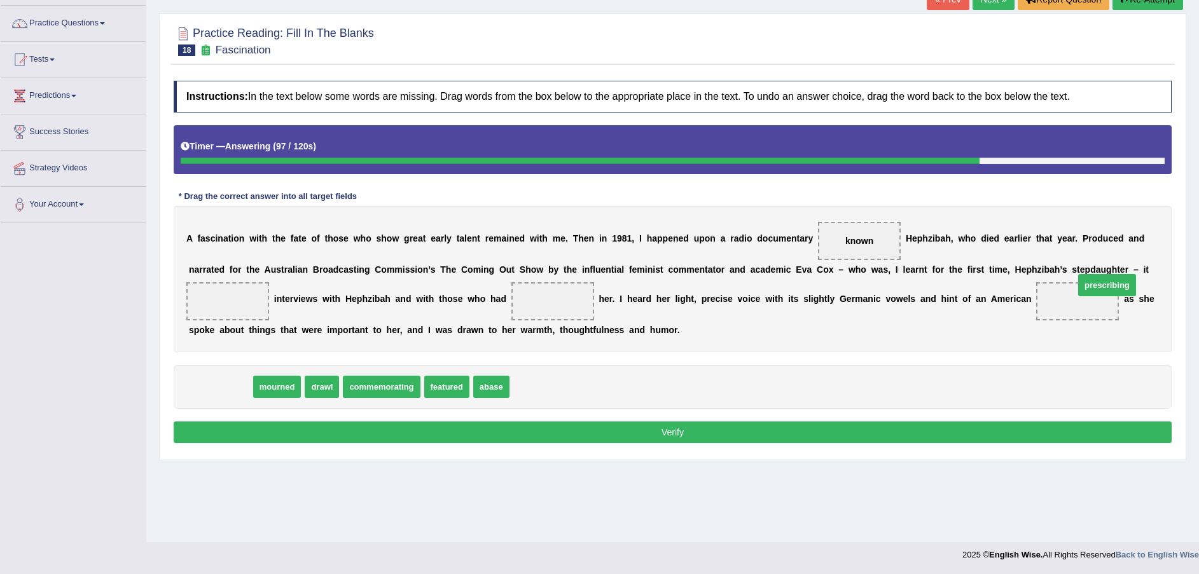
drag, startPoint x: 220, startPoint y: 415, endPoint x: 1101, endPoint y: 304, distance: 887.9
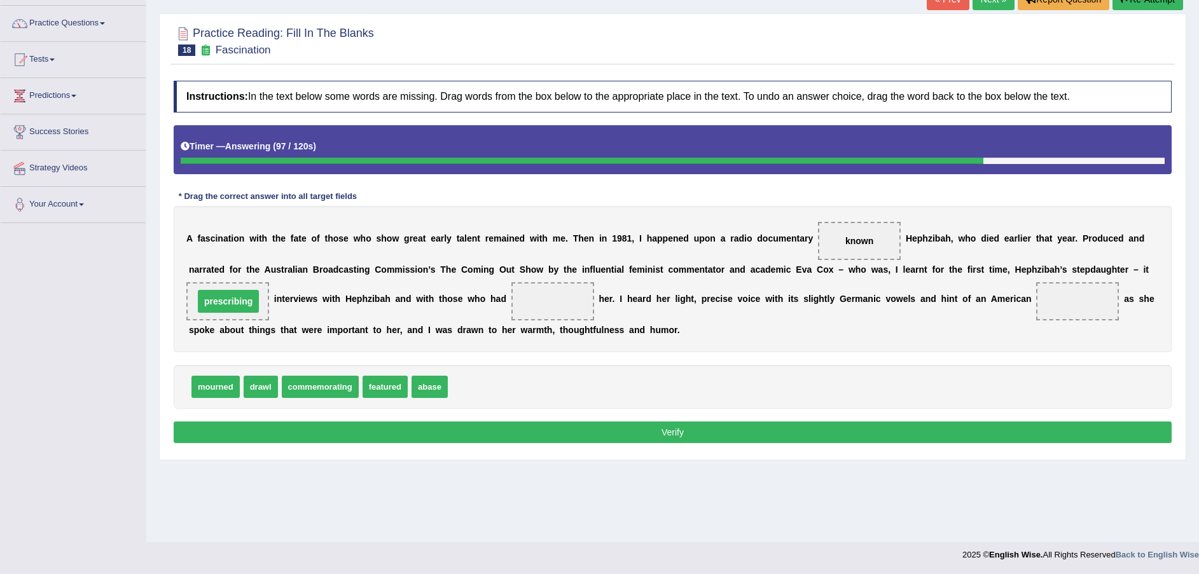
click at [1098, 297] on div "A f a s c i n a t i o n w i t h t h e f a t e o f t h o s e w h o s h o w g r e…" at bounding box center [673, 279] width 998 height 146
drag, startPoint x: 254, startPoint y: 413, endPoint x: 947, endPoint y: 333, distance: 697.4
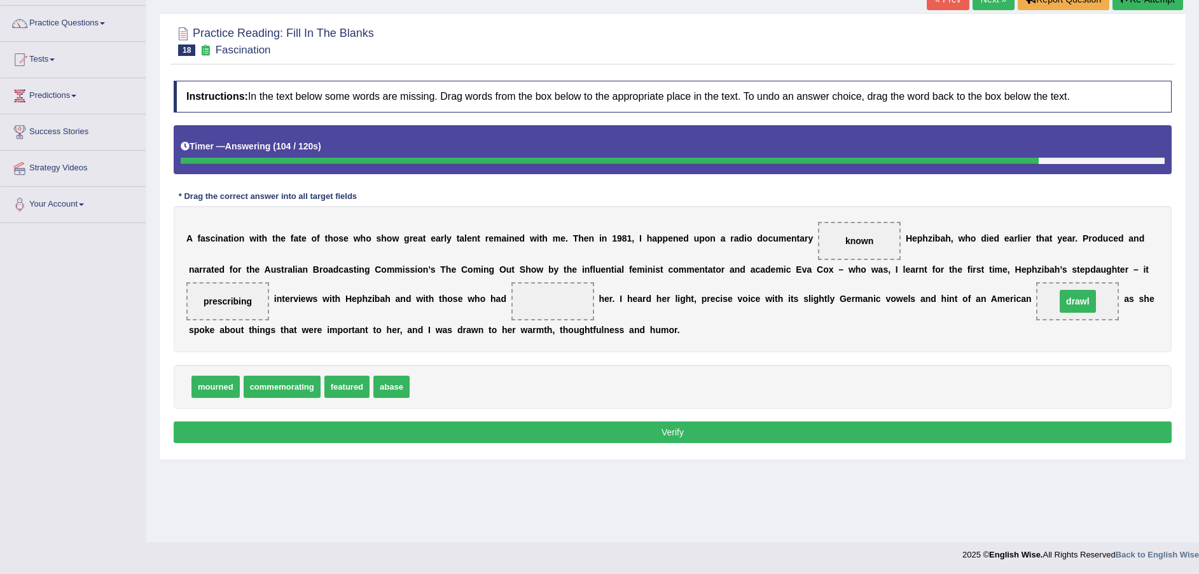
drag, startPoint x: 947, startPoint y: 333, endPoint x: 938, endPoint y: 335, distance: 8.5
click at [1060, 313] on span "drawl" at bounding box center [1078, 301] width 36 height 23
click at [773, 443] on button "Verify" at bounding box center [673, 433] width 998 height 22
click at [666, 443] on button "Verify" at bounding box center [673, 433] width 998 height 22
click at [209, 398] on span "mourned" at bounding box center [215, 387] width 48 height 22
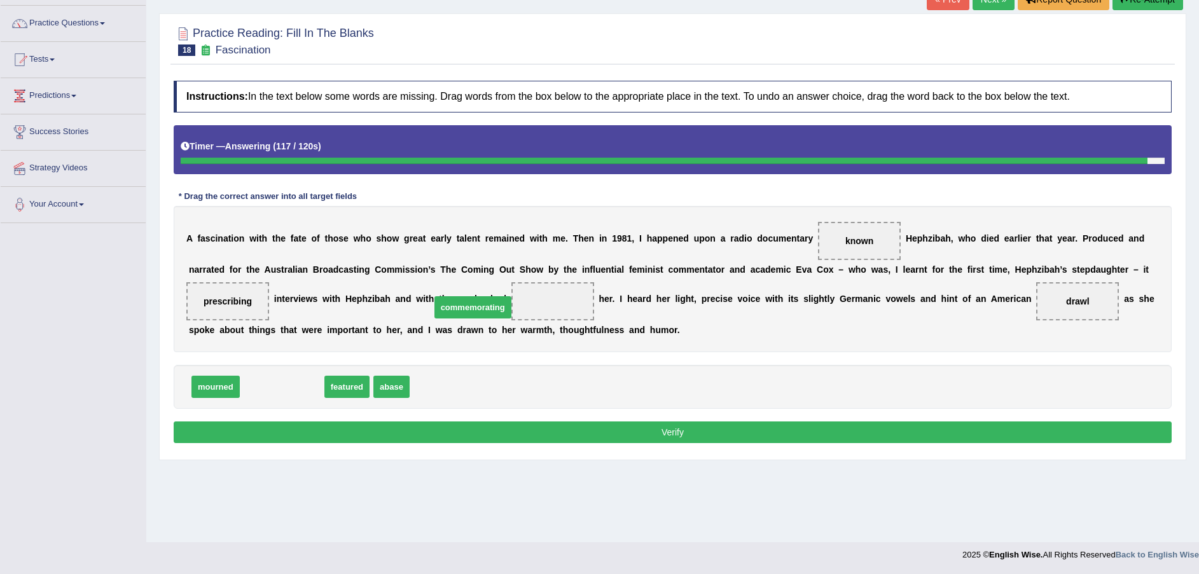
drag, startPoint x: 277, startPoint y: 415, endPoint x: 468, endPoint y: 336, distance: 206.7
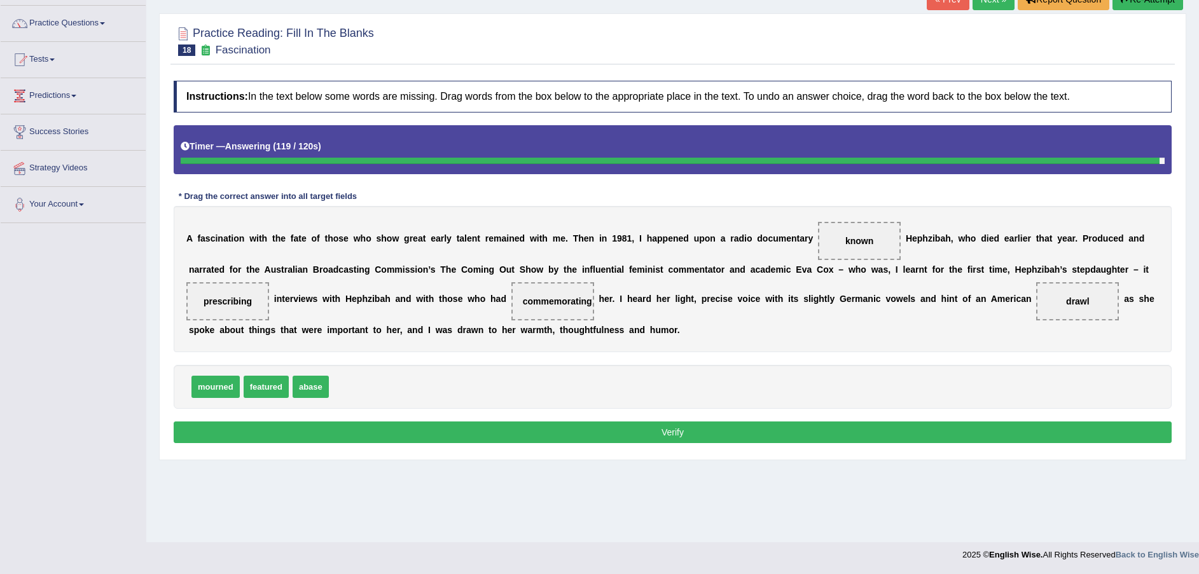
click at [472, 443] on button "Verify" at bounding box center [673, 433] width 998 height 22
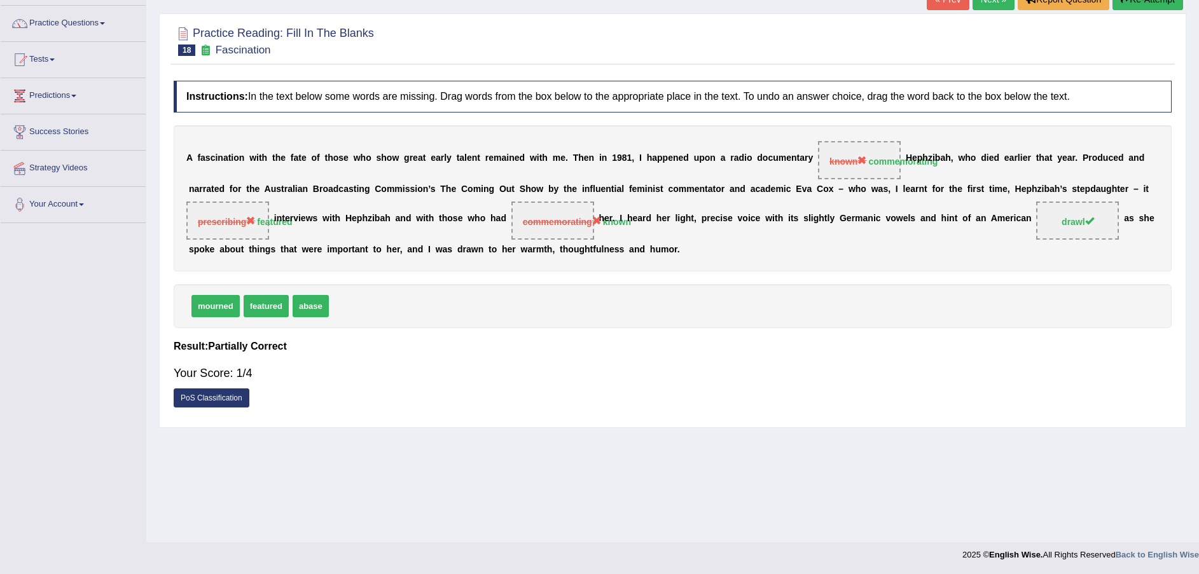
click at [196, 408] on link "PoS Classification" at bounding box center [212, 398] width 76 height 19
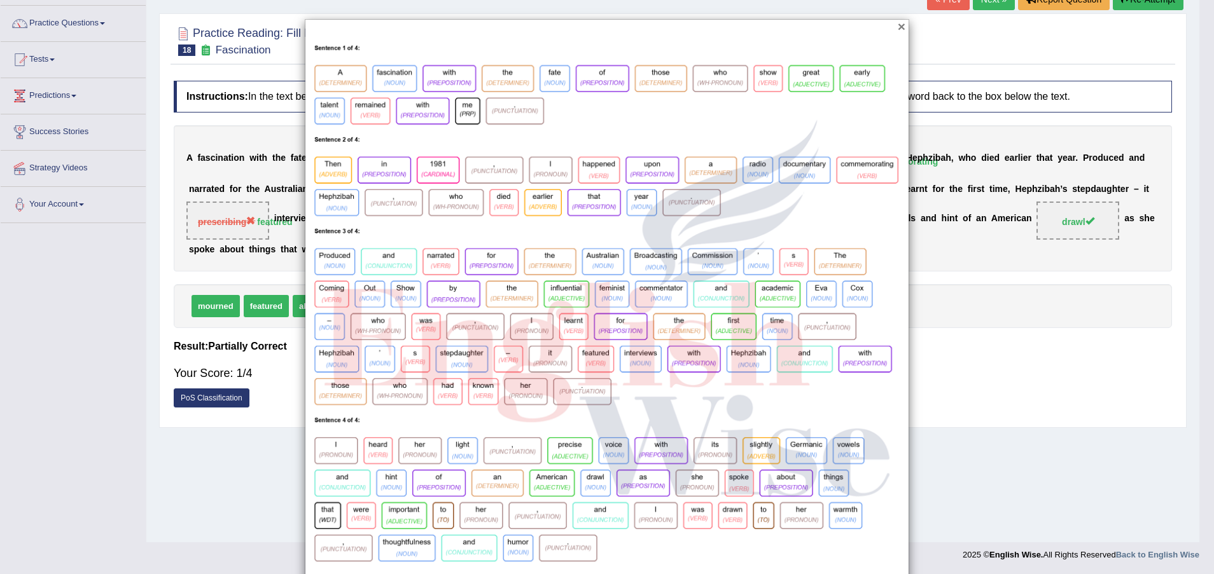
click at [898, 29] on button "×" at bounding box center [902, 26] width 8 height 13
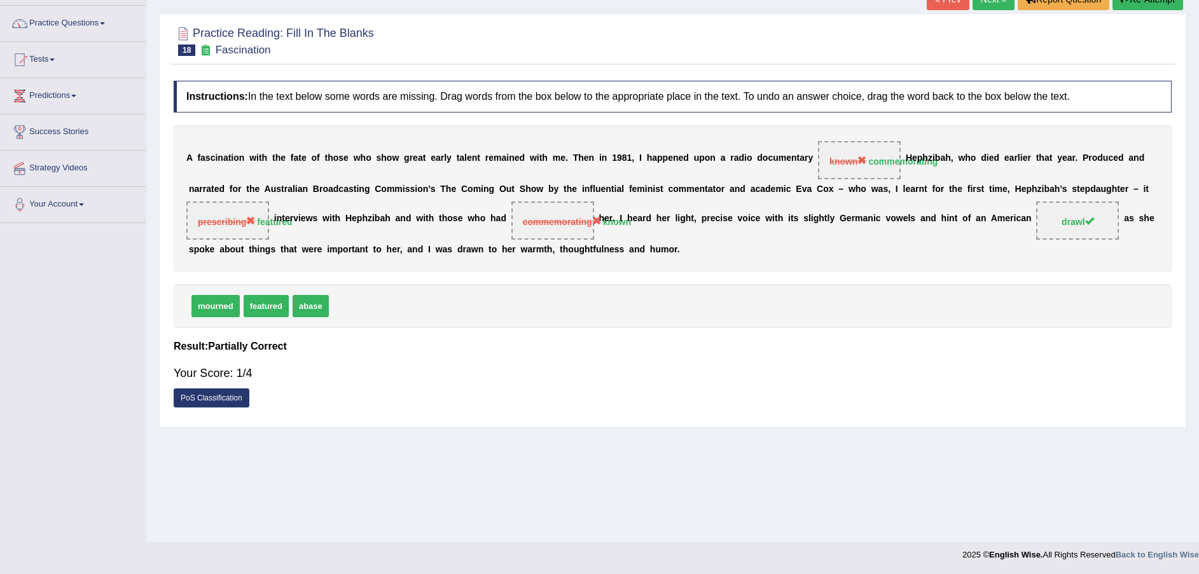
click at [221, 408] on link "PoS Classification" at bounding box center [212, 398] width 76 height 19
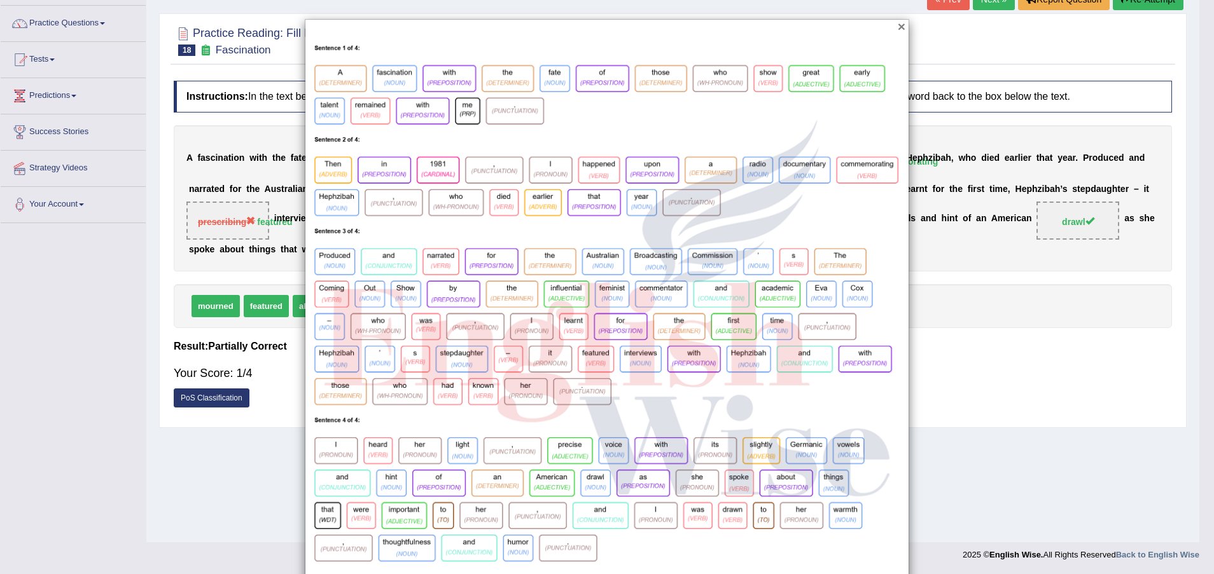
click at [898, 27] on button "×" at bounding box center [902, 26] width 8 height 13
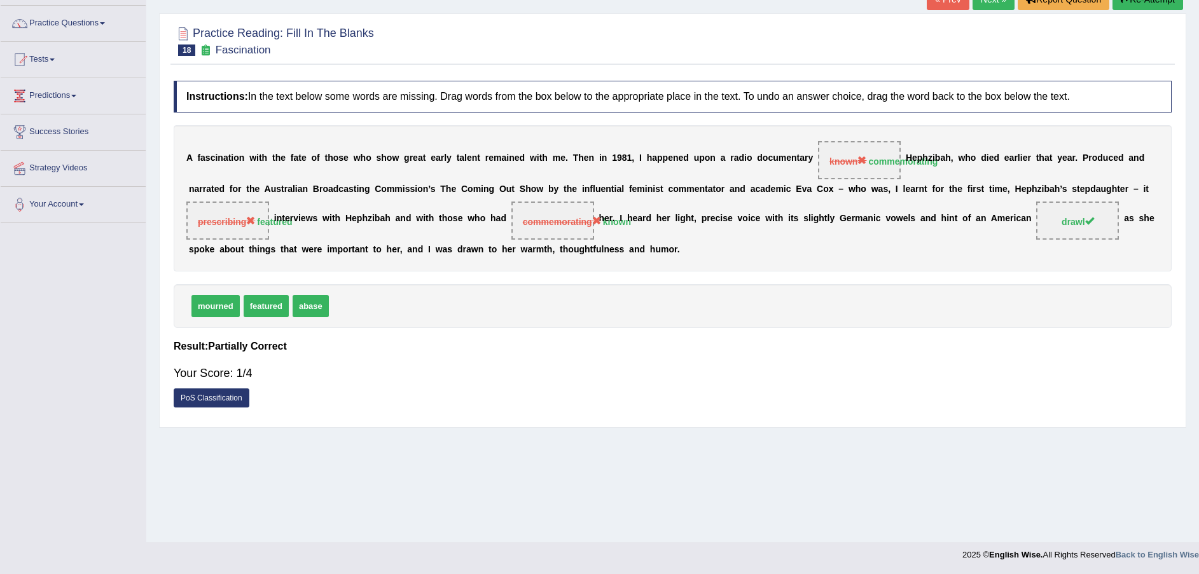
click at [219, 408] on link "PoS Classification" at bounding box center [212, 398] width 76 height 19
